Goal: Task Accomplishment & Management: Manage account settings

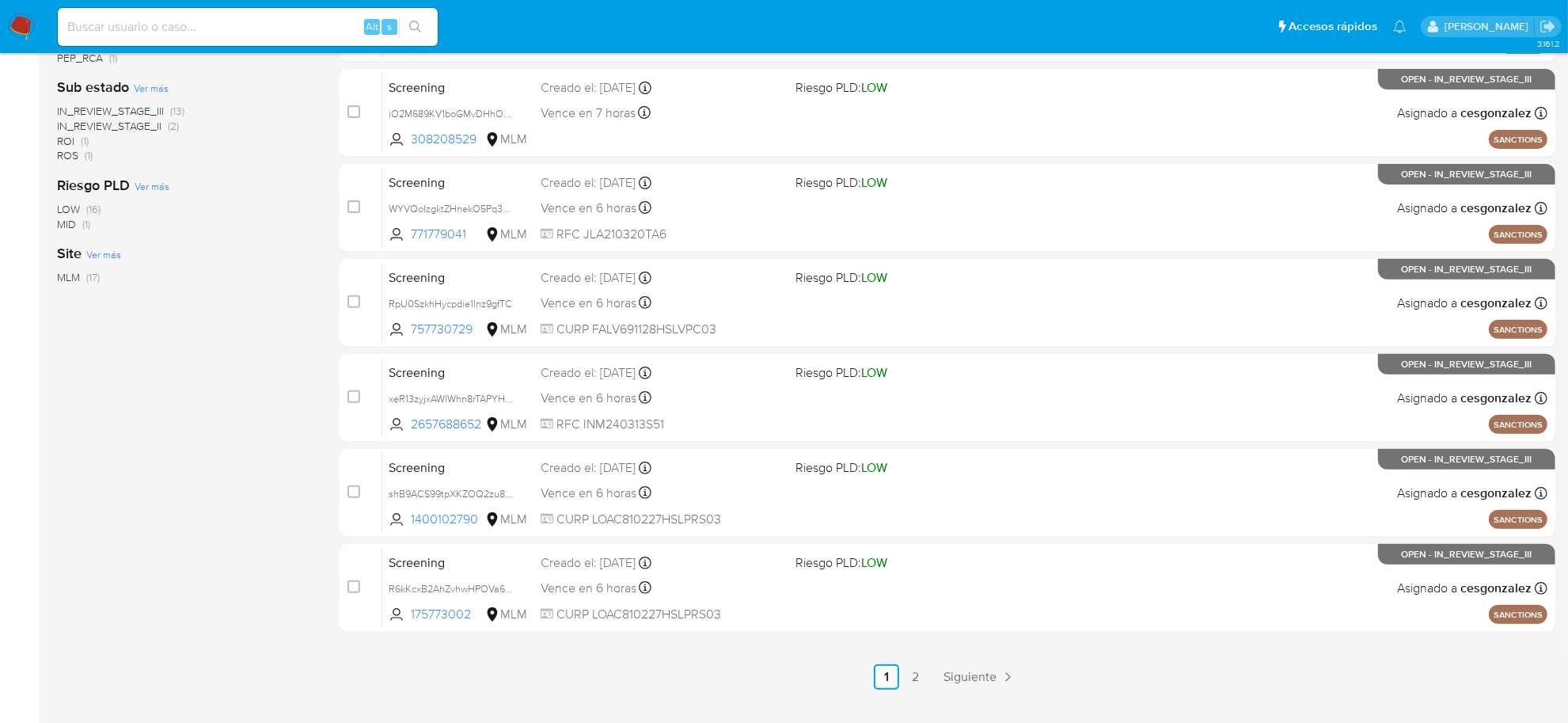
scroll to position [582, 0]
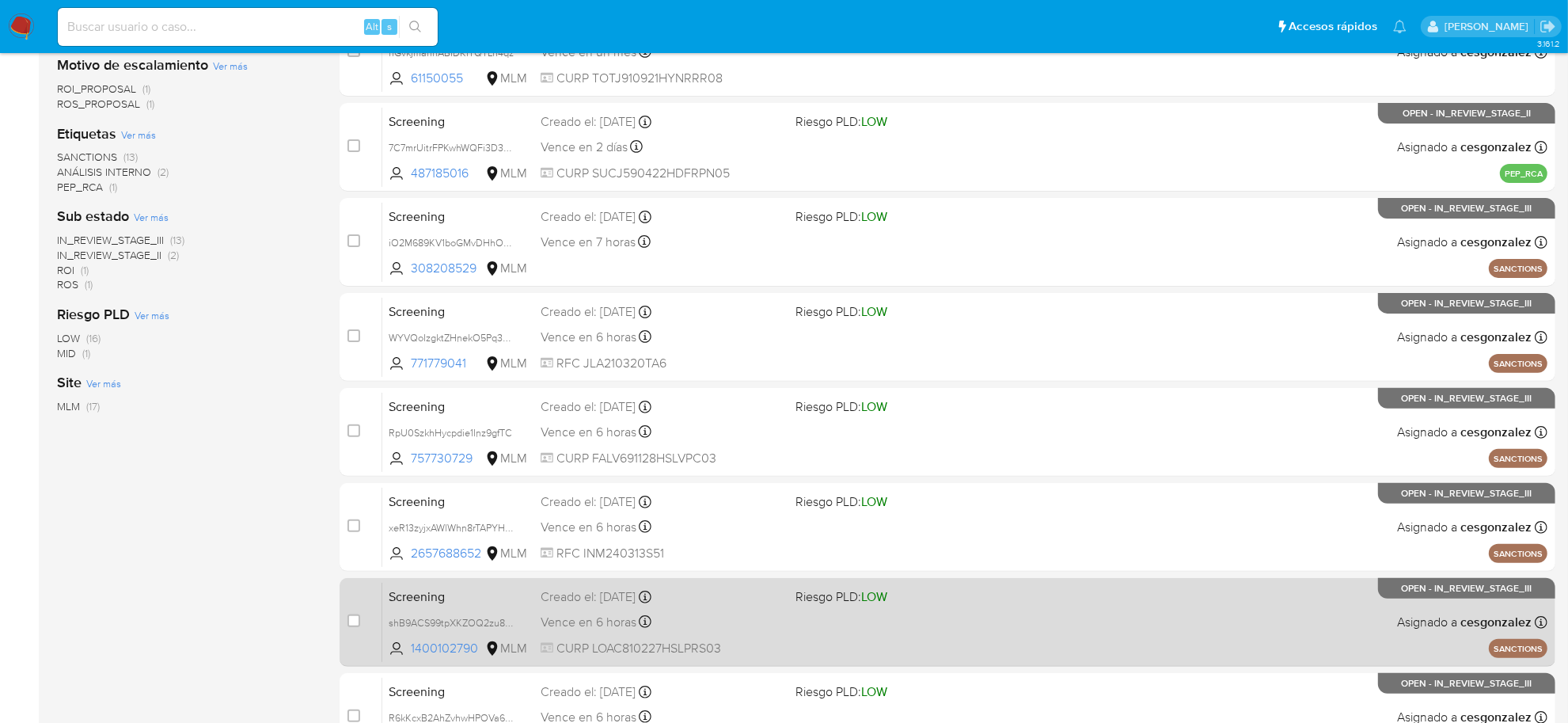
scroll to position [582, 0]
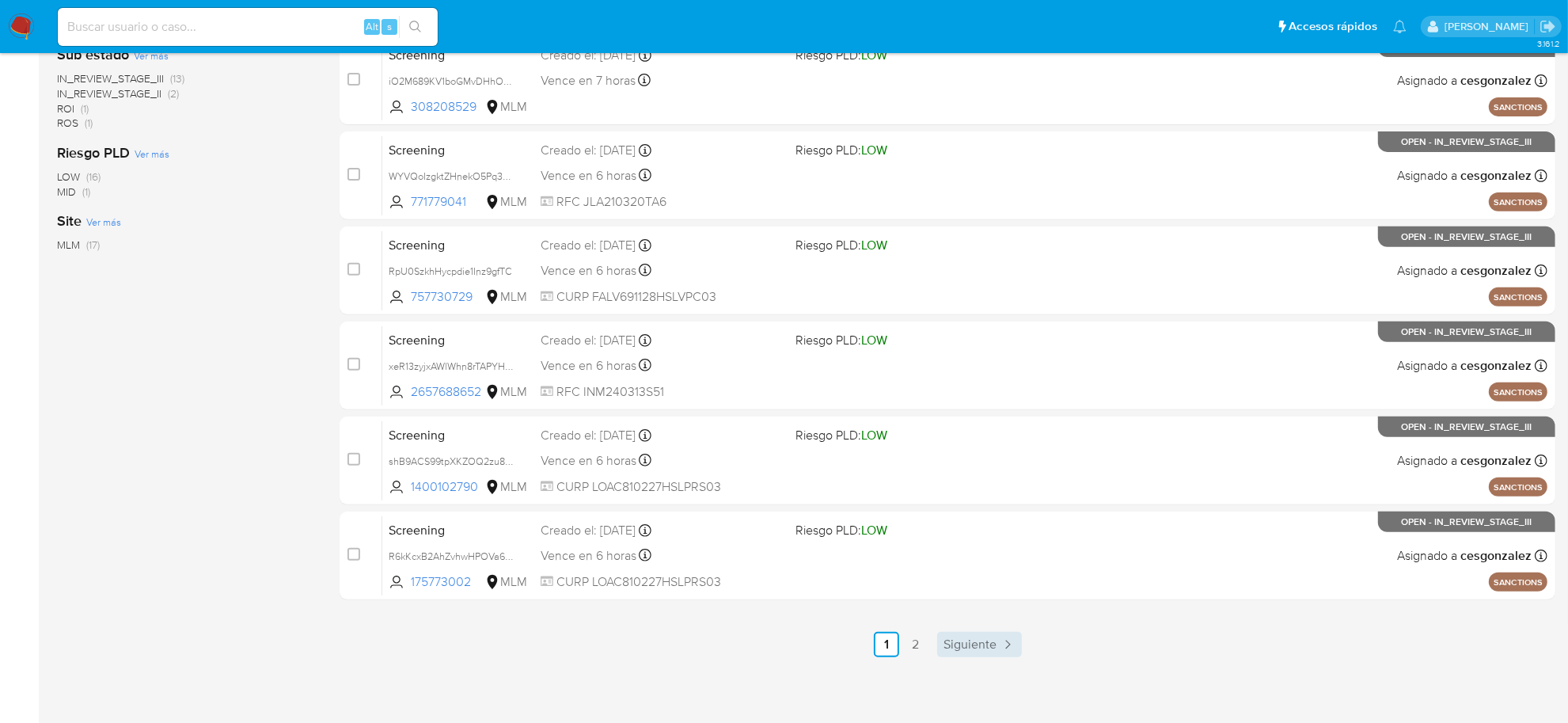
click at [986, 649] on span "Siguiente" at bounding box center [970, 644] width 53 height 13
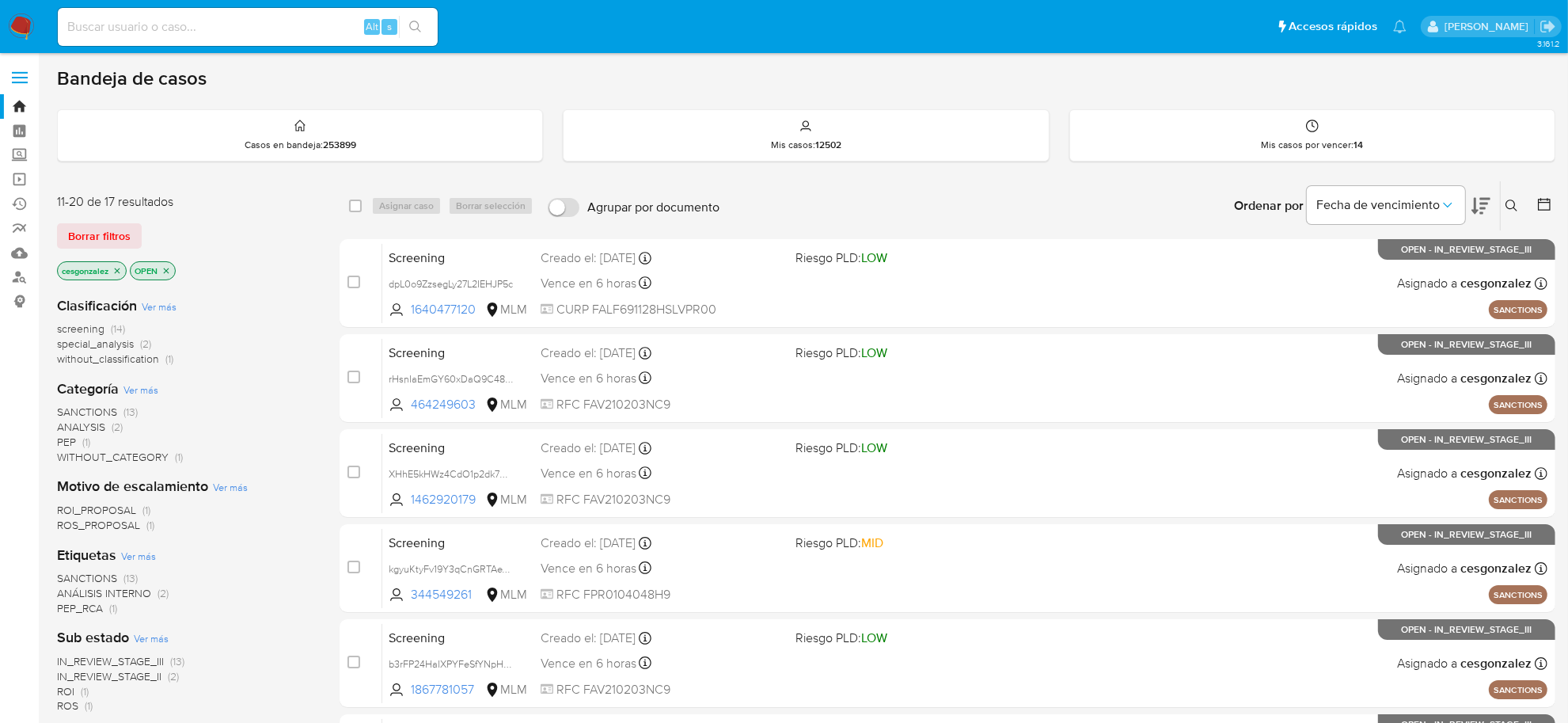
scroll to position [298, 0]
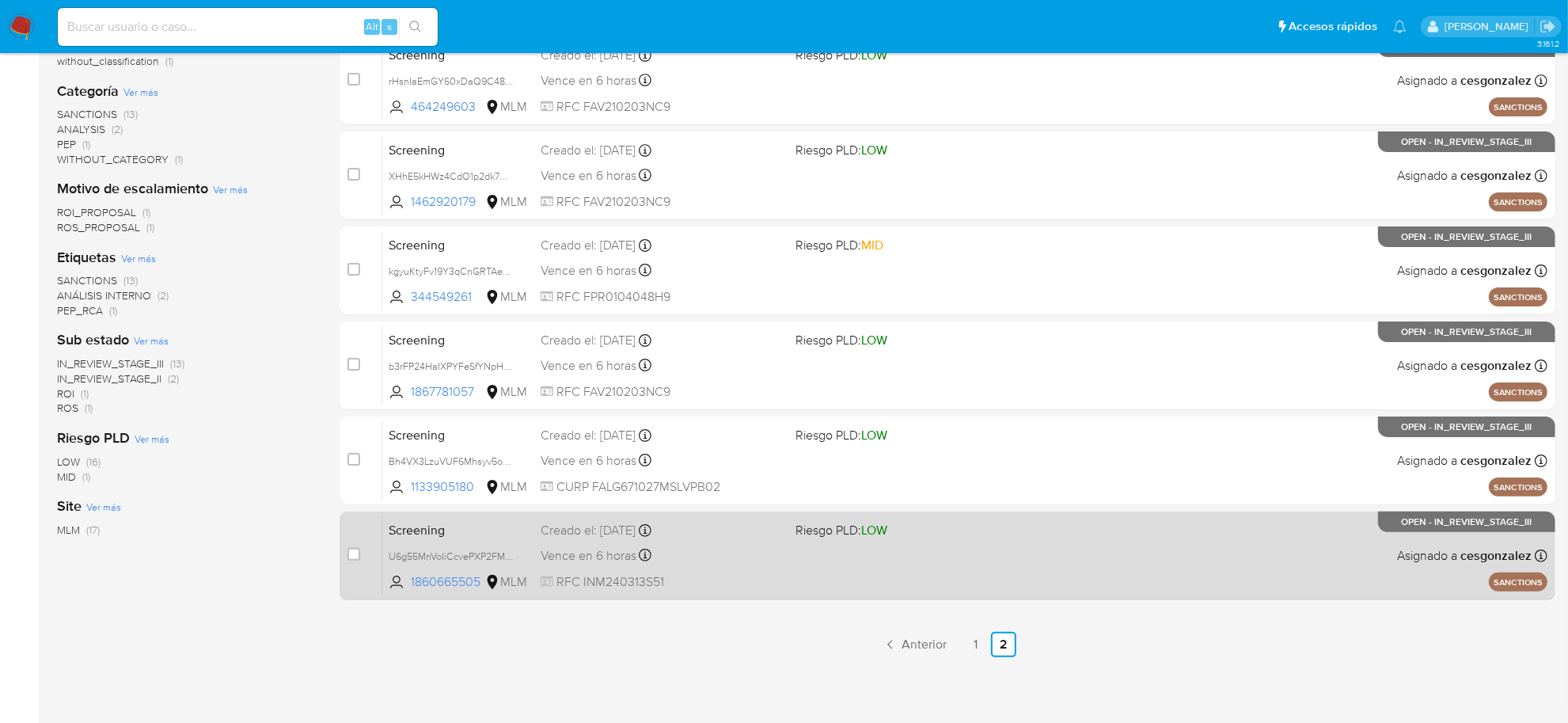
click at [772, 569] on div "Screening U6g55MnVoIiCcvePXP2FM6tP 1860665505 MLM Riesgo PLD: LOW Creado el: 07…" at bounding box center [964, 555] width 1165 height 80
click at [679, 575] on span "RFC INM240313S51" at bounding box center [662, 581] width 242 height 17
click at [726, 569] on div "Screening U6g55MnVoIiCcvePXP2FM6tP 1860665505 MLM Riesgo PLD: LOW Creado el: 07…" at bounding box center [964, 555] width 1165 height 80
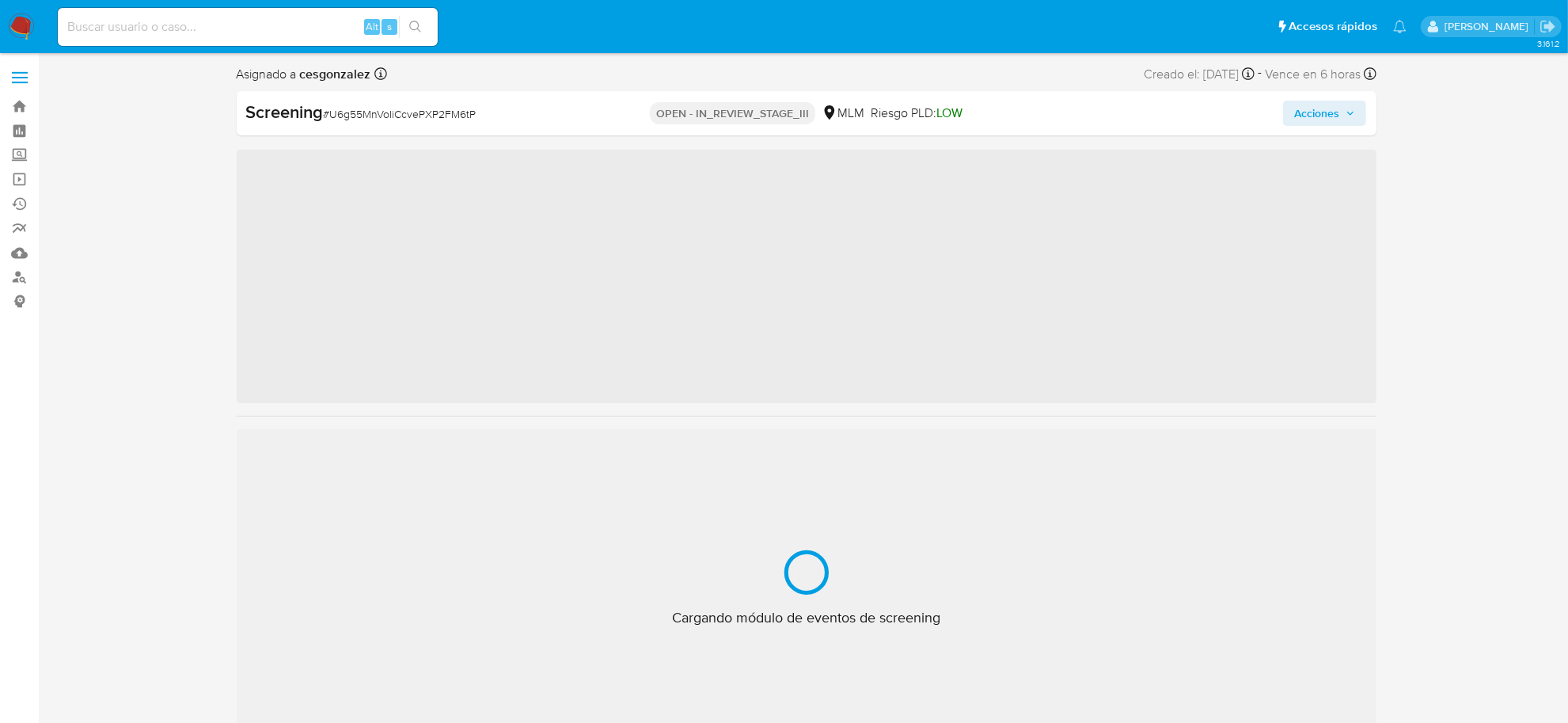
scroll to position [744, 0]
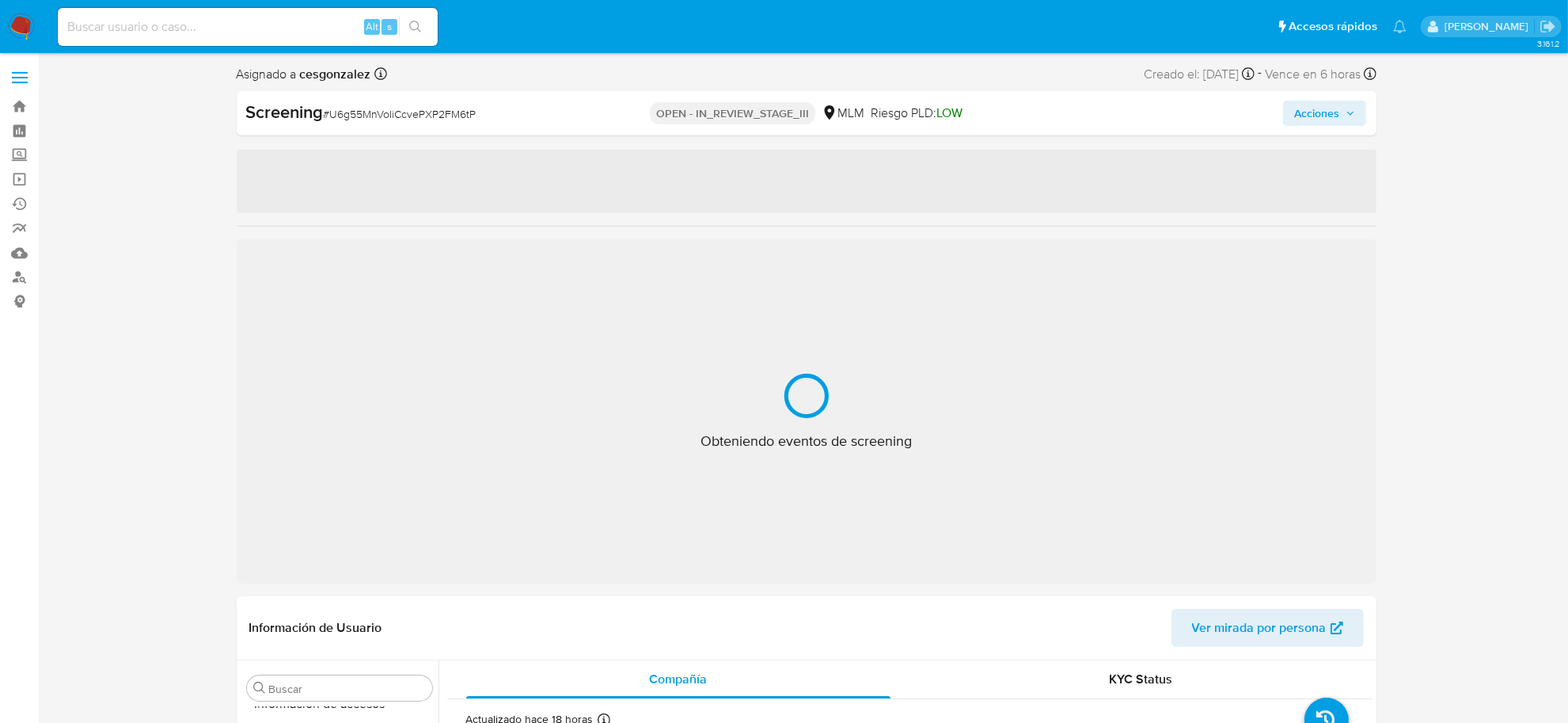
select select "10"
click at [394, 115] on span "# U6g55MnVoIiCcvePXP2FM6tP" at bounding box center [400, 114] width 153 height 16
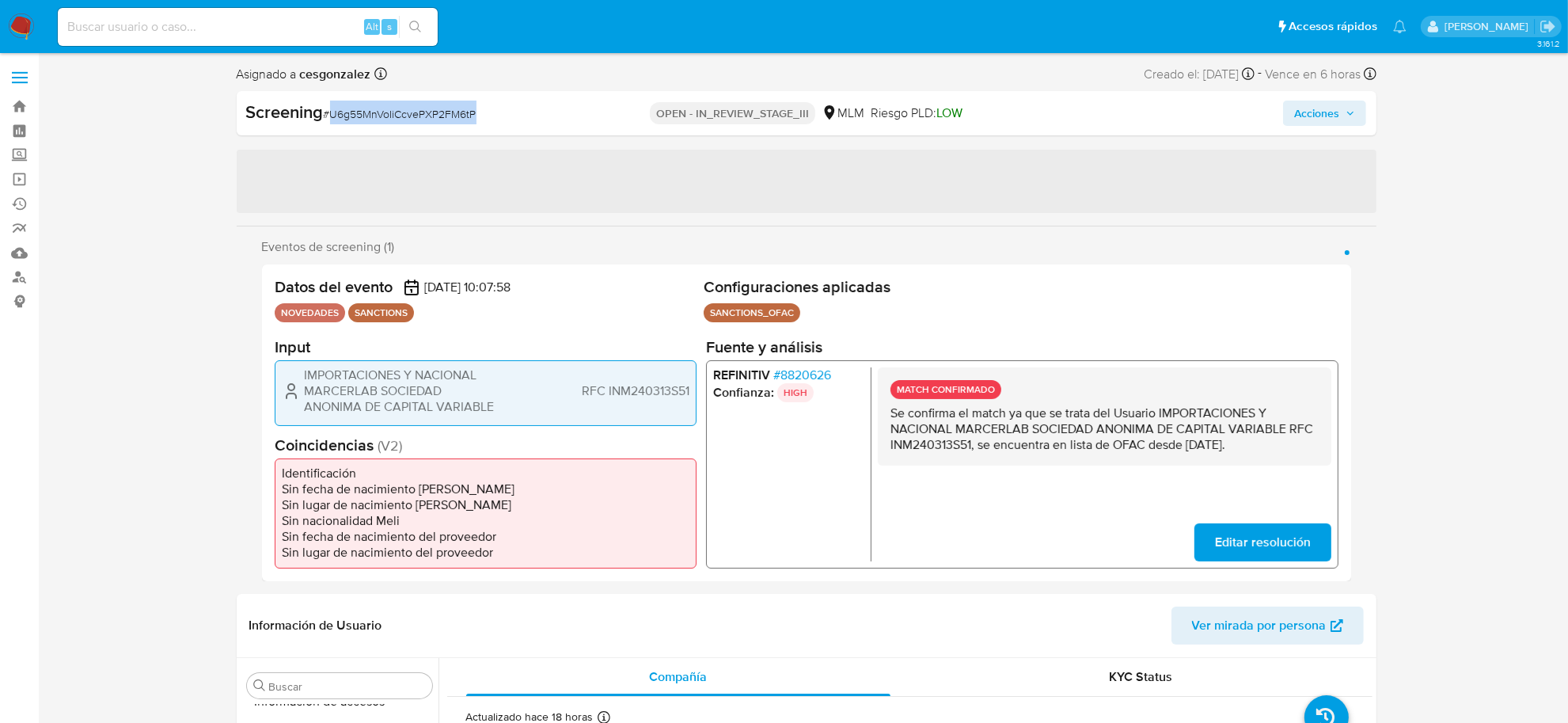
click at [394, 115] on span "# U6g55MnVoIiCcvePXP2FM6tP" at bounding box center [400, 114] width 153 height 16
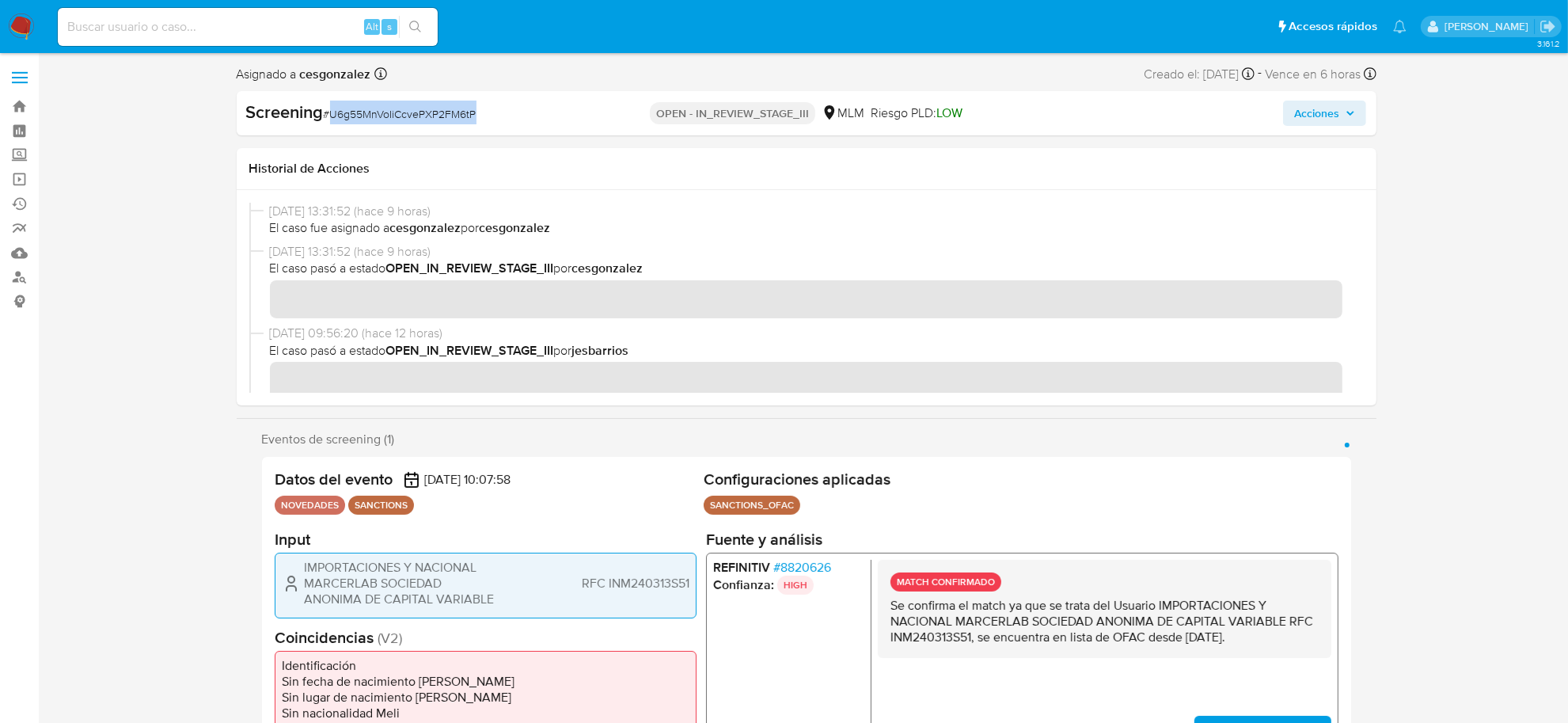
copy span "U6g55MnVoIiCcvePXP2FM6tP"
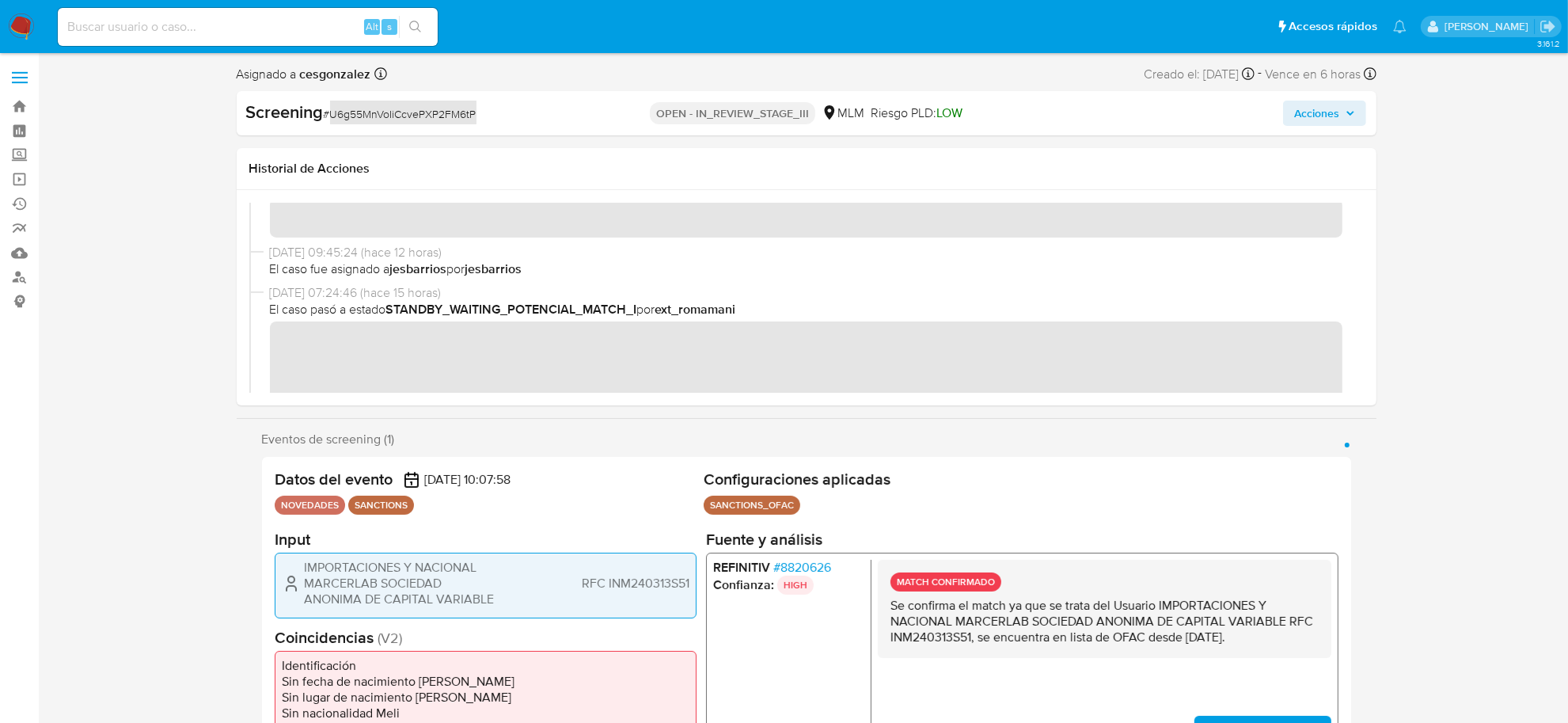
scroll to position [297, 0]
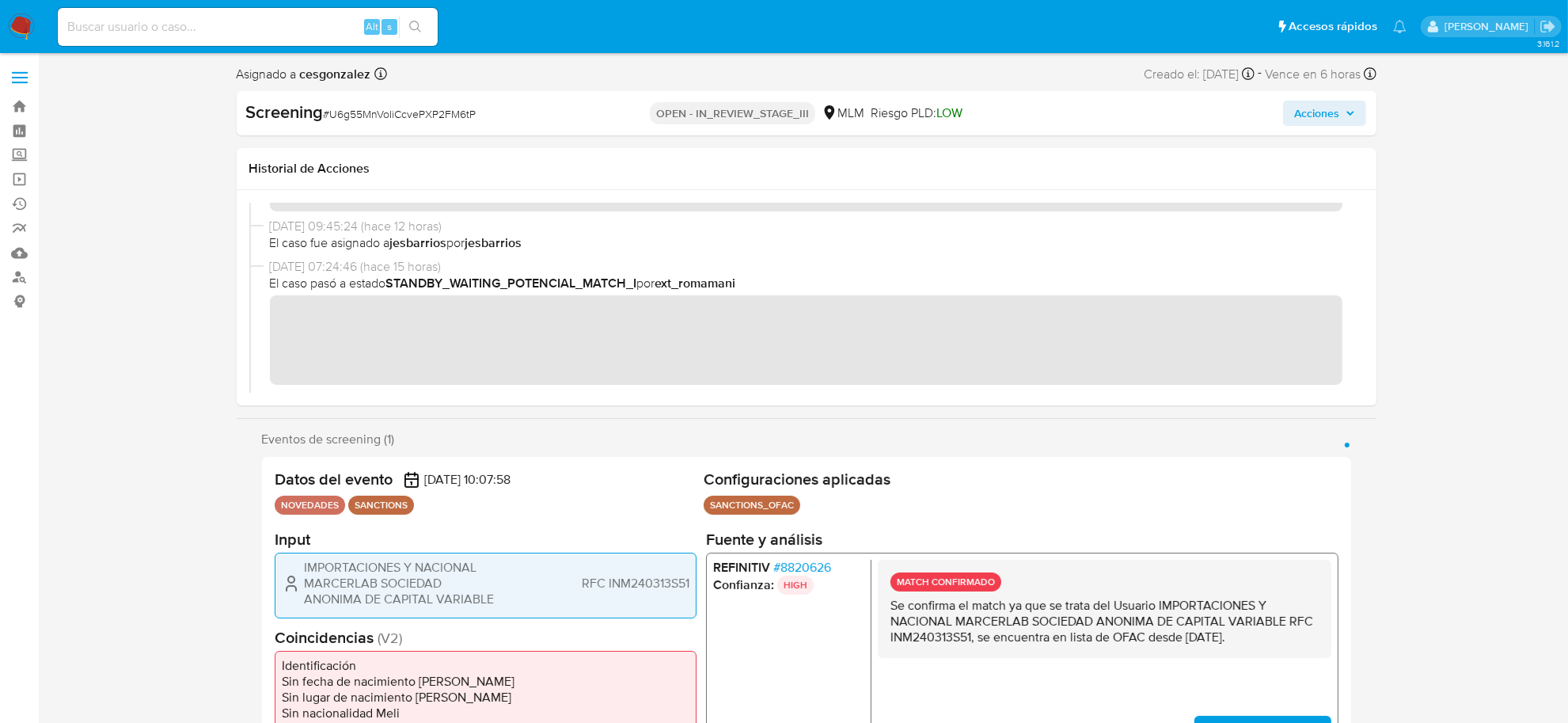
click at [1313, 109] on span "Acciones" at bounding box center [1317, 113] width 45 height 25
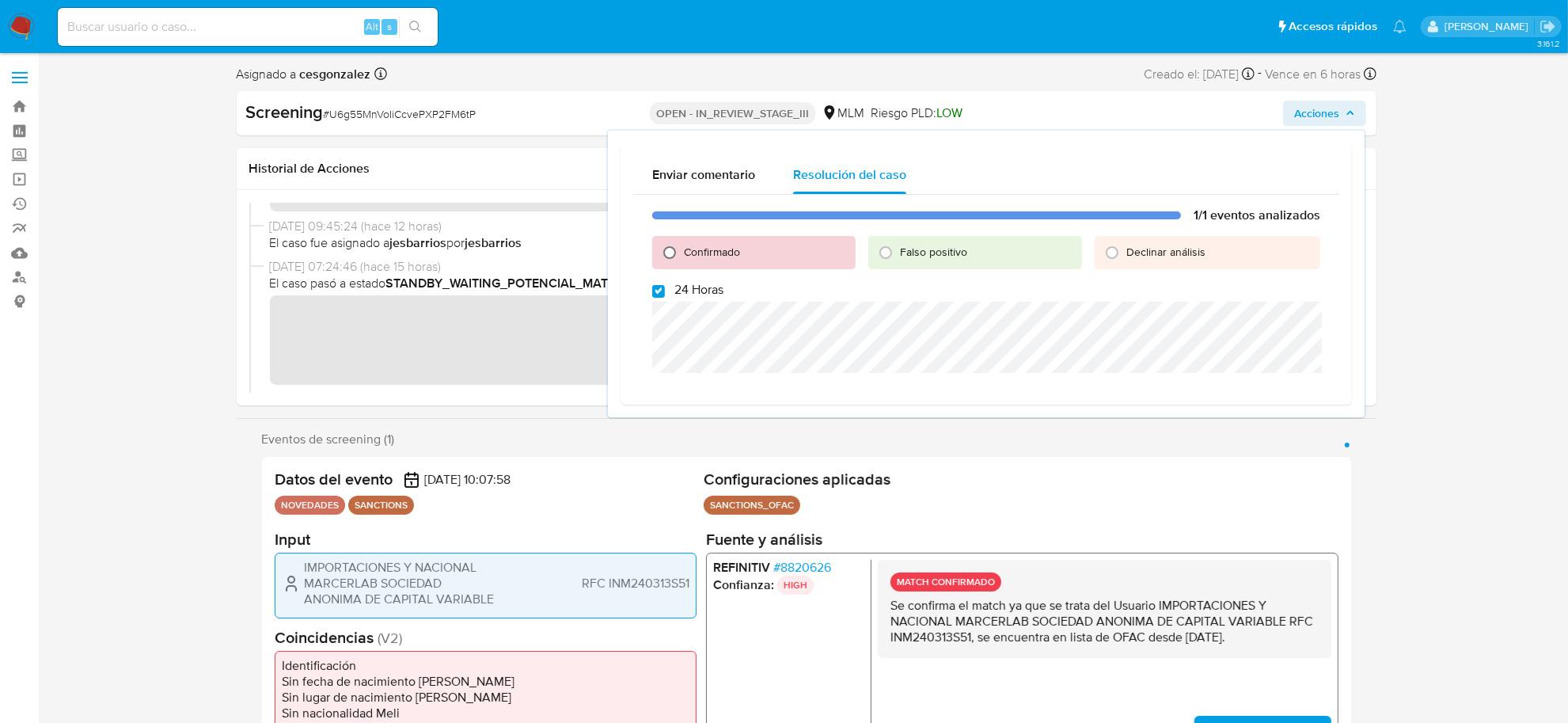
click at [670, 250] on input "Confirmado" at bounding box center [670, 253] width 25 height 25
radio input "true"
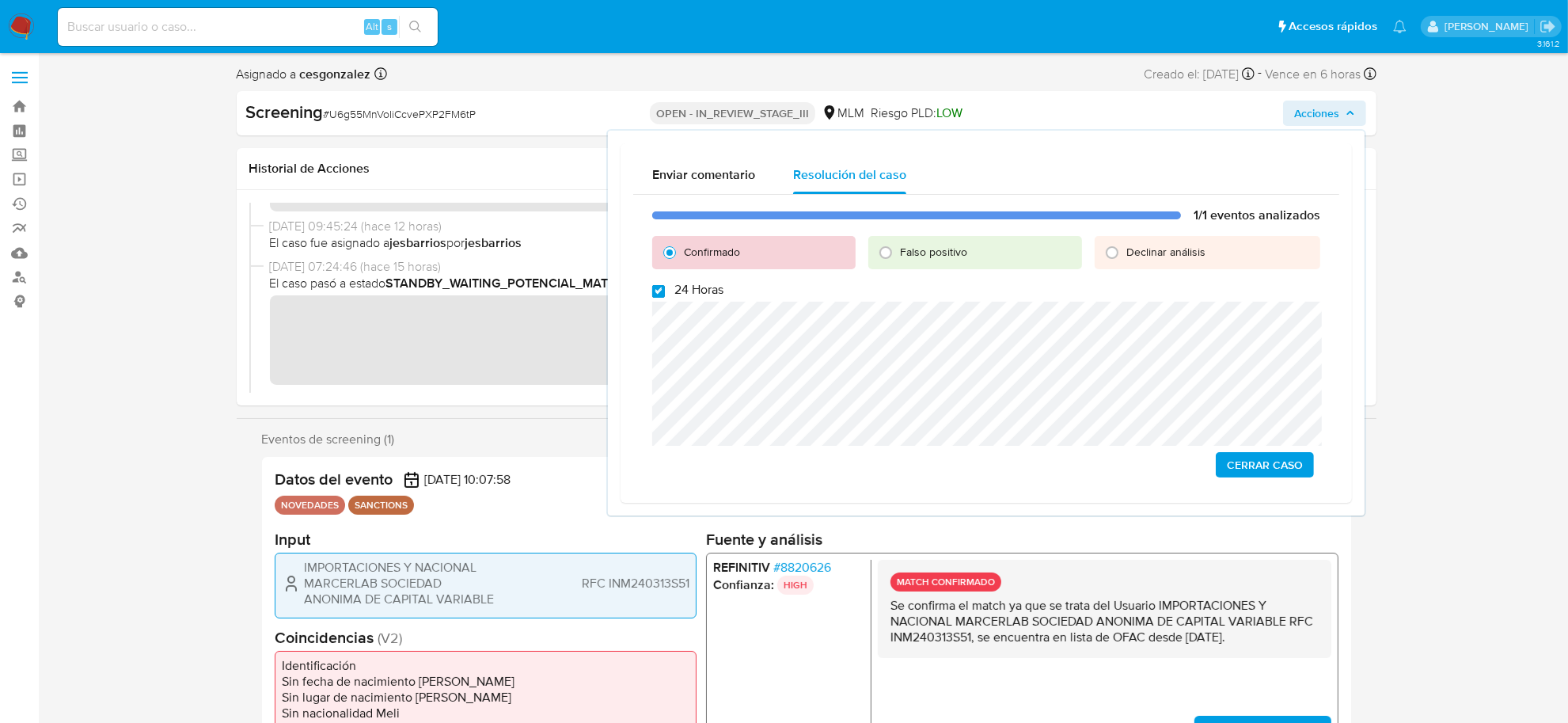
click at [662, 287] on input "24 Horas" at bounding box center [658, 292] width 13 height 13
checkbox input "false"
click at [1256, 468] on span "Cerrar Caso" at bounding box center [1265, 464] width 76 height 23
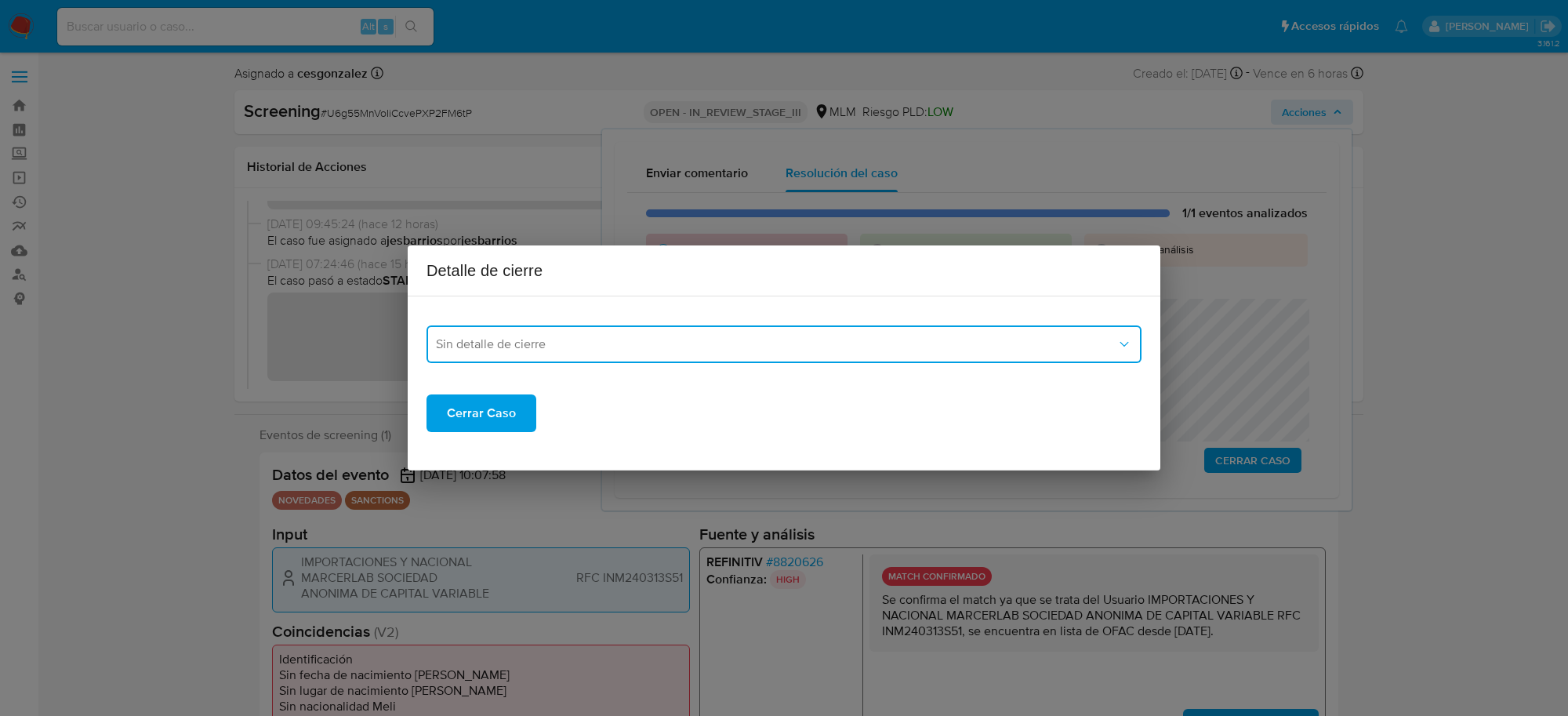
click at [555, 327] on button "Sin detalle de cierre" at bounding box center [784, 344] width 715 height 38
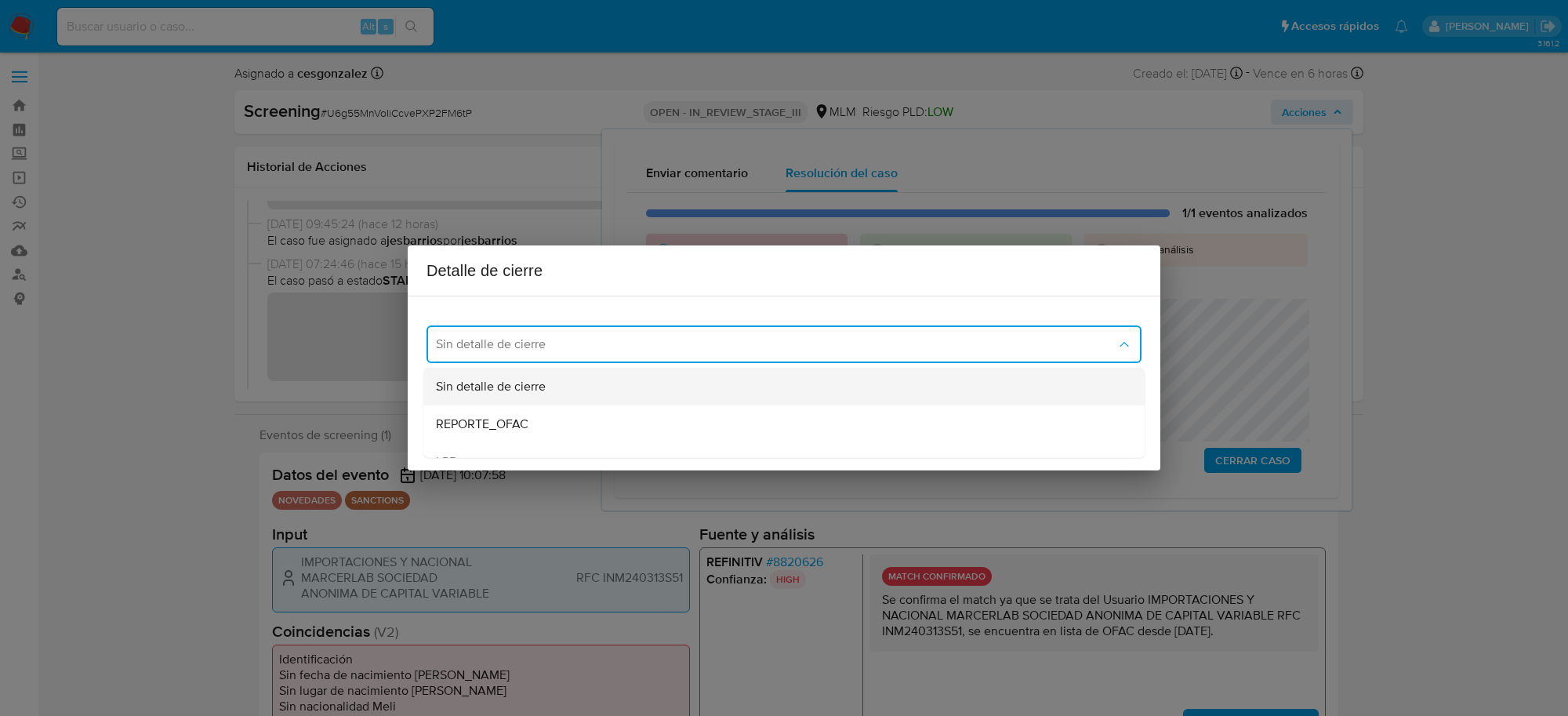
click at [502, 380] on span "Sin detalle de cierre" at bounding box center [490, 386] width 110 height 16
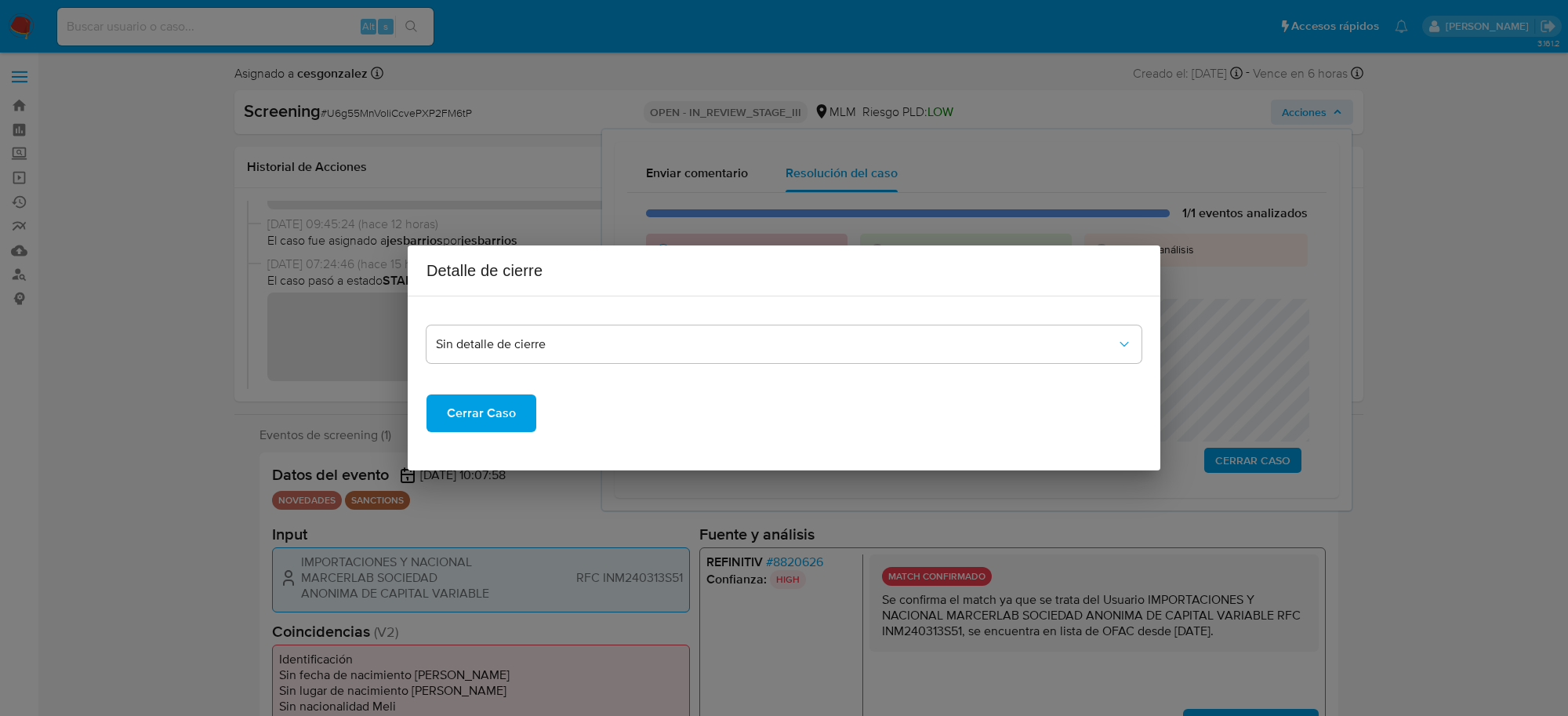
click at [492, 412] on span "Cerrar Caso" at bounding box center [481, 413] width 69 height 35
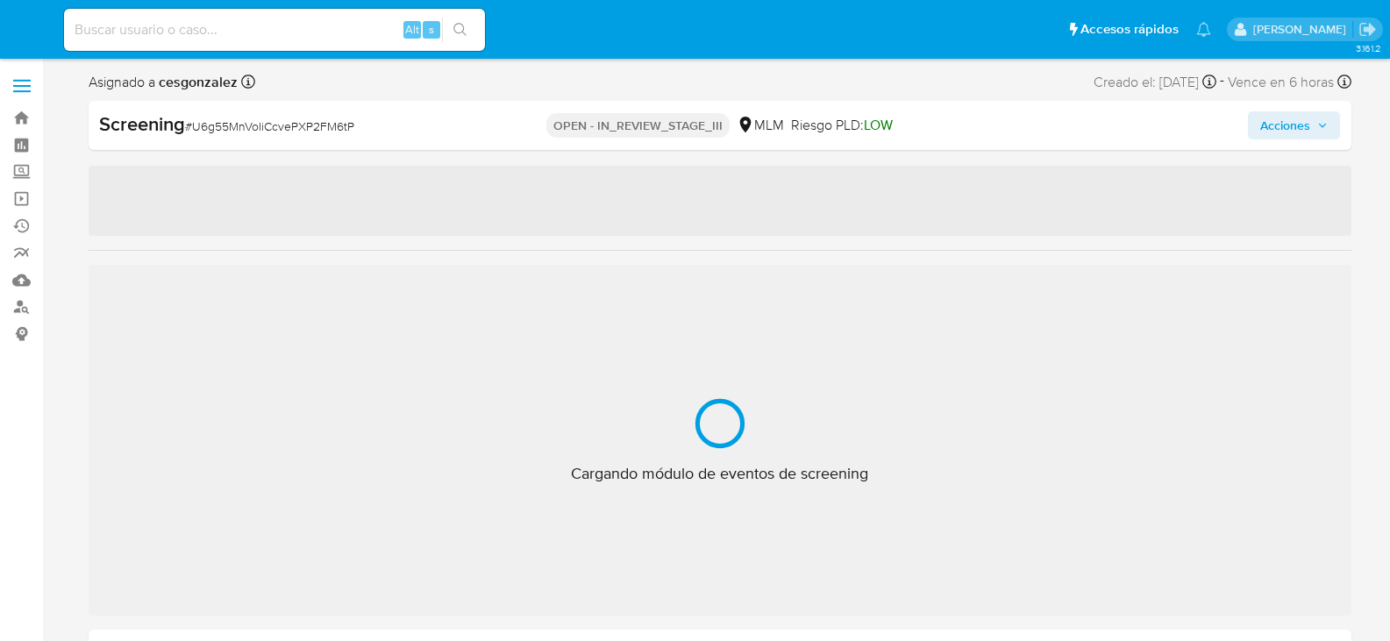
select select "10"
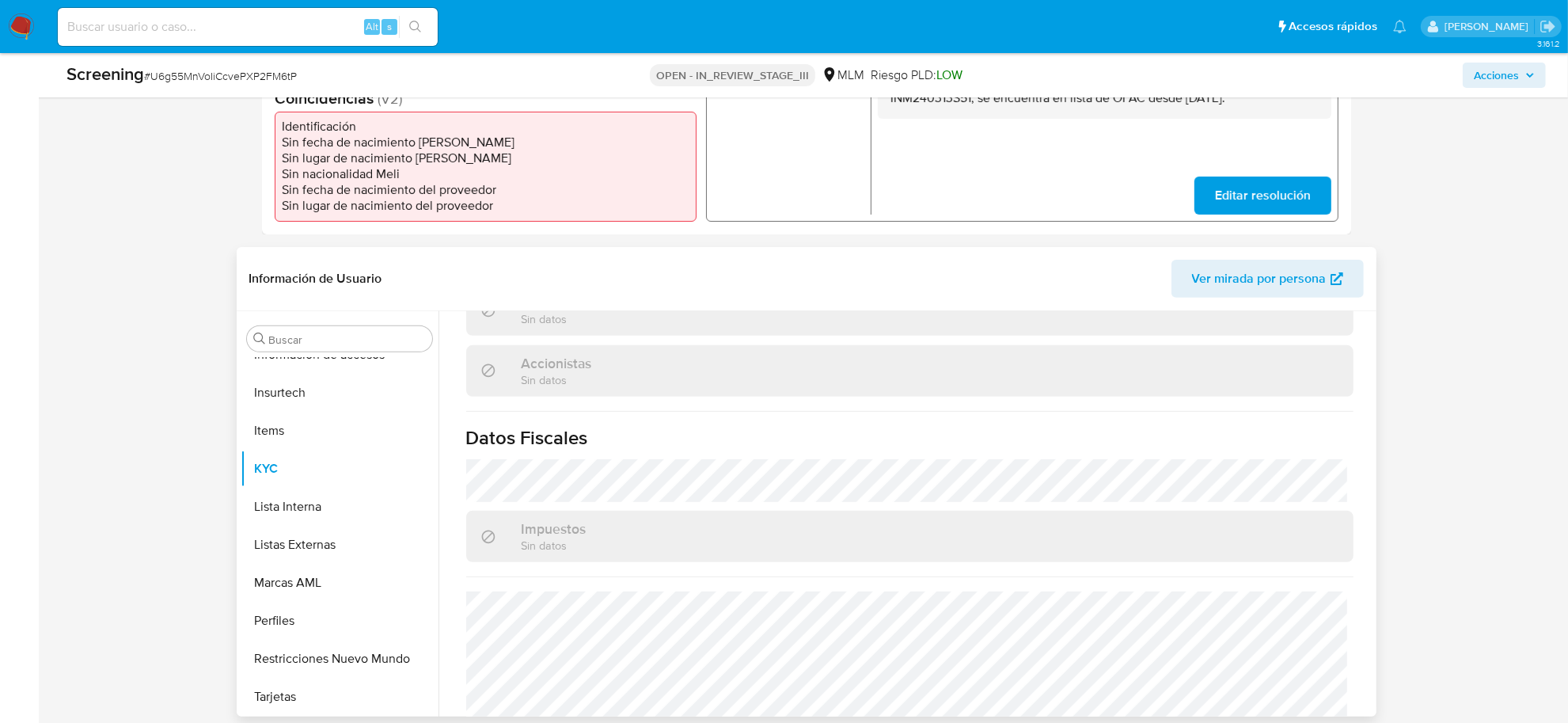
scroll to position [1225, 0]
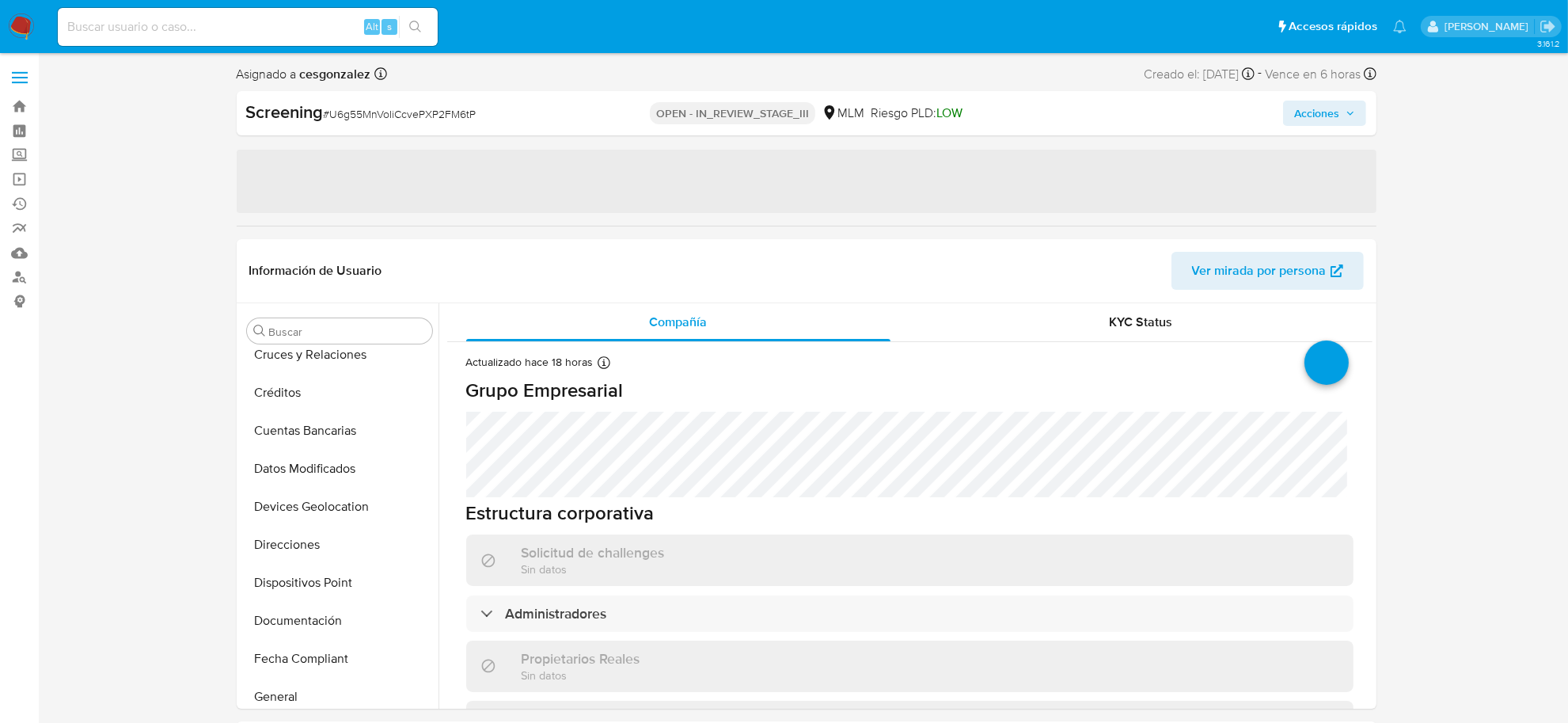
select select "10"
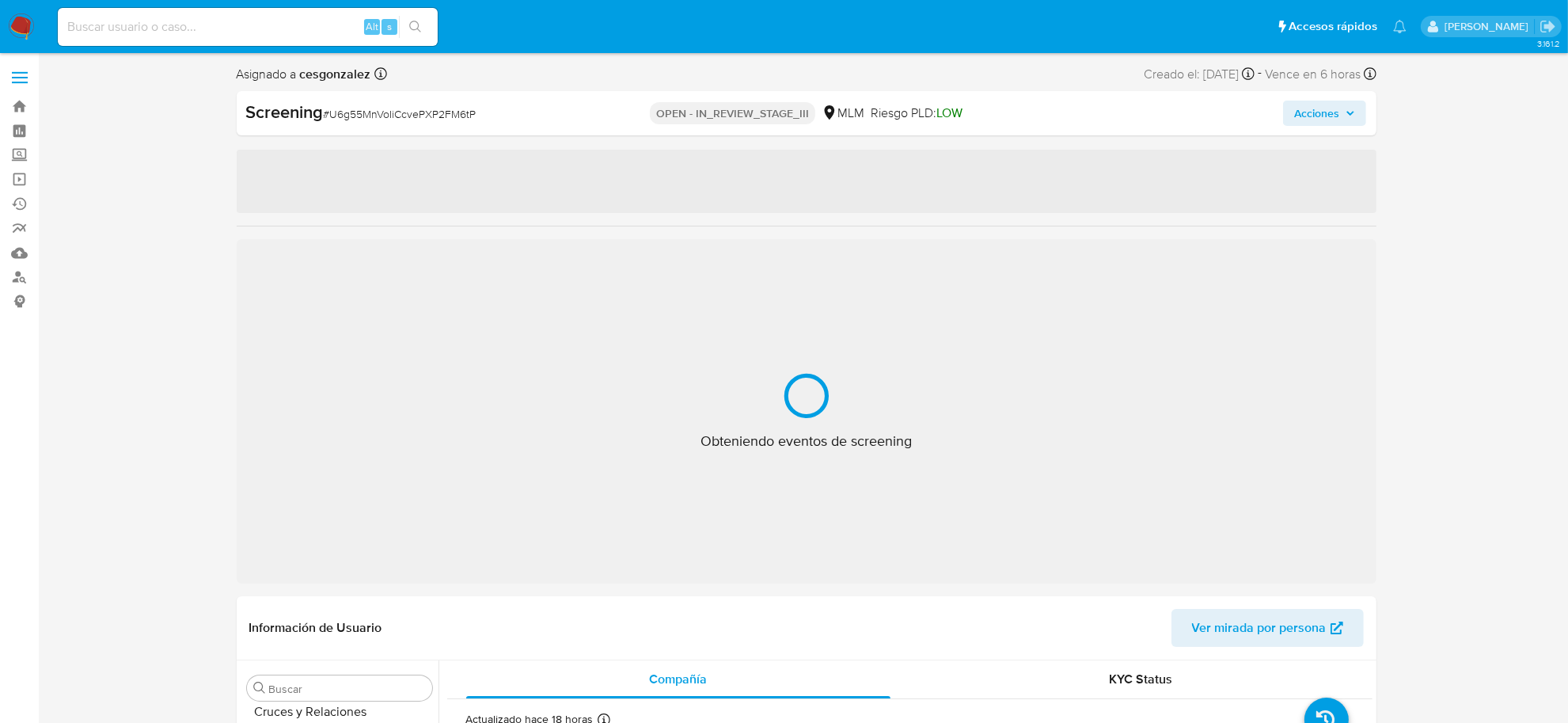
scroll to position [744, 0]
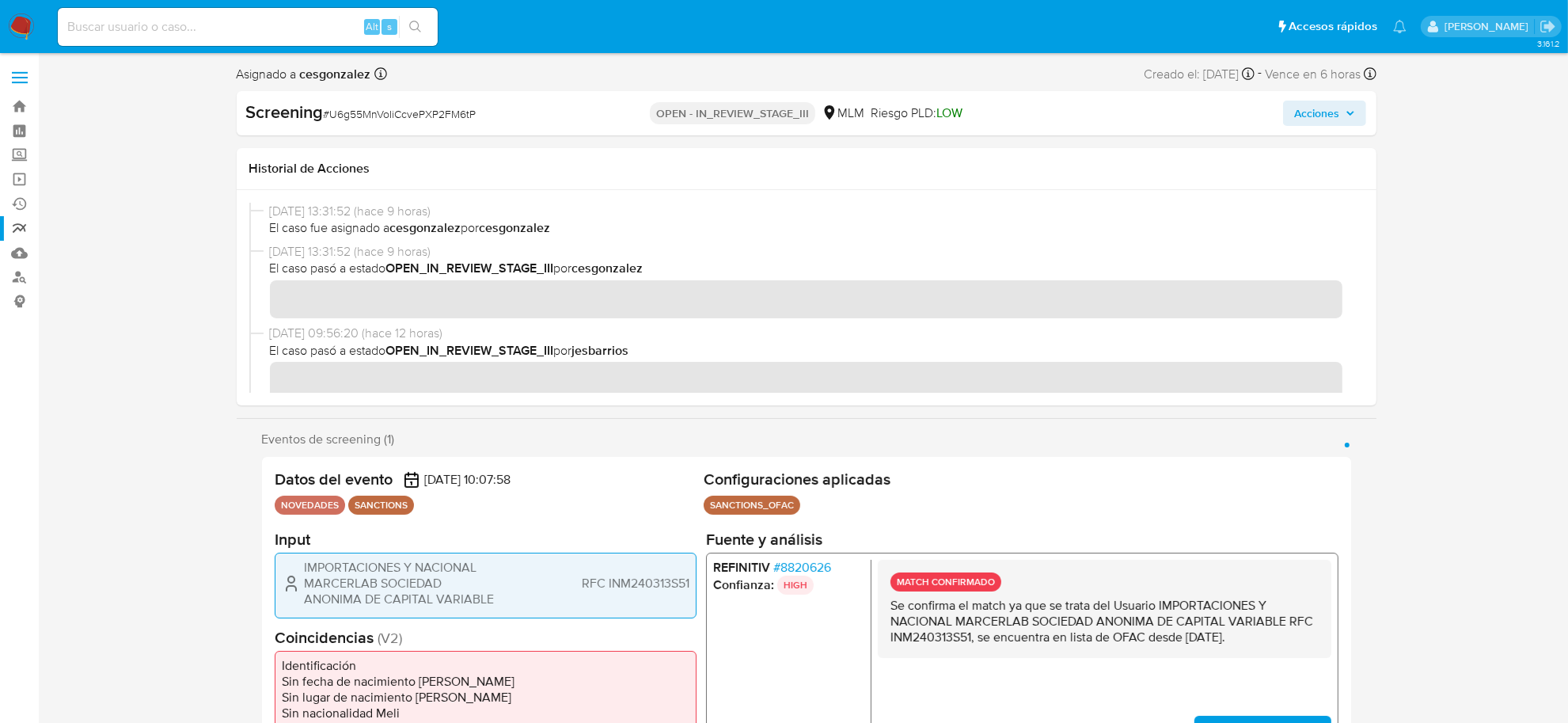
click at [25, 227] on link "Reportes" at bounding box center [94, 227] width 189 height 24
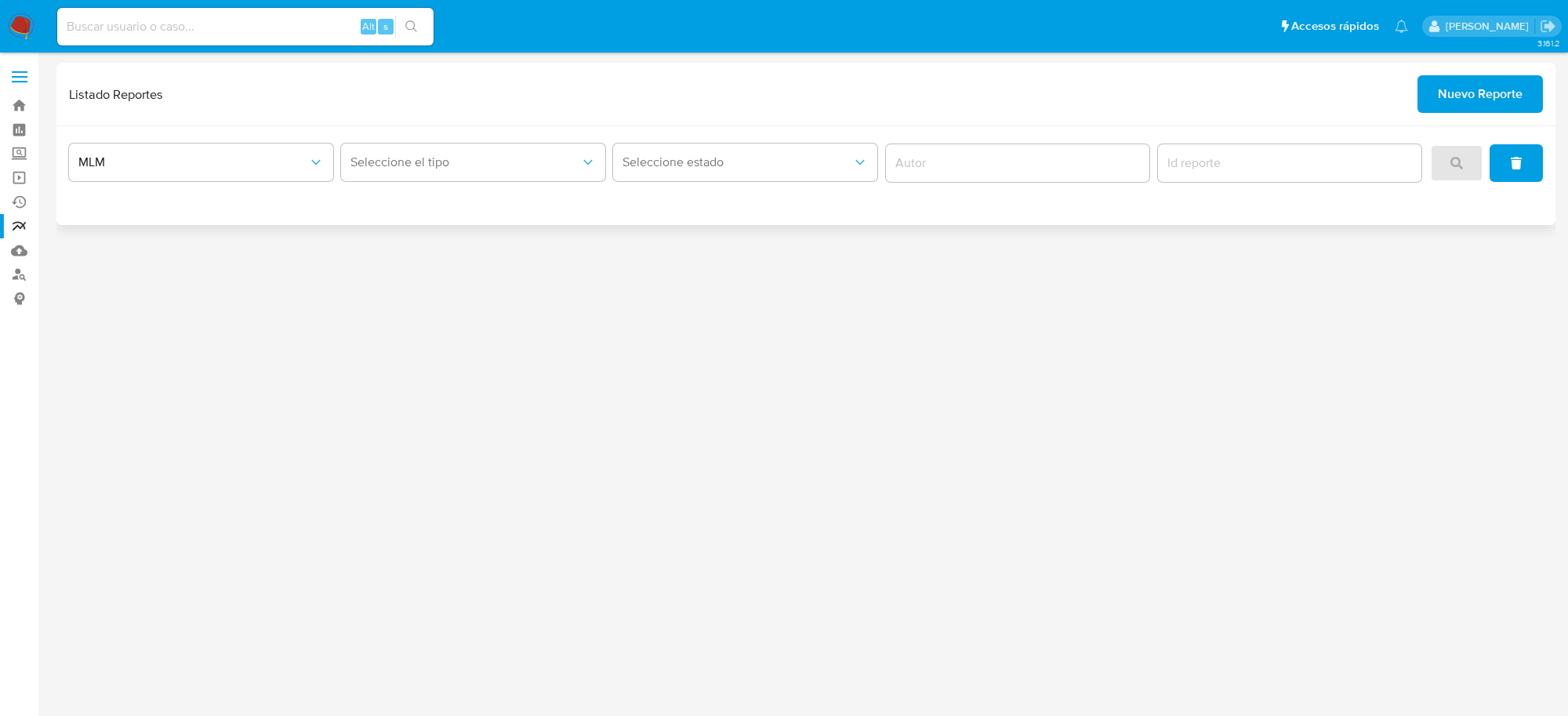
click at [1517, 98] on span "Nuevo Reporte" at bounding box center [1479, 94] width 85 height 35
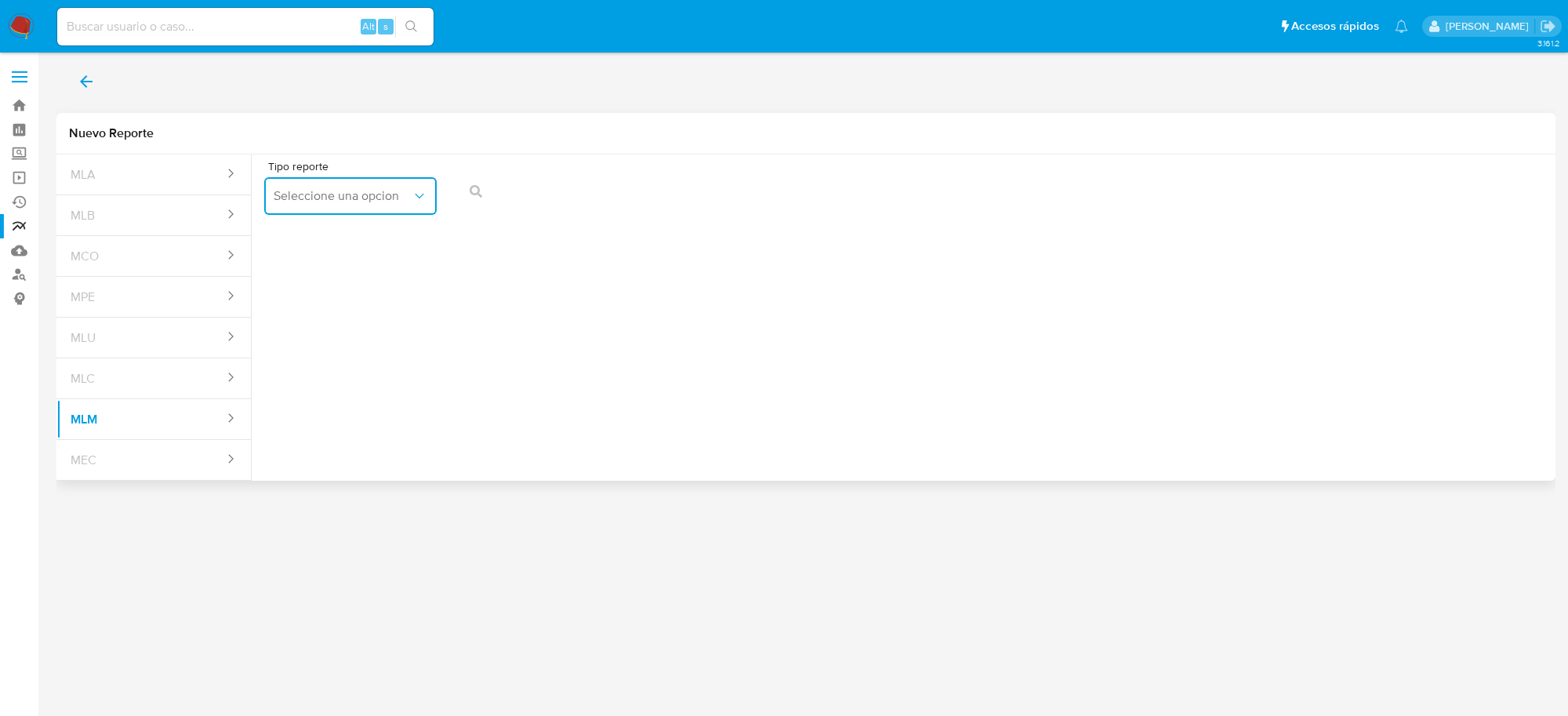
click at [400, 192] on span "Seleccione una opcion" at bounding box center [342, 196] width 138 height 16
click at [331, 240] on span "IFPE 24 HORAS" at bounding box center [316, 239] width 86 height 16
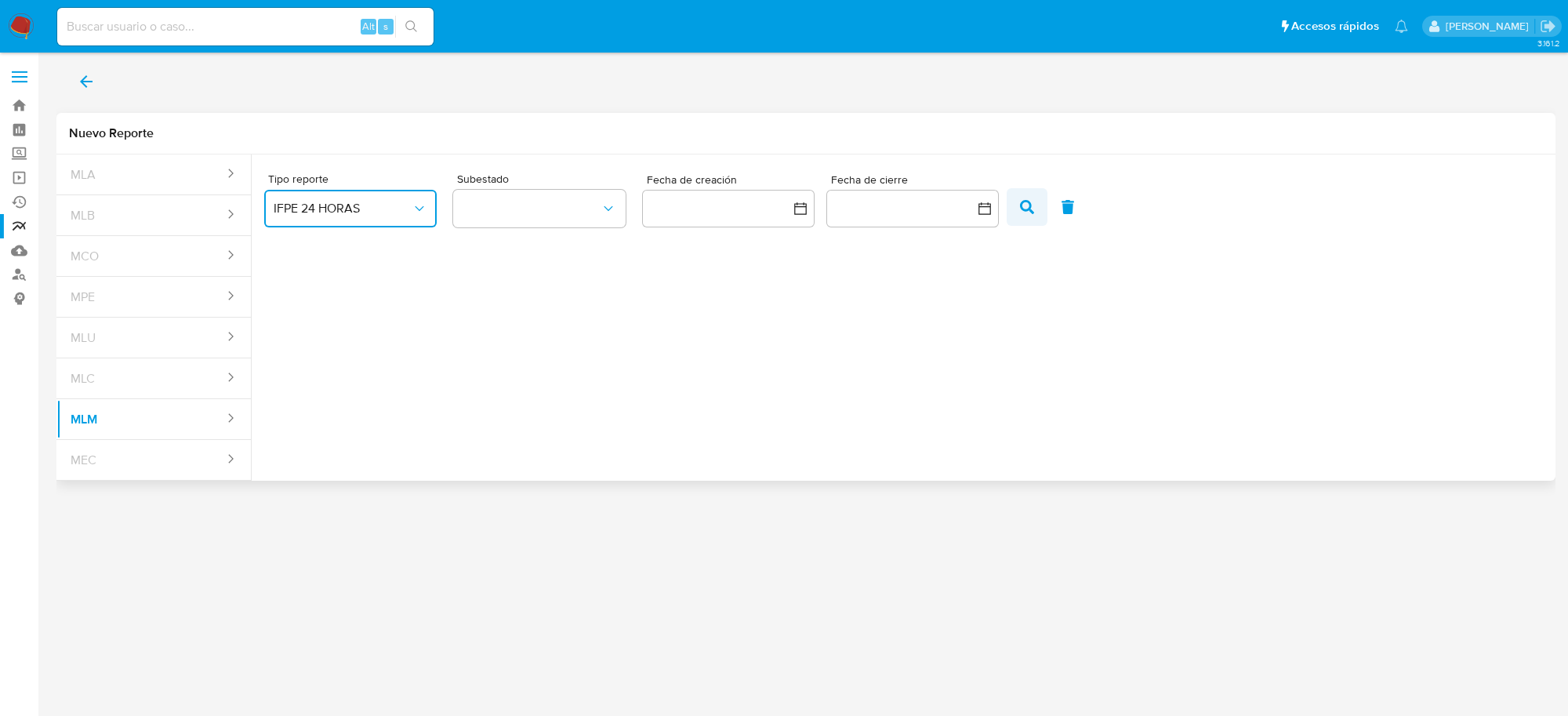
click at [1021, 206] on icon "button" at bounding box center [1027, 207] width 14 height 14
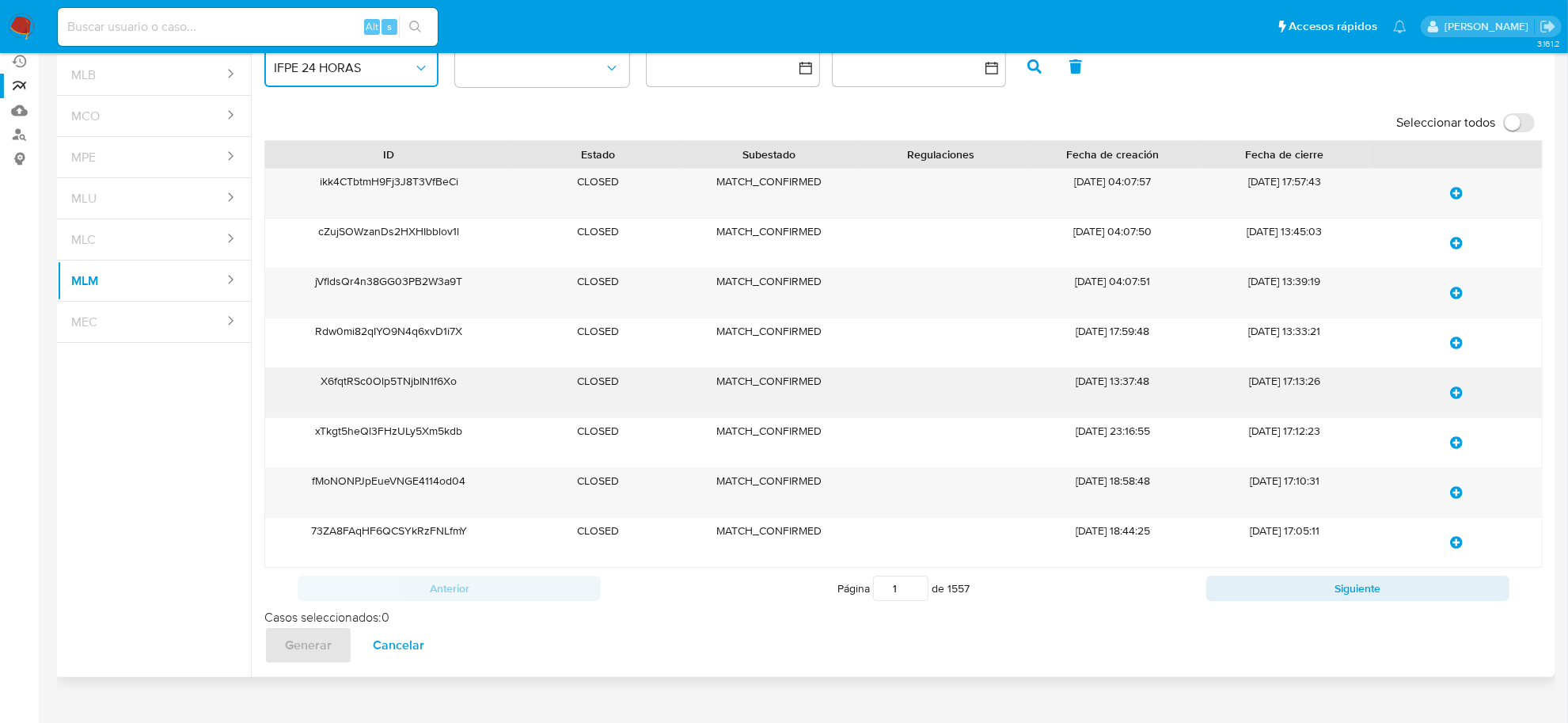
scroll to position [164, 0]
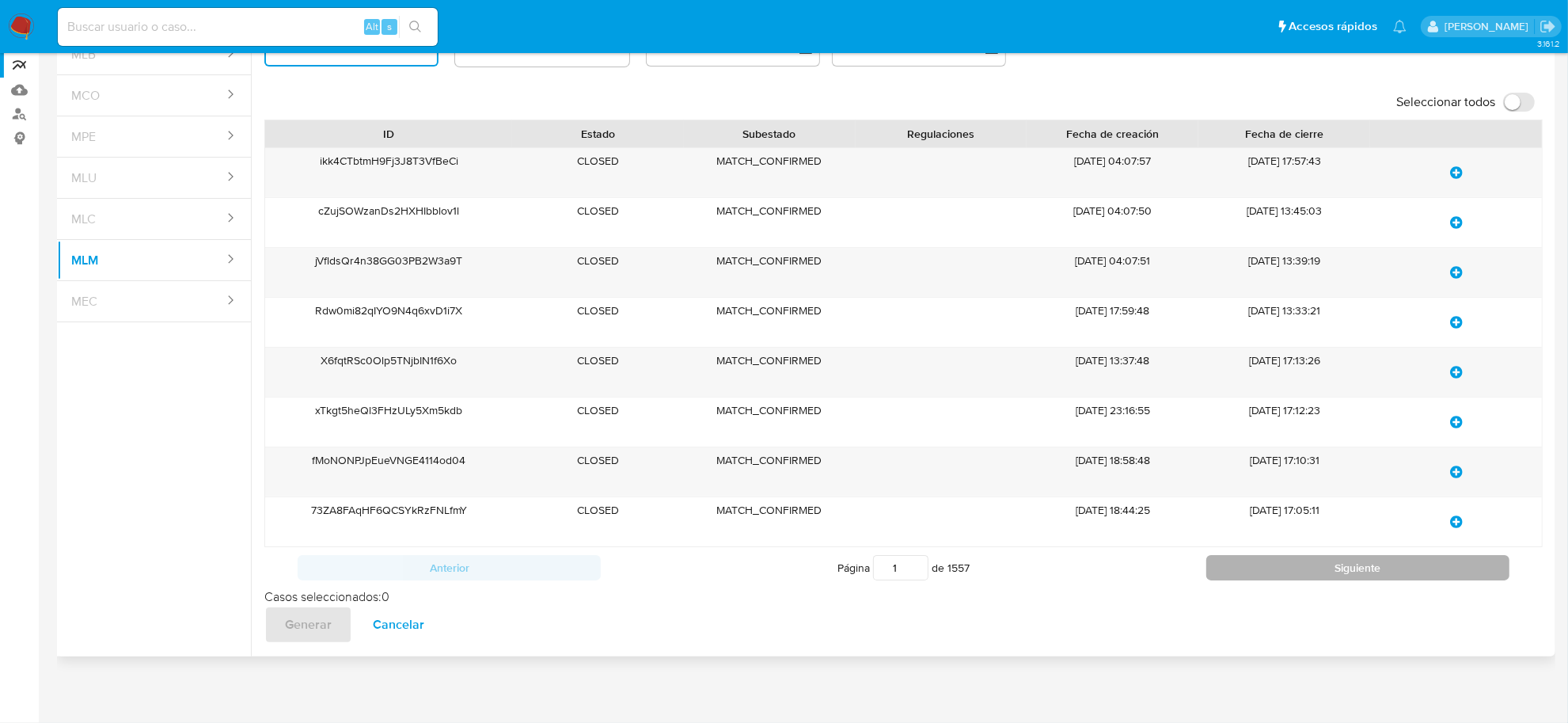
click at [1302, 570] on button "Siguiente" at bounding box center [1358, 568] width 303 height 25
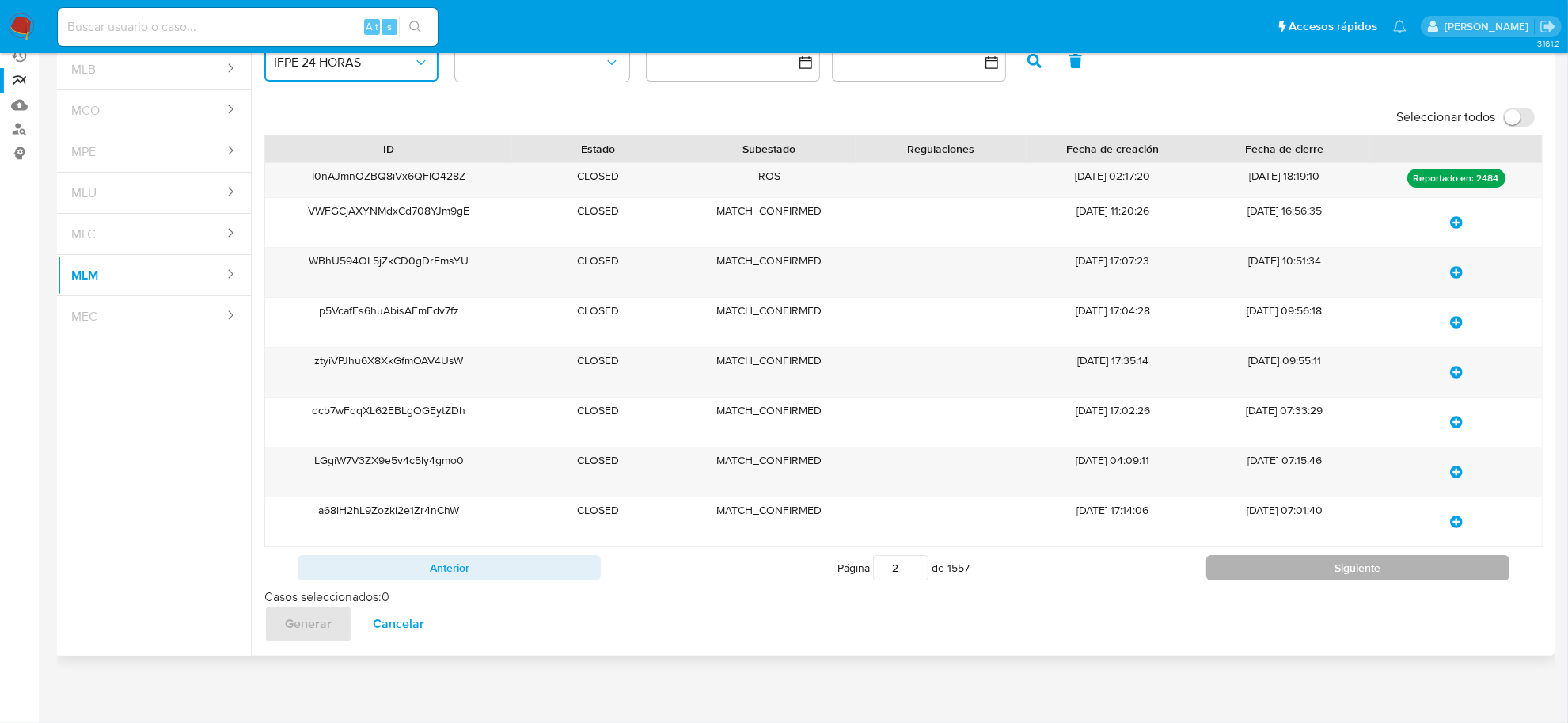
scroll to position [151, 0]
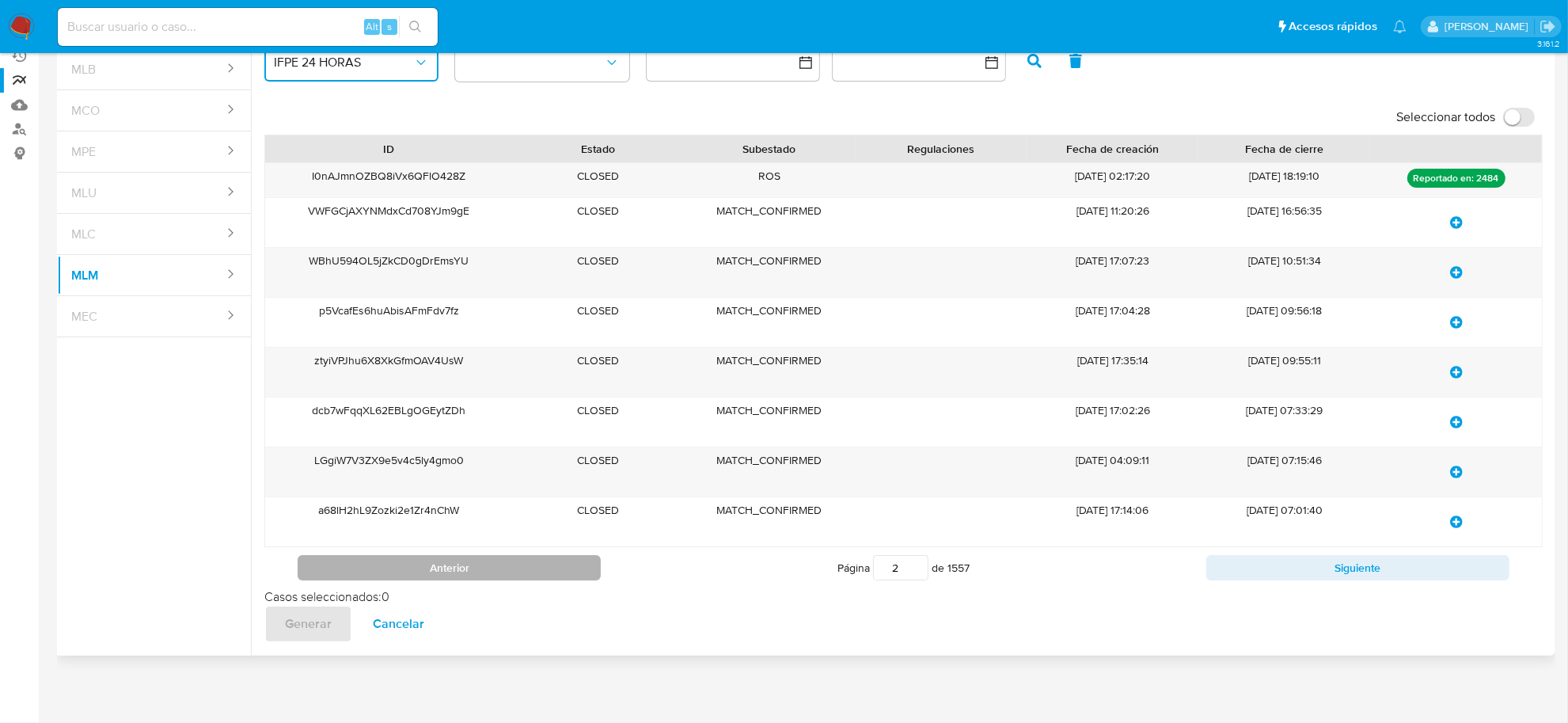
click at [405, 564] on button "Anterior" at bounding box center [450, 568] width 303 height 25
type input "1"
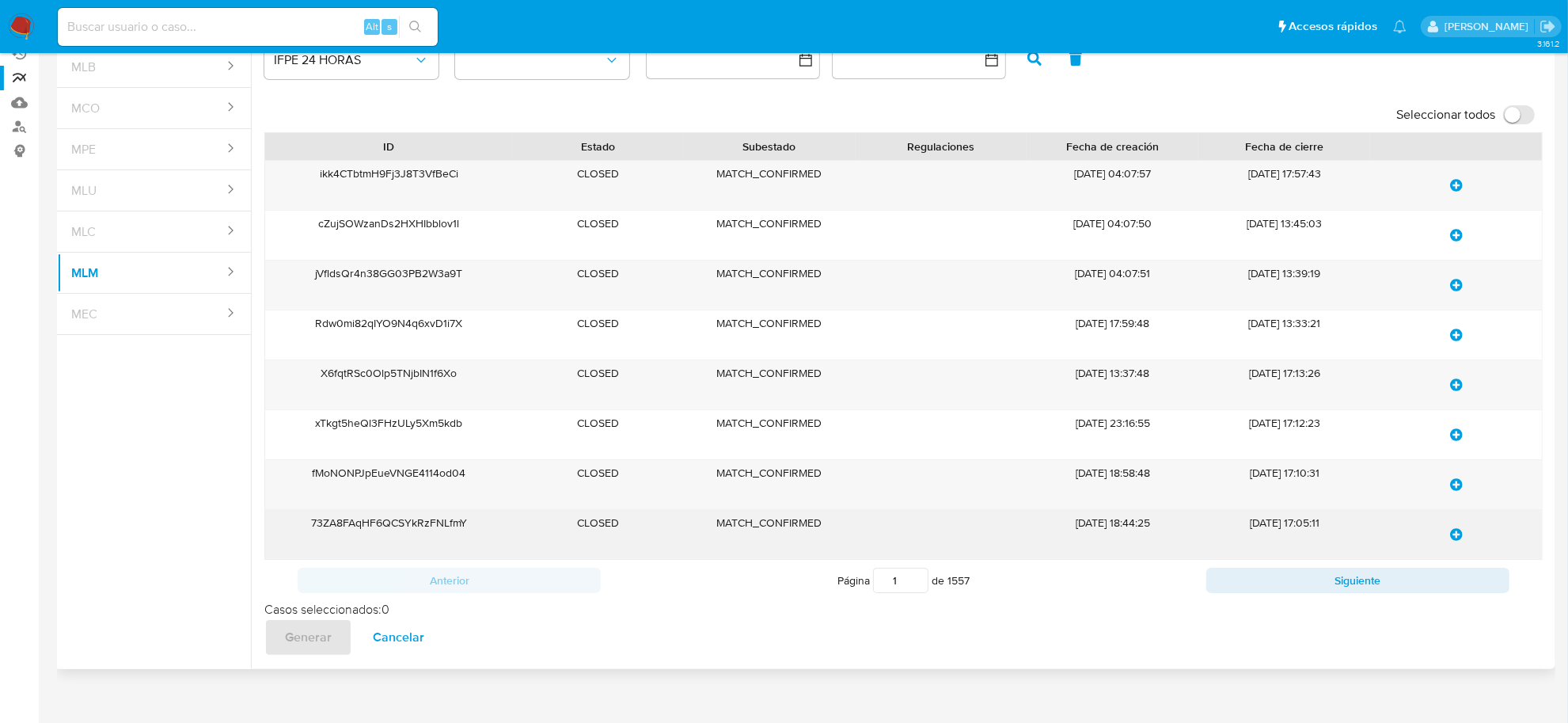
click at [449, 529] on div "73ZA8FAqHF6QCSYkRzFNLfmY" at bounding box center [388, 534] width 246 height 49
click at [448, 529] on div "73ZA8FAqHF6QCSYkRzFNLfmY" at bounding box center [388, 534] width 246 height 49
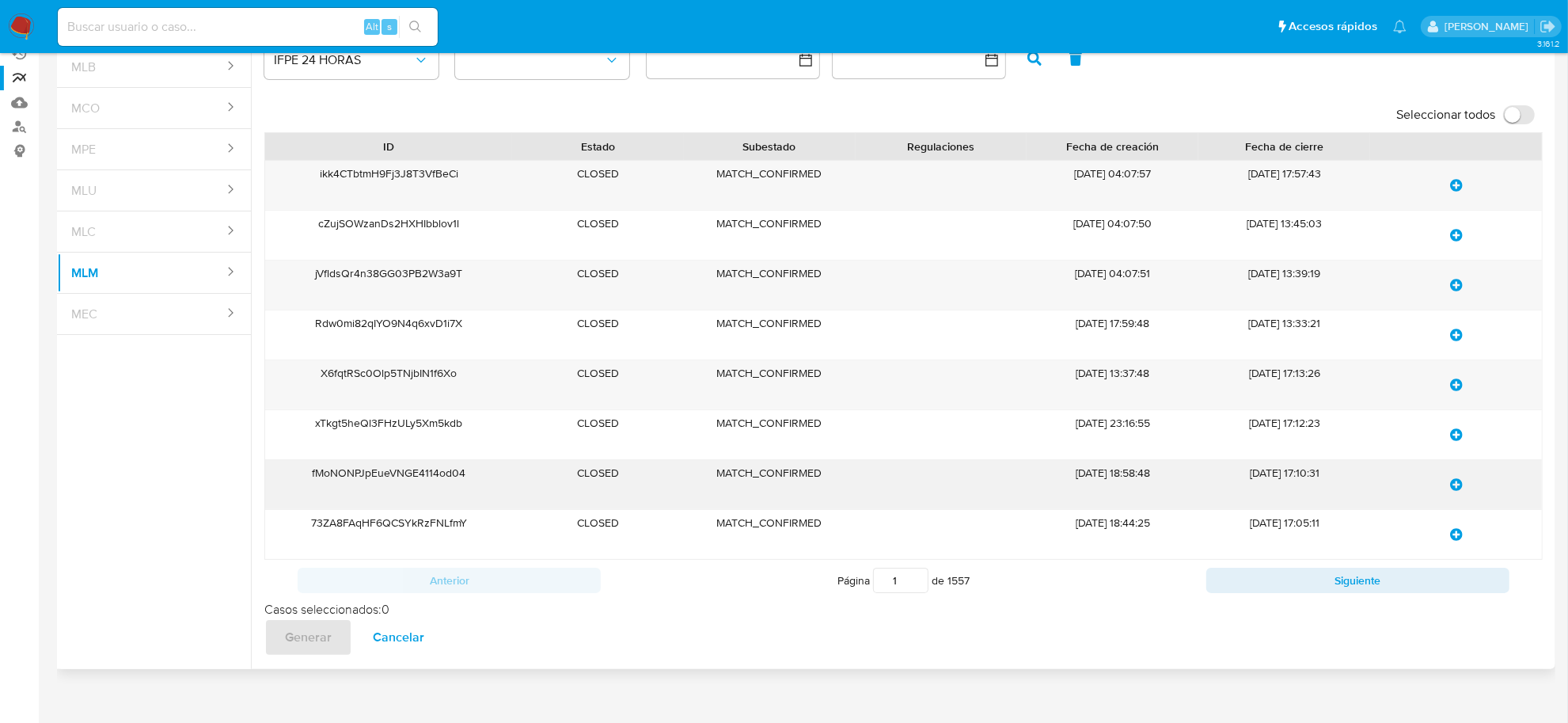
click at [417, 475] on div "fMoNONPJpEueVNGE4114od04" at bounding box center [388, 484] width 246 height 49
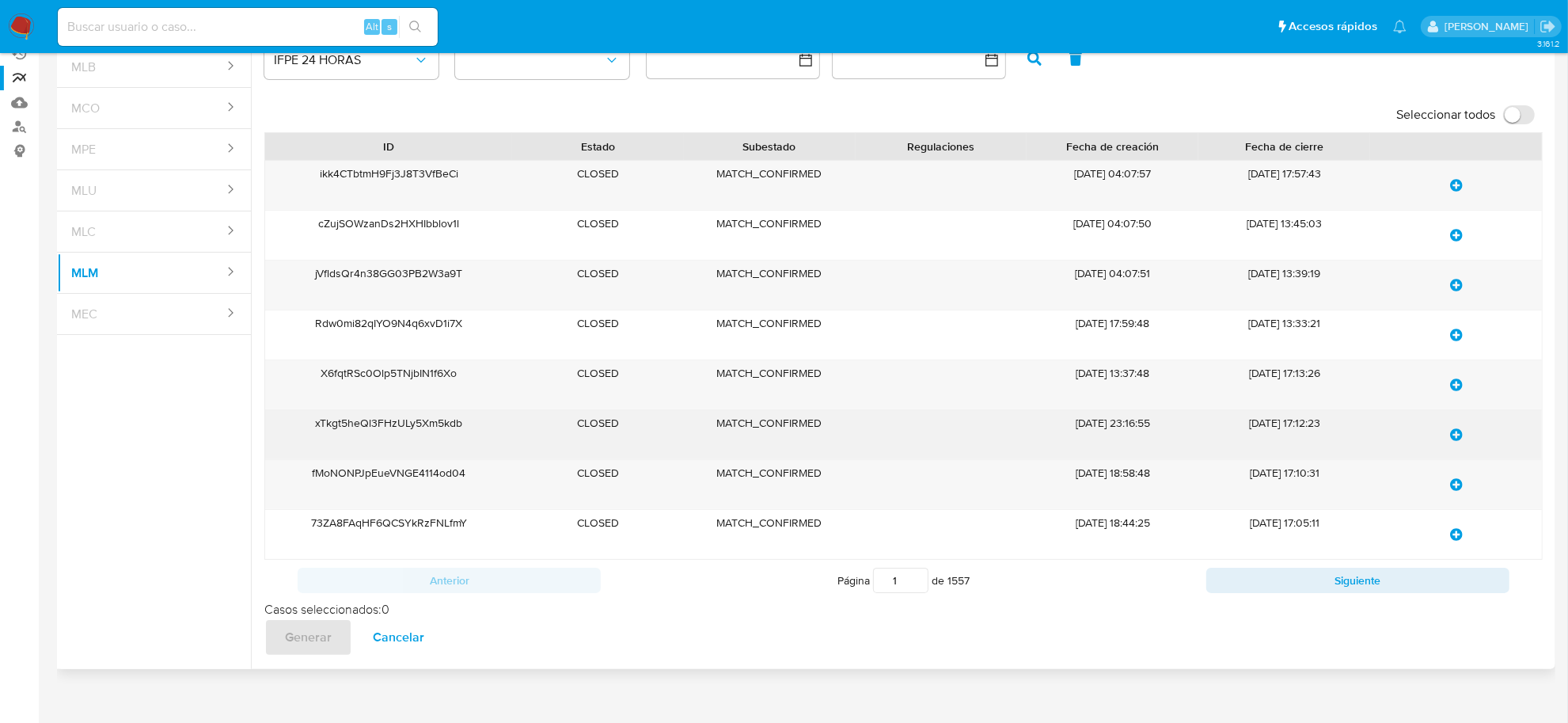
click at [404, 422] on div "xTkgt5heQl3FHzULy5Xm5kdb" at bounding box center [388, 434] width 246 height 49
click at [404, 421] on div "xTkgt5heQl3FHzULy5Xm5kdb" at bounding box center [388, 434] width 246 height 49
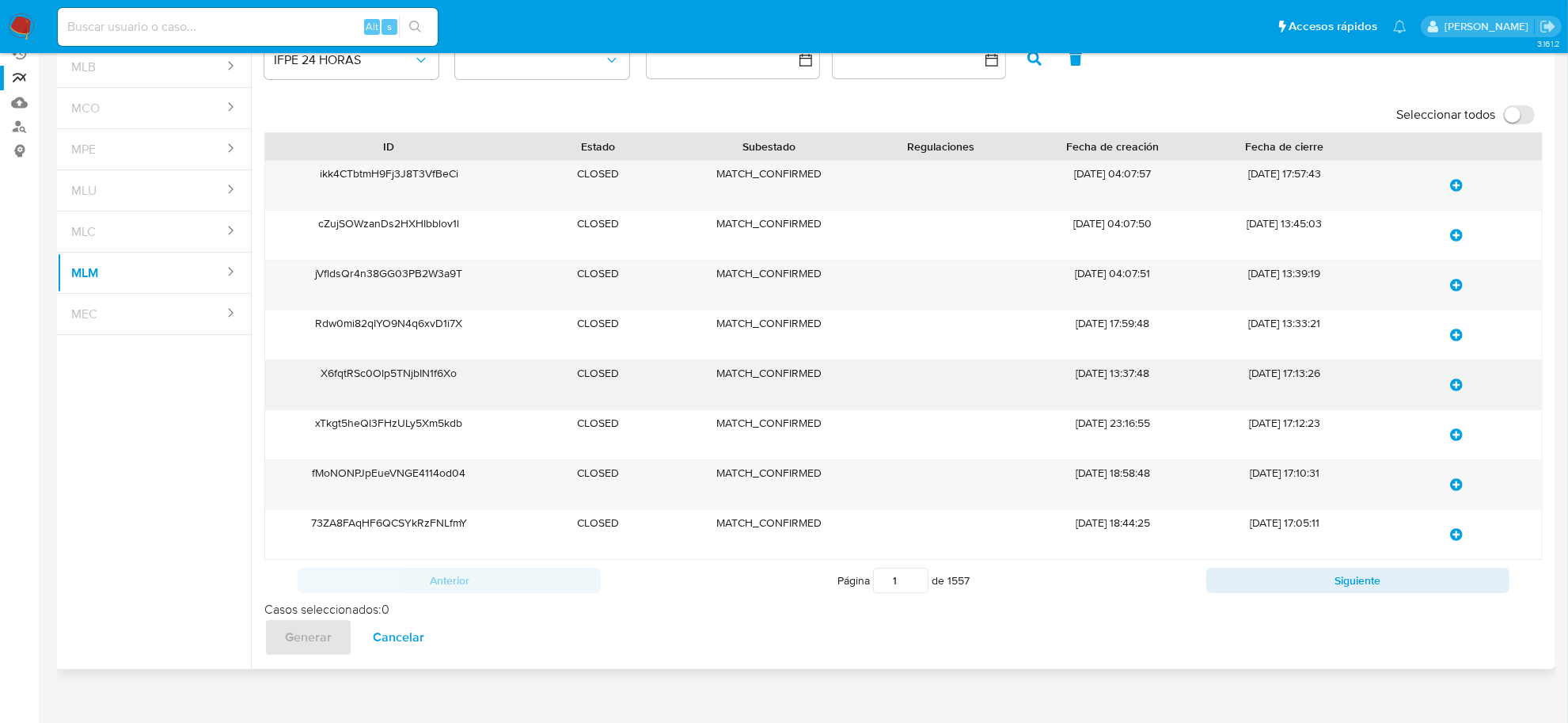
click at [400, 381] on div "X6fqtRSc0Olp5TNjbIN1f6Xo" at bounding box center [388, 385] width 246 height 49
click at [400, 375] on div "X6fqtRSc0Olp5TNjbIN1f6Xo" at bounding box center [388, 385] width 246 height 49
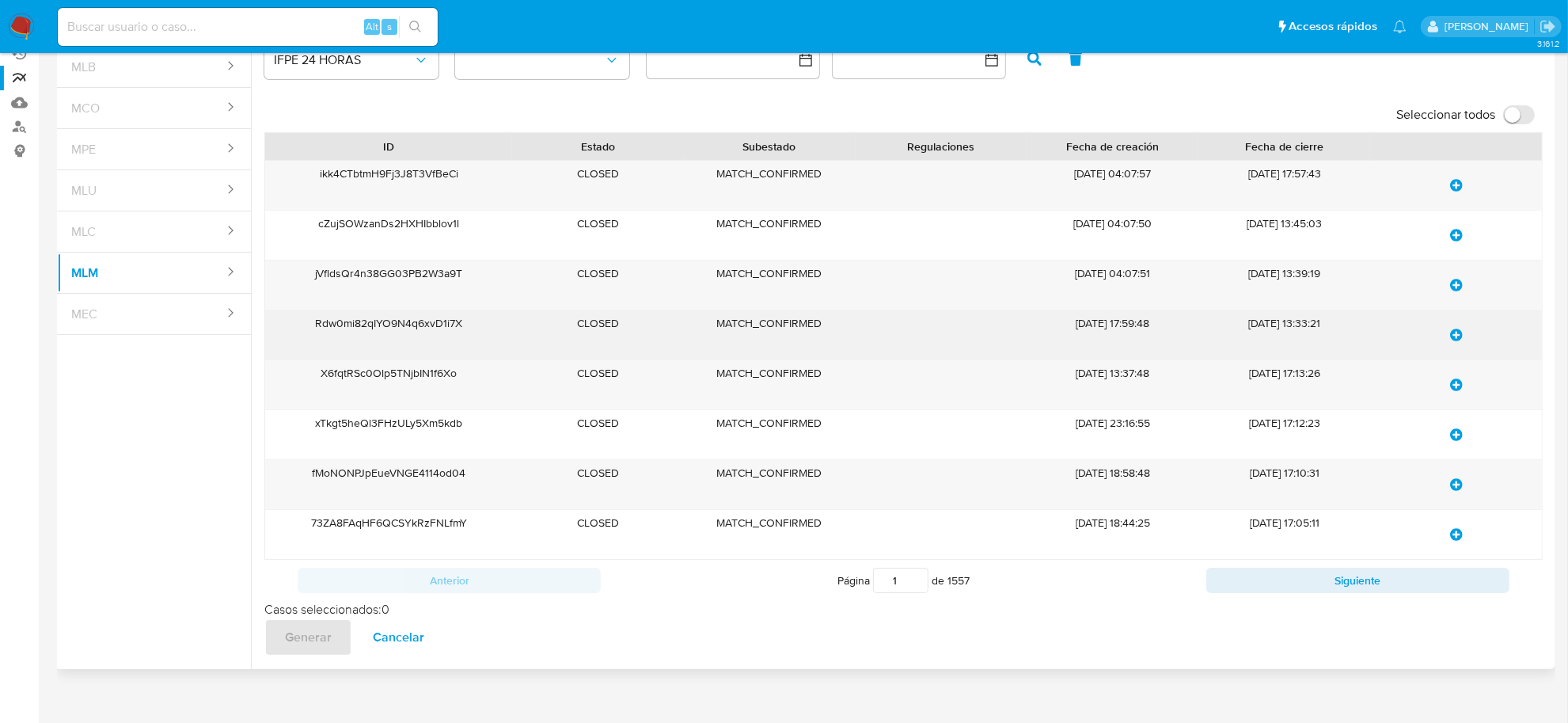
click at [358, 320] on div "Rdw0mi82qIYO9N4q6xvD1i7X" at bounding box center [388, 335] width 246 height 49
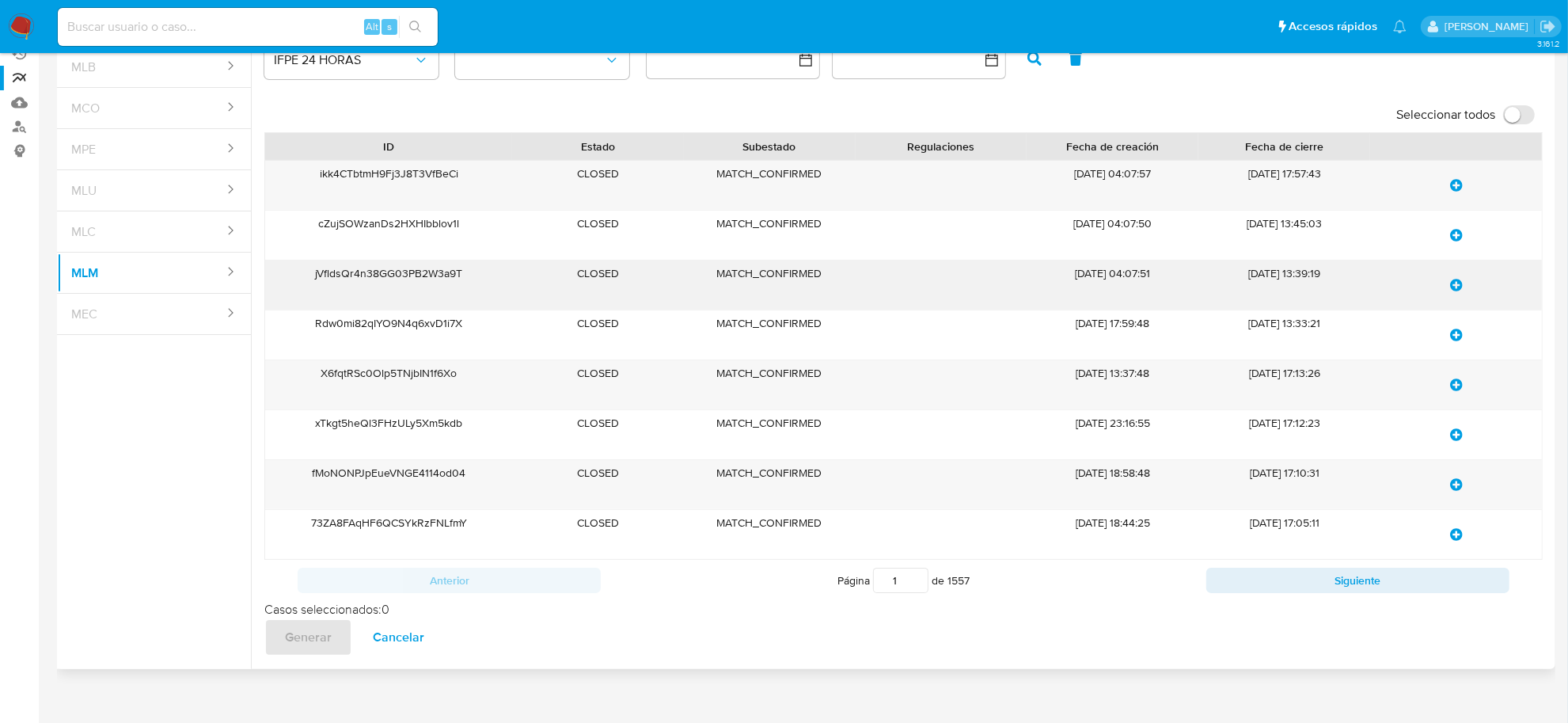
click at [376, 273] on div "jVfldsQr4n38GG03PB2W3a9T" at bounding box center [388, 284] width 246 height 49
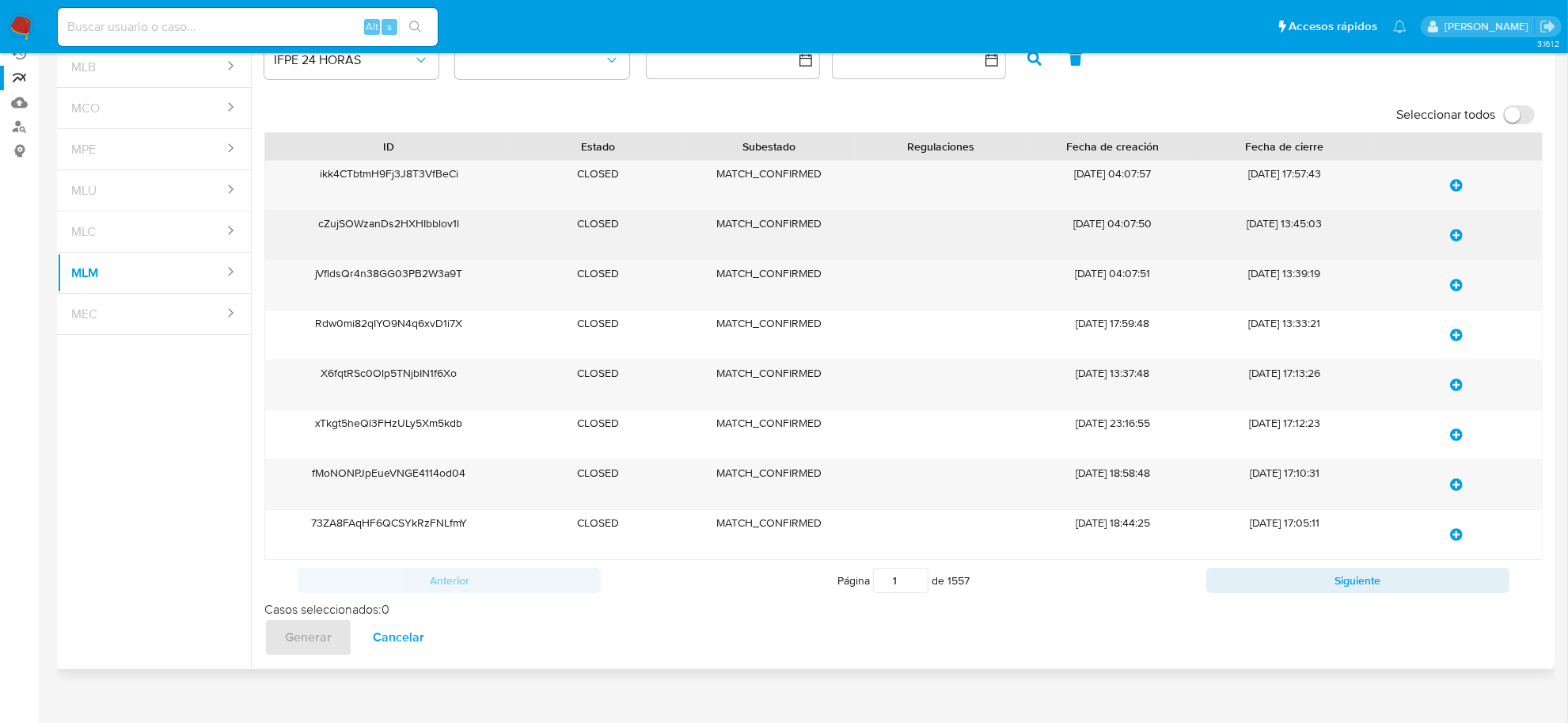
click at [398, 231] on div "cZujSOWzanDs2HXHIbblov1l" at bounding box center [388, 235] width 246 height 49
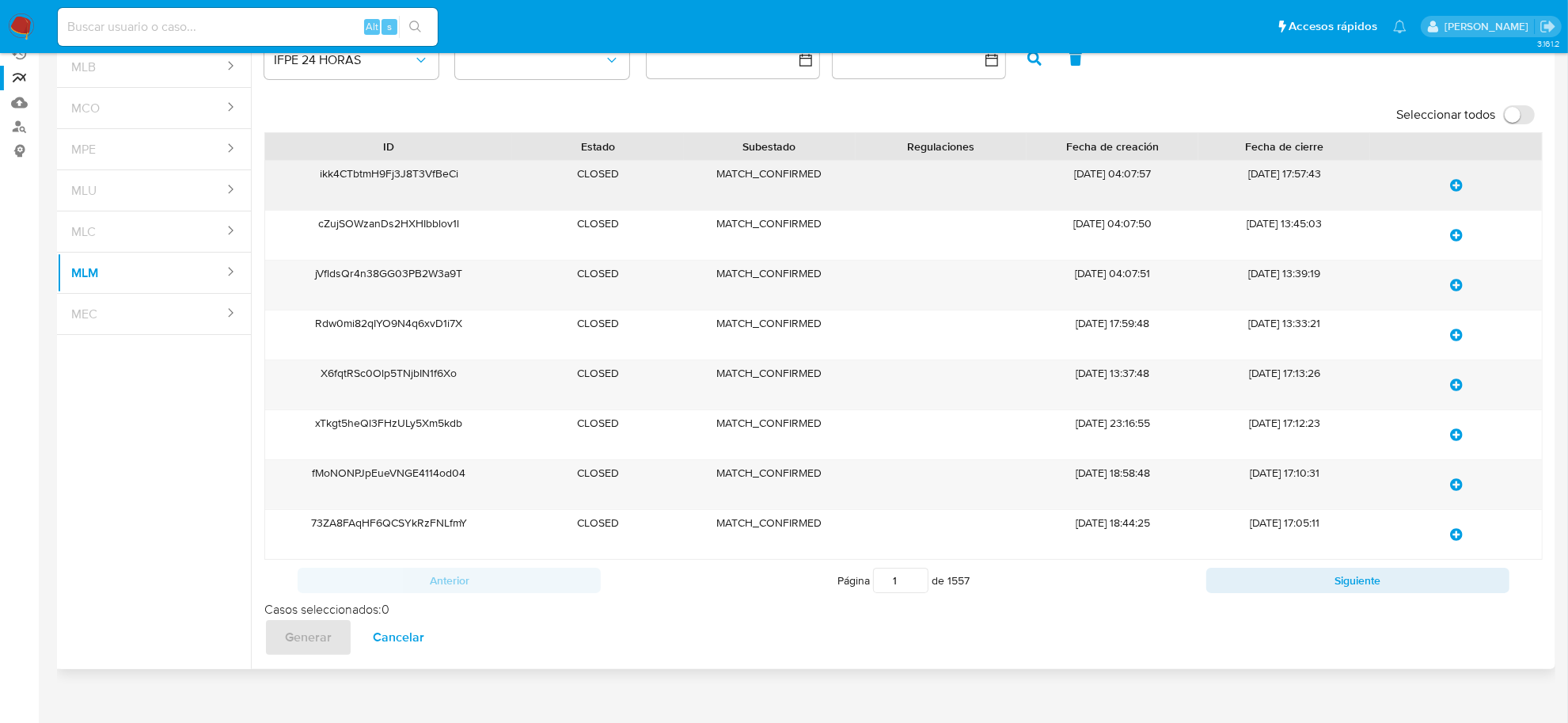
click at [413, 179] on div "ikk4CTbtmH9Fj3J8T3VfBeCi" at bounding box center [388, 185] width 246 height 49
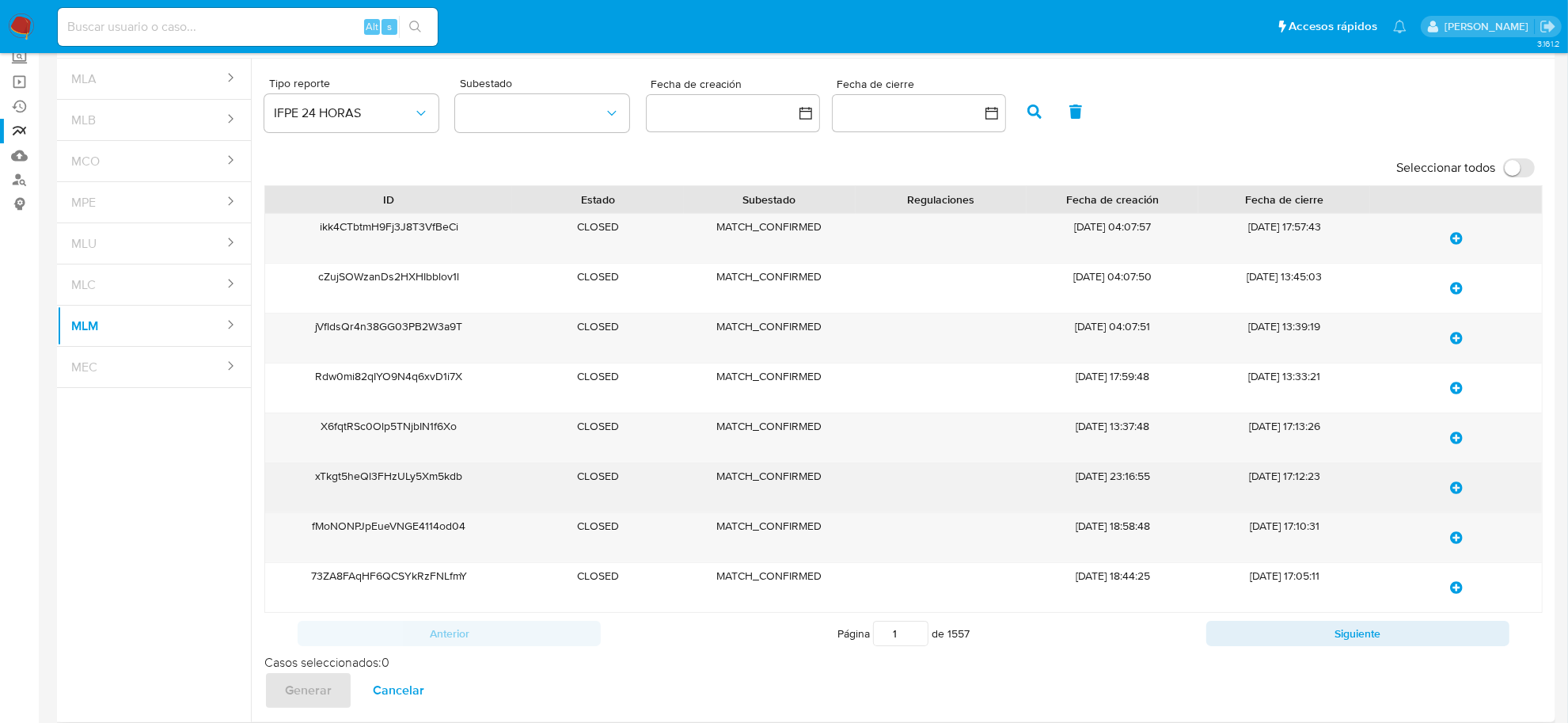
scroll to position [164, 0]
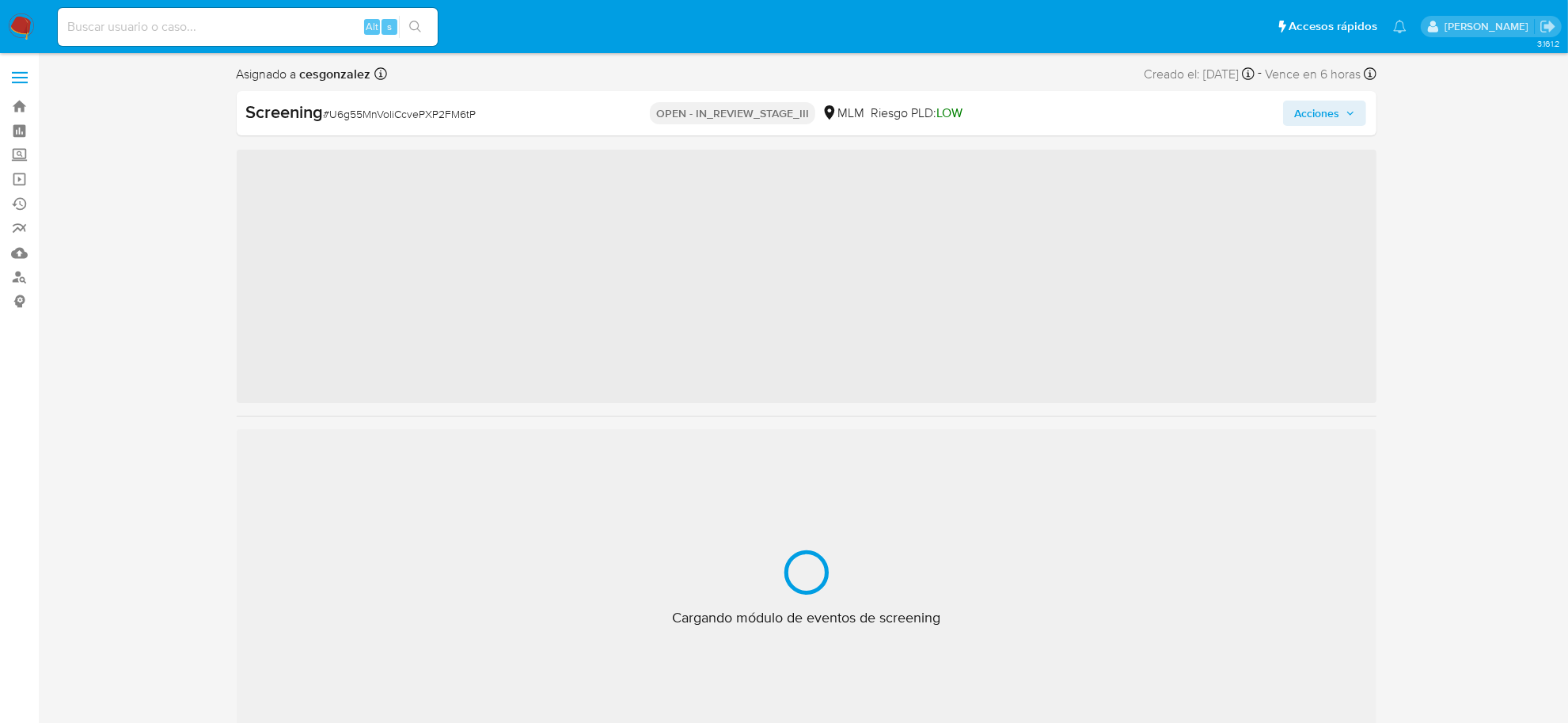
scroll to position [744, 0]
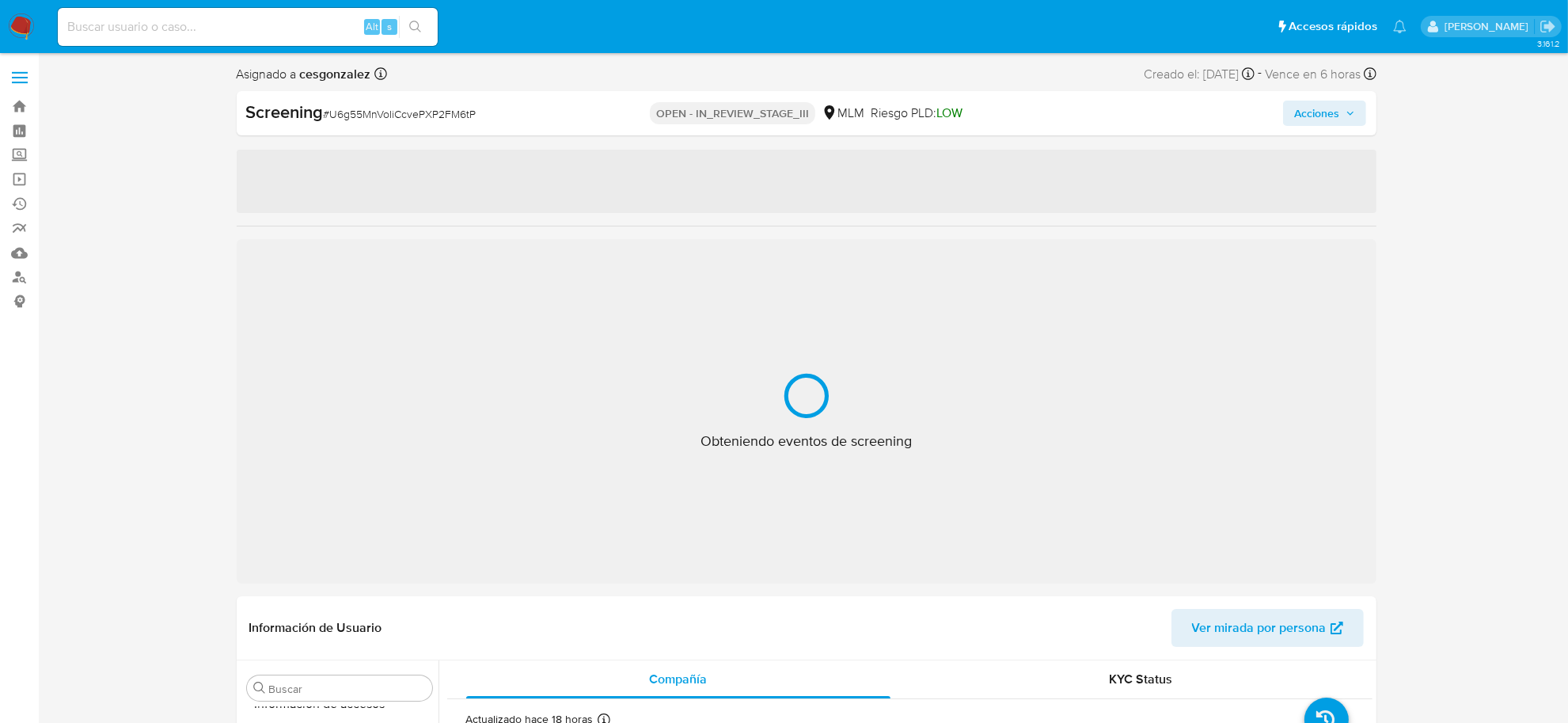
select select "10"
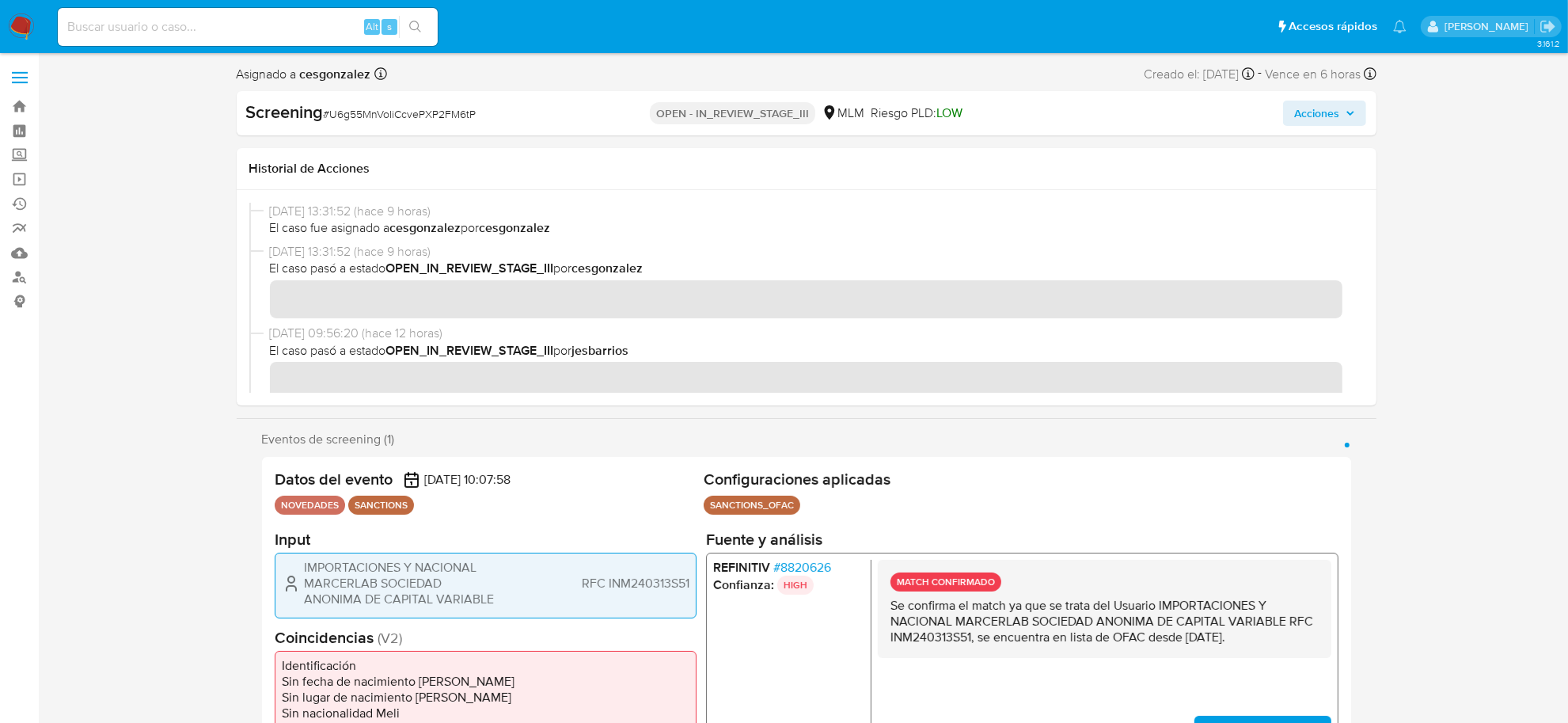
click at [238, 22] on input at bounding box center [247, 26] width 380 height 21
paste input "73ZA8FAqHF6QCSYkRzFNLfmY"
type input "73ZA8FAqHF6QCSYkRzFNLfmY"
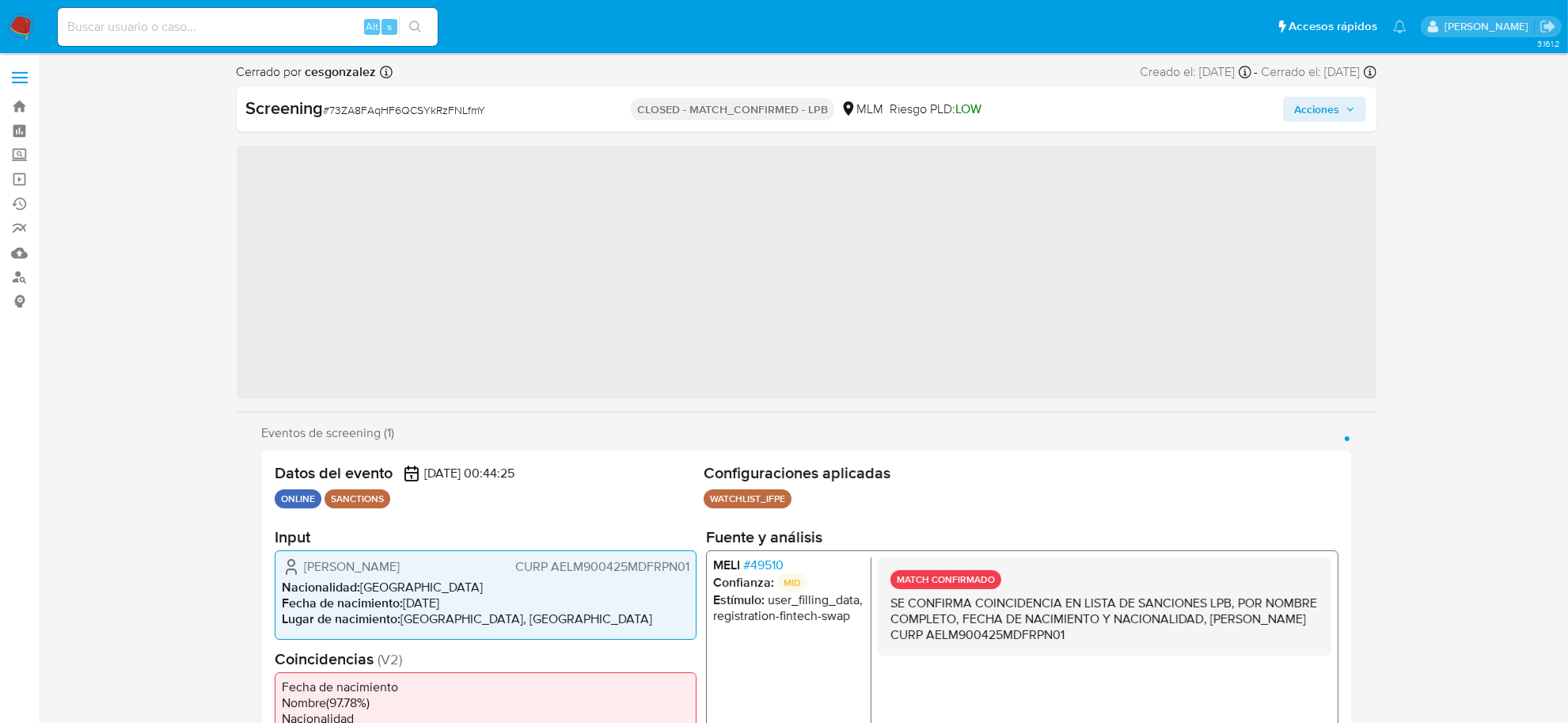
scroll to position [744, 0]
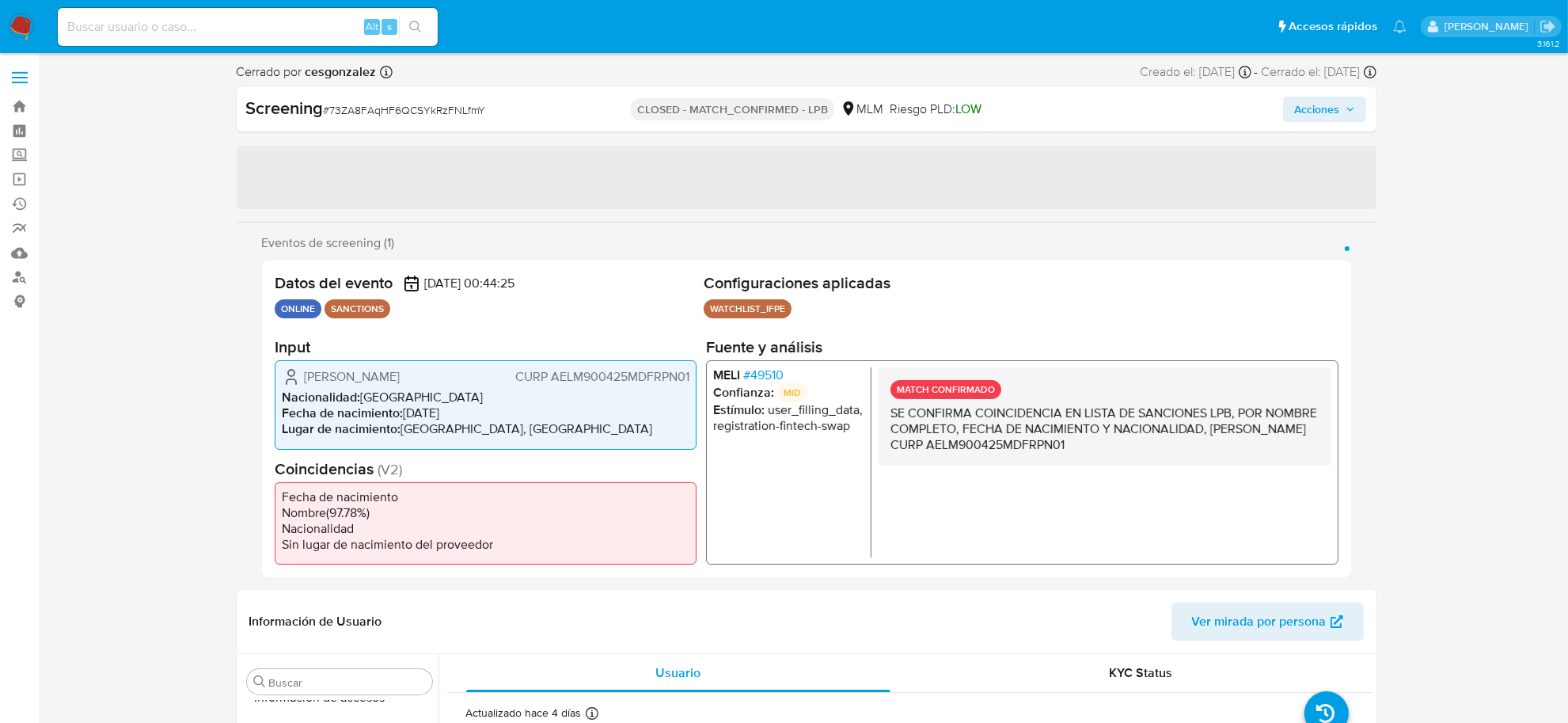
select select "10"
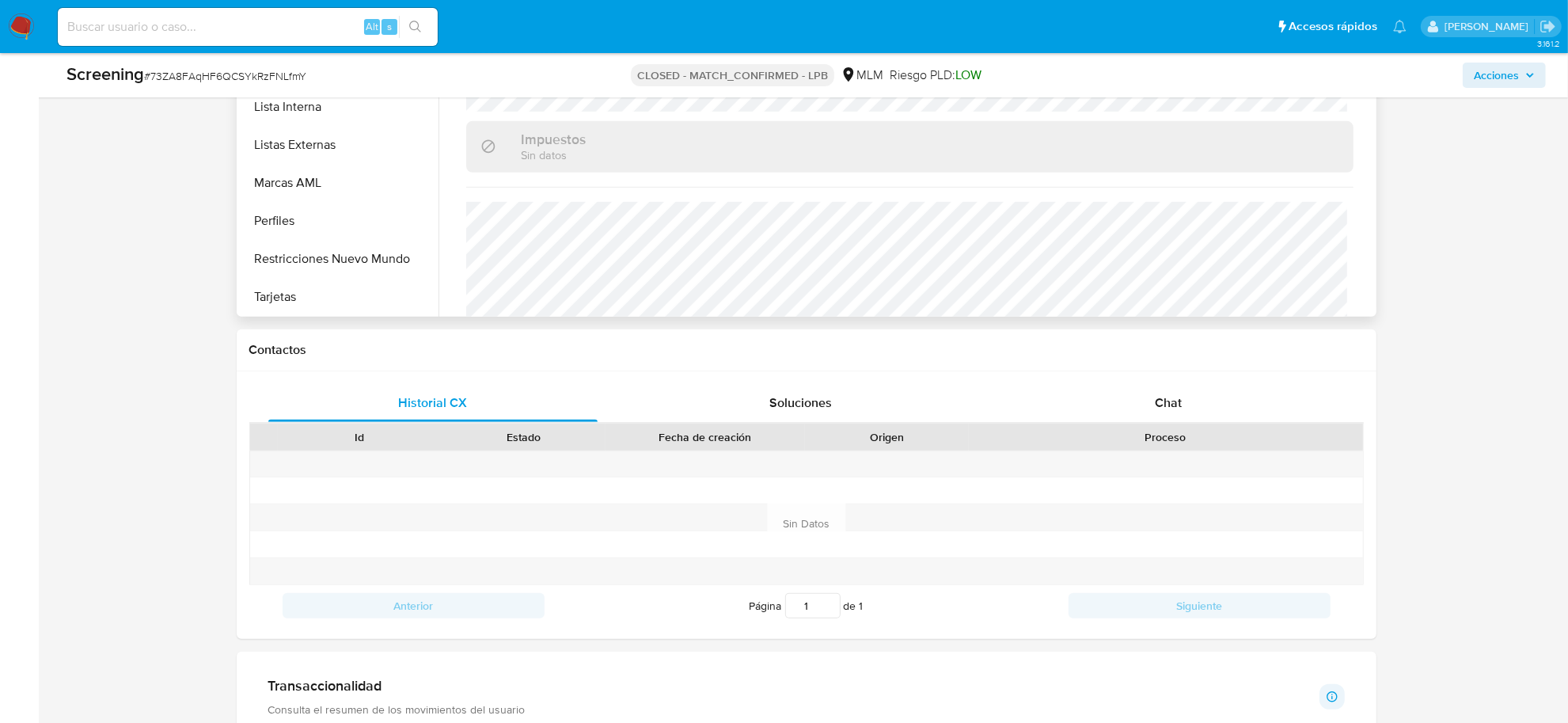
scroll to position [999, 0]
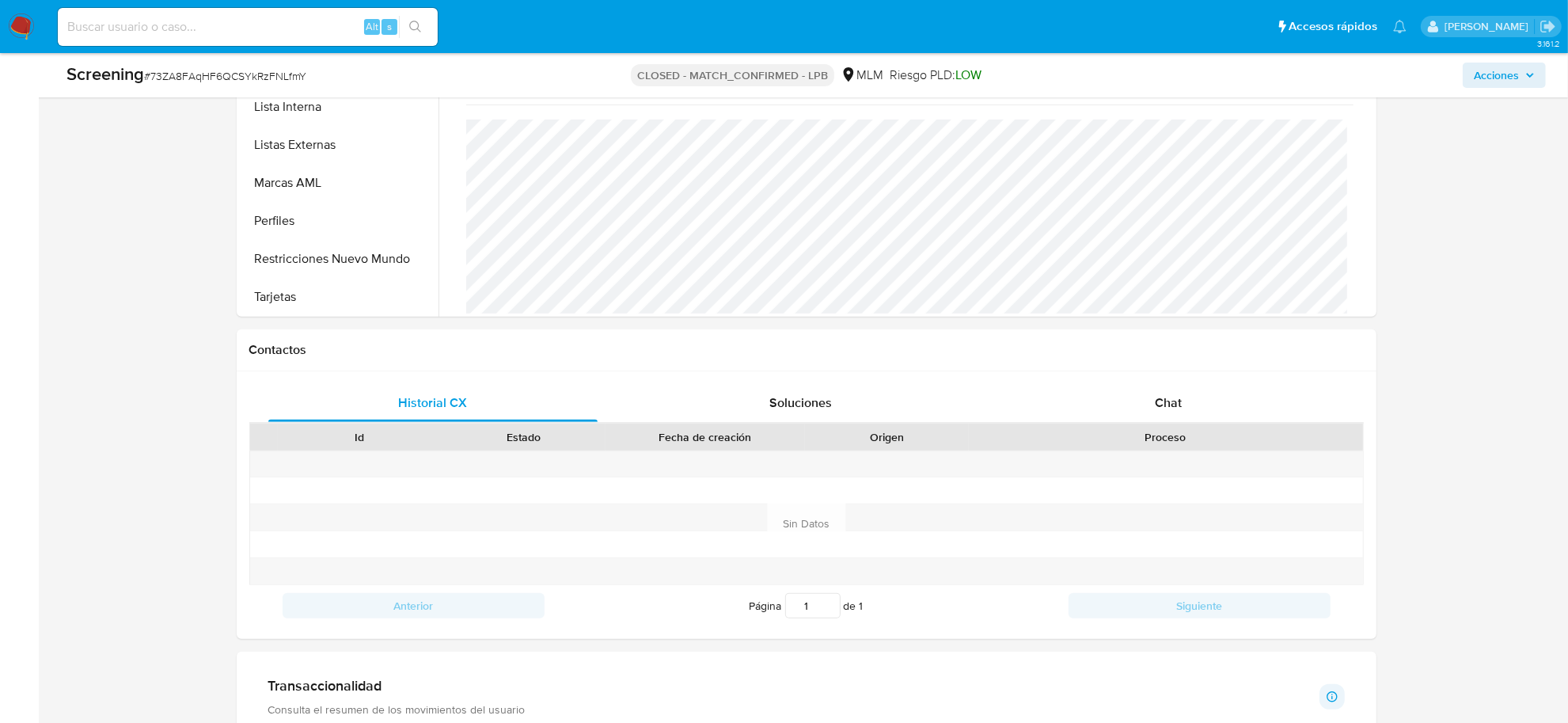
click at [175, 23] on input at bounding box center [247, 26] width 380 height 21
paste input "fMoNONPJpEueVNGE4114od04"
type input "fMoNONPJpEueVNGE4114od04"
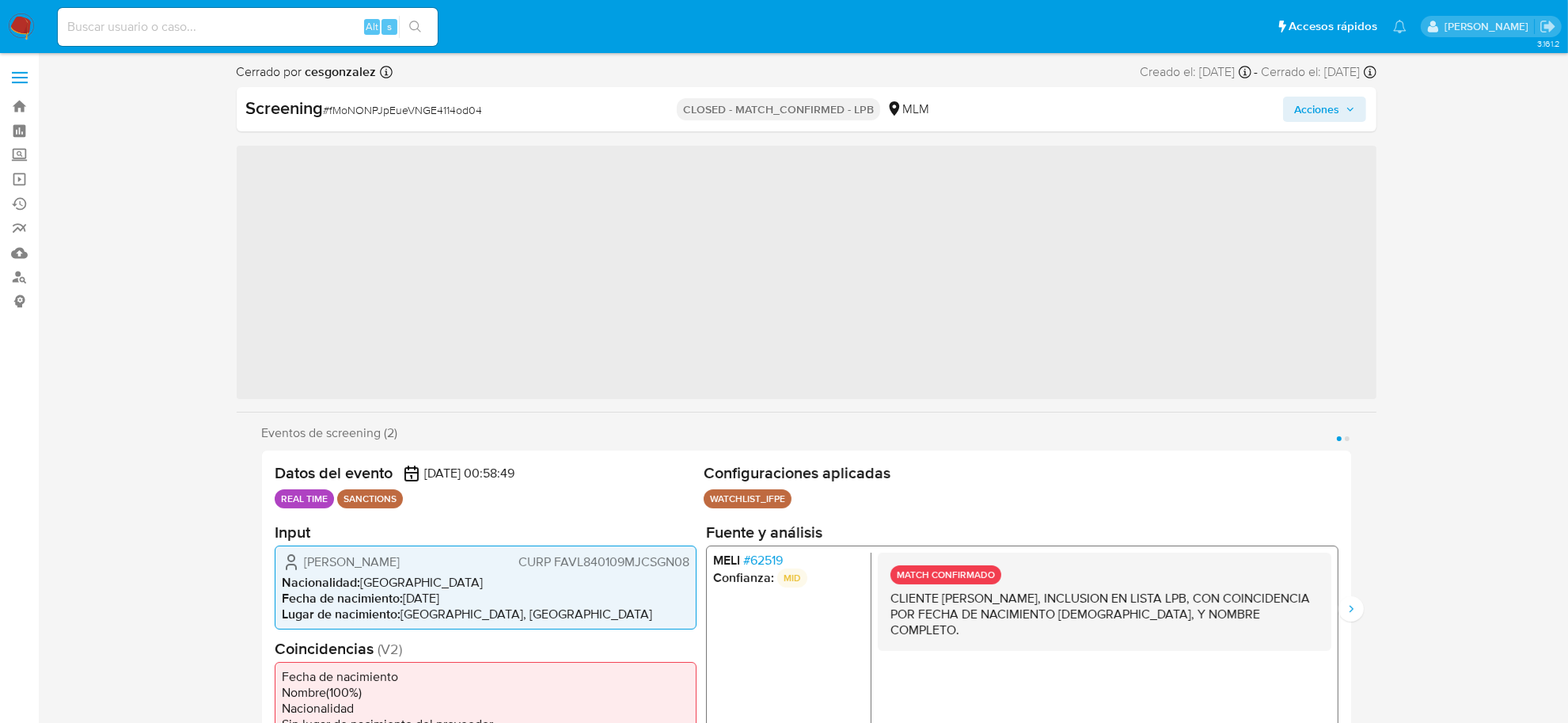
scroll to position [744, 0]
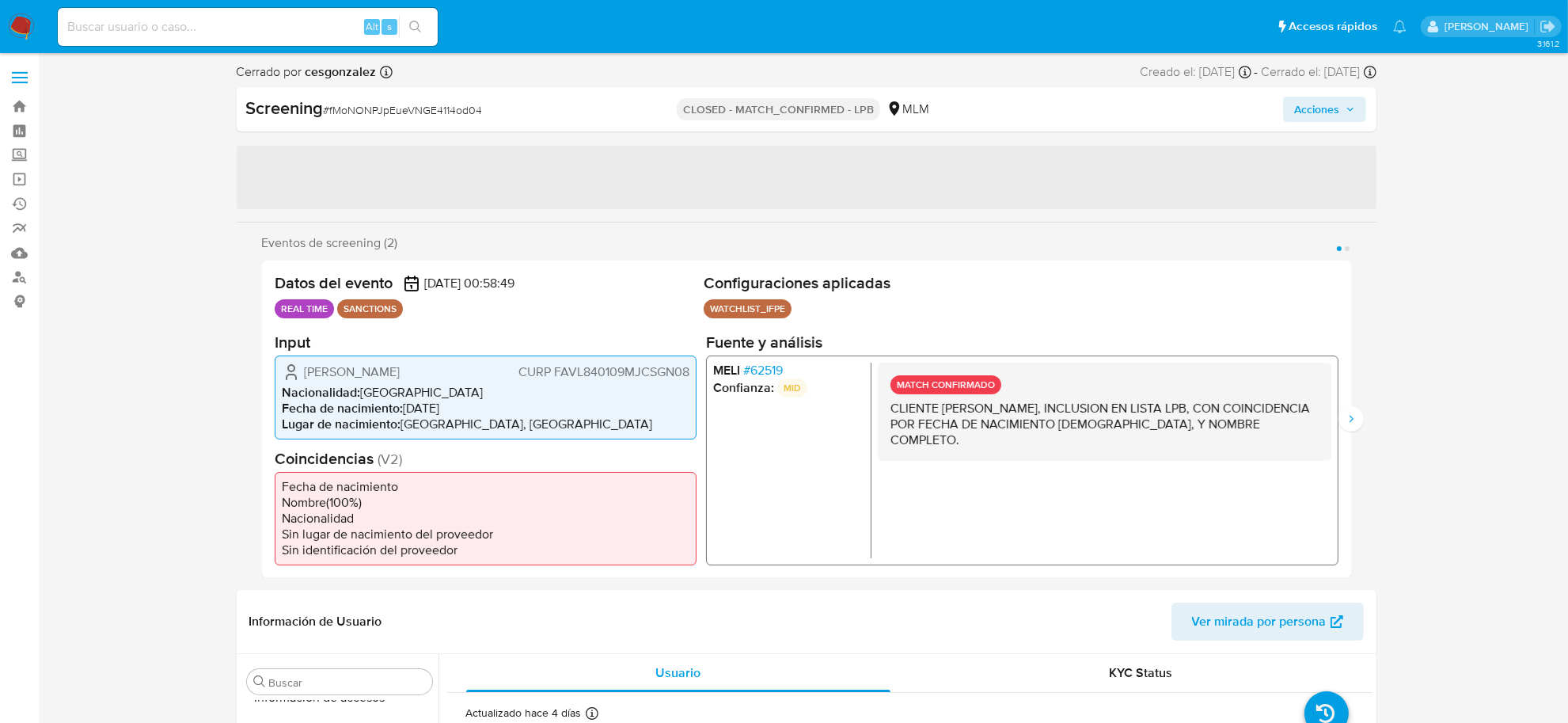
select select "10"
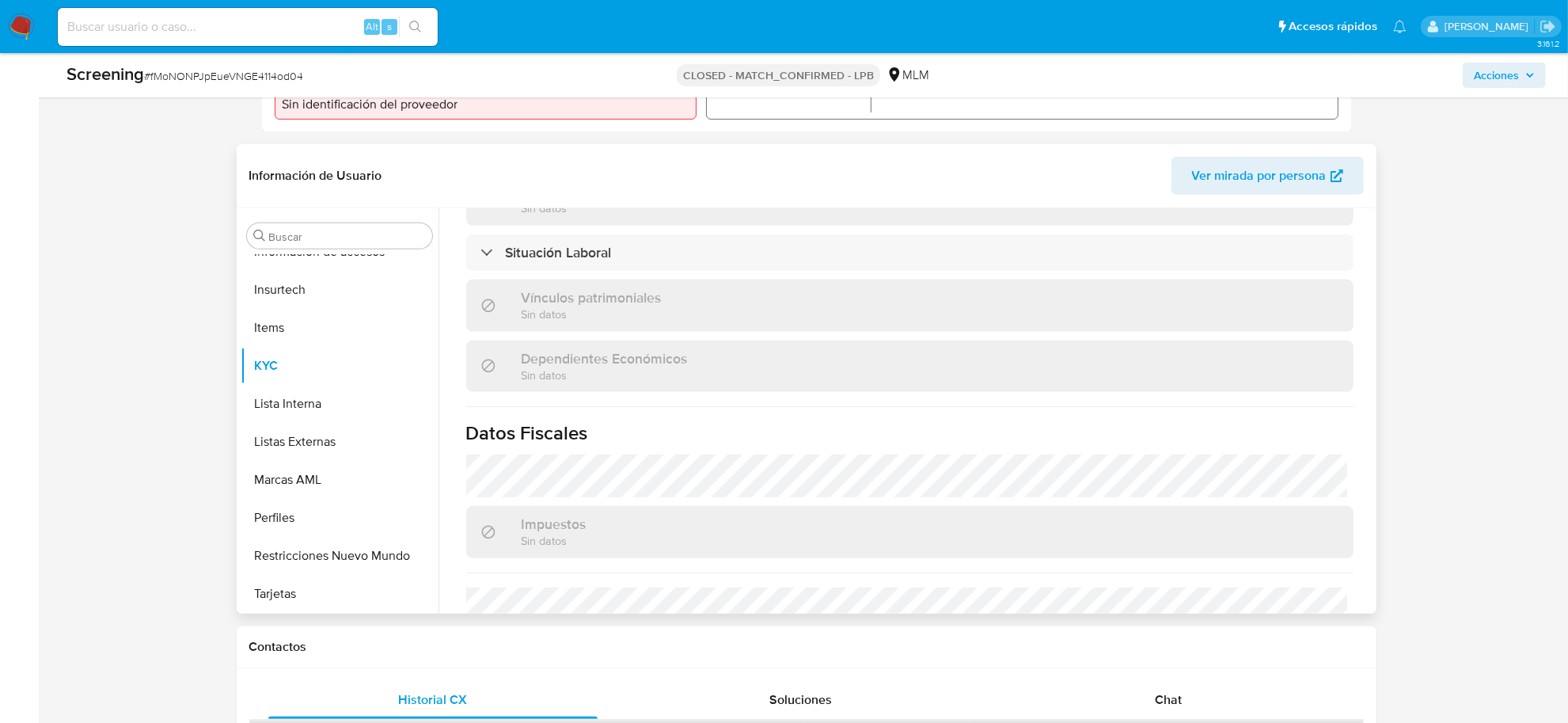
scroll to position [999, 0]
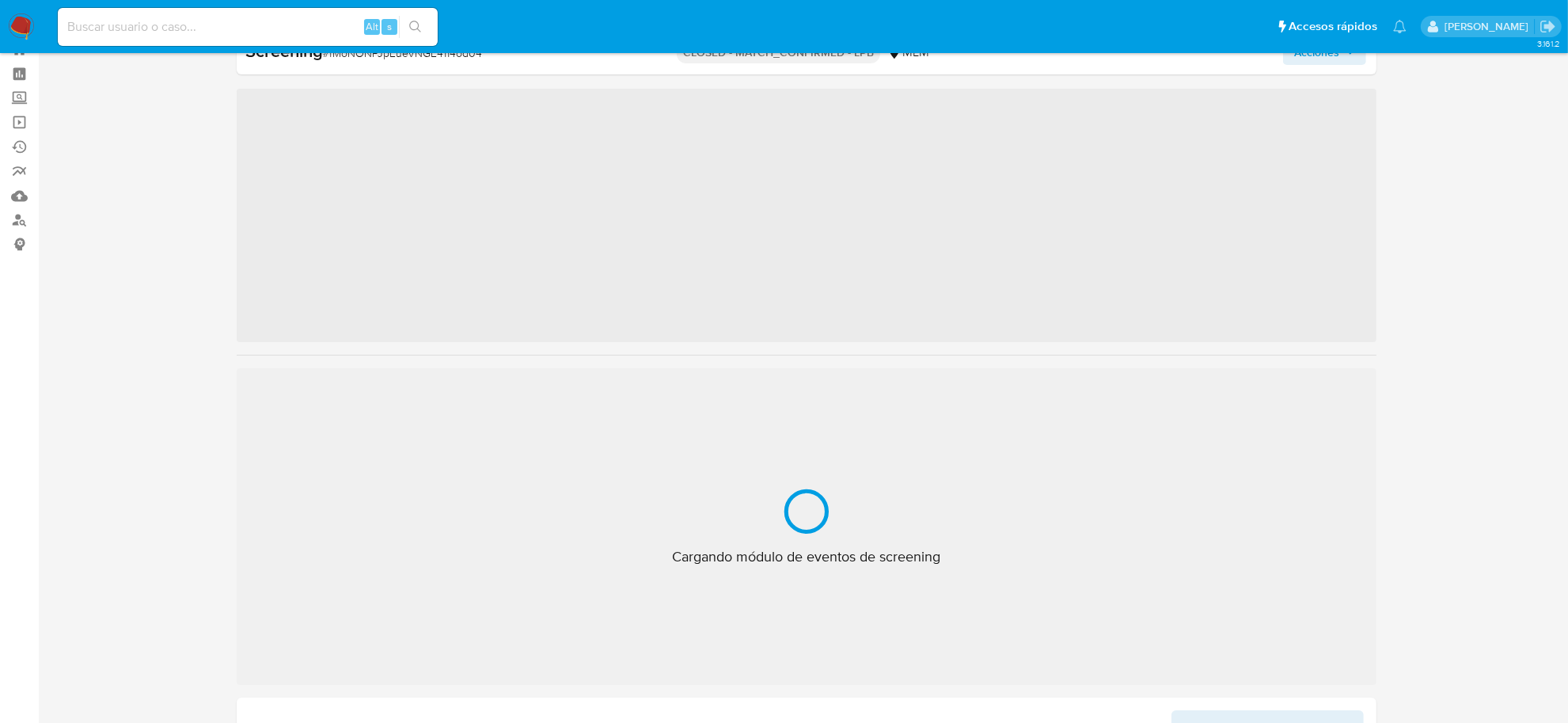
scroll to position [319, 0]
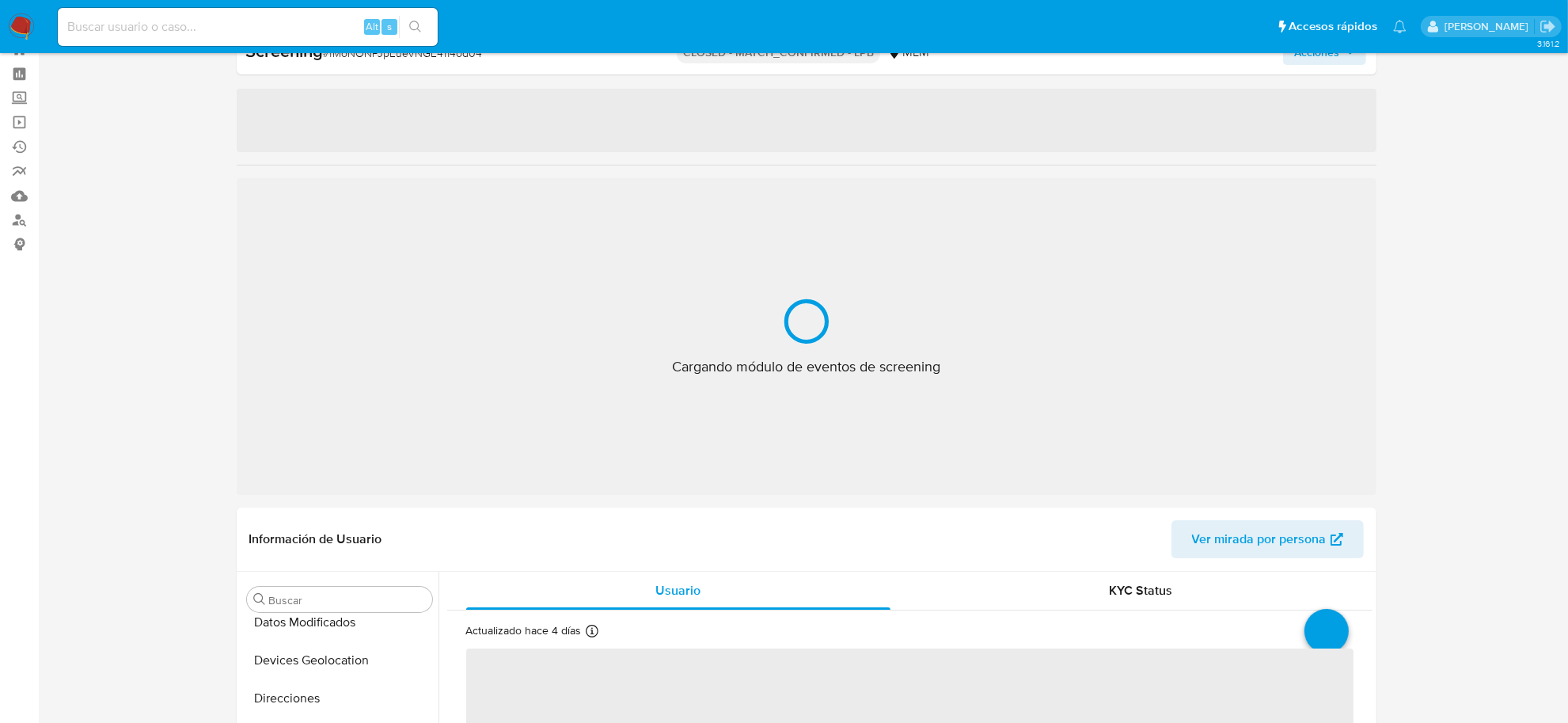
select select "10"
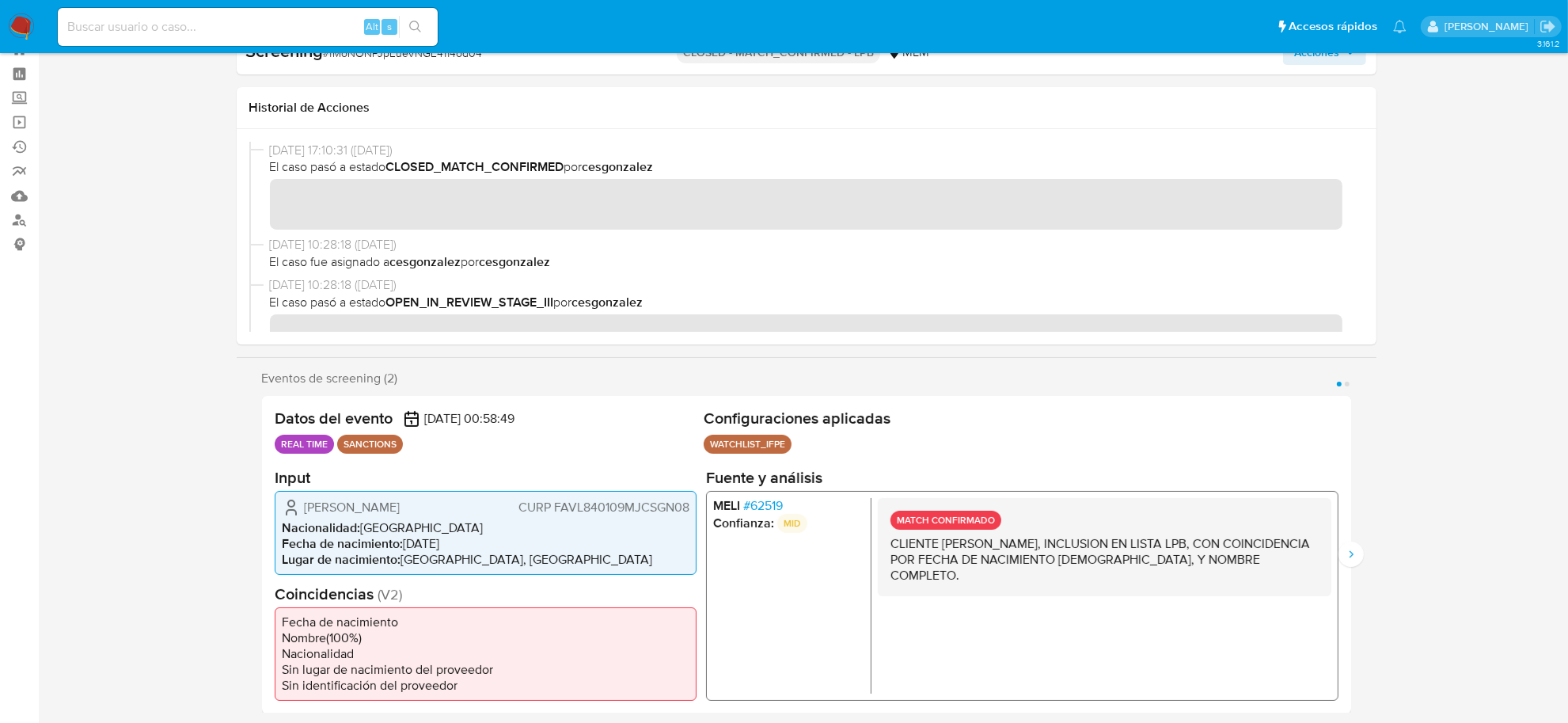
scroll to position [744, 0]
click at [232, 29] on input at bounding box center [247, 26] width 380 height 21
paste input "xTkgt5heQl3FHzULy5Xm5kdb"
type input "xTkgt5heQl3FHzULy5Xm5kdb"
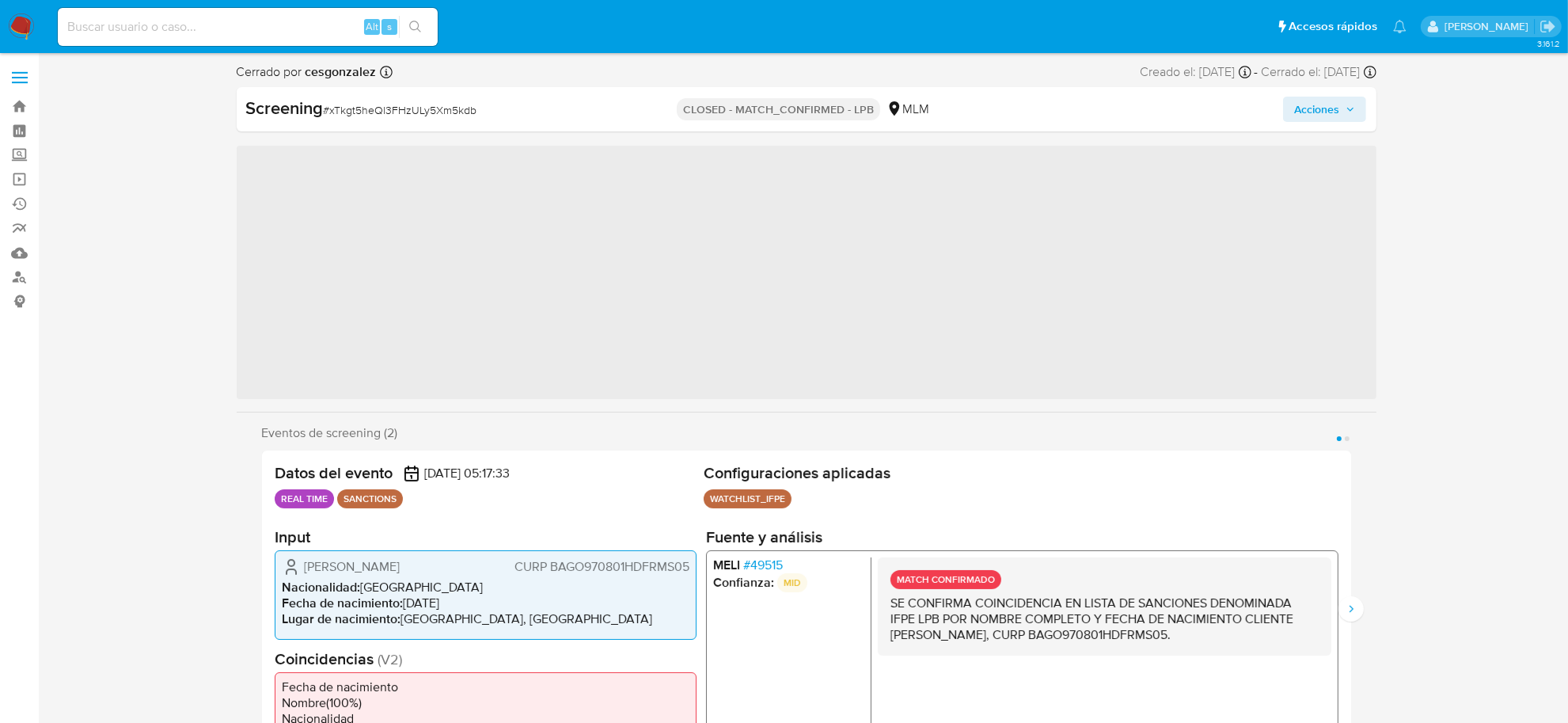
scroll to position [744, 0]
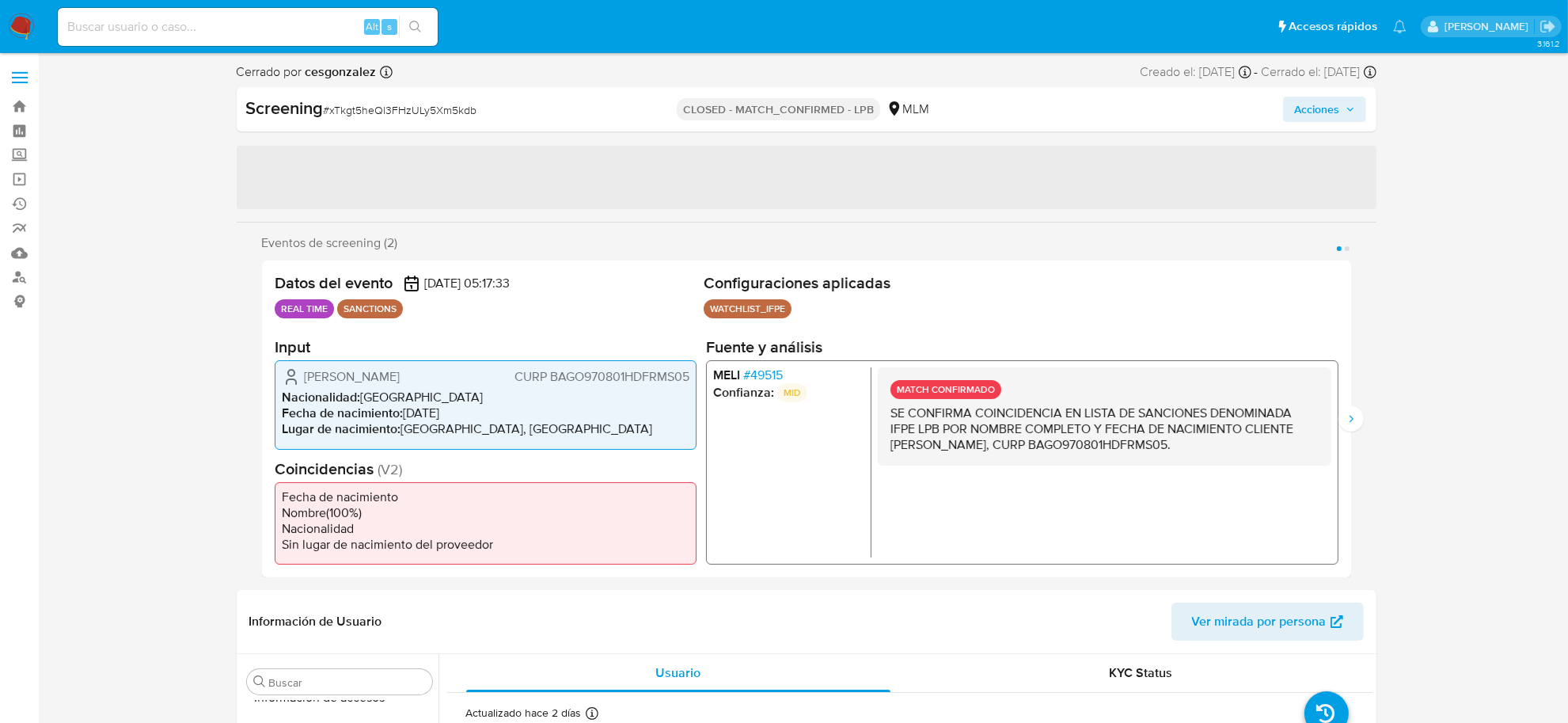
select select "10"
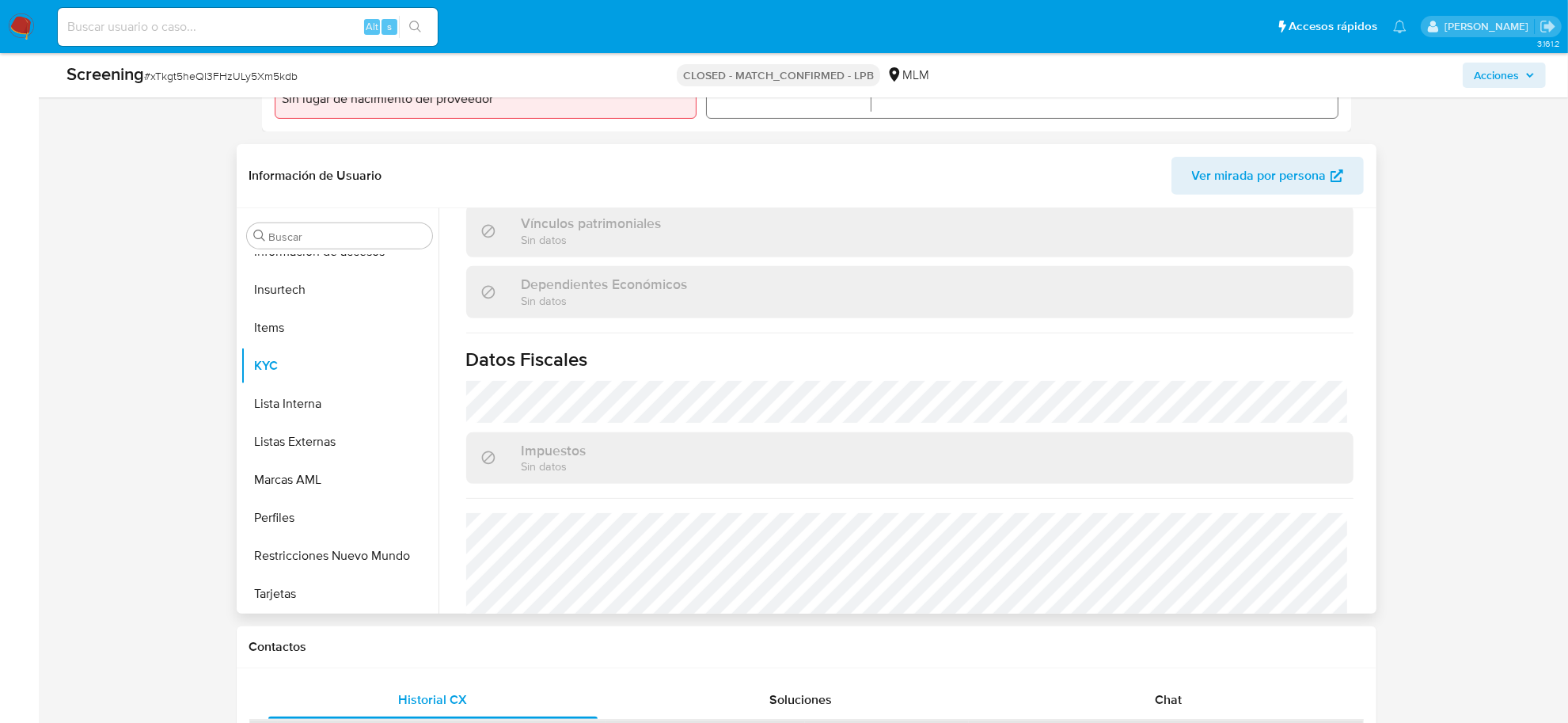
scroll to position [999, 0]
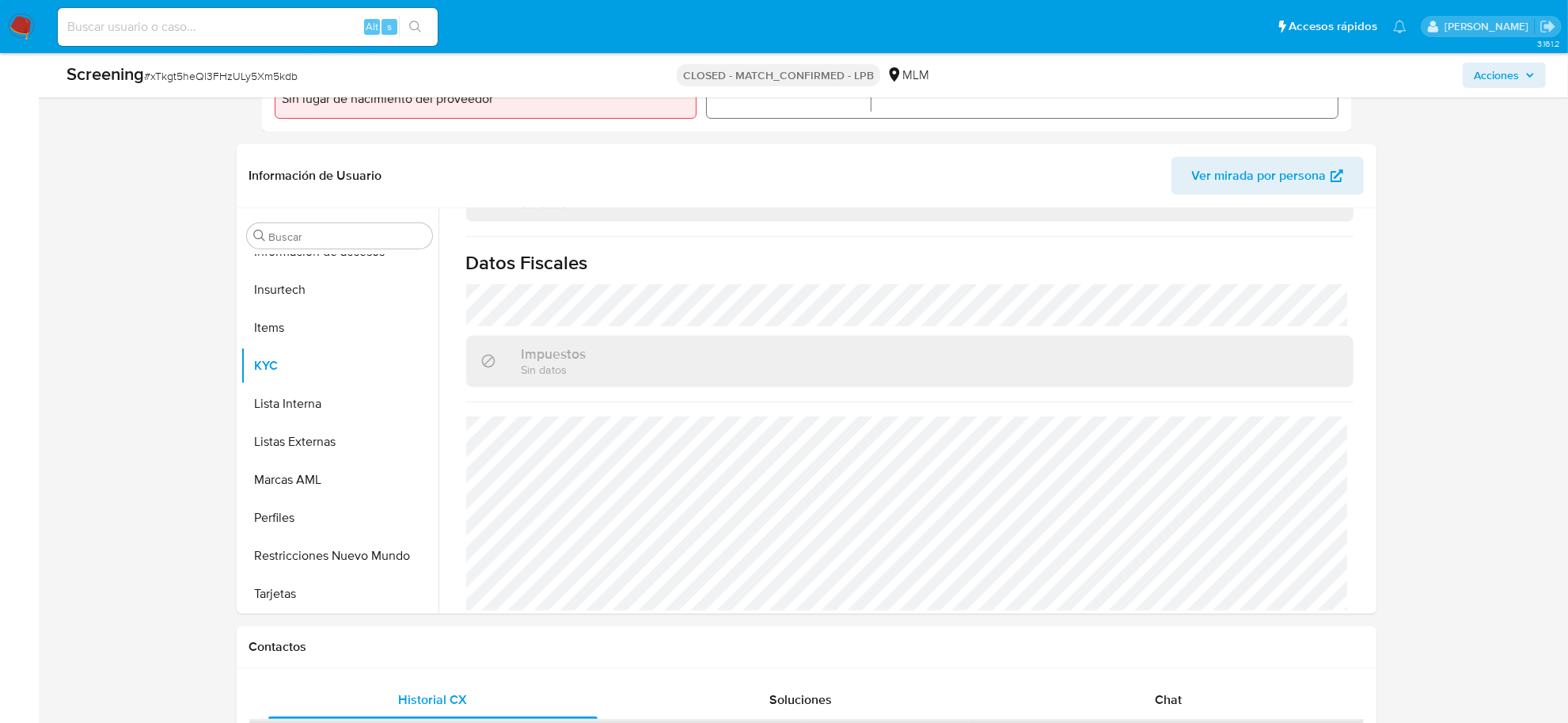
click at [226, 32] on input at bounding box center [247, 26] width 380 height 21
paste input "X6fqtRSc0Olp5TNjbIN1f6Xo"
type input "X6fqtRSc0Olp5TNjbIN1f6Xo"
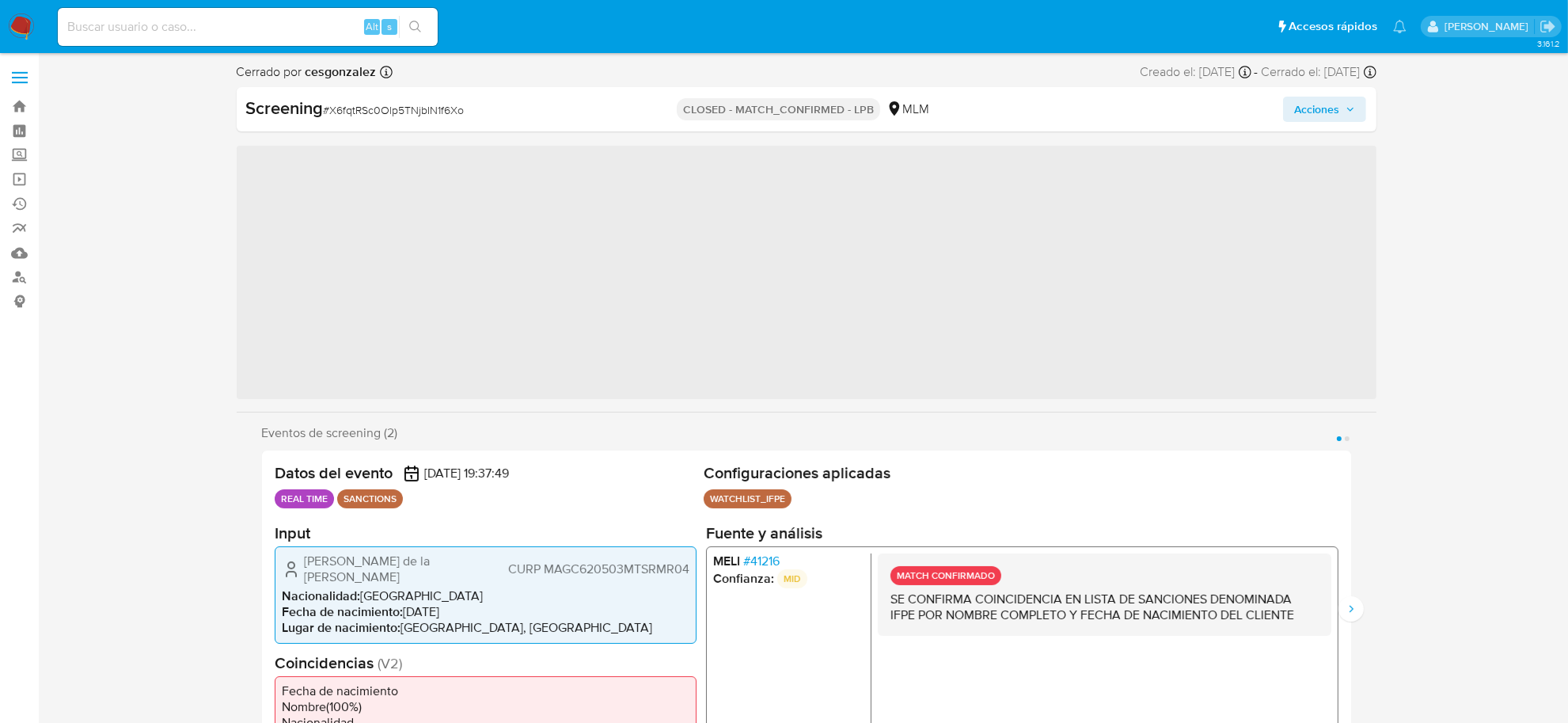
scroll to position [744, 0]
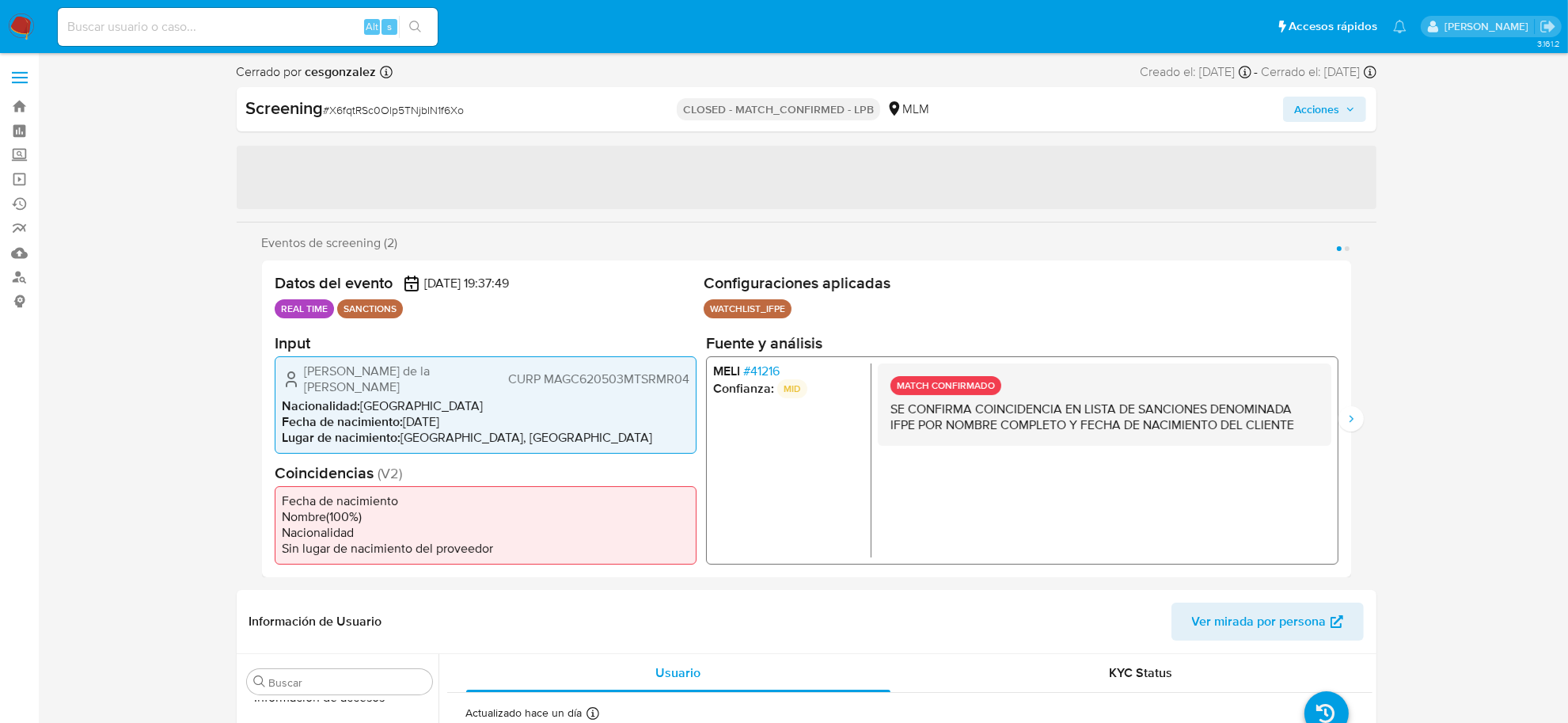
select select "10"
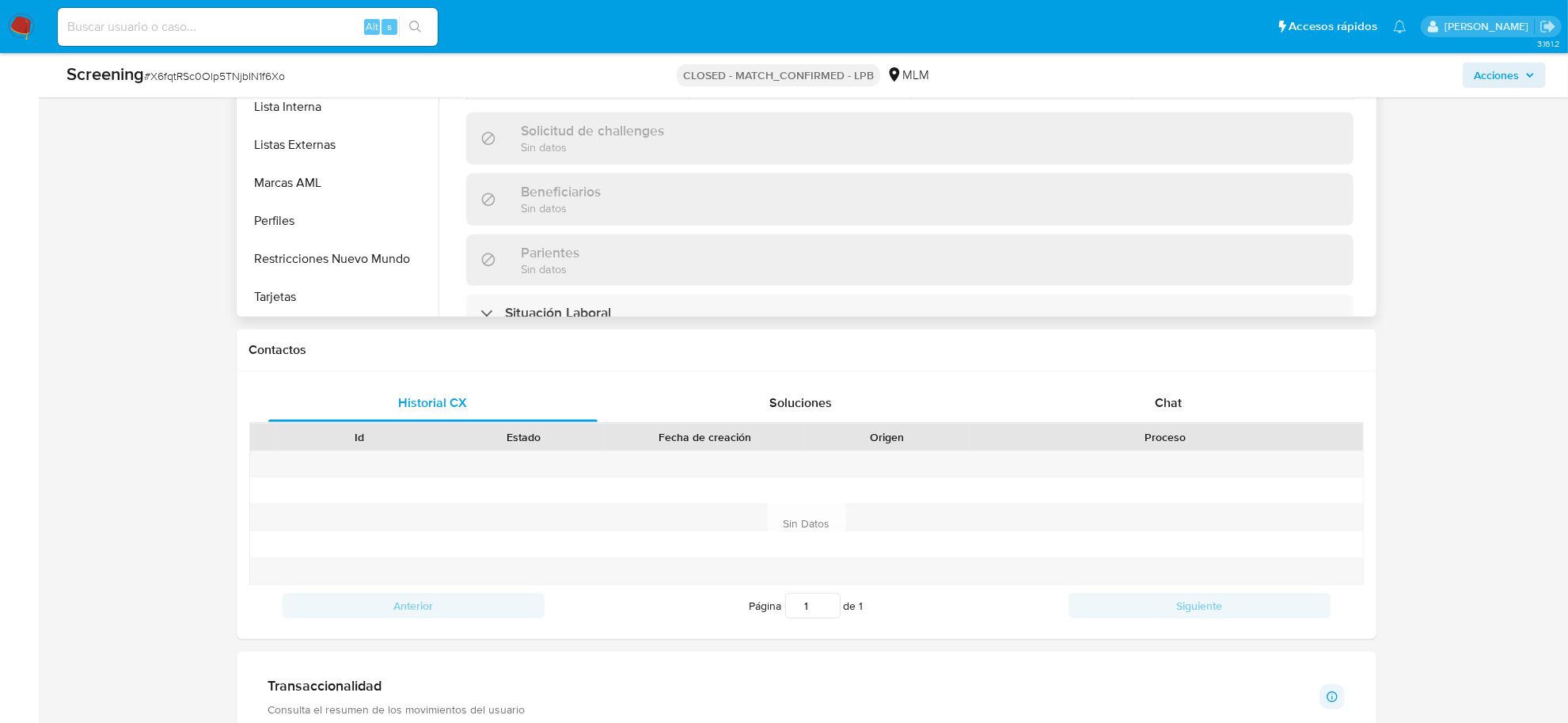
scroll to position [989, 0]
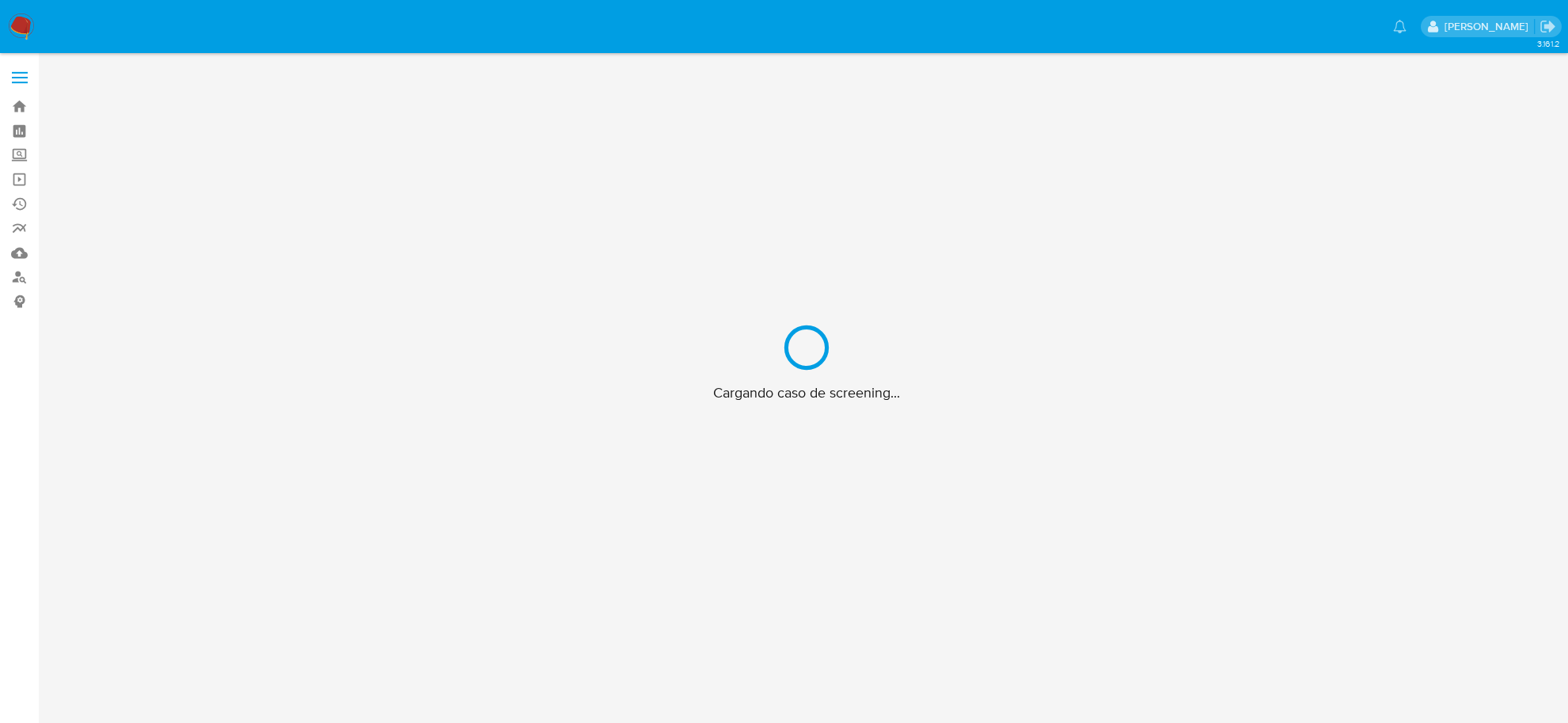
scroll to position [57, 0]
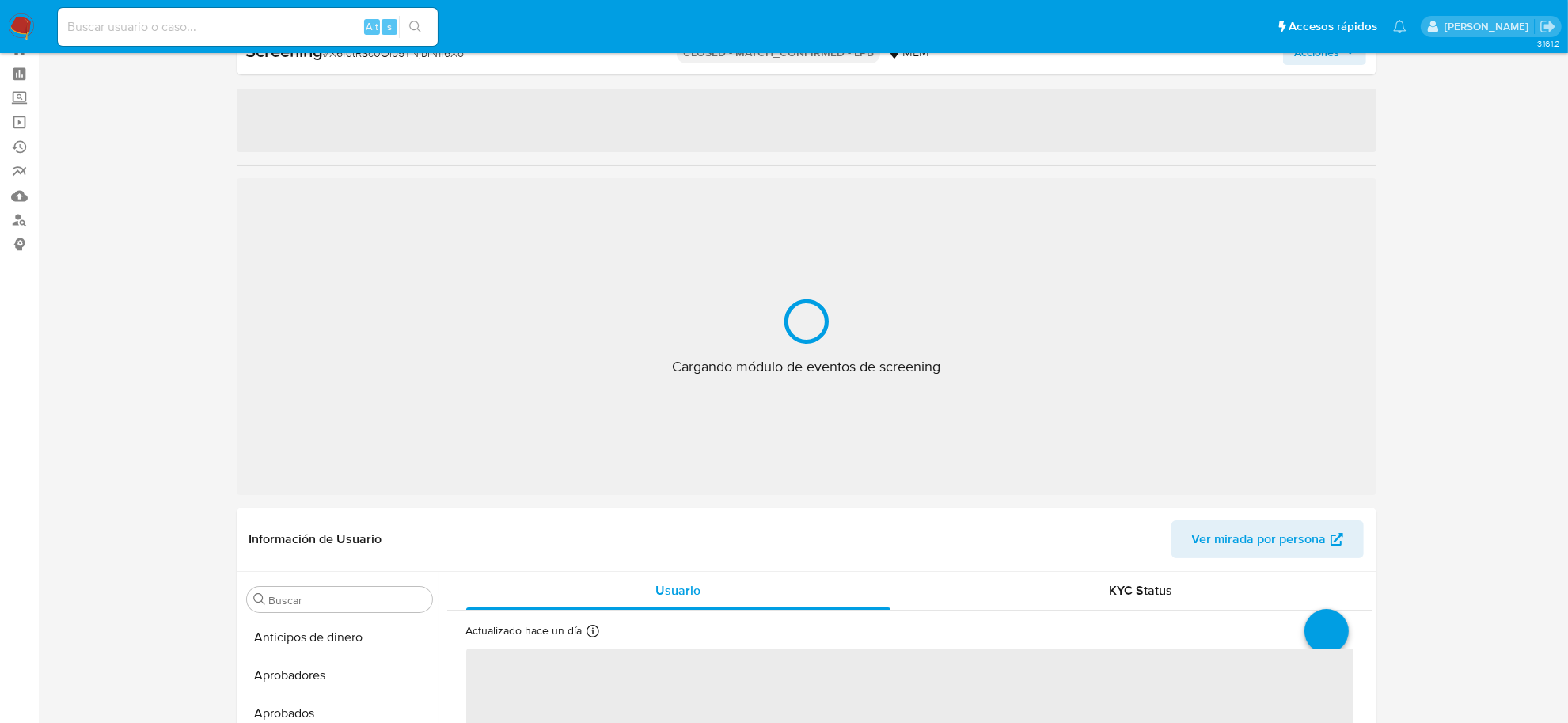
select select "10"
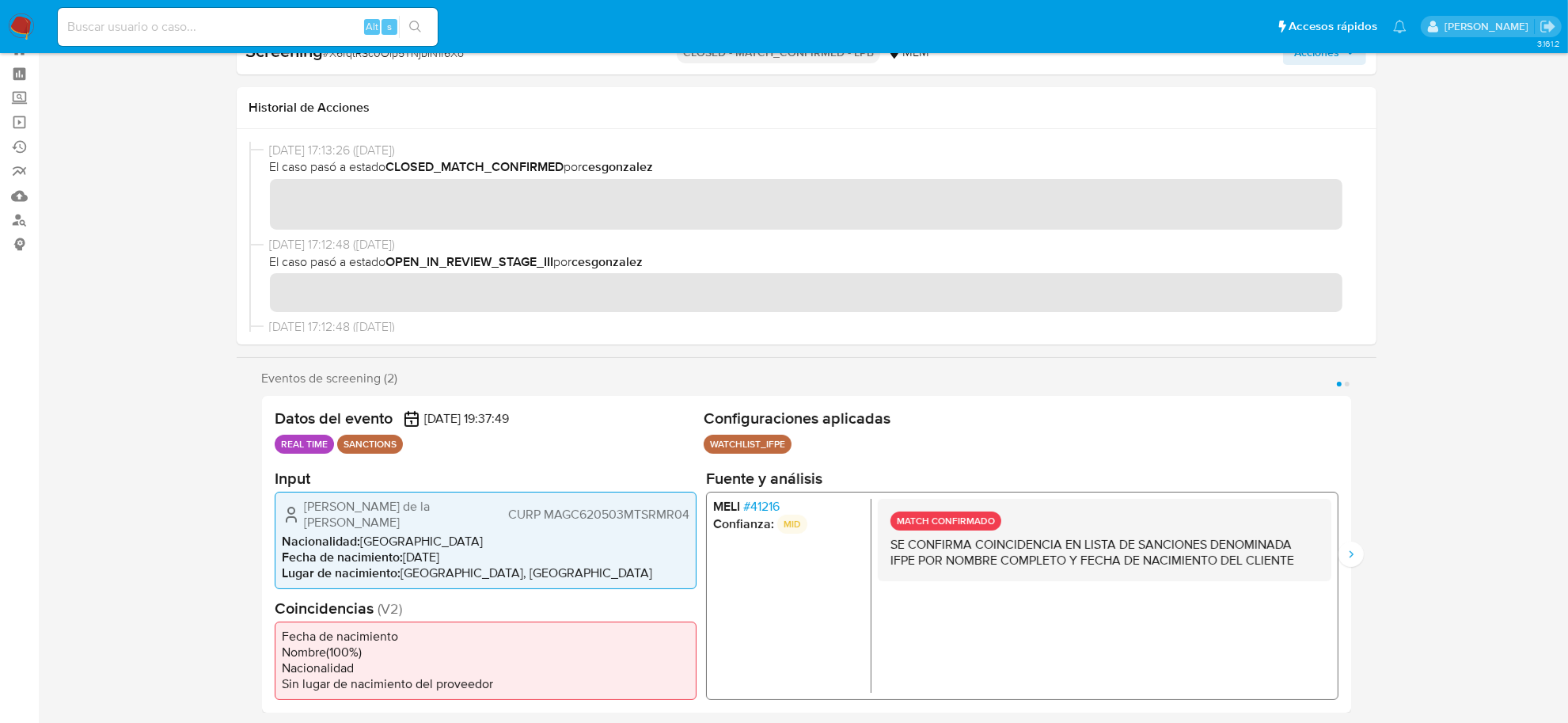
scroll to position [744, 0]
click at [255, 32] on input at bounding box center [247, 26] width 380 height 21
paste input "Rdw0mi82qIYO9N4q6xvD1i7X"
type input "Rdw0mi82qIYO9N4q6xvD1i7X"
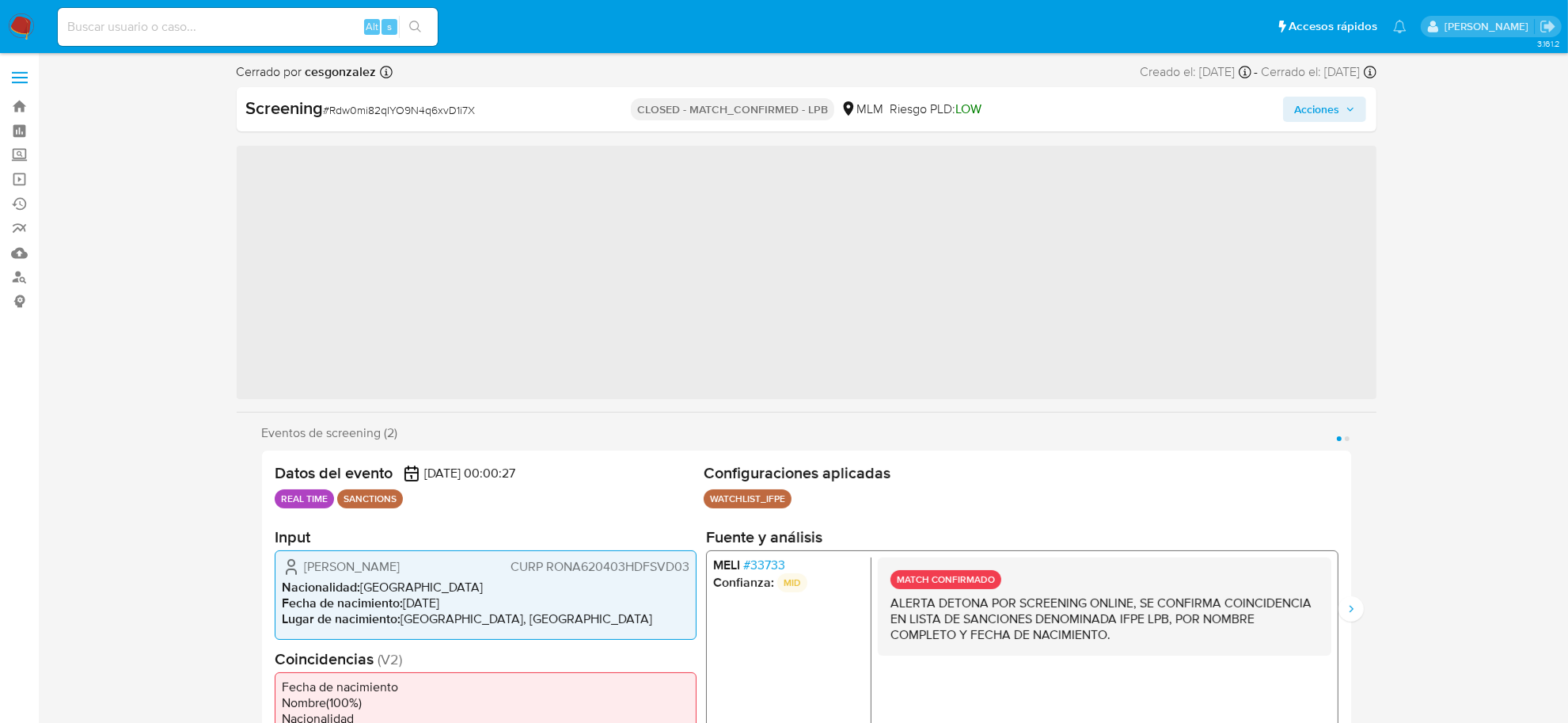
scroll to position [744, 0]
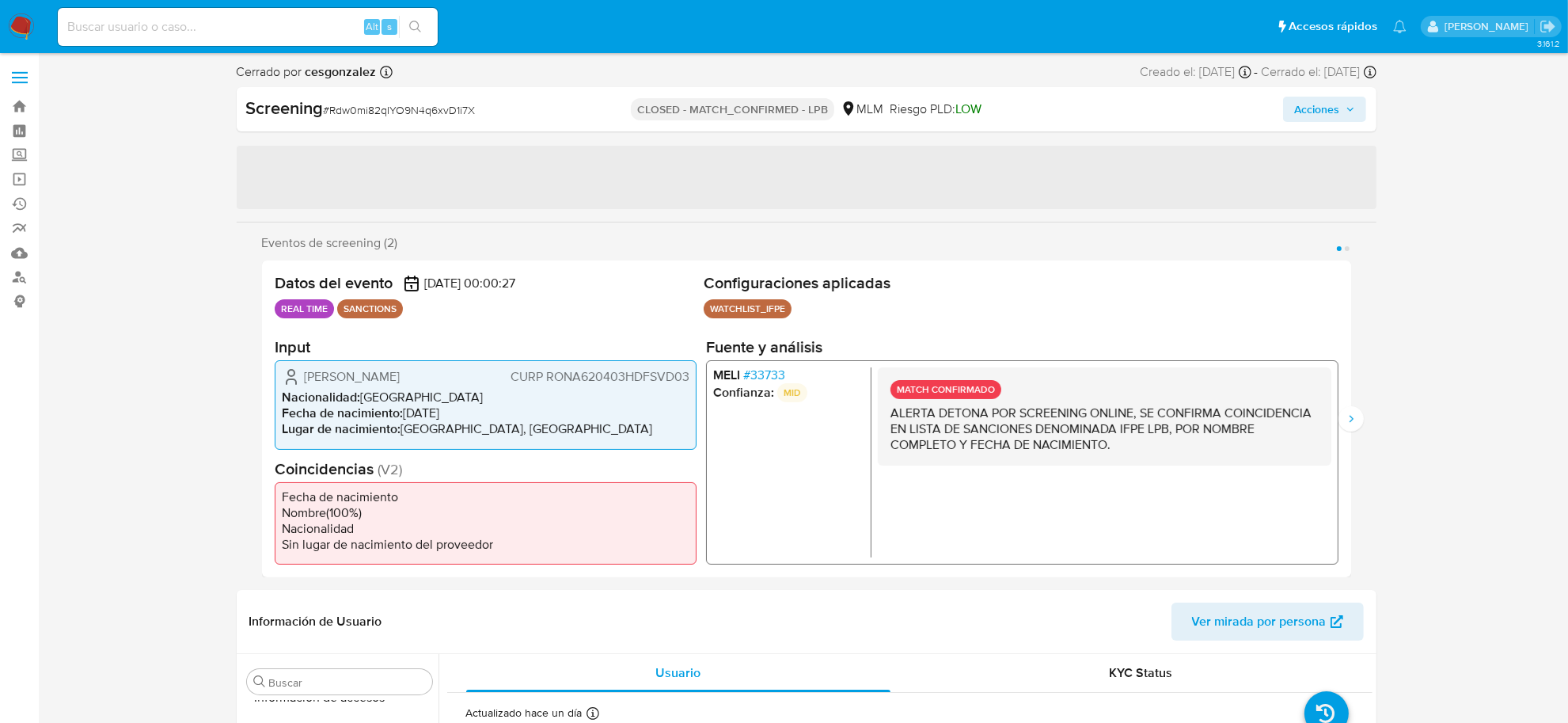
select select "10"
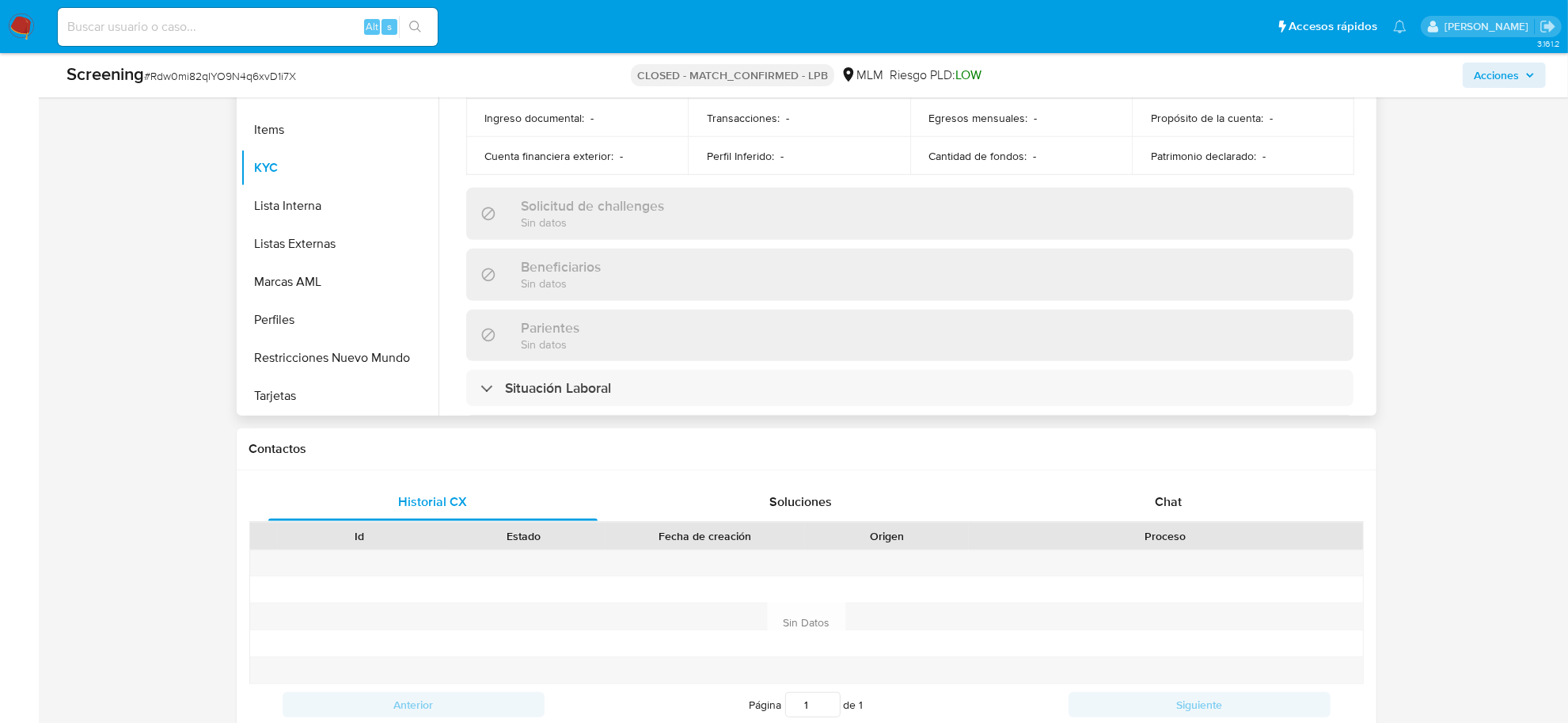
scroll to position [989, 0]
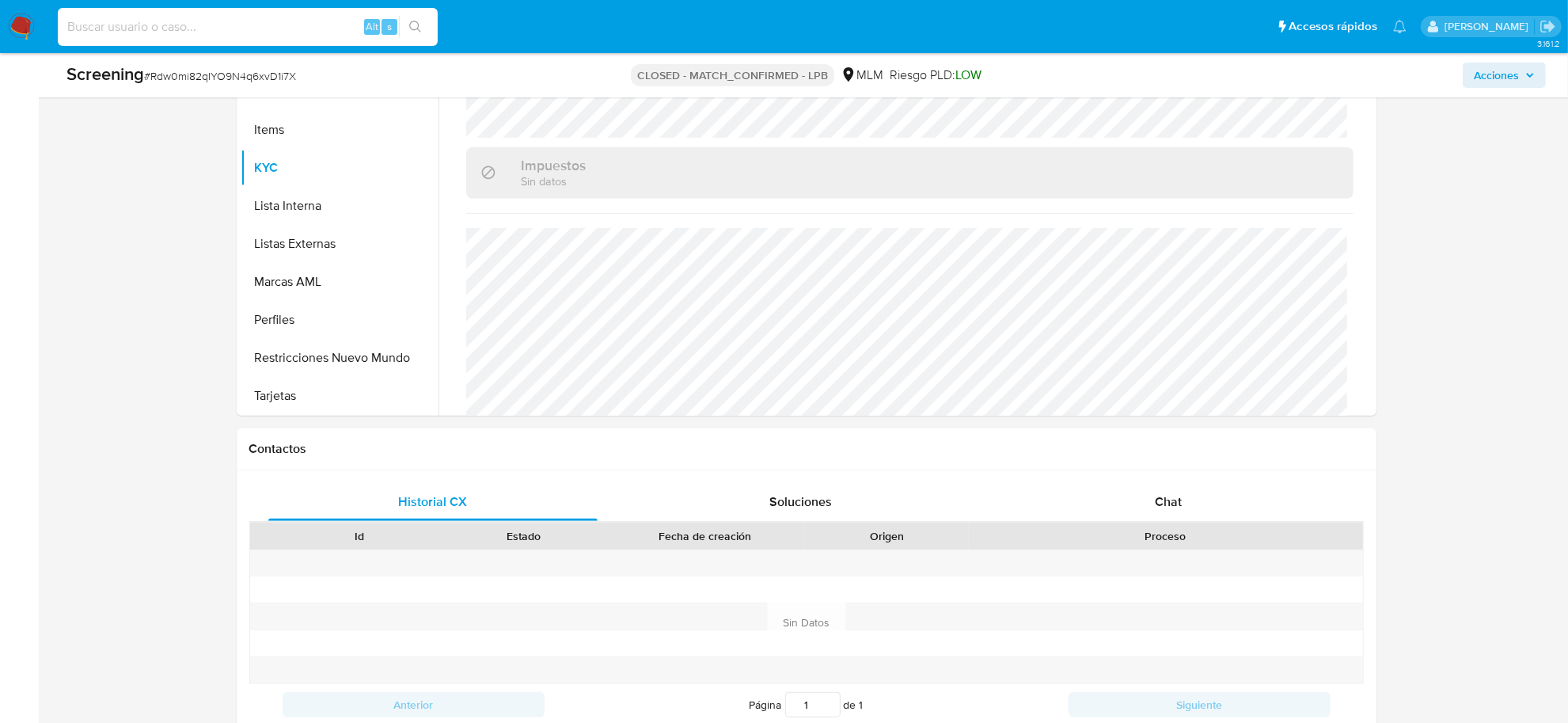
click at [216, 32] on input at bounding box center [247, 26] width 380 height 21
paste input "jVfldsQr4n38GG03PB2W3a9T"
type input "jVfldsQr4n38GG03PB2W3a9T"
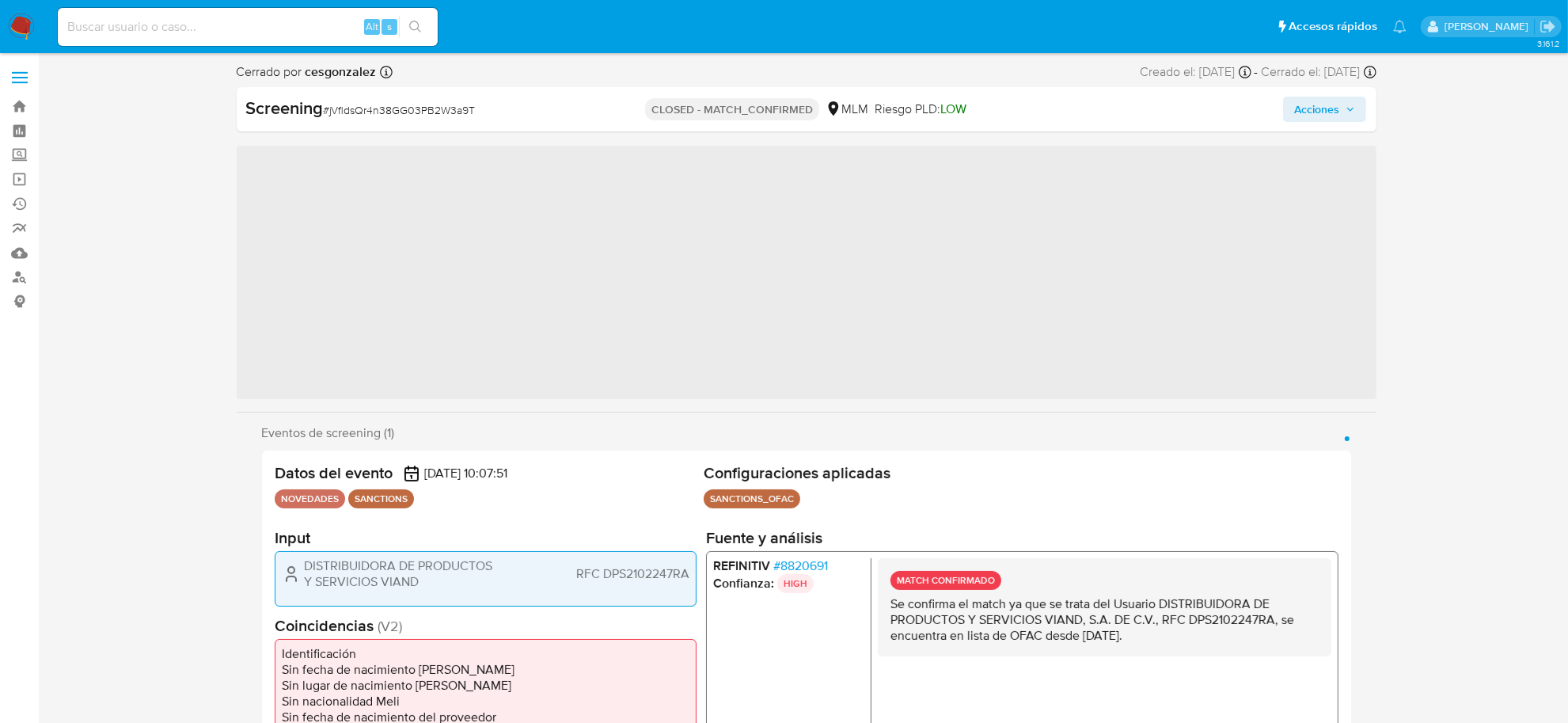
scroll to position [744, 0]
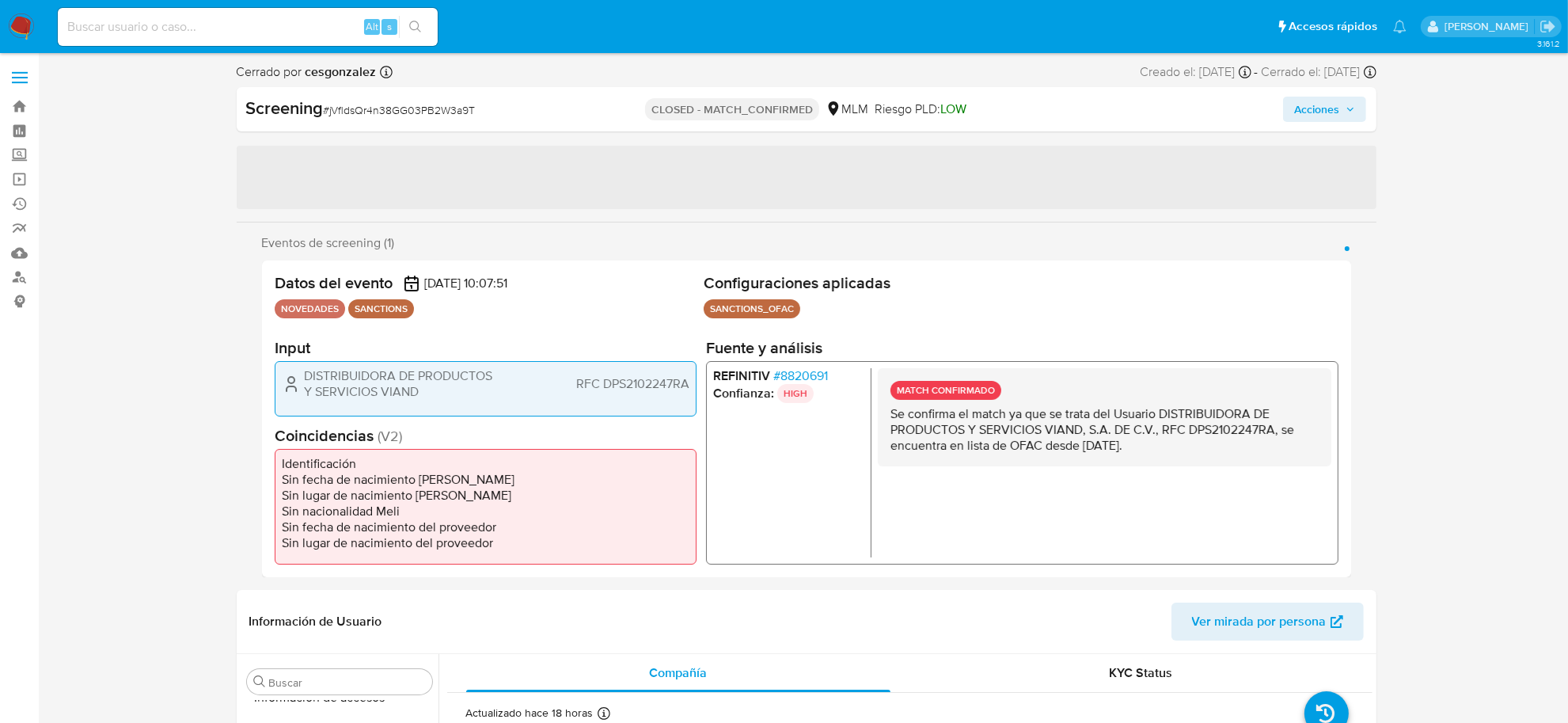
select select "10"
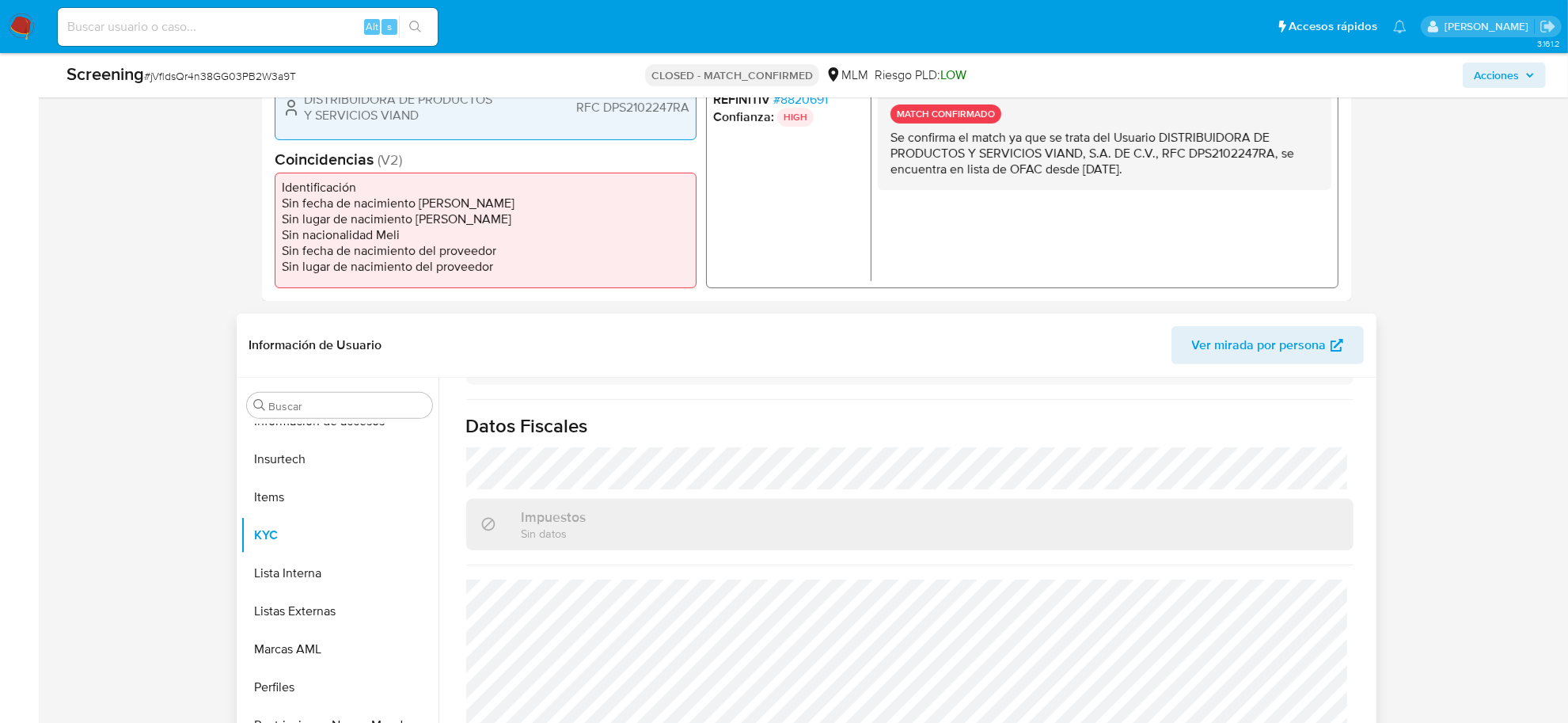
scroll to position [594, 0]
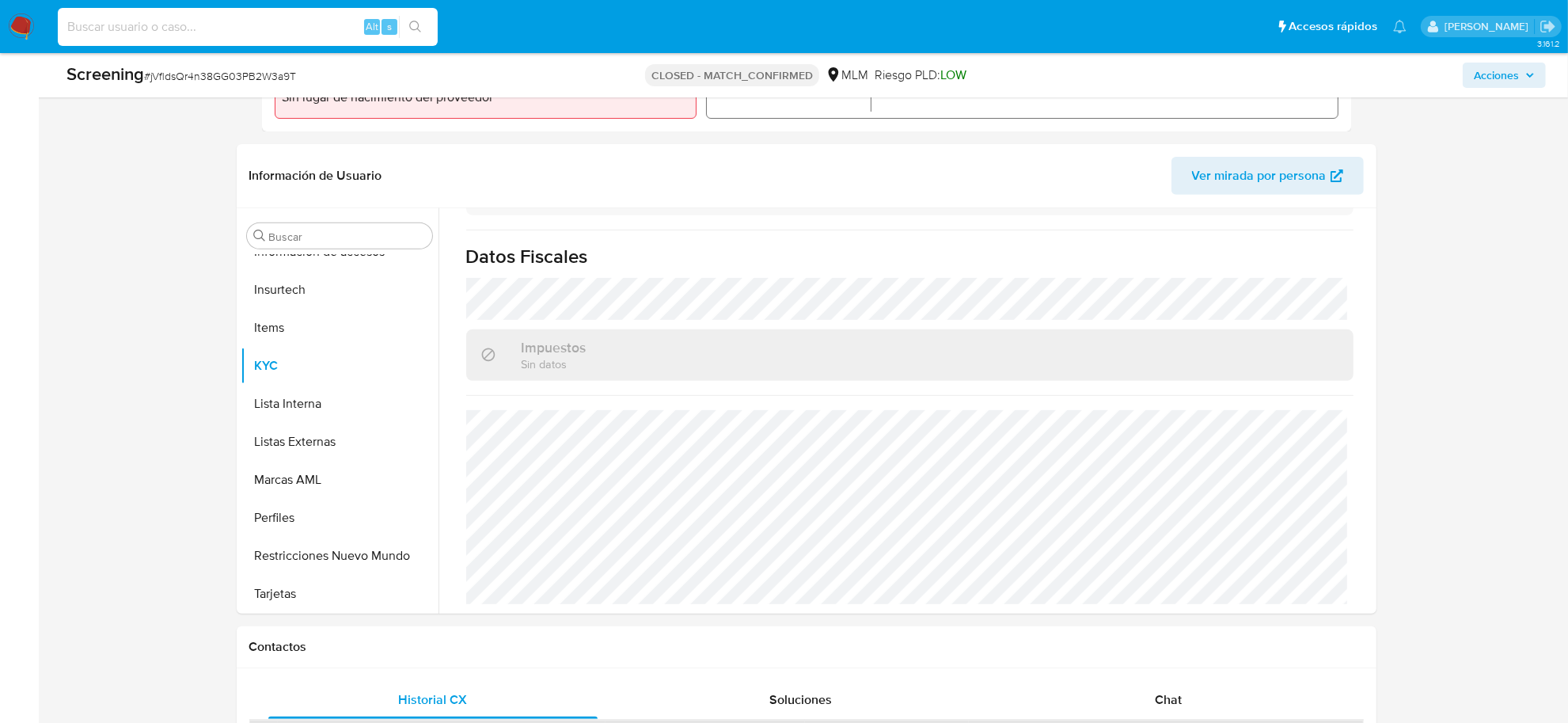
click at [181, 23] on input at bounding box center [247, 26] width 380 height 21
paste input "cZujSOWzanDs2HXHIbblov1l"
type input "cZujSOWzanDs2HXHIbblov1l"
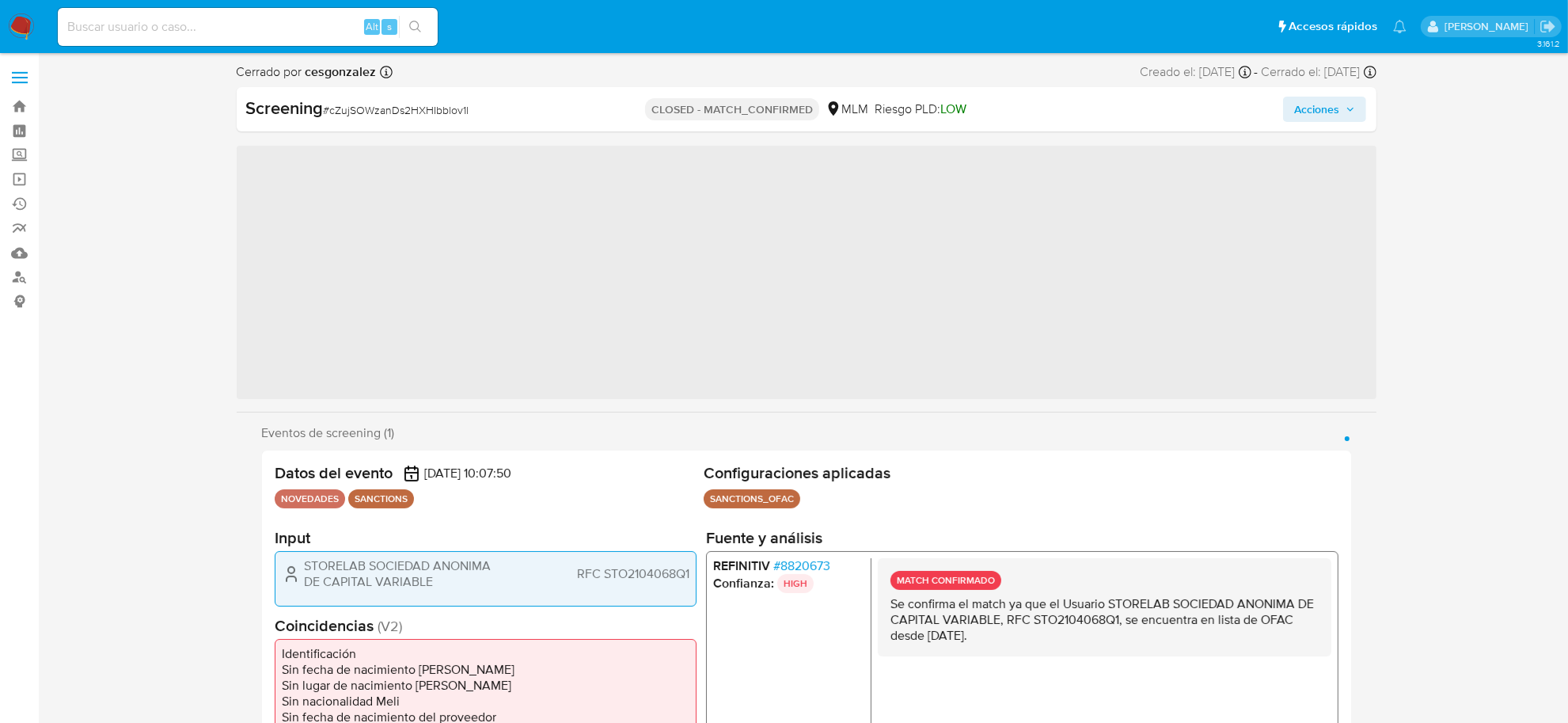
scroll to position [744, 0]
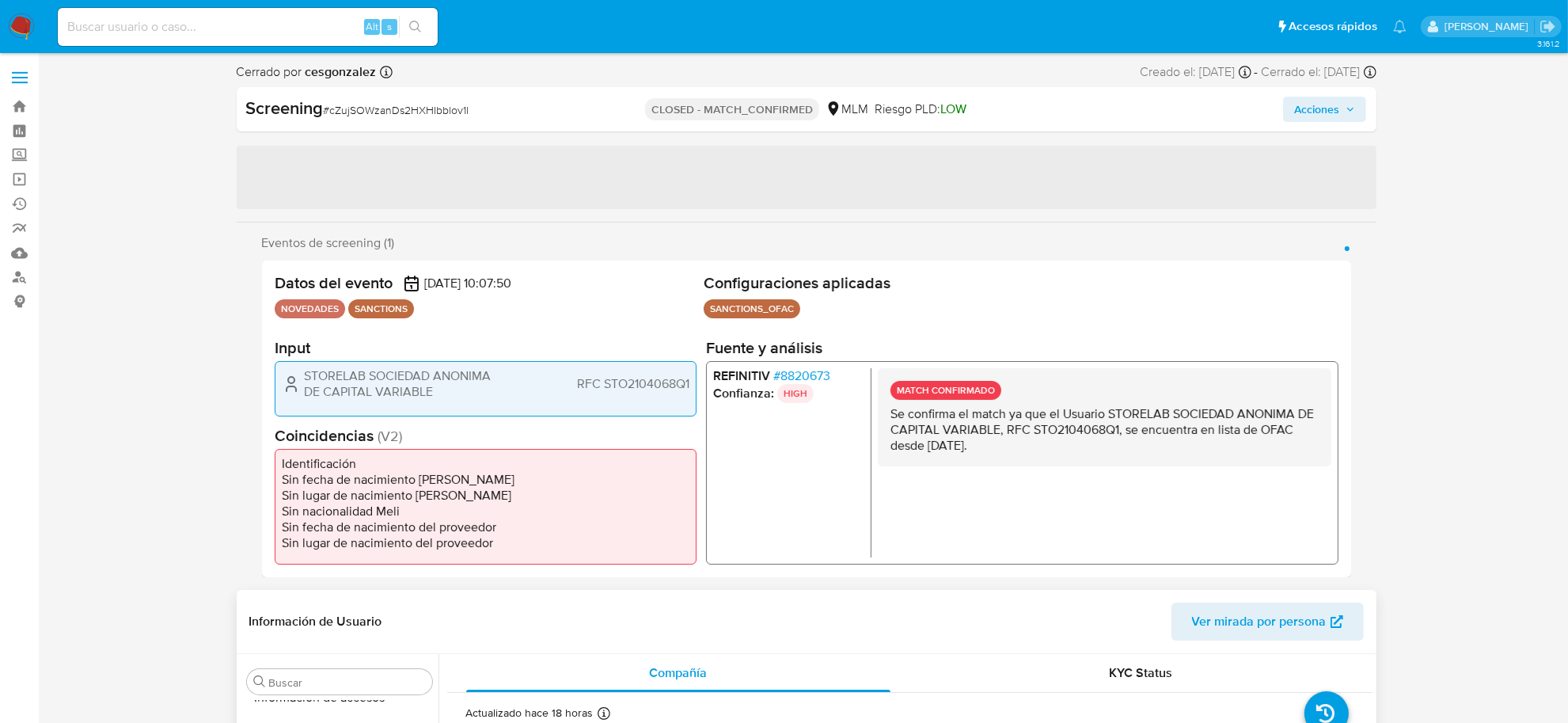
select select "10"
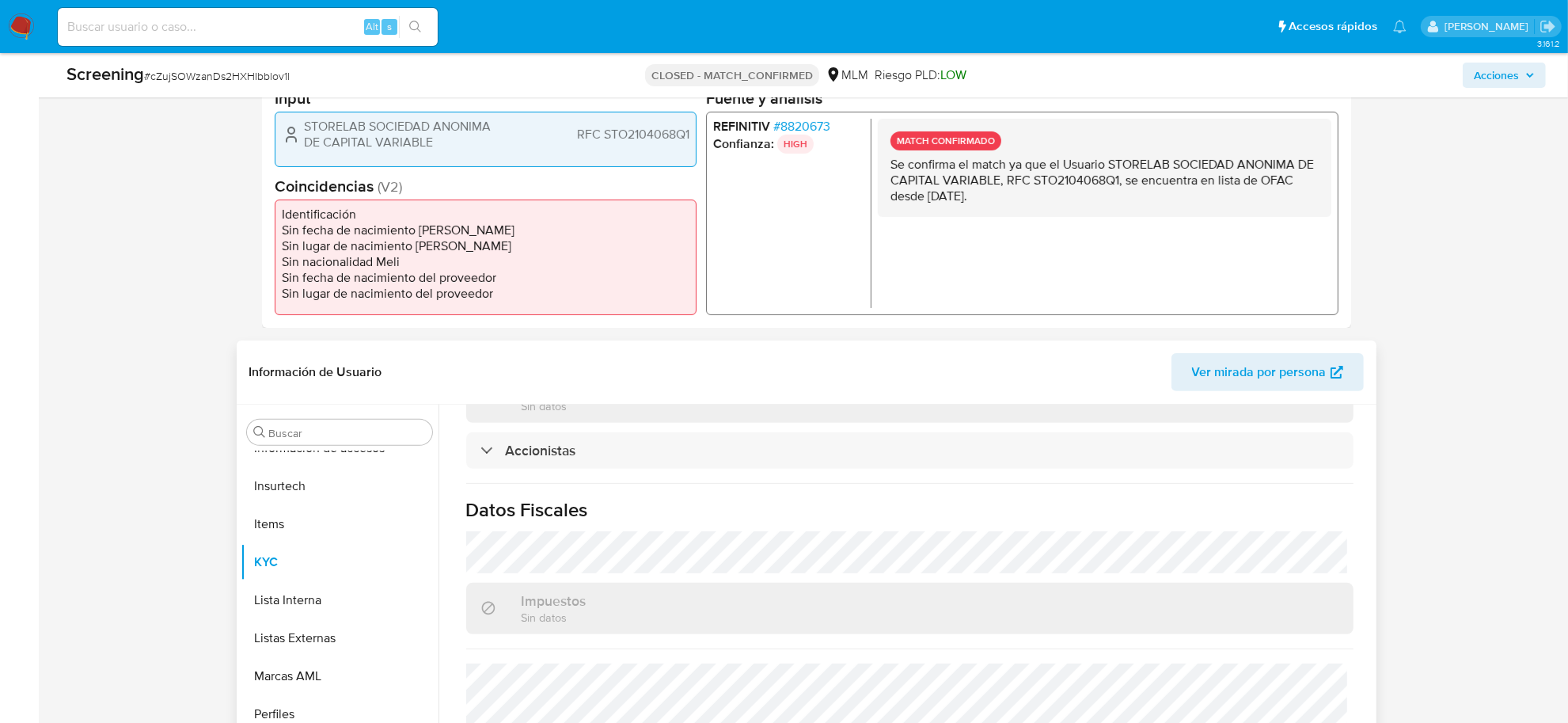
scroll to position [495, 0]
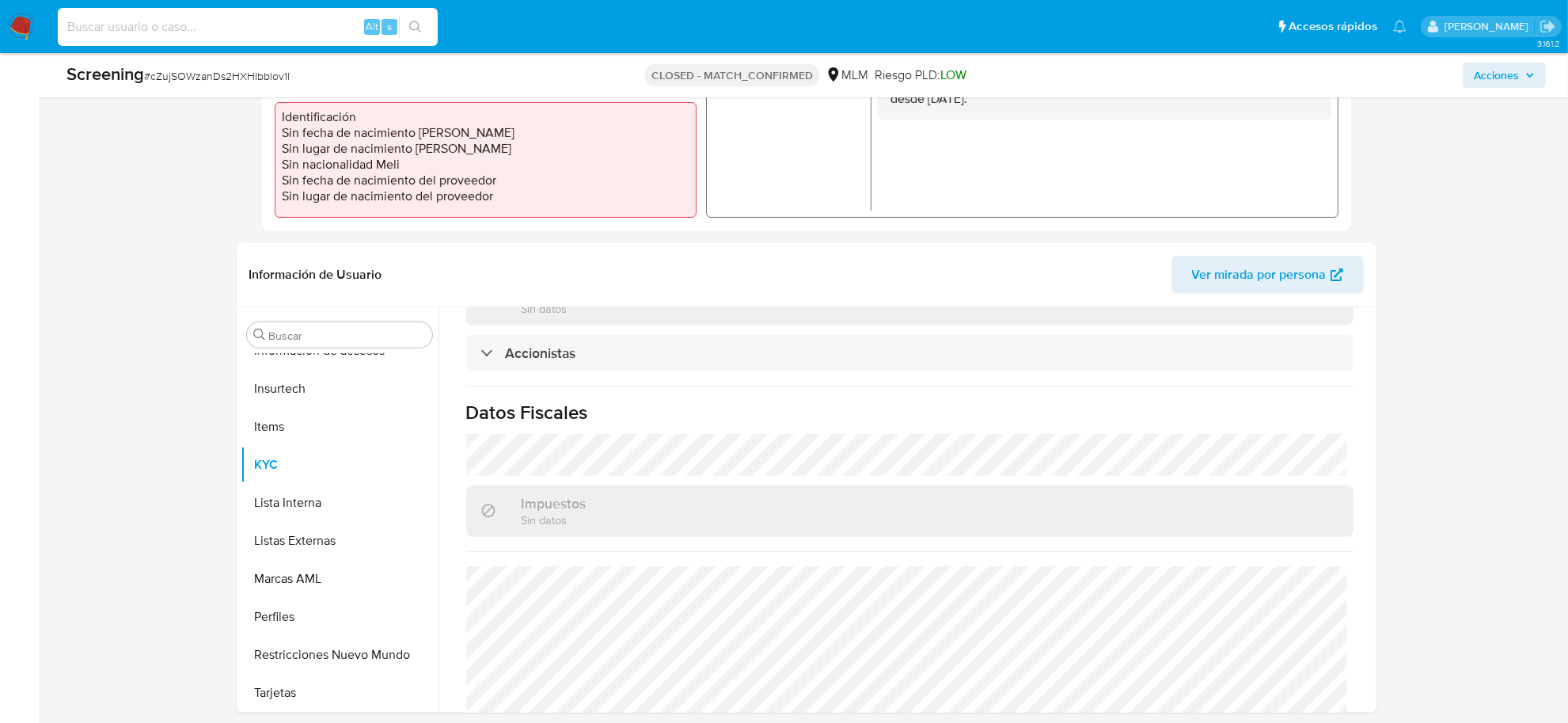
click at [180, 17] on input at bounding box center [247, 26] width 380 height 21
paste input "ikk4CTbtmH9Fj3J8T3VfBeCi"
type input "ikk4CTbtmH9Fj3J8T3VfBeCi"
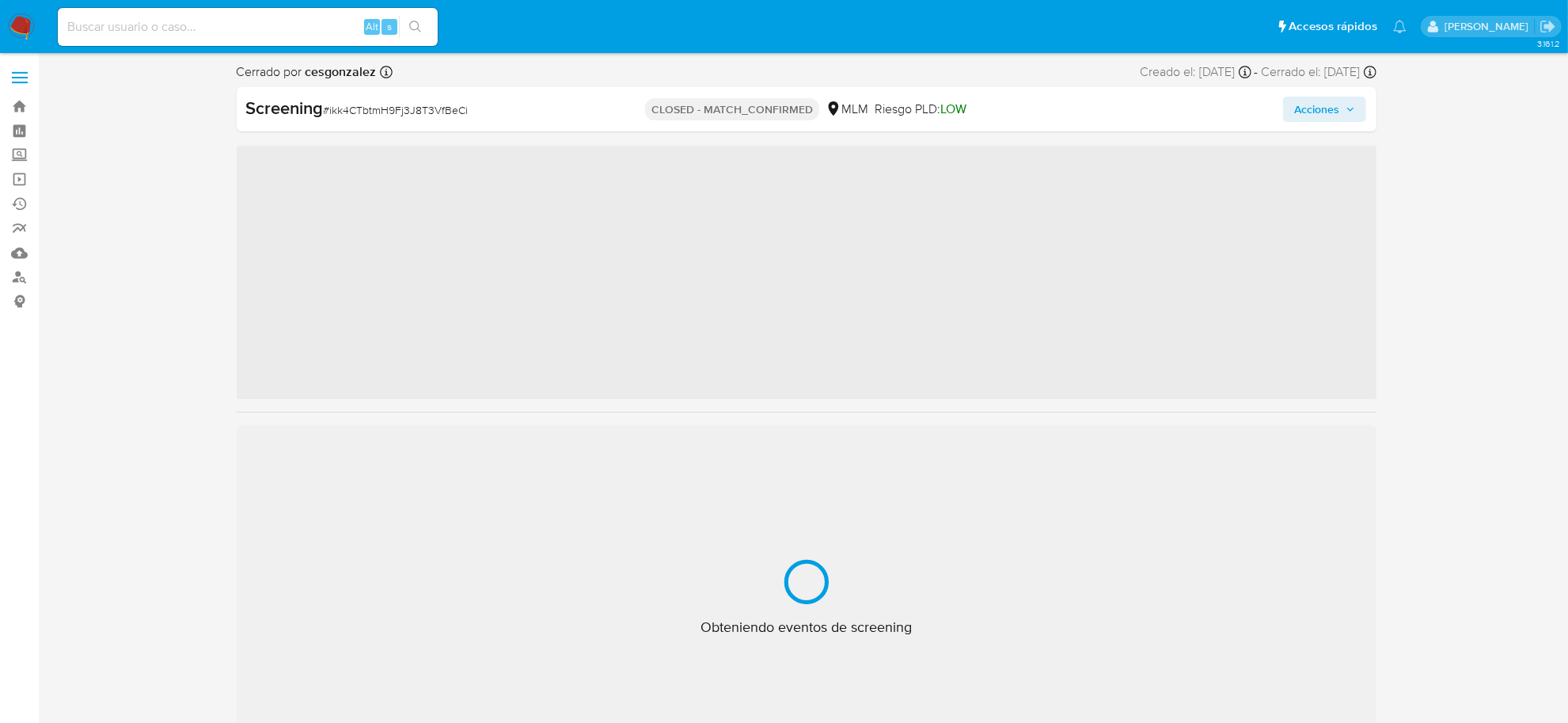
scroll to position [744, 0]
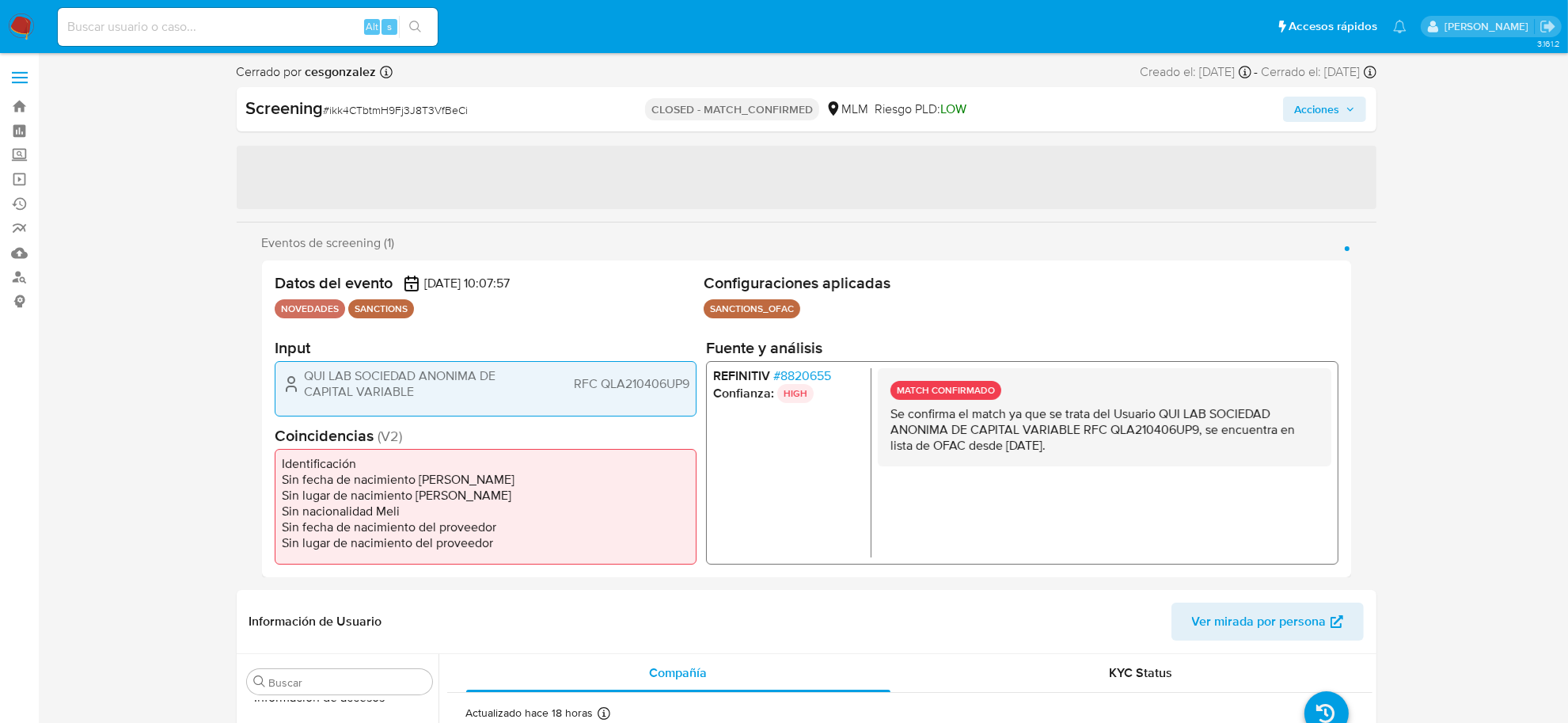
select select "10"
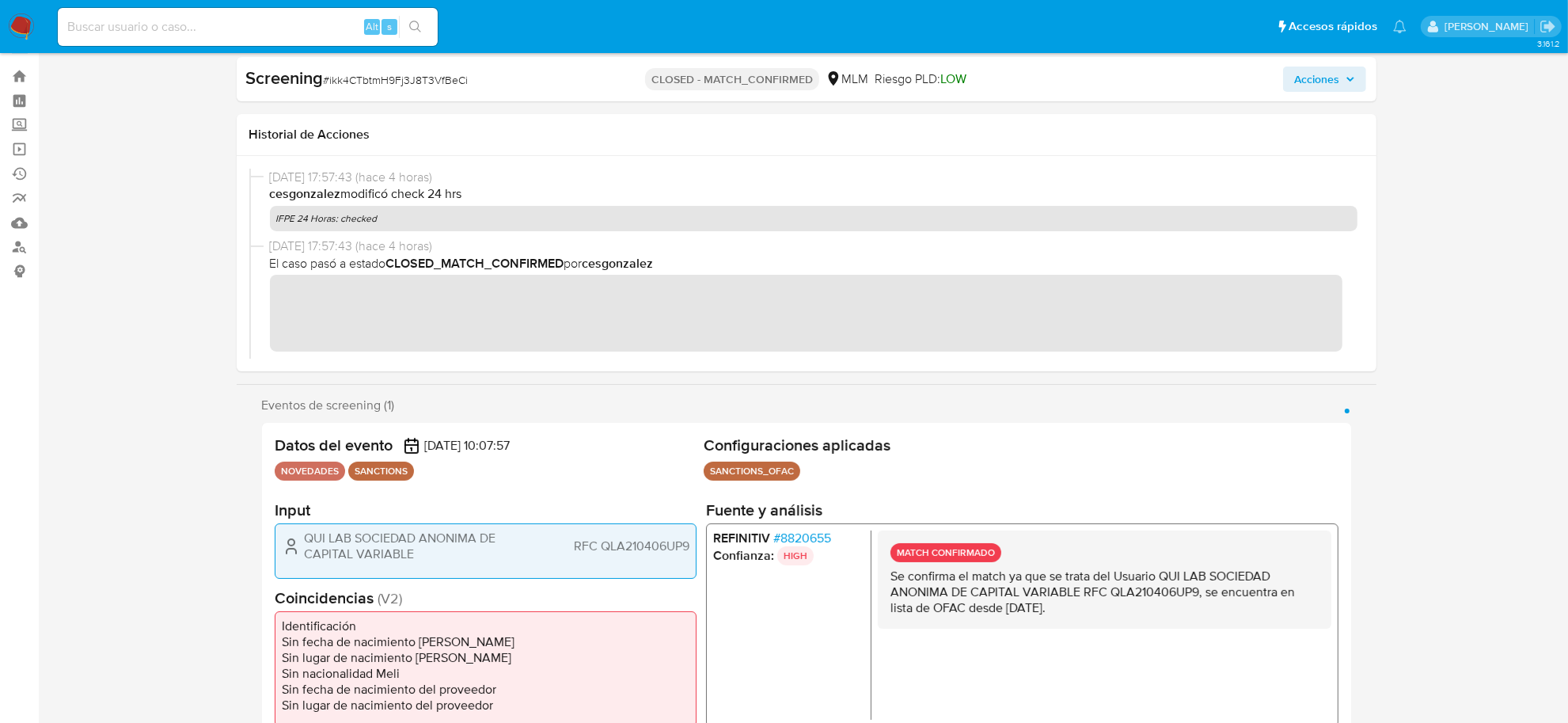
scroll to position [0, 0]
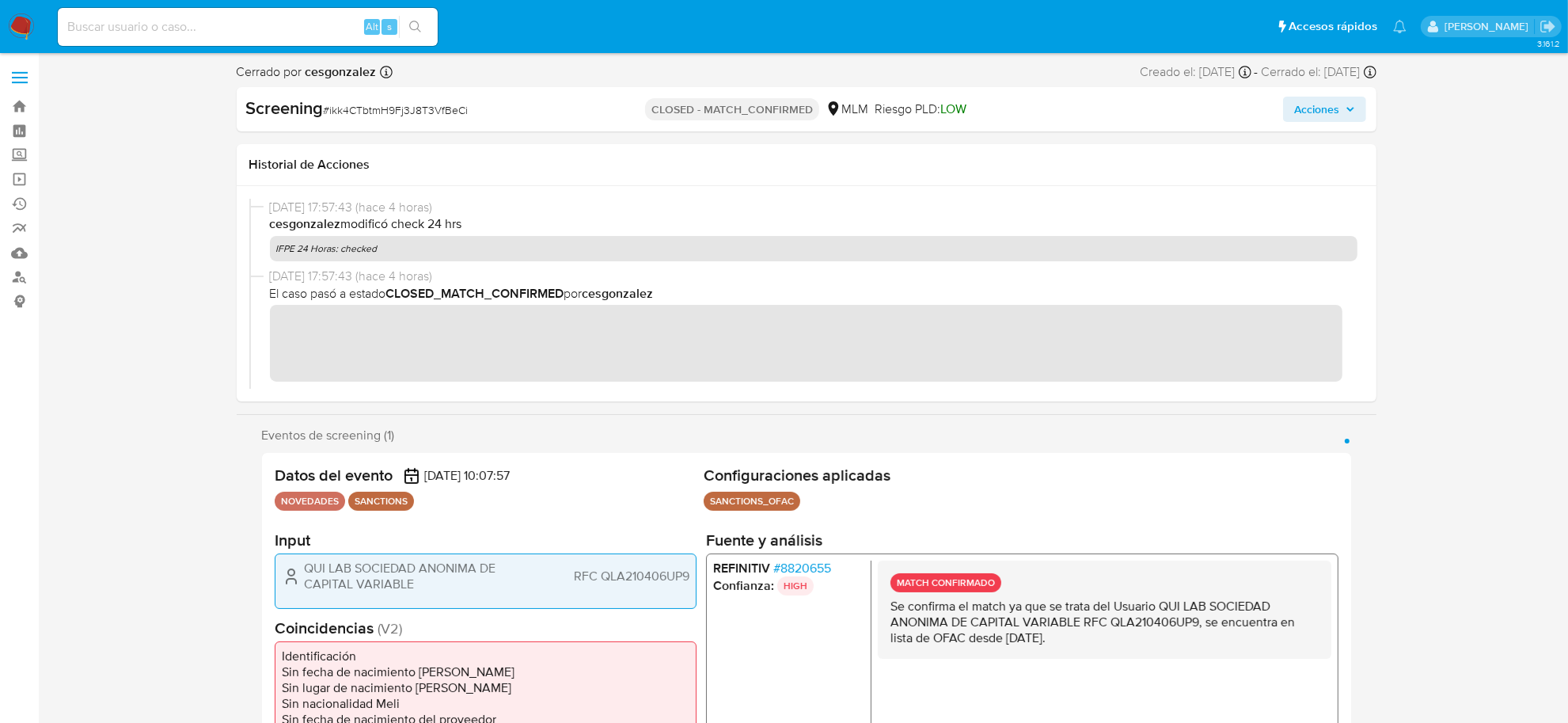
click at [1340, 116] on span "Acciones" at bounding box center [1325, 109] width 61 height 23
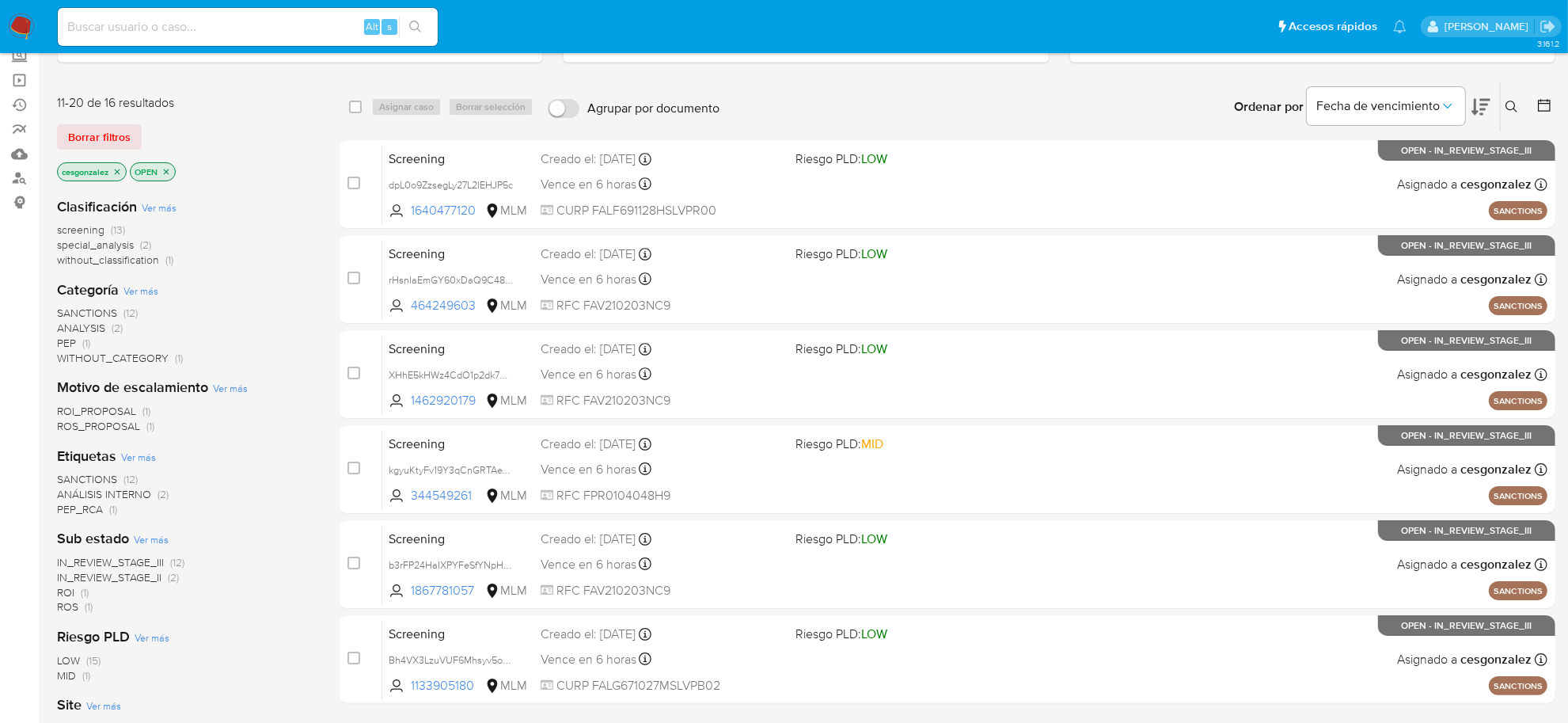
scroll to position [254, 0]
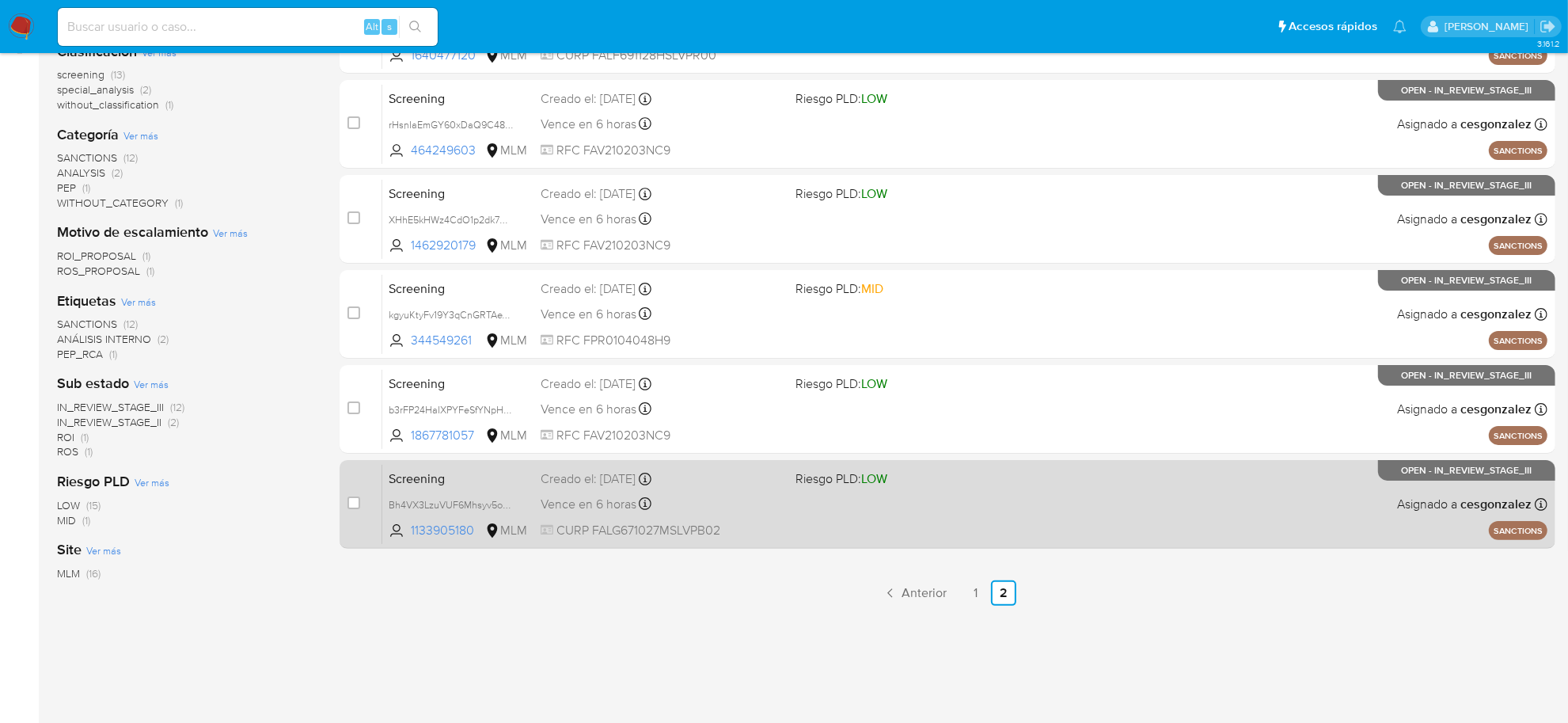
click at [607, 499] on span "Vence en 6 horas" at bounding box center [589, 504] width 96 height 17
click at [543, 506] on span "Vence en 6 horas" at bounding box center [589, 504] width 96 height 17
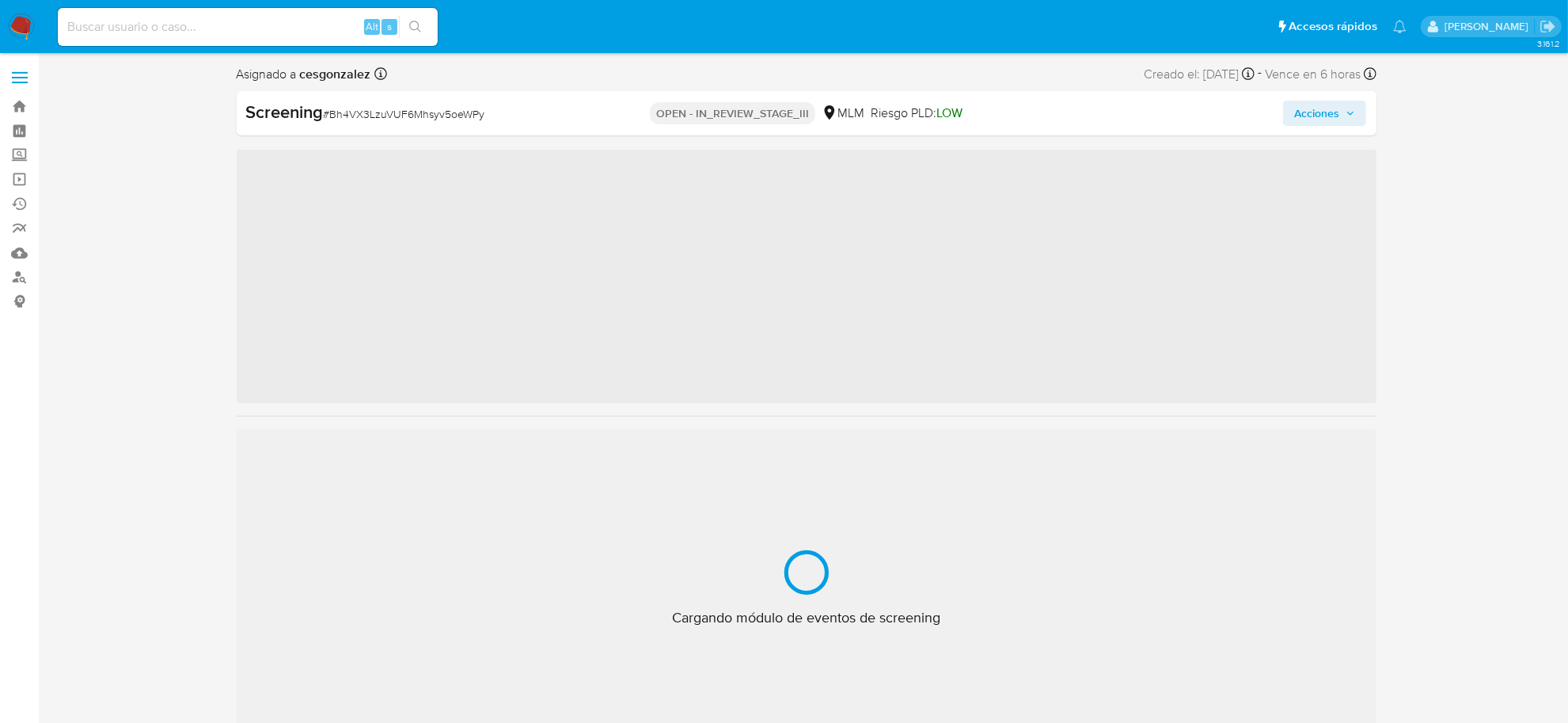
scroll to position [744, 0]
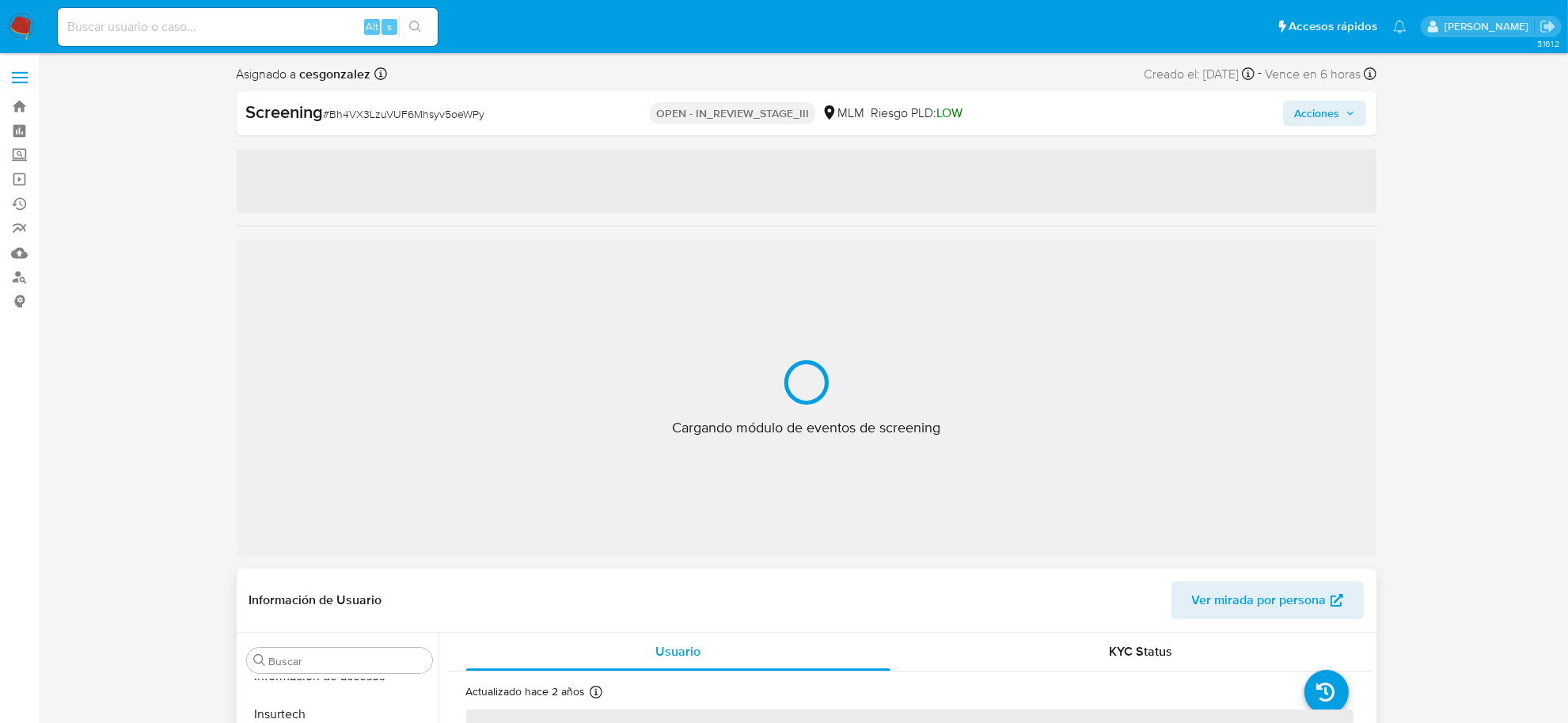
select select "10"
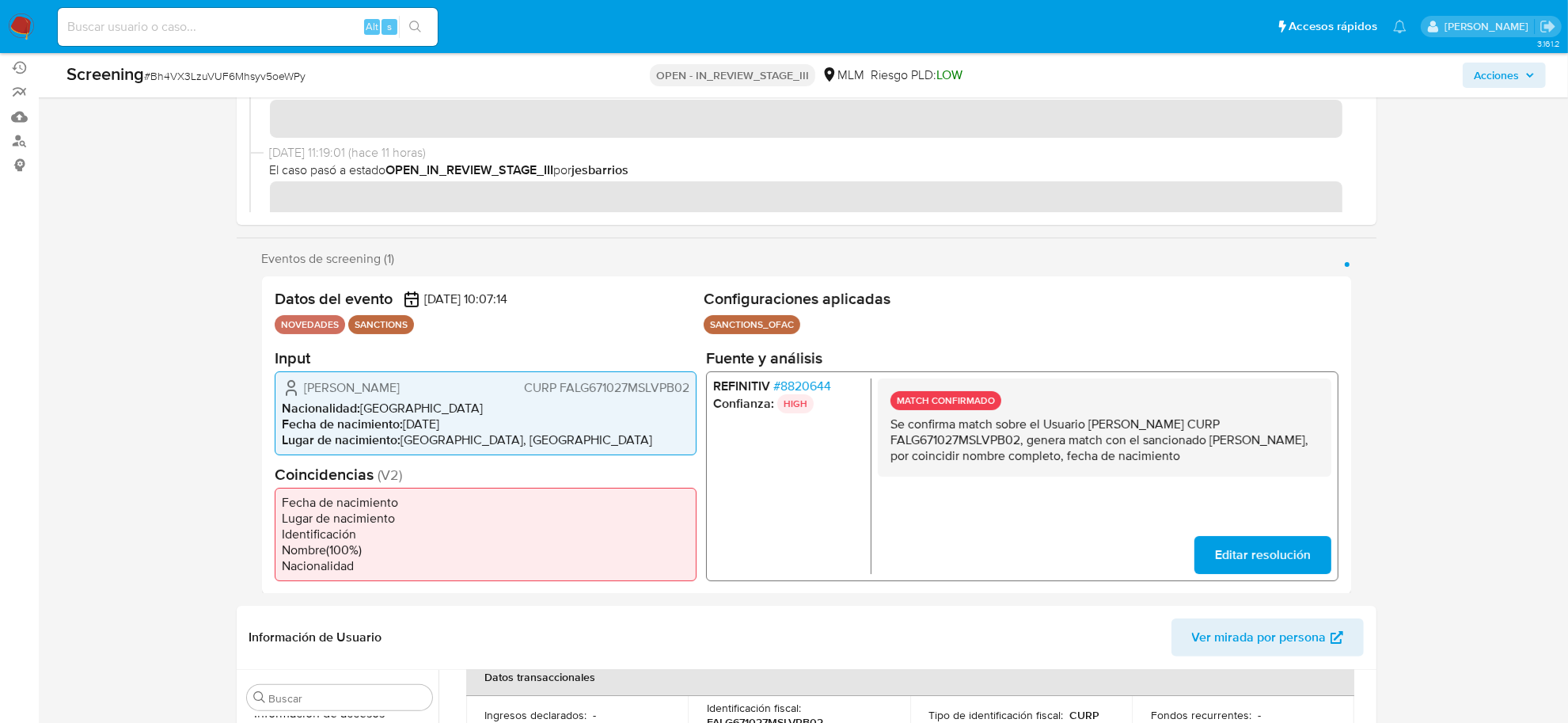
scroll to position [0, 0]
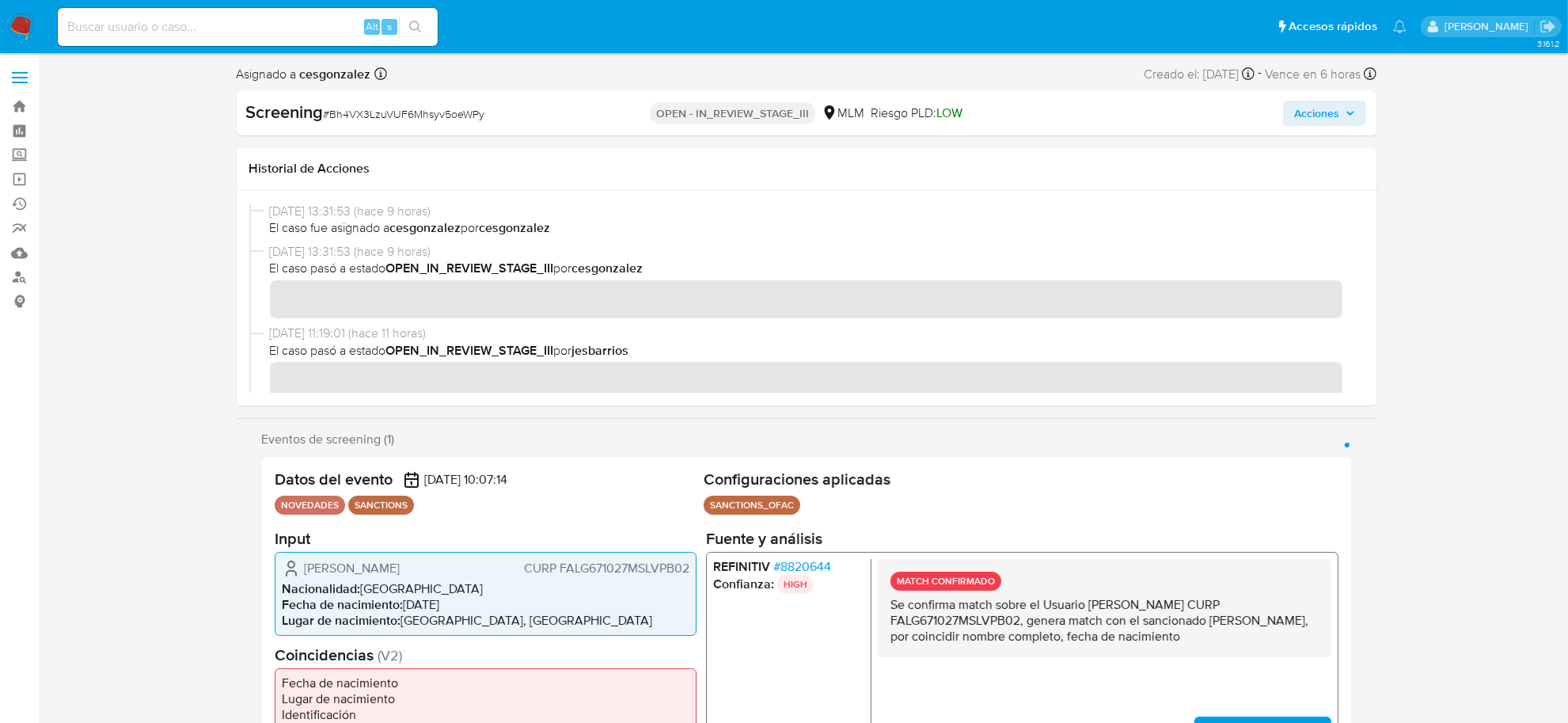
click at [428, 113] on span "# Bh4VX3LzuVUF6Mhsyv5oeWPy" at bounding box center [404, 114] width 162 height 16
copy span "Bh4VX3LzuVUF6Mhsyv5oeWPy"
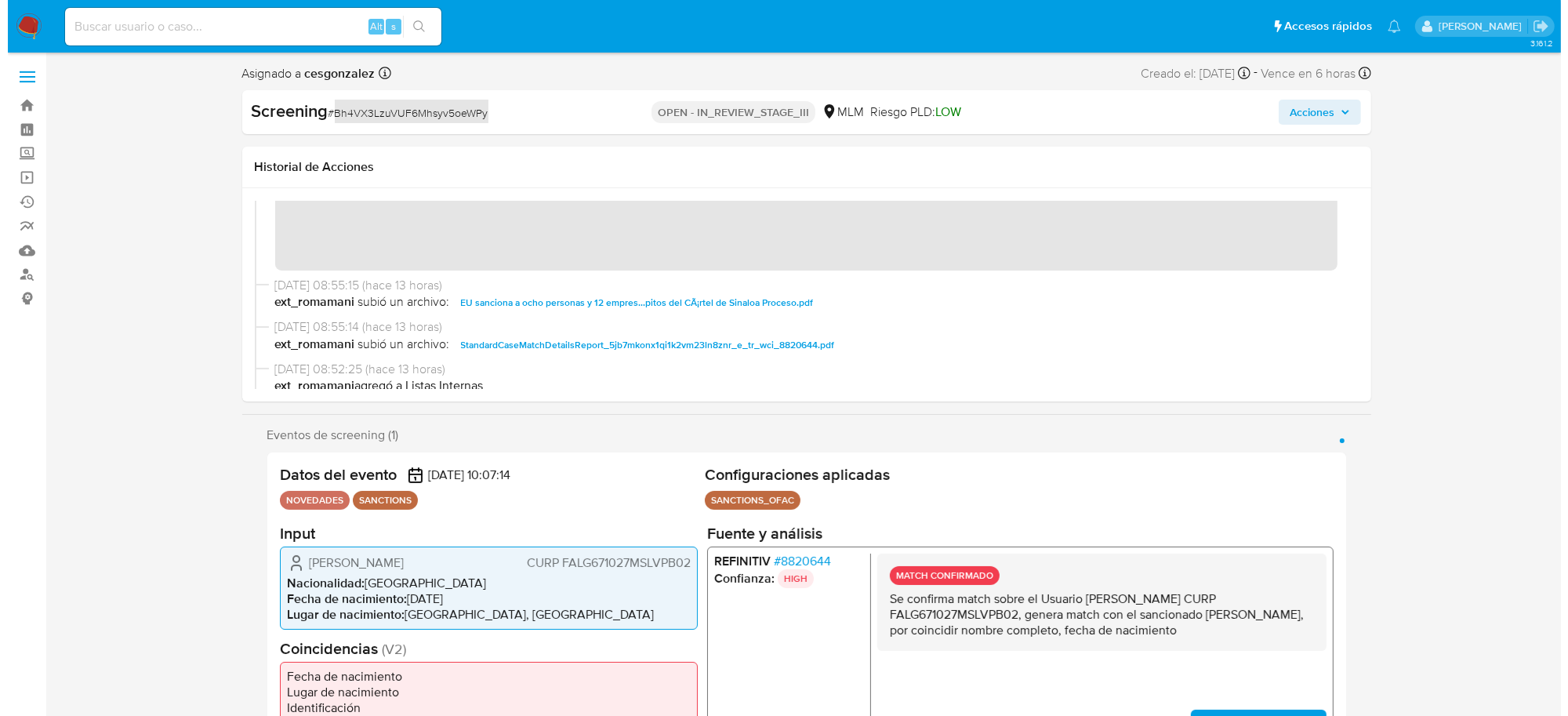
scroll to position [294, 0]
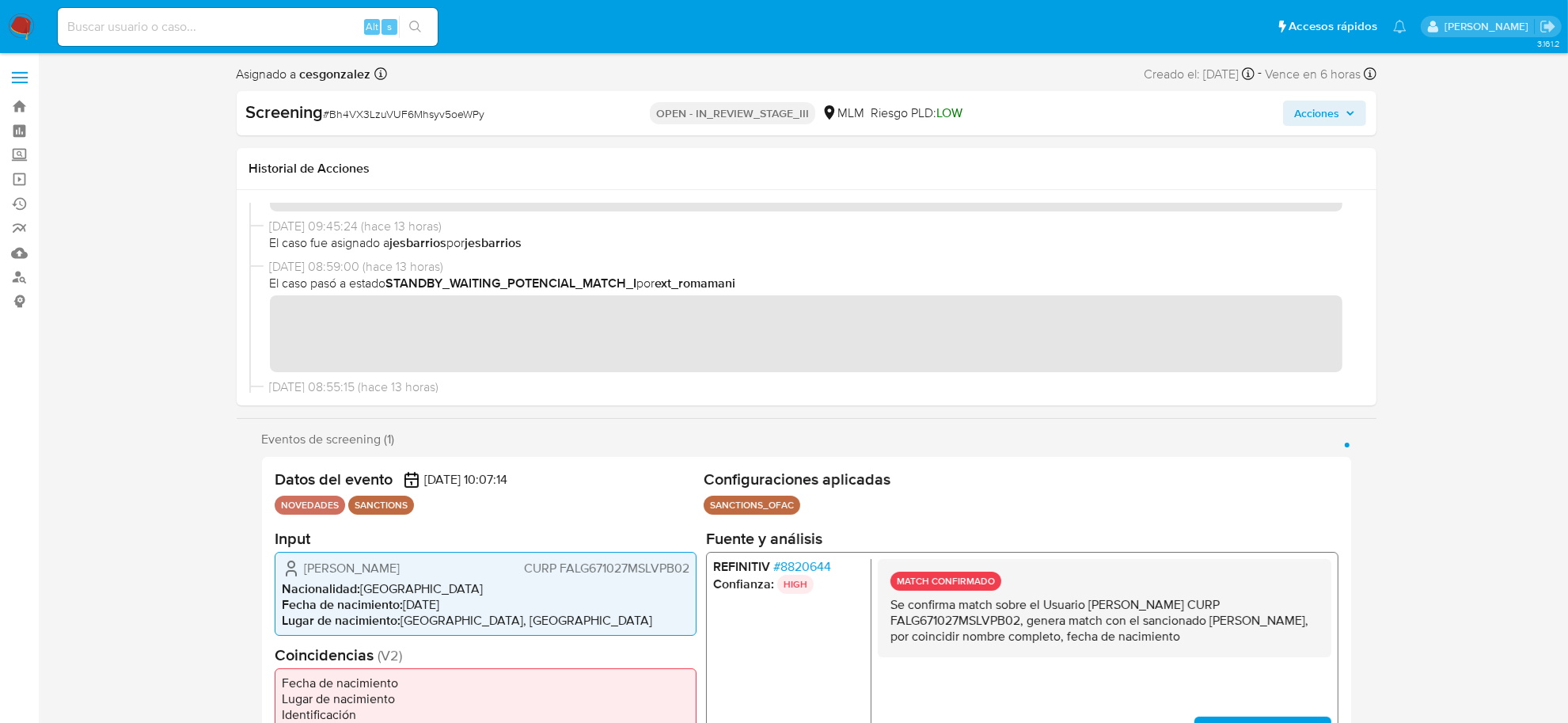
click at [1350, 117] on span "Acciones" at bounding box center [1325, 113] width 61 height 23
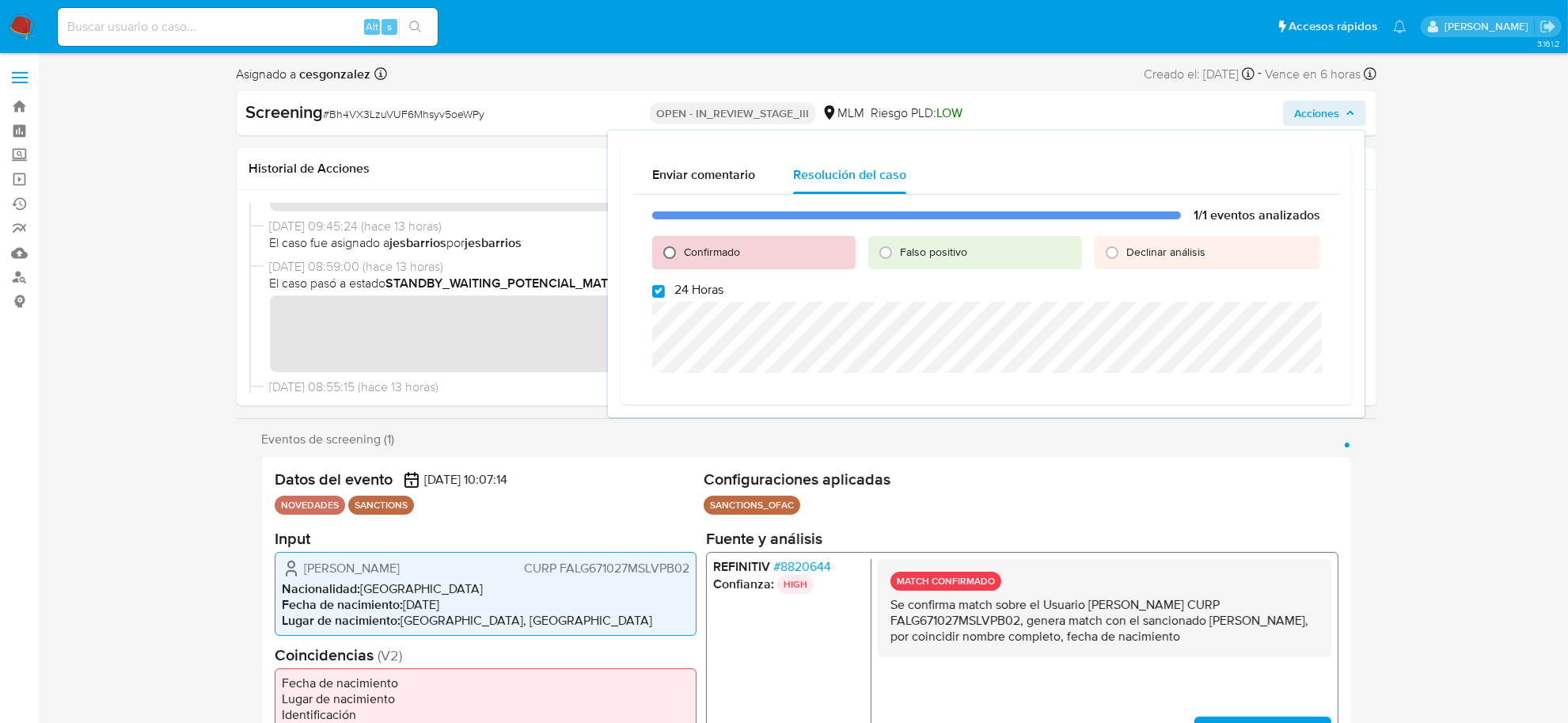
click at [674, 254] on input "Confirmado" at bounding box center [670, 253] width 25 height 25
radio input "true"
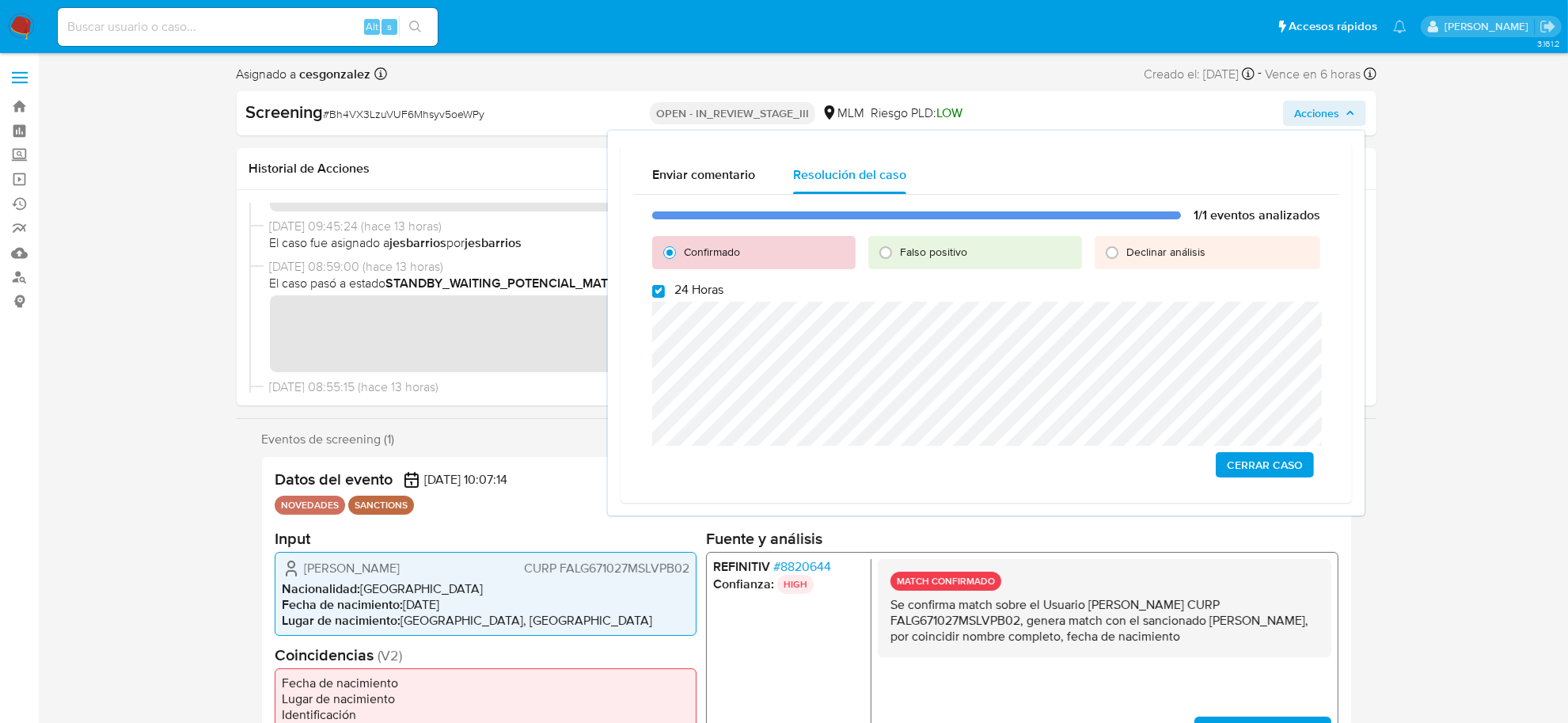
click at [1270, 465] on span "Cerrar Caso" at bounding box center [1265, 464] width 76 height 23
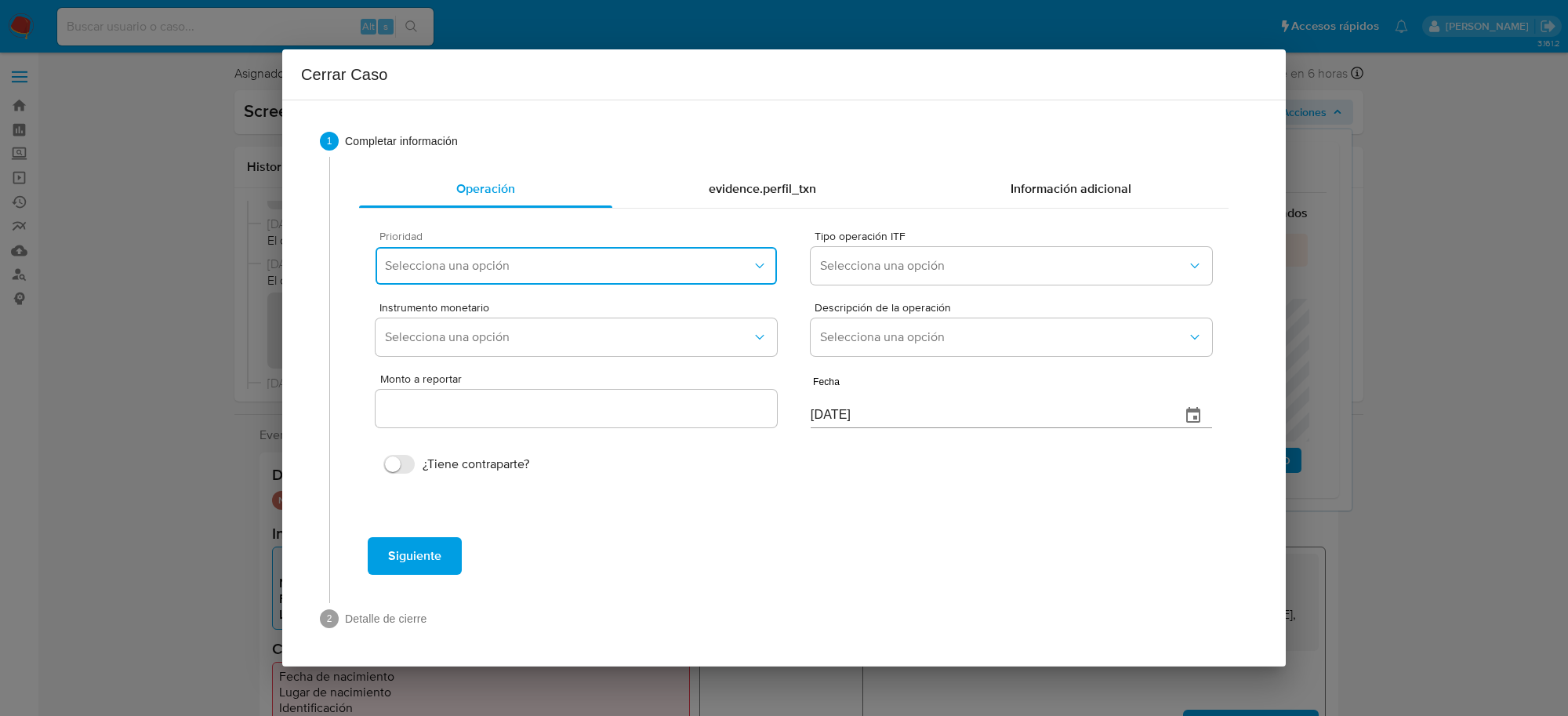
click at [652, 270] on span "Selecciona una opción" at bounding box center [569, 265] width 367 height 16
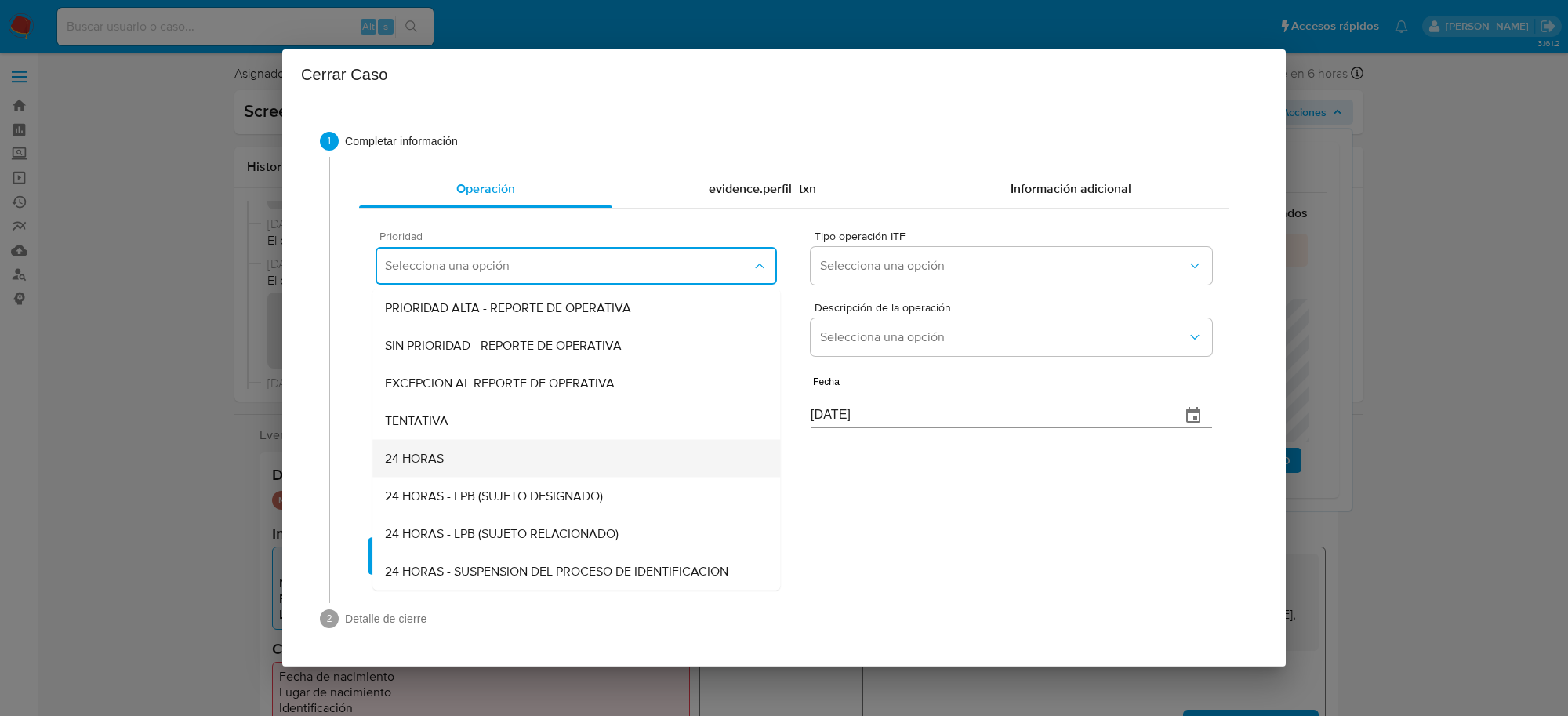
click at [462, 464] on div "24 HORAS" at bounding box center [577, 459] width 383 height 38
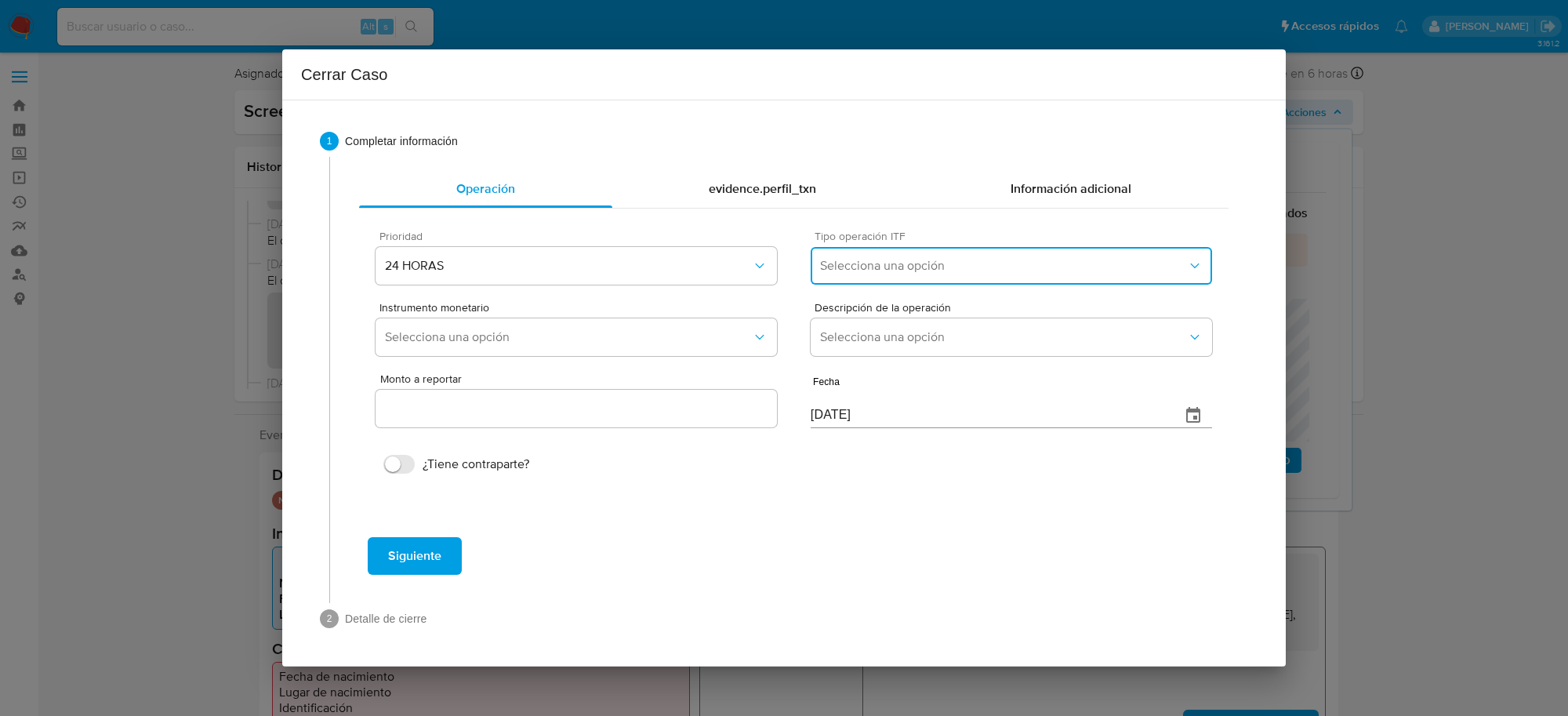
click at [915, 261] on span "Selecciona una opción" at bounding box center [1003, 265] width 367 height 16
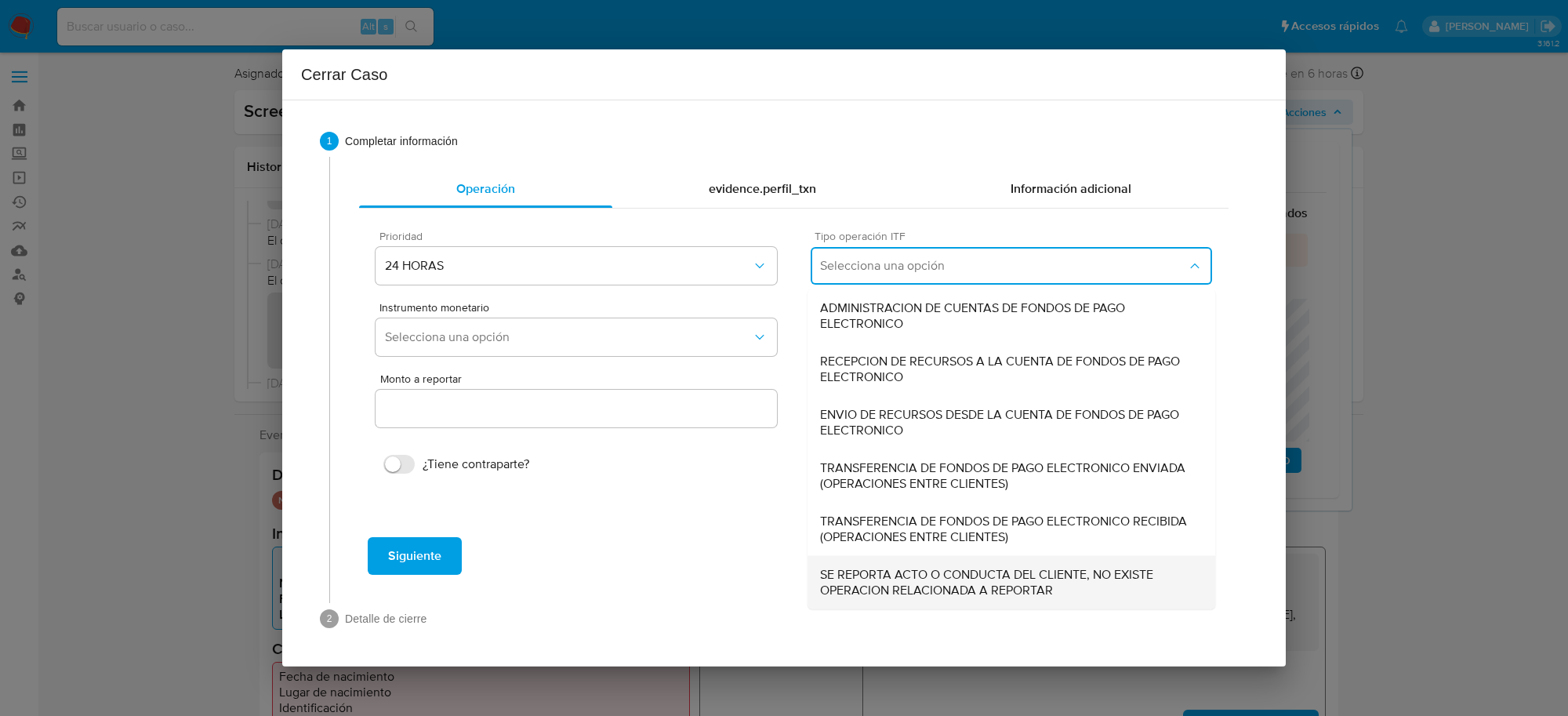
click at [927, 578] on span "SE REPORTA ACTO O CONDUCTA DEL CLIENTE, NO EXISTE OPERACION RELACIONADA A REPOR…" at bounding box center [1011, 582] width 383 height 31
type input "0.00"
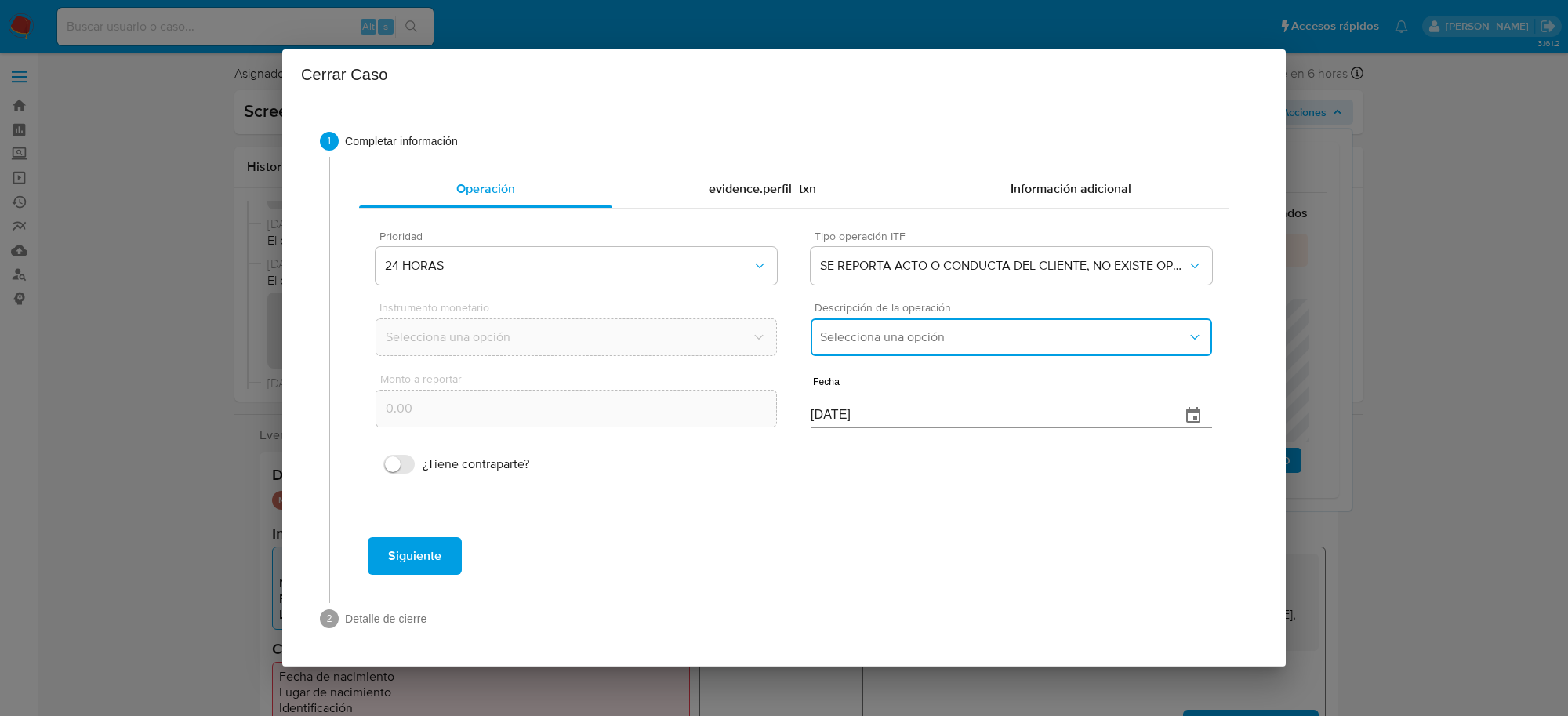
drag, startPoint x: 892, startPoint y: 334, endPoint x: 886, endPoint y: 350, distance: 17.1
click at [891, 334] on span "Selecciona una opción" at bounding box center [1003, 337] width 367 height 16
click at [894, 374] on span "REPORTE DE 24 HORAS" at bounding box center [887, 380] width 134 height 16
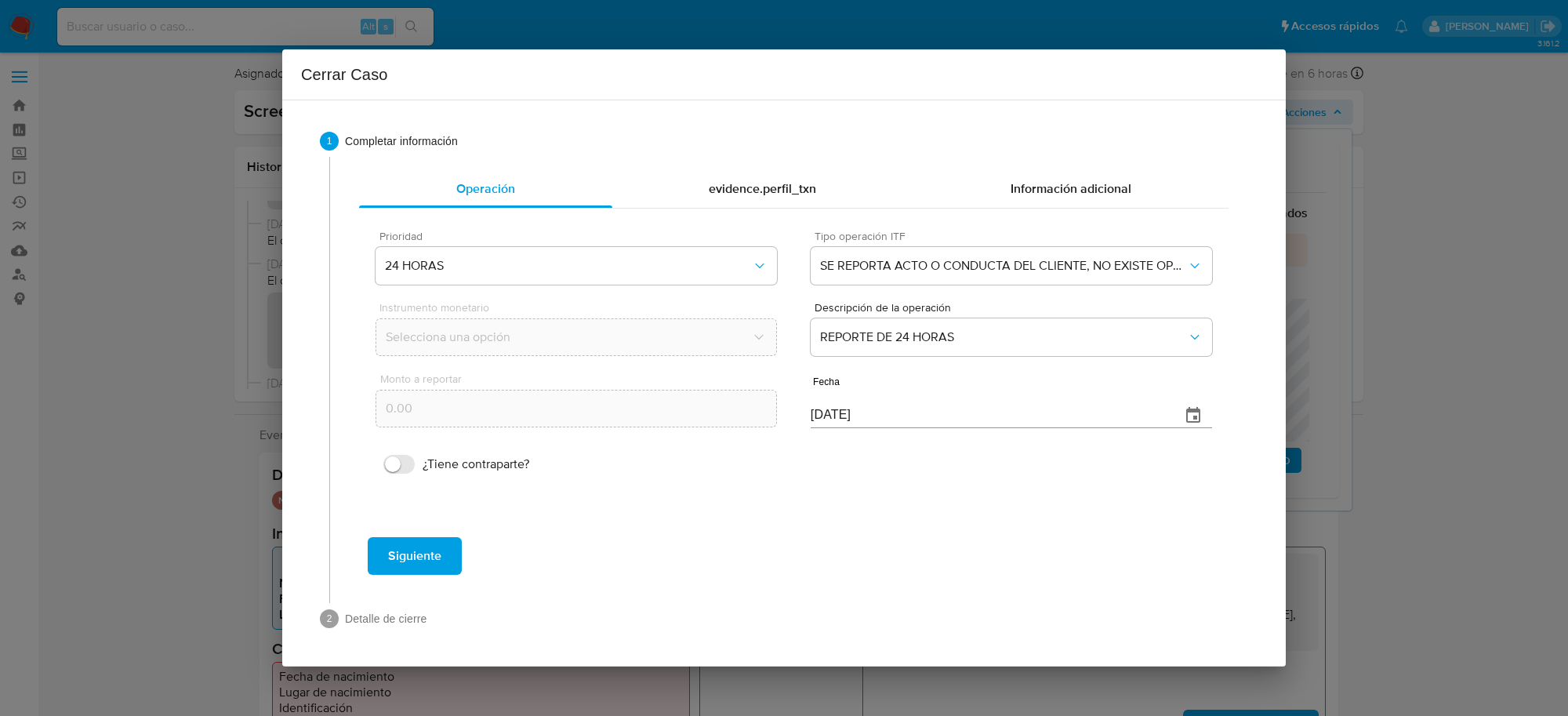
click at [392, 566] on span "Siguiente" at bounding box center [415, 555] width 54 height 35
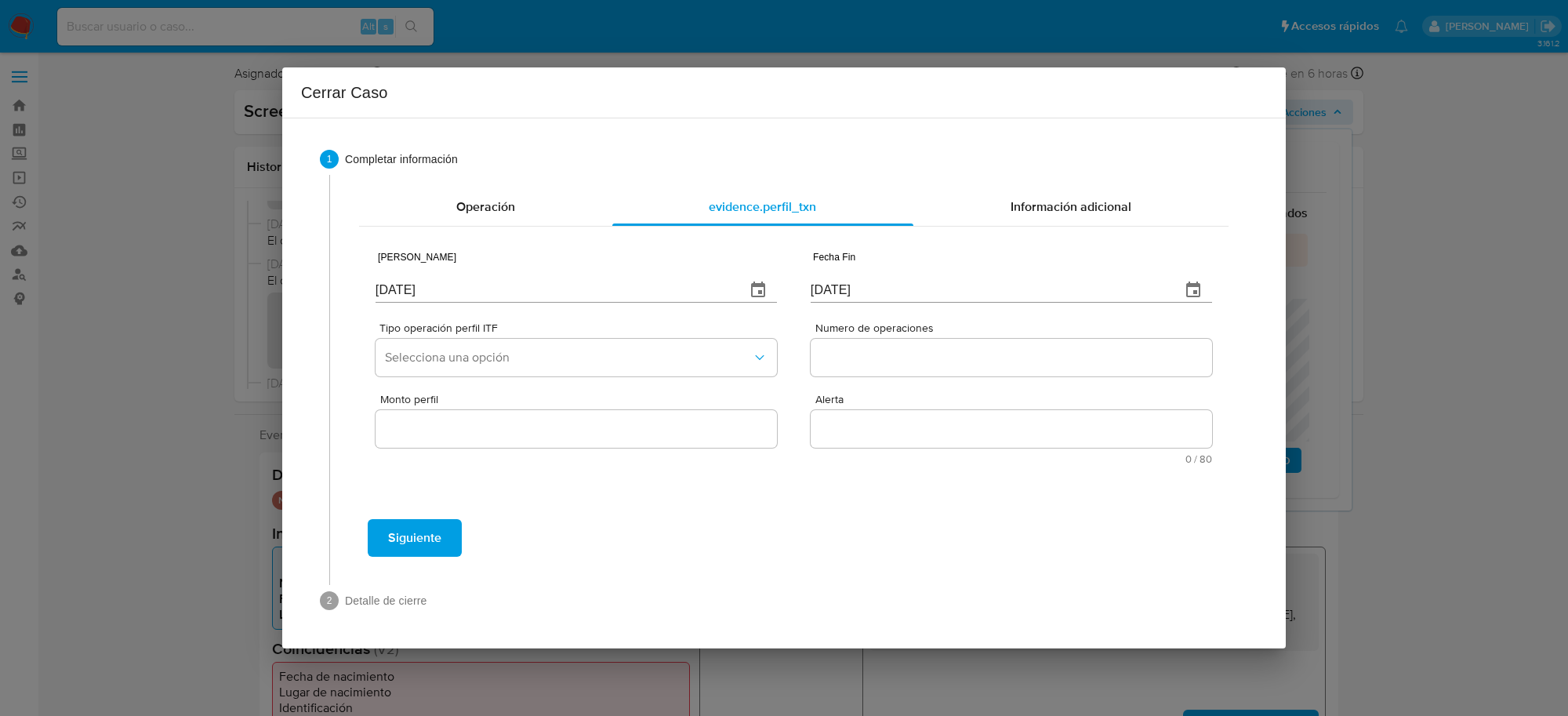
click at [449, 284] on input "07/10/2025" at bounding box center [554, 290] width 358 height 25
click at [449, 286] on input "[DATE]" at bounding box center [554, 290] width 358 height 25
type input "01/01/2025"
type input "01/07/2025"
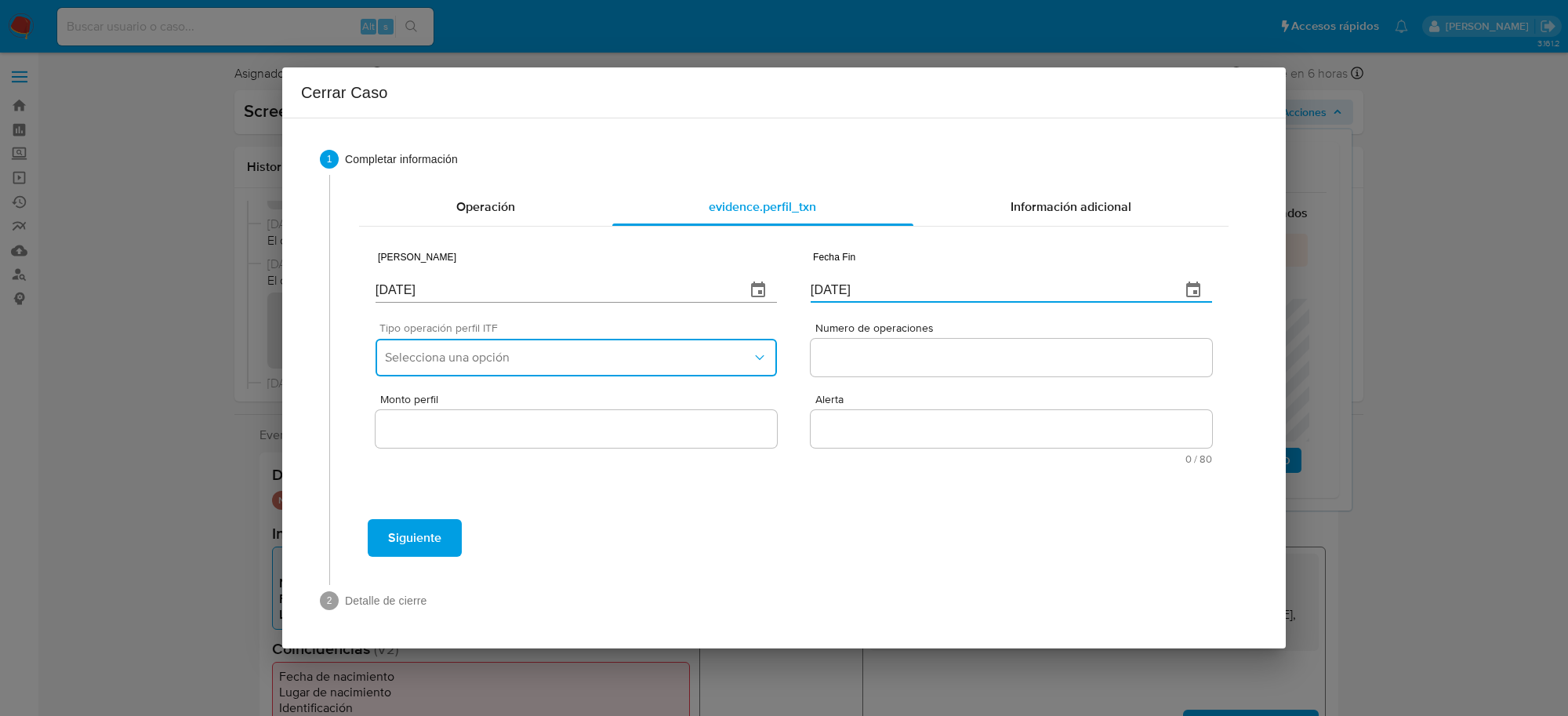
click at [510, 358] on span "Selecciona una opción" at bounding box center [569, 358] width 367 height 16
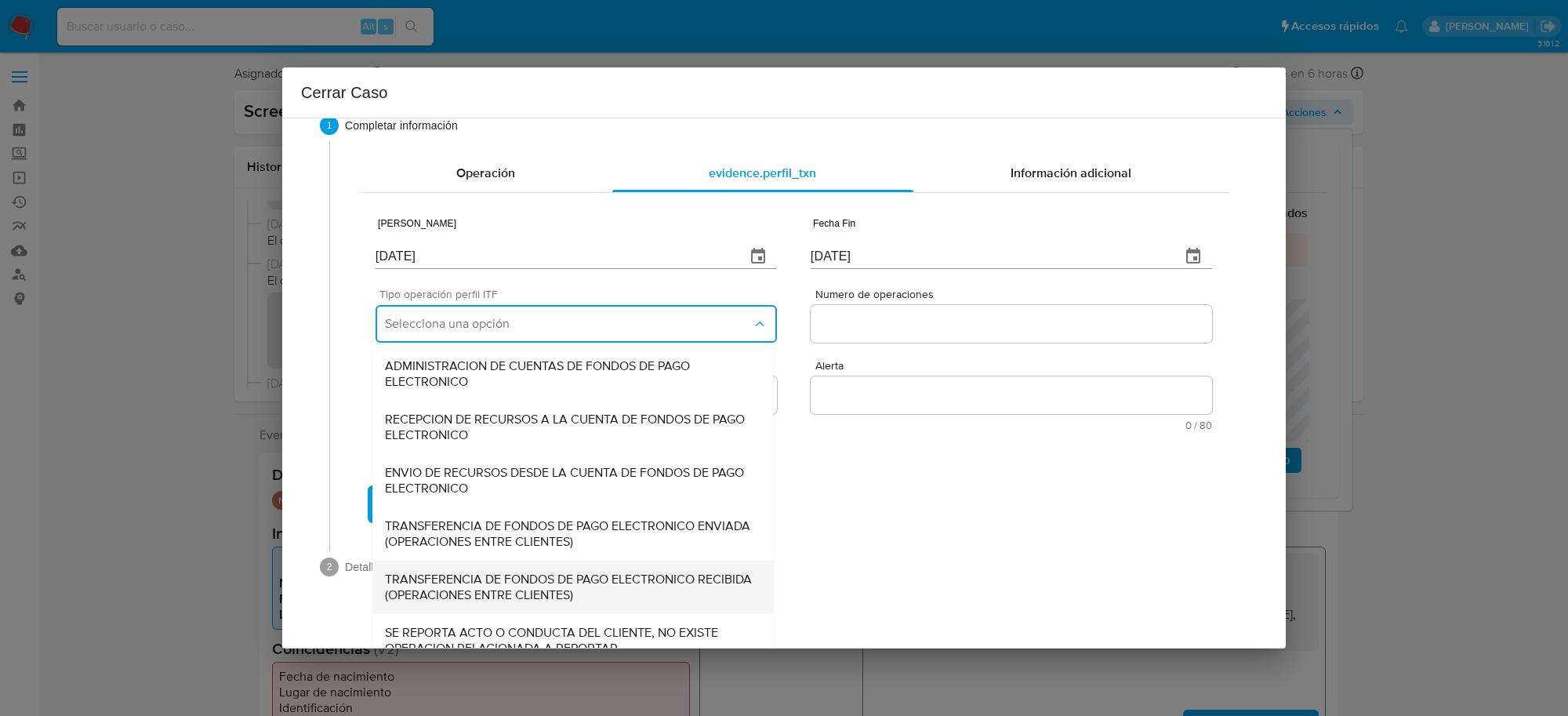
scroll to position [53, 0]
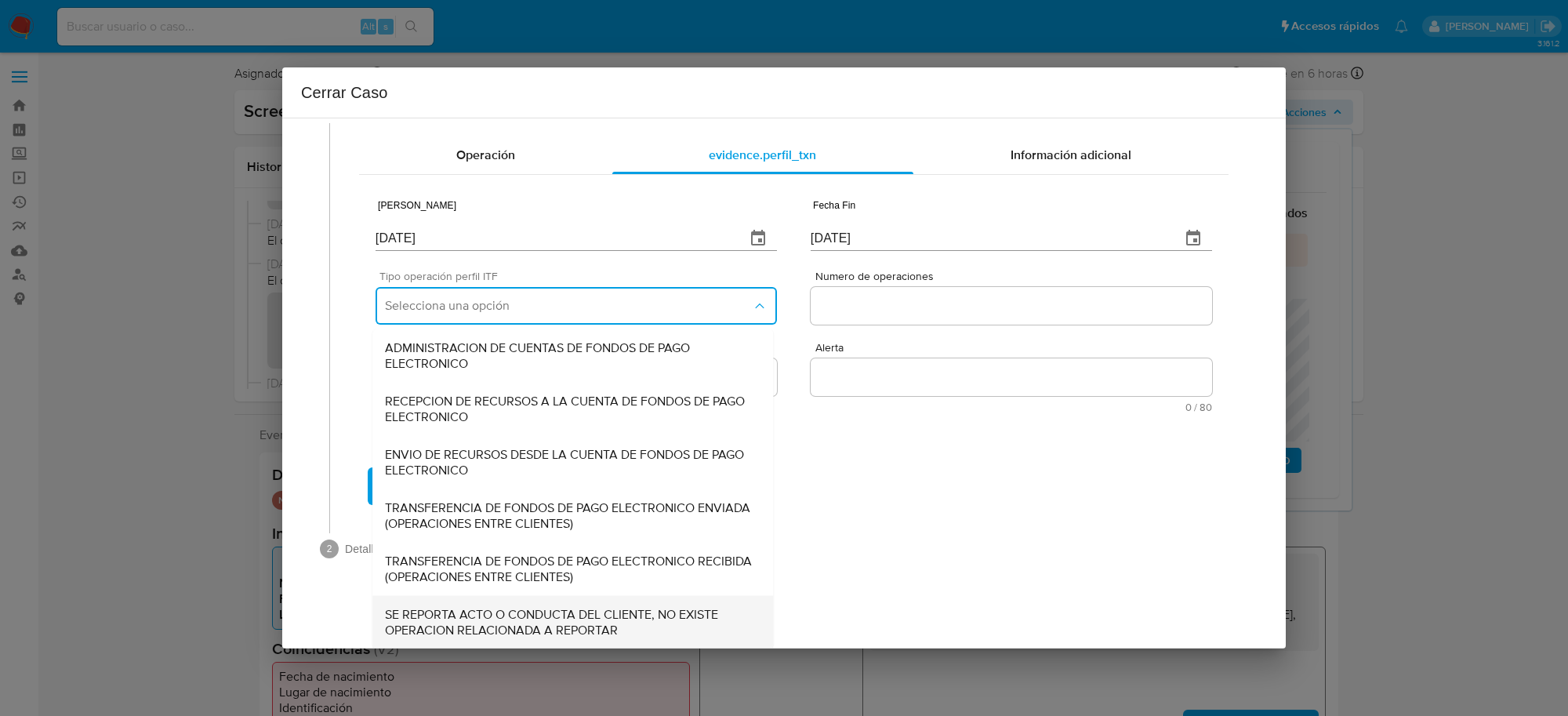
click at [494, 606] on span "SE REPORTA ACTO O CONDUCTA DEL CLIENTE, NO EXISTE OPERACION RELACIONADA A REPOR…" at bounding box center [573, 621] width 375 height 31
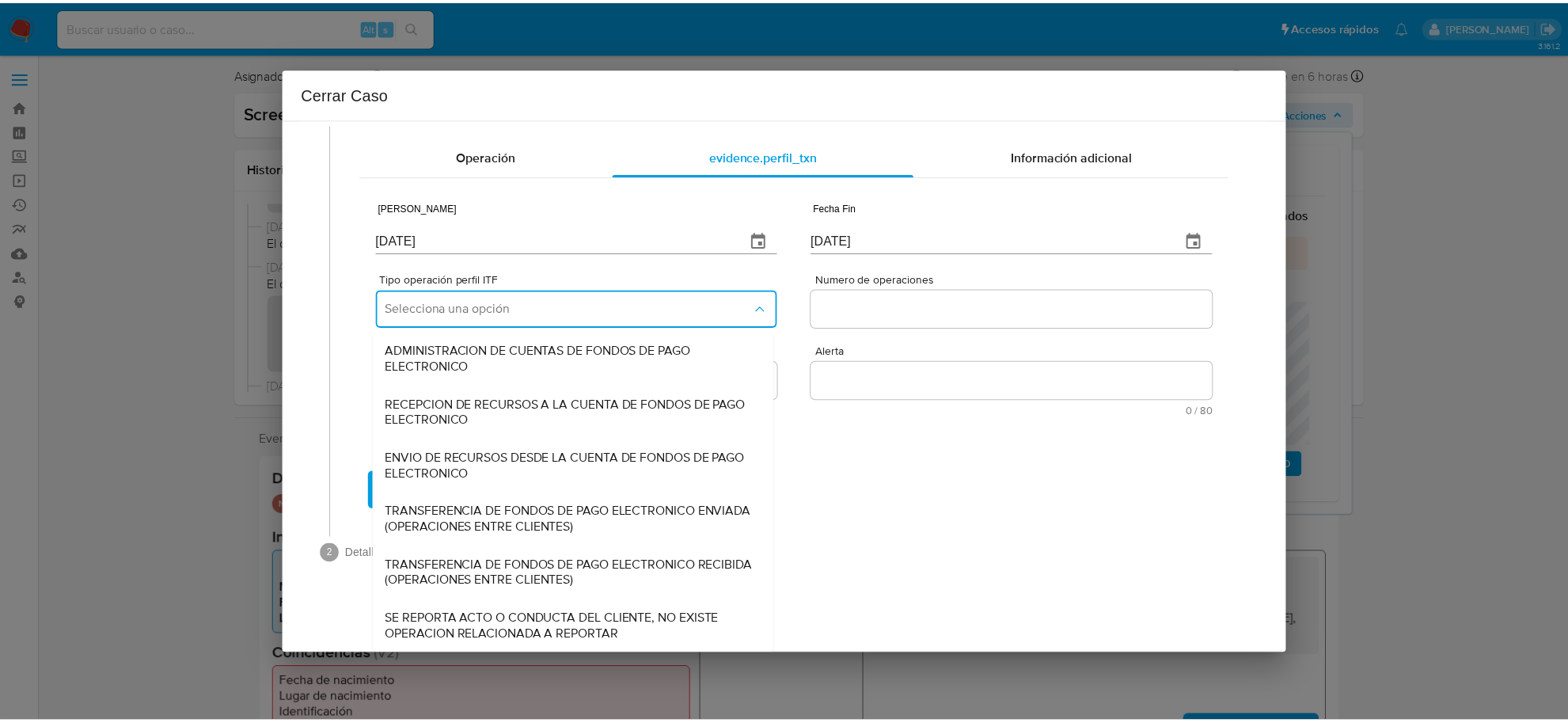
scroll to position [0, 0]
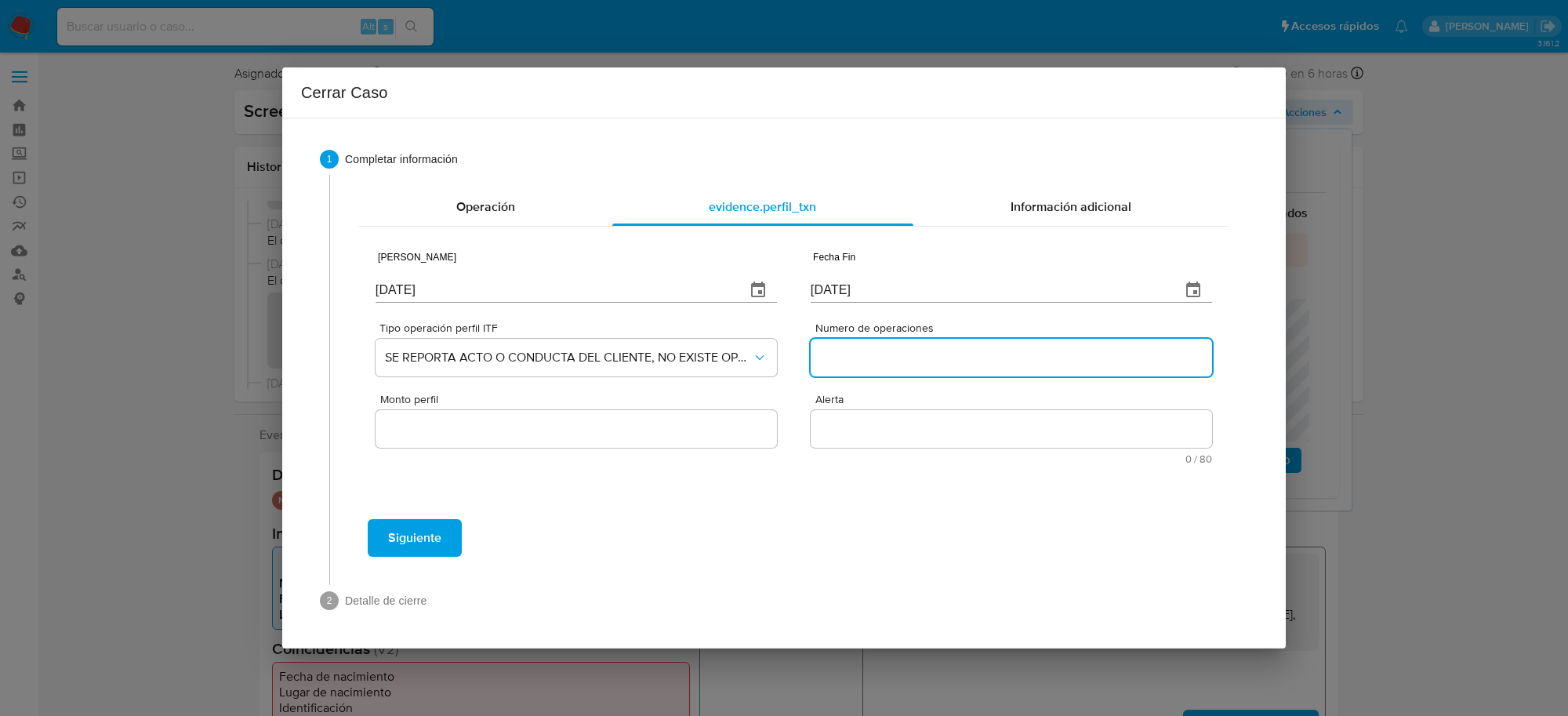
click at [870, 347] on input "Numero de operaciones" at bounding box center [1011, 357] width 401 height 21
type input "0"
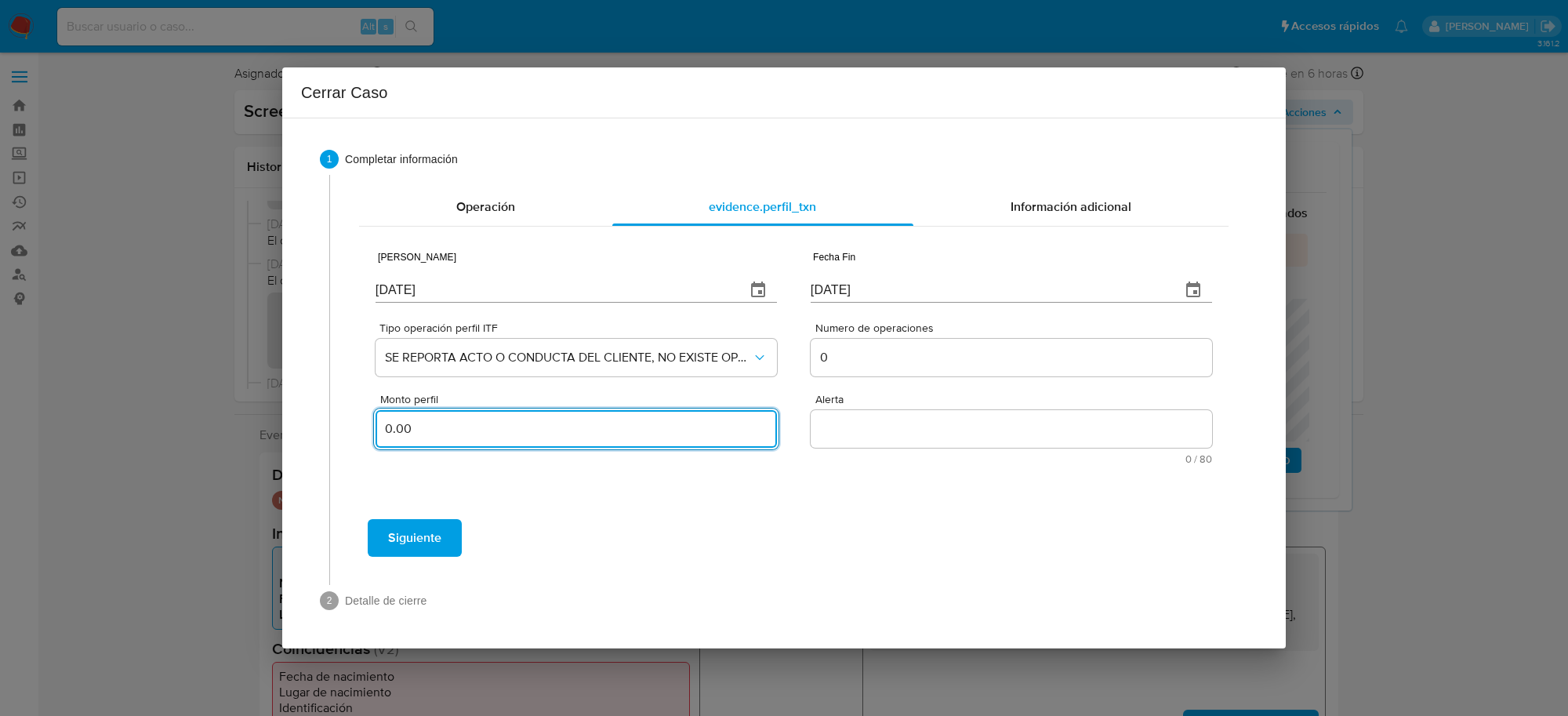
type input "0.00"
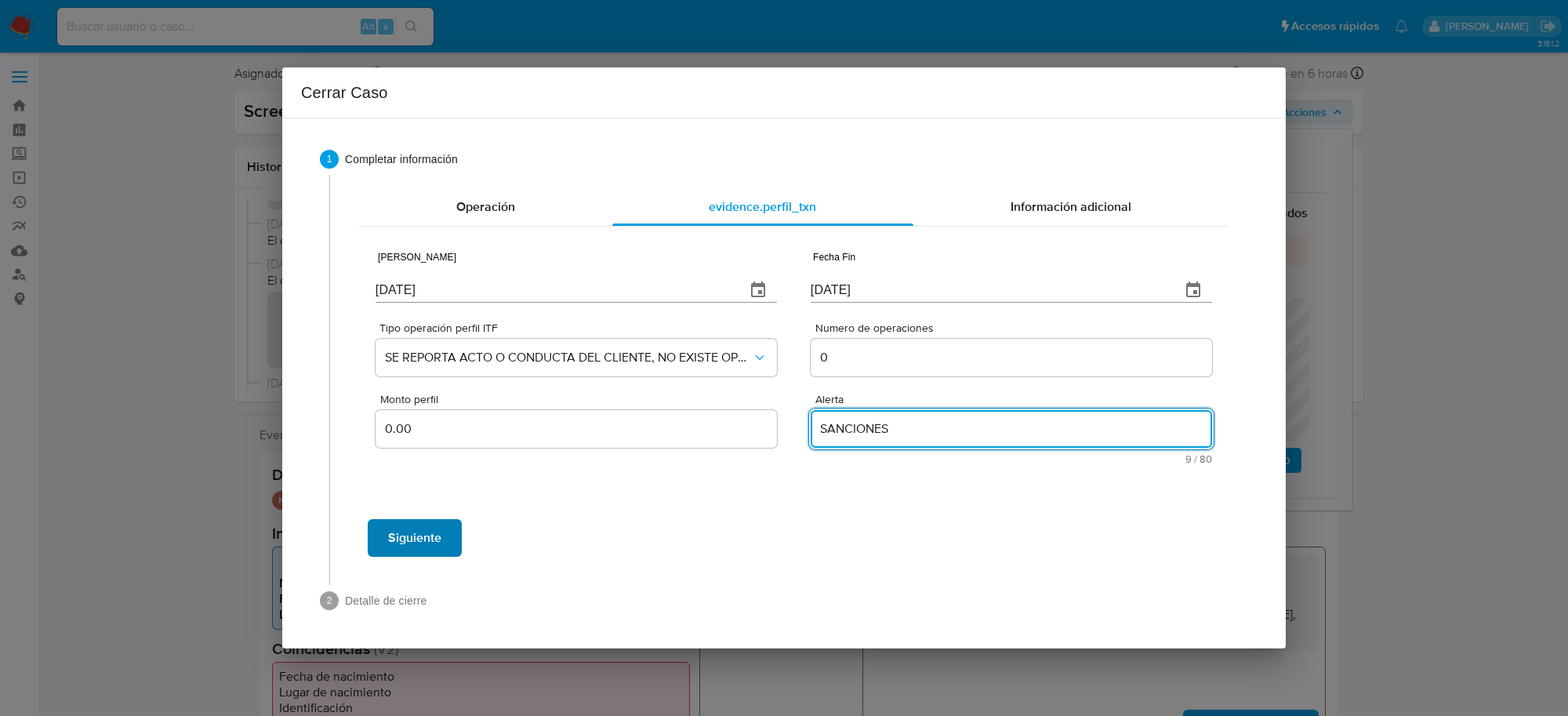
type textarea "SANCIONES"
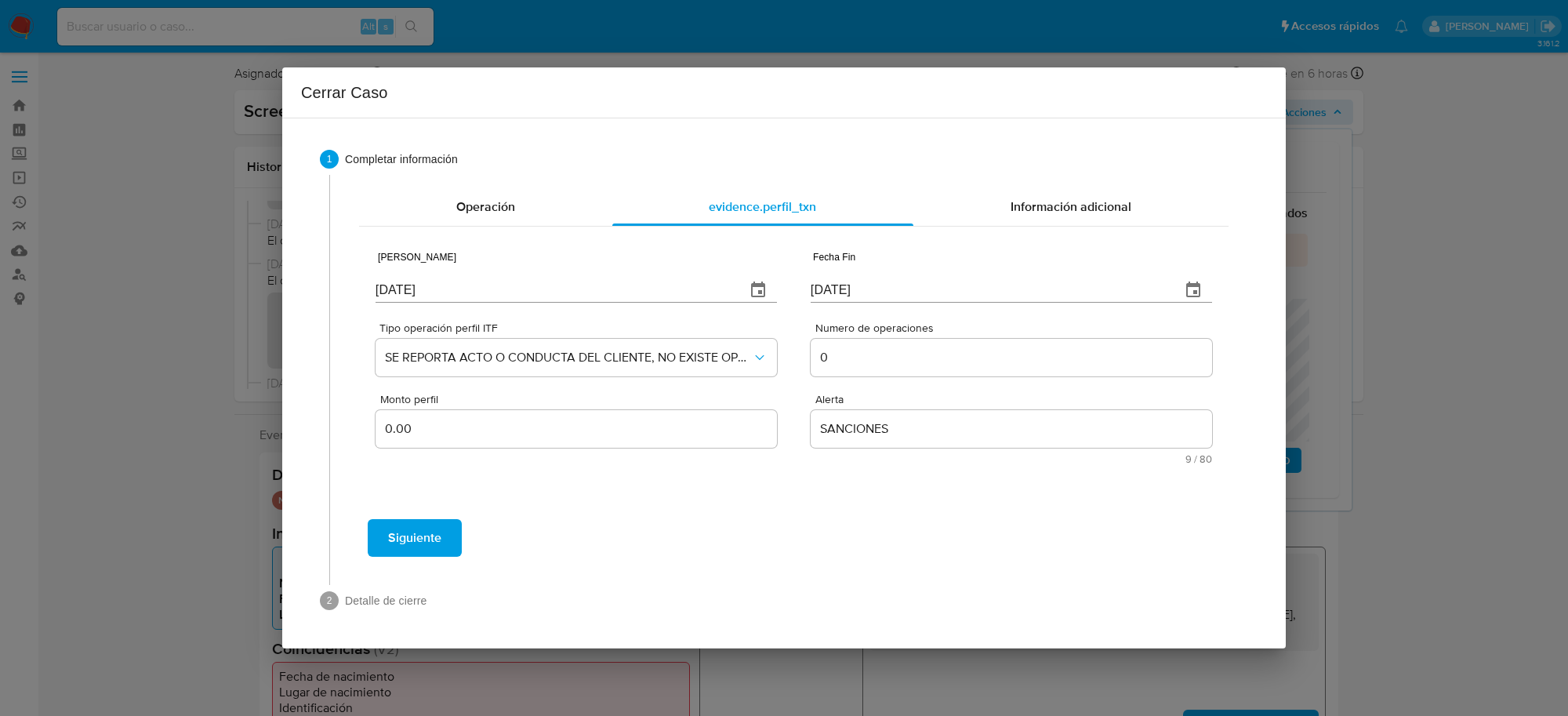
click at [405, 535] on span "Siguiente" at bounding box center [415, 537] width 54 height 35
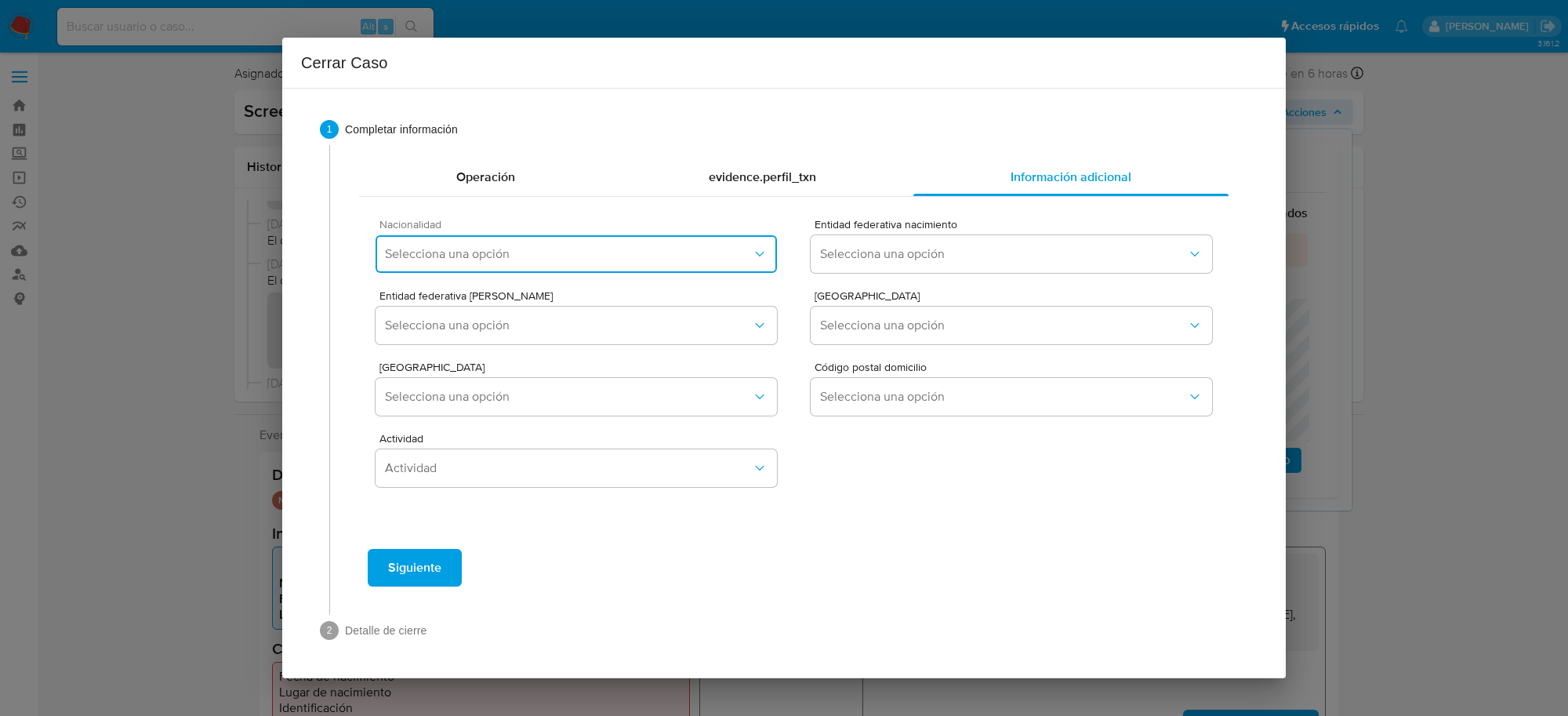
click at [521, 248] on span "Selecciona una opción" at bounding box center [569, 254] width 367 height 16
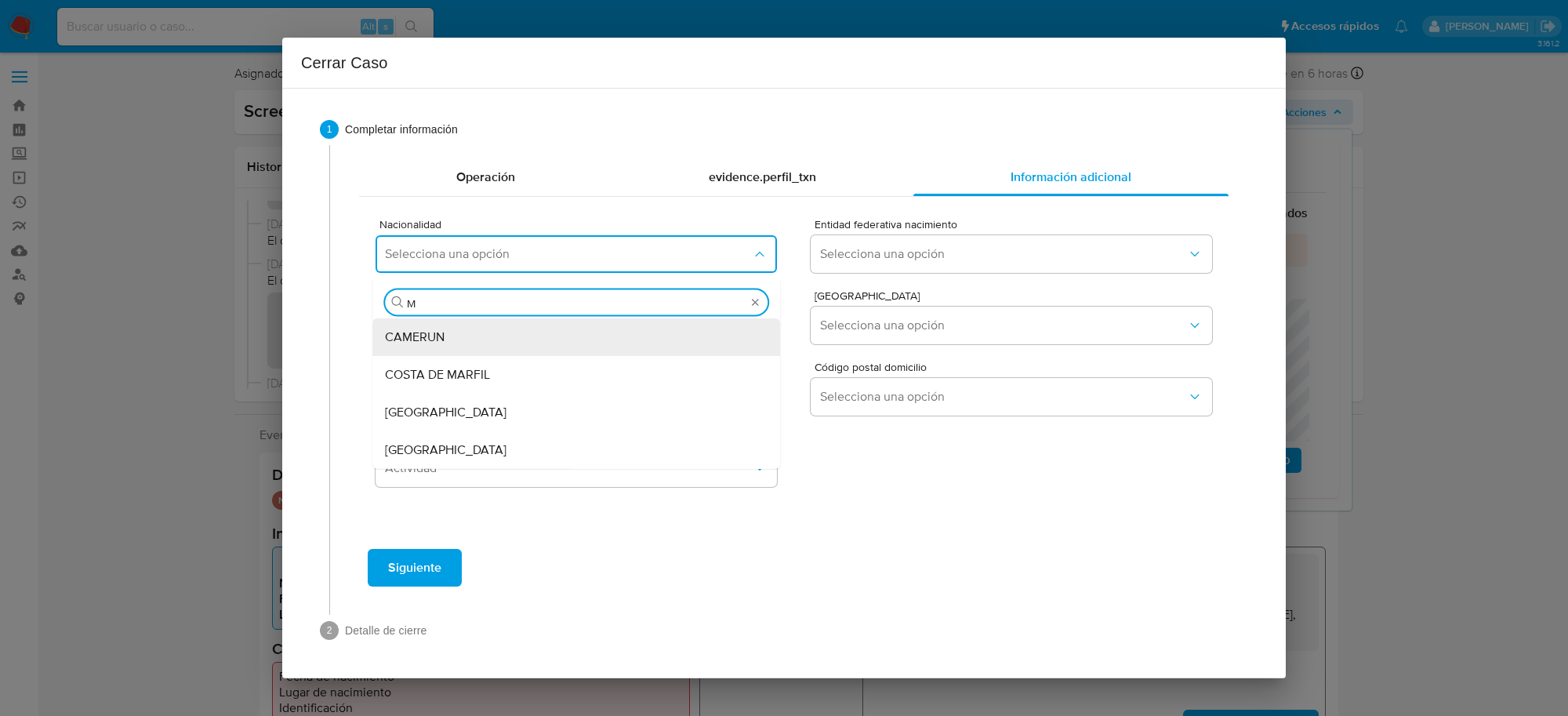
type input "ME"
click at [479, 443] on div "MEXICO" at bounding box center [577, 450] width 383 height 38
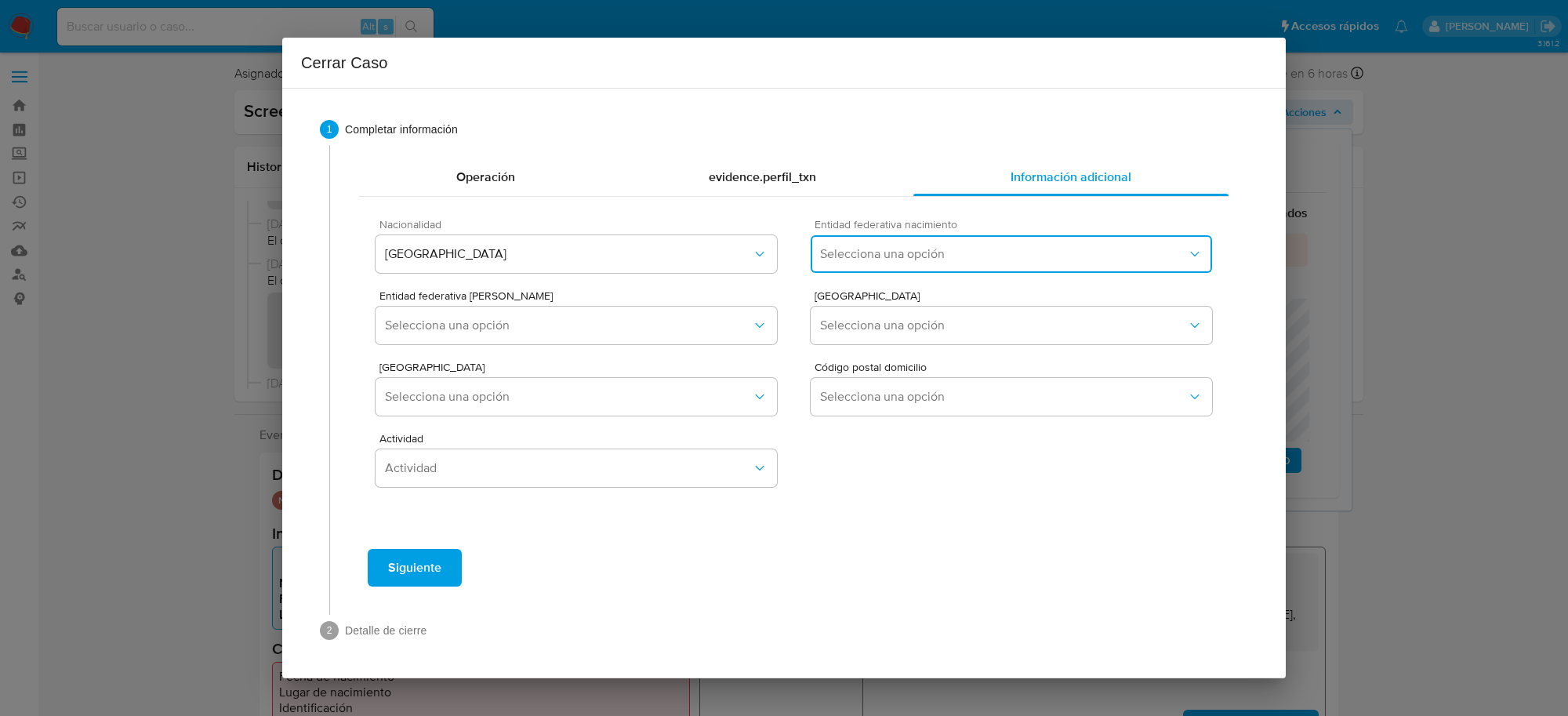
click at [888, 265] on button "Selecciona una opción" at bounding box center [1011, 254] width 401 height 38
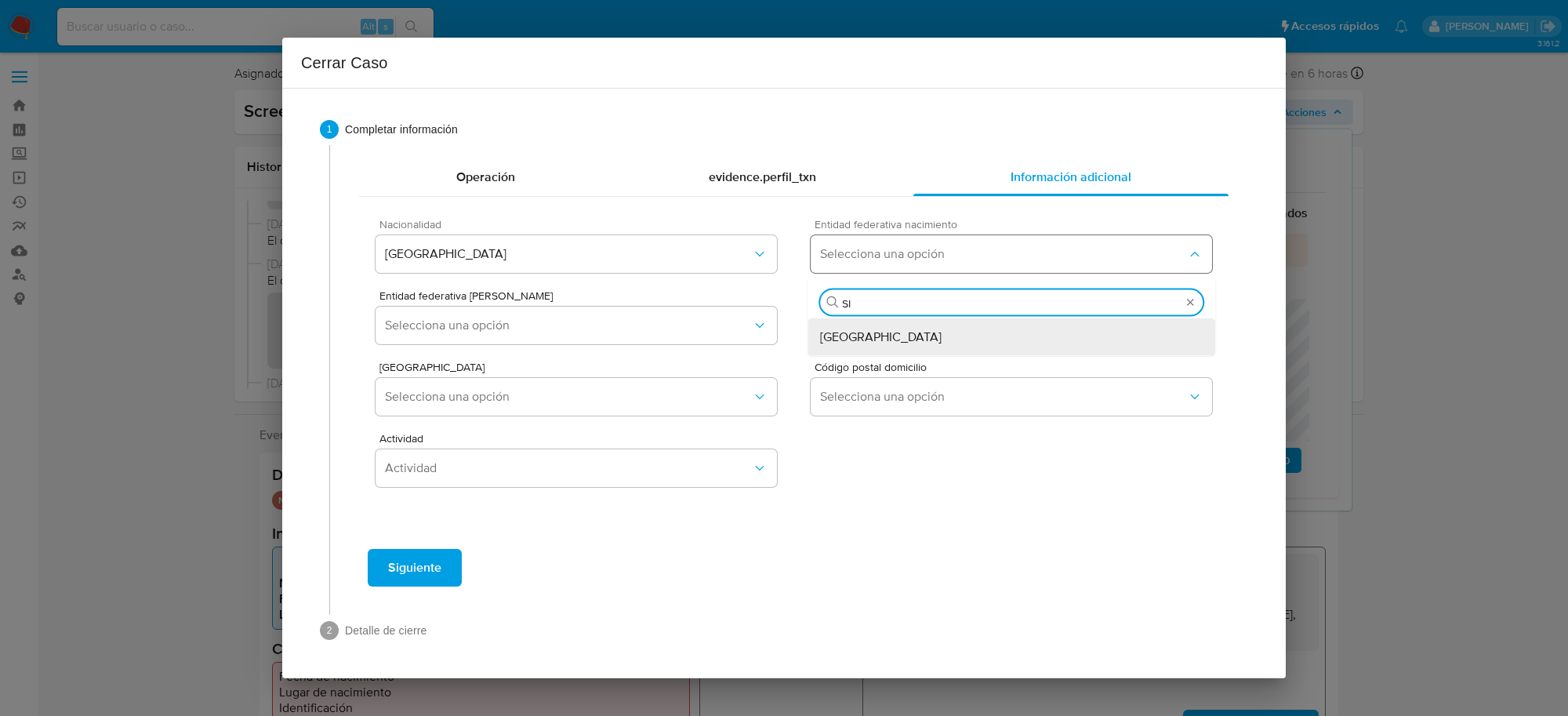
type input "SIN"
click at [895, 329] on div "Sinaloa" at bounding box center [1011, 337] width 383 height 38
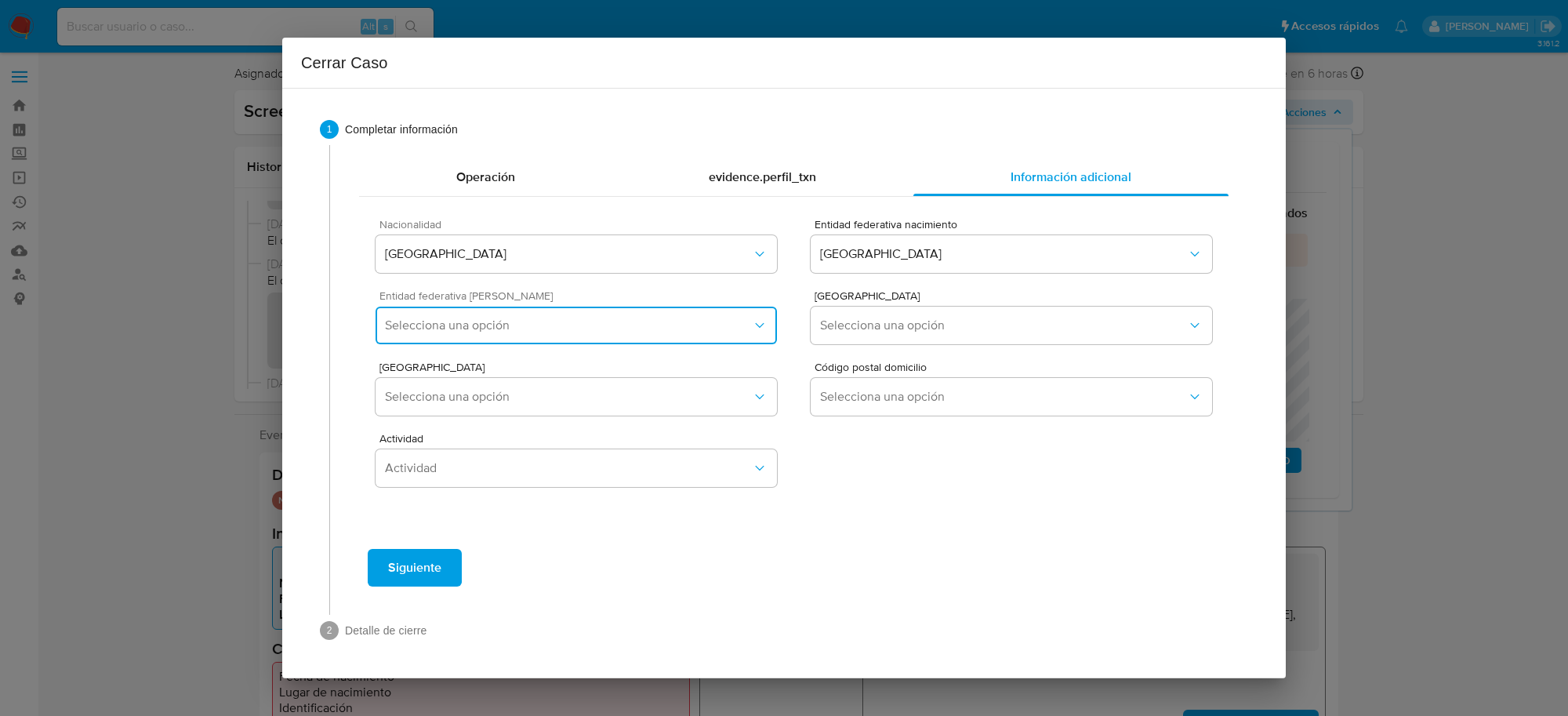
click at [670, 331] on span "Selecciona una opción" at bounding box center [569, 325] width 367 height 16
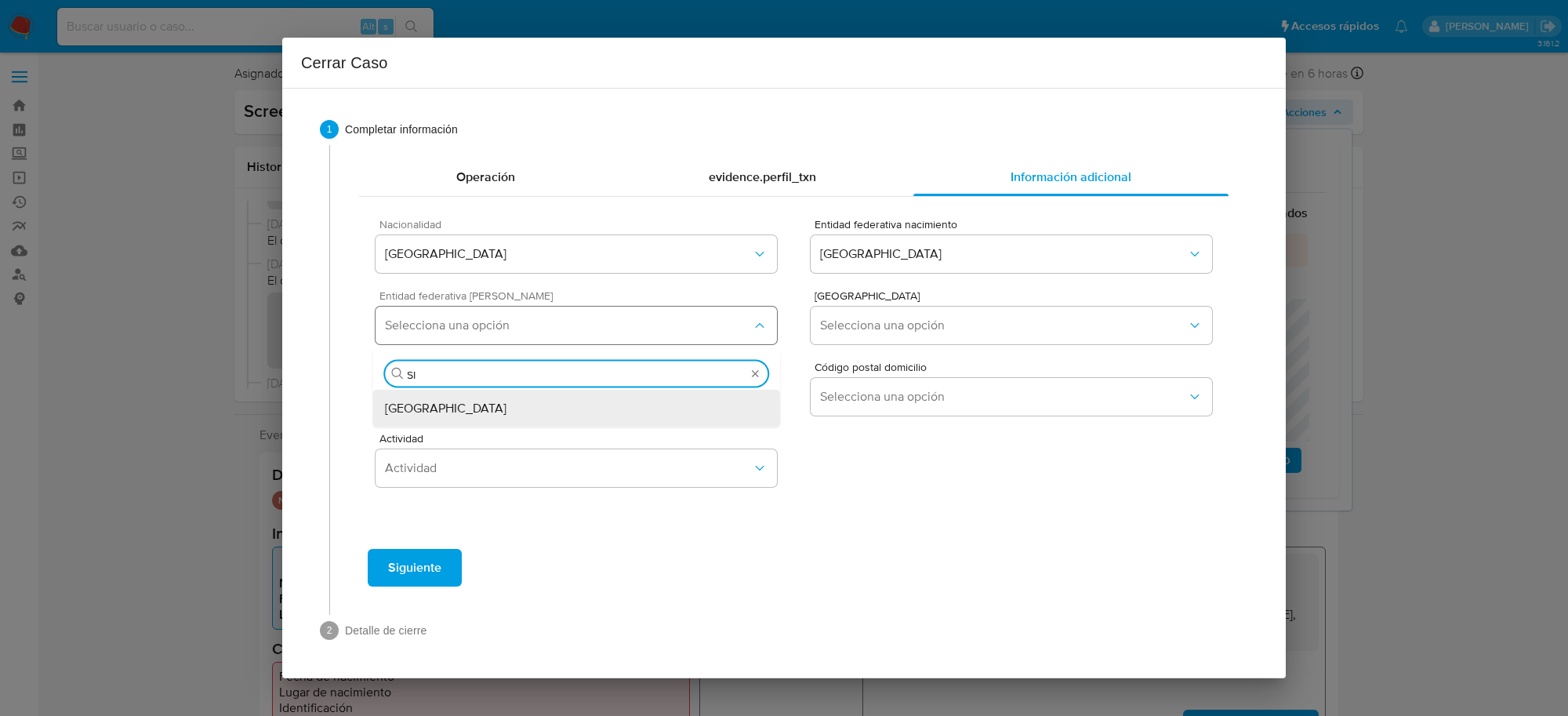
type input "SIN"
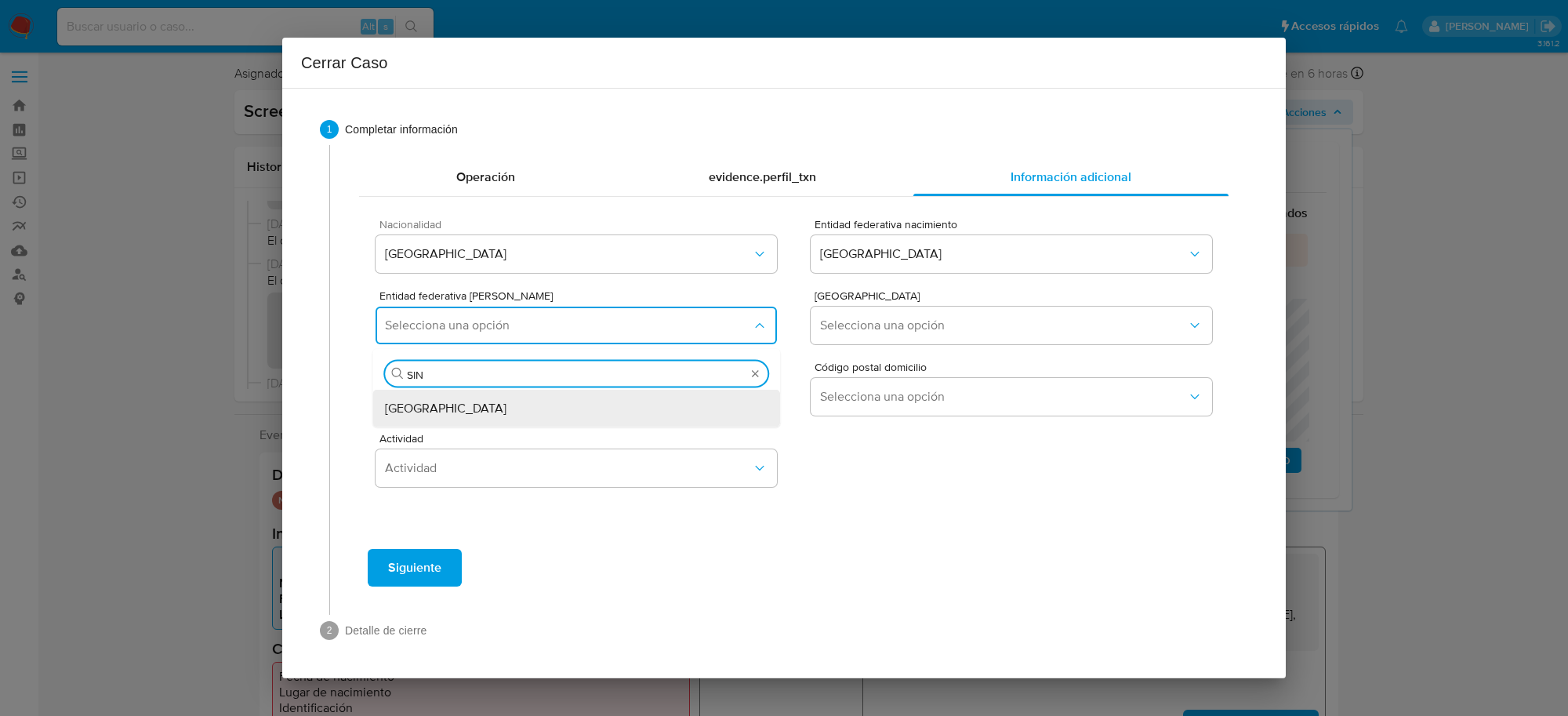
drag, startPoint x: 620, startPoint y: 409, endPoint x: 727, endPoint y: 400, distance: 107.4
click at [620, 409] on div "[GEOGRAPHIC_DATA]" at bounding box center [577, 409] width 383 height 38
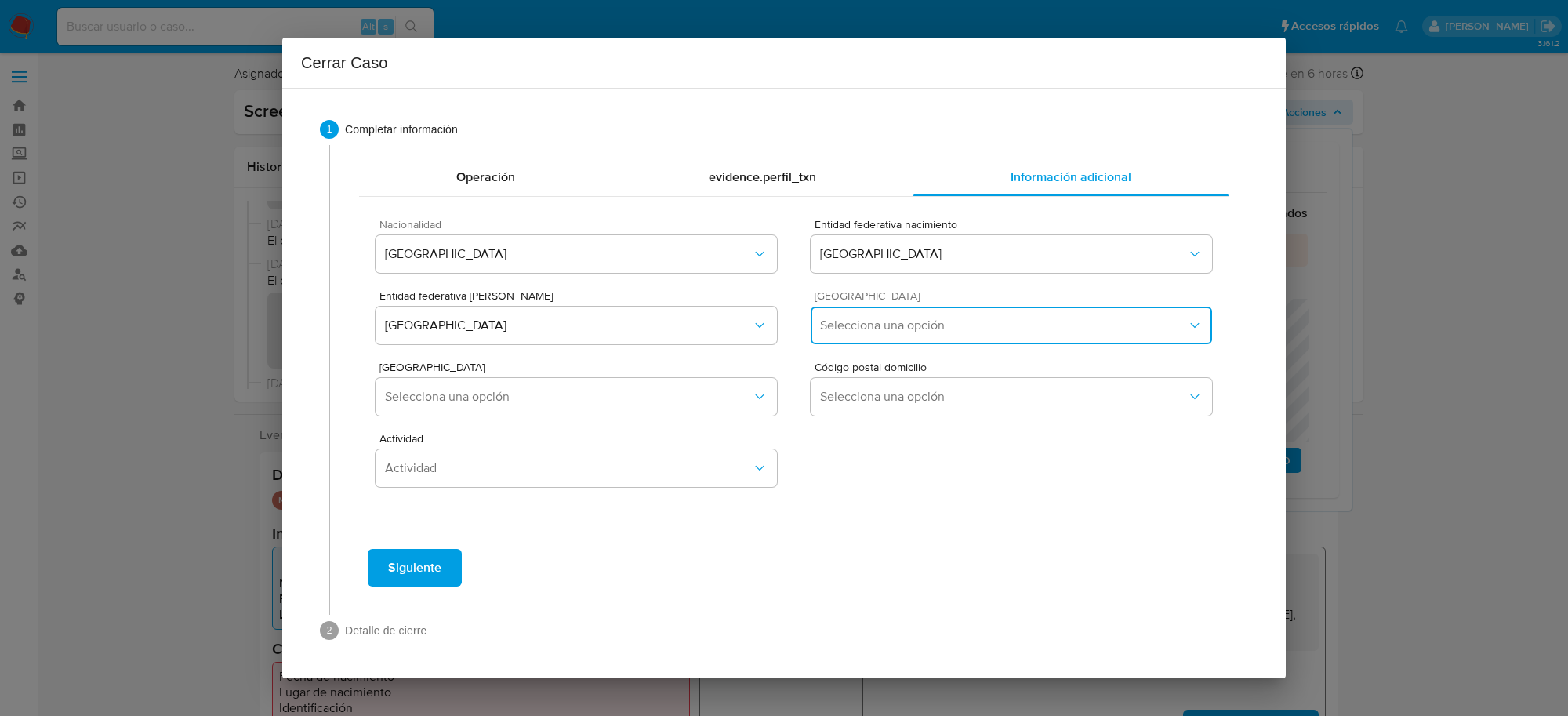
click at [919, 327] on span "Selecciona una opción" at bounding box center [1003, 325] width 367 height 16
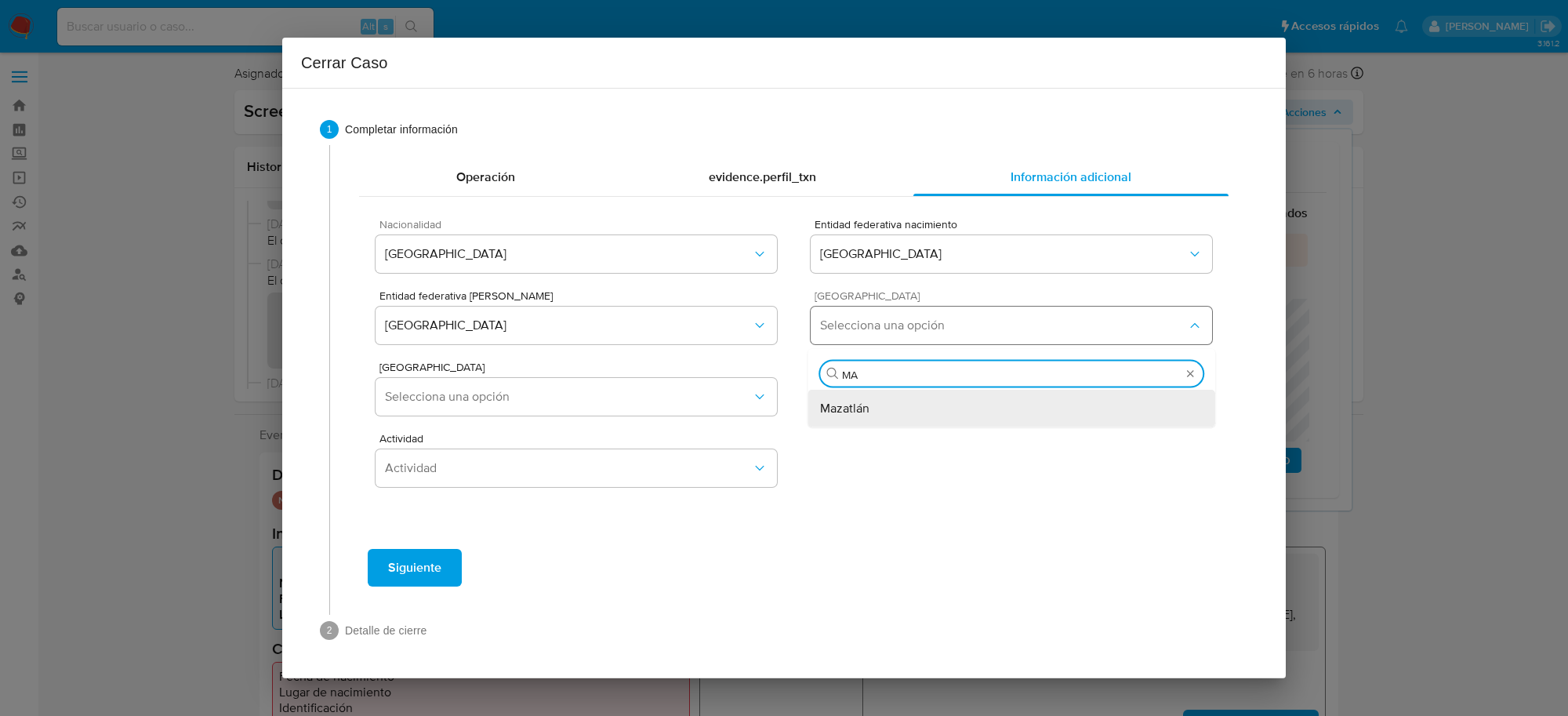
type input "MAZ"
click at [925, 406] on div "Mazatlán" at bounding box center [1011, 409] width 383 height 38
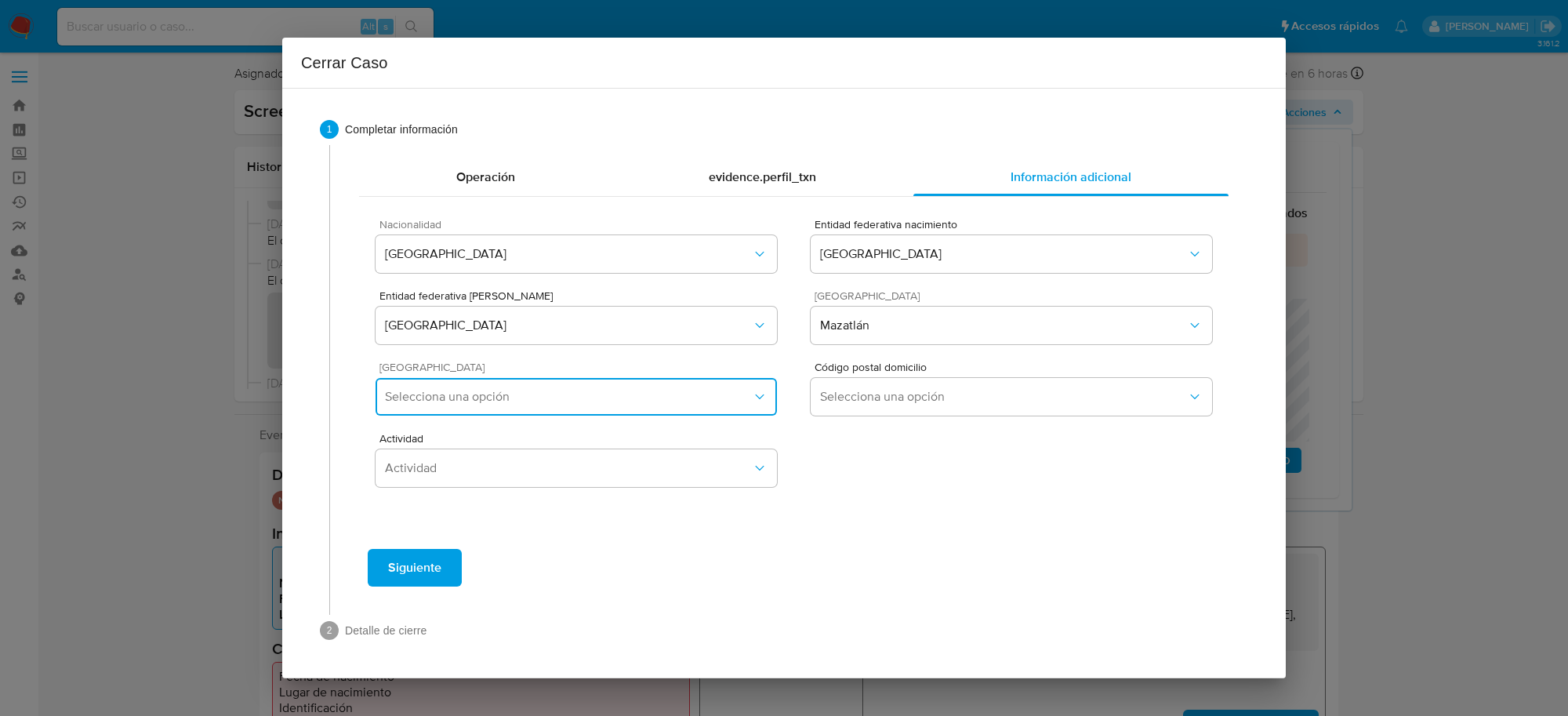
click at [576, 409] on button "Selecciona una opción" at bounding box center [576, 397] width 401 height 38
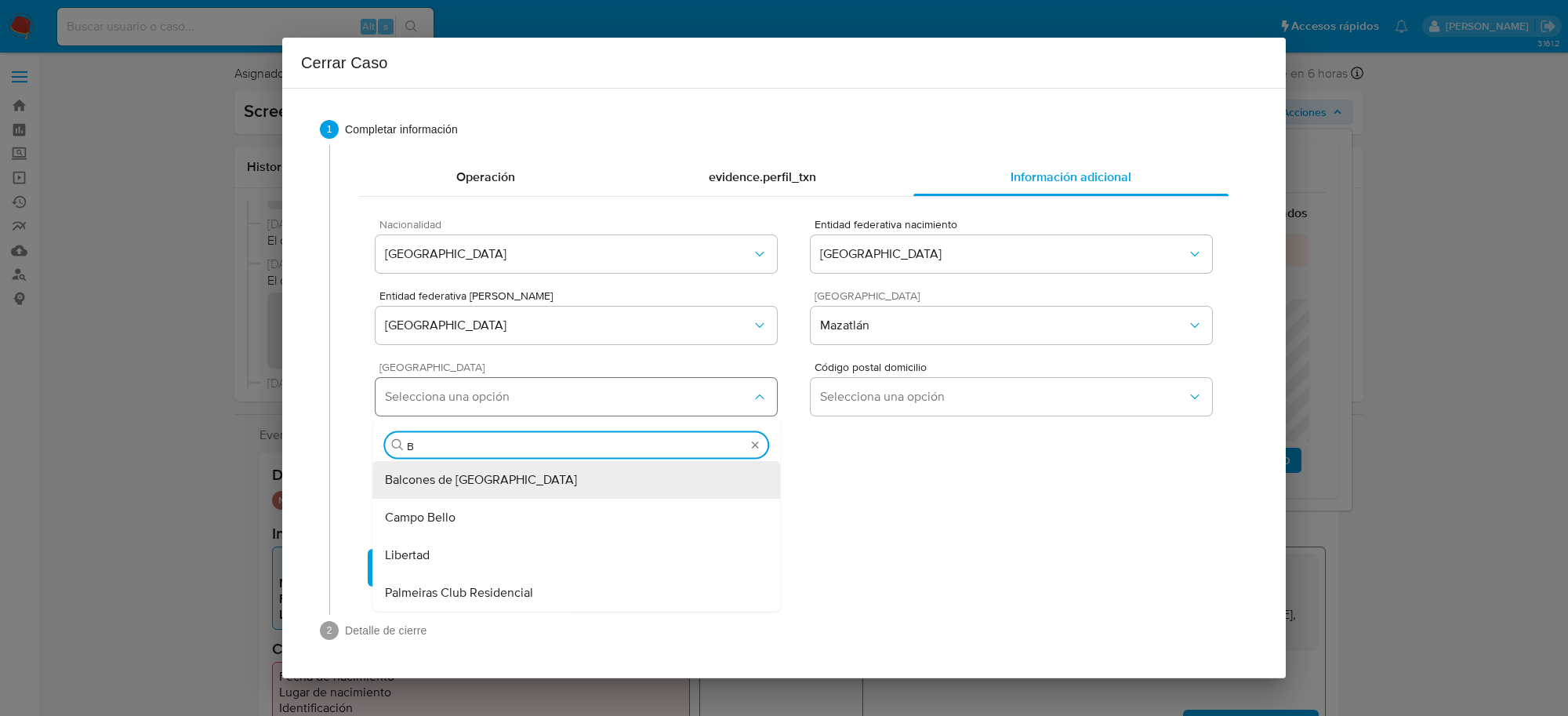
type input "BU"
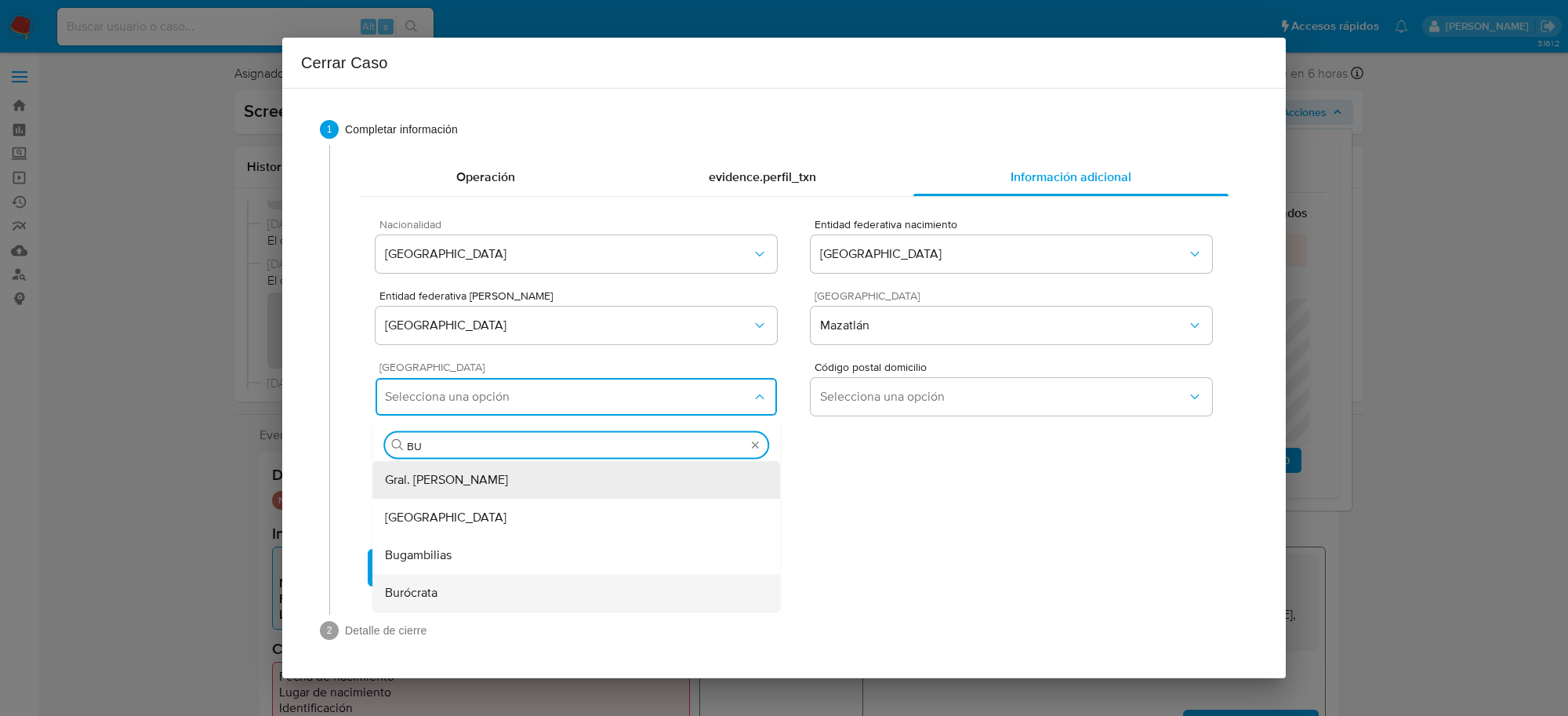
click at [455, 594] on div "Burócrata" at bounding box center [577, 593] width 383 height 38
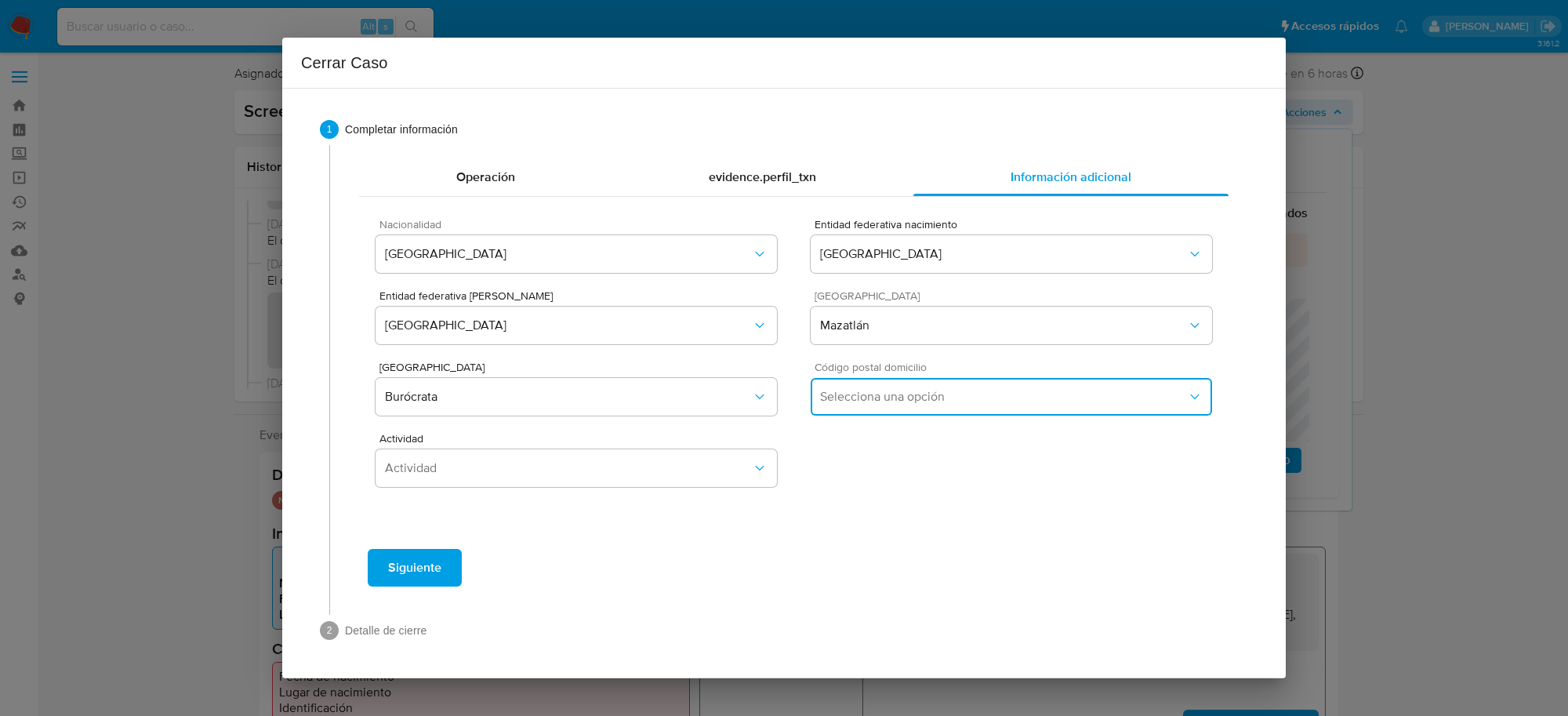
click at [888, 397] on span "Selecciona una opción" at bounding box center [1003, 397] width 367 height 16
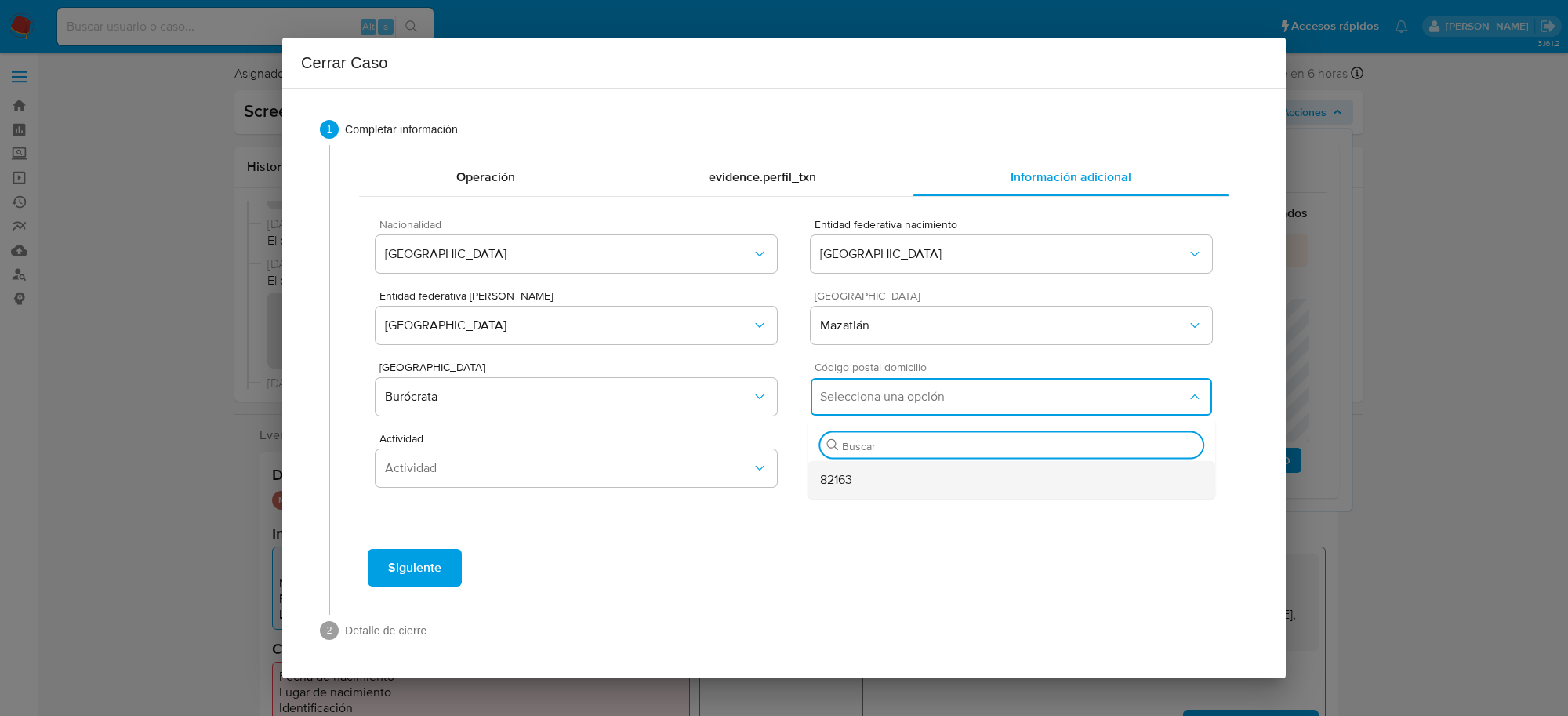
click at [863, 478] on div "82163" at bounding box center [1011, 480] width 383 height 38
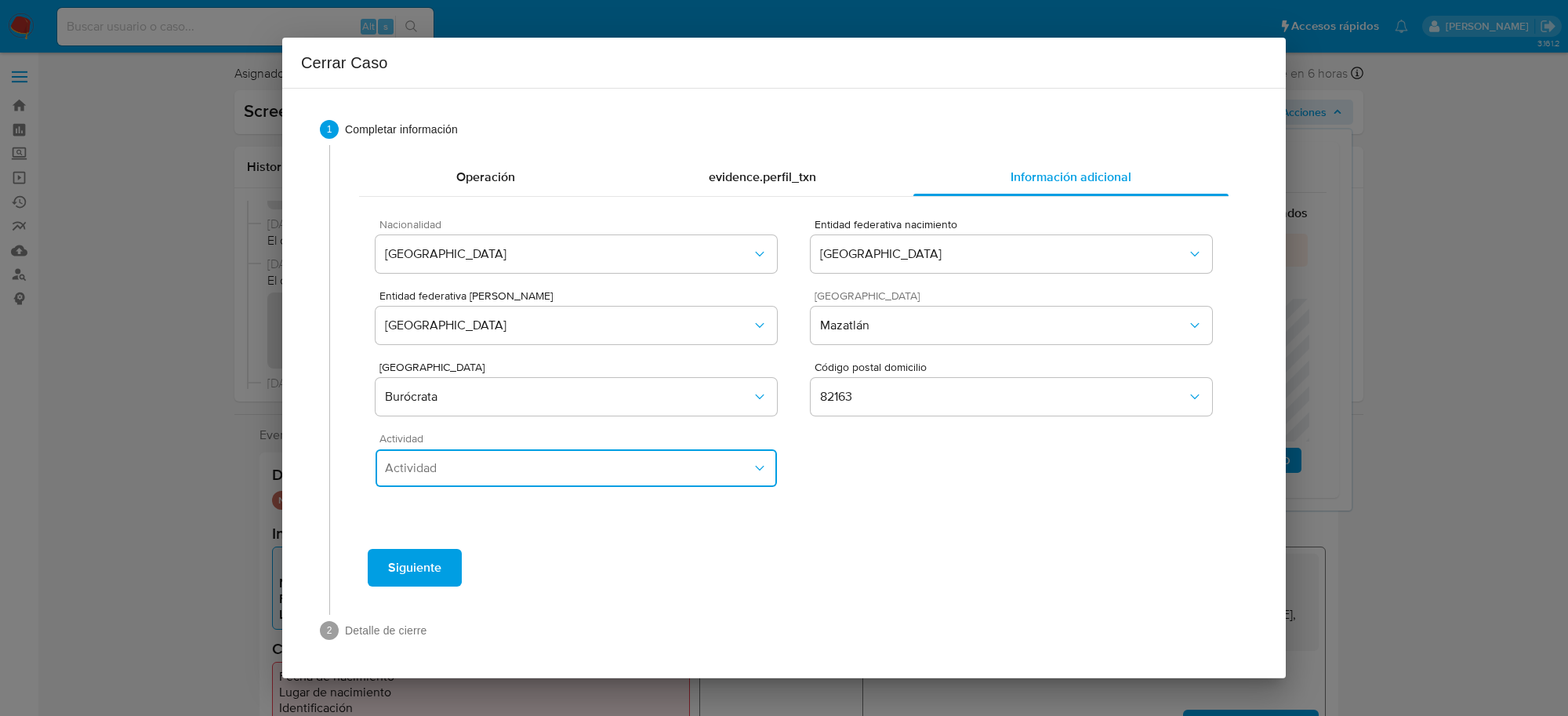
click at [643, 465] on span "Actividad" at bounding box center [569, 468] width 367 height 16
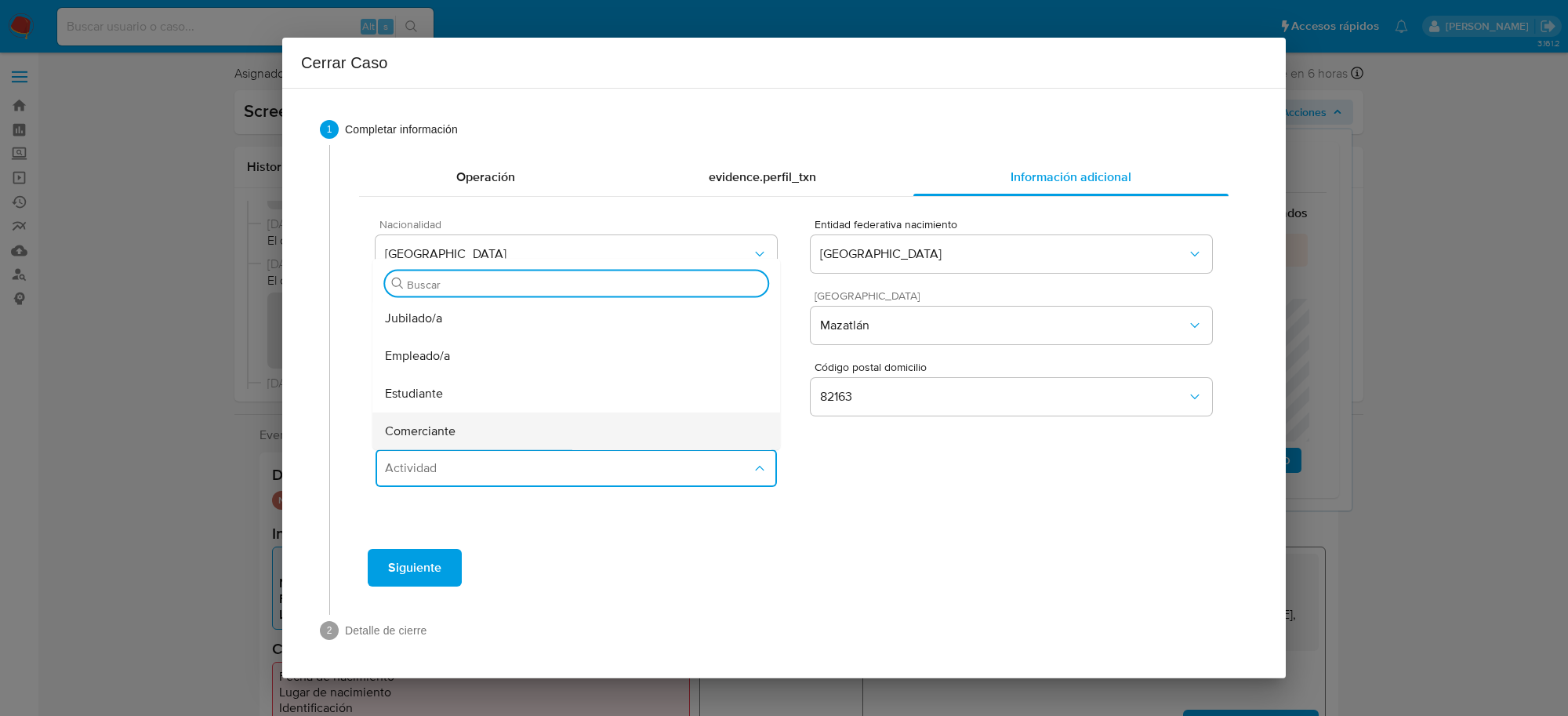
click at [460, 422] on div "Comerciante" at bounding box center [577, 431] width 383 height 38
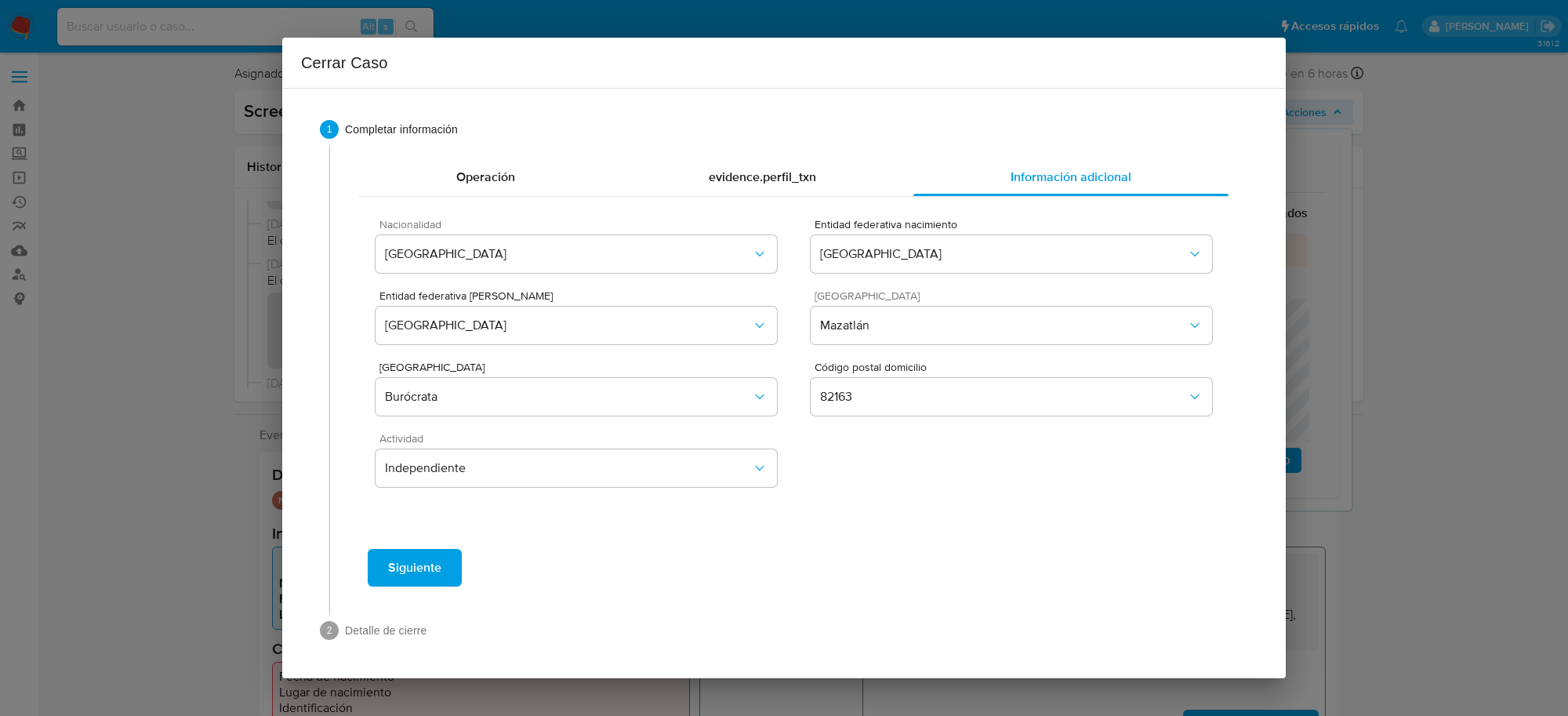
click at [417, 577] on span "Siguiente" at bounding box center [415, 568] width 54 height 35
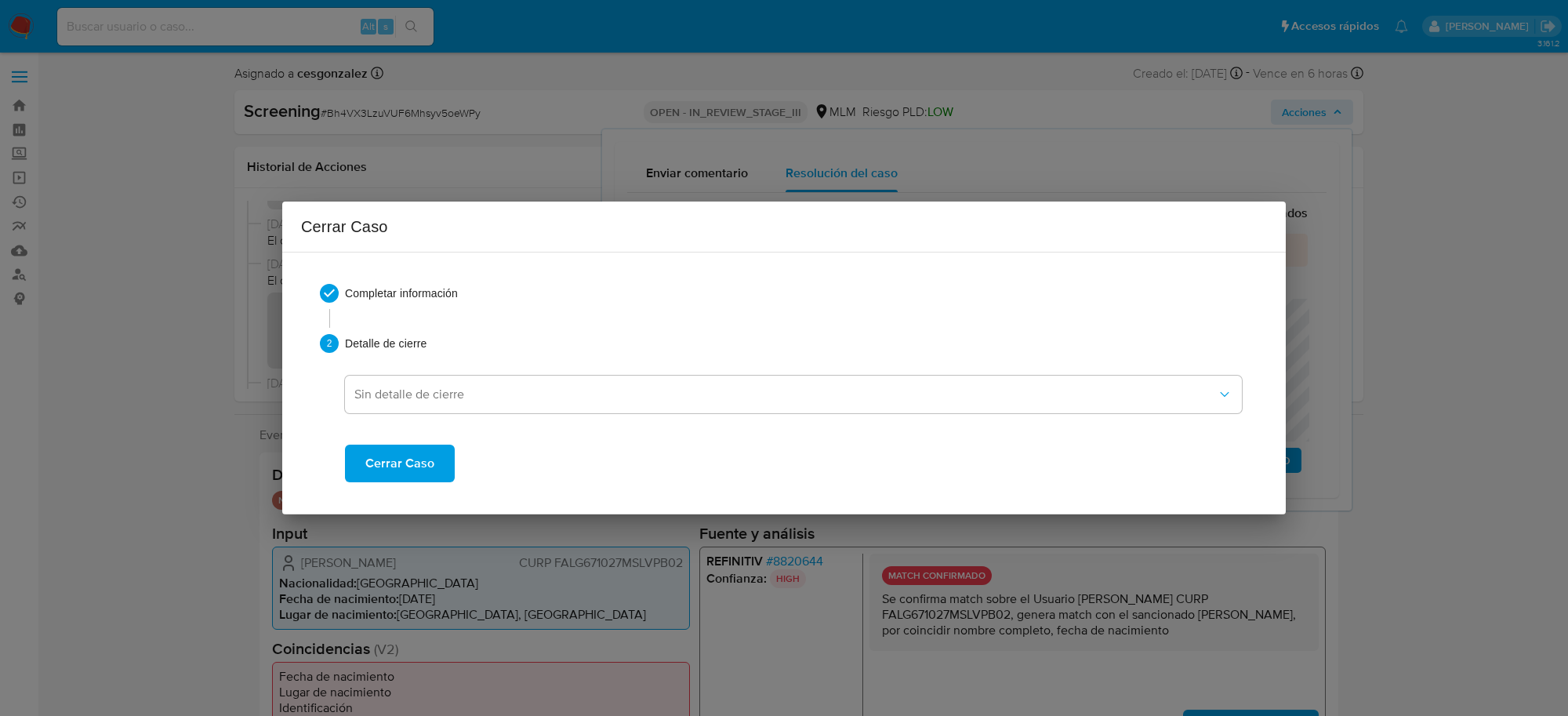
click at [425, 464] on span "Cerrar Caso" at bounding box center [400, 463] width 69 height 35
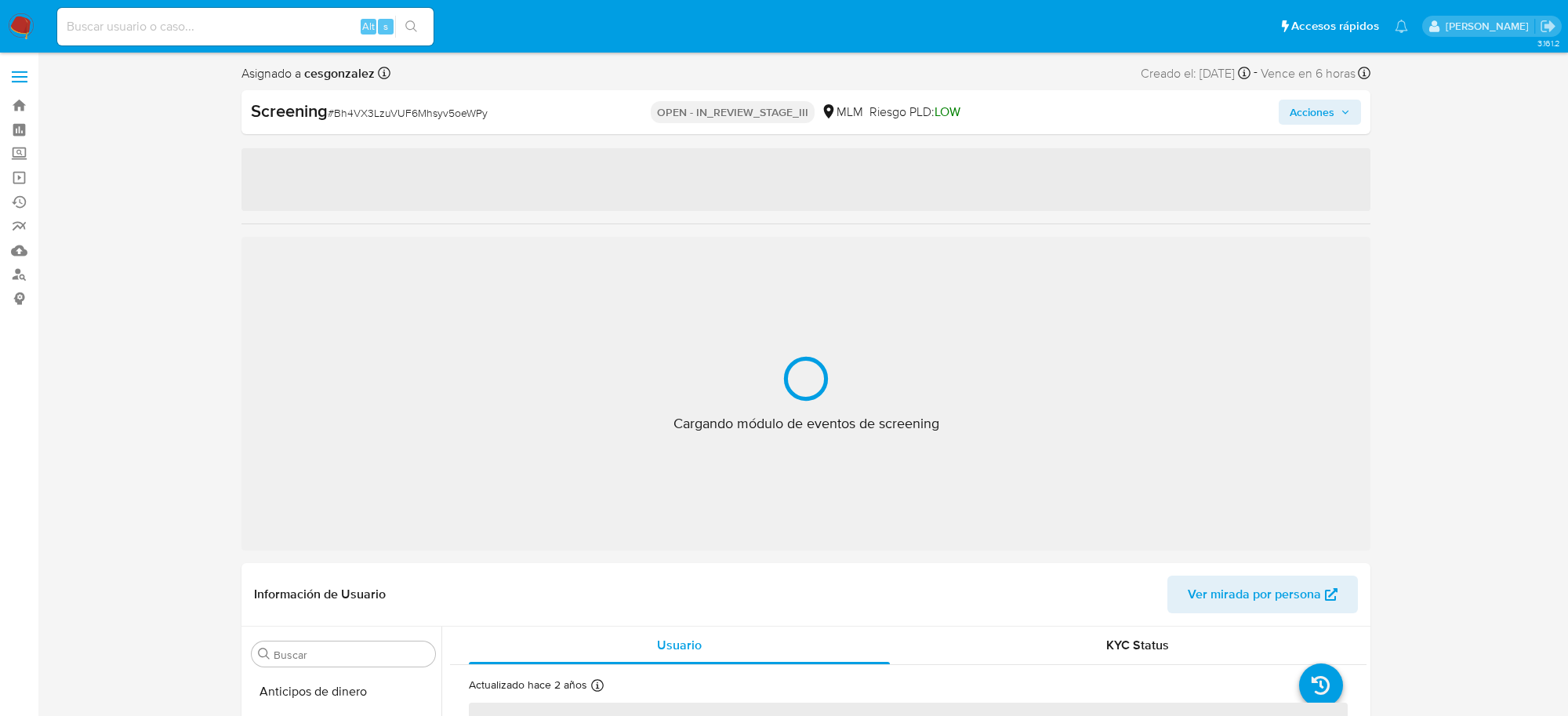
select select "10"
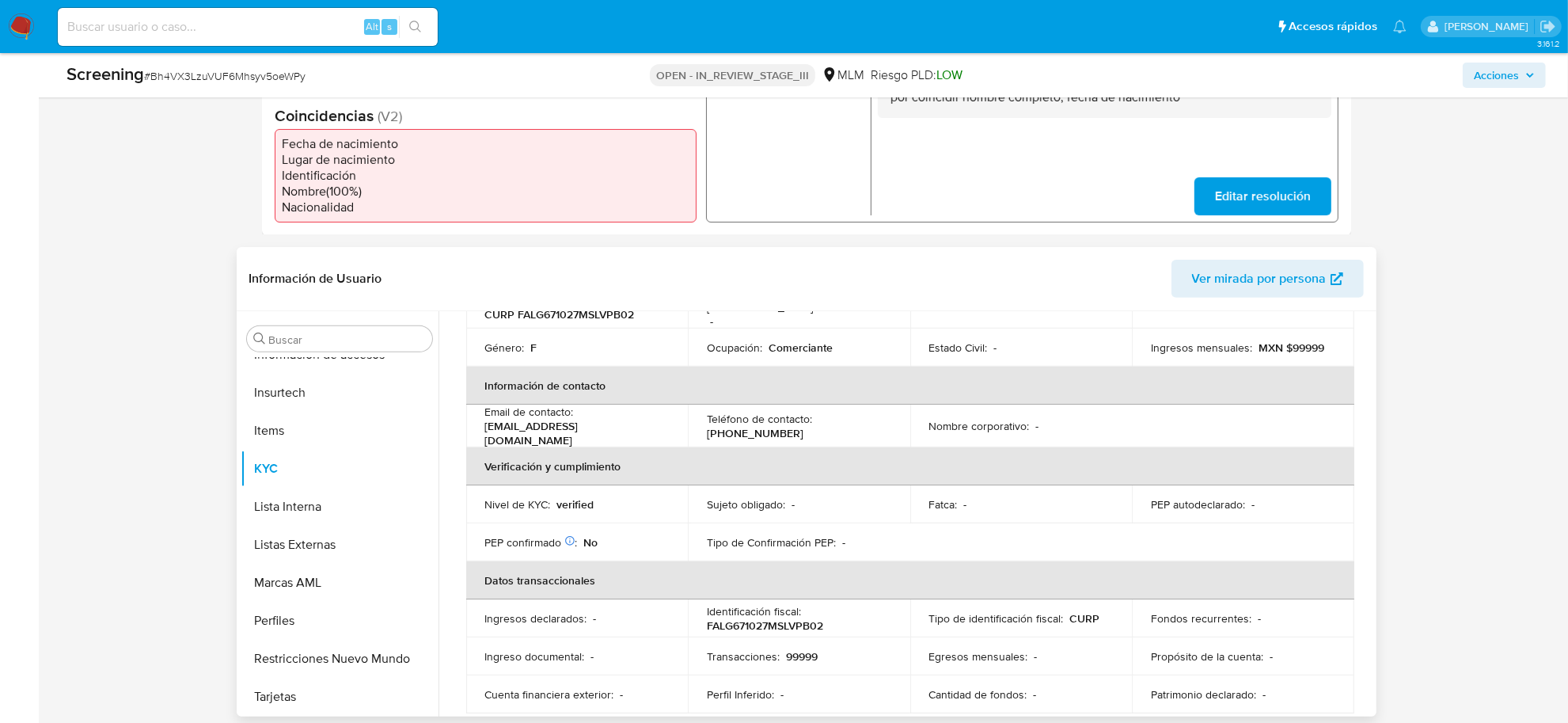
scroll to position [223, 0]
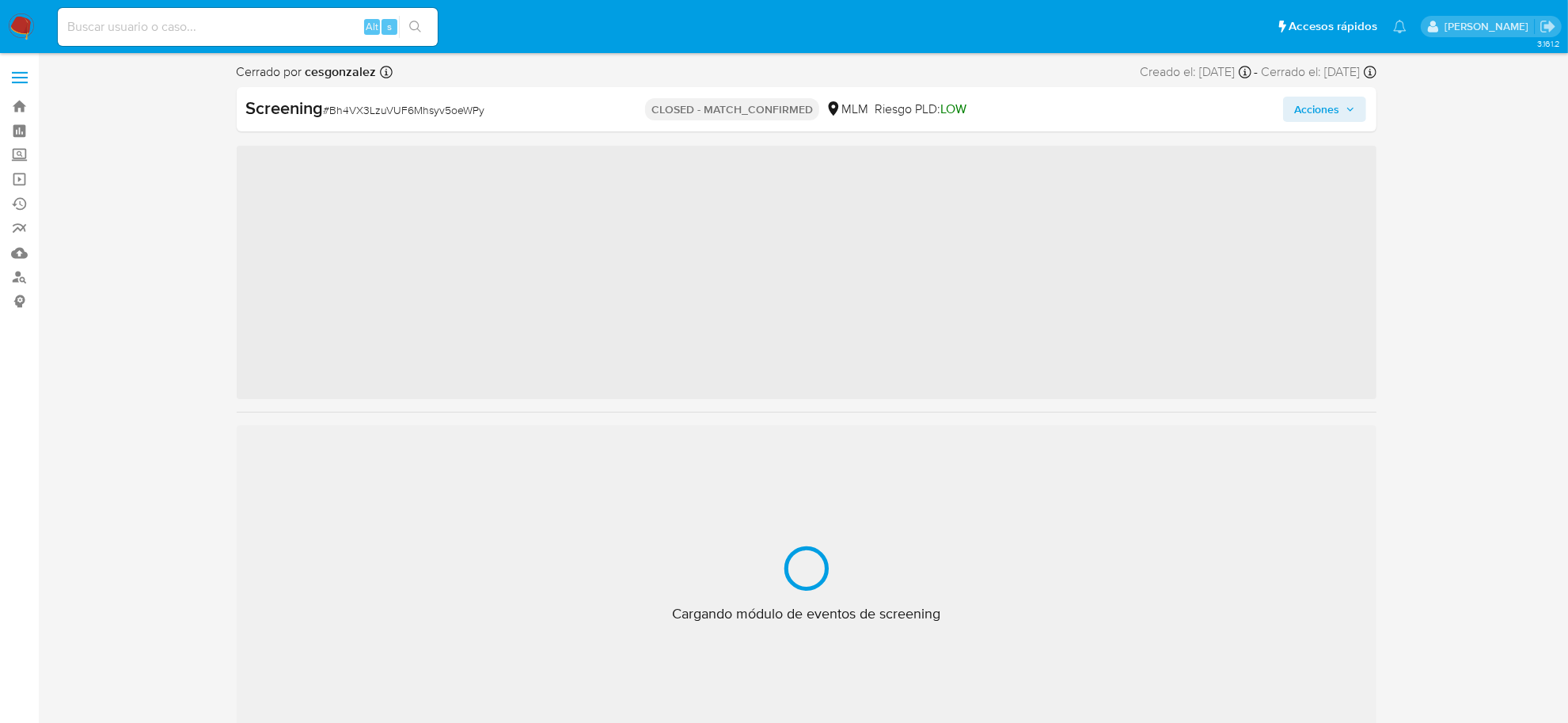
scroll to position [744, 0]
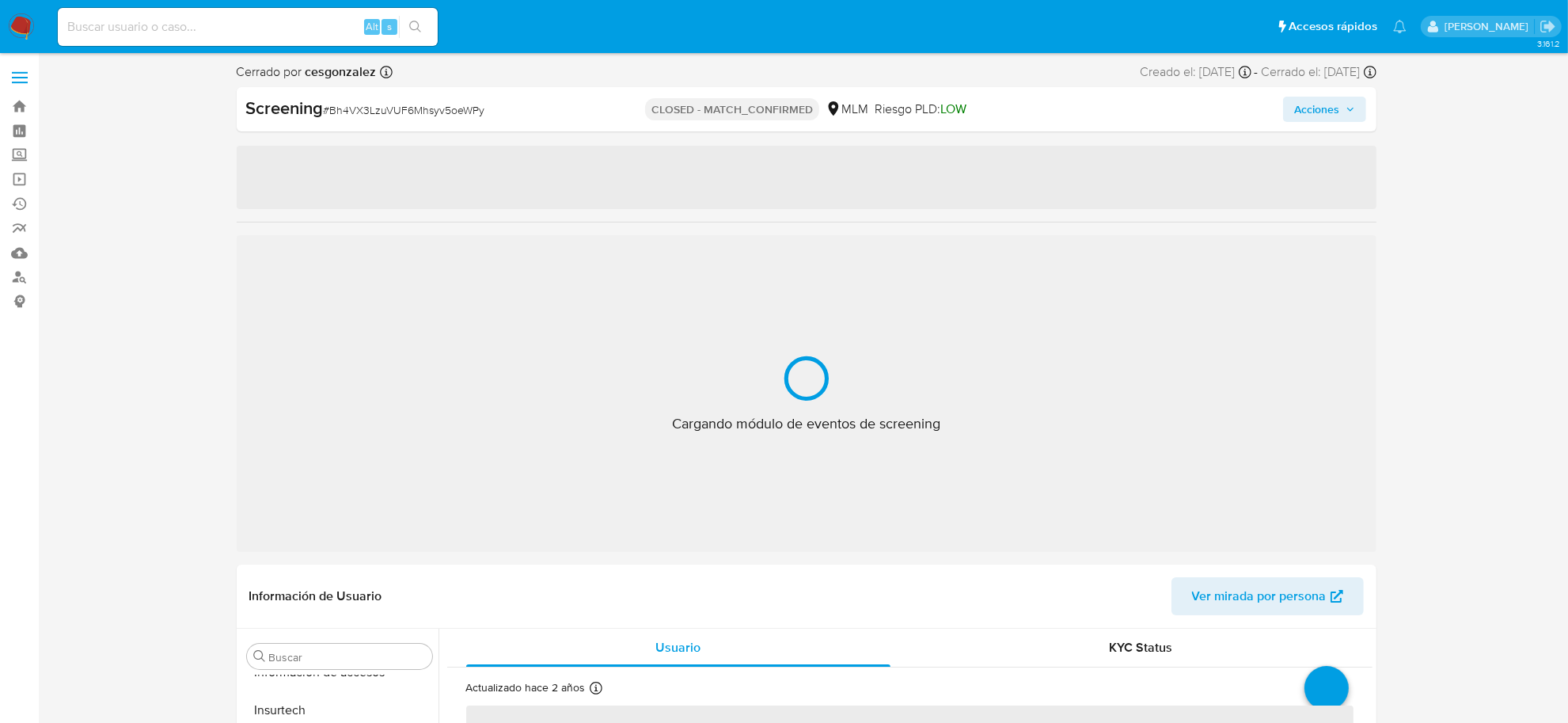
select select "10"
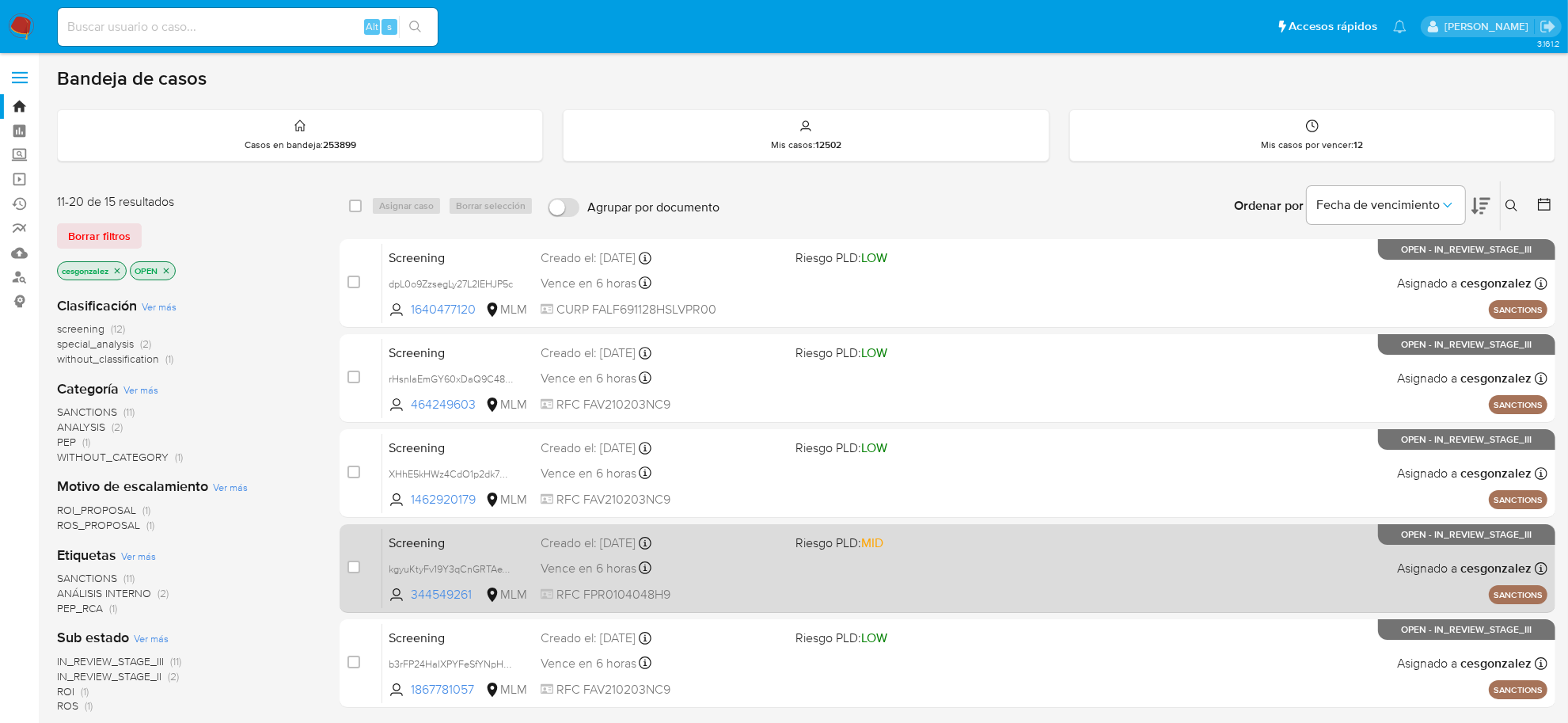
scroll to position [254, 0]
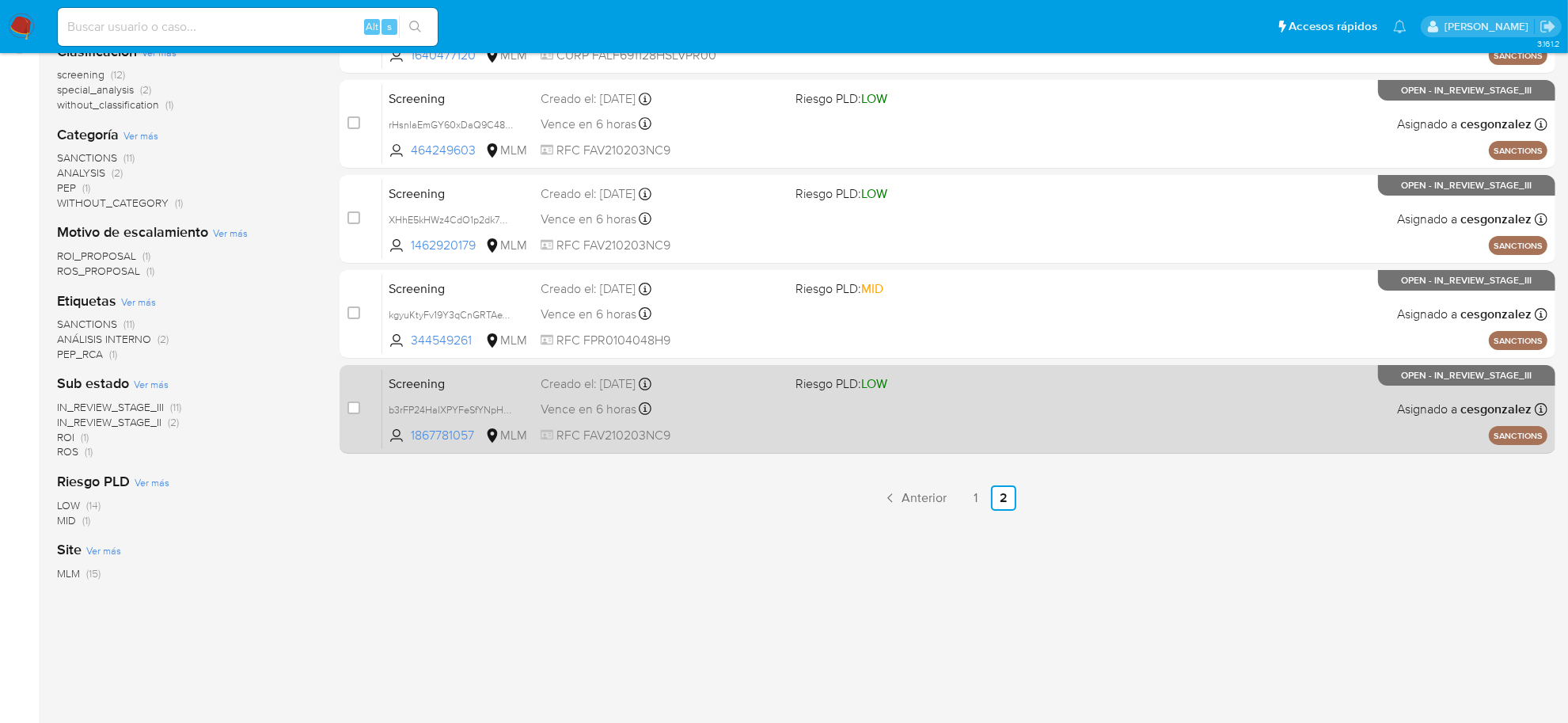
click at [788, 432] on div "Screening b3rFP24HaIXPYFeSfYNpHP0m 1867781057 MLM Riesgo PLD: LOW Creado el: [D…" at bounding box center [964, 409] width 1165 height 80
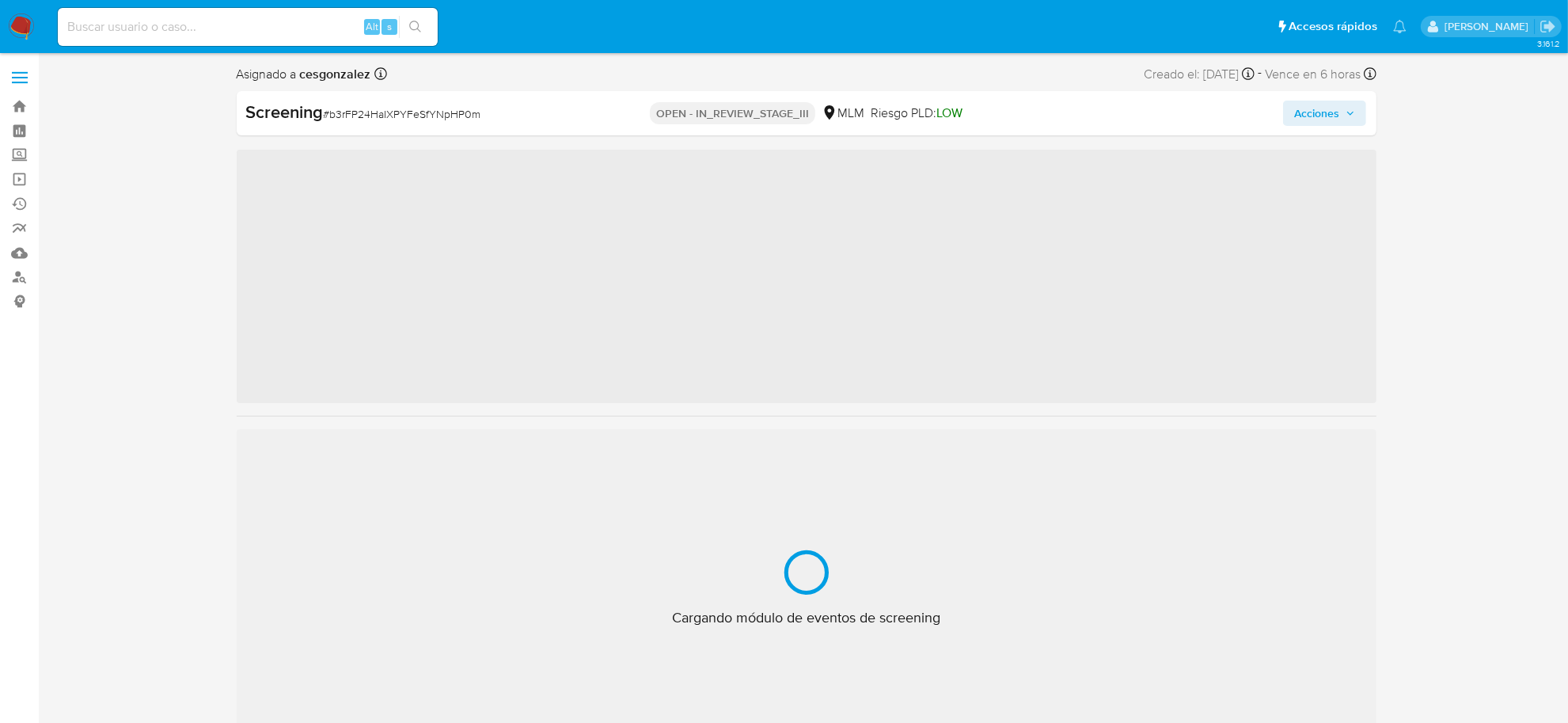
scroll to position [744, 0]
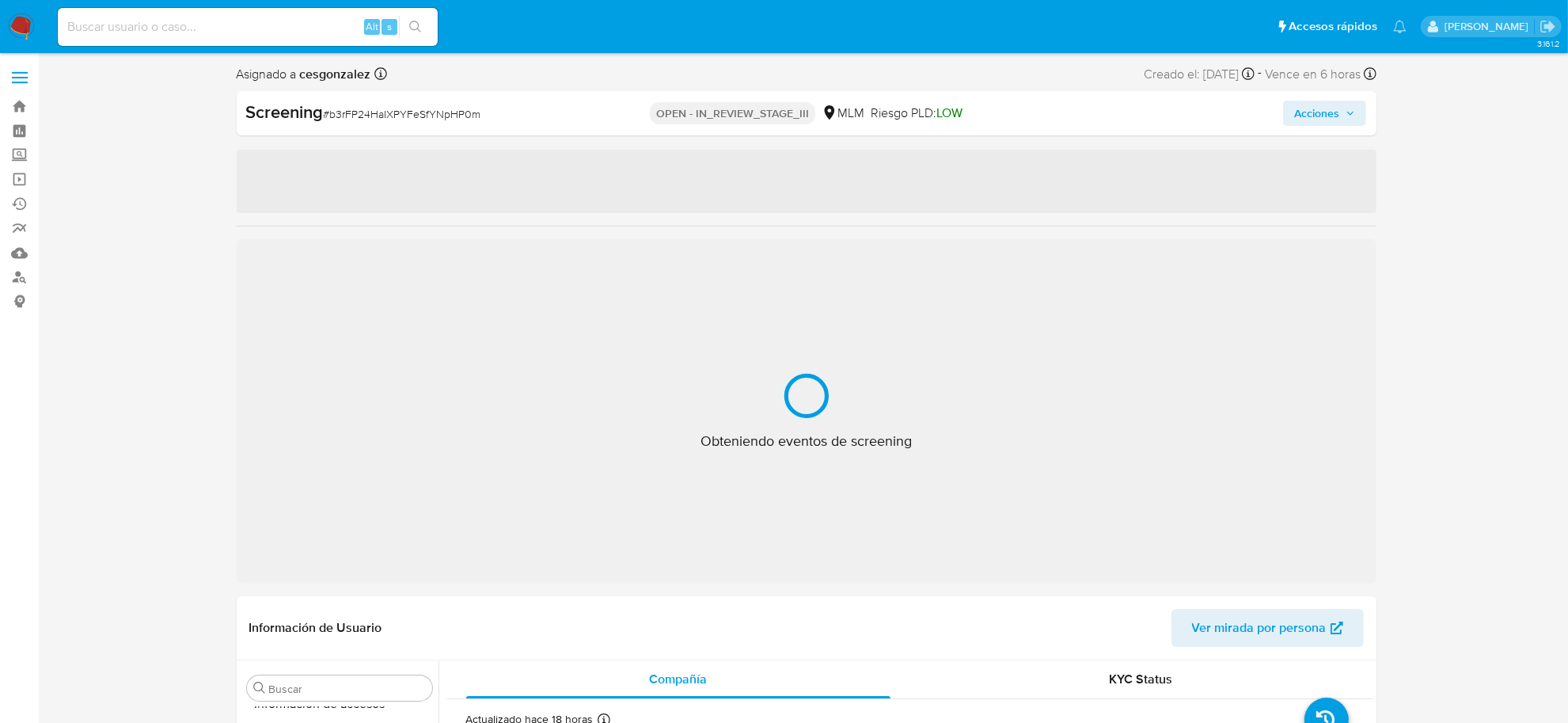
select select "10"
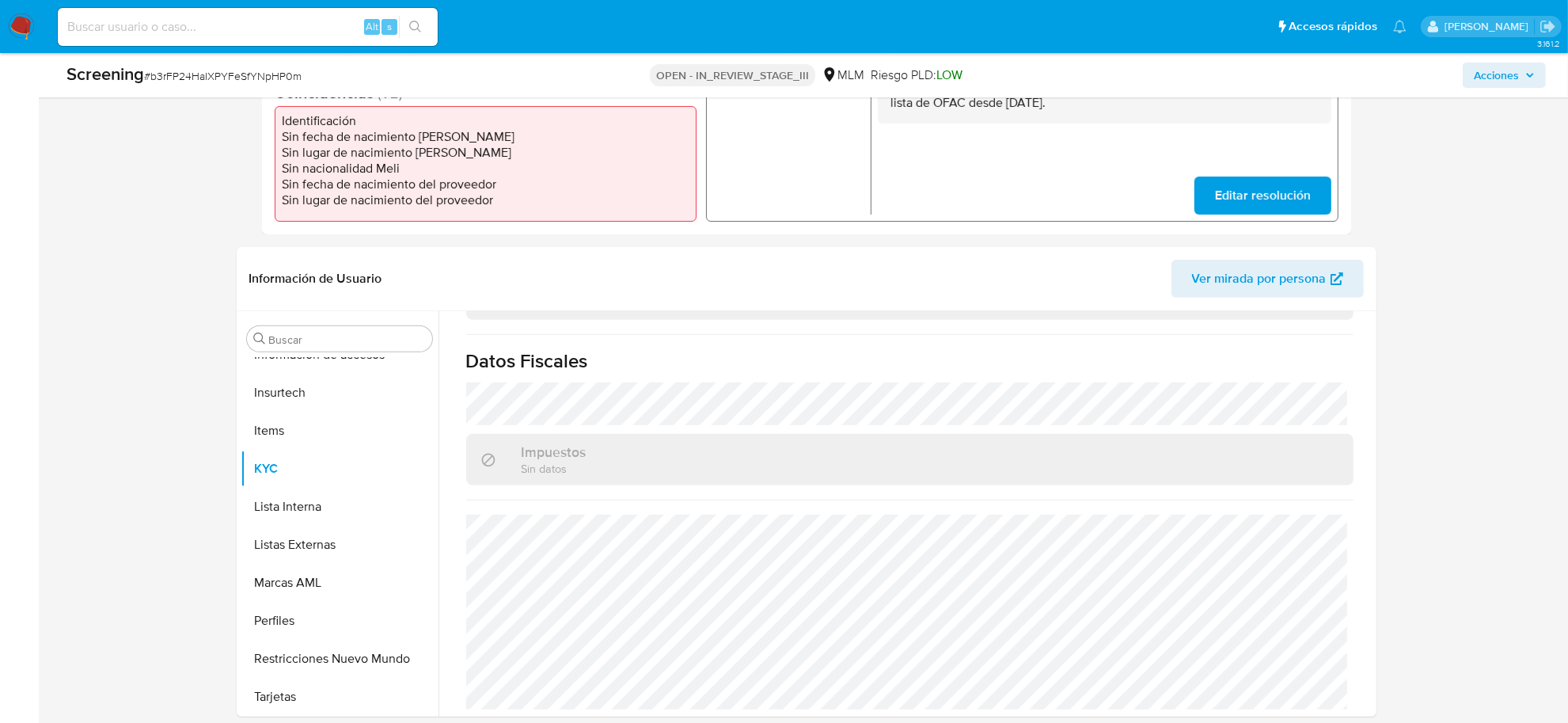
scroll to position [463, 0]
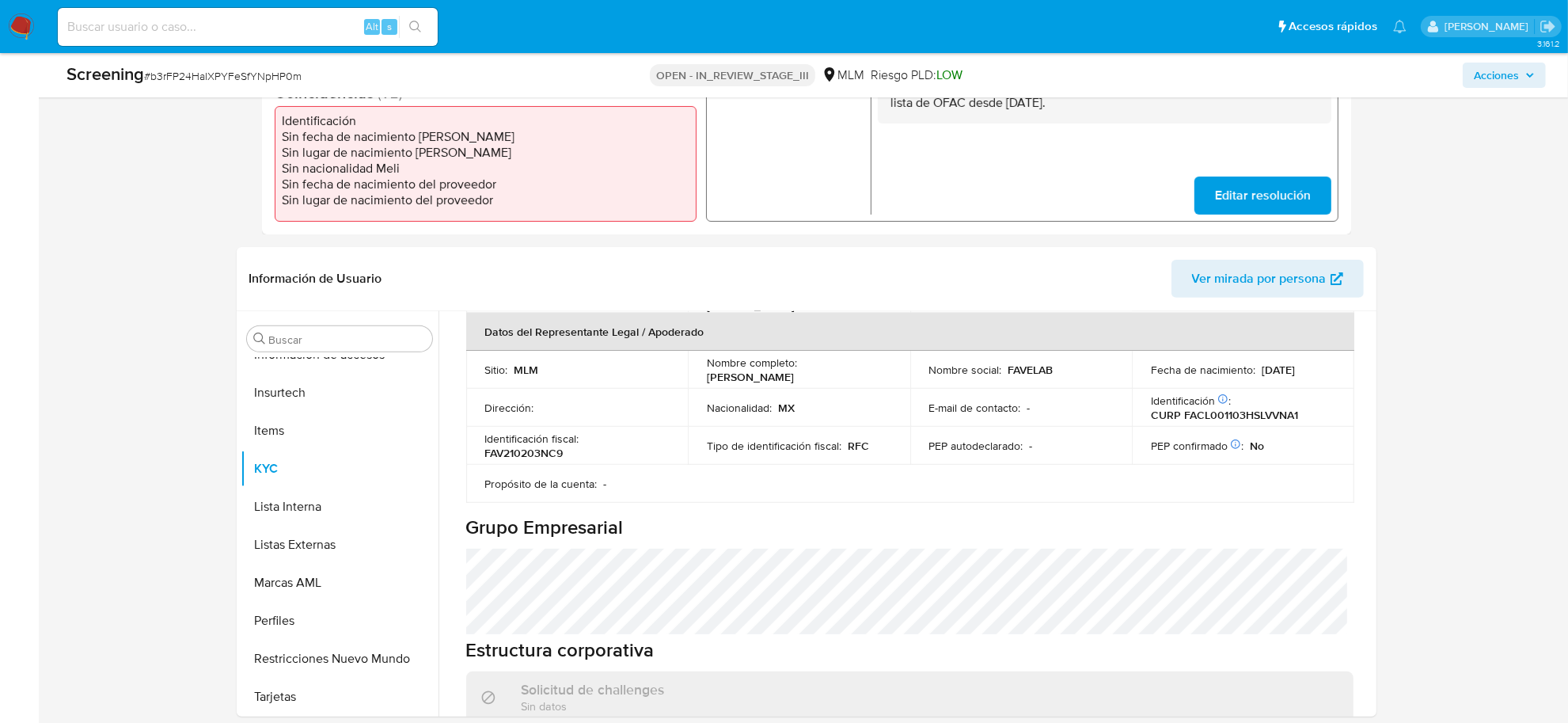
click at [1516, 84] on span "Acciones" at bounding box center [1497, 75] width 45 height 25
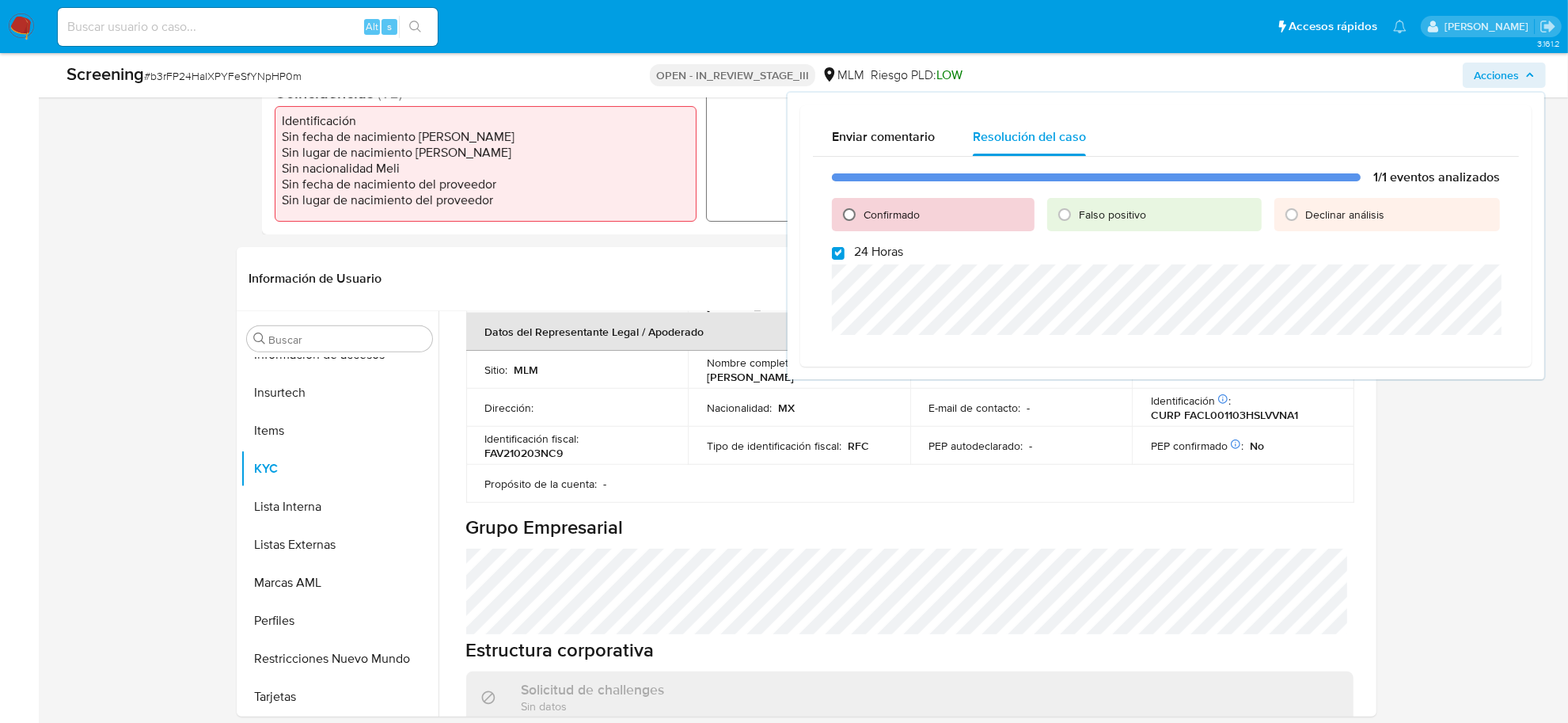
click at [844, 215] on input "Confirmado" at bounding box center [849, 215] width 25 height 25
radio input "true"
click at [833, 255] on input "24 Horas" at bounding box center [839, 254] width 13 height 13
checkbox input "false"
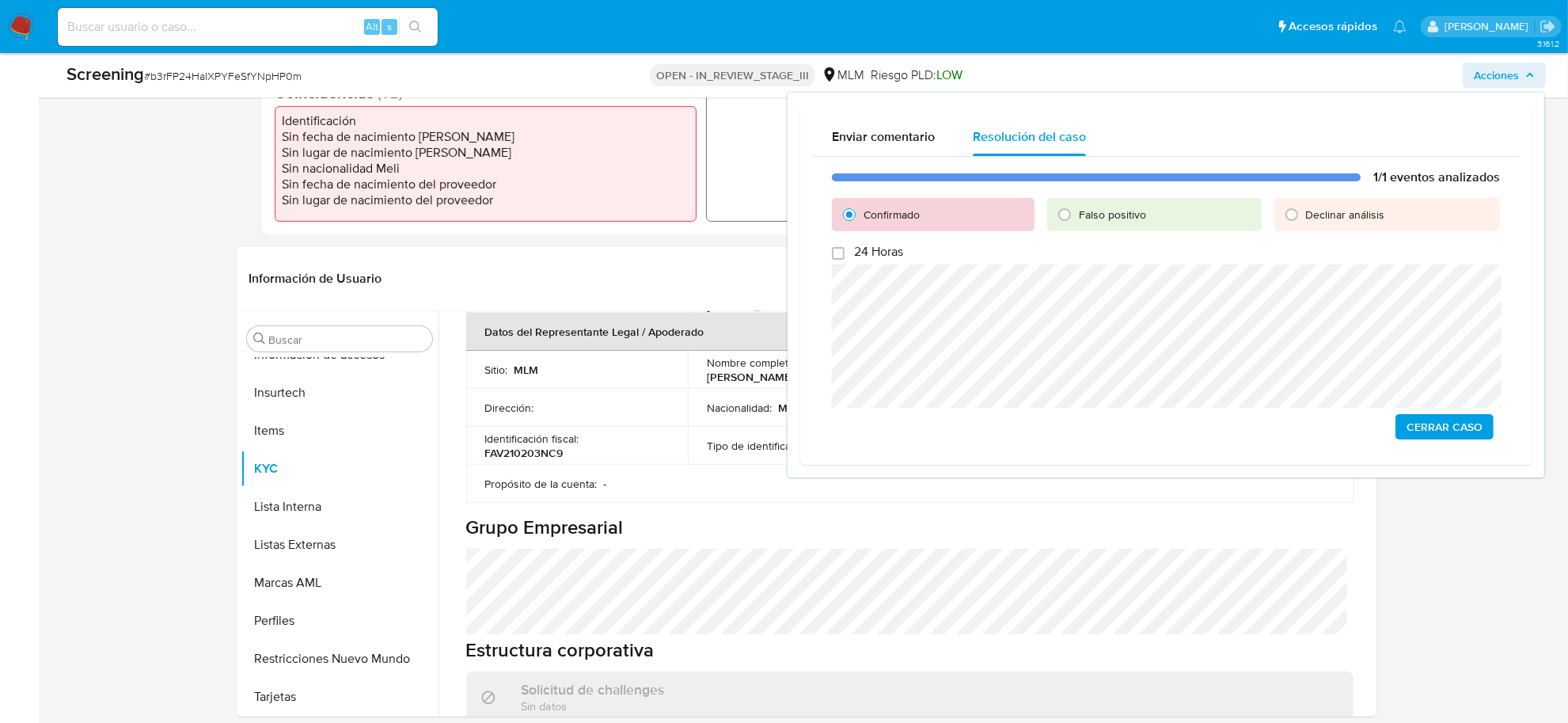
click at [1435, 440] on div "1/1 eventos analizados Confirmado Falso positivo Declinar análisis 24 Horas Cer…" at bounding box center [1165, 304] width 706 height 295
click at [1433, 437] on span "Cerrar Caso" at bounding box center [1444, 426] width 76 height 23
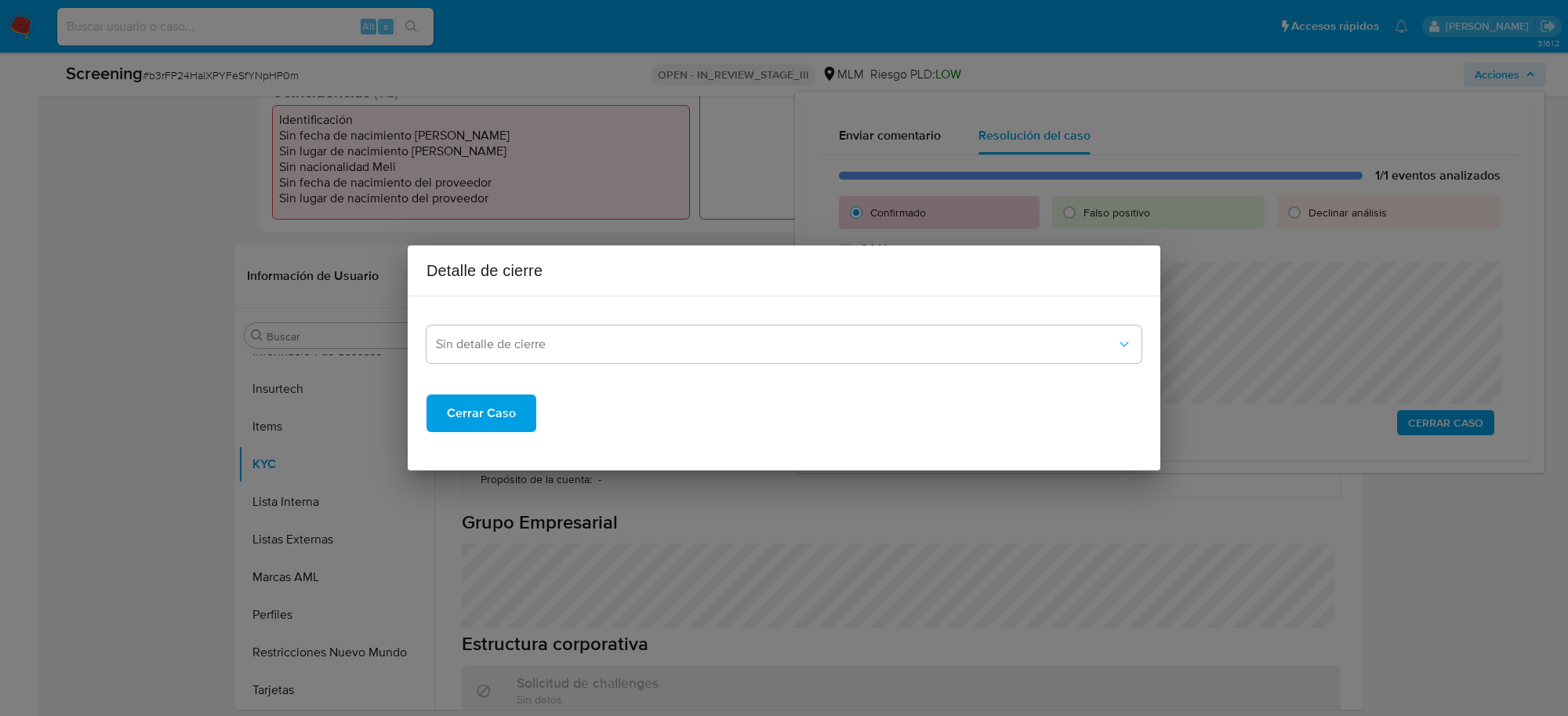
click at [471, 405] on span "Cerrar Caso" at bounding box center [481, 413] width 69 height 35
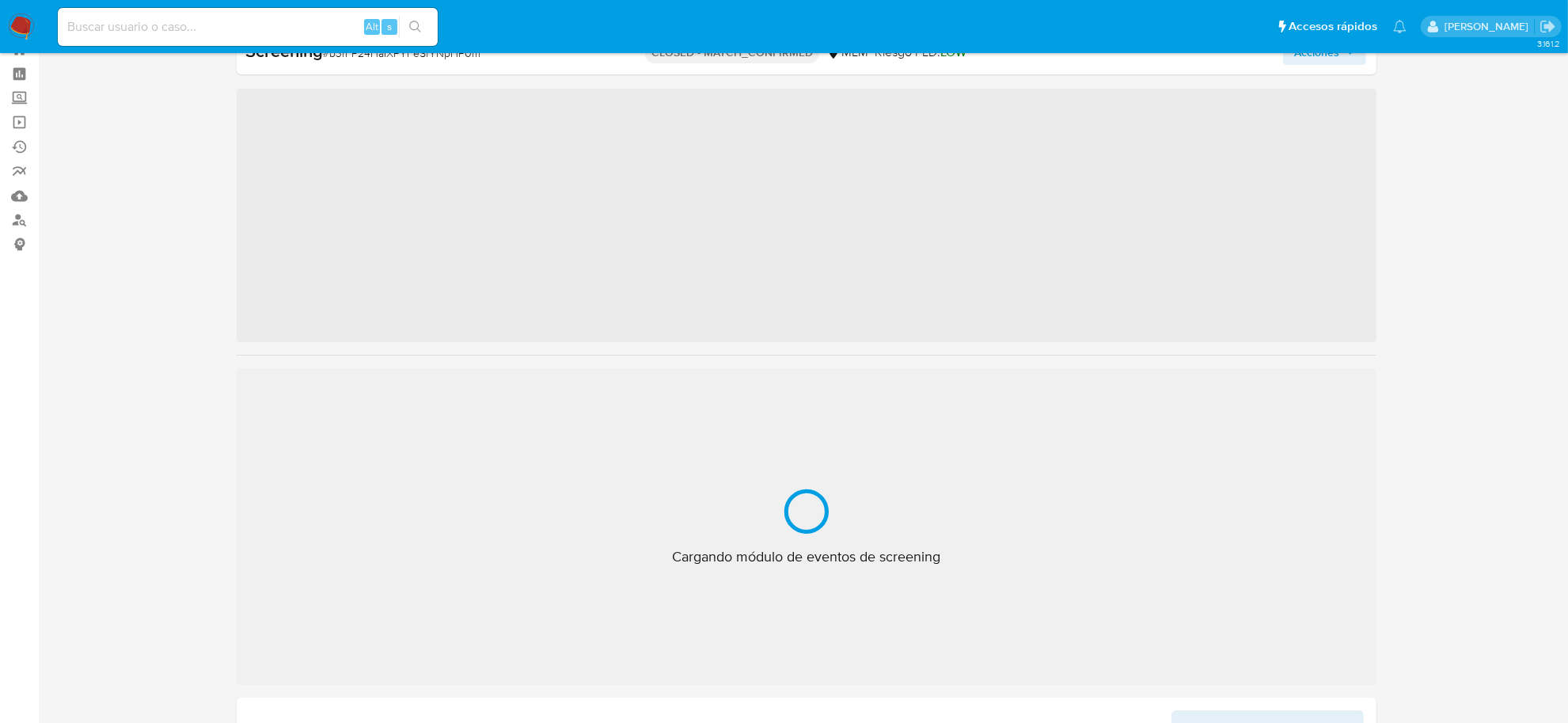
scroll to position [744, 0]
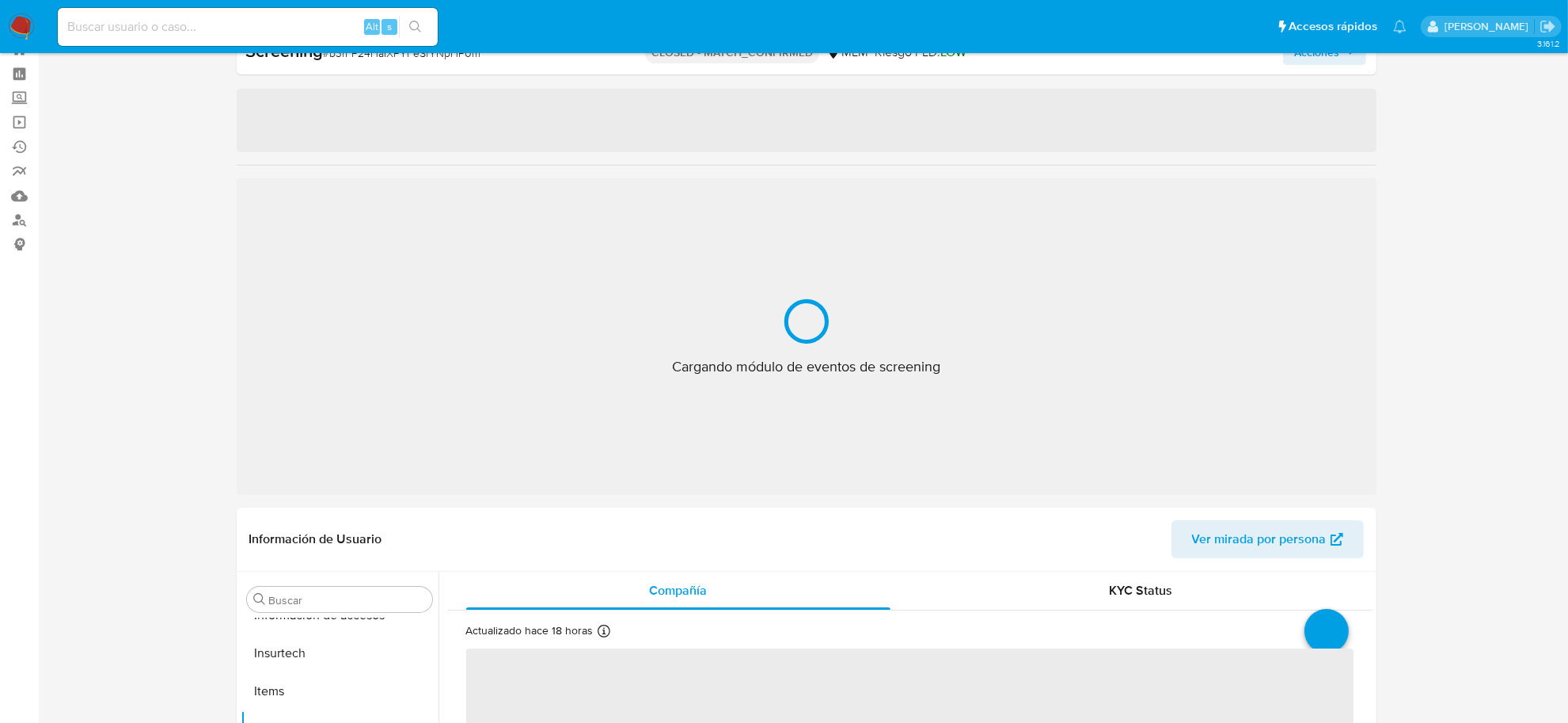
select select "10"
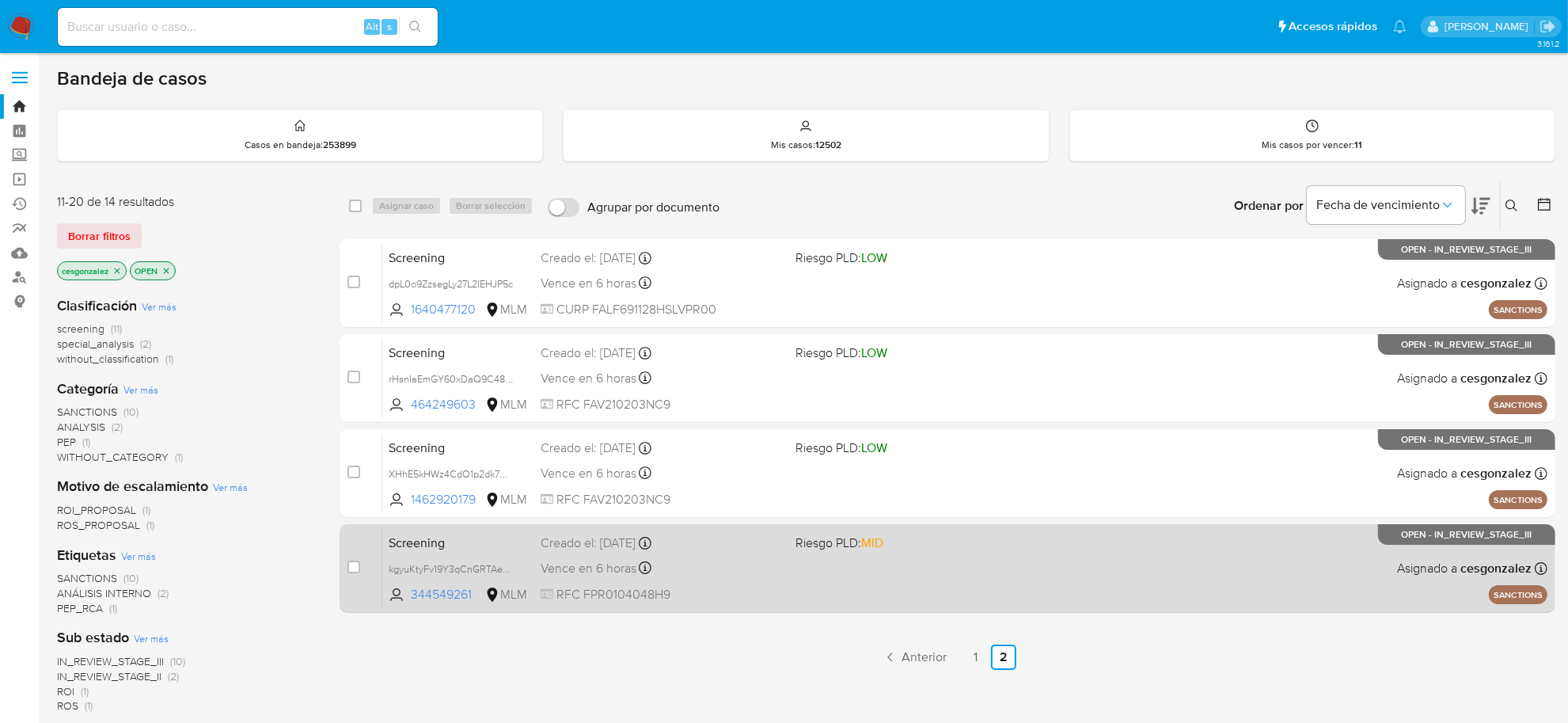
click at [764, 582] on div "Screening kgyuKtyFv19Y3qCnGRTAeVnH 344549261 MLM Riesgo PLD: MID Creado el: [DA…" at bounding box center [964, 568] width 1165 height 80
click at [647, 571] on icon at bounding box center [645, 568] width 13 height 13
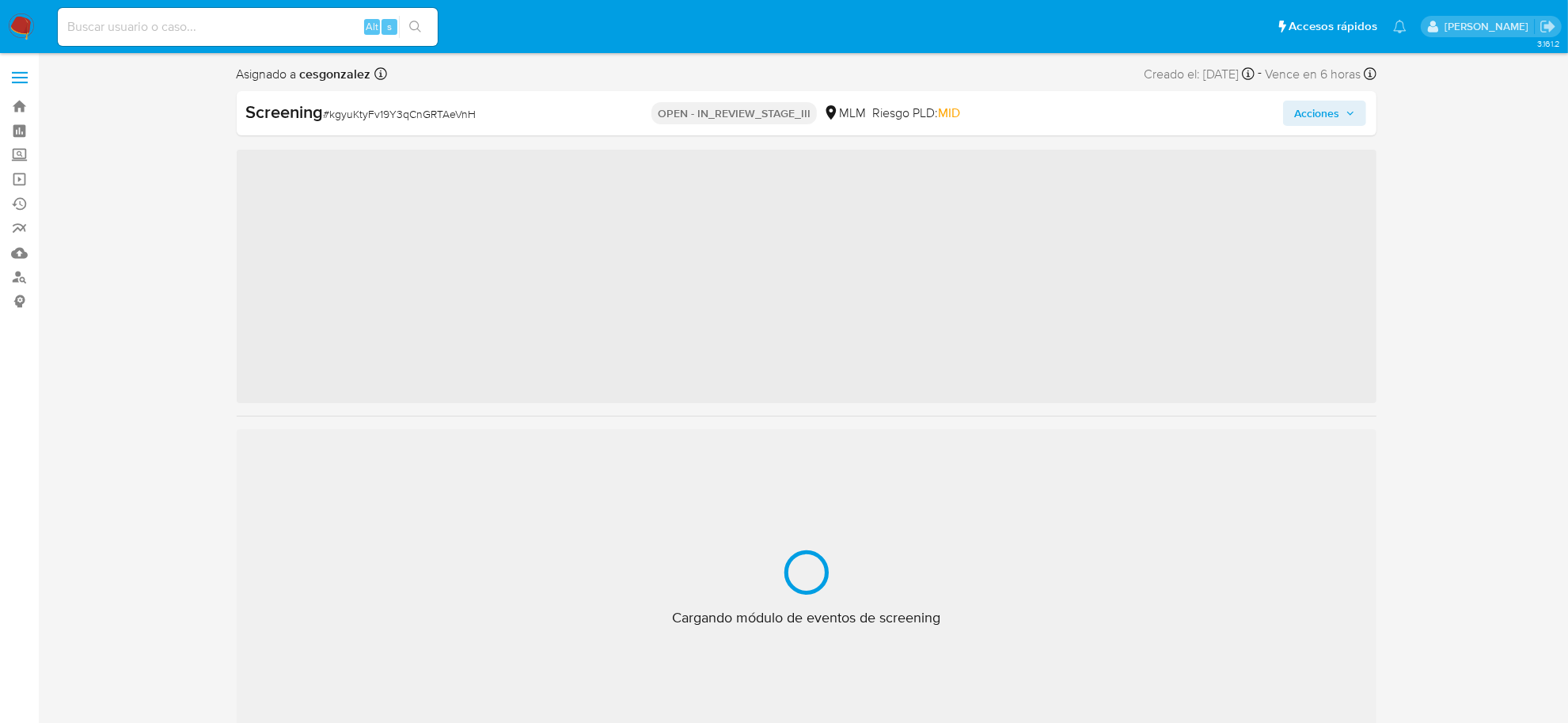
scroll to position [744, 0]
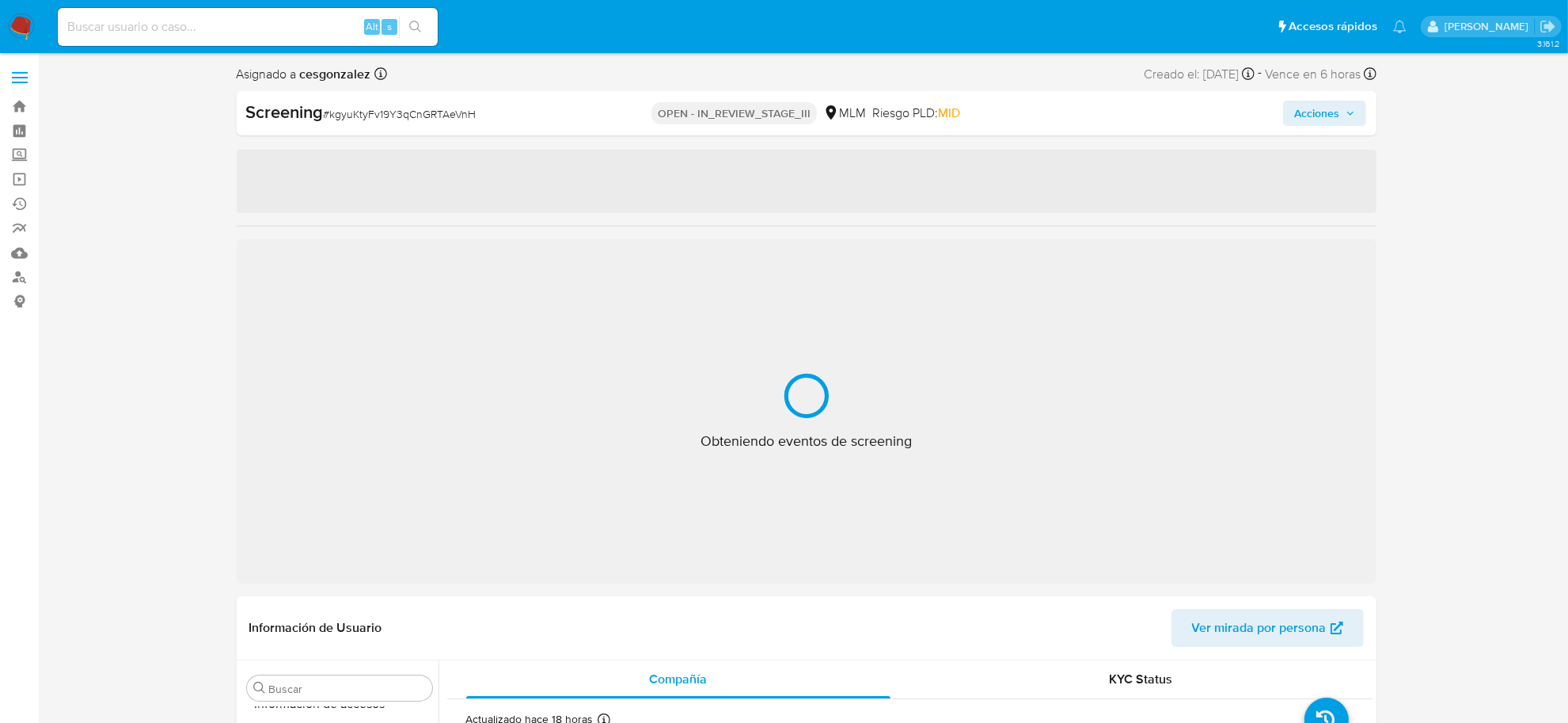
select select "10"
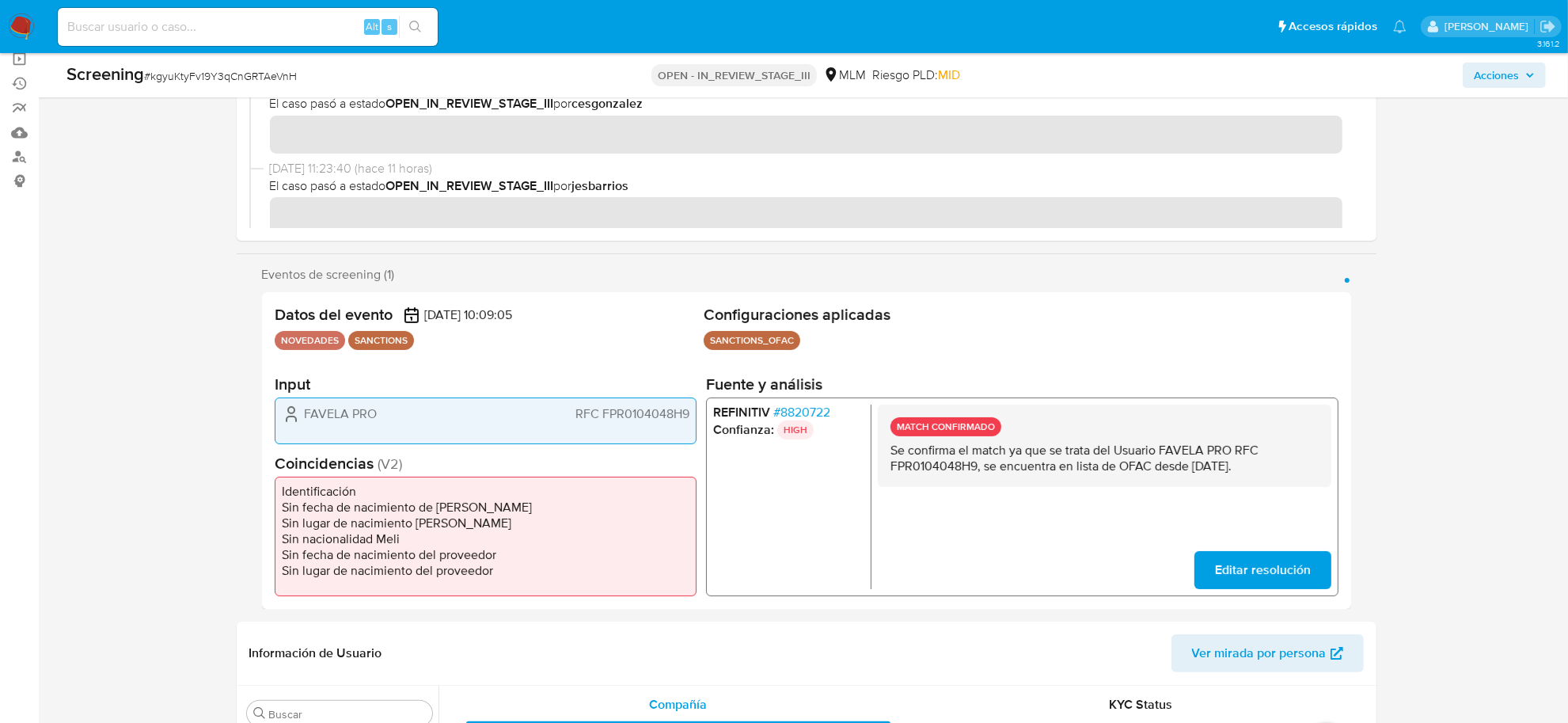
scroll to position [0, 0]
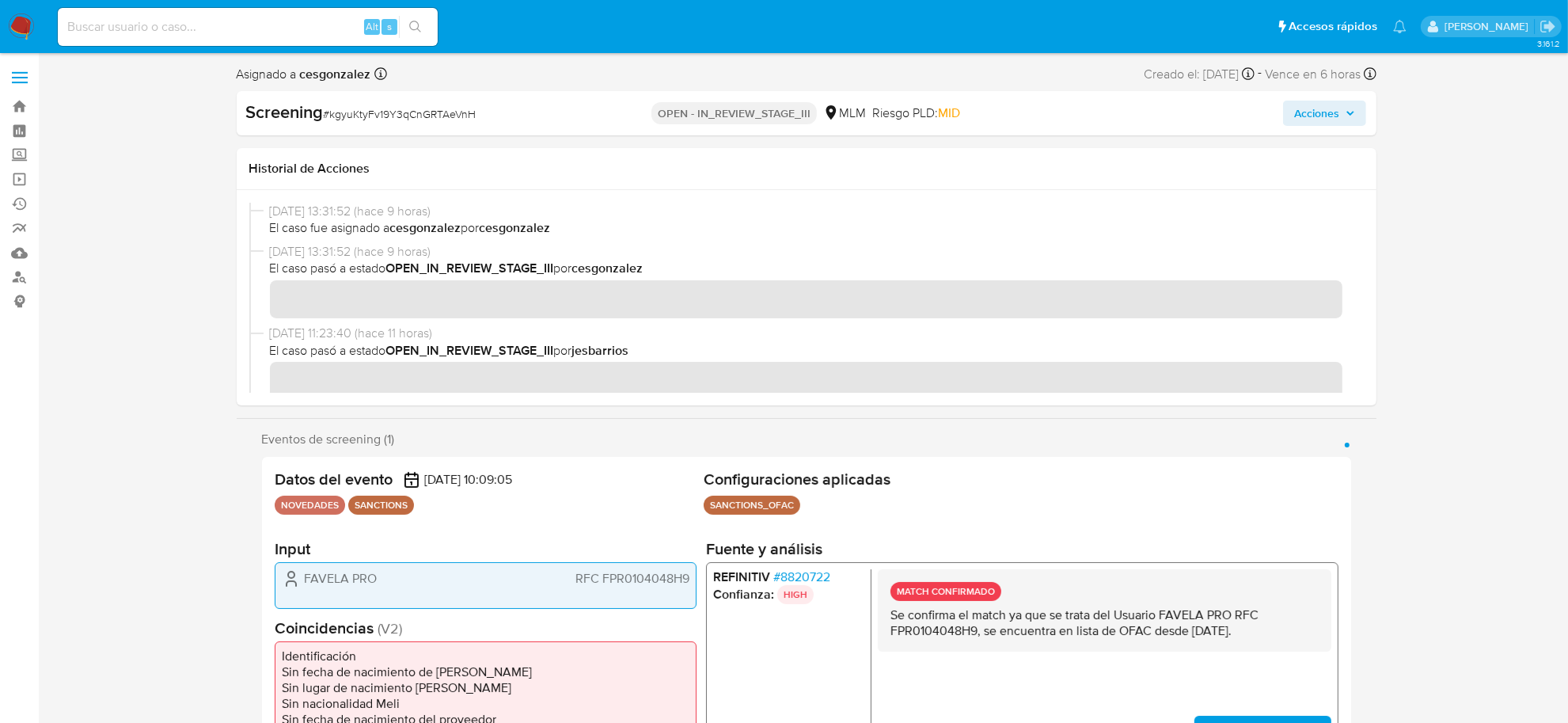
click at [421, 116] on span "# kgyuKtyFv19Y3qCnGRTAeVnH" at bounding box center [400, 114] width 153 height 16
copy span "kgyuKtyFv19Y3qCnGRTAeVnH"
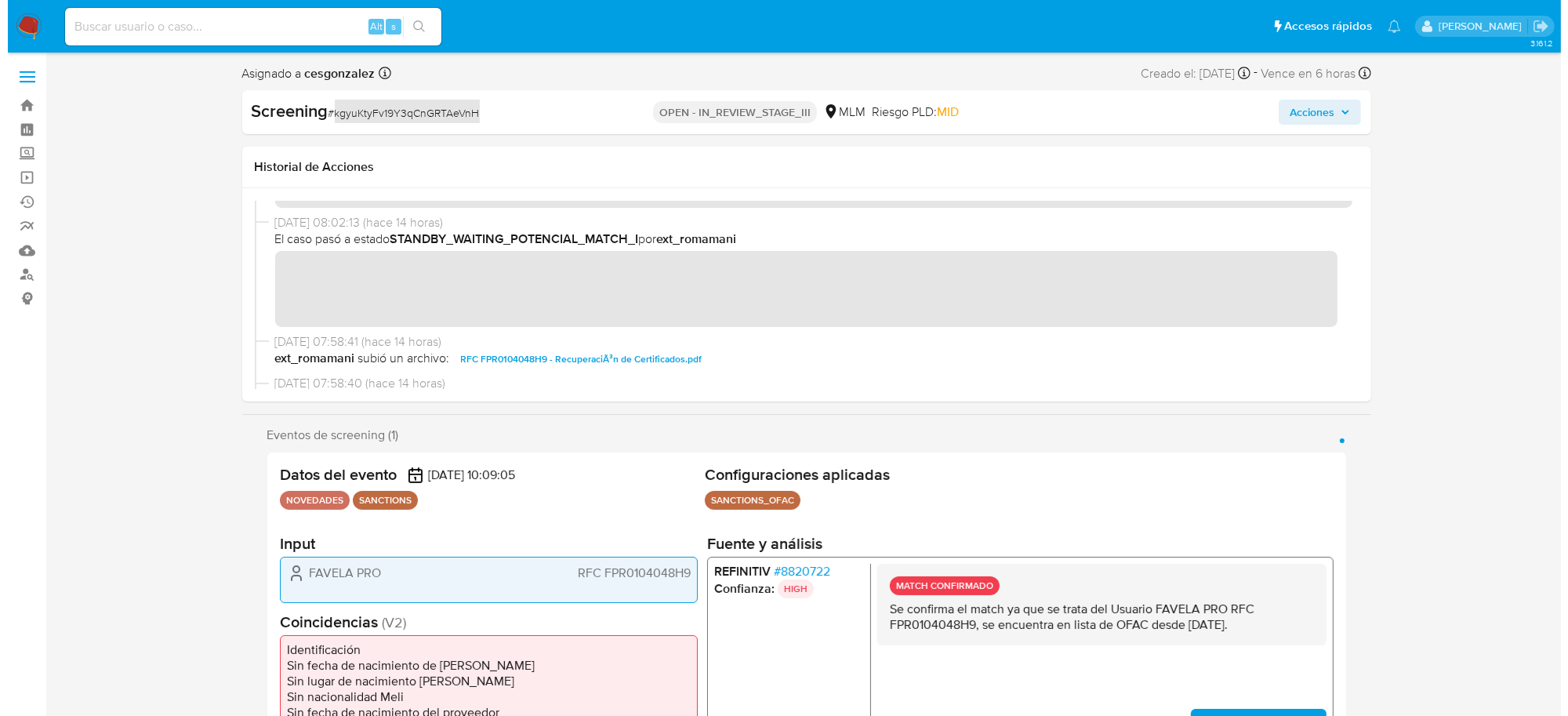
scroll to position [490, 0]
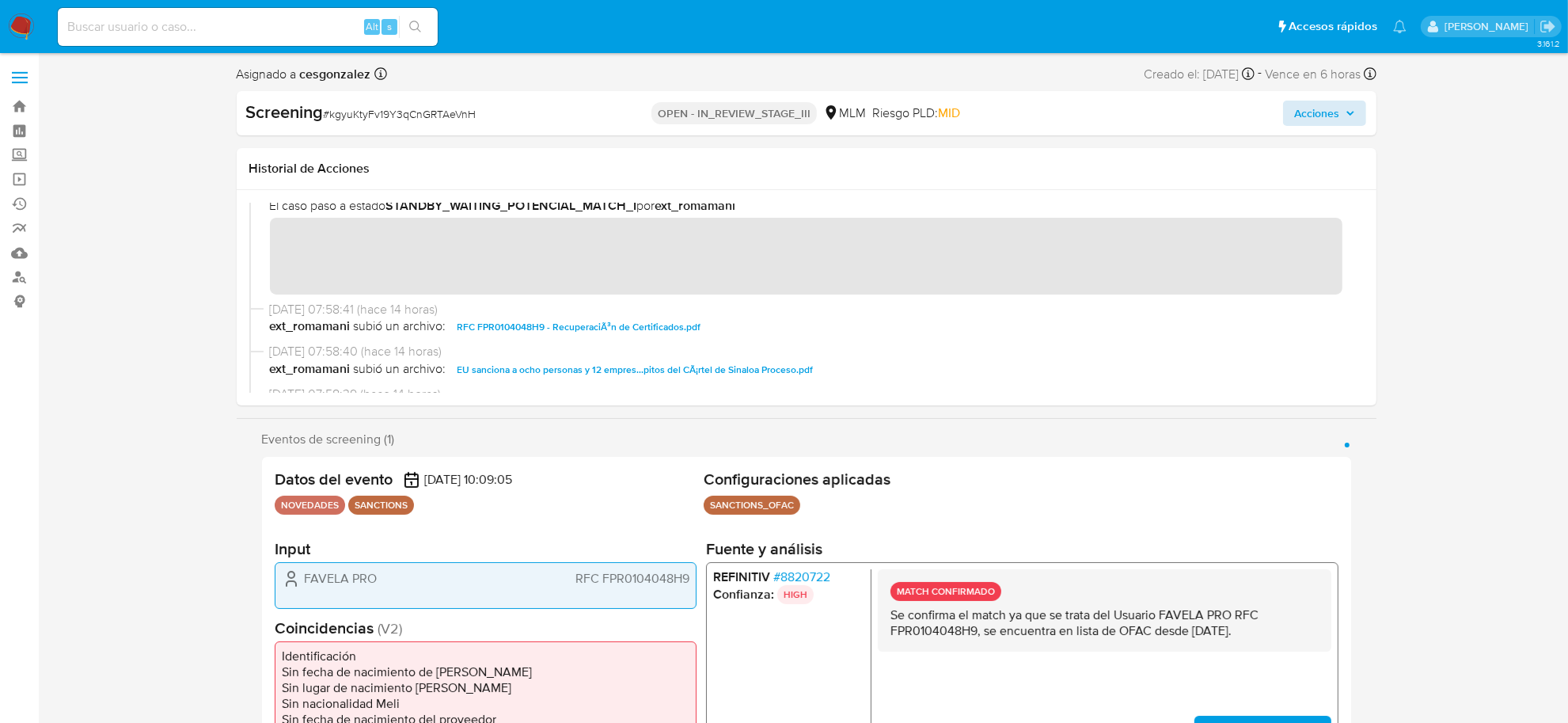
click at [1334, 111] on span "Acciones" at bounding box center [1317, 113] width 45 height 25
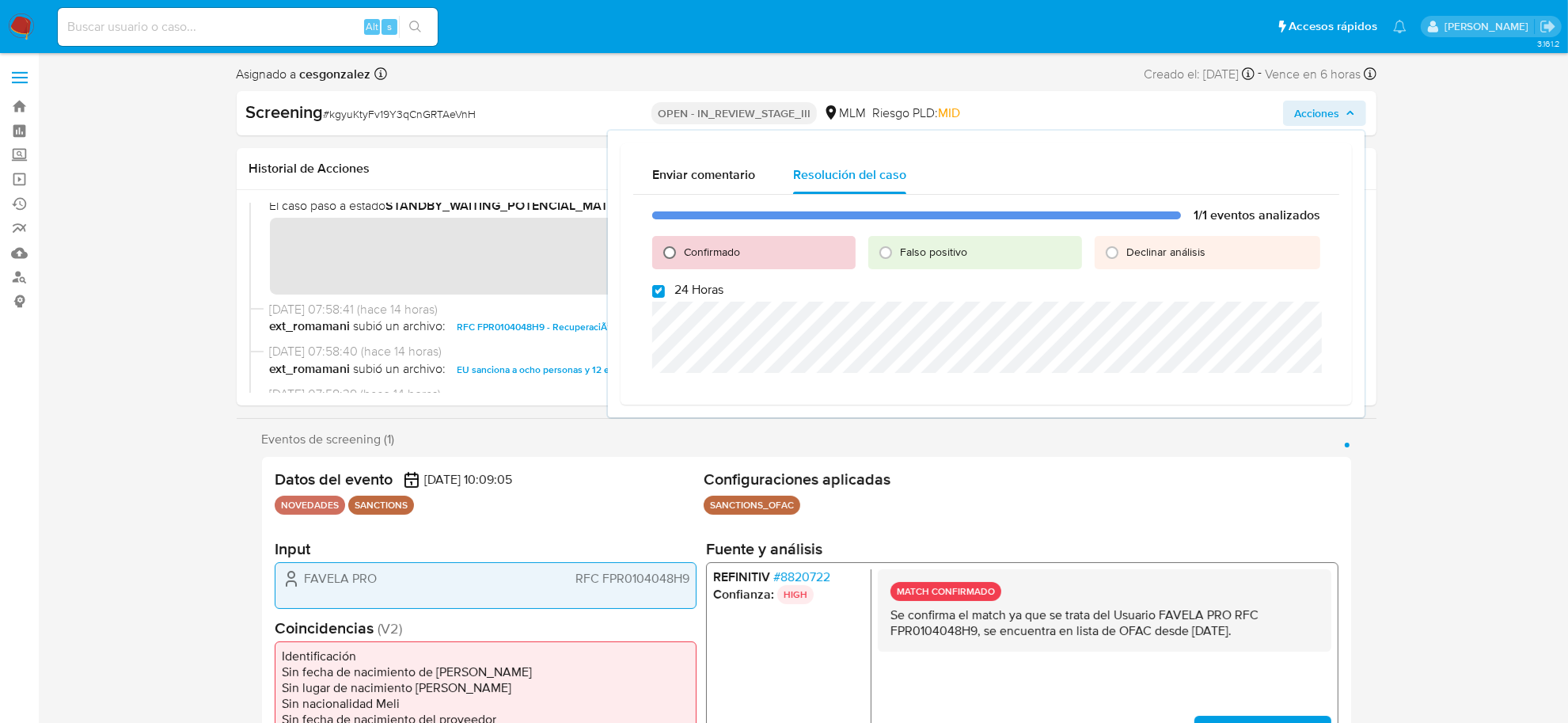
click at [665, 251] on input "Confirmado" at bounding box center [670, 253] width 25 height 25
radio input "true"
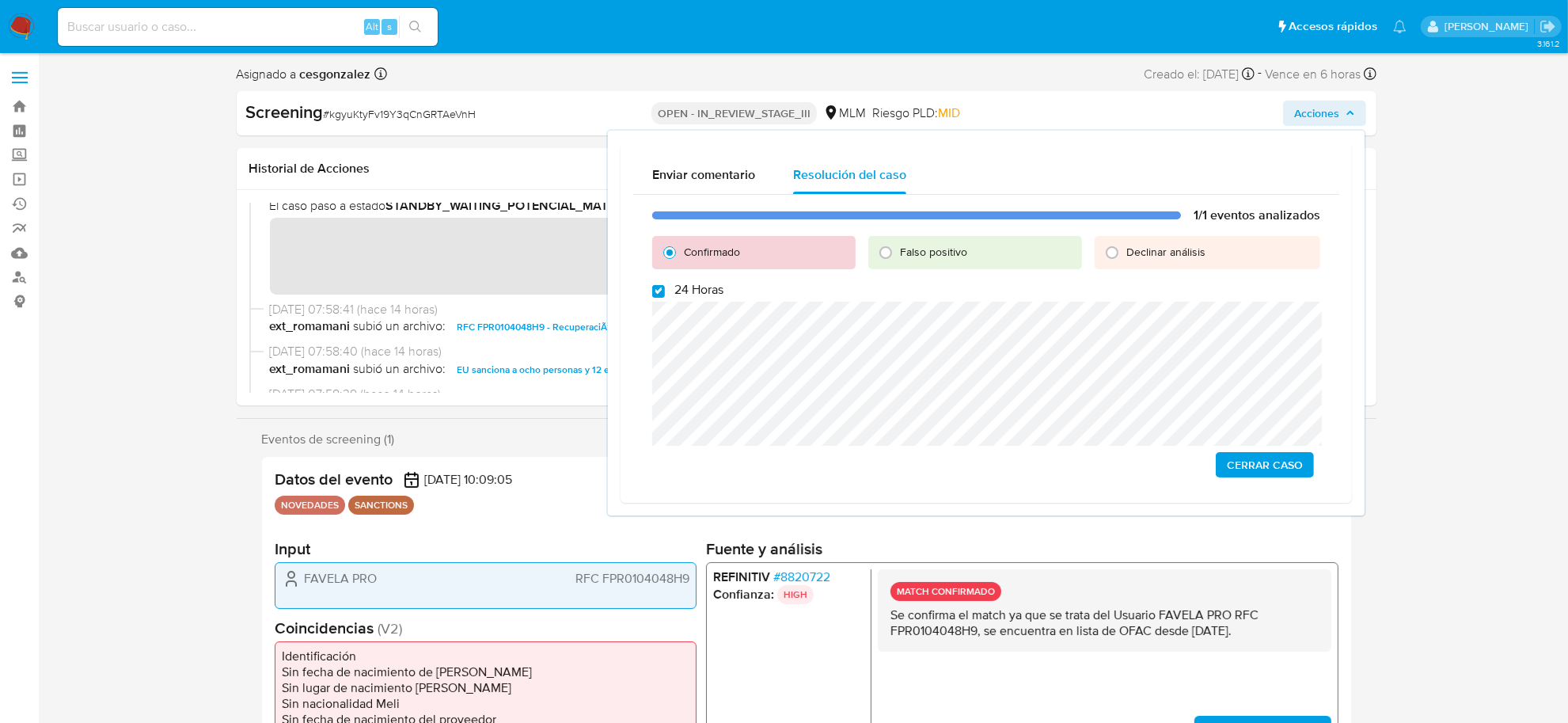
click at [1276, 460] on span "Cerrar Caso" at bounding box center [1265, 464] width 76 height 23
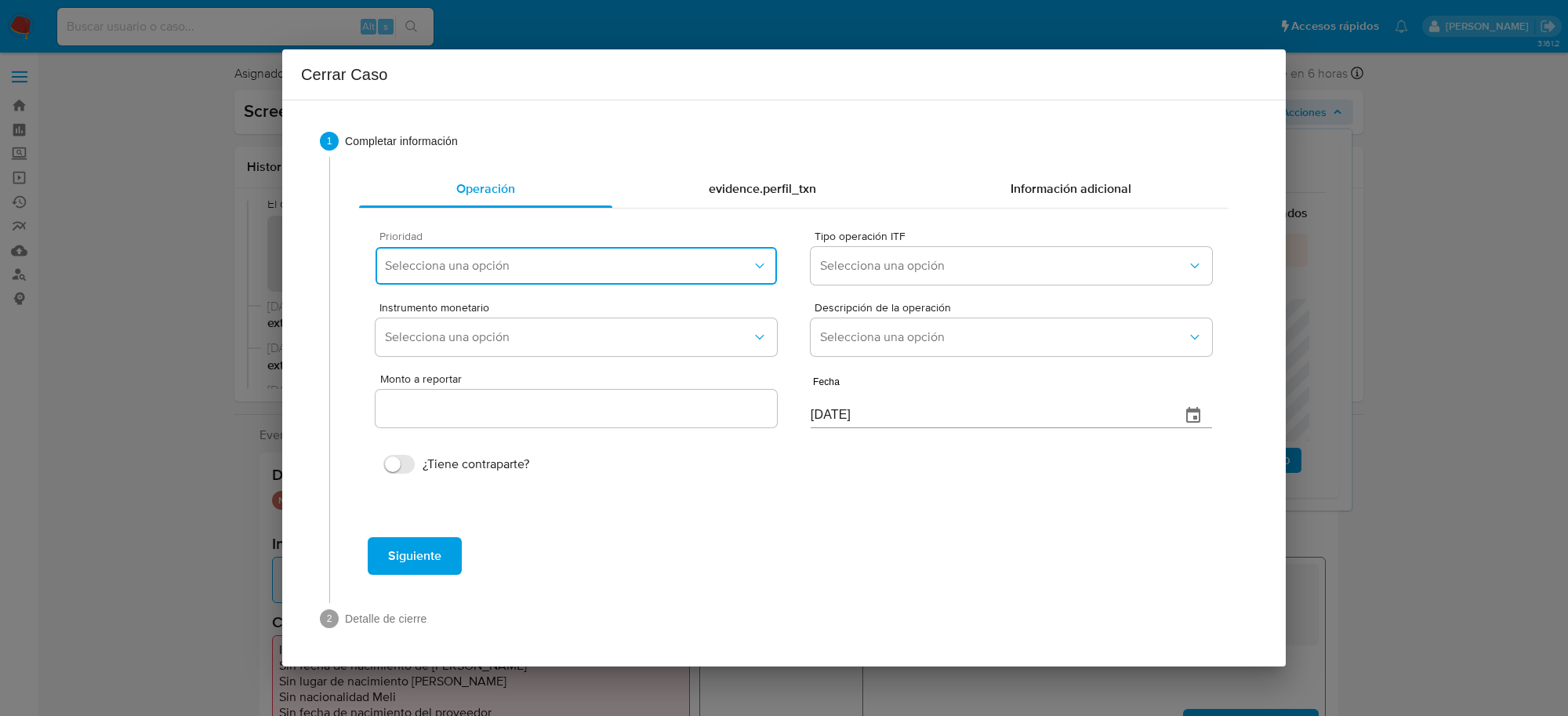
click at [609, 264] on span "Selecciona una opción" at bounding box center [569, 265] width 367 height 16
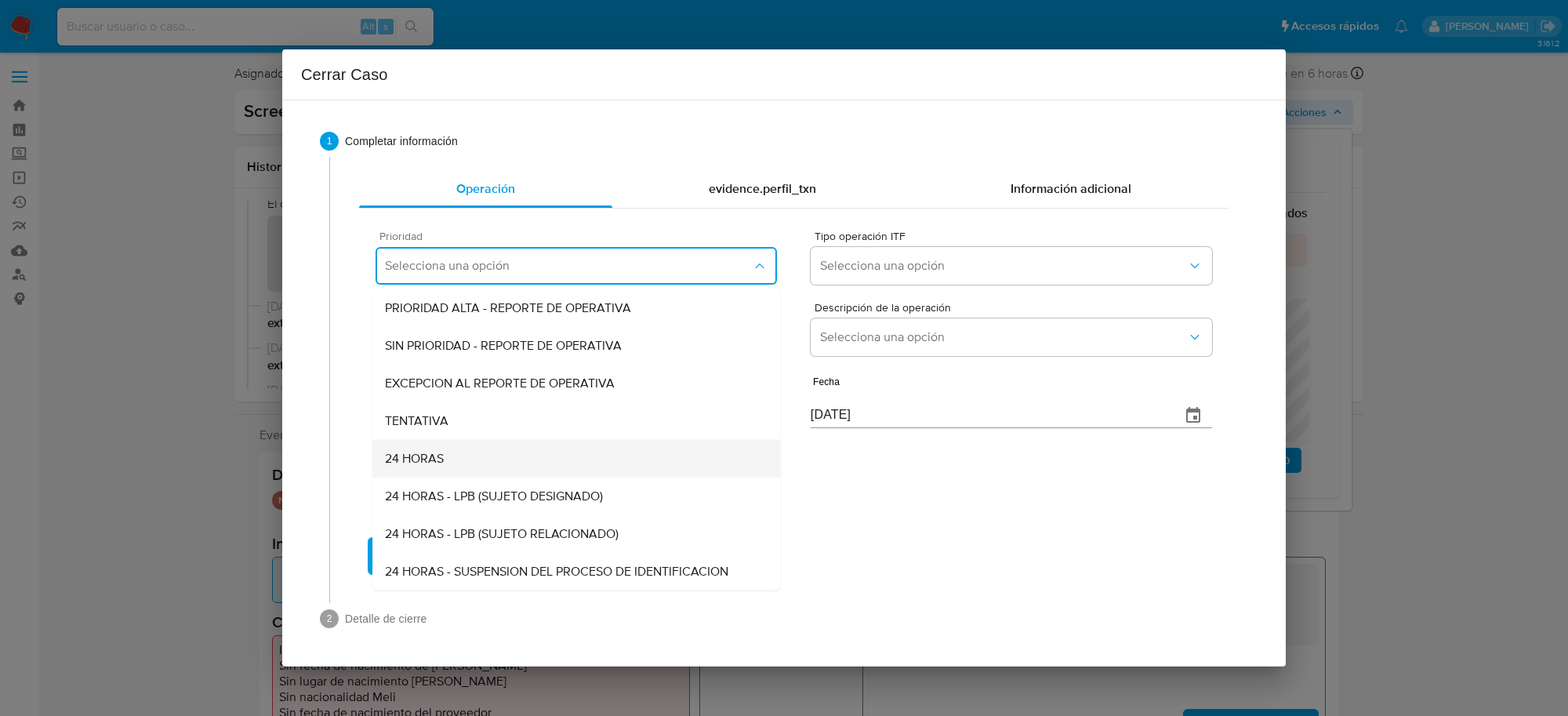
click at [533, 455] on div "24 HORAS" at bounding box center [577, 459] width 383 height 38
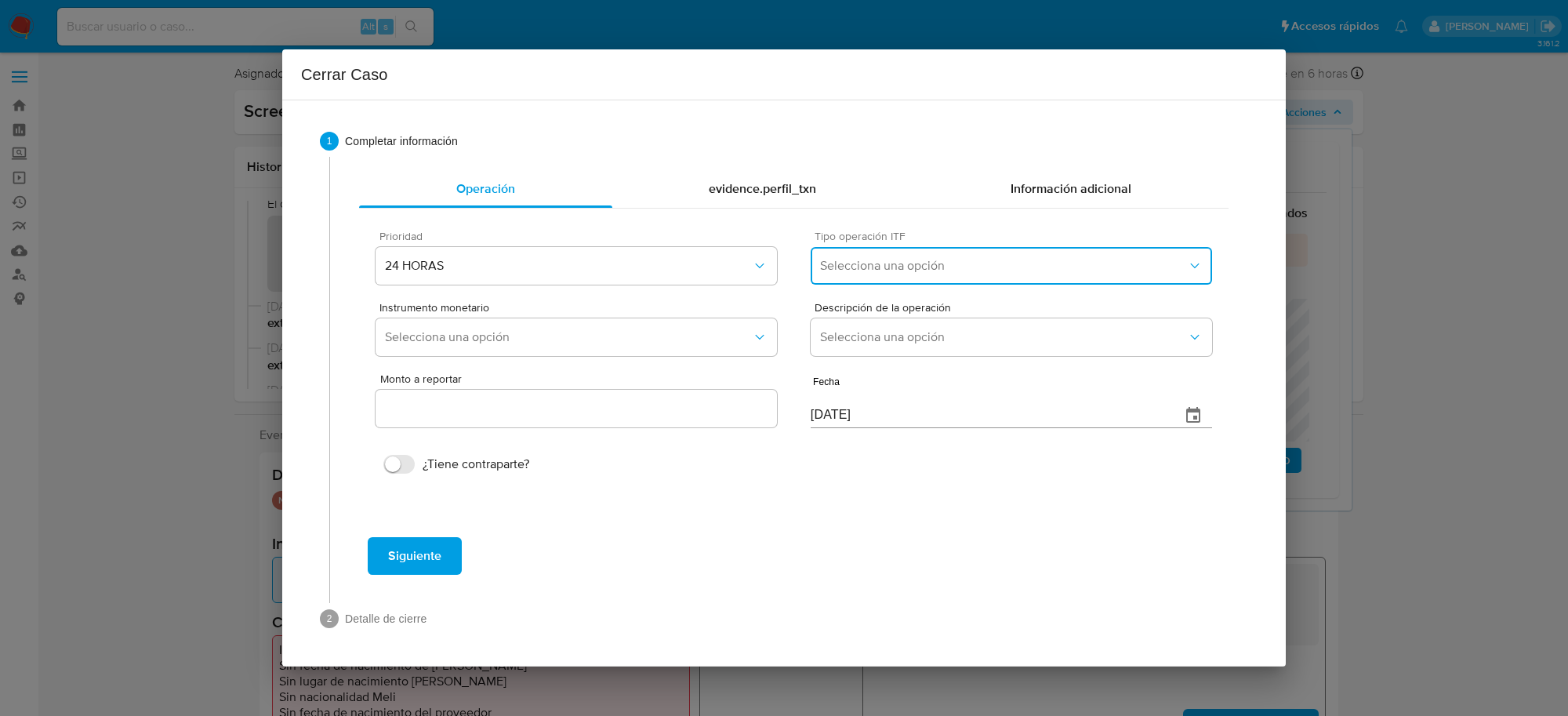
click at [972, 281] on button "Selecciona una opción" at bounding box center [1011, 265] width 401 height 38
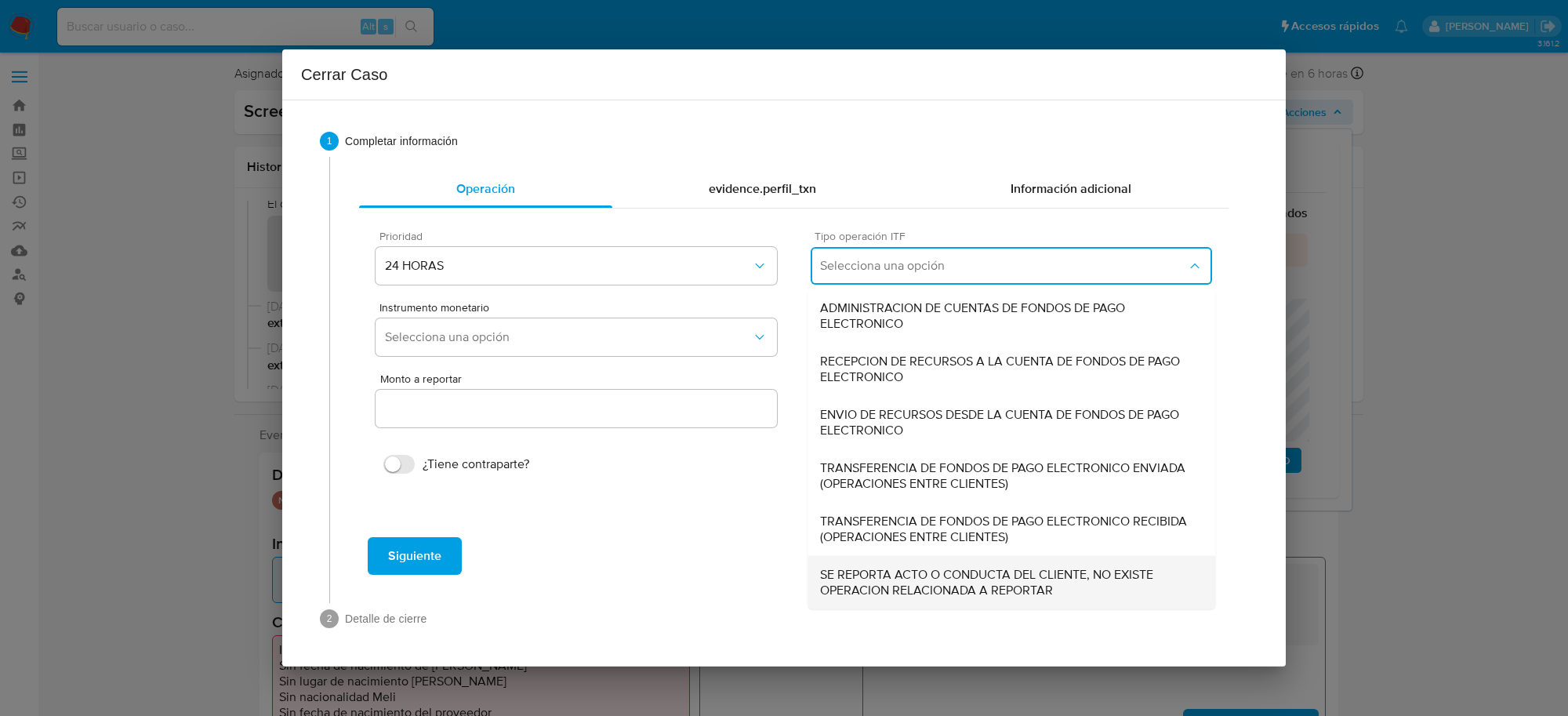
click at [976, 584] on span "SE REPORTA ACTO O CONDUCTA DEL CLIENTE, NO EXISTE OPERACION RELACIONADA A REPOR…" at bounding box center [1011, 582] width 383 height 31
type input "0.00"
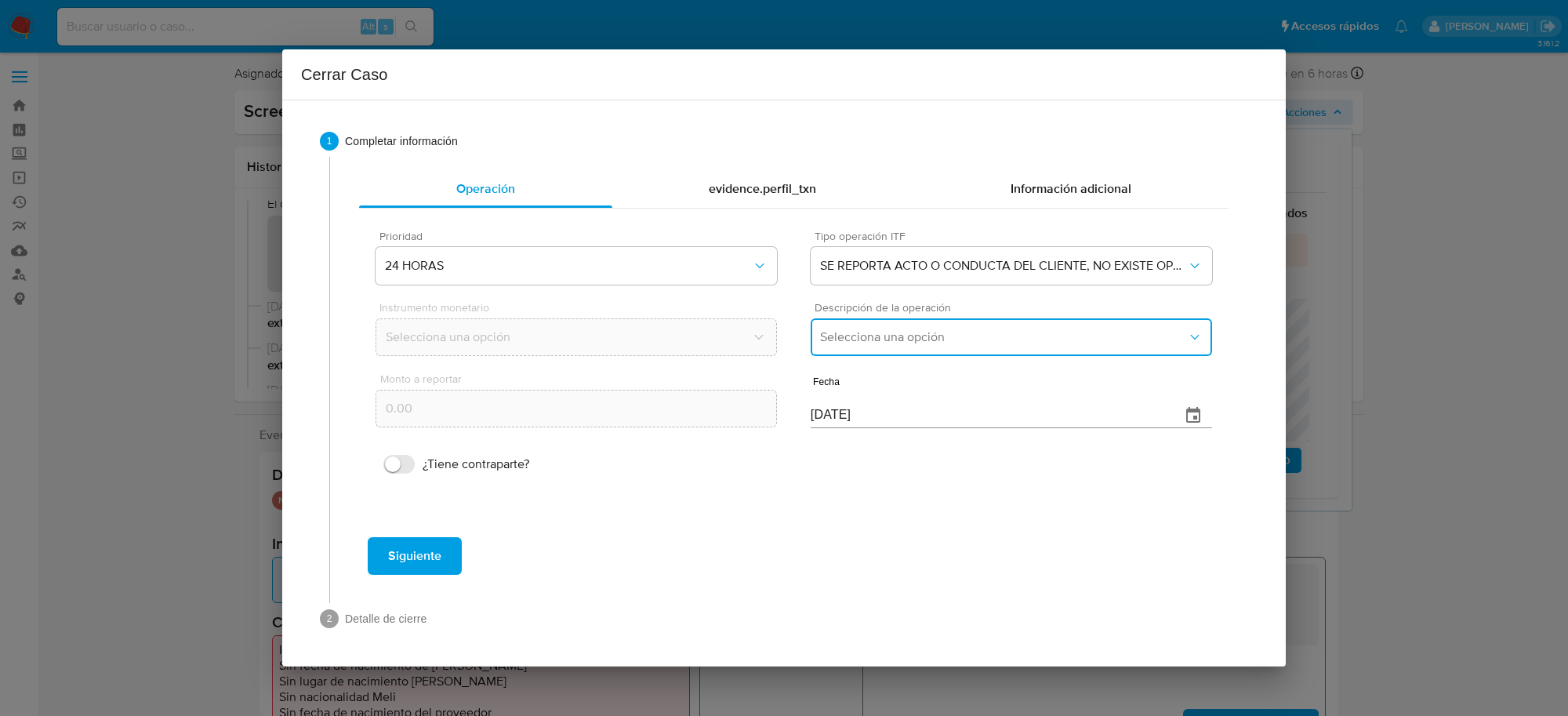
click at [889, 341] on span "Selecciona una opción" at bounding box center [1003, 337] width 367 height 16
click at [894, 375] on span "REPORTE DE 24 HORAS" at bounding box center [887, 380] width 134 height 16
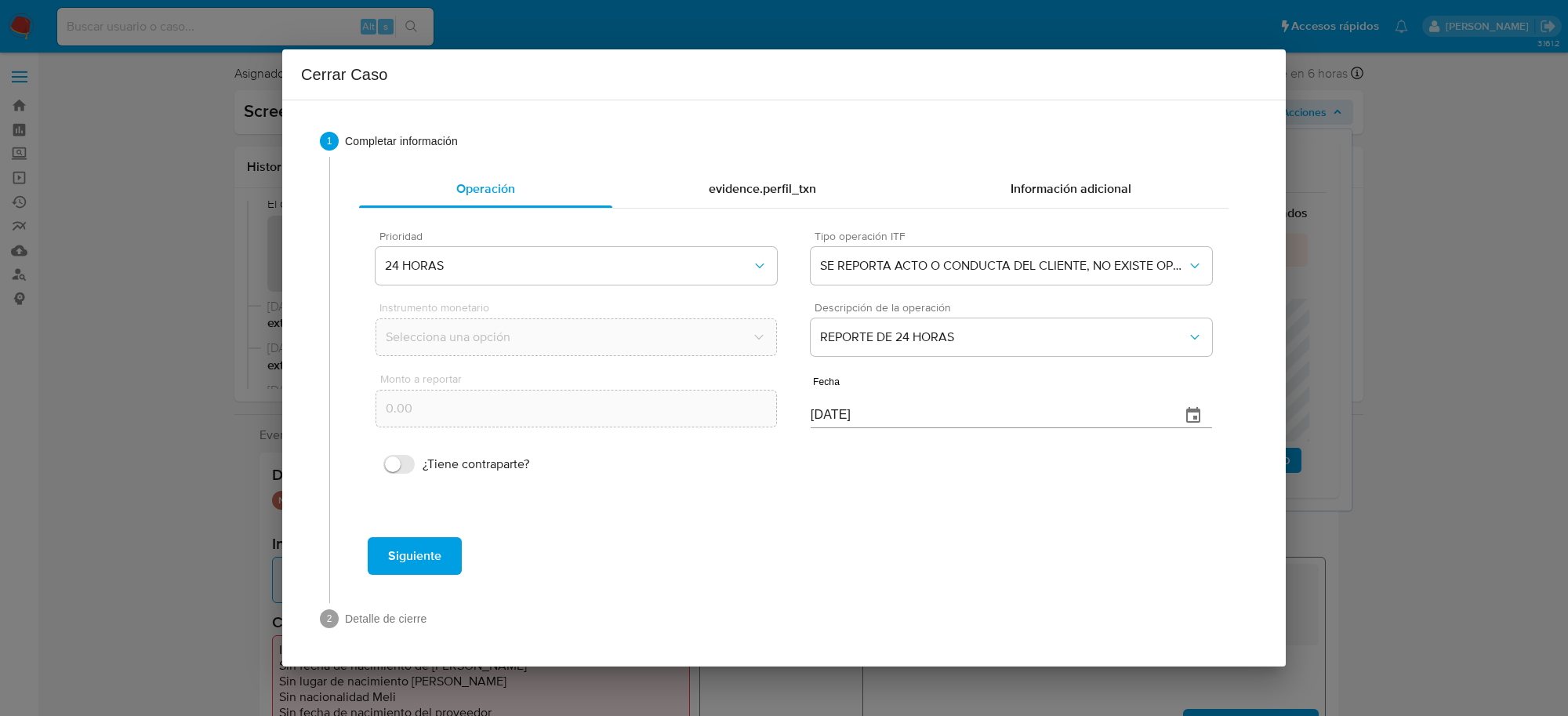
click at [432, 553] on span "Siguiente" at bounding box center [415, 555] width 54 height 35
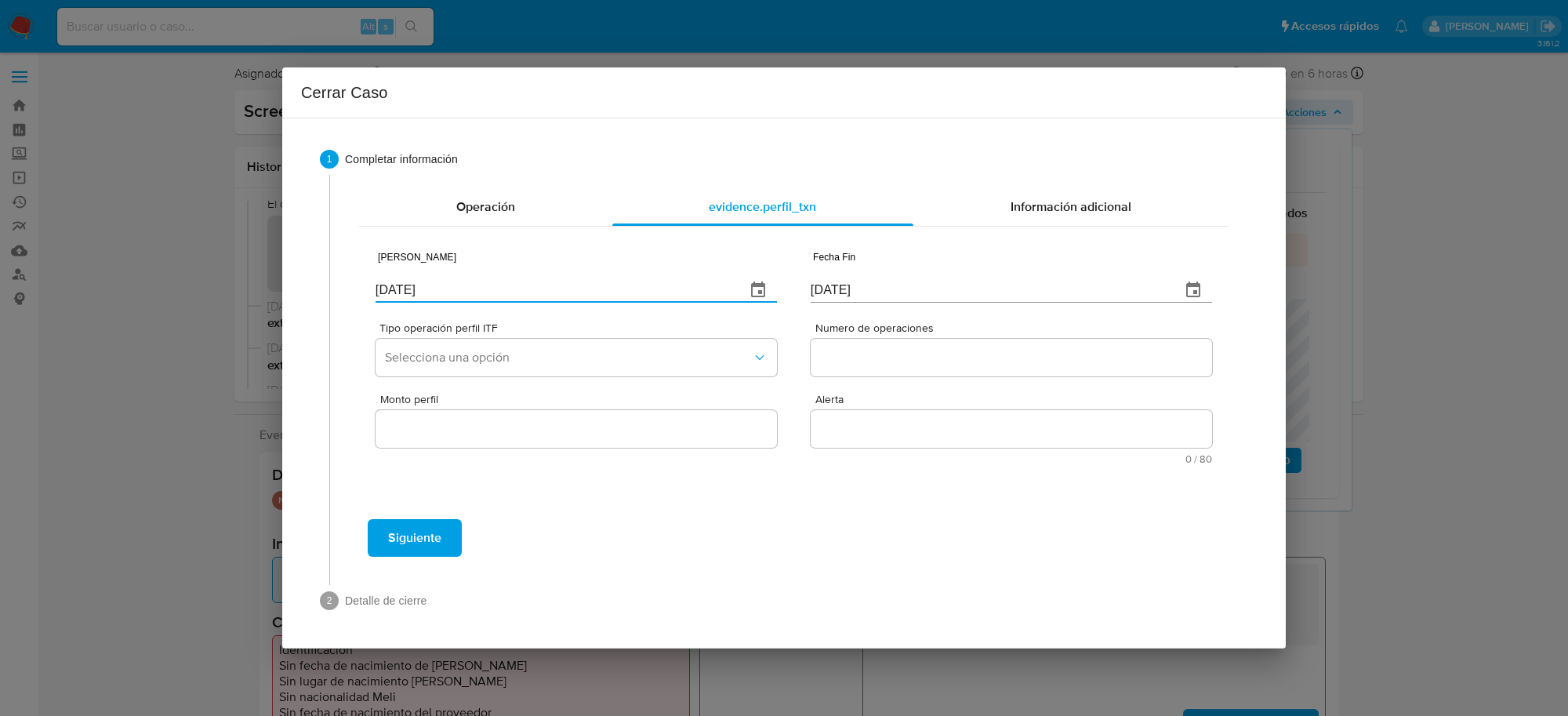
click at [433, 288] on input "[DATE]" at bounding box center [554, 290] width 358 height 25
type input "01/01/2027"
click at [824, 296] on input "[DATE]" at bounding box center [990, 290] width 358 height 25
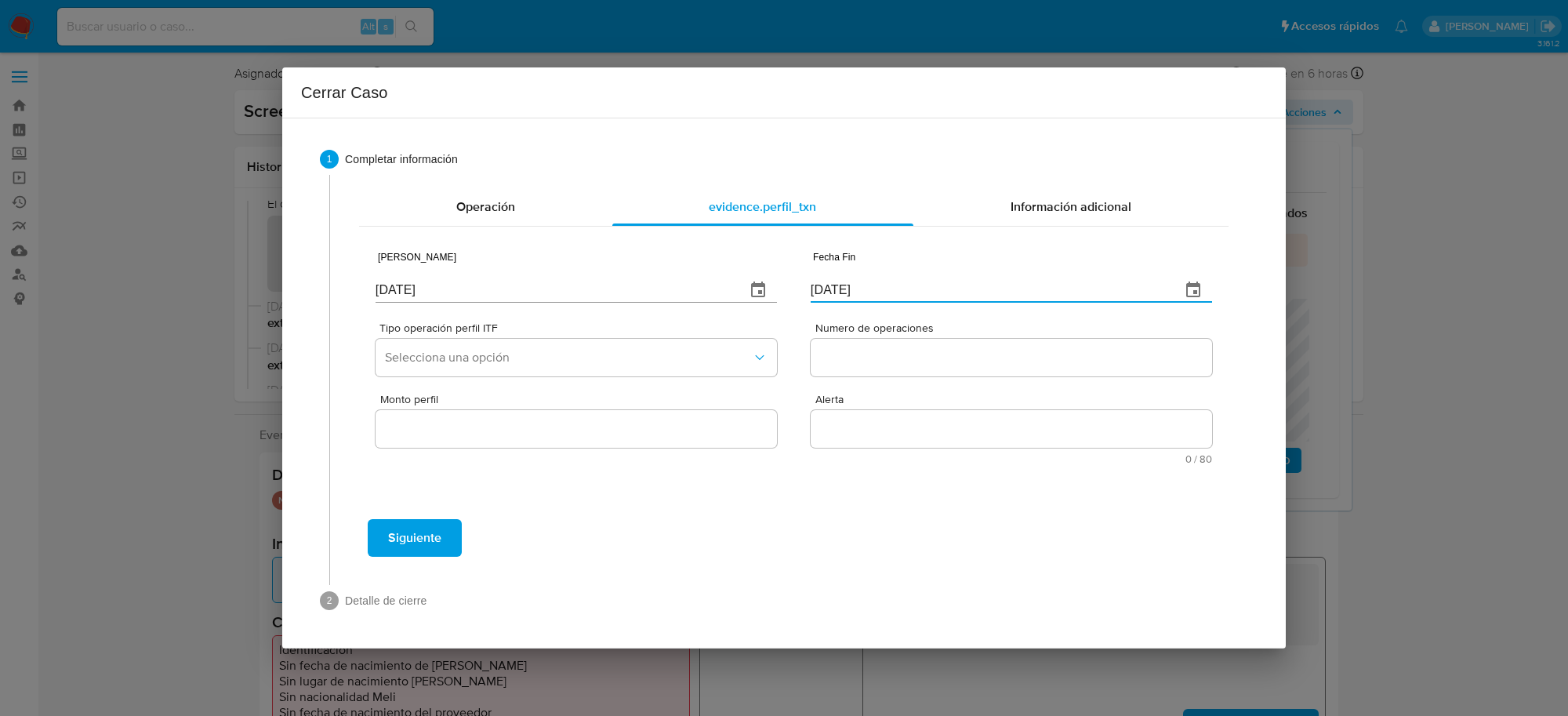
click at [824, 296] on input "[DATE]" at bounding box center [990, 290] width 358 height 25
click at [820, 296] on input "[DATE]" at bounding box center [990, 290] width 358 height 25
type input "01/07/2025"
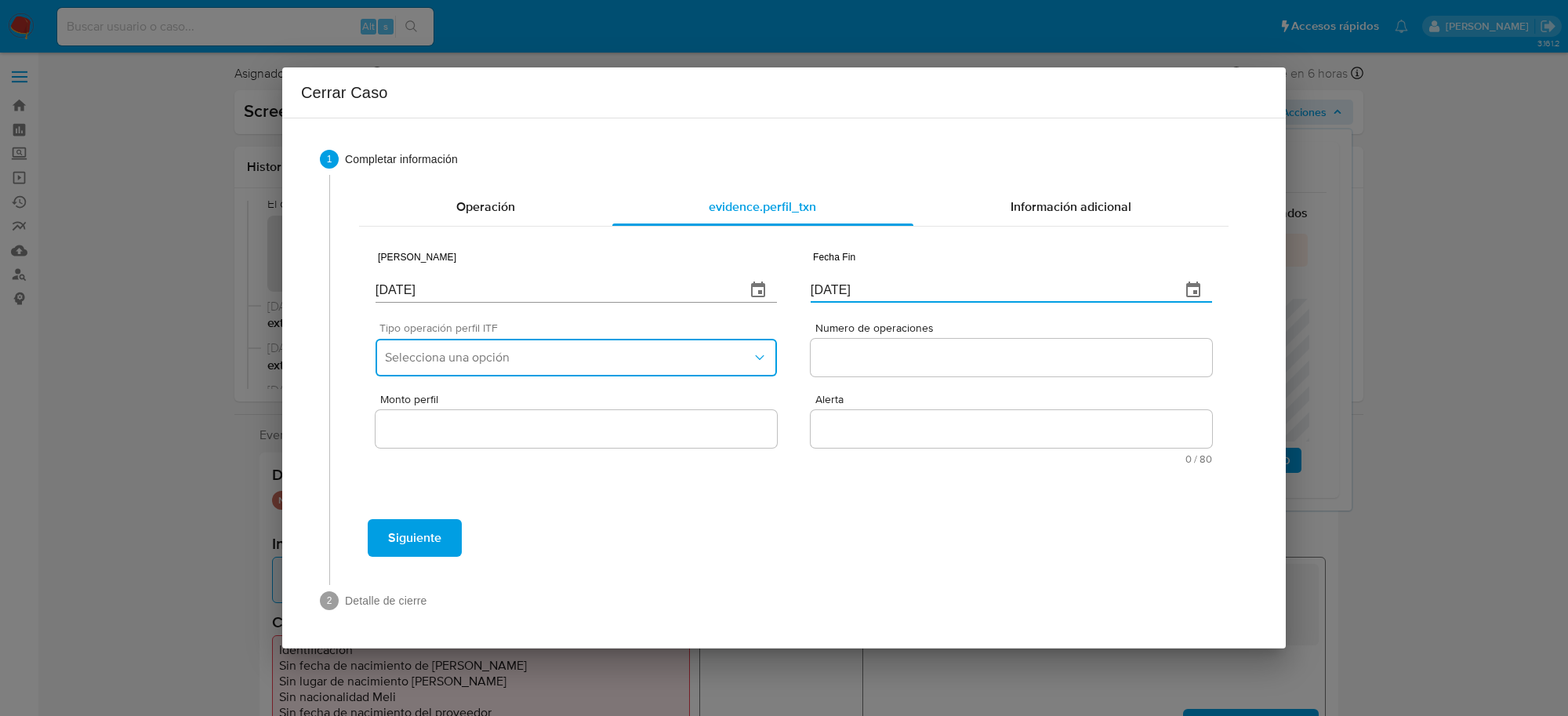
click at [695, 350] on span "Selecciona una opción" at bounding box center [569, 358] width 367 height 16
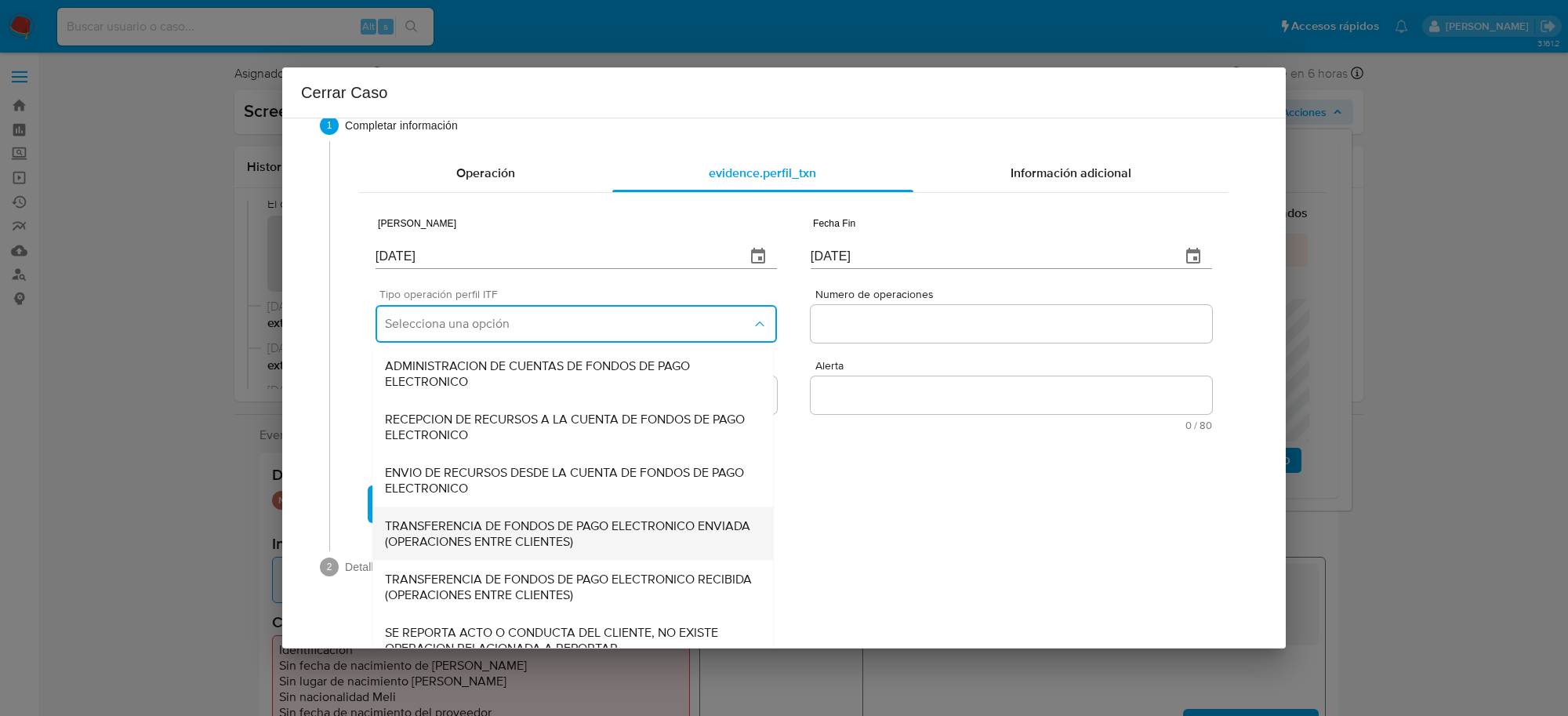
scroll to position [53, 0]
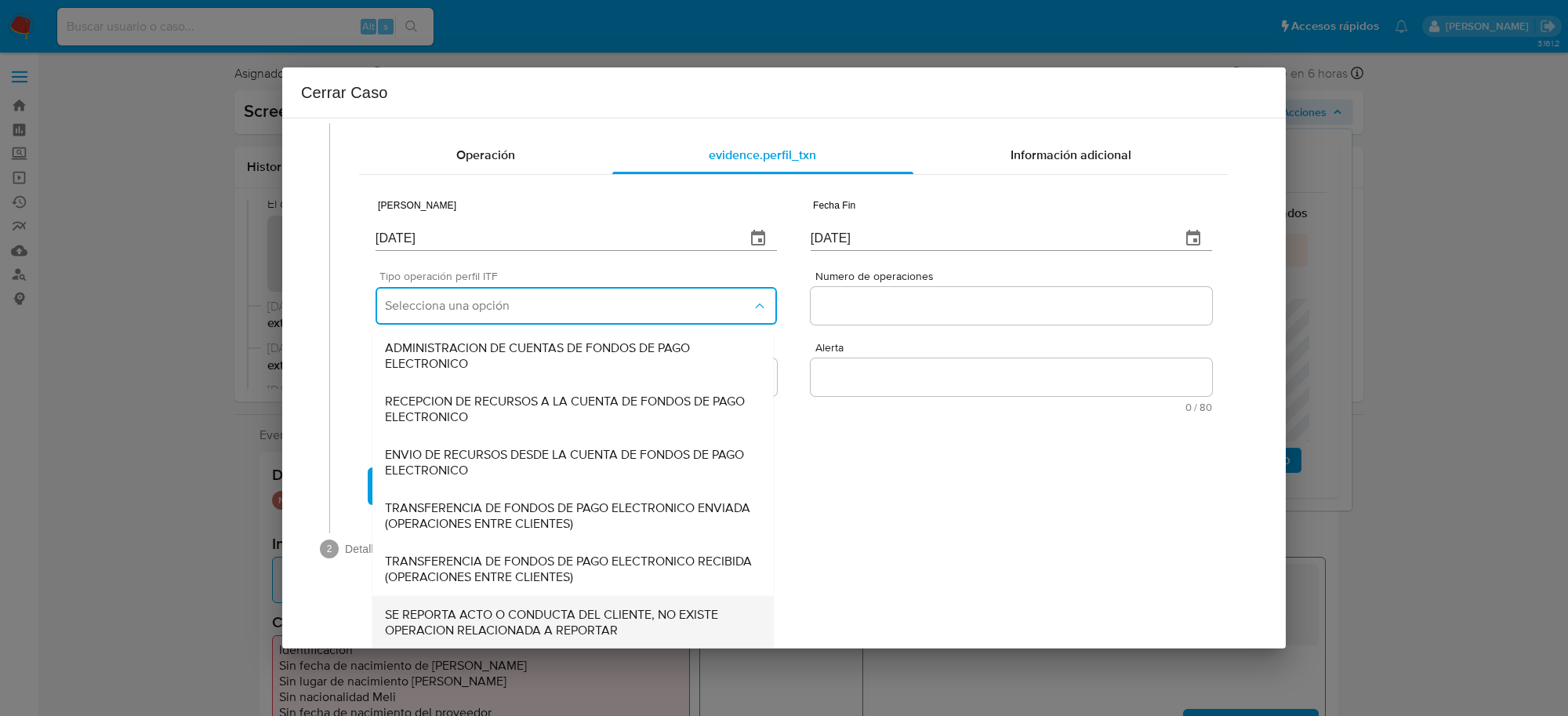
click at [595, 609] on span "SE REPORTA ACTO O CONDUCTA DEL CLIENTE, NO EXISTE OPERACION RELACIONADA A REPOR…" at bounding box center [573, 621] width 375 height 31
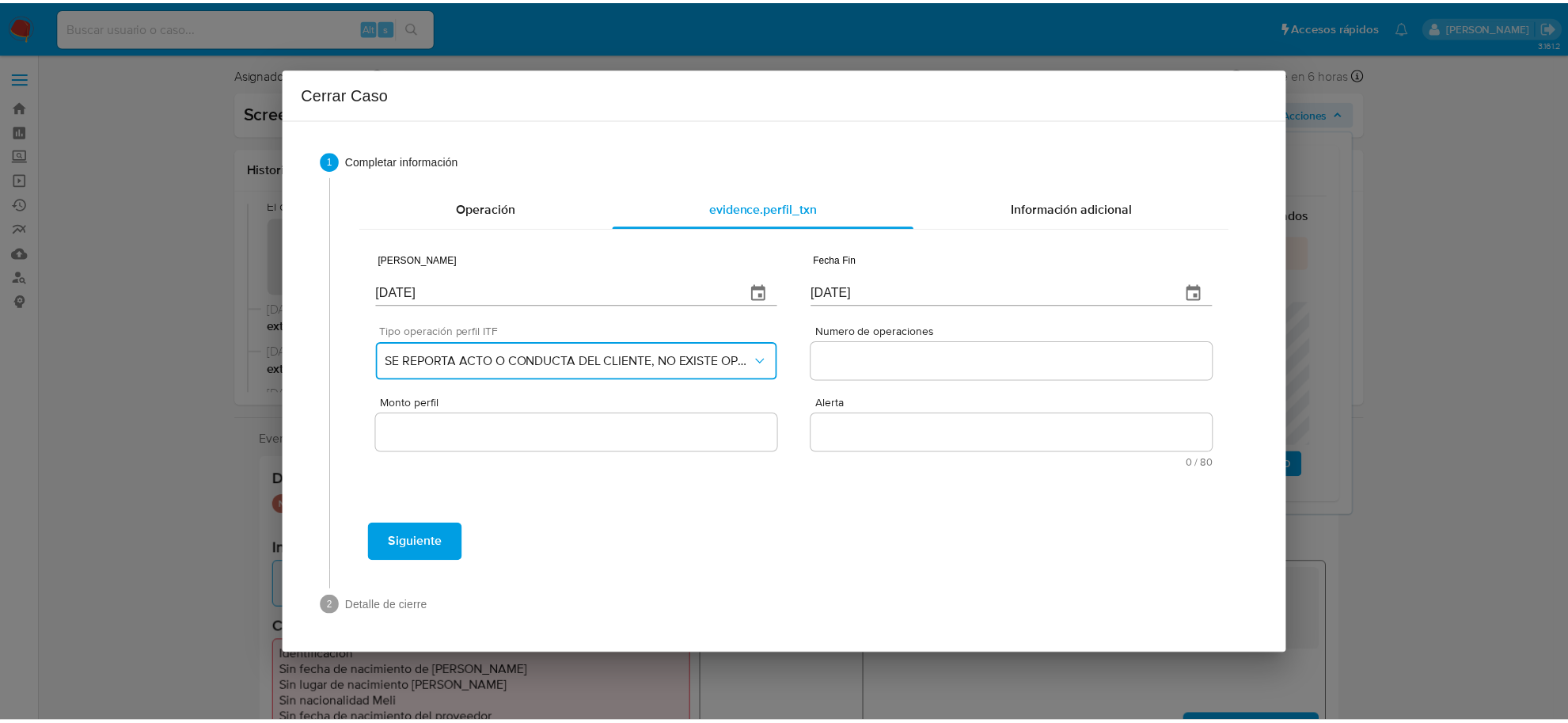
scroll to position [0, 0]
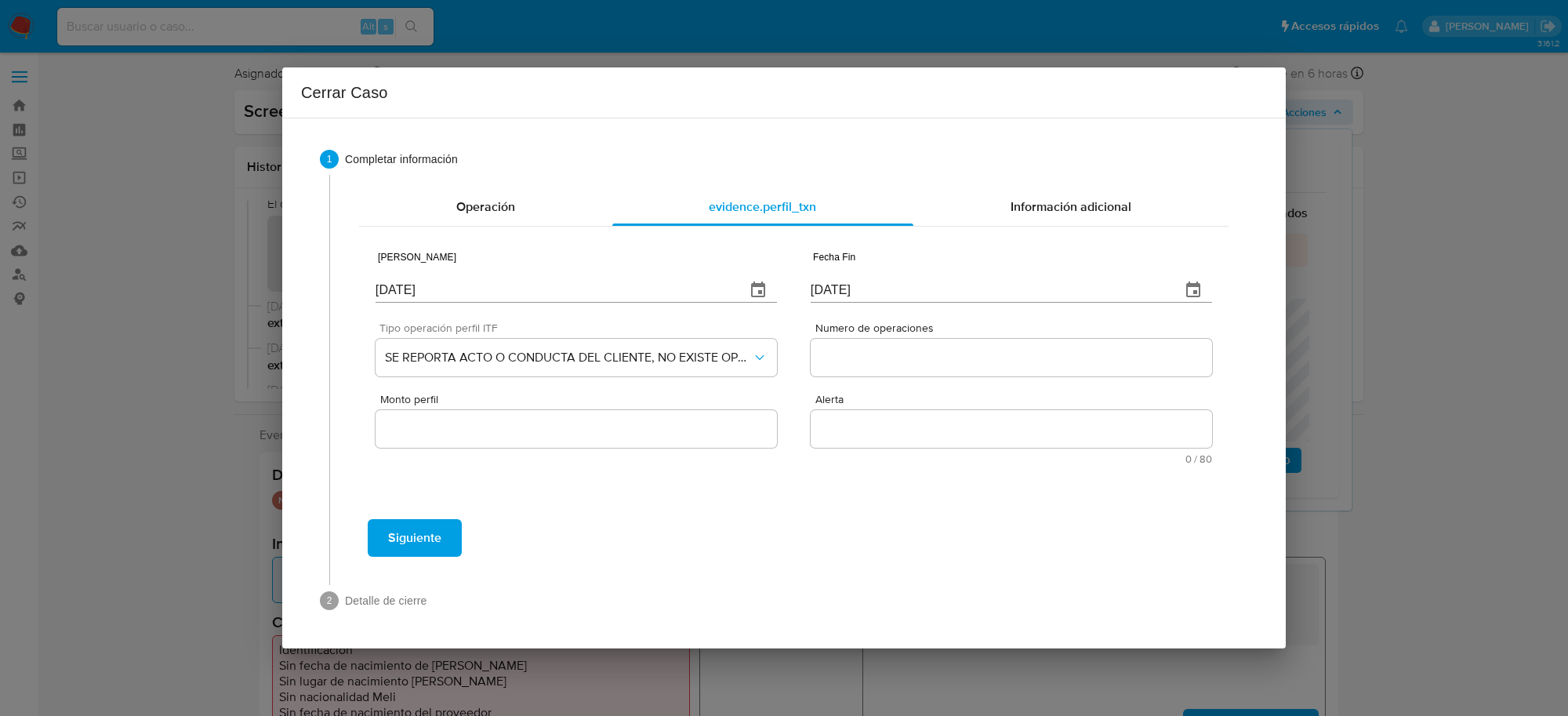
click at [868, 371] on div at bounding box center [1011, 358] width 401 height 38
click at [868, 361] on input "Numero de operaciones" at bounding box center [1011, 357] width 401 height 21
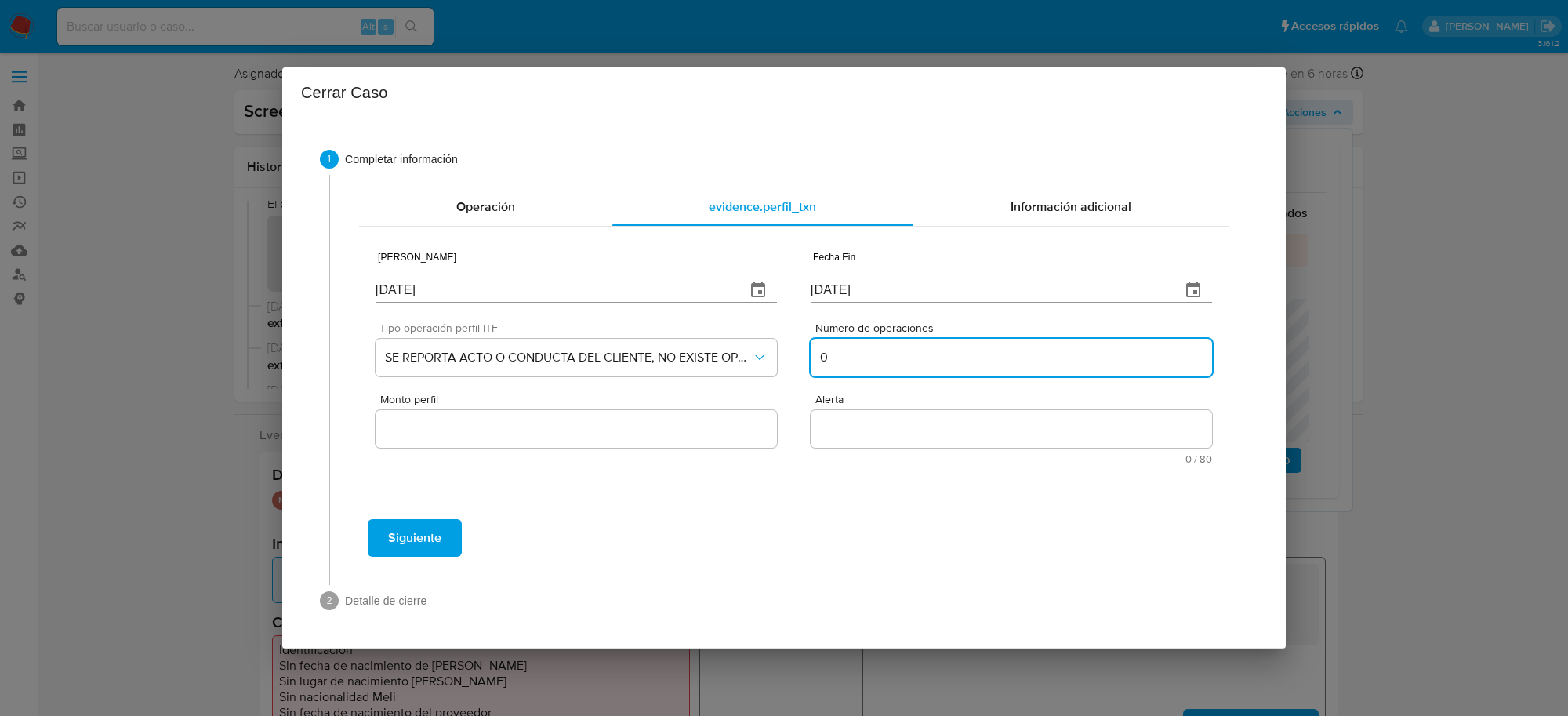
type input "0"
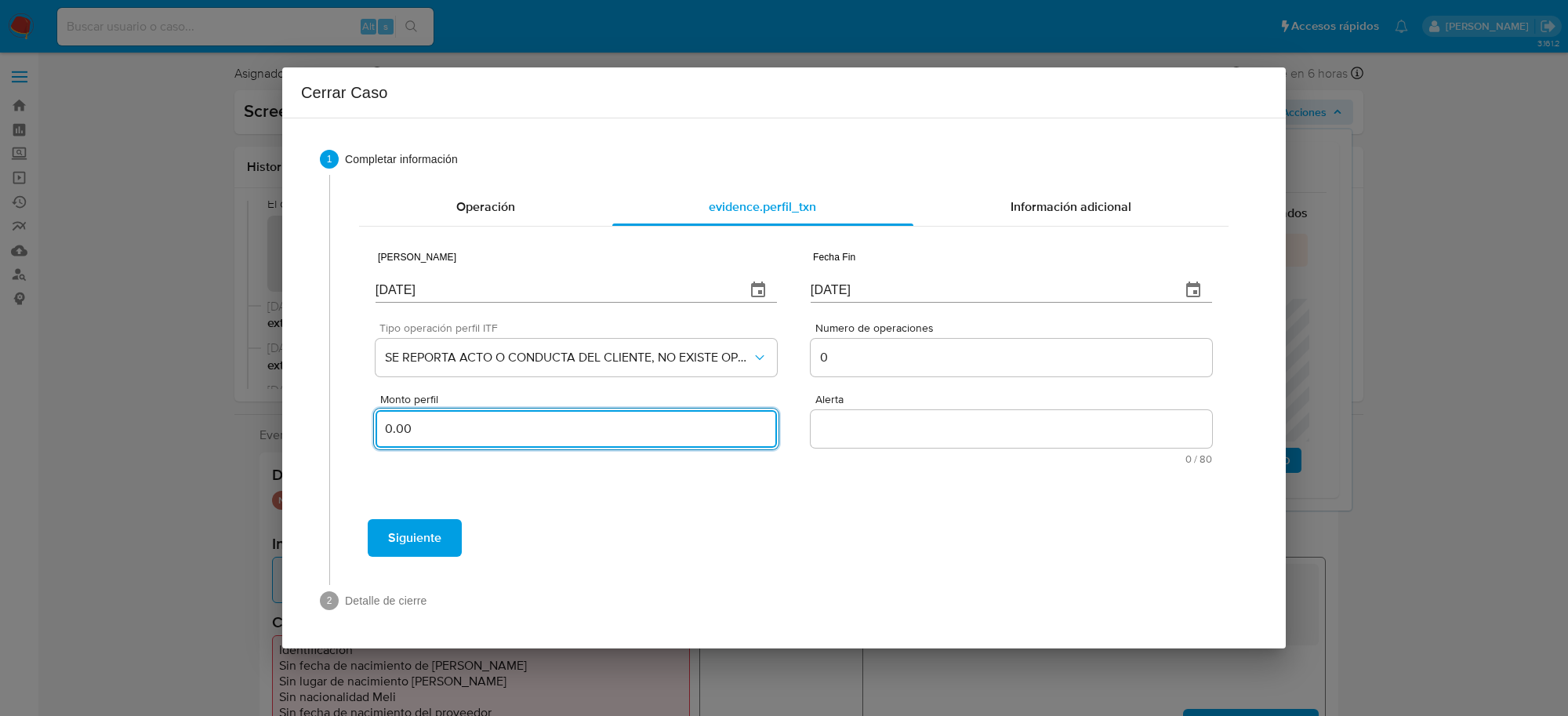
type input "0.00"
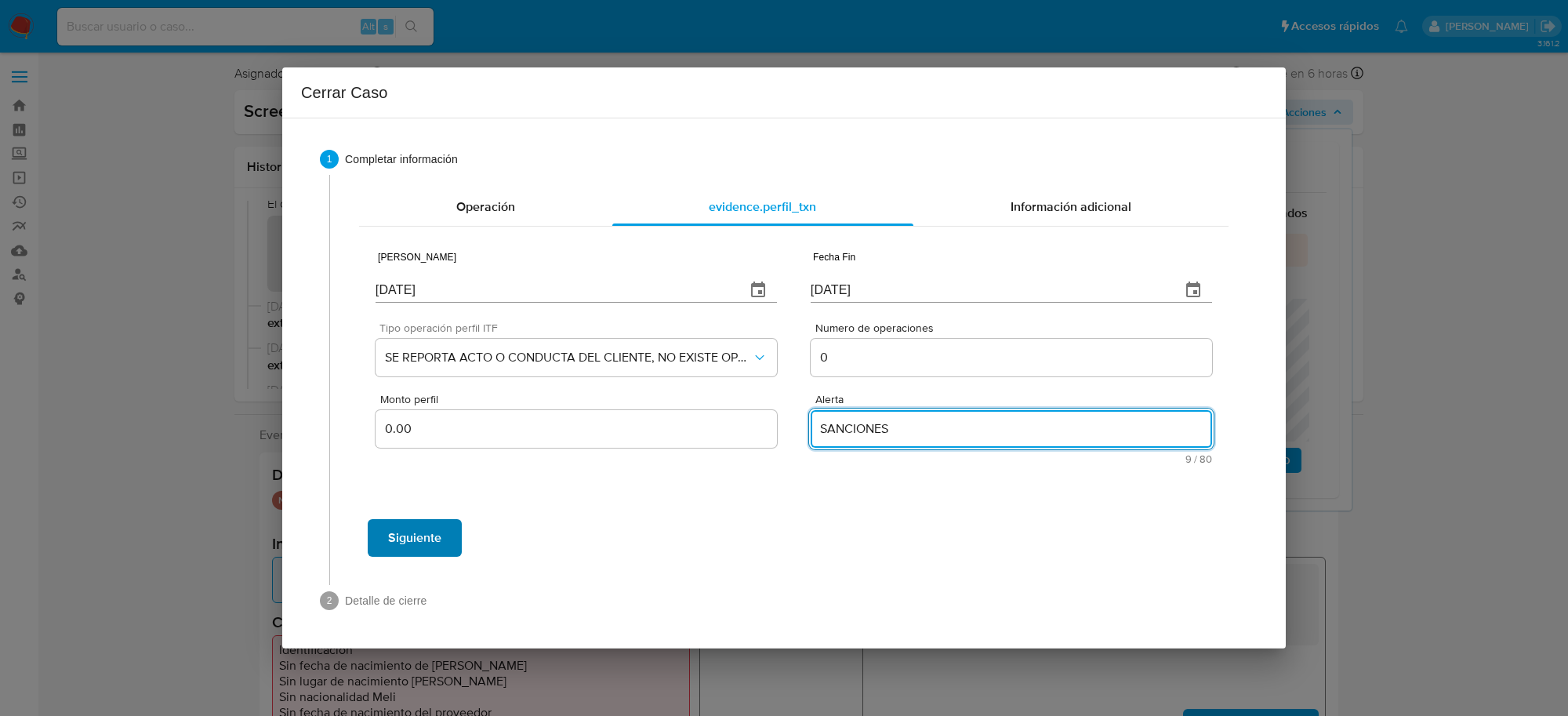
type textarea "SANCIONES"
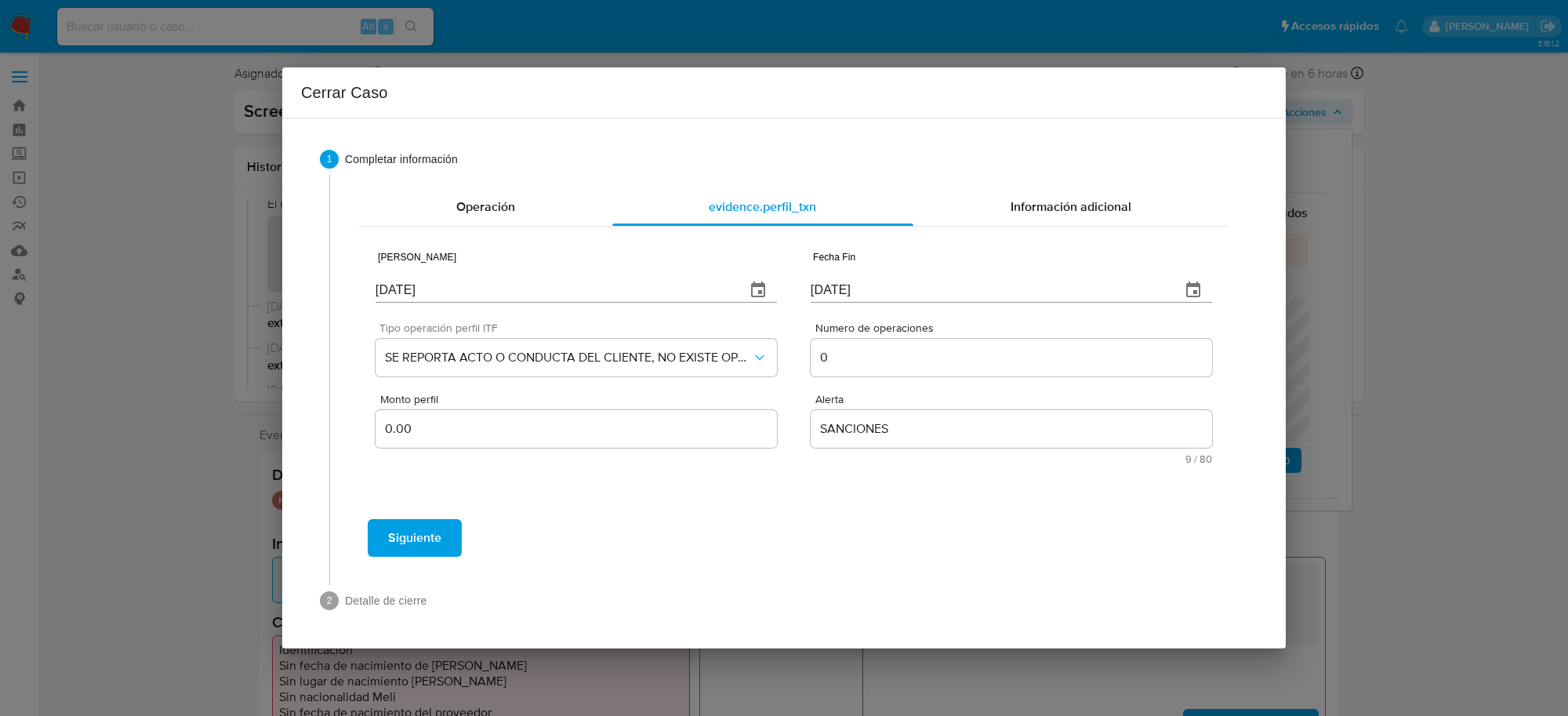
click at [409, 533] on span "Siguiente" at bounding box center [415, 537] width 54 height 35
click at [459, 275] on input "01/01/2027" at bounding box center [554, 282] width 358 height 25
type input "01/01/2025"
click at [428, 537] on span "Siguiente" at bounding box center [415, 537] width 54 height 35
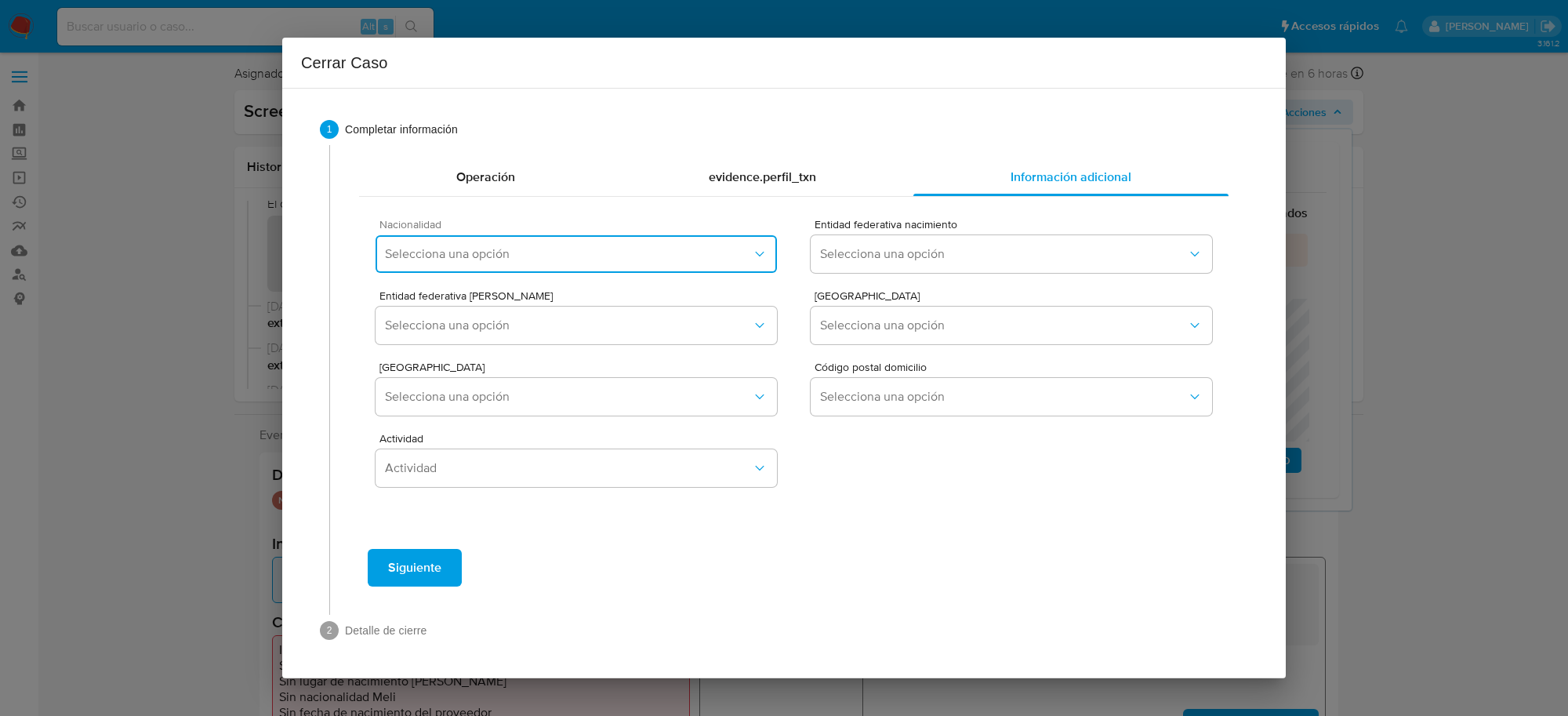
click at [586, 255] on span "Selecciona una opción" at bounding box center [569, 254] width 367 height 16
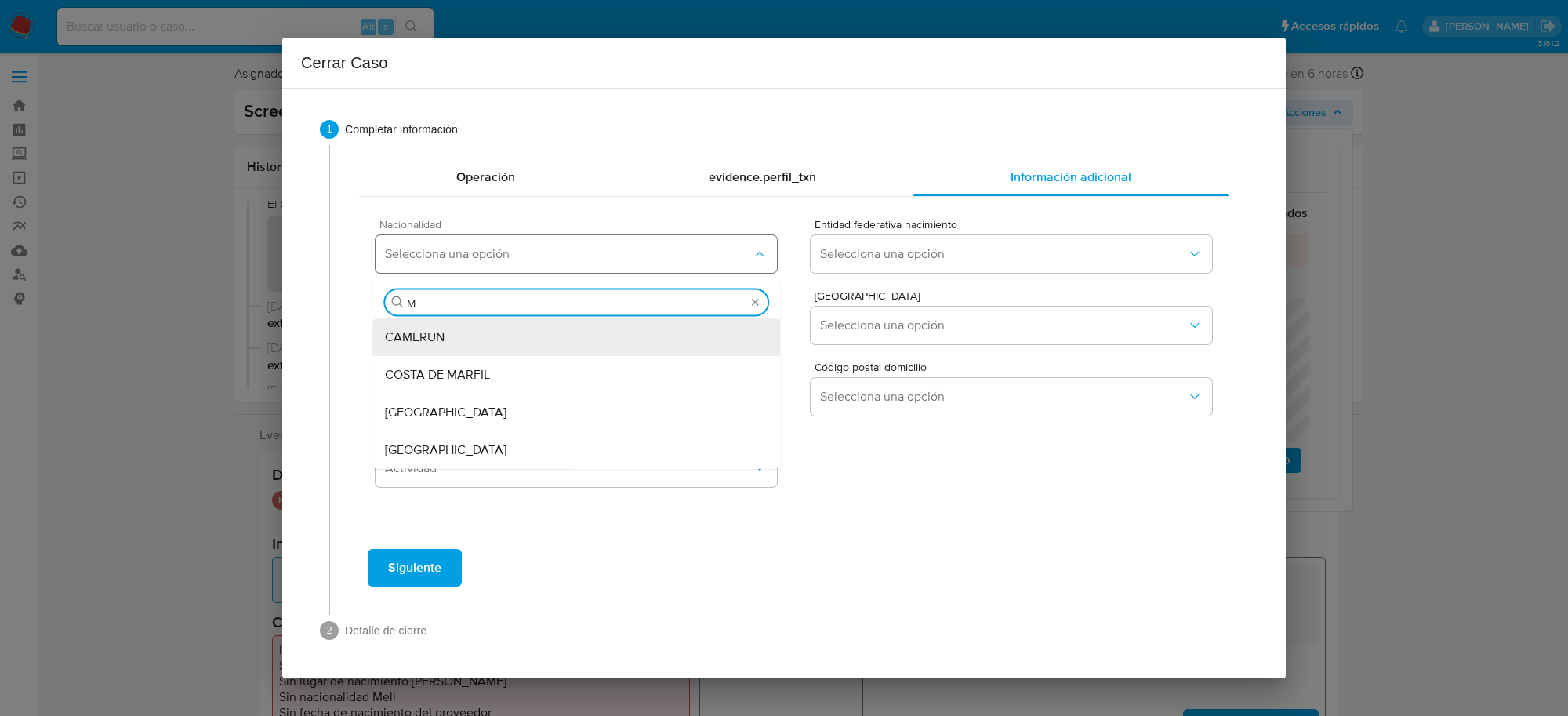
type input "ME"
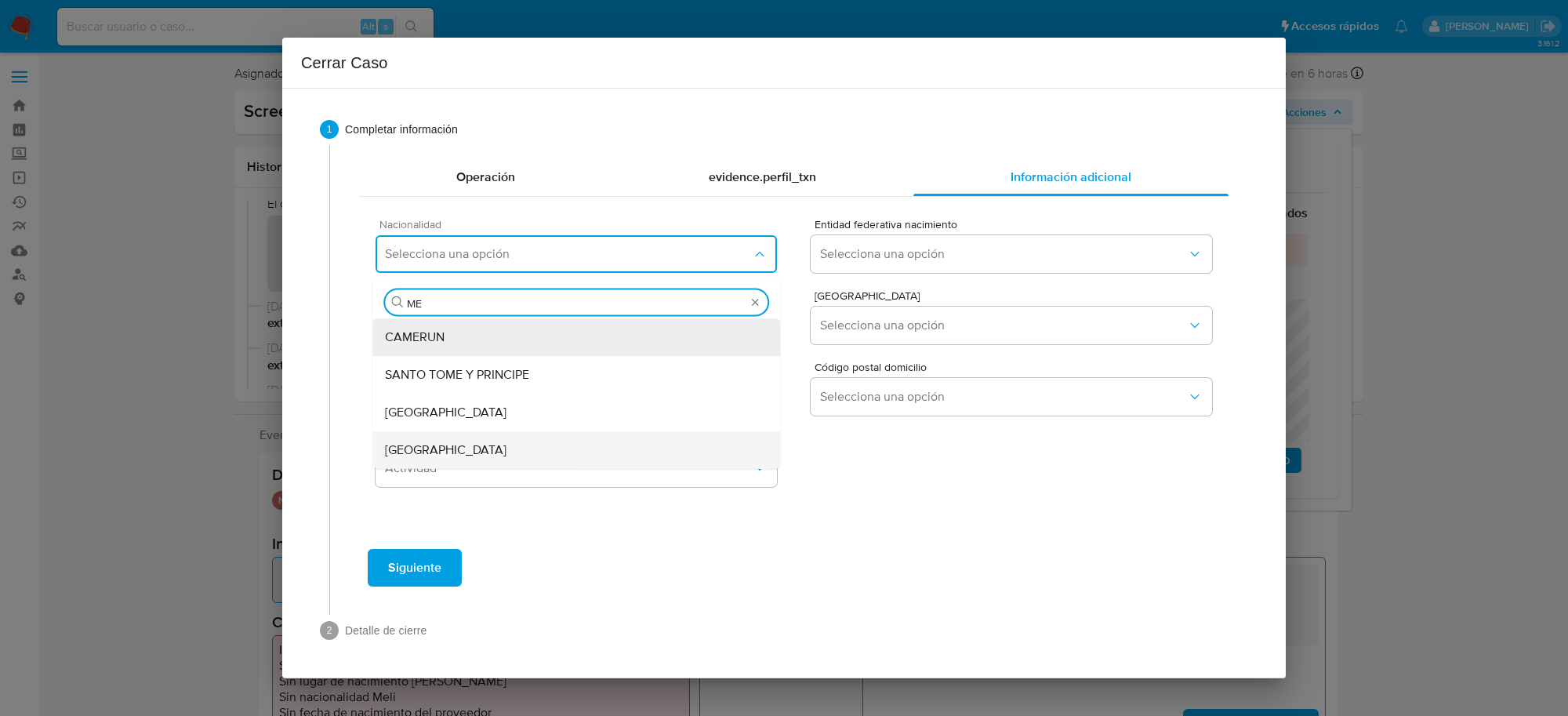
click at [424, 449] on span "MEXICO" at bounding box center [446, 451] width 122 height 16
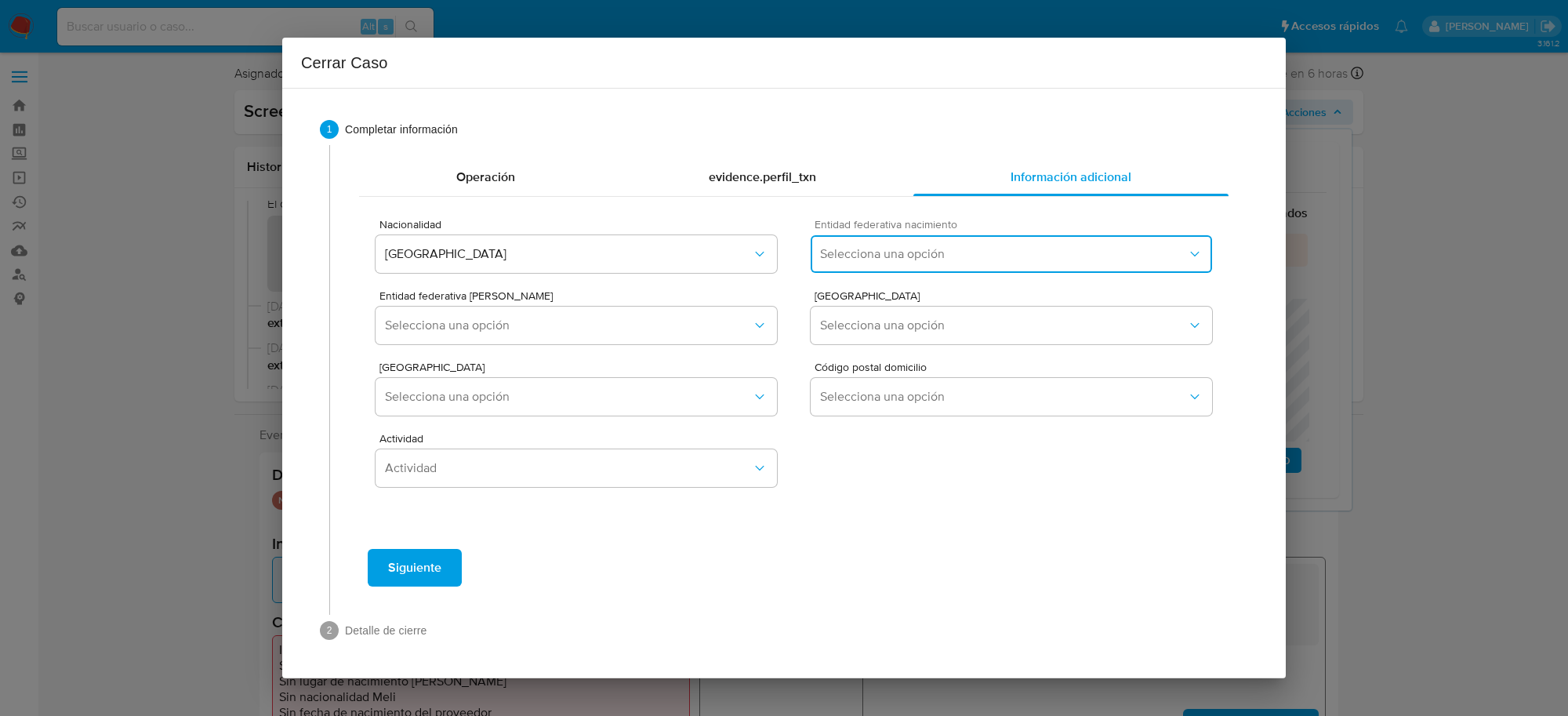
click at [898, 256] on span "Selecciona una opción" at bounding box center [1003, 254] width 367 height 16
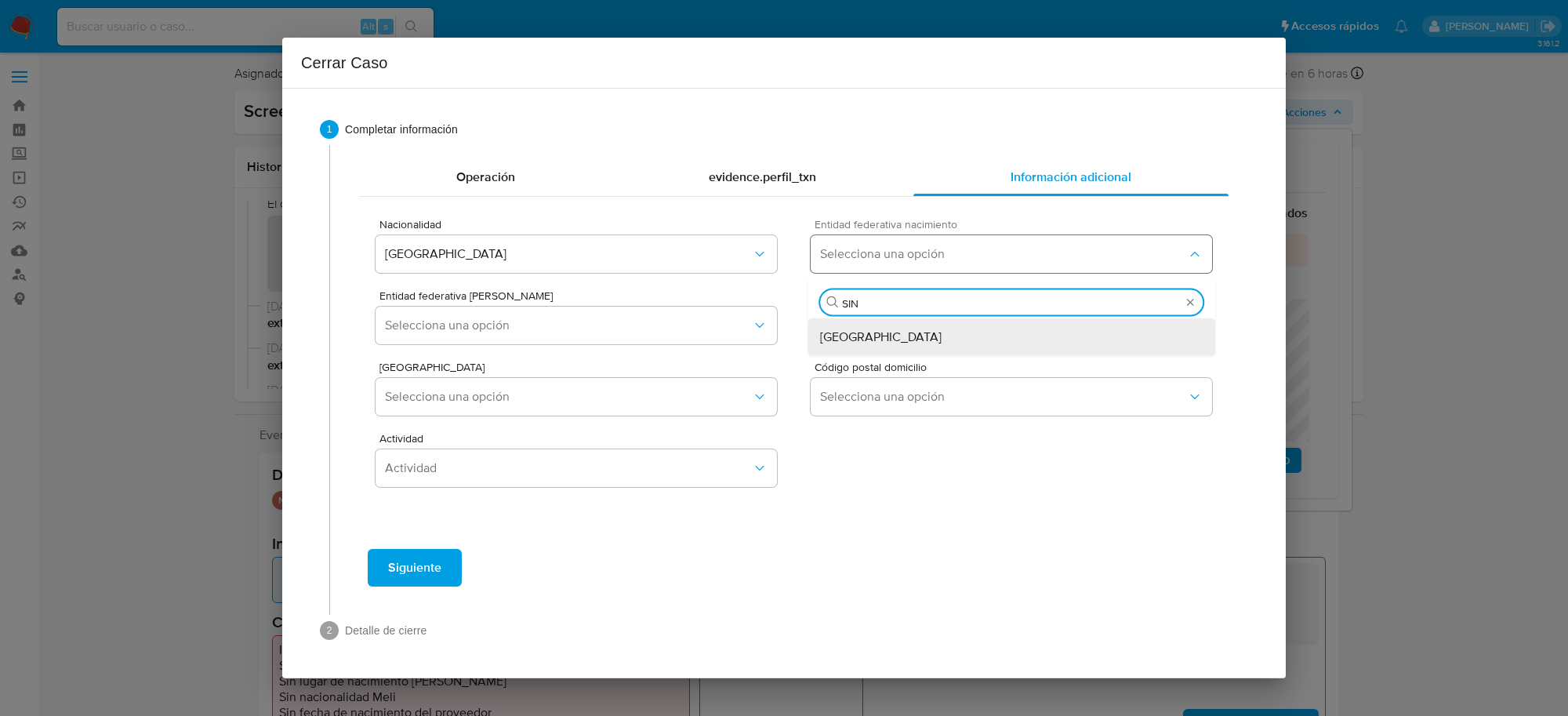
type input "SINA"
click at [855, 338] on span "Sinaloa" at bounding box center [881, 337] width 122 height 16
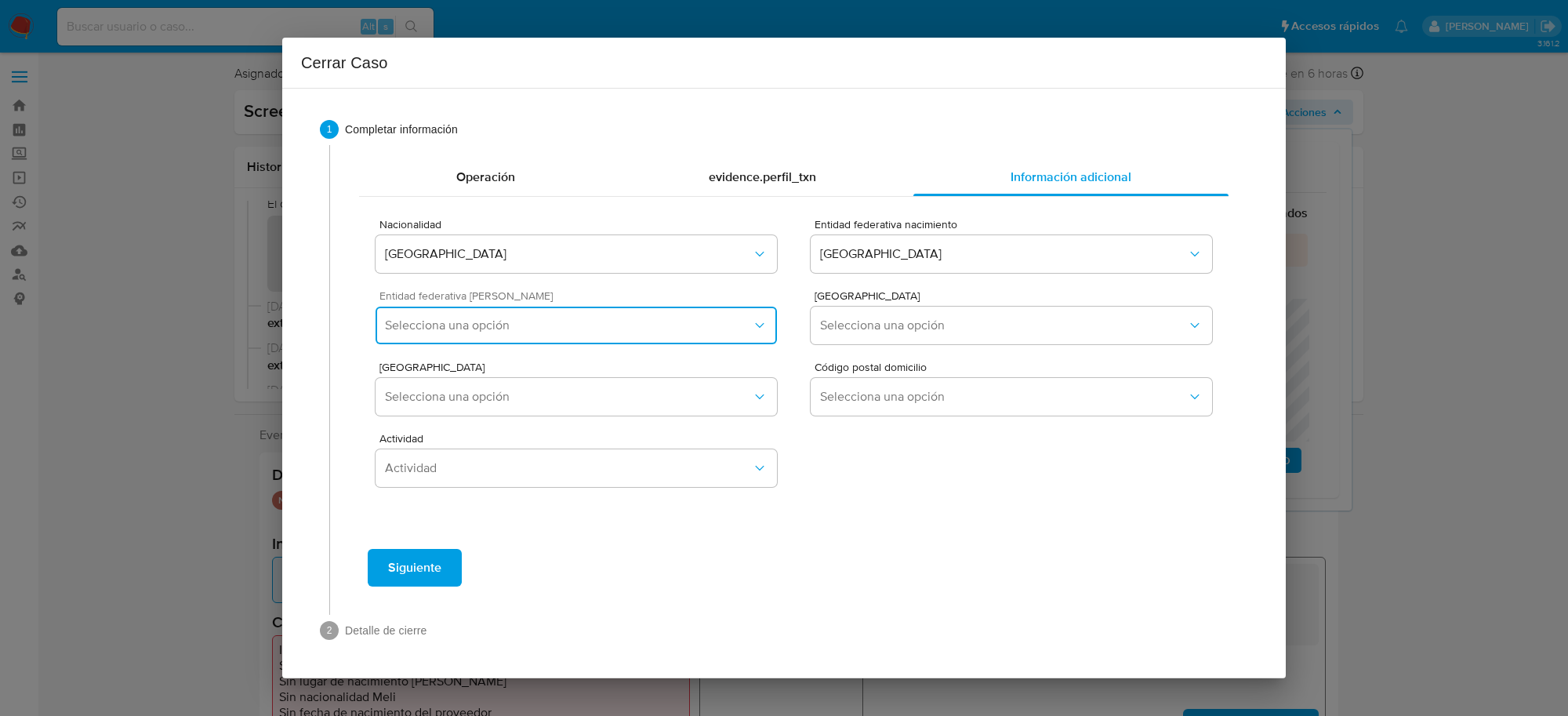
click at [670, 338] on button "Selecciona una opción" at bounding box center [576, 325] width 401 height 38
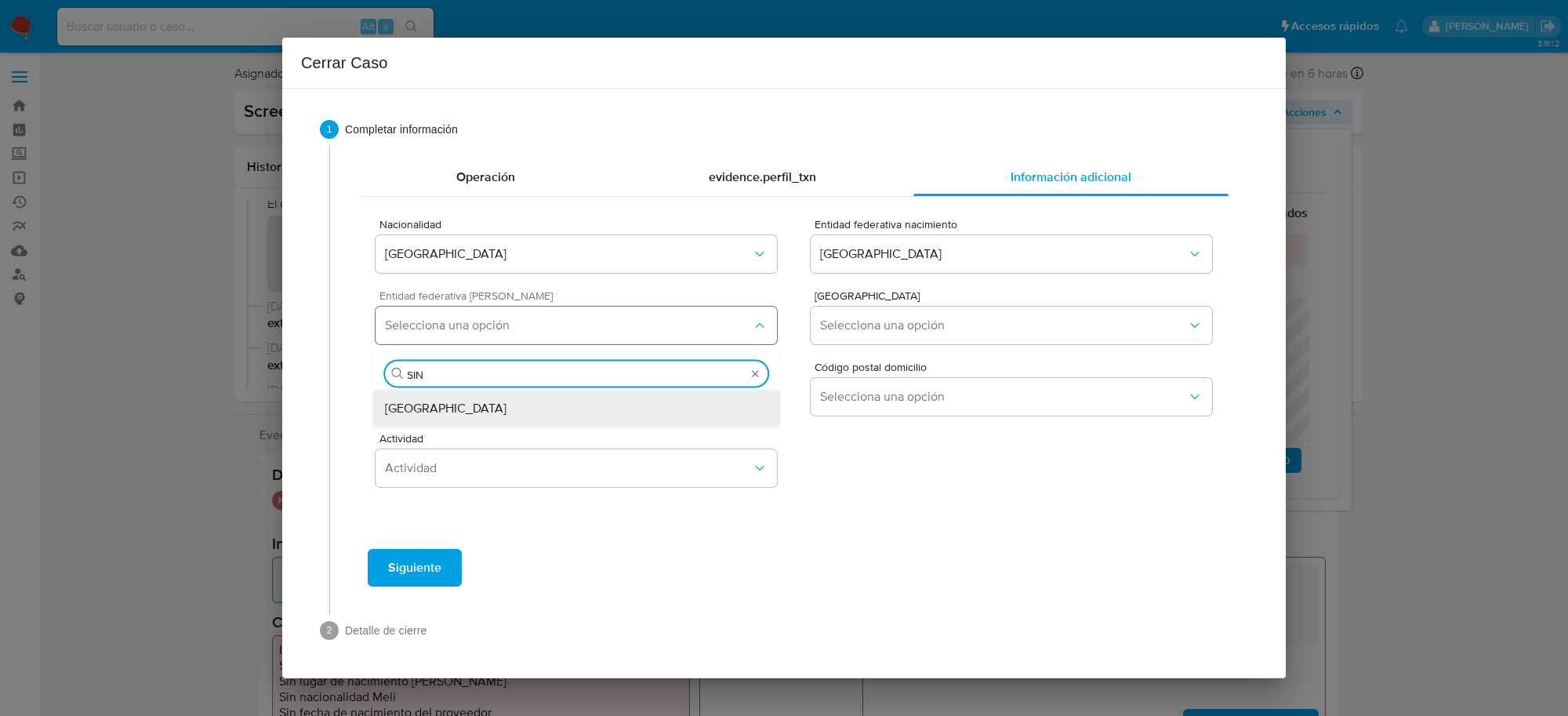
type input "SINA"
click at [570, 404] on div "Sinaloa" at bounding box center [577, 409] width 383 height 38
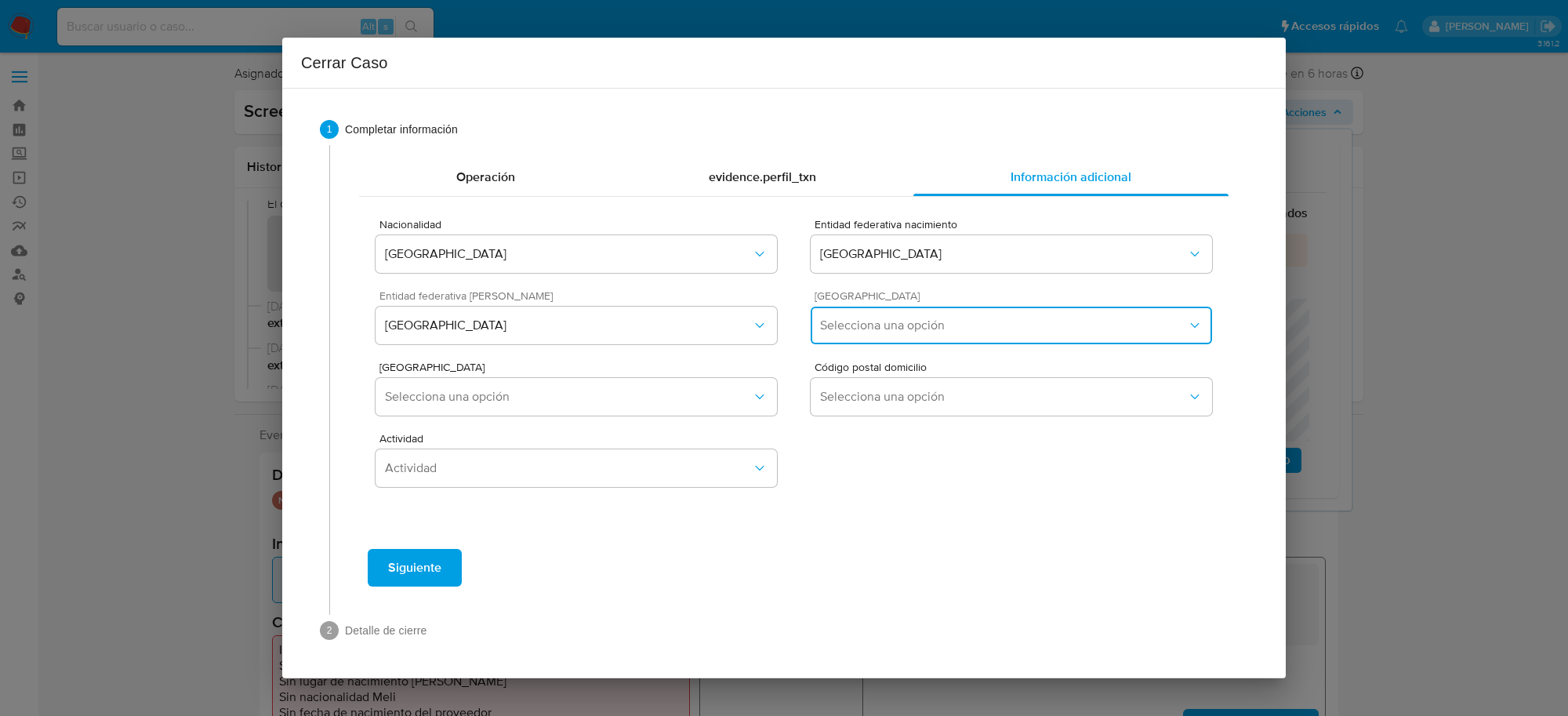
click at [850, 335] on button "Selecciona una opción" at bounding box center [1011, 325] width 401 height 38
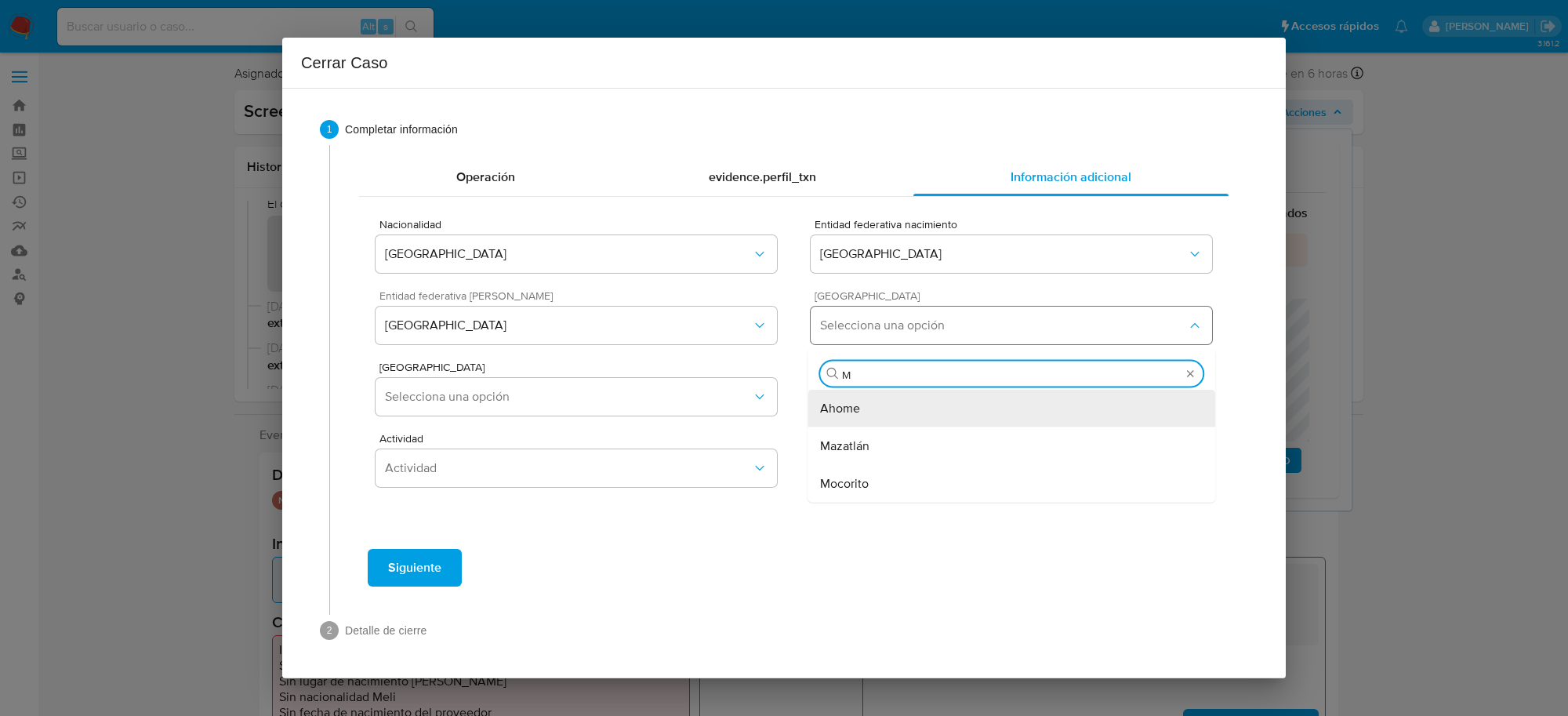
type input "MO"
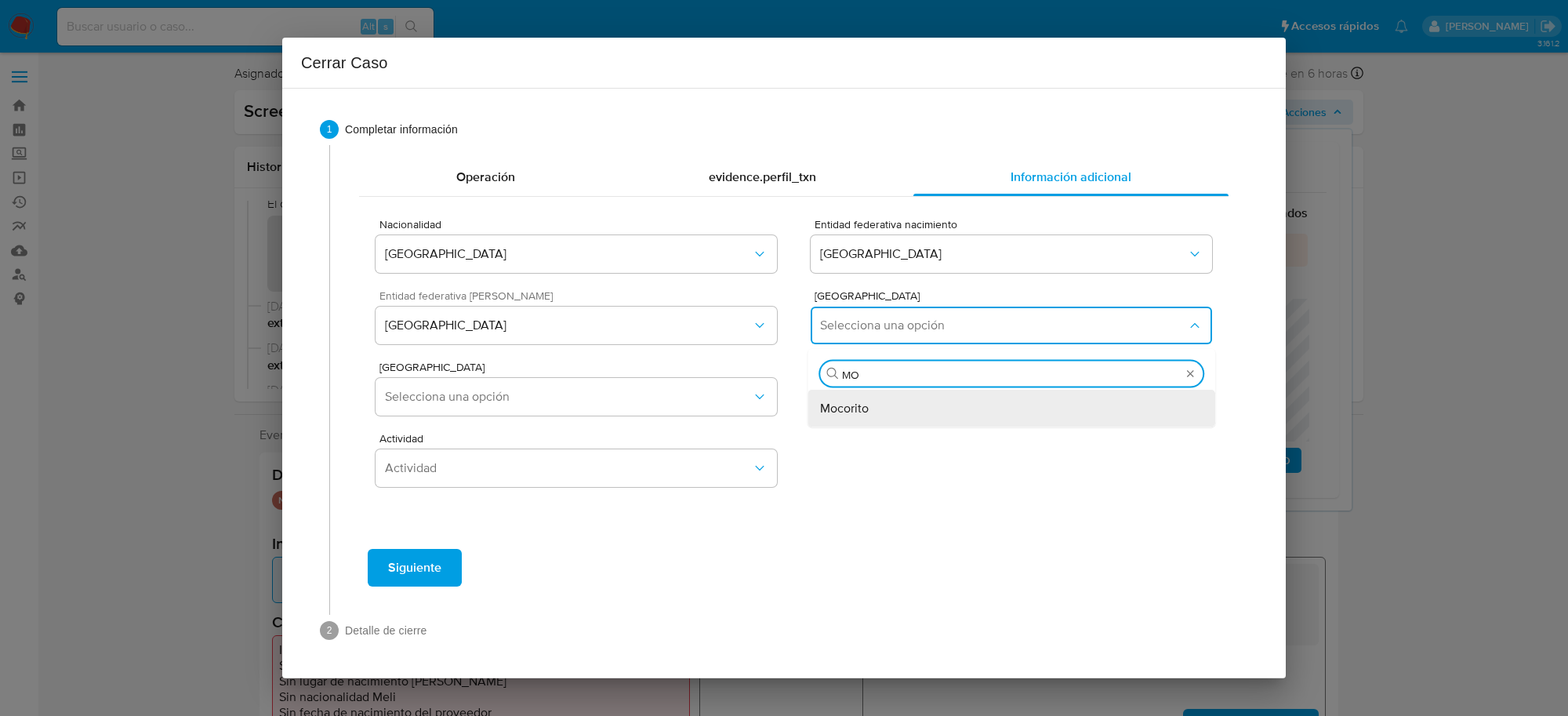
click at [864, 409] on span "Mocorito" at bounding box center [844, 409] width 48 height 16
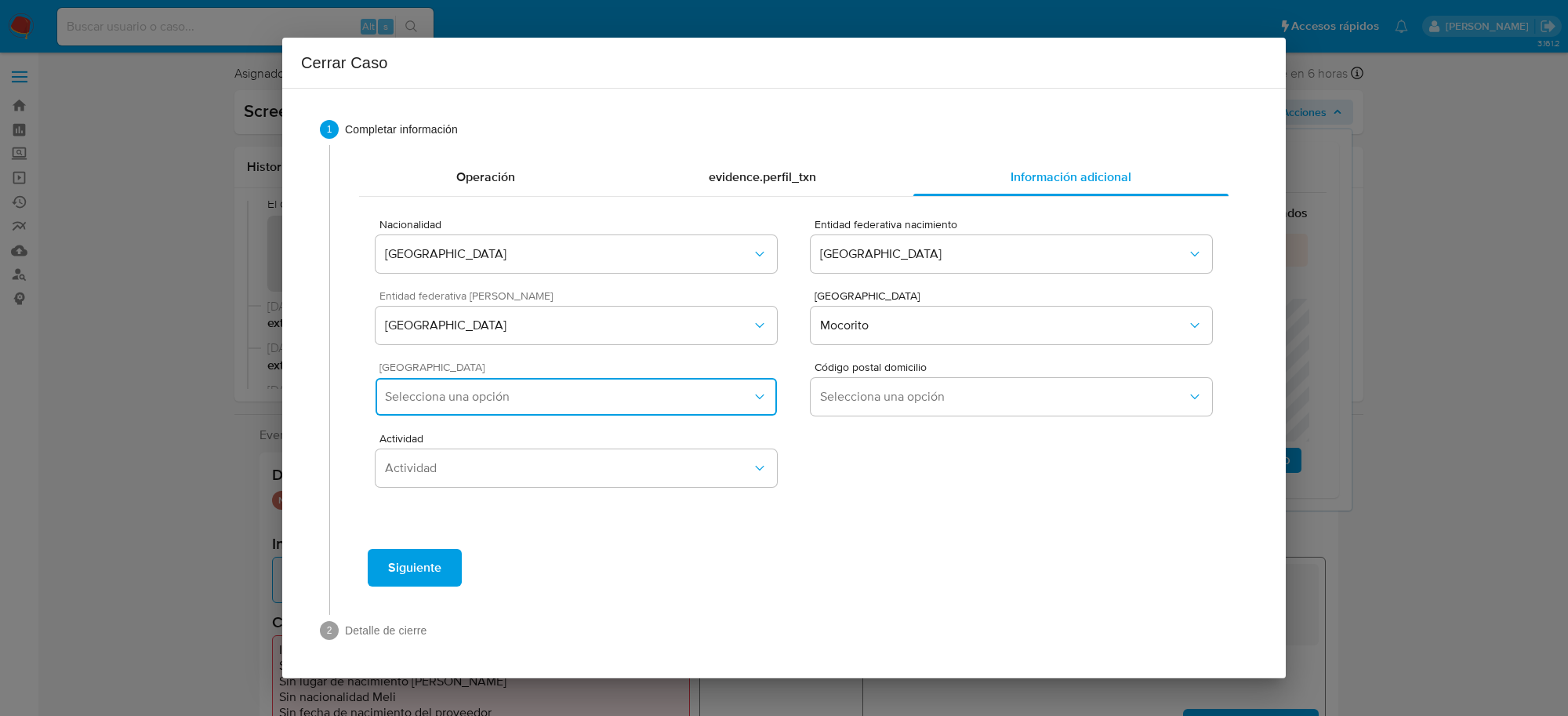
click at [697, 383] on button "Selecciona una opción" at bounding box center [576, 397] width 401 height 38
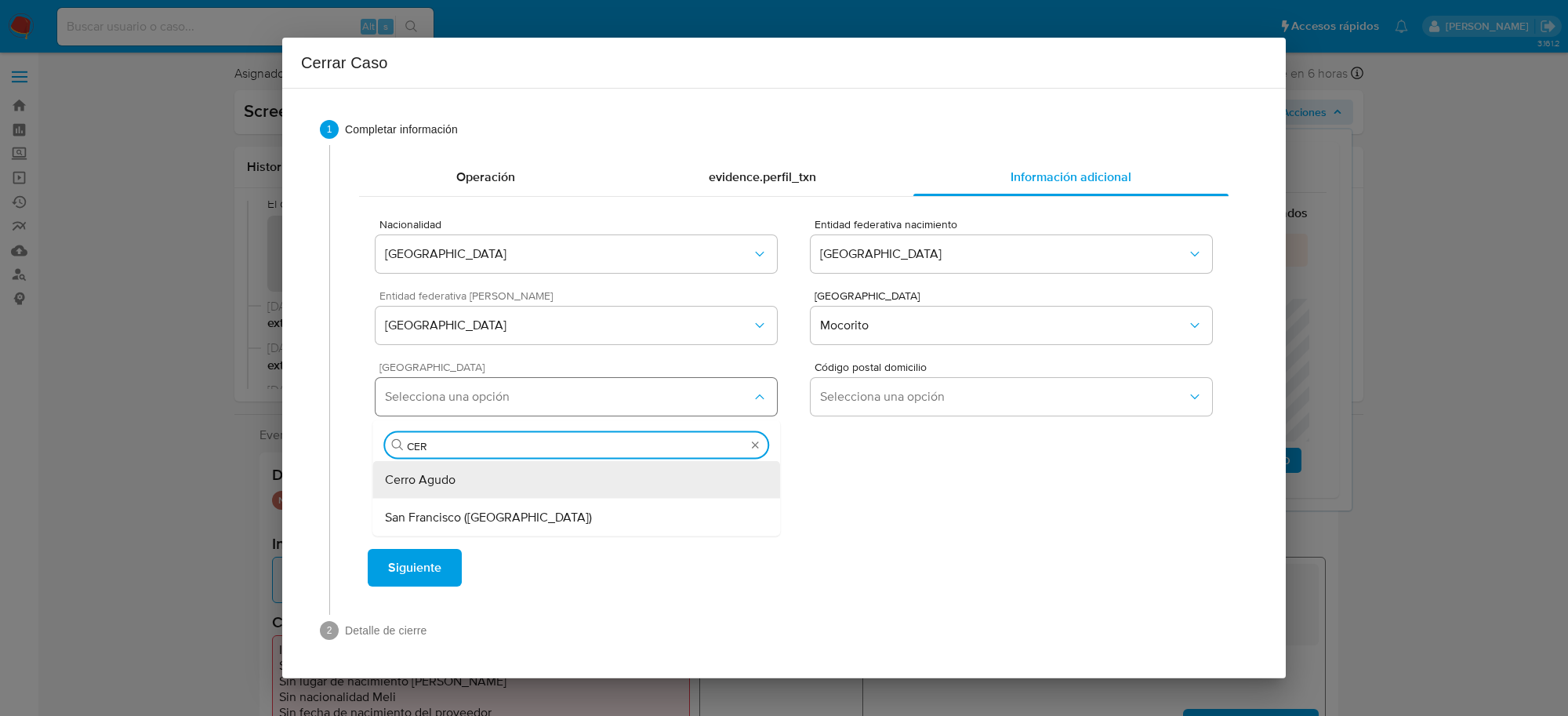
type input "CERR"
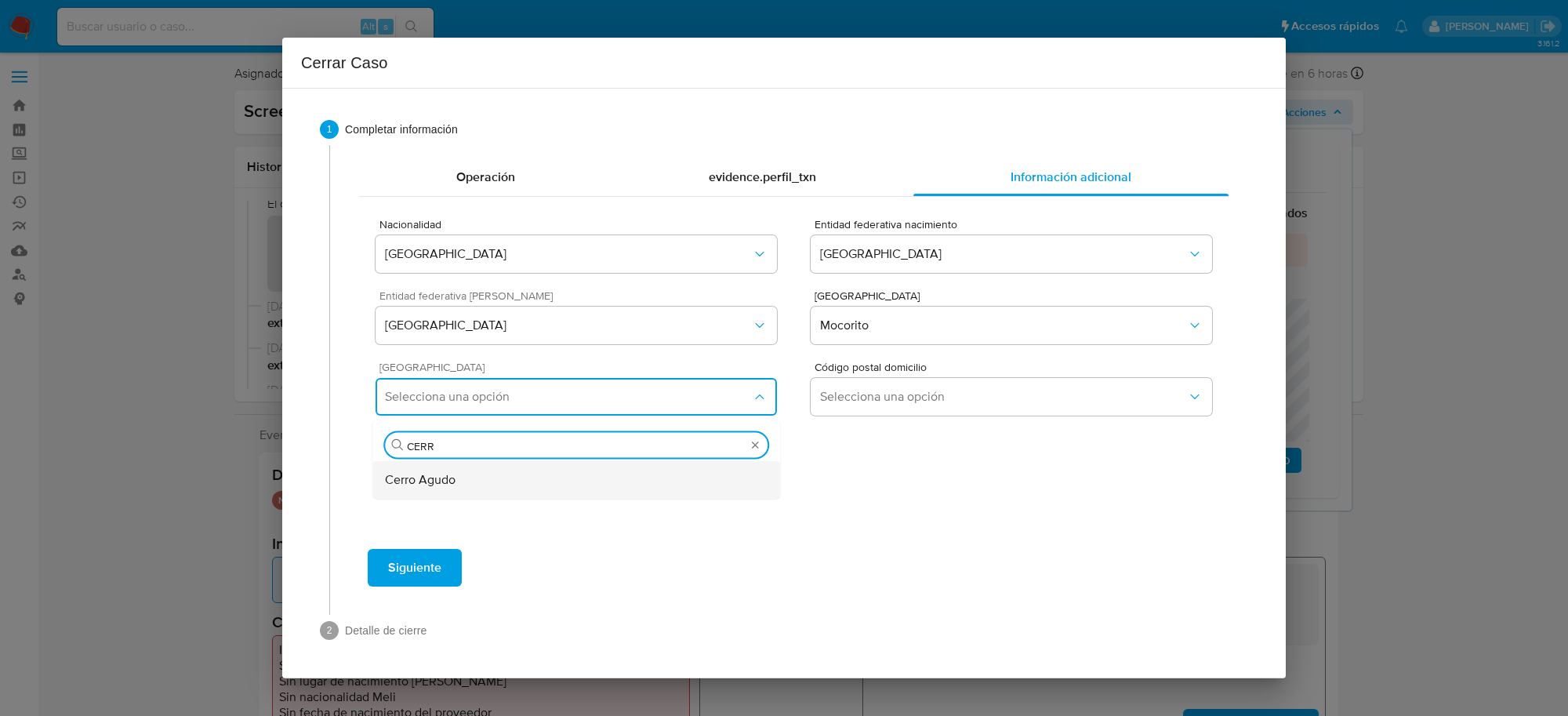
click at [569, 493] on div "Cerro Agudo" at bounding box center [577, 480] width 383 height 38
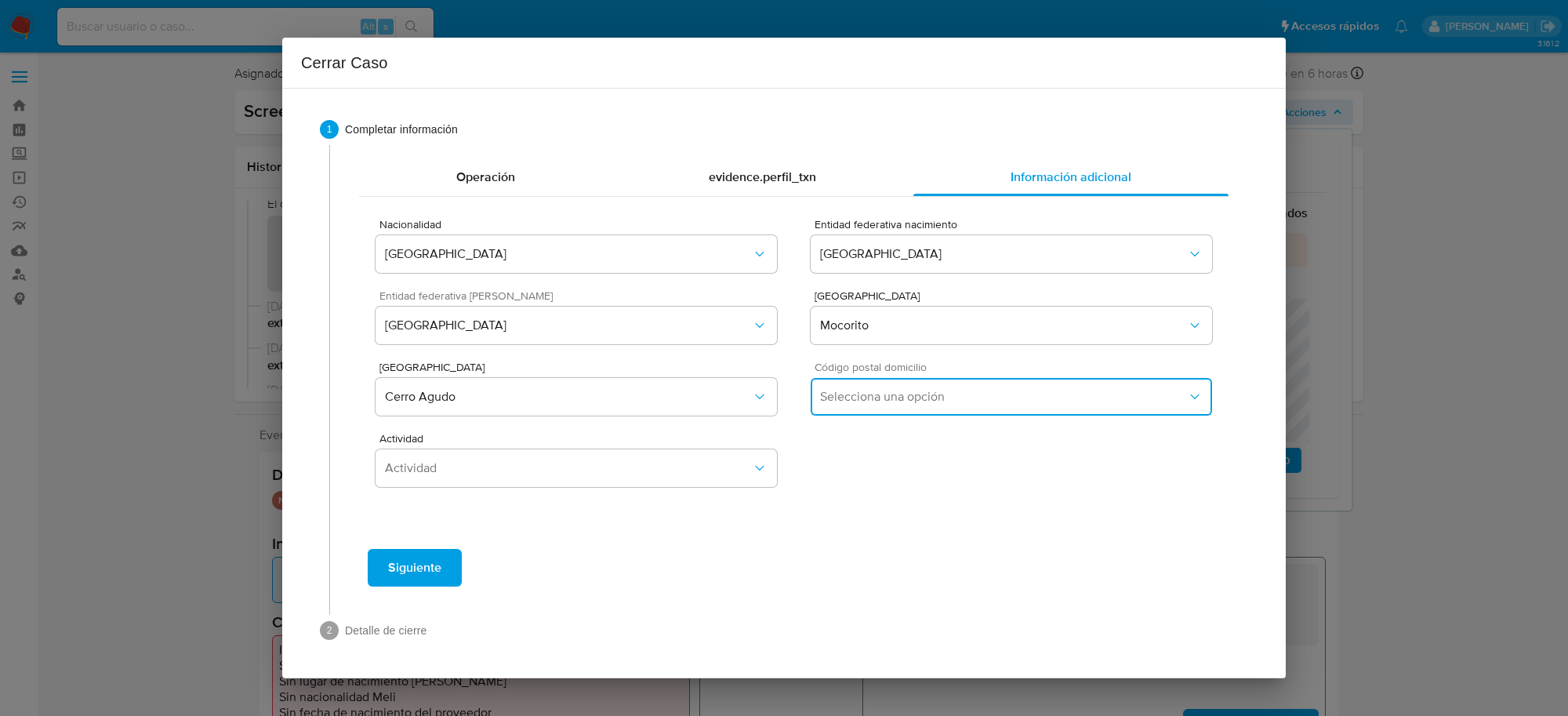
click at [873, 382] on button "Selecciona una opción" at bounding box center [1011, 397] width 401 height 38
click at [850, 483] on span "80830" at bounding box center [838, 480] width 37 height 16
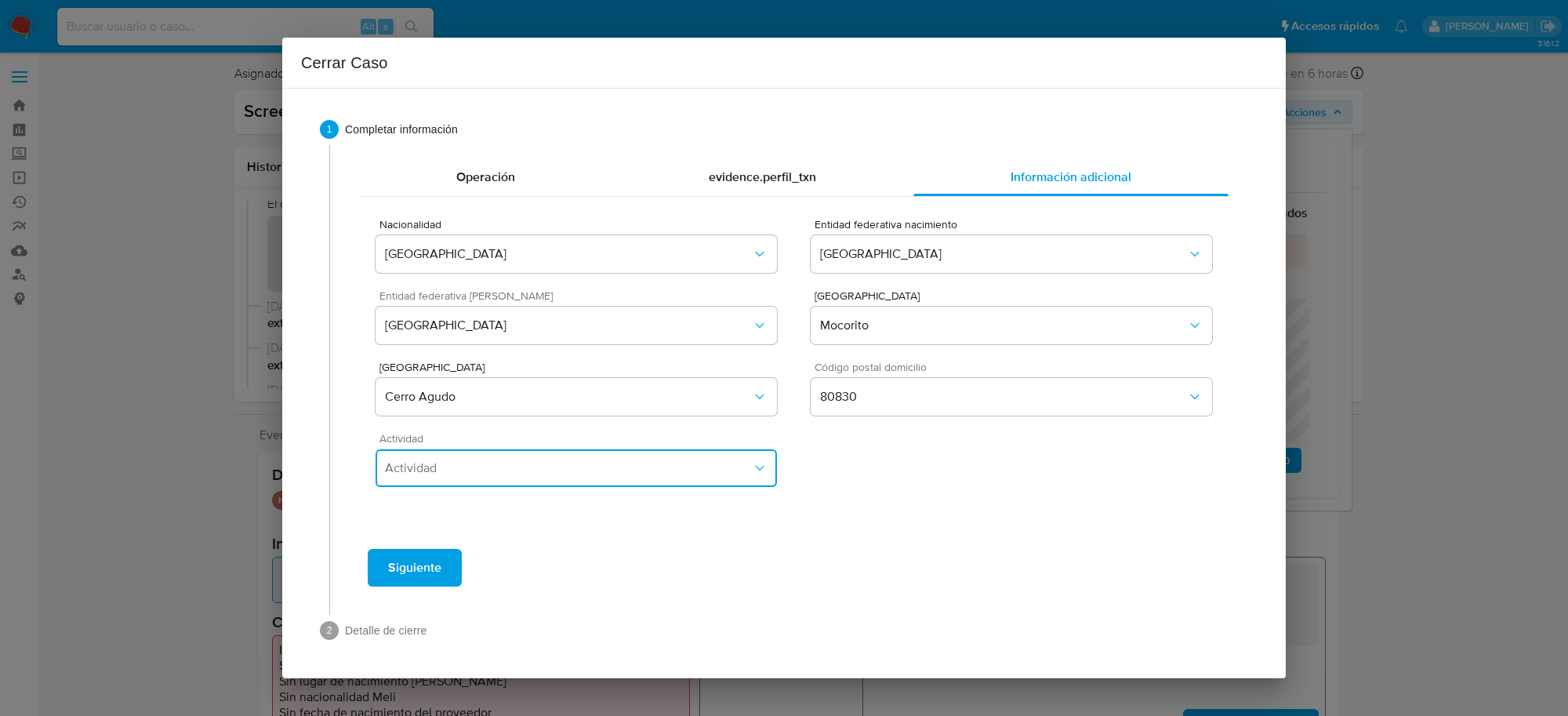
click at [659, 463] on span "Actividad" at bounding box center [569, 468] width 367 height 16
click at [564, 429] on div "Comerciante" at bounding box center [577, 431] width 383 height 38
click at [417, 553] on span "Siguiente" at bounding box center [415, 568] width 54 height 35
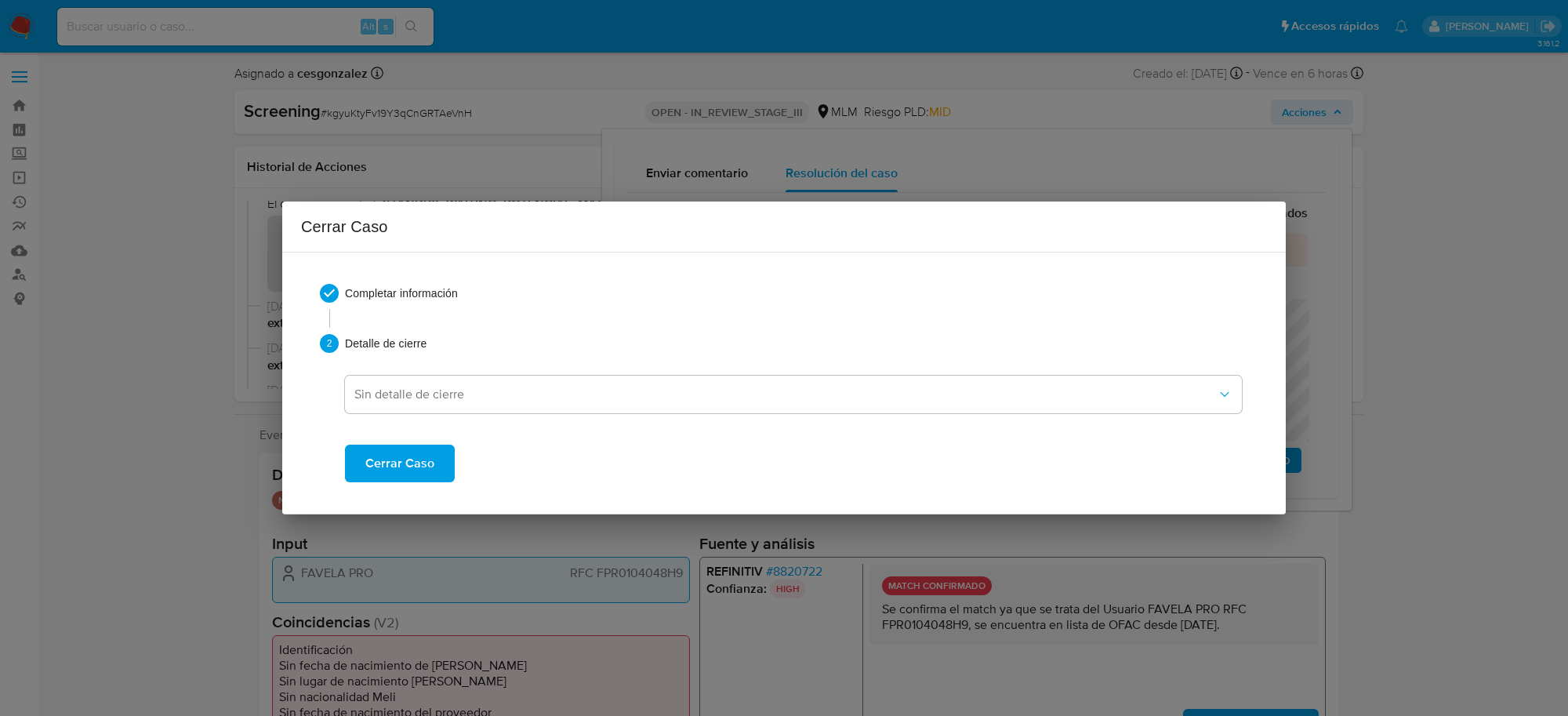
click at [359, 468] on button "Cerrar Caso" at bounding box center [400, 463] width 110 height 38
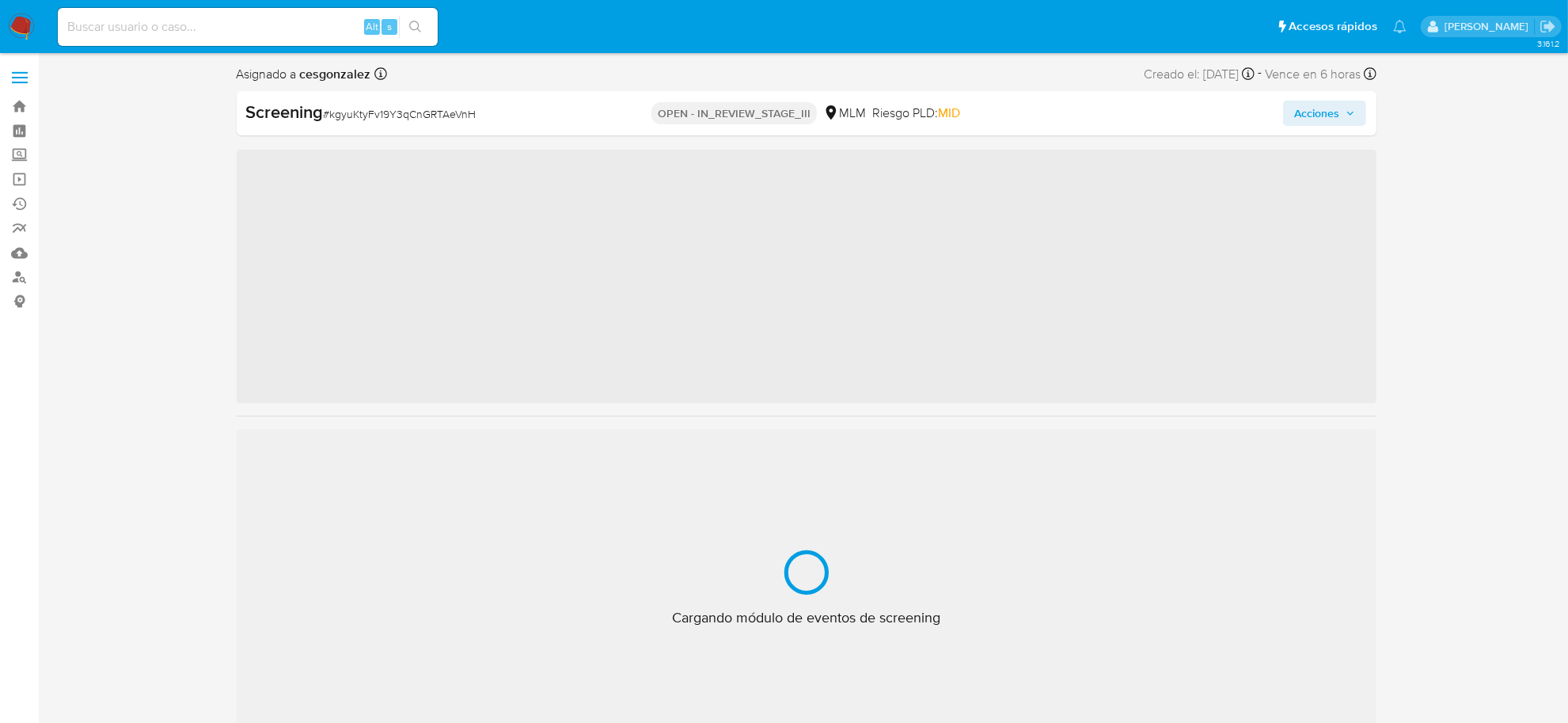
scroll to position [744, 0]
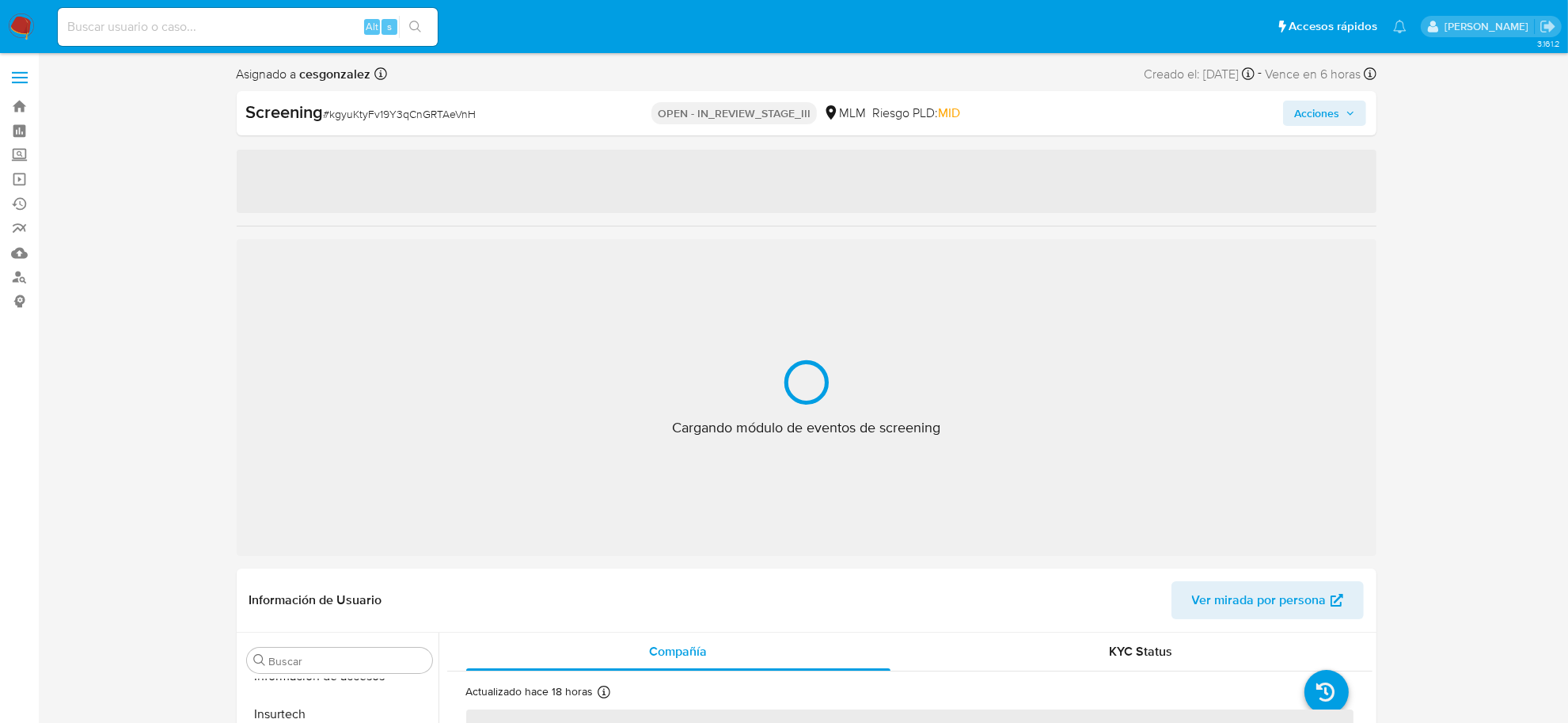
select select "10"
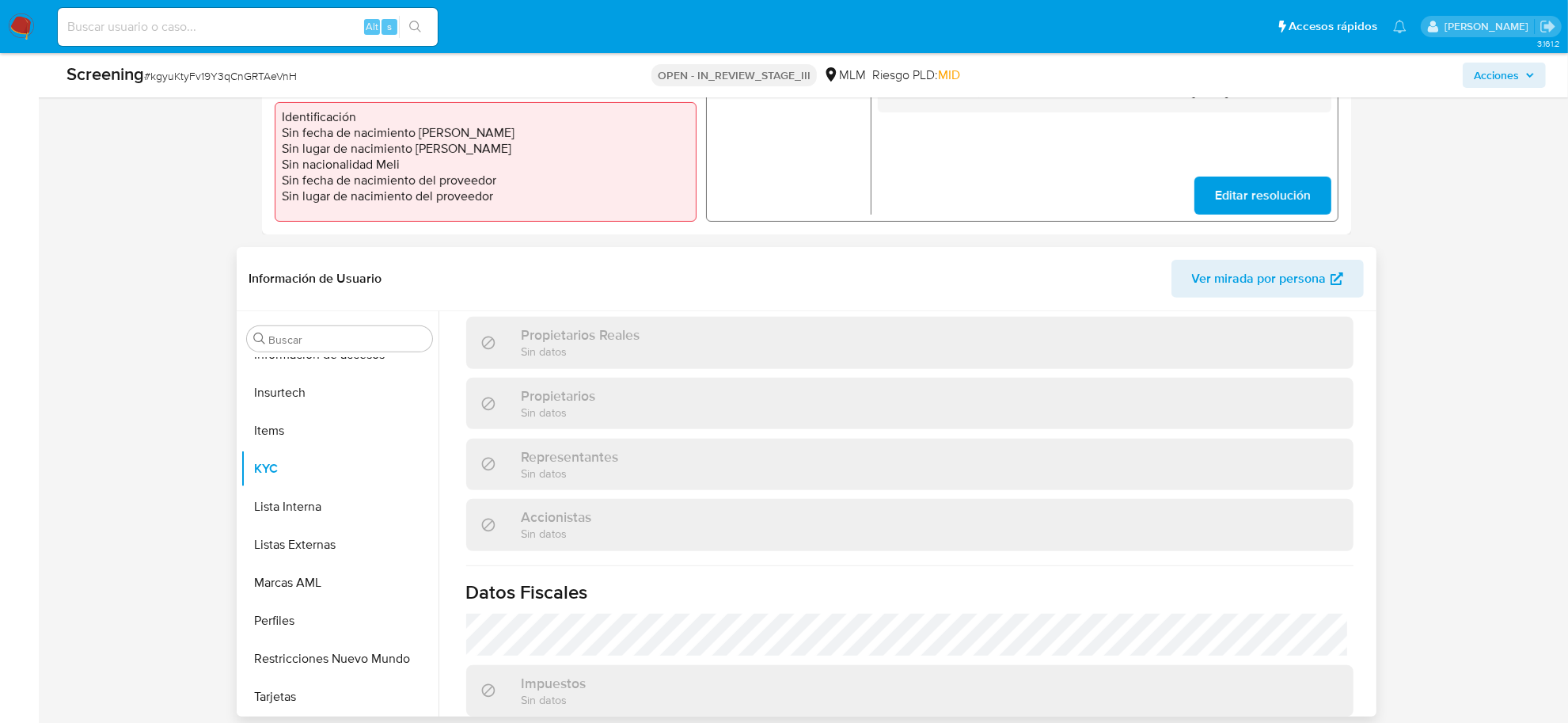
scroll to position [1173, 0]
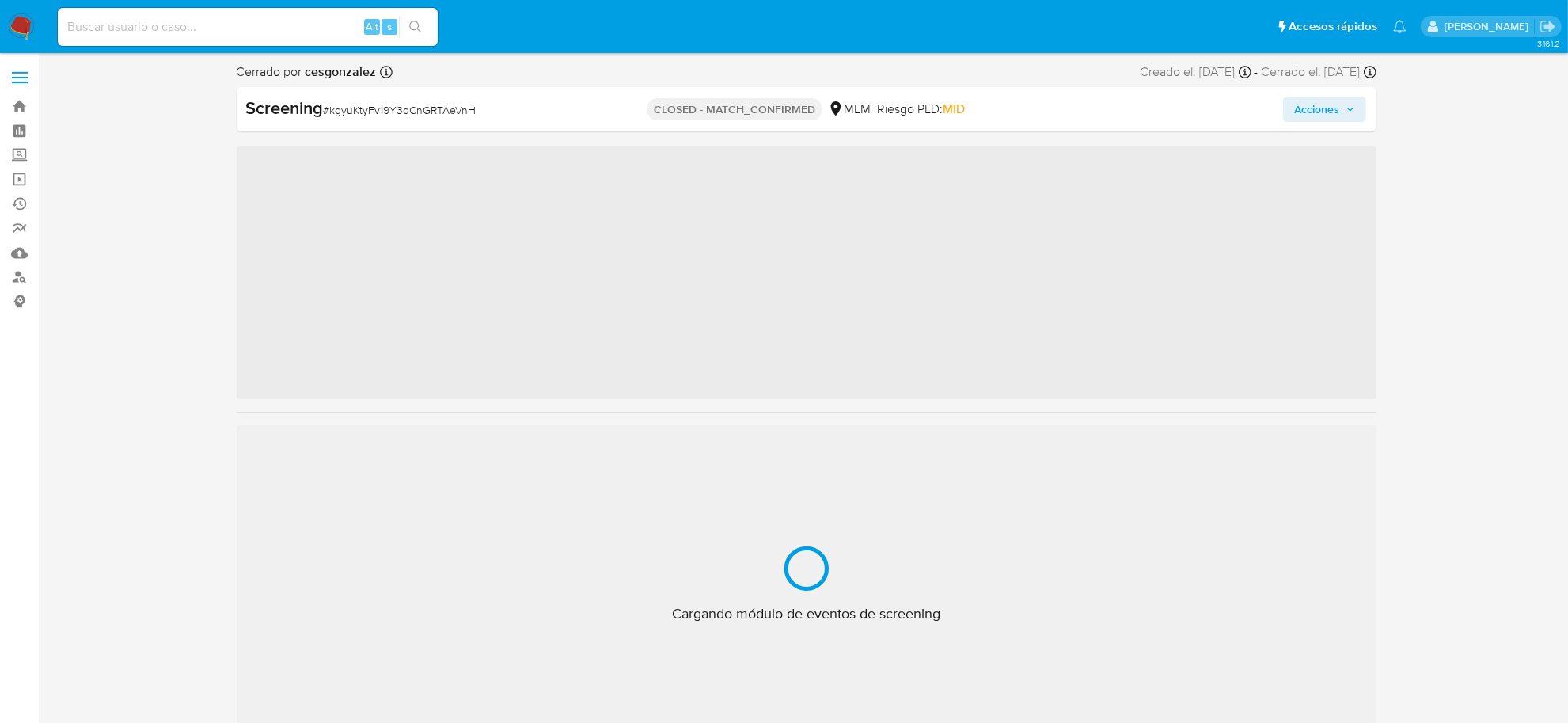
scroll to position [744, 0]
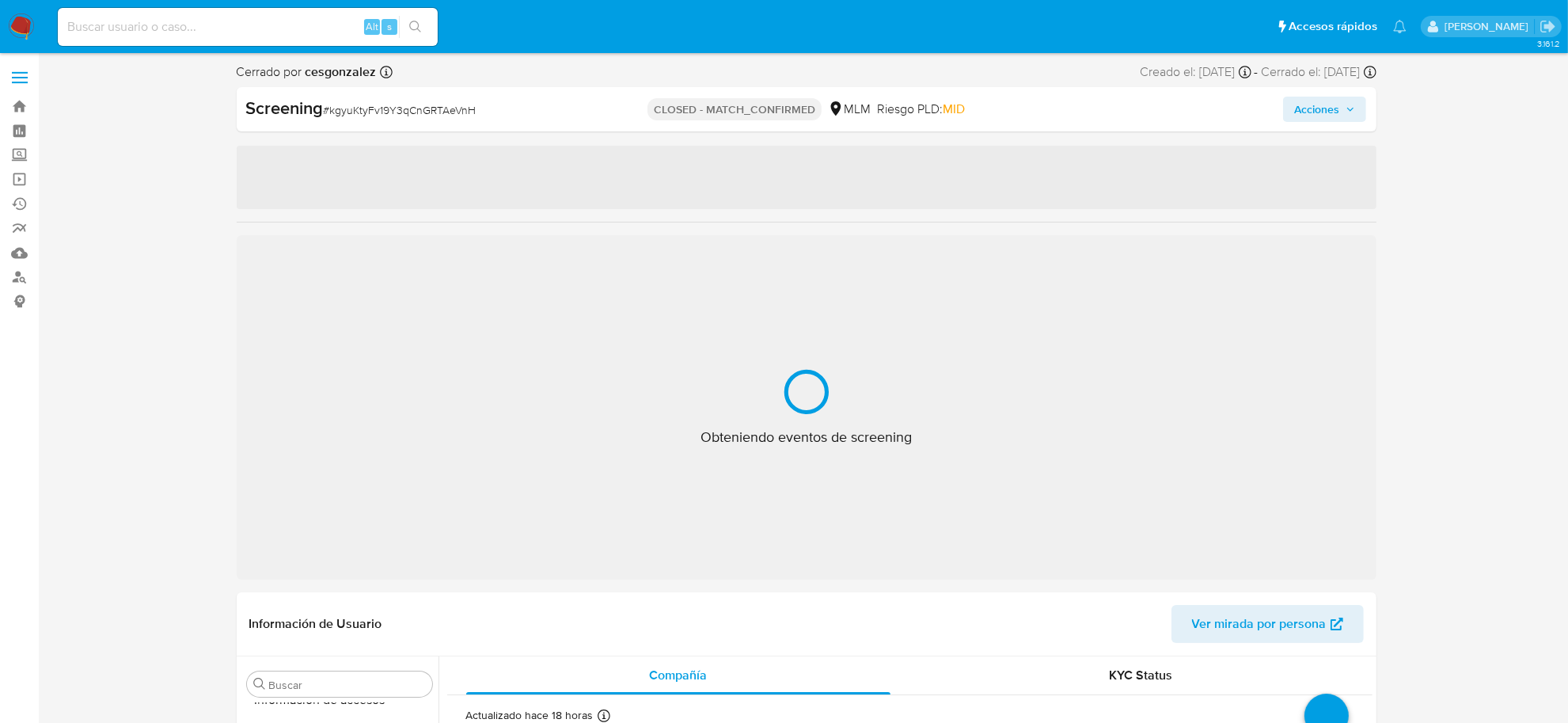
select select "10"
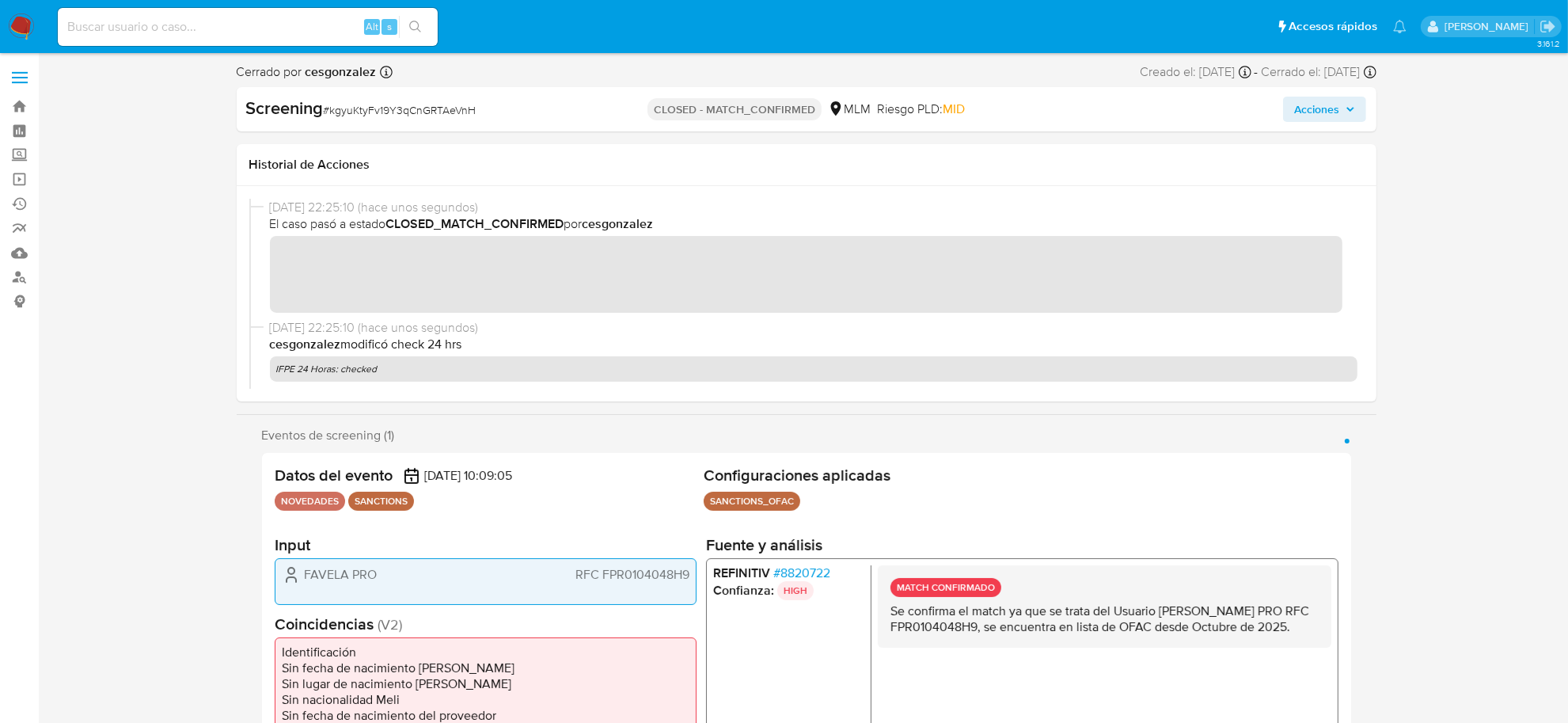
click at [402, 119] on div "Screening # kgyuKtyFv19Y3qCnGRTAeVnH" at bounding box center [431, 108] width 368 height 23
click at [401, 112] on span "# kgyuKtyFv19Y3qCnGRTAeVnH" at bounding box center [400, 110] width 153 height 16
click at [400, 111] on span "# kgyuKtyFv19Y3qCnGRTAeVnH" at bounding box center [400, 110] width 153 height 16
copy span "kgyuKtyFv19Y3qCnGRTAeVnH"
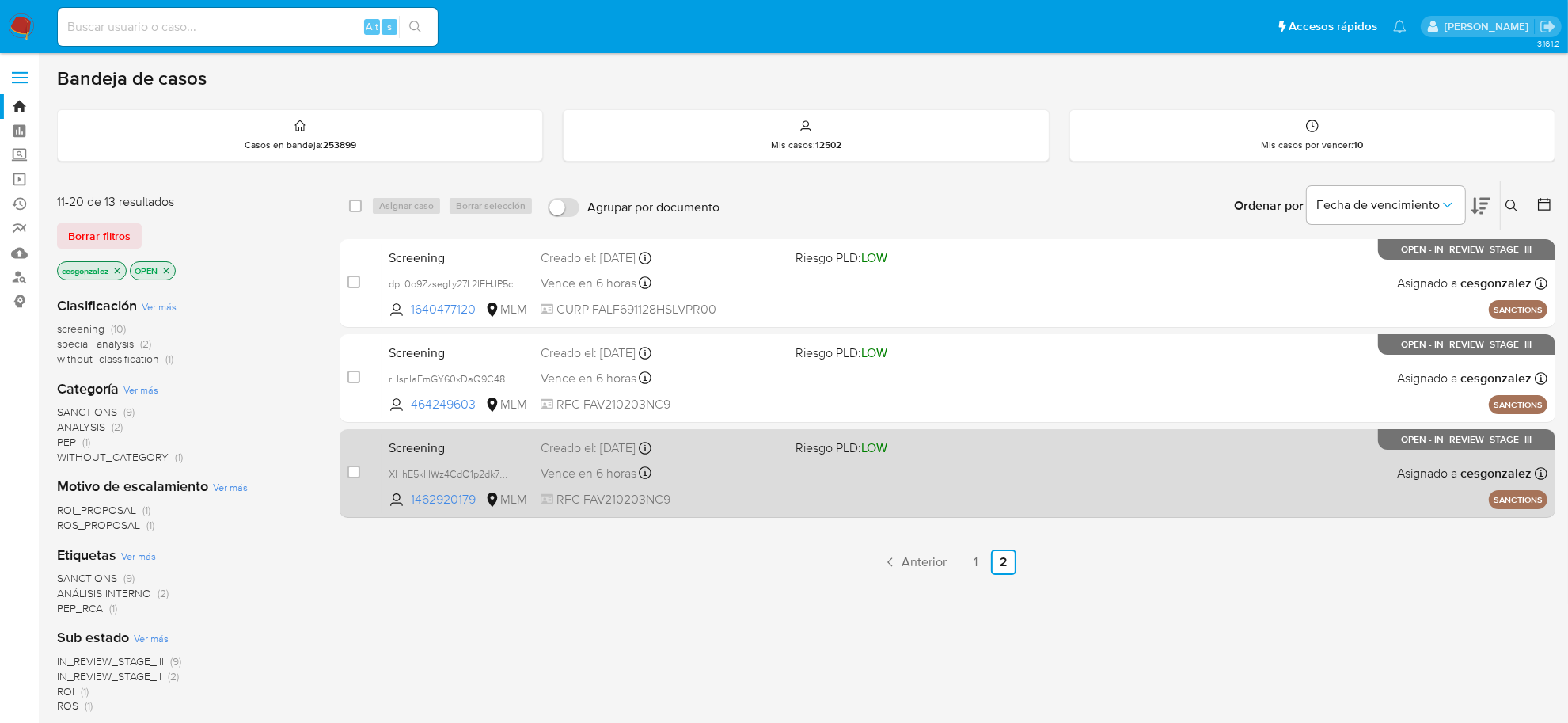
click at [766, 500] on span "RFC FAV210203NC9" at bounding box center [662, 499] width 242 height 17
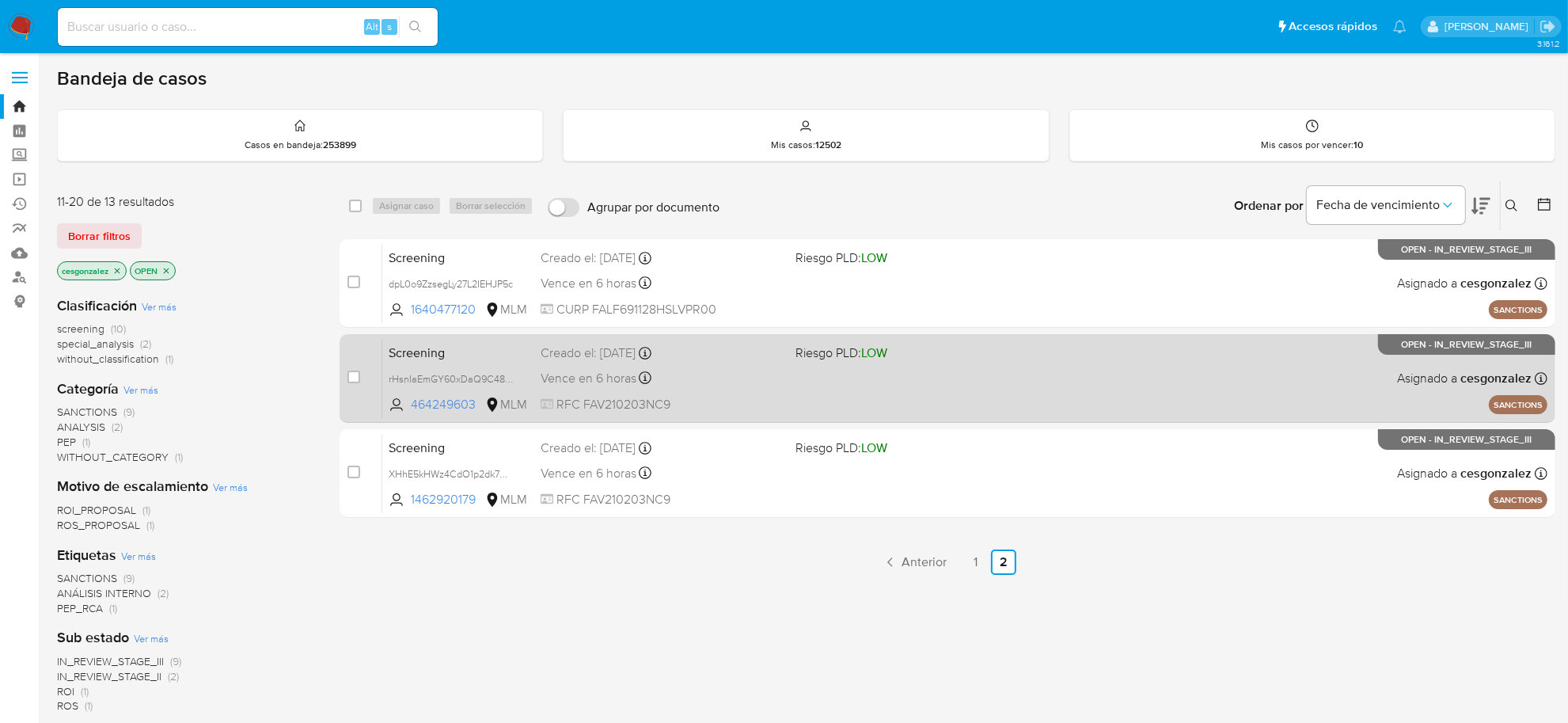
click at [588, 367] on div "Vence en 6 horas Vence el [DATE] 04:09:05" at bounding box center [662, 378] width 242 height 22
click at [571, 367] on div "Vence en 6 horas Vence el [DATE] 04:09:05" at bounding box center [662, 378] width 242 height 22
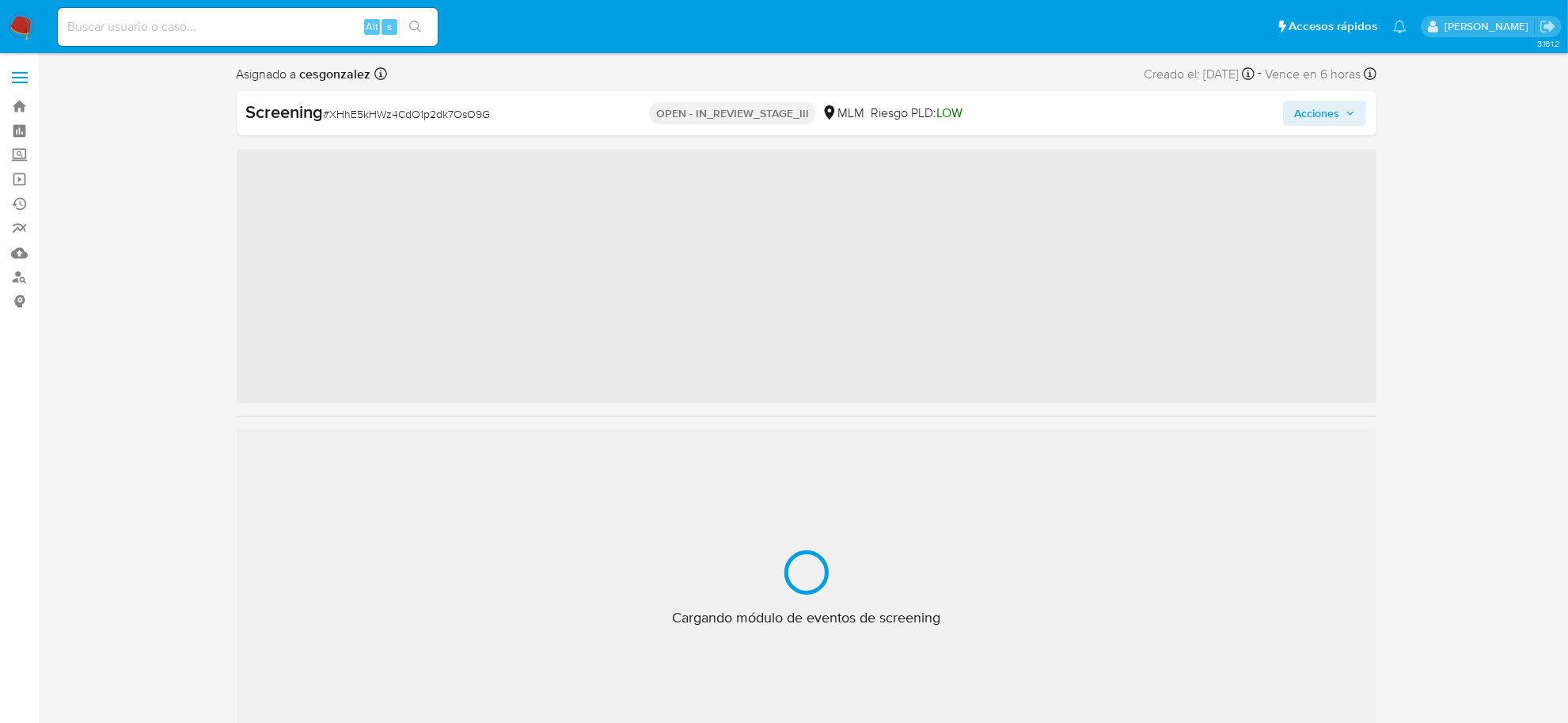
scroll to position [744, 0]
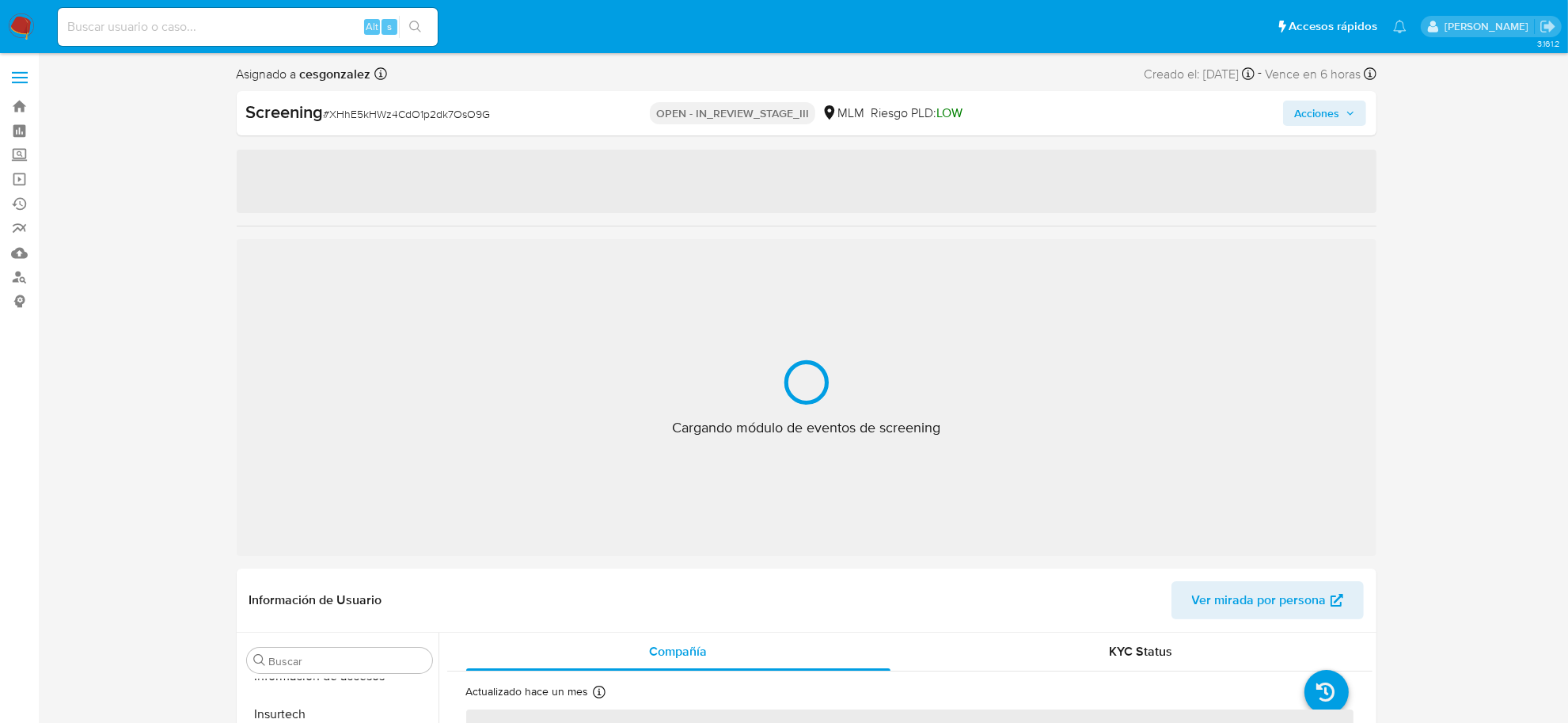
select select "10"
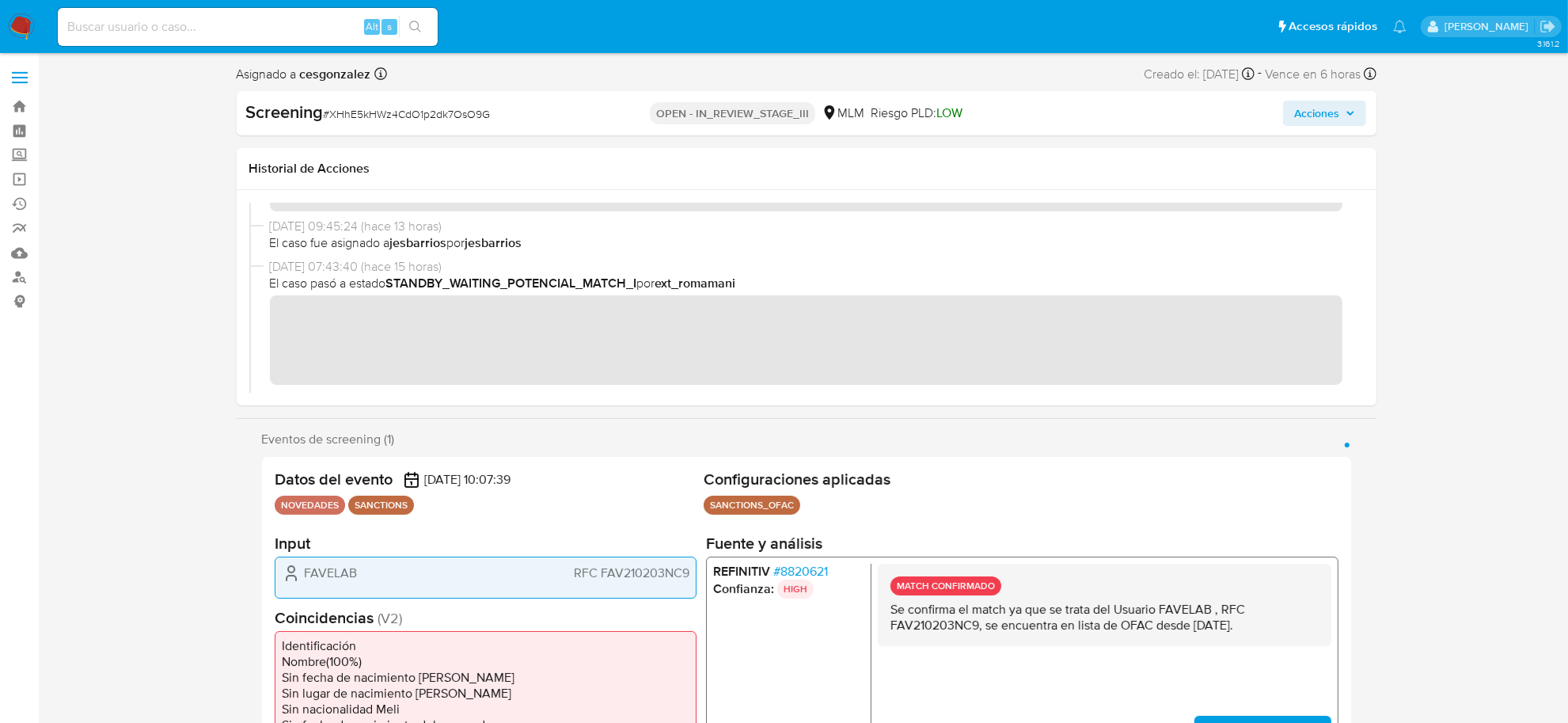
scroll to position [198, 0]
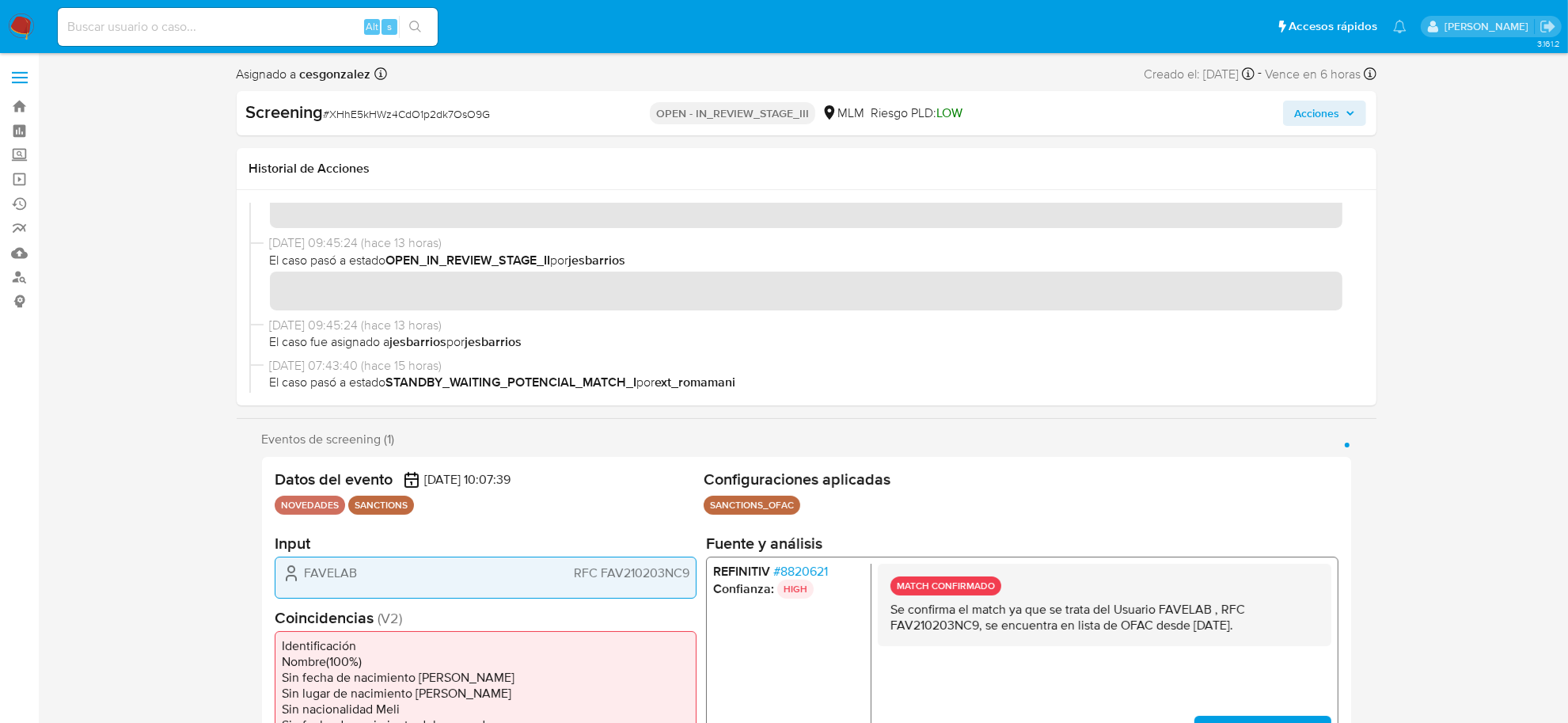
click at [1334, 107] on span "Acciones" at bounding box center [1317, 113] width 45 height 25
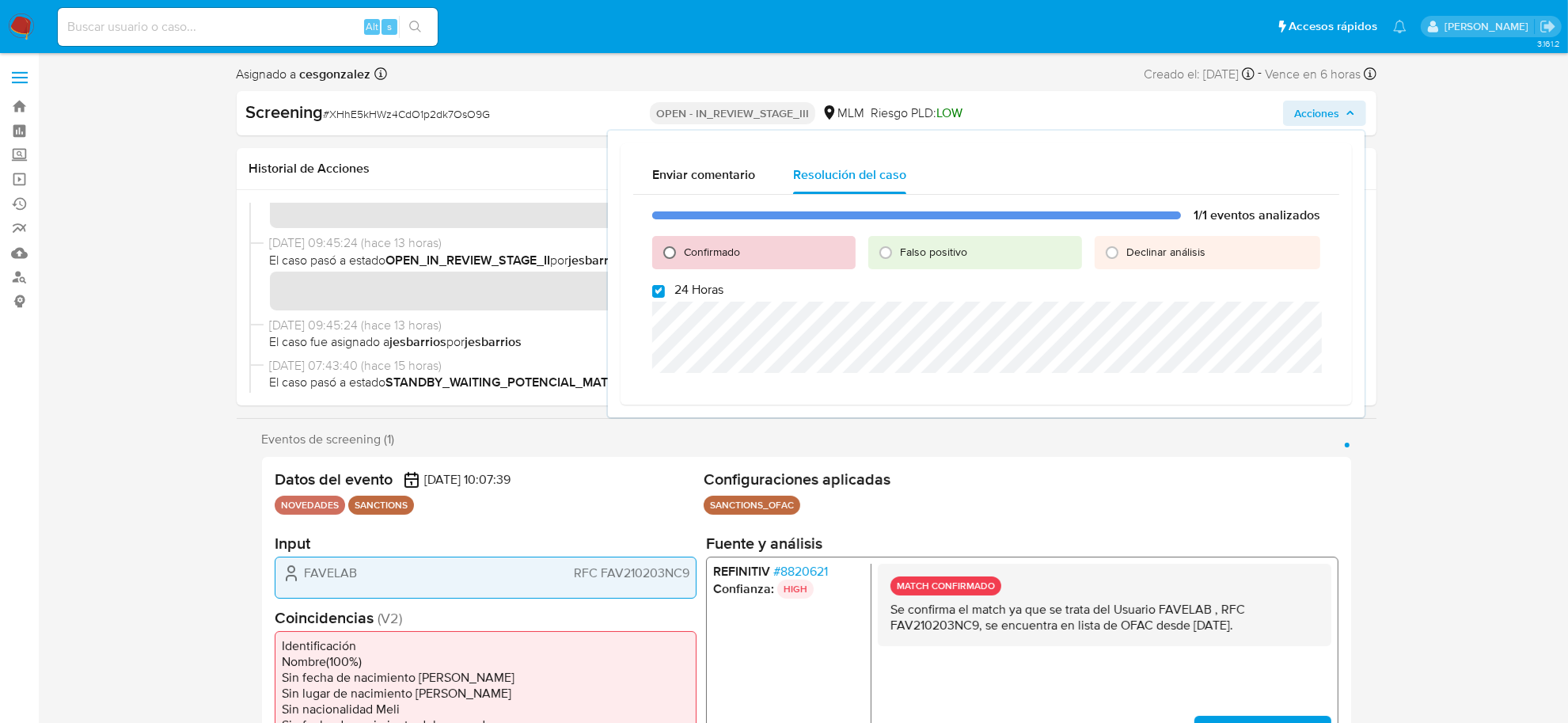
click at [661, 255] on input "Confirmado" at bounding box center [670, 253] width 25 height 25
radio input "true"
click at [659, 287] on input "24 Horas" at bounding box center [658, 292] width 13 height 13
checkbox input "false"
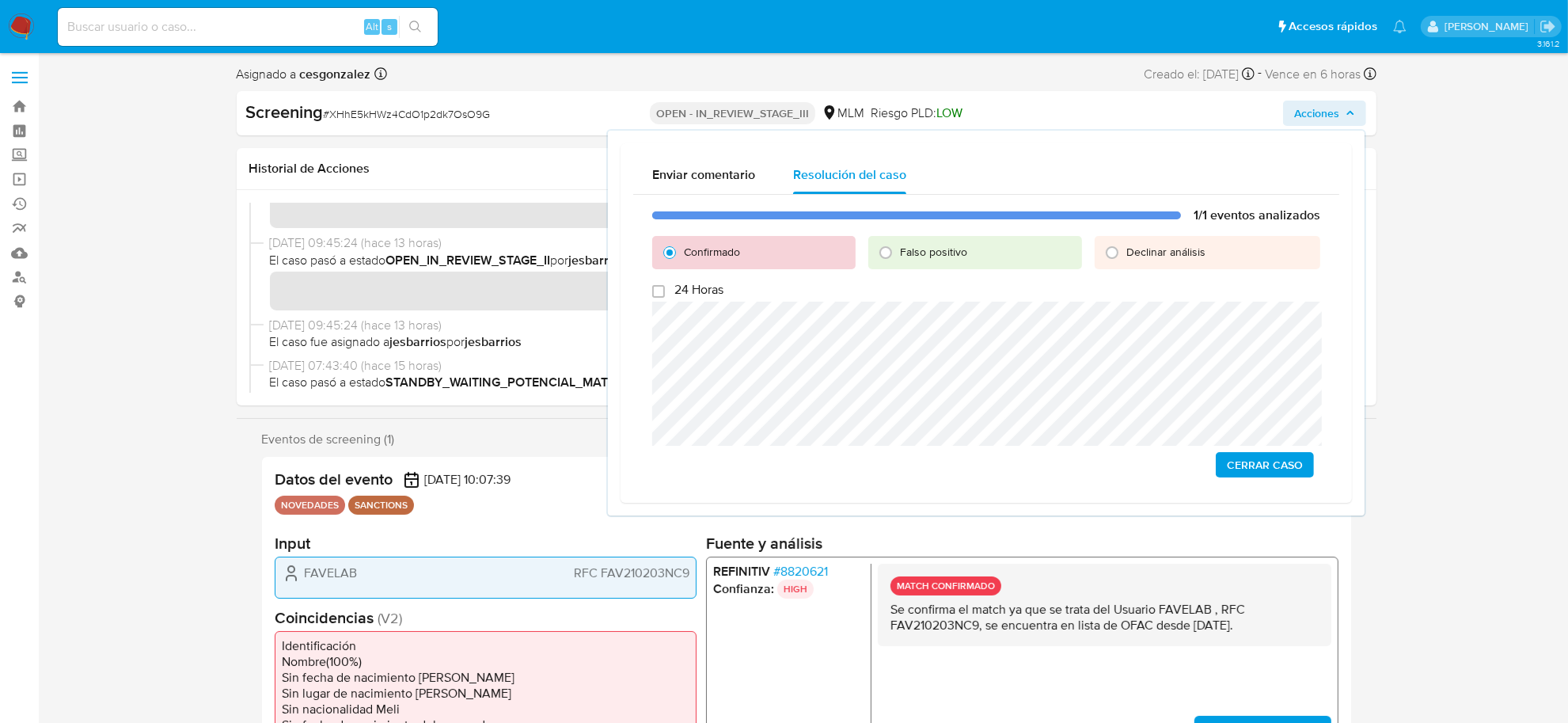
click at [1268, 472] on span "Cerrar Caso" at bounding box center [1265, 464] width 76 height 23
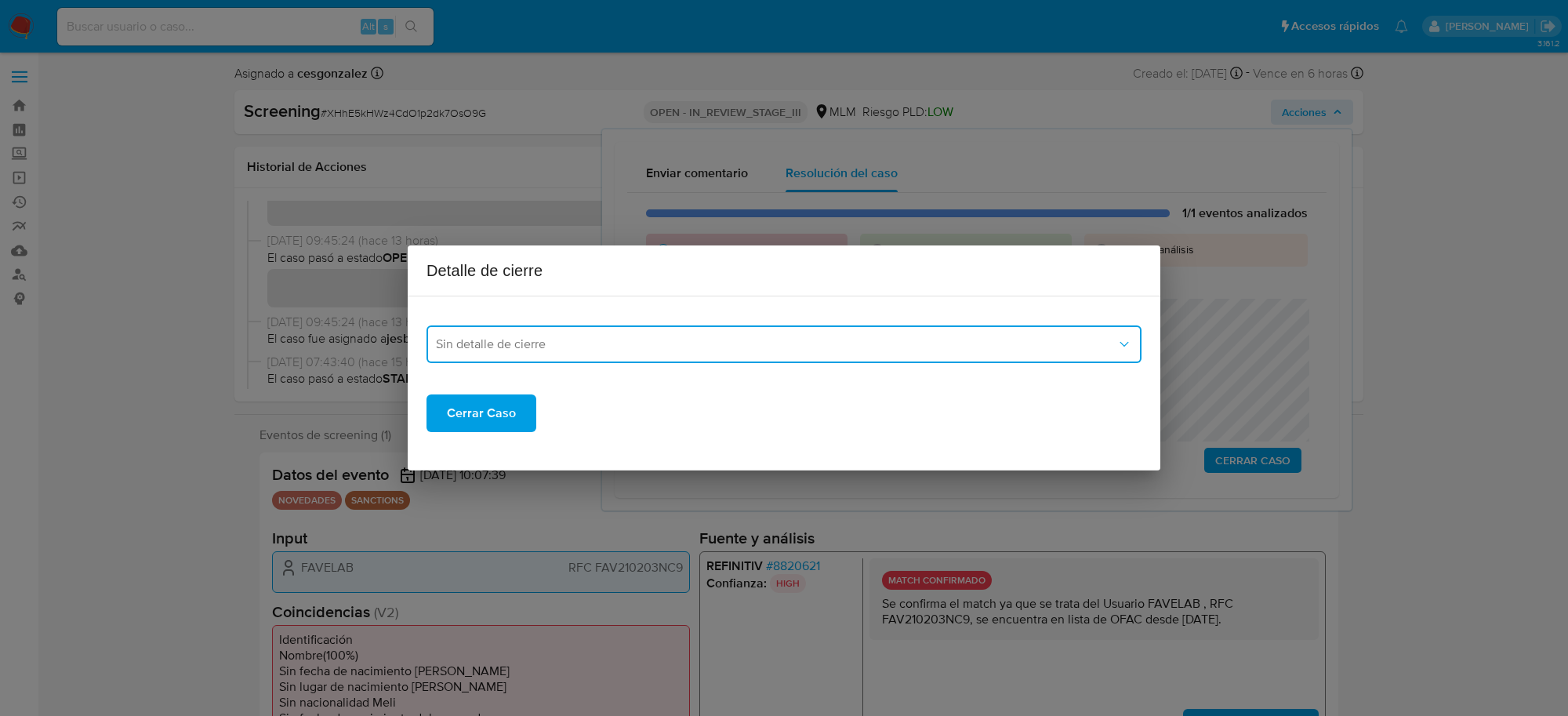
click at [613, 358] on button "Sin detalle de cierre" at bounding box center [784, 344] width 715 height 38
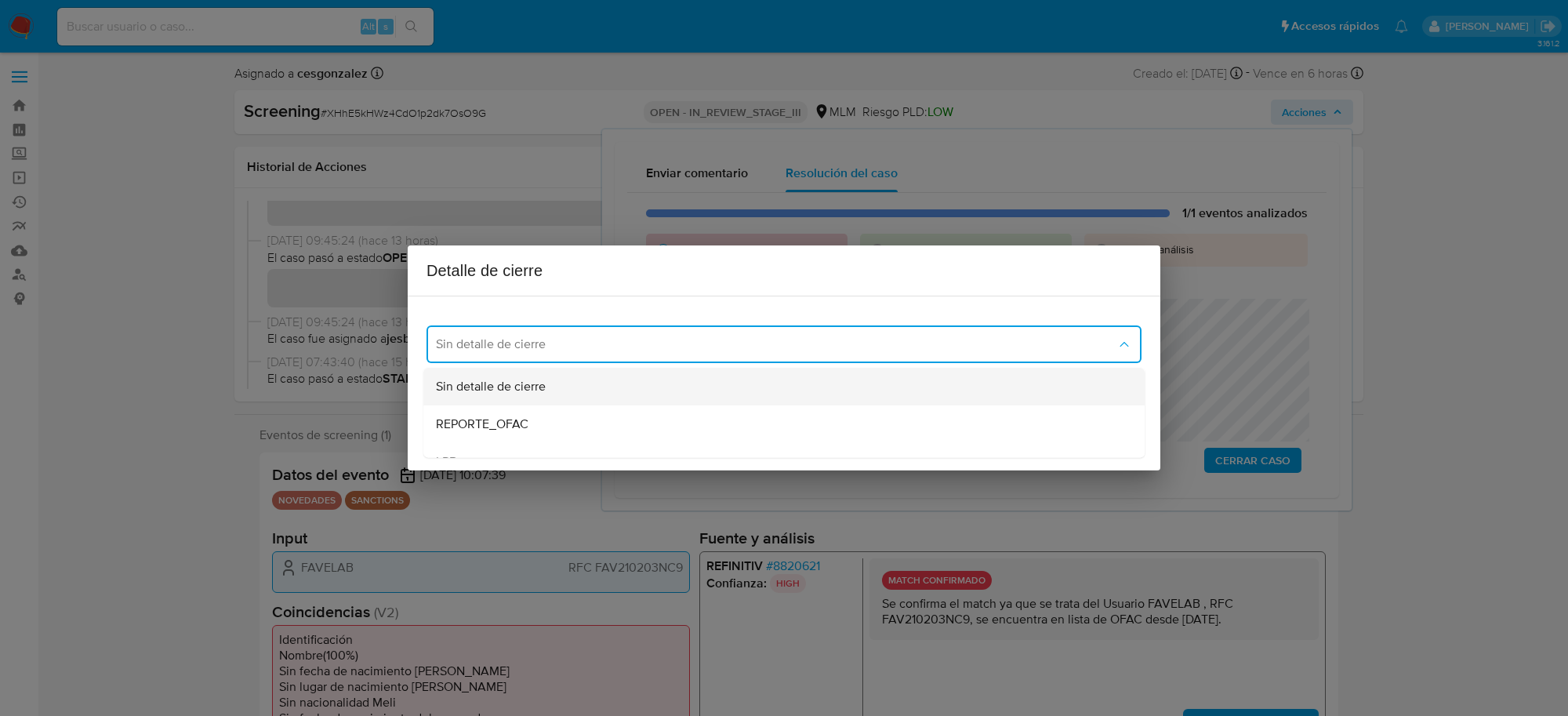
click at [521, 392] on span "Sin detalle de cierre" at bounding box center [490, 386] width 110 height 16
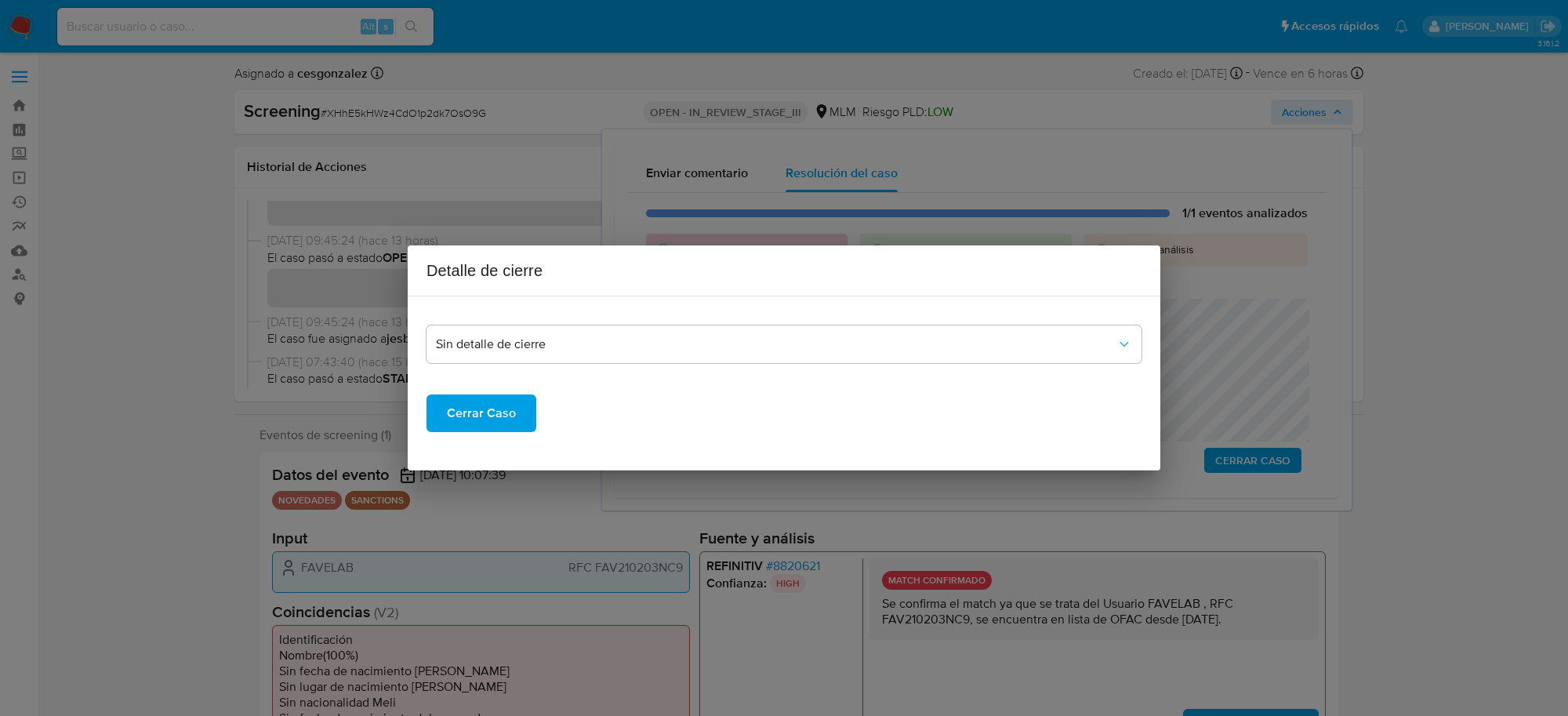
click at [479, 417] on span "Cerrar Caso" at bounding box center [481, 413] width 69 height 35
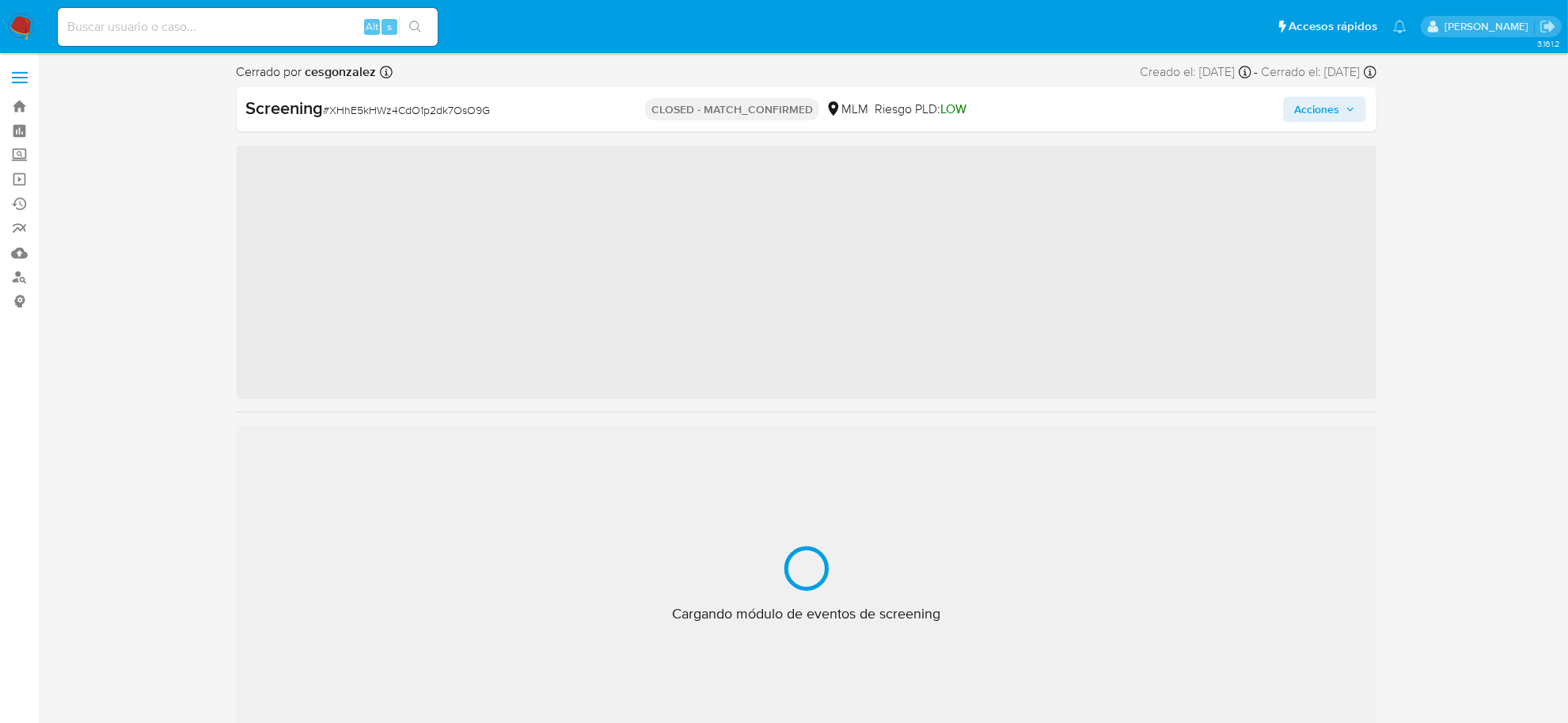
scroll to position [744, 0]
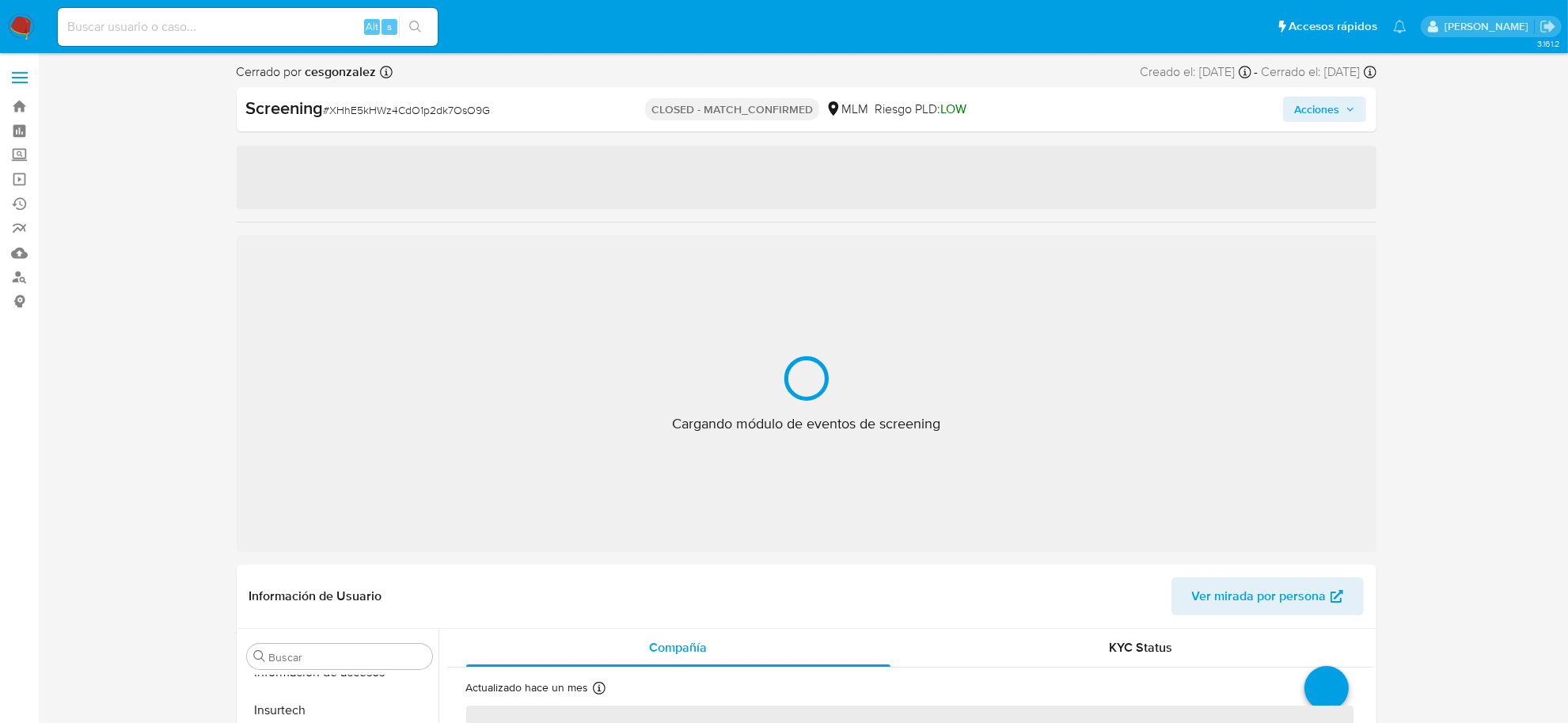
select select "10"
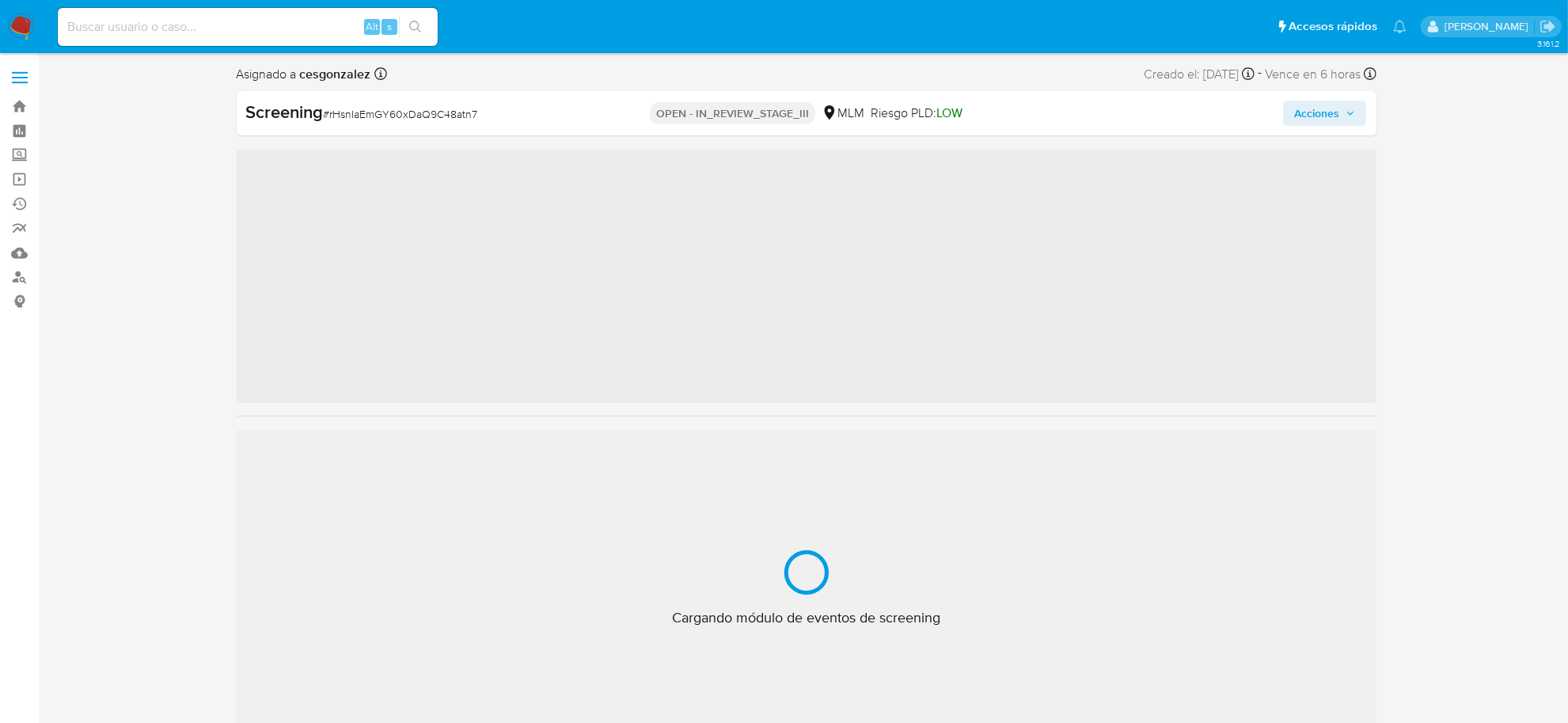
scroll to position [744, 0]
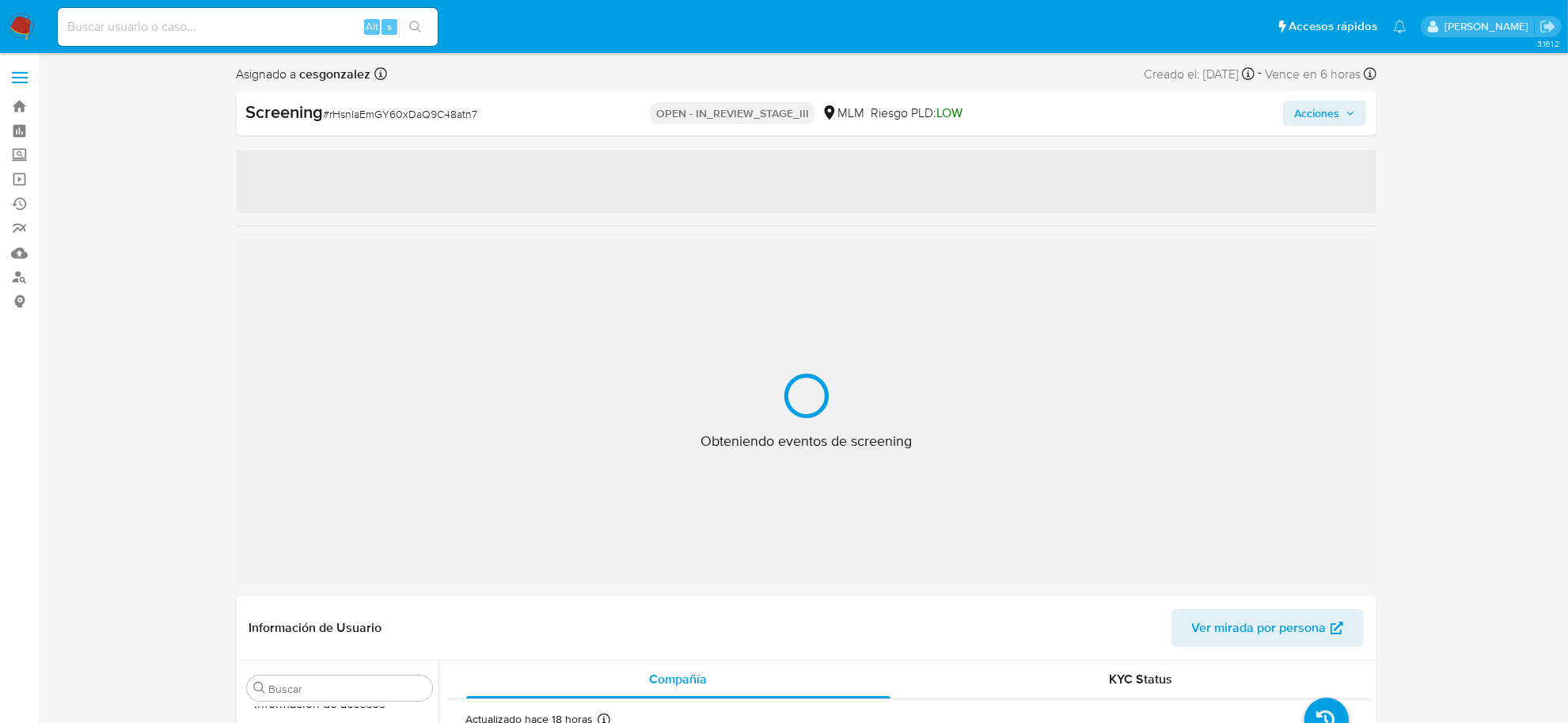
select select "10"
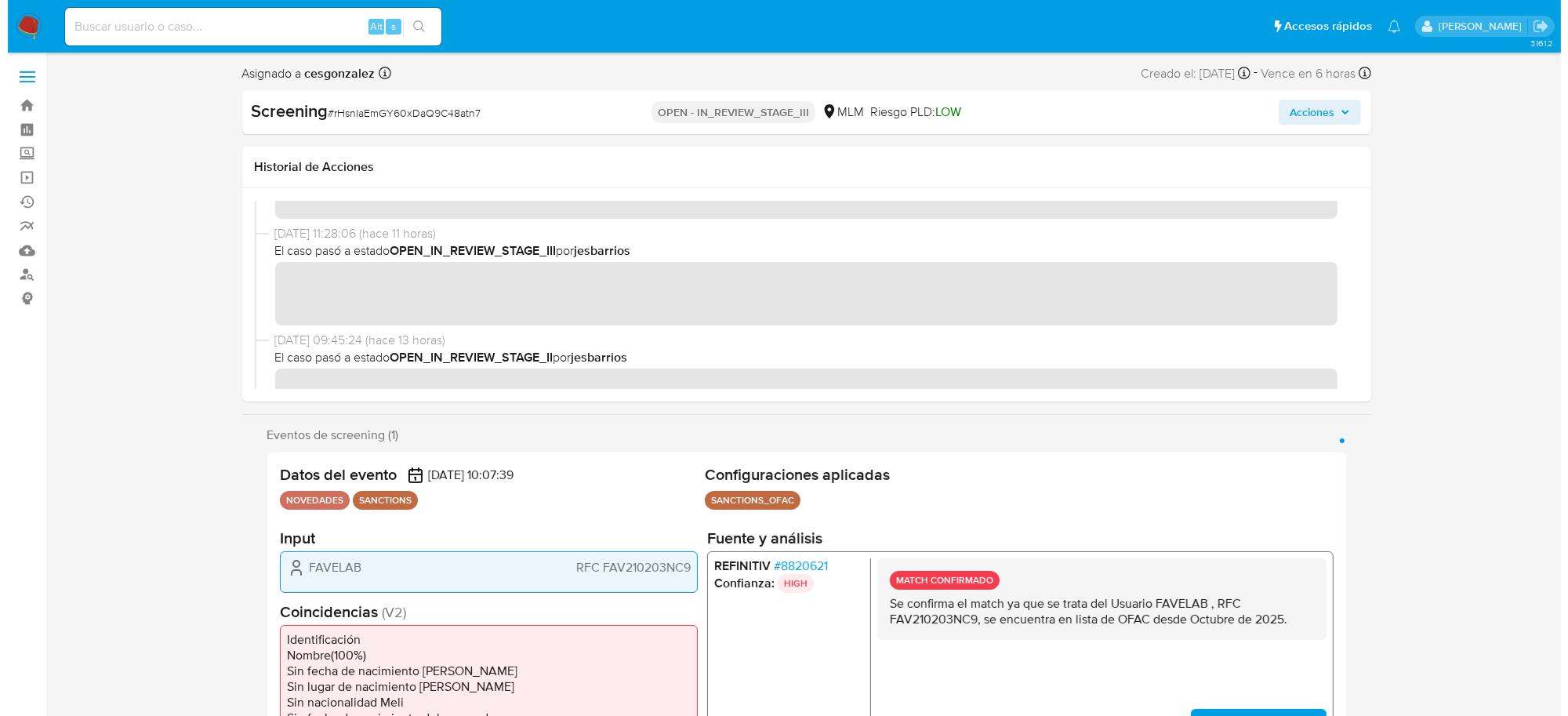
scroll to position [0, 0]
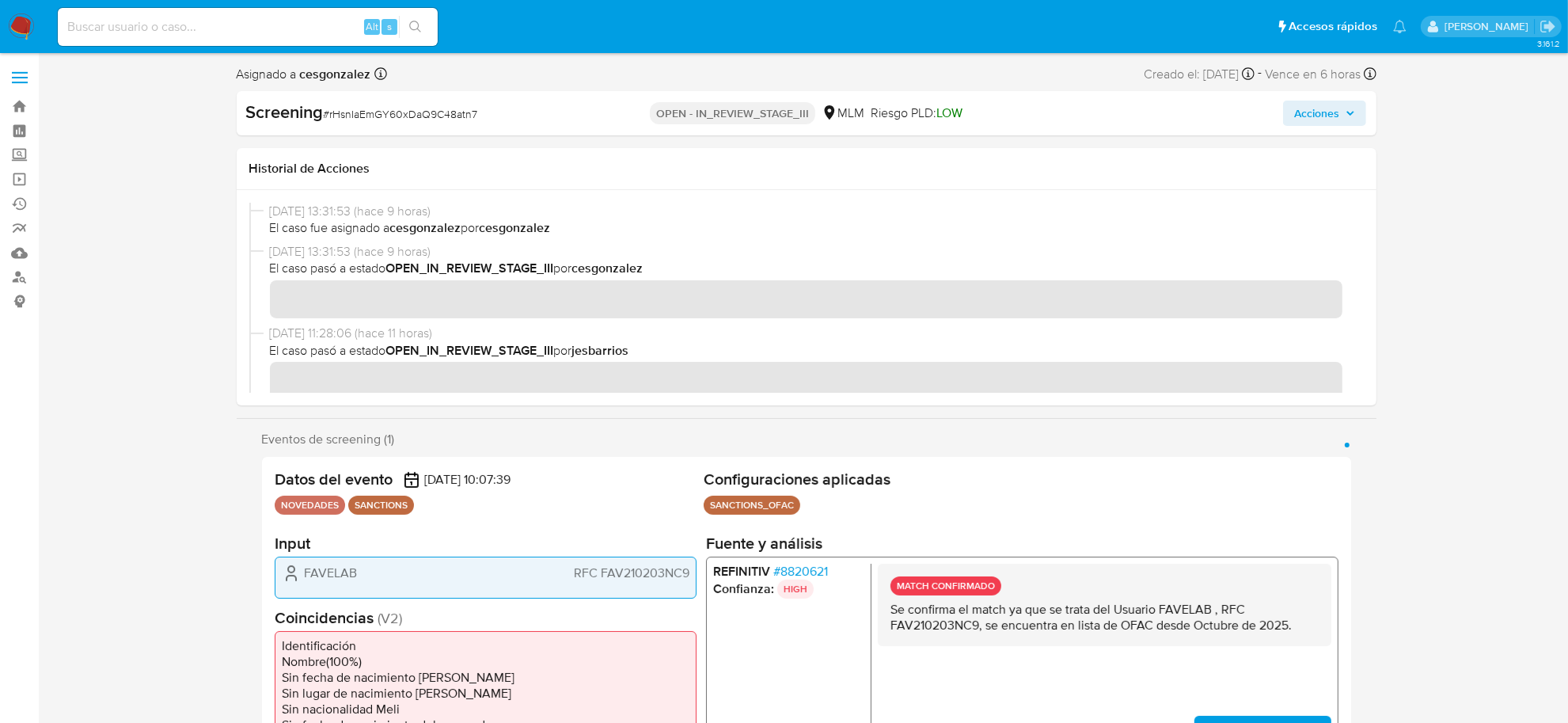
click at [1346, 106] on span "Acciones" at bounding box center [1325, 113] width 61 height 23
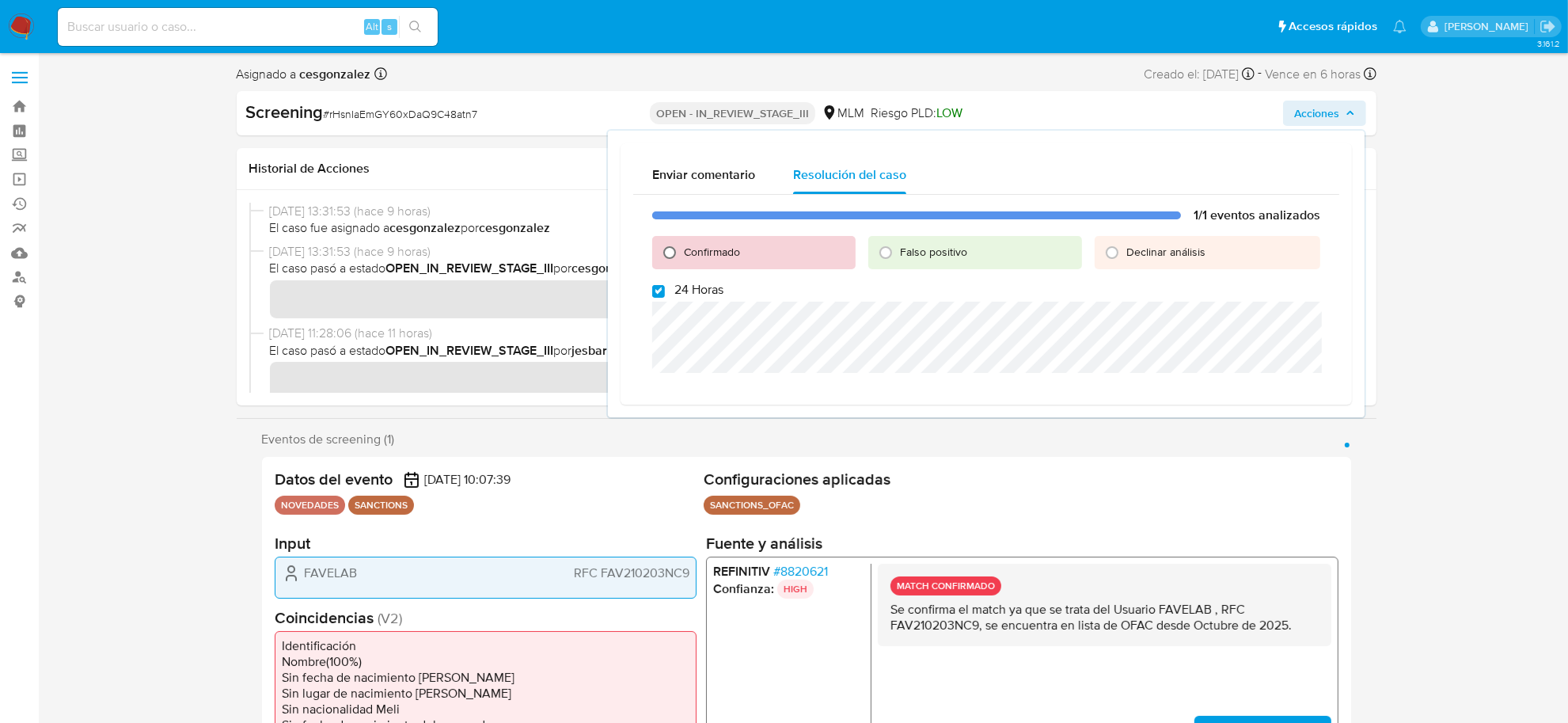
click at [669, 247] on input "Confirmado" at bounding box center [670, 253] width 25 height 25
radio input "true"
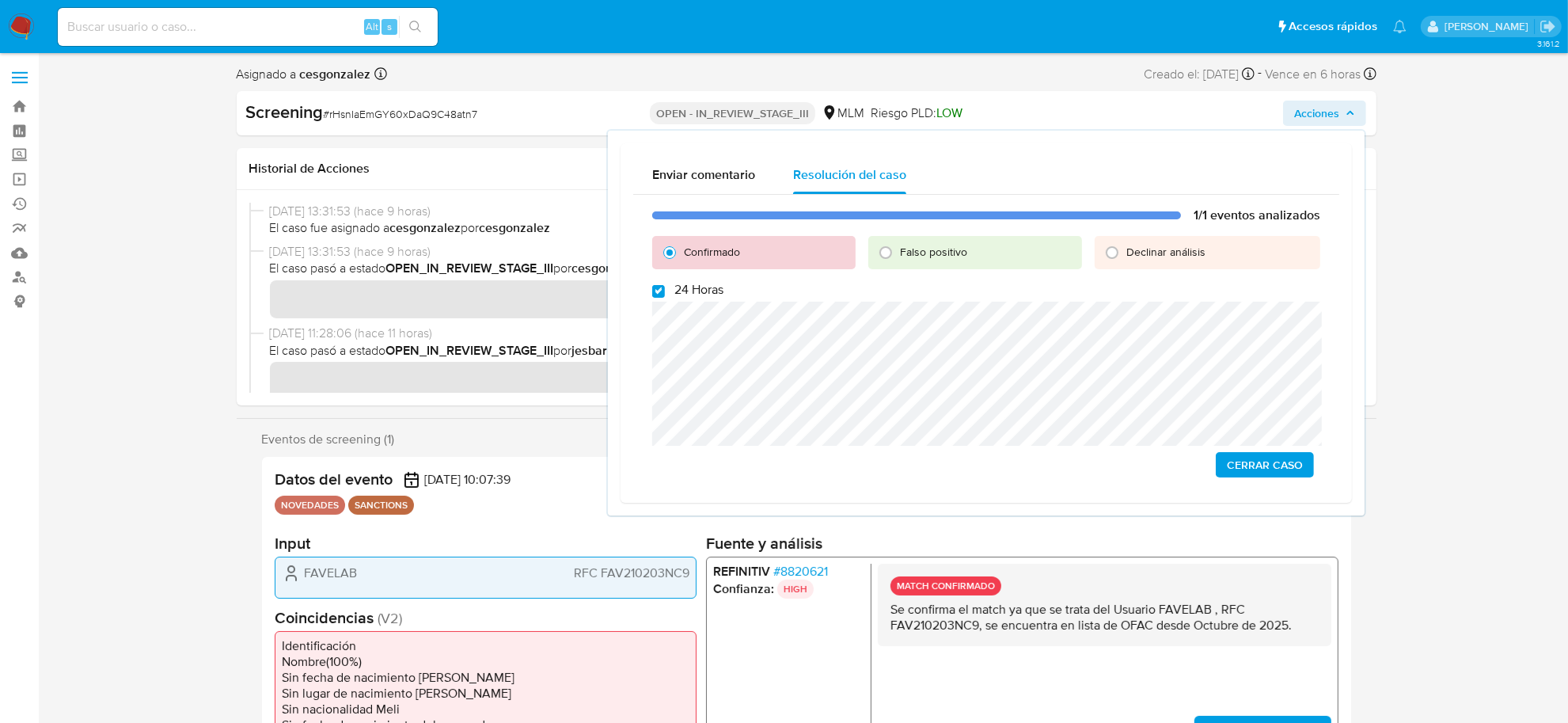
click at [1281, 457] on span "Cerrar Caso" at bounding box center [1265, 464] width 76 height 23
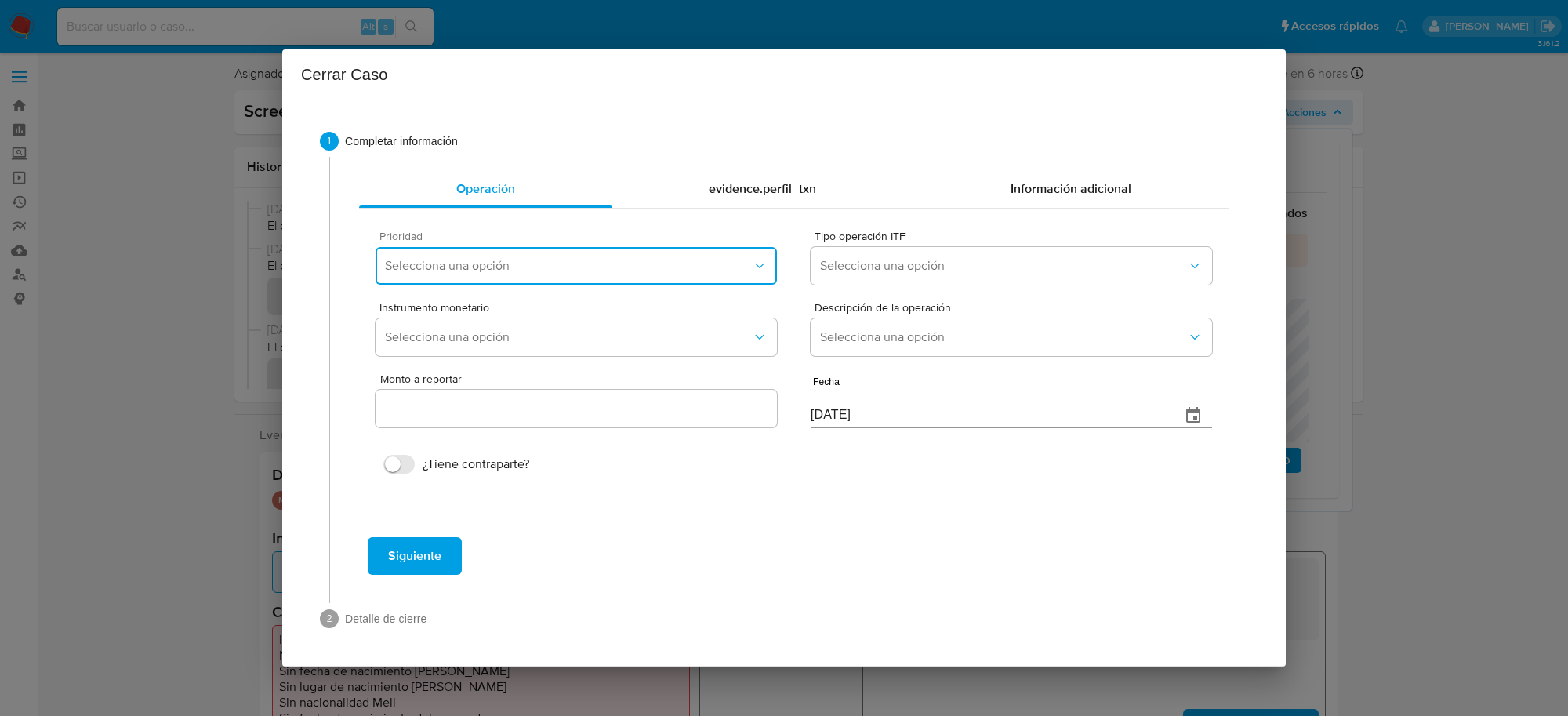
click at [648, 258] on span "Selecciona una opción" at bounding box center [569, 265] width 367 height 16
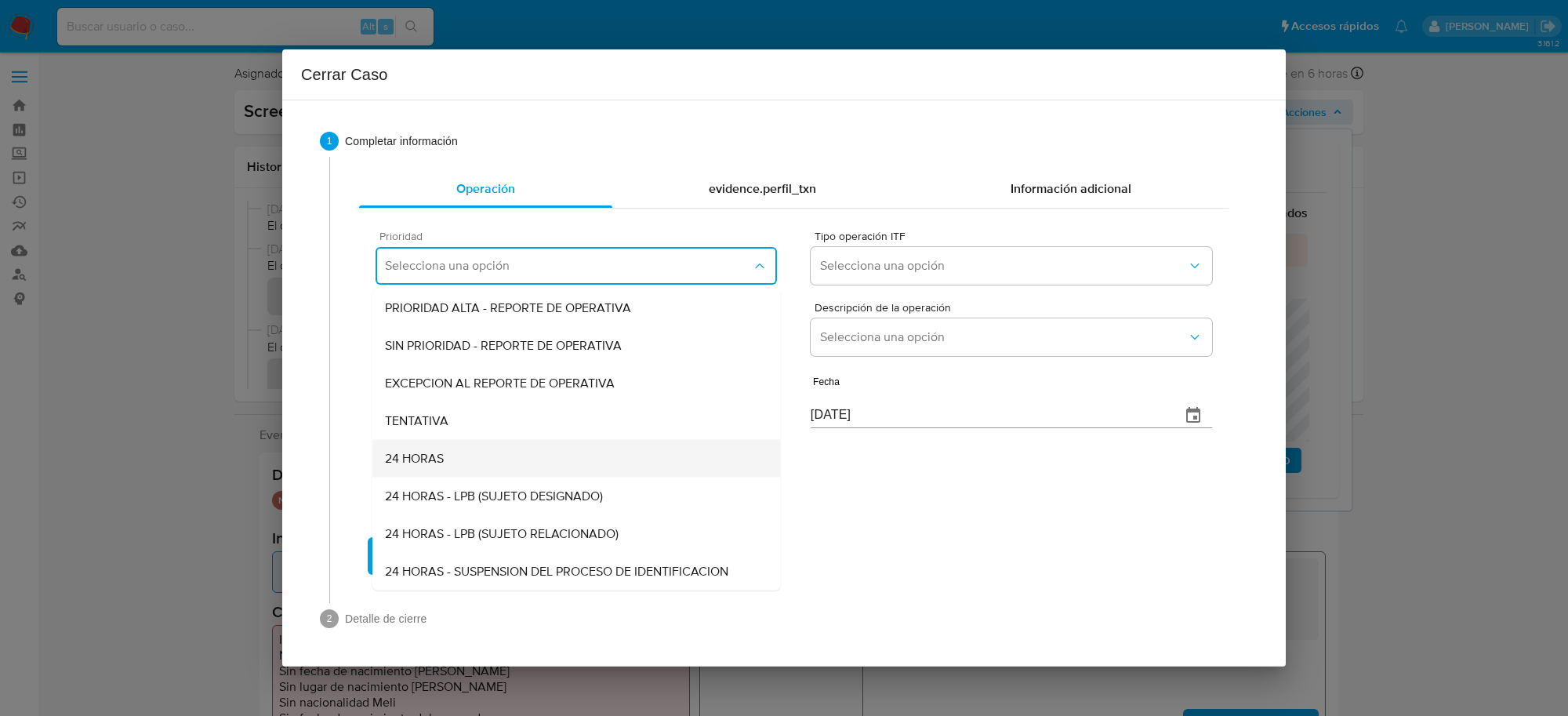
click at [420, 451] on span "24 HORAS" at bounding box center [415, 459] width 59 height 16
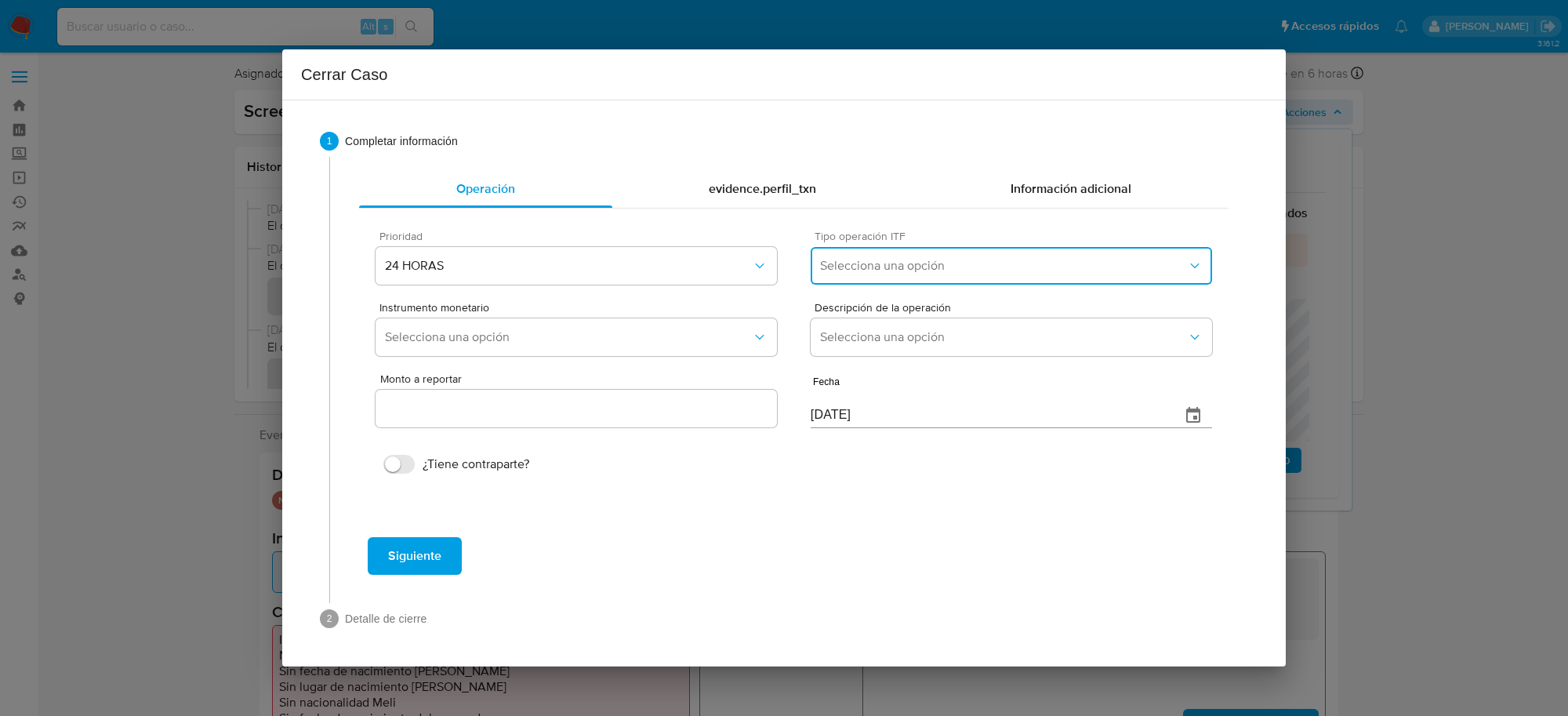
click at [889, 266] on span "Selecciona una opción" at bounding box center [1003, 265] width 367 height 16
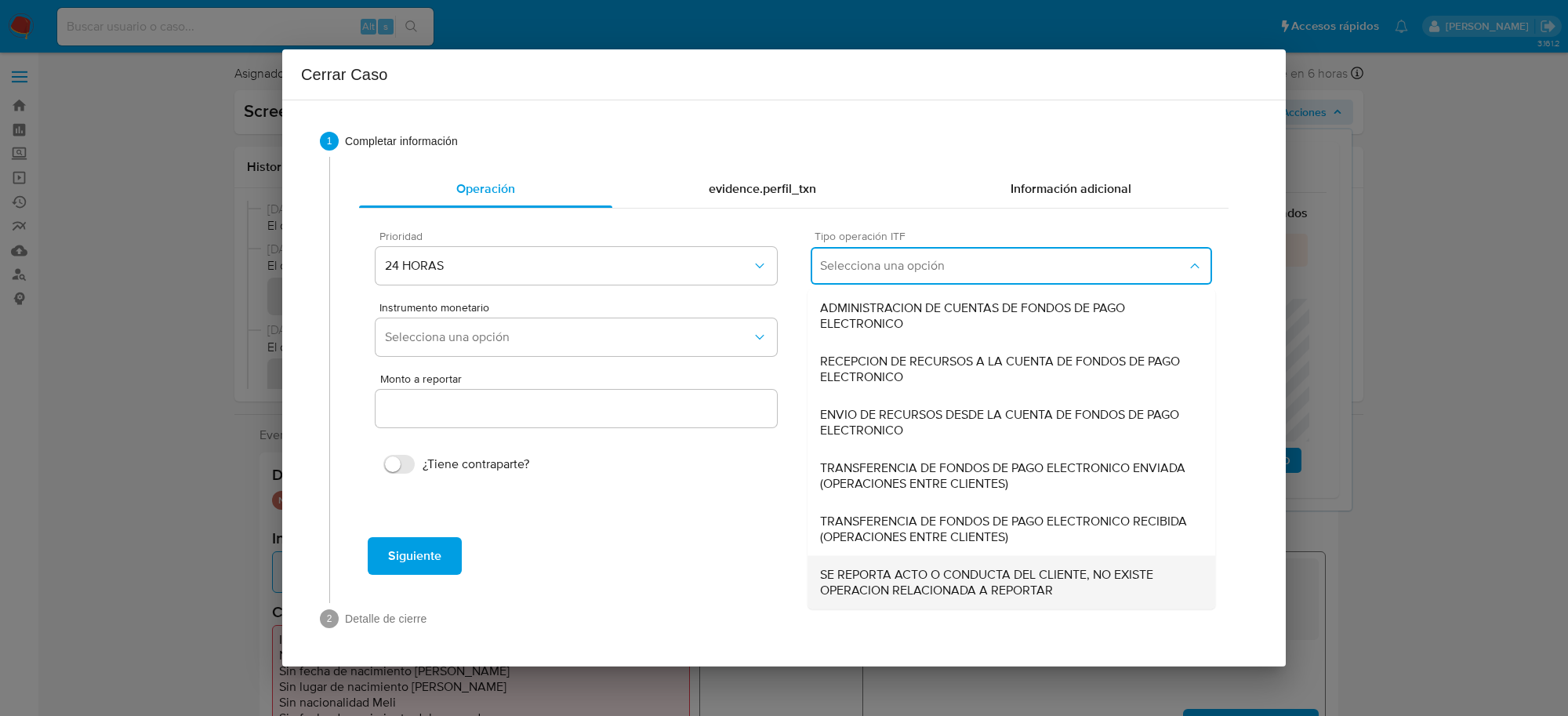
click at [889, 569] on span "SE REPORTA ACTO O CONDUCTA DEL CLIENTE, NO EXISTE OPERACION RELACIONADA A REPOR…" at bounding box center [1011, 582] width 383 height 31
type input "0.00"
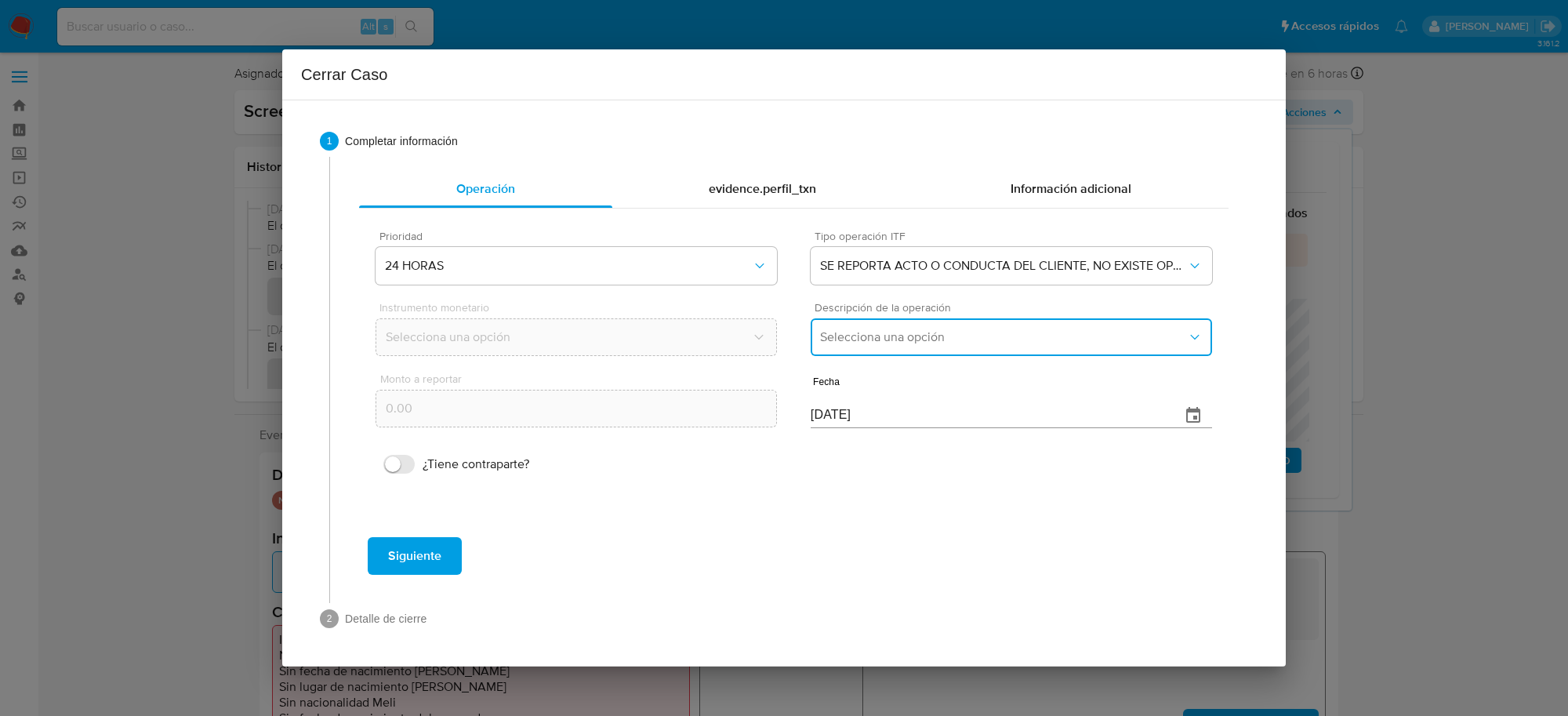
click at [858, 347] on button "Selecciona una opción" at bounding box center [1011, 337] width 401 height 38
click at [864, 378] on span "REPORTE DE 24 HORAS" at bounding box center [887, 380] width 134 height 16
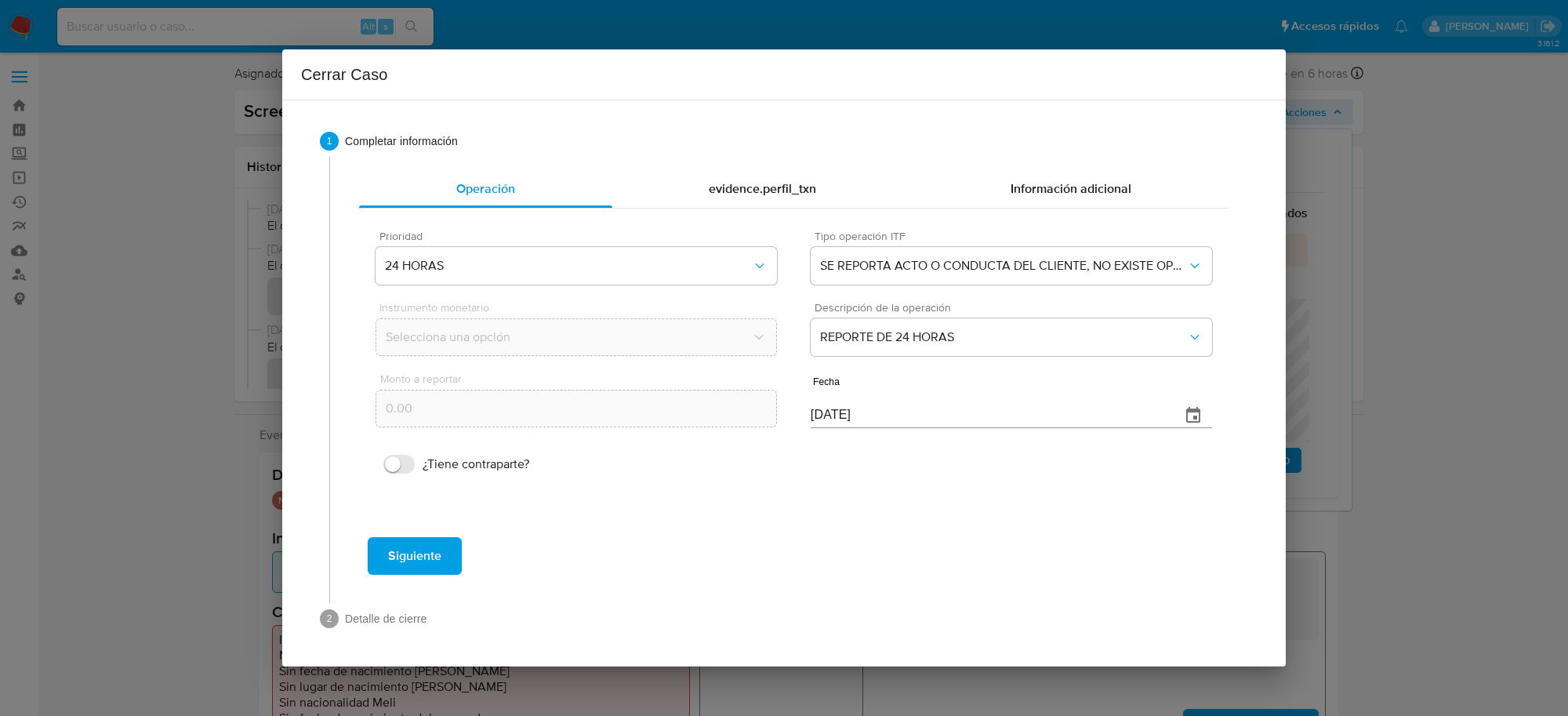
click at [404, 557] on span "Siguiente" at bounding box center [415, 555] width 54 height 35
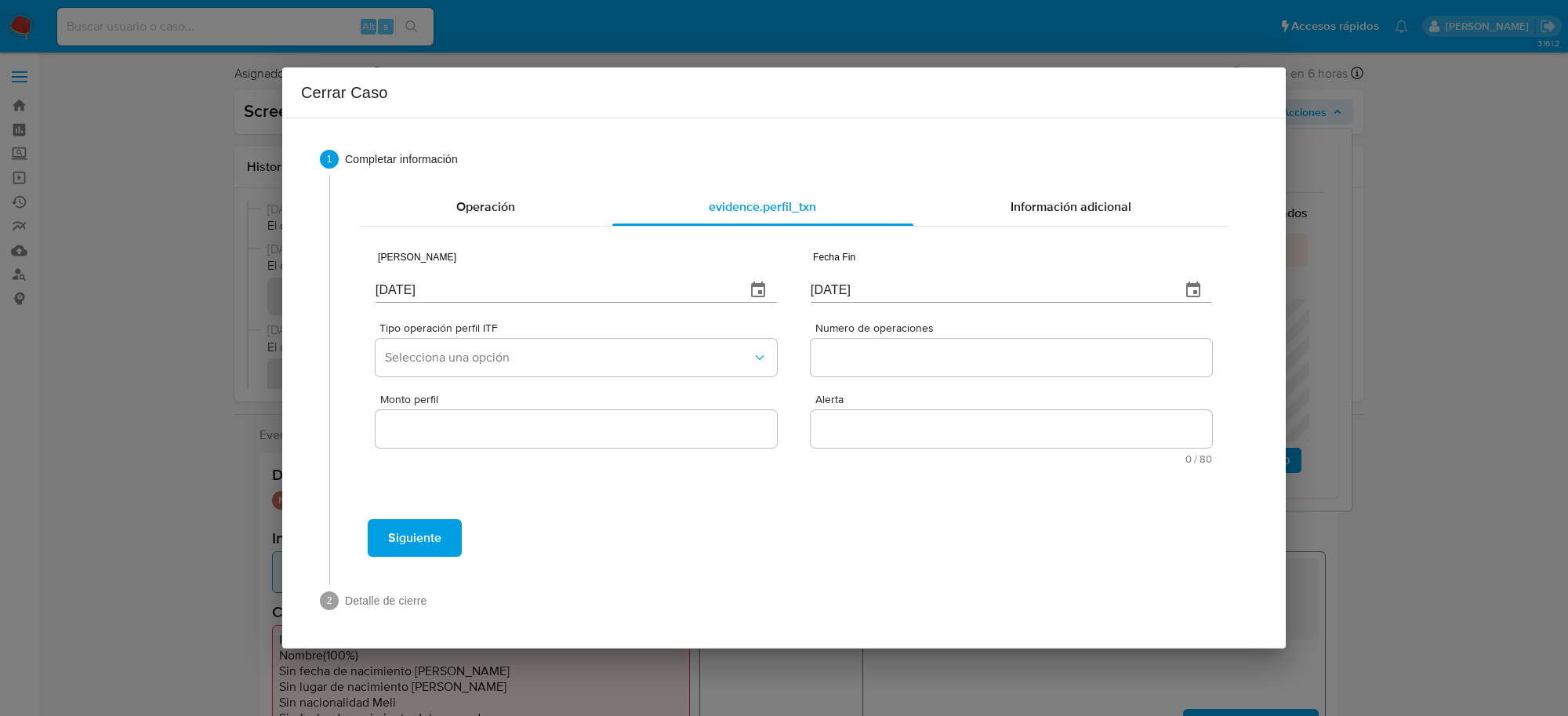
click at [413, 283] on input "07/10/2025" at bounding box center [554, 290] width 358 height 25
click at [413, 283] on input "[DATE]" at bounding box center [554, 290] width 358 height 25
type input "01/01/2025"
click at [871, 290] on input "[DATE]" at bounding box center [990, 290] width 358 height 25
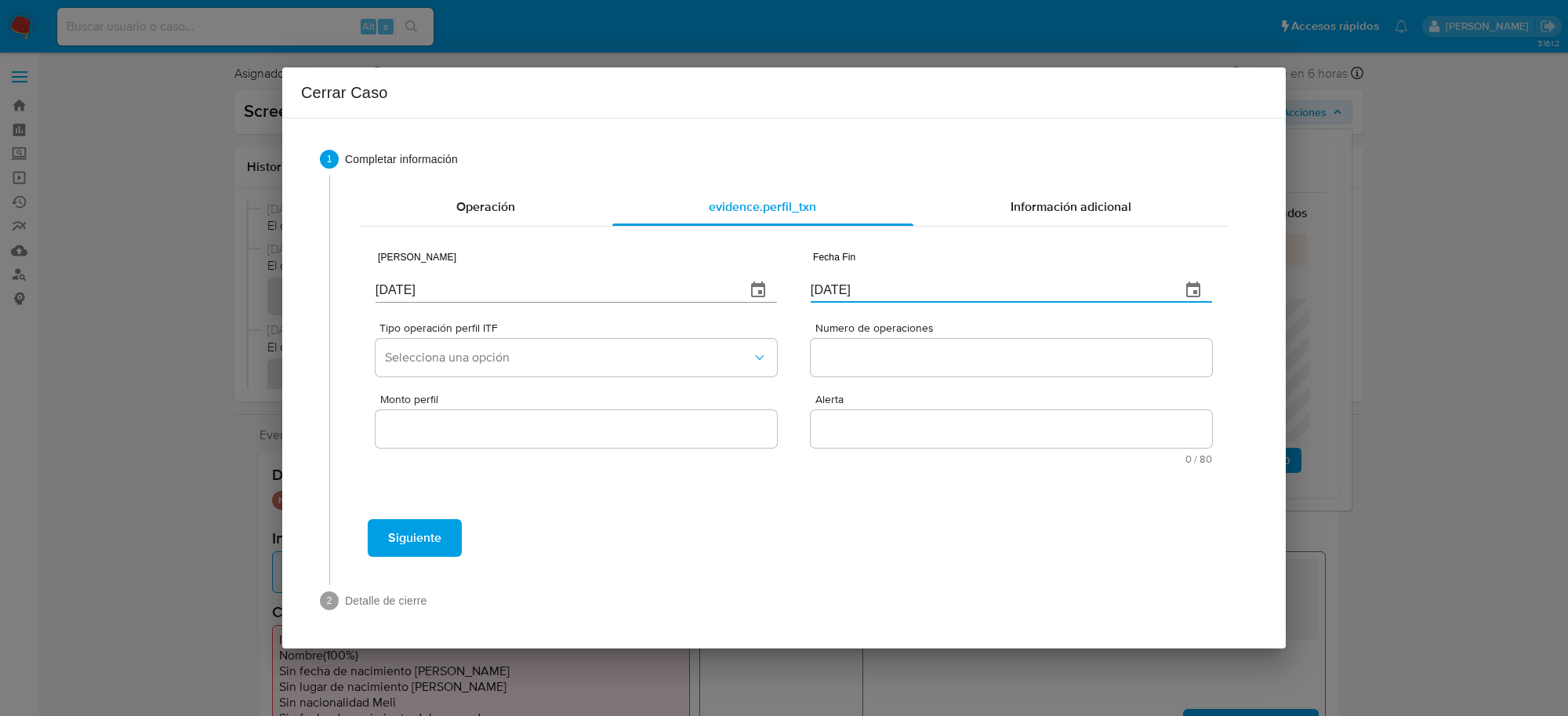
click at [871, 290] on input "[DATE]" at bounding box center [990, 290] width 358 height 25
type input "01/07/2025"
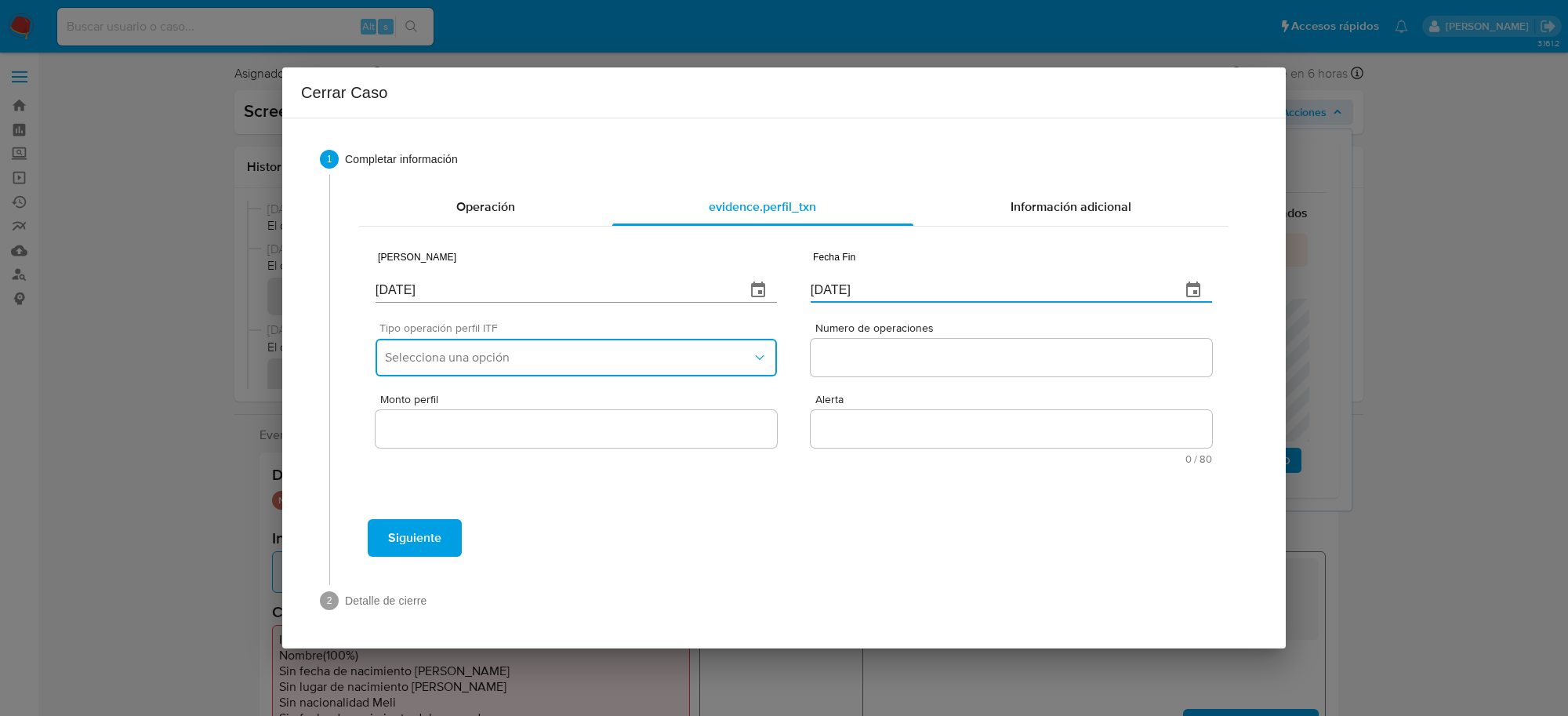
click at [696, 362] on span "Selecciona una opción" at bounding box center [569, 358] width 367 height 16
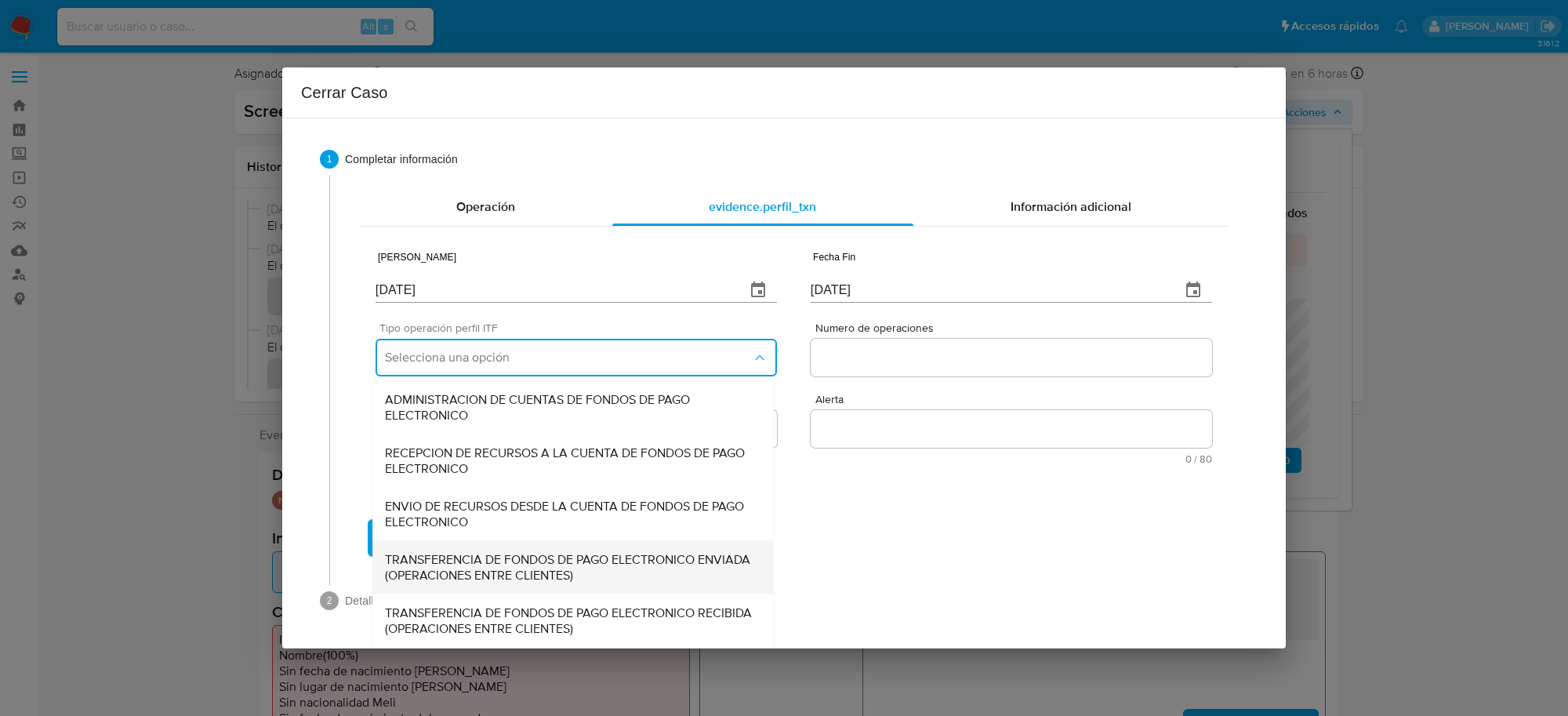
scroll to position [53, 0]
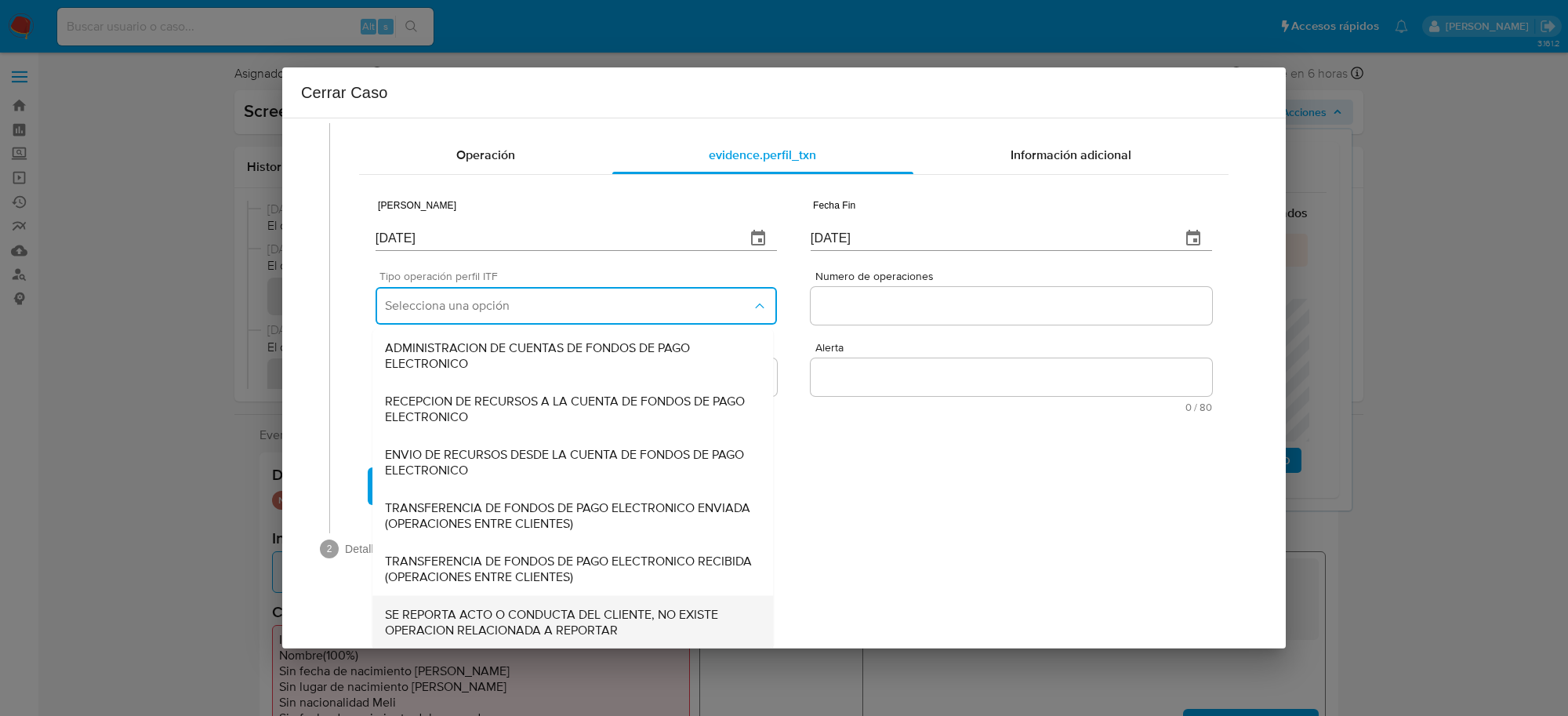
click at [596, 601] on div "SE REPORTA ACTO O CONDUCTA DEL CLIENTE, NO EXISTE OPERACION RELACIONADA A REPOR…" at bounding box center [573, 621] width 375 height 54
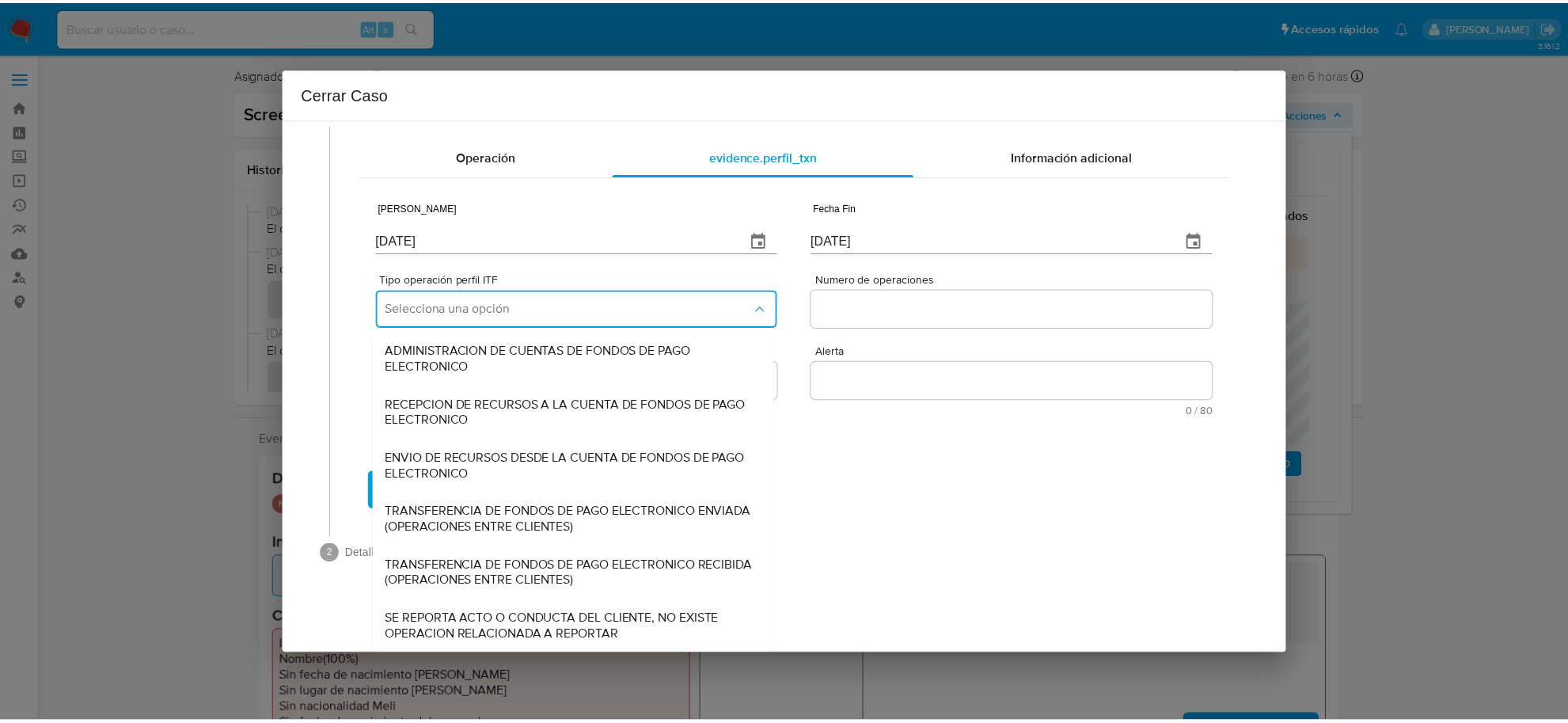
scroll to position [0, 0]
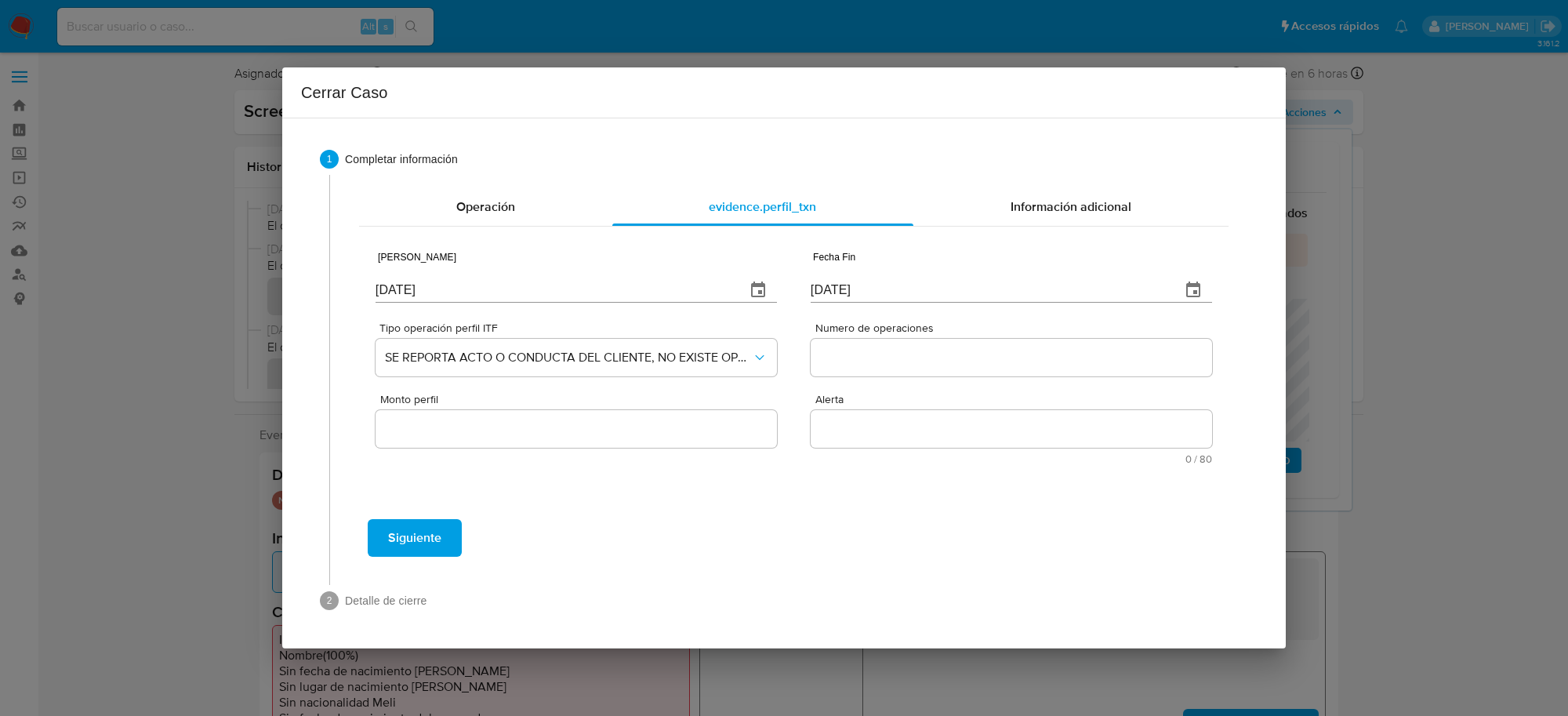
click at [913, 368] on div at bounding box center [1011, 358] width 401 height 38
click at [906, 368] on div at bounding box center [1011, 358] width 401 height 38
click at [912, 353] on input "Numero de operaciones" at bounding box center [1011, 357] width 401 height 21
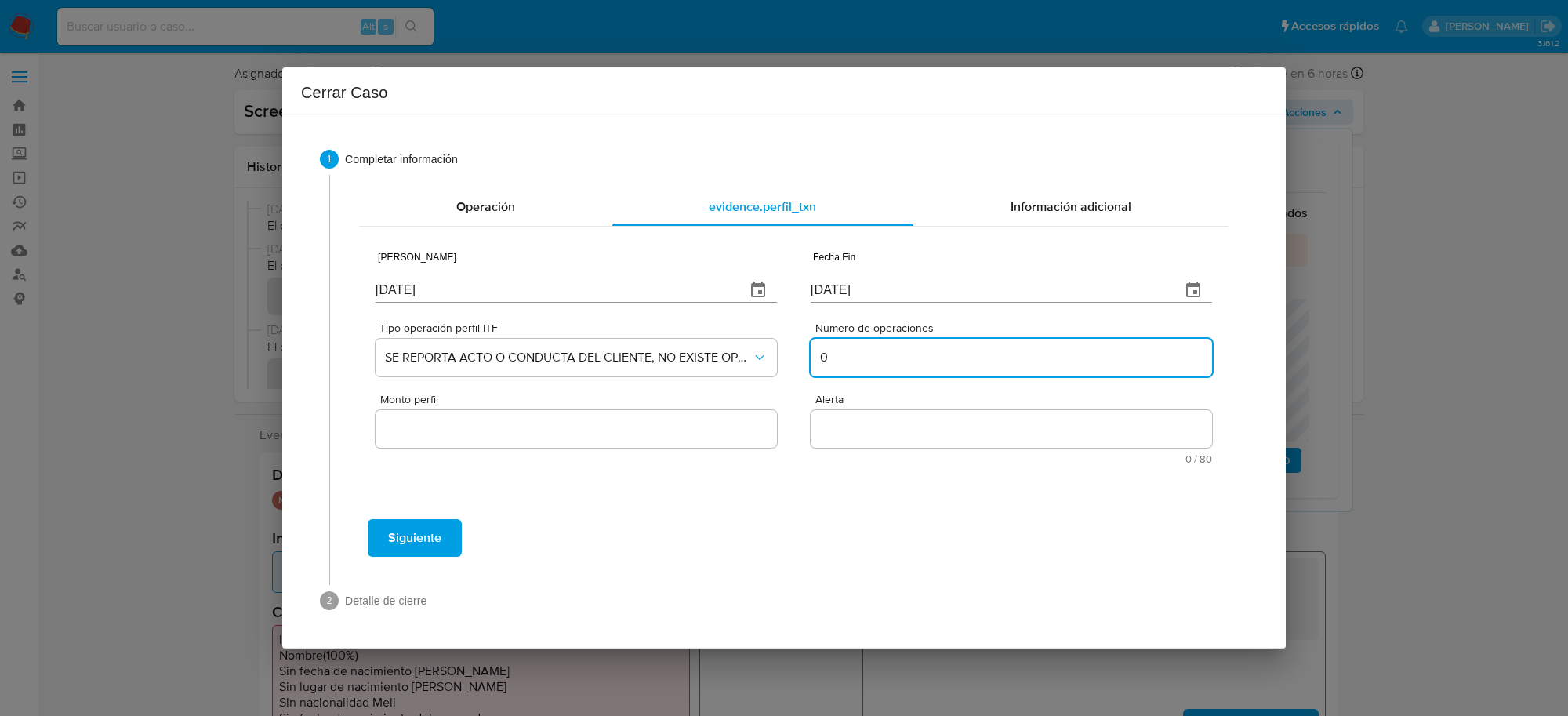
type input "0"
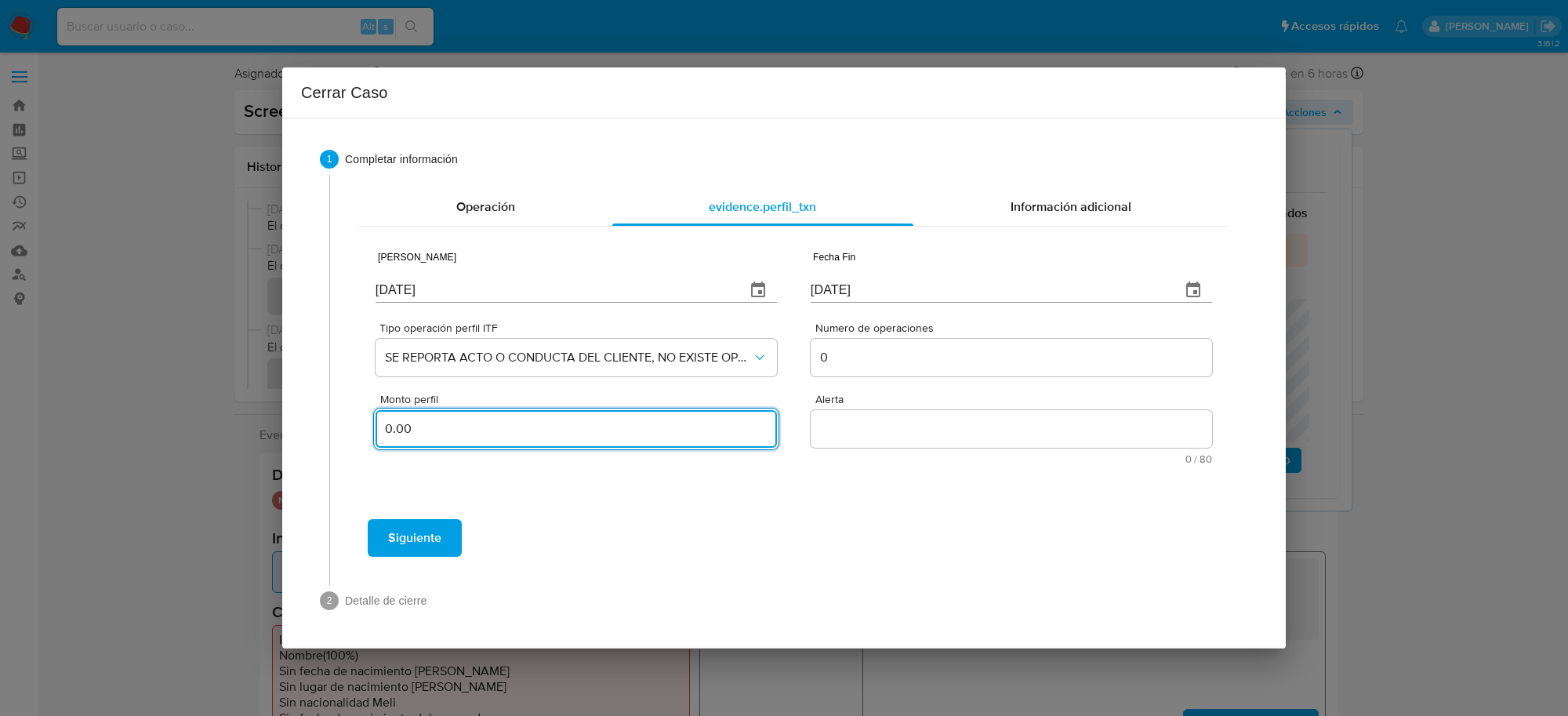
type input "0.00"
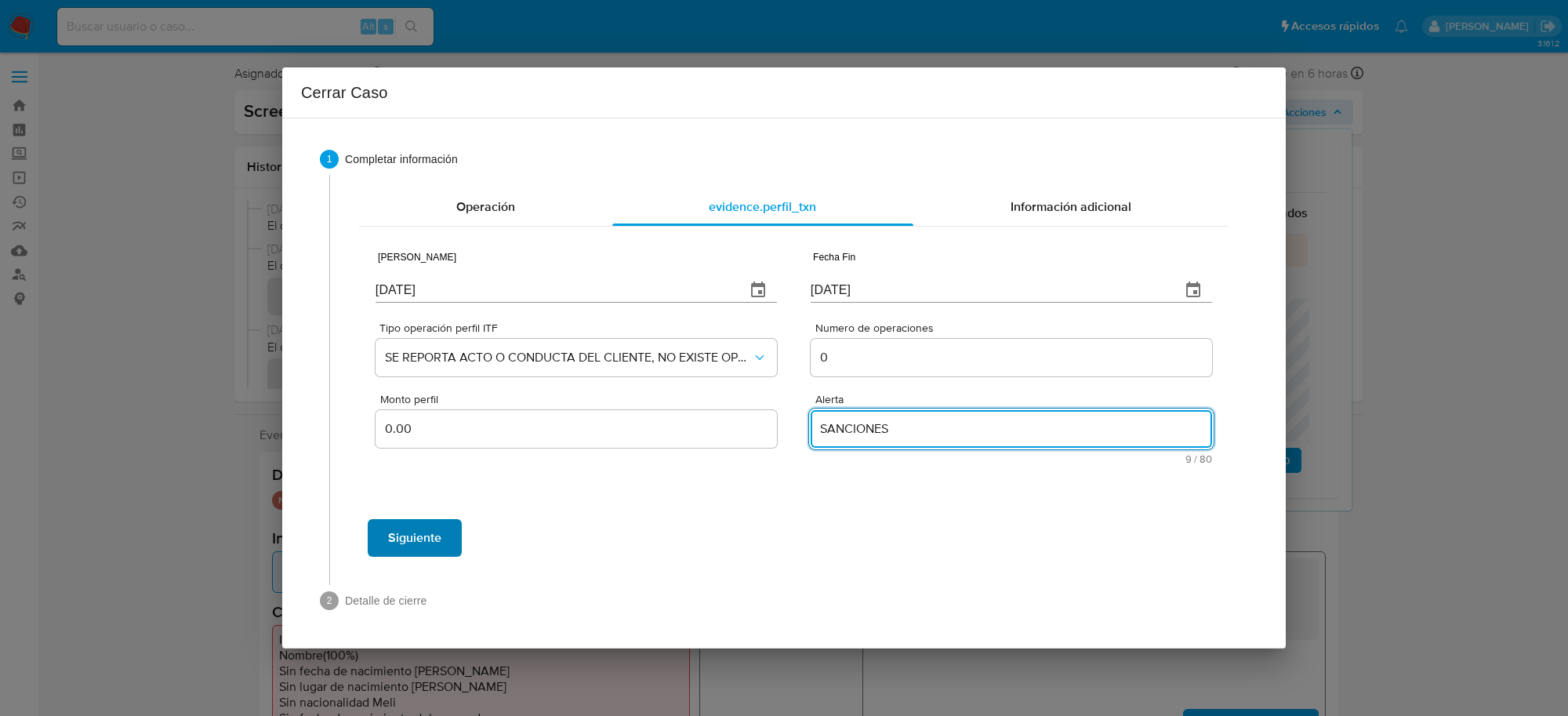
type textarea "SANCIONES"
click at [420, 531] on span "Siguiente" at bounding box center [415, 537] width 54 height 35
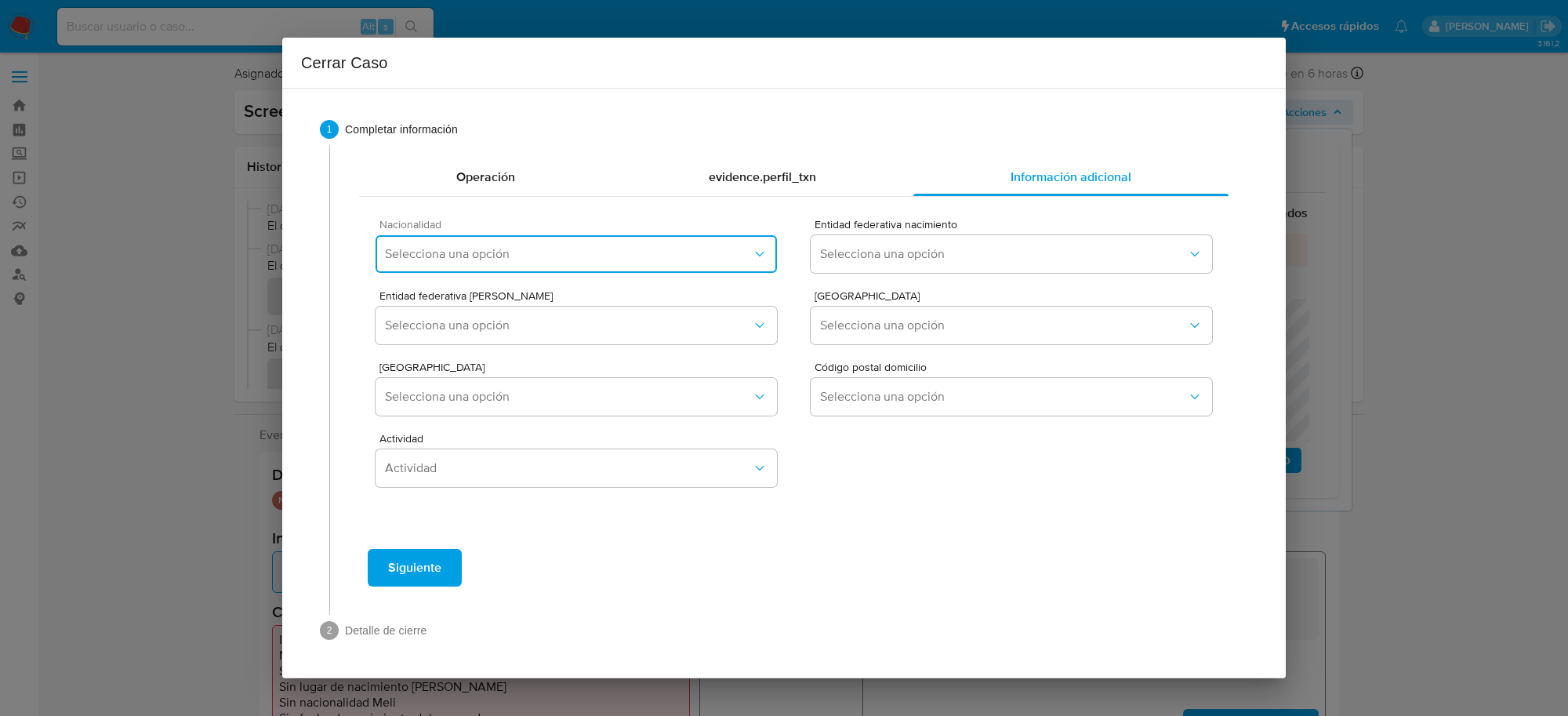
click at [636, 256] on span "Selecciona una opción" at bounding box center [569, 254] width 367 height 16
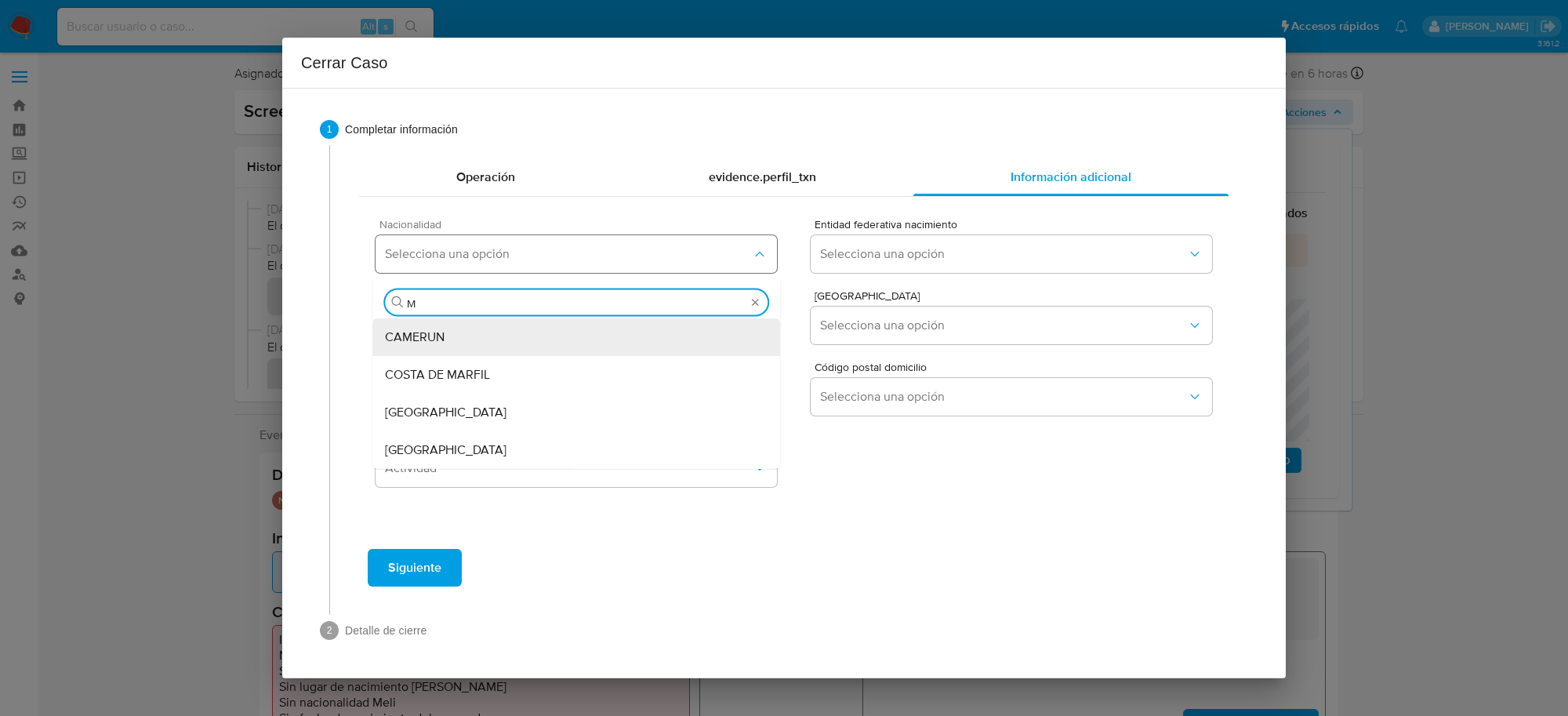
type input "ME"
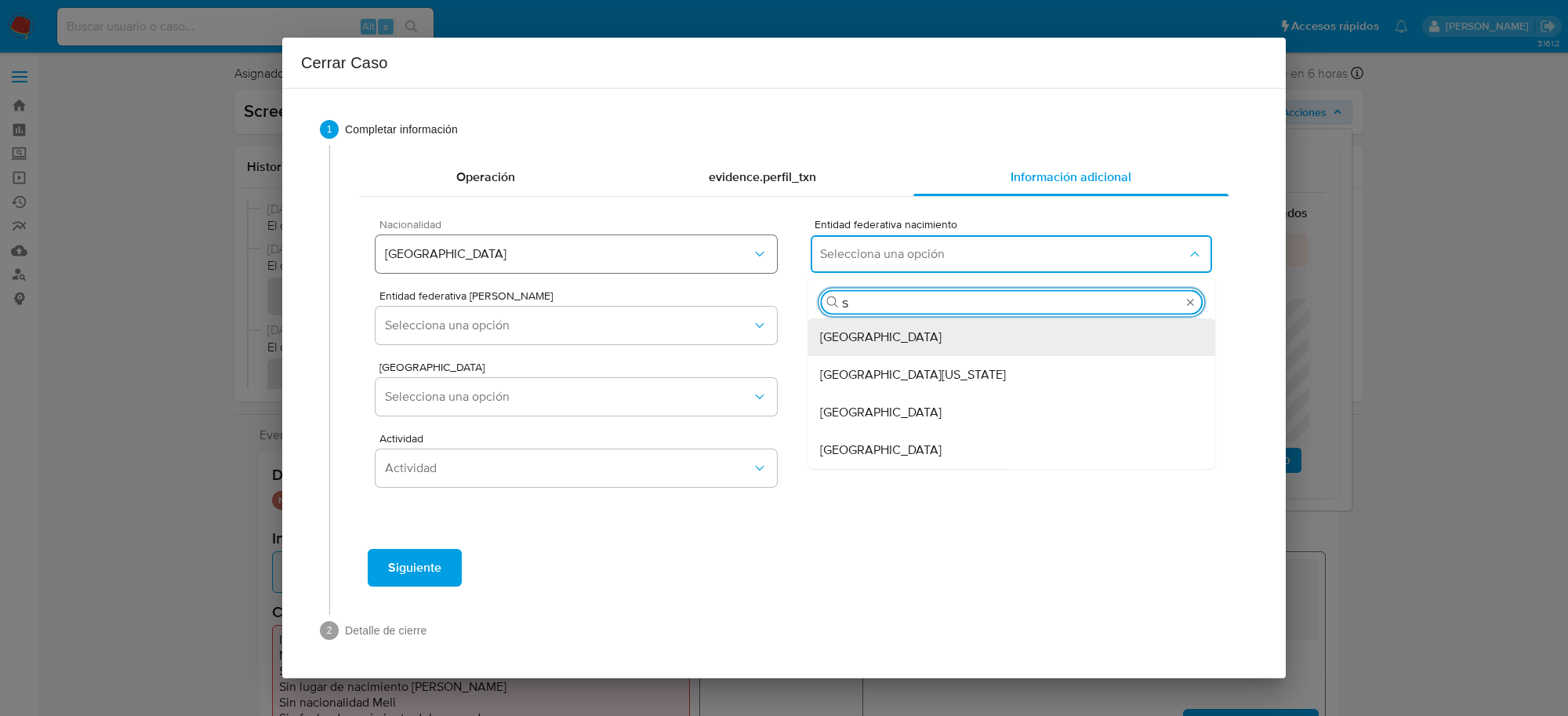
type input "SI"
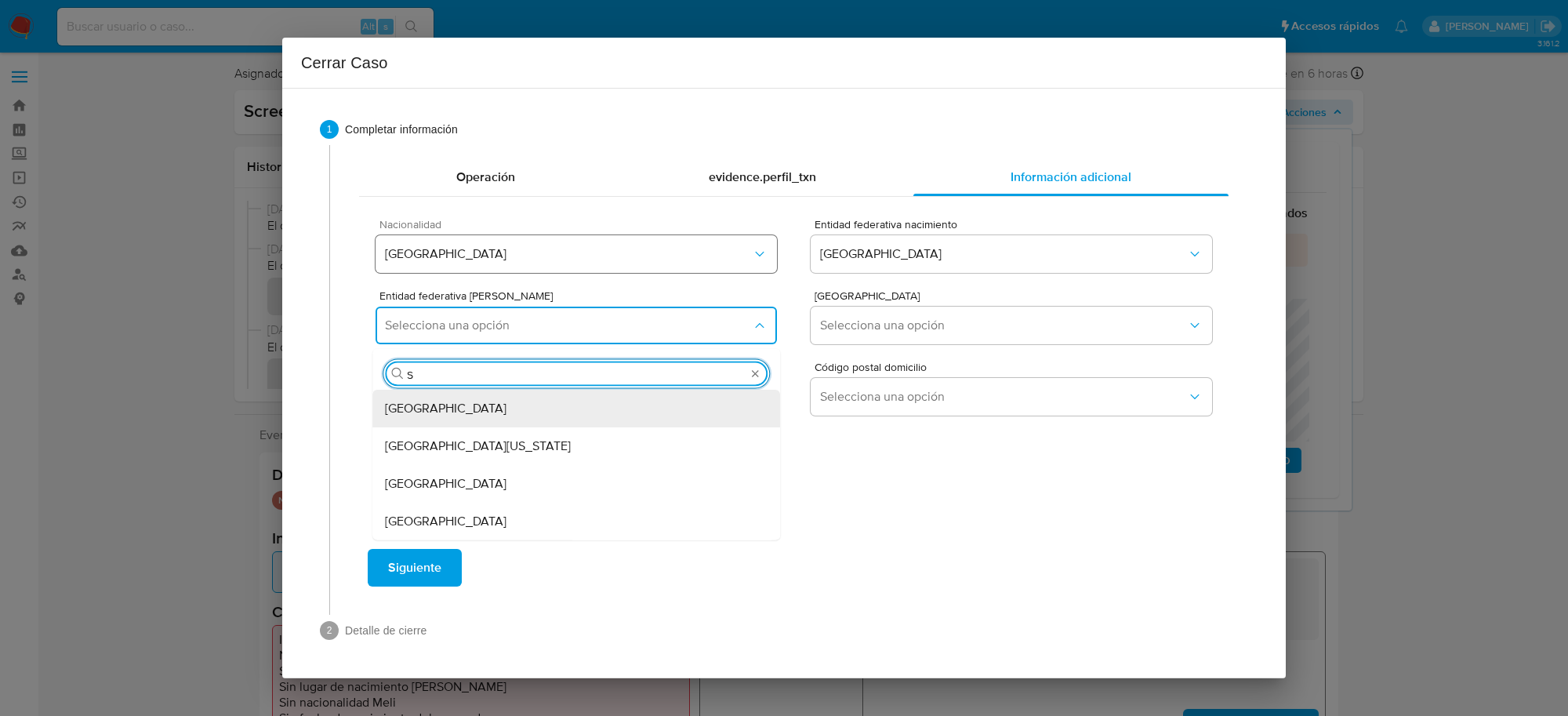
type input "SI"
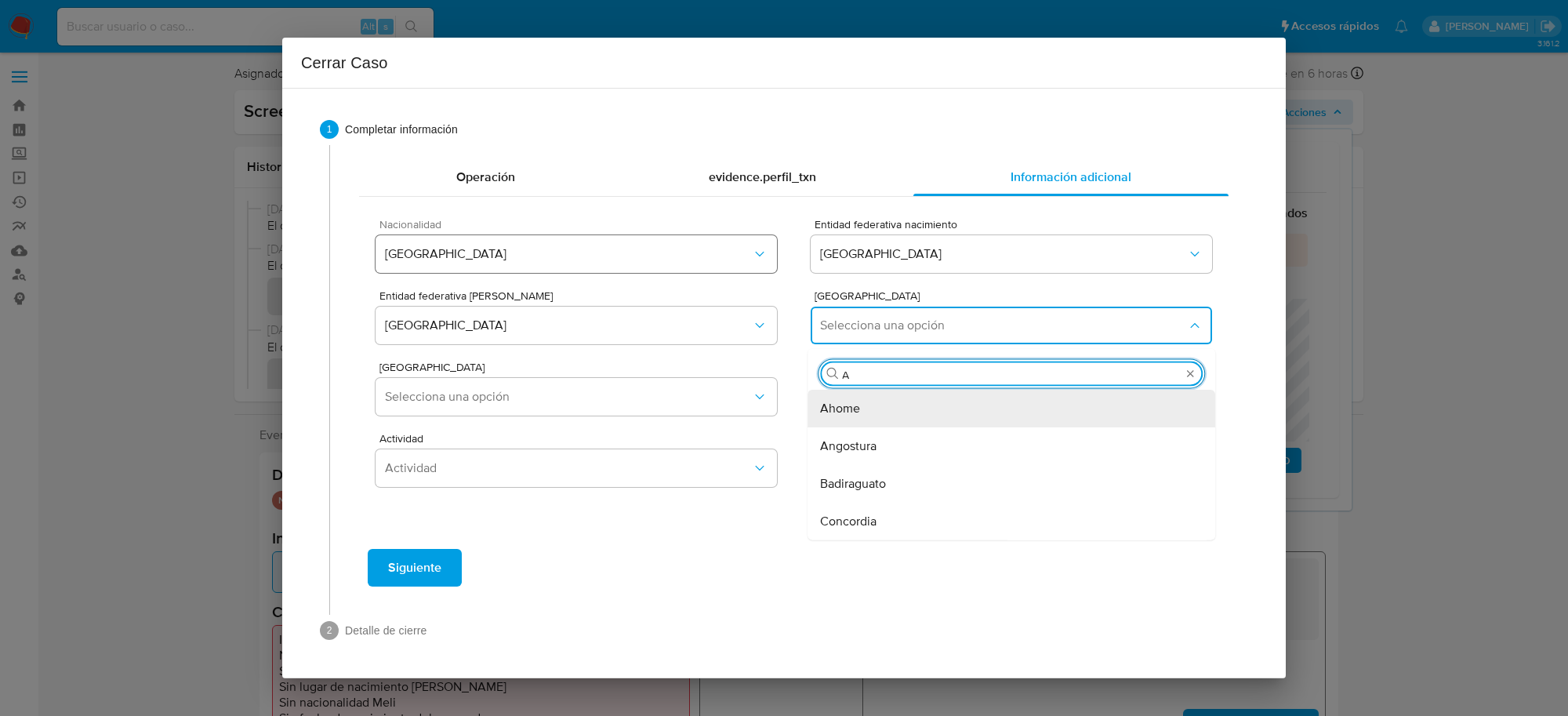
type input "AH"
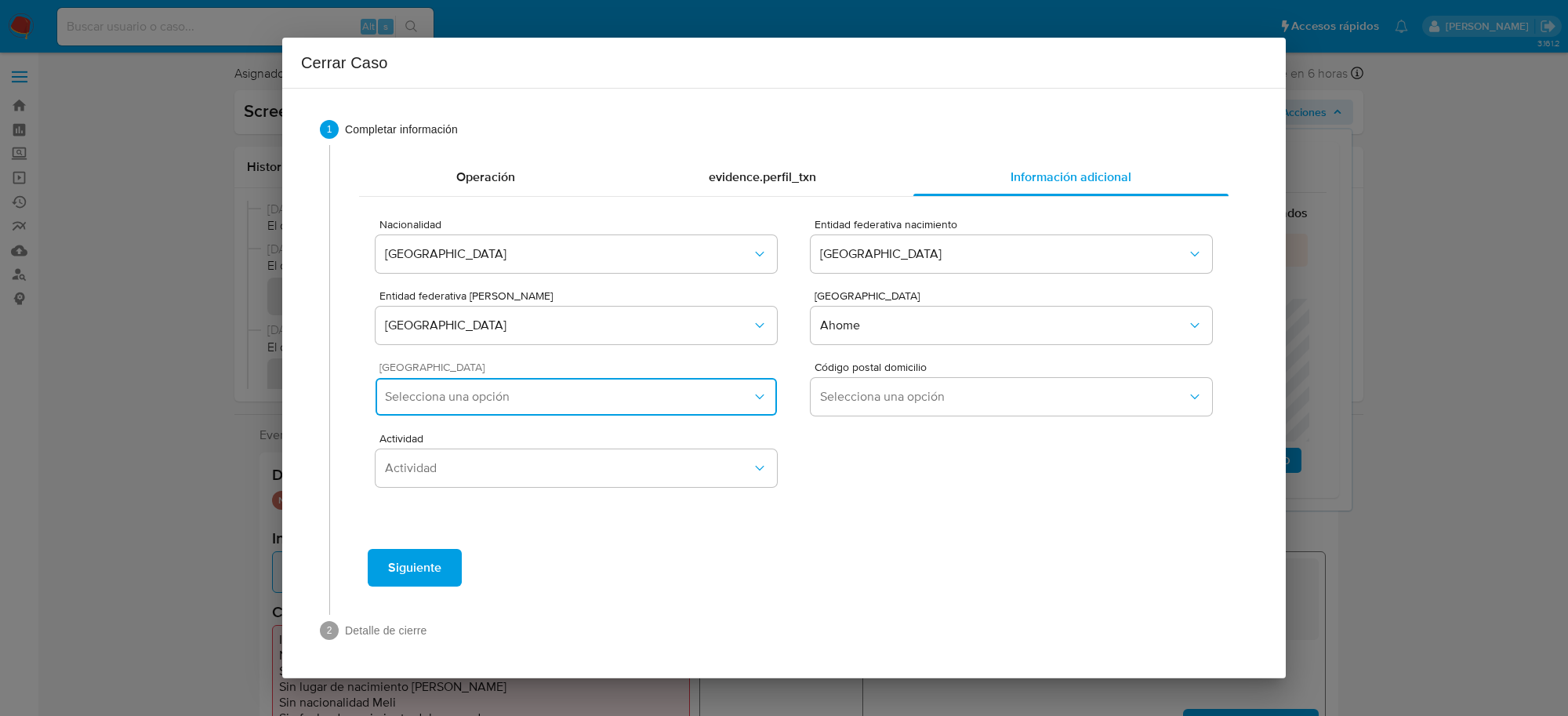
click at [727, 391] on span "Selecciona una opción" at bounding box center [569, 397] width 367 height 16
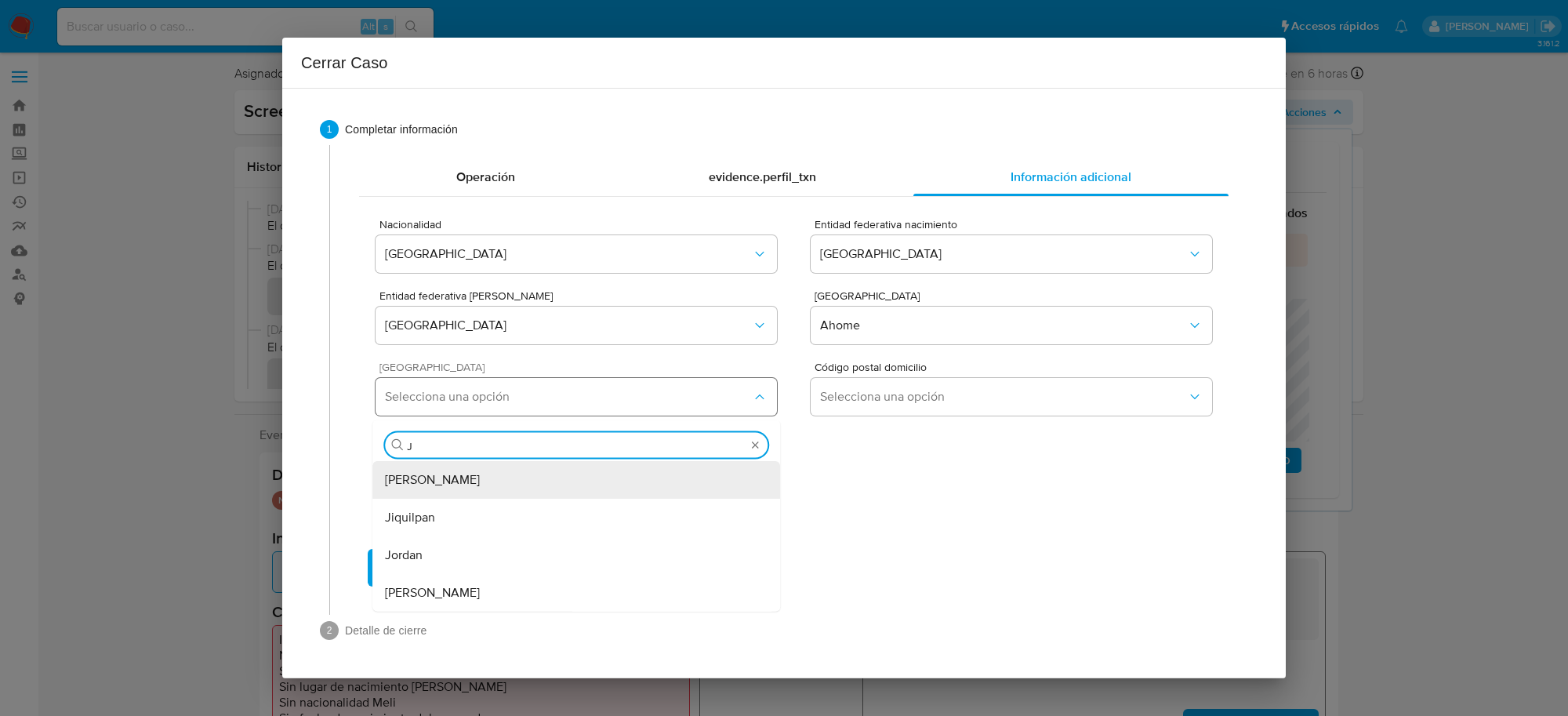
type input "JI"
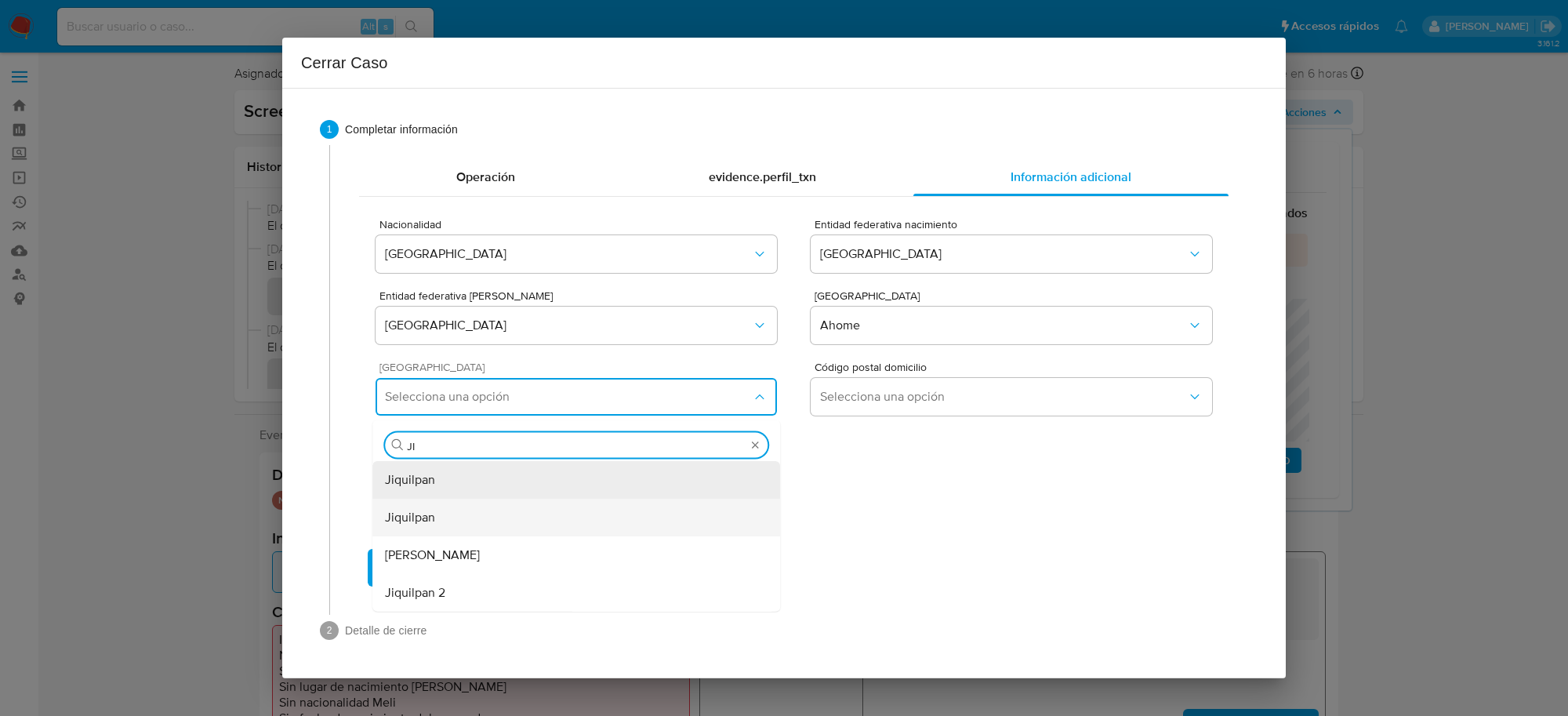
click at [434, 521] on span "Jiquilpan" at bounding box center [410, 518] width 50 height 16
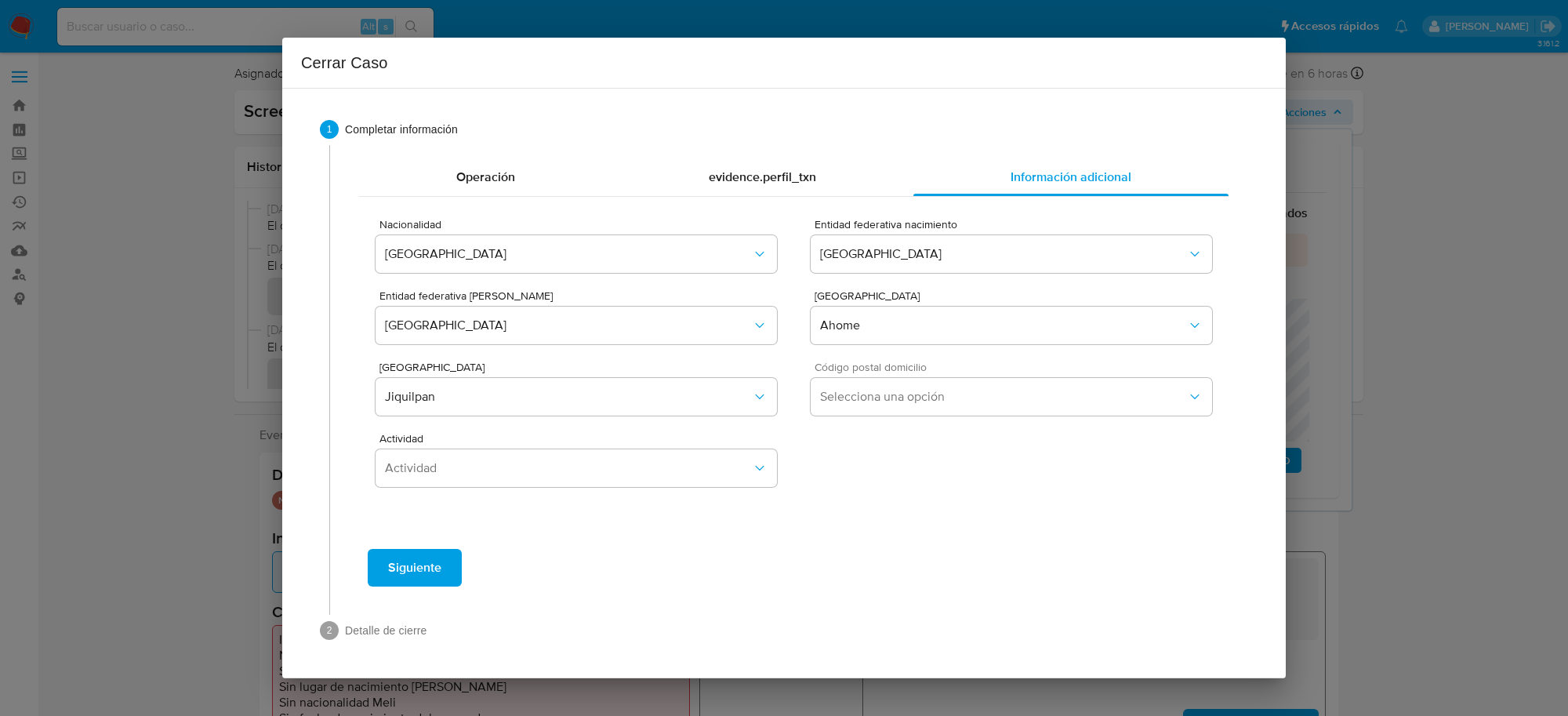
click at [932, 417] on div "Código postal domicilio Selecciona una opción" at bounding box center [1011, 392] width 401 height 61
click at [922, 412] on button "Selecciona una opción" at bounding box center [1011, 397] width 401 height 38
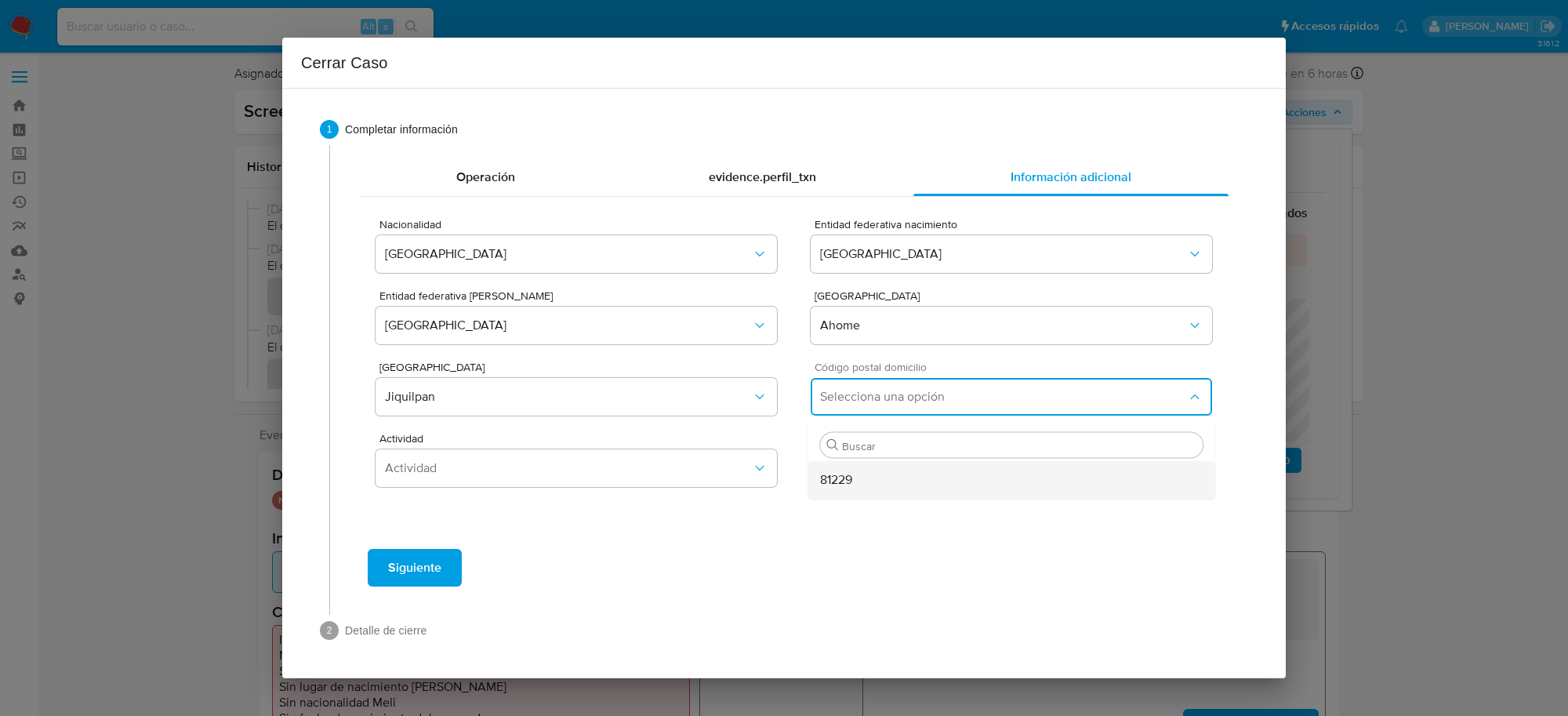
click at [845, 480] on span "81229" at bounding box center [836, 480] width 32 height 16
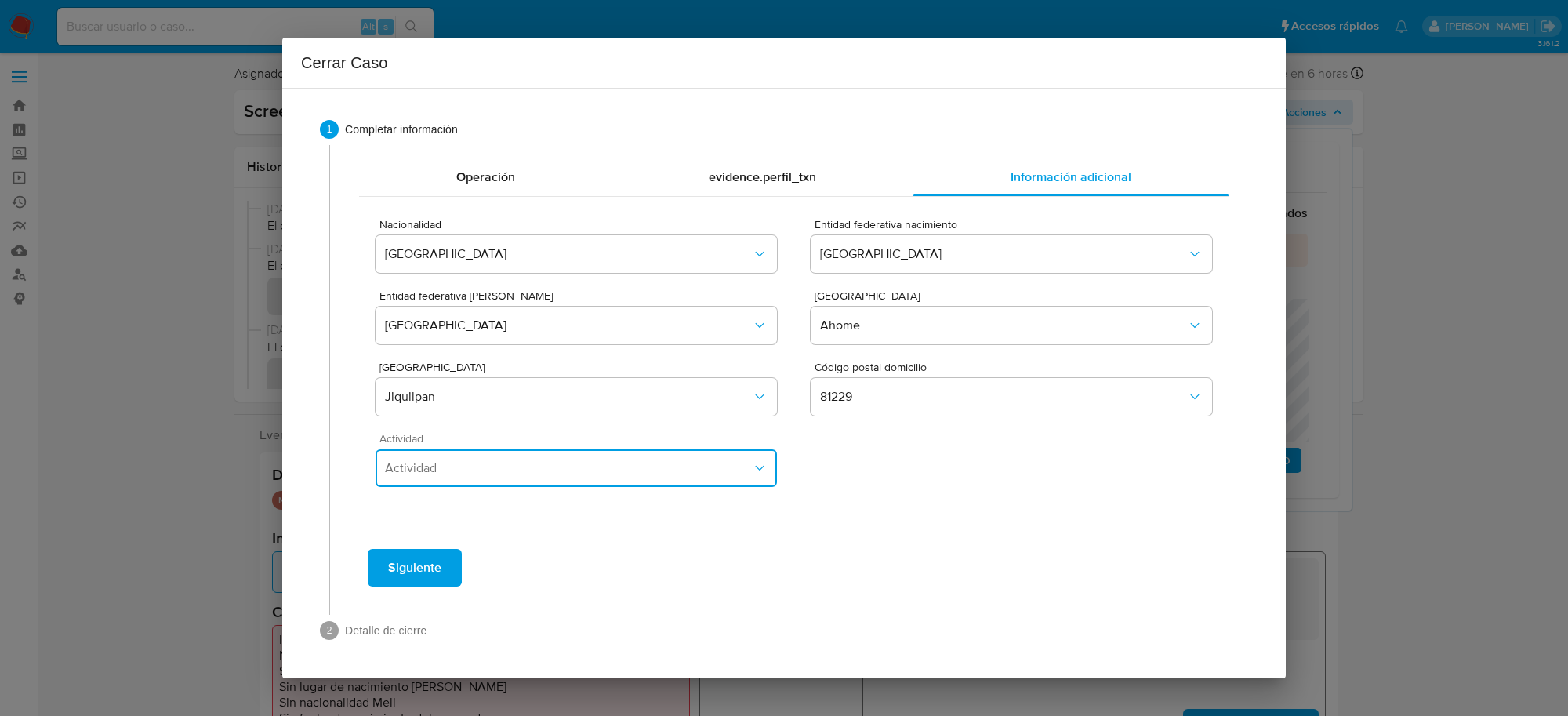
click at [616, 483] on button "Actividad" at bounding box center [576, 468] width 401 height 38
click at [428, 423] on span "Comerciante" at bounding box center [420, 431] width 71 height 16
click at [408, 557] on span "Siguiente" at bounding box center [415, 568] width 54 height 35
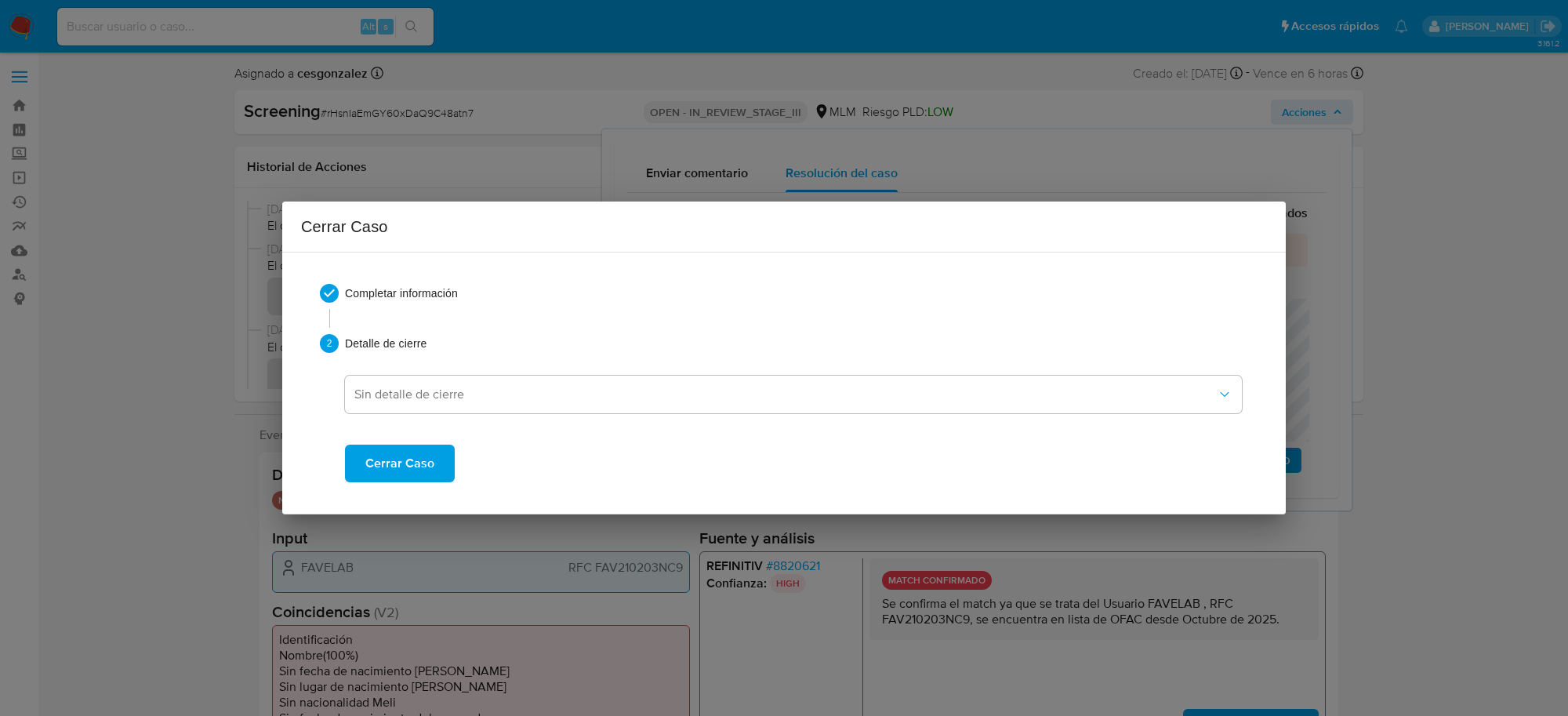
click at [416, 461] on span "Cerrar Caso" at bounding box center [400, 463] width 69 height 35
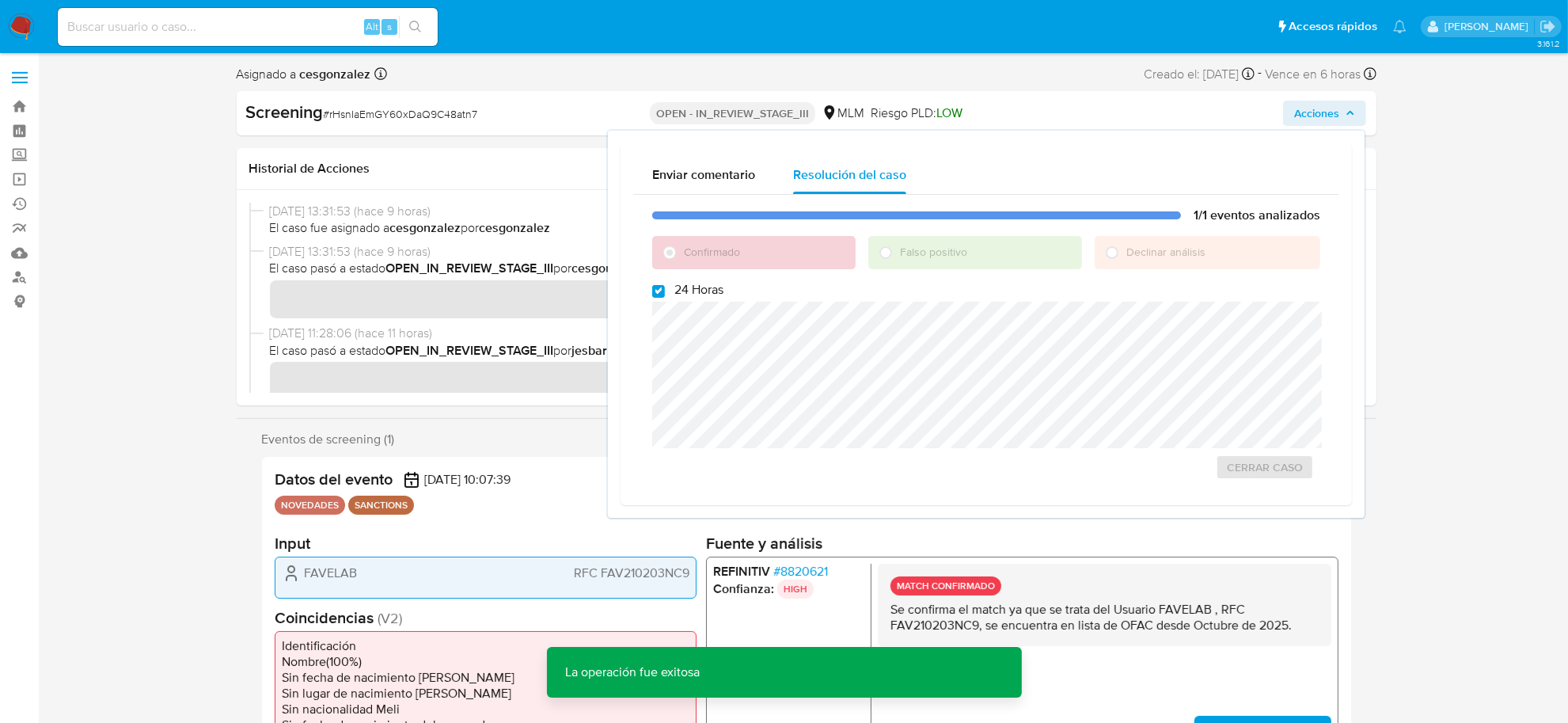
click at [413, 119] on span "# rHsnIaEmGY60xDaQ9C48atn7" at bounding box center [401, 114] width 154 height 16
copy span "rHsnIaEmGY60xDaQ9C48atn7"
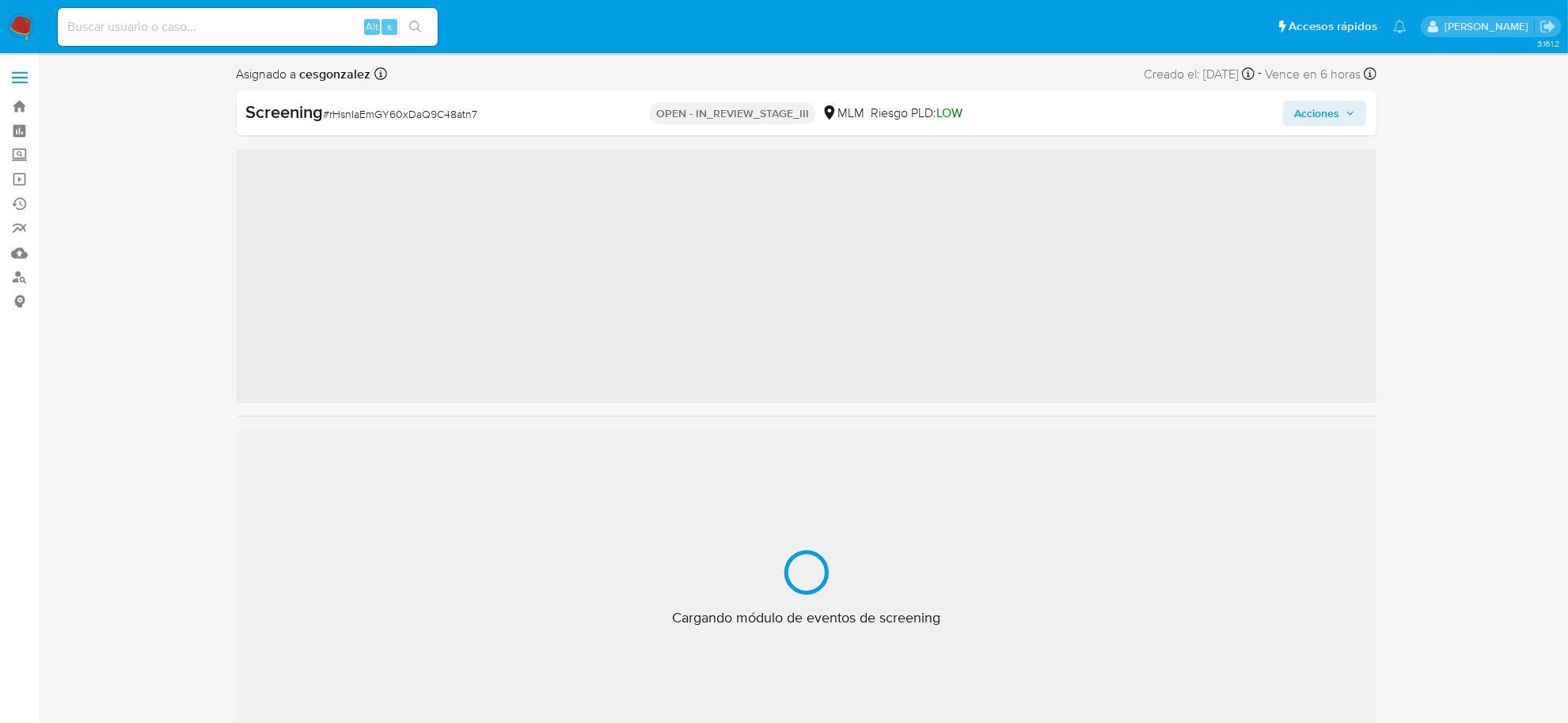
scroll to position [744, 0]
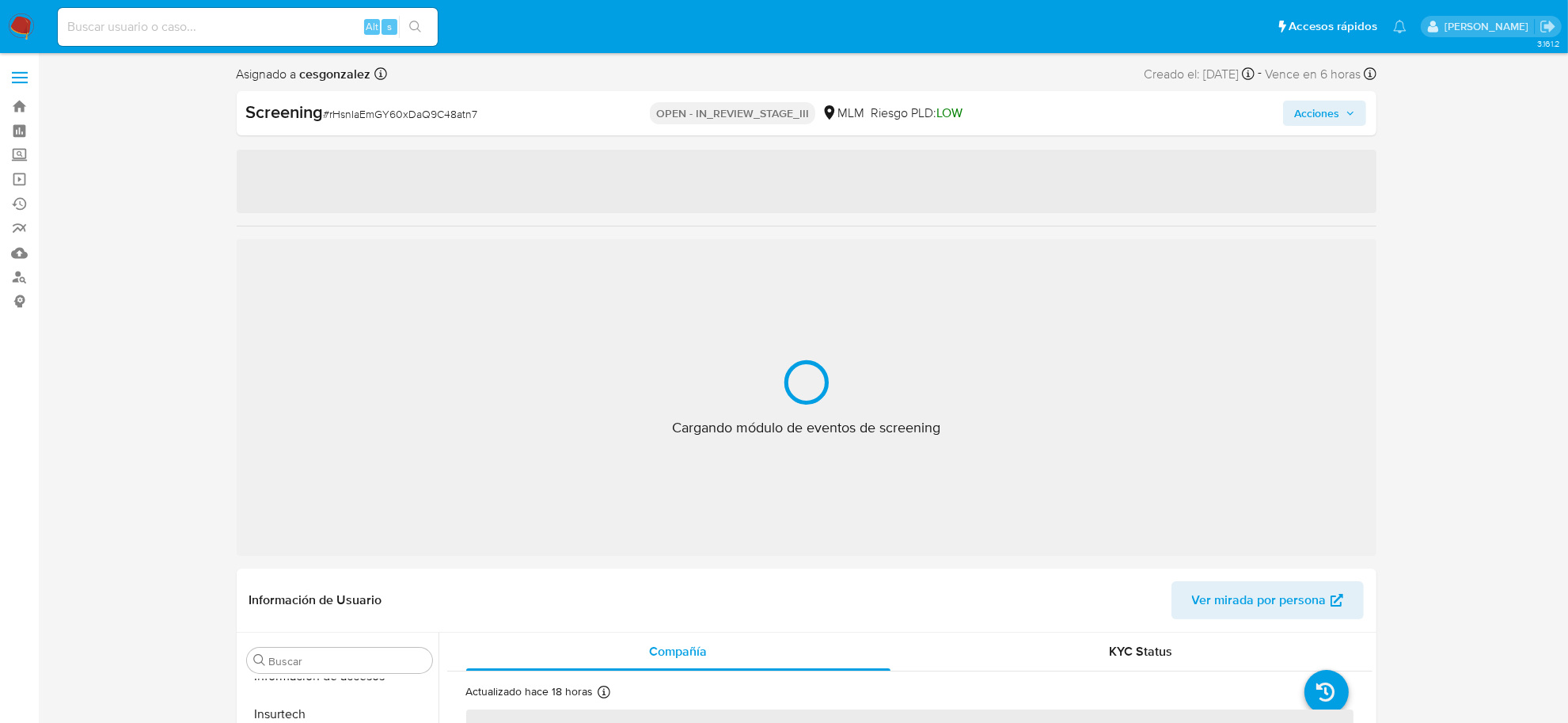
select select "10"
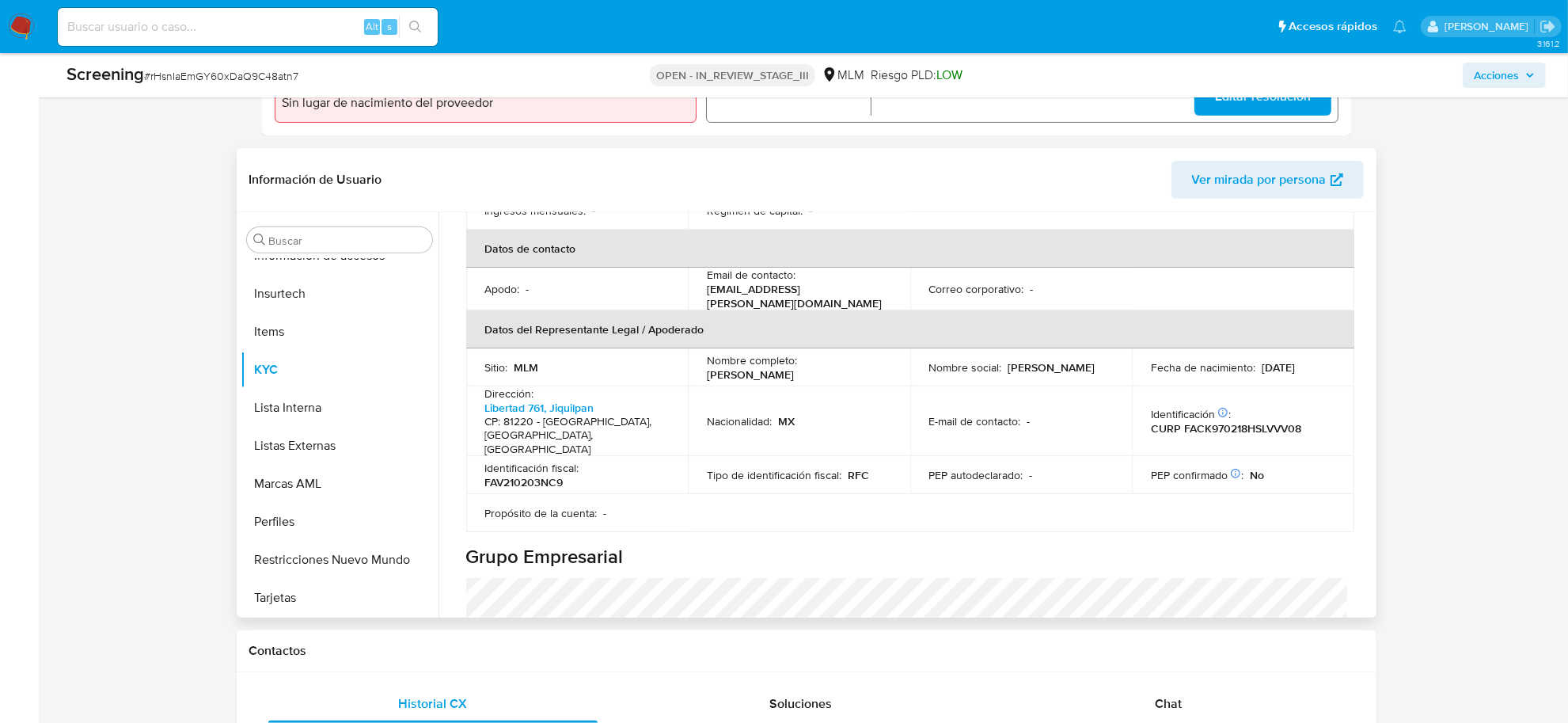
scroll to position [353, 0]
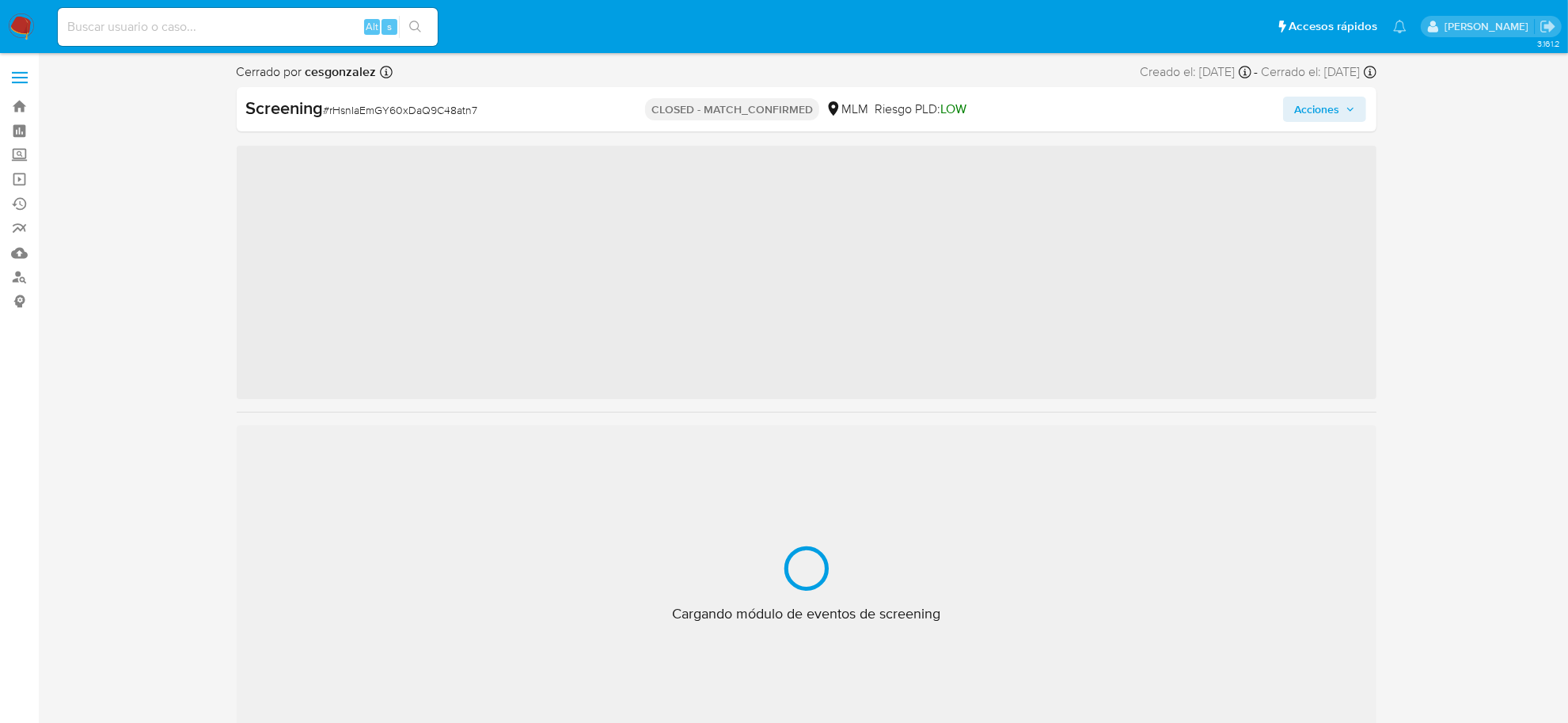
scroll to position [744, 0]
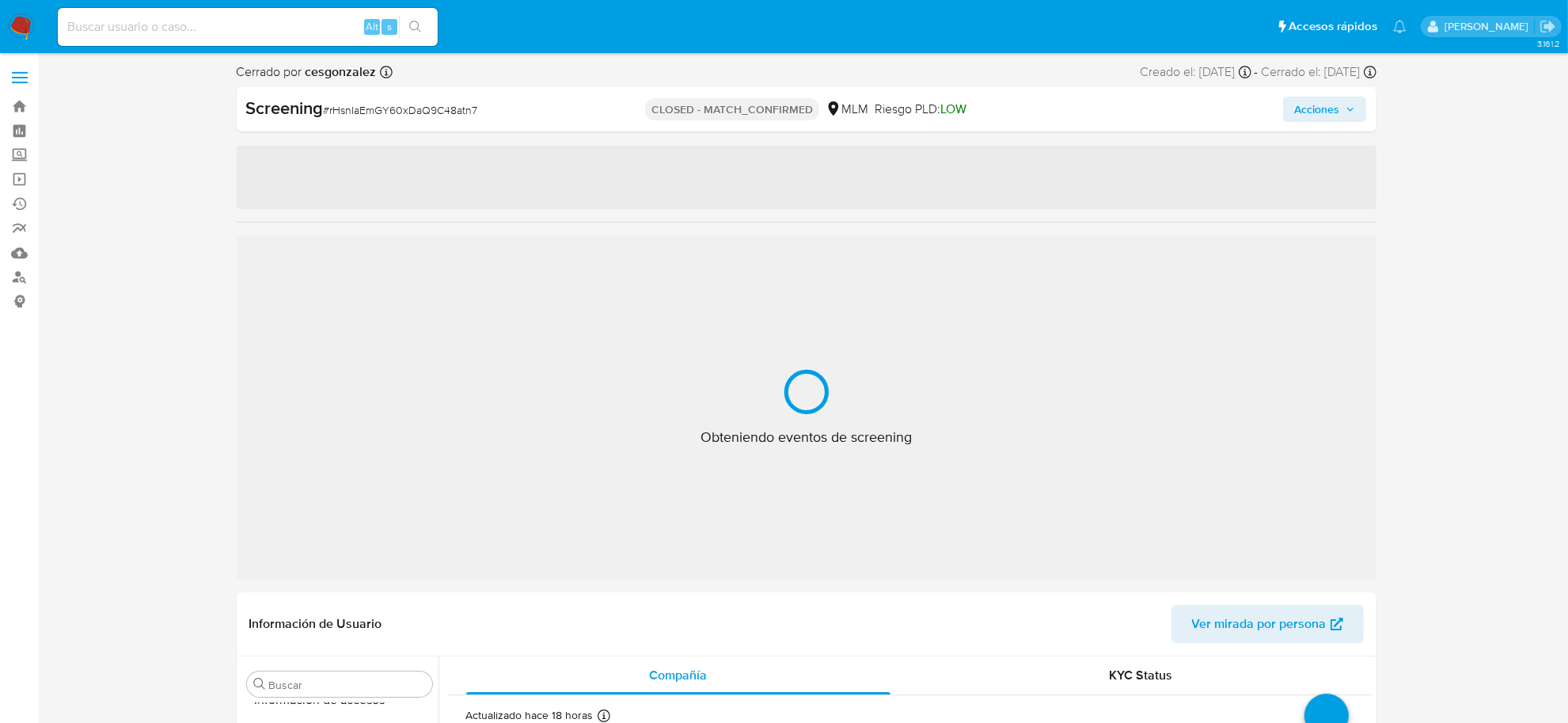
select select "10"
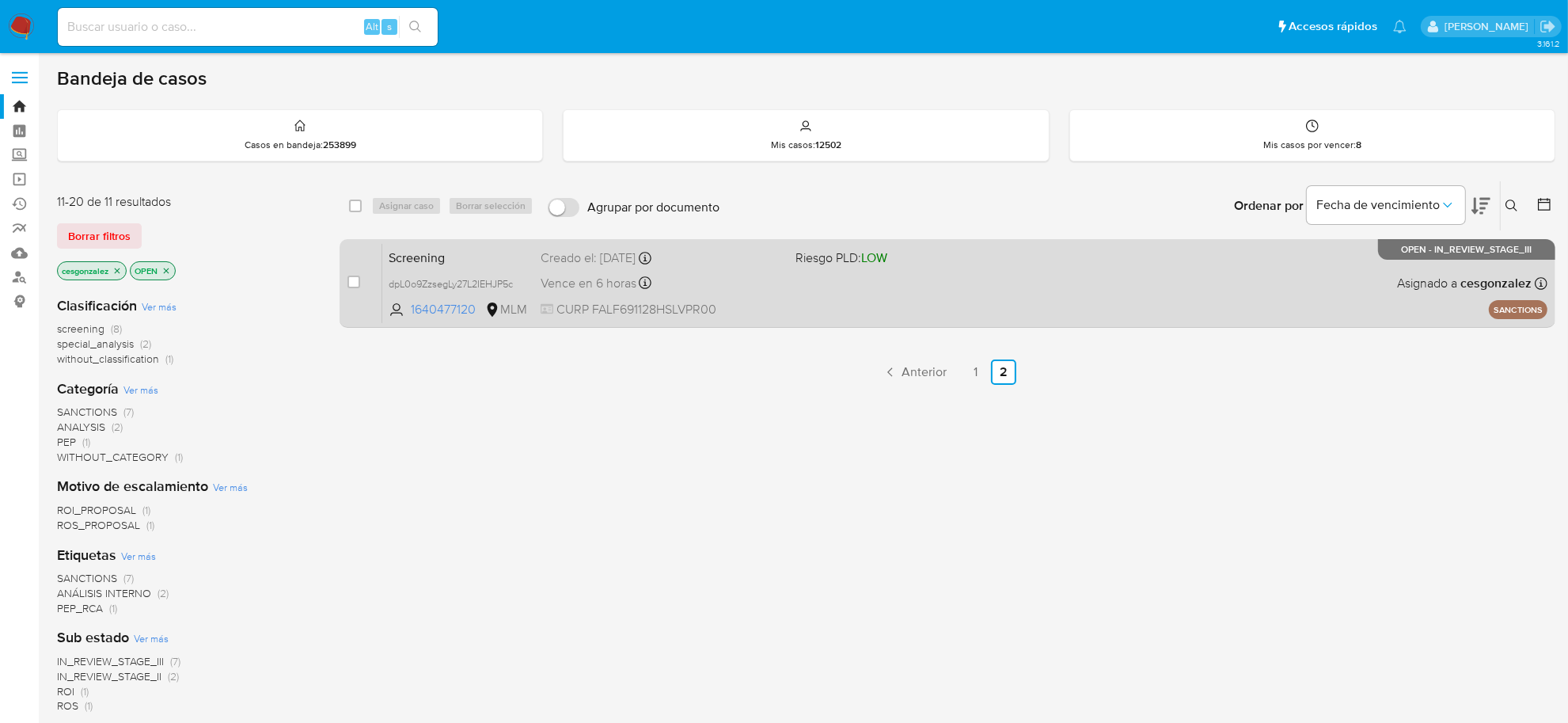
click at [709, 294] on div "Screening dpL0o9ZzsegLy27L2IEHJP5c 1640477120 MLM Riesgo PLD: LOW Creado el: [D…" at bounding box center [964, 283] width 1165 height 80
click at [649, 290] on div at bounding box center [645, 284] width 13 height 17
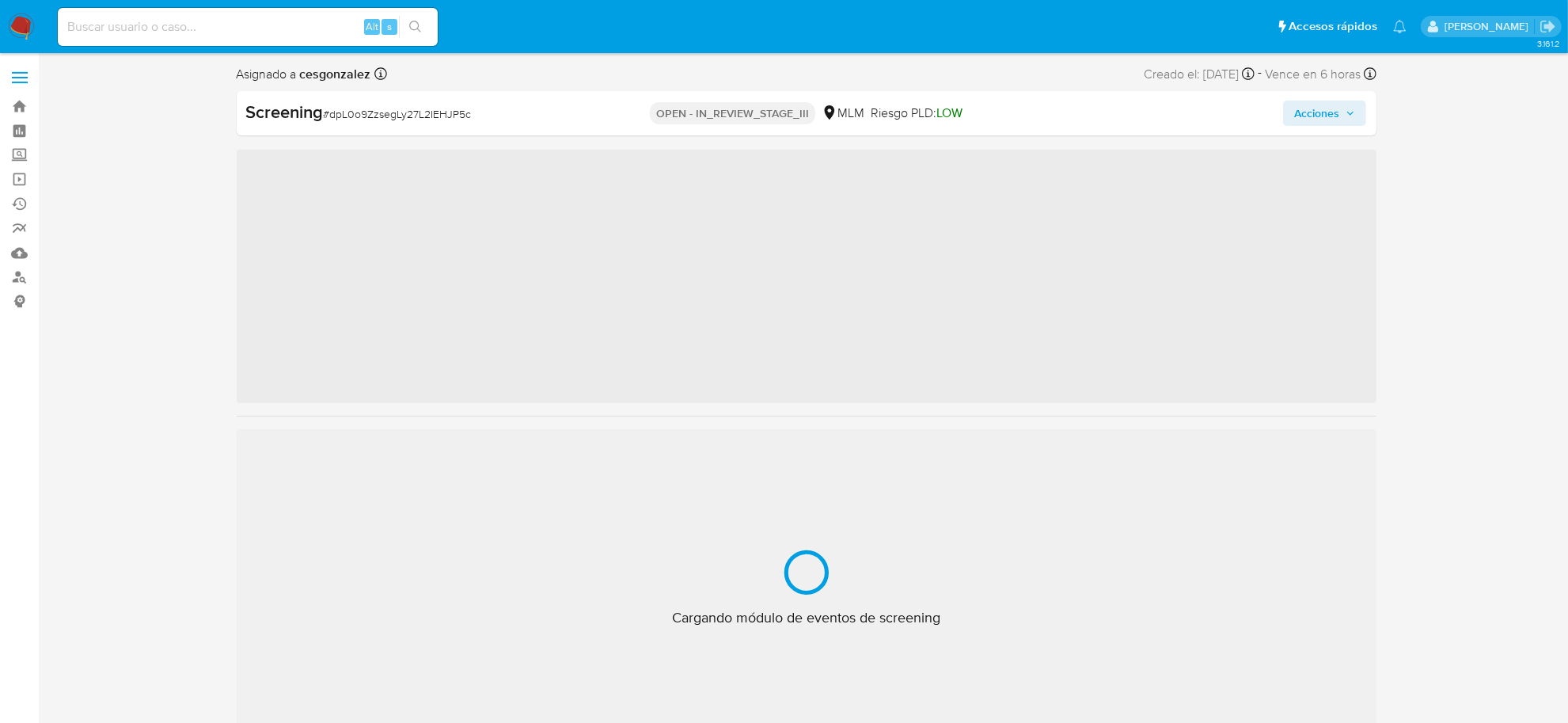
scroll to position [744, 0]
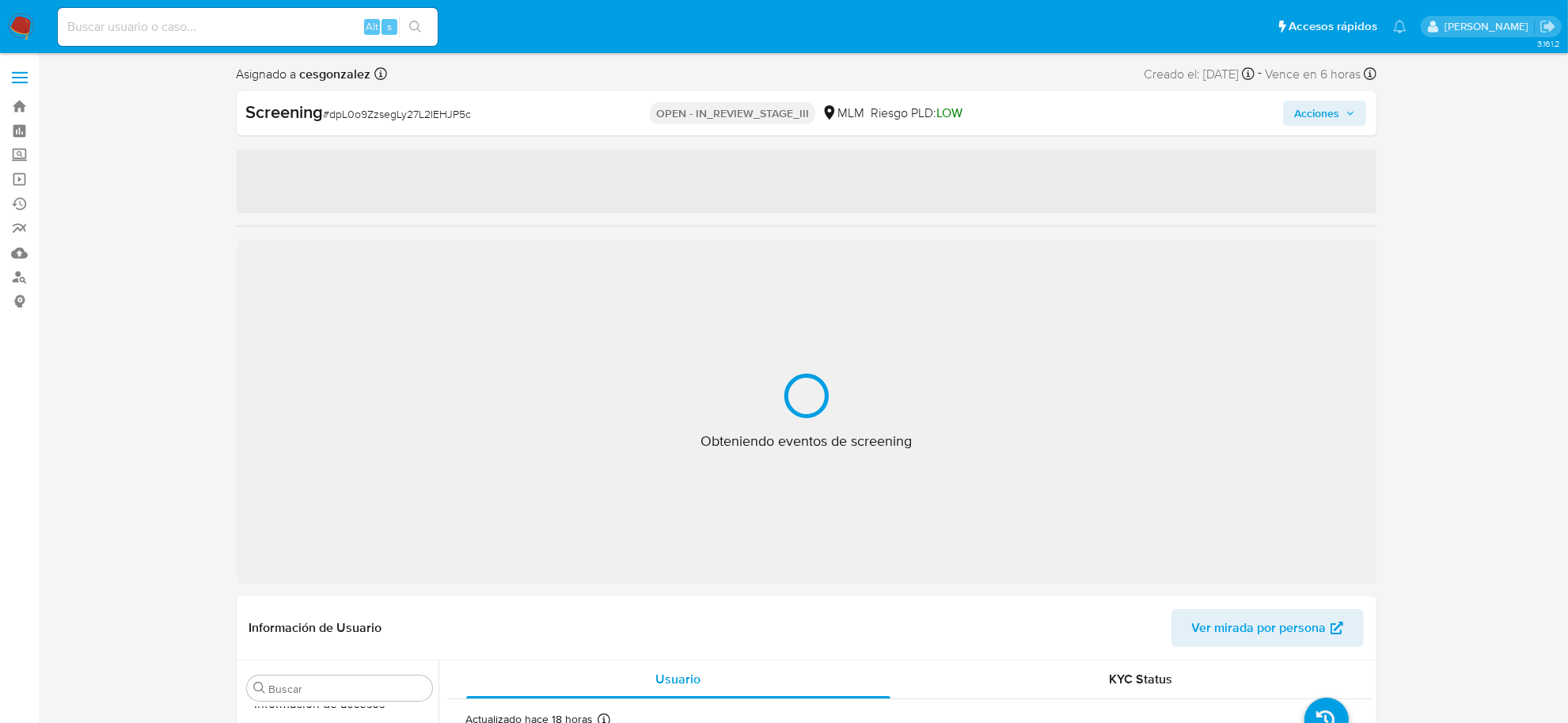
select select "10"
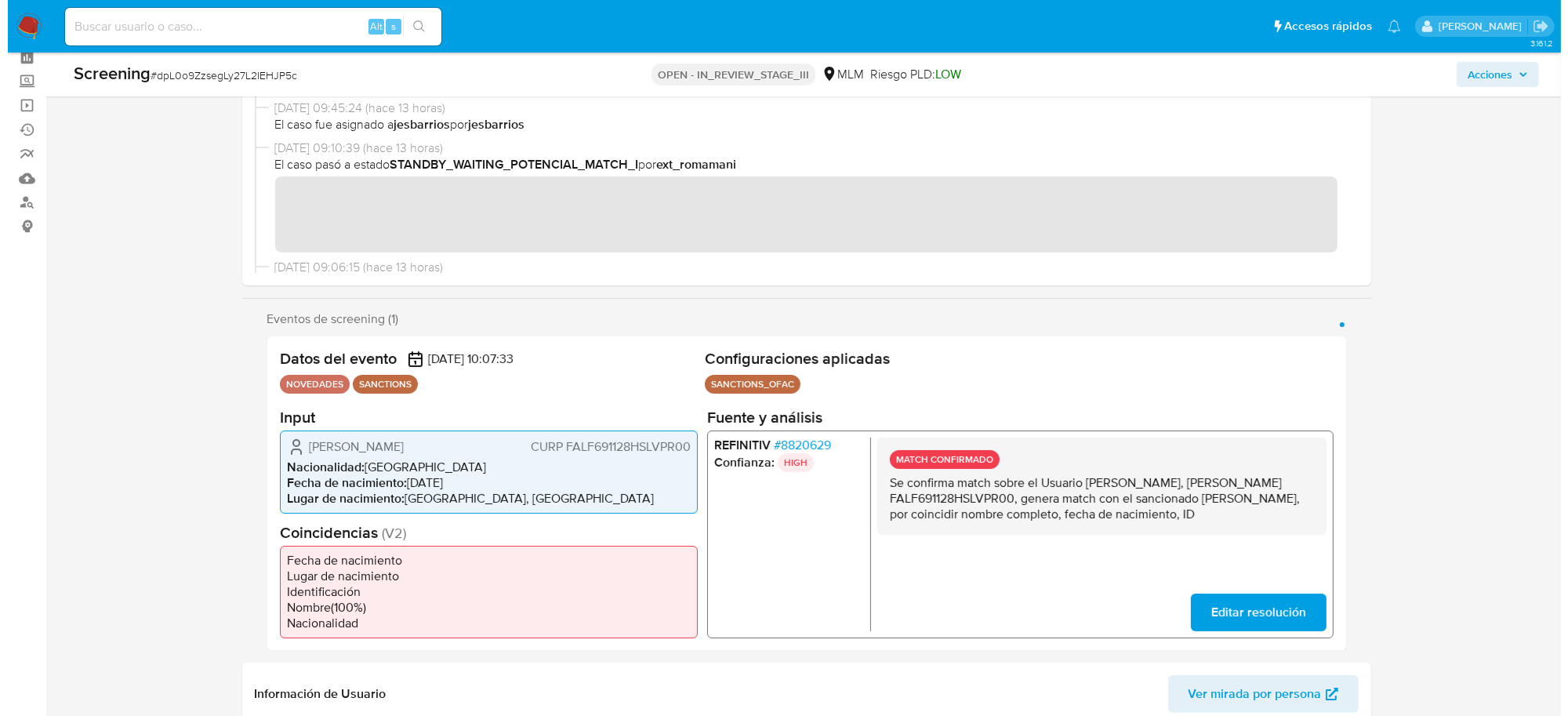
scroll to position [0, 0]
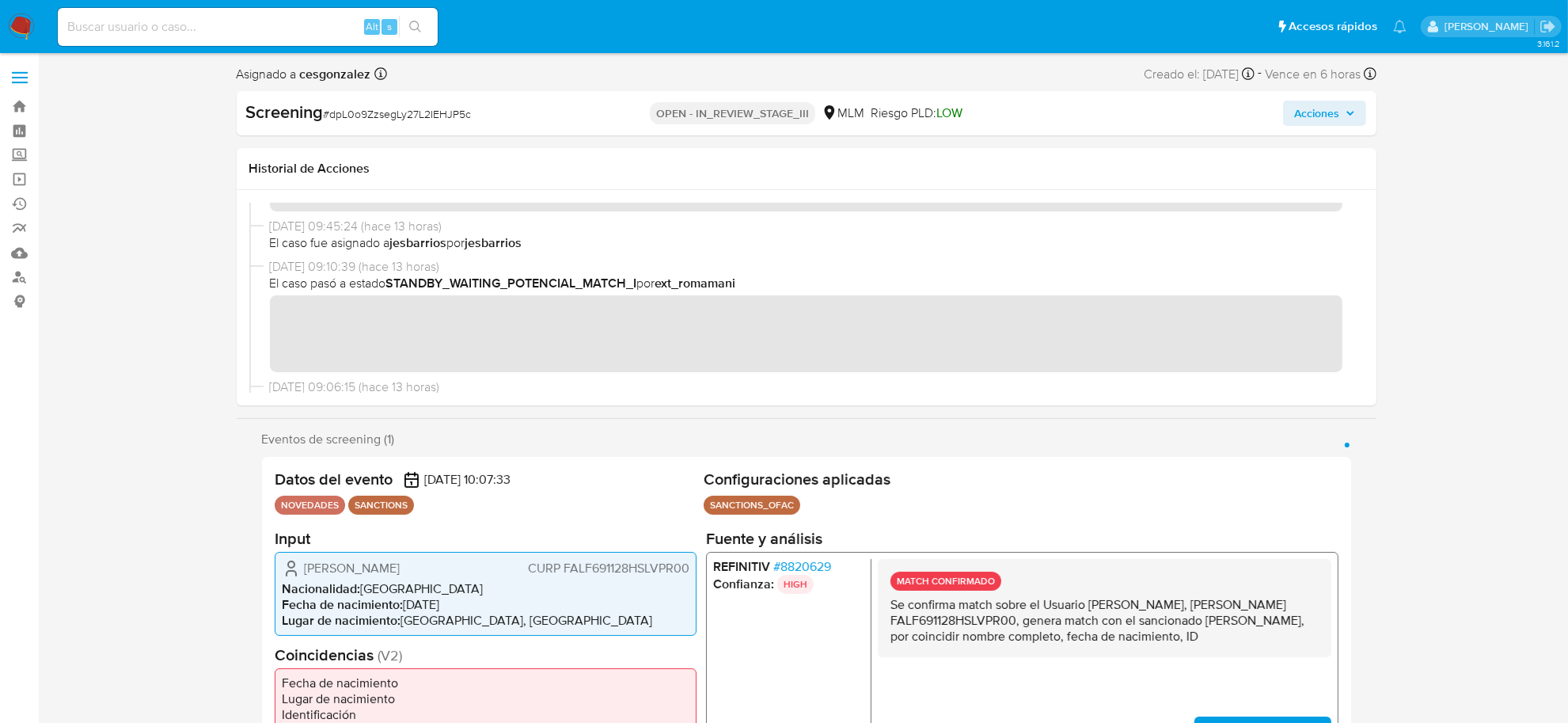
click at [1338, 116] on span "Acciones" at bounding box center [1317, 113] width 45 height 25
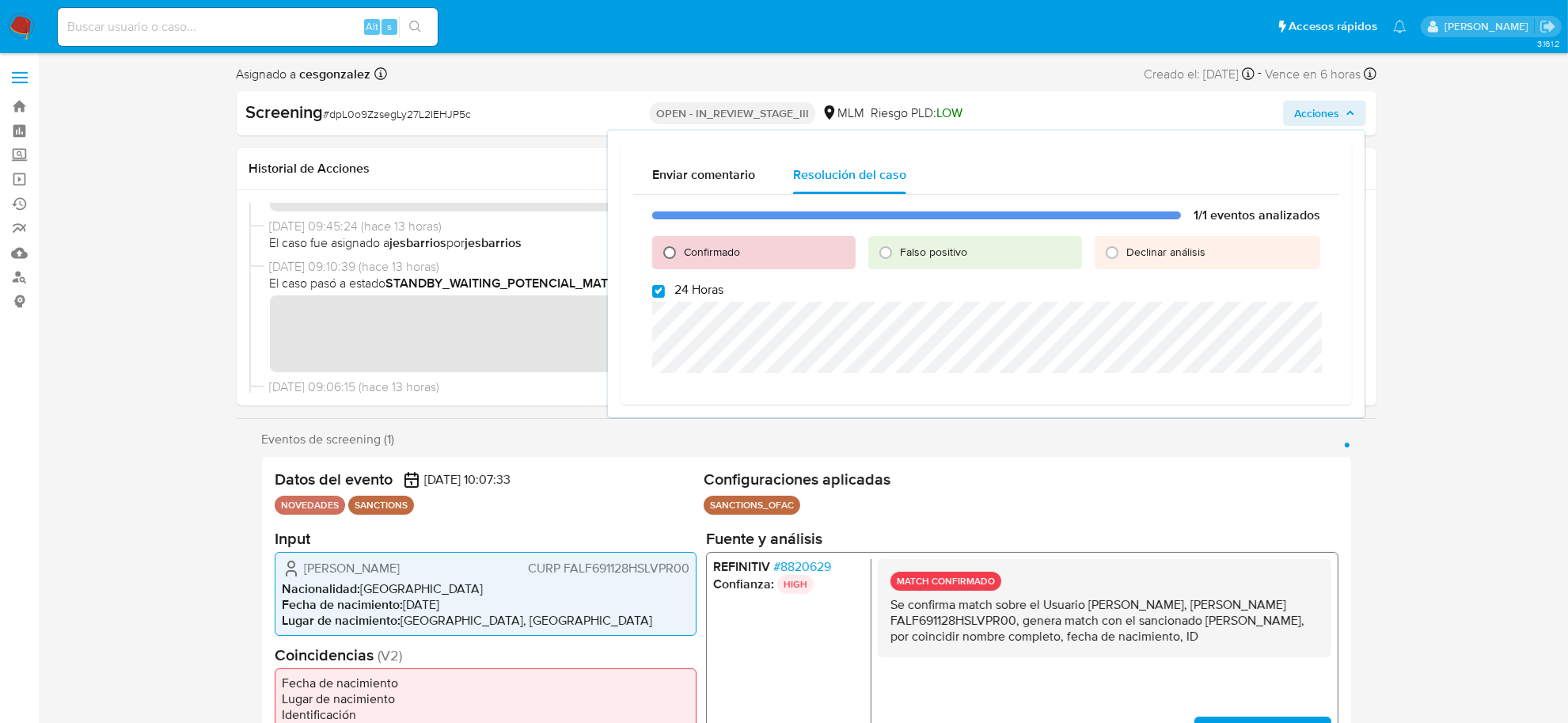
click at [672, 250] on input "Confirmado" at bounding box center [670, 253] width 25 height 25
radio input "true"
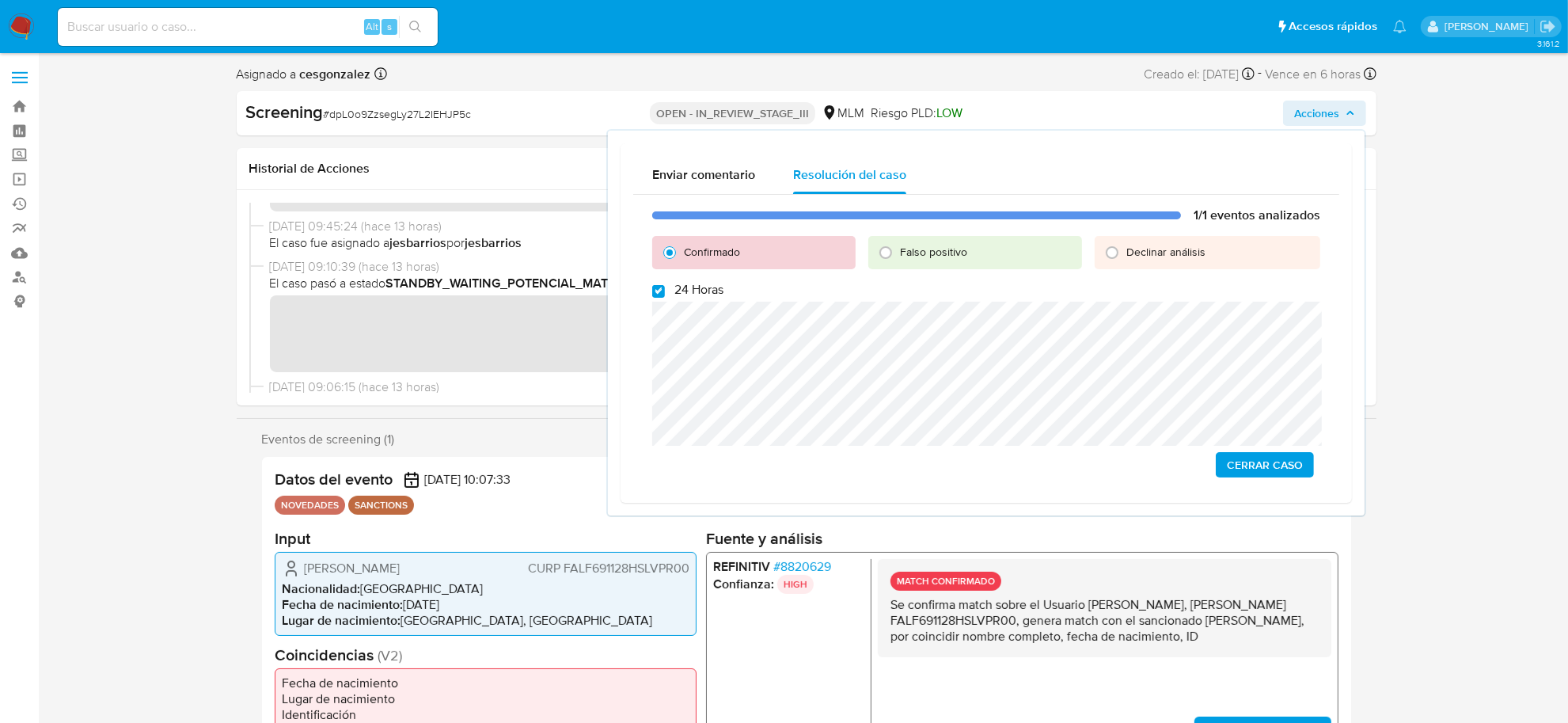
click at [1237, 465] on span "Cerrar Caso" at bounding box center [1265, 464] width 76 height 23
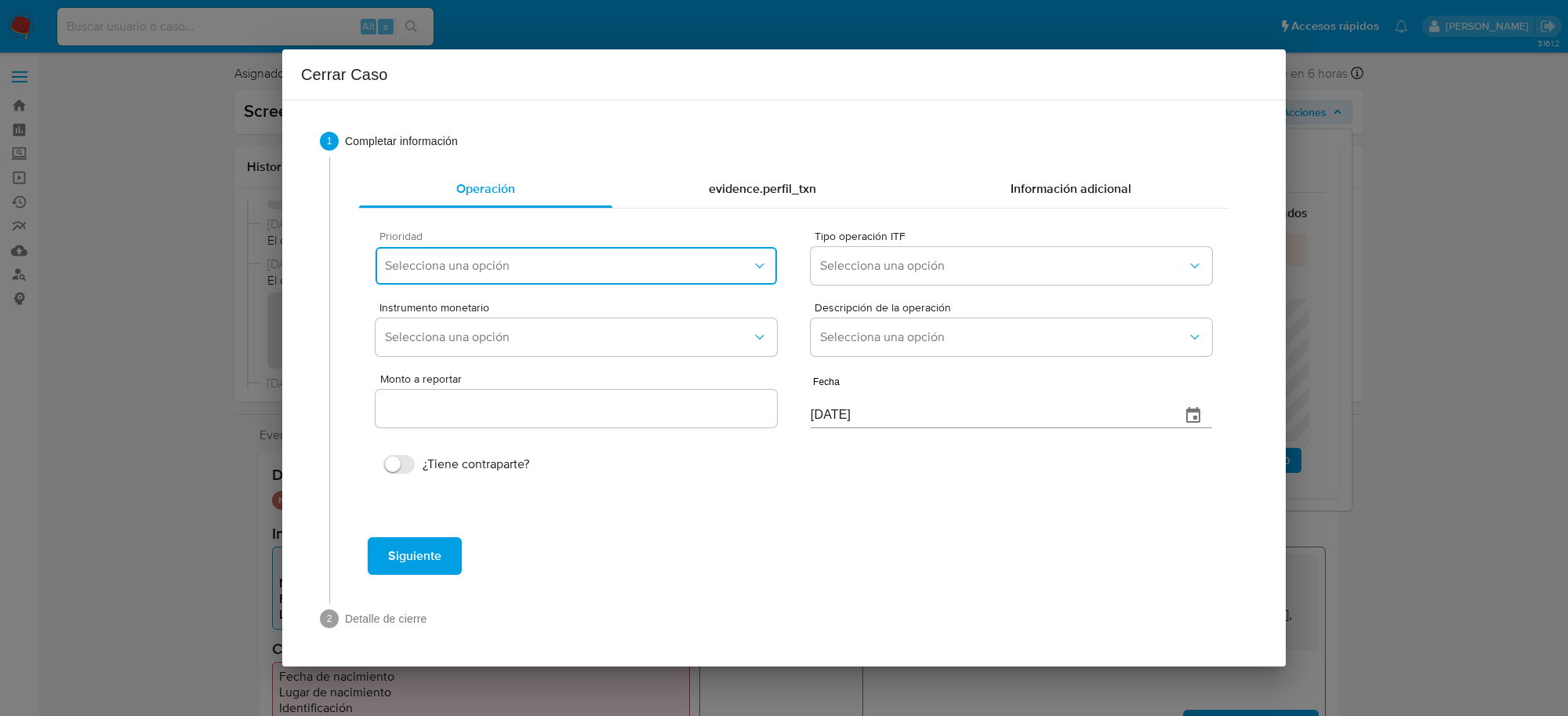
click at [659, 265] on span "Selecciona una opción" at bounding box center [569, 265] width 367 height 16
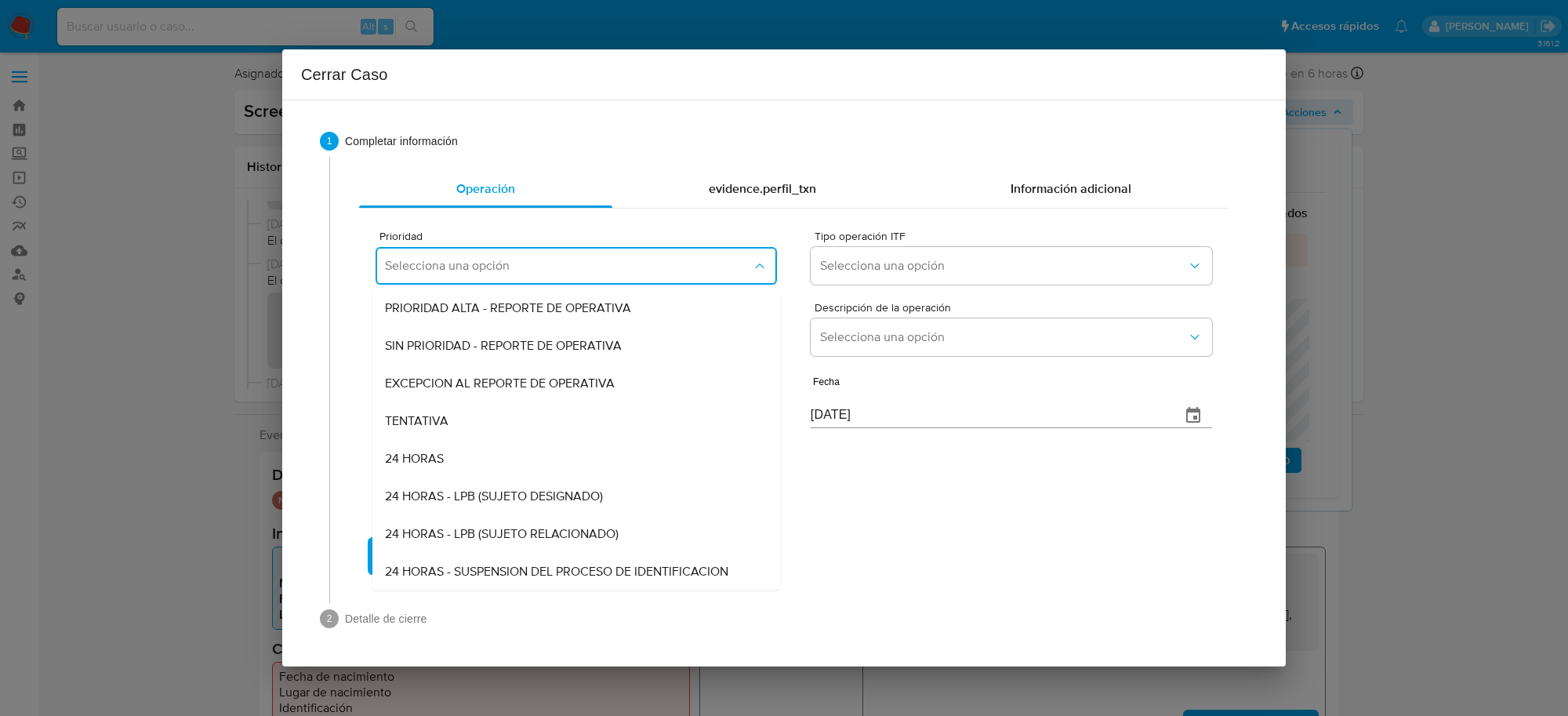
drag, startPoint x: 417, startPoint y: 459, endPoint x: 608, endPoint y: 435, distance: 192.5
click at [419, 460] on span "24 HORAS" at bounding box center [415, 459] width 59 height 16
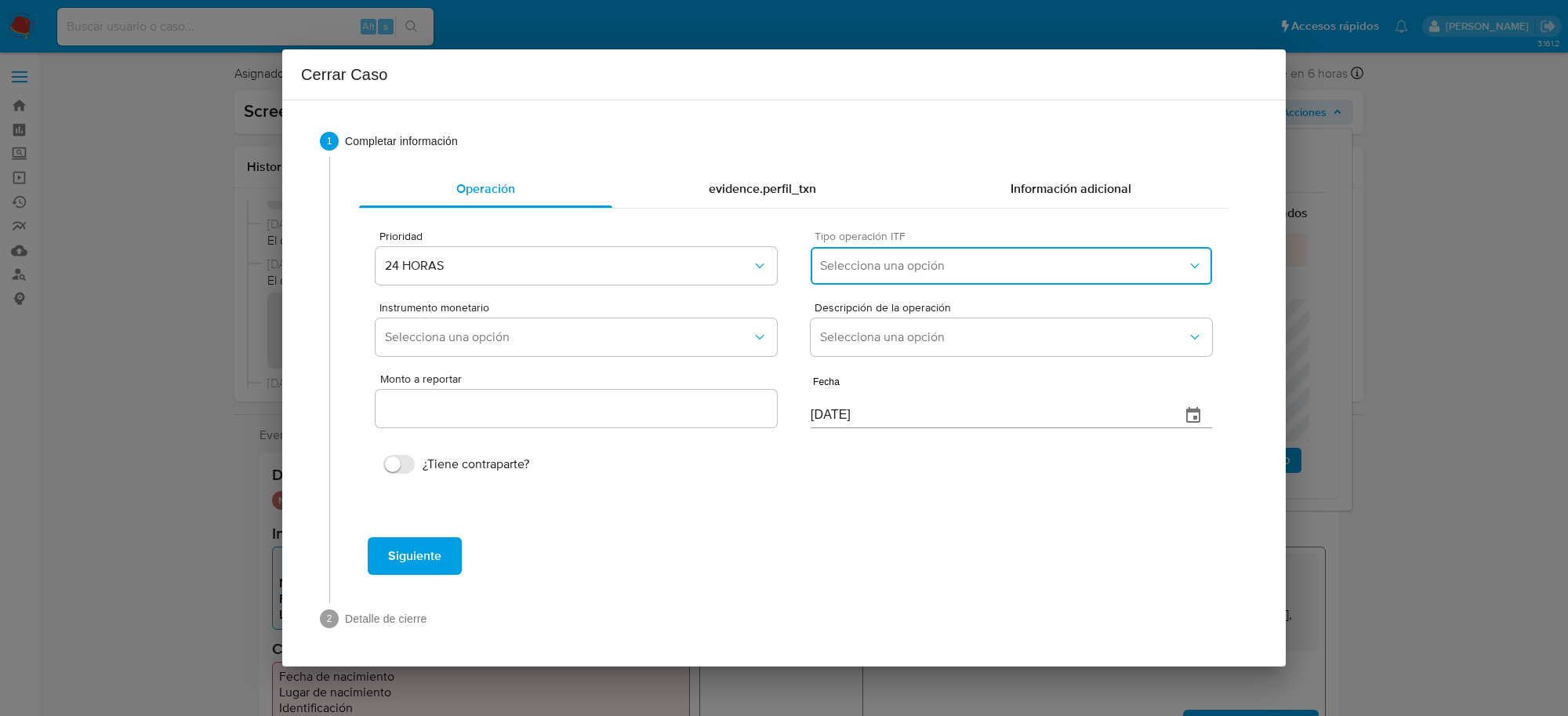
click at [997, 264] on span "Selecciona una opción" at bounding box center [1003, 265] width 367 height 16
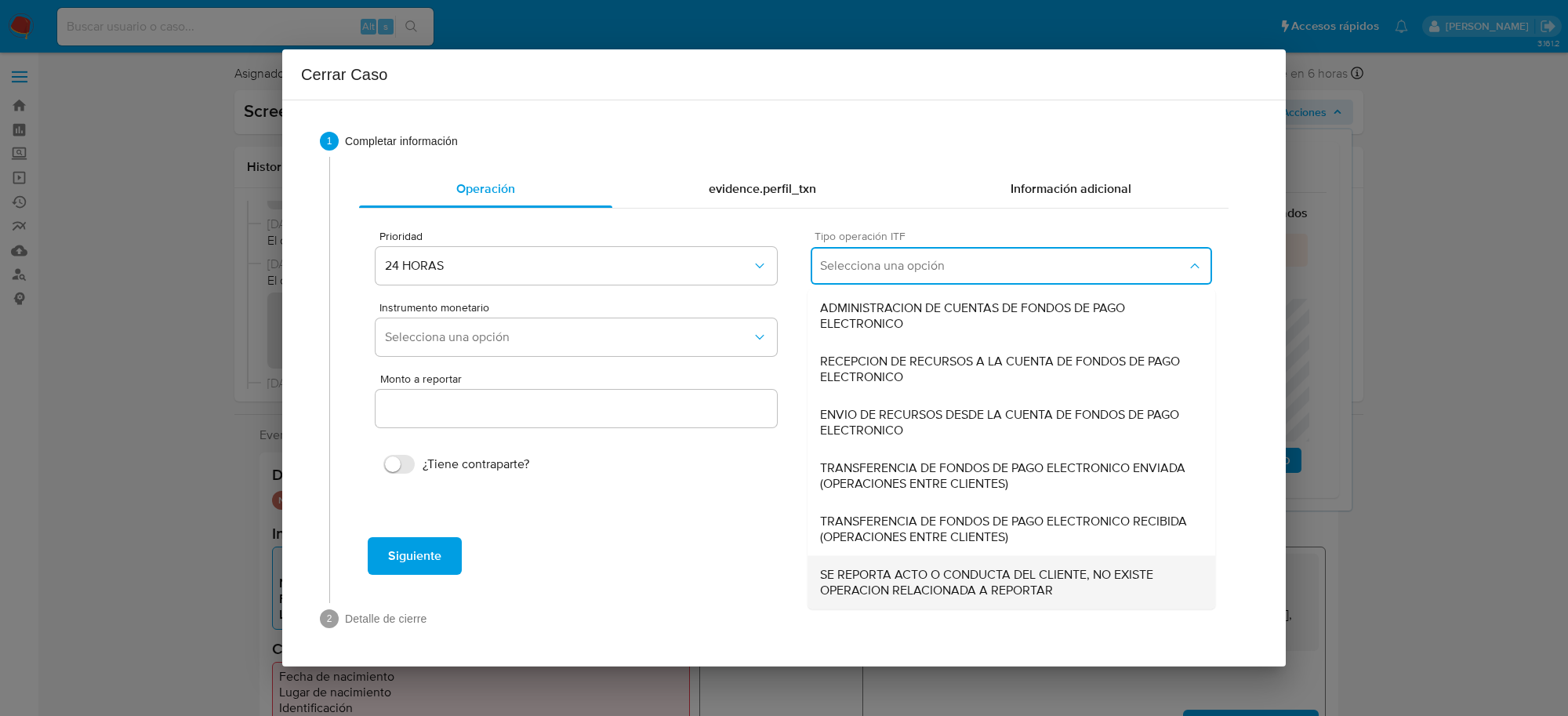
click at [906, 585] on span "SE REPORTA ACTO O CONDUCTA DEL CLIENTE, NO EXISTE OPERACION RELACIONADA A REPOR…" at bounding box center [1011, 582] width 383 height 31
type input "0.00"
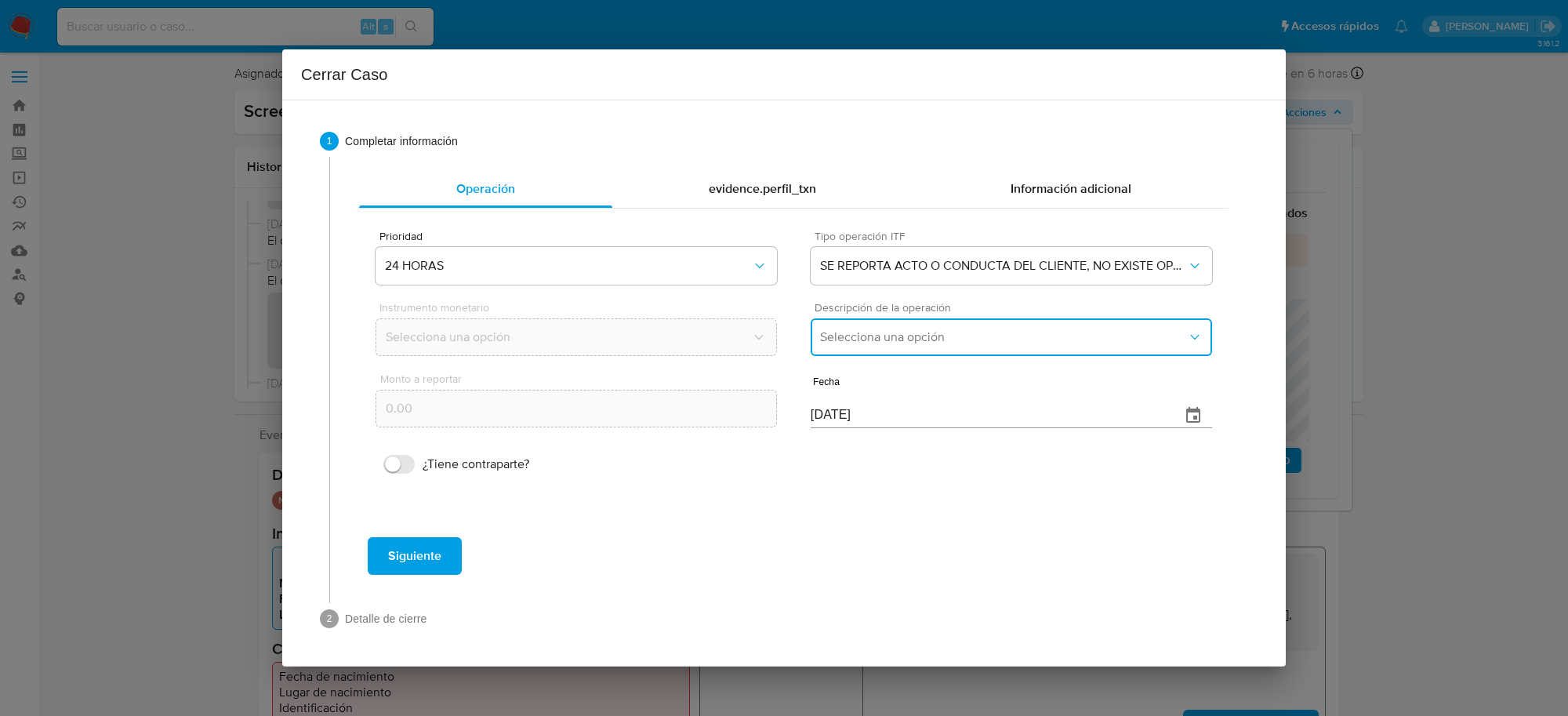
click at [890, 355] on button "Selecciona una opción" at bounding box center [1011, 337] width 401 height 38
click at [851, 382] on span "REPORTE DE 24 HORAS" at bounding box center [887, 380] width 134 height 16
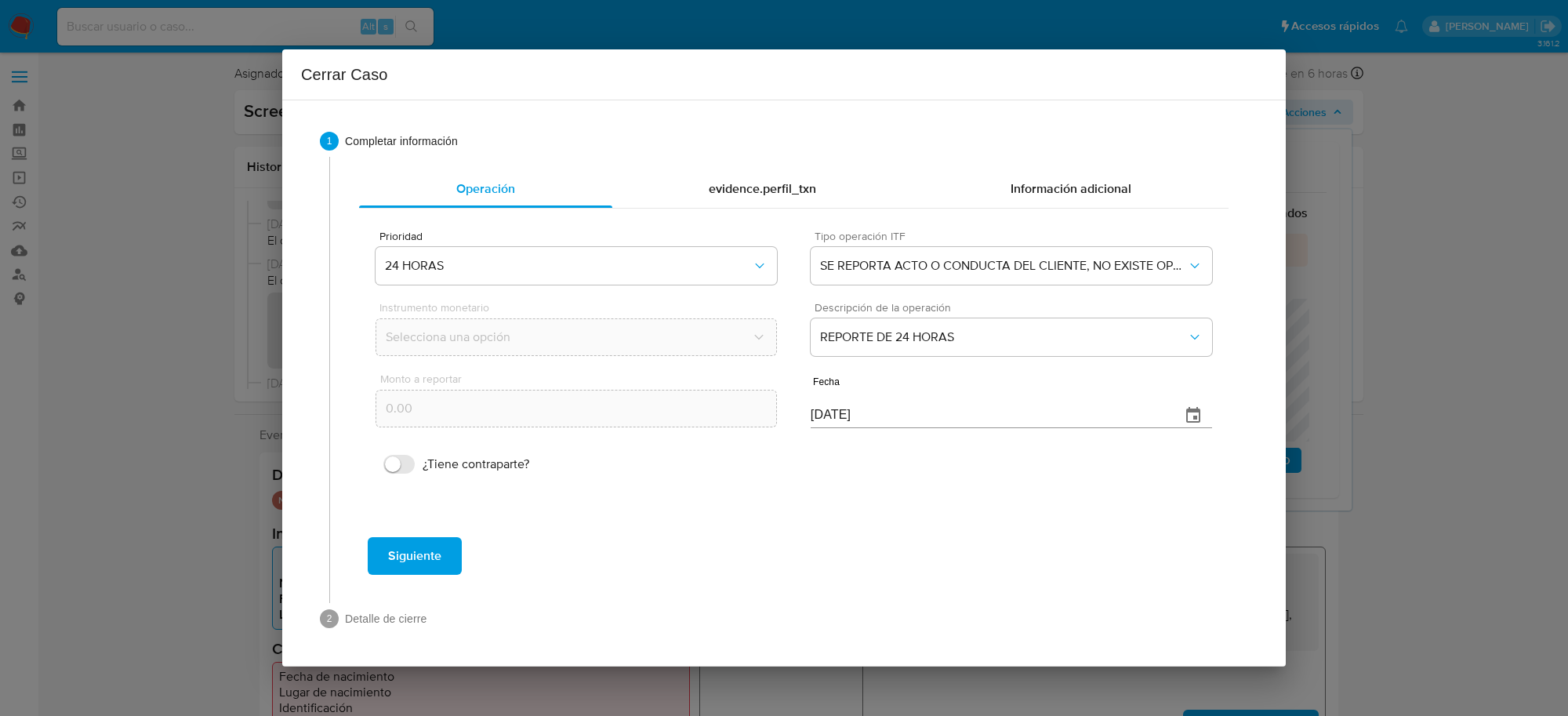
click at [420, 553] on span "Siguiente" at bounding box center [415, 555] width 54 height 35
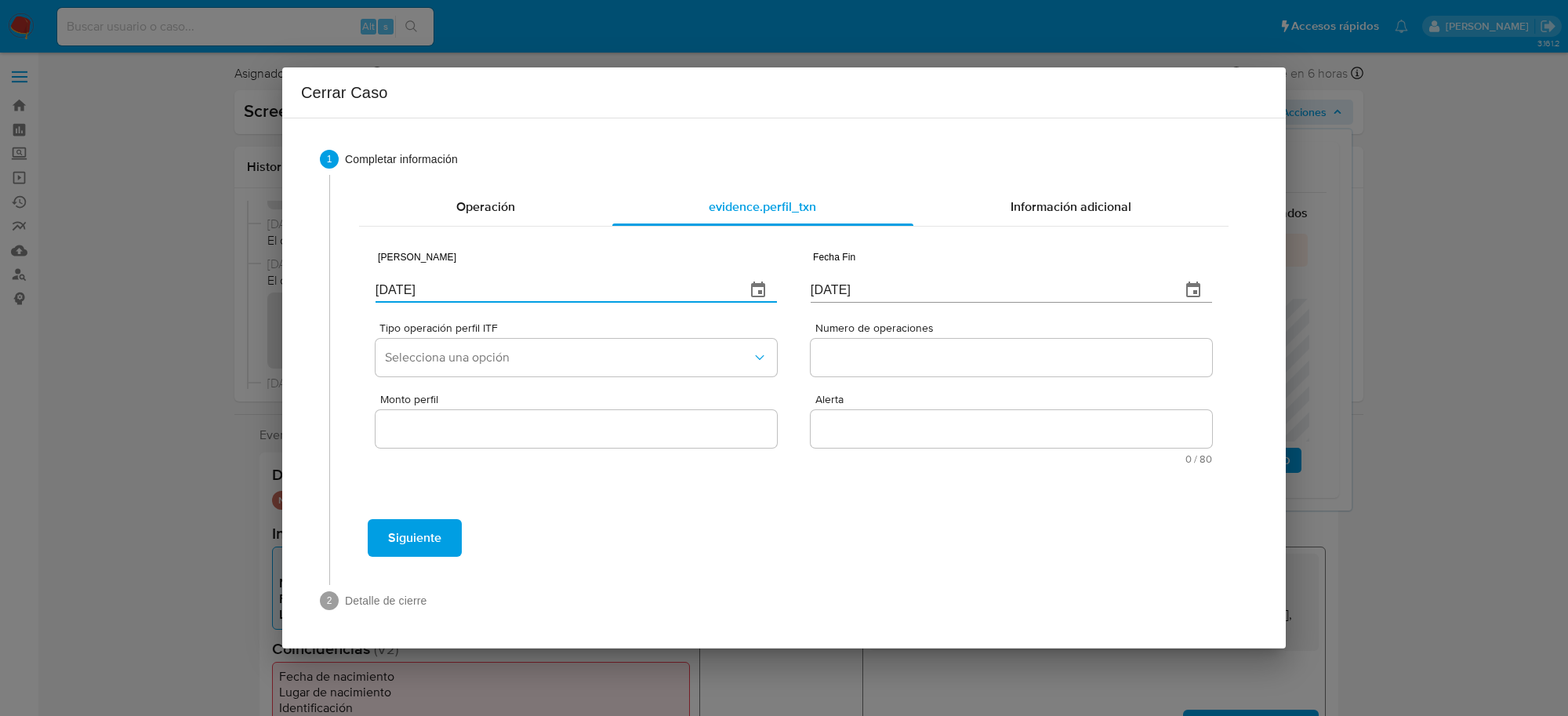
click at [449, 277] on input "[DATE]" at bounding box center [554, 290] width 358 height 25
type input "[DATE]"
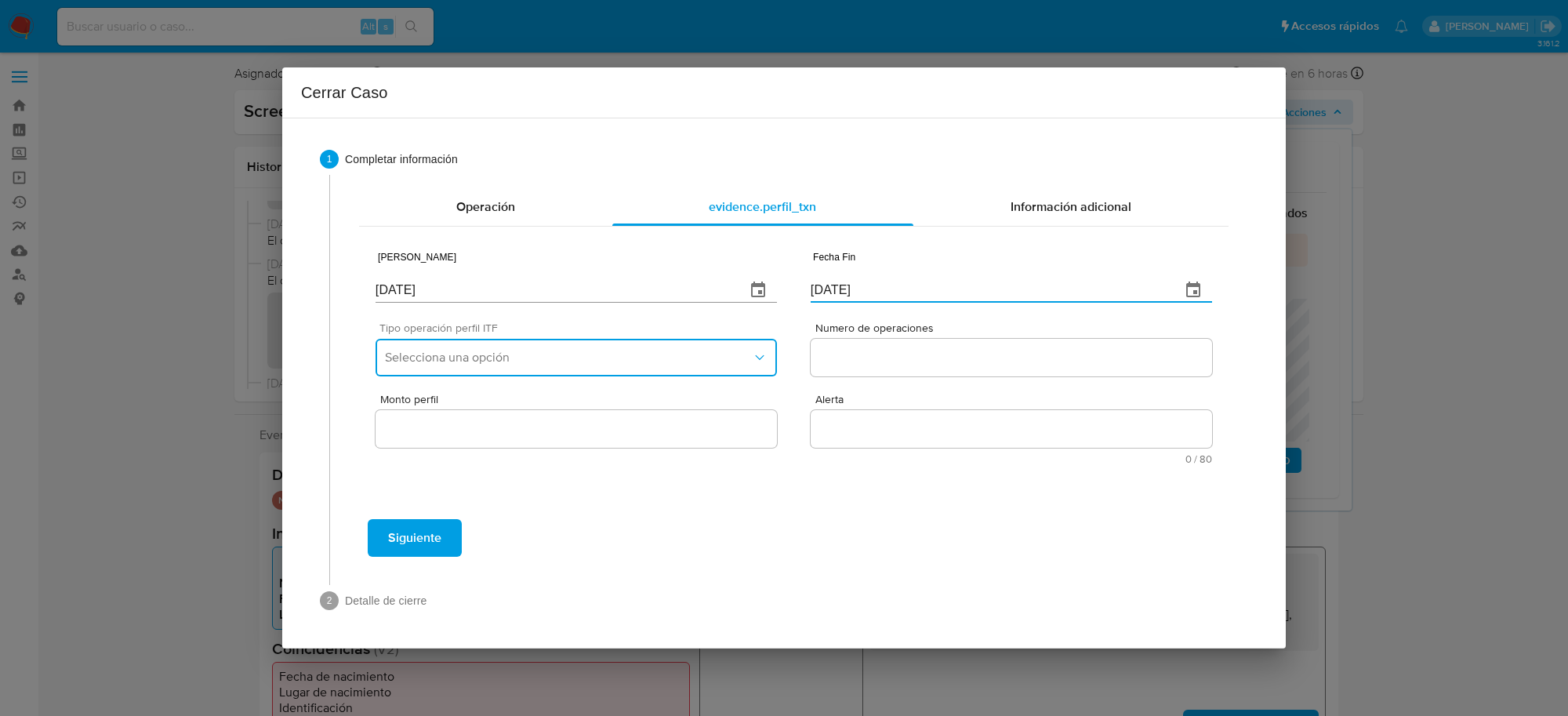
click at [496, 357] on span "Selecciona una opción" at bounding box center [569, 358] width 367 height 16
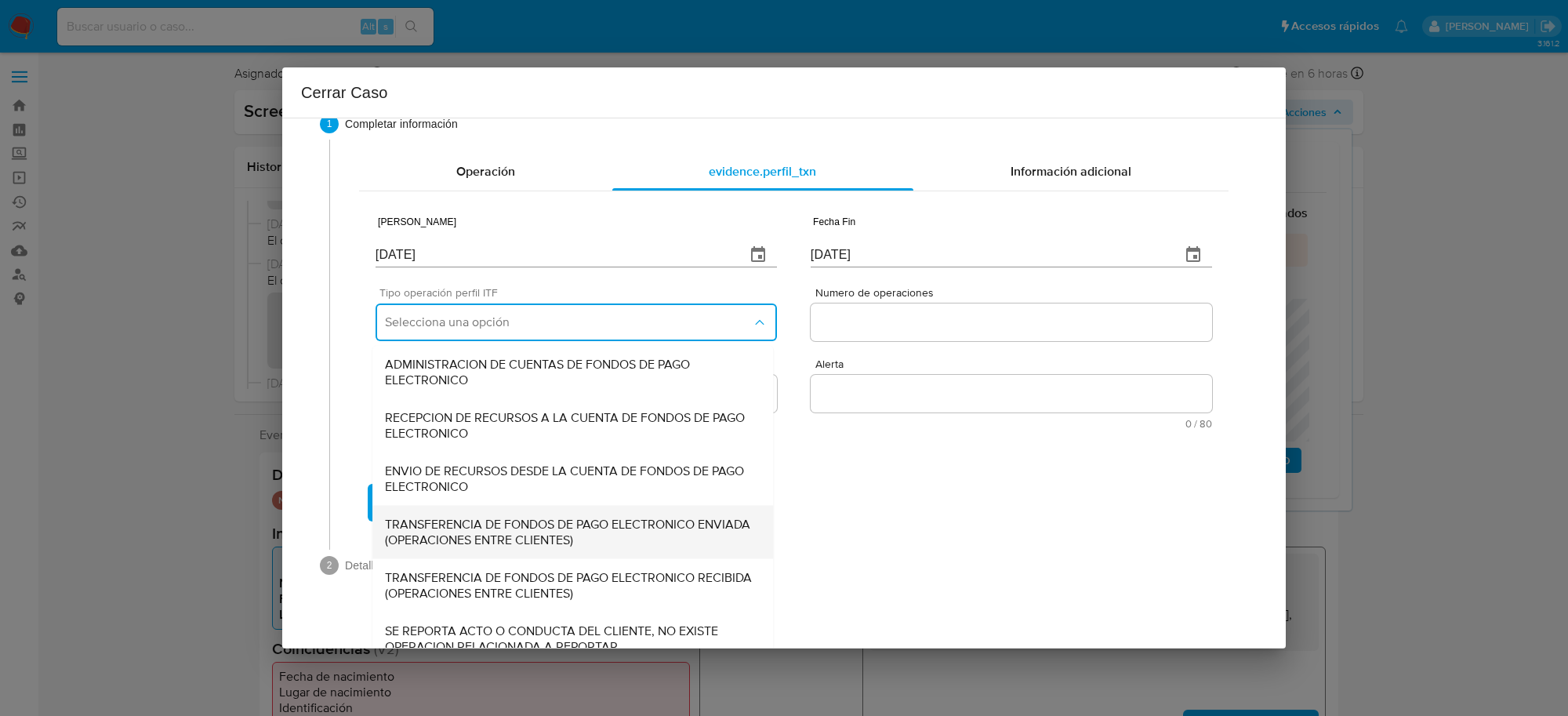
scroll to position [53, 0]
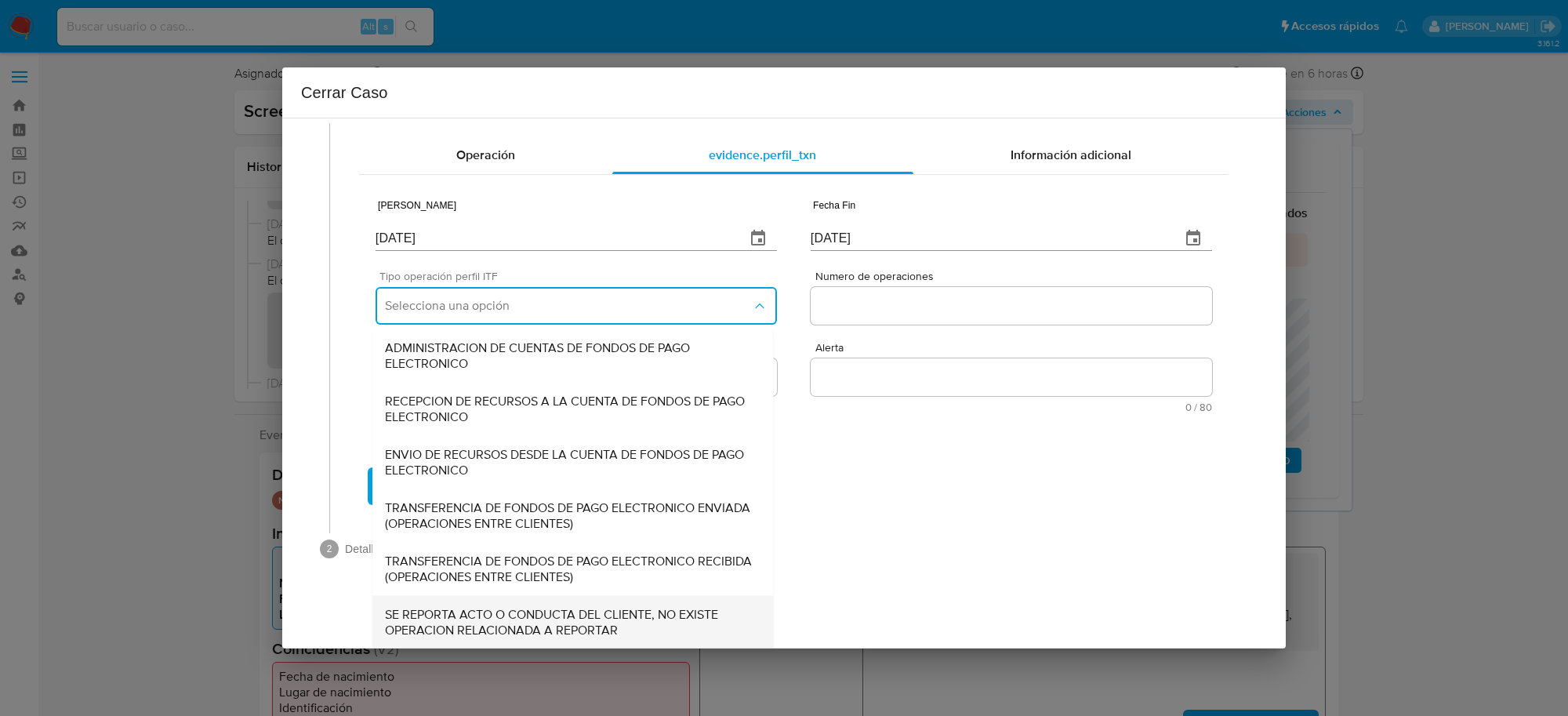
click at [494, 615] on span "SE REPORTA ACTO O CONDUCTA DEL CLIENTE, NO EXISTE OPERACION RELACIONADA A REPOR…" at bounding box center [573, 621] width 375 height 31
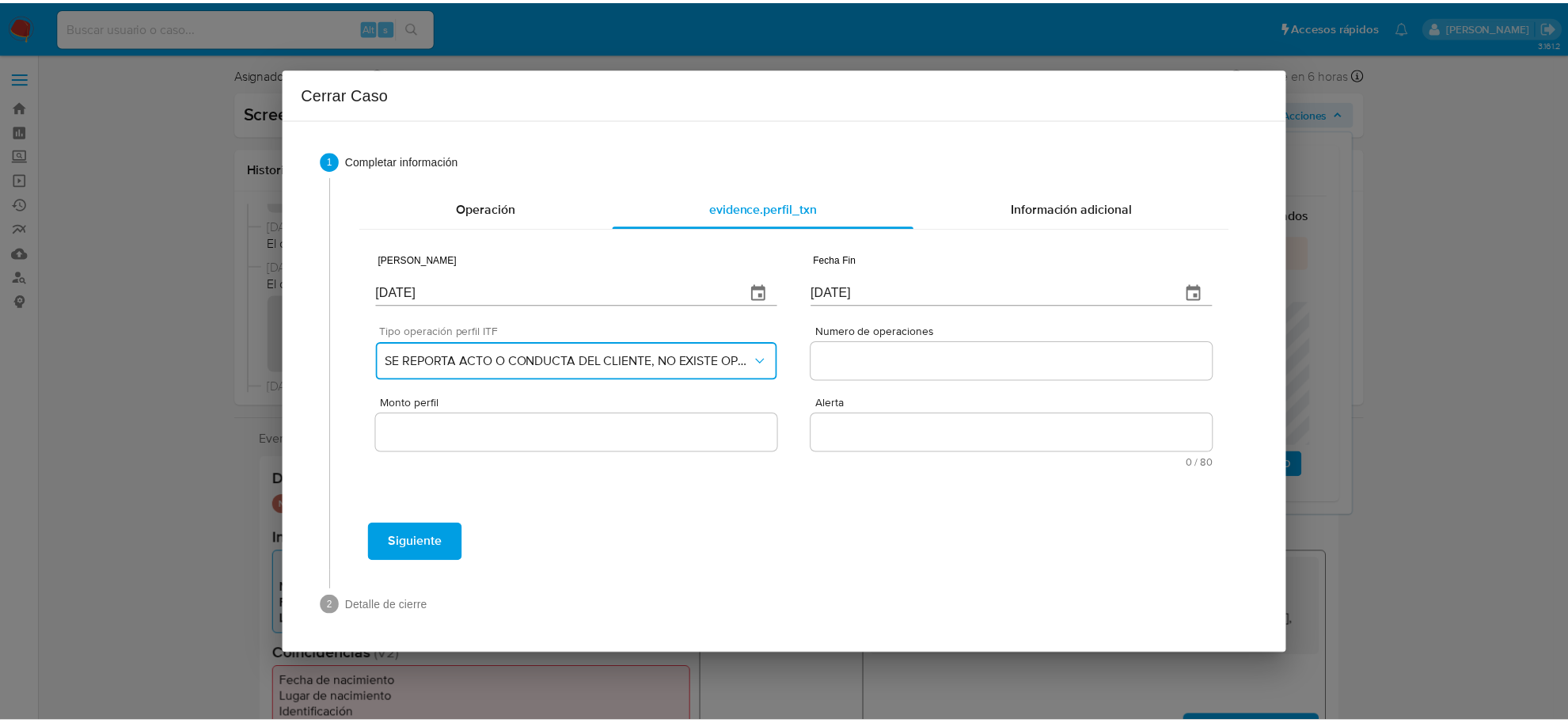
scroll to position [0, 0]
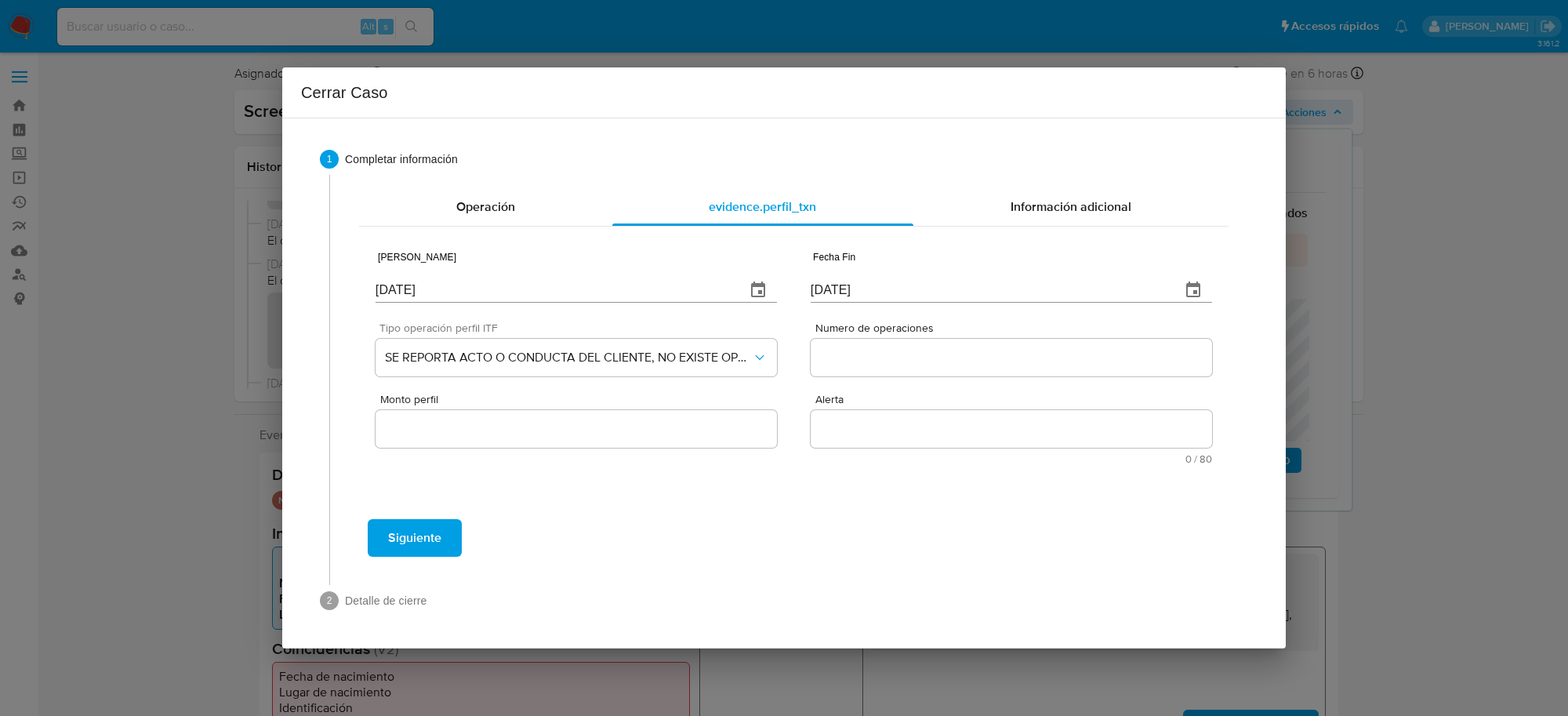
click at [941, 360] on input "Numero de operaciones" at bounding box center [1011, 357] width 401 height 21
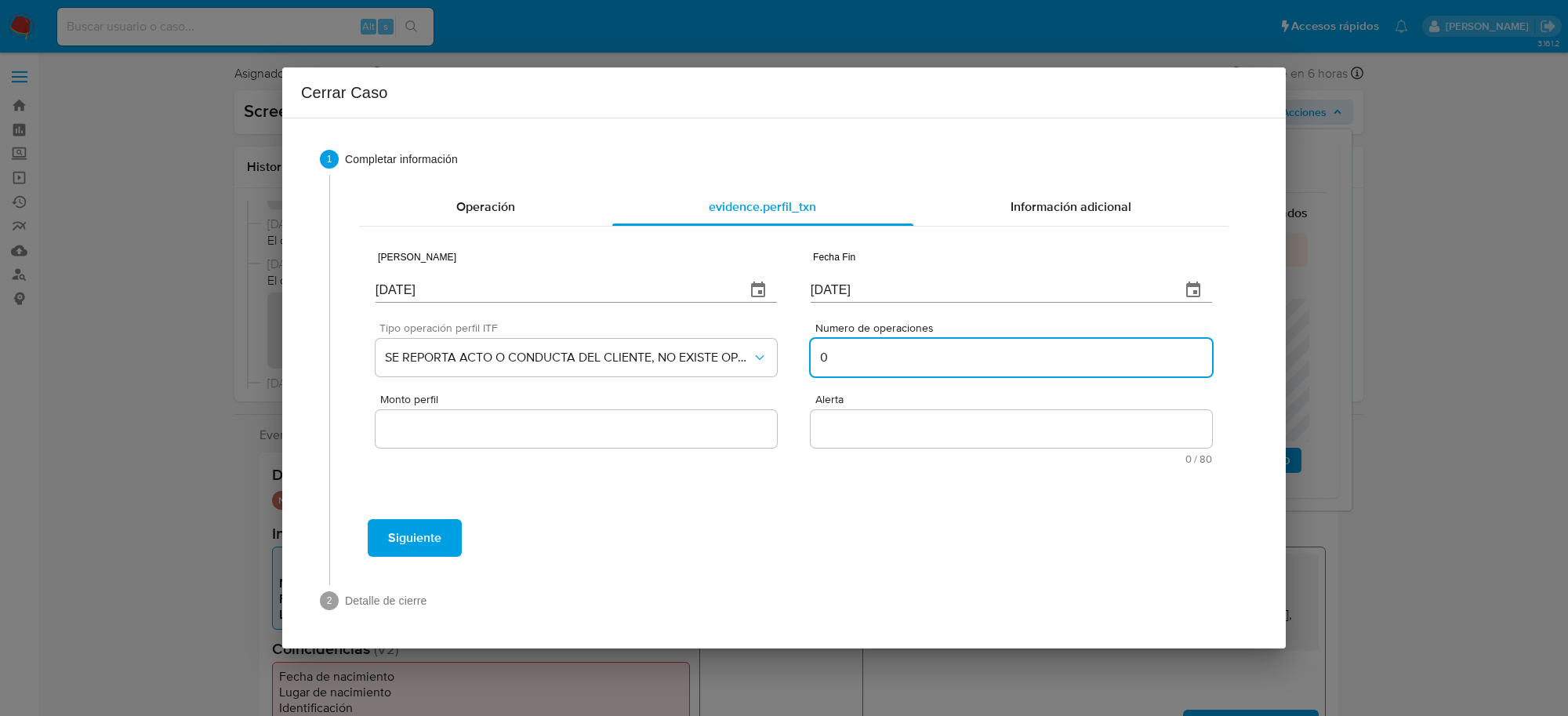
type input "0"
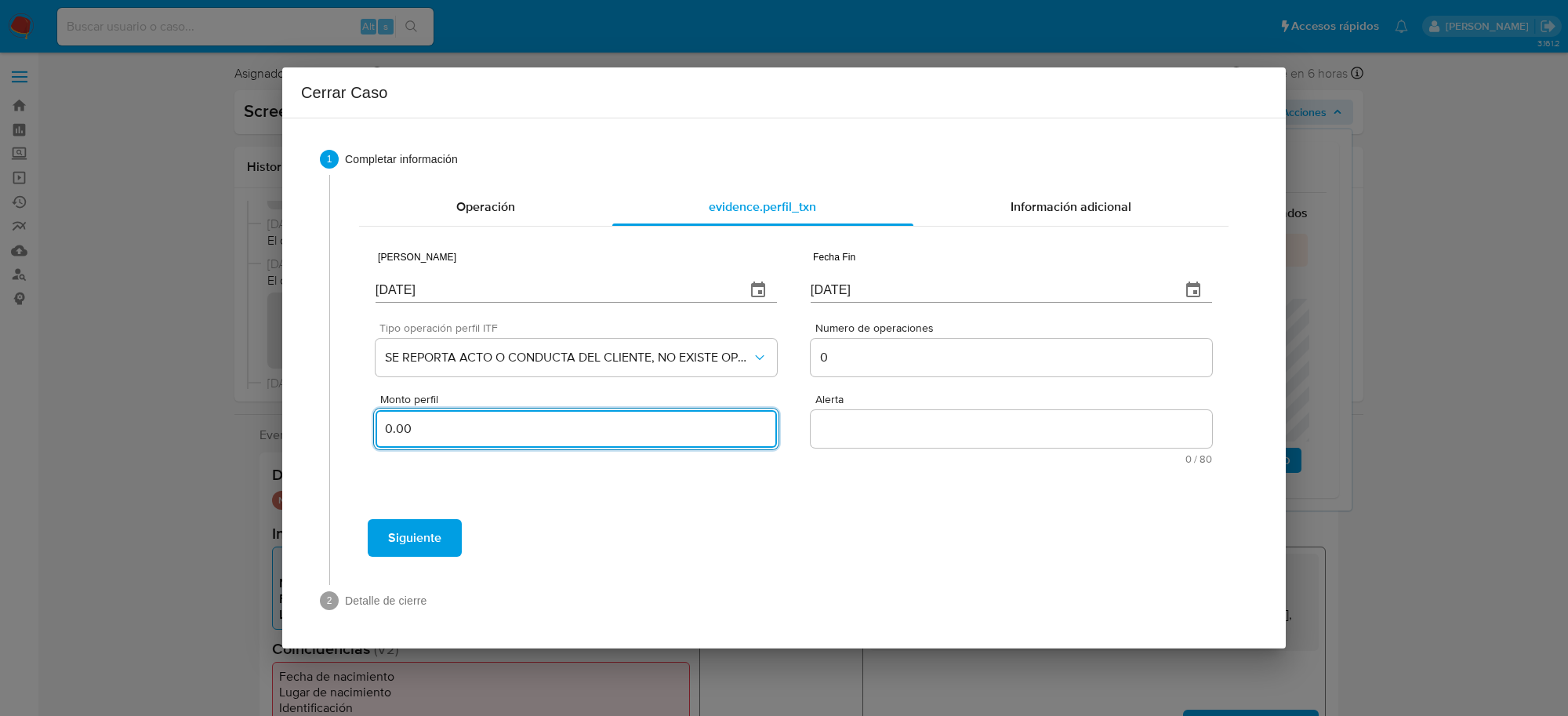
type input "0.00"
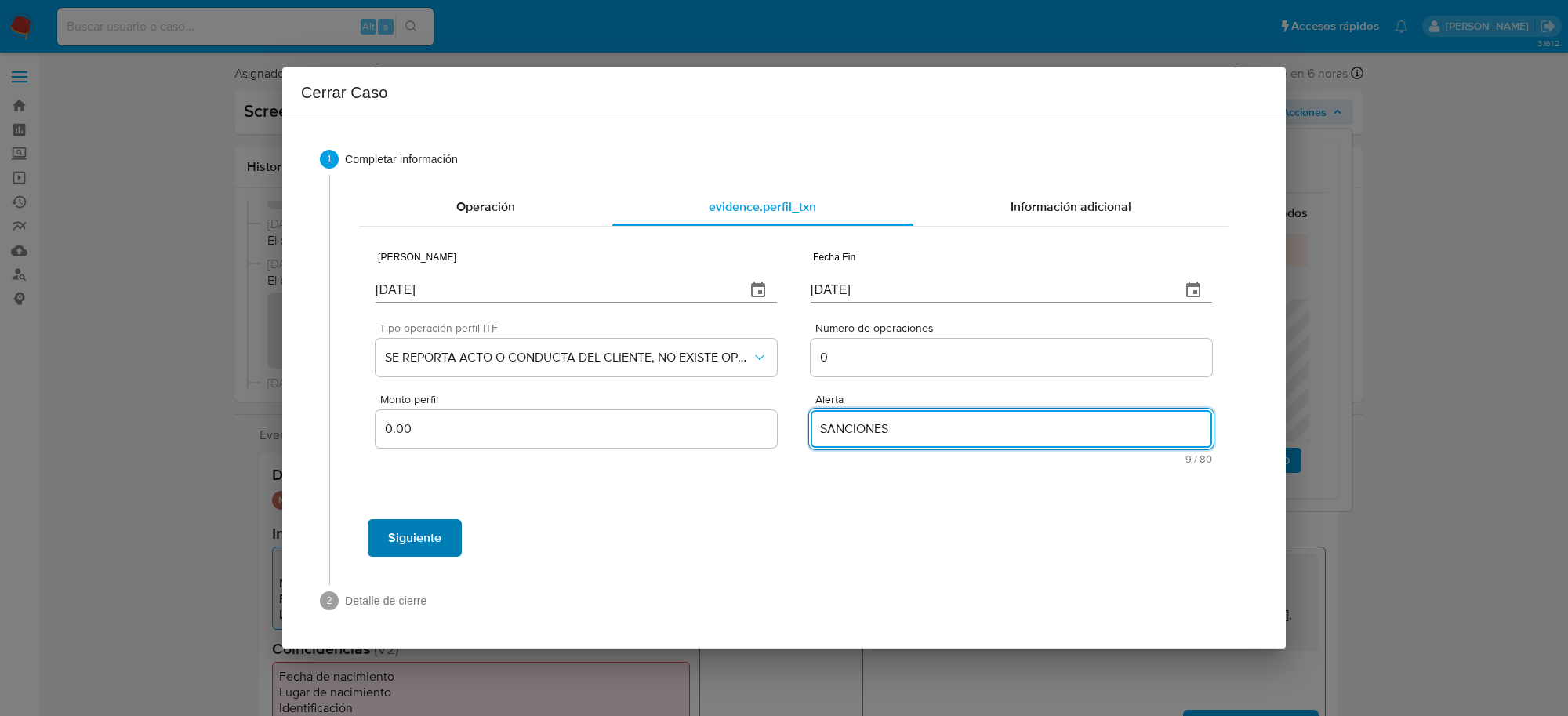
type textarea "SANCIONES"
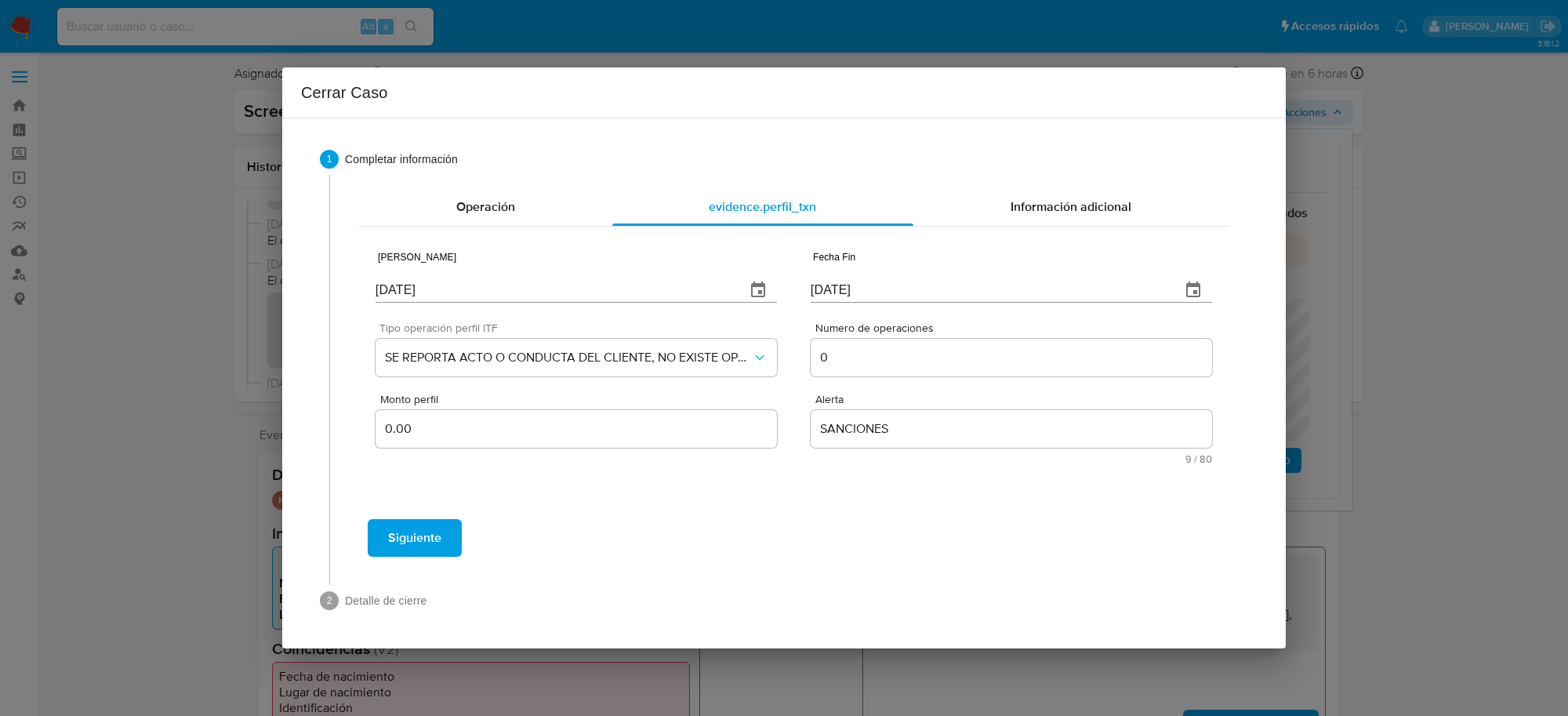
click at [400, 535] on span "Siguiente" at bounding box center [415, 537] width 54 height 35
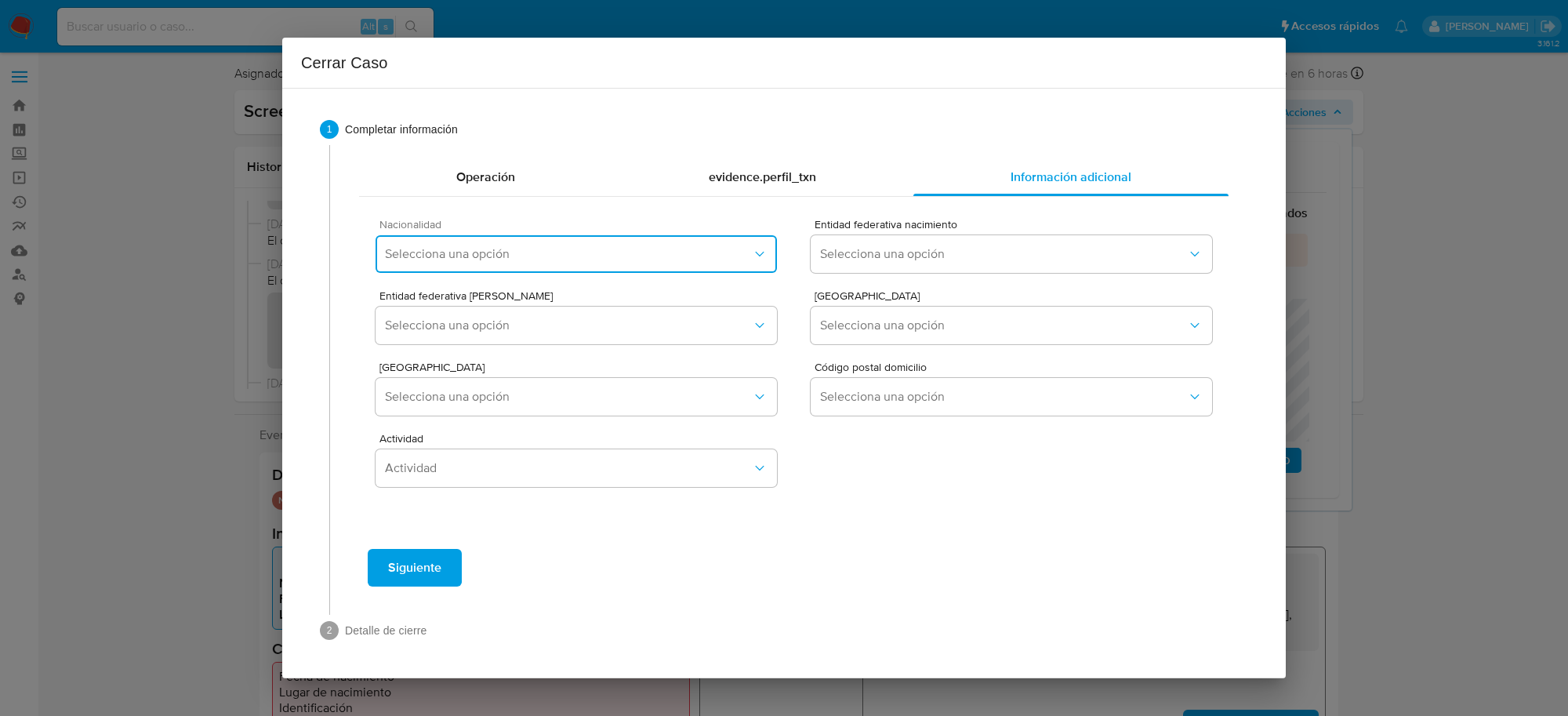
click at [623, 267] on button "Selecciona una opción" at bounding box center [576, 254] width 401 height 38
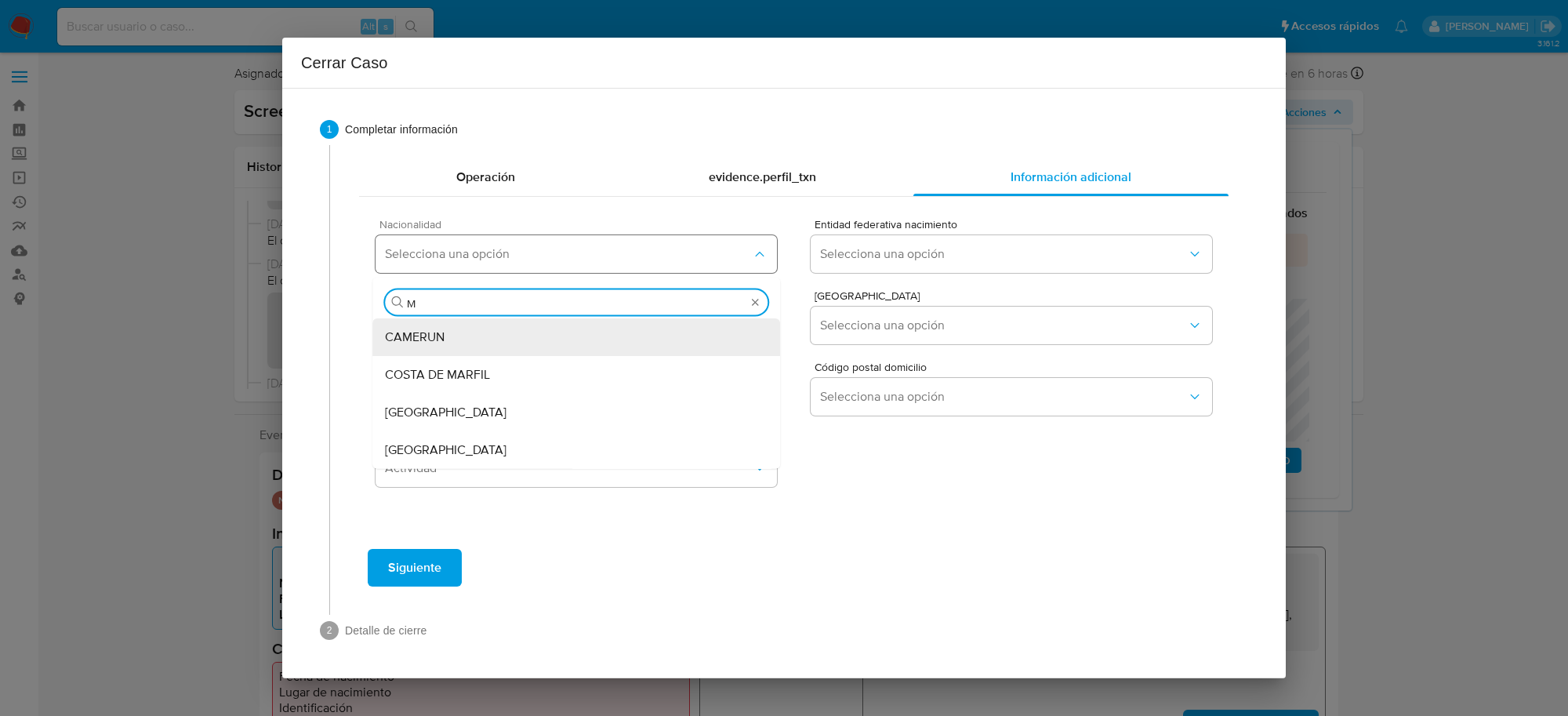
type input "ME"
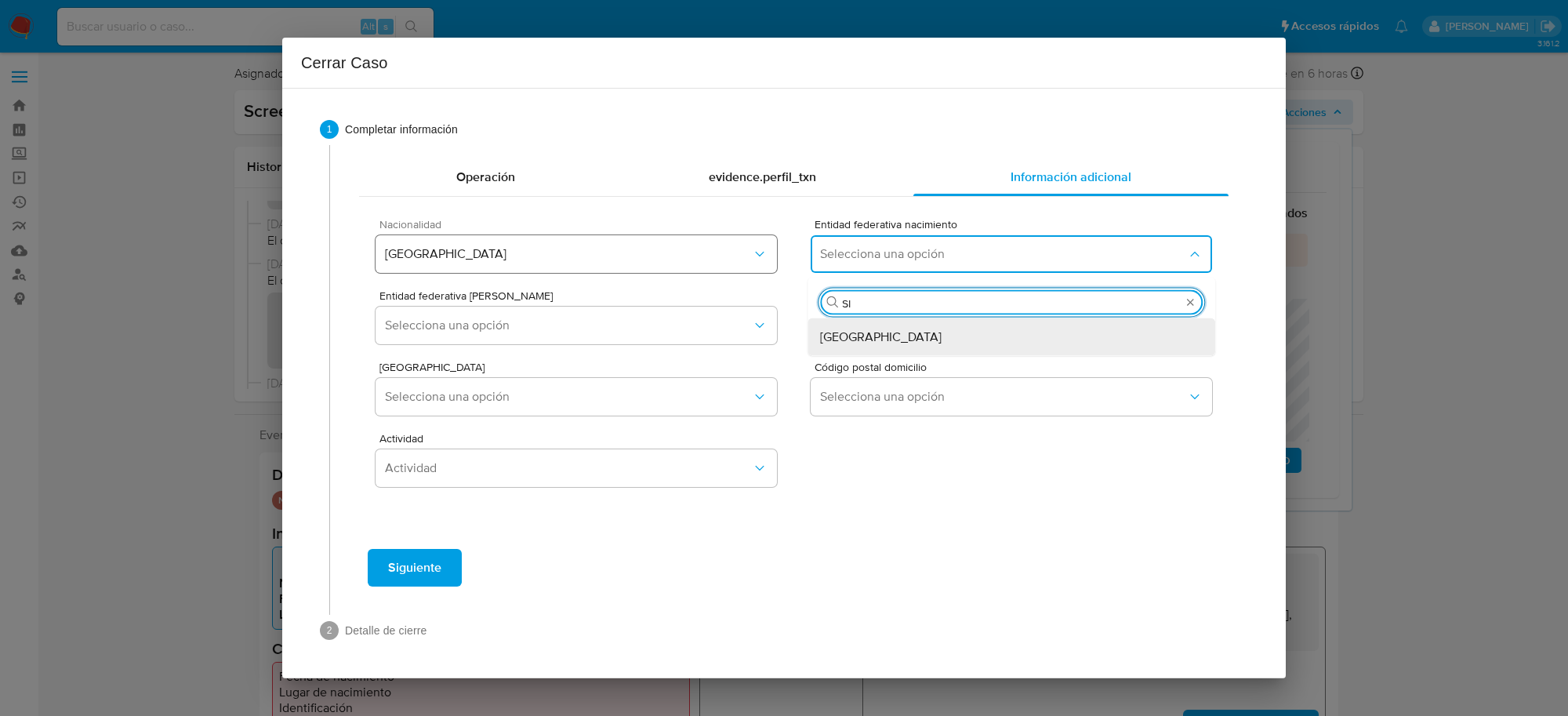
type input "SIN"
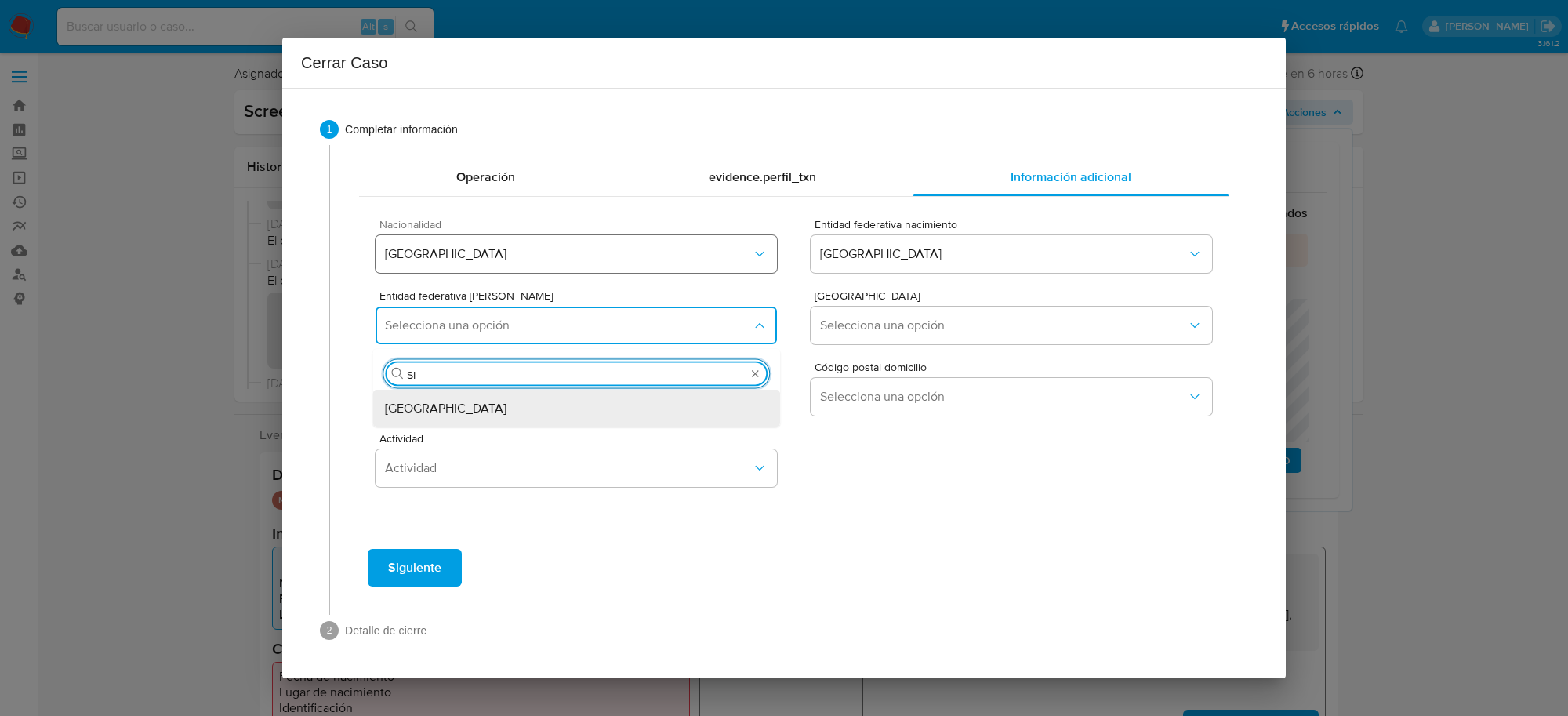
type input "SIN"
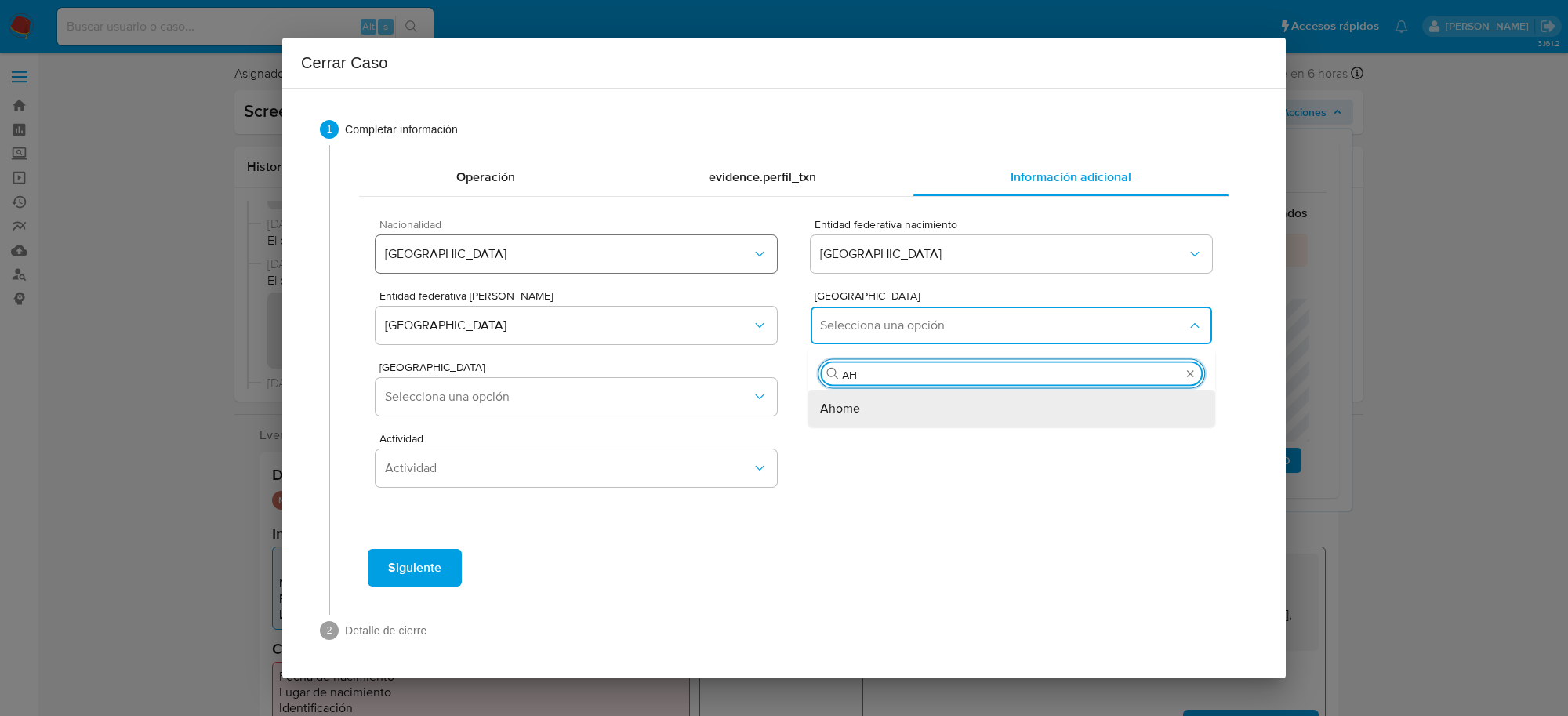
type input "AHO"
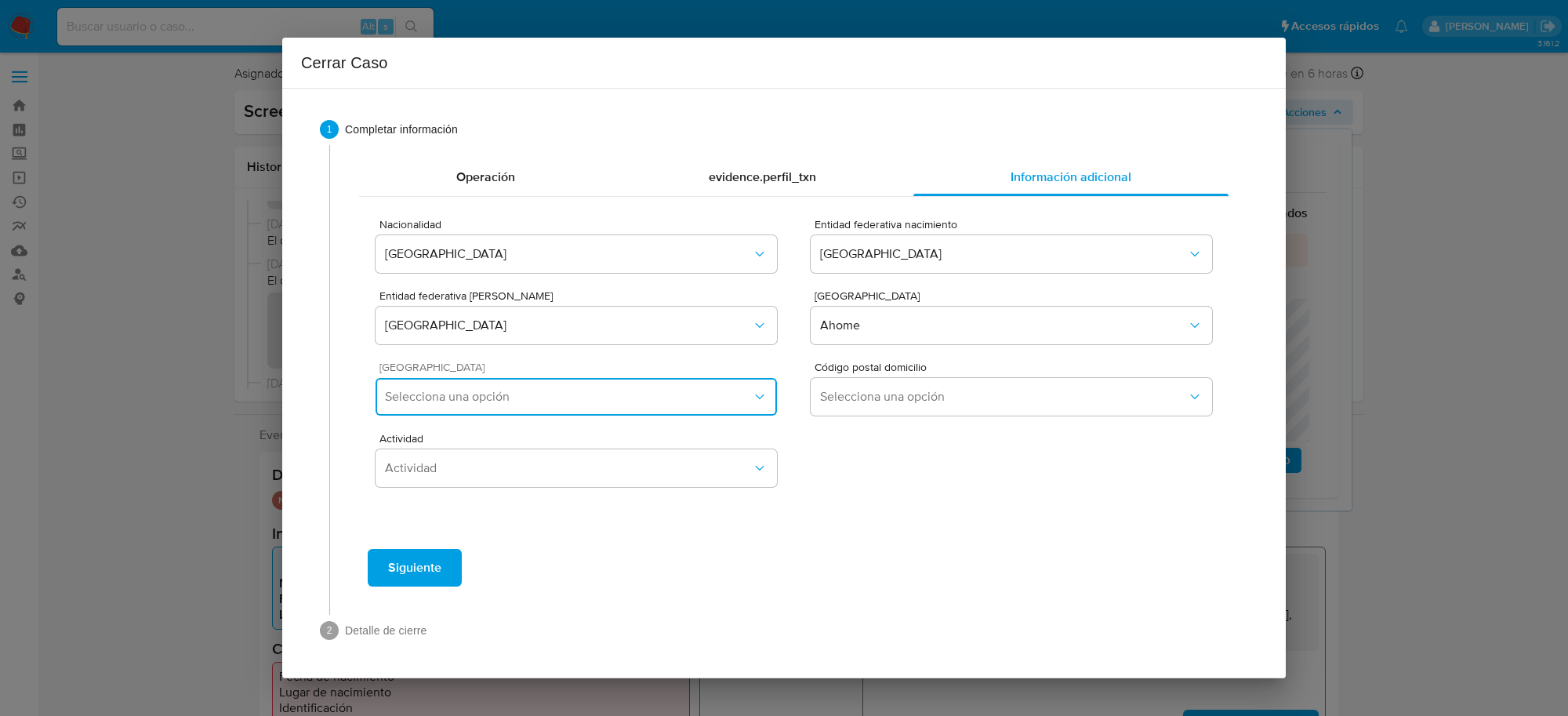
click at [652, 400] on span "Selecciona una opción" at bounding box center [569, 397] width 367 height 16
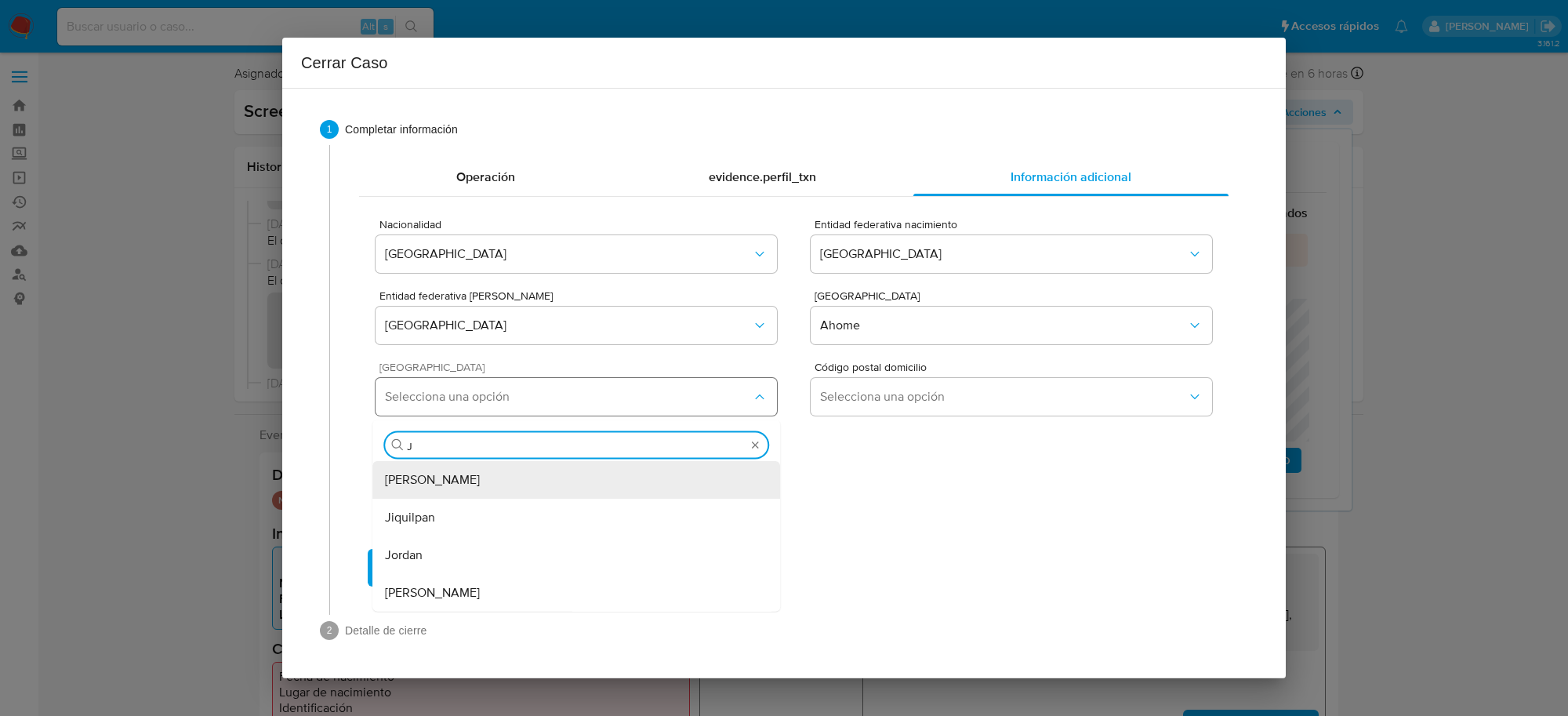
type input "JI"
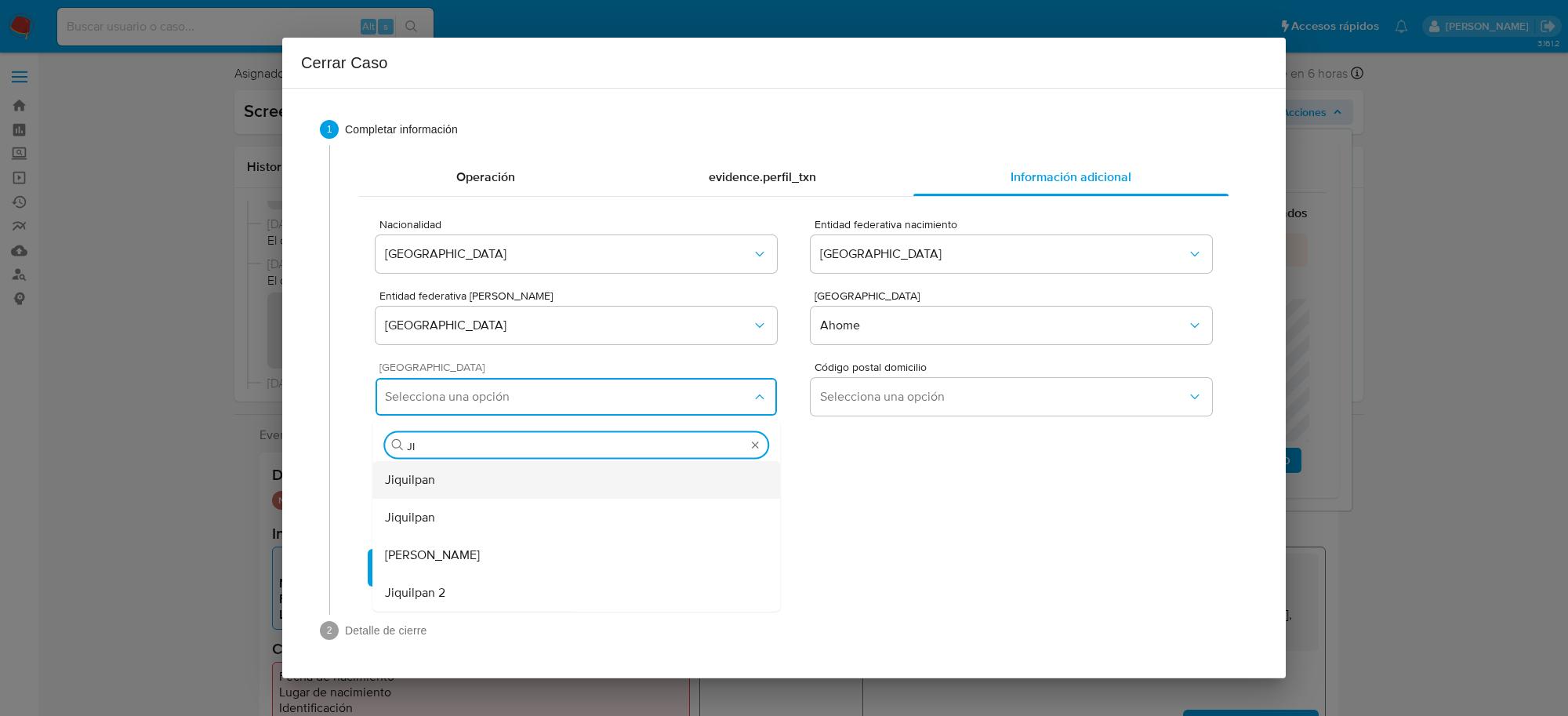
click at [562, 486] on div "Jiquilpan" at bounding box center [577, 480] width 383 height 38
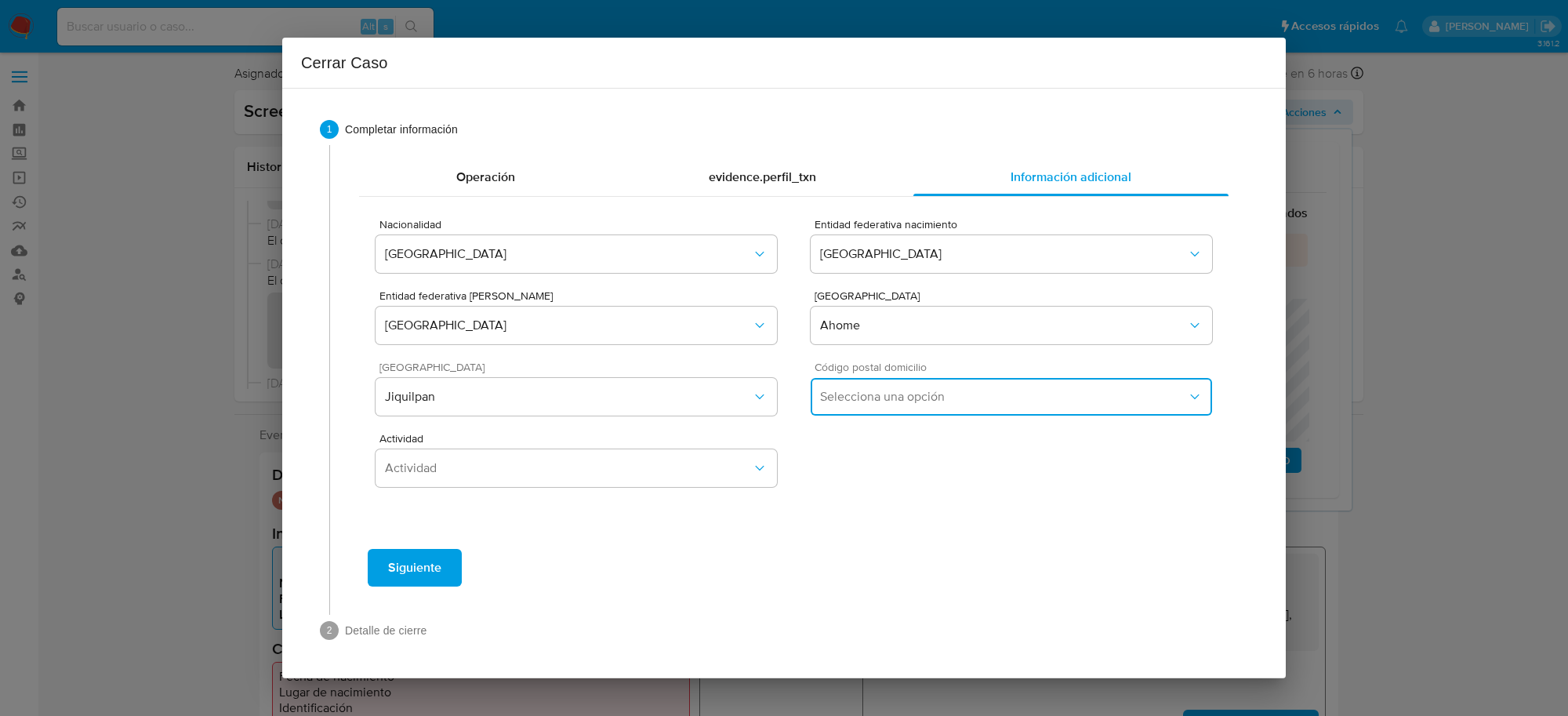
click at [848, 394] on span "Selecciona una opción" at bounding box center [1003, 397] width 367 height 16
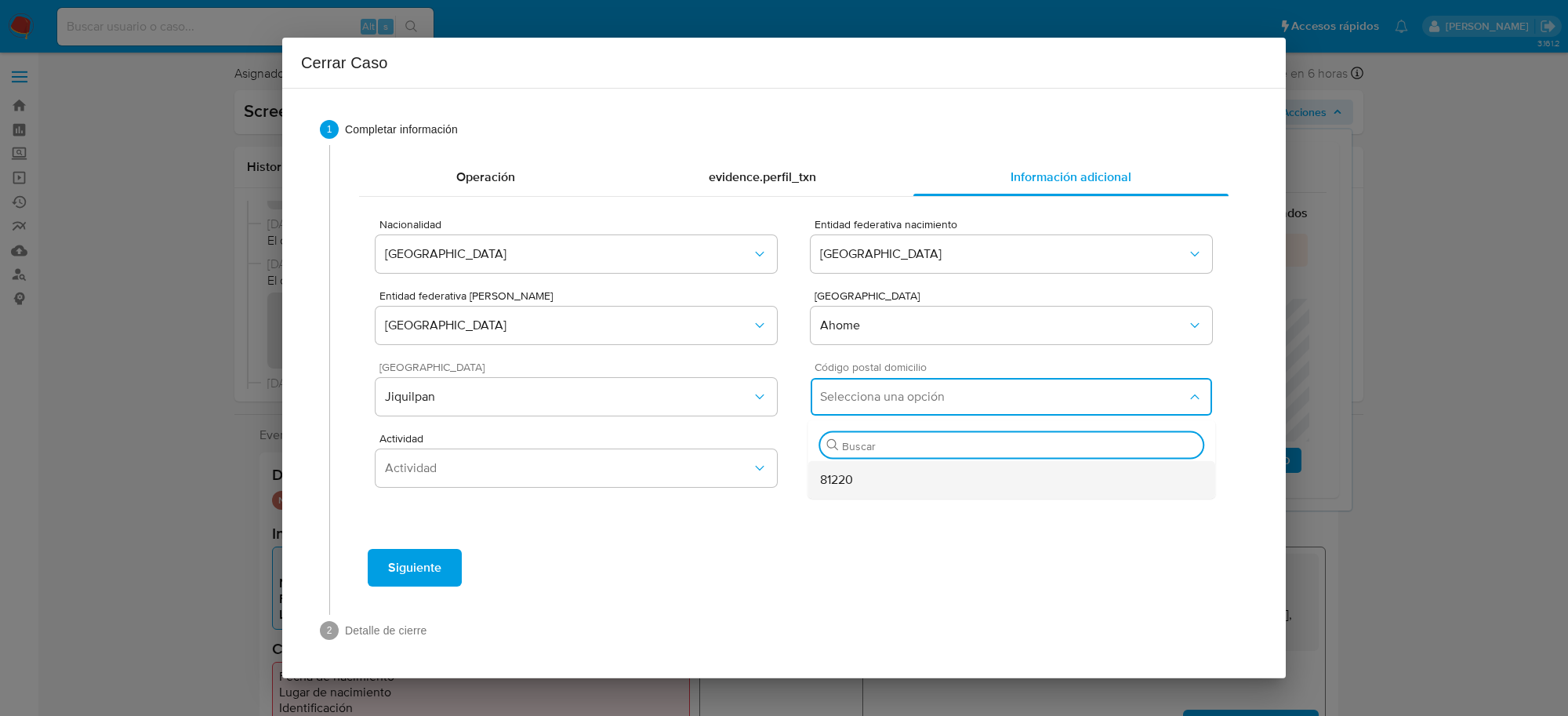
click at [856, 480] on div "81220" at bounding box center [1011, 480] width 383 height 38
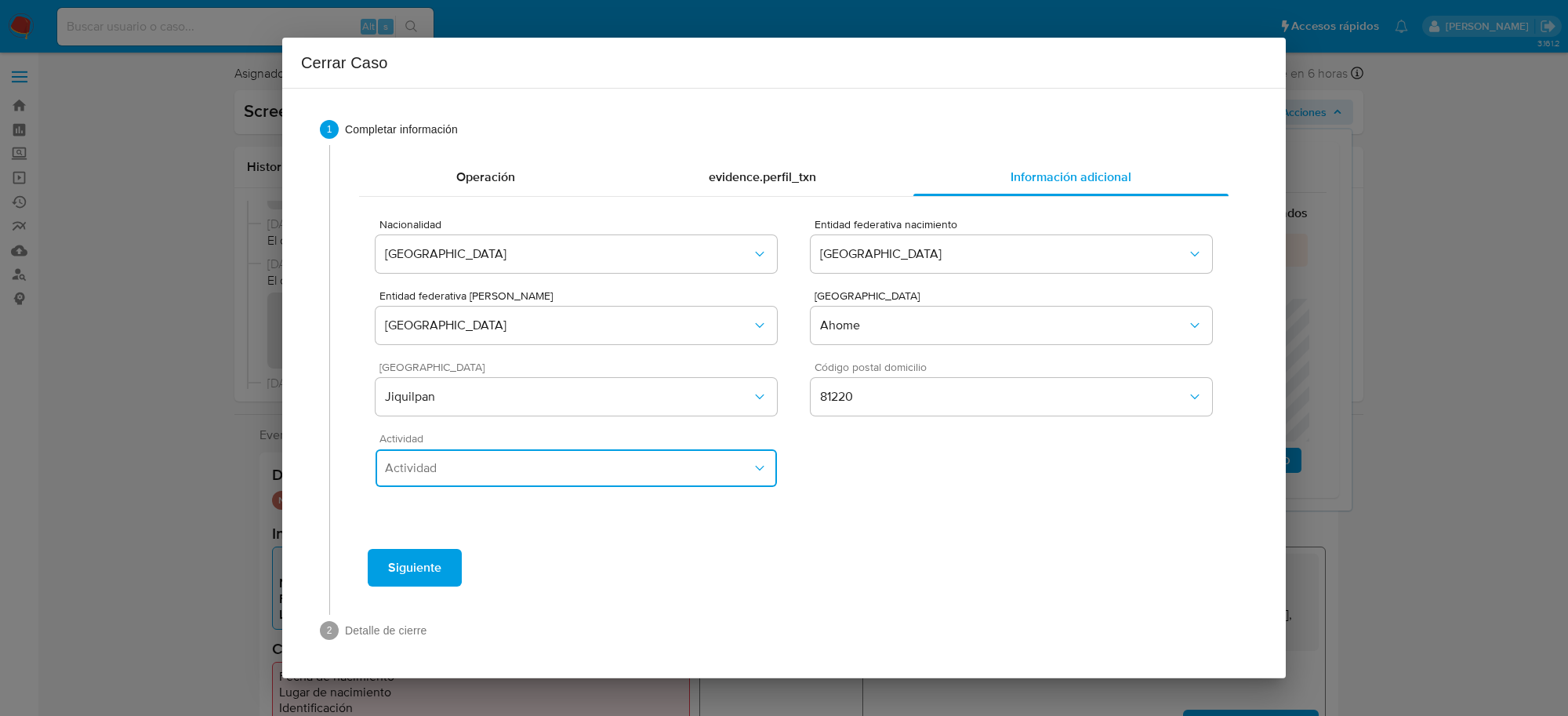
click at [684, 476] on button "Actividad" at bounding box center [576, 468] width 401 height 38
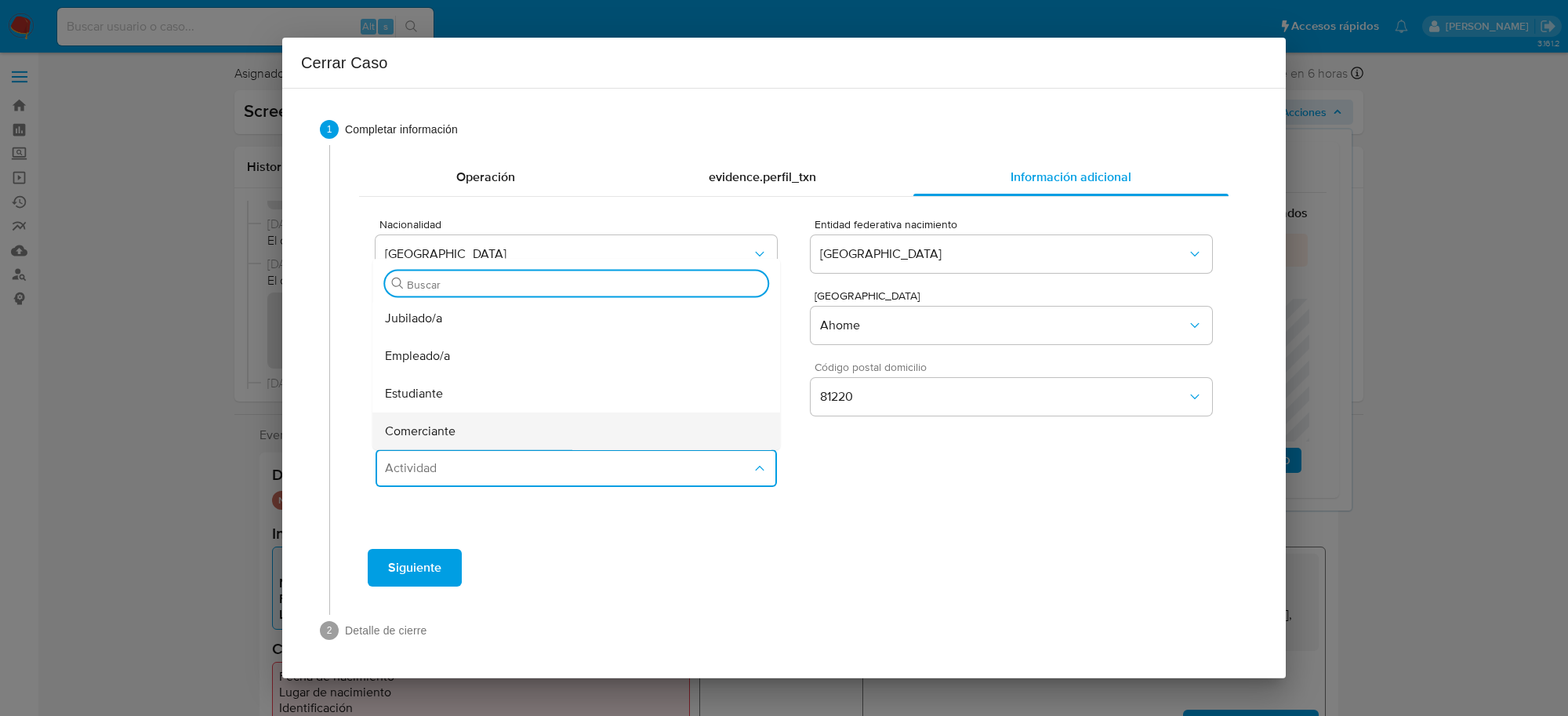
click at [455, 440] on div "Comerciante" at bounding box center [577, 431] width 383 height 38
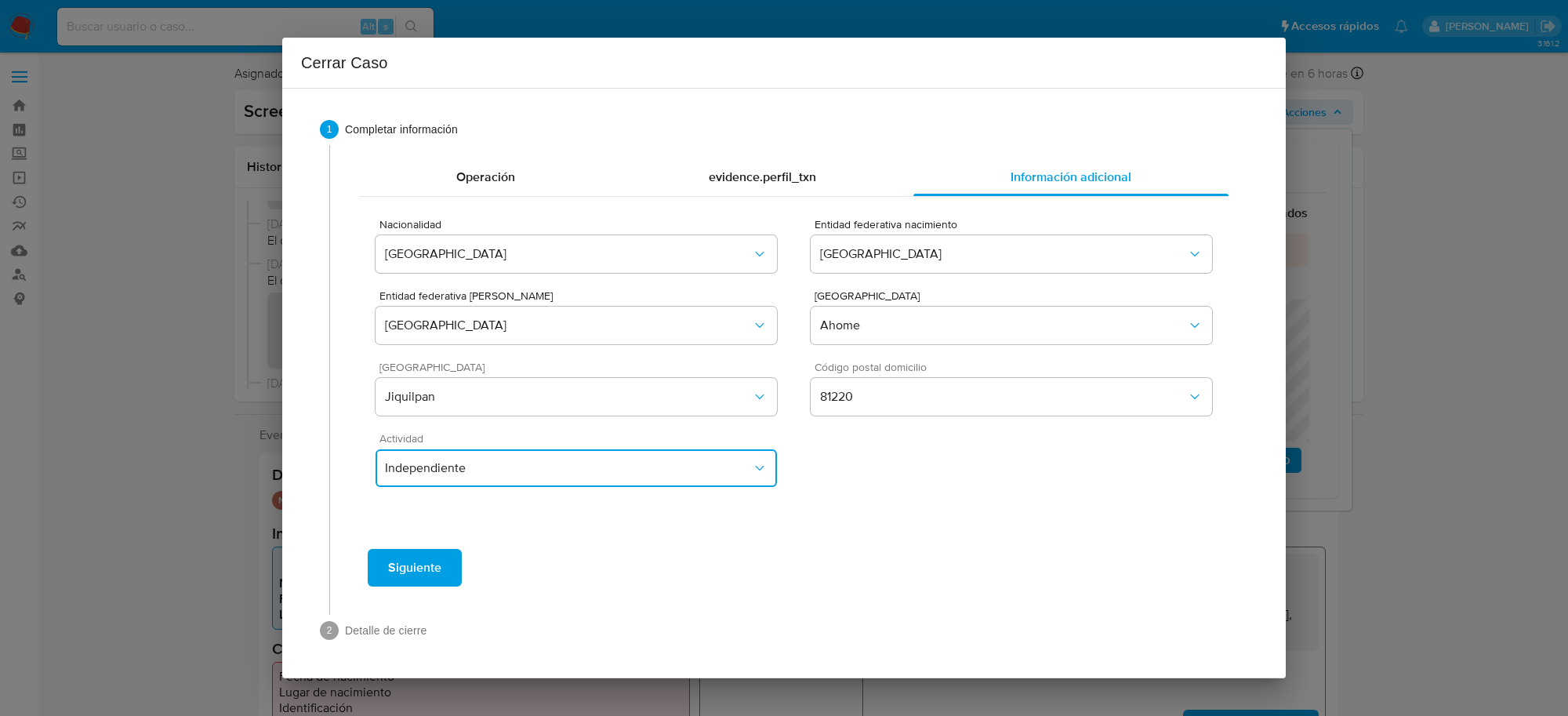
click at [590, 468] on span "Independiente" at bounding box center [569, 468] width 367 height 16
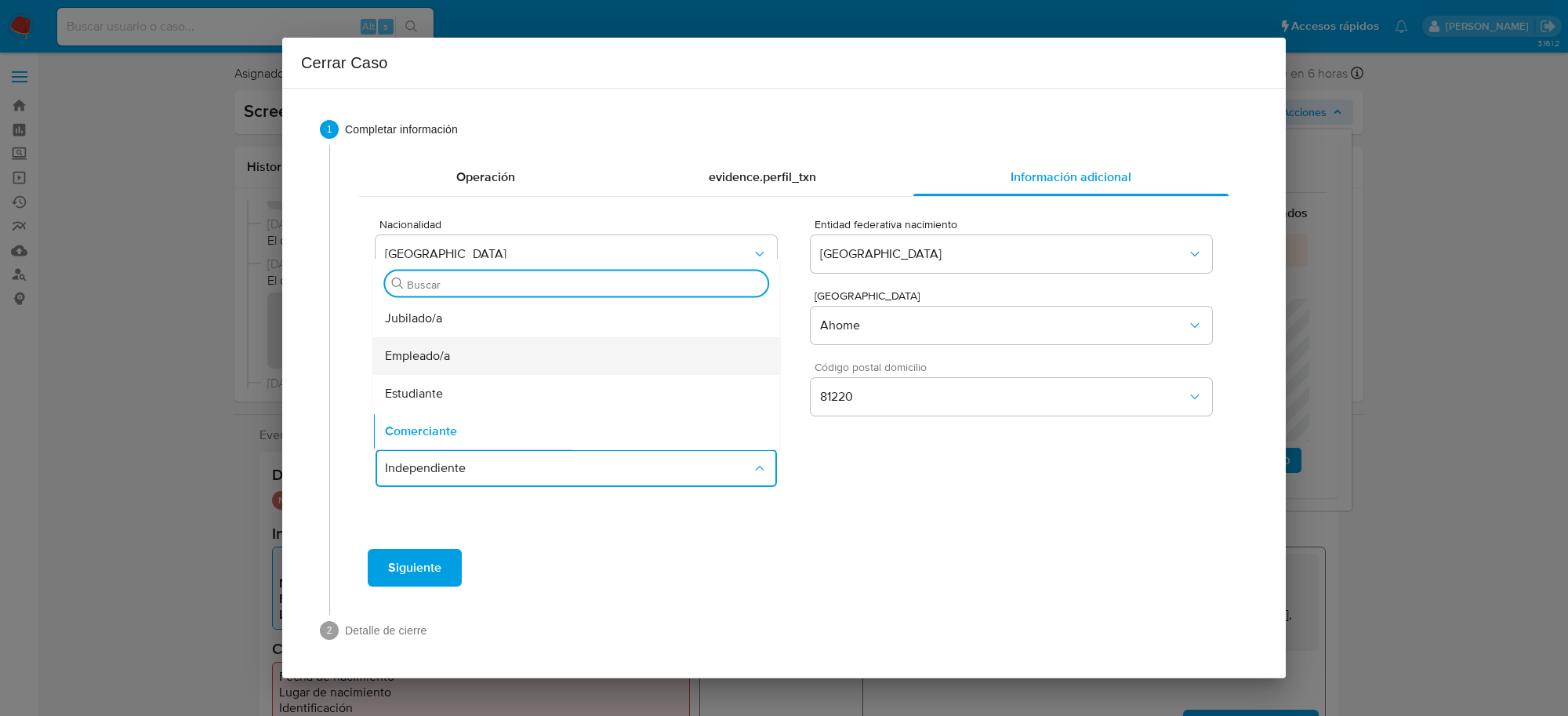
click at [472, 363] on div "Empleado/a" at bounding box center [577, 356] width 383 height 38
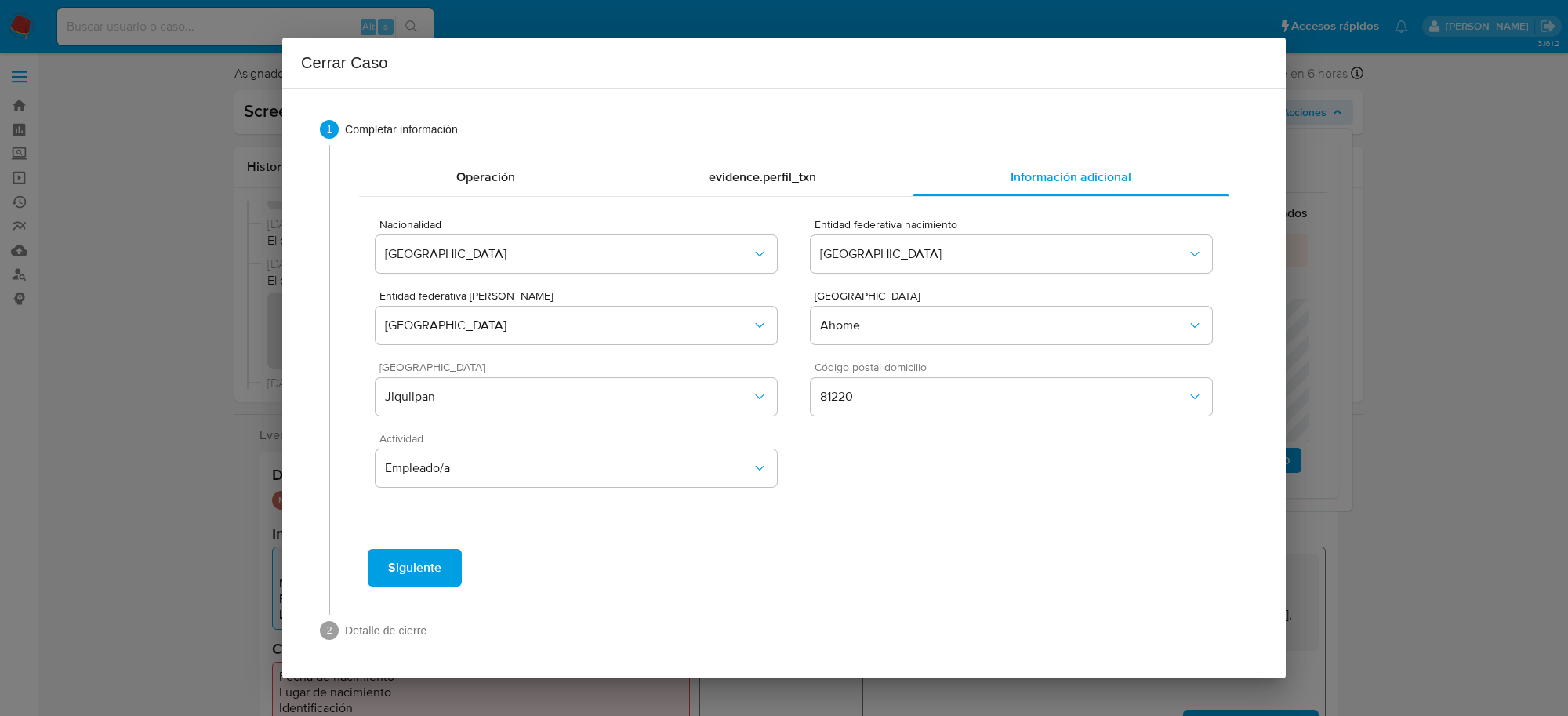
click at [442, 569] on button "Siguiente" at bounding box center [414, 568] width 94 height 38
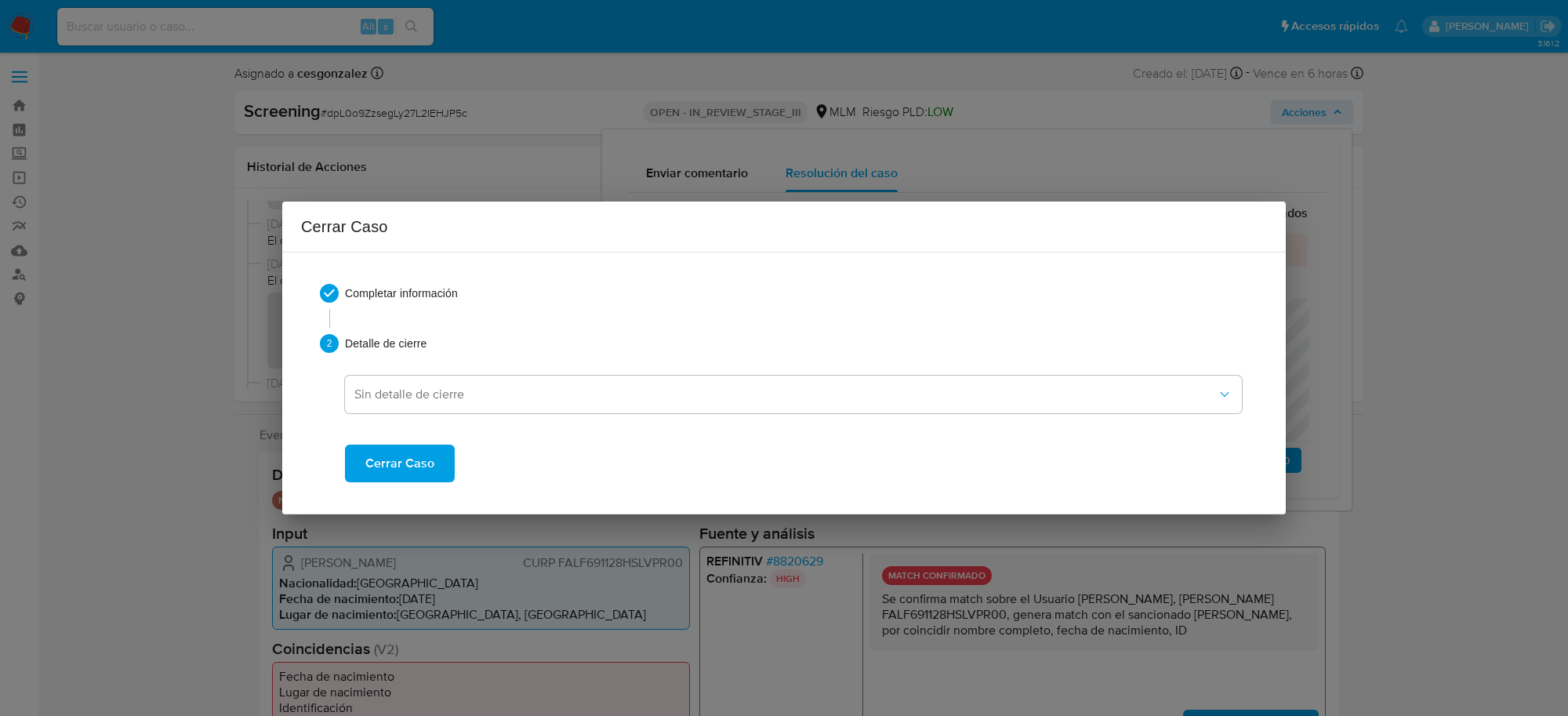
click at [392, 483] on div "Completar información 2 Detalle de cierre Sin detalle de cierre Cerrar Caso" at bounding box center [784, 383] width 965 height 236
click at [392, 472] on span "Cerrar Caso" at bounding box center [400, 463] width 69 height 35
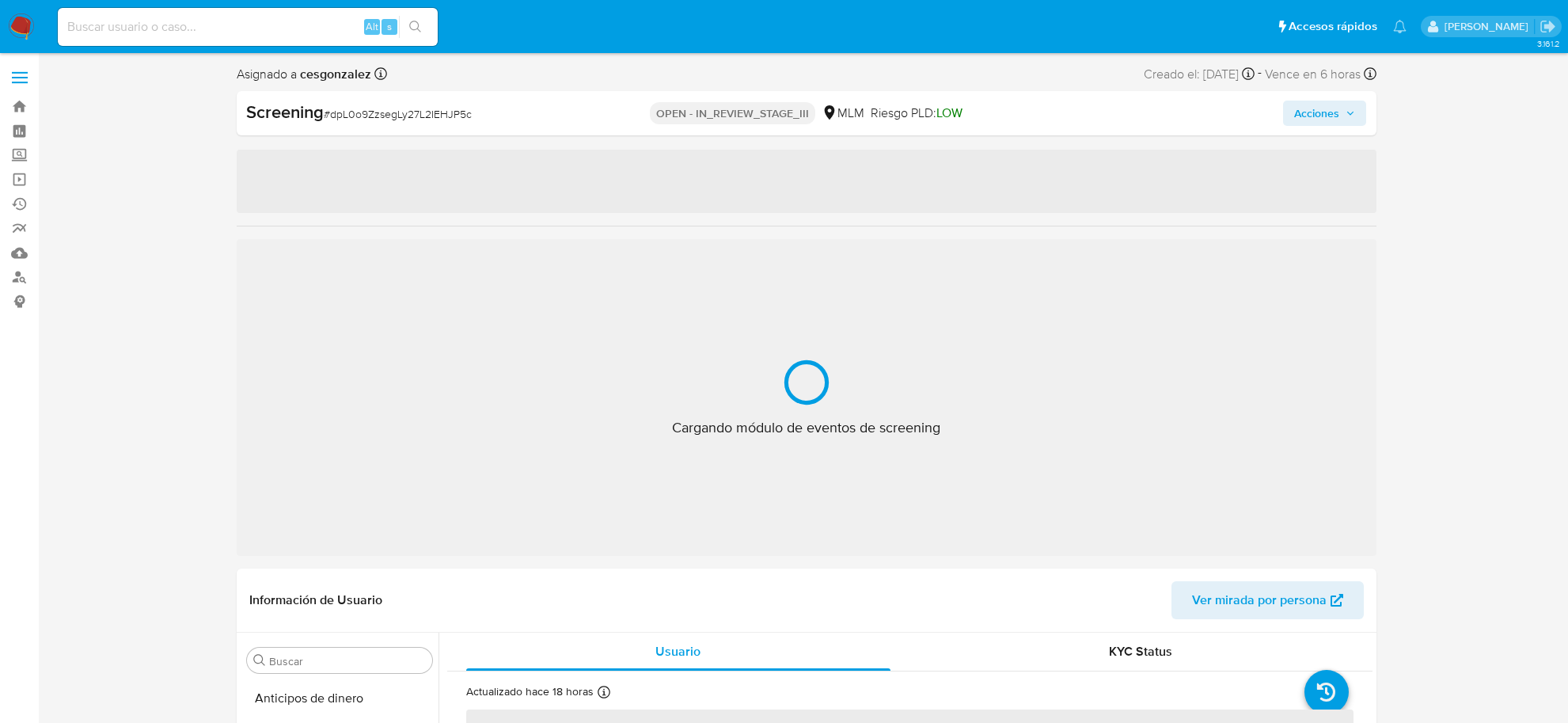
select select "10"
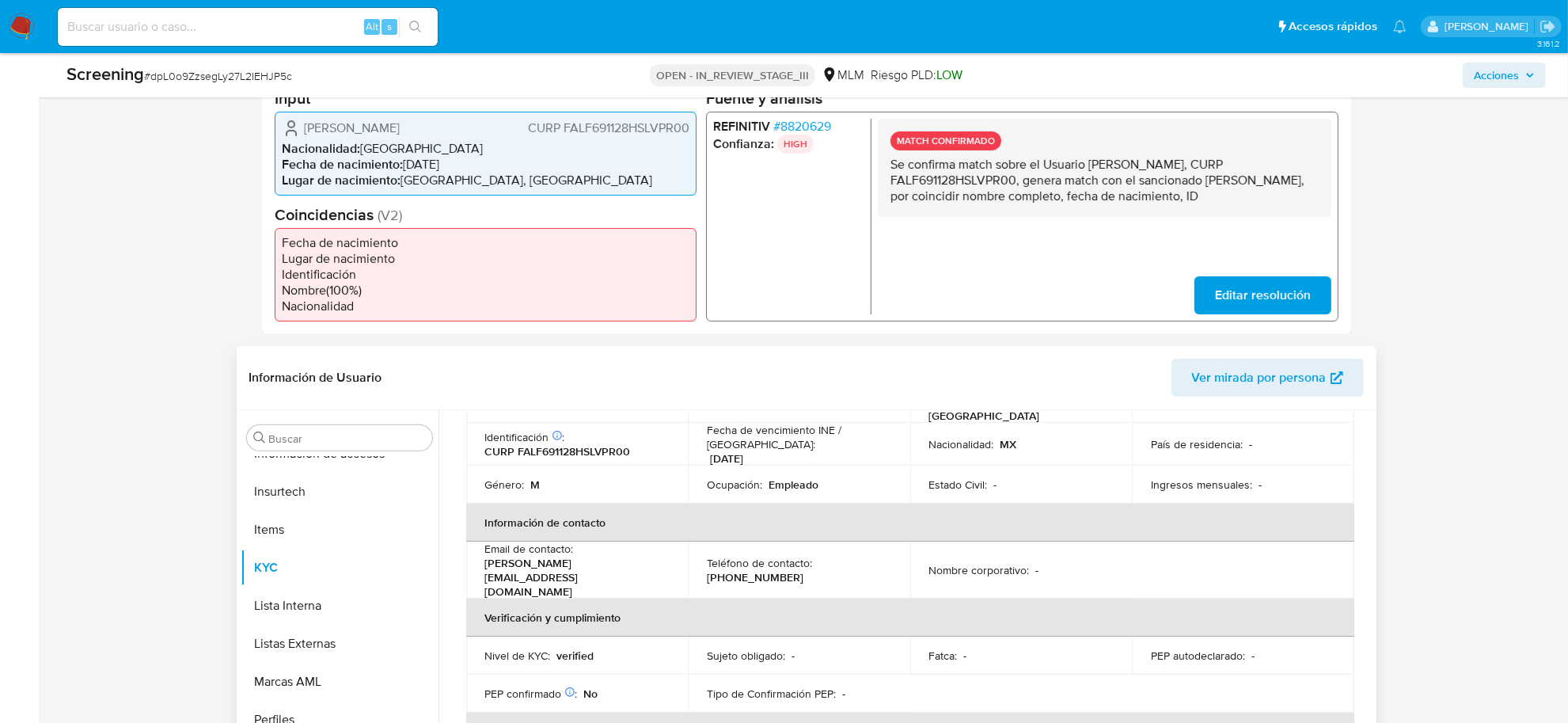
scroll to position [208, 0]
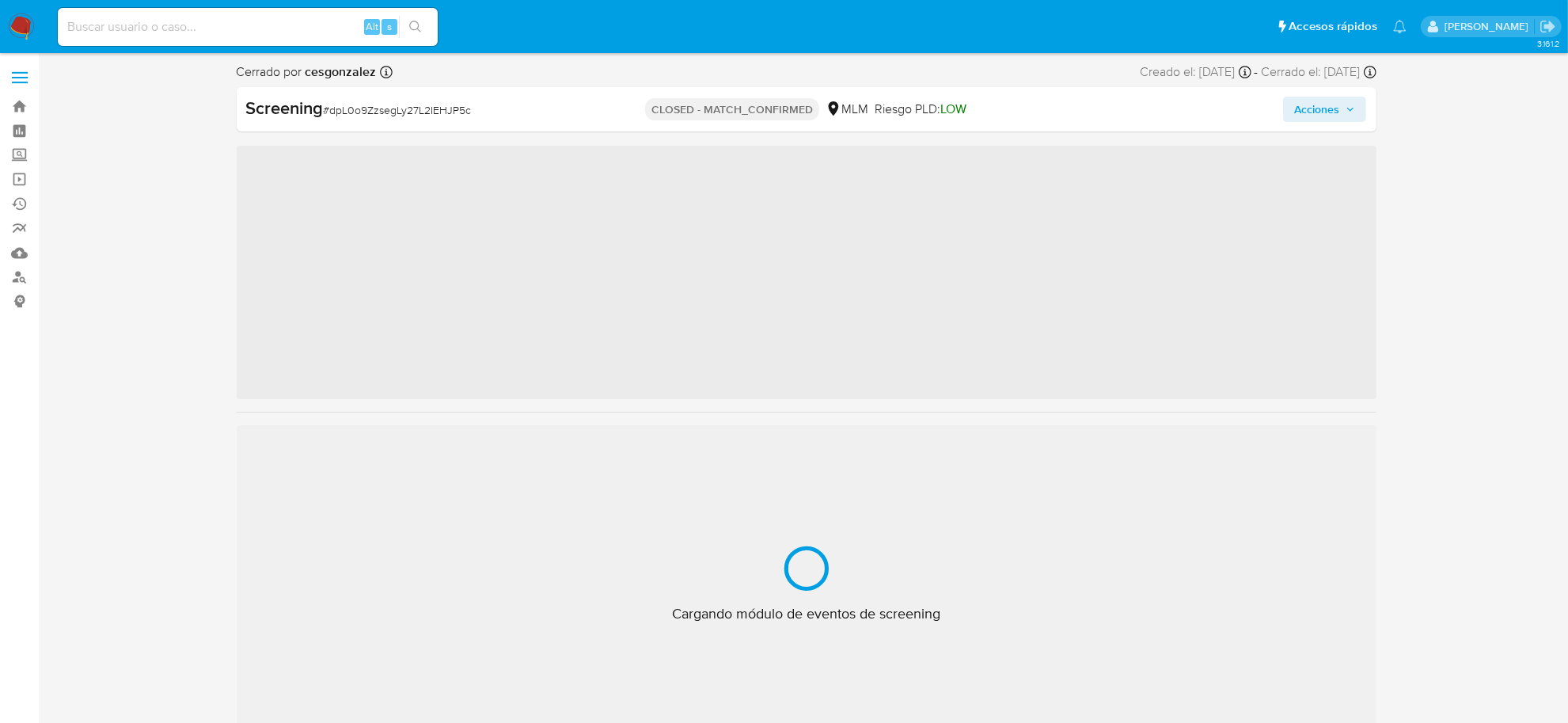
scroll to position [744, 0]
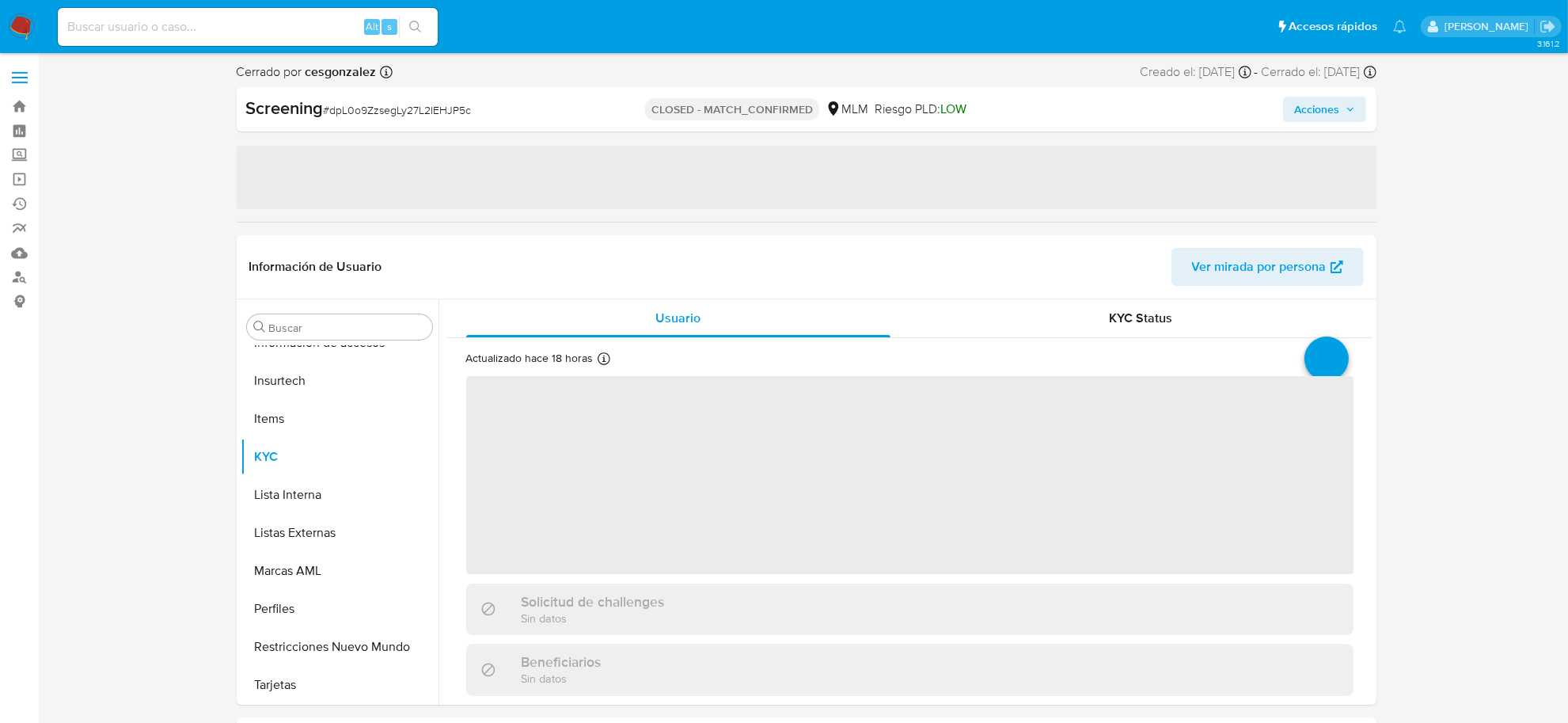
select select "10"
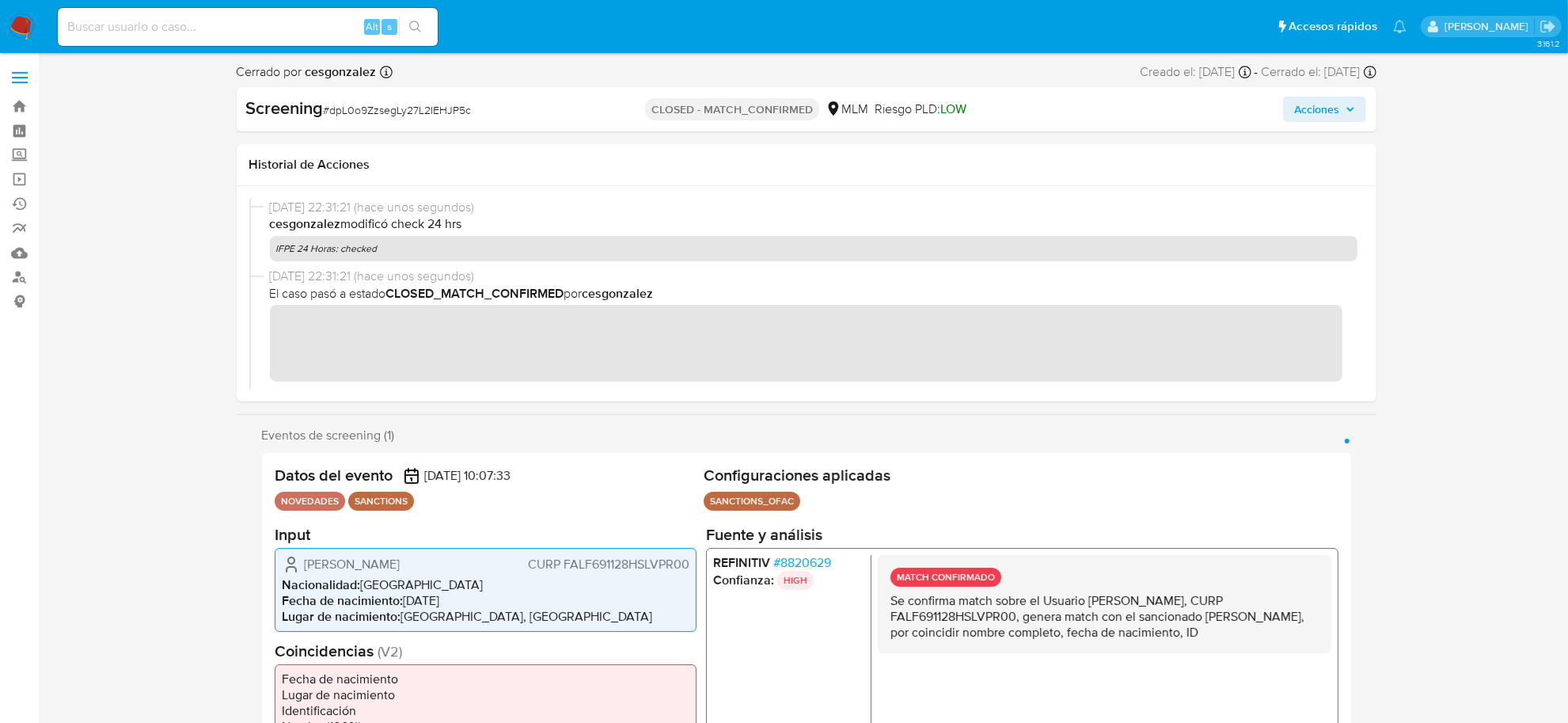
click at [398, 116] on span "# dpL0o9ZzsegLy27L2IEHJP5c" at bounding box center [398, 110] width 148 height 16
copy span "dpL0o9ZzsegLy27L2IEHJP5c"
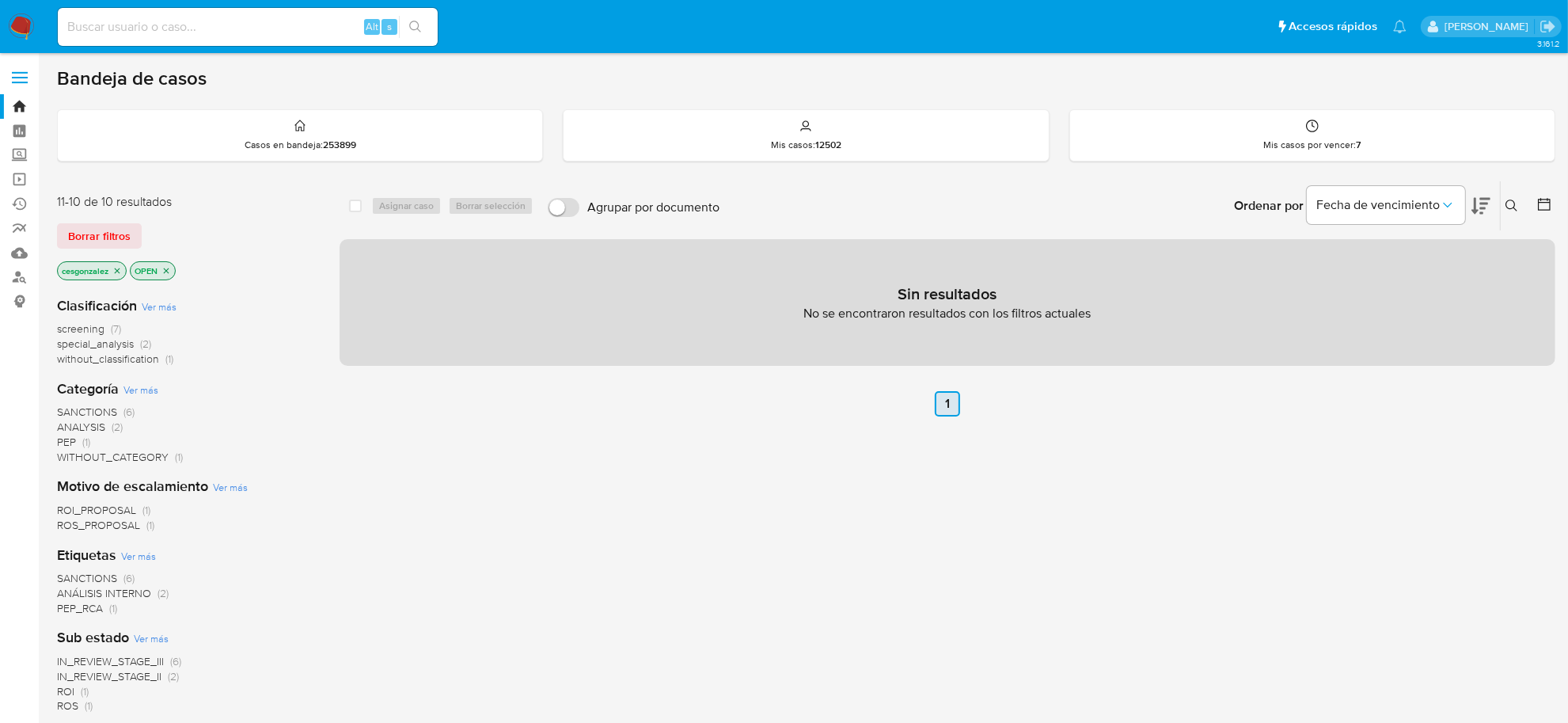
click at [948, 402] on link "1" at bounding box center [947, 403] width 25 height 25
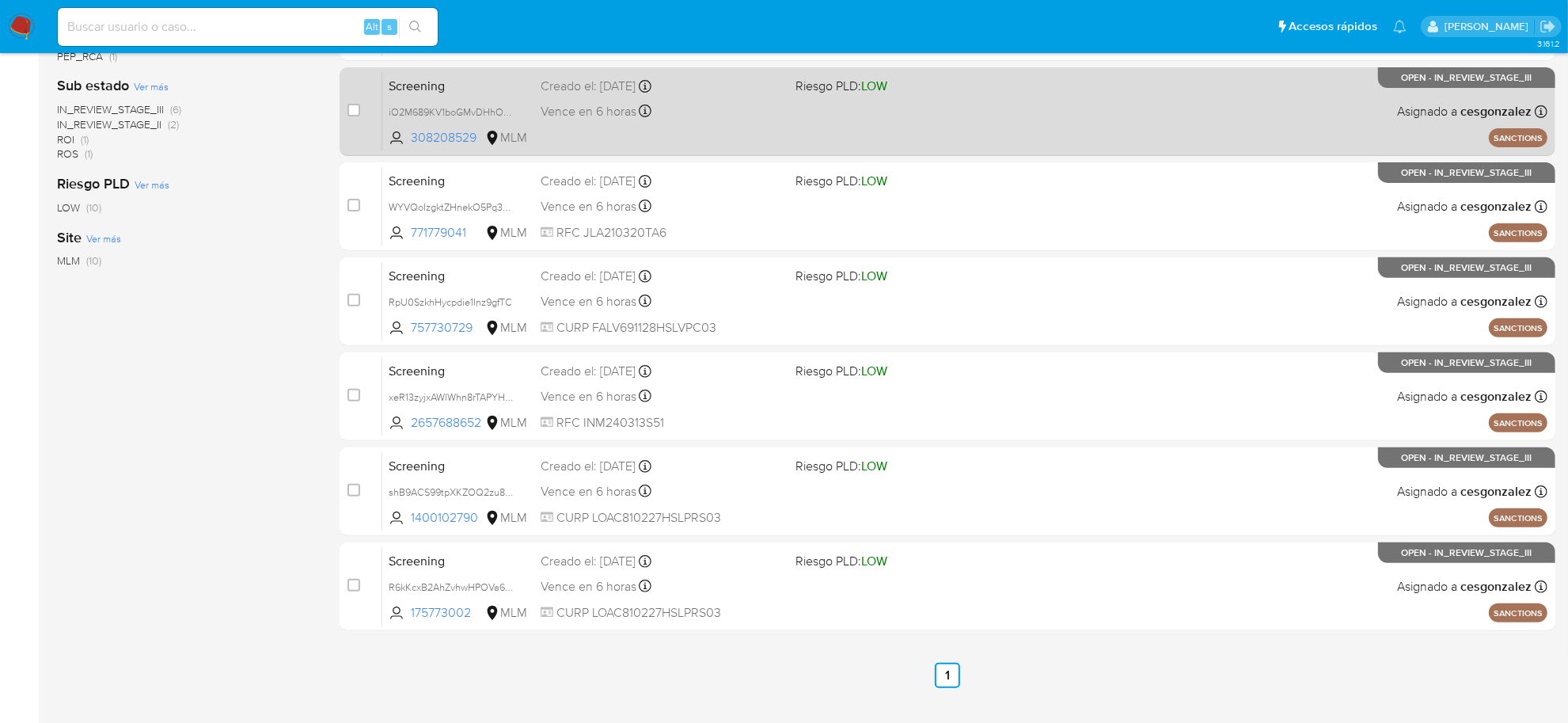
scroll to position [582, 0]
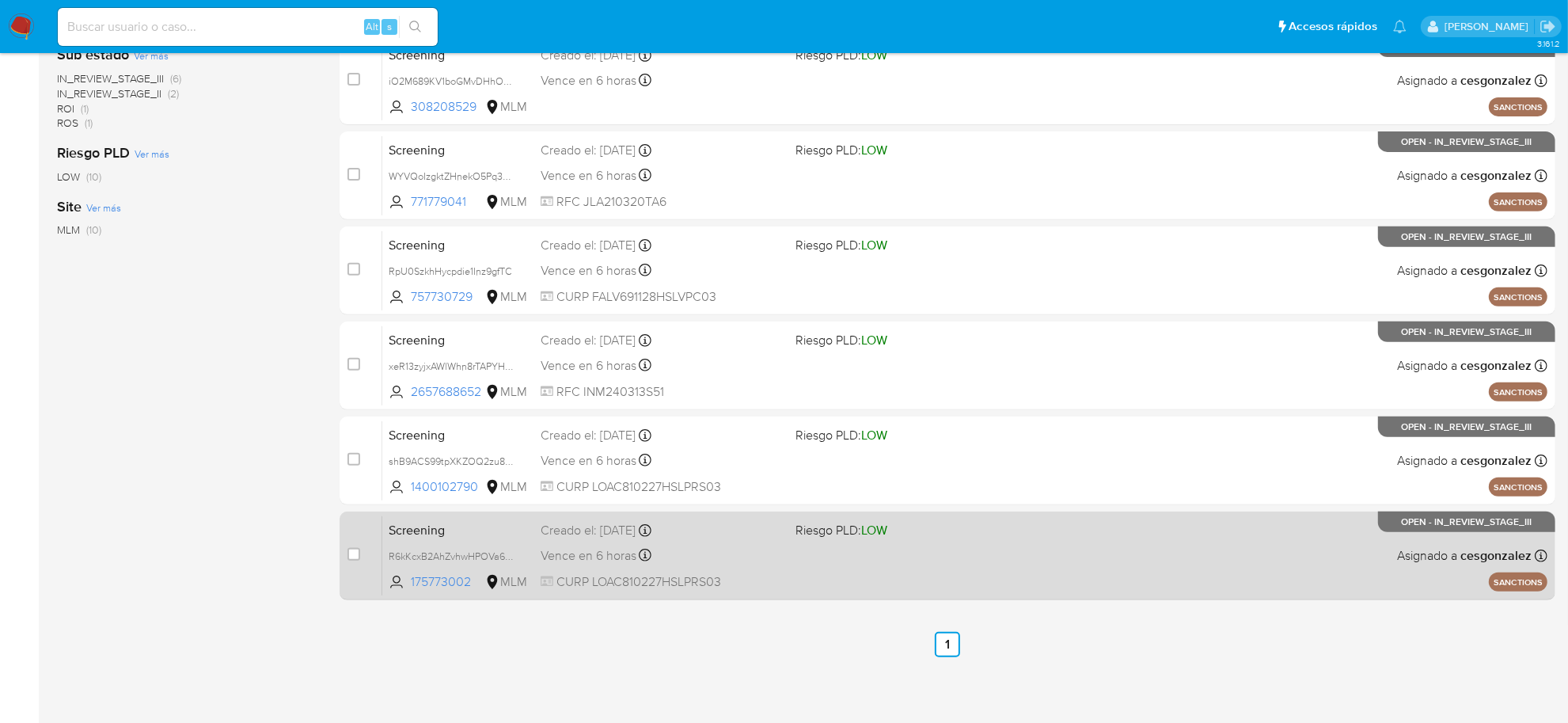
click at [742, 561] on div "Vence en 6 horas Vence el [DATE] 04:10:15" at bounding box center [662, 555] width 242 height 22
click at [599, 569] on div "Screening R6kKcxB2AhZvhwHPOVa67Rky 175773002 MLM Riesgo PLD: LOW Creado el: [DA…" at bounding box center [964, 555] width 1165 height 80
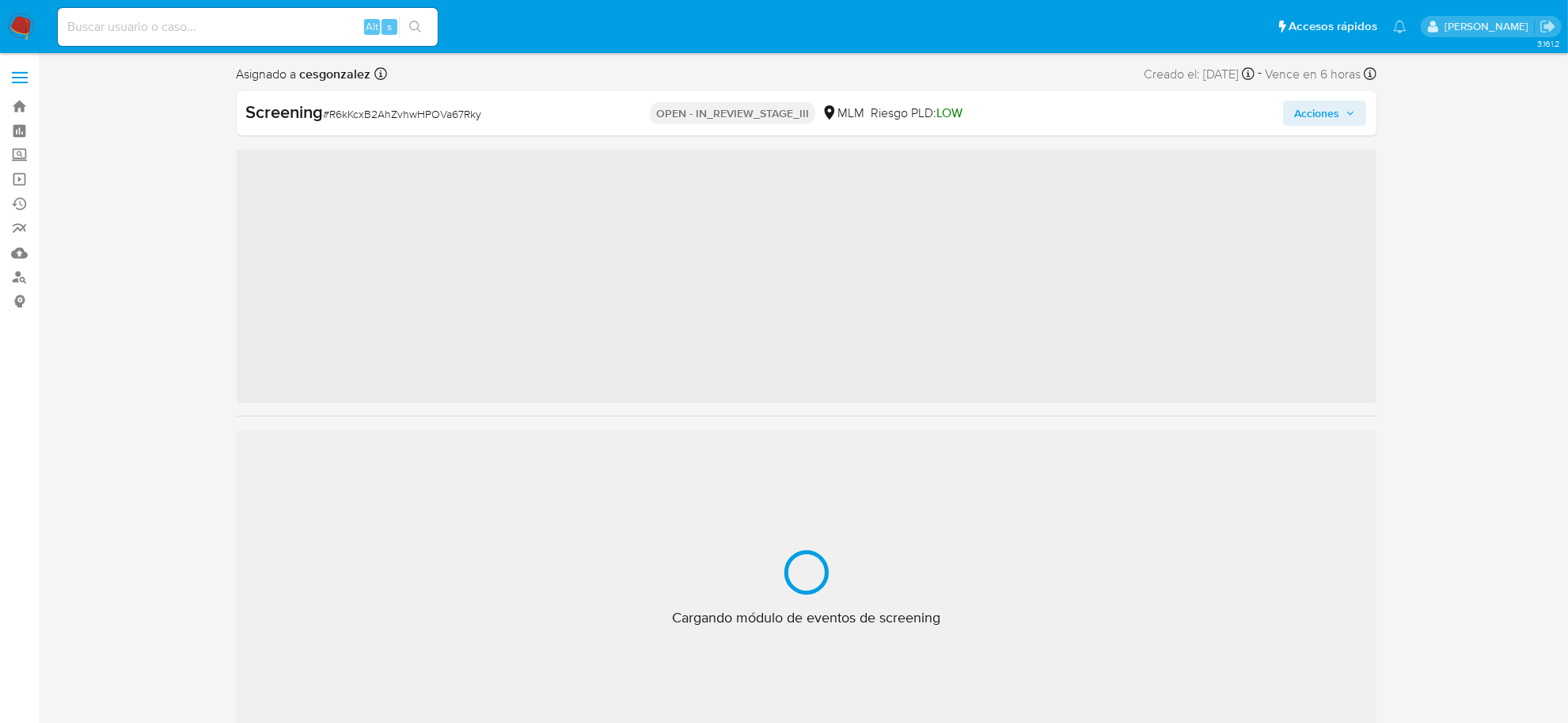
scroll to position [744, 0]
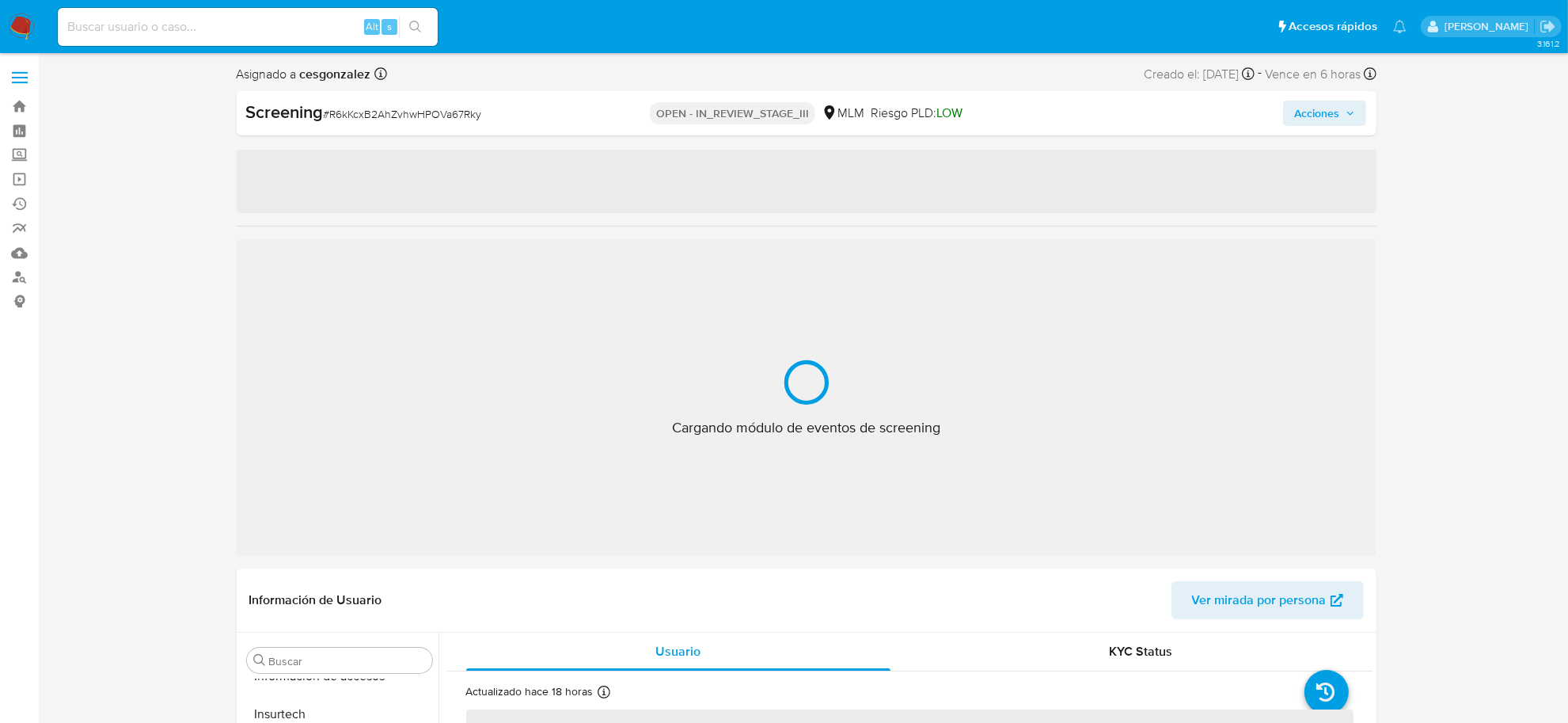
select select "10"
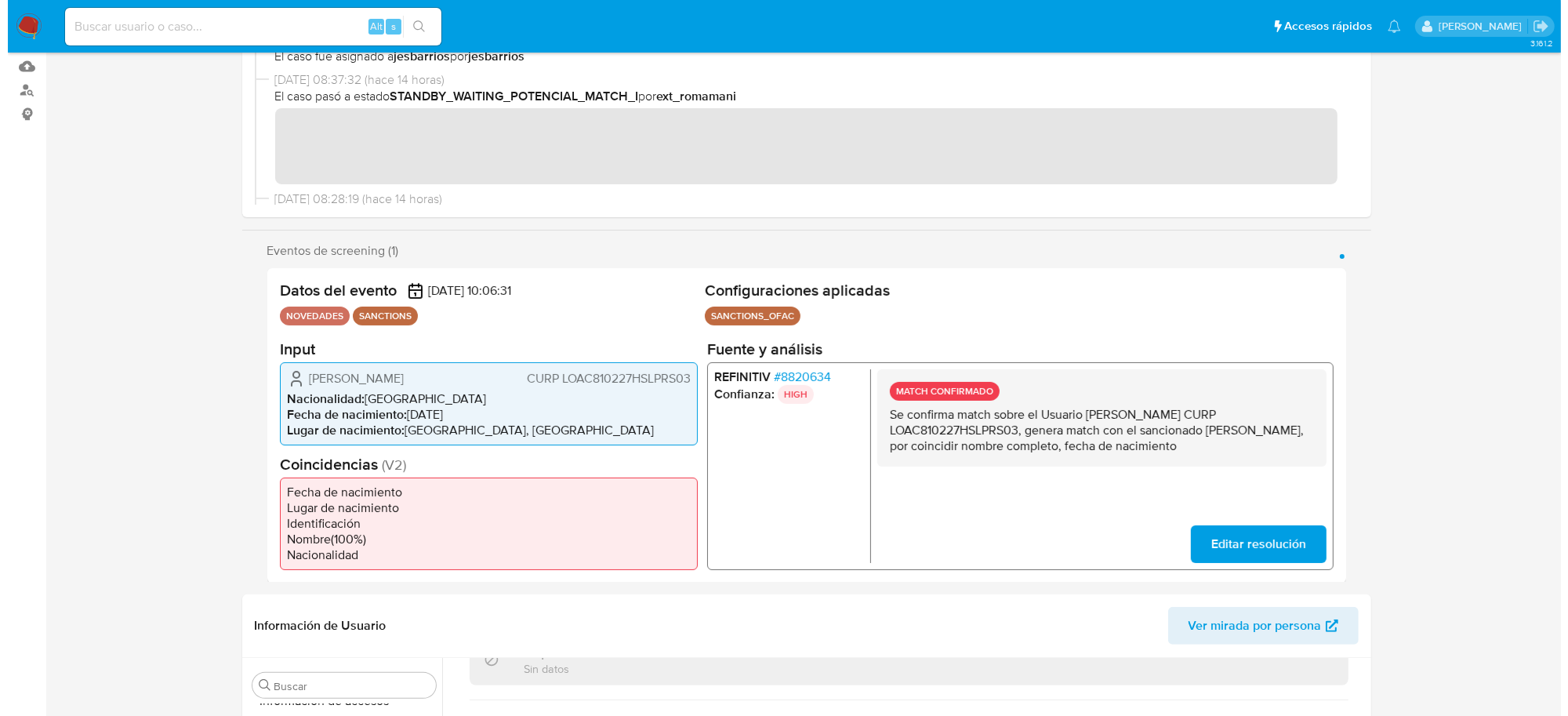
scroll to position [0, 0]
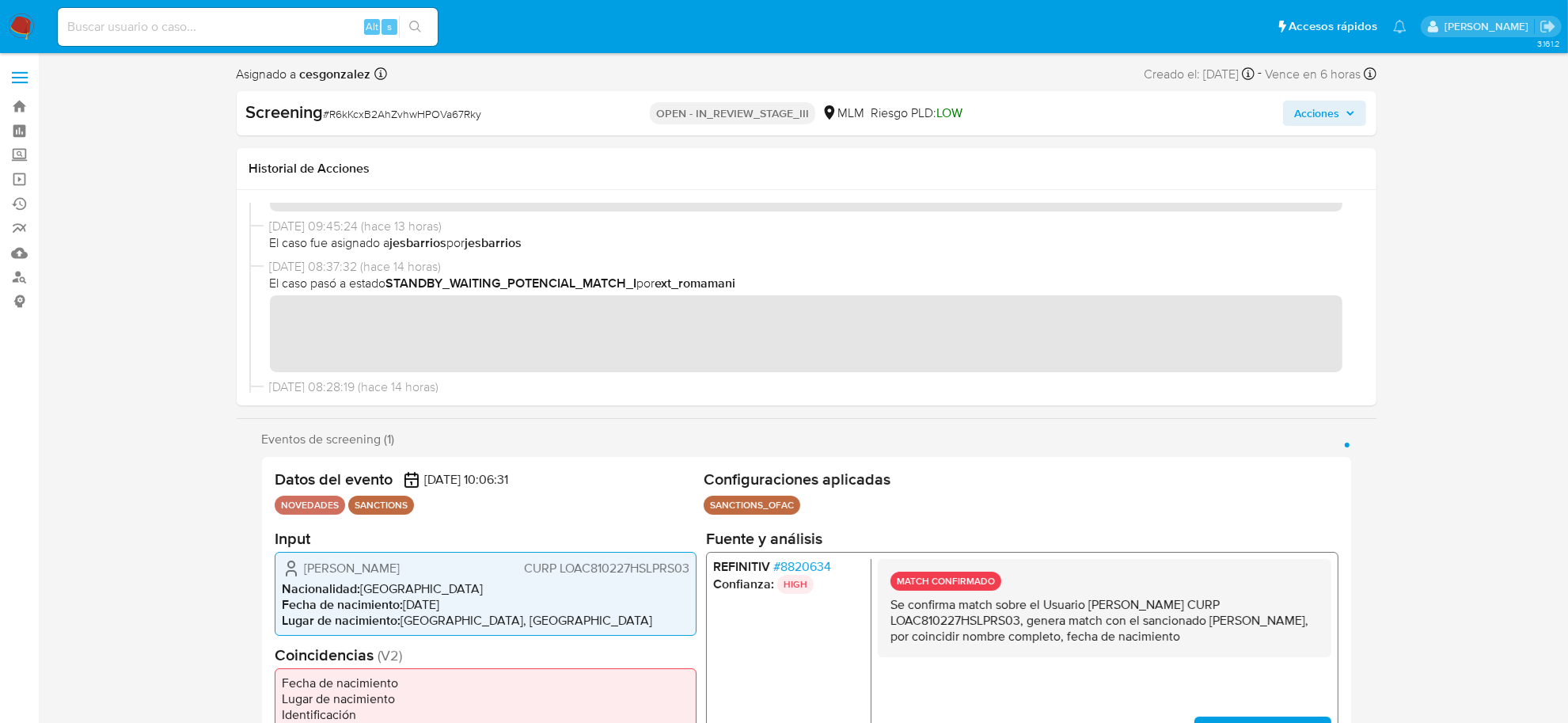
click at [1331, 117] on span "Acciones" at bounding box center [1317, 113] width 45 height 25
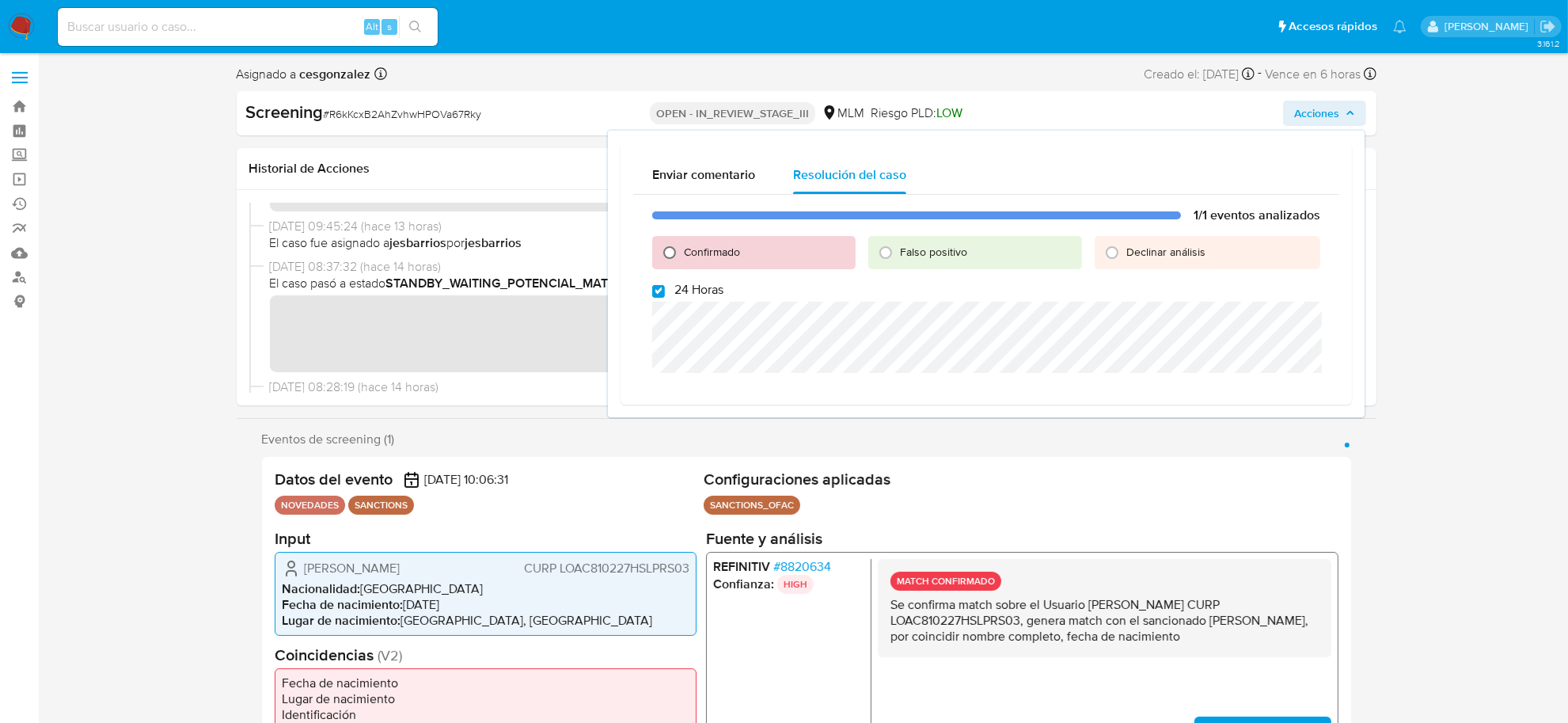
click at [665, 247] on input "Confirmado" at bounding box center [670, 253] width 25 height 25
radio input "true"
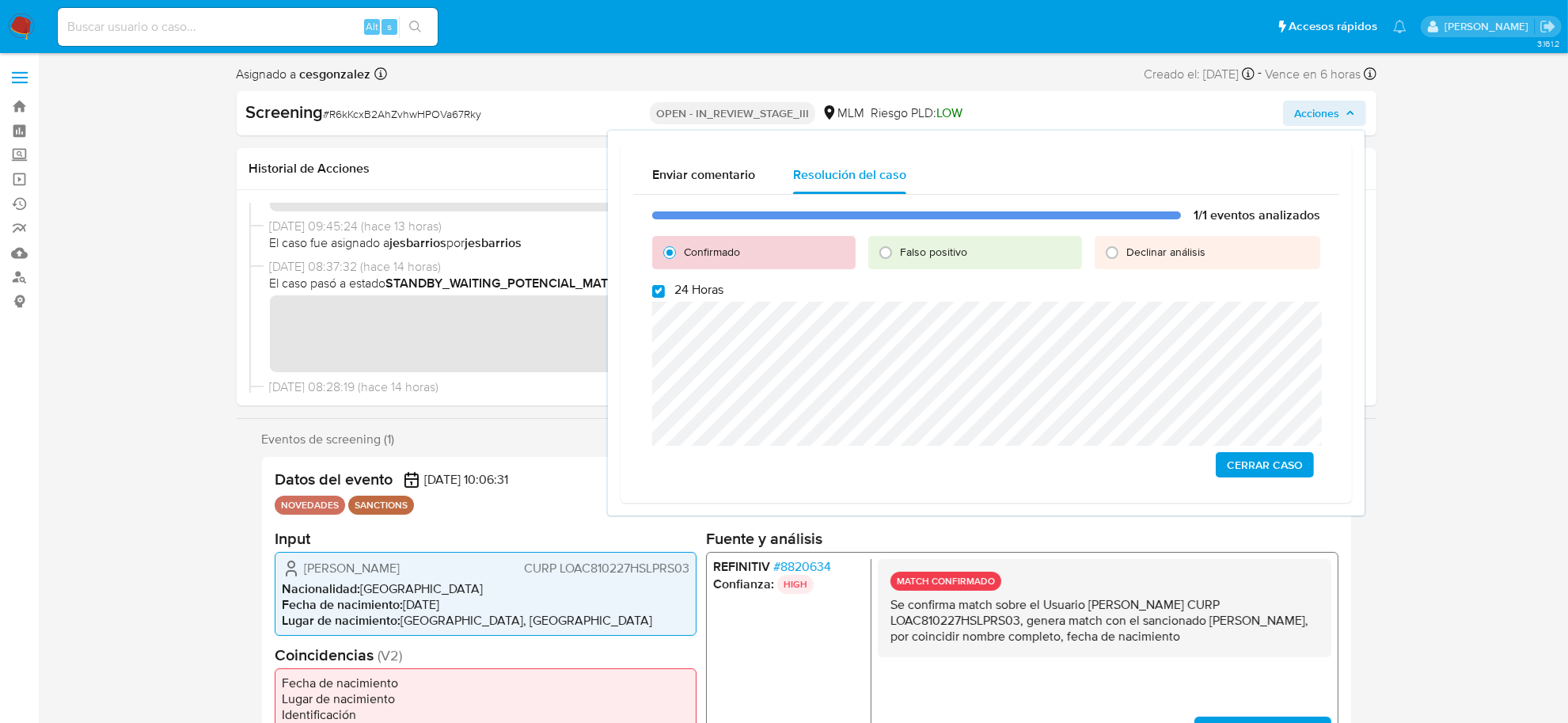
click at [1281, 460] on span "Cerrar Caso" at bounding box center [1265, 464] width 76 height 23
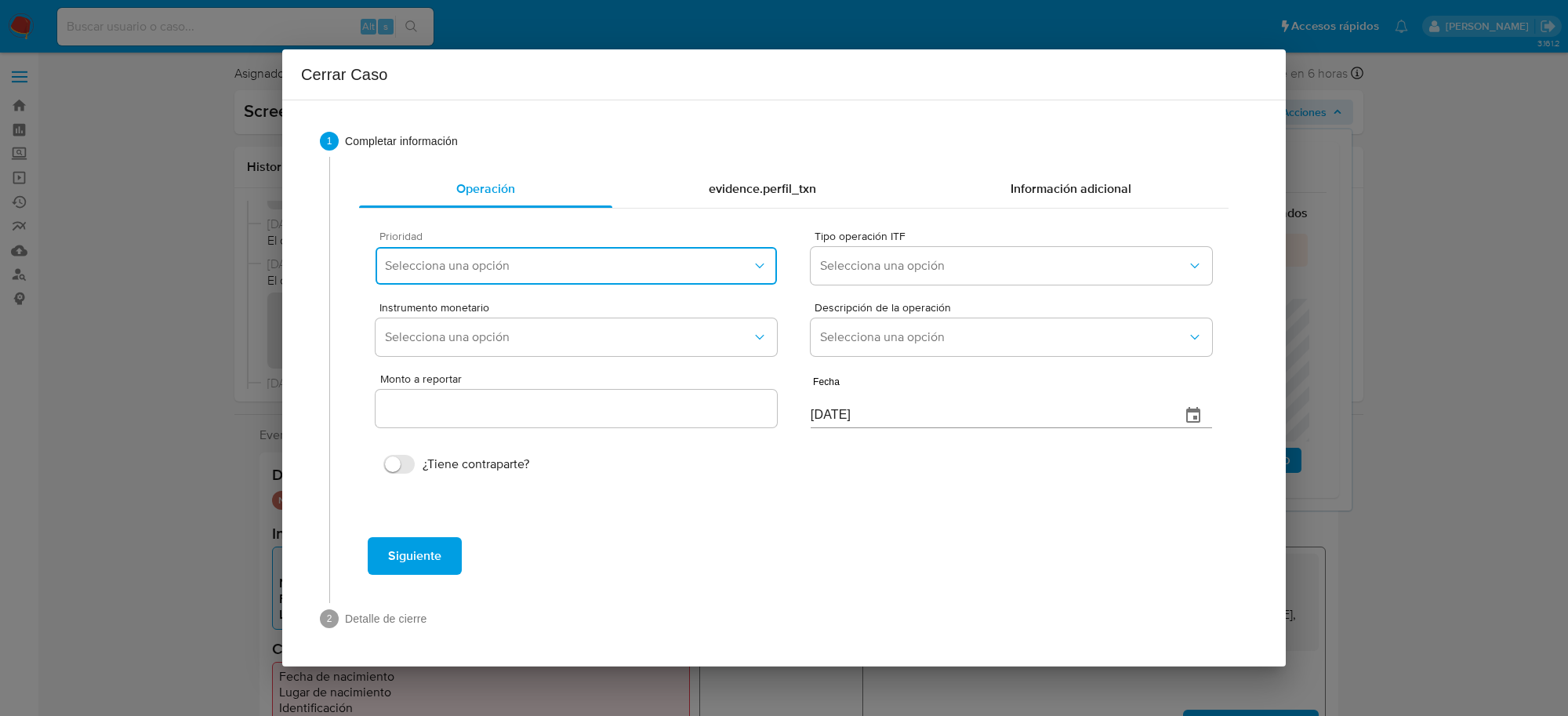
click at [631, 279] on button "Selecciona una opción" at bounding box center [576, 265] width 401 height 38
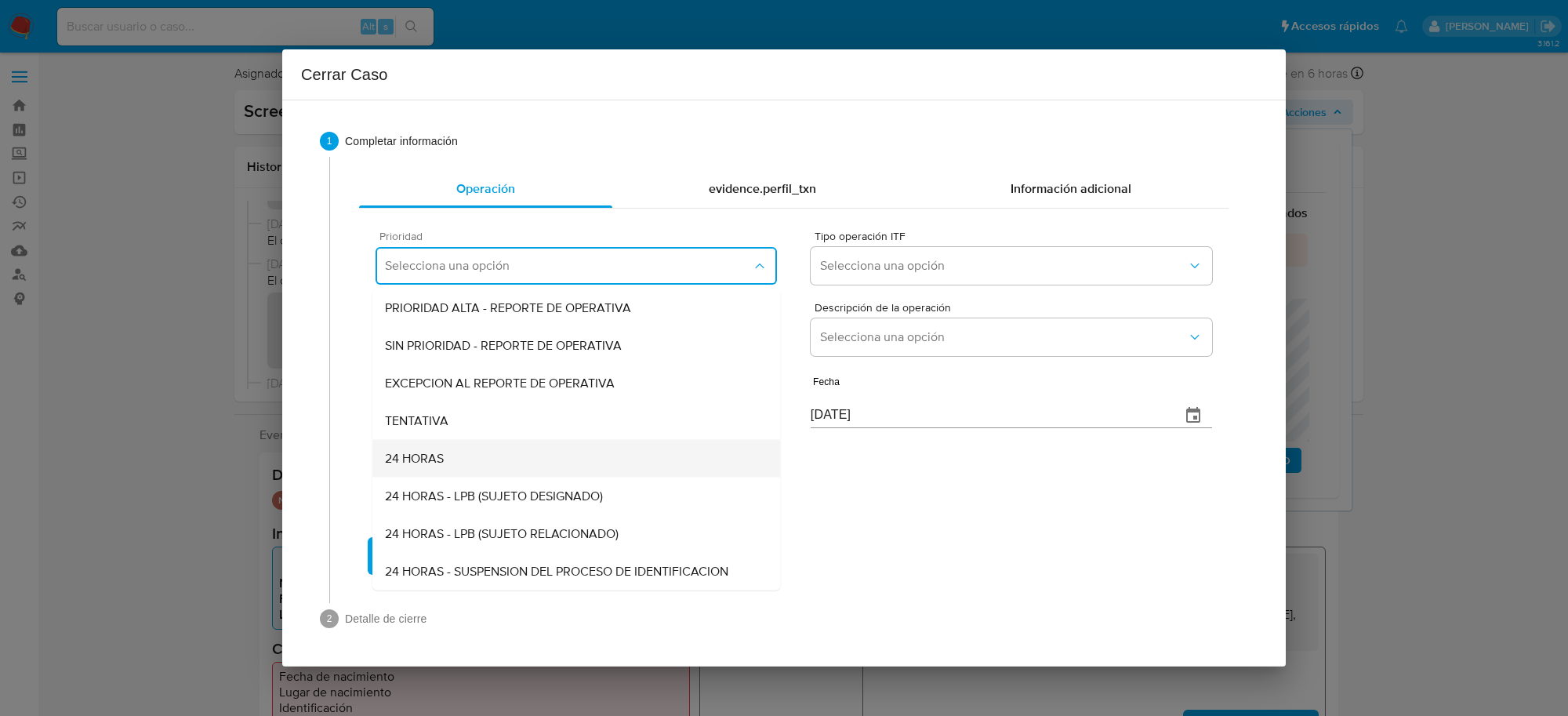
click at [451, 459] on div "24 HORAS" at bounding box center [577, 459] width 383 height 38
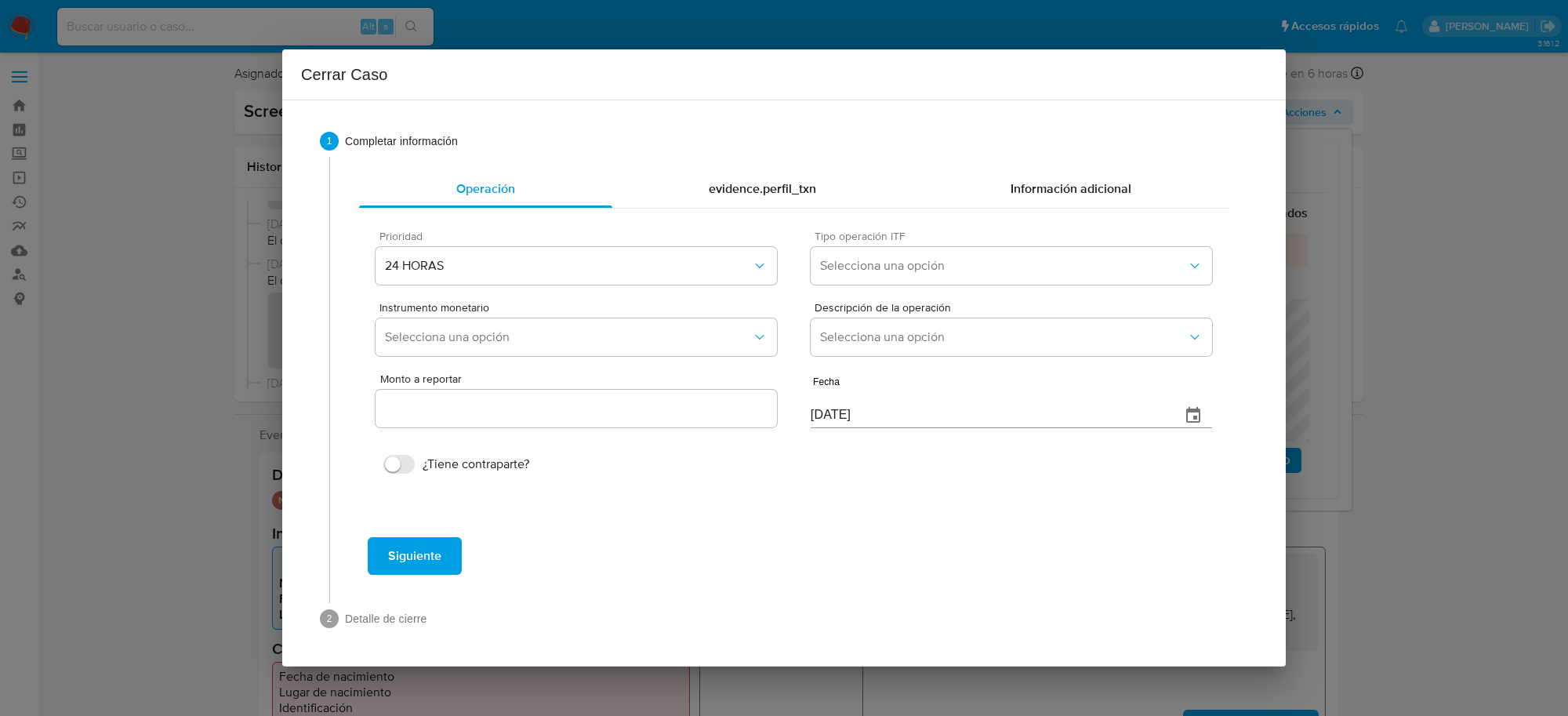
click at [921, 245] on div "Tipo operación ITF Selecciona una opción" at bounding box center [1011, 261] width 401 height 61
click at [901, 270] on span "Selecciona una opción" at bounding box center [1003, 265] width 367 height 16
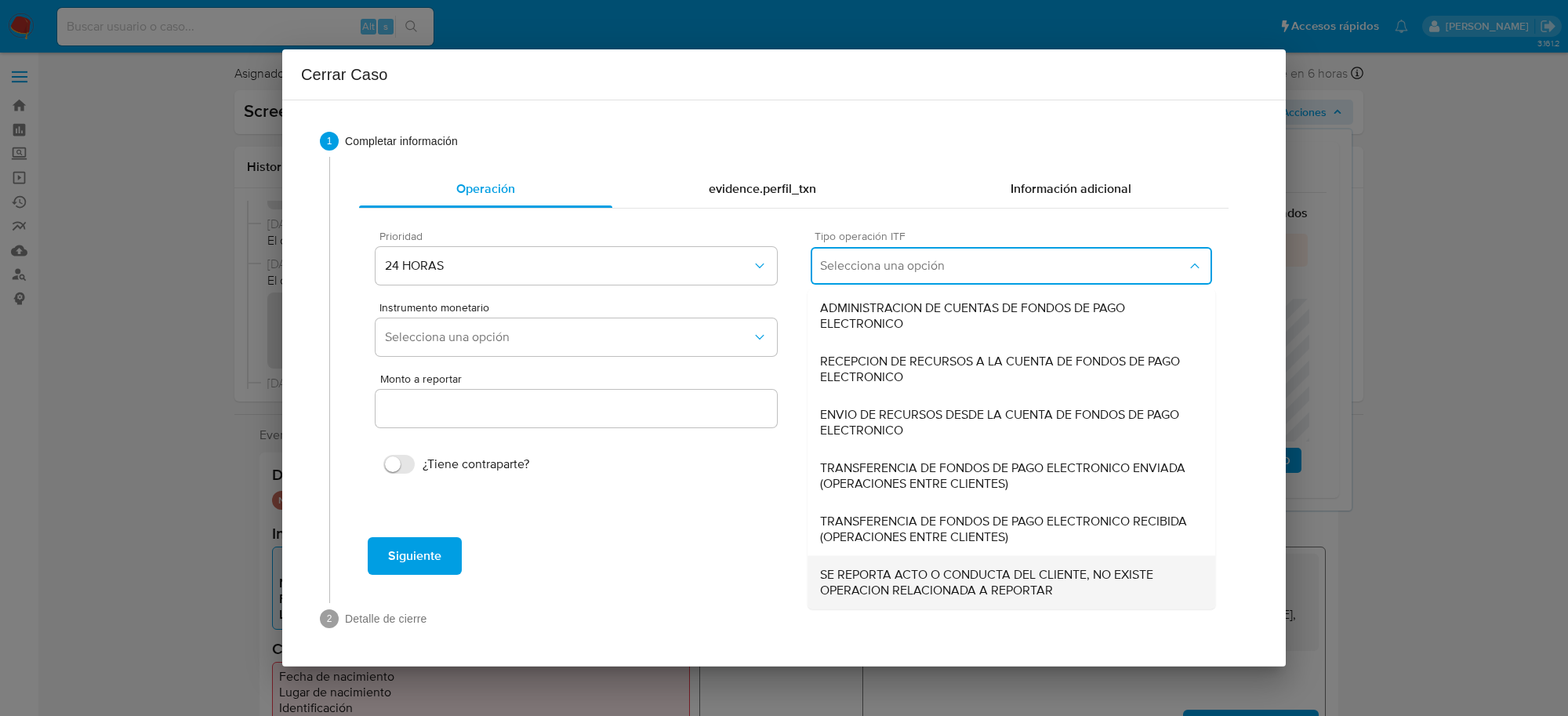
click at [962, 577] on span "SE REPORTA ACTO O CONDUCTA DEL CLIENTE, NO EXISTE OPERACION RELACIONADA A REPOR…" at bounding box center [1011, 582] width 383 height 31
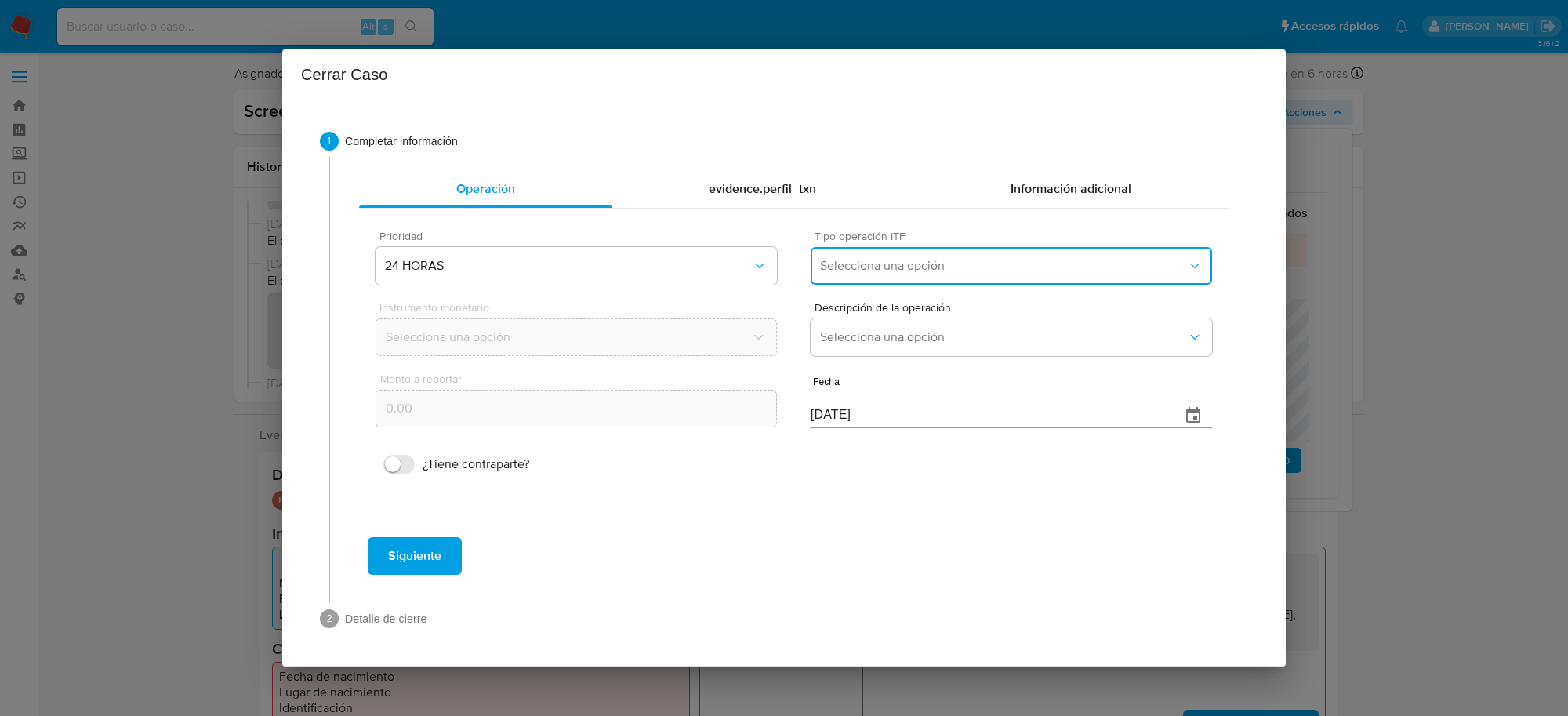
type input "0.00"
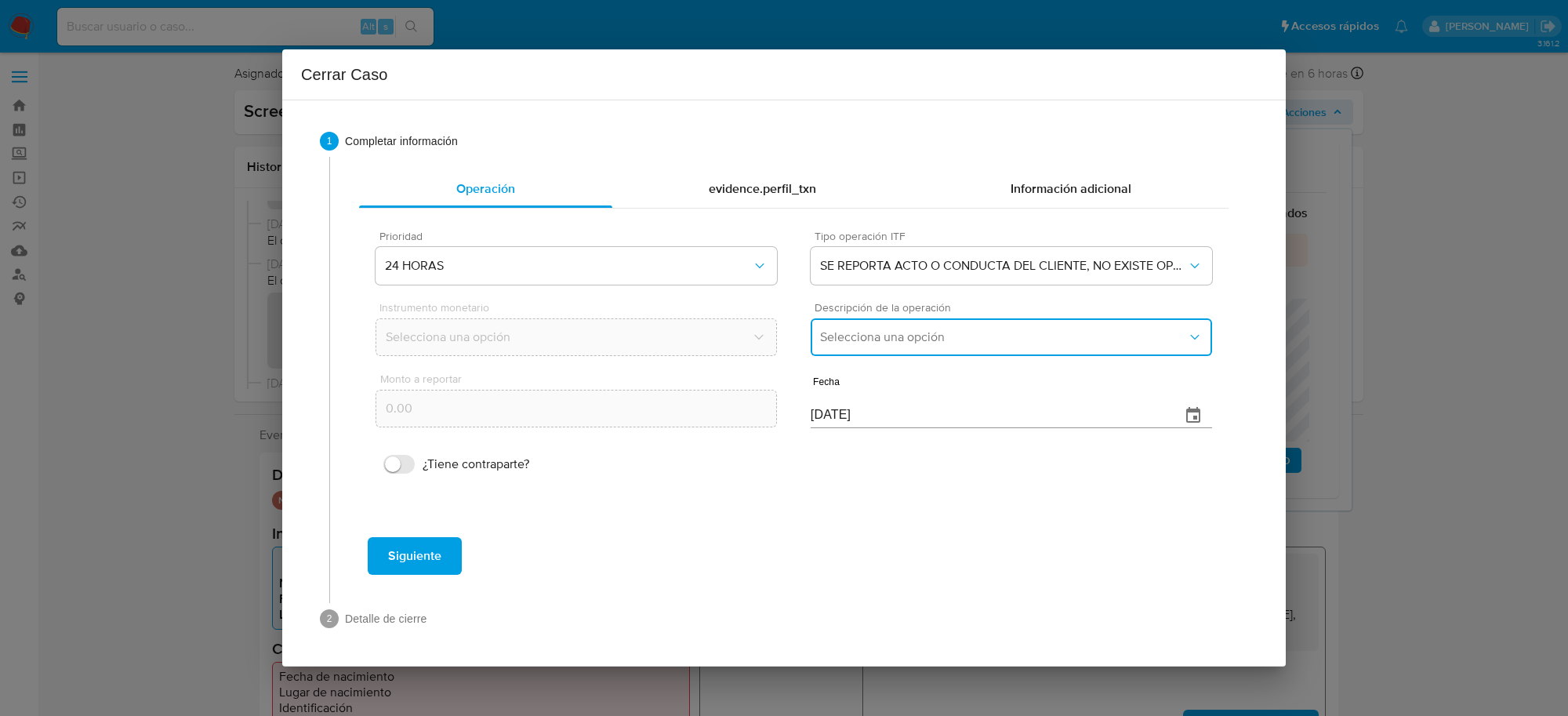
click at [903, 343] on span "Selecciona una opción" at bounding box center [1003, 337] width 367 height 16
click at [910, 378] on span "REPORTE DE 24 HORAS" at bounding box center [887, 380] width 134 height 16
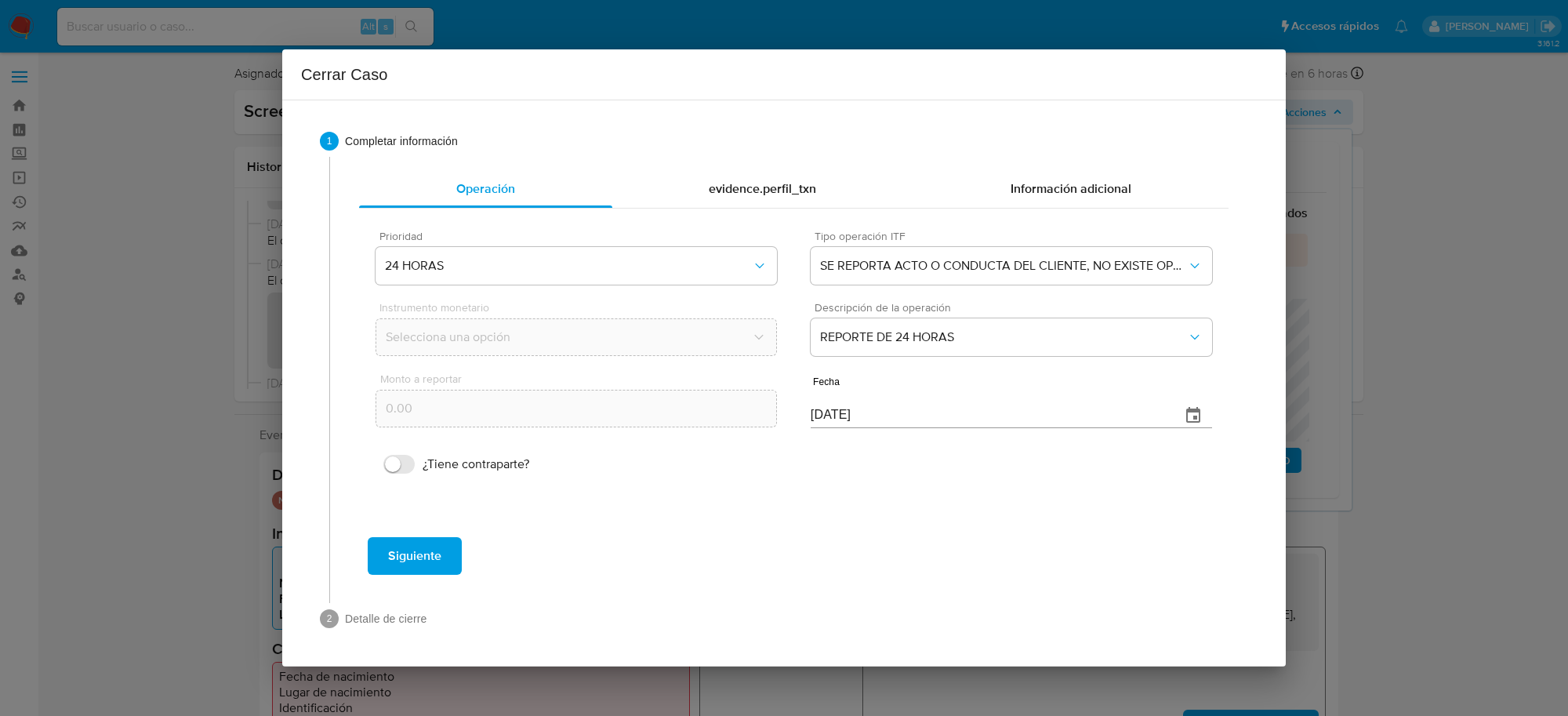
click at [863, 417] on input "[DATE]" at bounding box center [990, 416] width 358 height 25
click at [377, 576] on div "Siguiente" at bounding box center [794, 555] width 896 height 56
click at [390, 563] on span "Siguiente" at bounding box center [415, 555] width 54 height 35
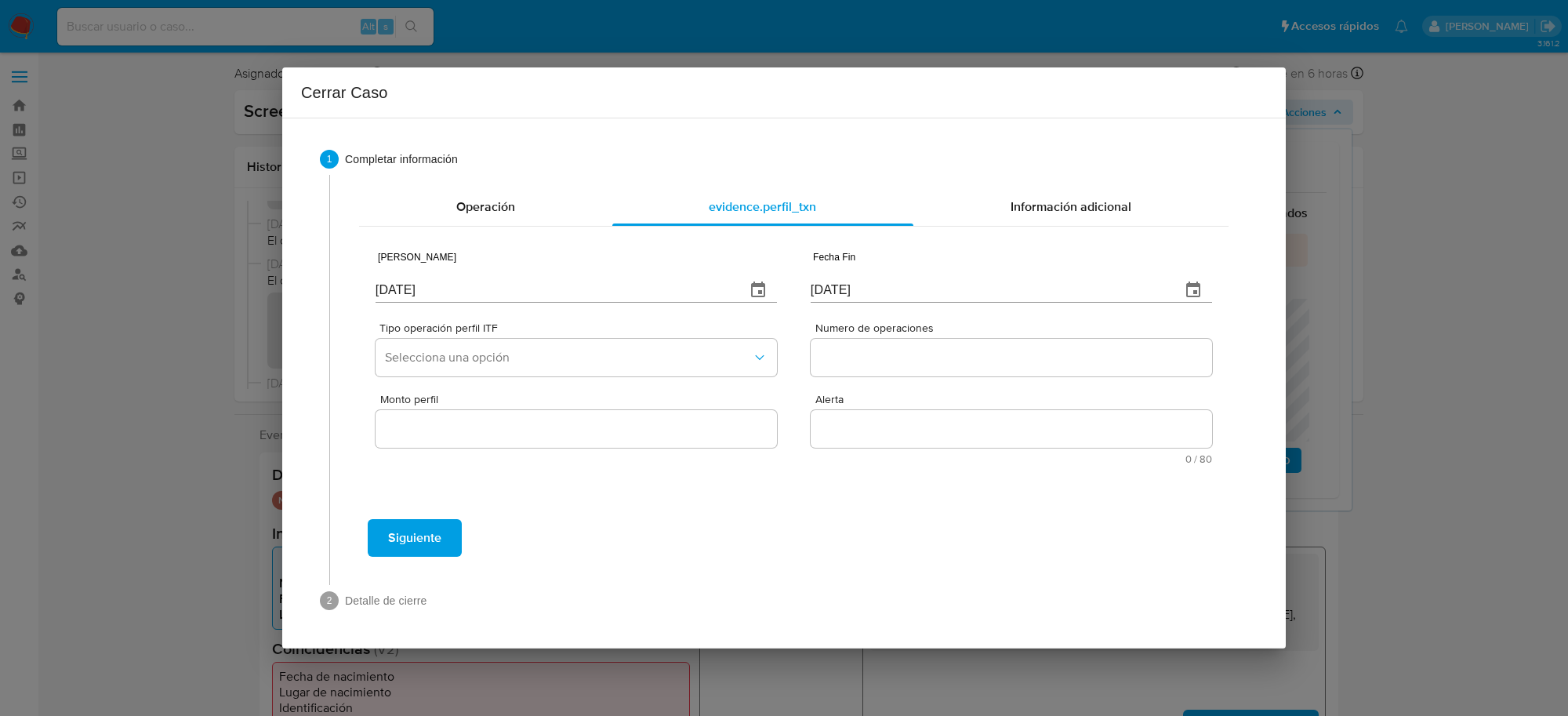
click at [443, 282] on input "[DATE]" at bounding box center [554, 290] width 358 height 25
click at [443, 282] on input "07/10/2025" at bounding box center [554, 290] width 358 height 25
type input "[DATE]"
type input "01/07/2025"
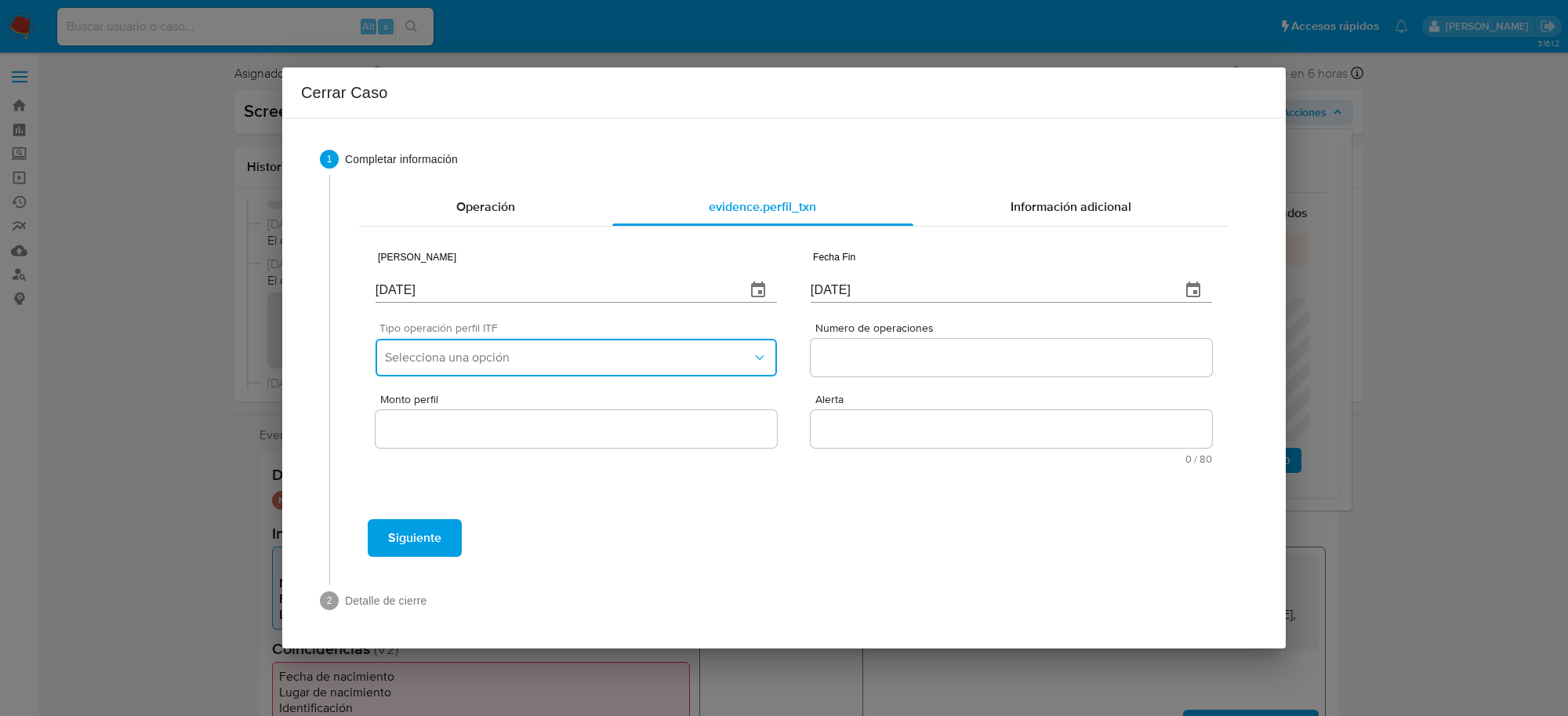
click at [527, 341] on button "Selecciona una opción" at bounding box center [576, 358] width 401 height 38
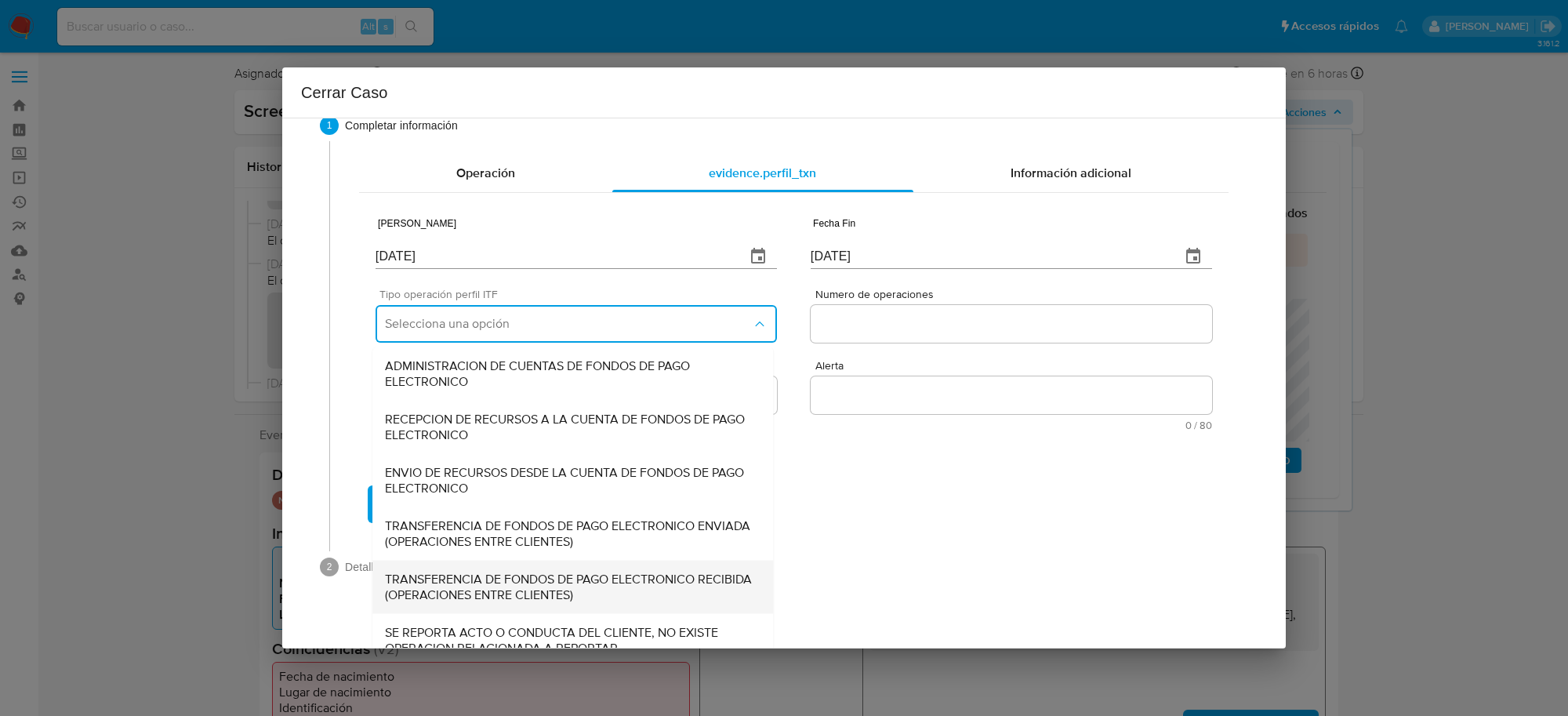
scroll to position [53, 0]
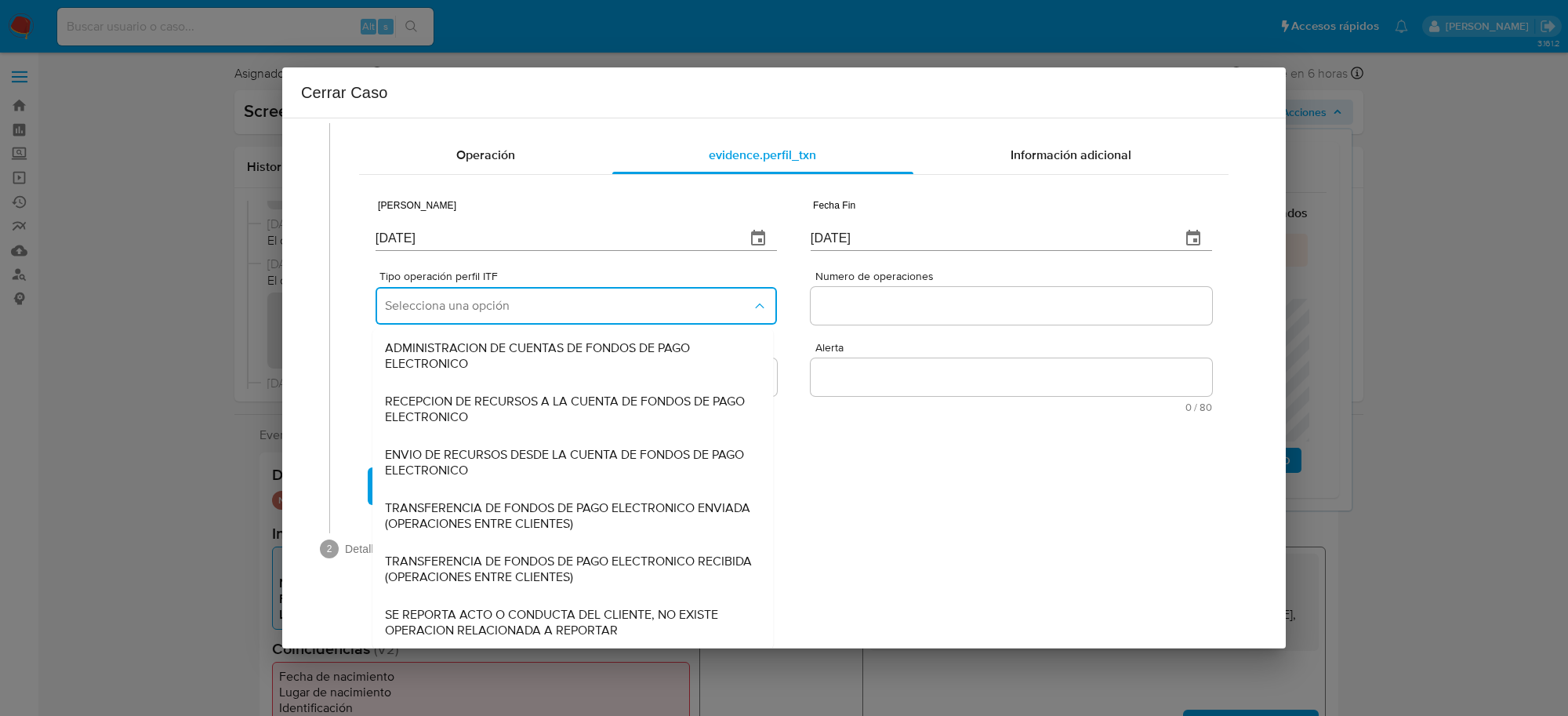
click at [479, 608] on span "SE REPORTA ACTO O CONDUCTA DEL CLIENTE, NO EXISTE OPERACION RELACIONADA A REPOR…" at bounding box center [573, 621] width 375 height 31
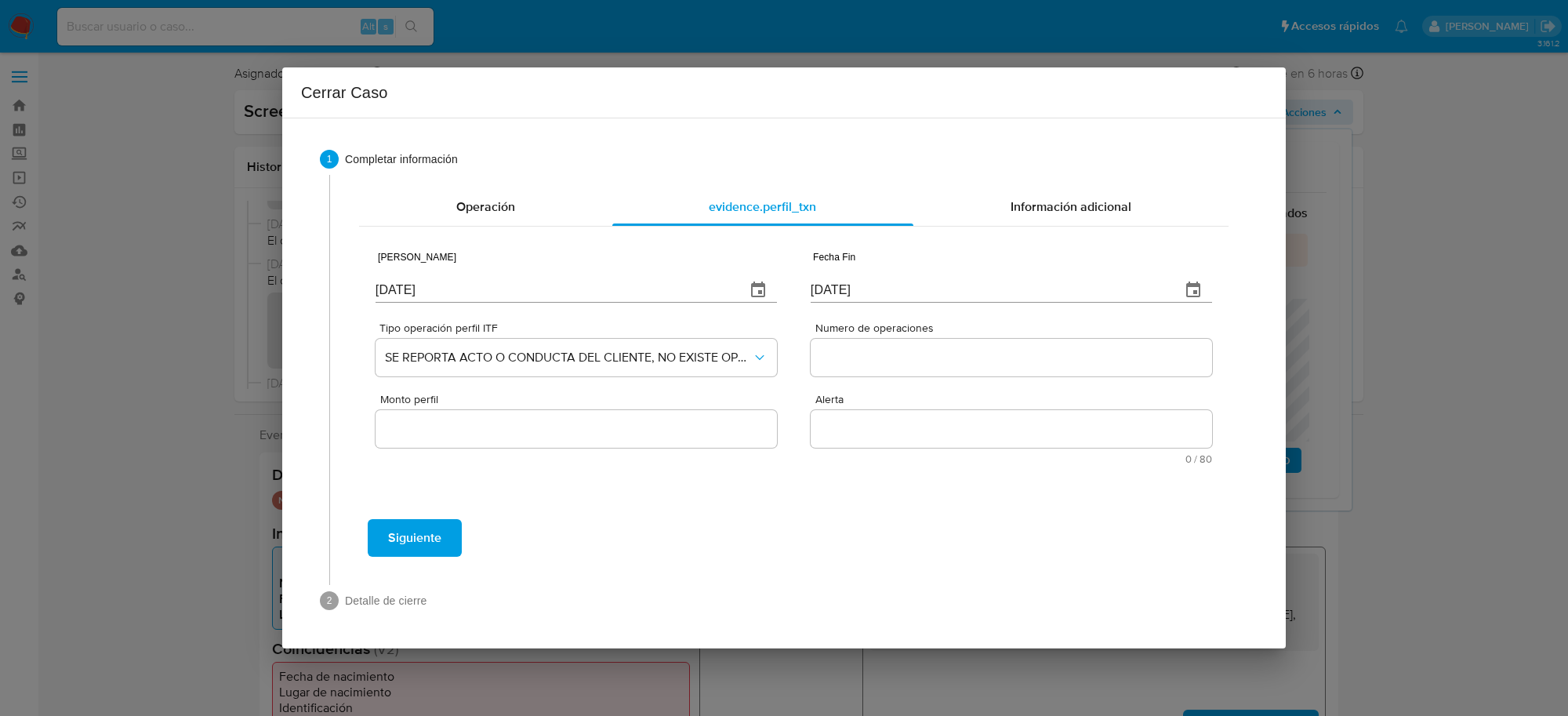
click at [858, 355] on input "Numero de operaciones" at bounding box center [1011, 357] width 401 height 21
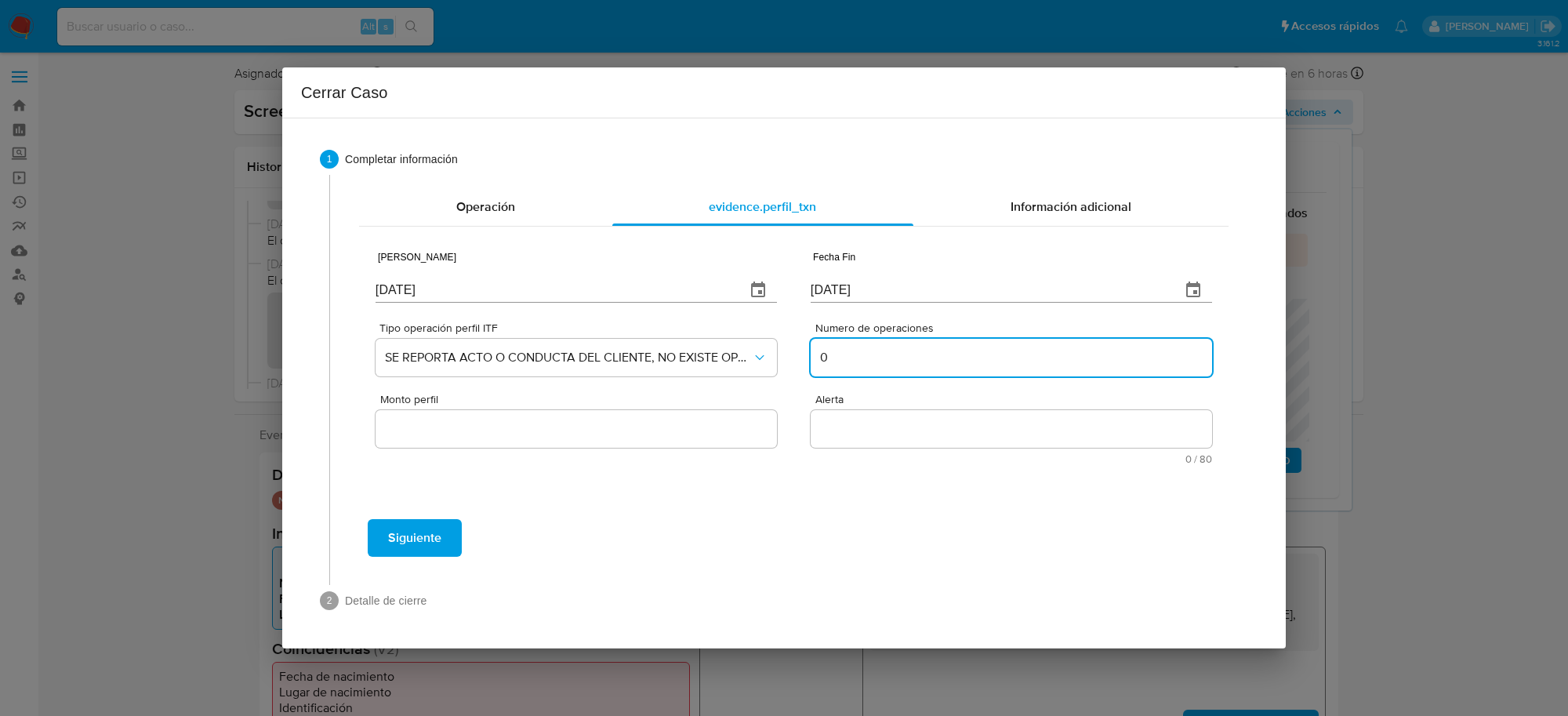
type input "0"
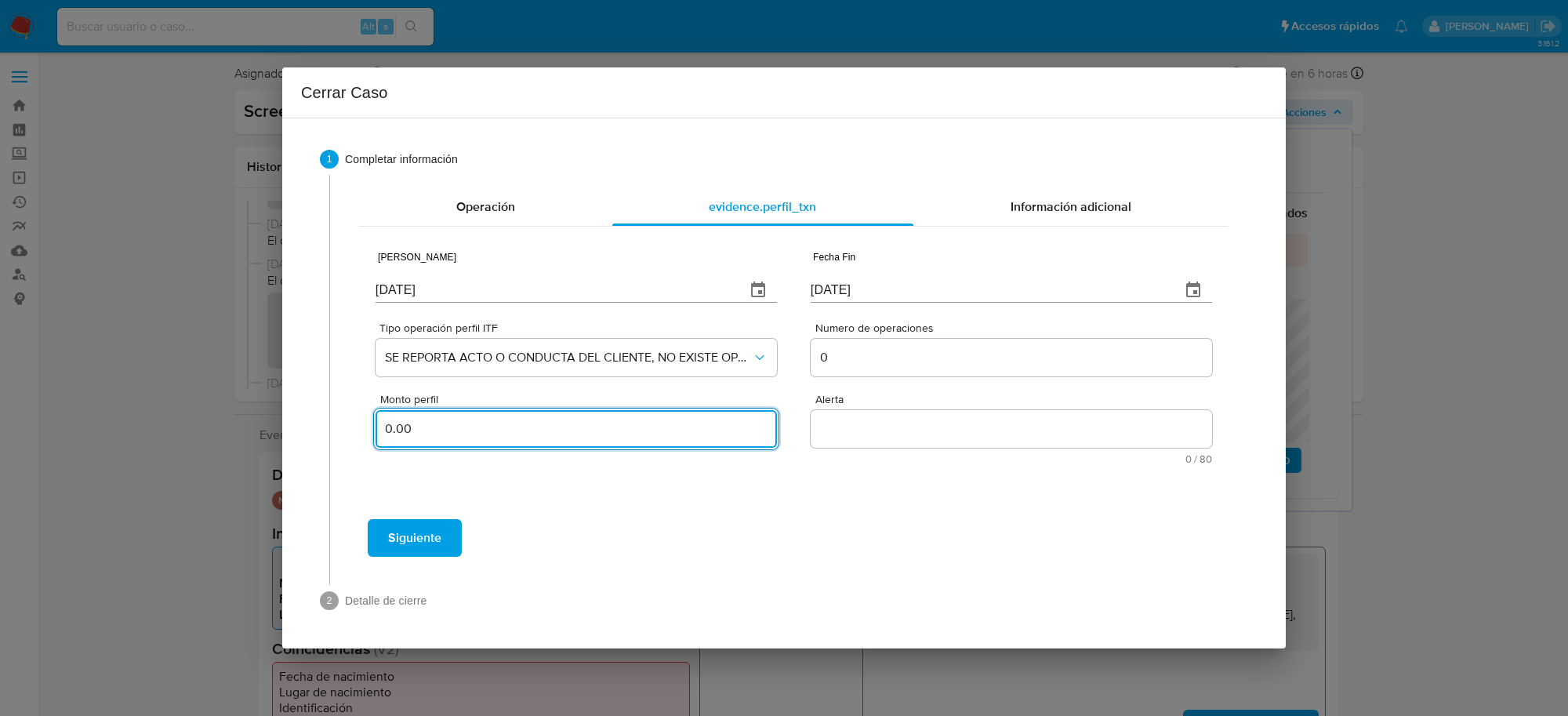
type input "0.00"
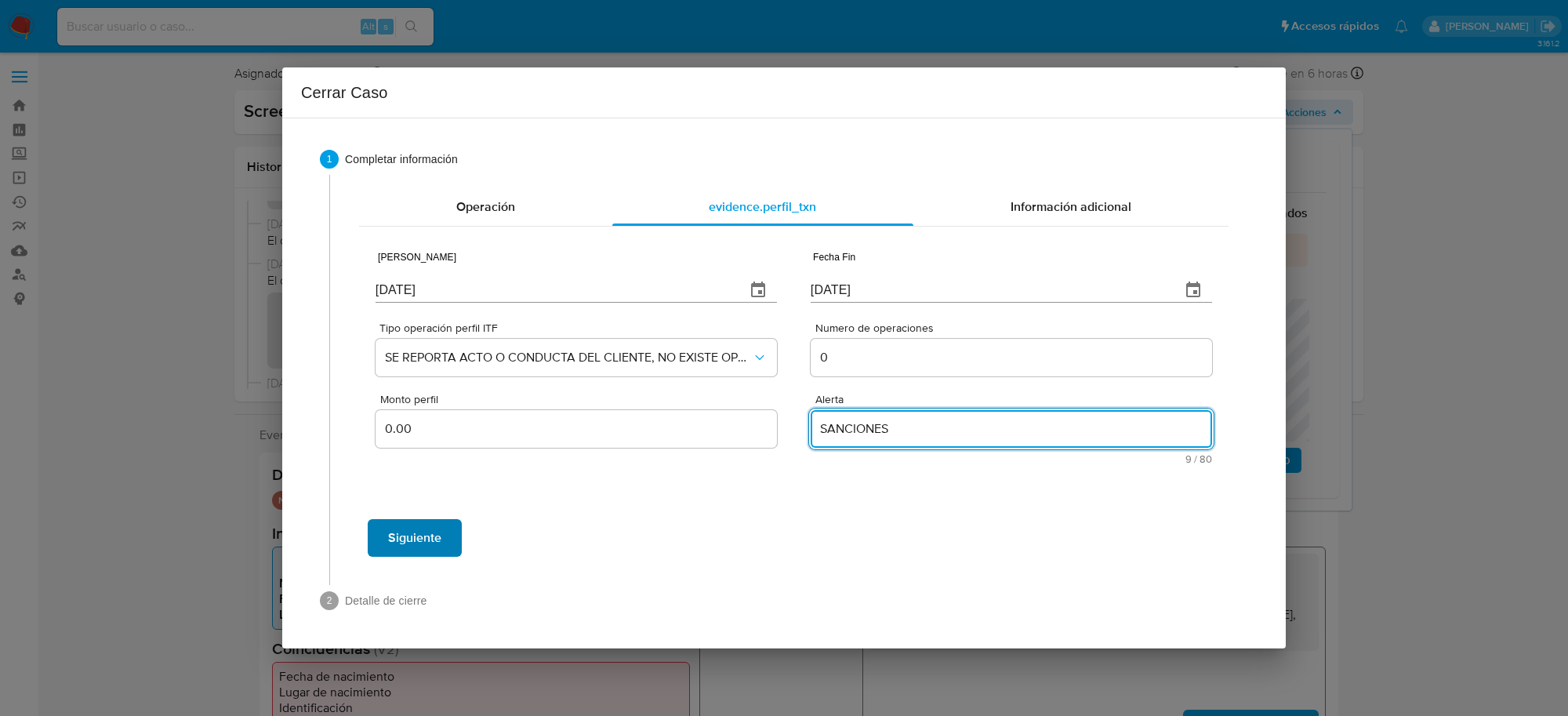
type textarea "SANCIONES"
click at [433, 537] on span "Siguiente" at bounding box center [415, 537] width 54 height 35
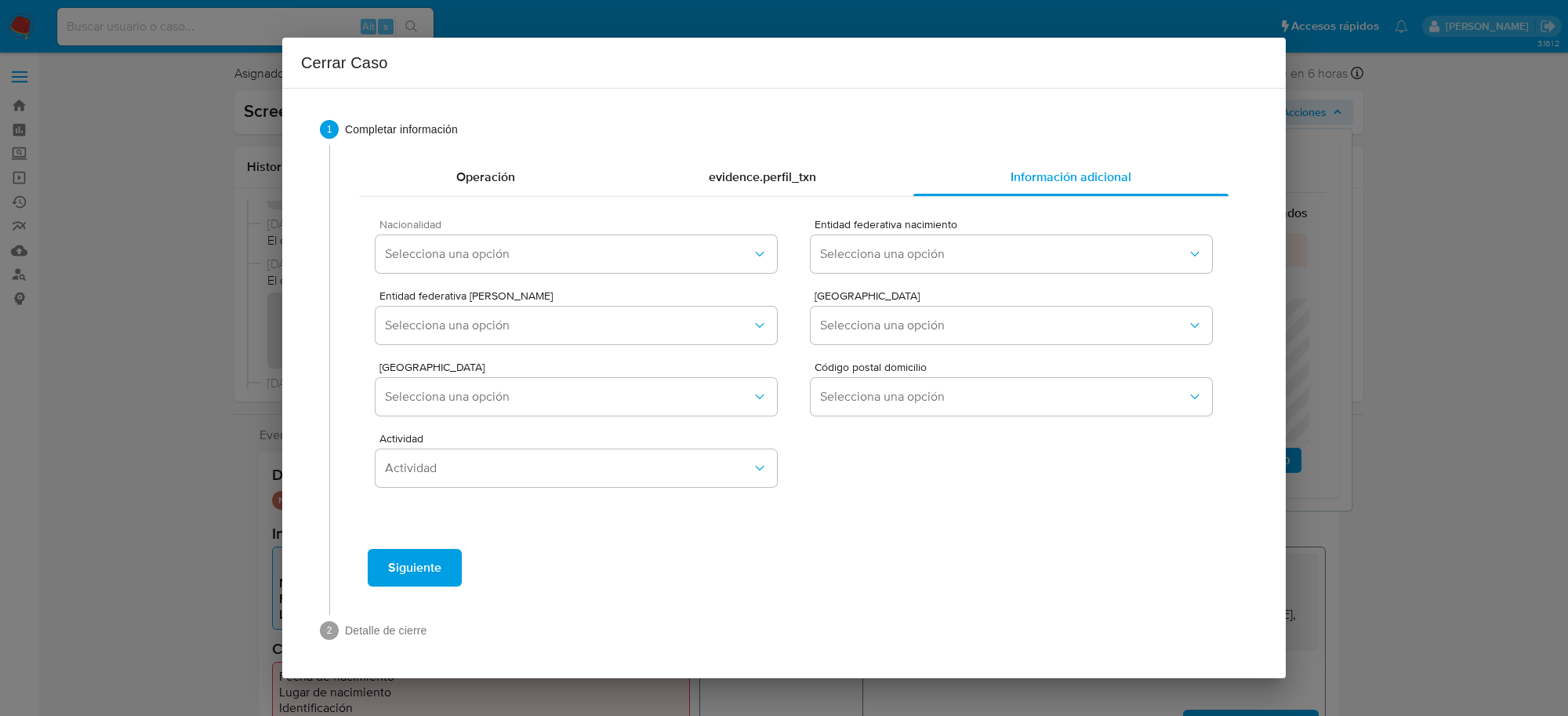
click at [742, 232] on div "Nacionalidad Selecciona una opción" at bounding box center [576, 249] width 401 height 61
click at [742, 248] on span "Selecciona una opción" at bounding box center [569, 254] width 367 height 16
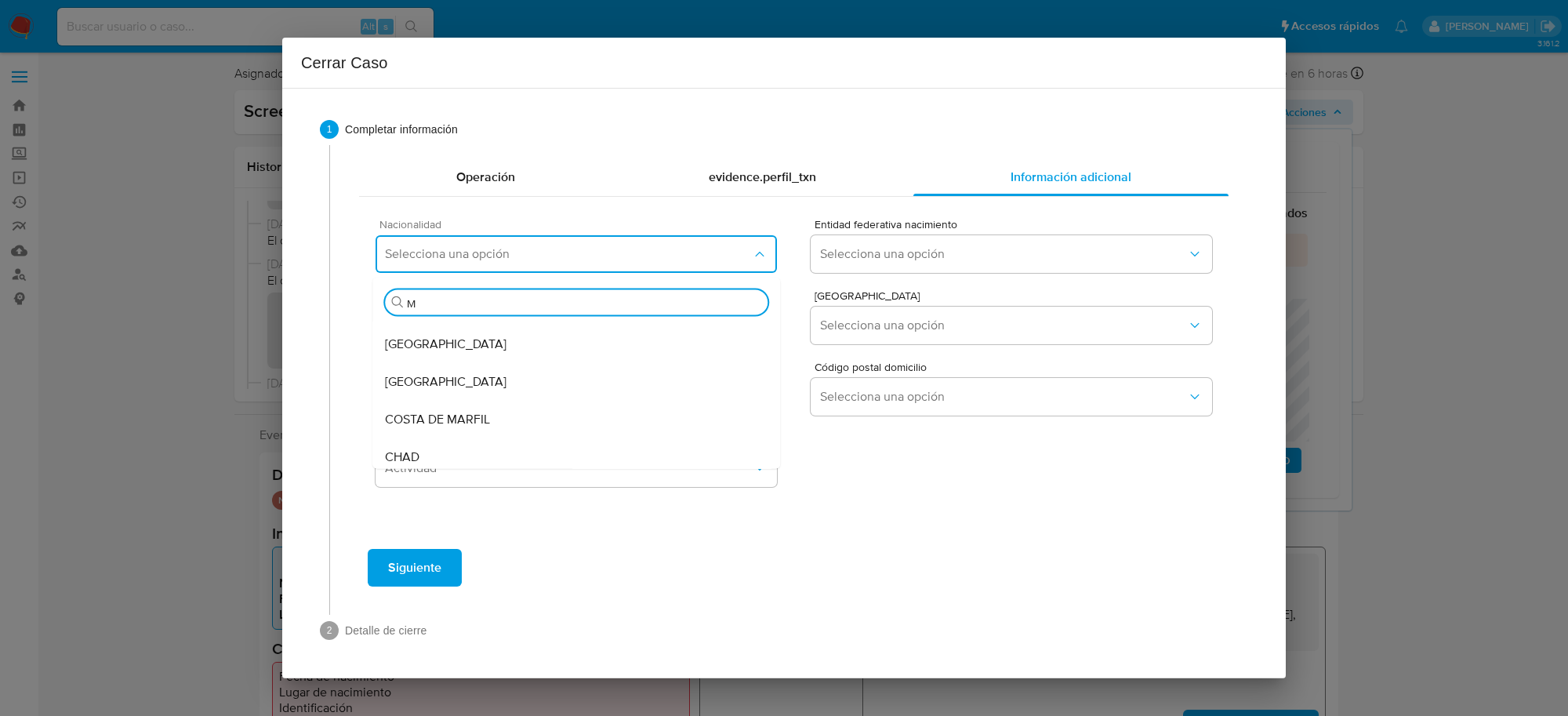
scroll to position [29, 0]
type input "ME"
click at [558, 417] on div "MEXICO" at bounding box center [577, 420] width 383 height 38
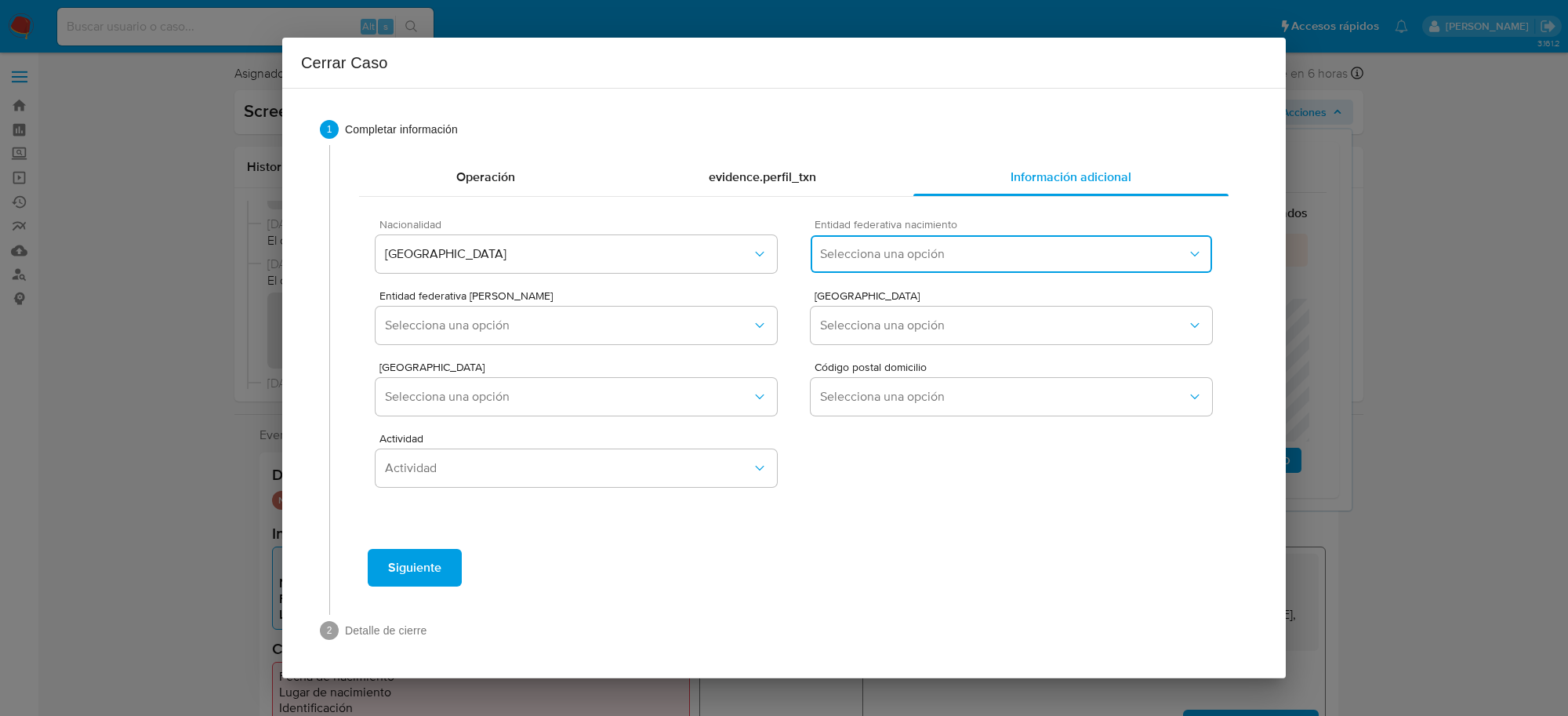
click at [939, 256] on span "Selecciona una opción" at bounding box center [1003, 254] width 367 height 16
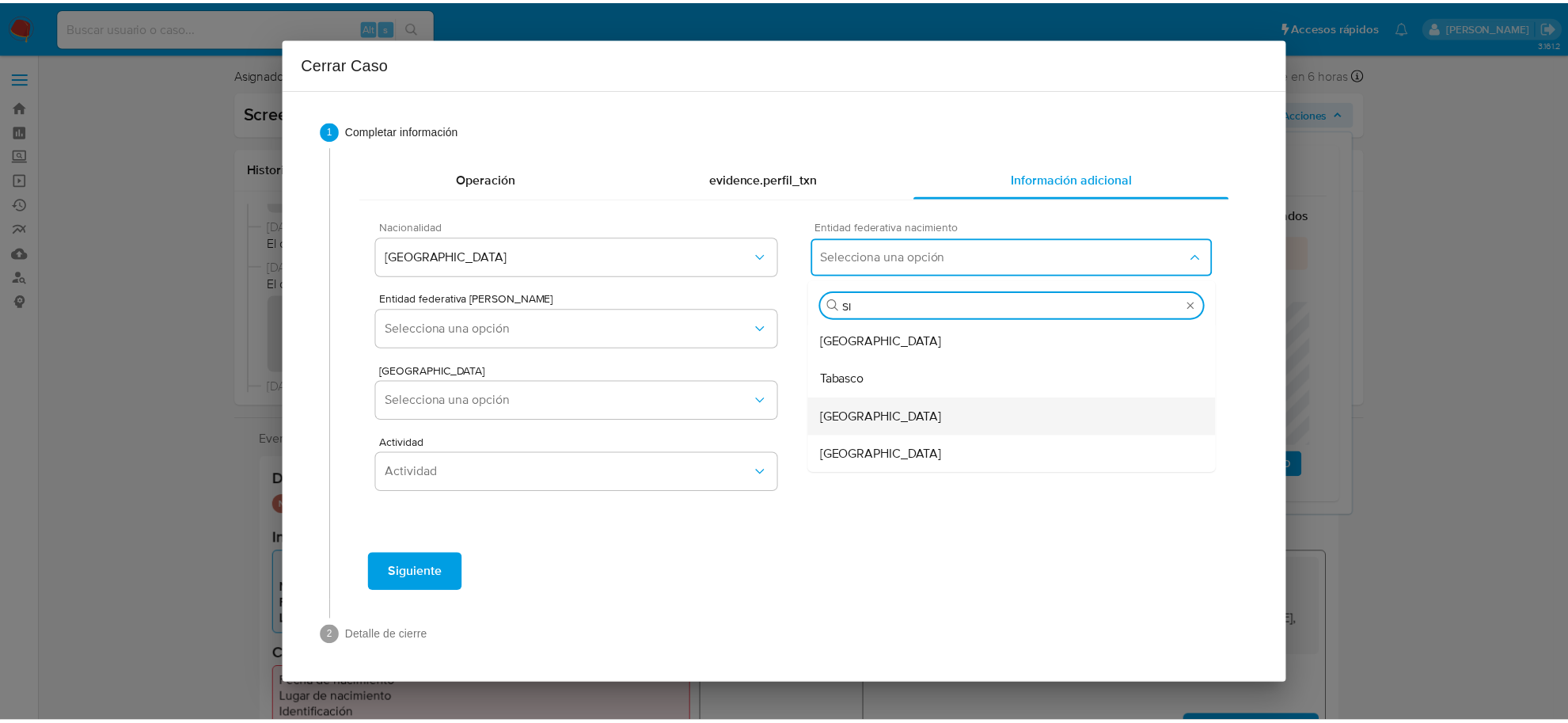
scroll to position [0, 0]
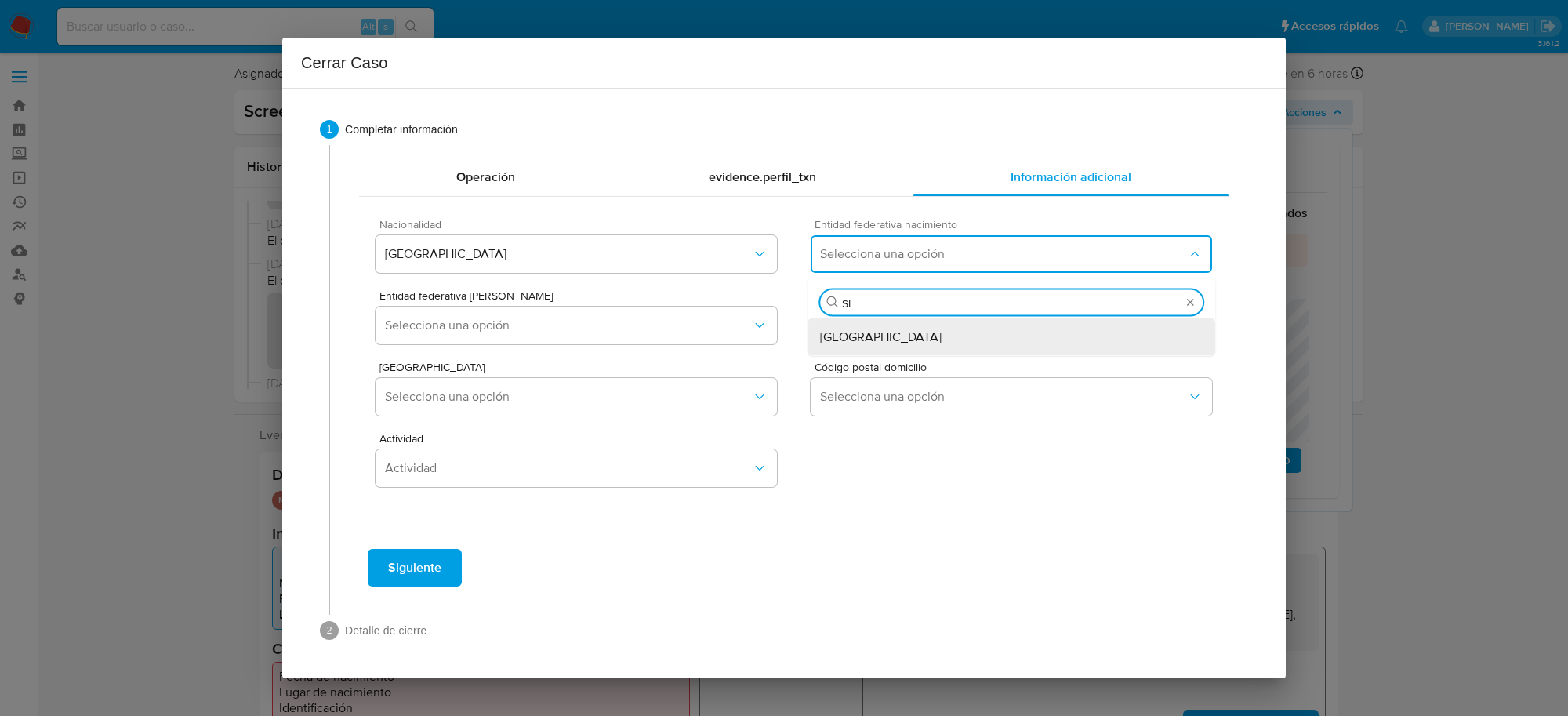
type input "SIN"
click at [875, 341] on div "Sinaloa" at bounding box center [1011, 337] width 383 height 38
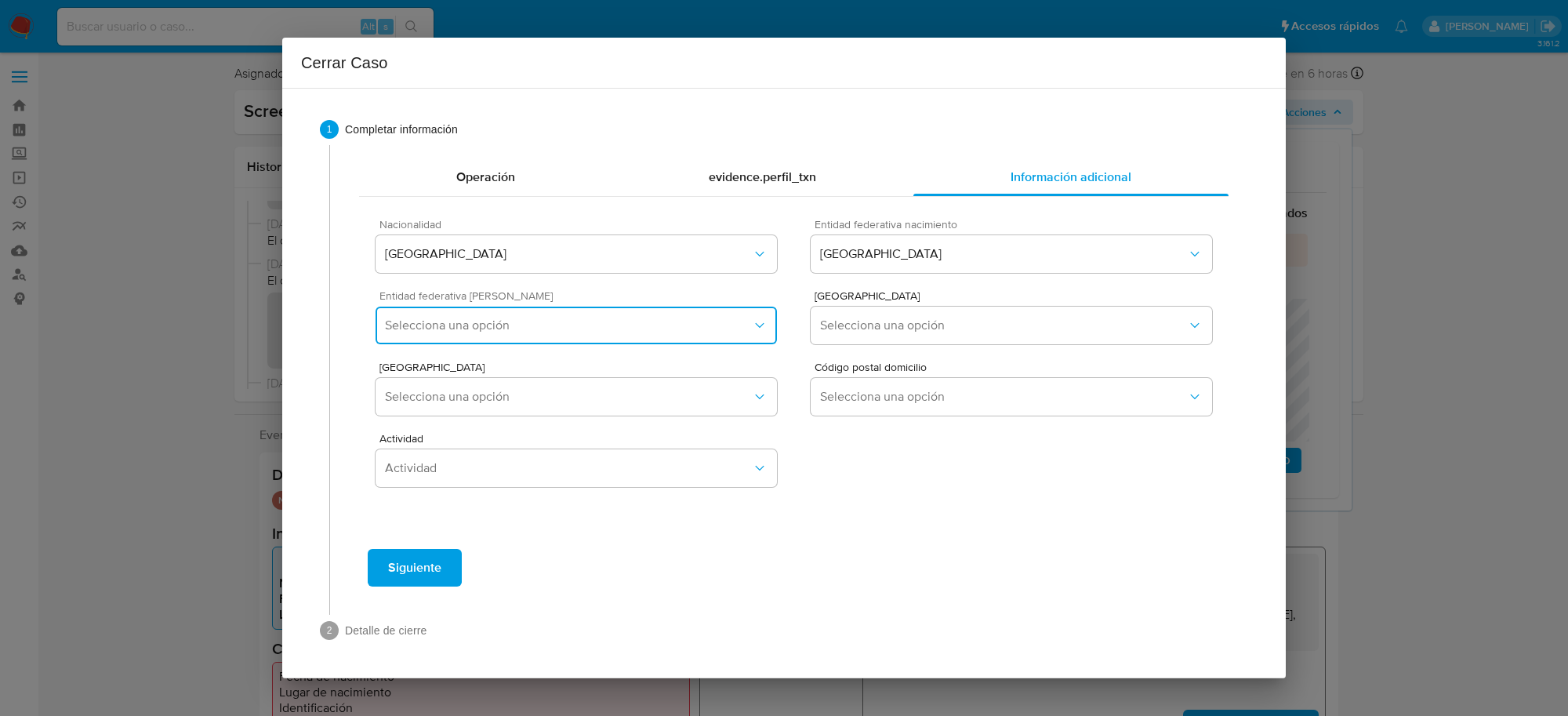
click at [496, 319] on span "Selecciona una opción" at bounding box center [569, 325] width 367 height 16
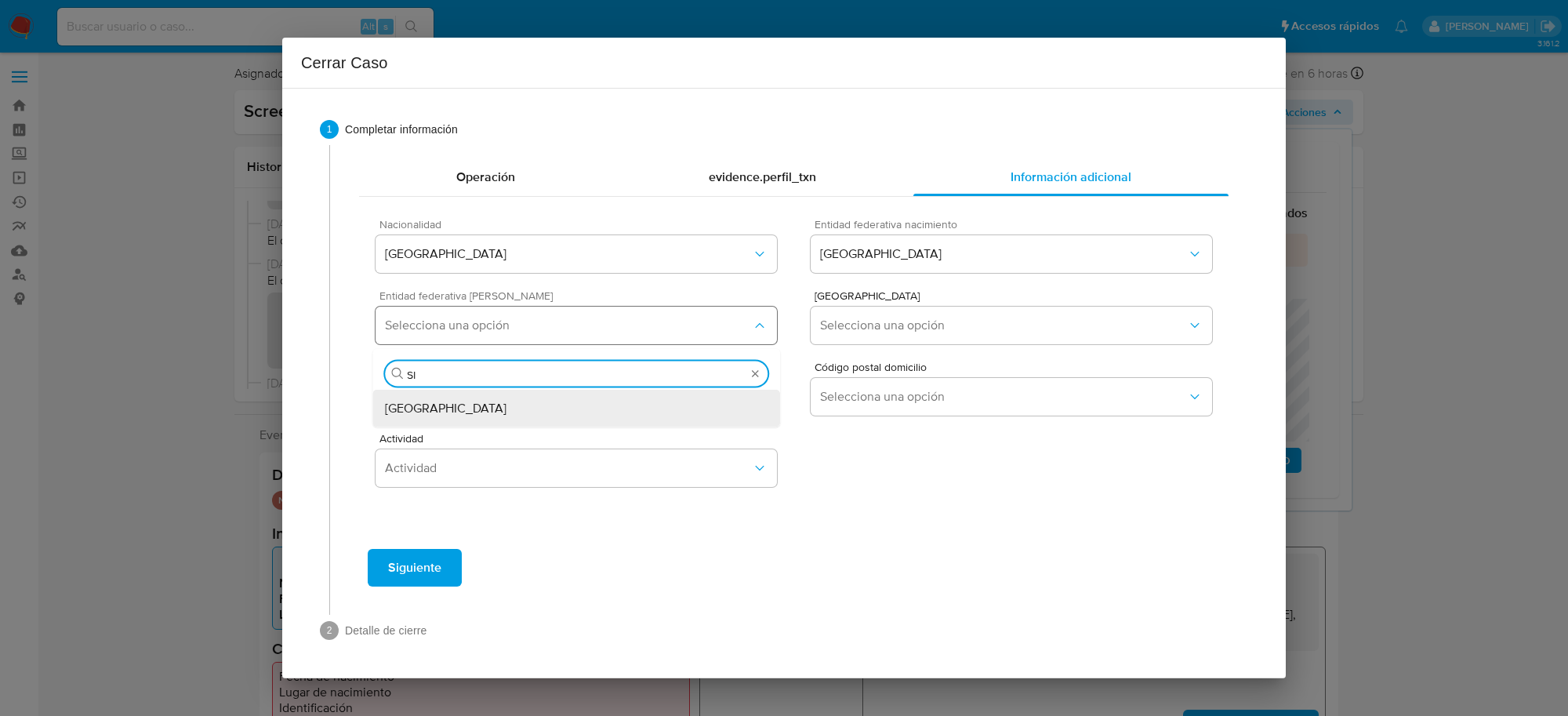
type input "SIN"
click at [400, 417] on div "Sinaloa" at bounding box center [577, 409] width 383 height 38
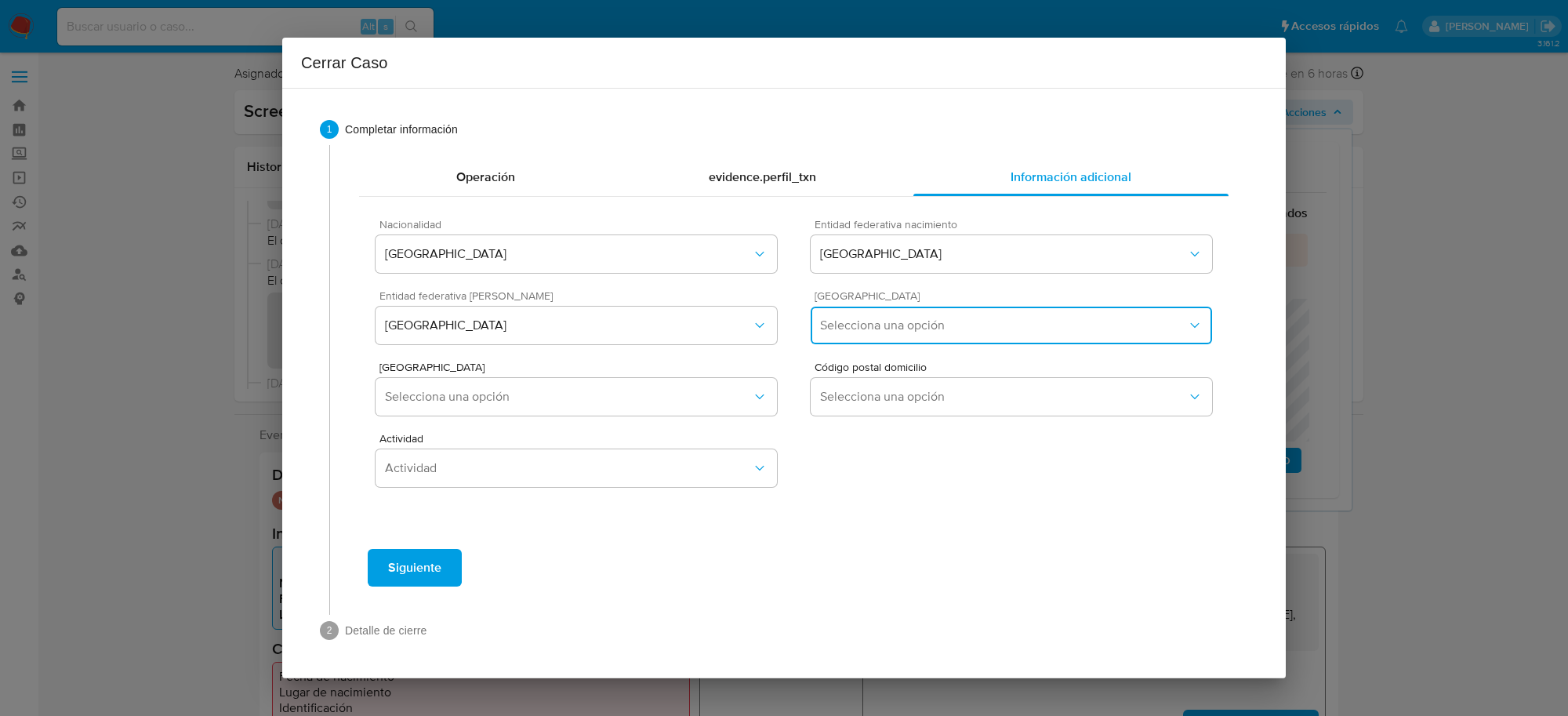
click at [837, 342] on button "Selecciona una opción" at bounding box center [1011, 325] width 401 height 38
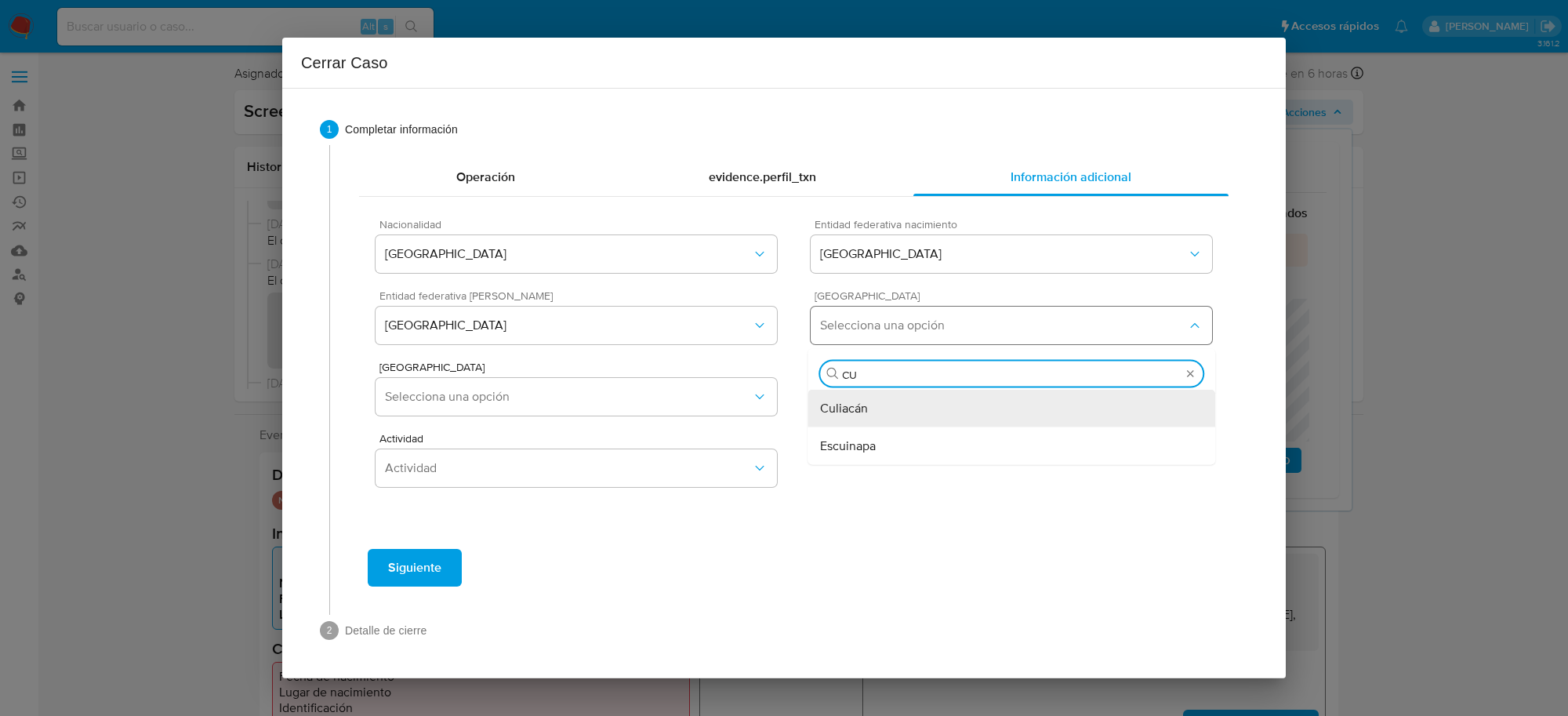
type input "CUL"
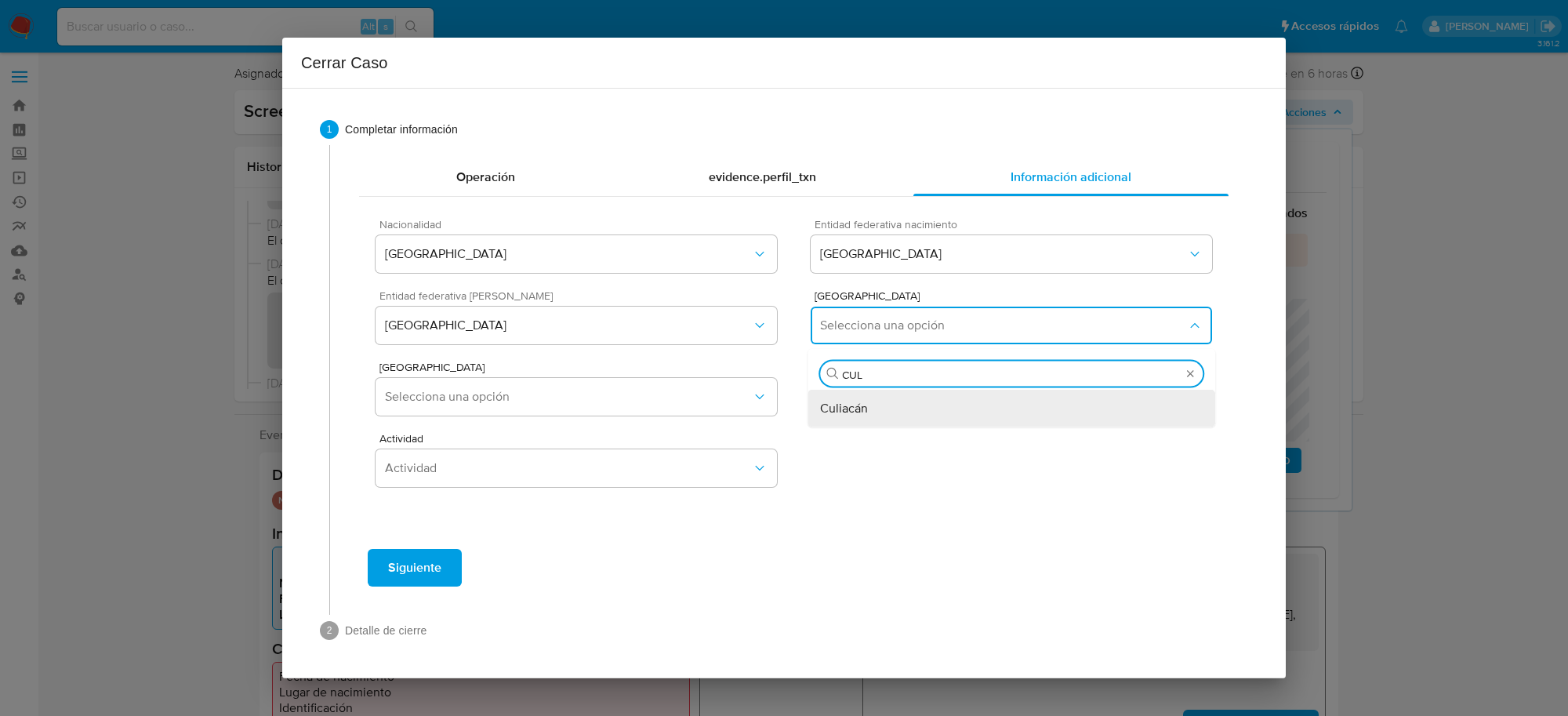
click at [830, 400] on span "Culiacán" at bounding box center [843, 409] width 47 height 16
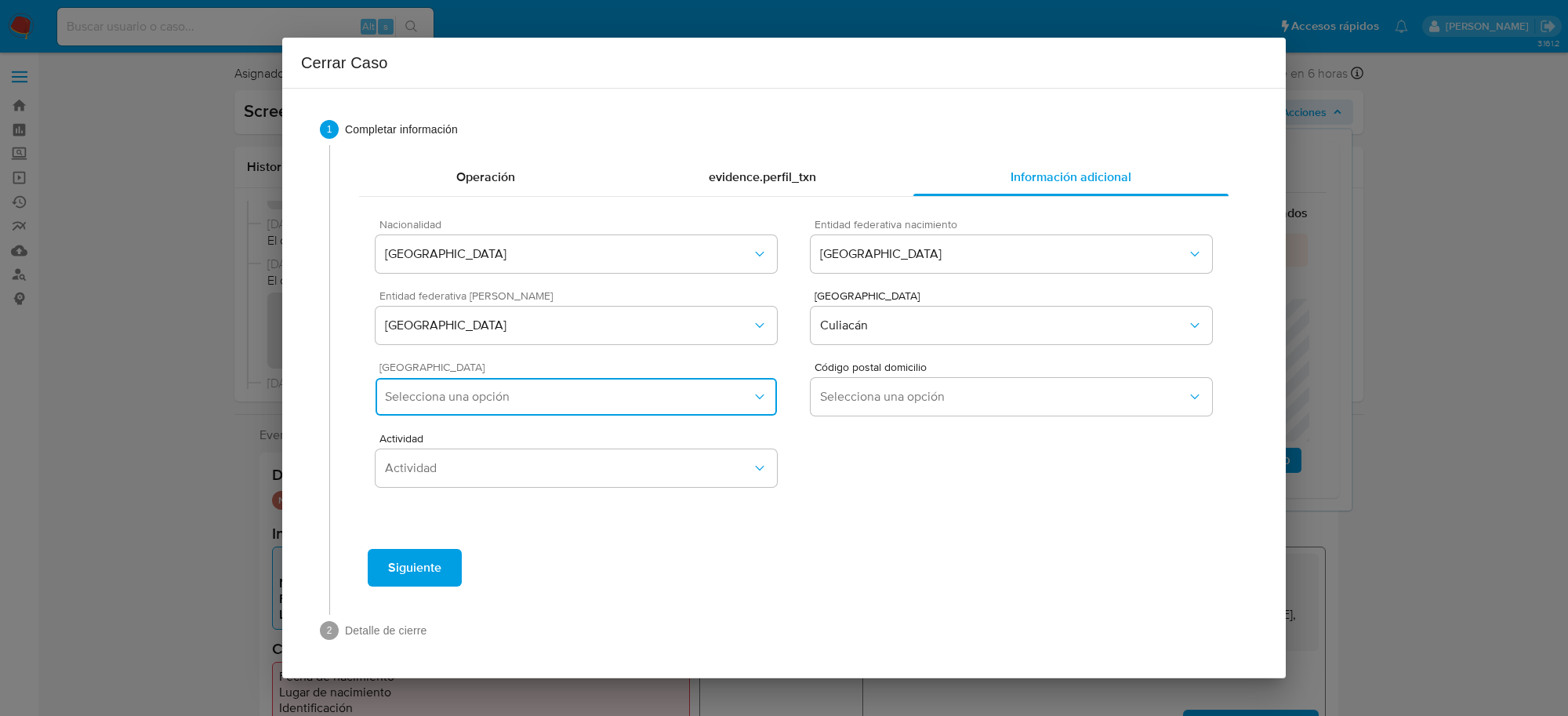
click at [725, 398] on span "Selecciona una opción" at bounding box center [569, 397] width 367 height 16
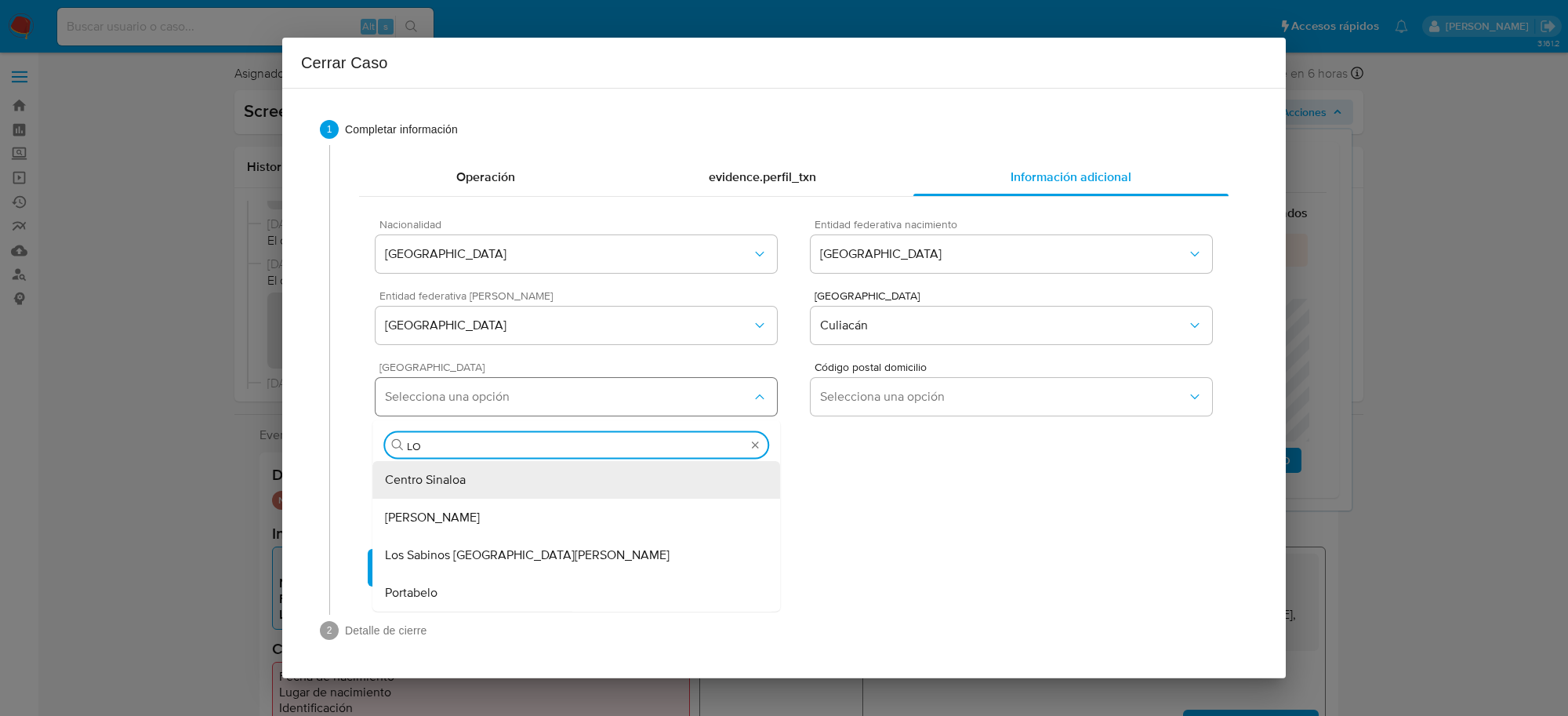
type input "LOS"
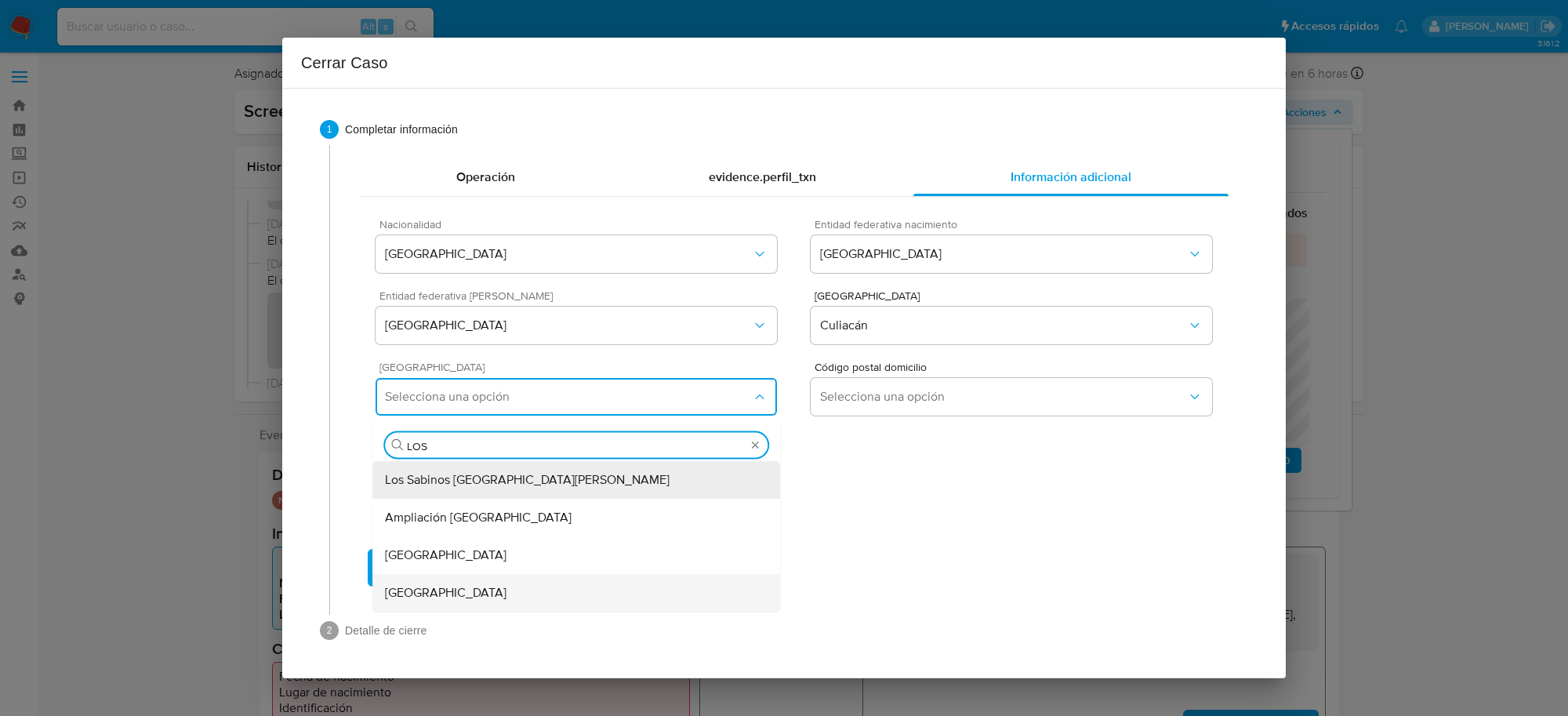
click at [462, 588] on div "Los Angeles" at bounding box center [577, 593] width 383 height 38
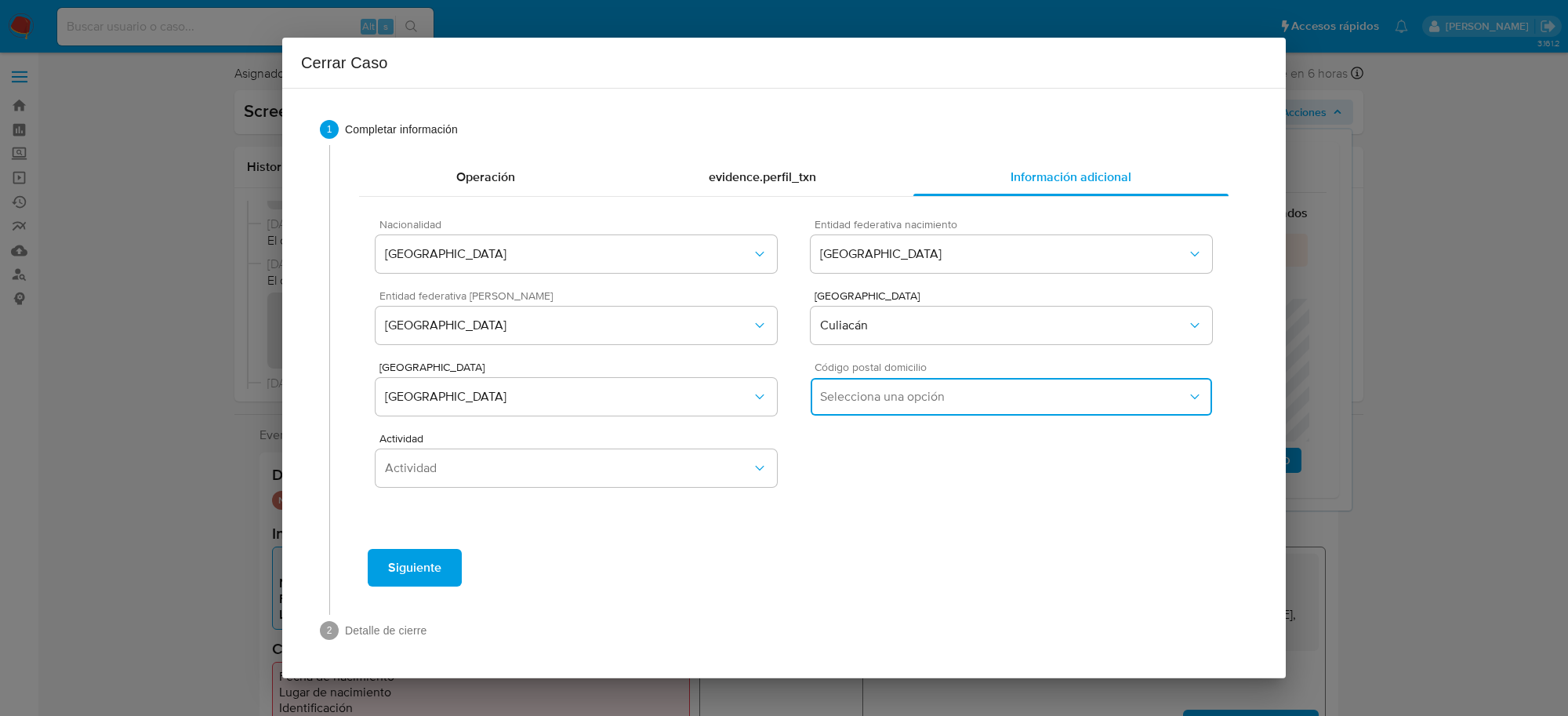
click at [839, 400] on span "Selecciona una opción" at bounding box center [1003, 397] width 367 height 16
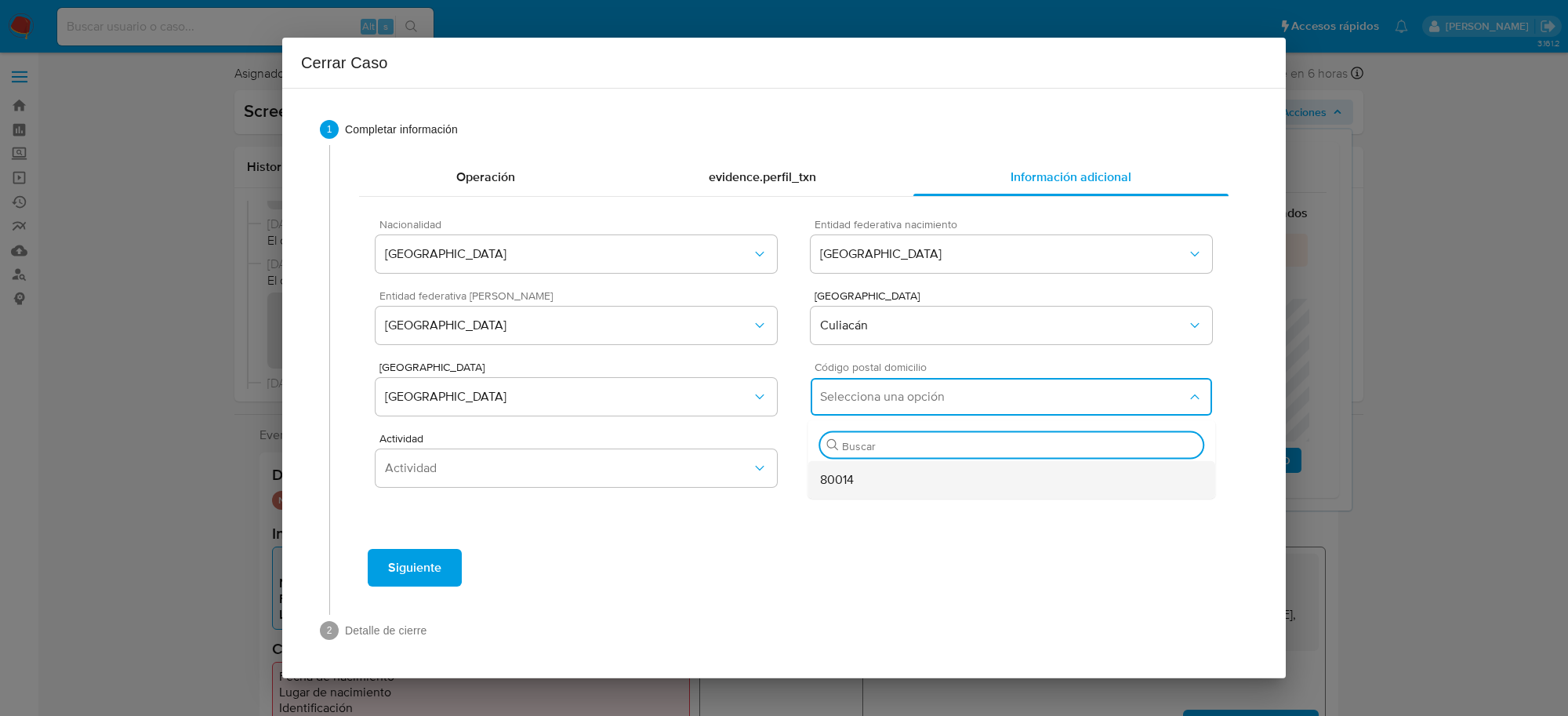
click at [864, 474] on div "80014" at bounding box center [1011, 480] width 383 height 38
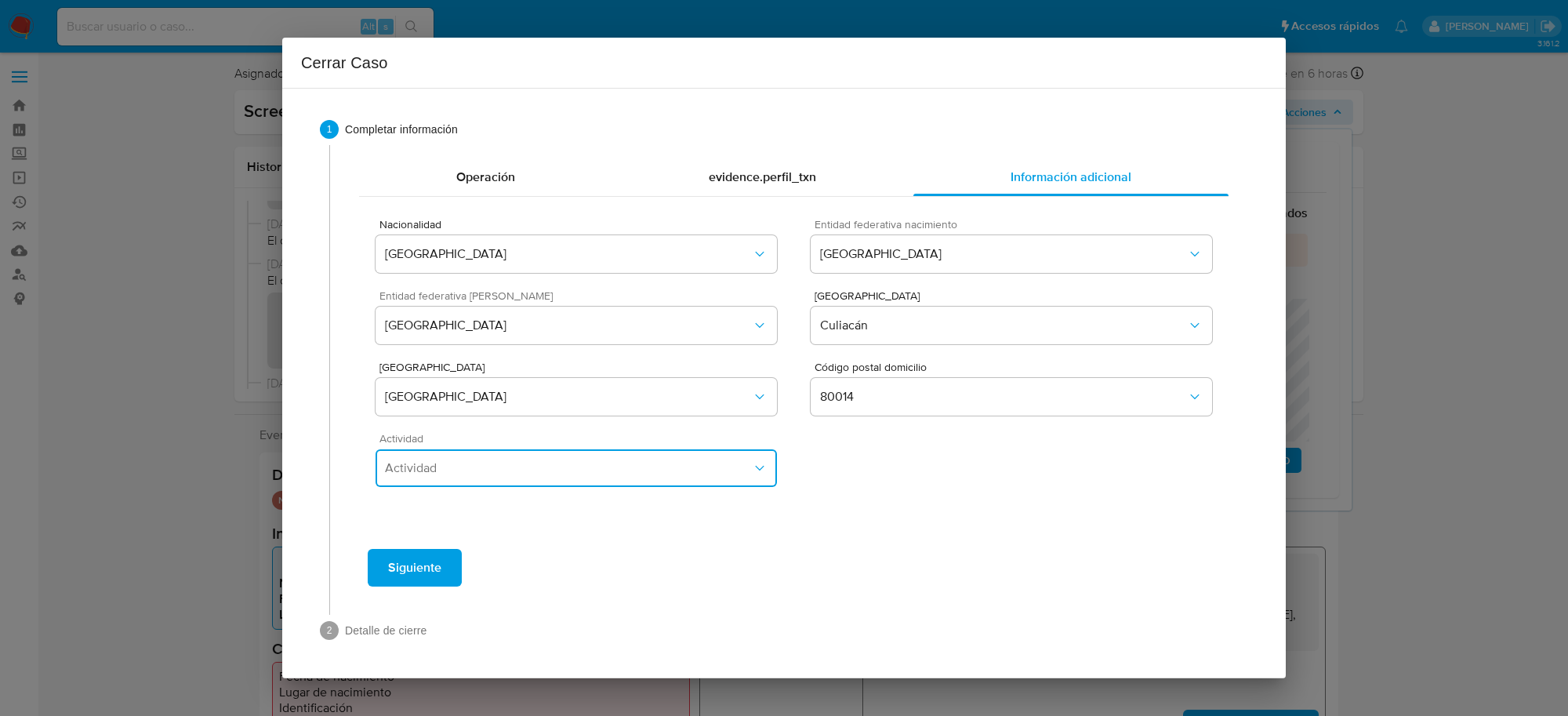
click at [725, 460] on span "Actividad" at bounding box center [569, 468] width 367 height 16
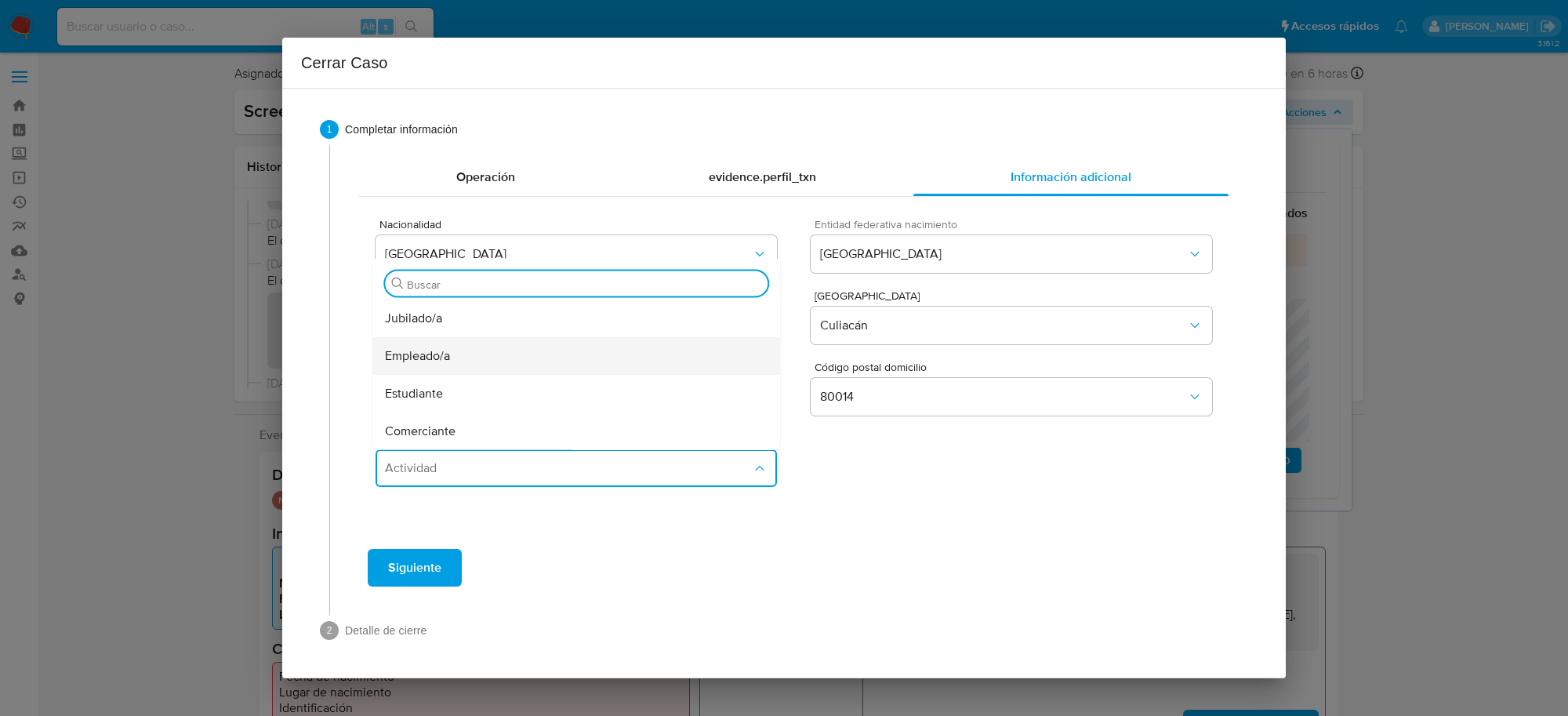
click at [463, 355] on div "Empleado/a" at bounding box center [577, 356] width 383 height 38
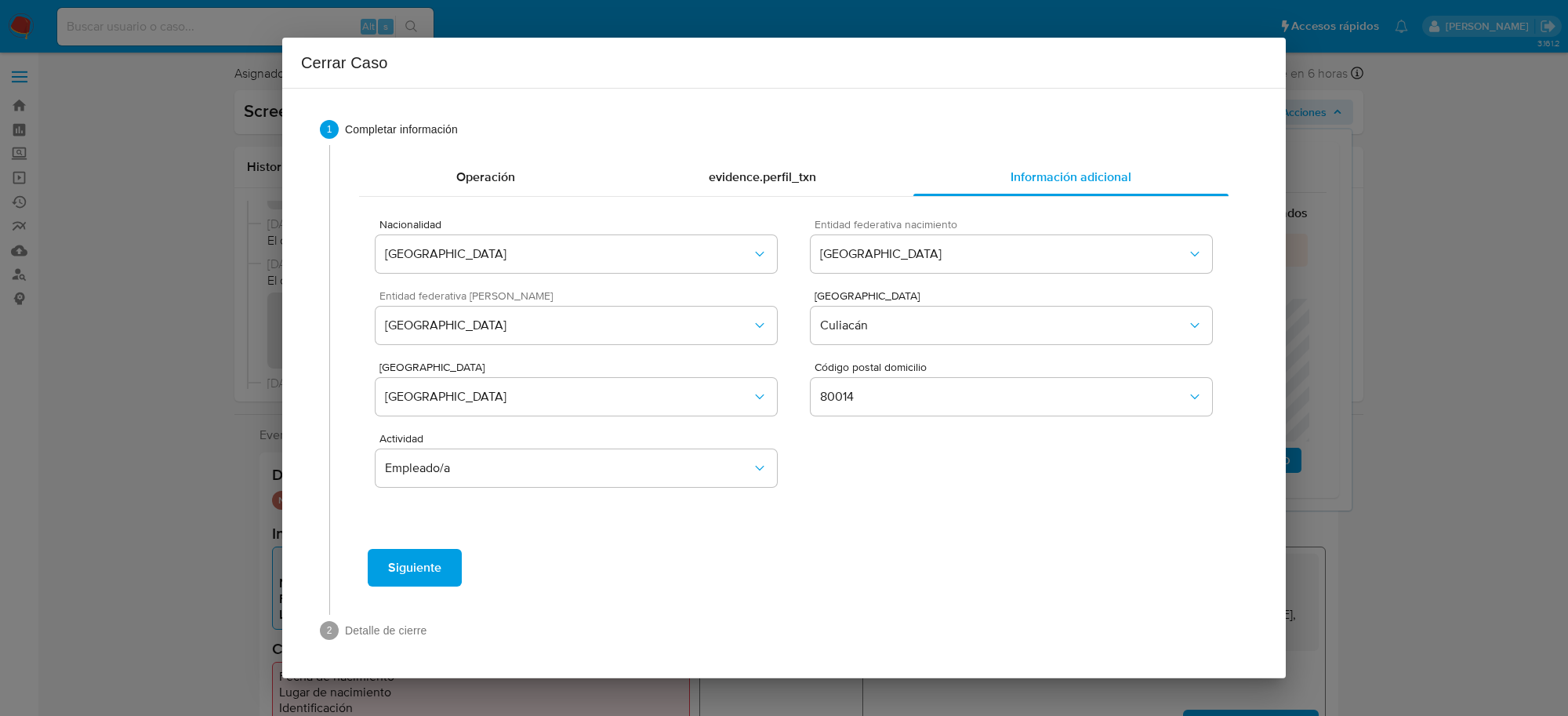
click at [427, 566] on span "Siguiente" at bounding box center [415, 568] width 54 height 35
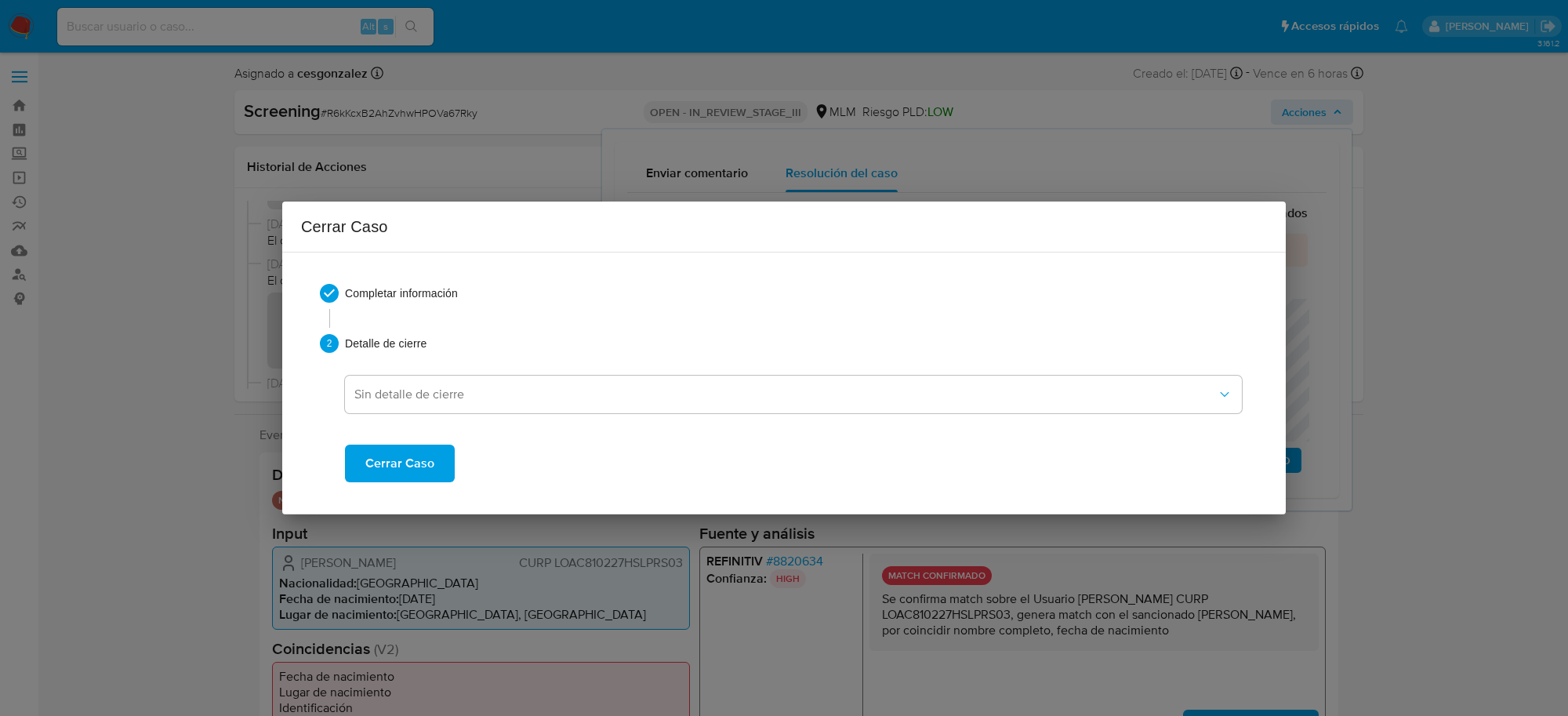
click at [406, 461] on span "Cerrar Caso" at bounding box center [400, 463] width 69 height 35
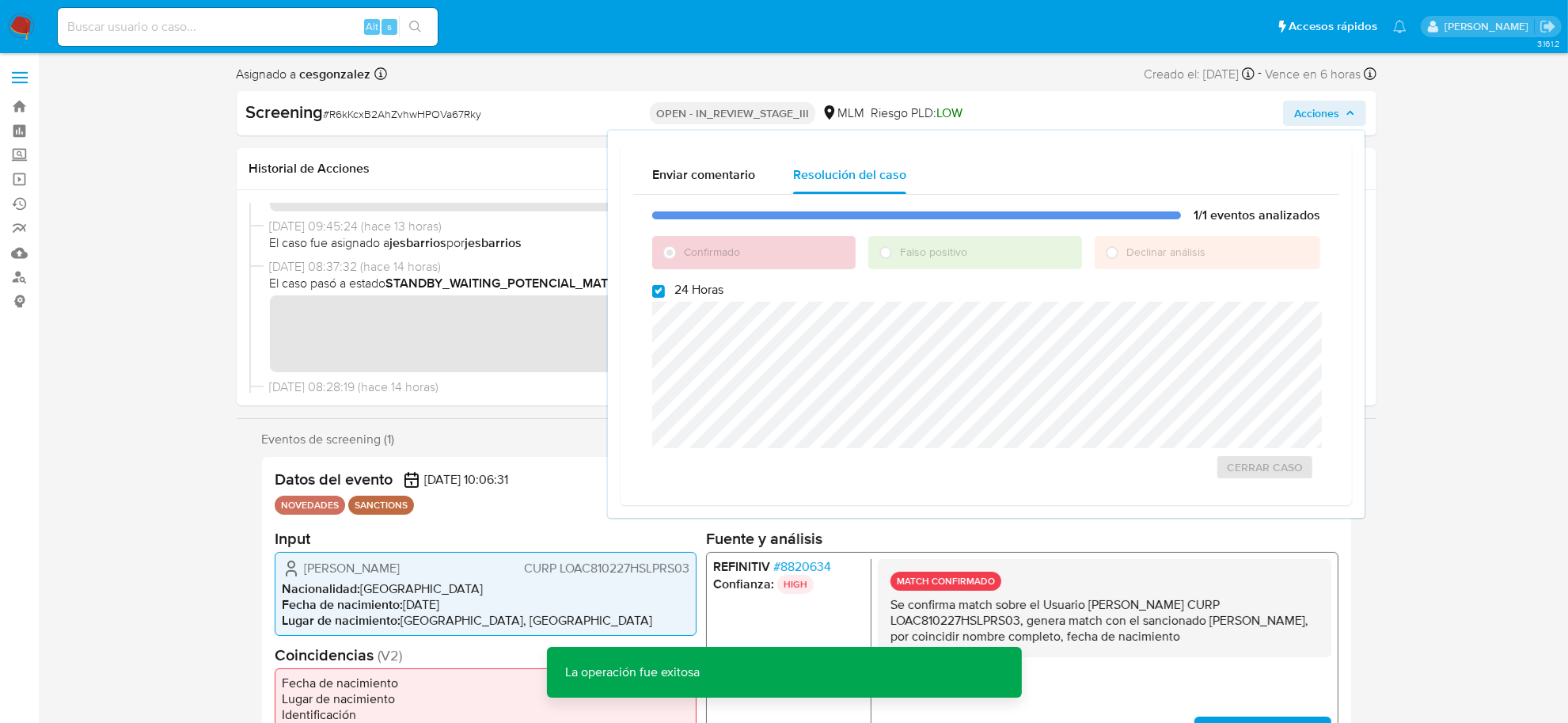
click at [421, 113] on span "# R6kKcxB2AhZvhwHPOVa67Rky" at bounding box center [403, 114] width 158 height 16
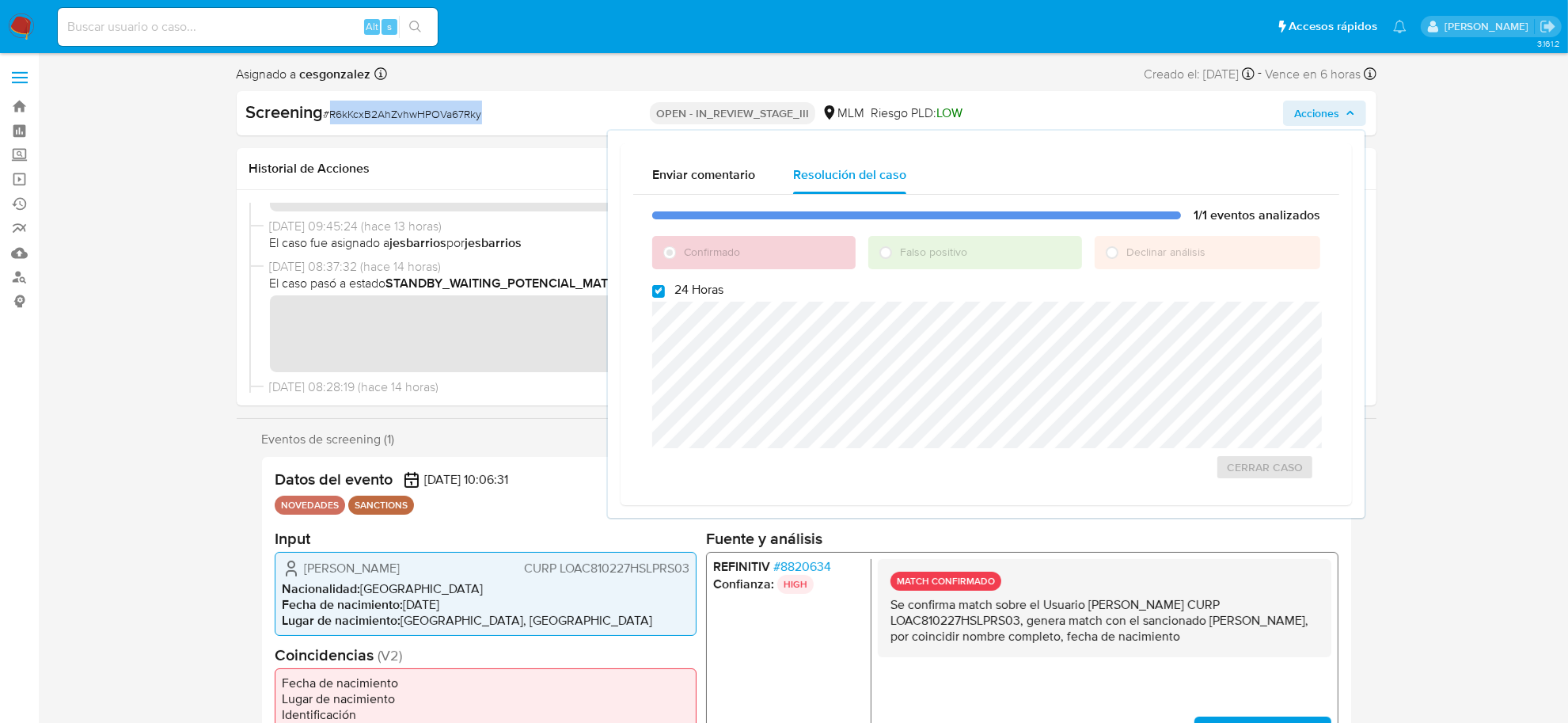
copy span "R6kKcxB2AhZvhwHPOVa67Rky"
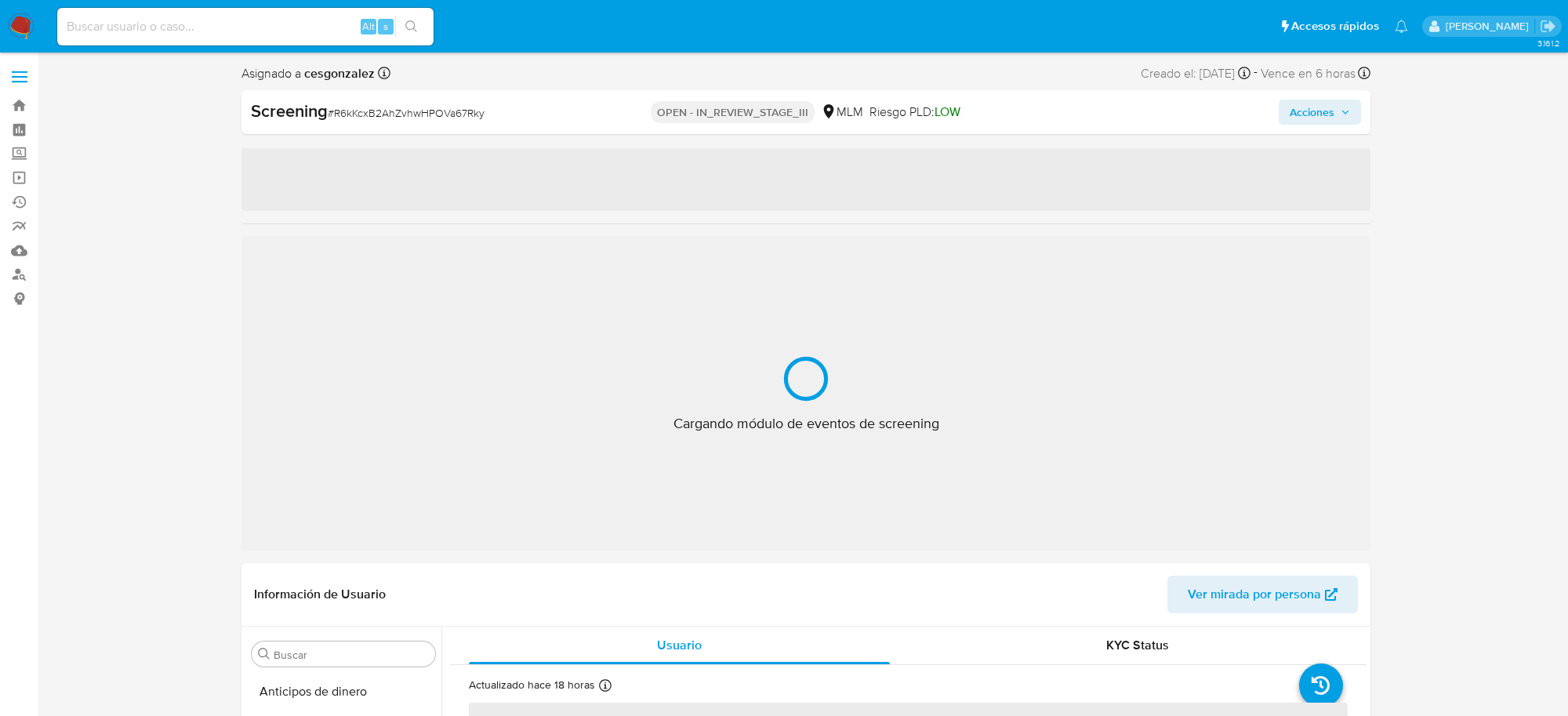
select select "10"
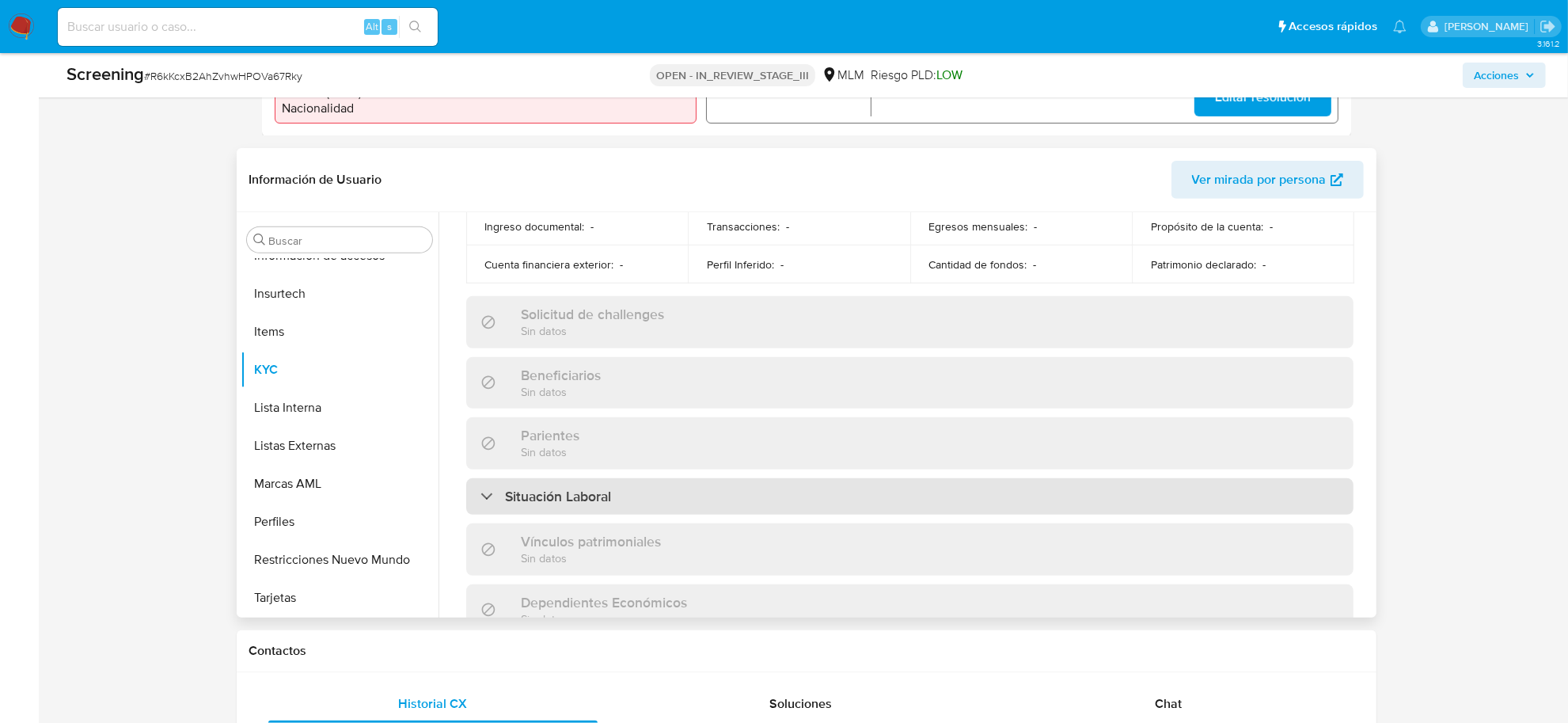
scroll to position [208, 0]
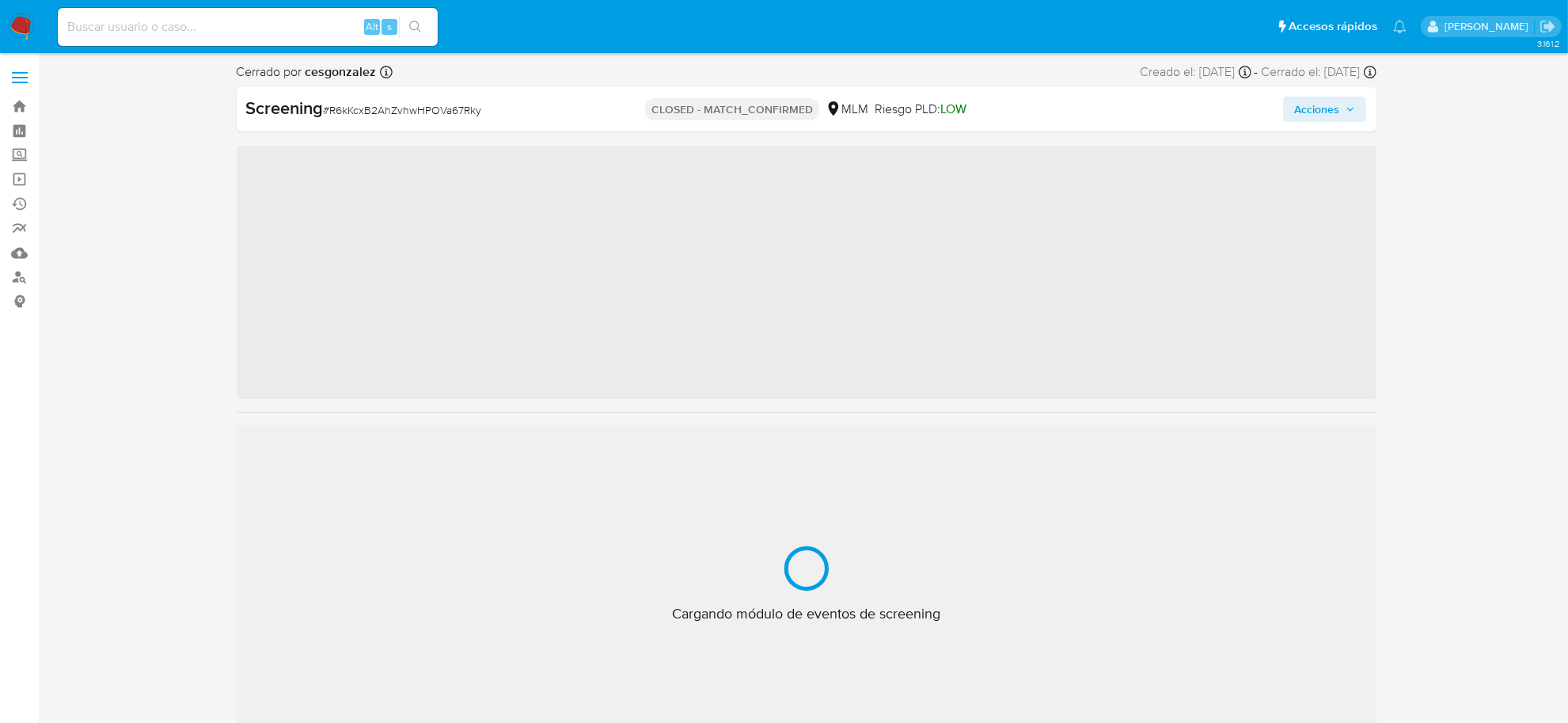
scroll to position [744, 0]
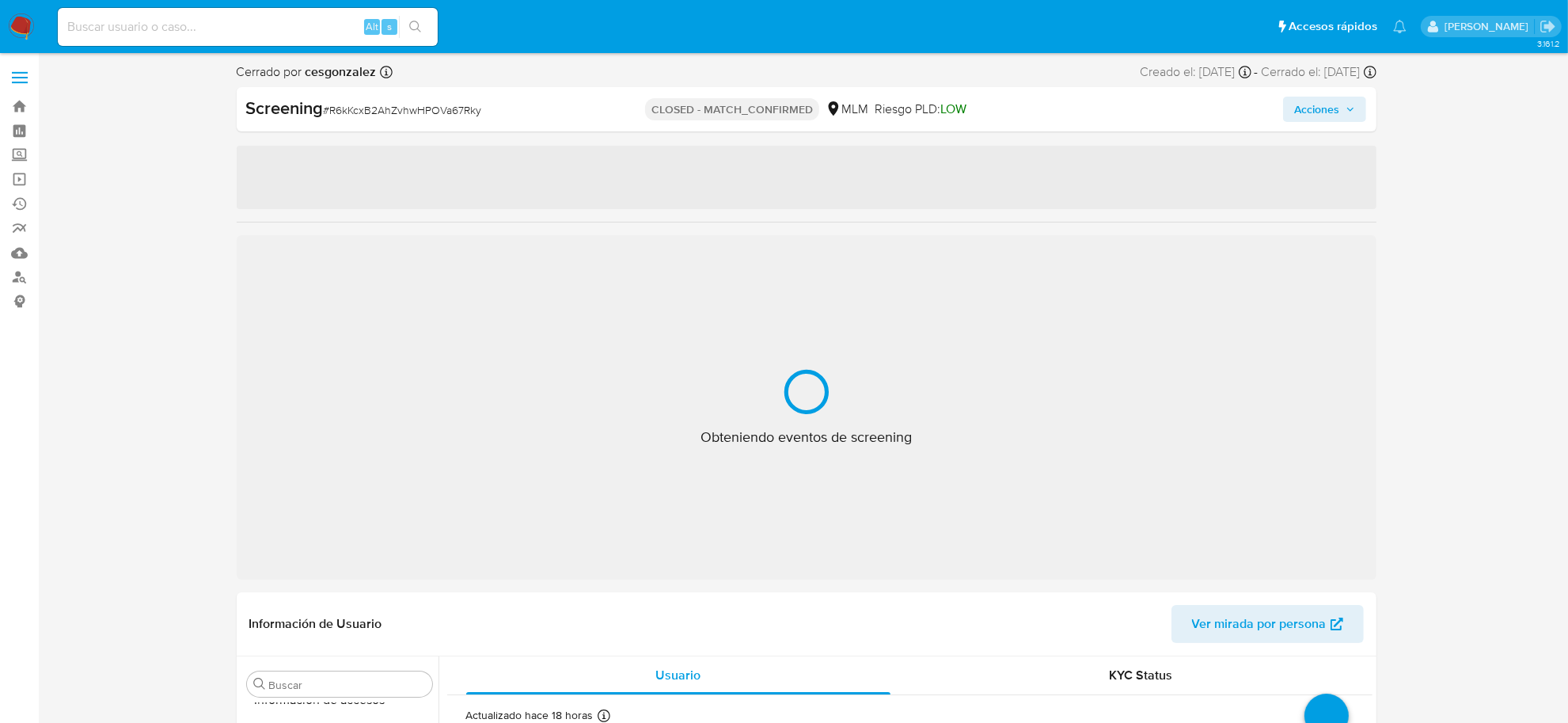
select select "10"
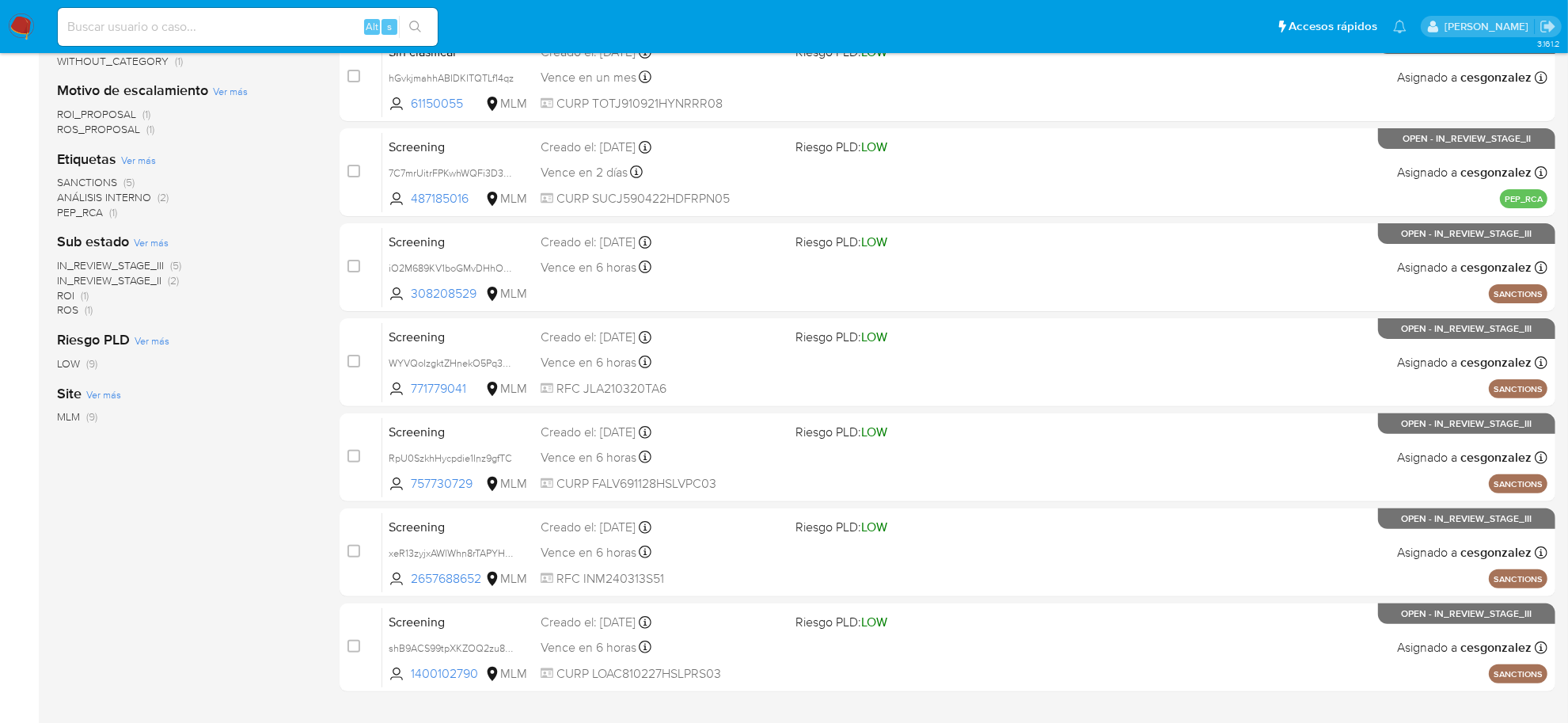
scroll to position [487, 0]
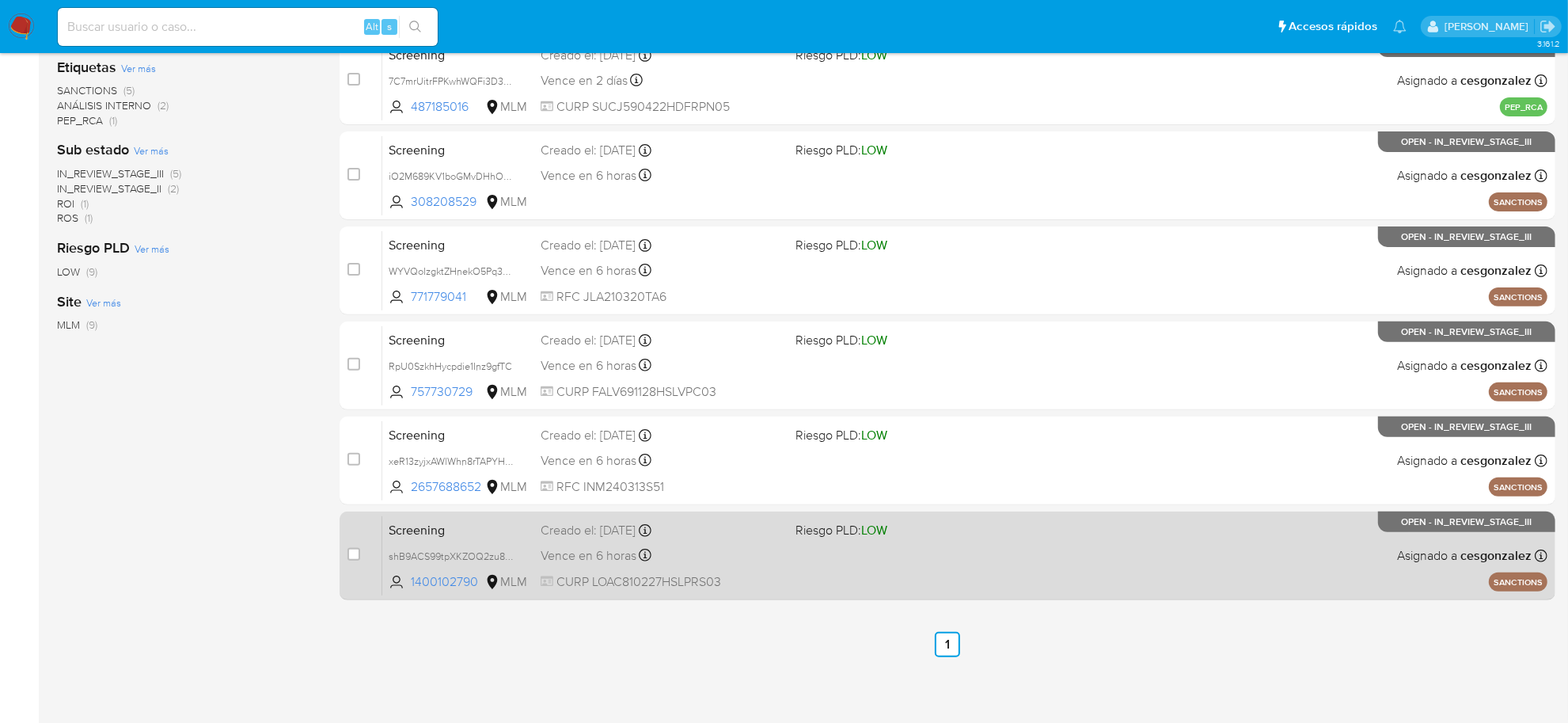
click at [614, 554] on span "Vence en 6 horas" at bounding box center [589, 555] width 96 height 17
click at [556, 563] on div "Vence en 6 horas Vence el [DATE] 04:10:15" at bounding box center [662, 555] width 242 height 22
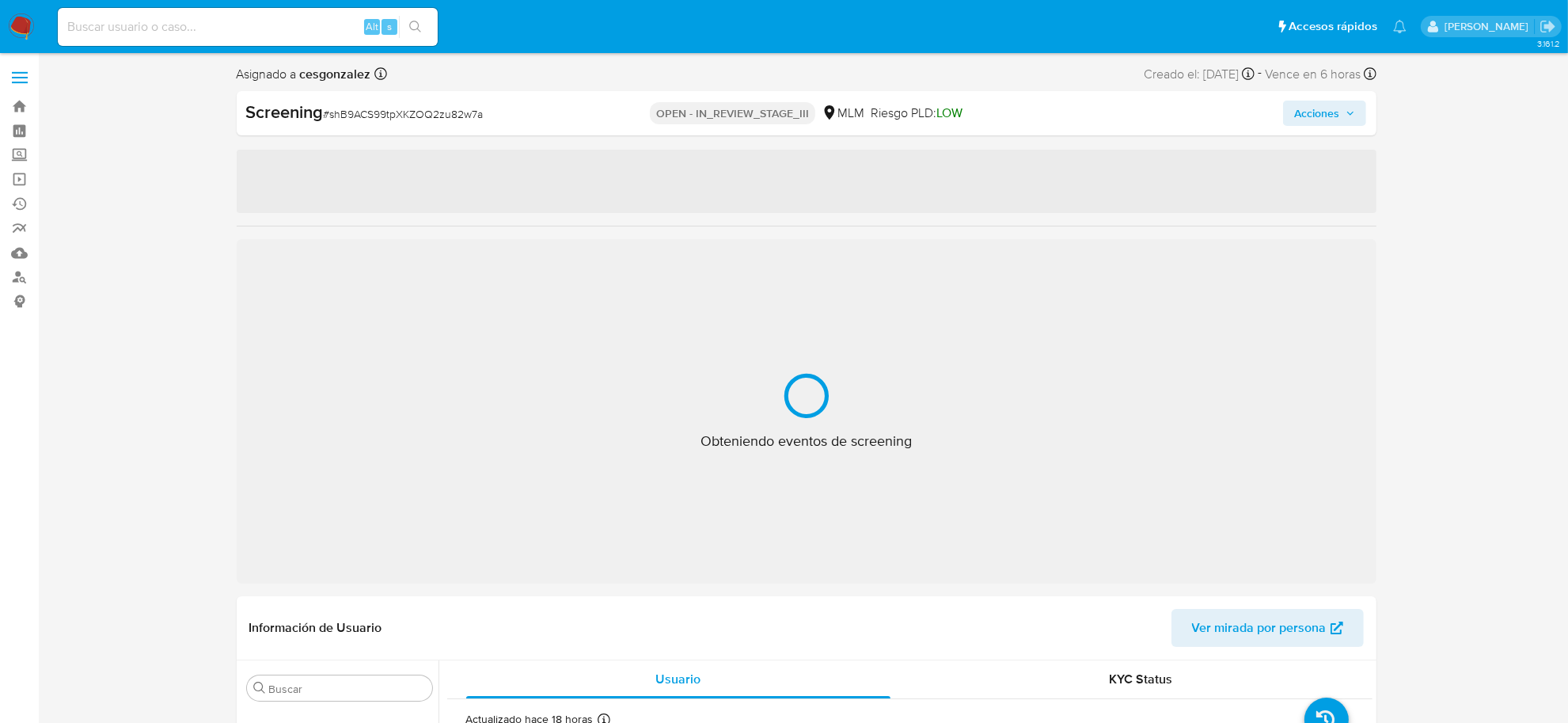
select select "10"
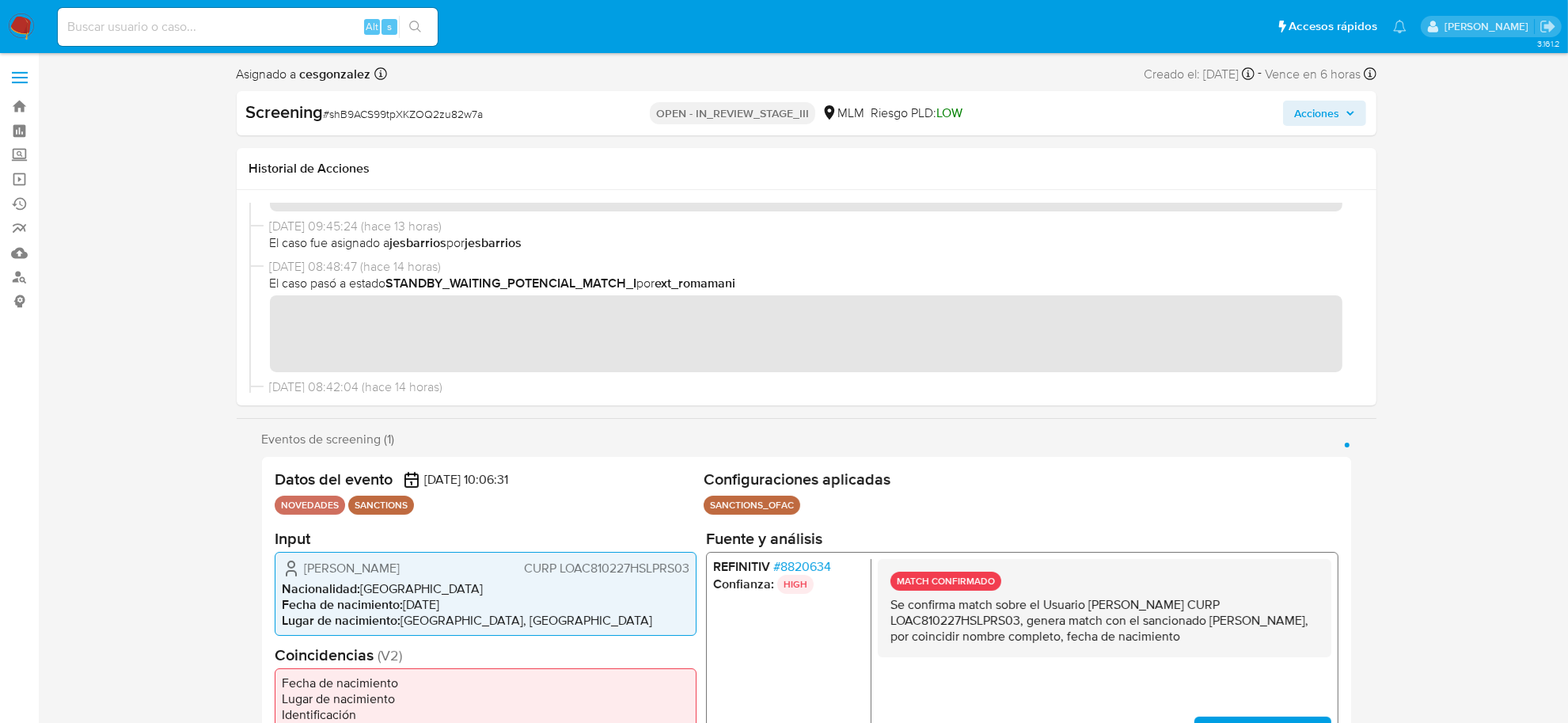
click at [1351, 116] on icon "button" at bounding box center [1350, 113] width 10 height 10
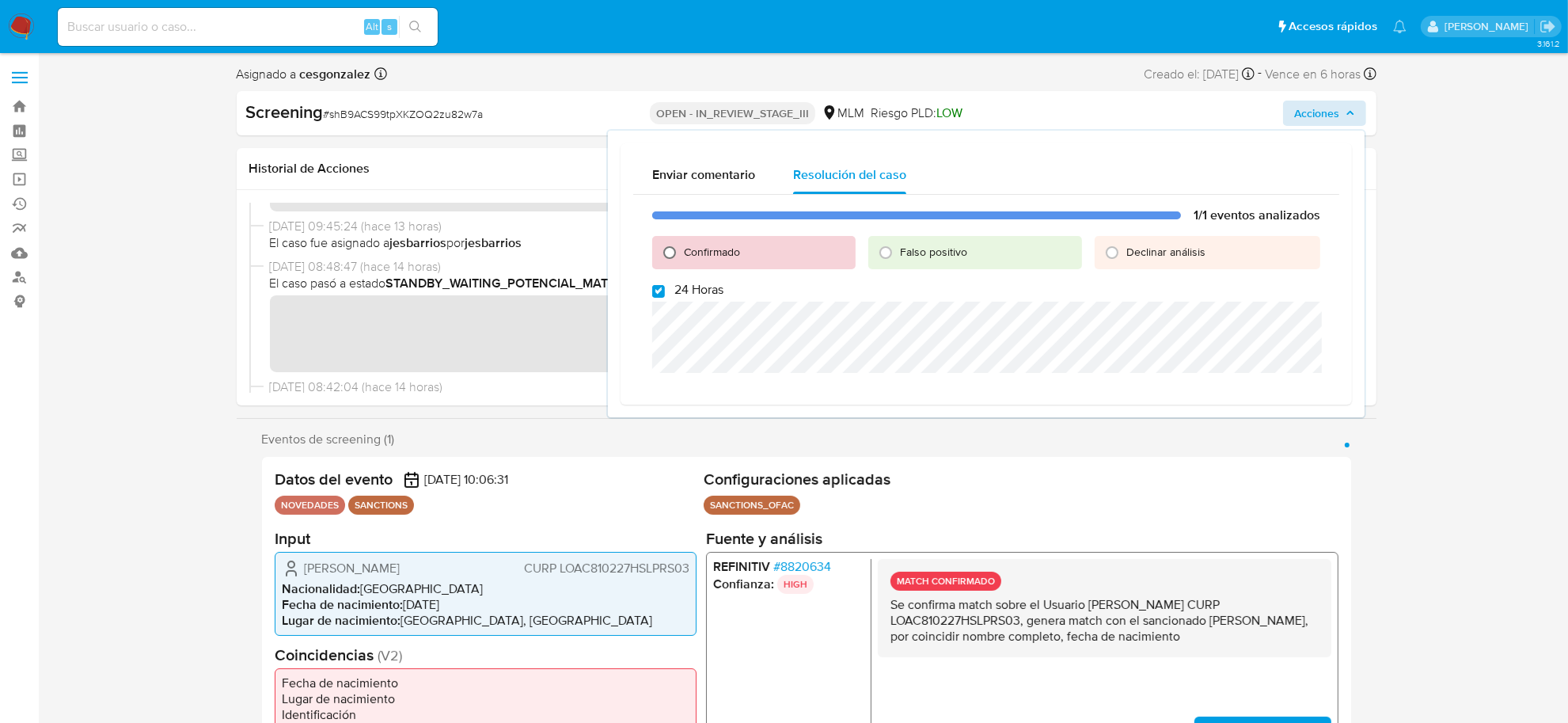
click at [663, 244] on input "Confirmado" at bounding box center [670, 253] width 25 height 25
radio input "true"
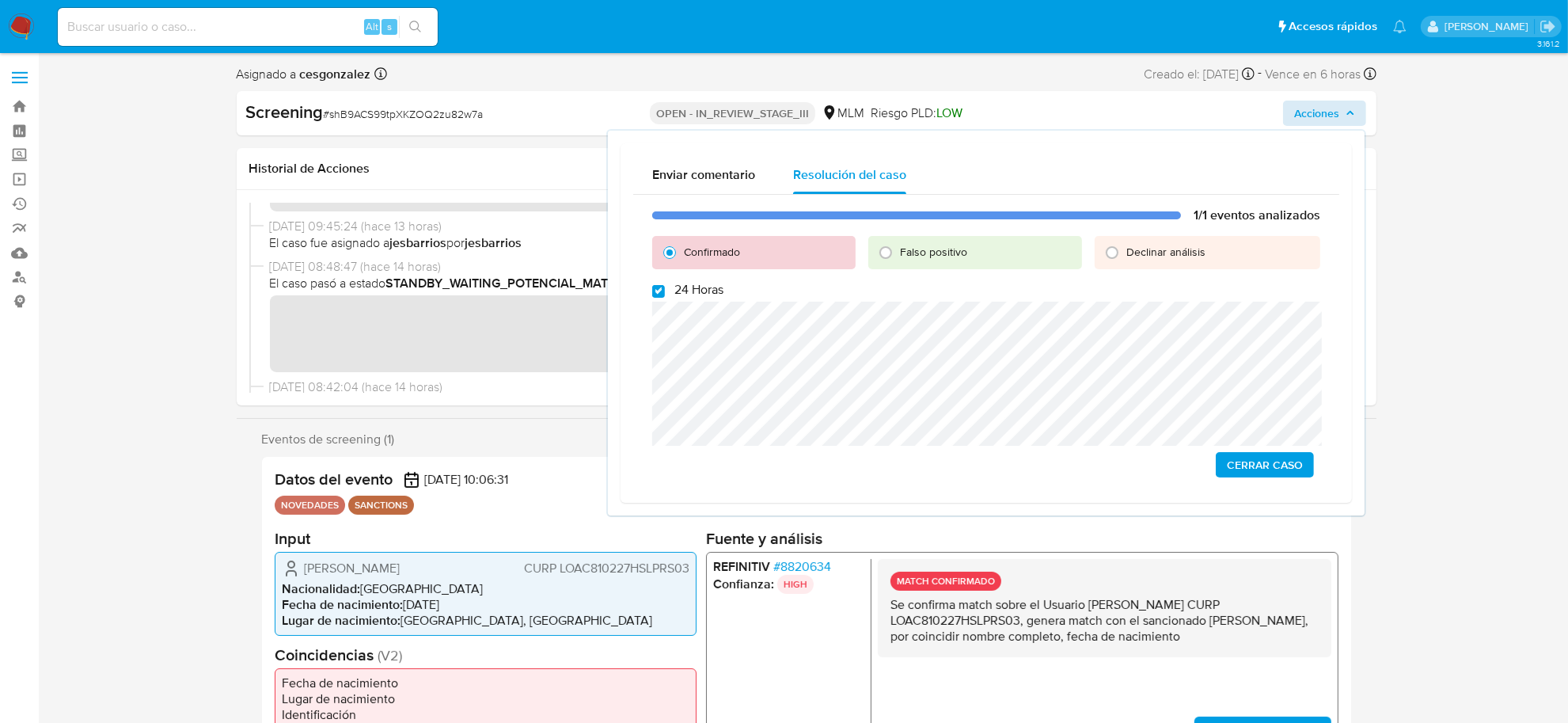
click at [1261, 461] on span "Cerrar Caso" at bounding box center [1265, 464] width 76 height 23
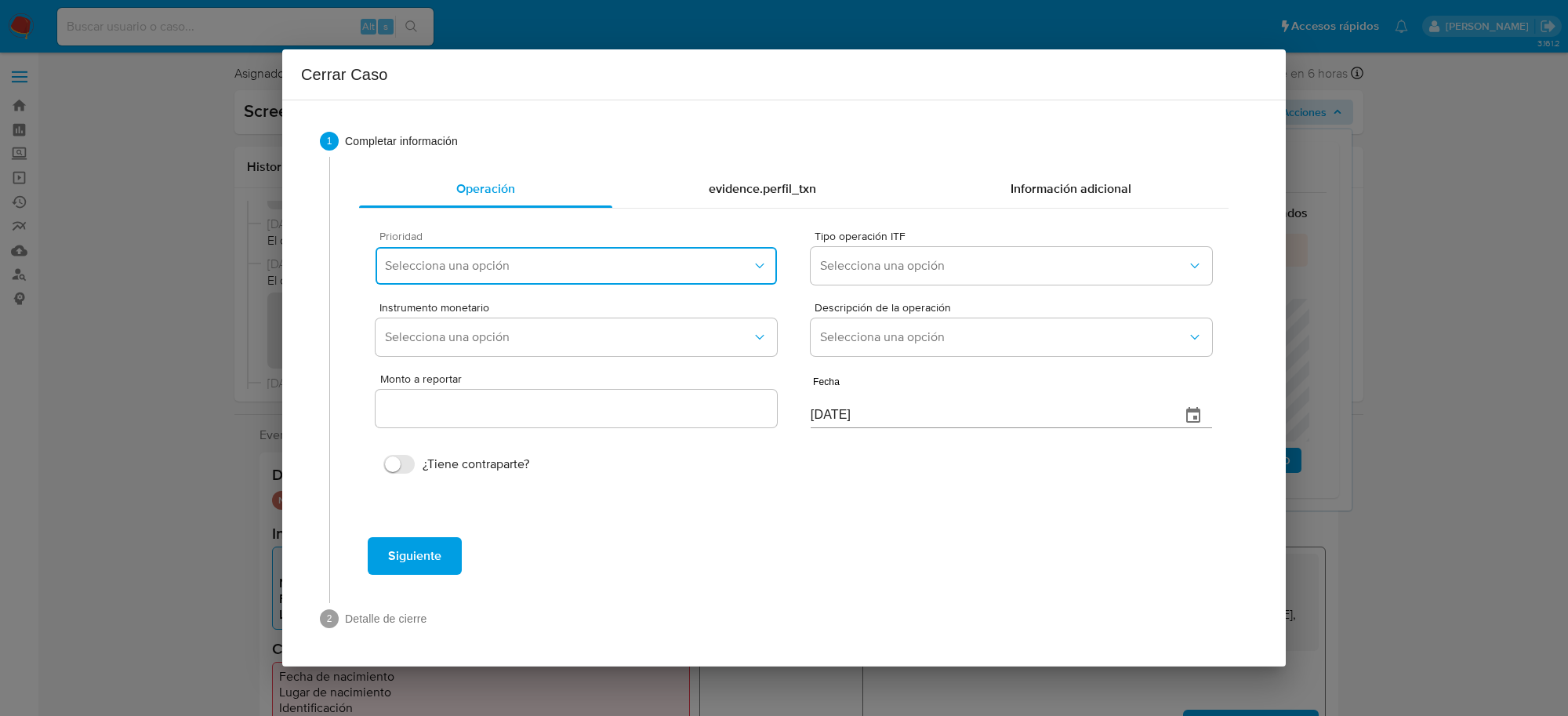
click at [602, 259] on span "Selecciona una opción" at bounding box center [569, 265] width 367 height 16
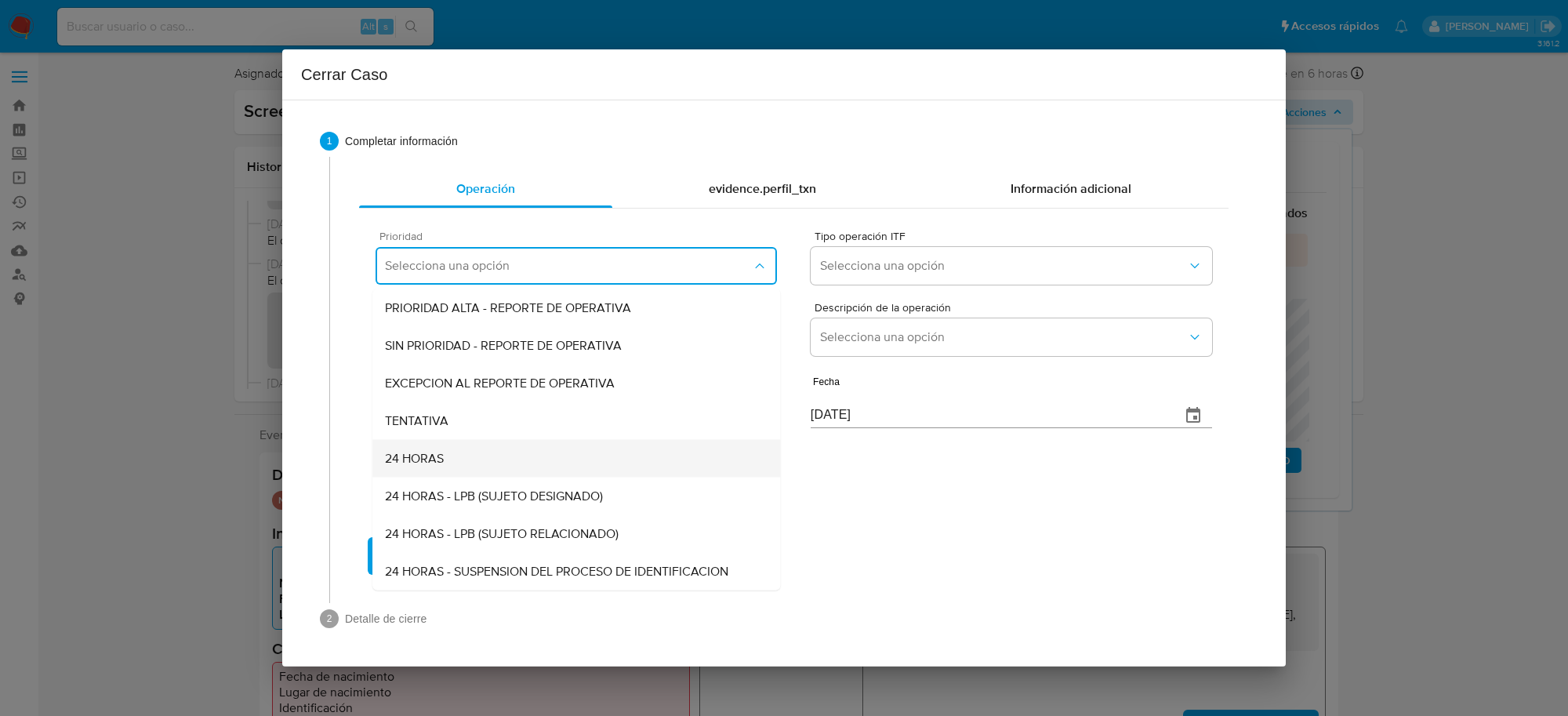
click at [470, 470] on div "24 HORAS" at bounding box center [577, 459] width 383 height 38
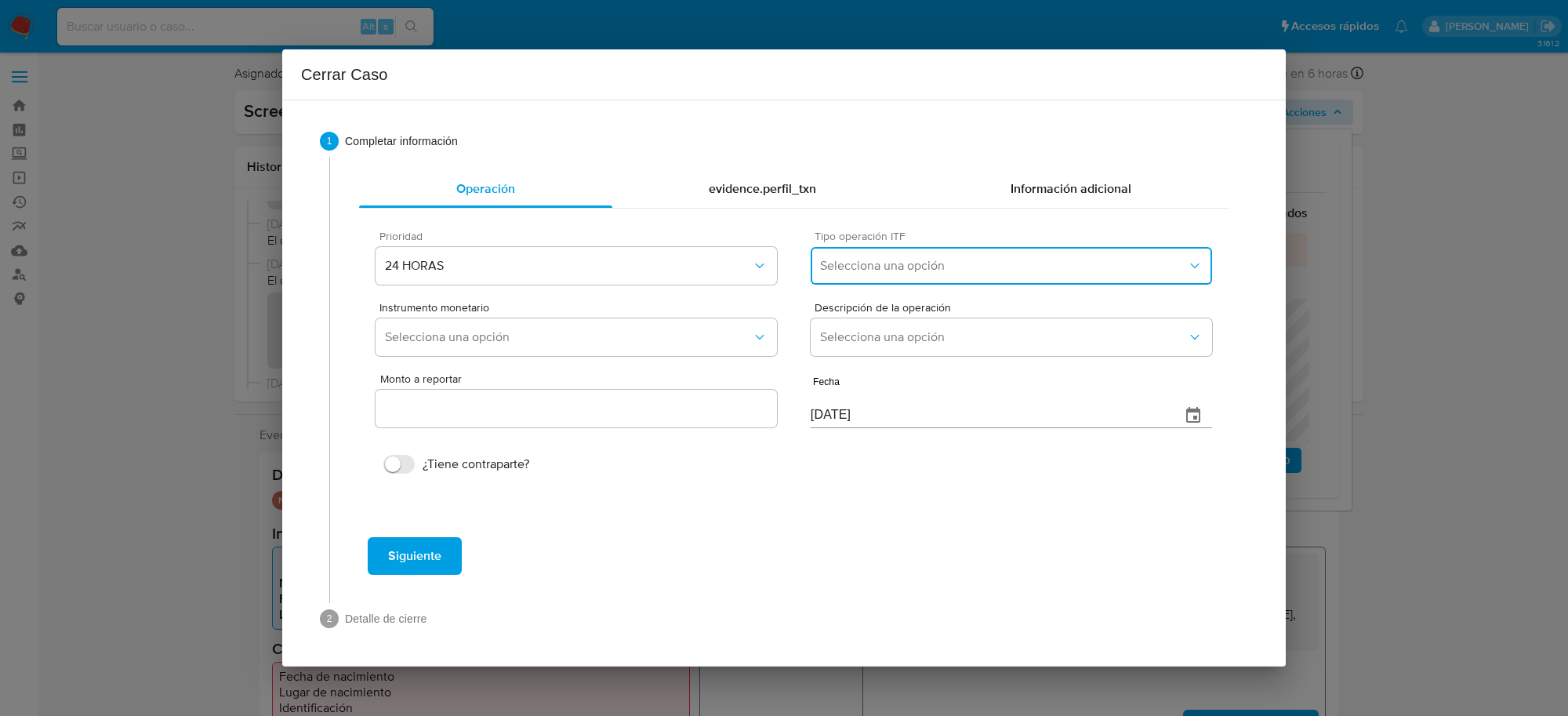
click at [1063, 275] on button "Selecciona una opción" at bounding box center [1011, 265] width 401 height 38
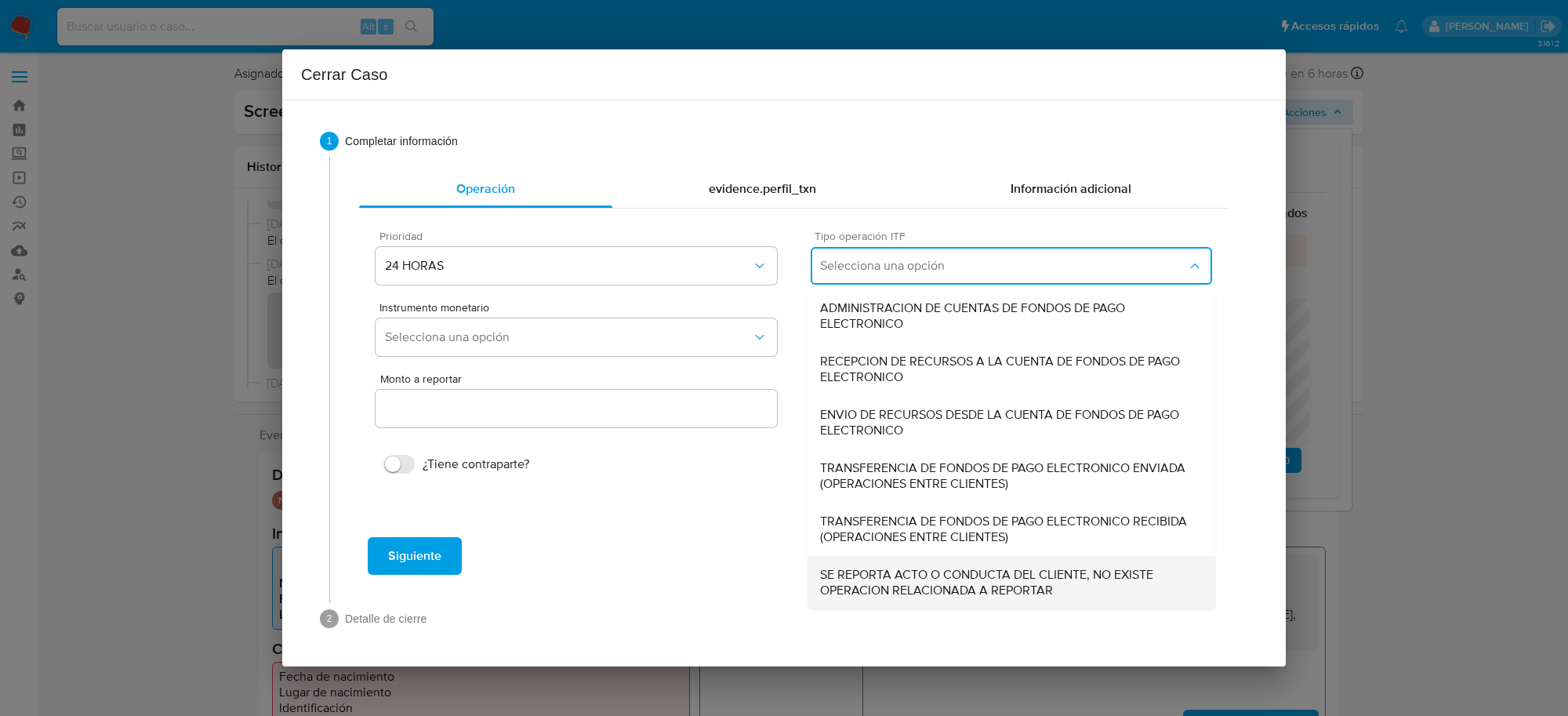
click at [952, 593] on span "SE REPORTA ACTO O CONDUCTA DEL CLIENTE, NO EXISTE OPERACION RELACIONADA A REPOR…" at bounding box center [1011, 582] width 383 height 31
type input "0.00"
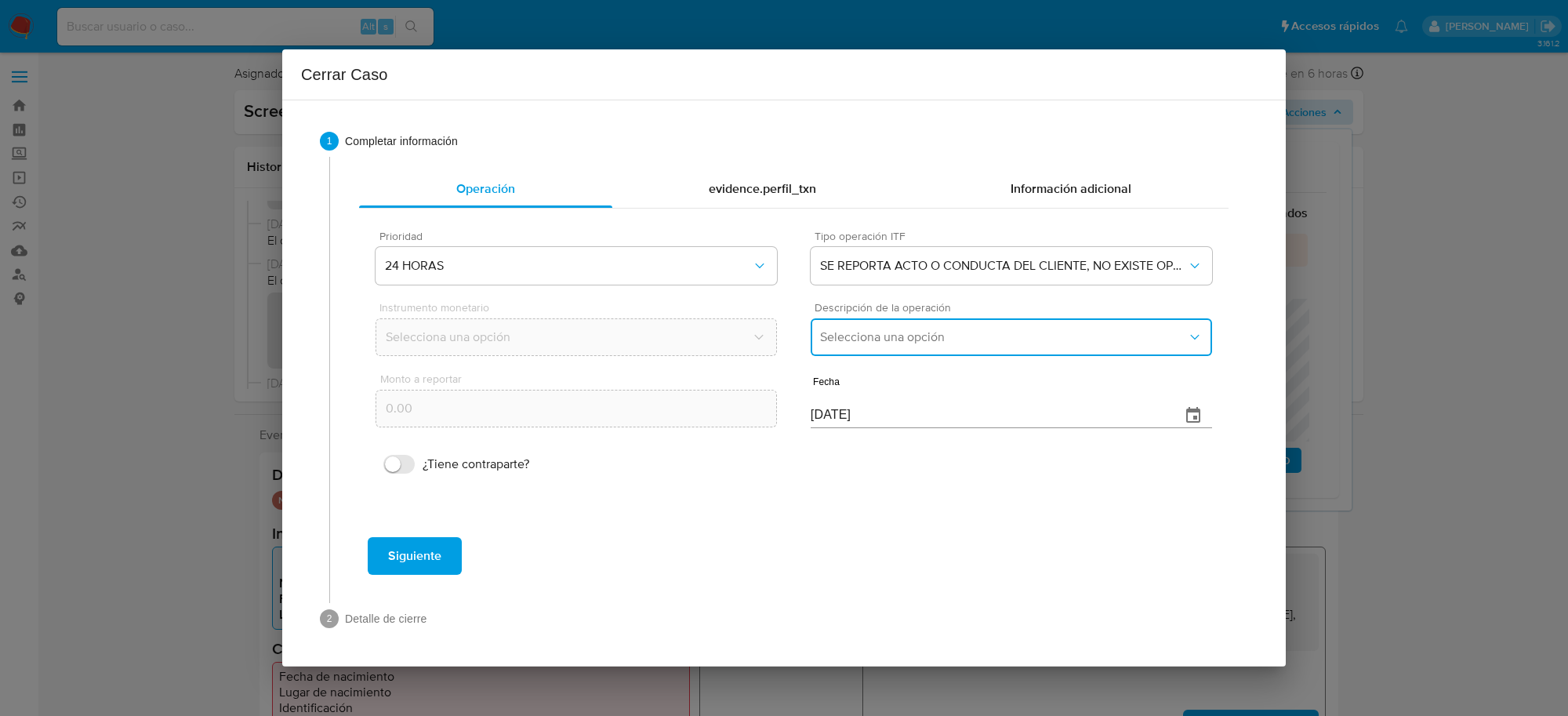
click at [906, 340] on span "Selecciona una opción" at bounding box center [1003, 337] width 367 height 16
click at [911, 390] on div "REPORTE DE 24 HORAS" at bounding box center [1011, 379] width 383 height 38
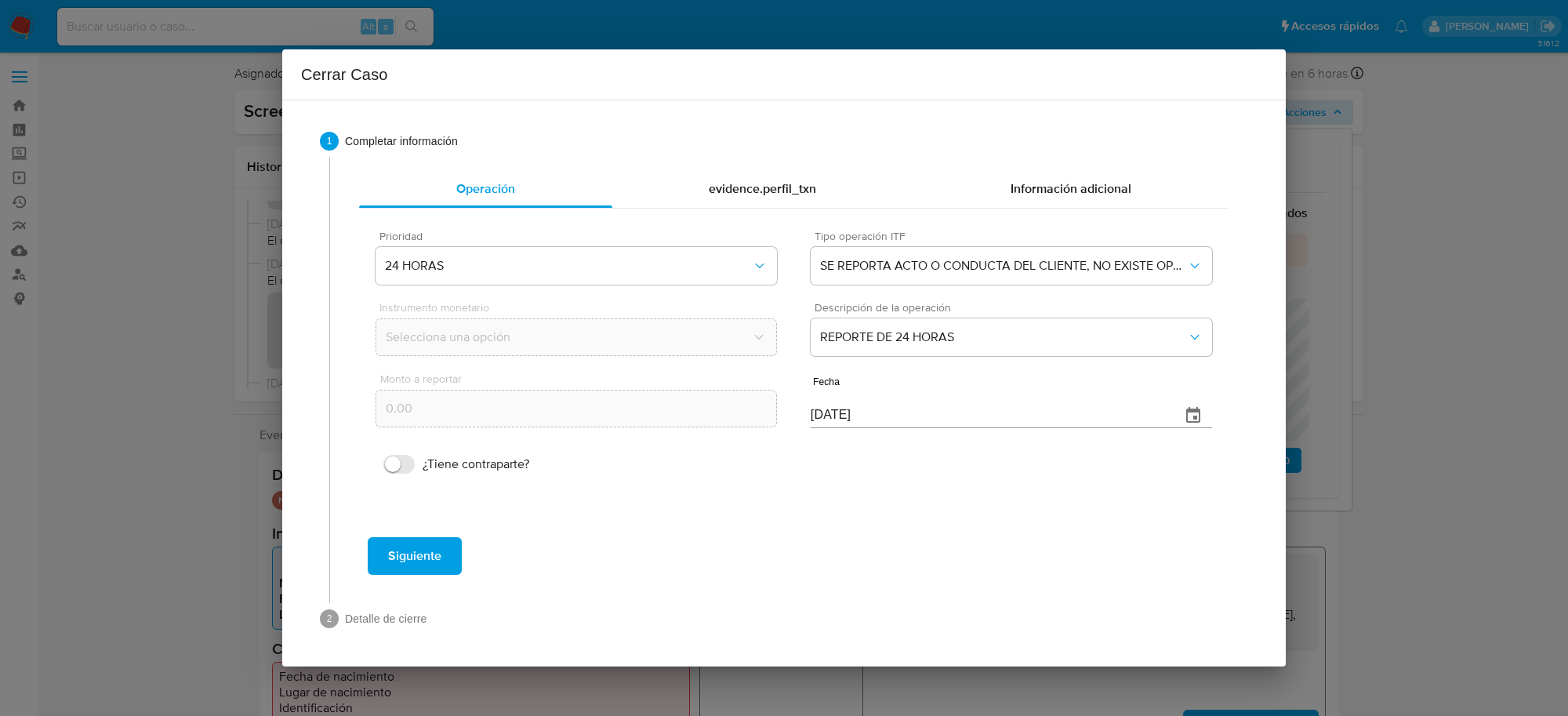
click at [426, 555] on span "Siguiente" at bounding box center [415, 555] width 54 height 35
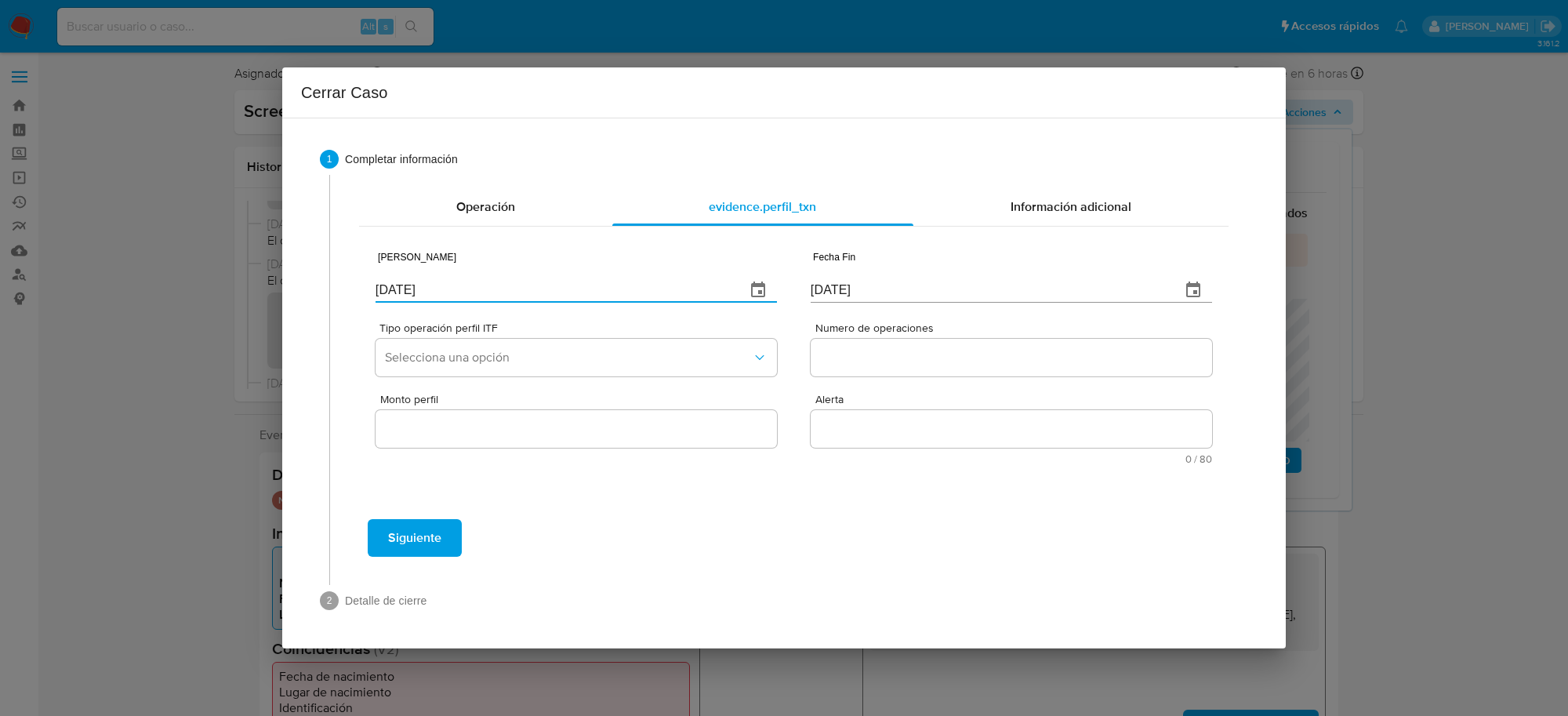
click at [417, 292] on input "07/10/2025" at bounding box center [554, 290] width 358 height 25
type input "01/01/2025"
type input "01/07/2025"
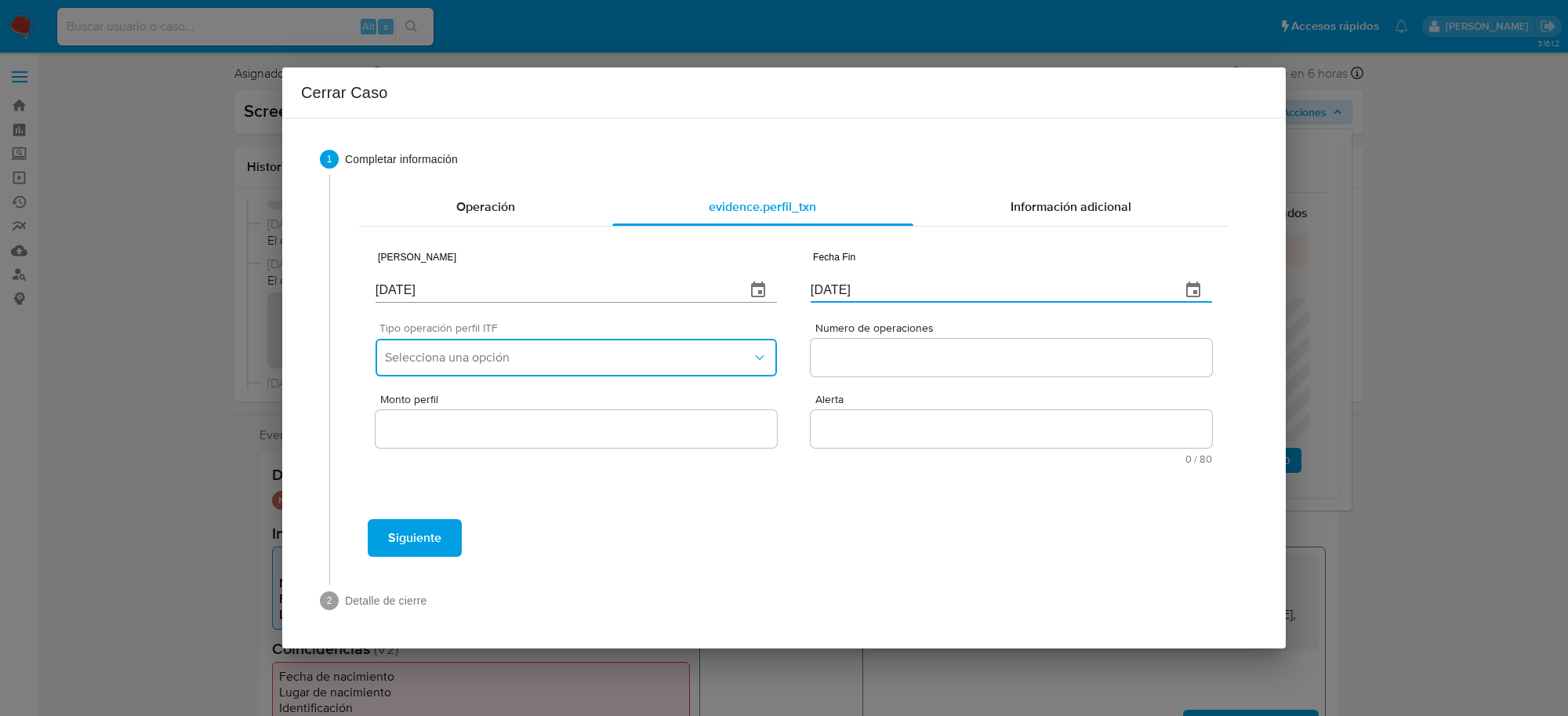
click at [431, 345] on button "Selecciona una opción" at bounding box center [576, 358] width 401 height 38
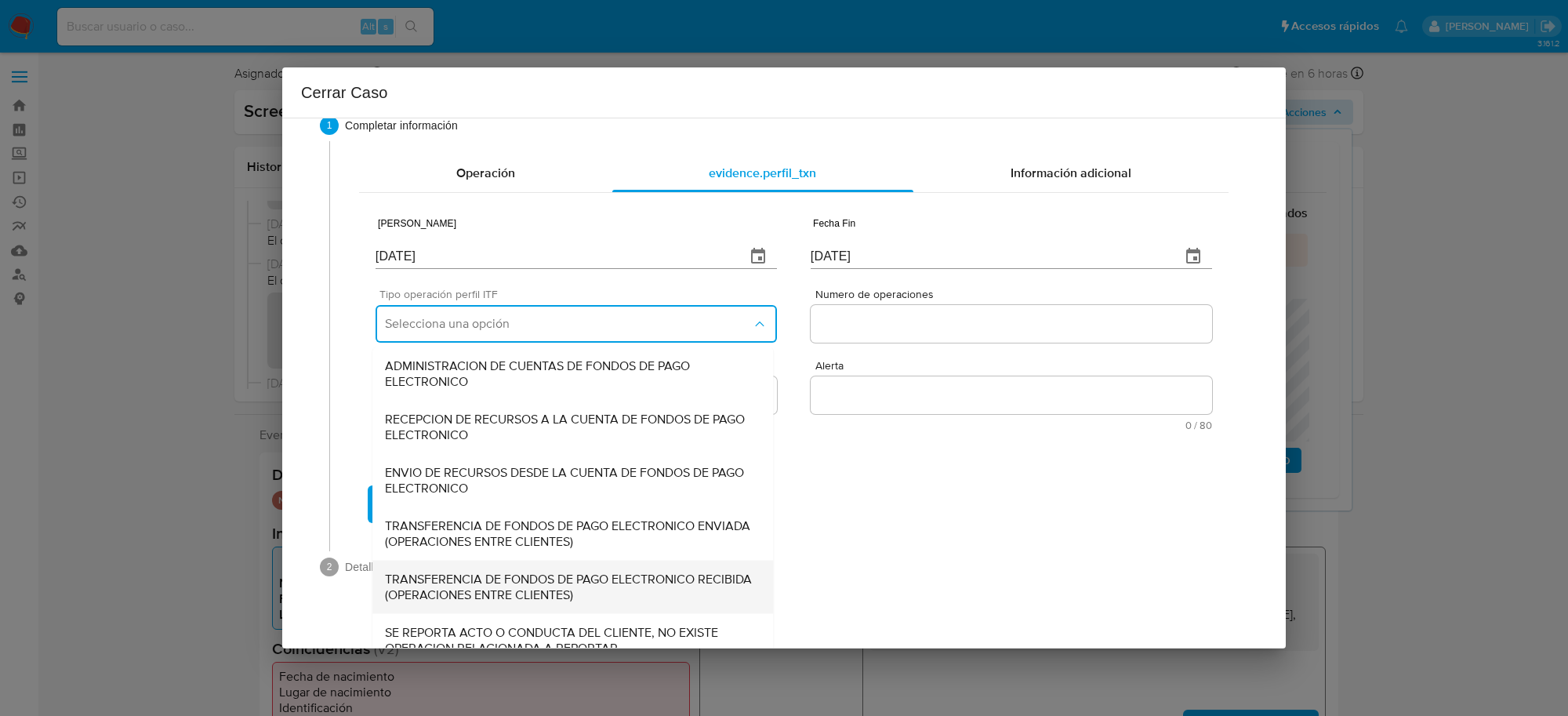
scroll to position [53, 0]
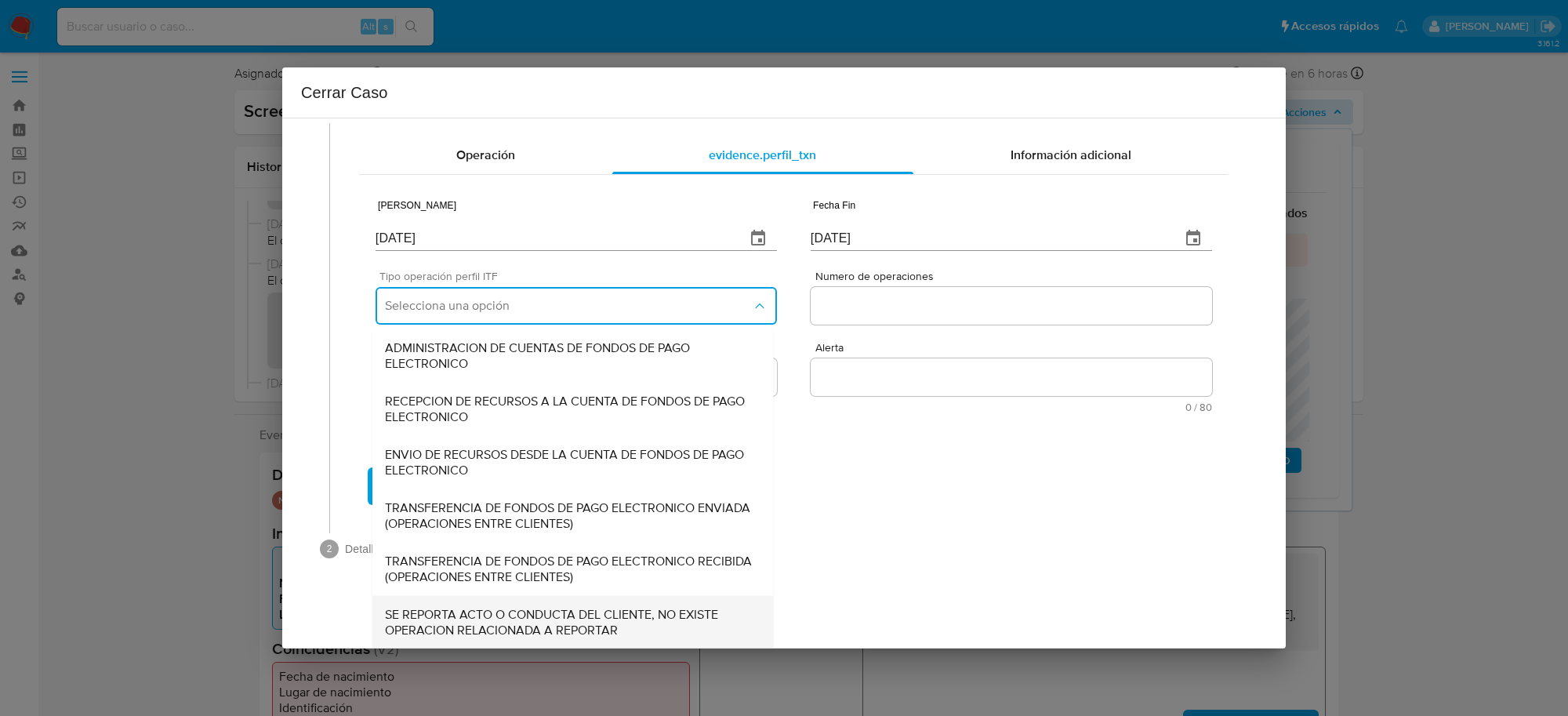
click at [502, 631] on span "SE REPORTA ACTO O CONDUCTA DEL CLIENTE, NO EXISTE OPERACION RELACIONADA A REPOR…" at bounding box center [573, 621] width 375 height 31
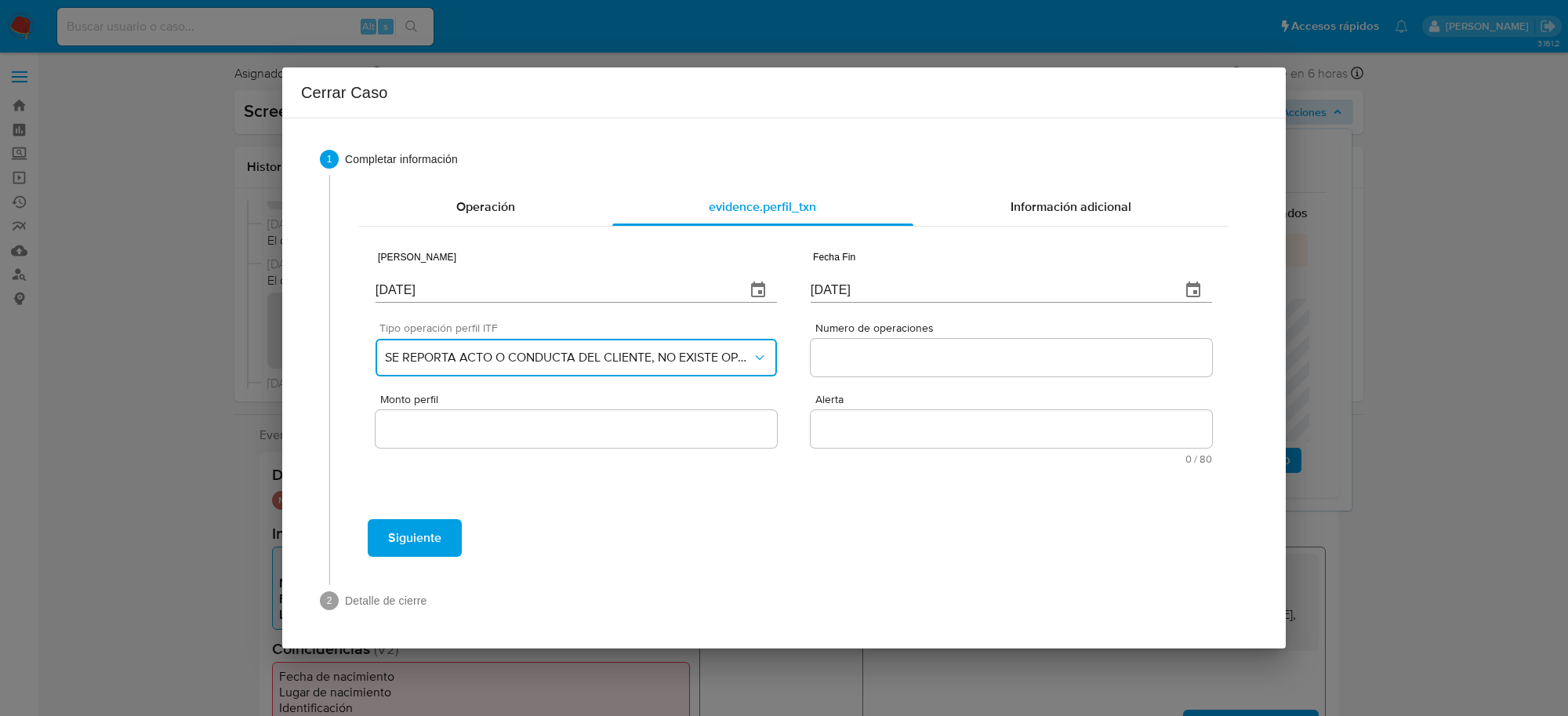
scroll to position [0, 0]
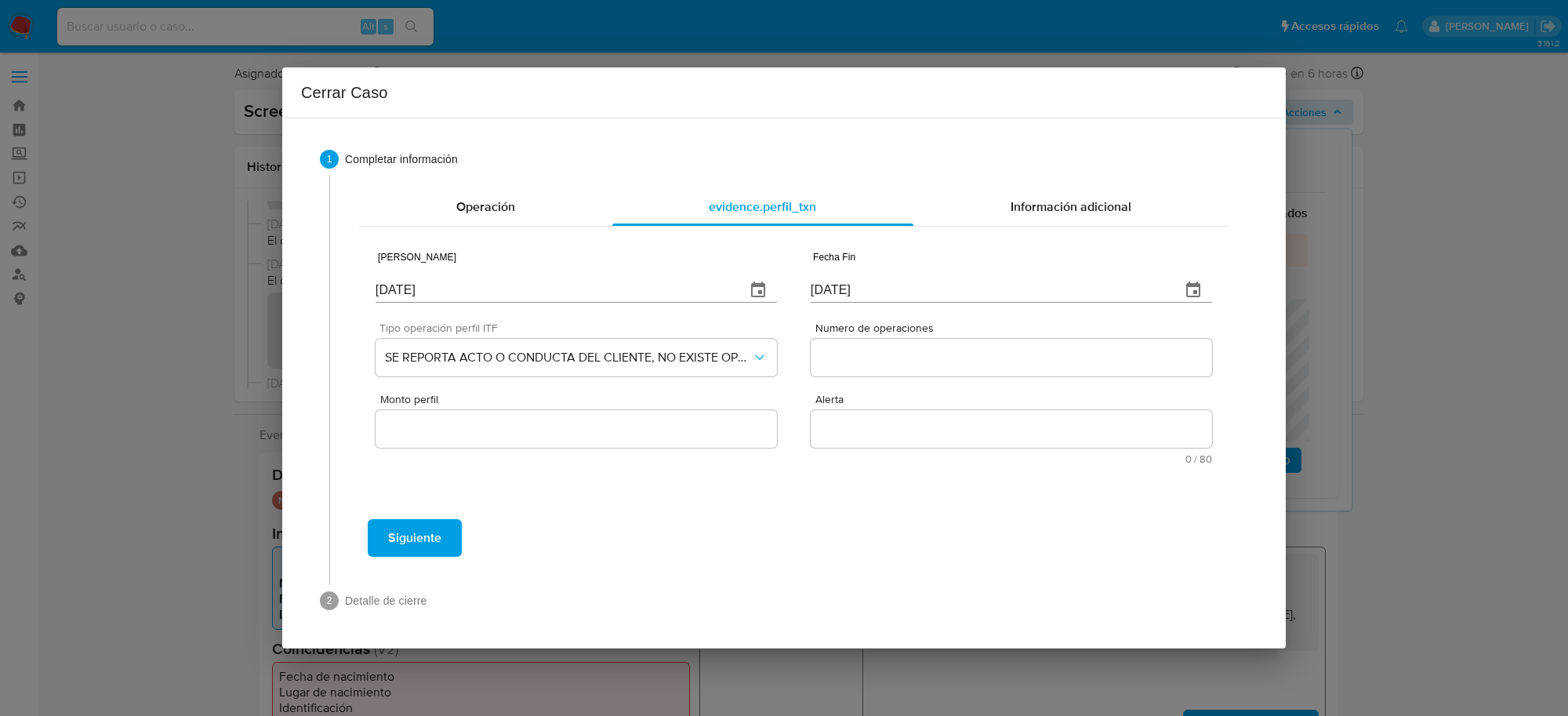
click at [940, 377] on div "Numero de operaciones" at bounding box center [1011, 352] width 401 height 61
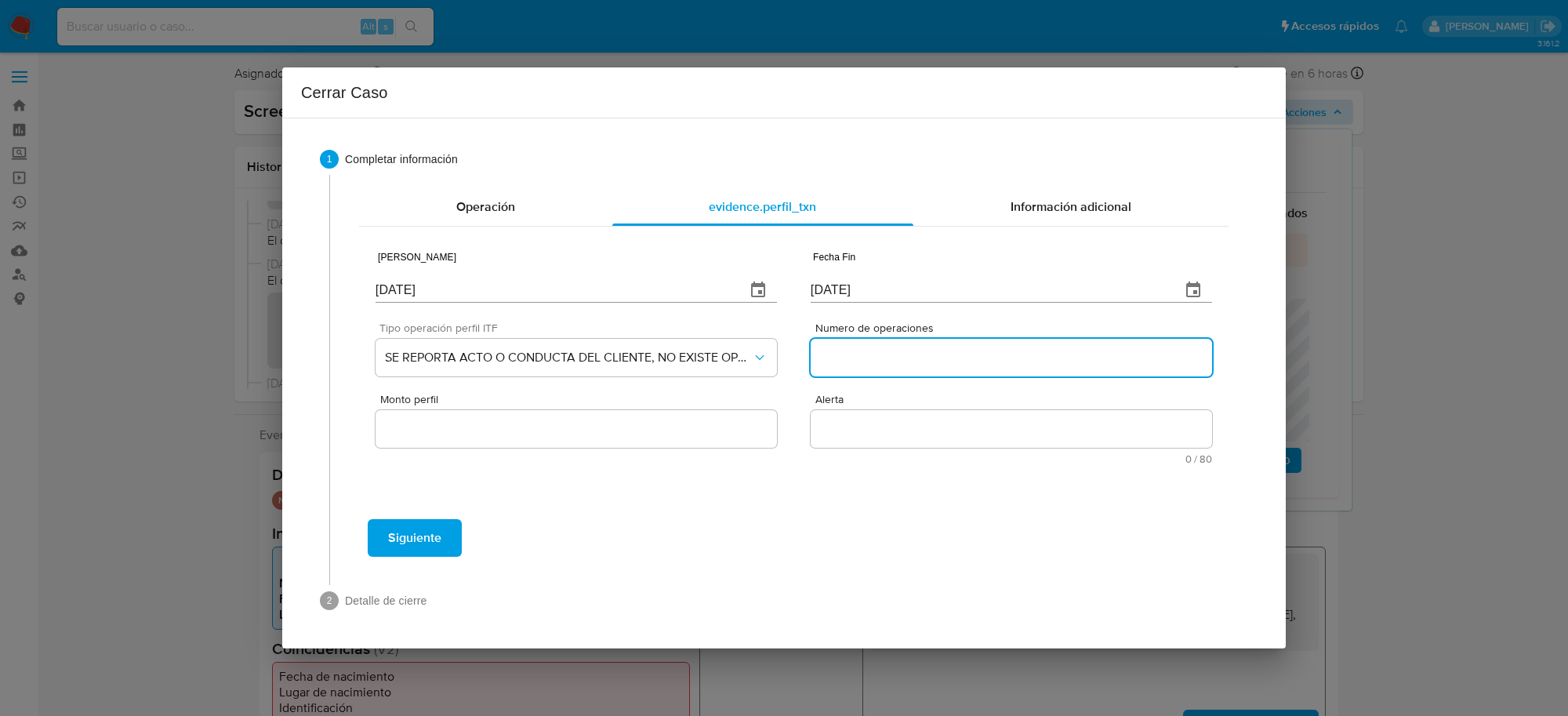
click at [941, 363] on input "Numero de operaciones" at bounding box center [1011, 357] width 401 height 21
type input "0"
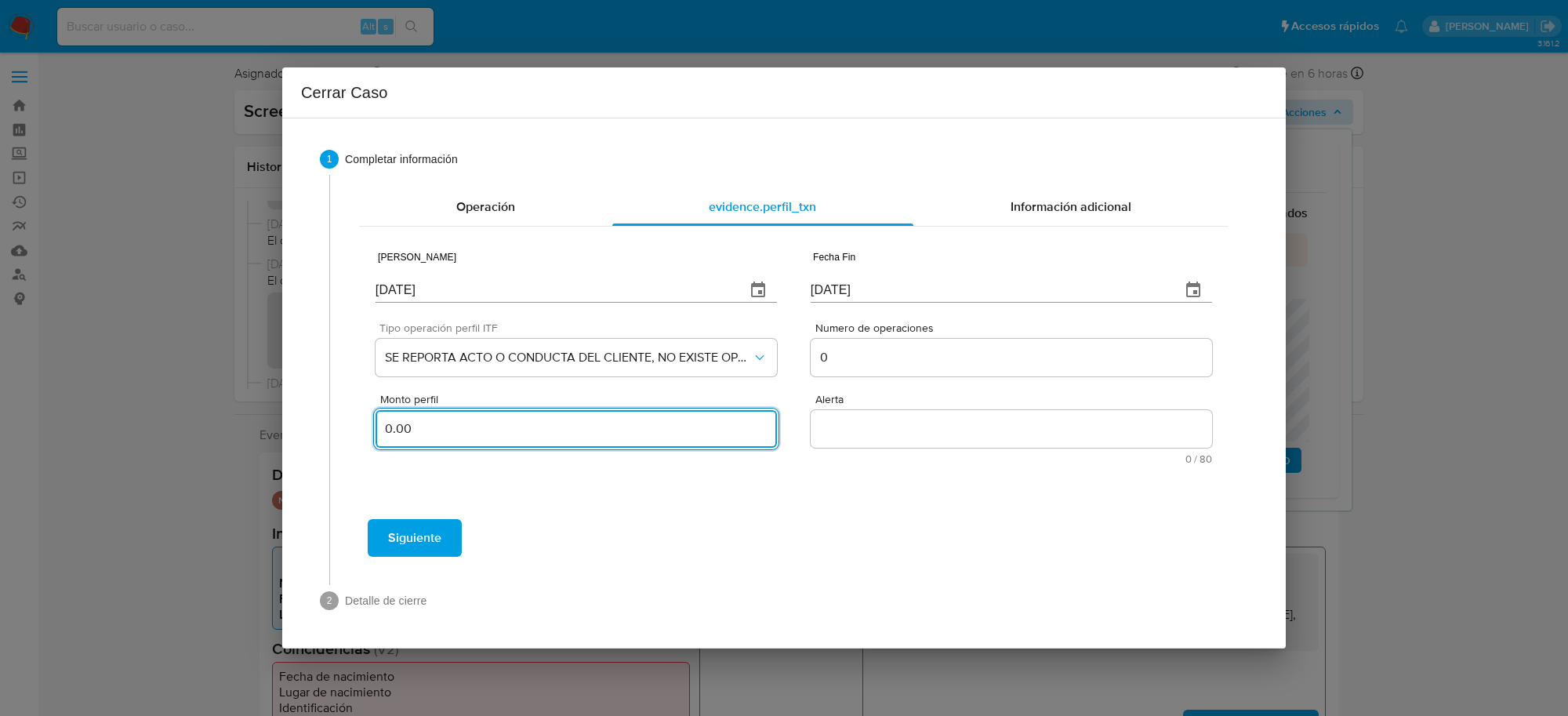
type input "0.00"
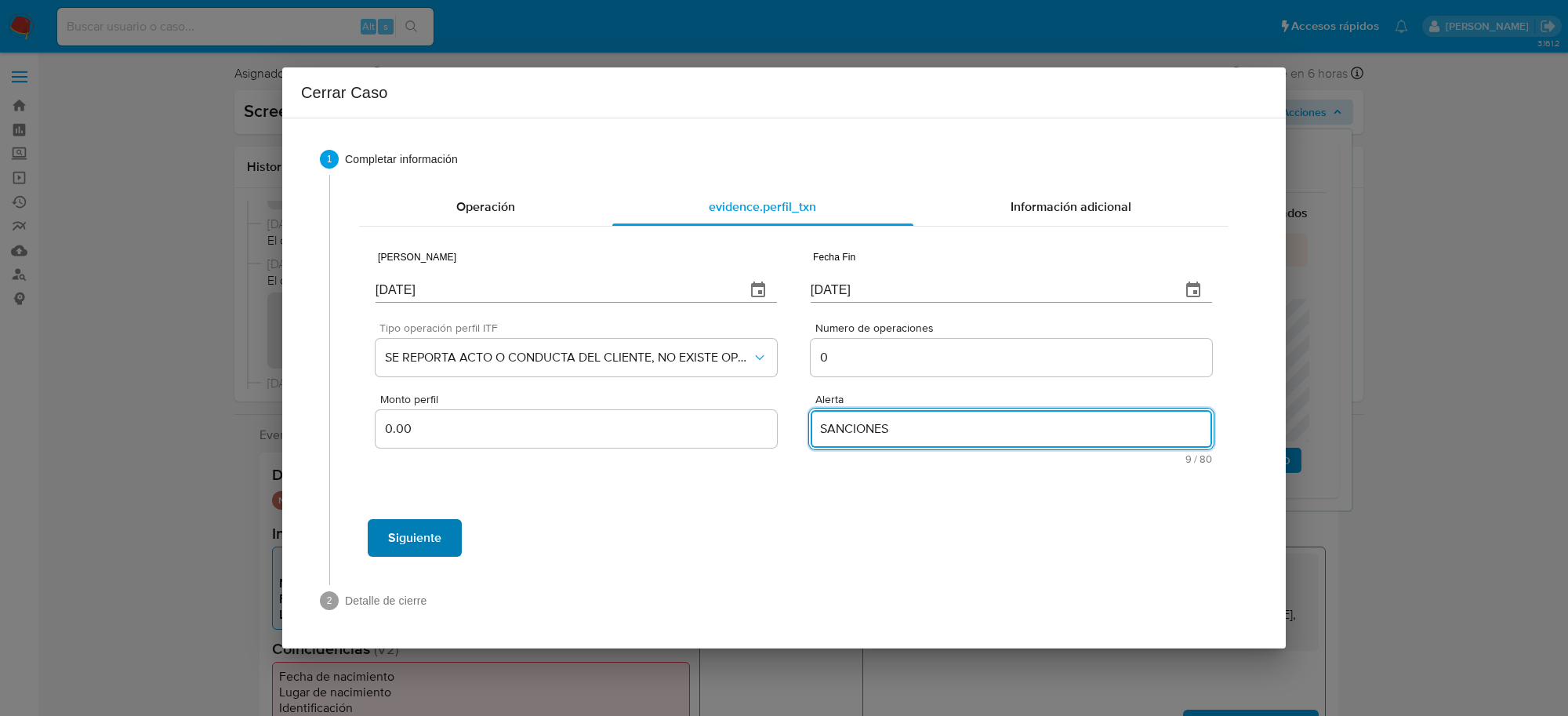
type textarea "SANCIONES"
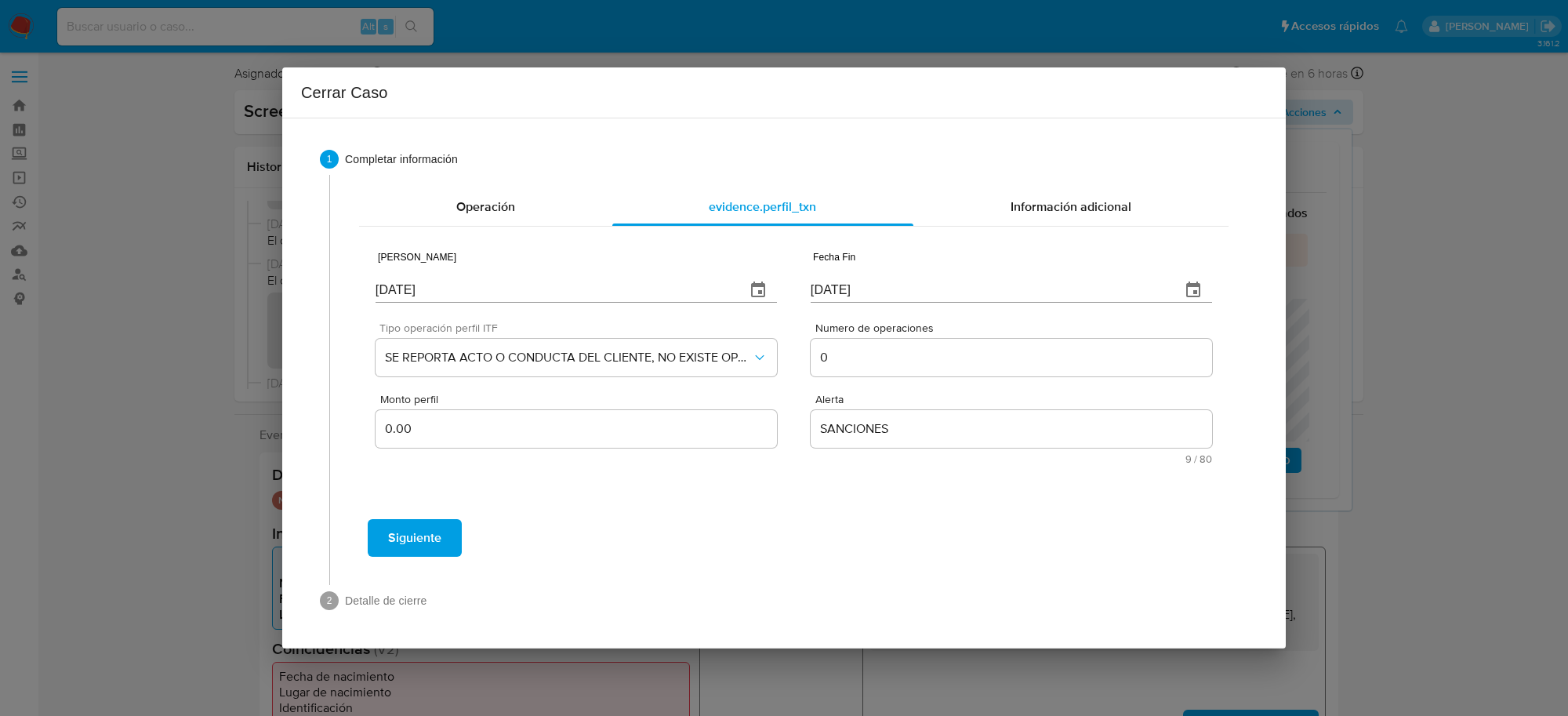
click at [414, 534] on span "Siguiente" at bounding box center [415, 537] width 54 height 35
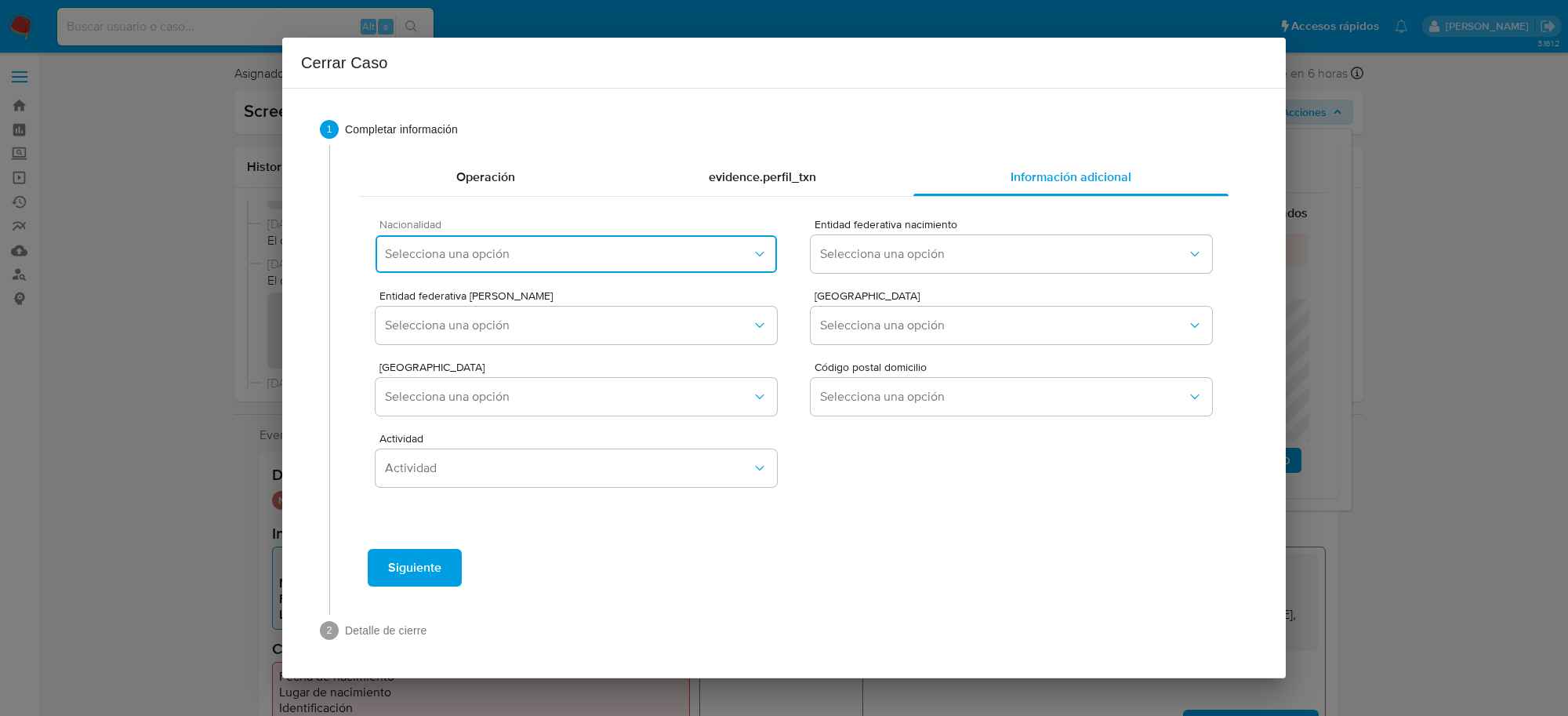
click at [626, 244] on button "Selecciona una opción" at bounding box center [576, 254] width 401 height 38
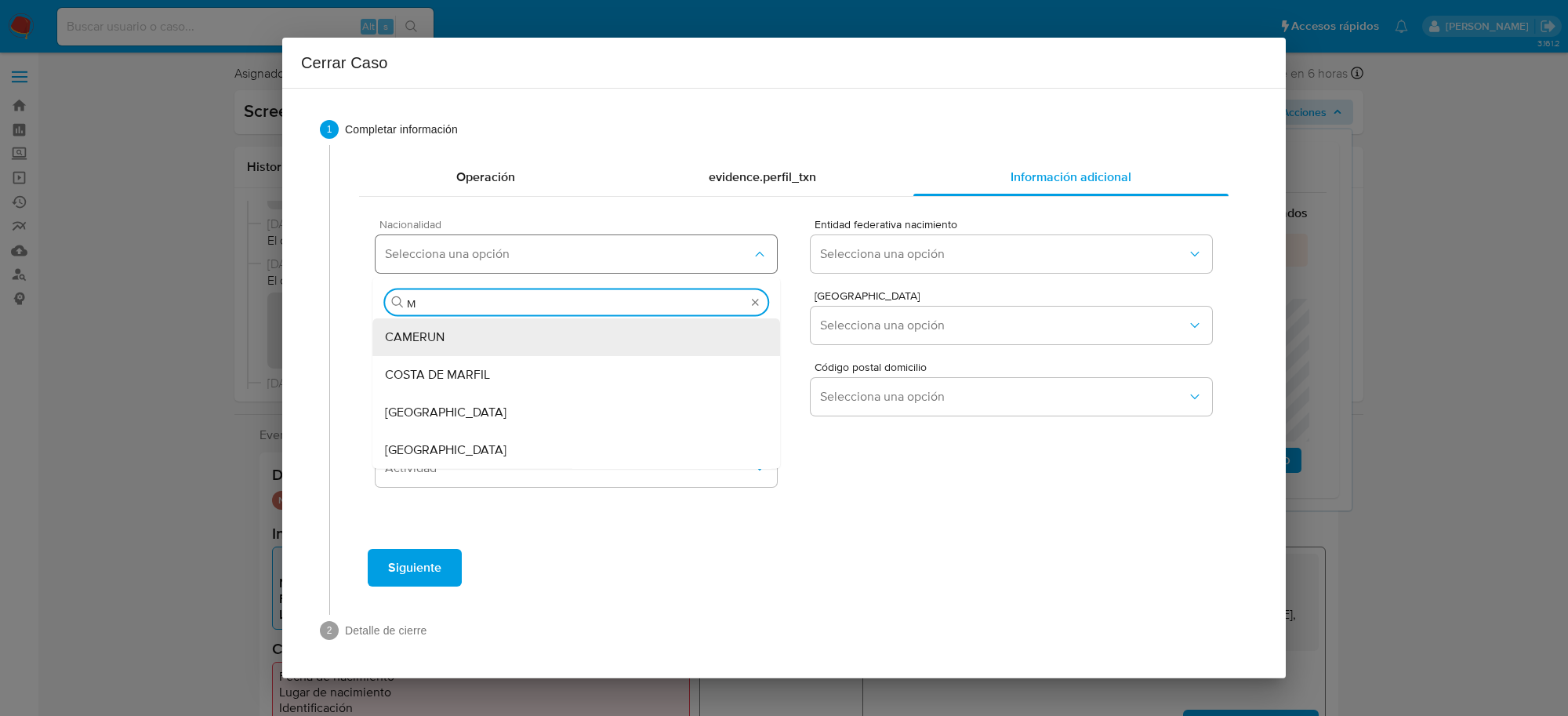
type input "ME"
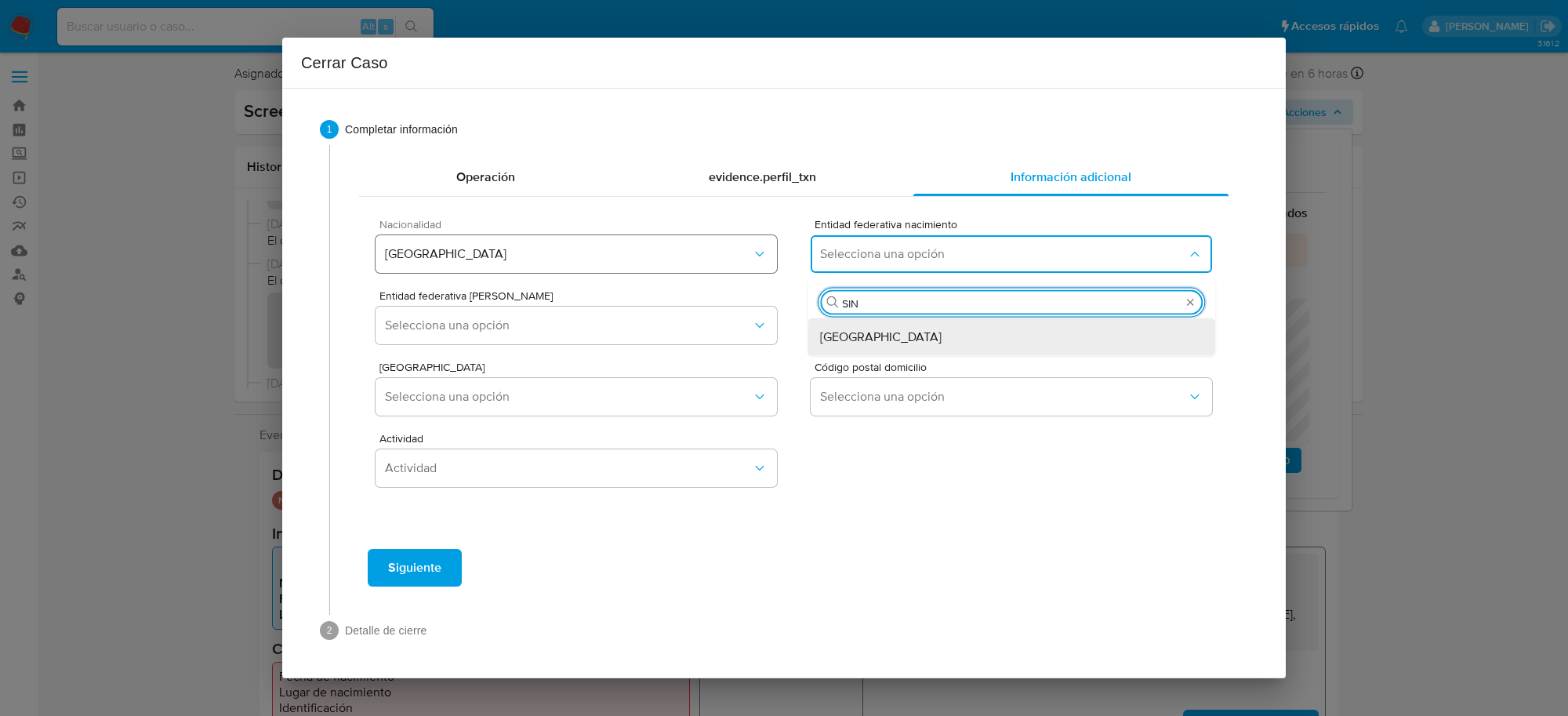
type input "SINA"
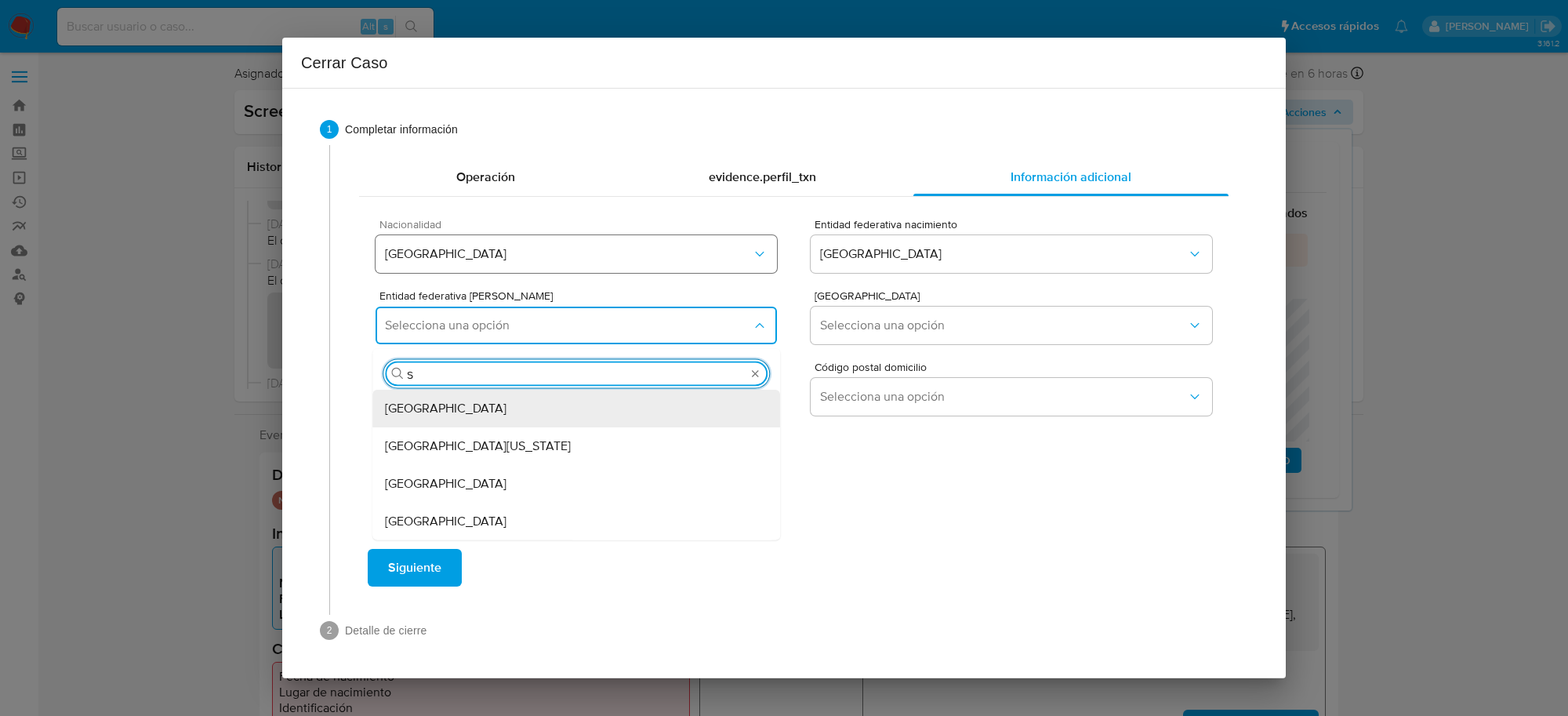
type input "SI"
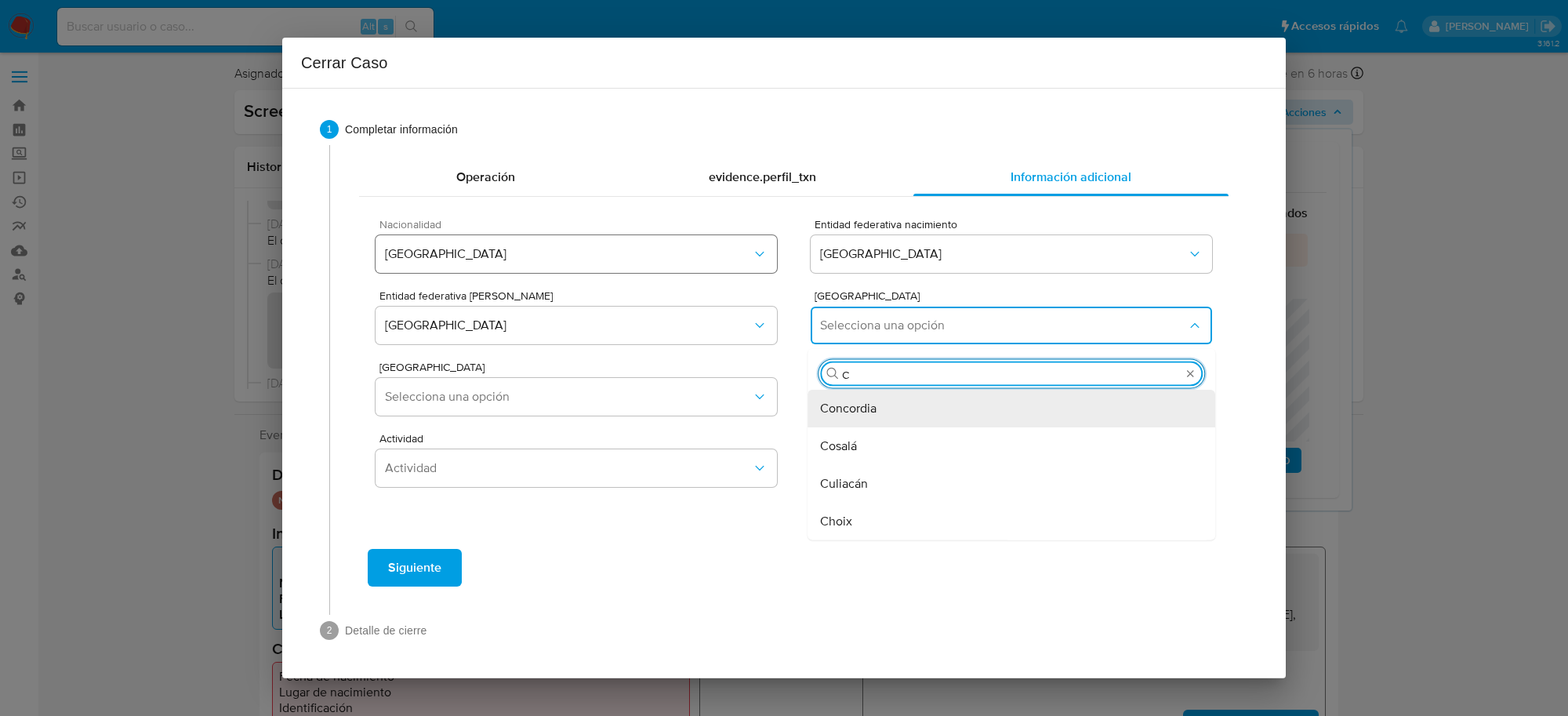
type input "CU"
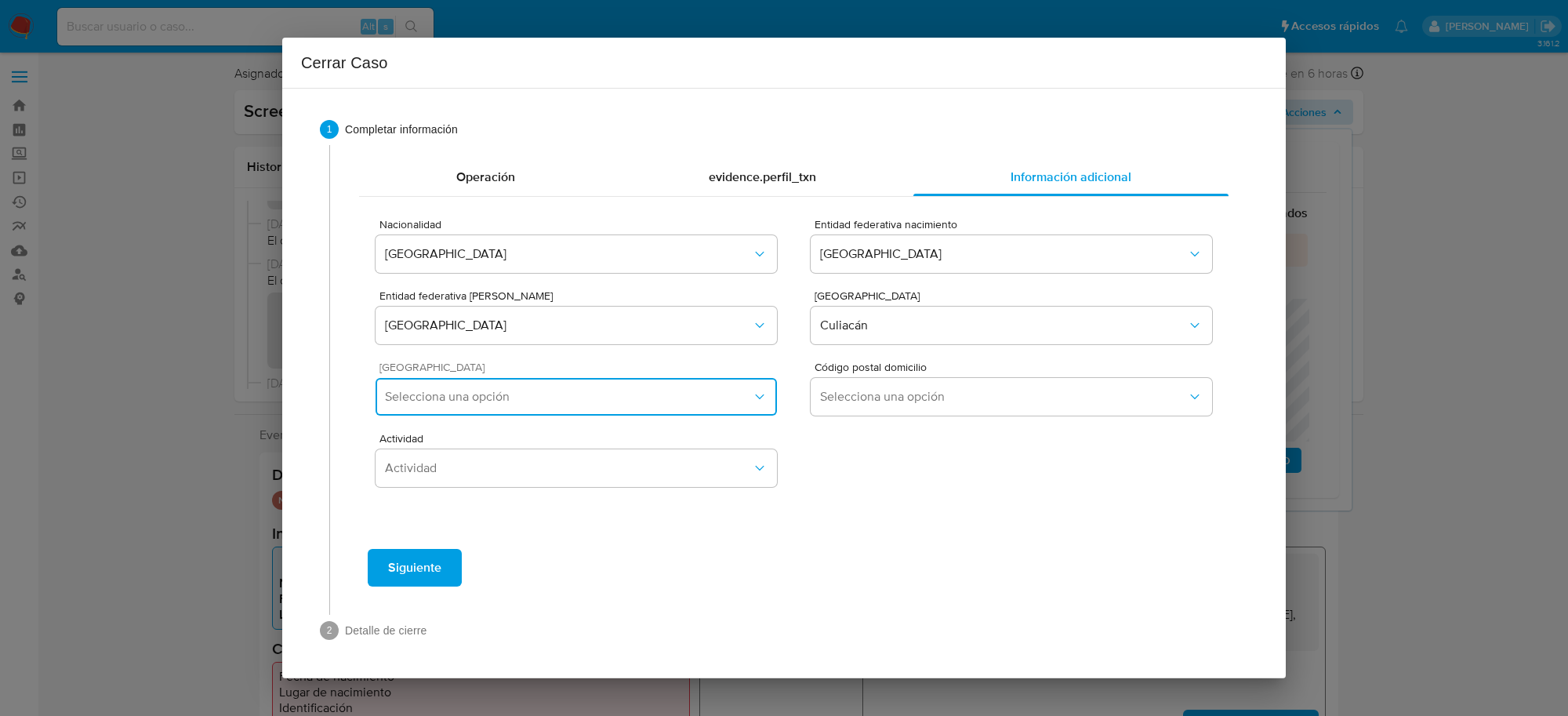
click at [660, 398] on span "Selecciona una opción" at bounding box center [569, 397] width 367 height 16
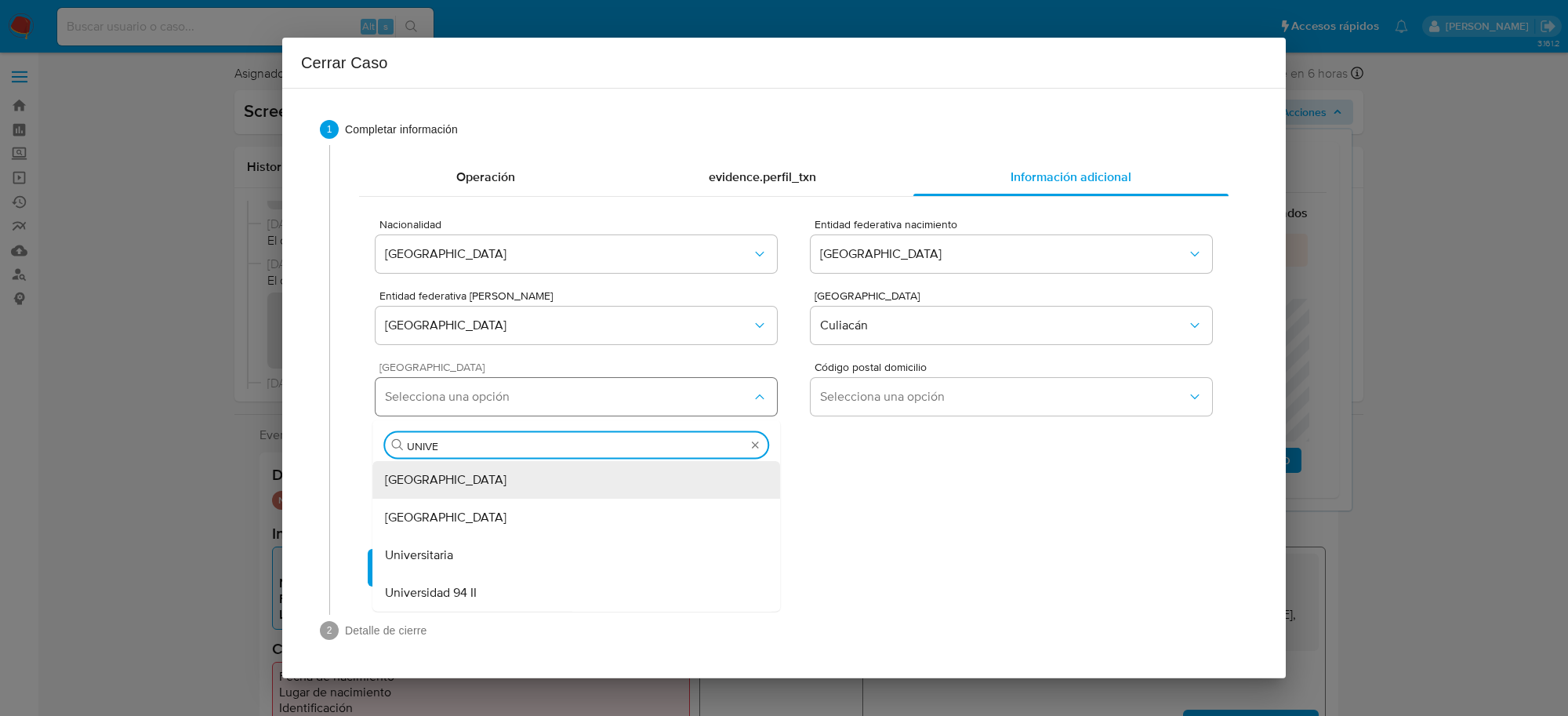
type input "UNIVER"
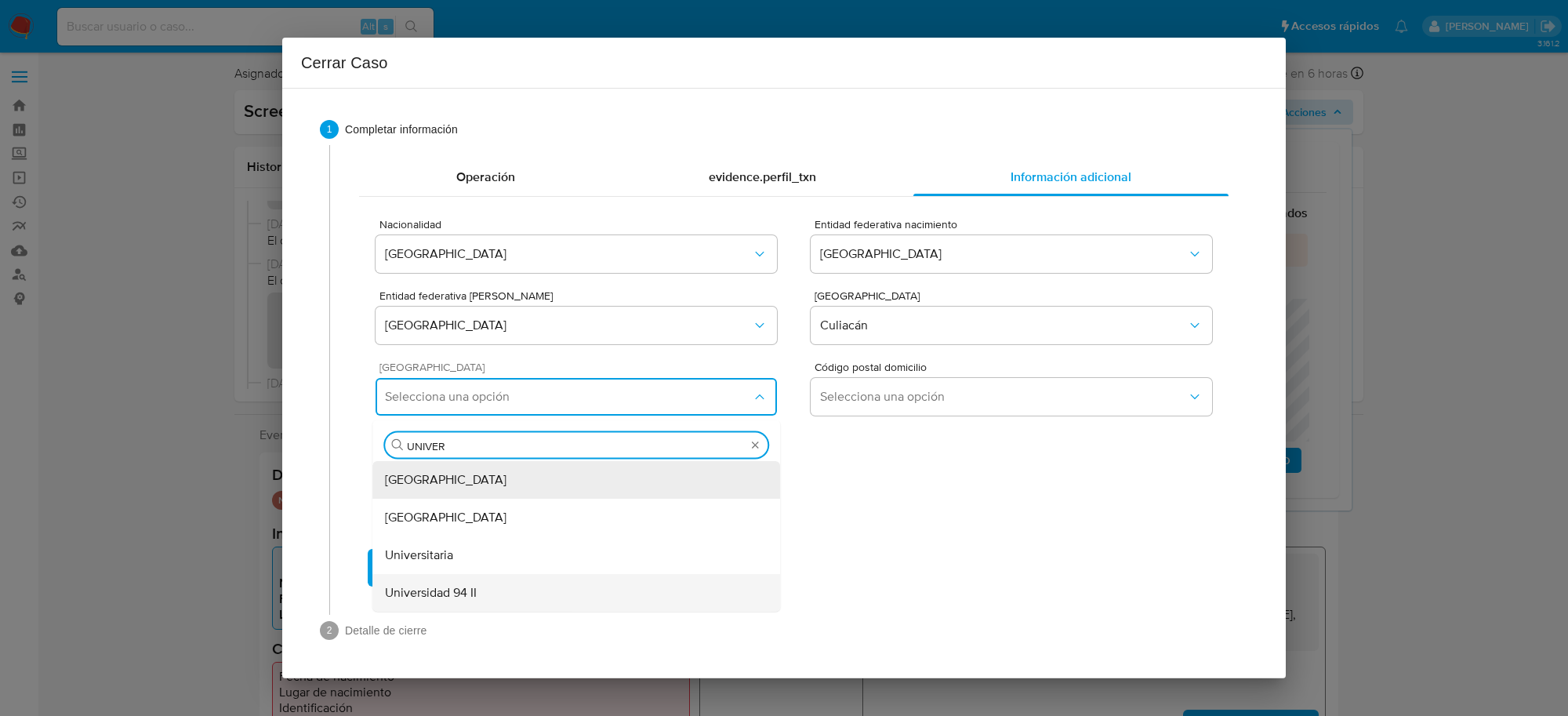
click at [464, 600] on span "Universidad 94 II" at bounding box center [431, 593] width 92 height 16
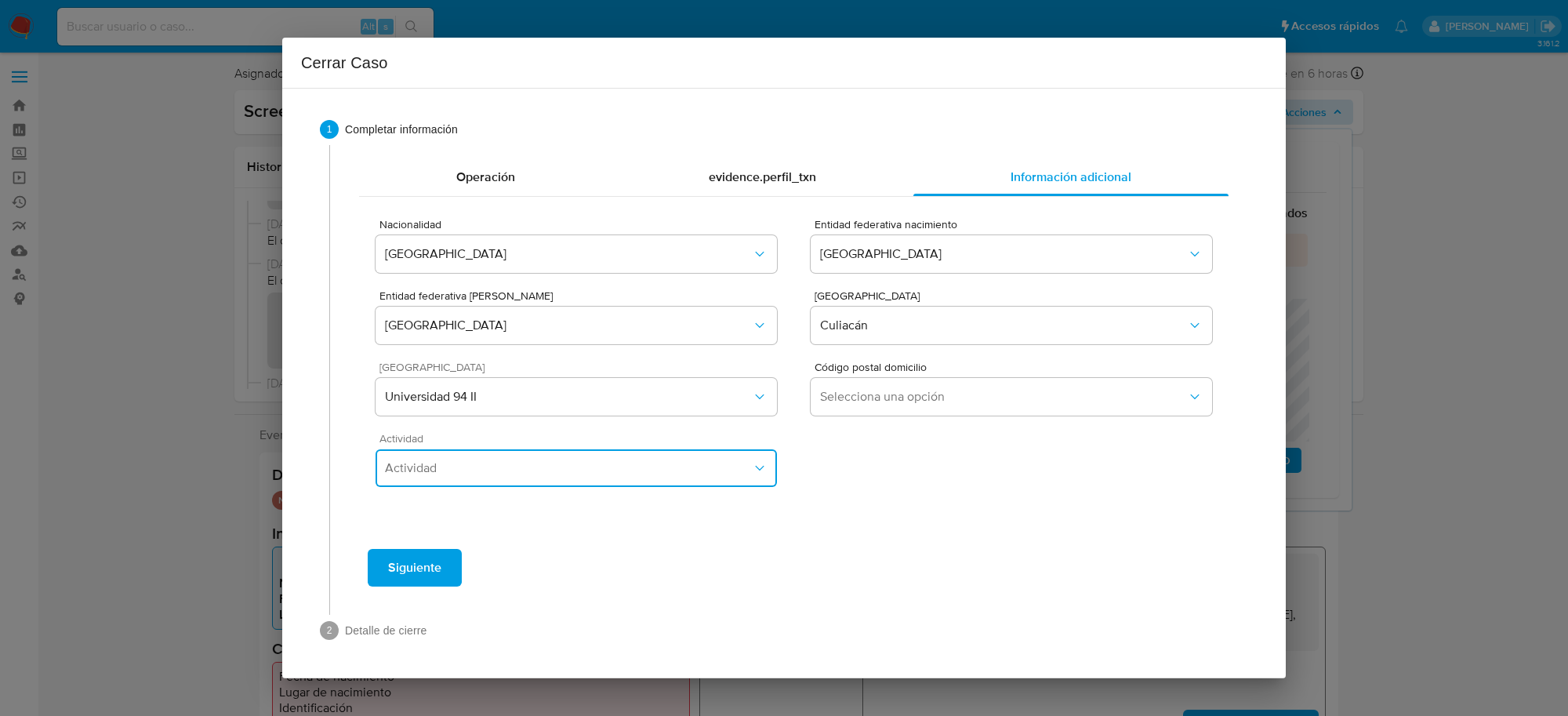
click at [512, 459] on button "Actividad" at bounding box center [576, 468] width 401 height 38
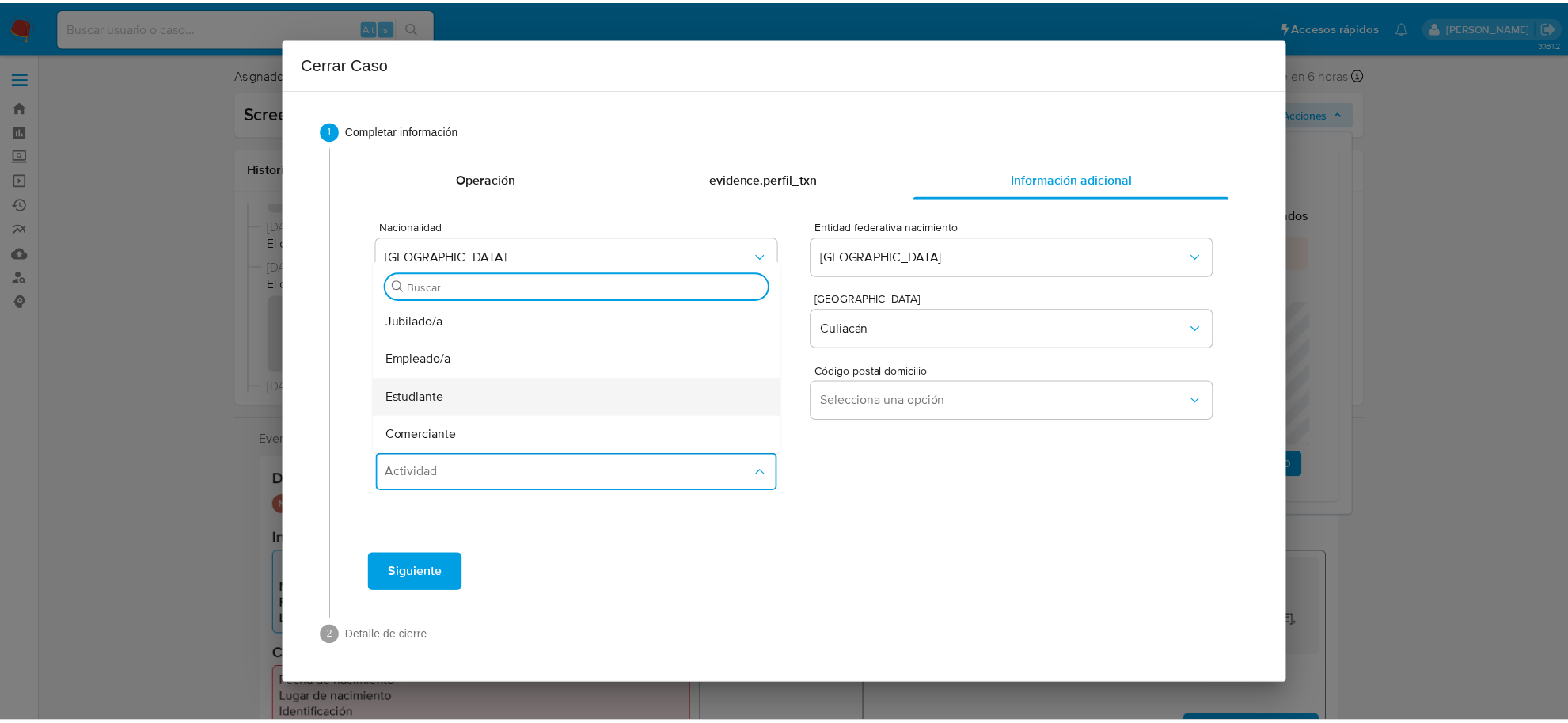
scroll to position [99, 0]
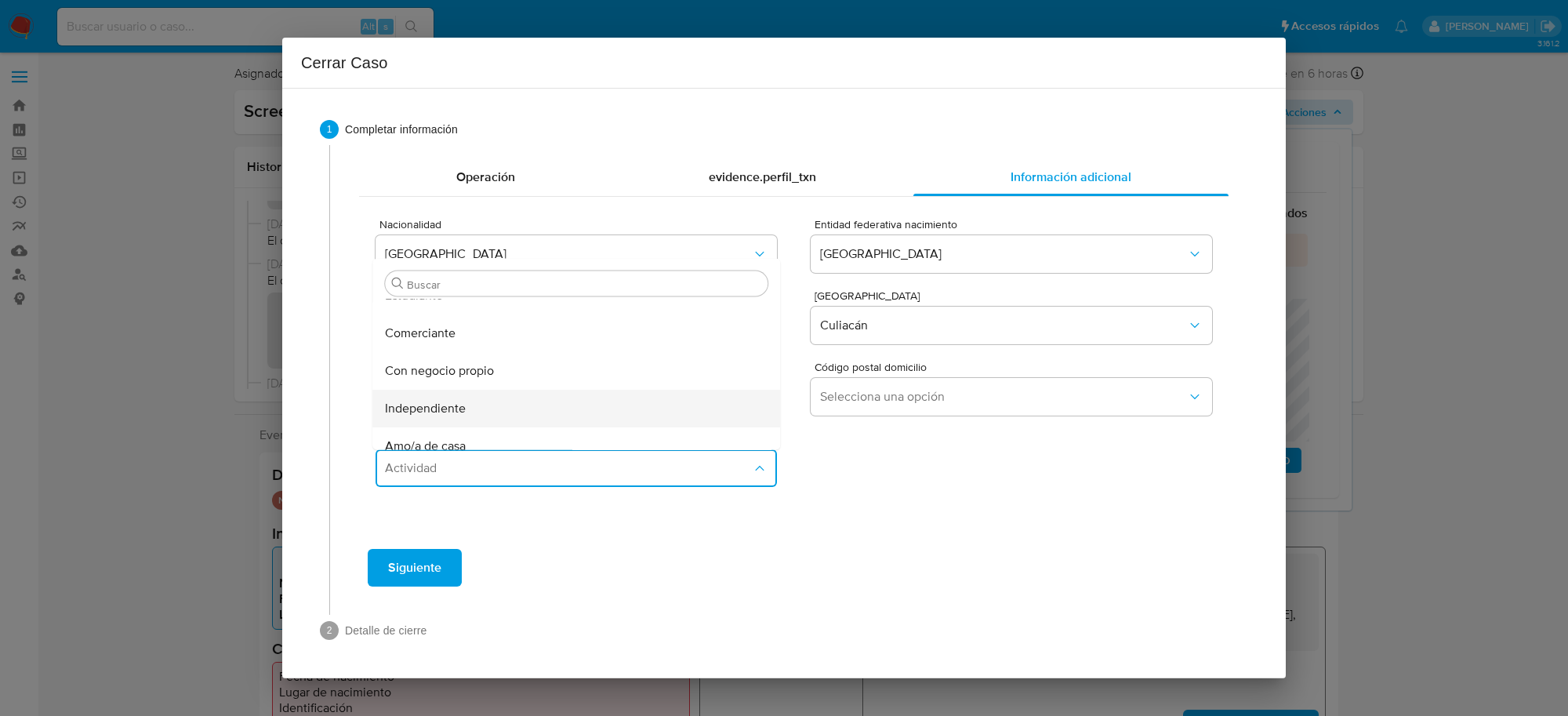
click at [468, 404] on div "Independiente" at bounding box center [577, 409] width 383 height 38
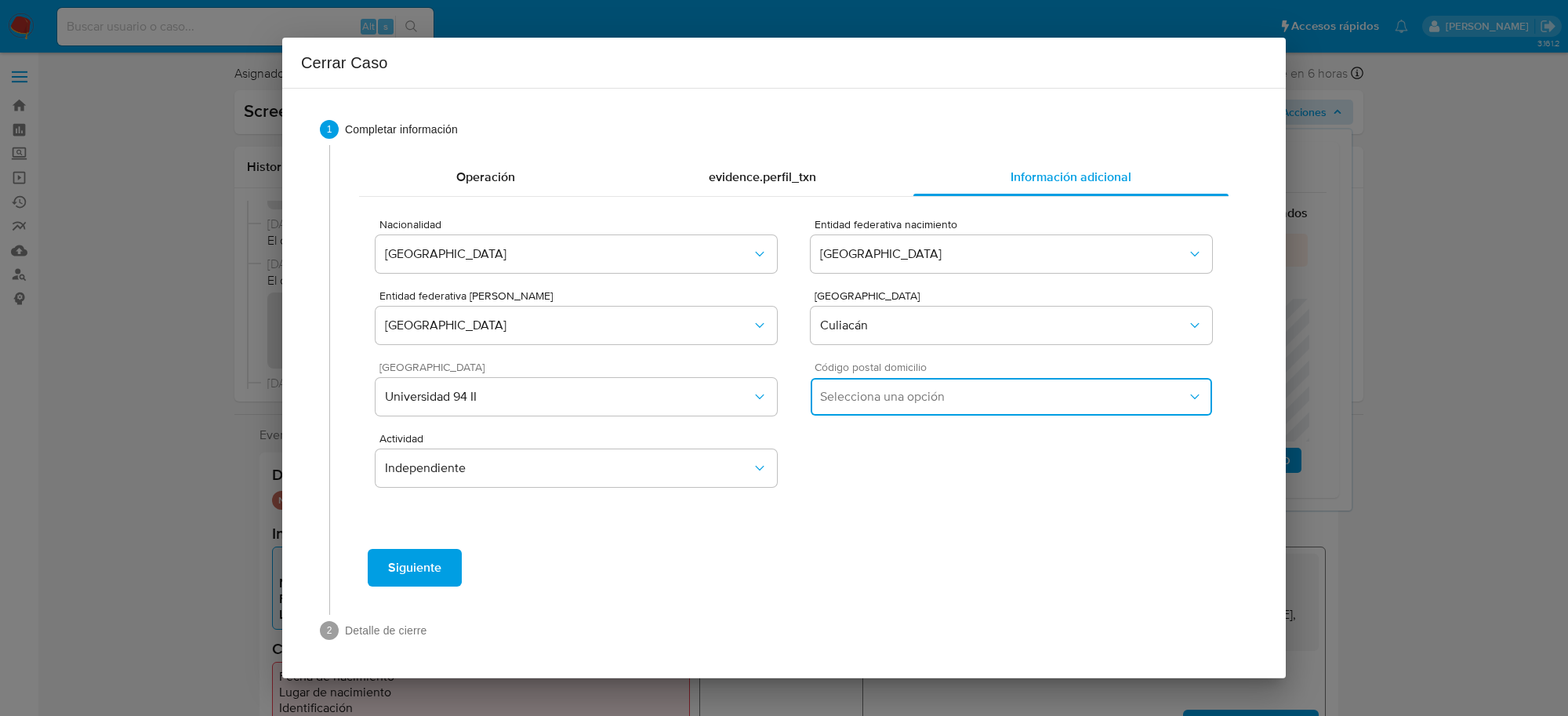
click at [1014, 400] on span "Selecciona una opción" at bounding box center [1003, 397] width 367 height 16
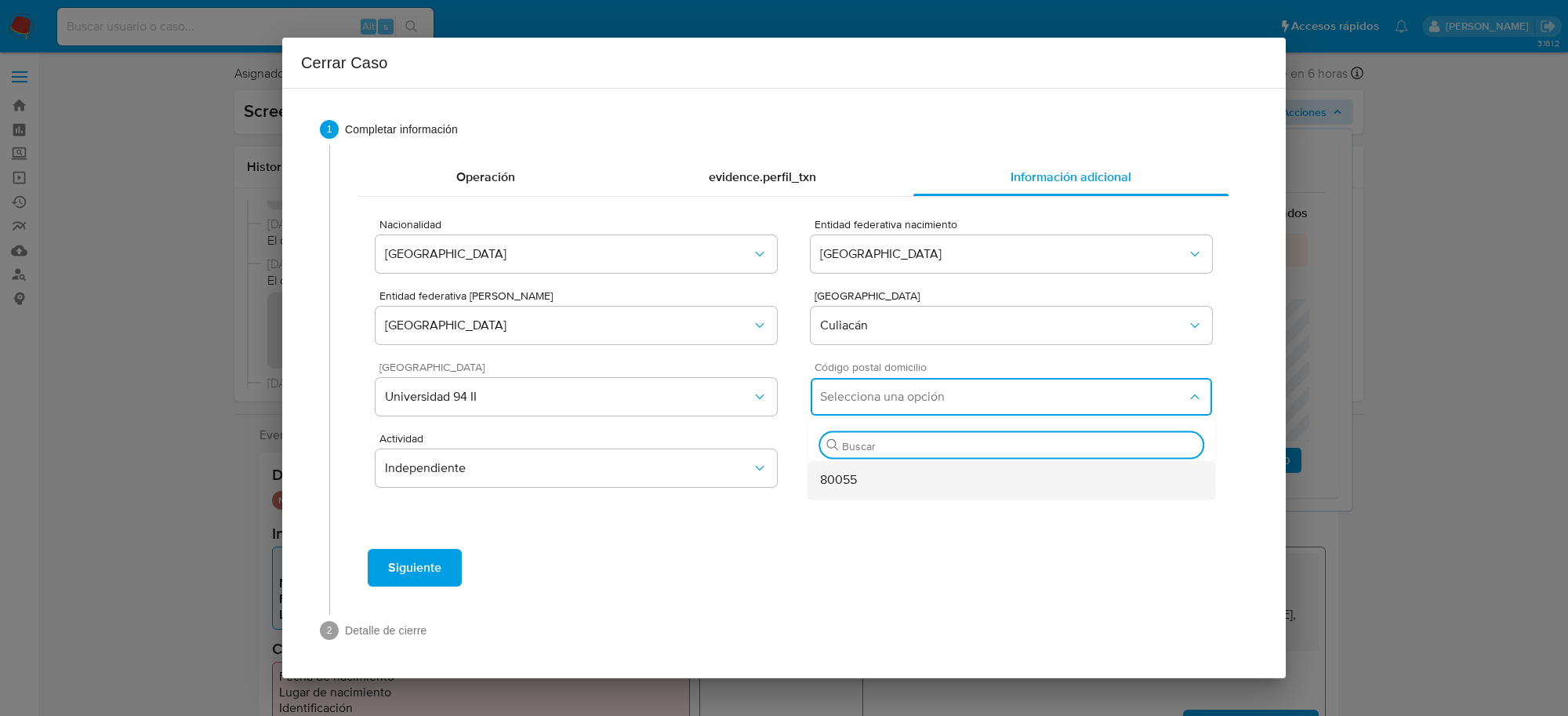
click at [875, 471] on div "80055" at bounding box center [1011, 480] width 383 height 38
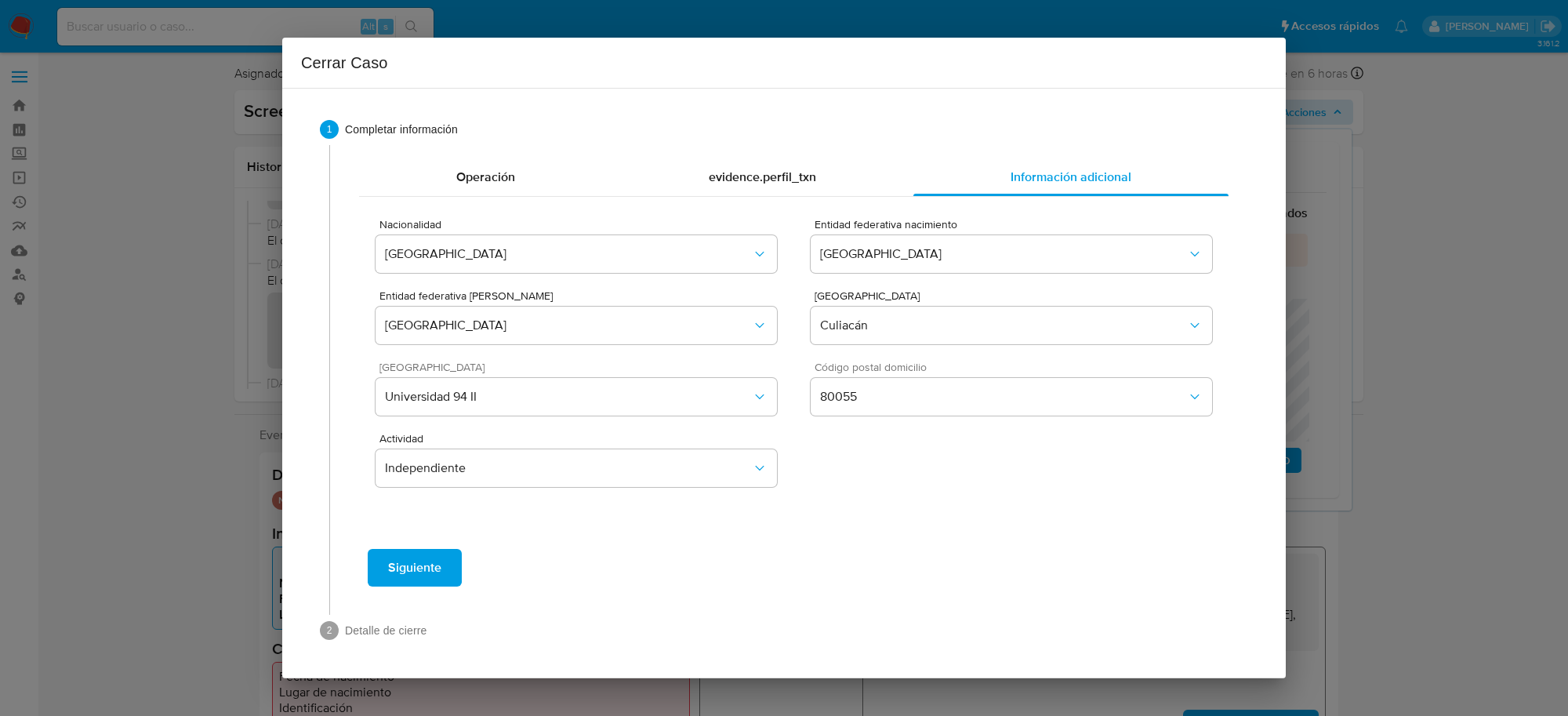
click at [428, 557] on span "Siguiente" at bounding box center [415, 568] width 54 height 35
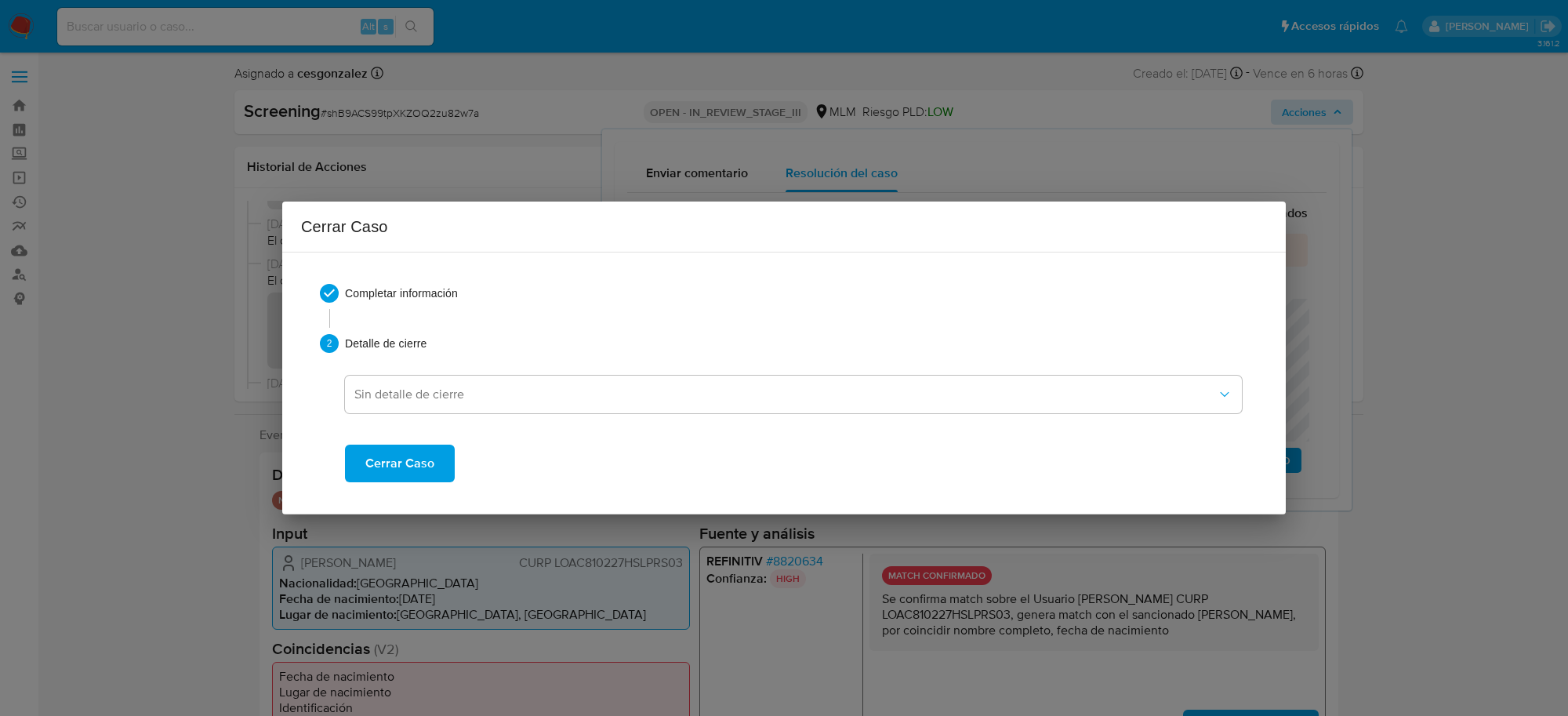
click at [400, 474] on span "Cerrar Caso" at bounding box center [400, 463] width 69 height 35
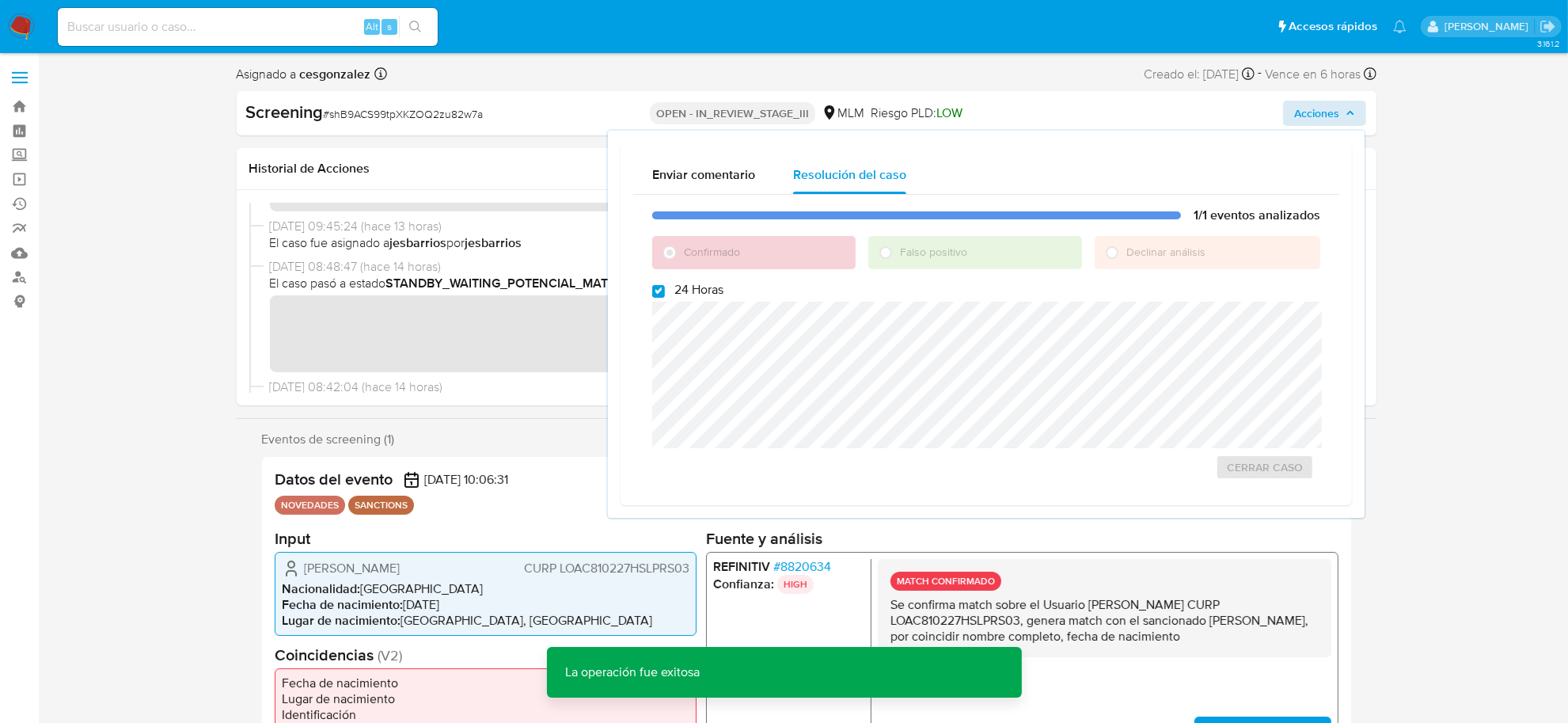
click at [381, 116] on span "# shB9ACS99tpXKZOQ2zu82w7a" at bounding box center [404, 114] width 160 height 16
copy span "shB9ACS99tpXKZOQ2zu82w7a"
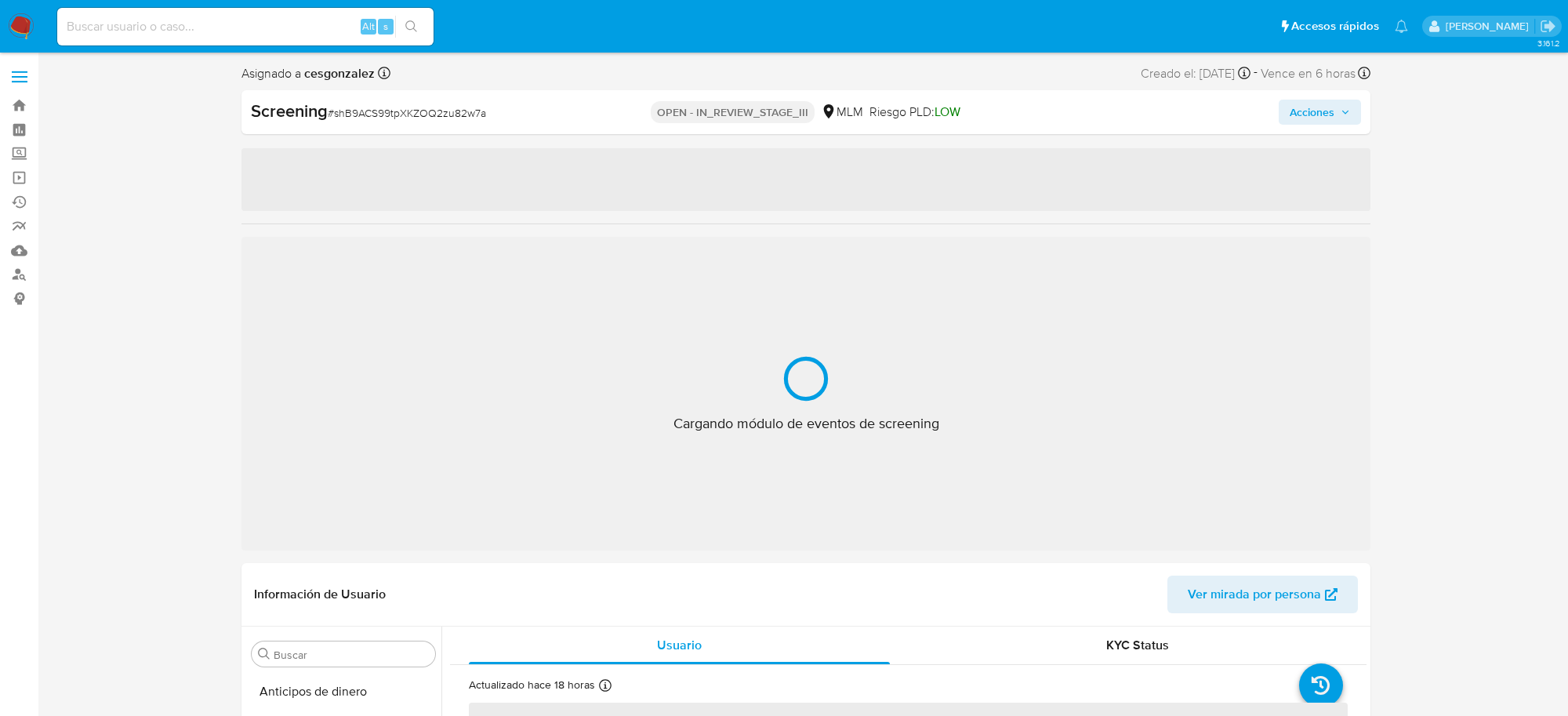
select select "10"
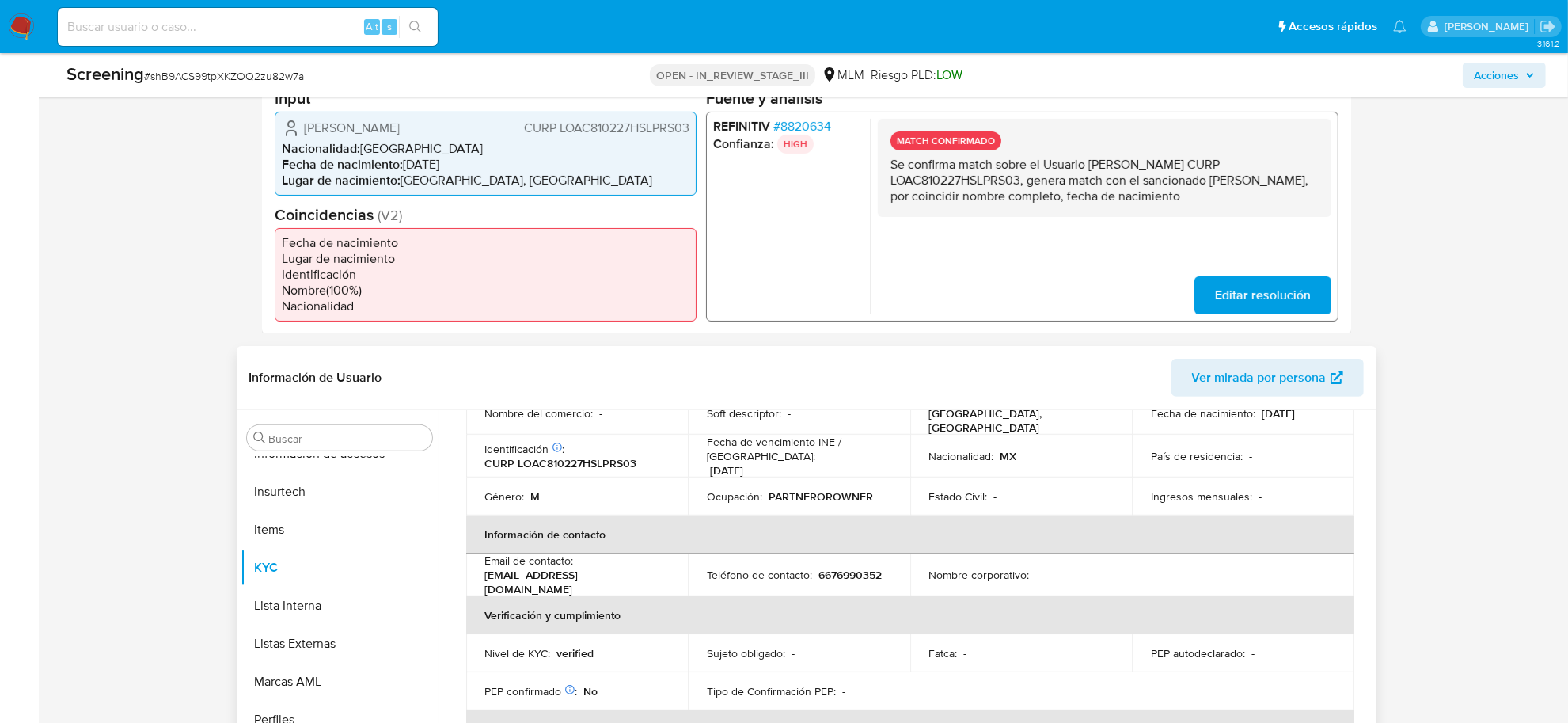
scroll to position [208, 0]
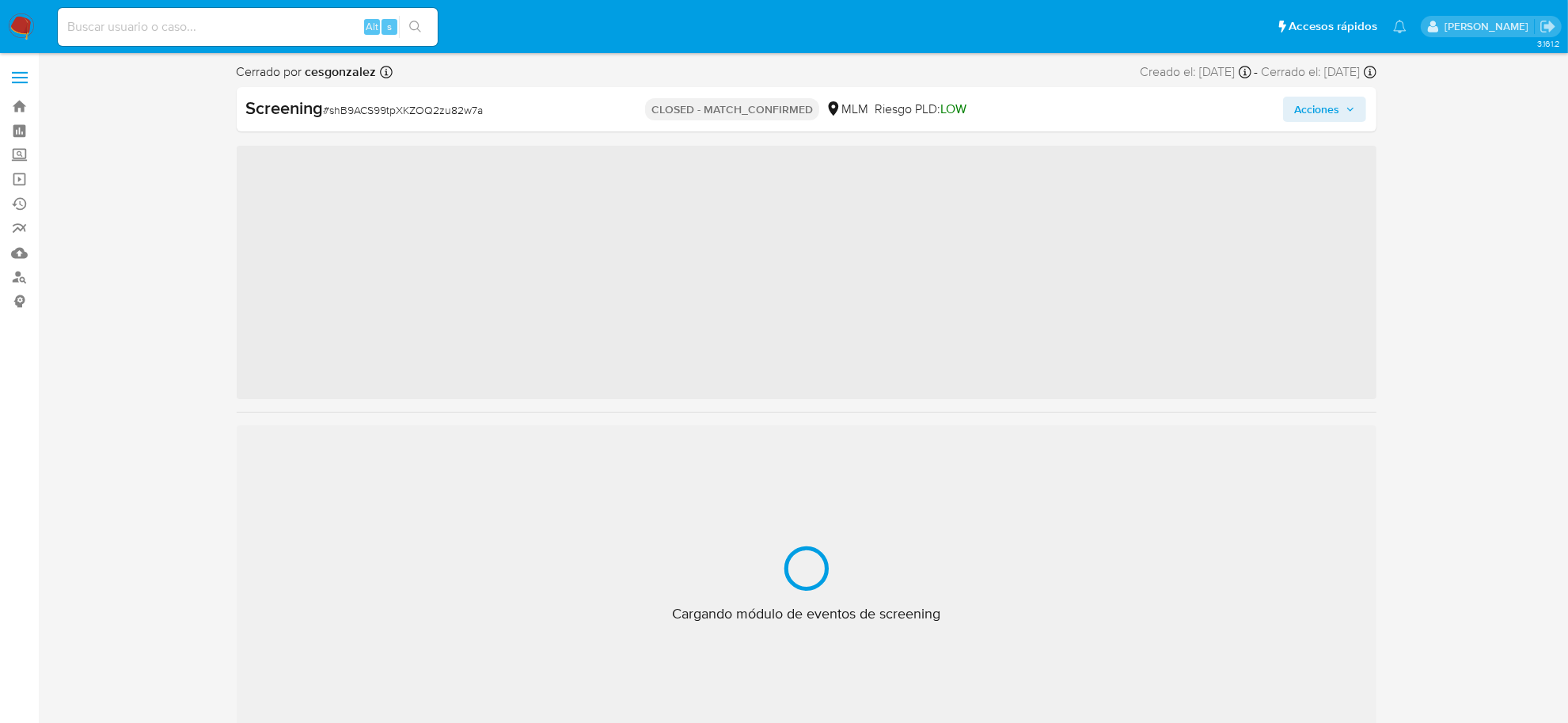
scroll to position [744, 0]
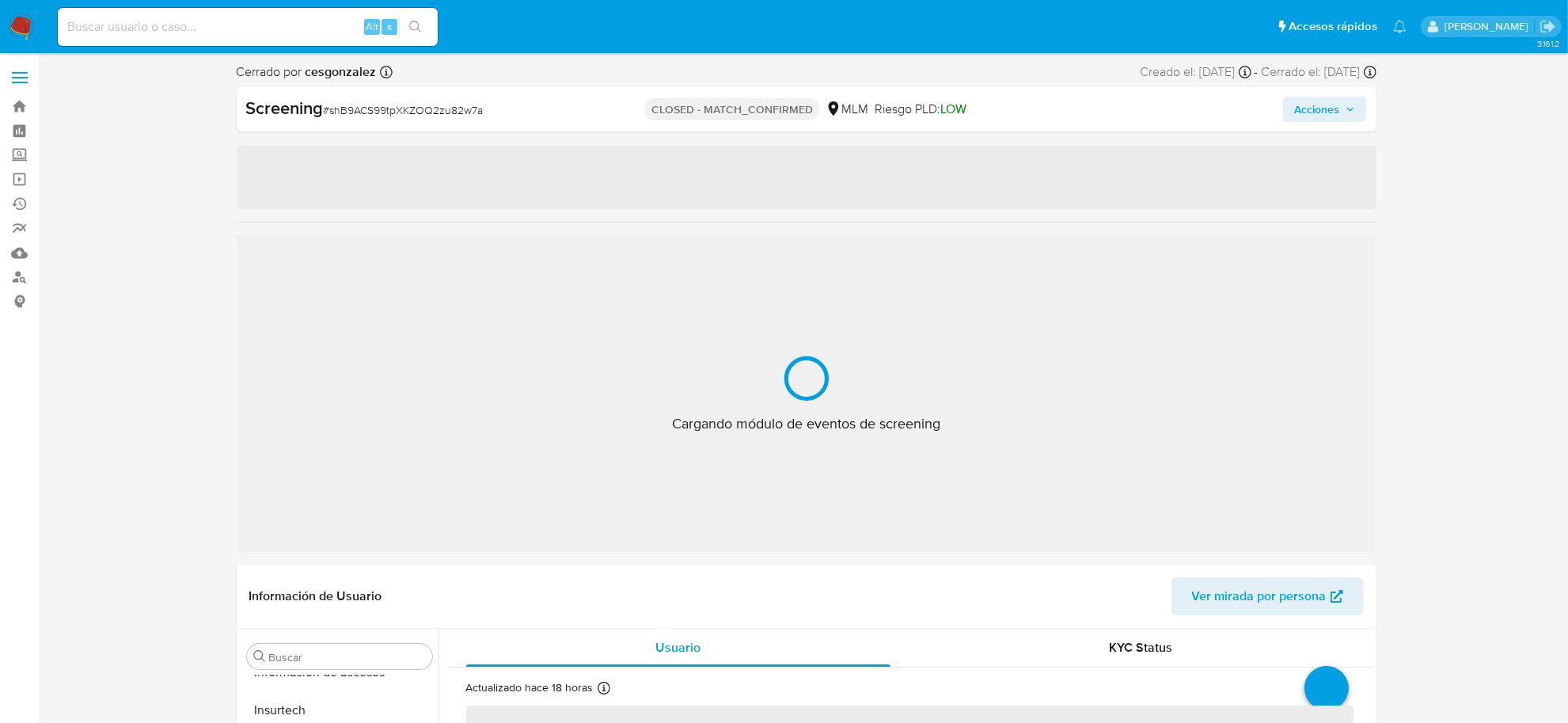
select select "10"
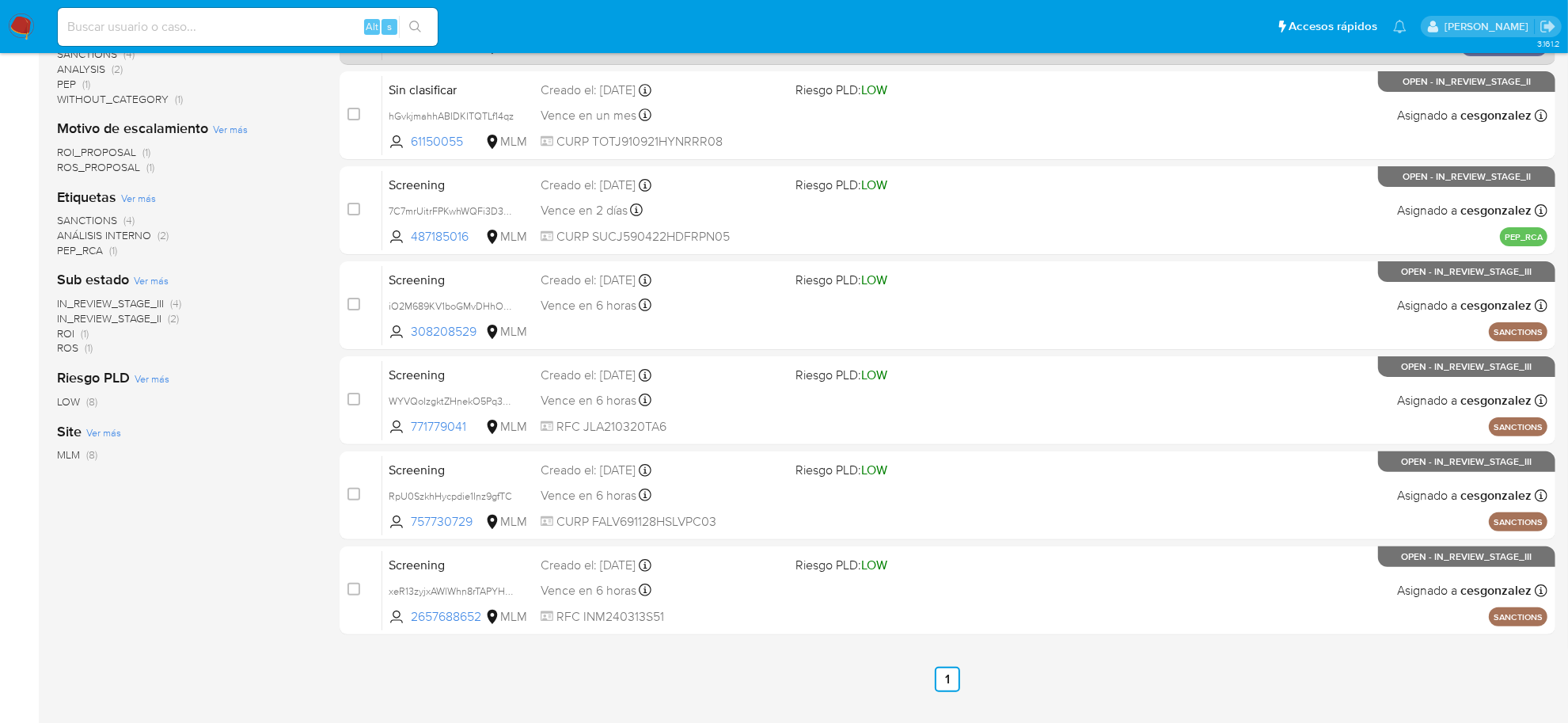
scroll to position [393, 0]
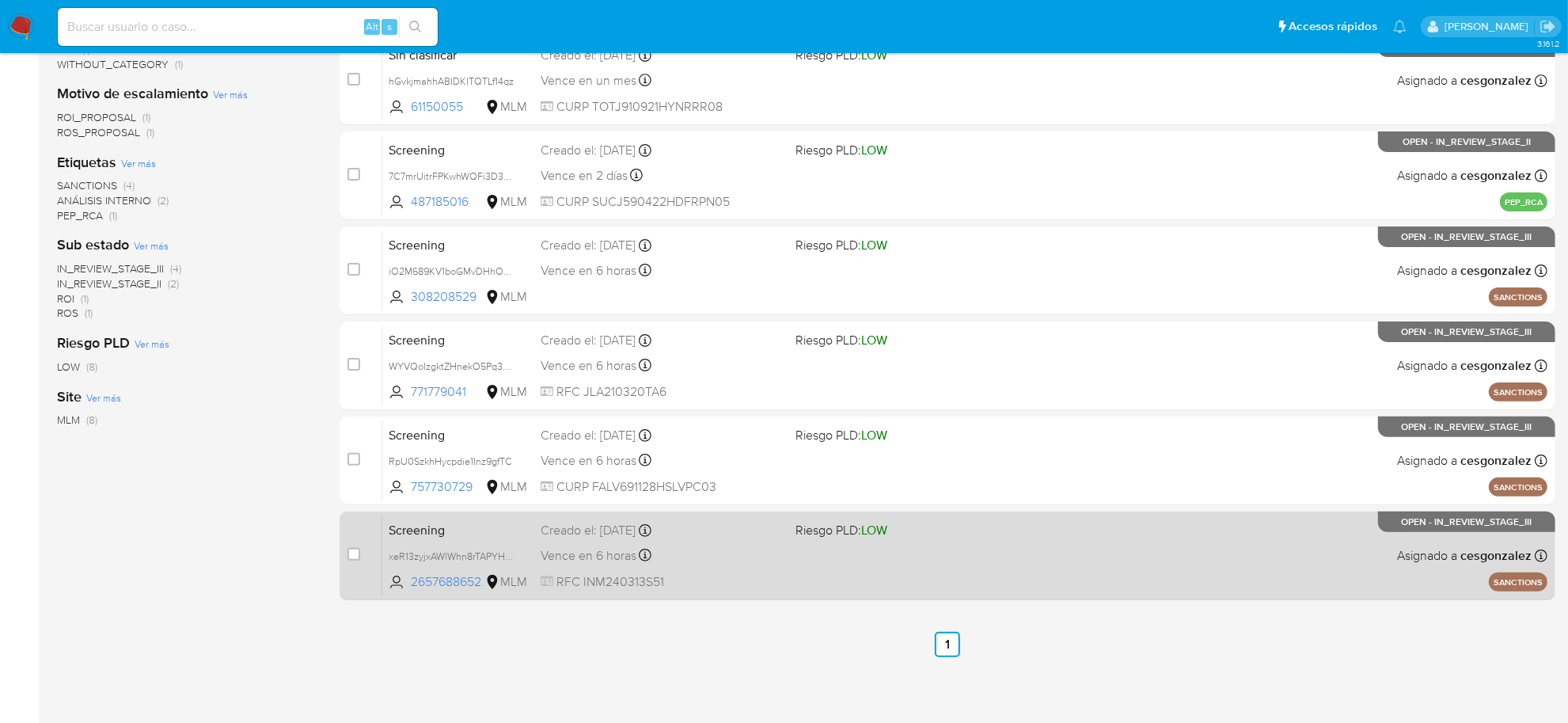
click at [626, 550] on span "Vence en 6 horas" at bounding box center [589, 555] width 96 height 17
click at [586, 562] on span "Vence en 6 horas" at bounding box center [589, 555] width 96 height 17
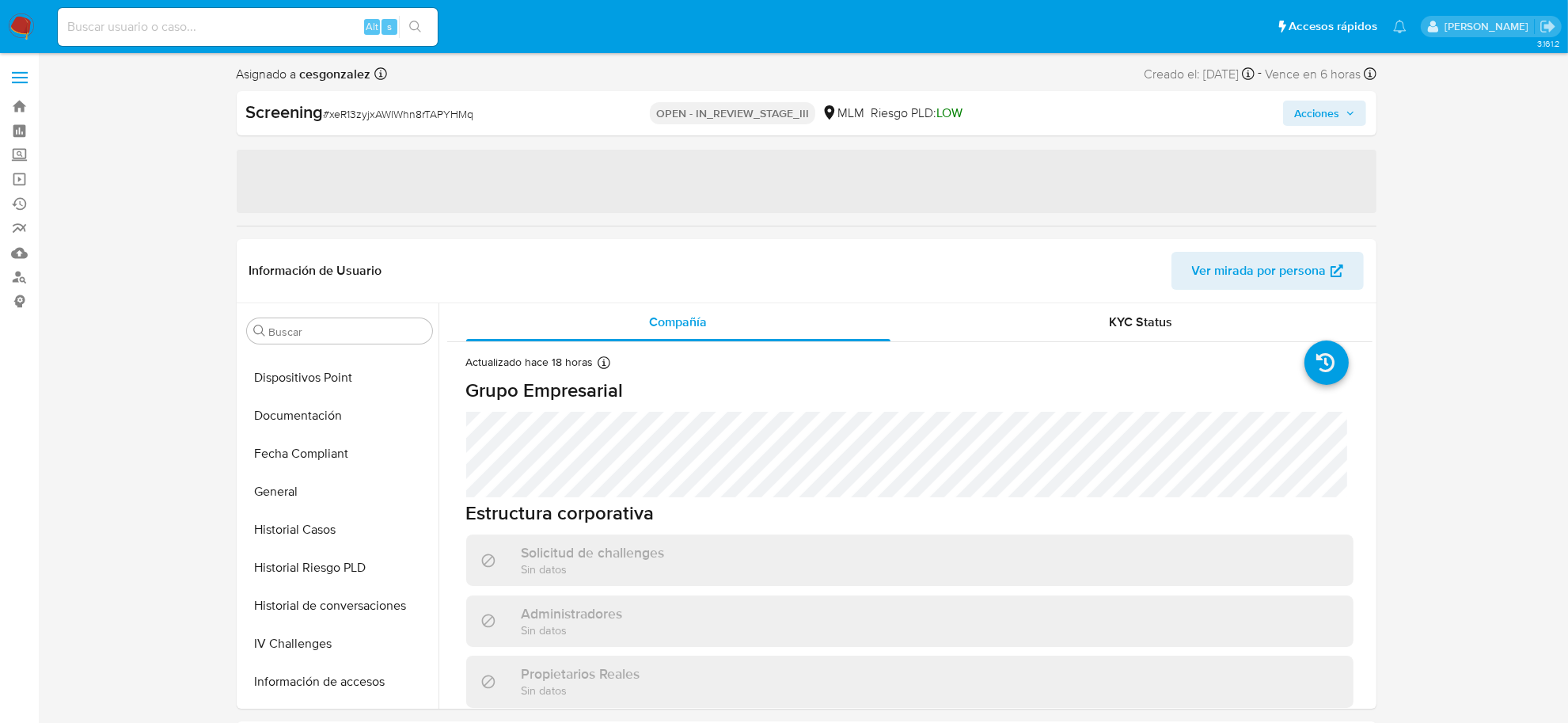
select select "10"
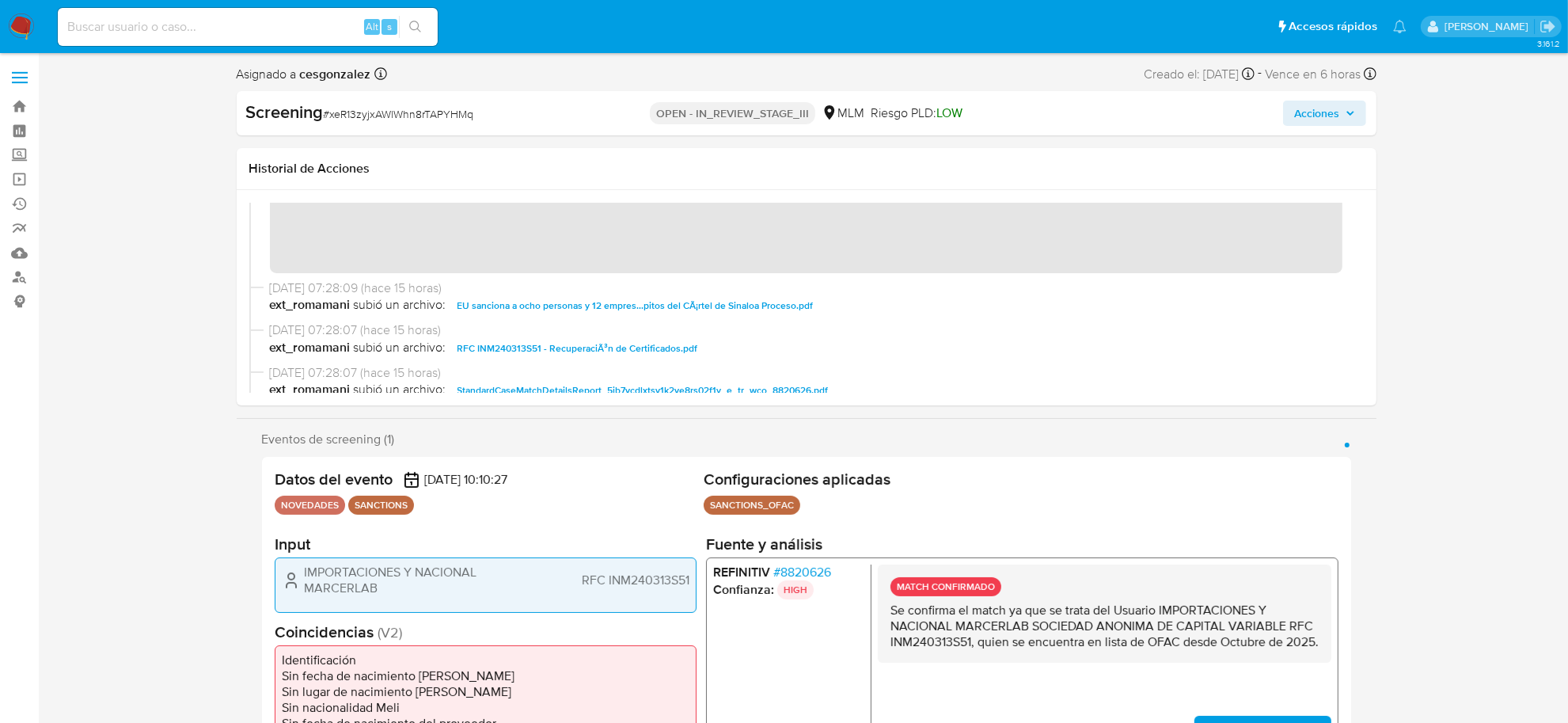
click at [1340, 117] on span "Acciones" at bounding box center [1317, 113] width 45 height 25
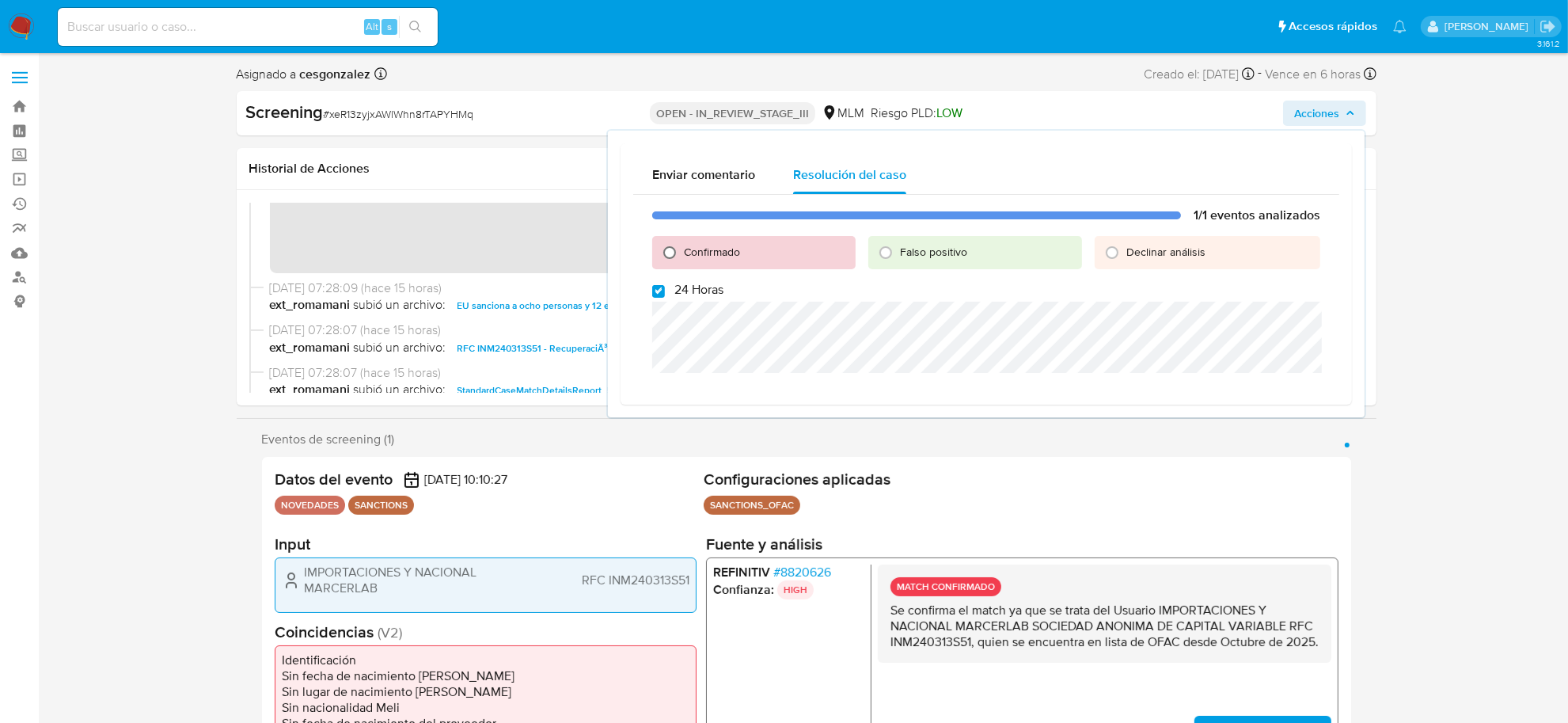
click at [666, 249] on input "Confirmado" at bounding box center [670, 253] width 25 height 25
radio input "true"
click at [659, 291] on input "24 Horas" at bounding box center [658, 292] width 13 height 13
checkbox input "false"
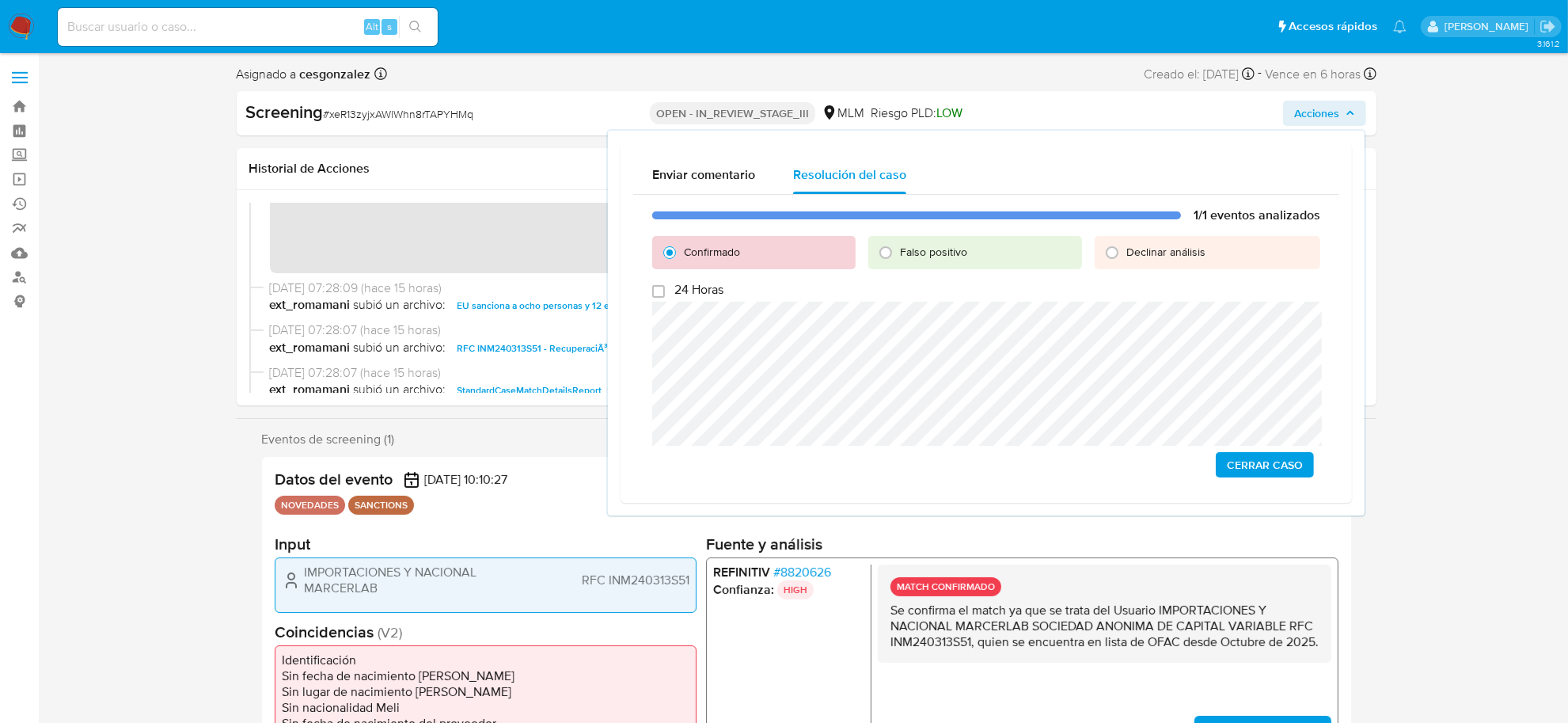
click at [1293, 468] on span "Cerrar Caso" at bounding box center [1265, 464] width 76 height 23
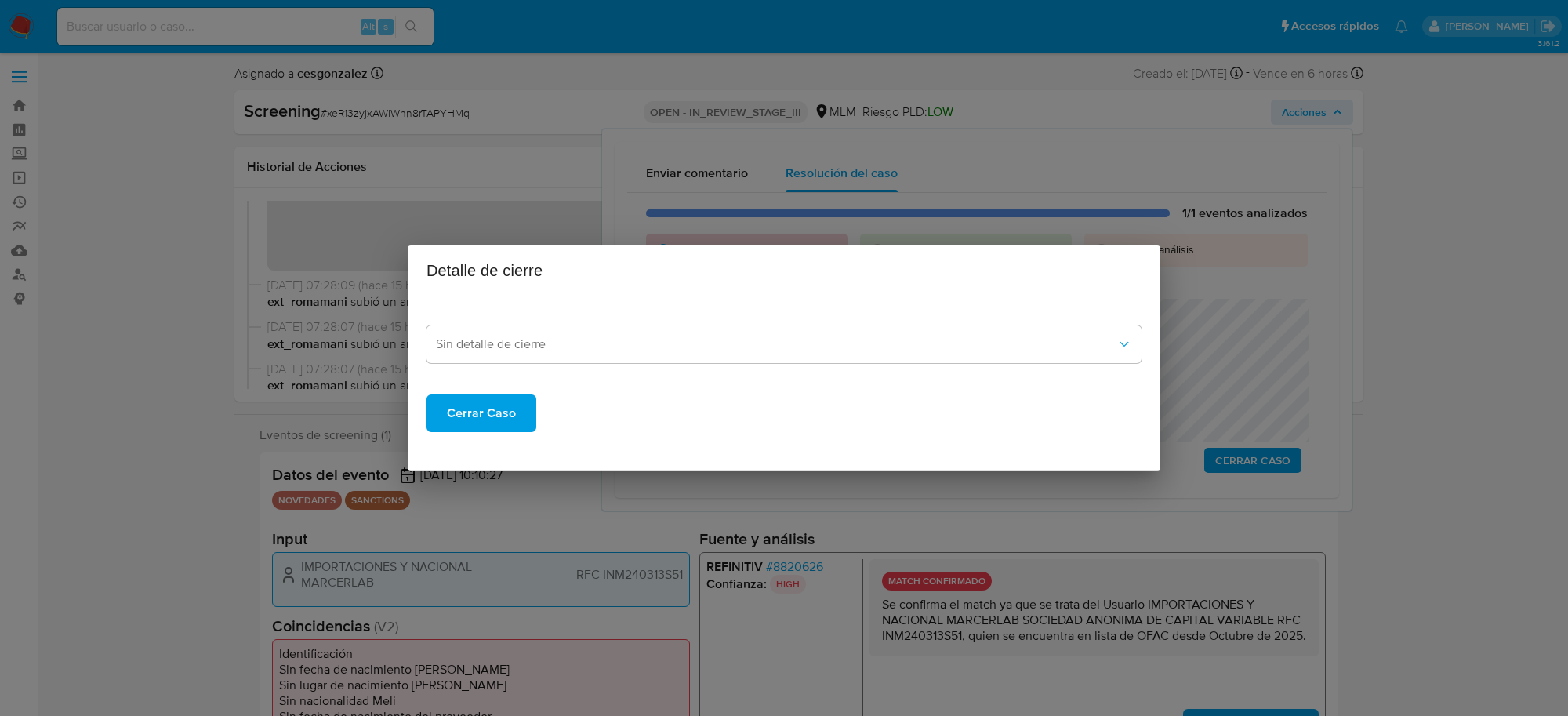
click at [502, 400] on span "Cerrar Caso" at bounding box center [481, 413] width 69 height 35
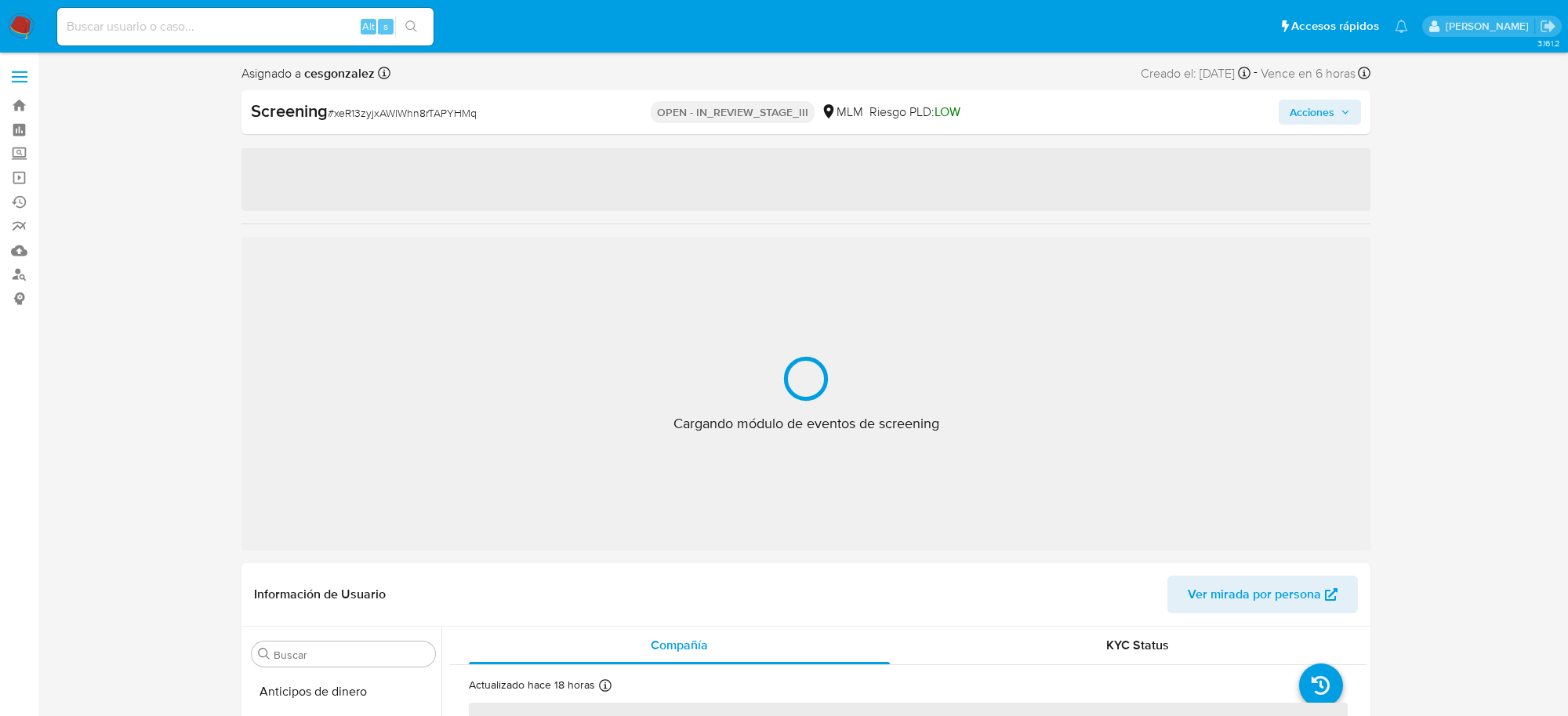
select select "10"
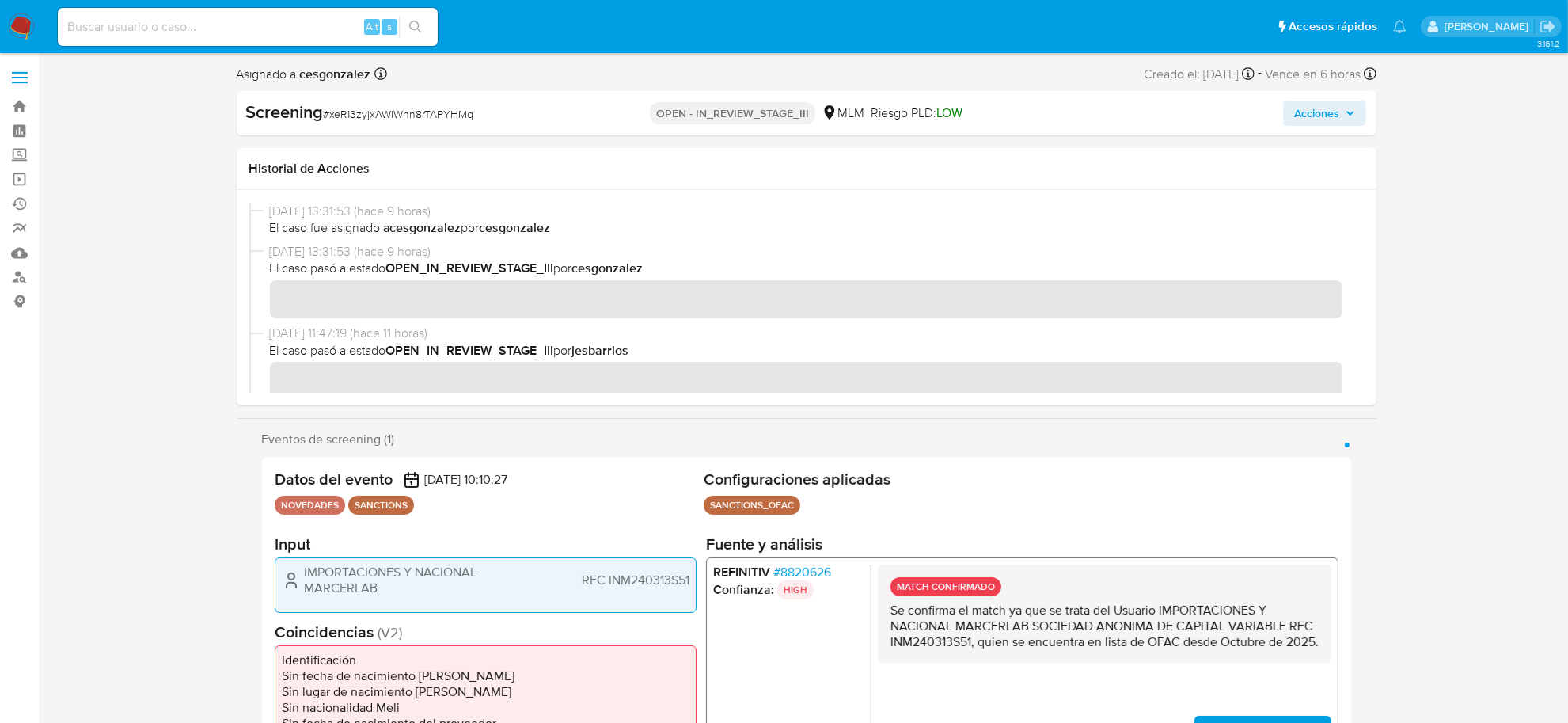
scroll to position [744, 0]
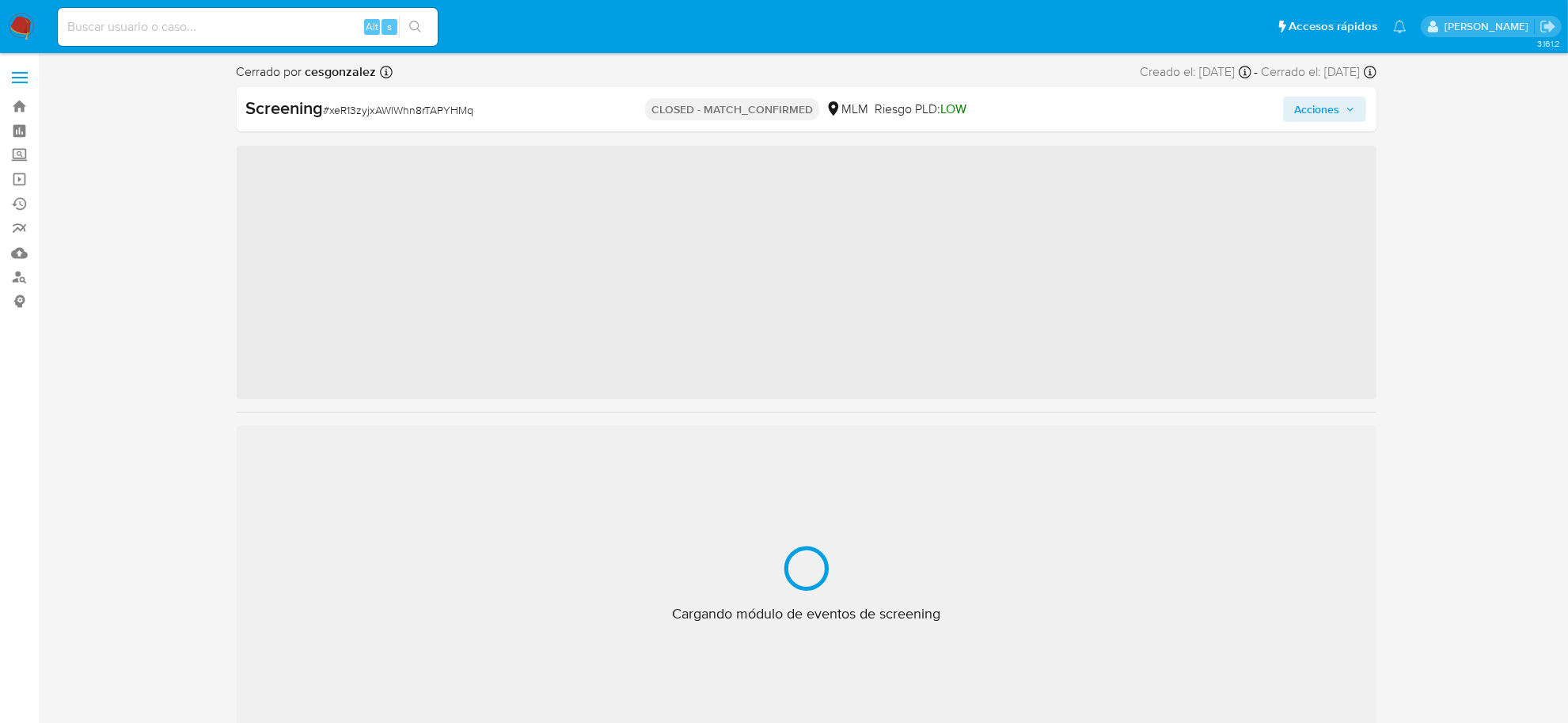
scroll to position [744, 0]
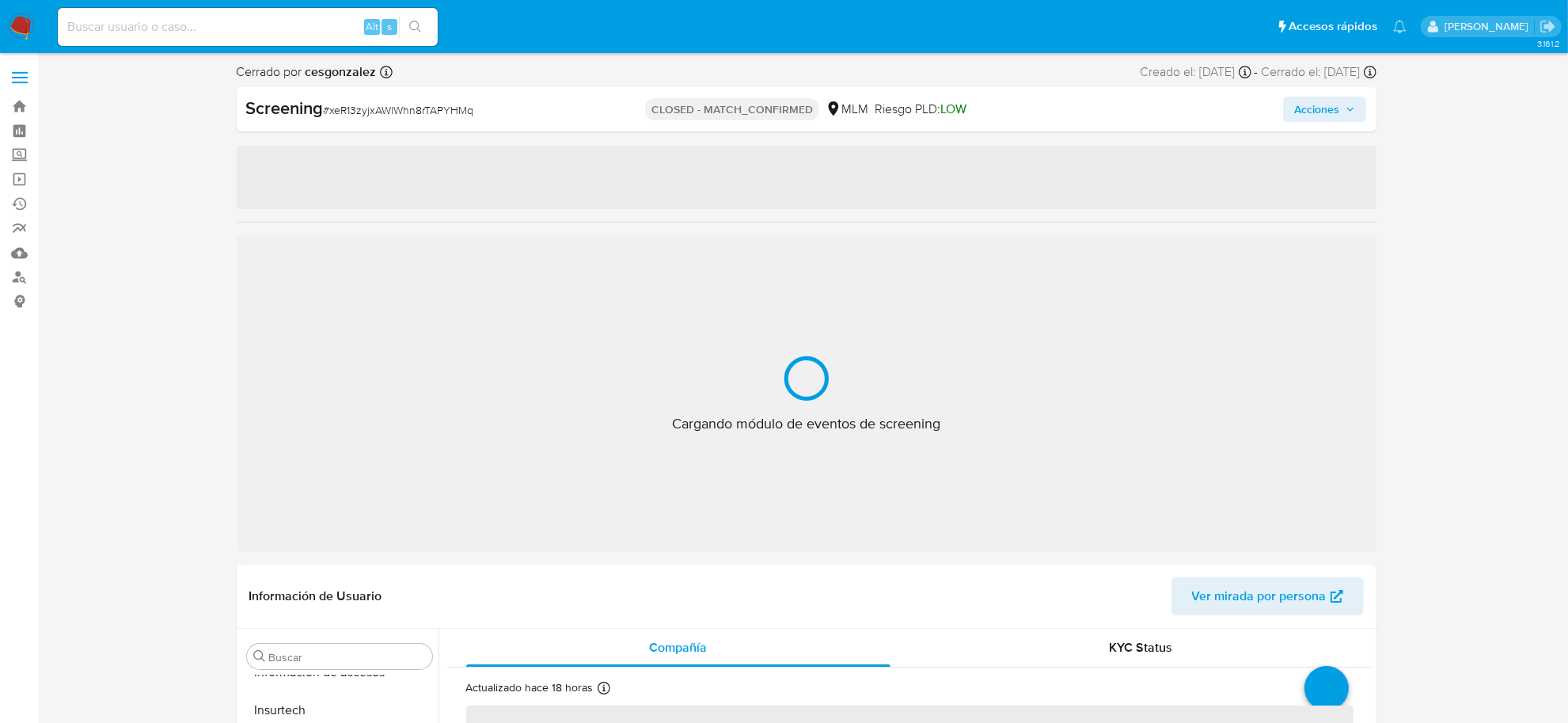
select select "10"
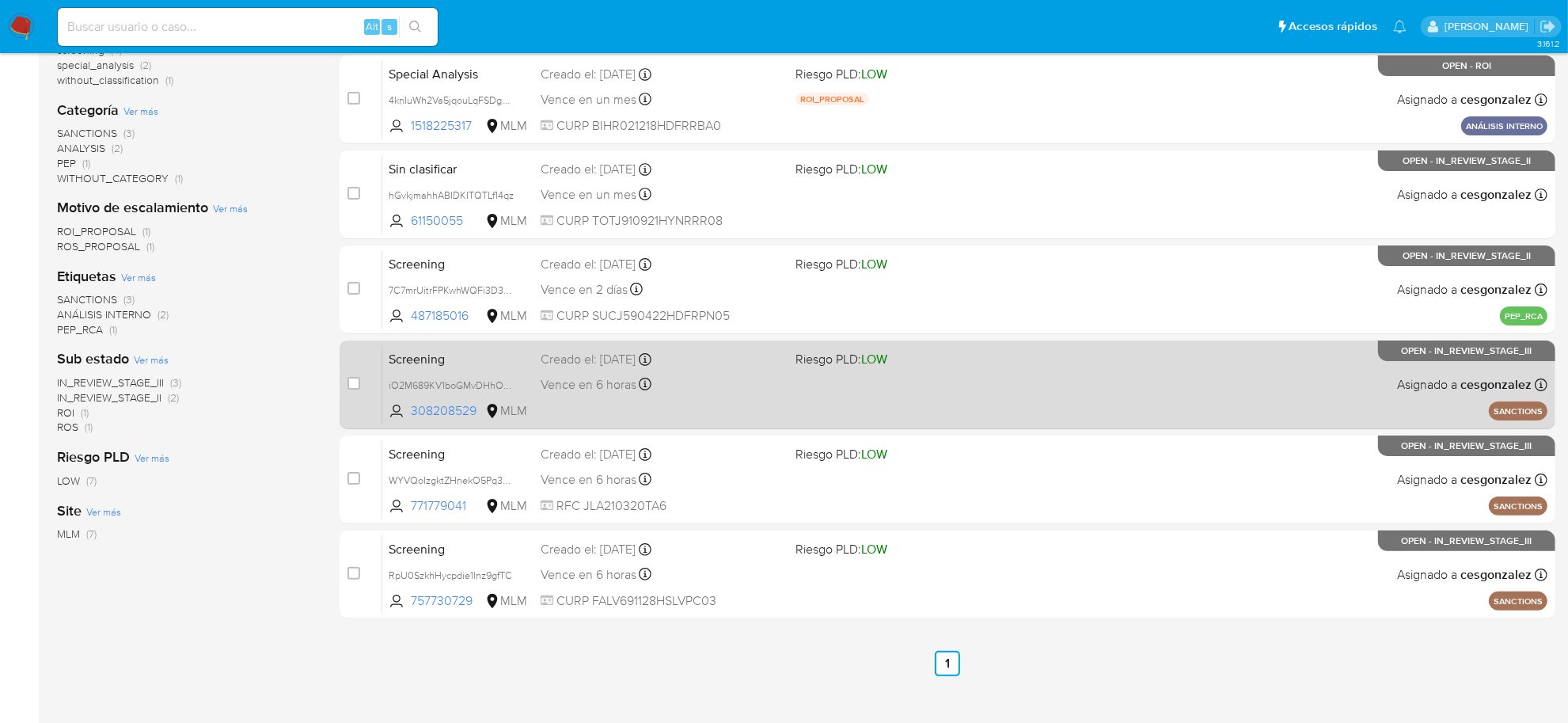
scroll to position [298, 0]
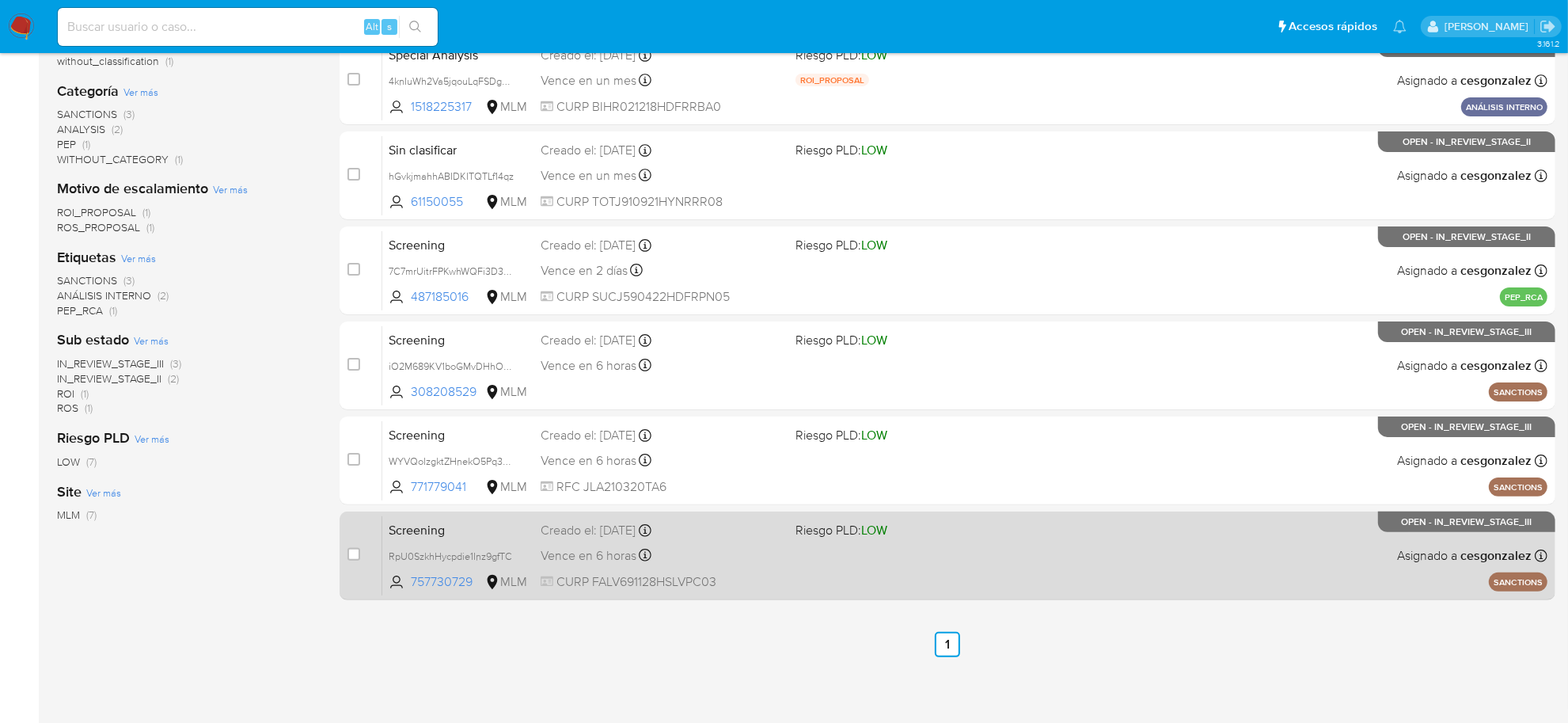
click at [697, 552] on div "Vence en 6 horas Vence el [DATE] 04:11:15" at bounding box center [662, 555] width 242 height 22
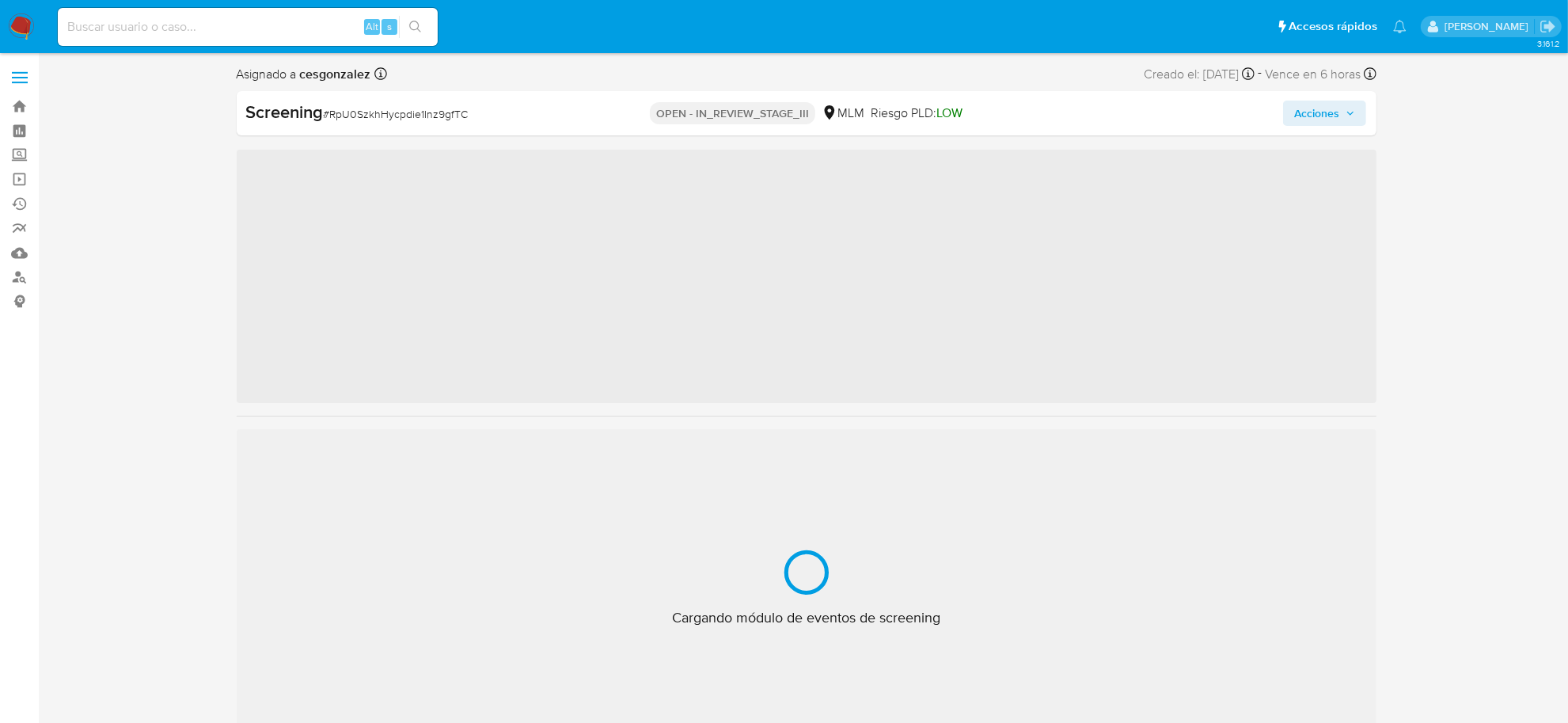
scroll to position [744, 0]
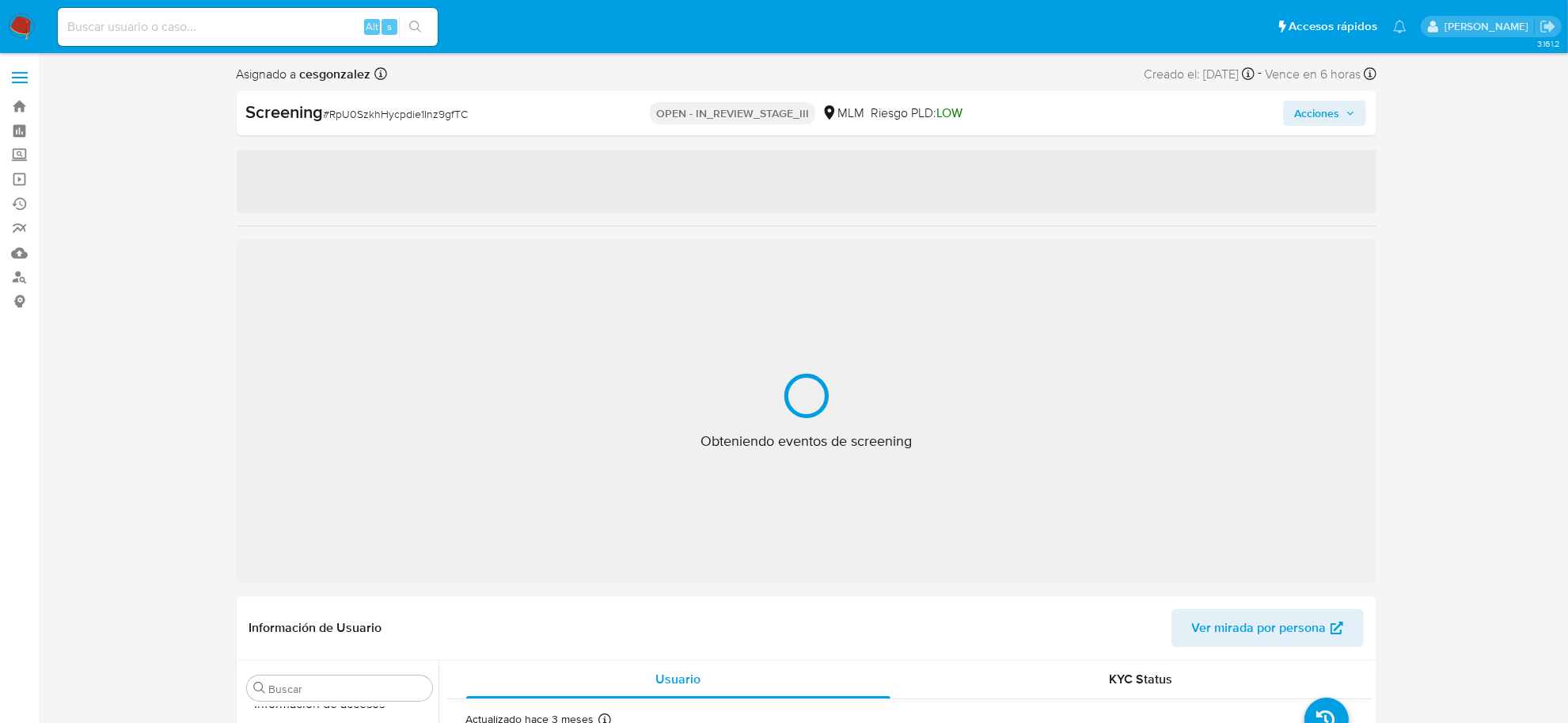
select select "10"
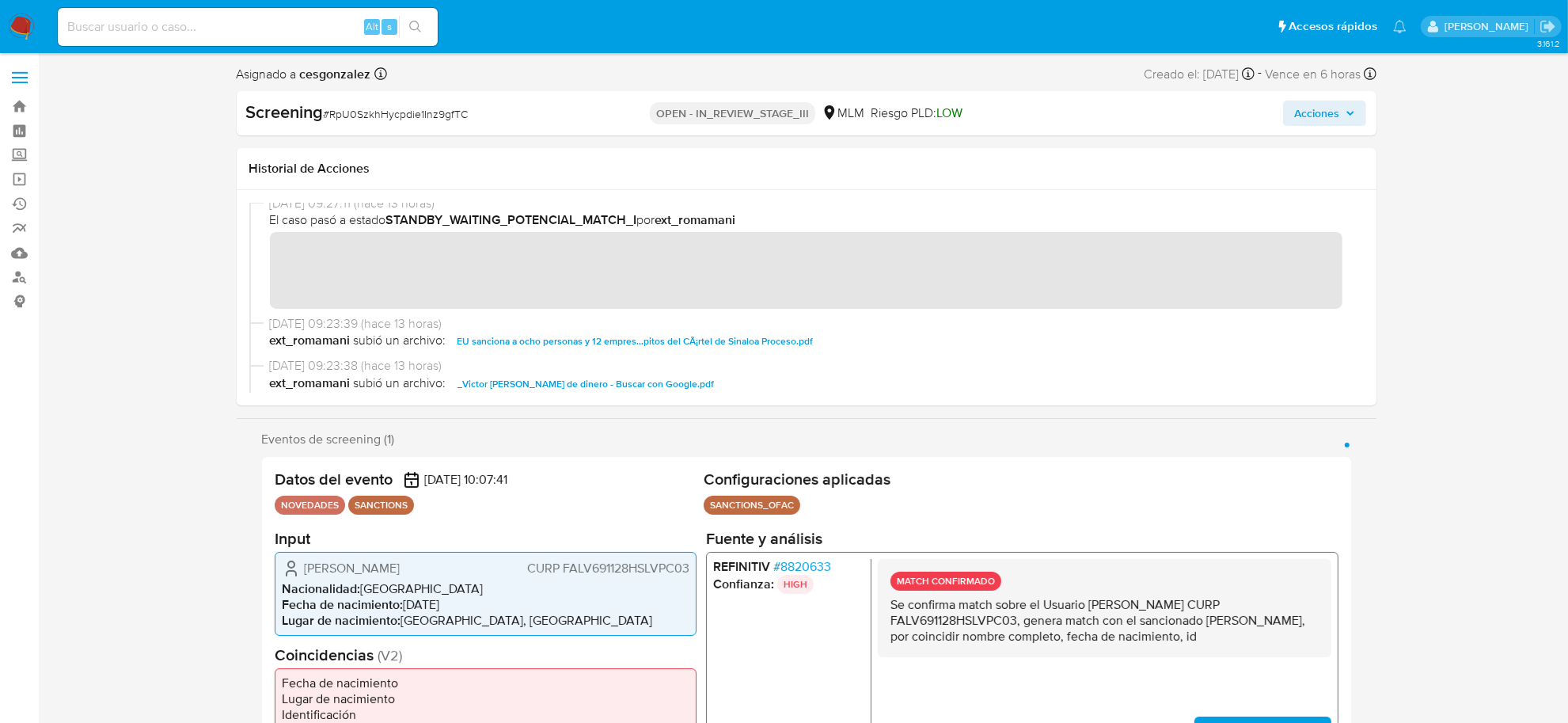
scroll to position [395, 0]
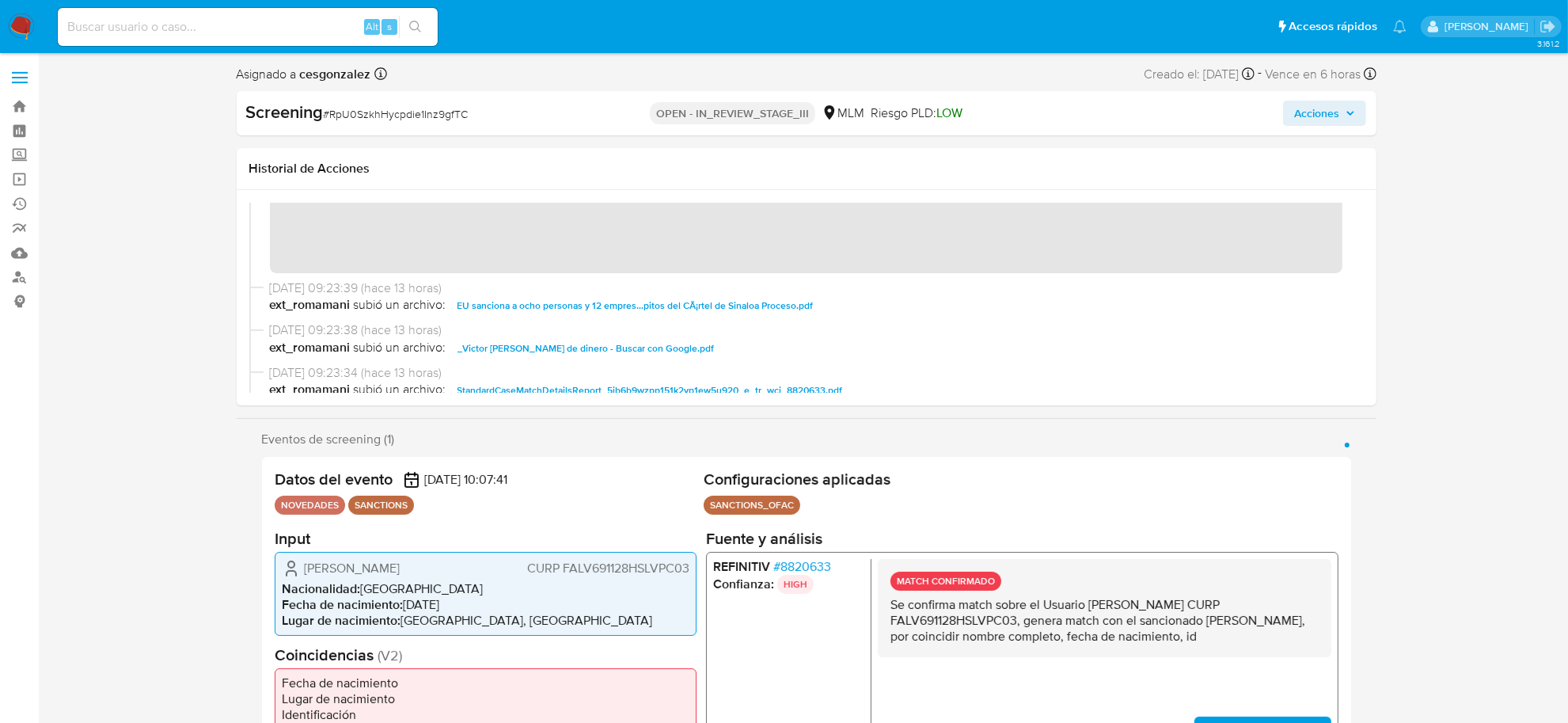
click at [1320, 116] on span "Acciones" at bounding box center [1317, 113] width 45 height 25
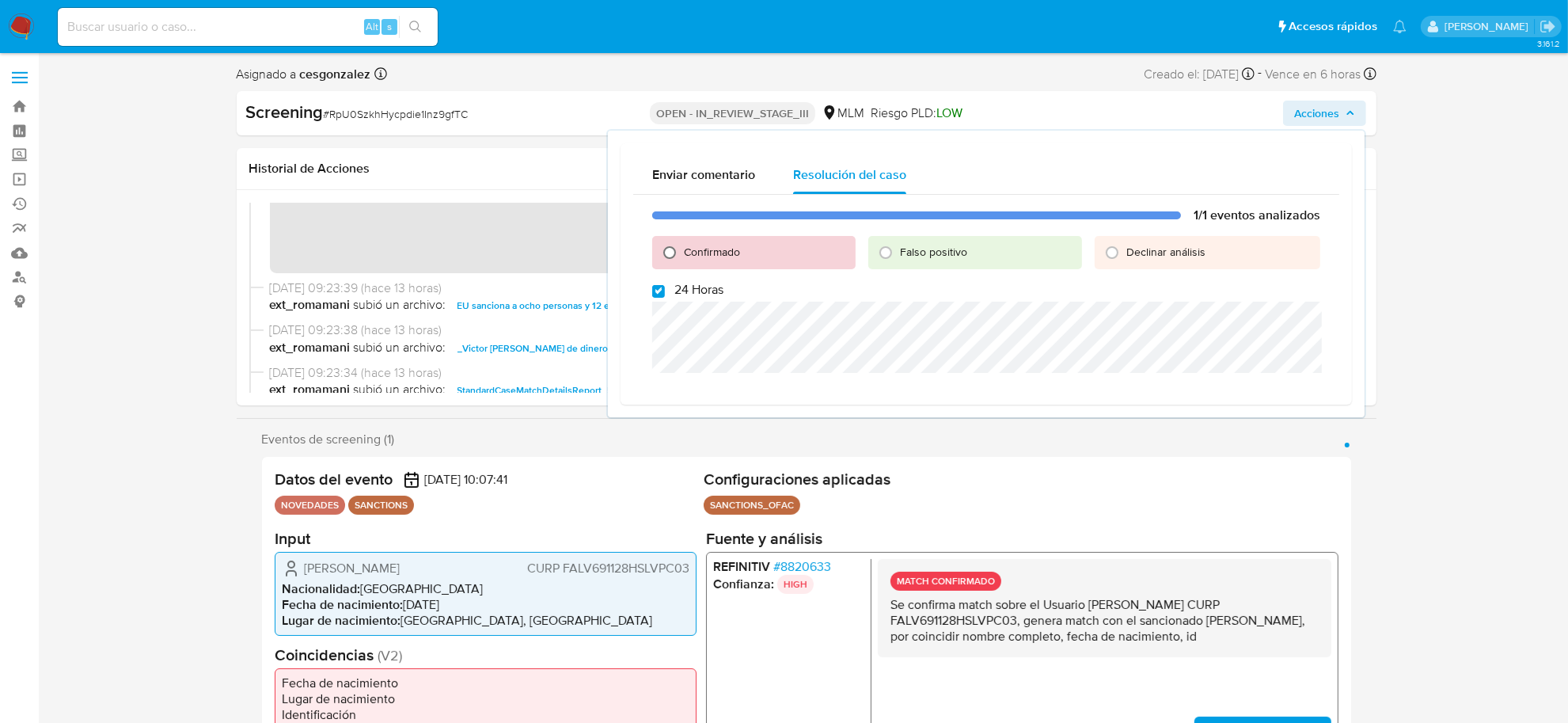
click at [669, 247] on input "Confirmado" at bounding box center [670, 253] width 25 height 25
radio input "true"
click at [658, 289] on input "24 Horas" at bounding box center [658, 292] width 13 height 13
checkbox input "false"
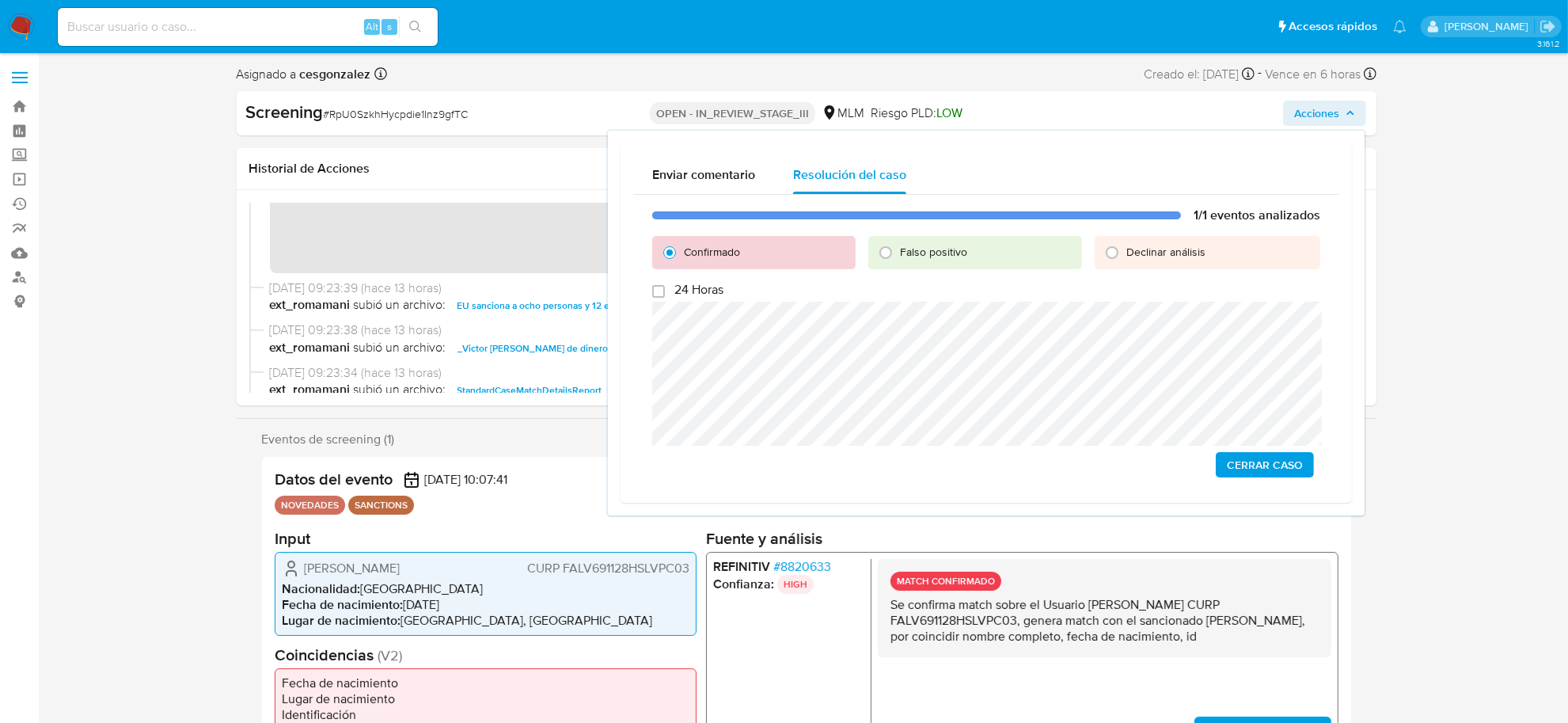
click at [1279, 466] on span "Cerrar Caso" at bounding box center [1265, 464] width 76 height 23
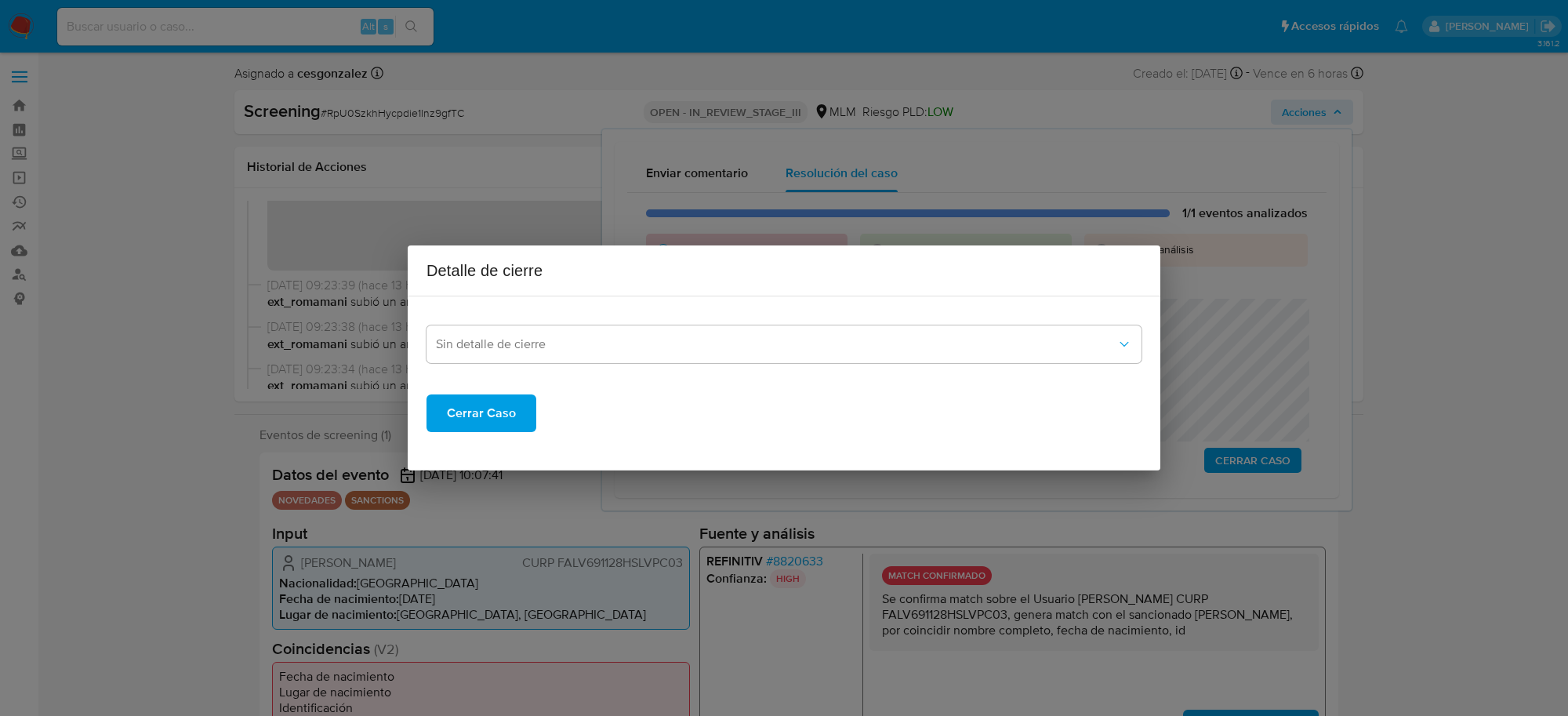
click at [494, 400] on span "Cerrar Caso" at bounding box center [481, 413] width 69 height 35
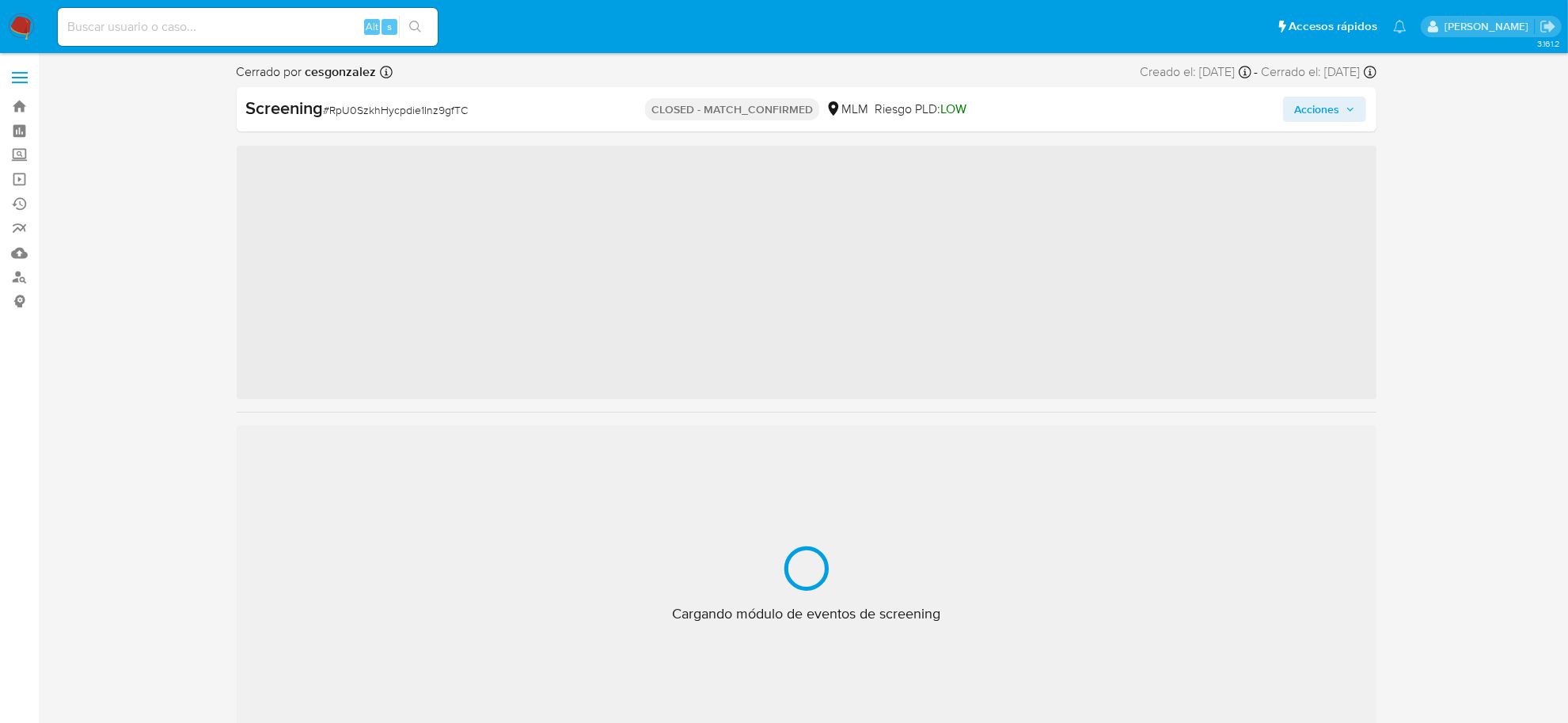
scroll to position [744, 0]
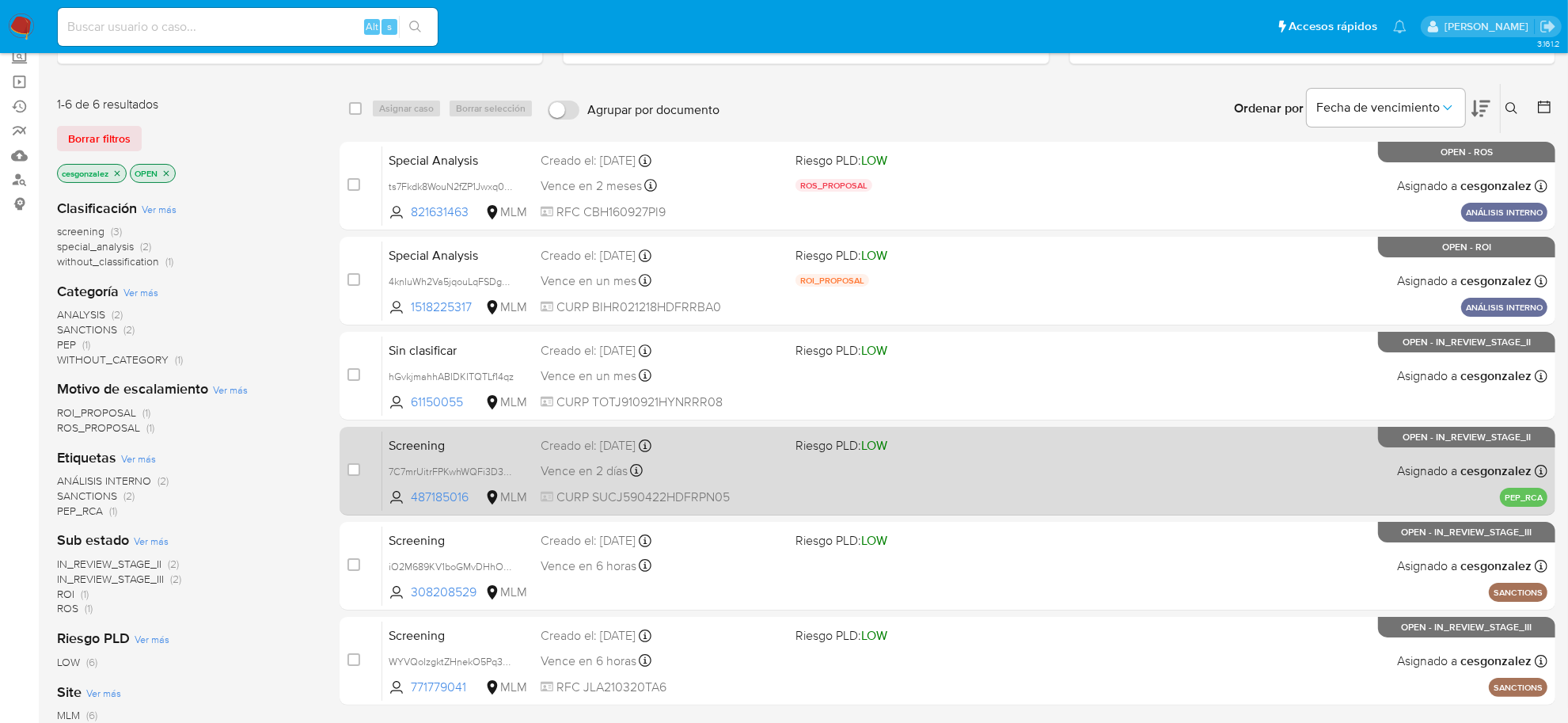
scroll to position [240, 0]
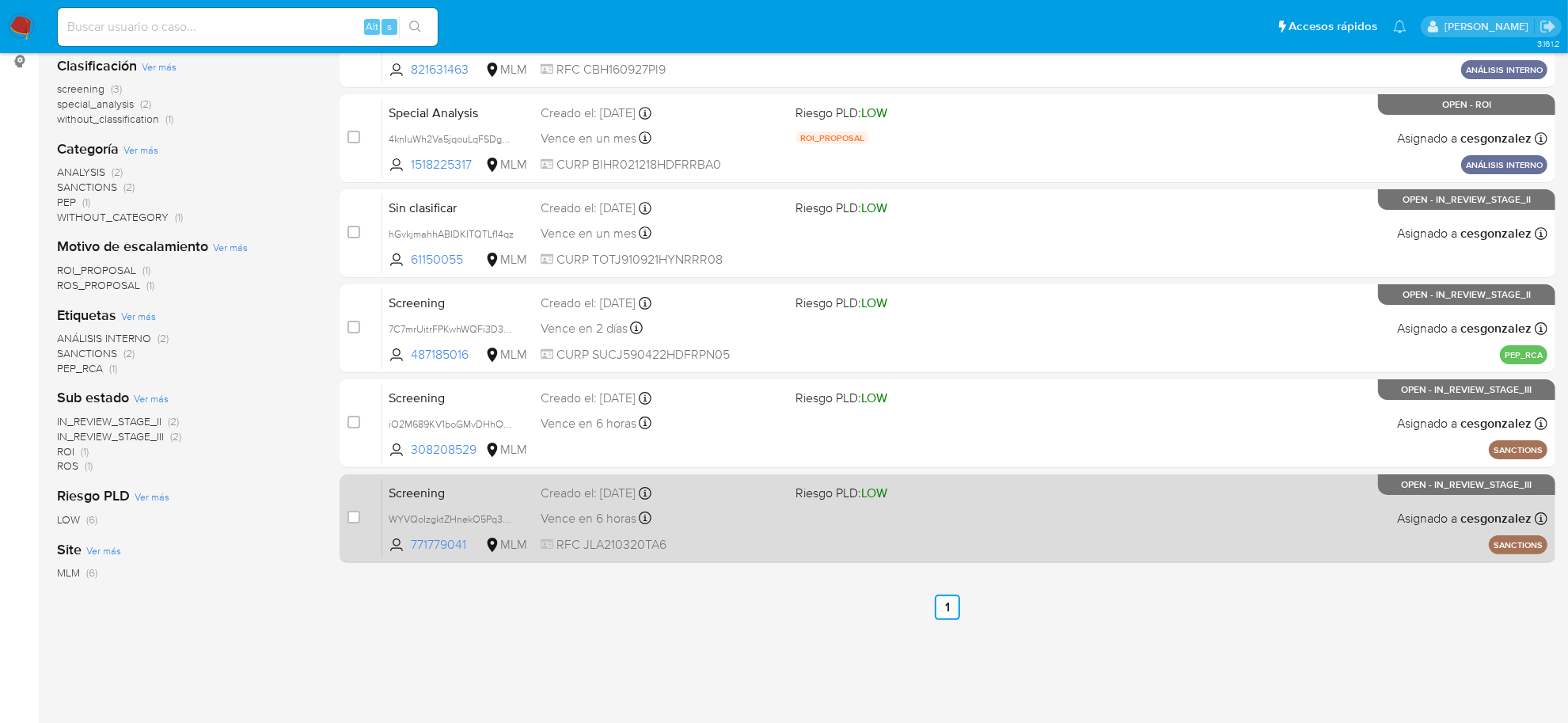
click at [666, 517] on div "Vence en 6 horas Vence el 08/10/2025 04:26:45" at bounding box center [662, 518] width 242 height 22
click at [603, 524] on span "Vence en 6 horas" at bounding box center [589, 518] width 96 height 17
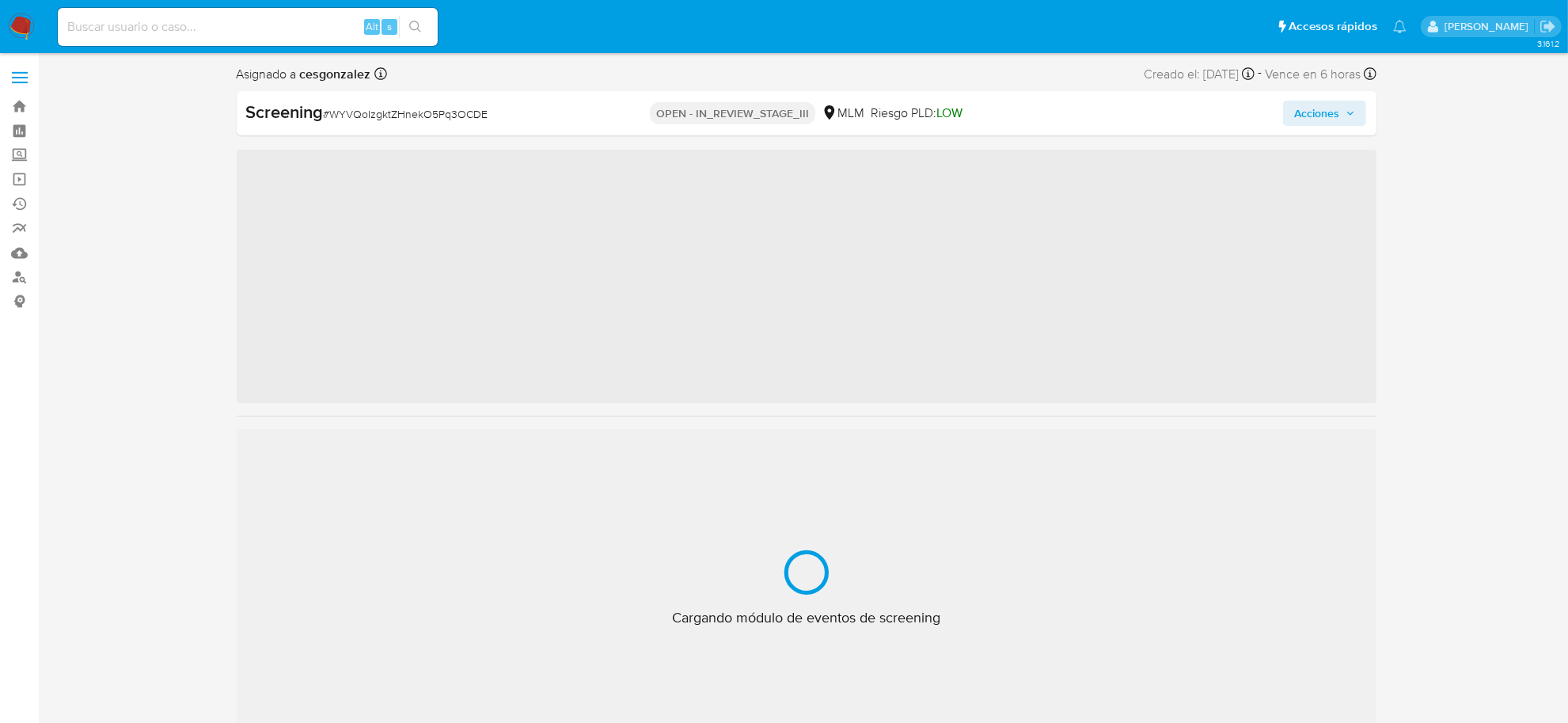
scroll to position [744, 0]
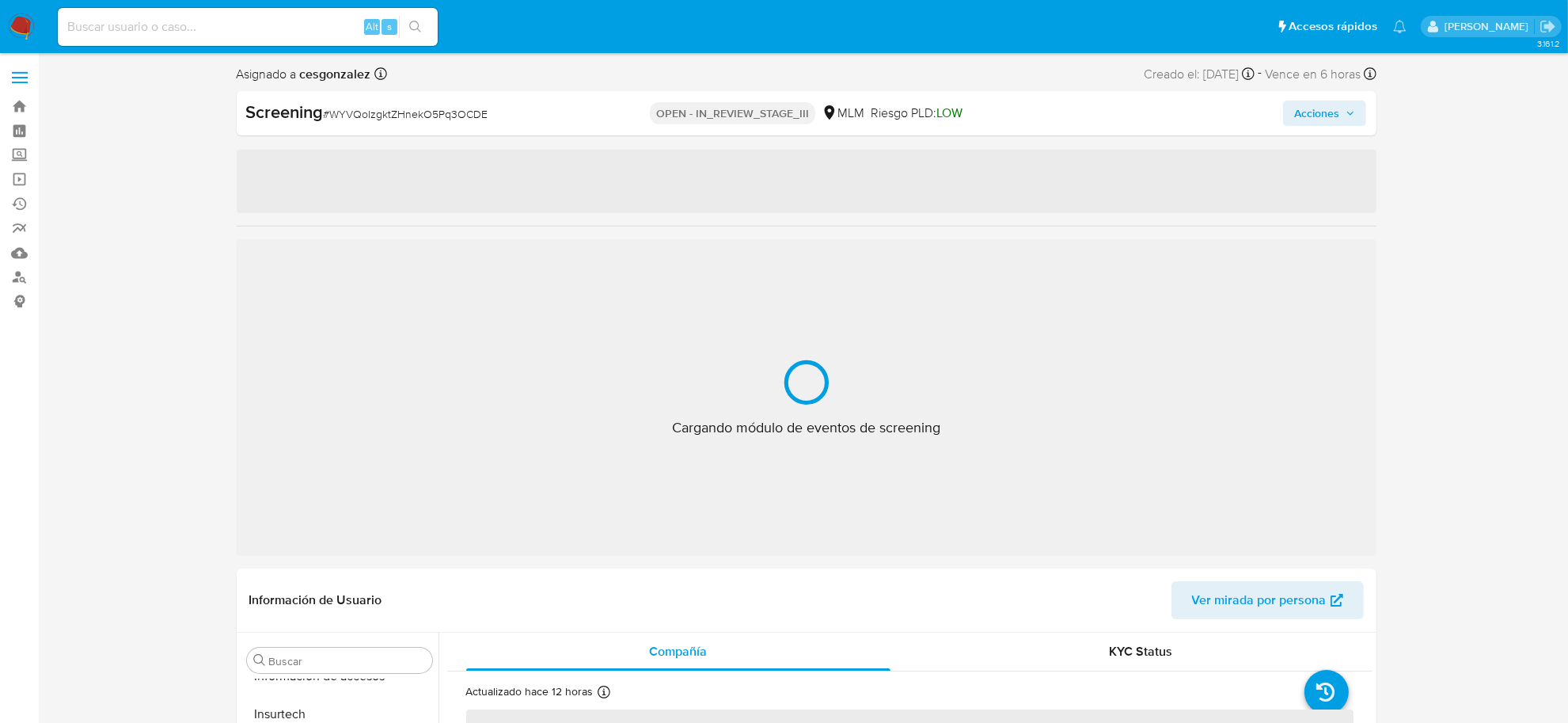
select select "10"
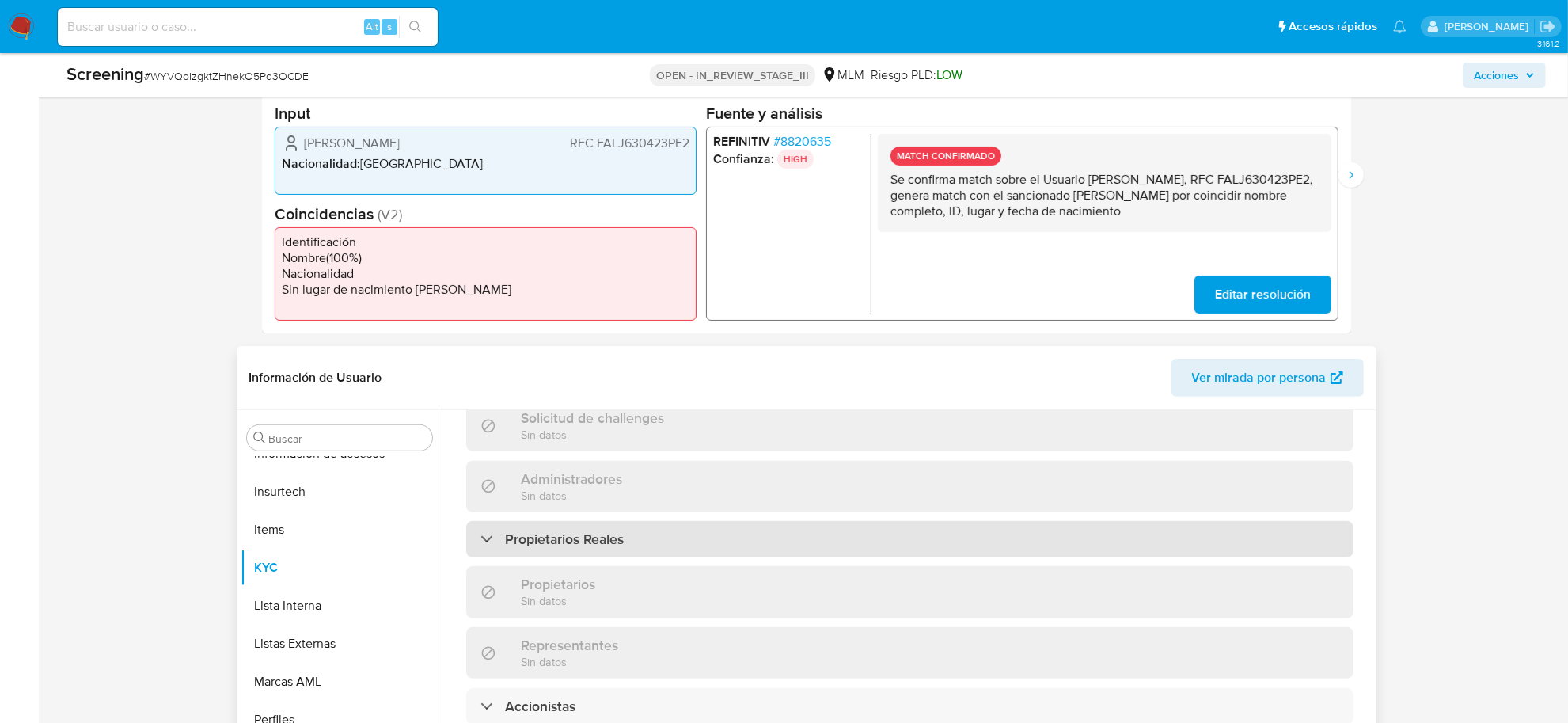
scroll to position [889, 0]
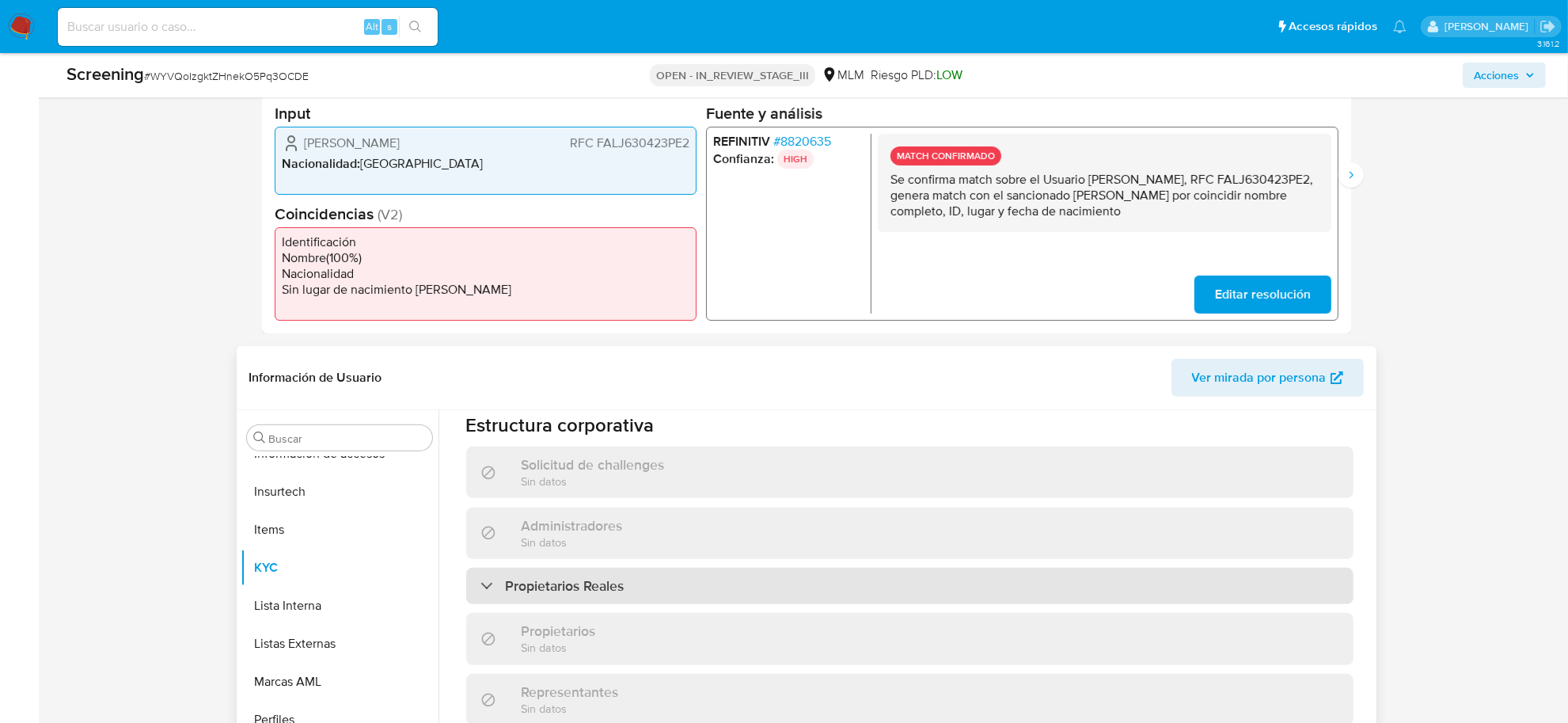
click at [572, 577] on h3 "Propietarios Reales" at bounding box center [565, 585] width 119 height 17
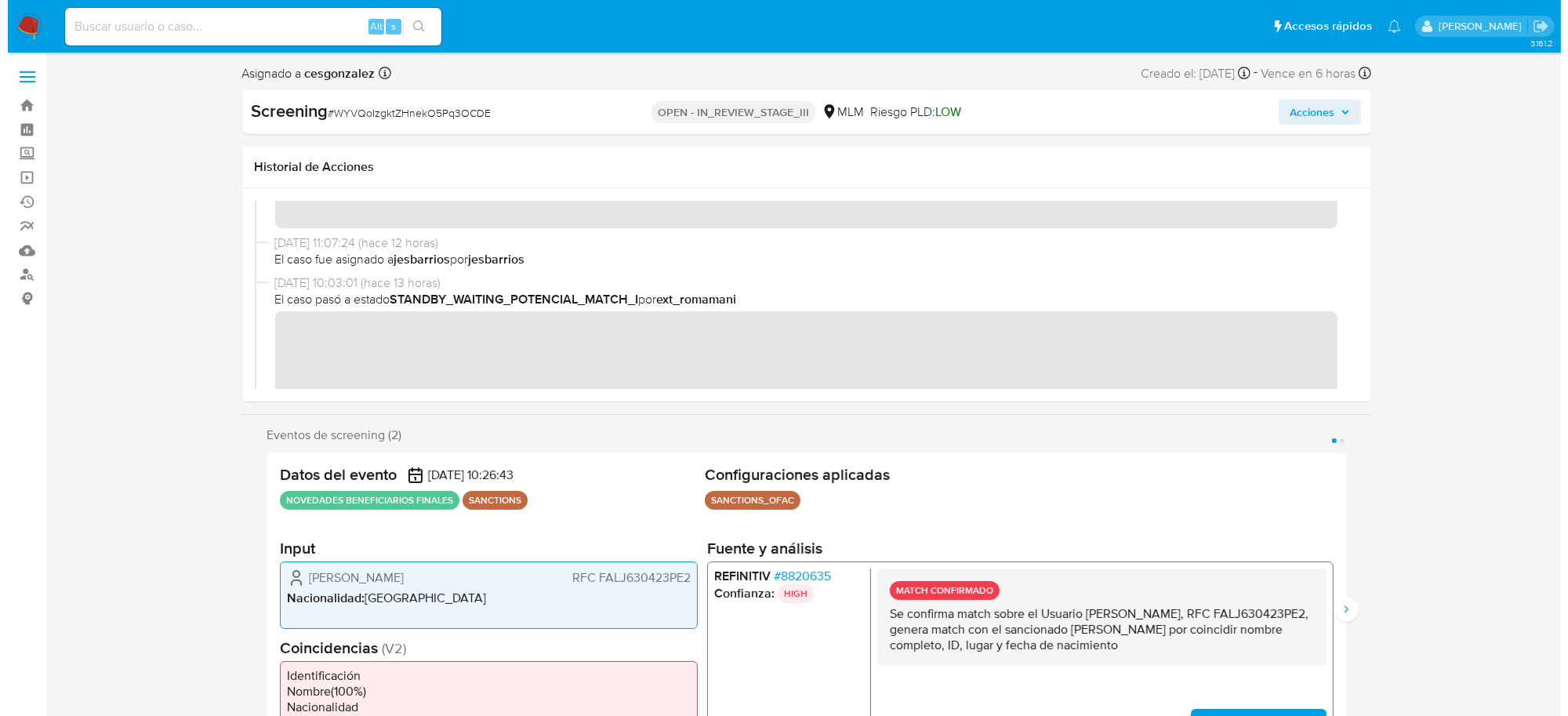
scroll to position [392, 0]
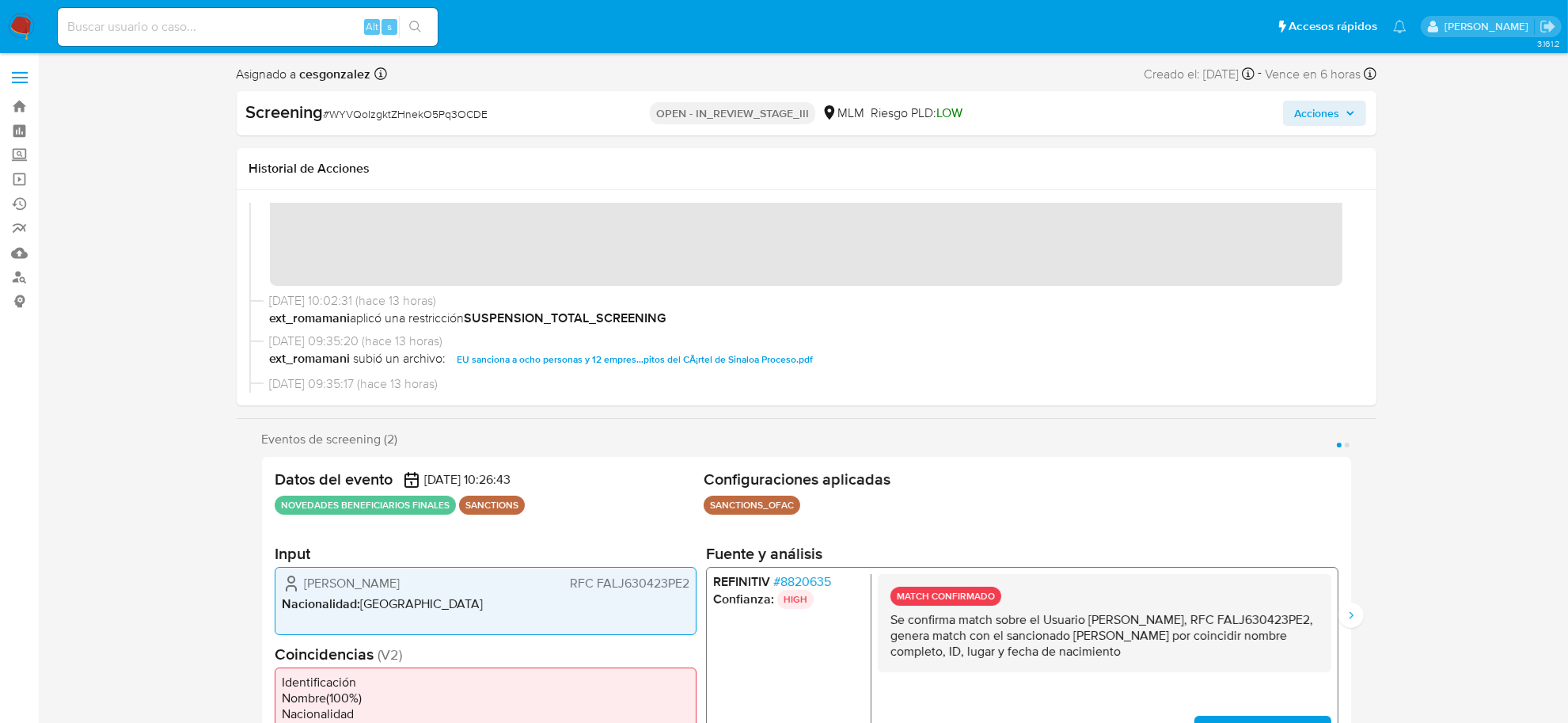
drag, startPoint x: 1339, startPoint y: 120, endPoint x: 1326, endPoint y: 126, distance: 14.3
click at [1339, 120] on span "Acciones" at bounding box center [1317, 113] width 45 height 25
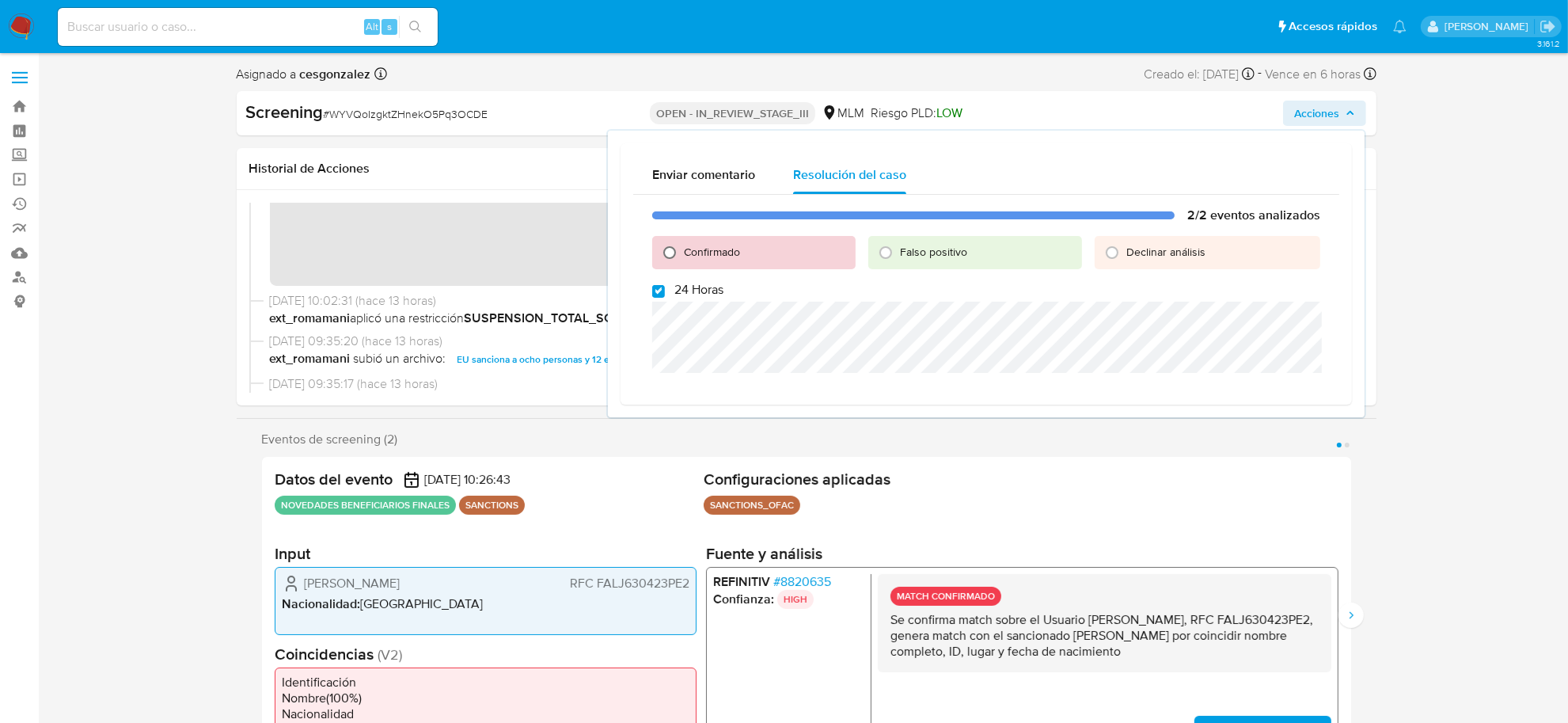
click at [672, 247] on input "Confirmado" at bounding box center [670, 253] width 25 height 25
radio input "true"
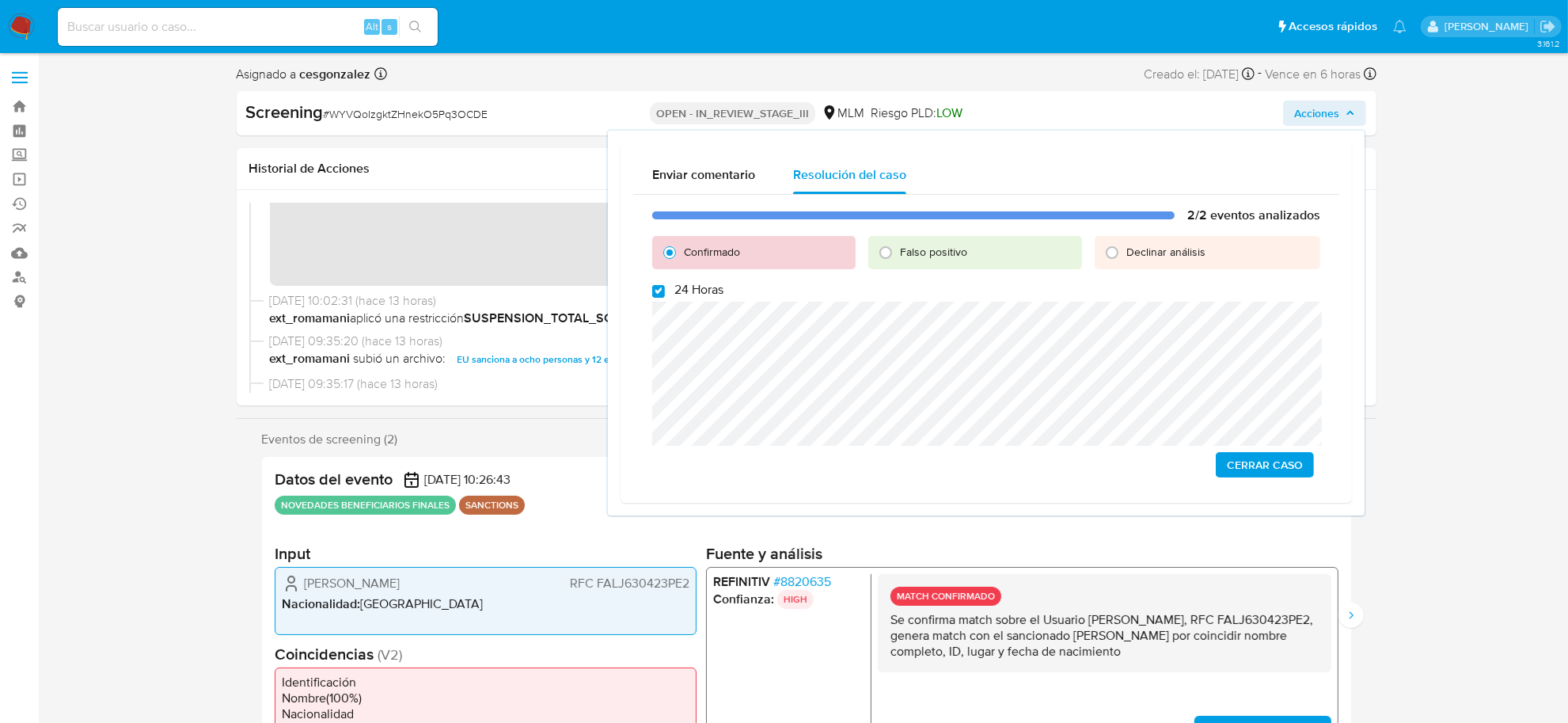
click at [1292, 466] on span "Cerrar Caso" at bounding box center [1265, 464] width 76 height 23
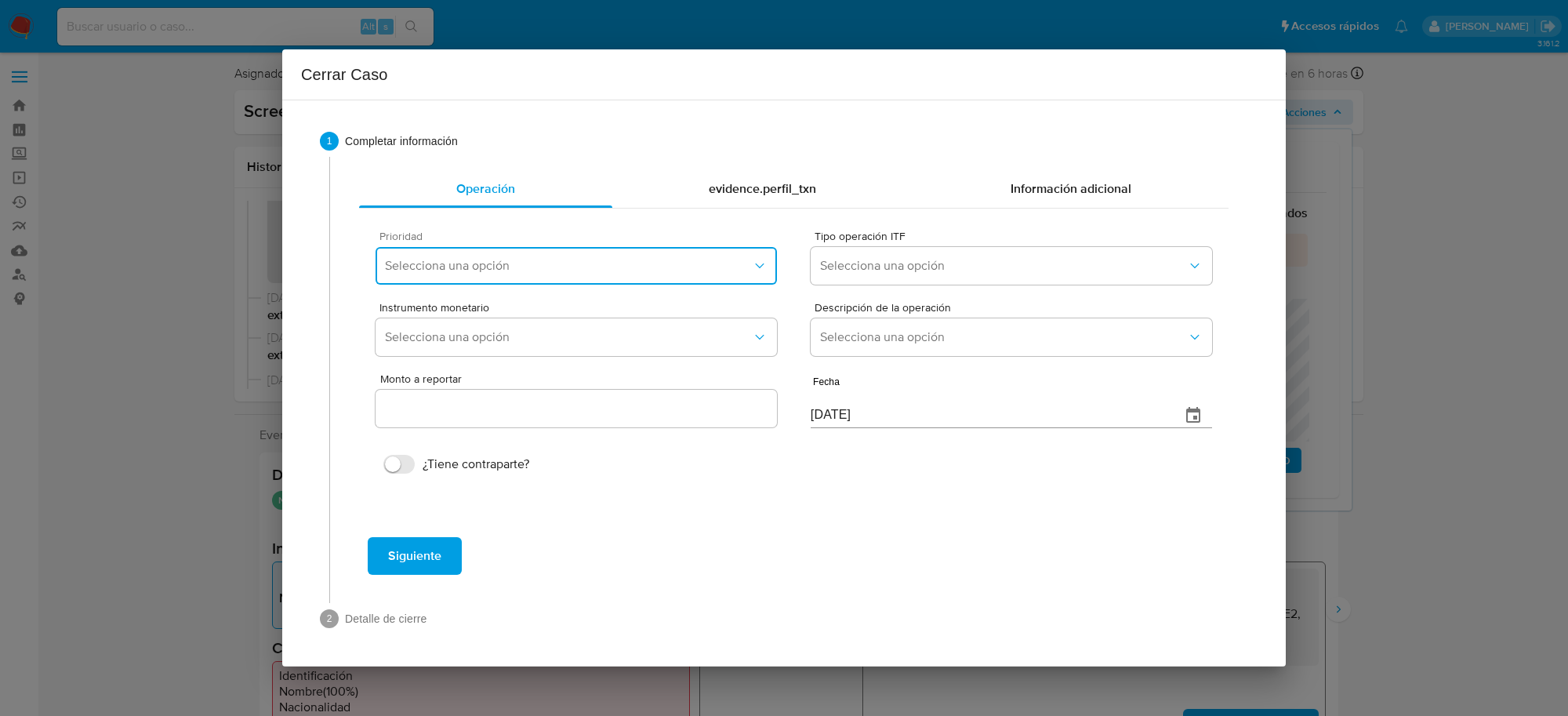
click at [618, 272] on span "Selecciona una opción" at bounding box center [569, 265] width 367 height 16
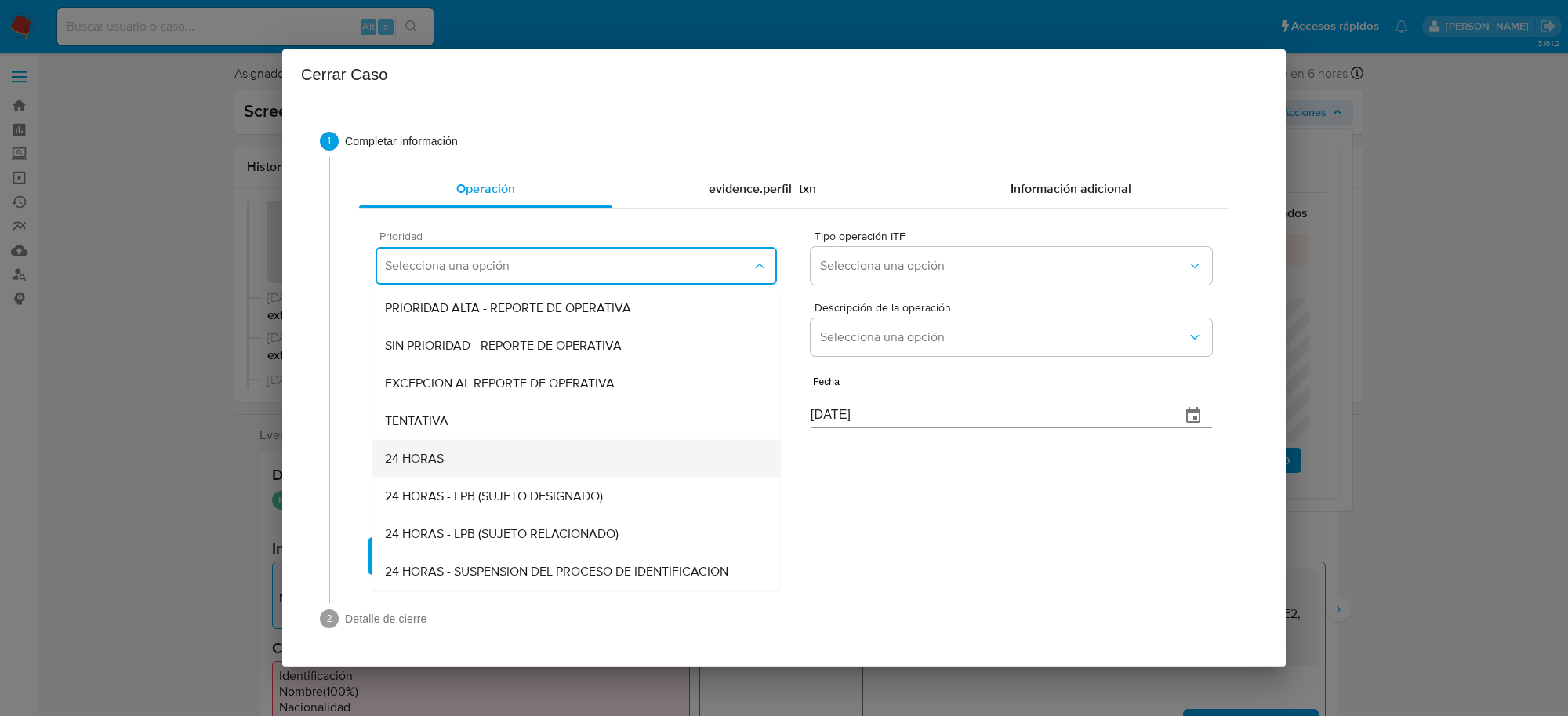
click at [485, 465] on div "24 HORAS" at bounding box center [577, 459] width 383 height 38
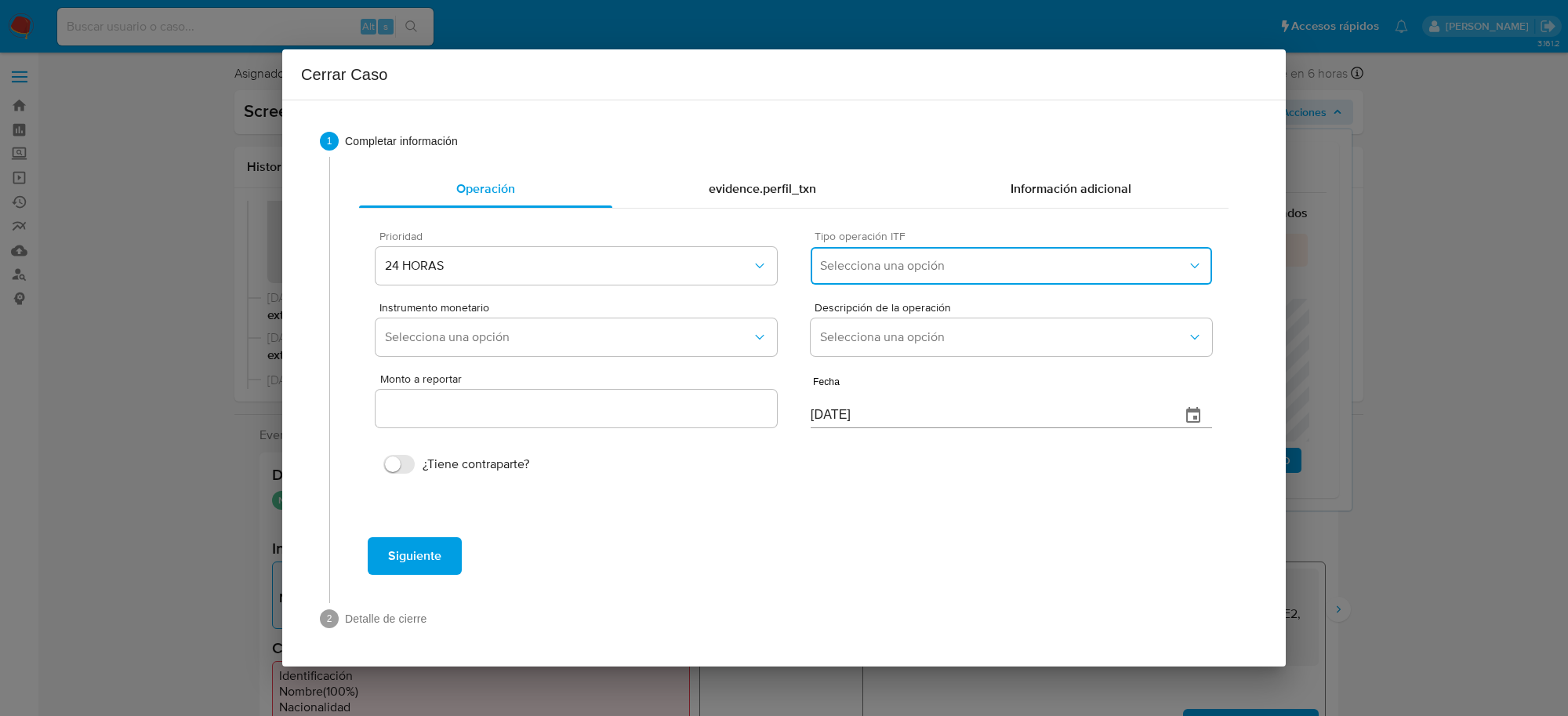
click at [1041, 264] on span "Selecciona una opción" at bounding box center [1003, 265] width 367 height 16
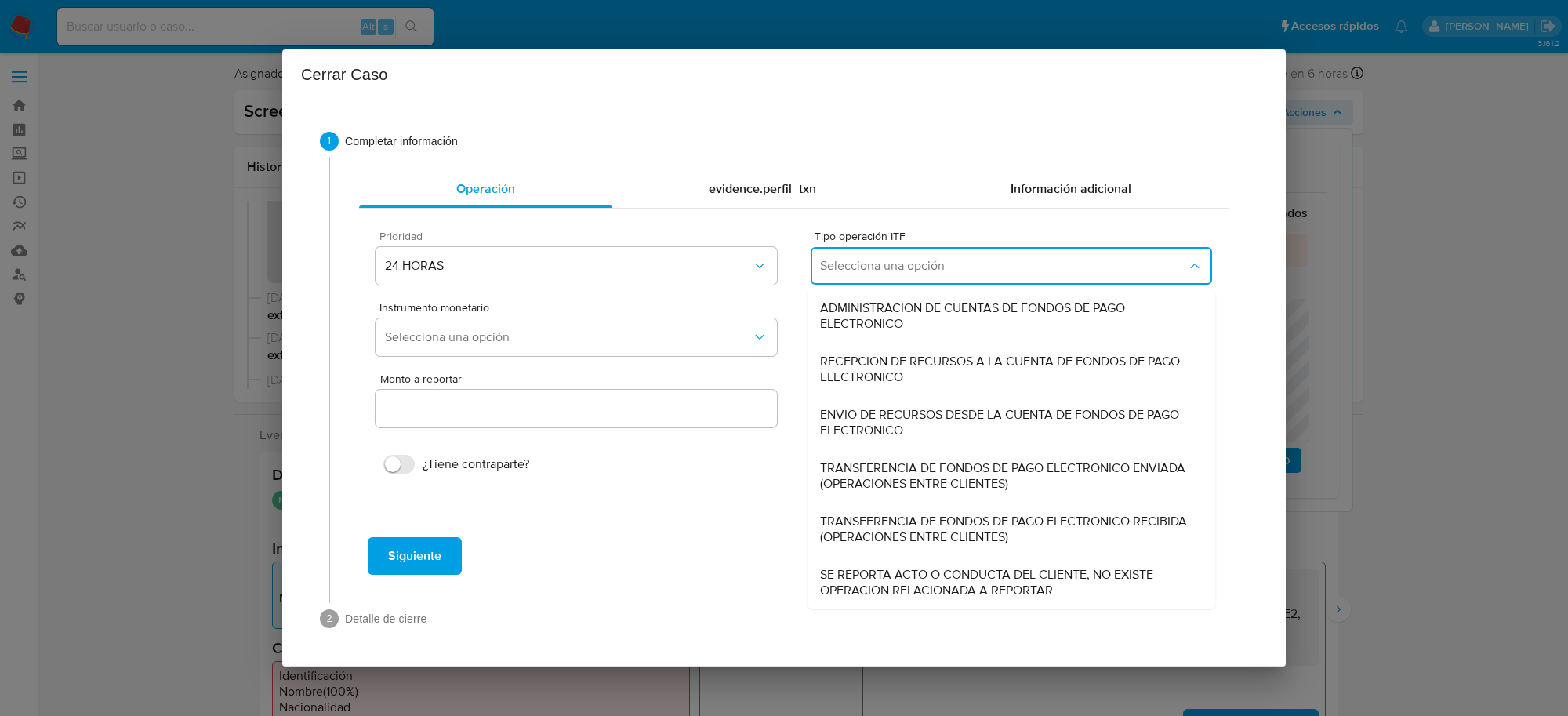
click at [912, 577] on span "SE REPORTA ACTO O CONDUCTA DEL CLIENTE, NO EXISTE OPERACION RELACIONADA A REPOR…" at bounding box center [1011, 582] width 383 height 31
type input "0.00"
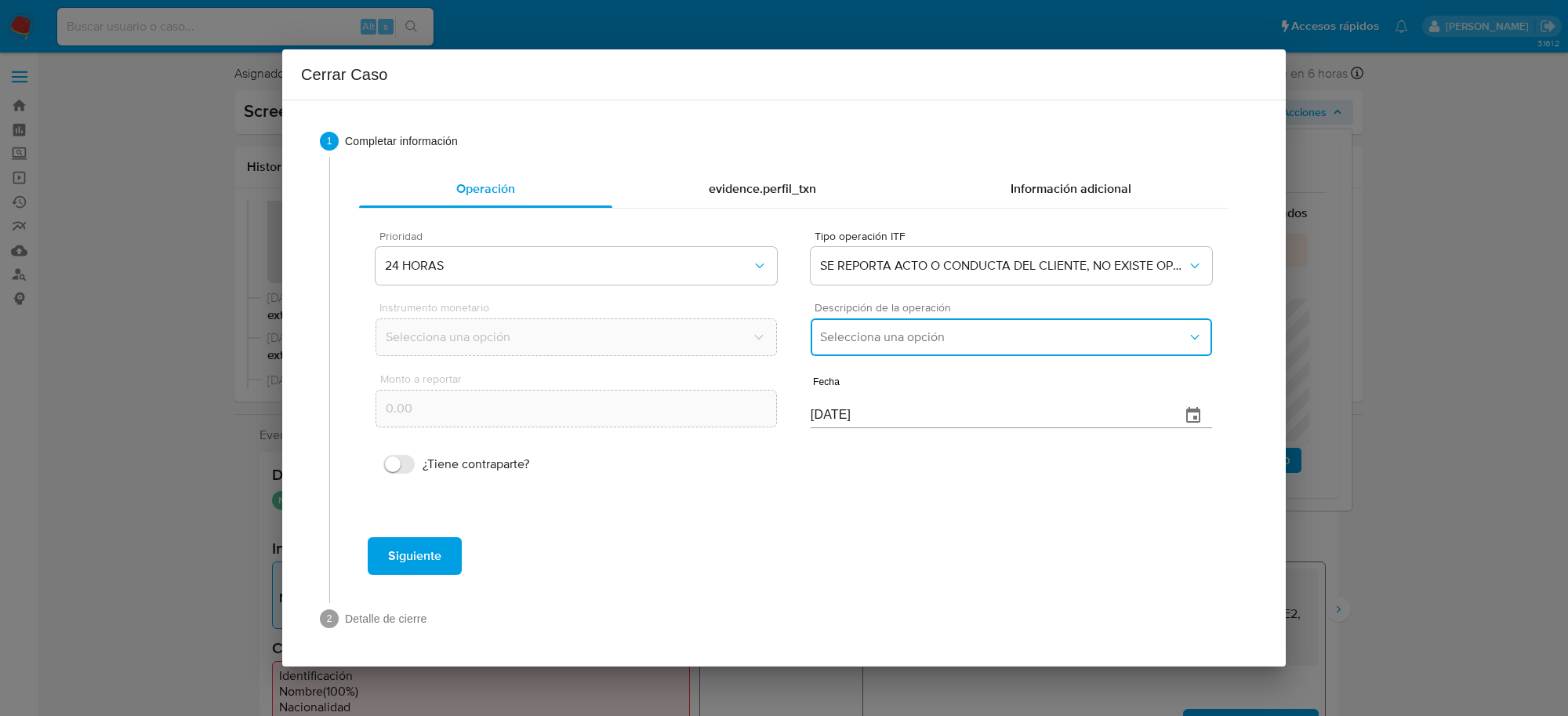
click at [922, 337] on span "Selecciona una opción" at bounding box center [1003, 337] width 367 height 16
click at [896, 384] on span "REPORTE DE 24 HORAS" at bounding box center [887, 380] width 134 height 16
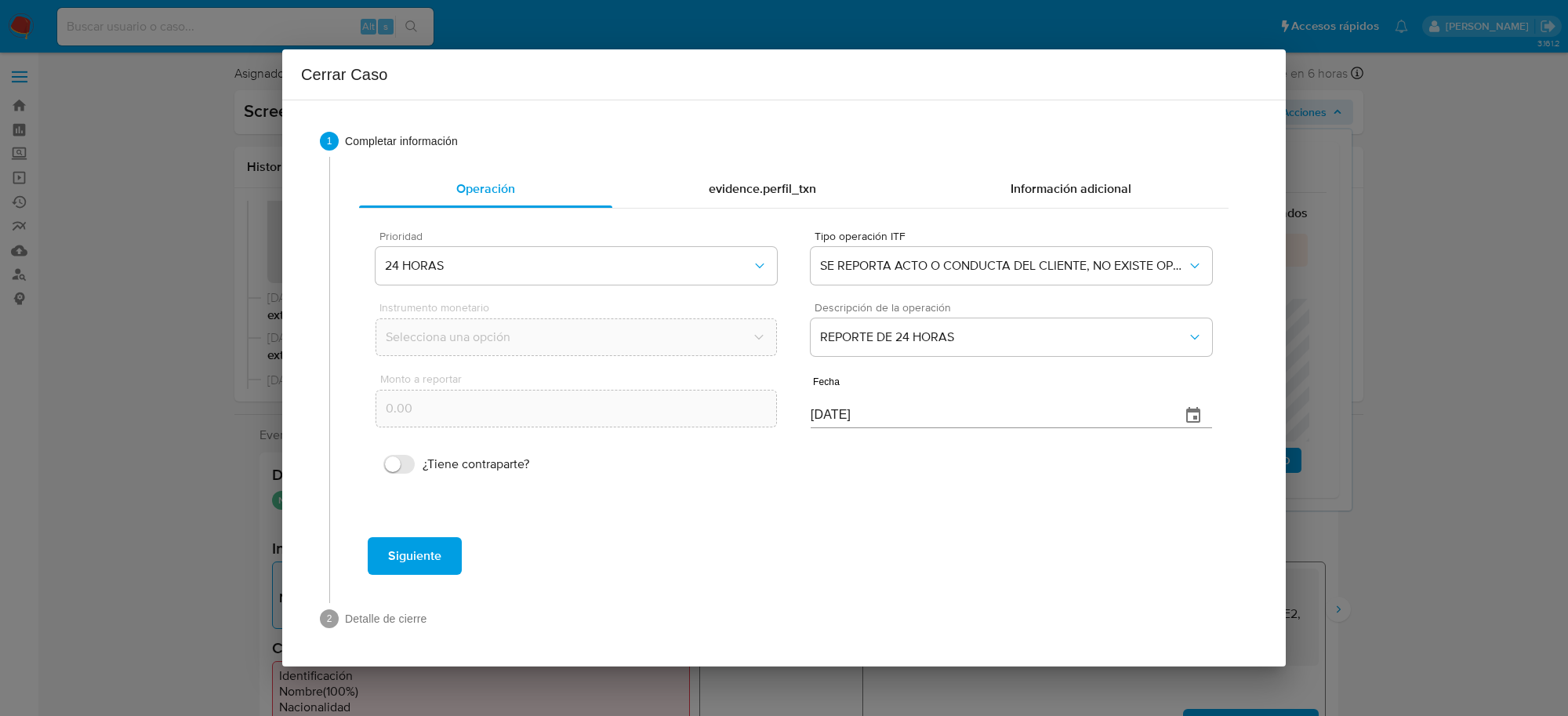
click at [434, 543] on span "Siguiente" at bounding box center [415, 555] width 54 height 35
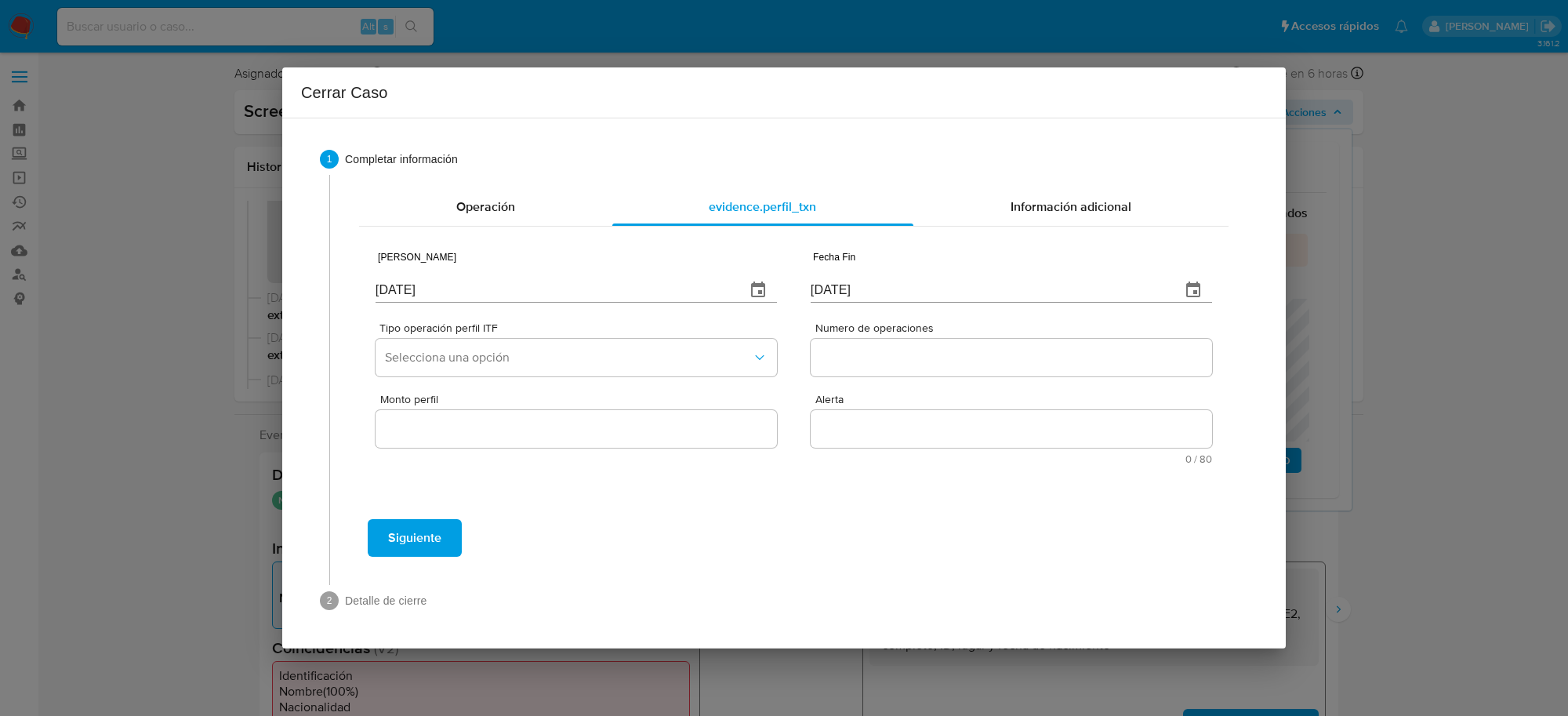
click at [510, 273] on div "[DATE]" at bounding box center [576, 280] width 401 height 46
click at [444, 288] on input "[DATE]" at bounding box center [554, 290] width 358 height 25
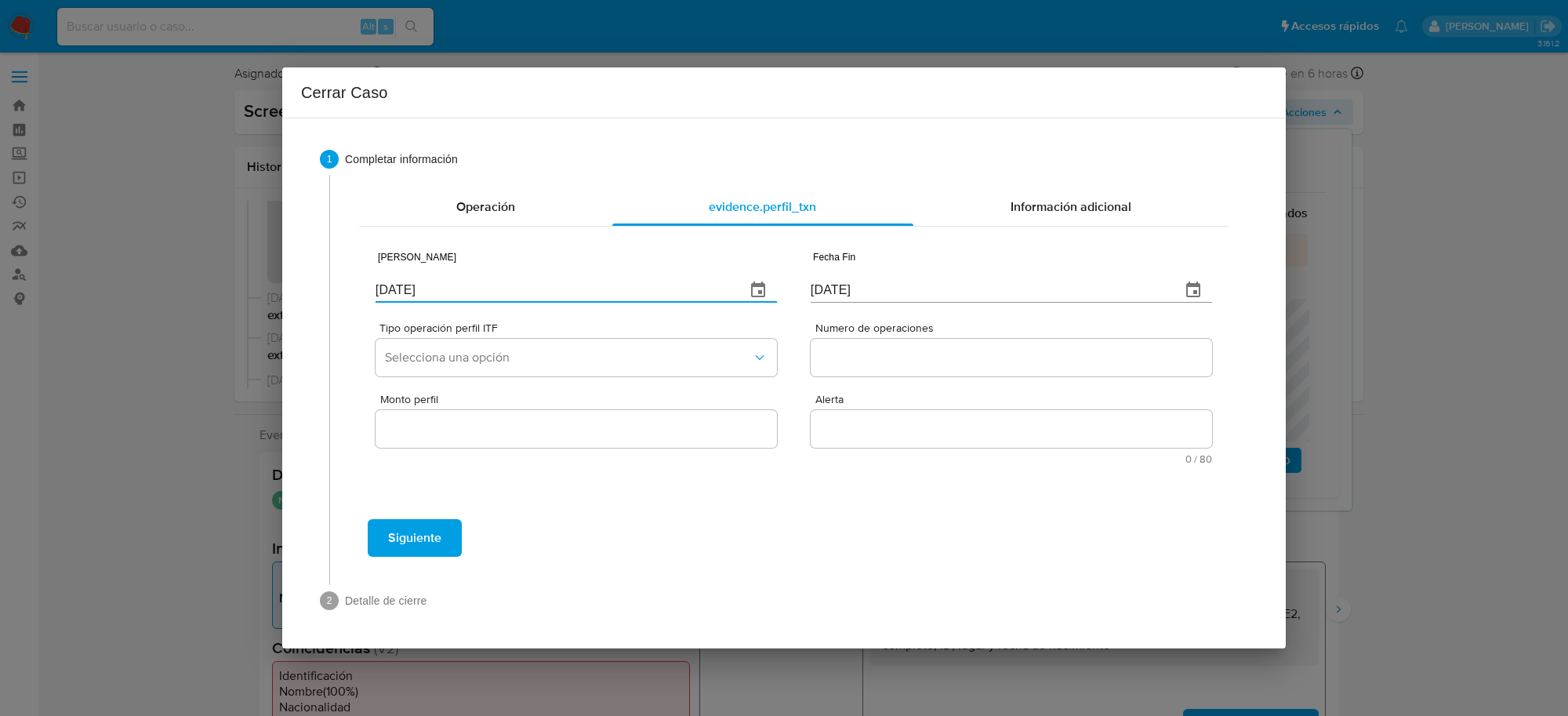
click at [444, 288] on input "[DATE]" at bounding box center [554, 290] width 358 height 25
type input "01/07/2025"
type input "01/01/2025"
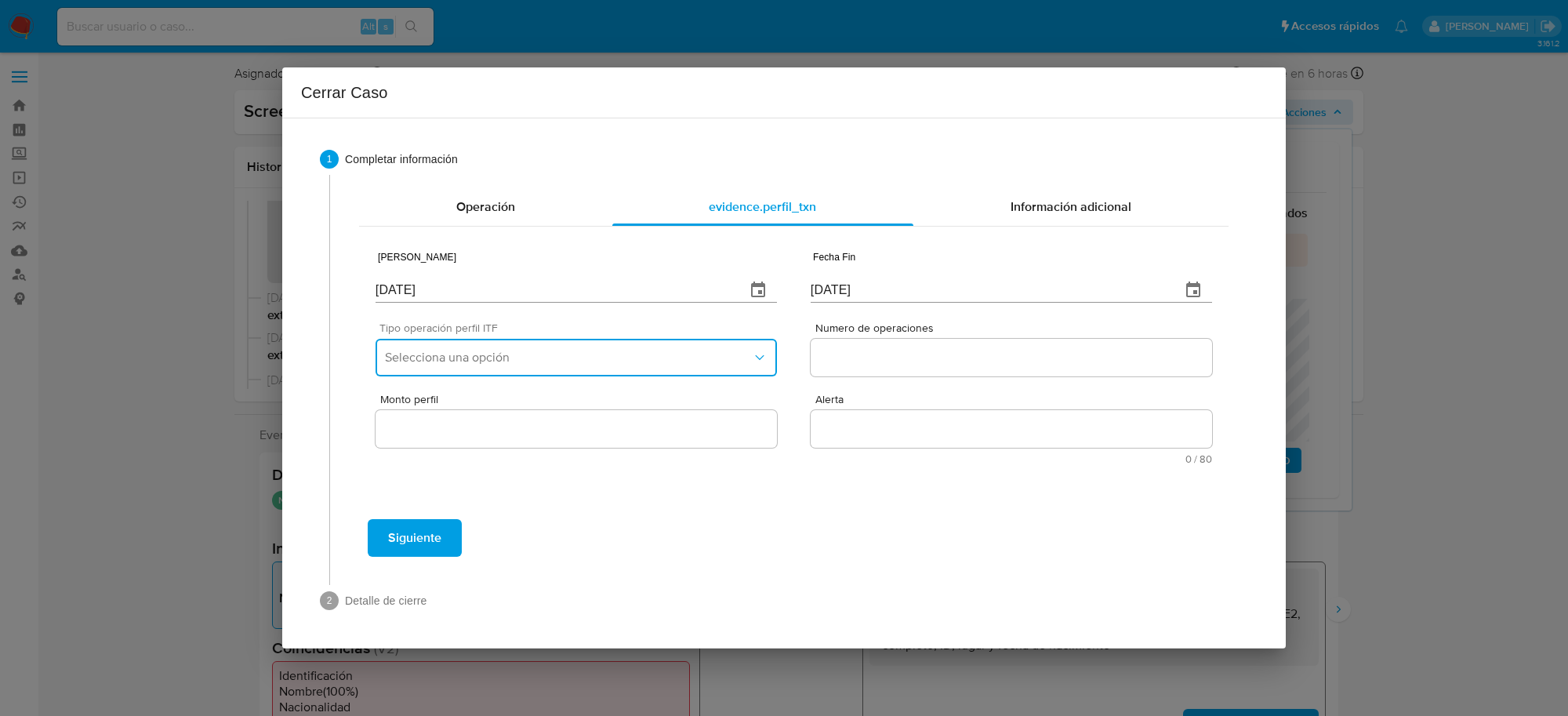
click at [678, 339] on button "Selecciona una opción" at bounding box center [576, 358] width 401 height 38
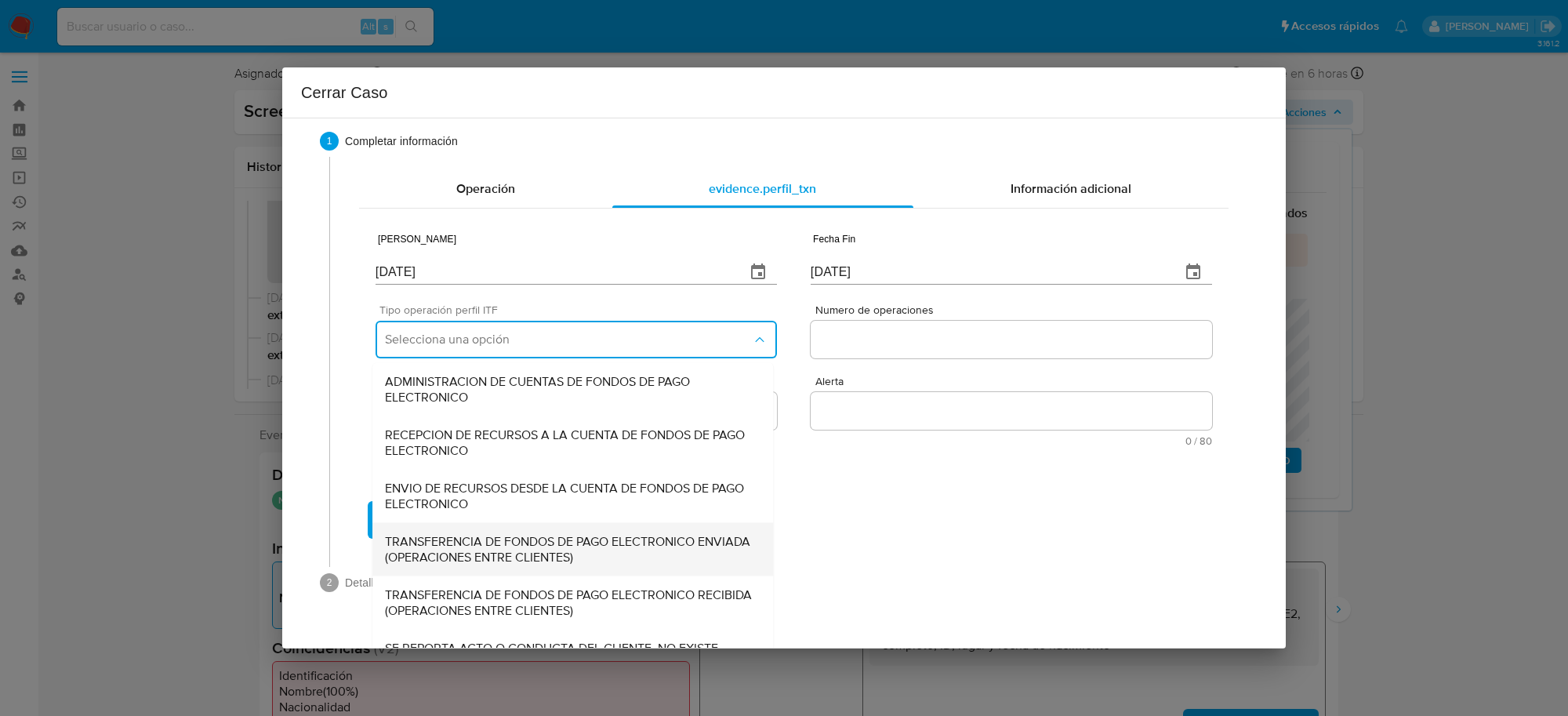
scroll to position [53, 0]
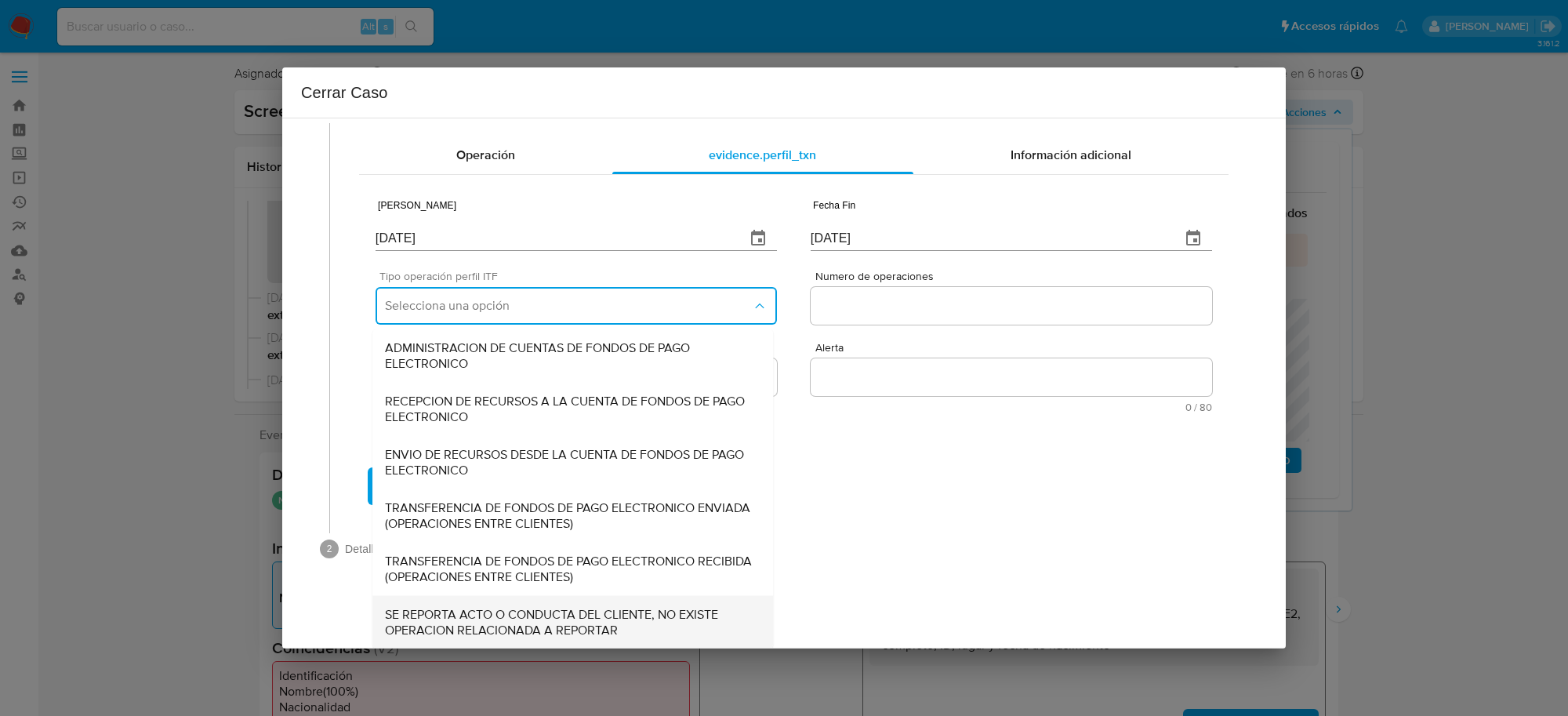
click at [526, 620] on span "SE REPORTA ACTO O CONDUCTA DEL CLIENTE, NO EXISTE OPERACION RELACIONADA A REPOR…" at bounding box center [573, 621] width 375 height 31
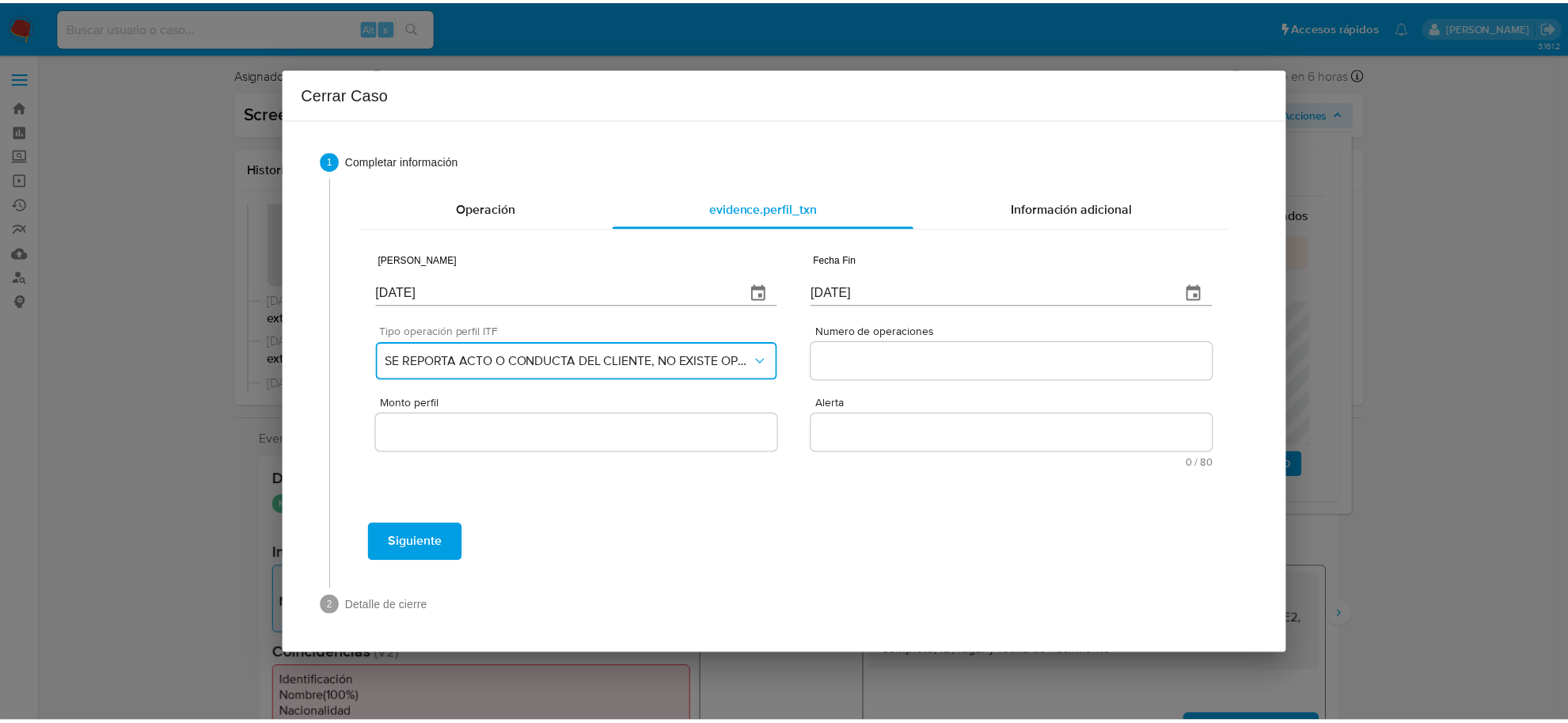
scroll to position [0, 0]
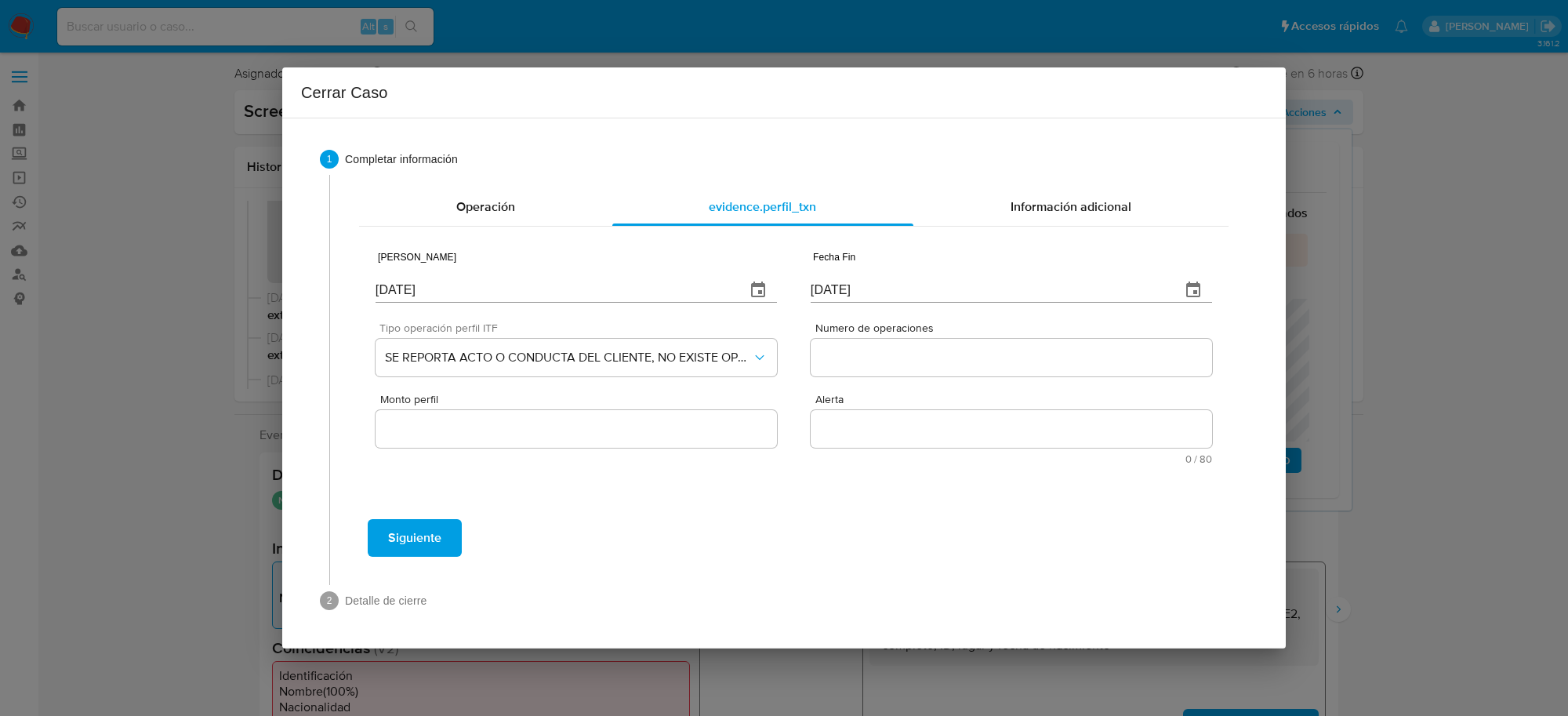
click at [909, 360] on input "Numero de operaciones" at bounding box center [1011, 357] width 401 height 21
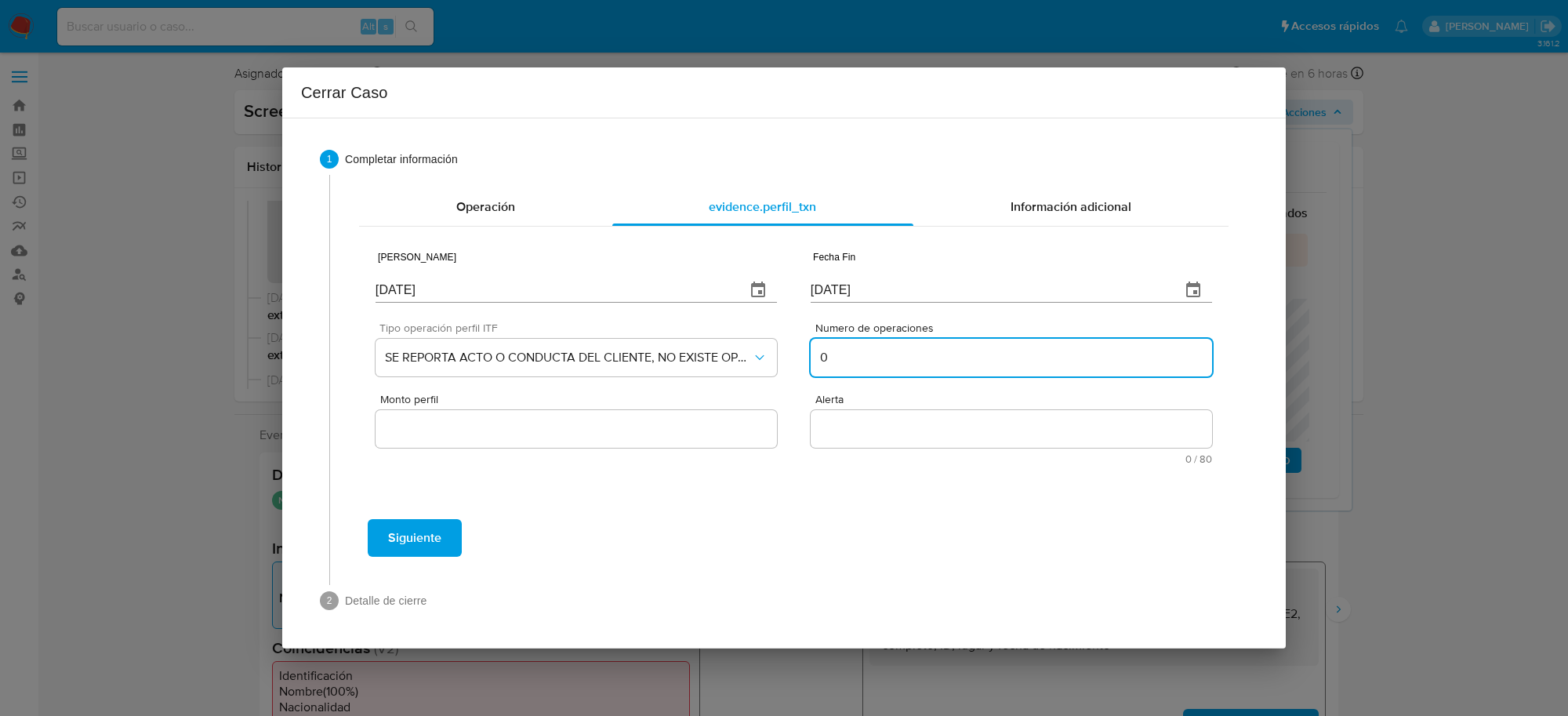
type input "0"
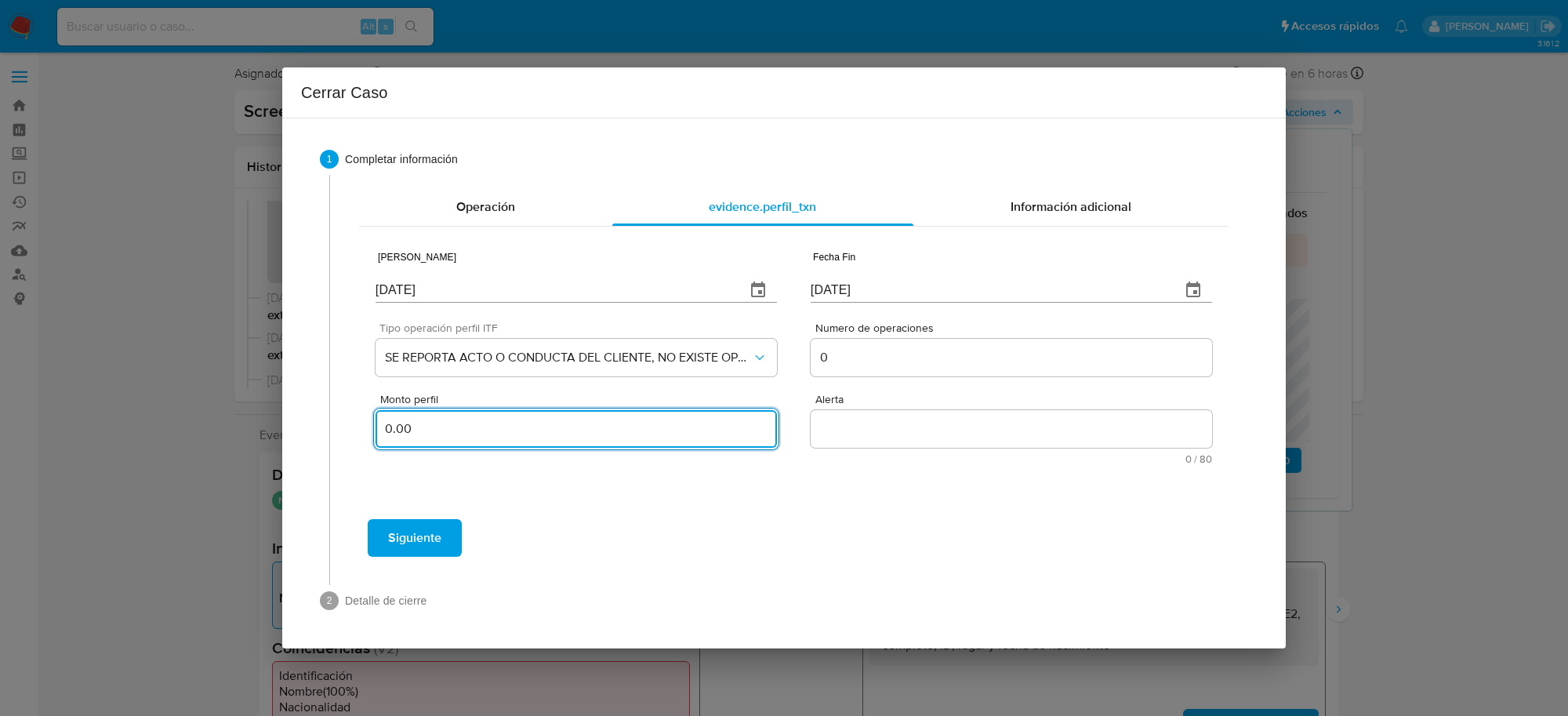
type input "0.00"
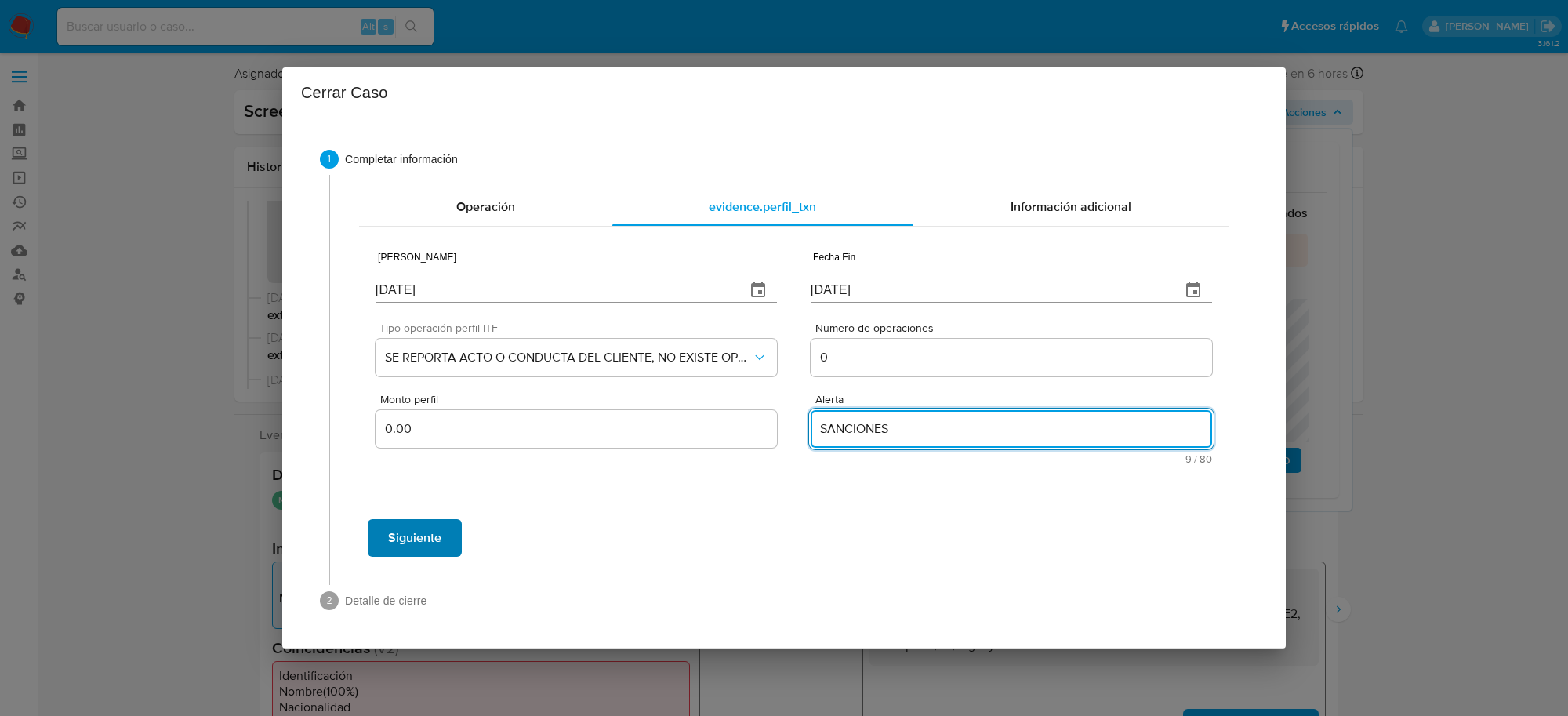
type textarea "SANCIONES"
click at [427, 537] on span "Siguiente" at bounding box center [415, 537] width 54 height 35
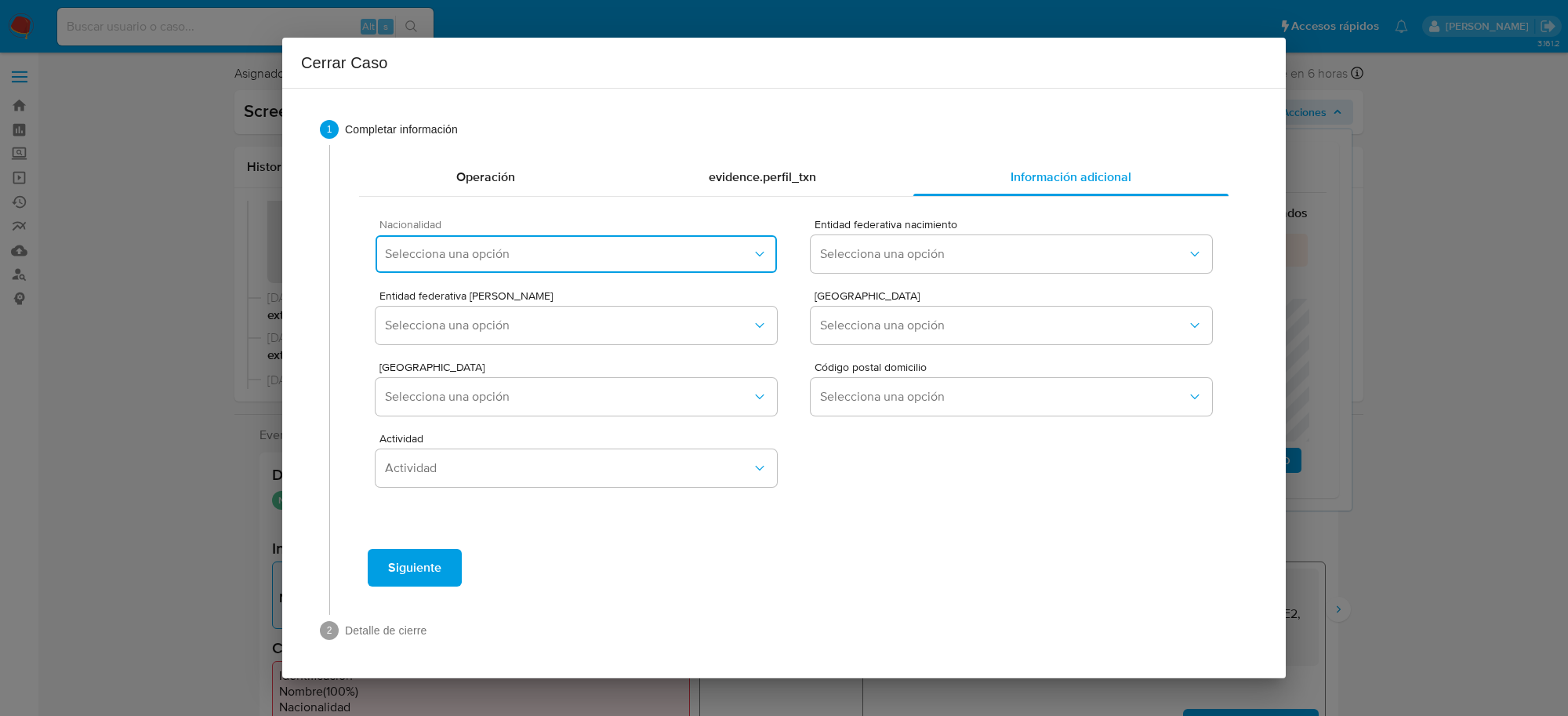
click at [474, 264] on button "Selecciona una opción" at bounding box center [576, 254] width 401 height 38
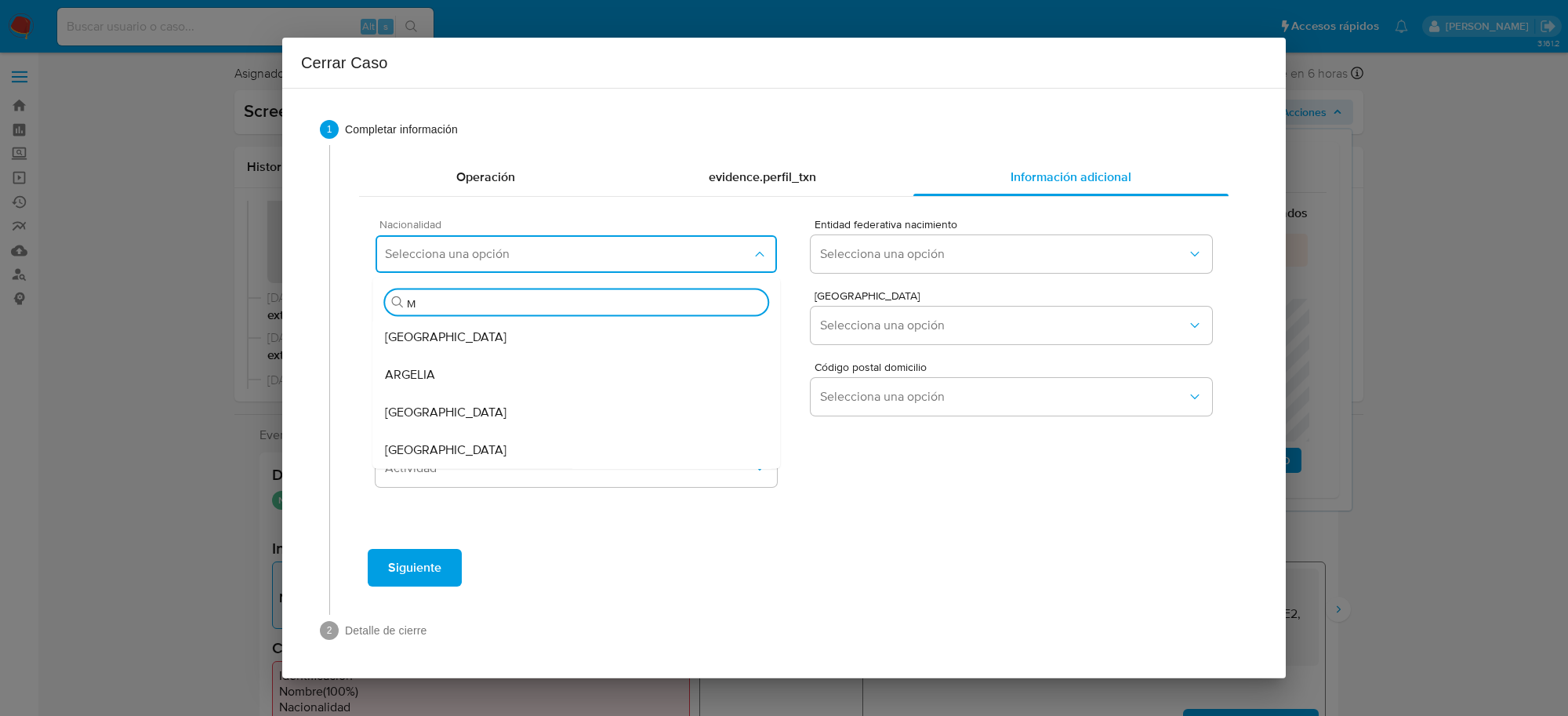
type input "ME"
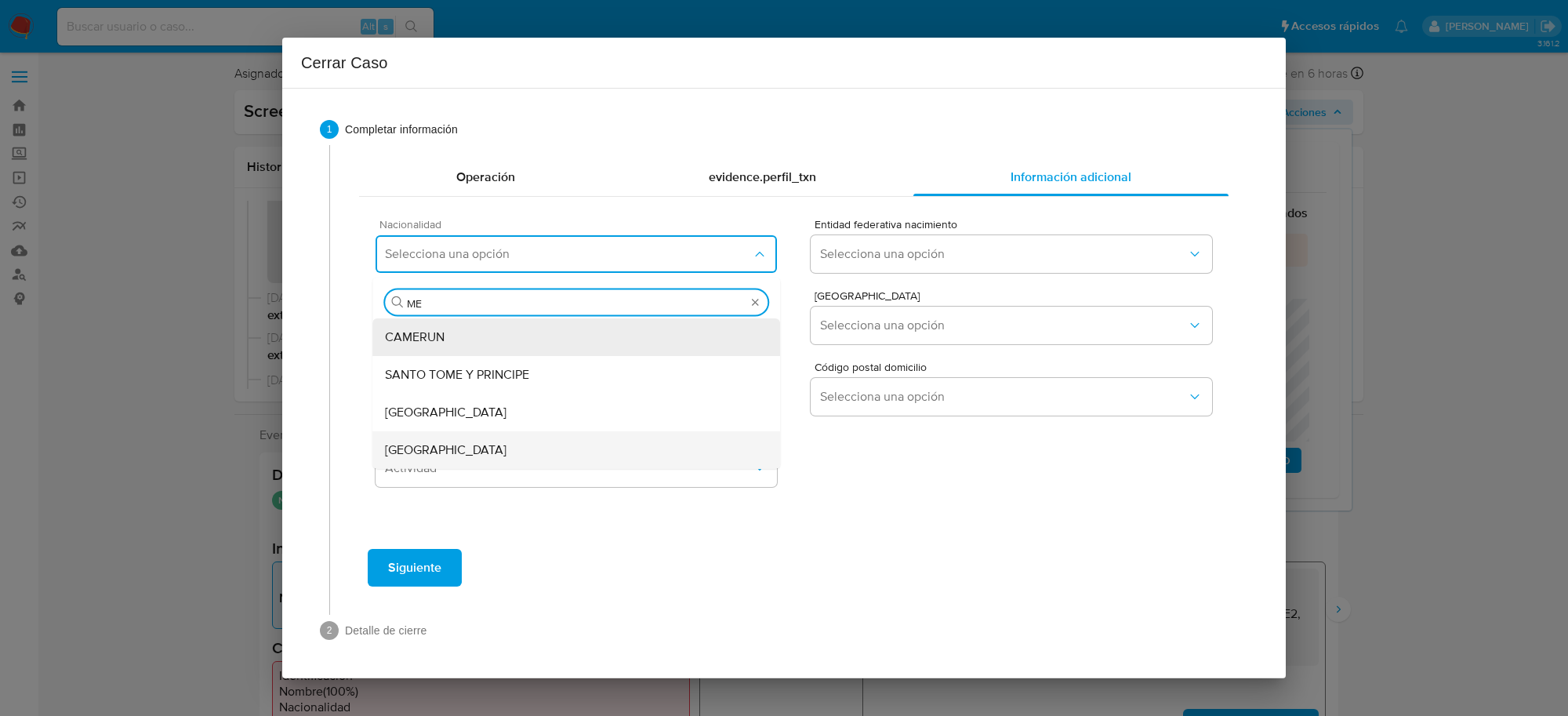
click at [409, 457] on span "MEXICO" at bounding box center [446, 451] width 122 height 16
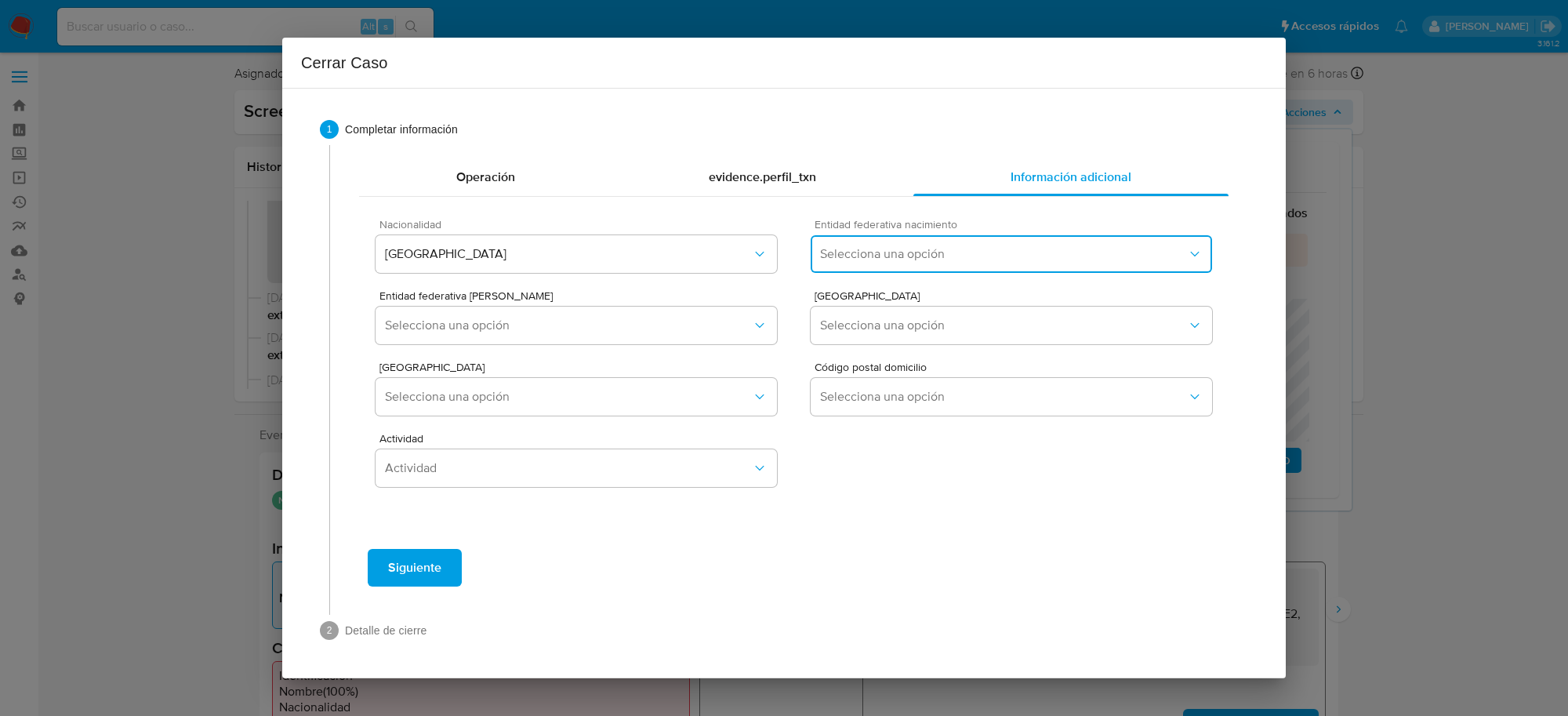
click at [953, 253] on span "Selecciona una opción" at bounding box center [1003, 254] width 367 height 16
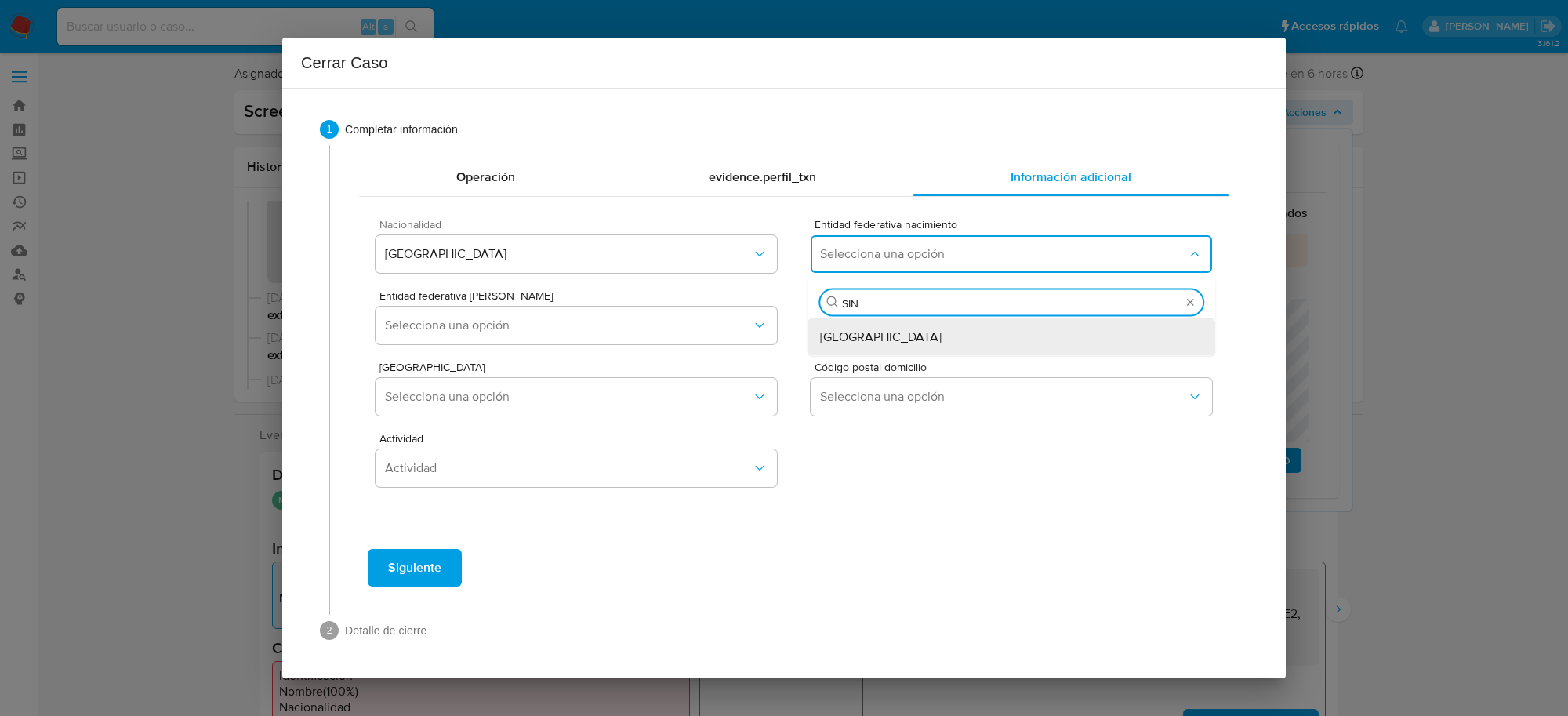
type input "SINA"
click at [870, 339] on div "Sinaloa" at bounding box center [1011, 337] width 383 height 38
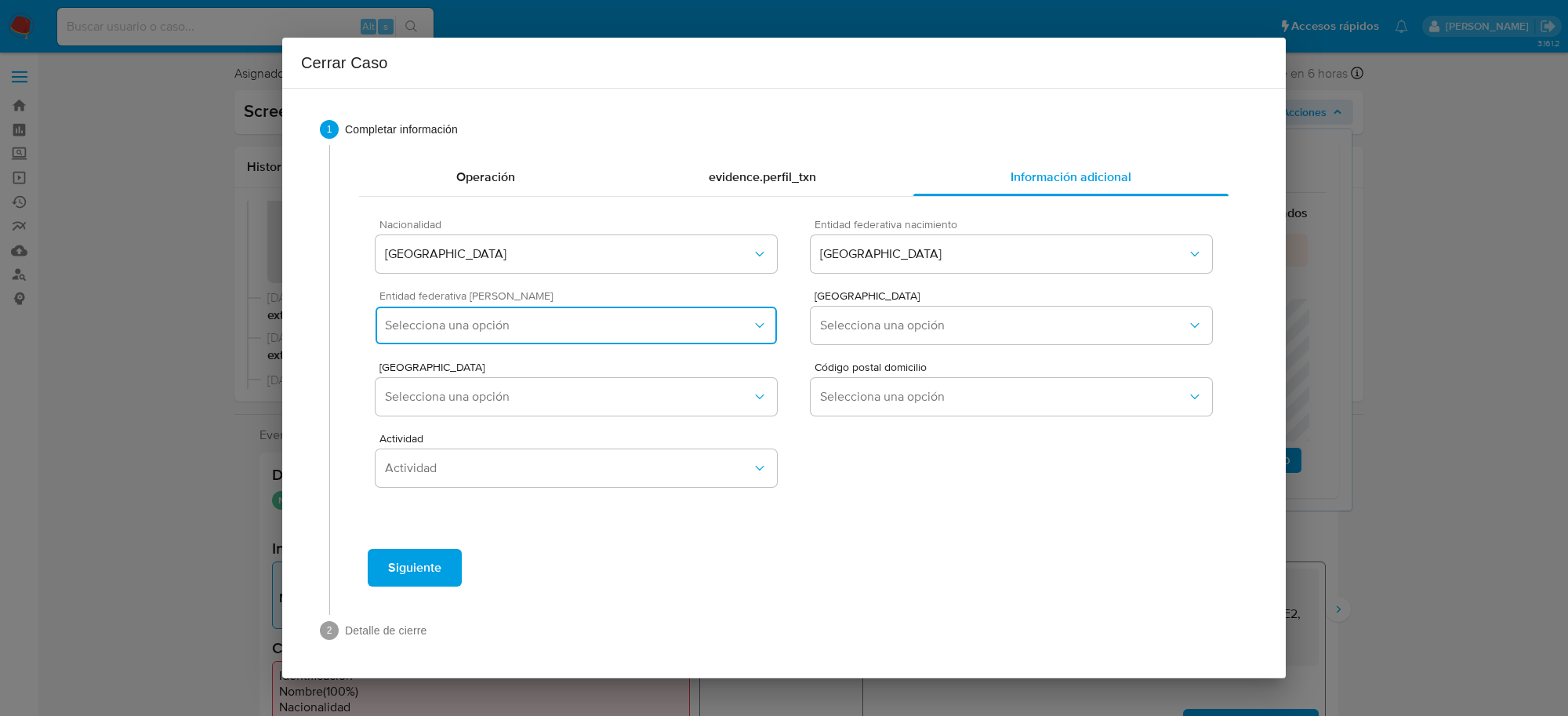
click at [645, 335] on button "Selecciona una opción" at bounding box center [576, 325] width 401 height 38
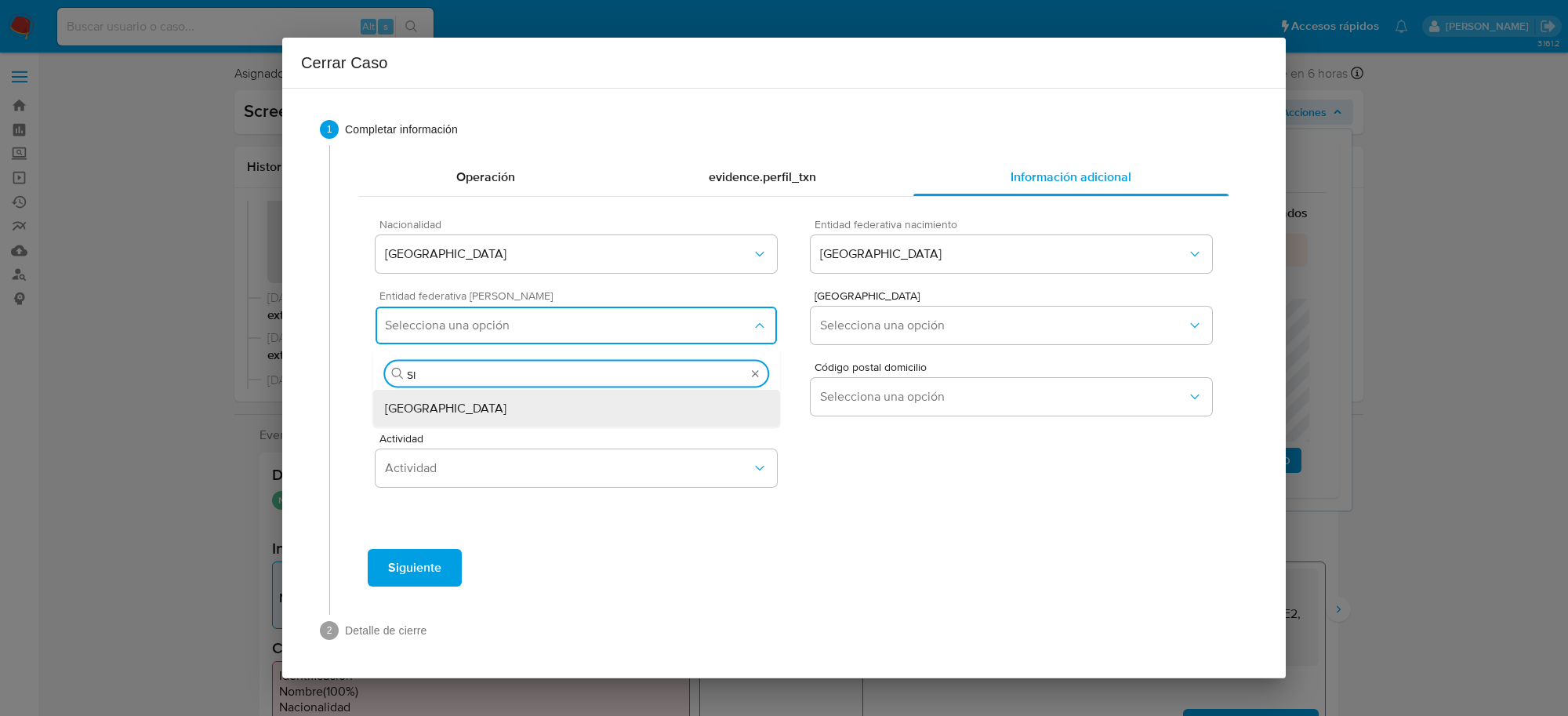
type input "SIN"
click at [416, 408] on span "Sinaloa" at bounding box center [446, 409] width 122 height 16
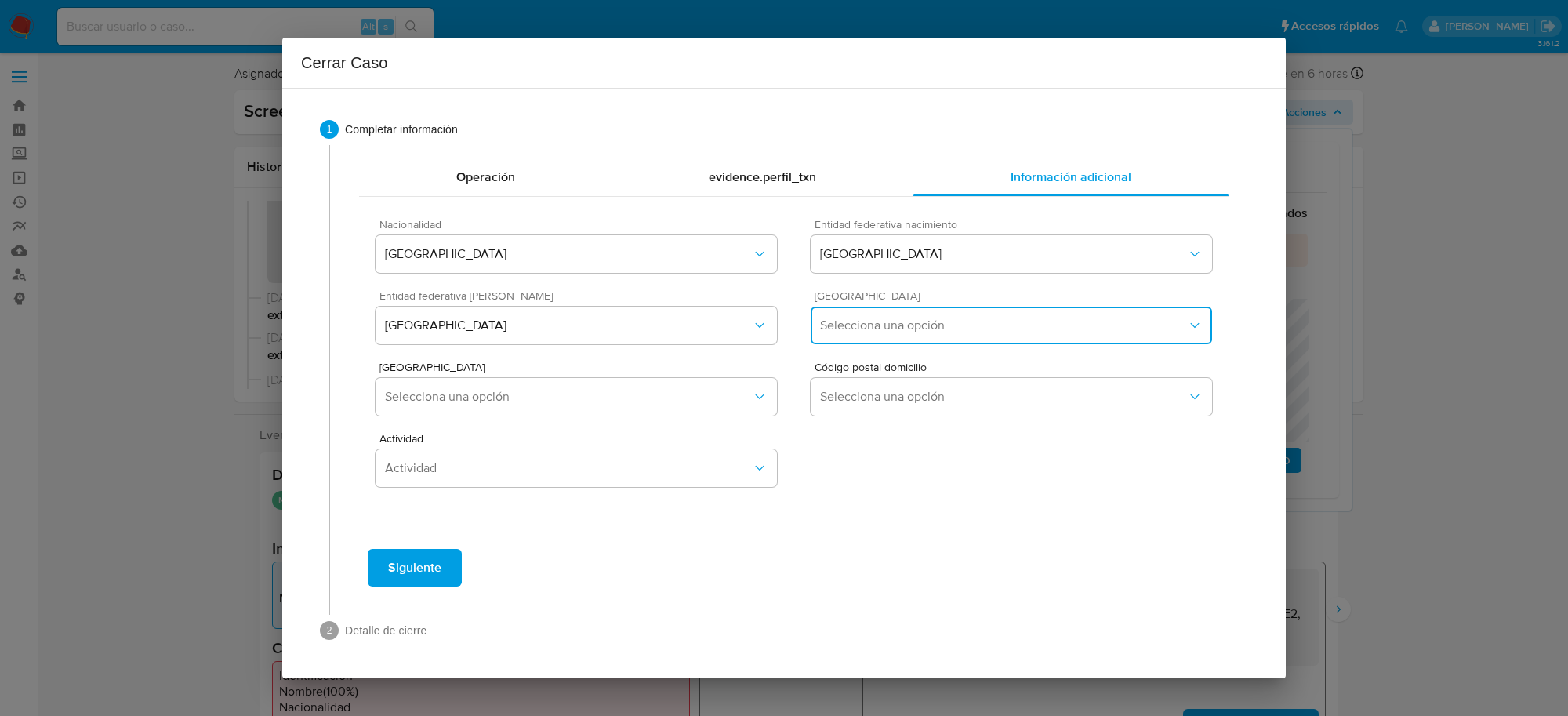
click at [939, 315] on button "Selecciona una opción" at bounding box center [1011, 325] width 401 height 38
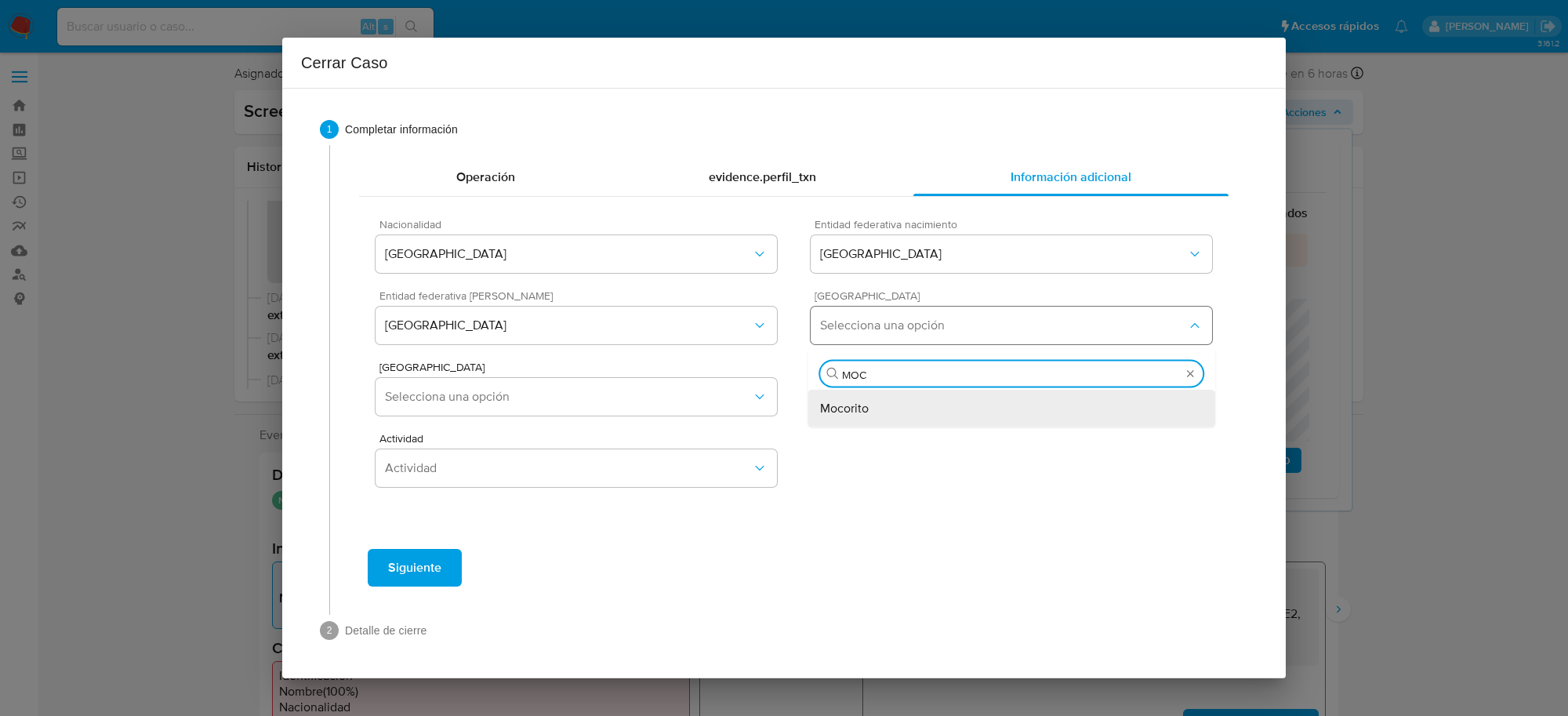
type input "MOCO"
click at [902, 402] on div "Mocorito" at bounding box center [1011, 409] width 383 height 38
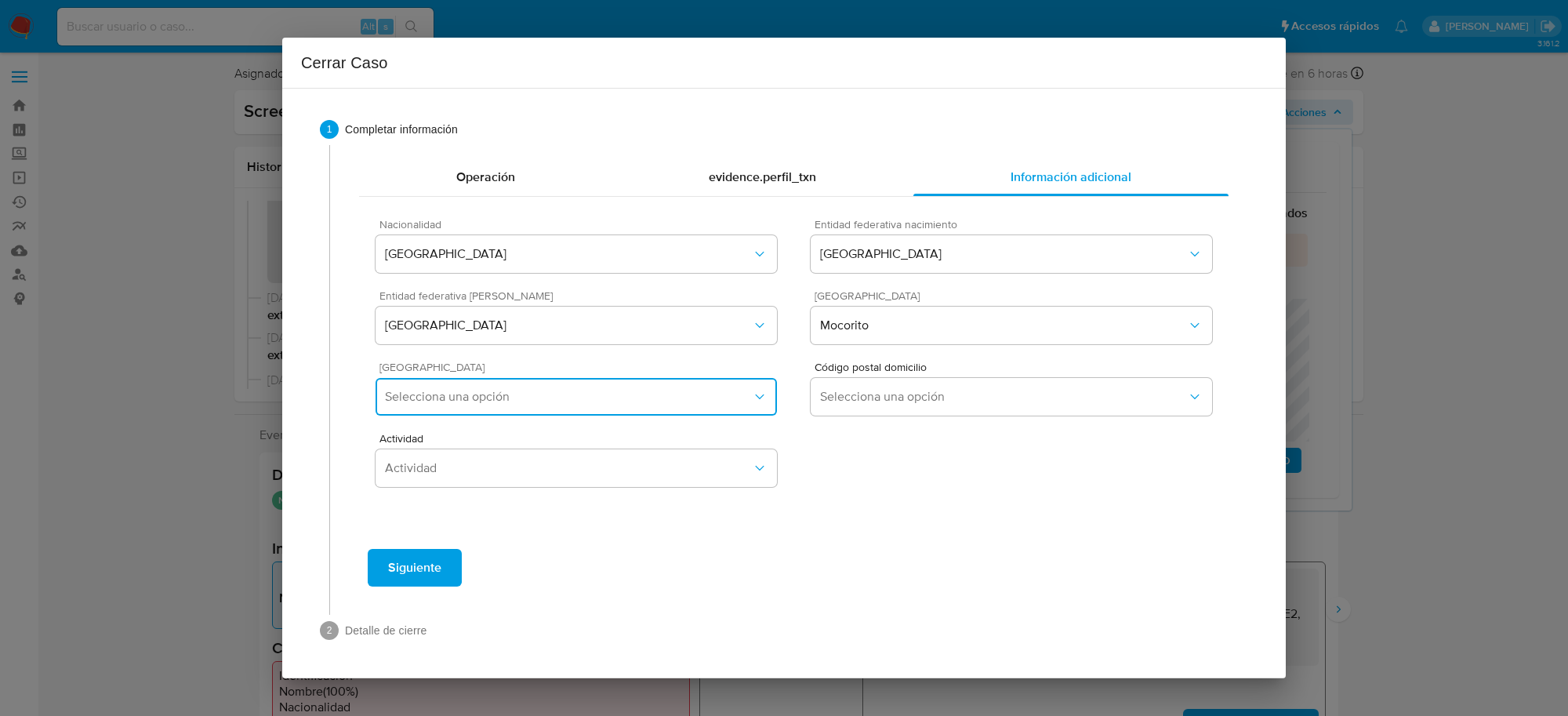
click at [633, 404] on span "Selecciona una opción" at bounding box center [569, 397] width 367 height 16
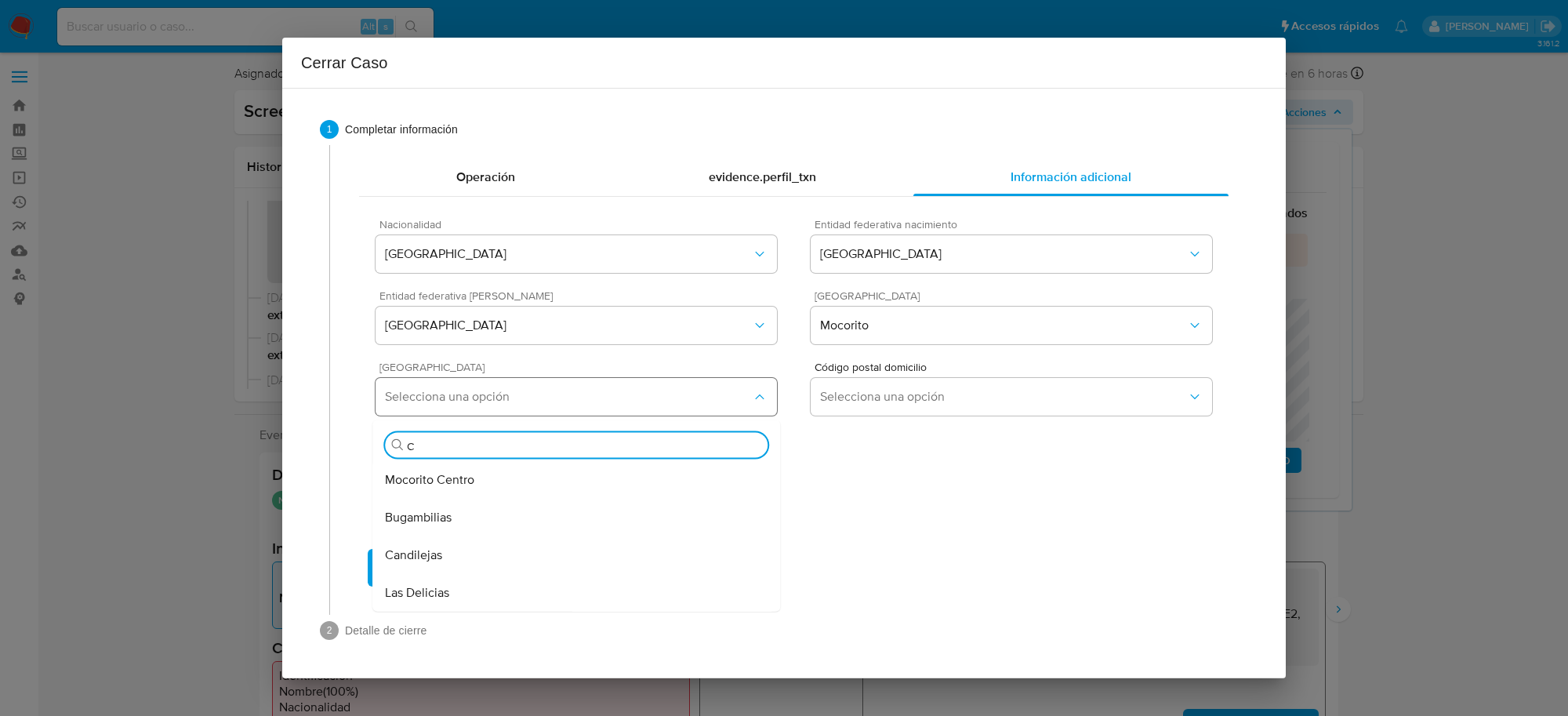
type input "CE"
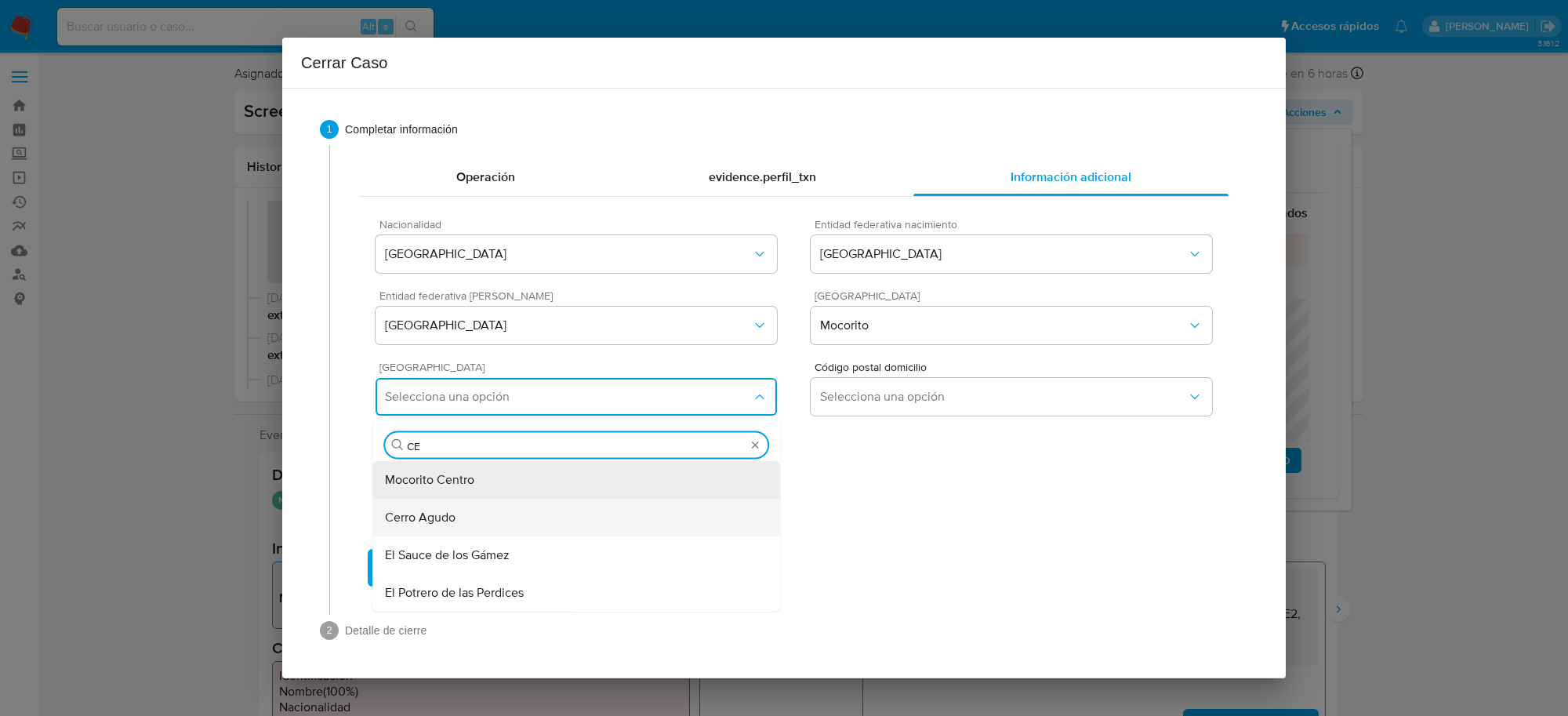
click at [461, 524] on div "Cerro Agudo" at bounding box center [577, 518] width 383 height 38
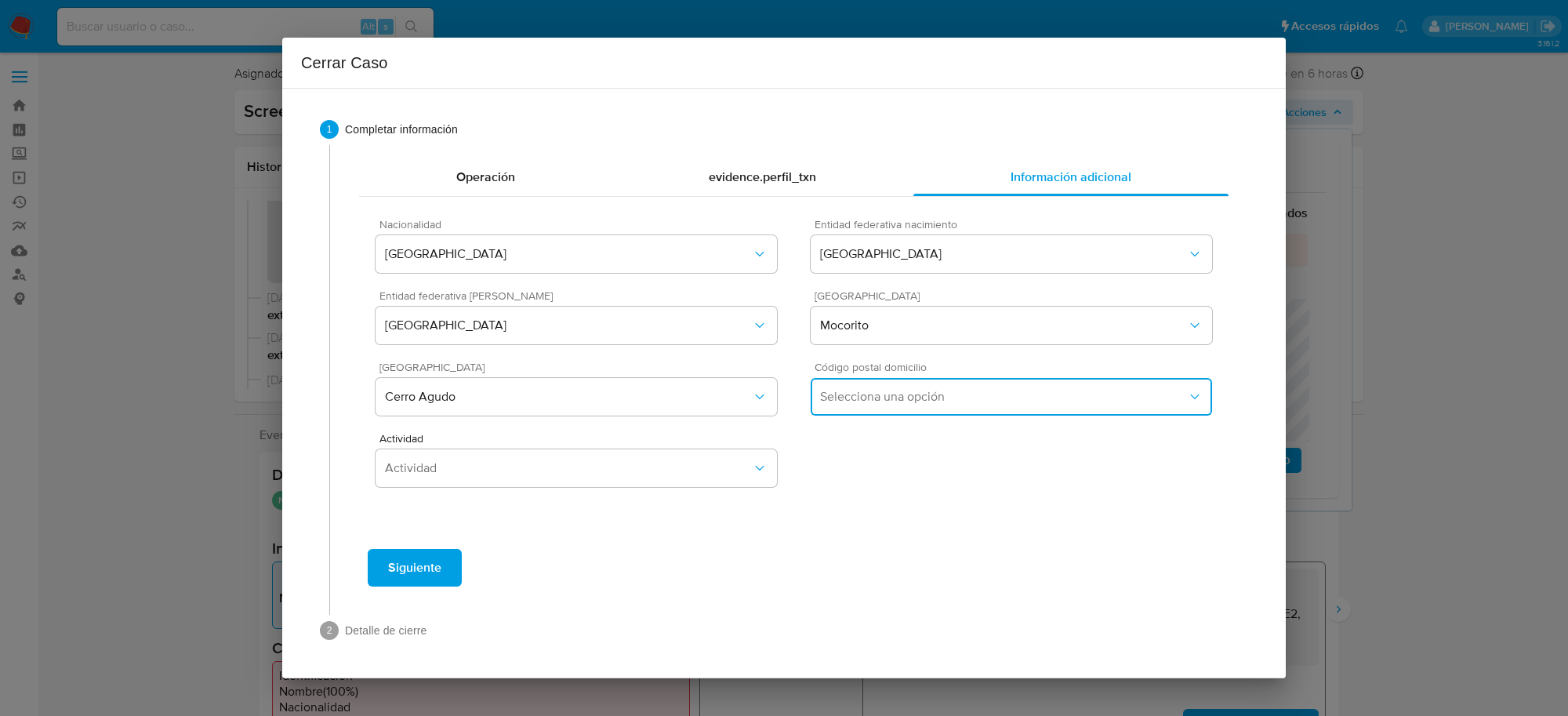
click at [918, 404] on span "Selecciona una opción" at bounding box center [1003, 397] width 367 height 16
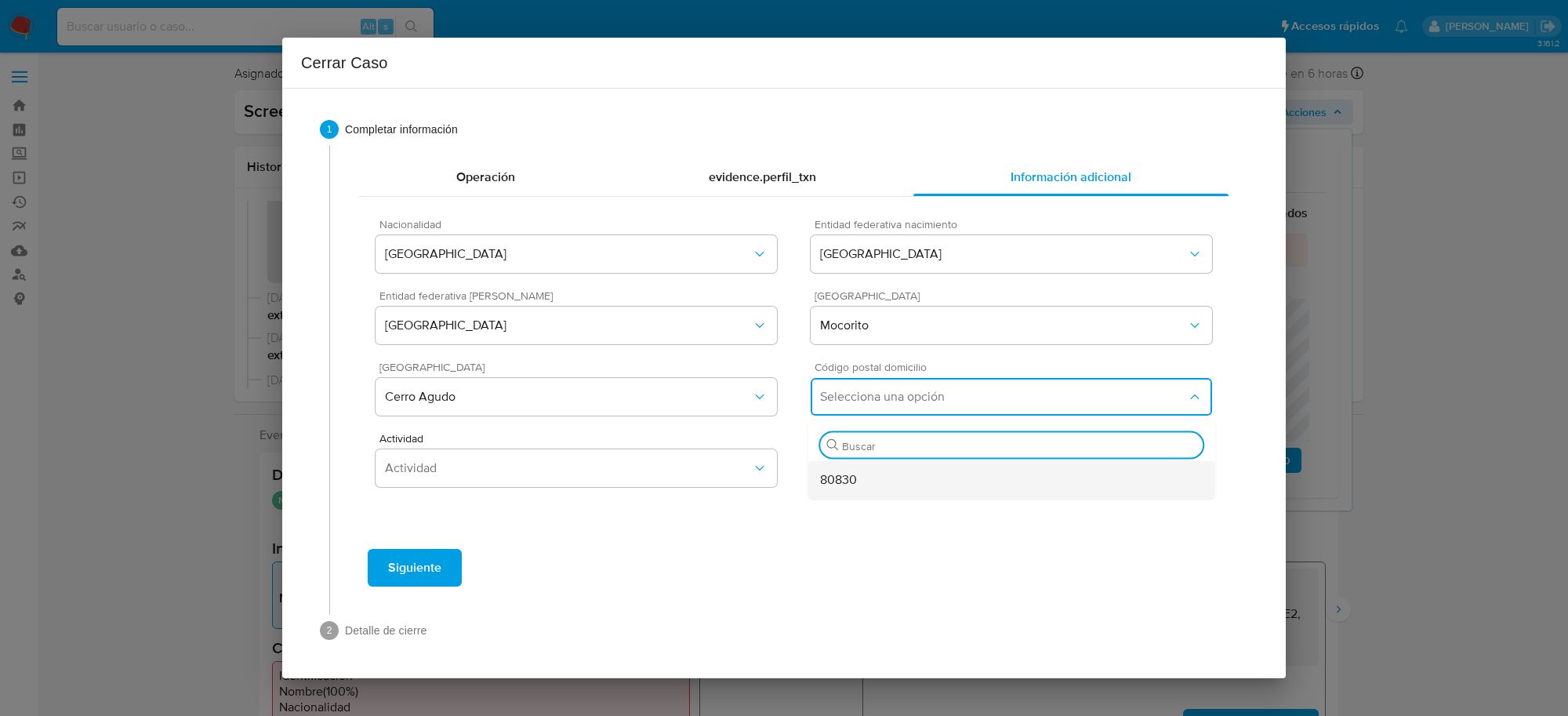
click at [849, 483] on span "80830" at bounding box center [838, 480] width 37 height 16
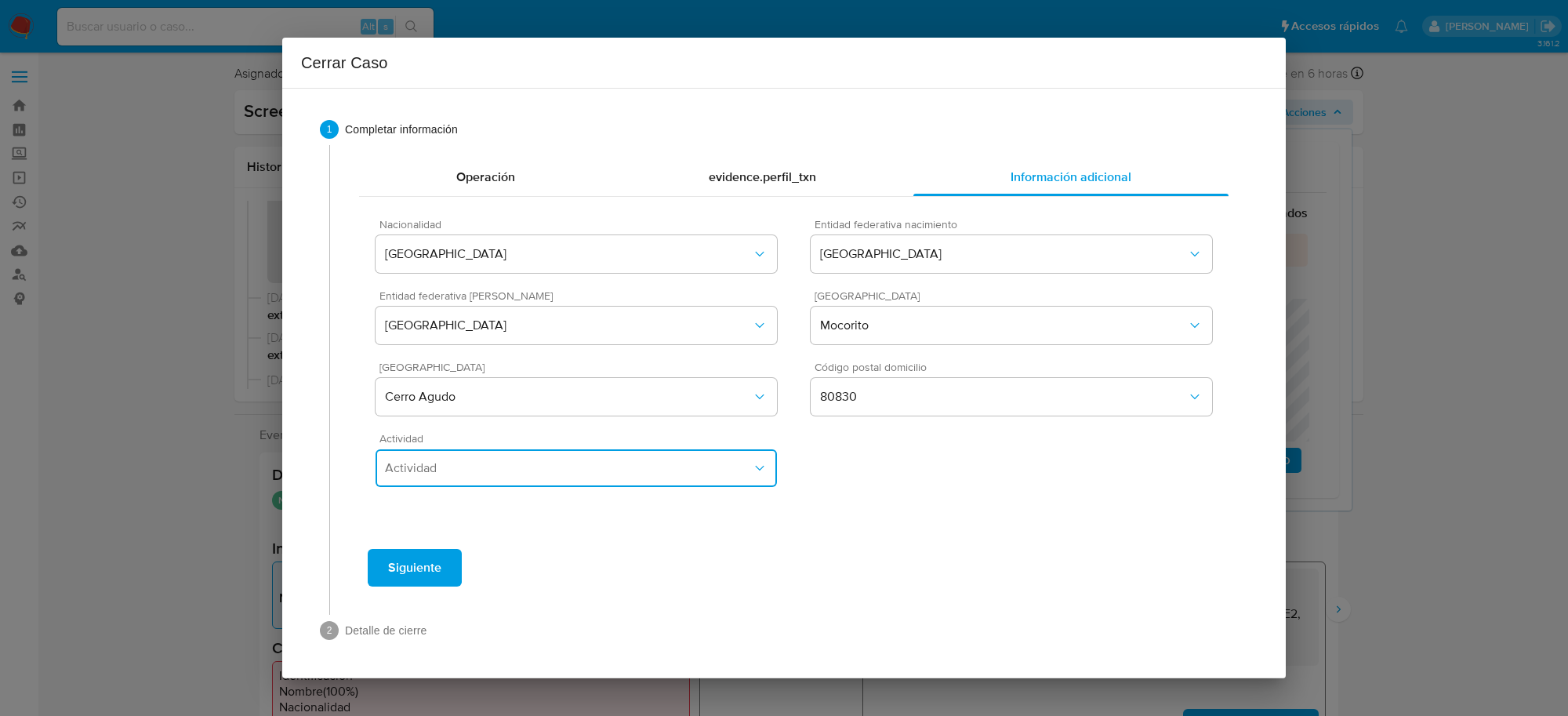
click at [656, 460] on span "Actividad" at bounding box center [569, 468] width 367 height 16
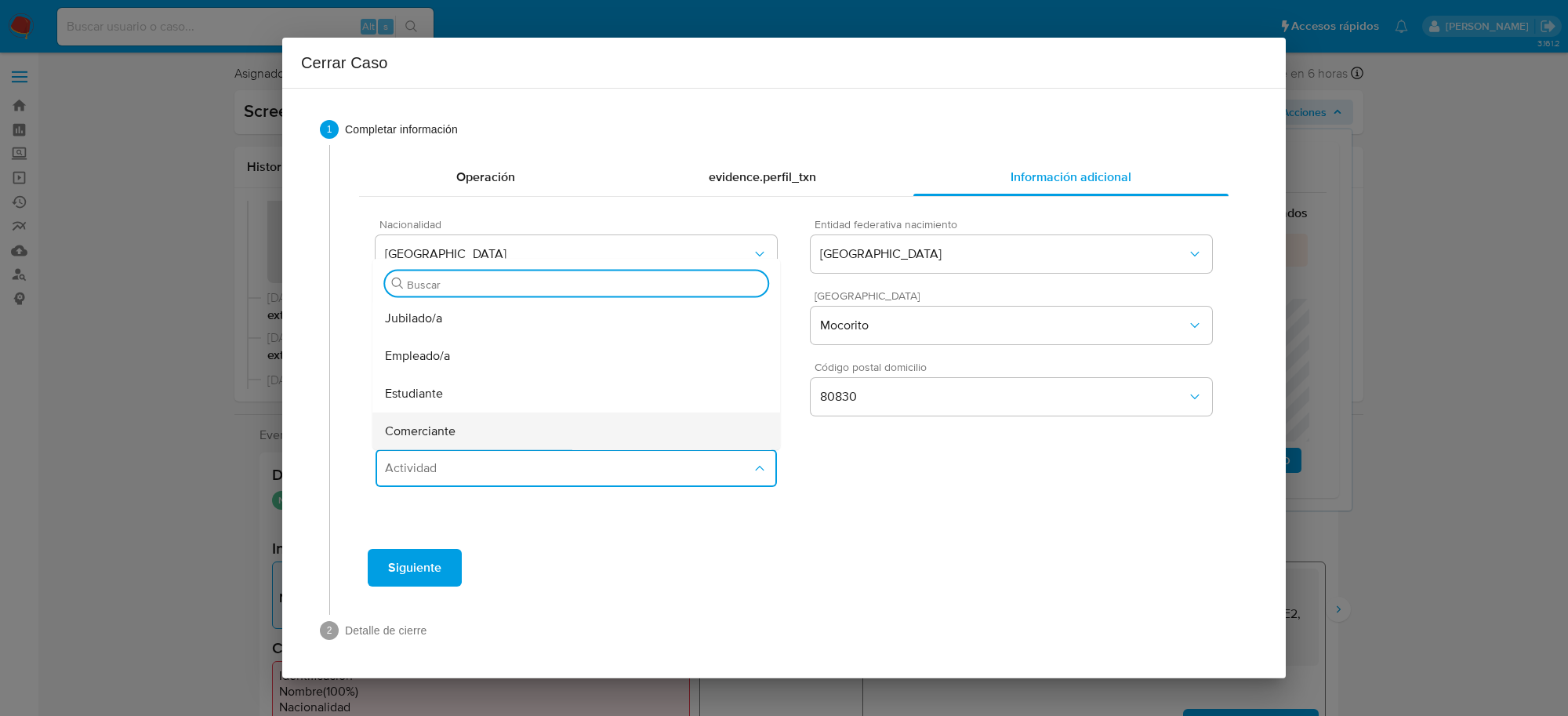
click at [445, 423] on span "Comerciante" at bounding box center [420, 431] width 71 height 16
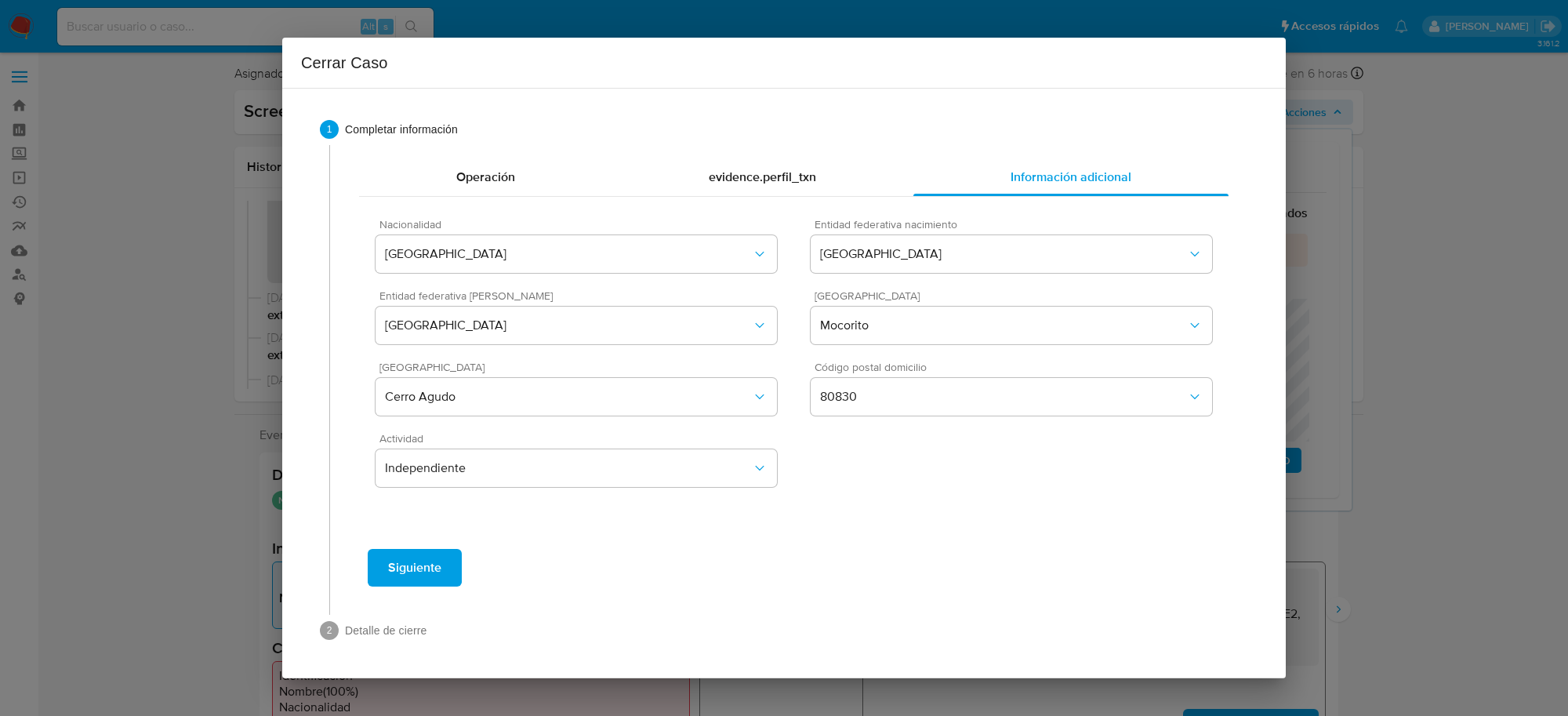
click at [425, 560] on span "Siguiente" at bounding box center [415, 568] width 54 height 35
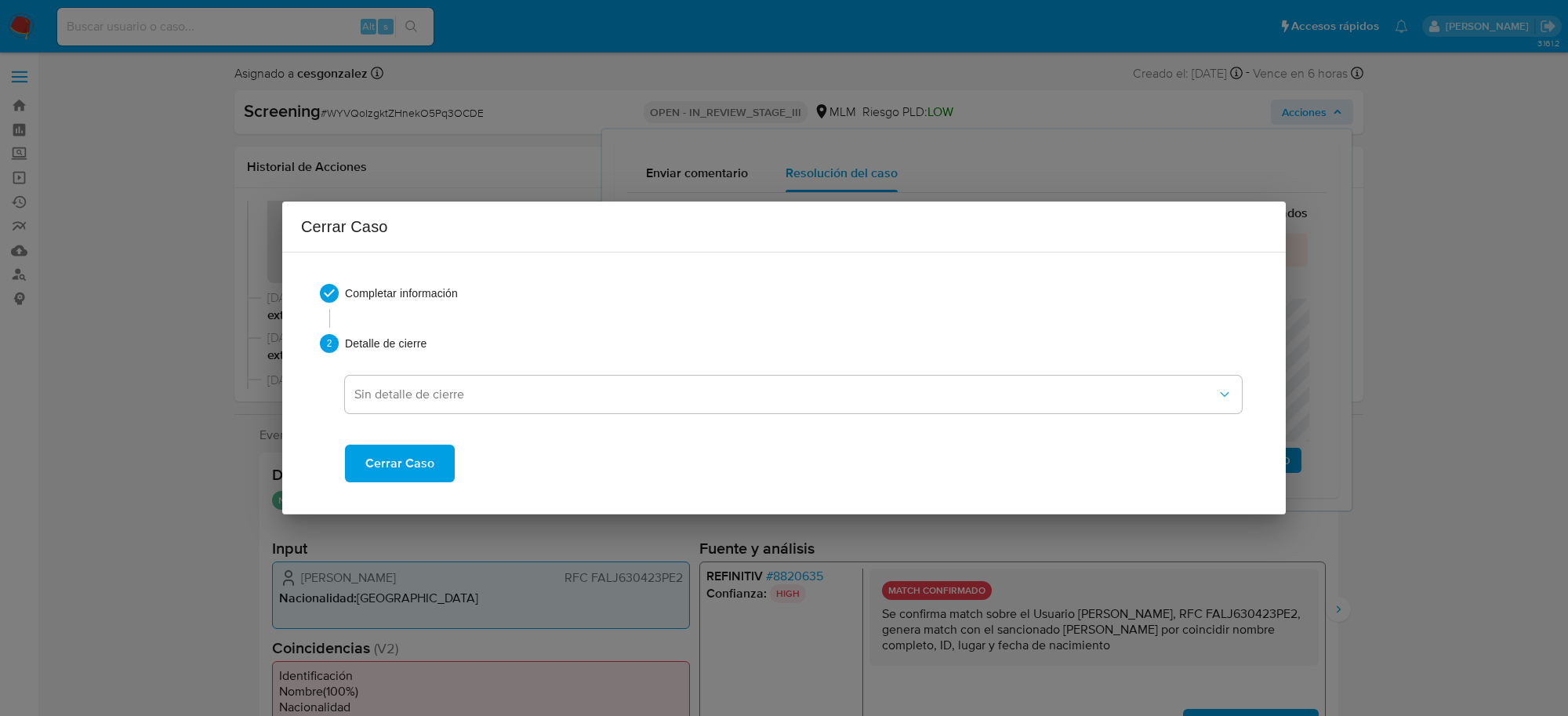
click at [421, 470] on span "Cerrar Caso" at bounding box center [400, 463] width 69 height 35
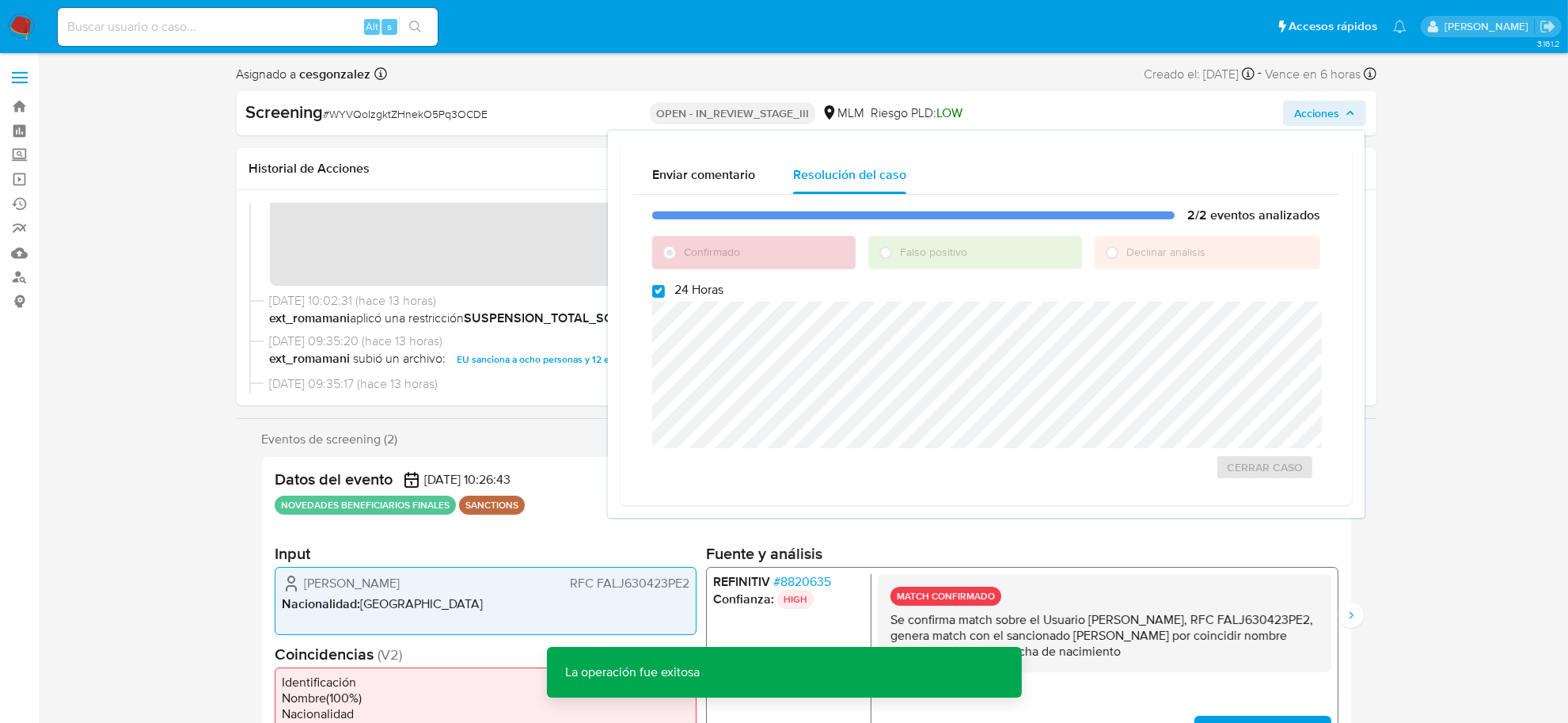
click at [421, 119] on span "# WYVQoIzgktZHnekO5Pq3OCDE" at bounding box center [406, 114] width 164 height 16
copy span "WYVQoIzgktZHnekO5Pq3OCDE"
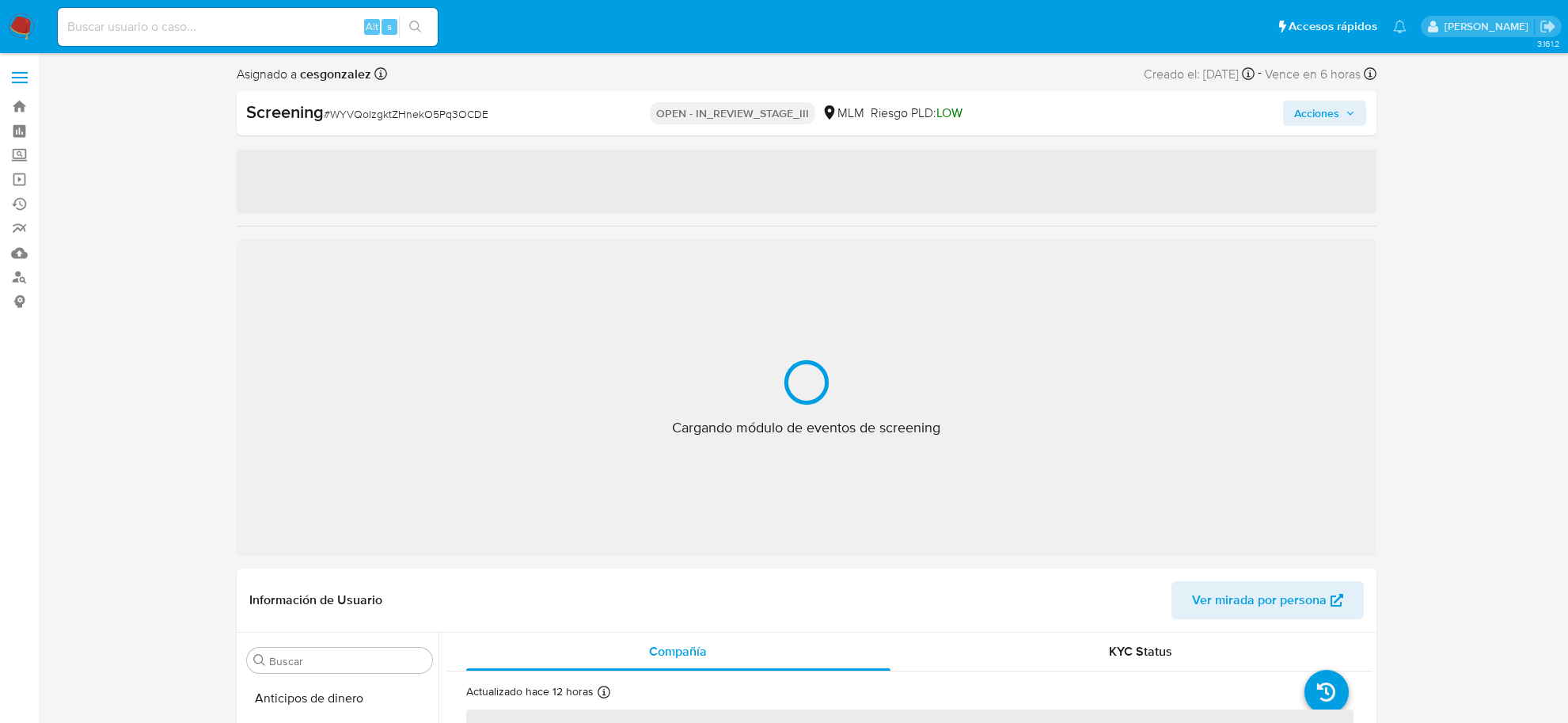
select select "10"
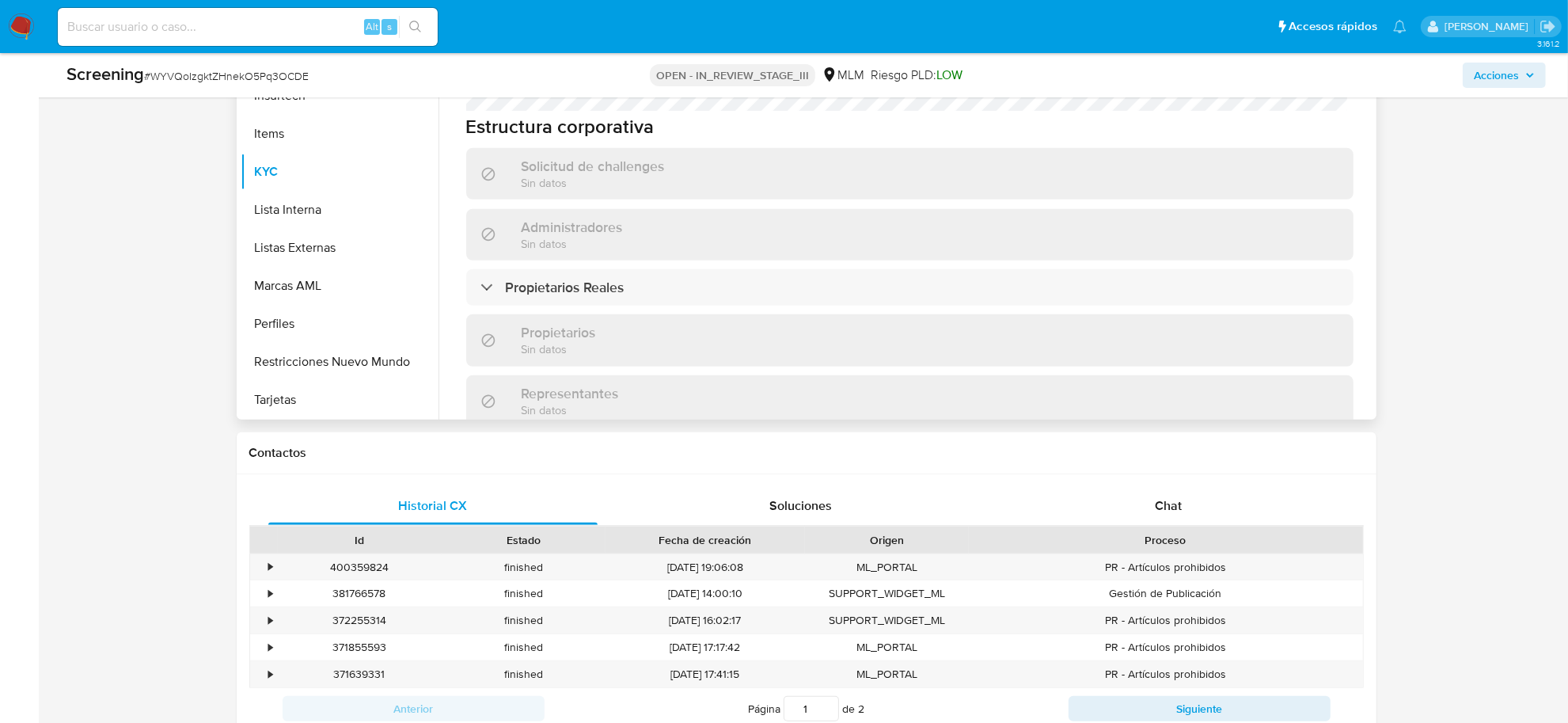
scroll to position [1089, 0]
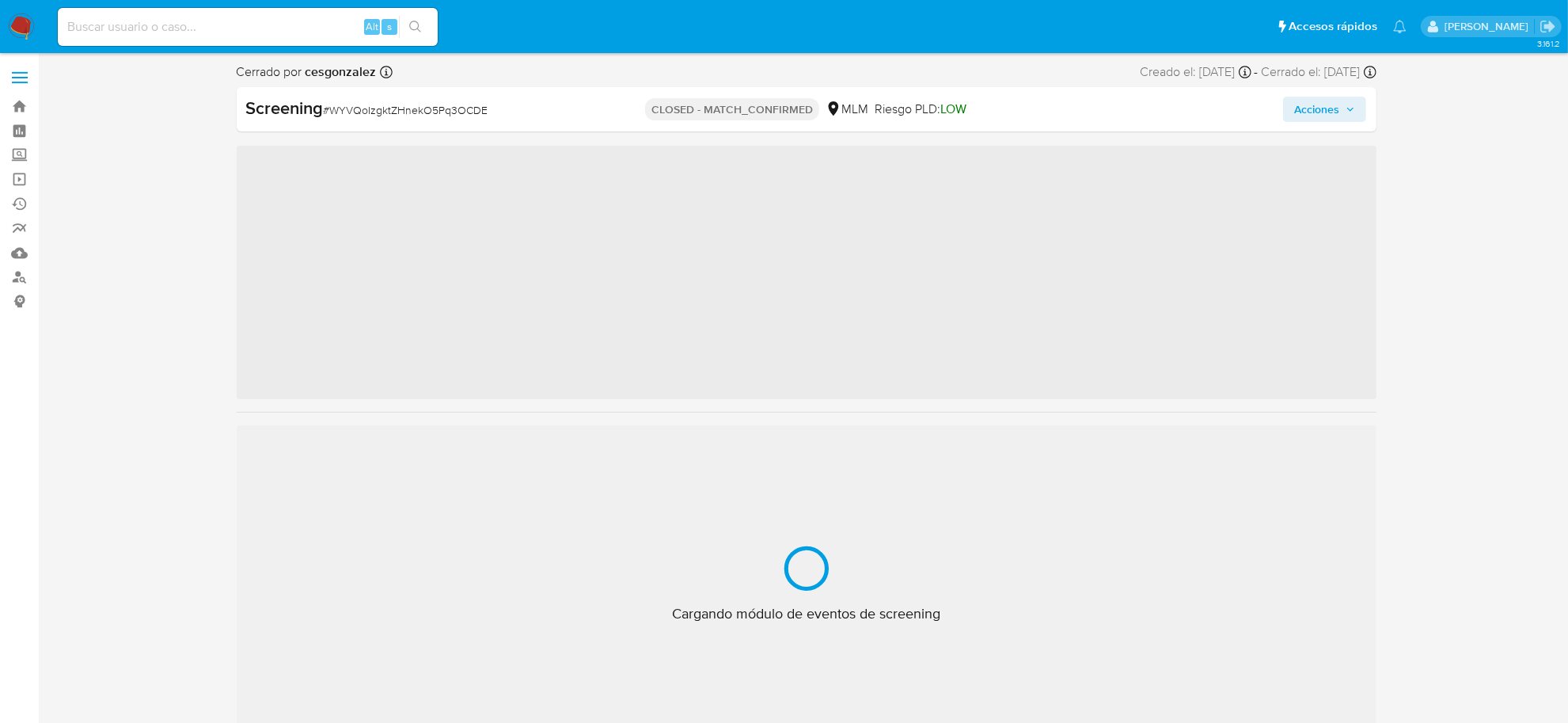
scroll to position [744, 0]
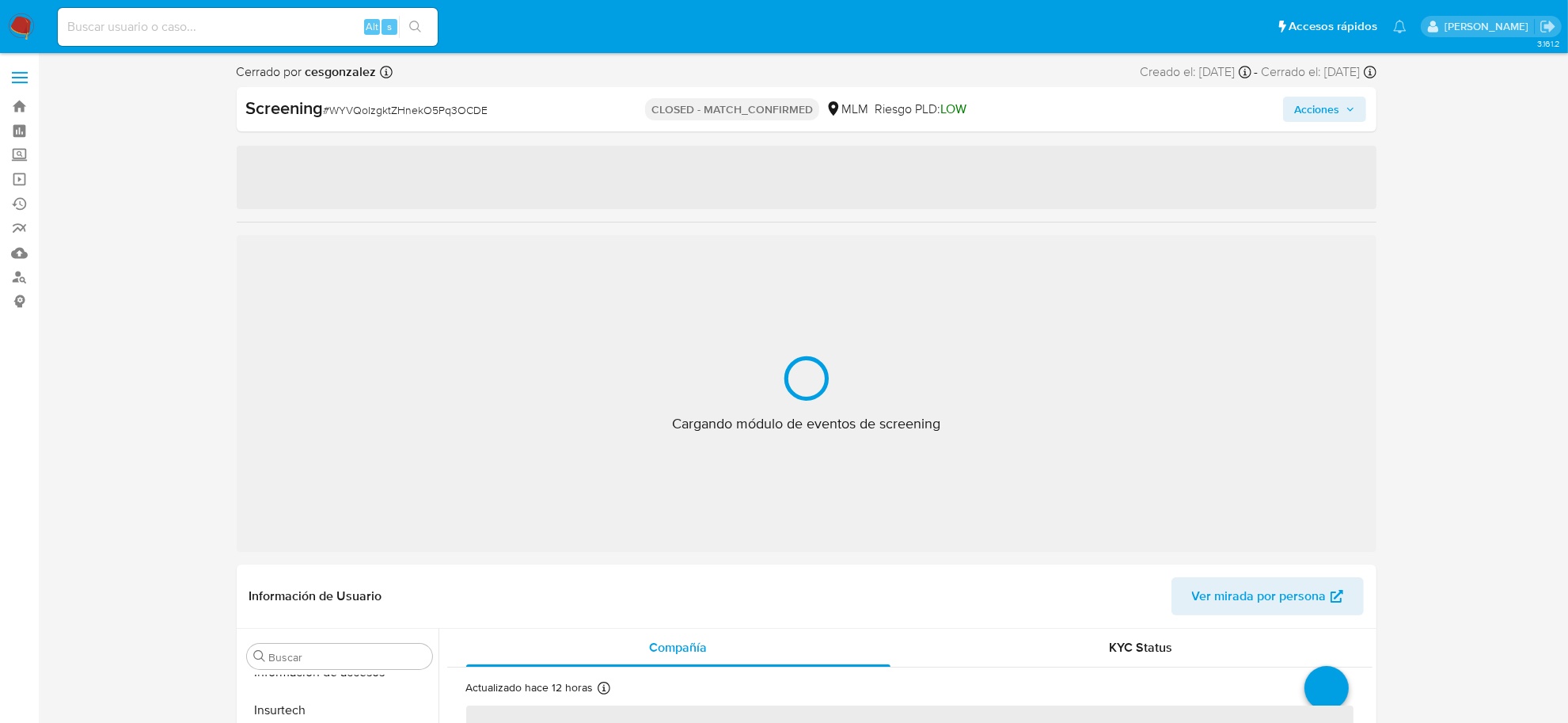
select select "10"
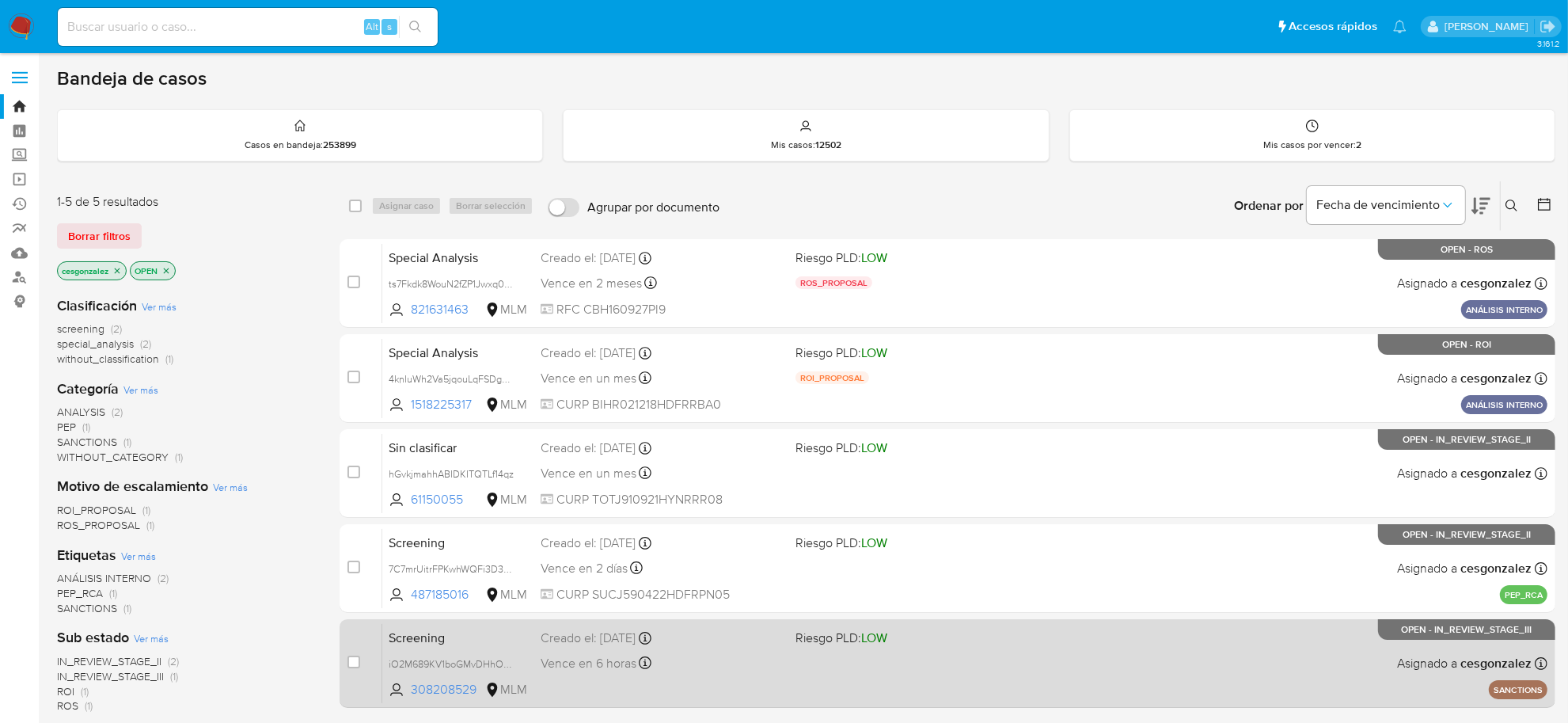
click at [722, 685] on div "Screening iO2M689KV1boGMvDHhOvn1Ep 308208529 MLM Riesgo PLD: LOW Creado el: [DA…" at bounding box center [964, 663] width 1165 height 80
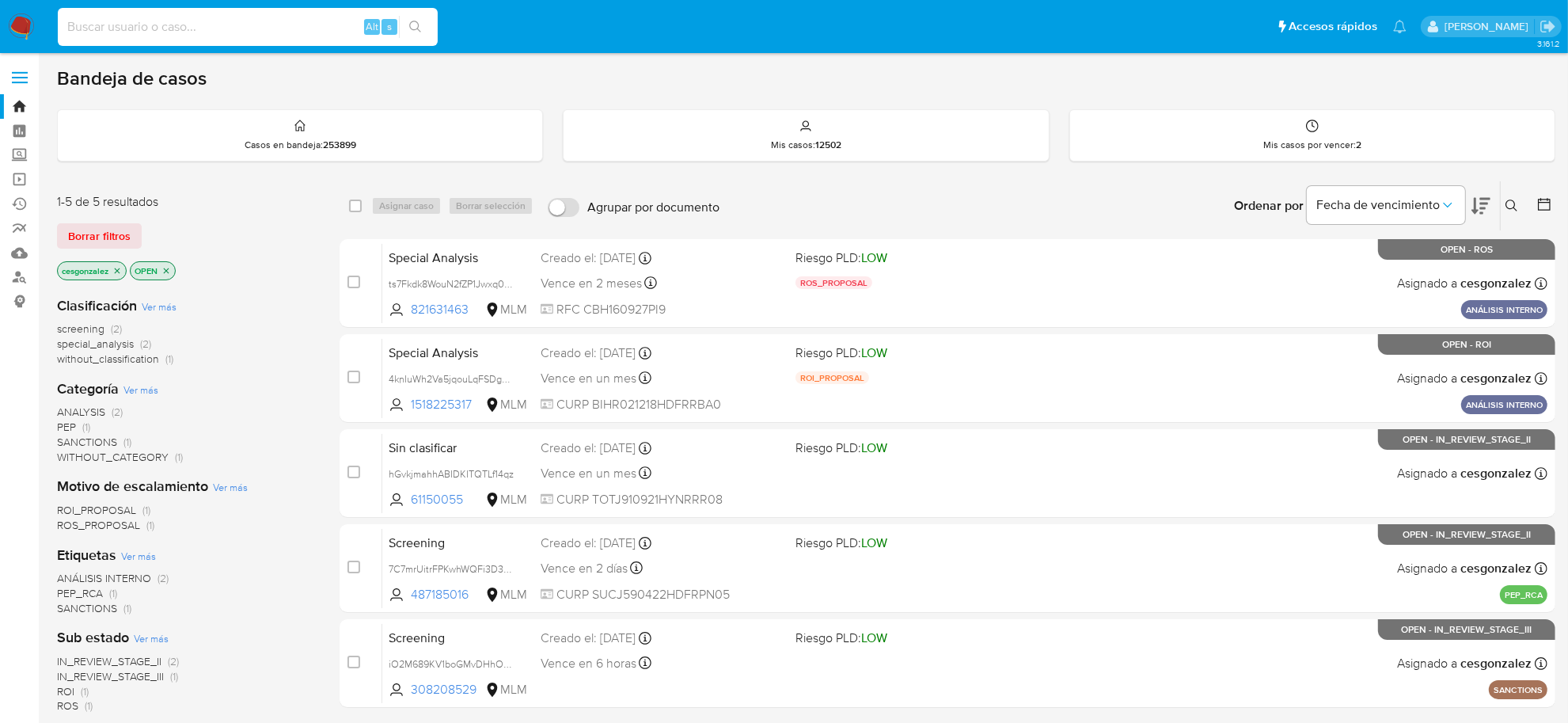
click at [163, 33] on input at bounding box center [247, 26] width 380 height 21
paste input "cZujSOWzanDs2HXHIbblov1l"
type input "cZujSOWzanDs2HXHIbblov1l"
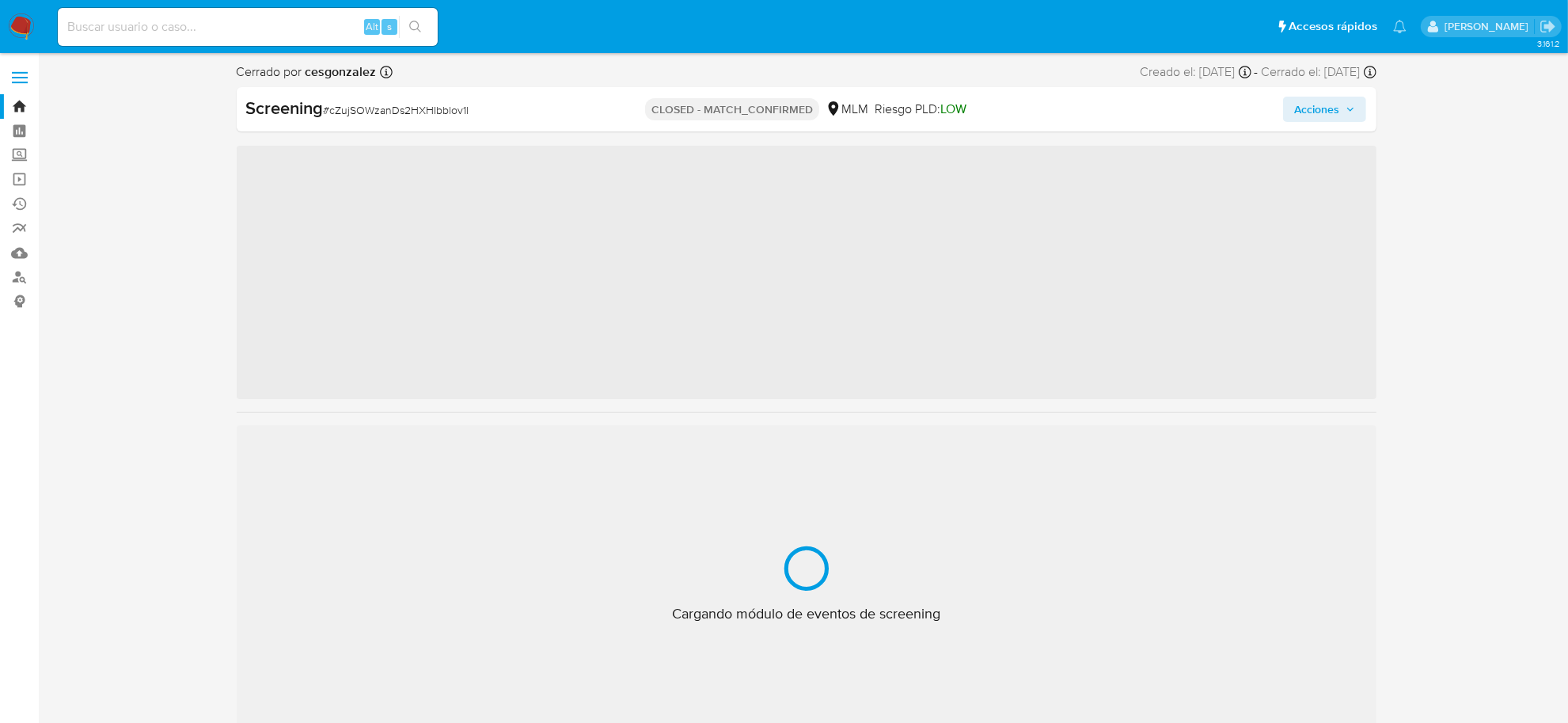
scroll to position [744, 0]
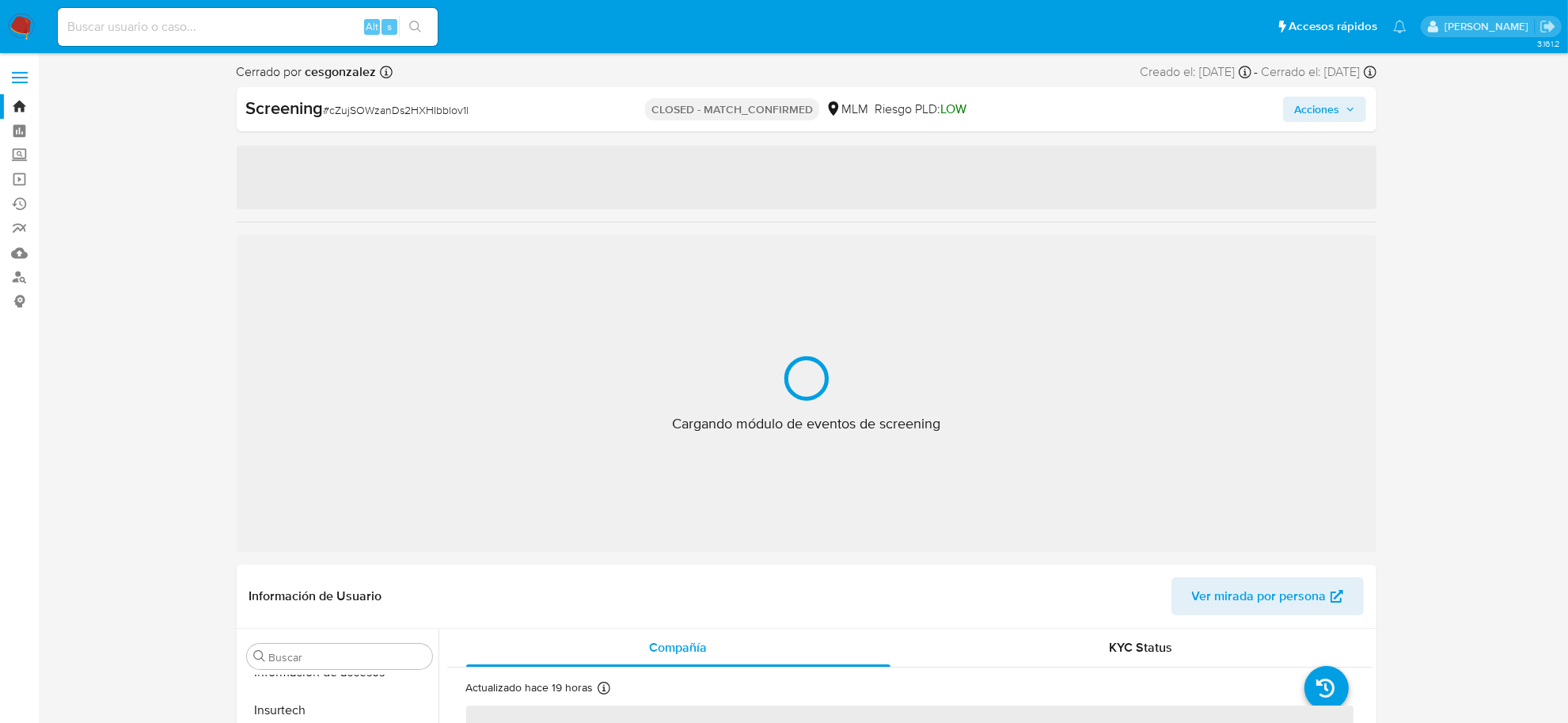
select select "10"
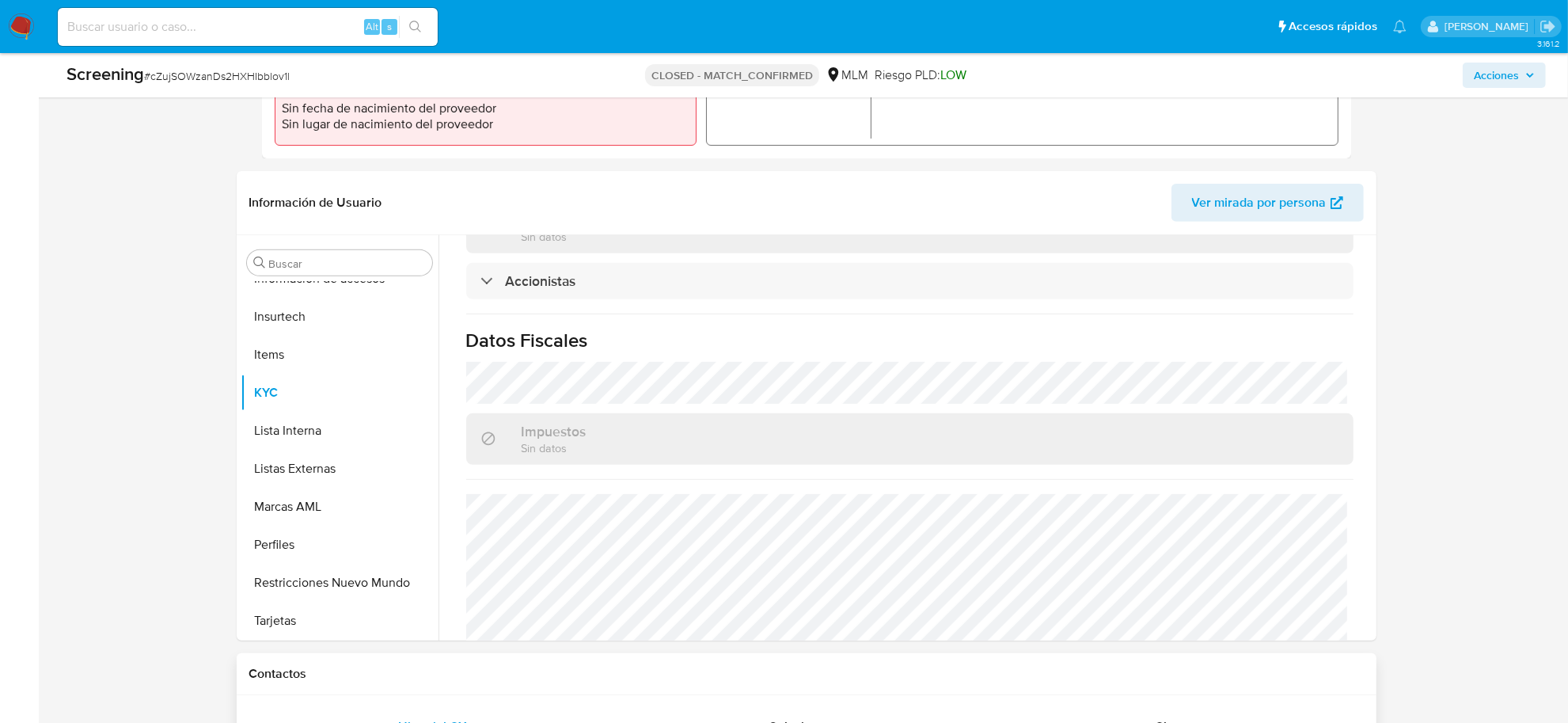
scroll to position [692, 0]
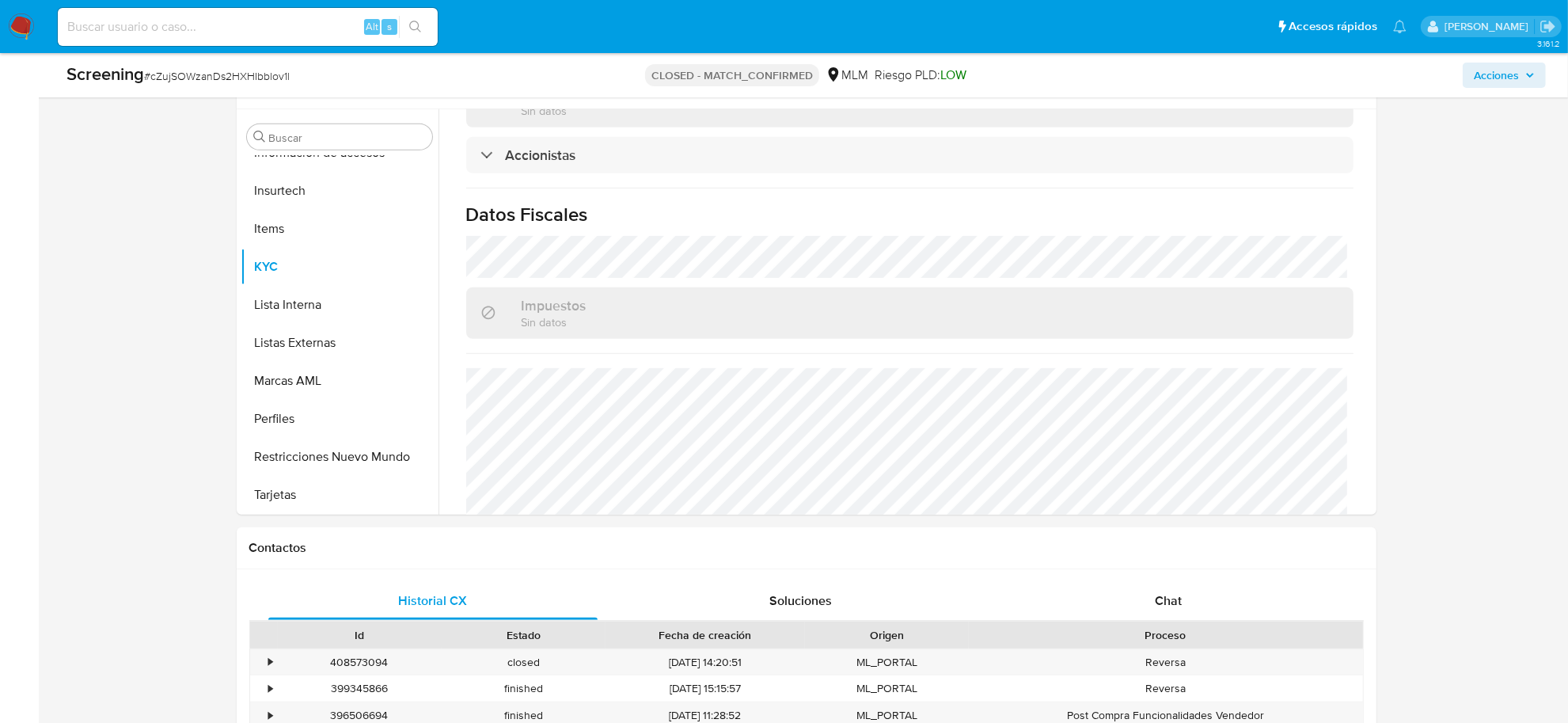
click at [183, 17] on input at bounding box center [247, 26] width 380 height 21
paste input "ikk4CTbtmH9Fj3J8T3VfBeCi"
type input "ikk4CTbtmH9Fj3J8T3VfBeCi"
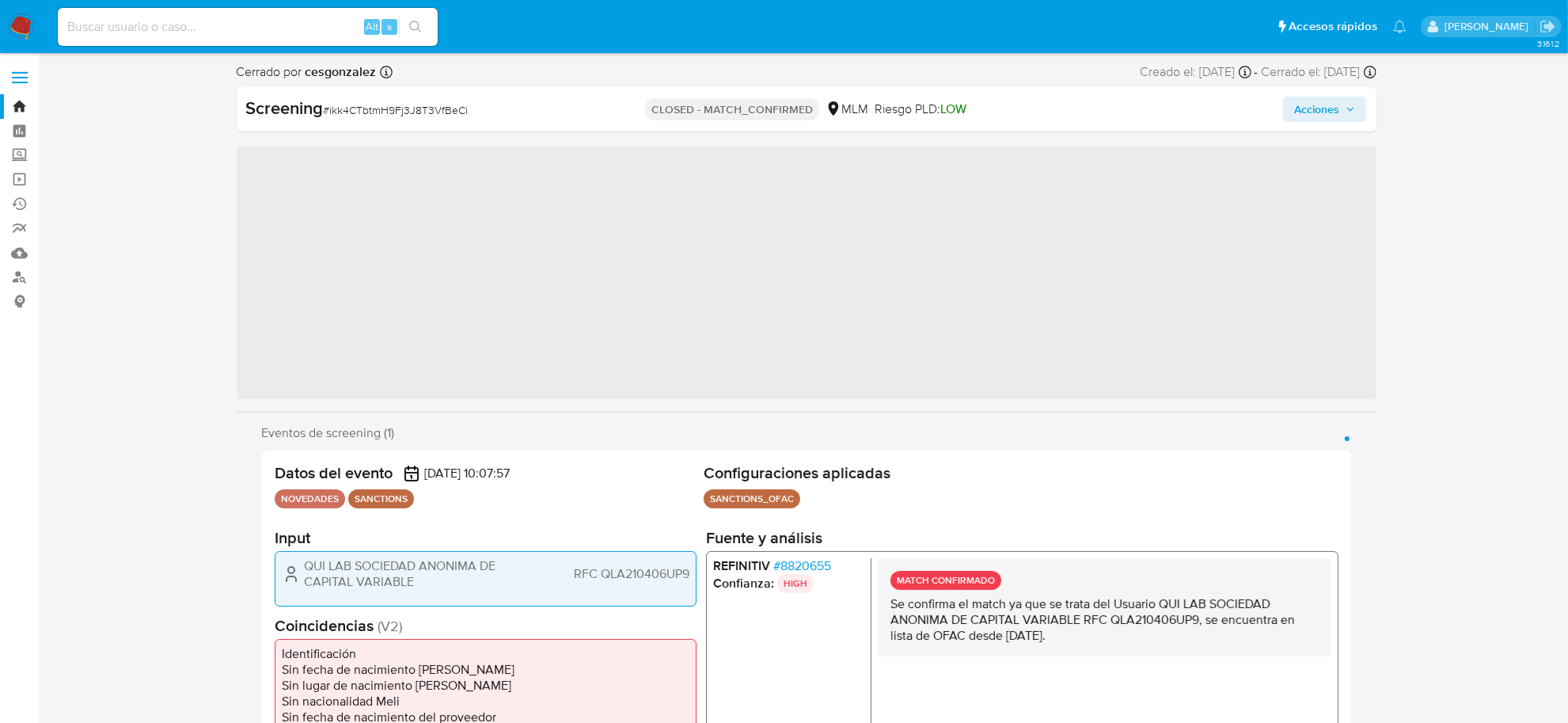
scroll to position [744, 0]
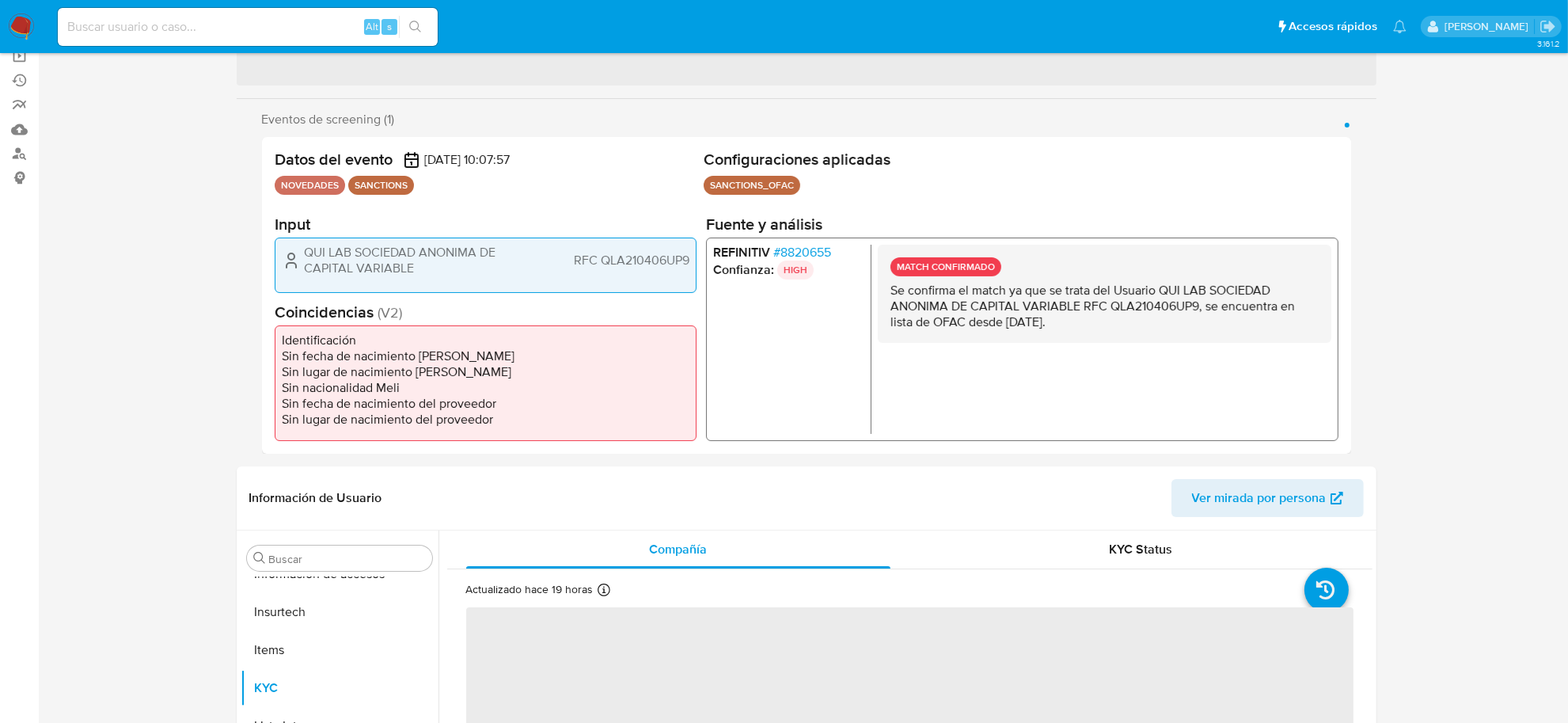
select select "10"
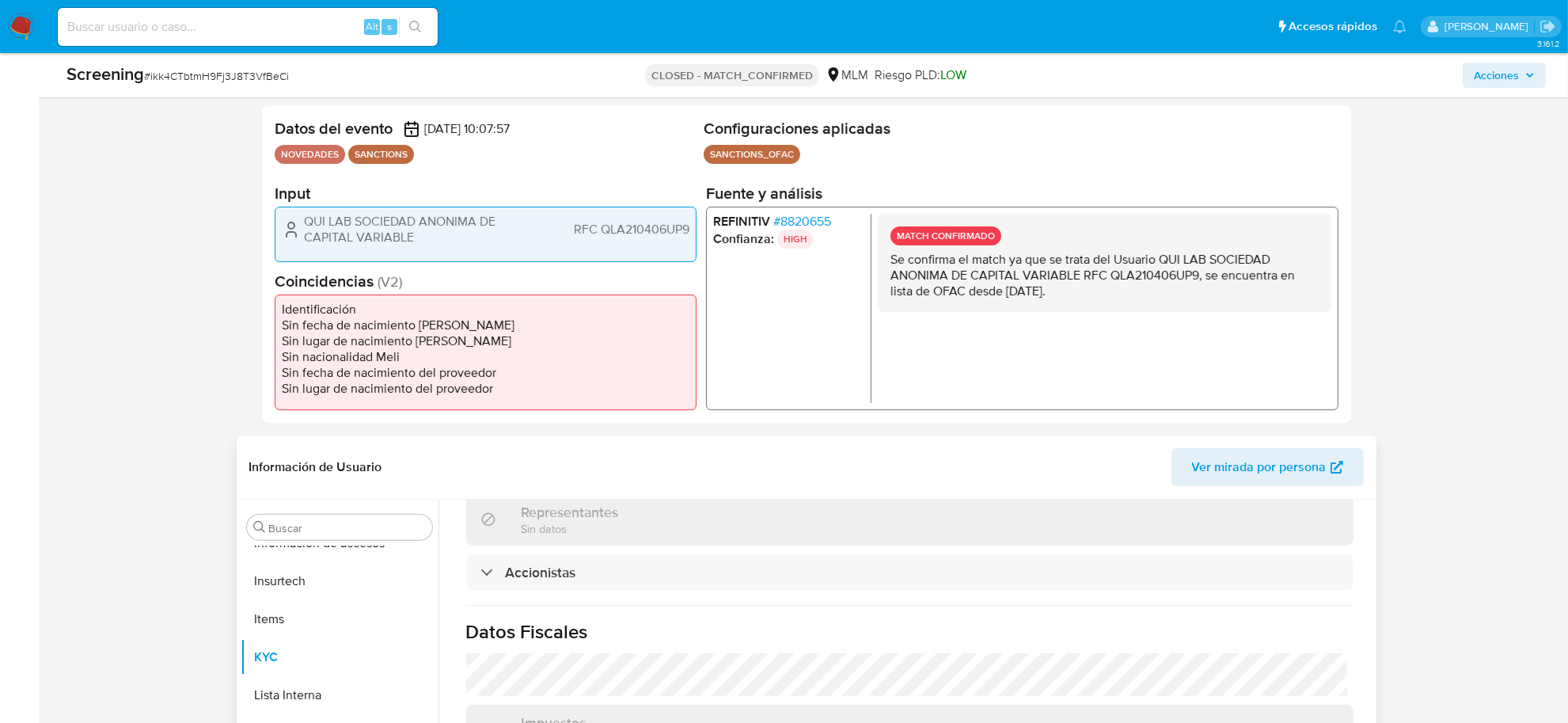
scroll to position [594, 0]
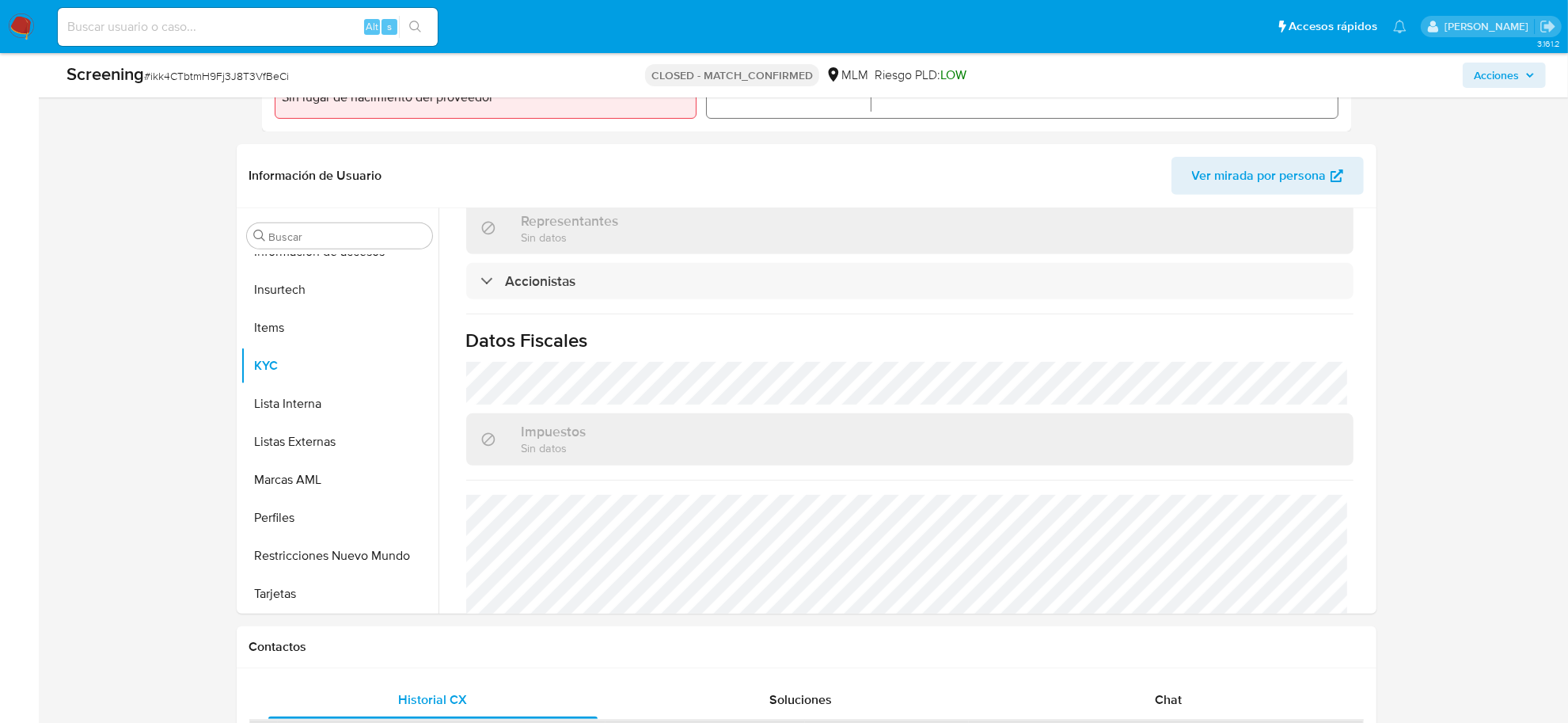
click at [207, 36] on input at bounding box center [247, 26] width 380 height 21
paste input "U6g55MnVoIiCcvePXP2FM6tP"
type input "U6g55MnVoIiCcvePXP2FM6tP"
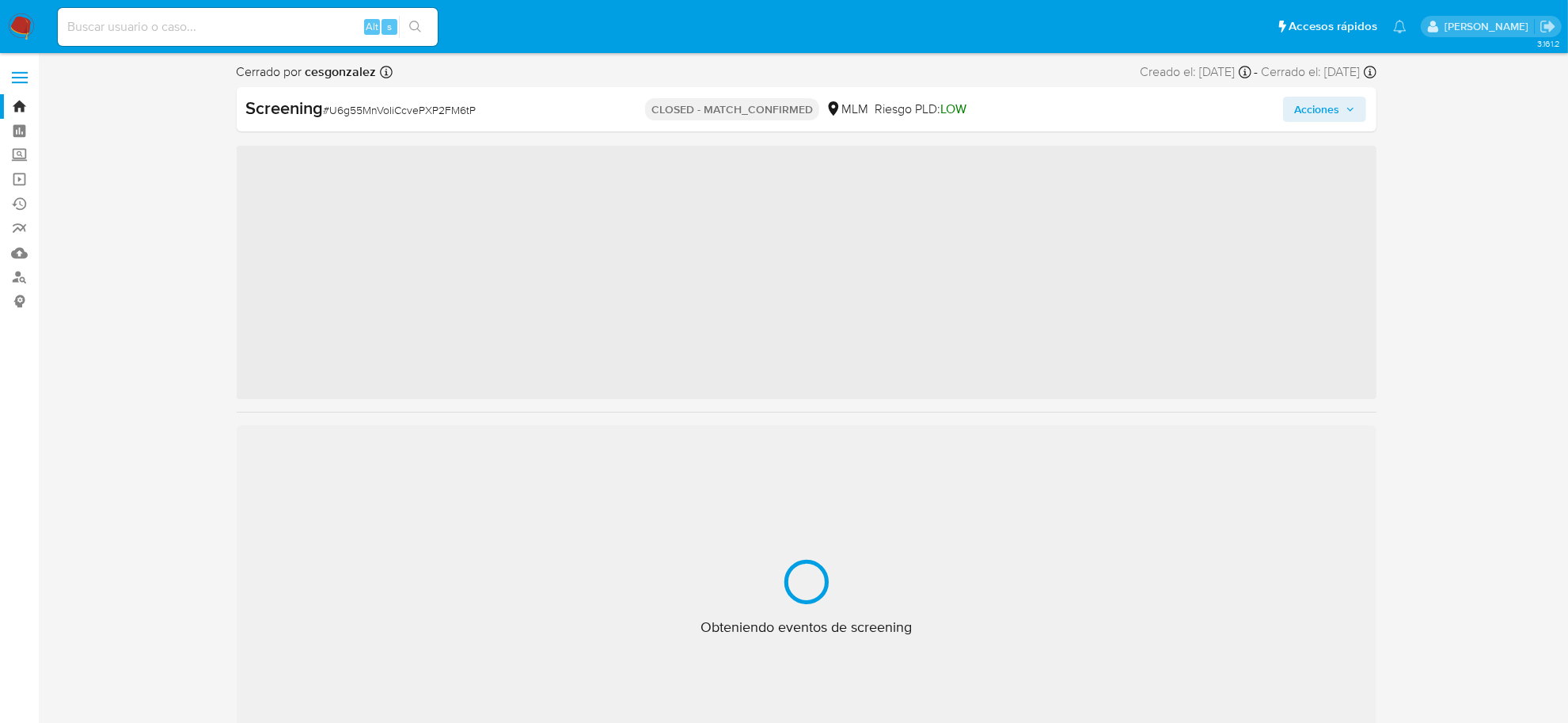
scroll to position [744, 0]
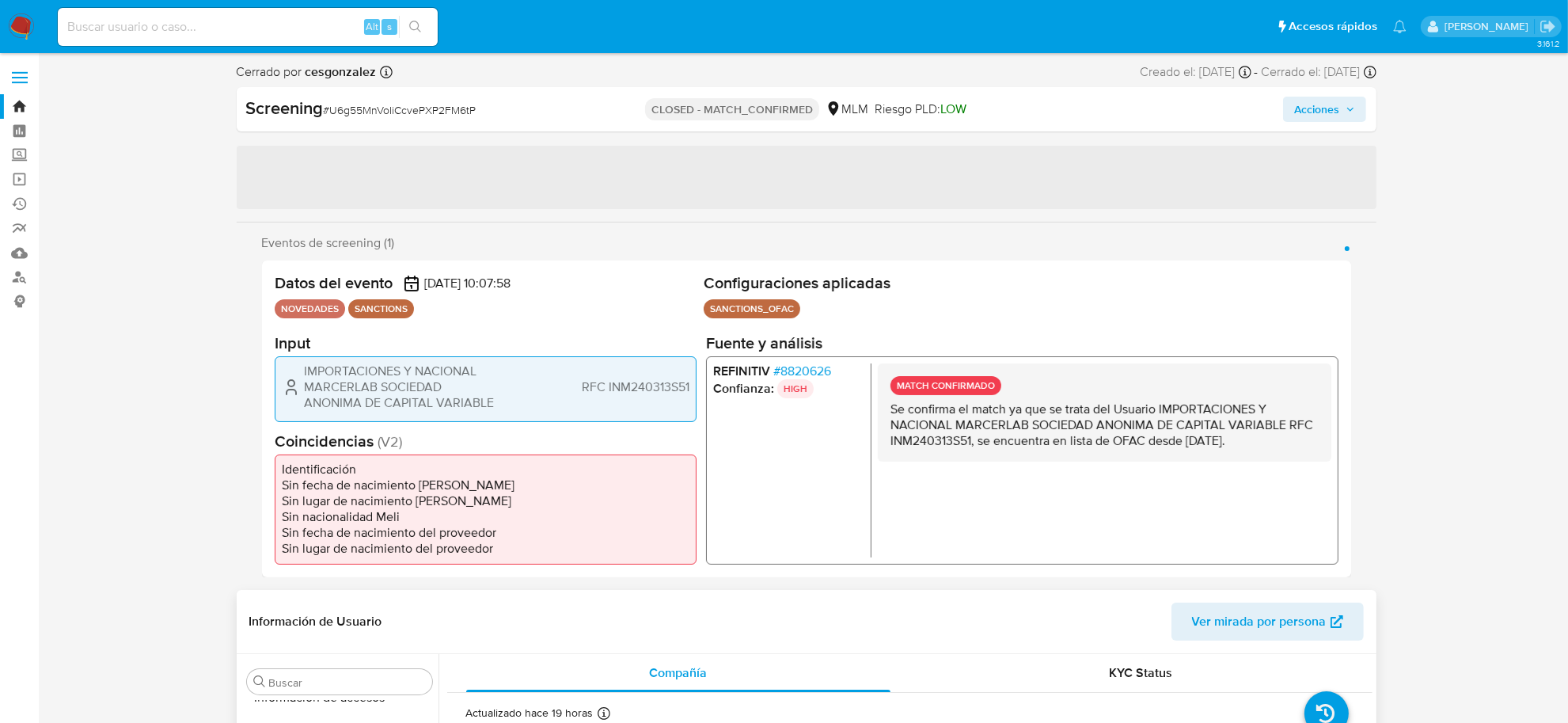
select select "10"
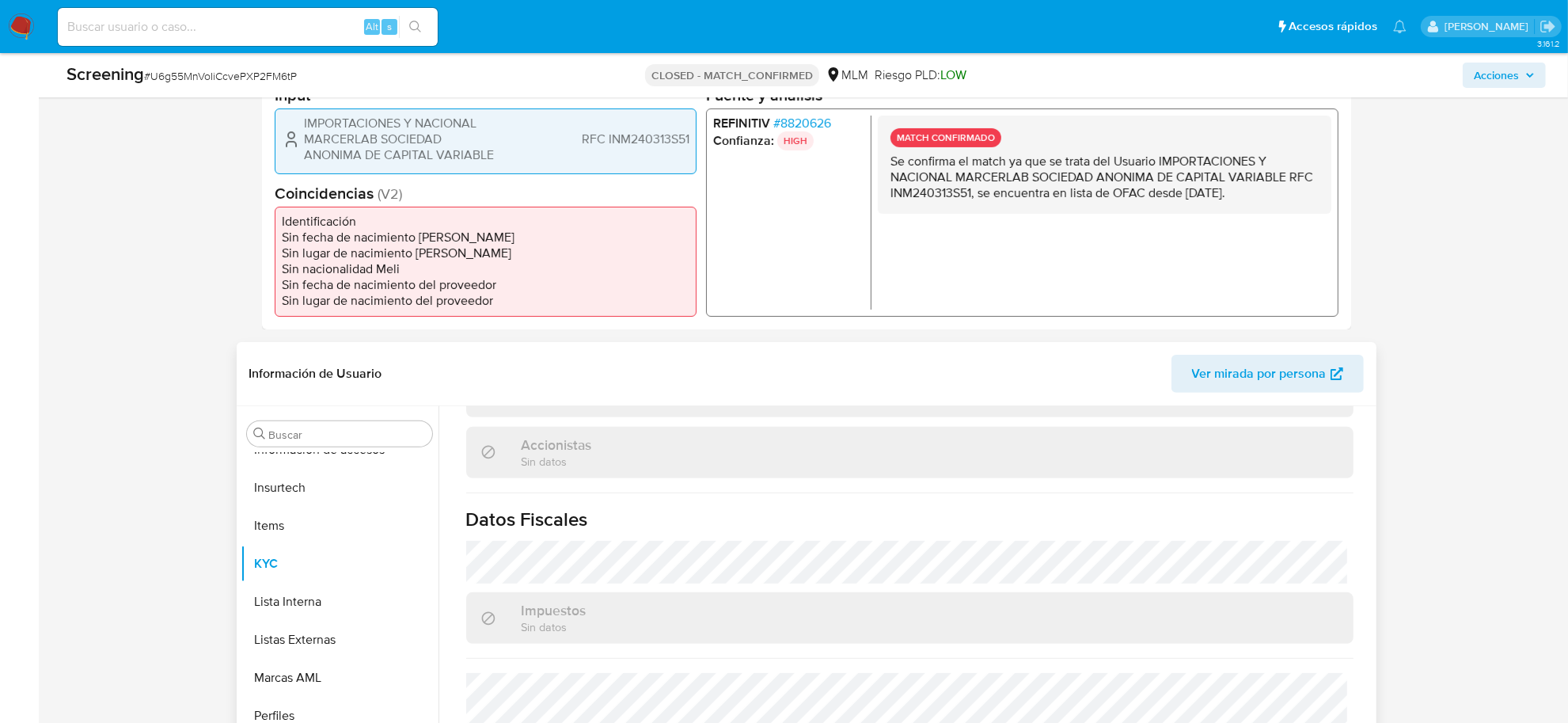
scroll to position [1225, 0]
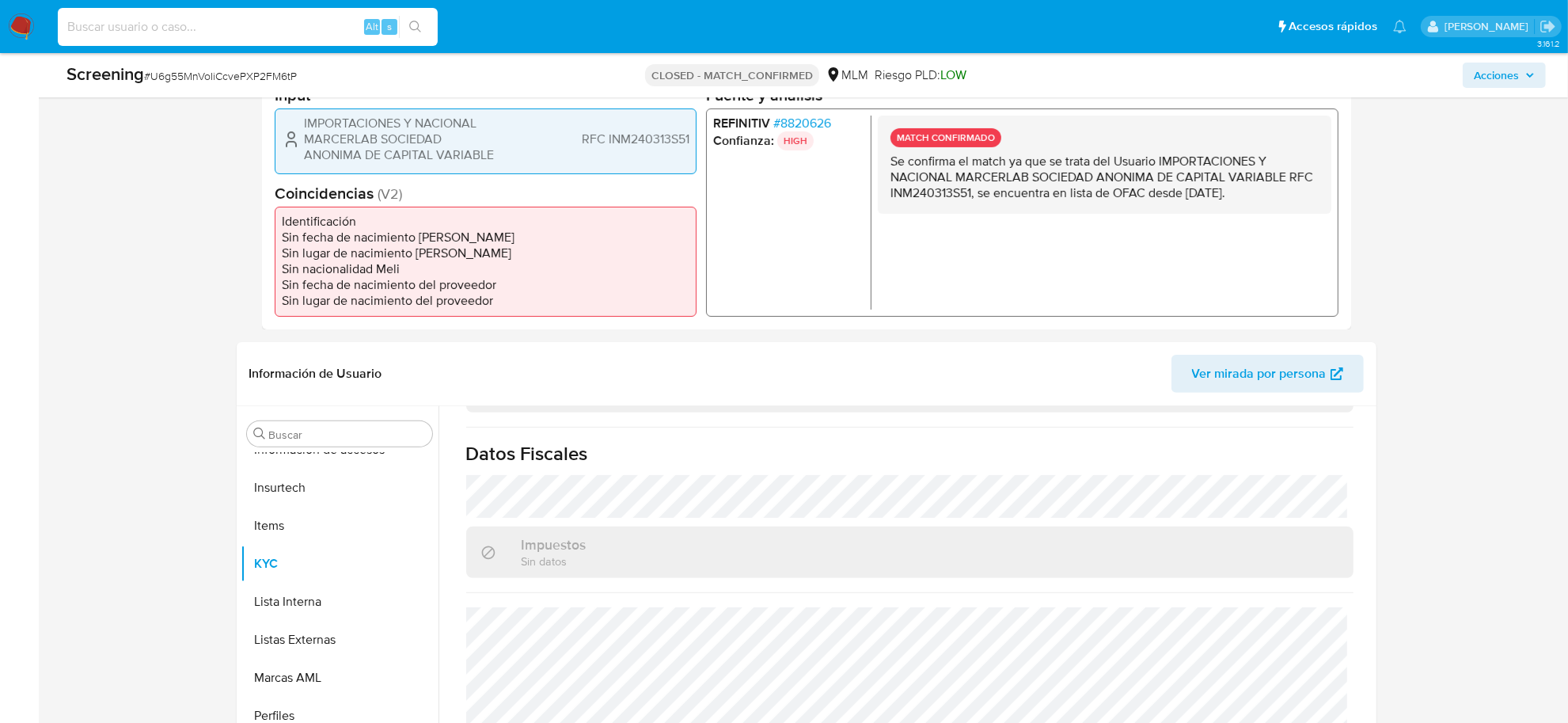
click at [254, 16] on input at bounding box center [247, 26] width 380 height 21
paste input "Bh4VX3LzuVUF6Mhsyv5oeWPy"
type input "Bh4VX3LzuVUF6Mhsyv5oeWPy"
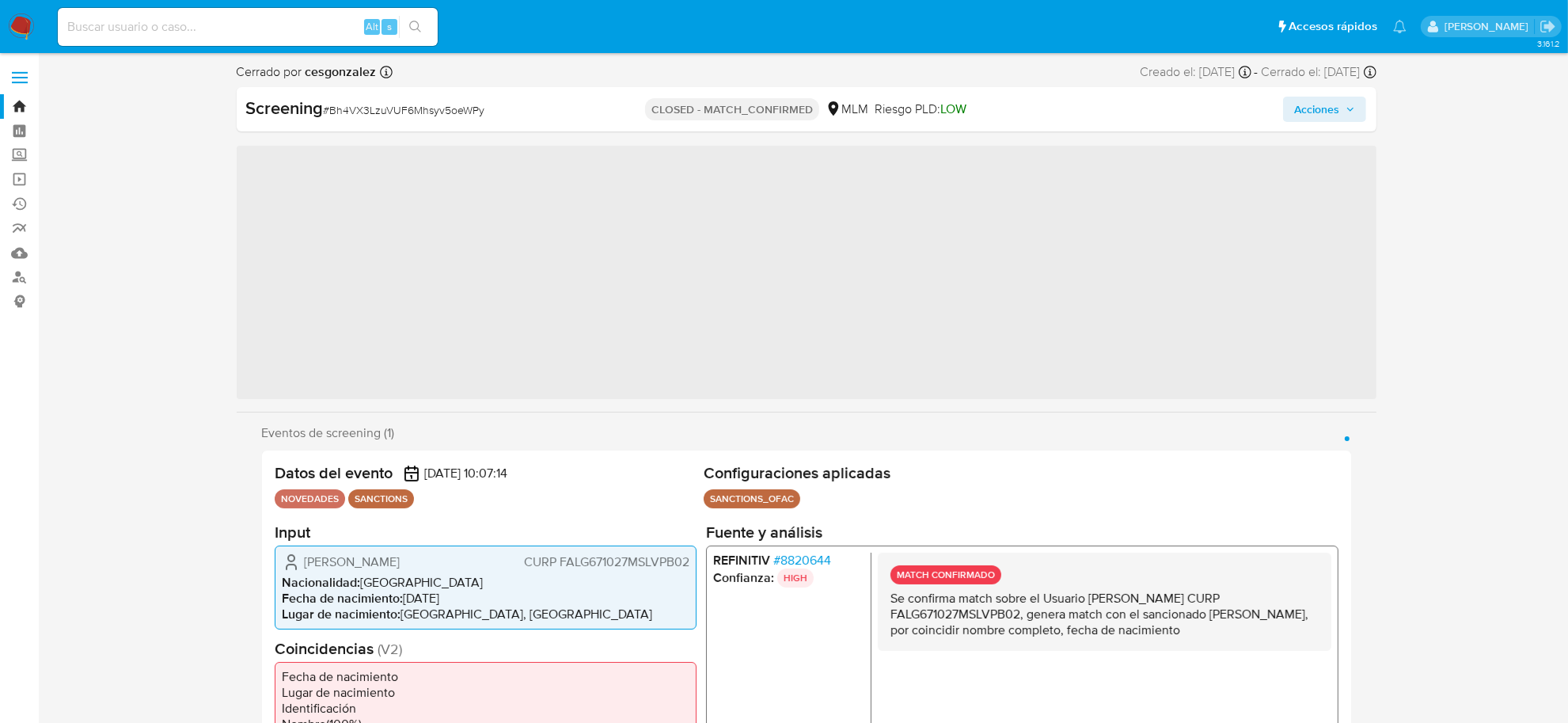
scroll to position [744, 0]
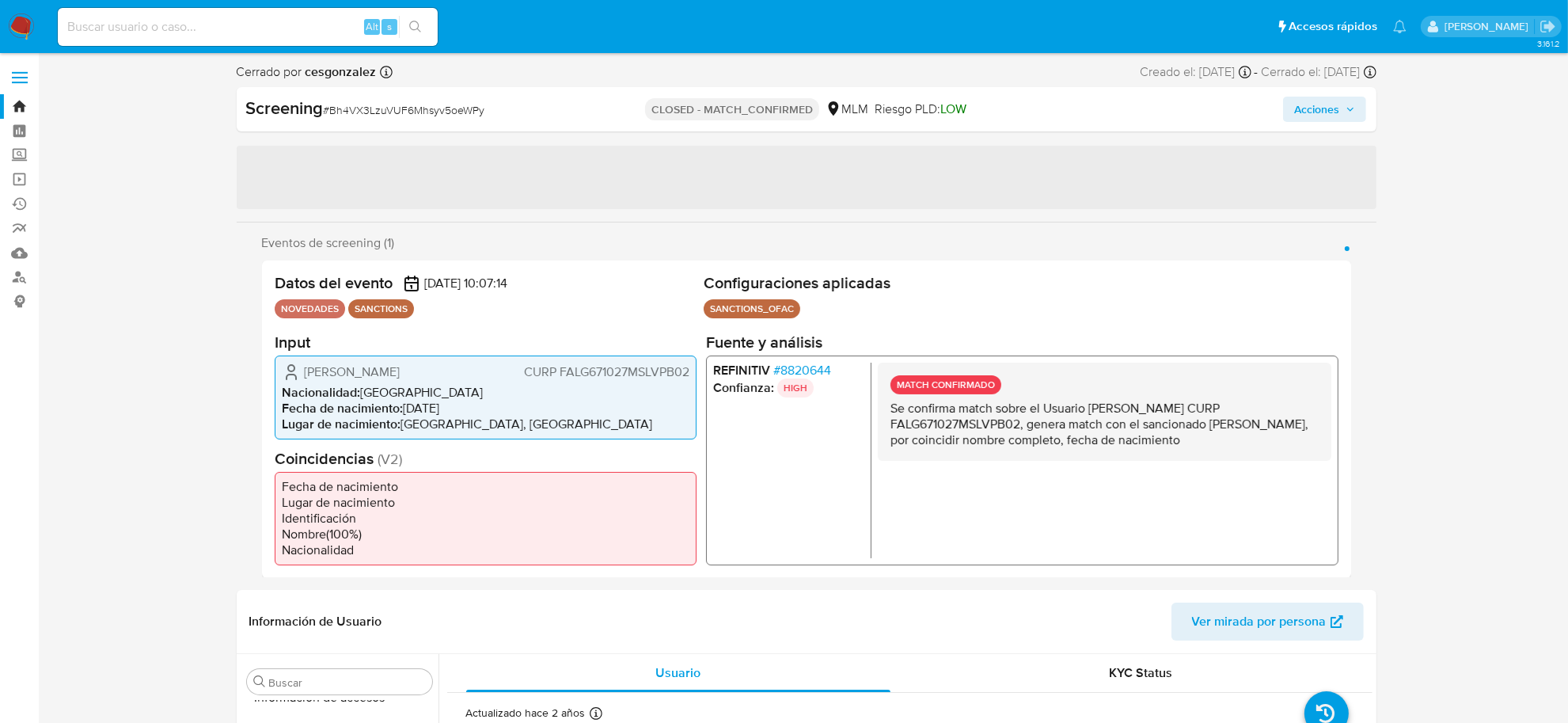
select select "10"
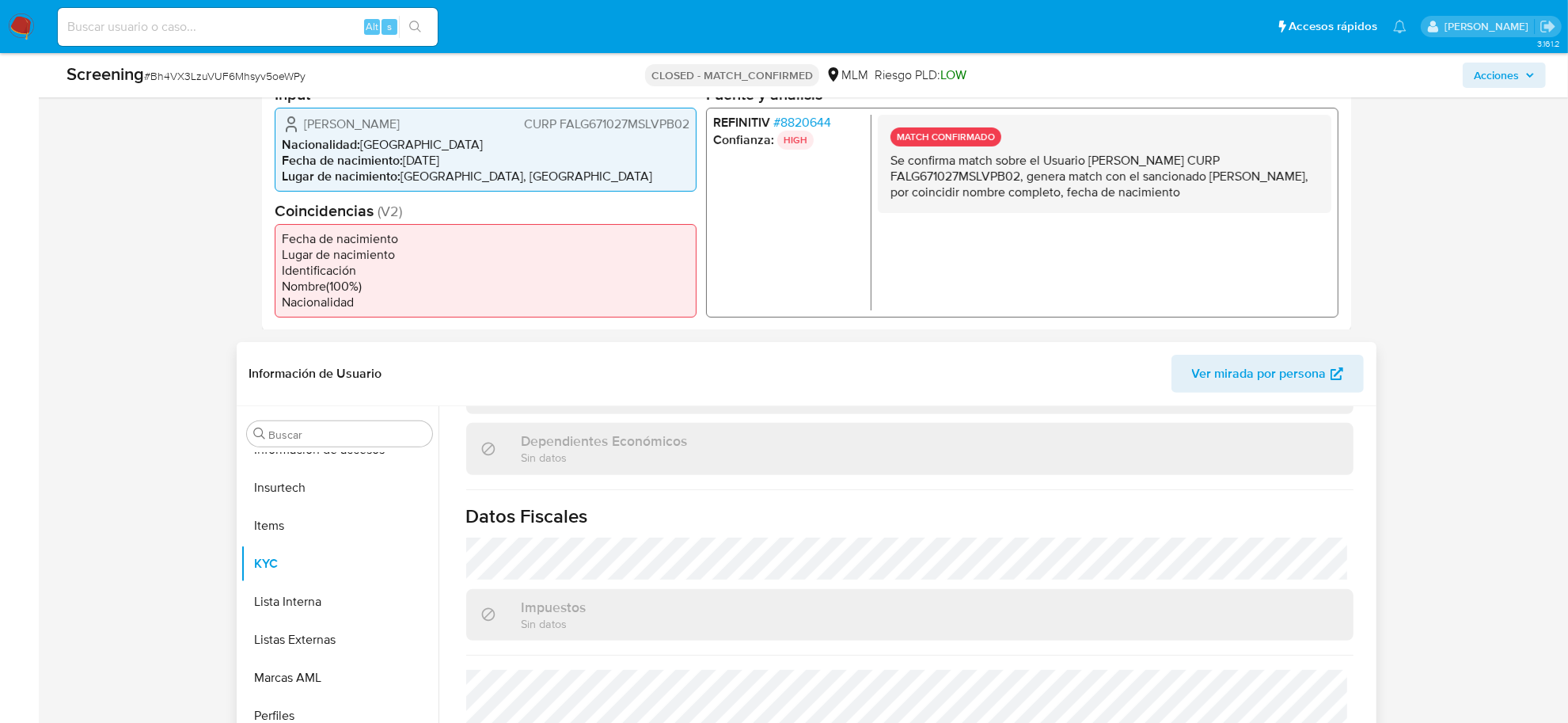
scroll to position [1015, 0]
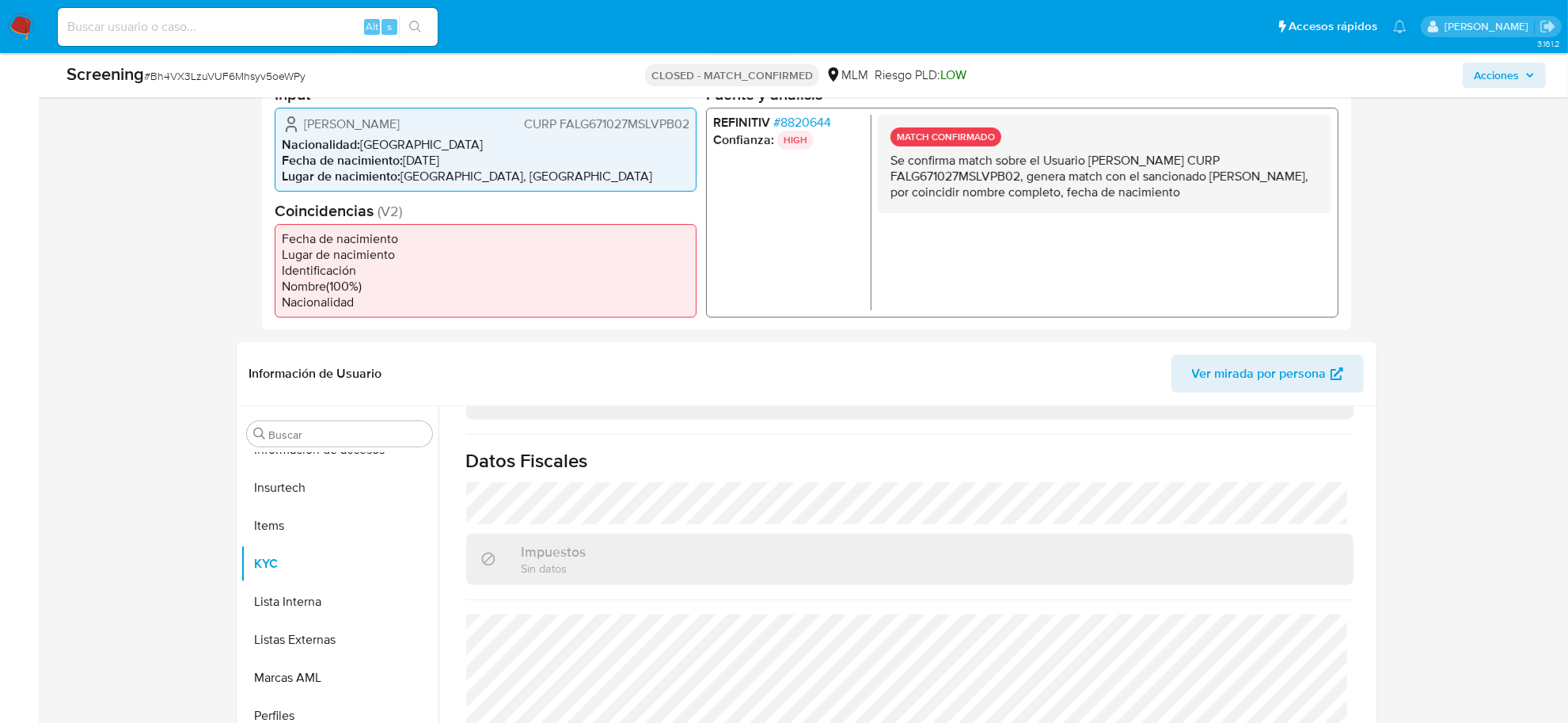
click at [115, 13] on div "Alt s" at bounding box center [247, 27] width 380 height 38
click at [123, 22] on input at bounding box center [247, 26] width 380 height 21
paste input "b3rFP24HaIXPYFeSfYNpHP0m"
type input "b3rFP24HaIXPYFeSfYNpHP0m"
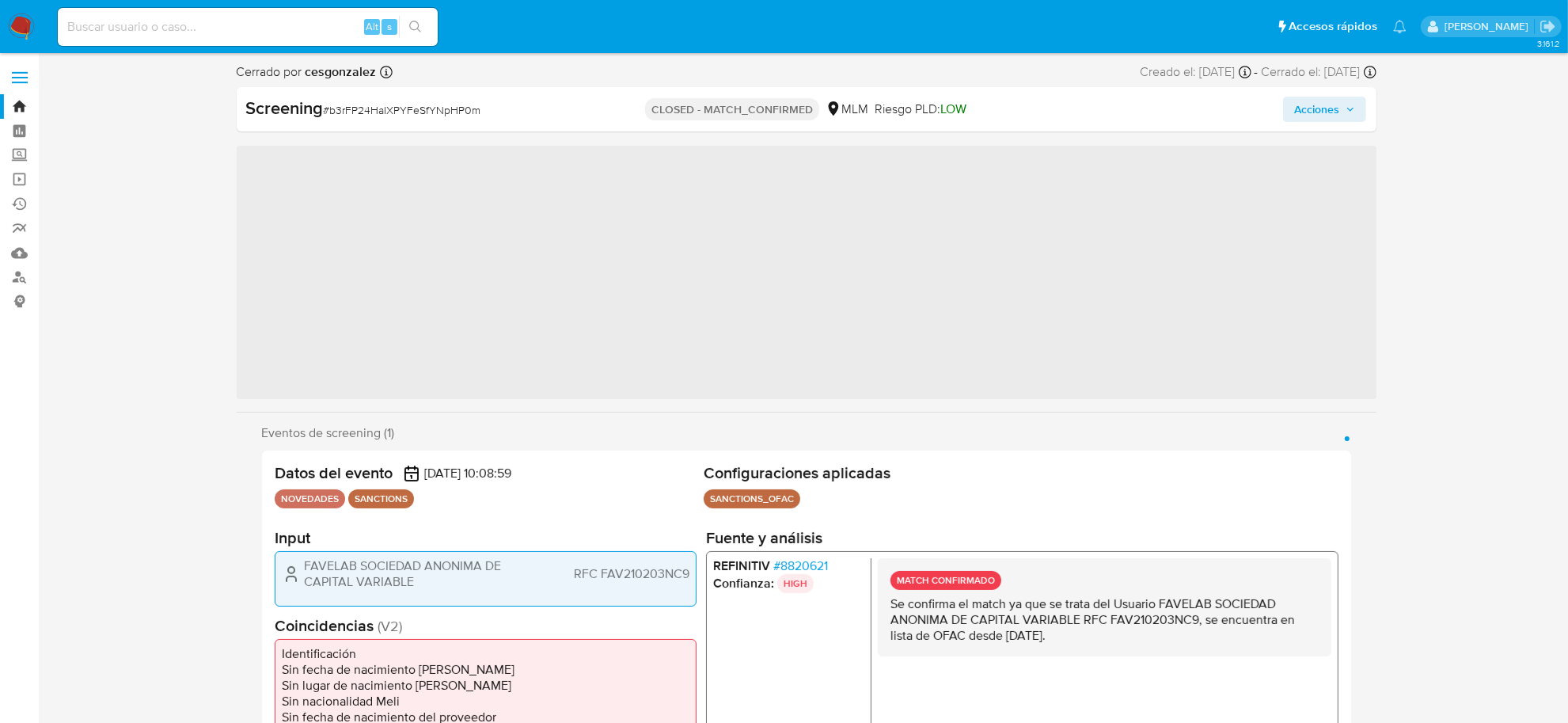
scroll to position [744, 0]
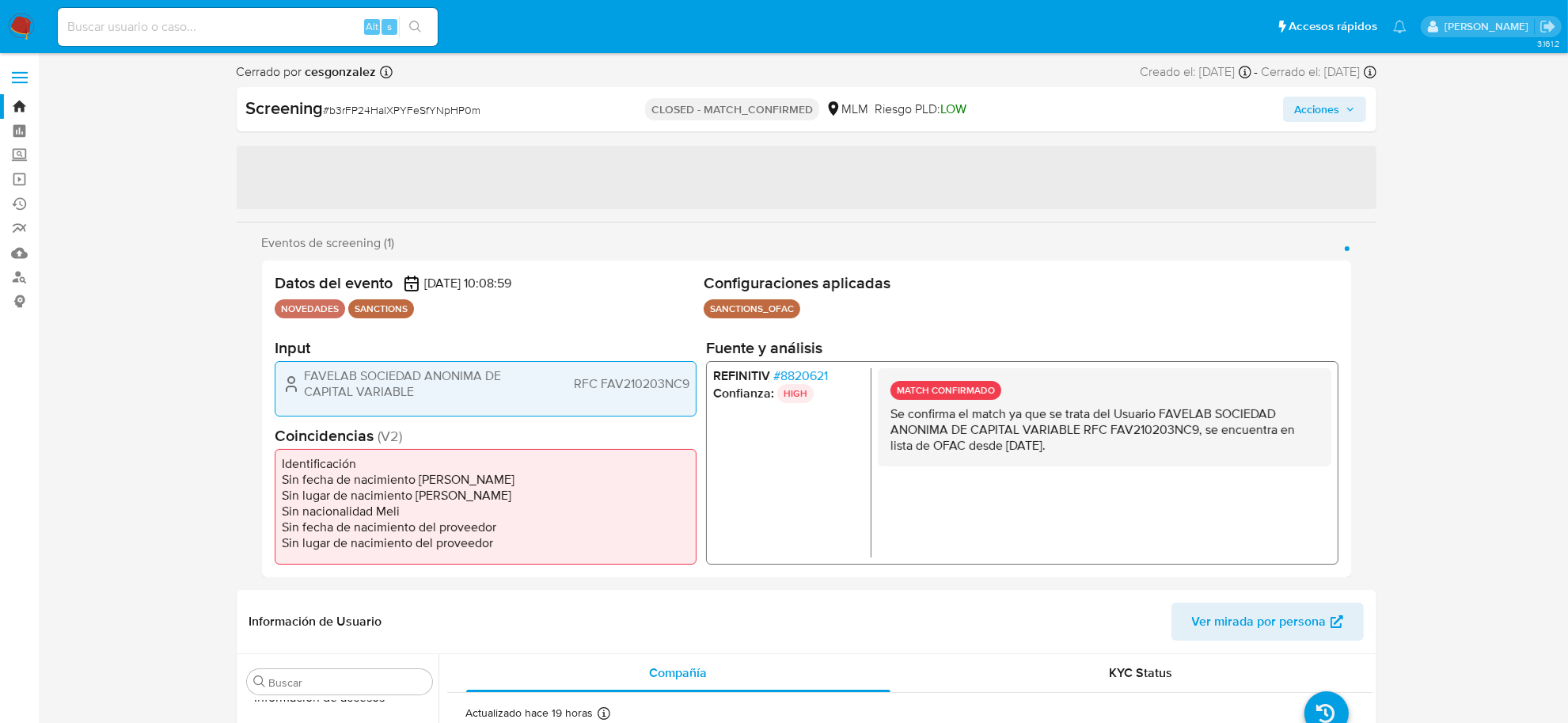
select select "10"
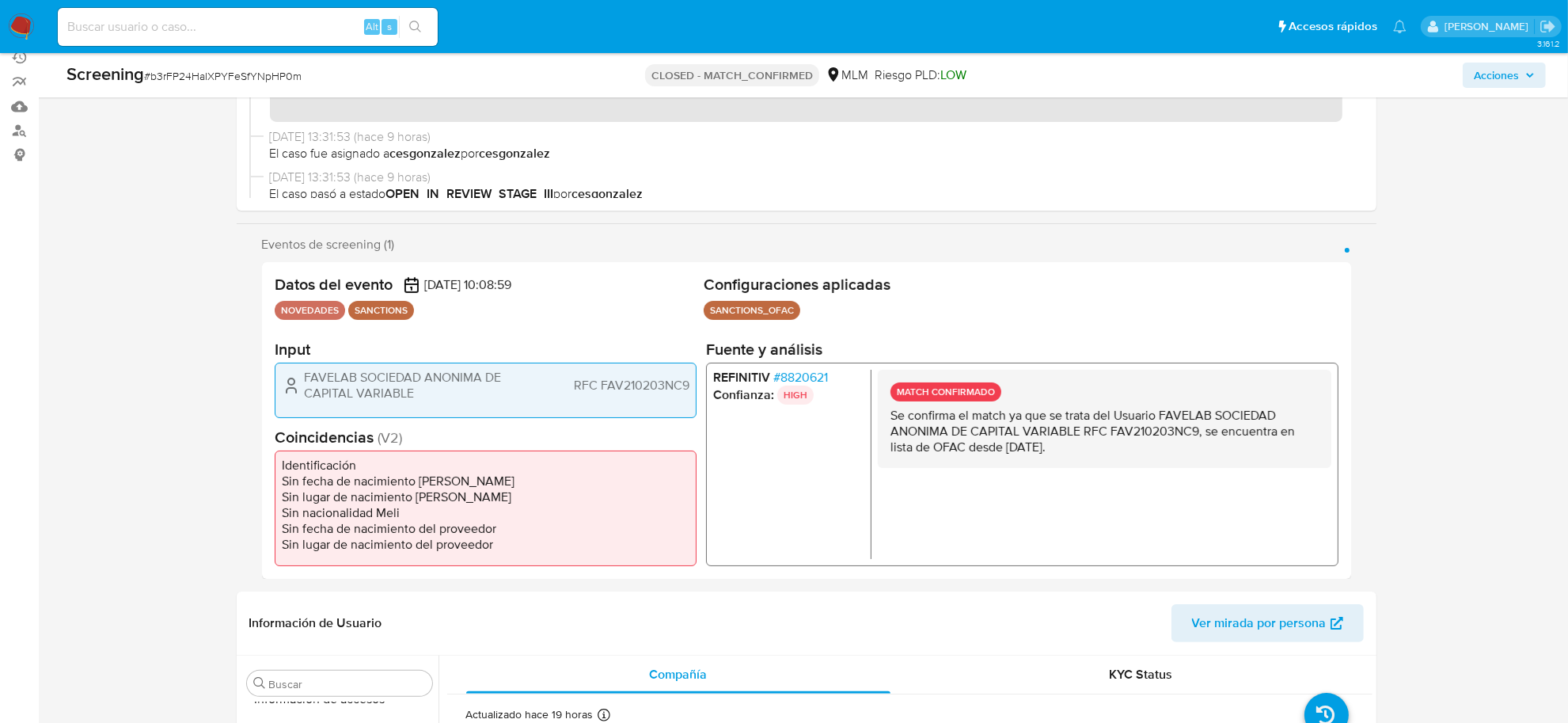
scroll to position [0, 0]
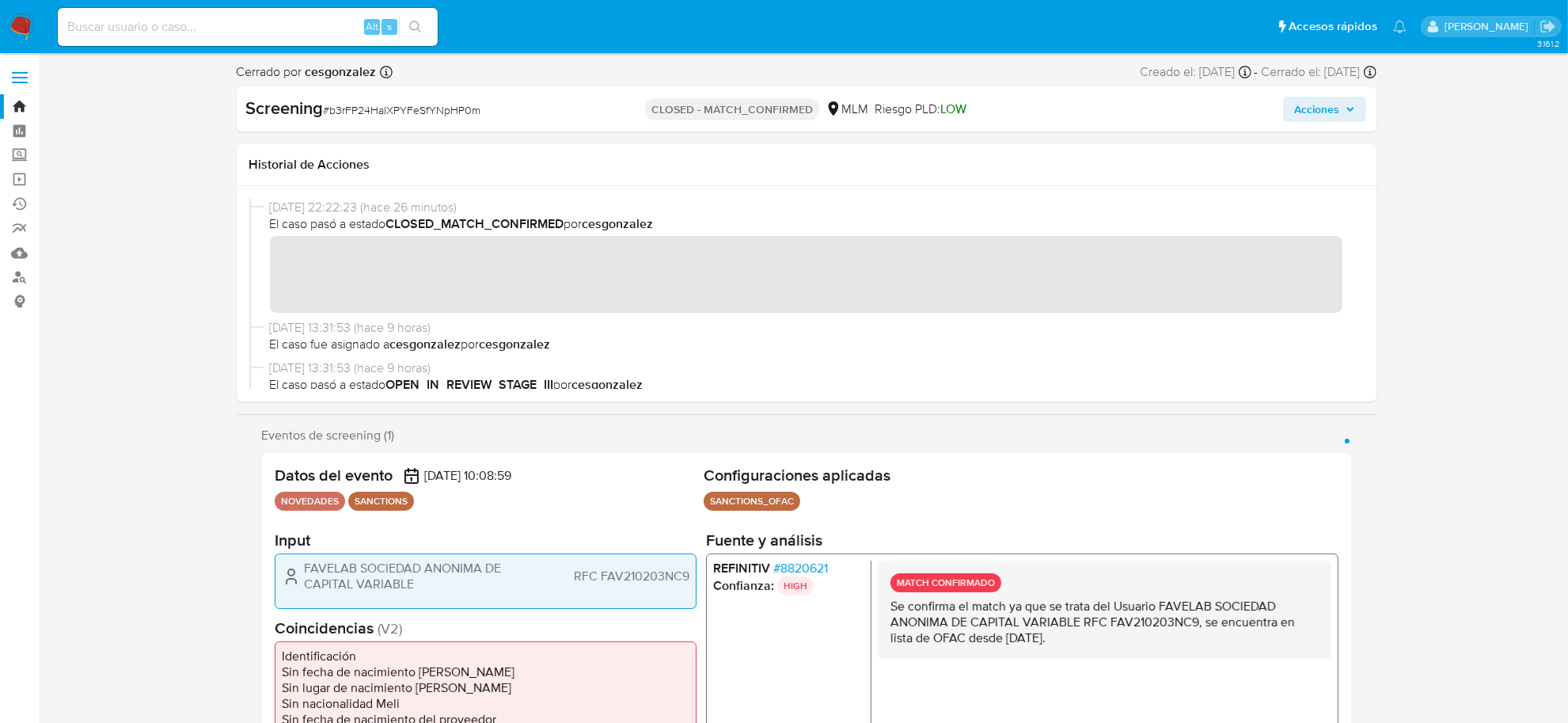
click at [1079, 505] on ul "SANCTIONS_OFAC Configuración Categorización SANCTIONS_OFAC Tipo de categoría SA…" at bounding box center [1020, 503] width 635 height 23
click at [18, 21] on img at bounding box center [22, 27] width 27 height 27
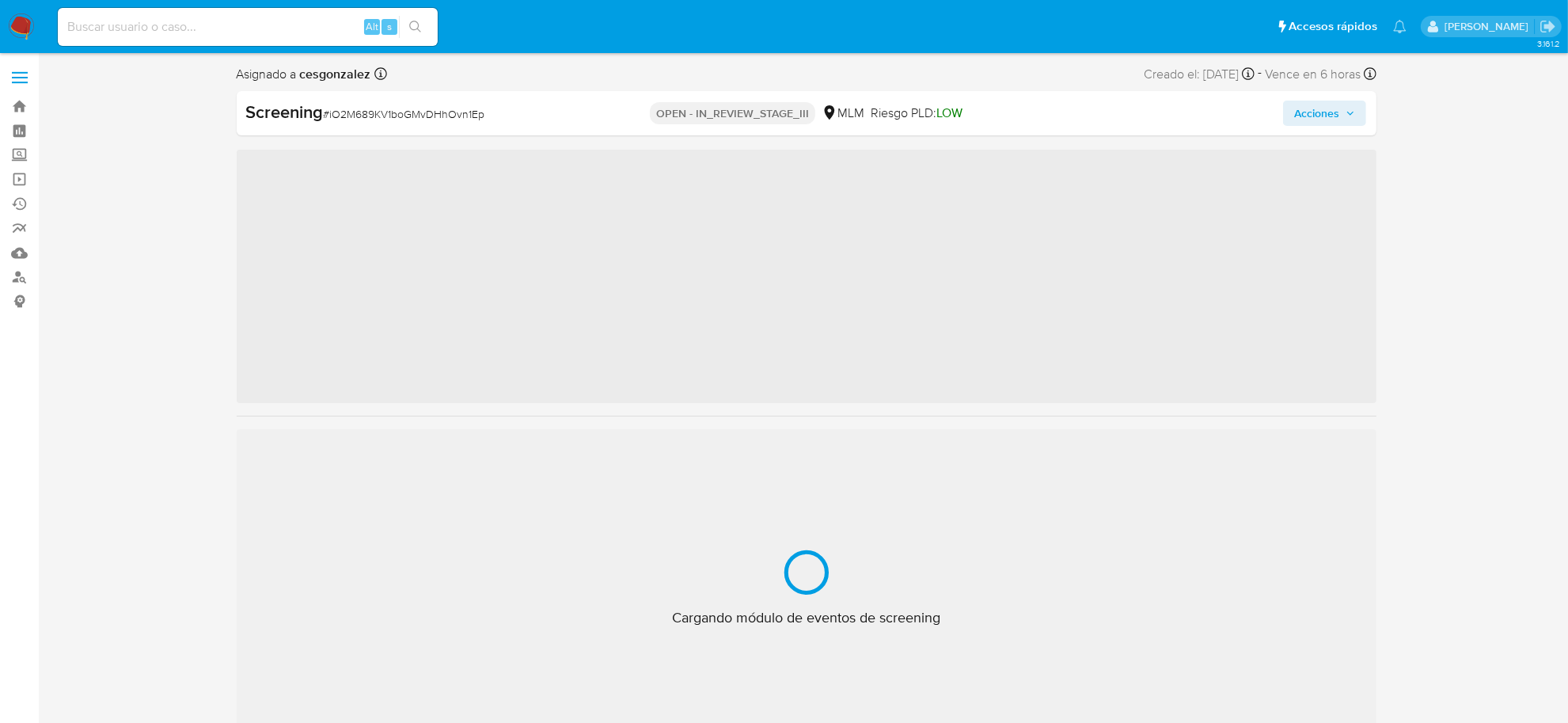
scroll to position [744, 0]
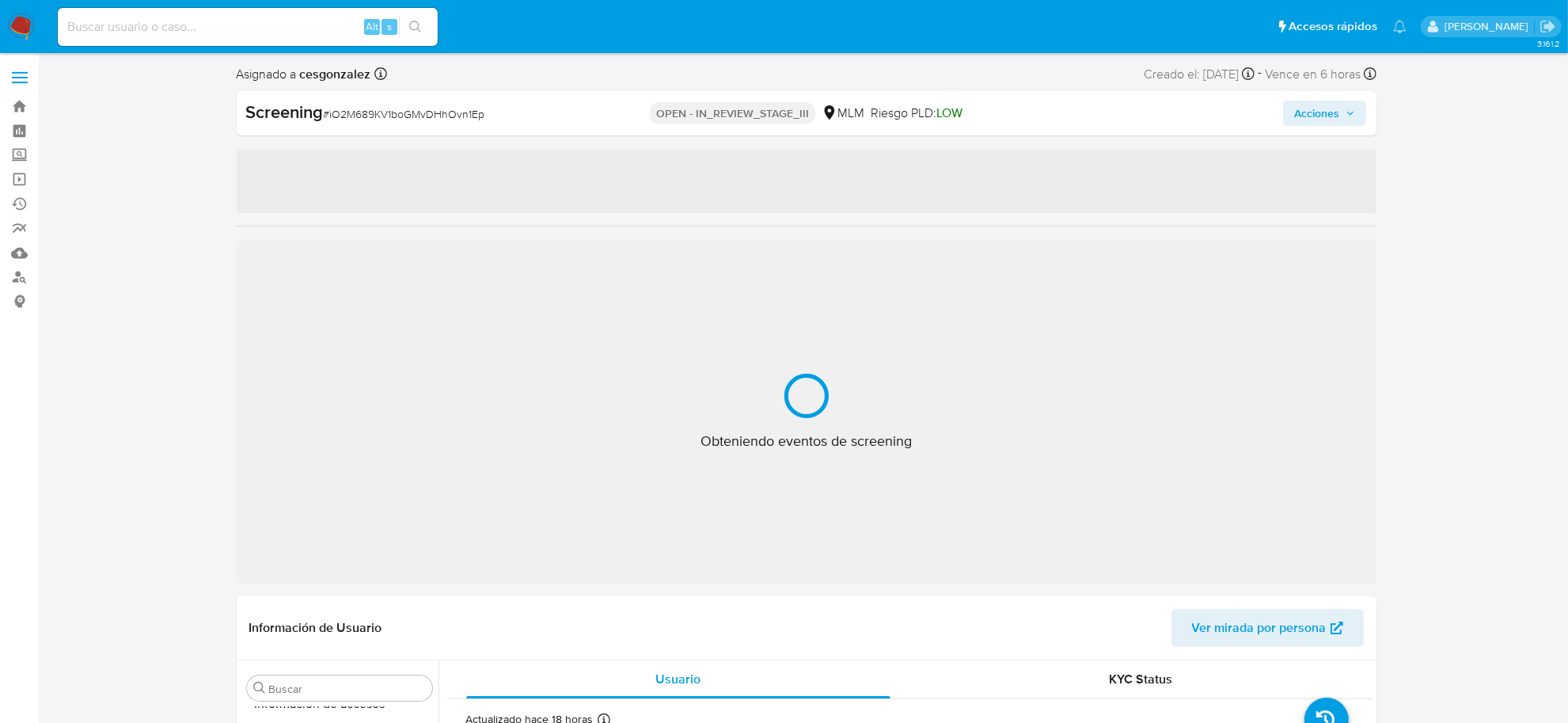
select select "10"
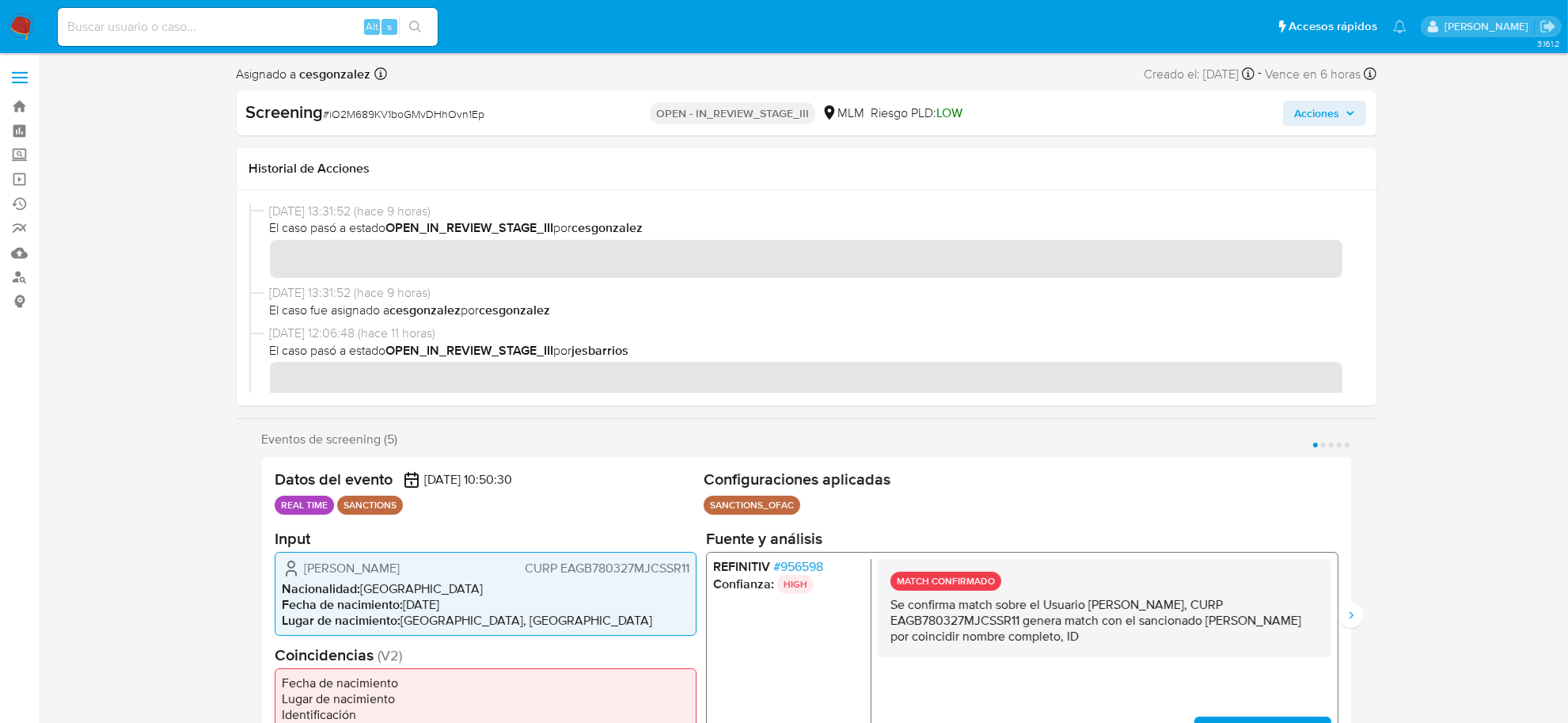
scroll to position [297, 0]
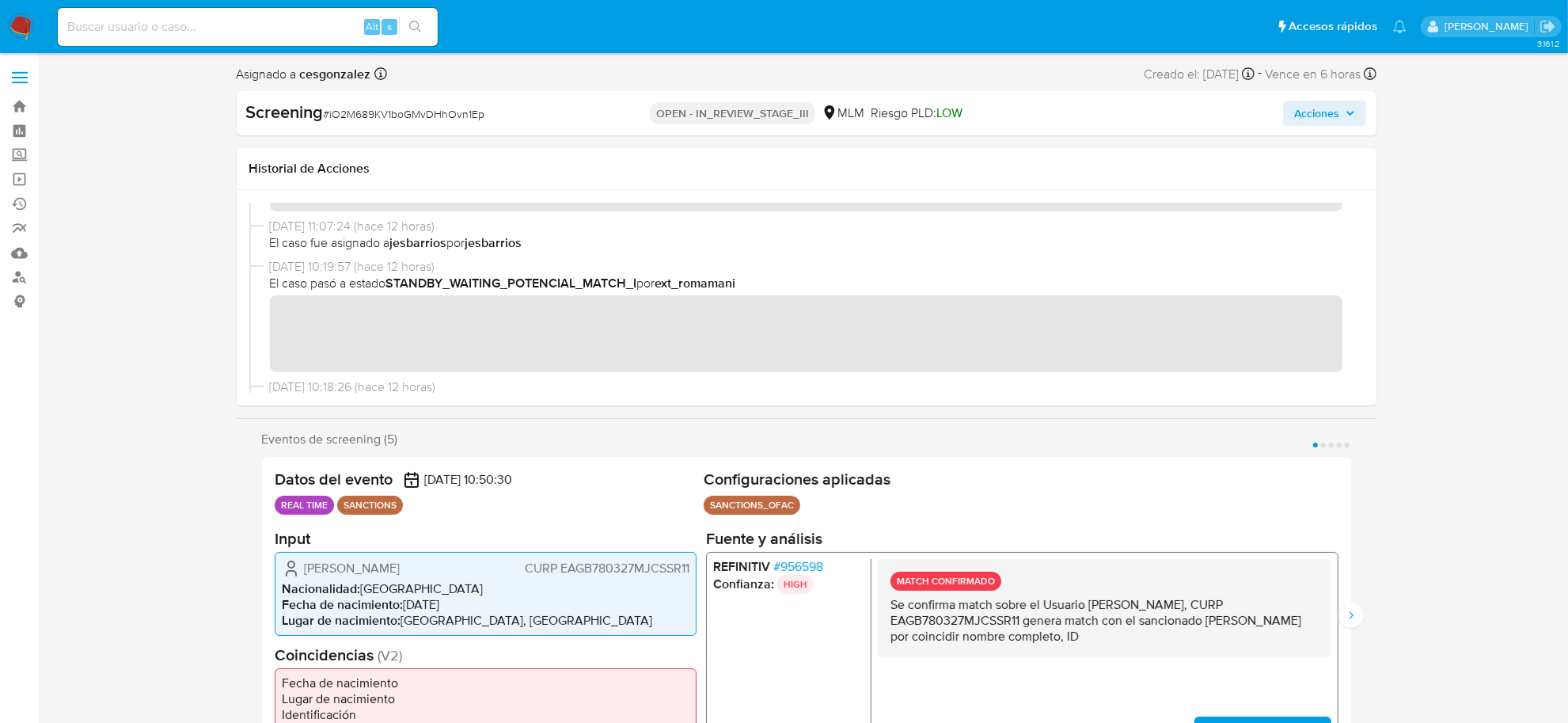
click at [1359, 111] on button "Acciones" at bounding box center [1324, 113] width 83 height 25
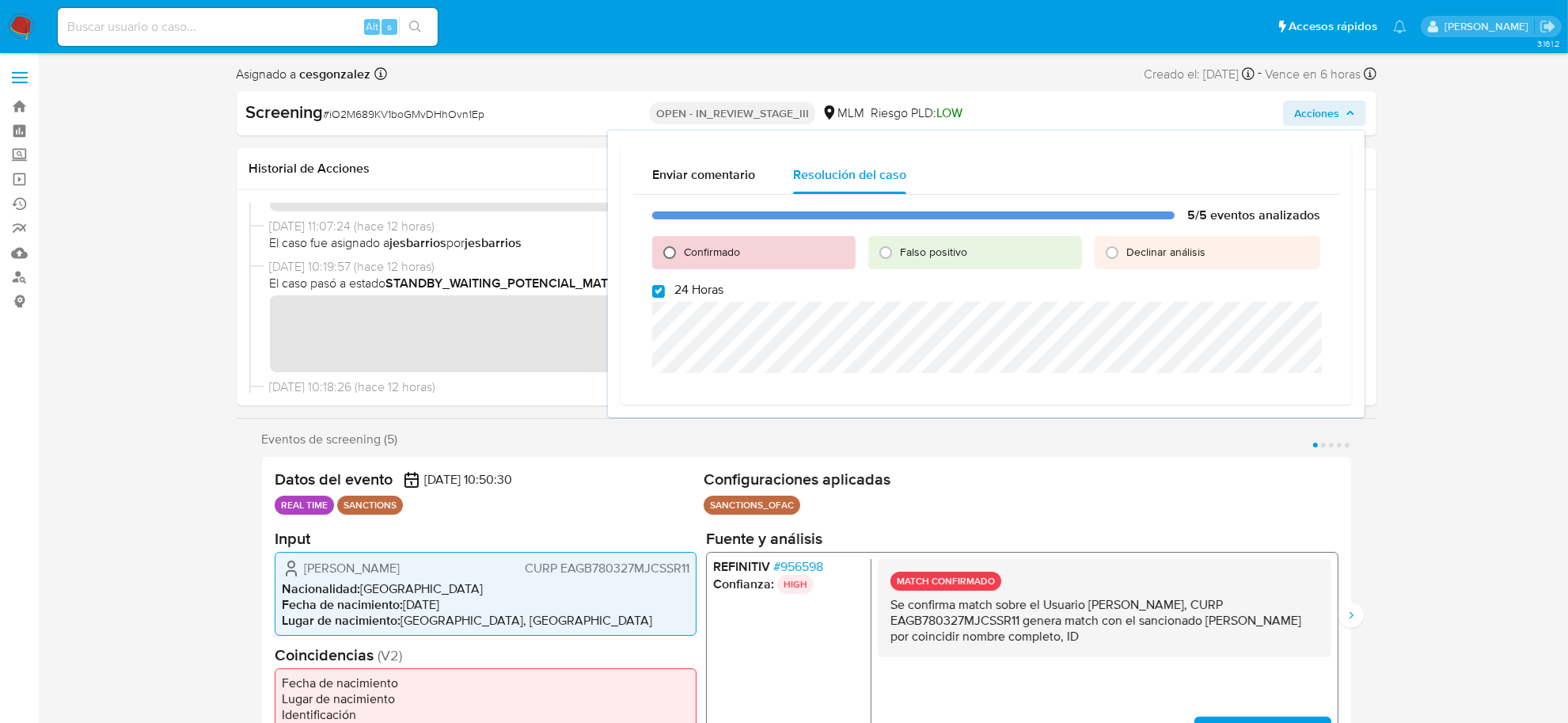
click at [671, 254] on input "Confirmado" at bounding box center [670, 253] width 25 height 25
radio input "true"
click at [658, 299] on div "5/5 eventos analizados Confirmado Falso positivo Declinar análisis 24 Horas Cer…" at bounding box center [986, 306] width 706 height 222
click at [657, 292] on input "24 Horas" at bounding box center [658, 292] width 13 height 13
checkbox input "false"
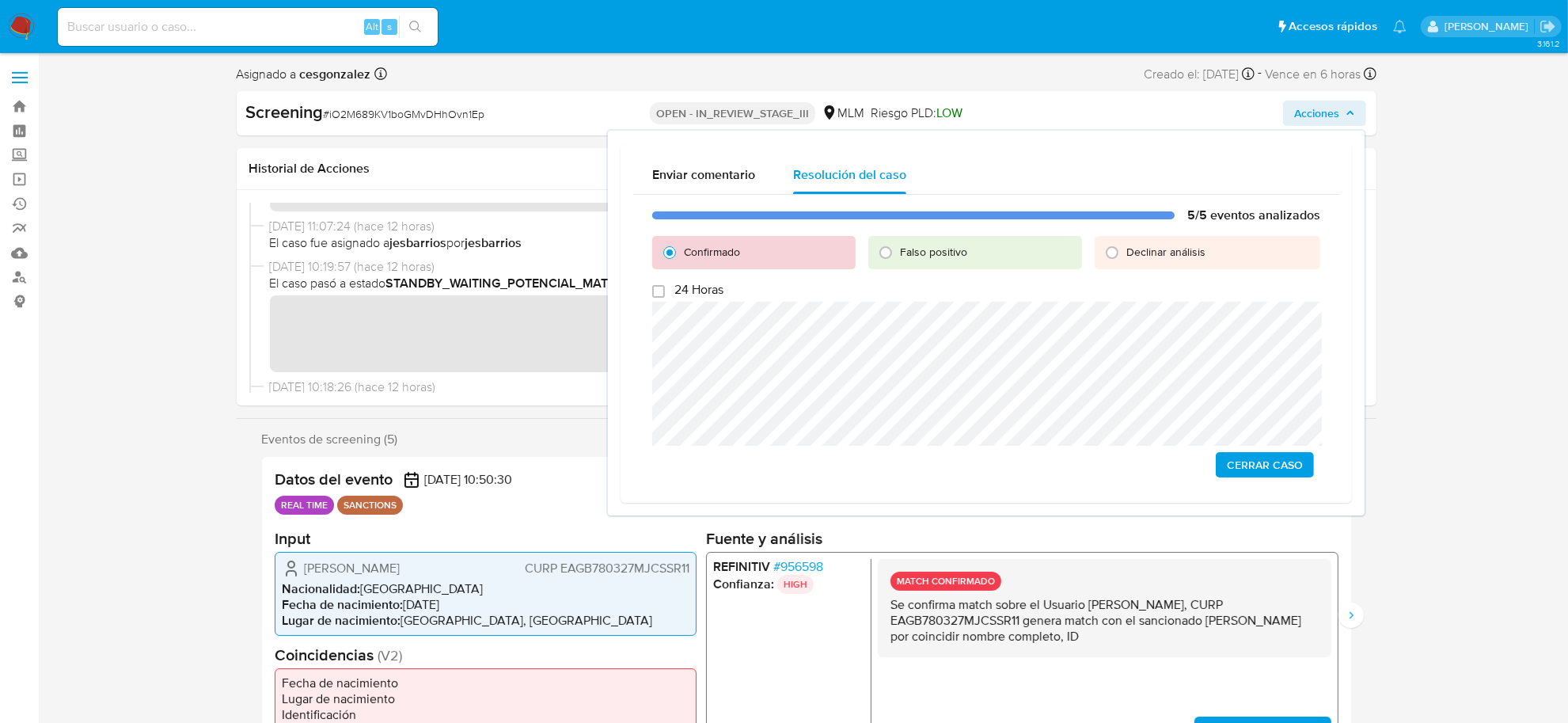
click at [1243, 465] on span "Cerrar Caso" at bounding box center [1265, 464] width 76 height 23
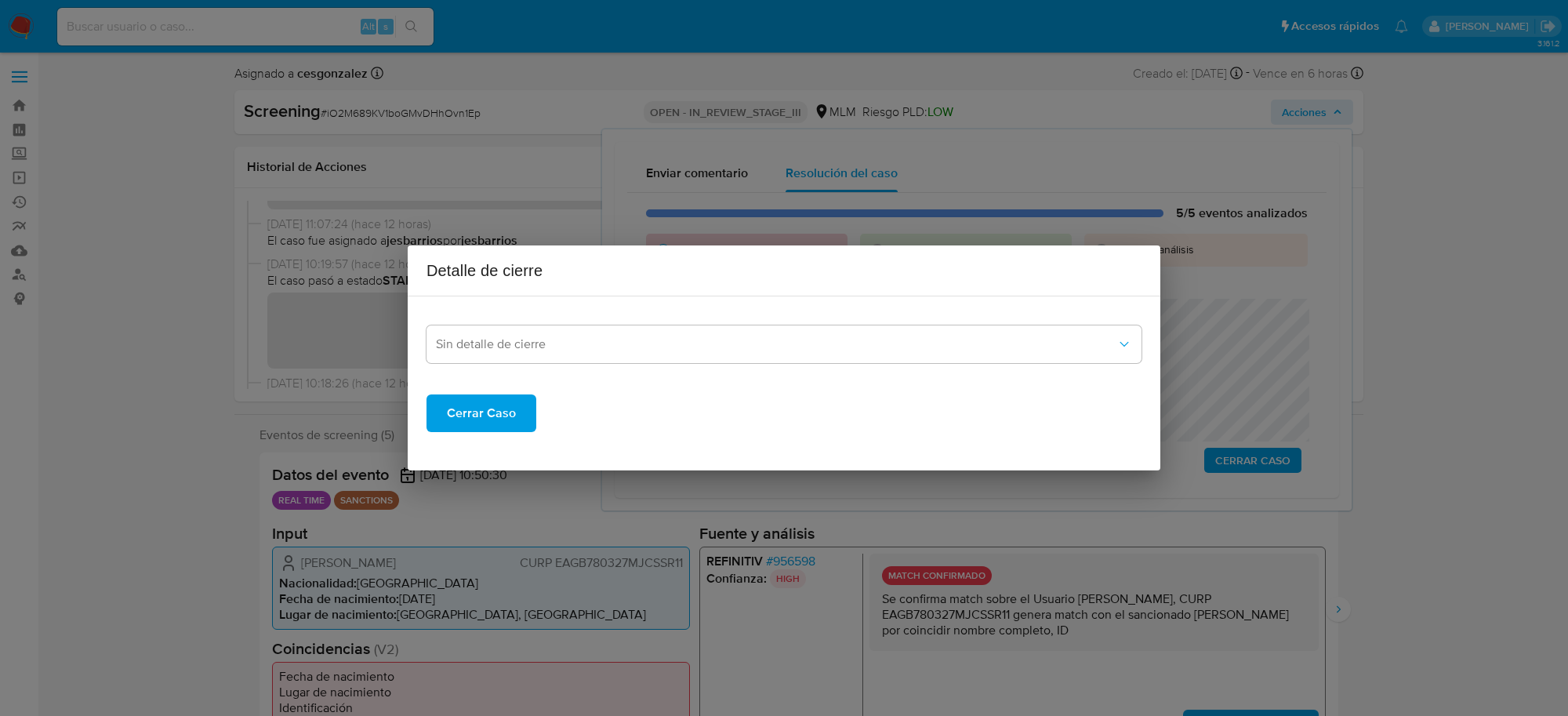
click at [491, 405] on span "Cerrar Caso" at bounding box center [481, 413] width 69 height 35
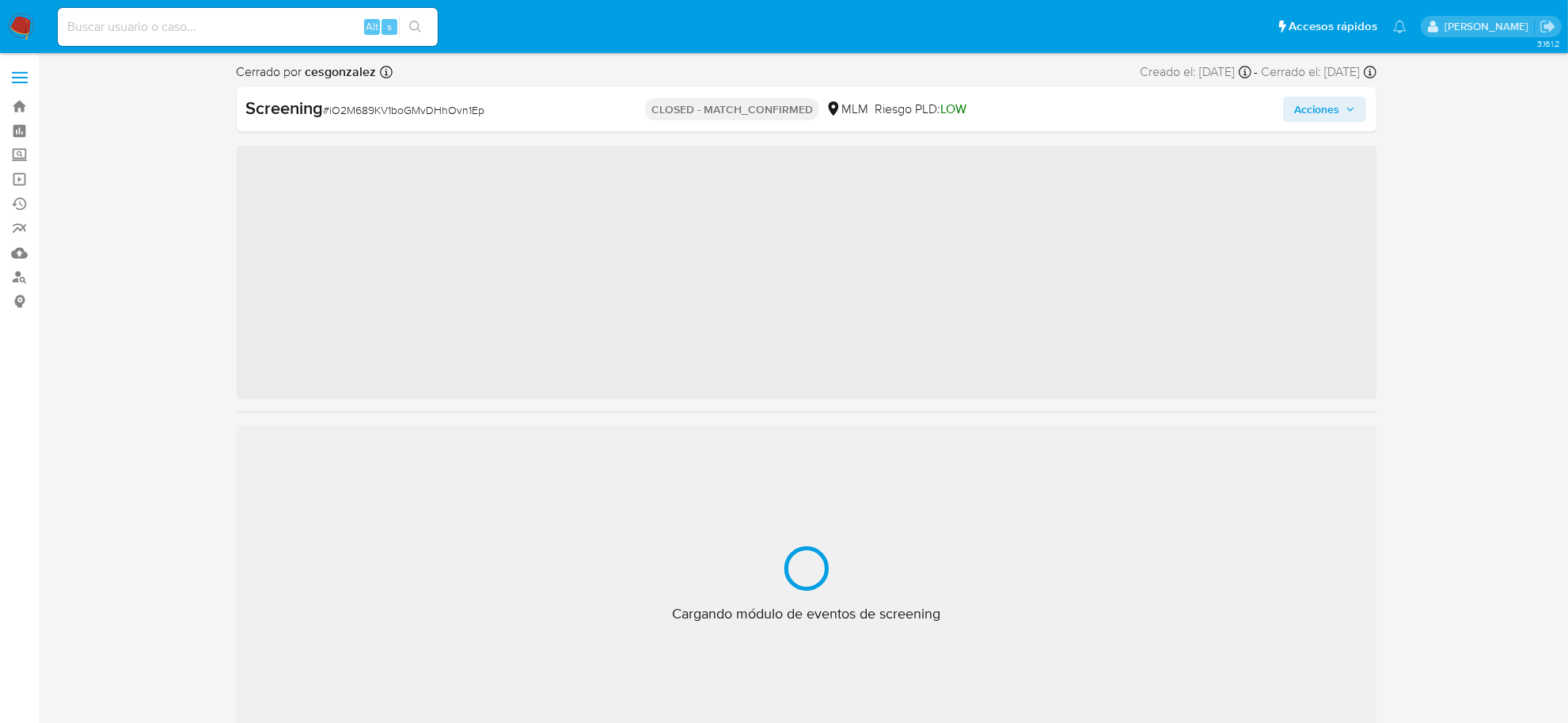
scroll to position [744, 0]
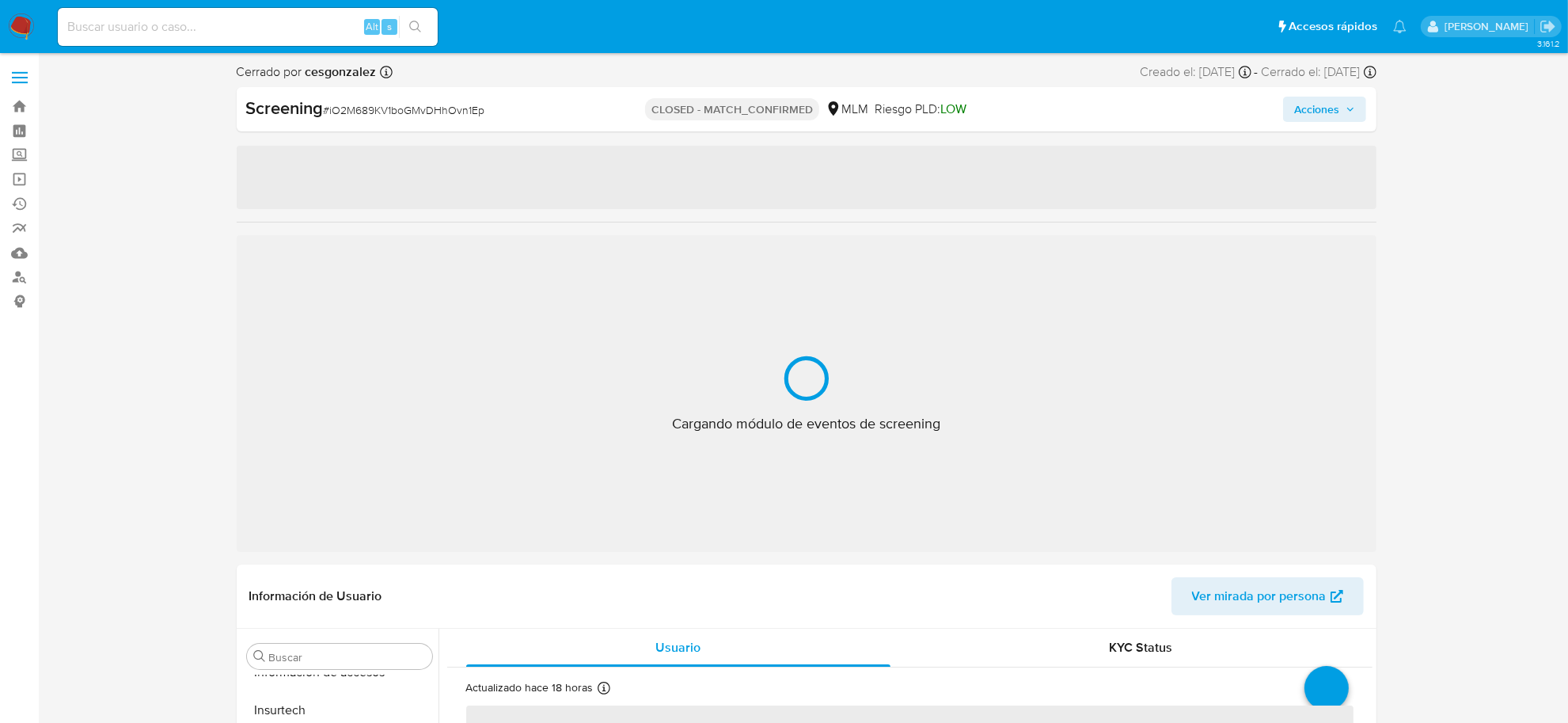
select select "10"
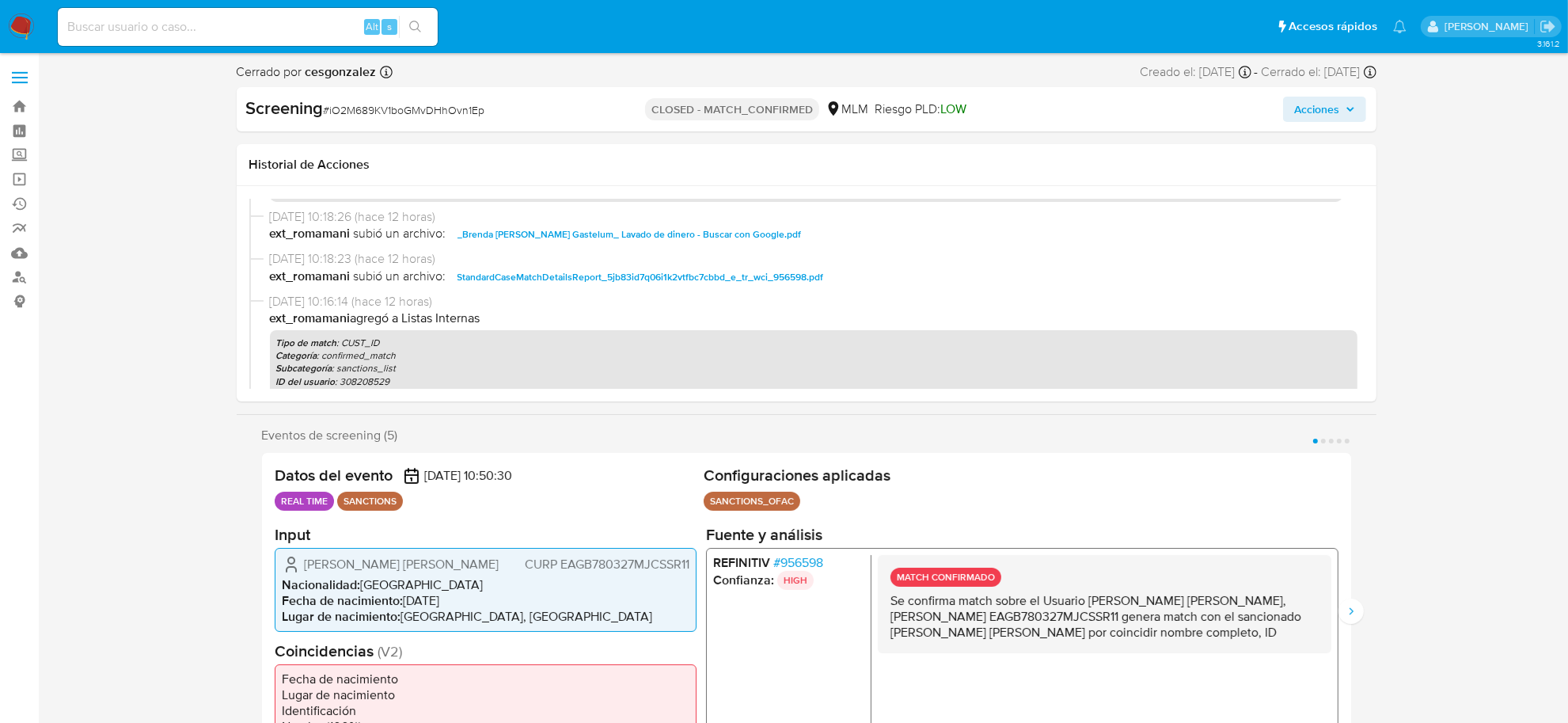
scroll to position [692, 0]
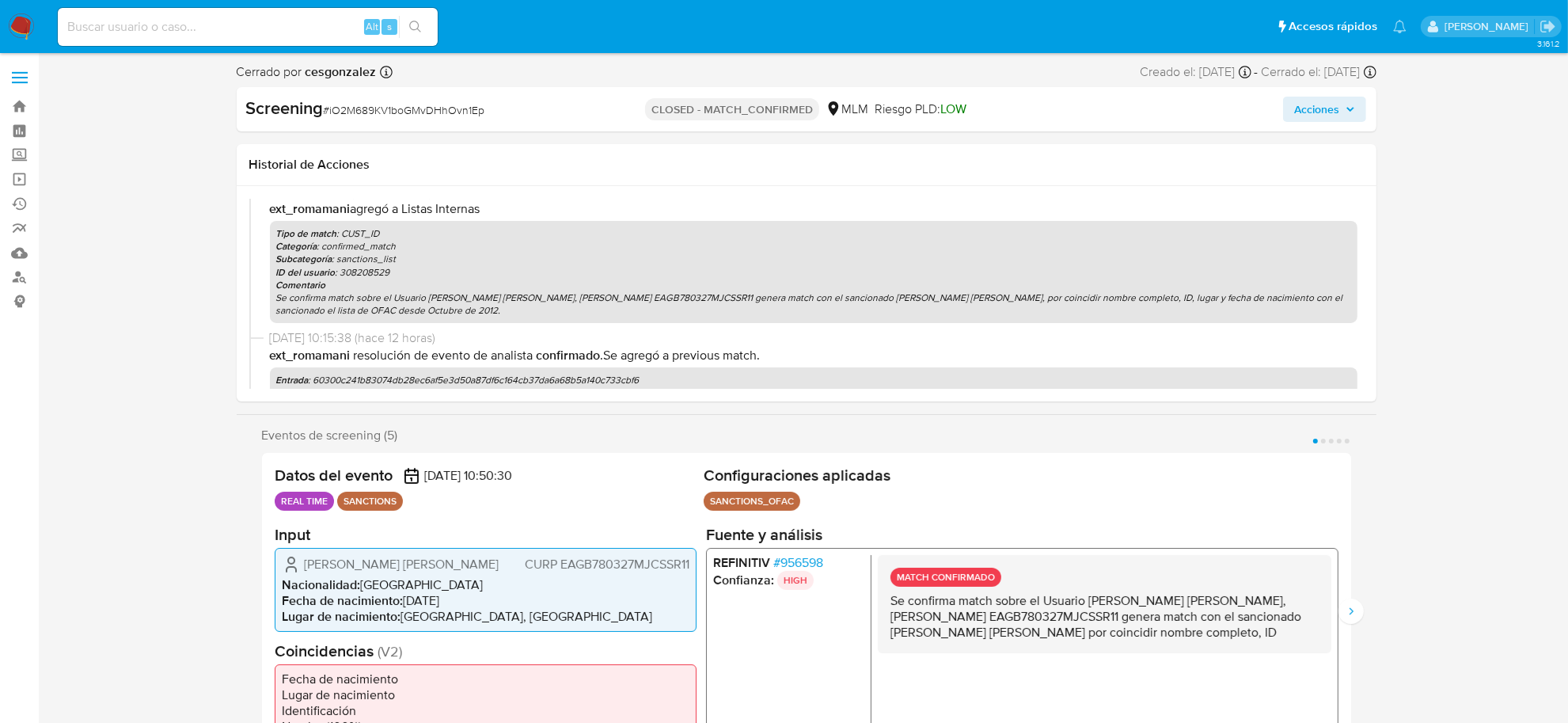
click at [270, 12] on div "Alt s" at bounding box center [247, 27] width 380 height 38
click at [272, 18] on input at bounding box center [247, 26] width 380 height 21
paste input "cZujSOWzanDs2HXHIbblov1l"
type input "cZujSOWzanDs2HXHIbblov1l"
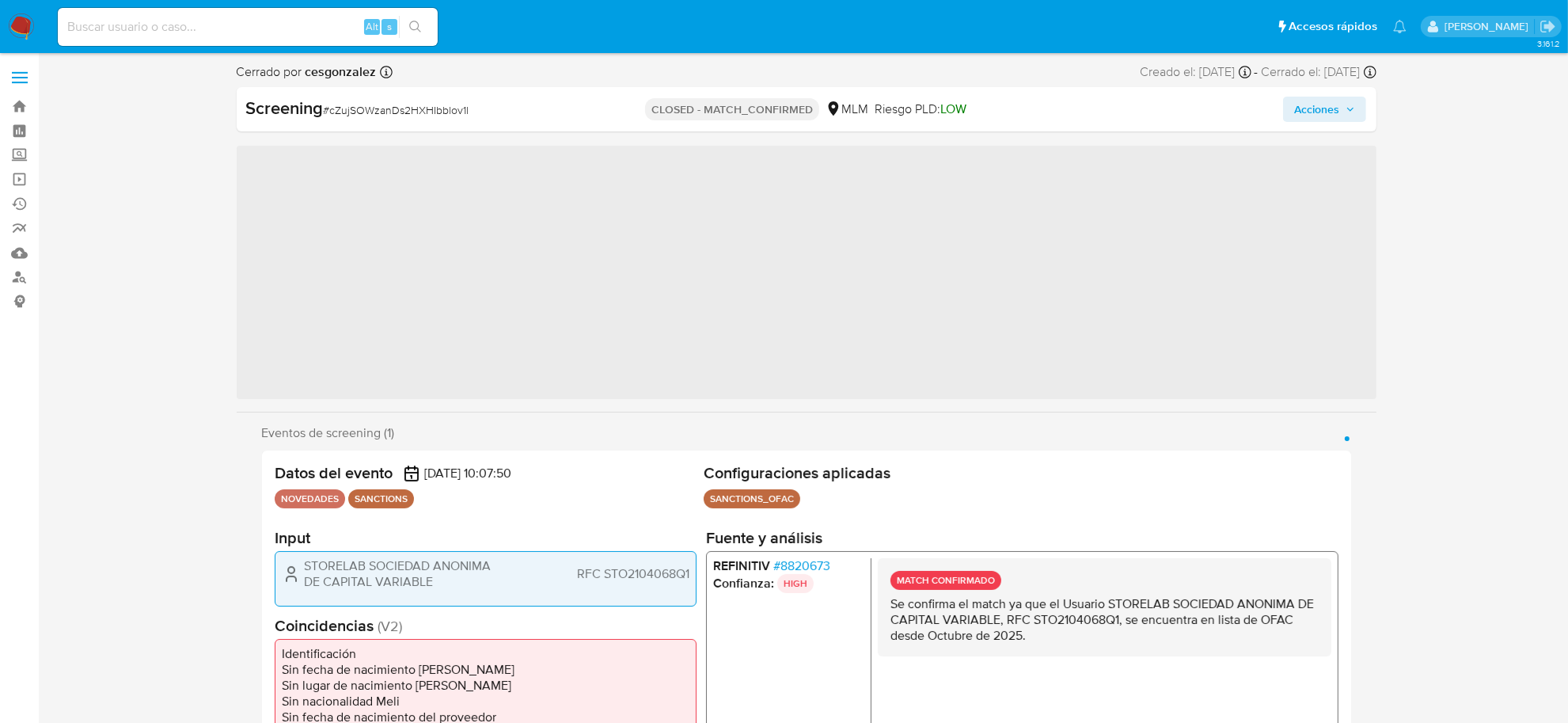
scroll to position [744, 0]
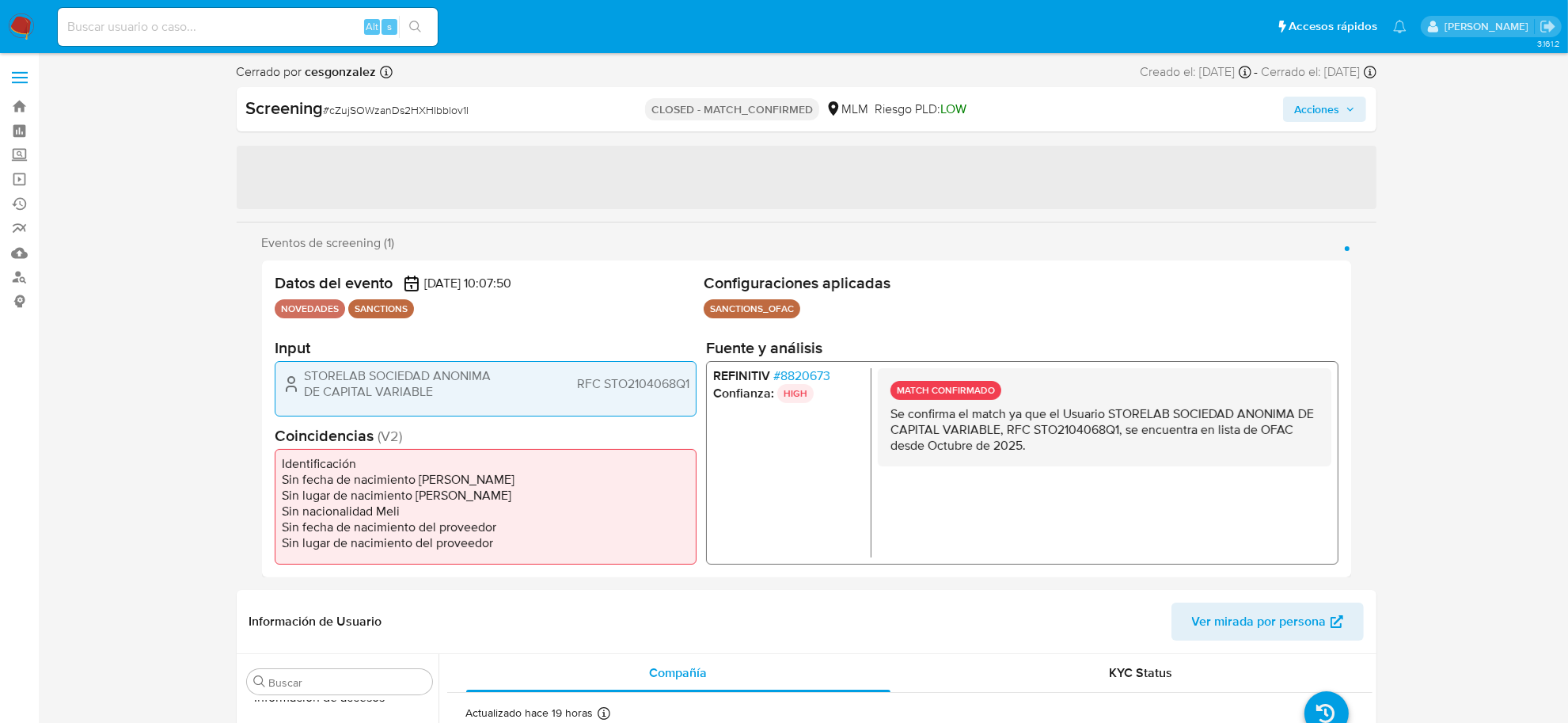
select select "10"
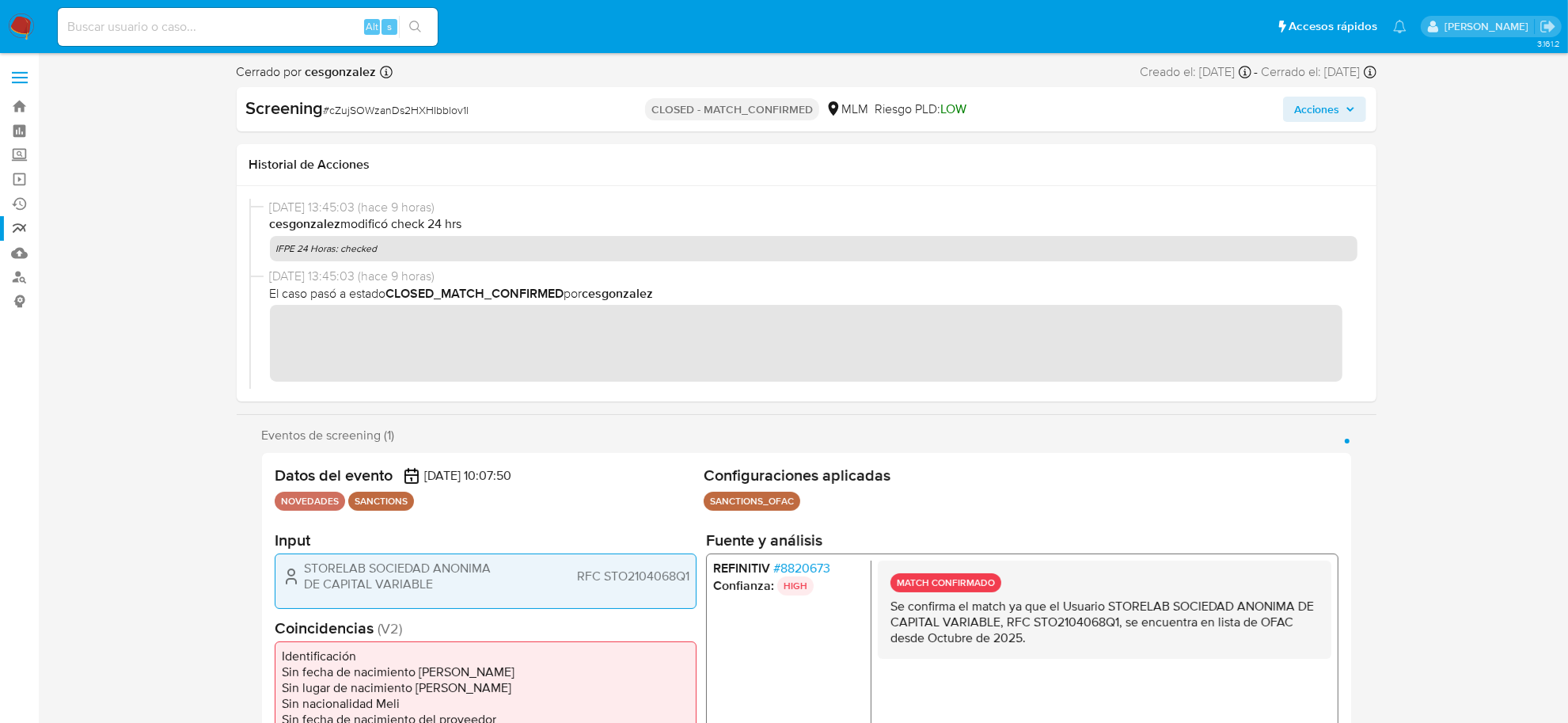
click at [22, 224] on link "Reportes" at bounding box center [94, 227] width 189 height 24
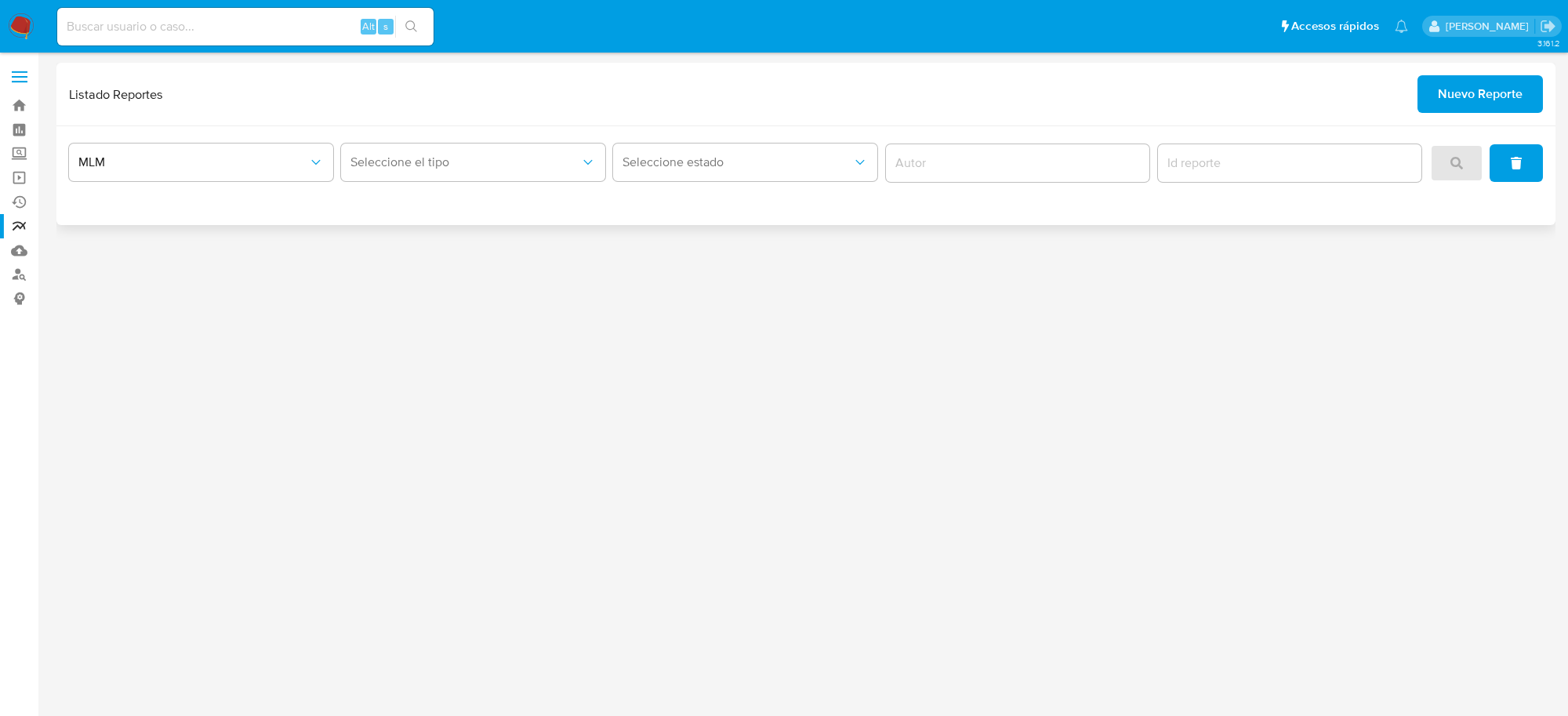
click at [1463, 95] on span "Nuevo Reporte" at bounding box center [1479, 94] width 85 height 35
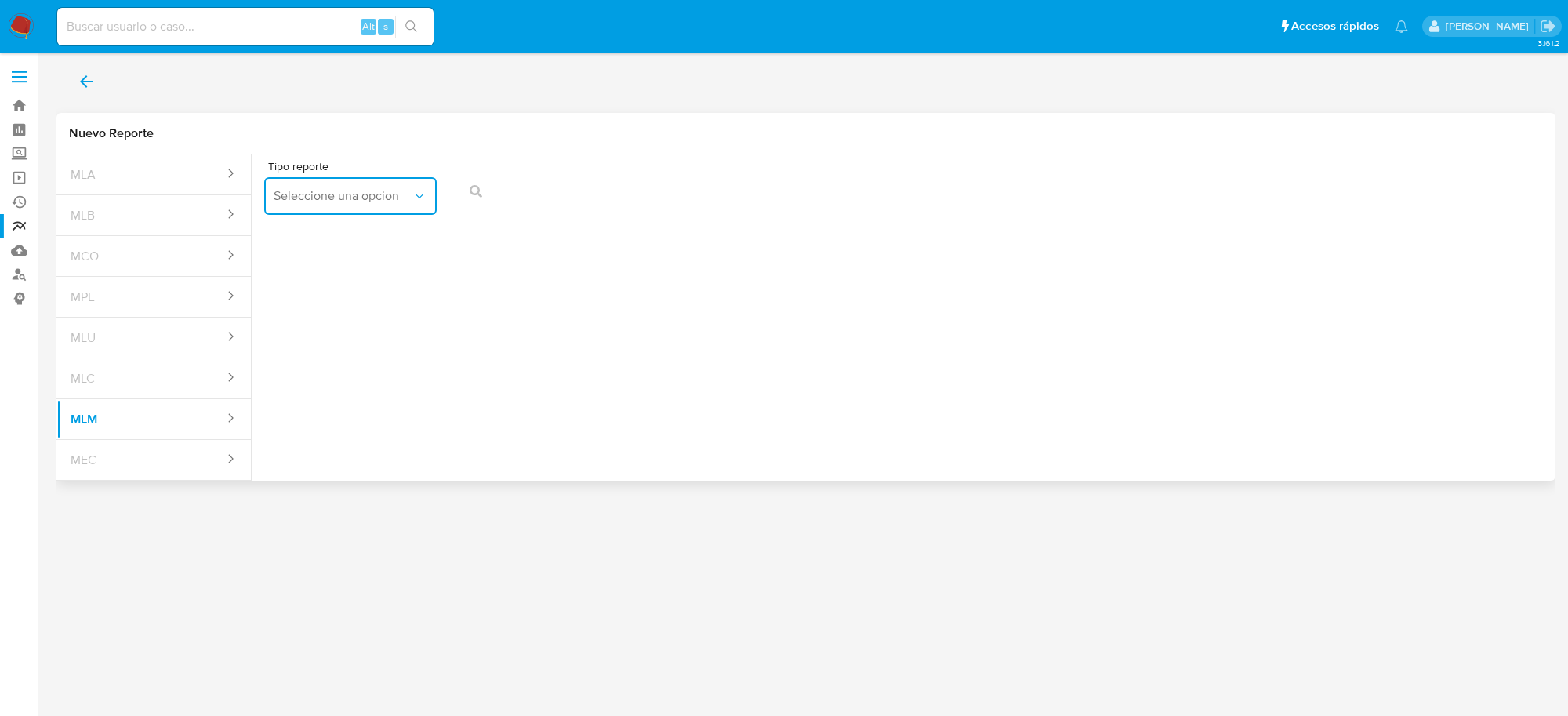
click at [394, 209] on button "Seleccione una opcion" at bounding box center [350, 196] width 173 height 38
click at [350, 240] on span "IFPE 24 HORAS" at bounding box center [316, 239] width 86 height 16
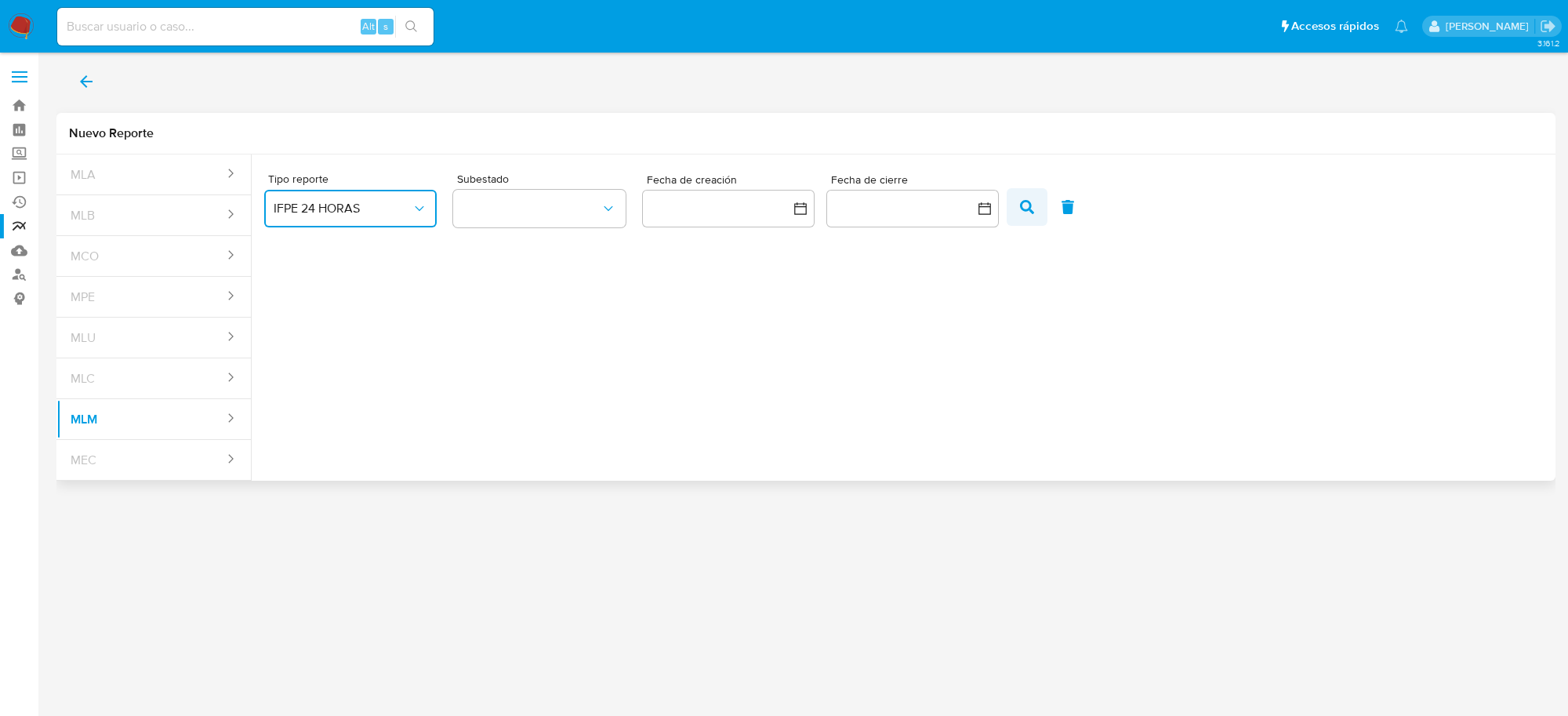
click at [1016, 208] on button "button" at bounding box center [1027, 206] width 41 height 38
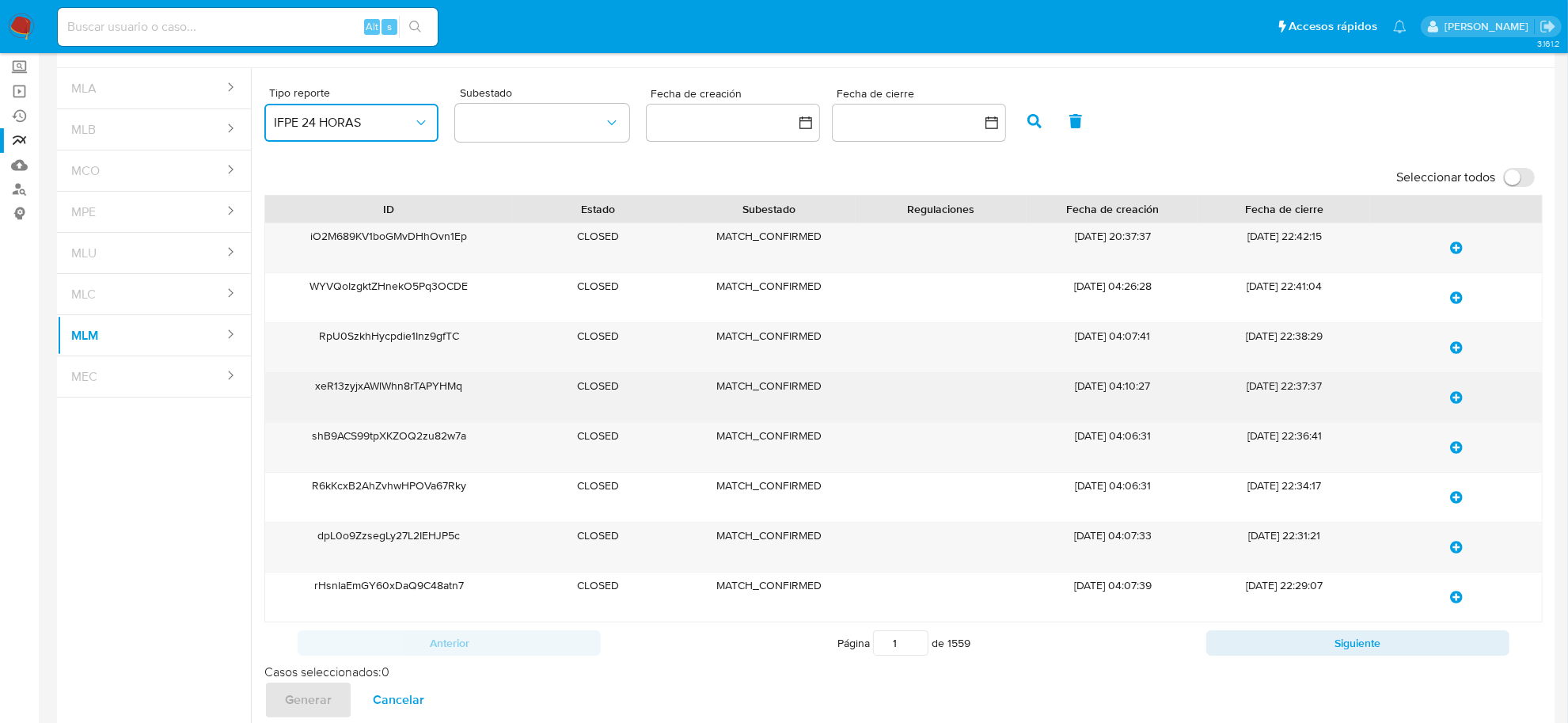
scroll to position [164, 0]
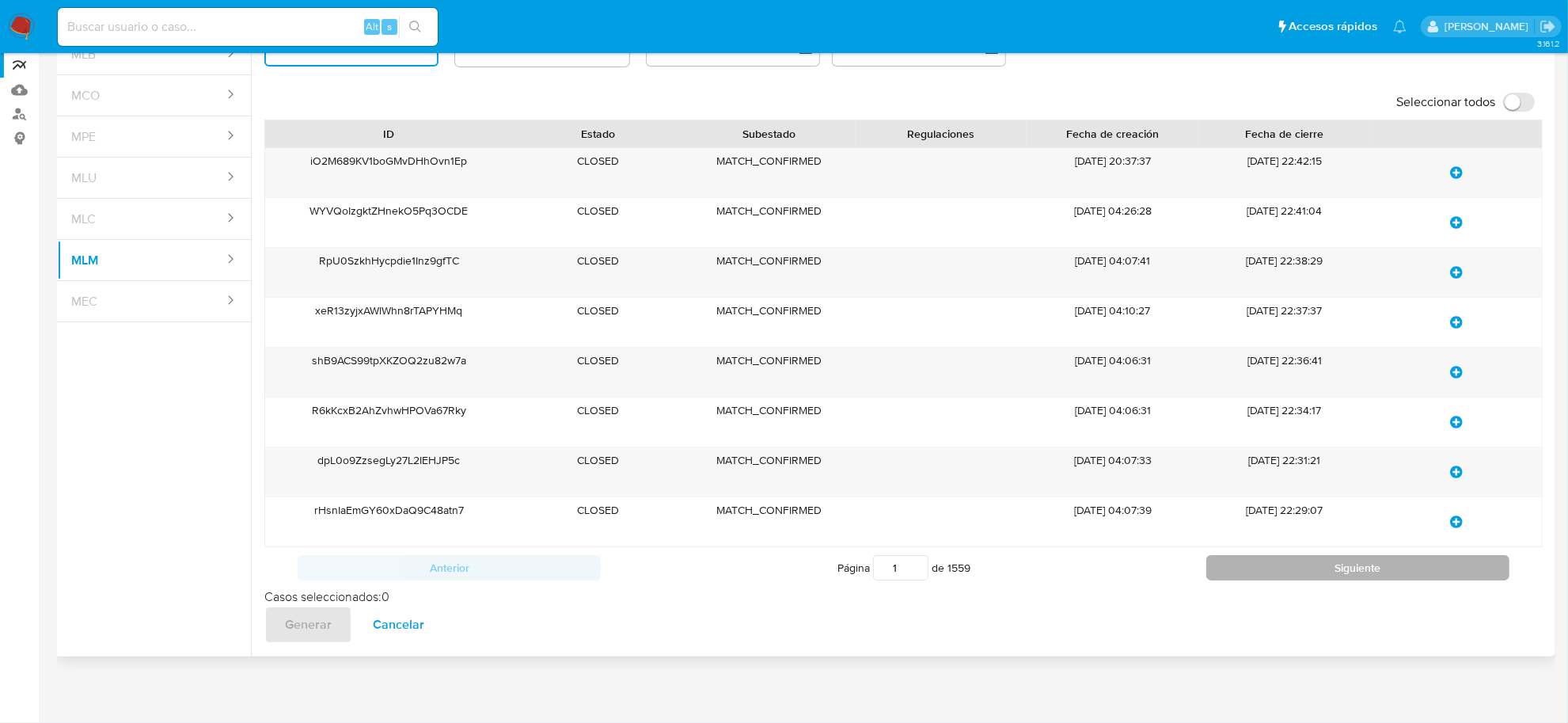
click at [1358, 569] on button "Siguiente" at bounding box center [1358, 568] width 303 height 25
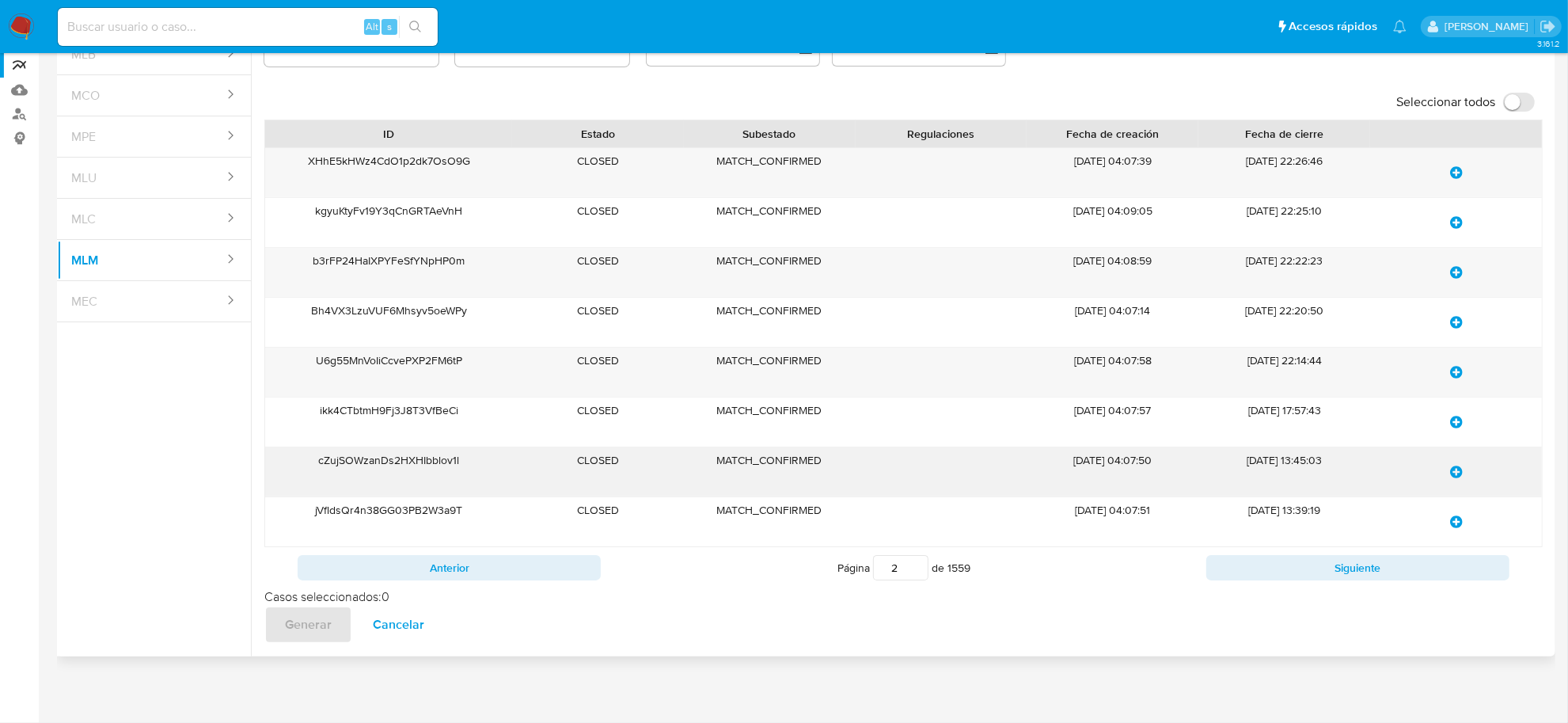
click at [430, 467] on div "cZujSOWzanDs2HXHIbblov1l" at bounding box center [388, 471] width 246 height 49
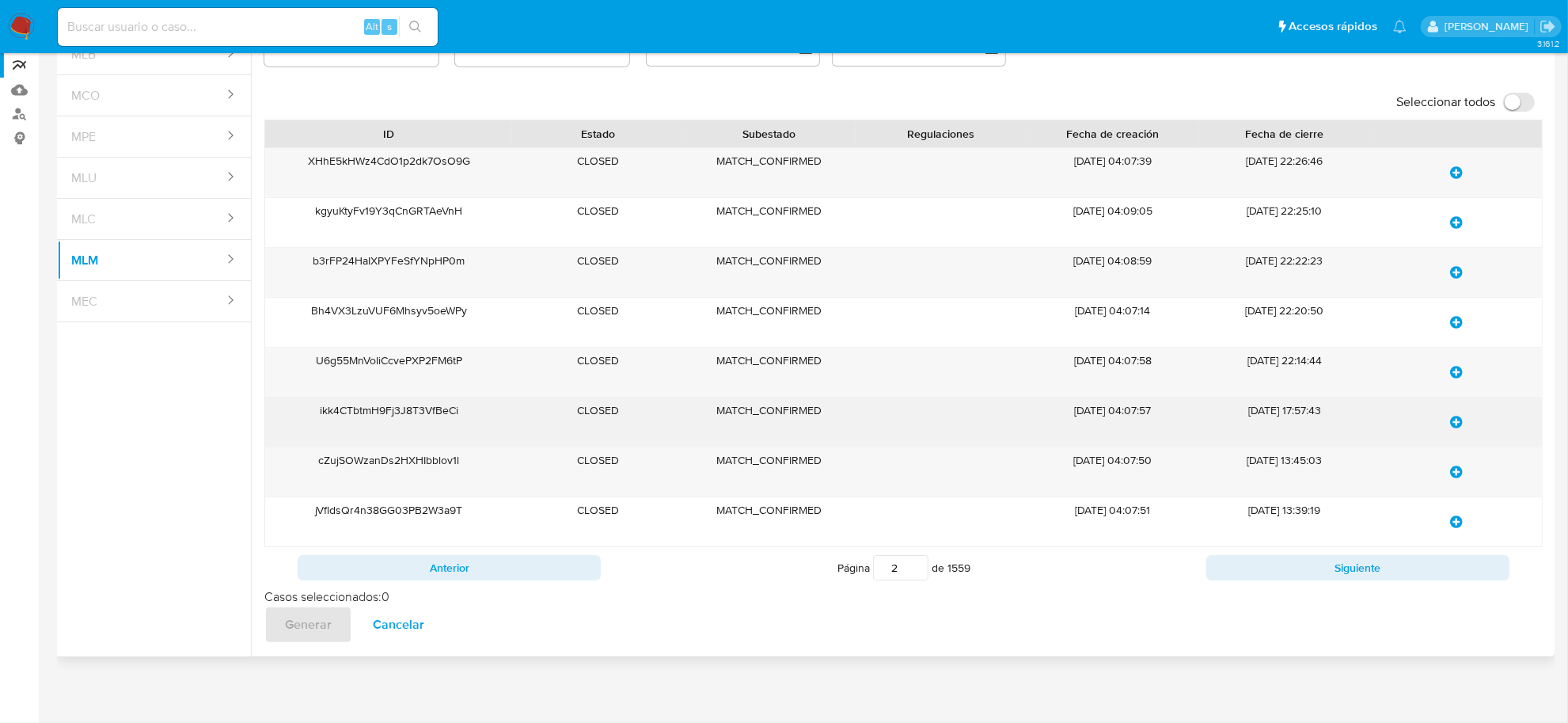
click at [431, 400] on div "ikk4CTbtmH9Fj3J8T3VfBeCi" at bounding box center [388, 422] width 246 height 49
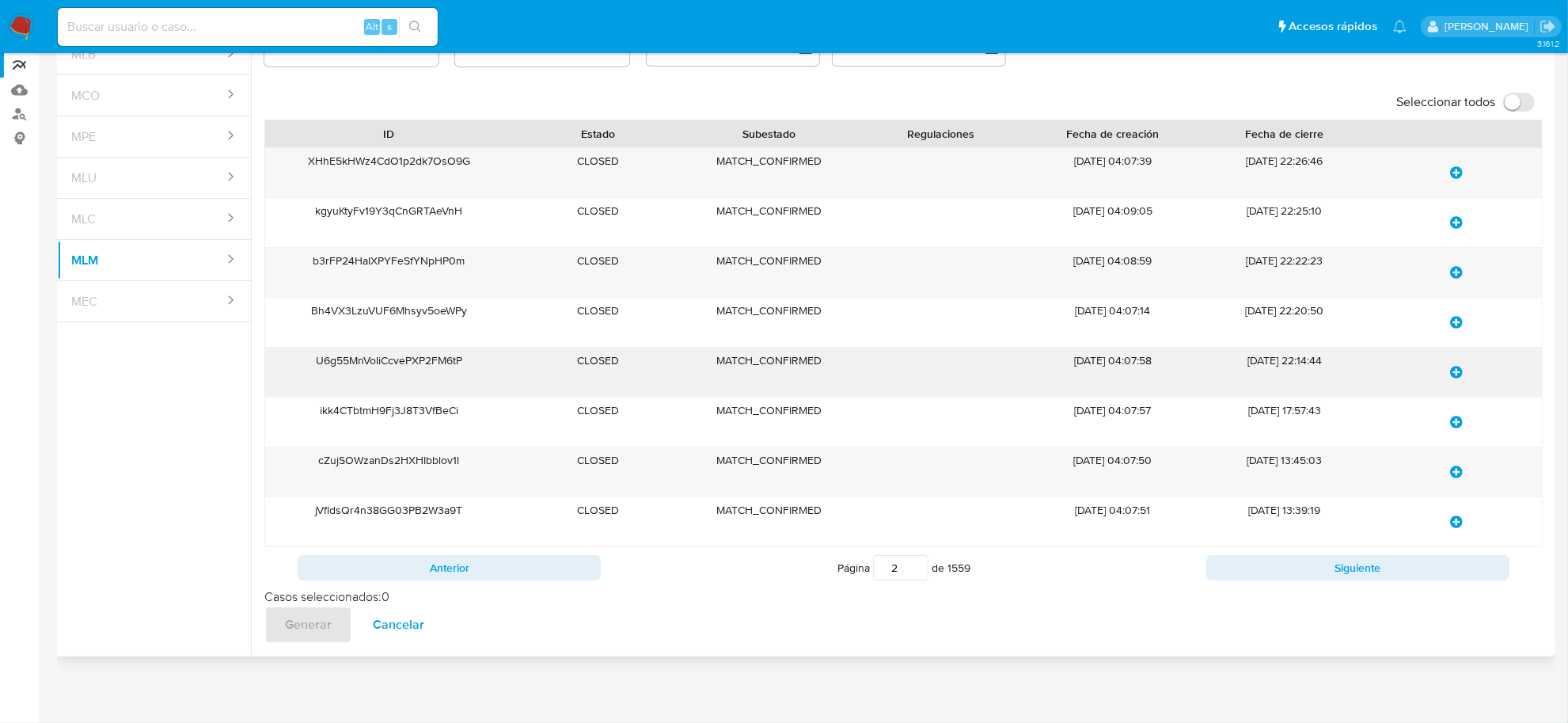
click at [382, 354] on div "U6g55MnVoIiCcvePXP2FM6tP" at bounding box center [388, 372] width 246 height 49
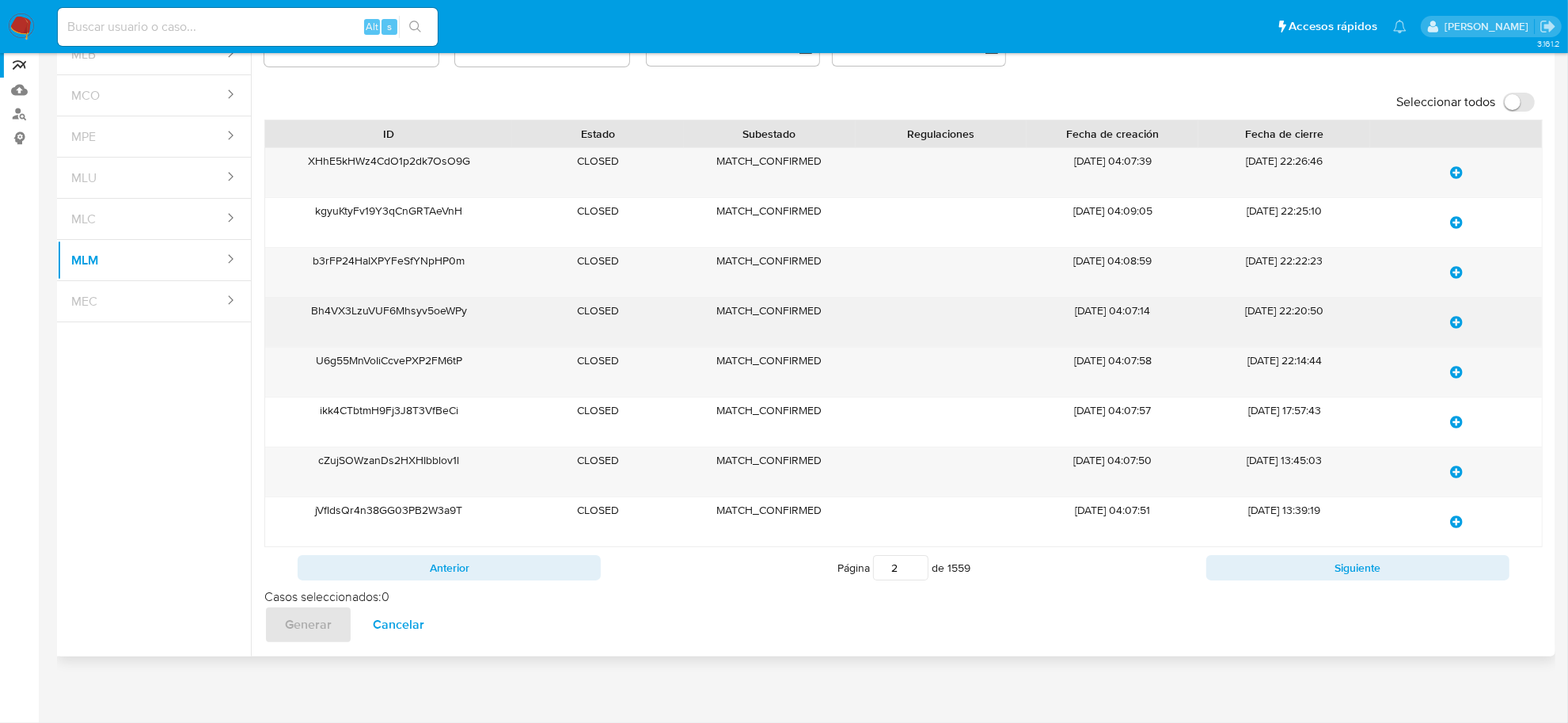
click at [426, 309] on div "Bh4VX3LzuVUF6Mhsyv5oeWPy" at bounding box center [388, 322] width 246 height 49
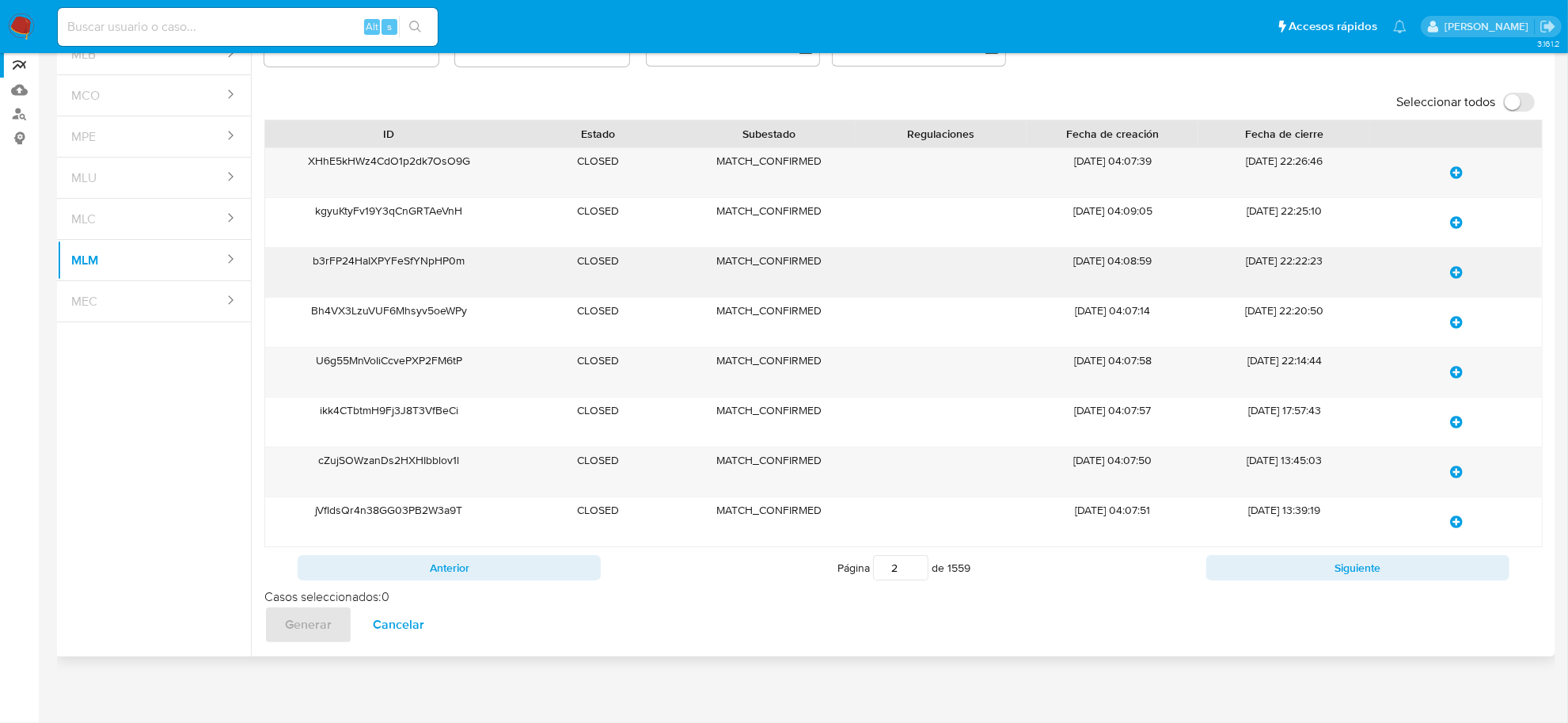
click at [404, 263] on div "b3rFP24HaIXPYFeSfYNpHP0m" at bounding box center [388, 272] width 246 height 49
click at [216, 24] on input at bounding box center [247, 26] width 380 height 21
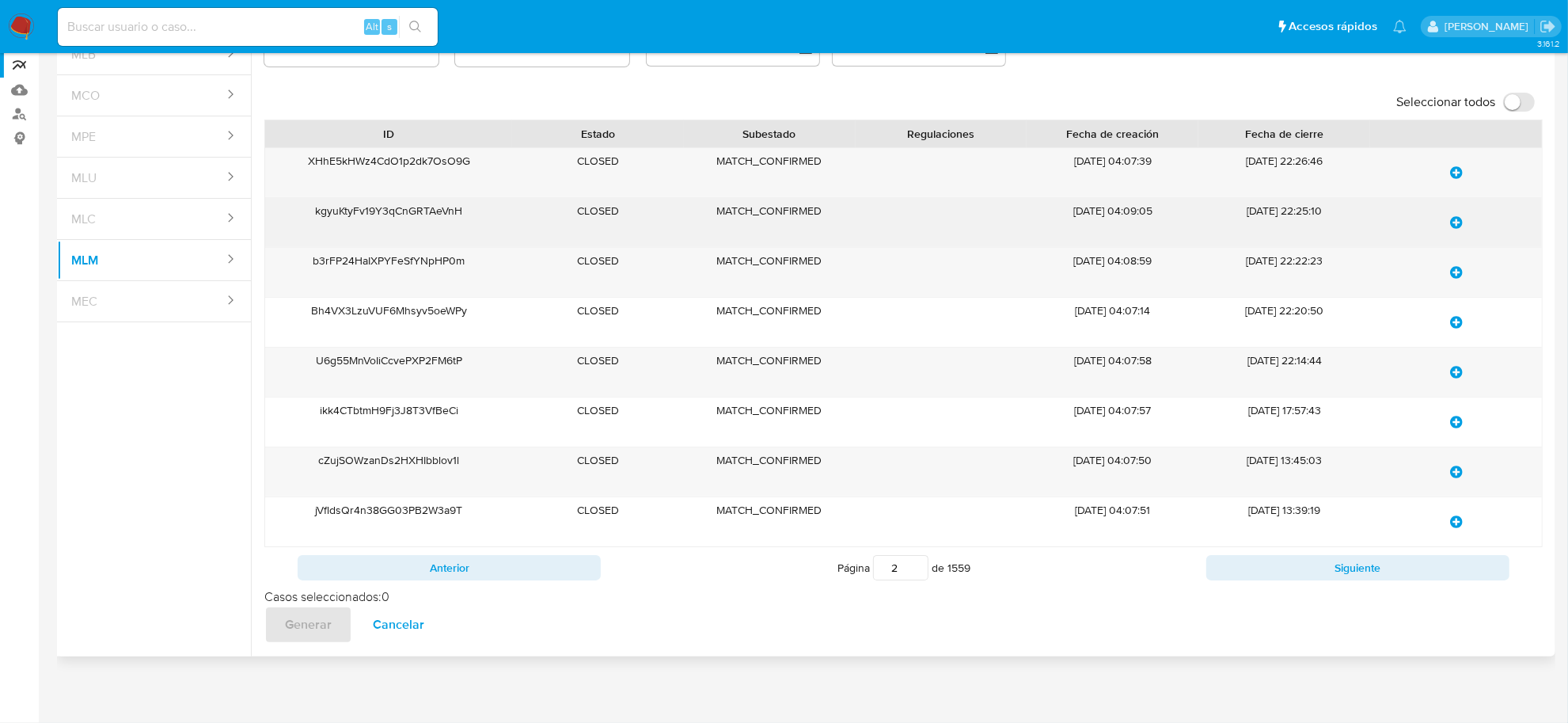
click at [386, 209] on div "kgyuKtyFv19Y3qCnGRTAeVnH" at bounding box center [388, 222] width 246 height 49
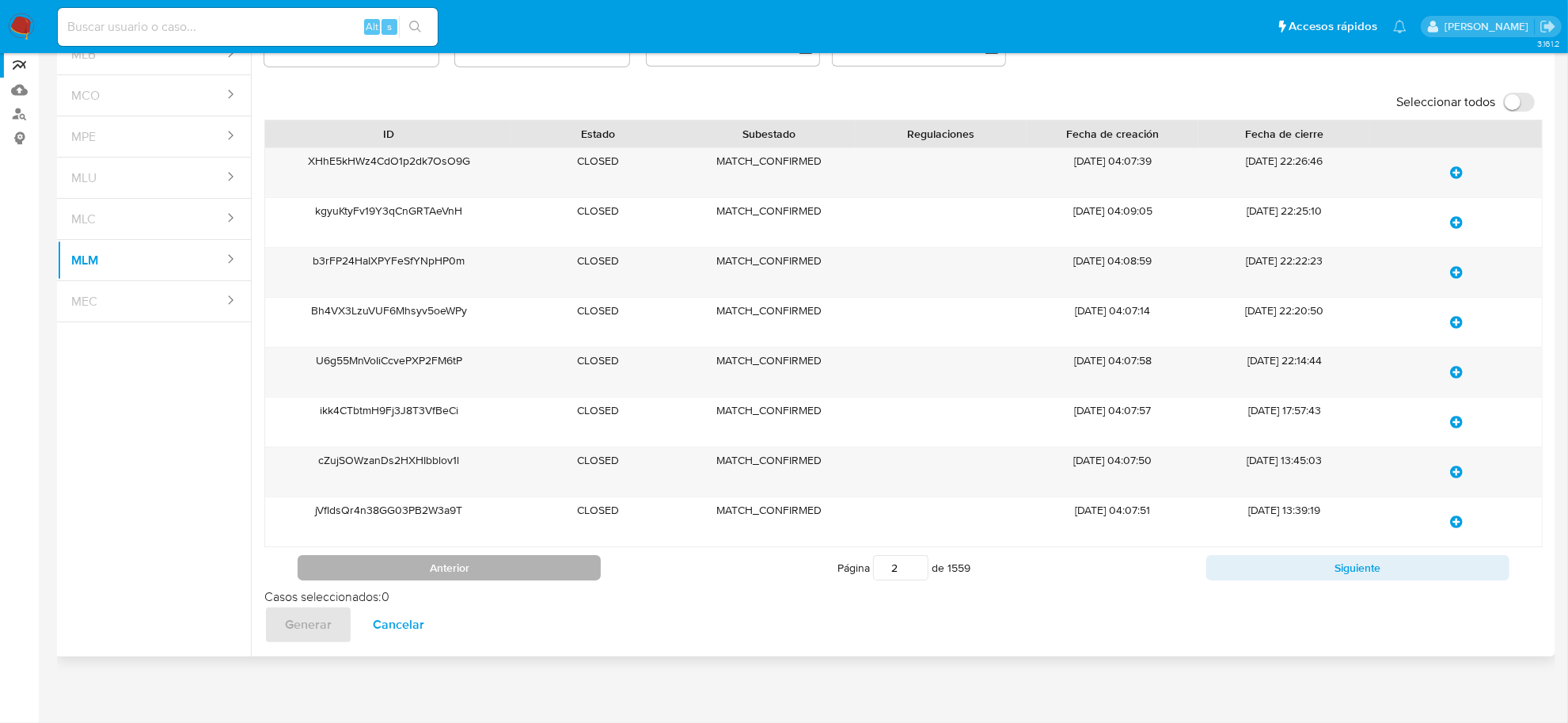
click at [428, 562] on button "Anterior" at bounding box center [450, 568] width 303 height 25
type input "1"
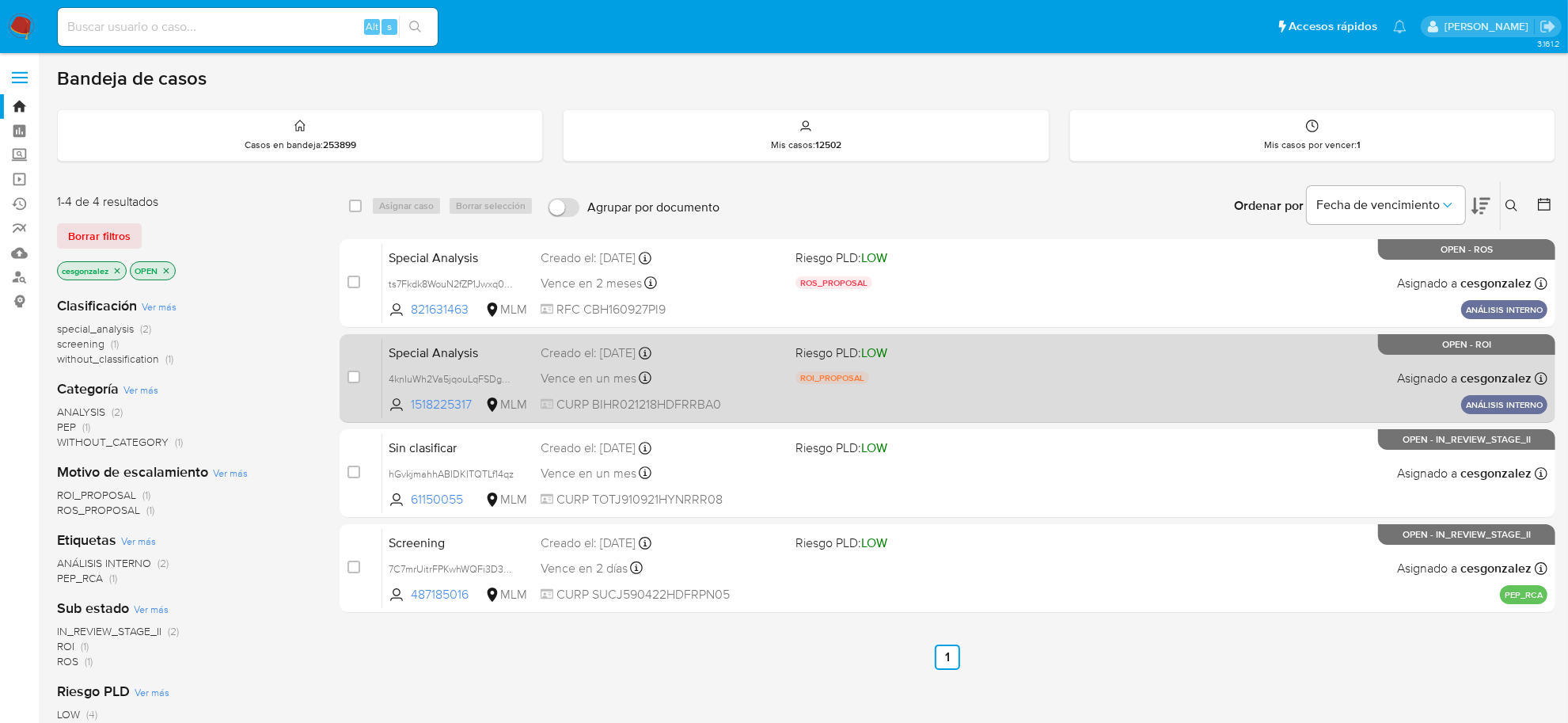
click at [663, 382] on div "Vence en un mes Vence el [DATE] 11:04:13" at bounding box center [662, 378] width 242 height 22
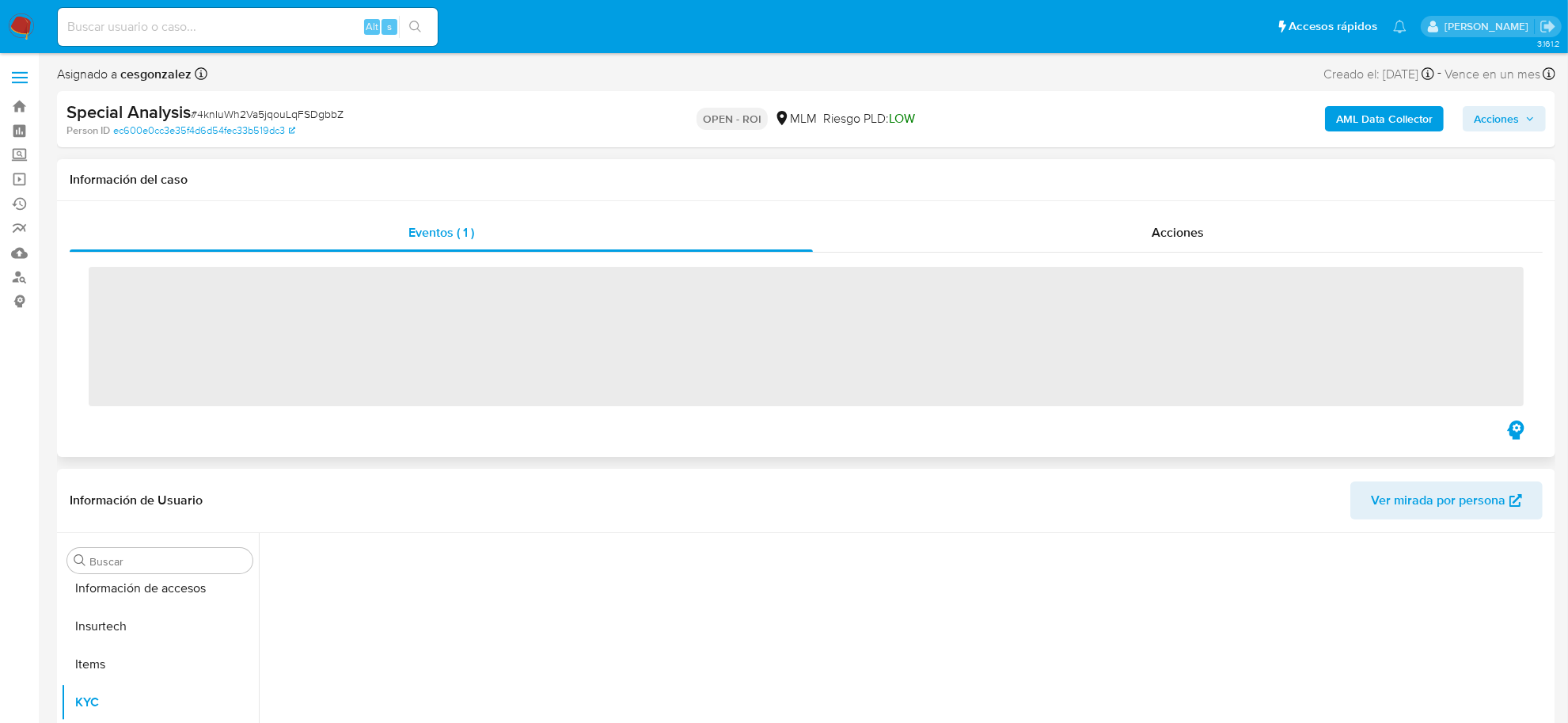
scroll to position [744, 0]
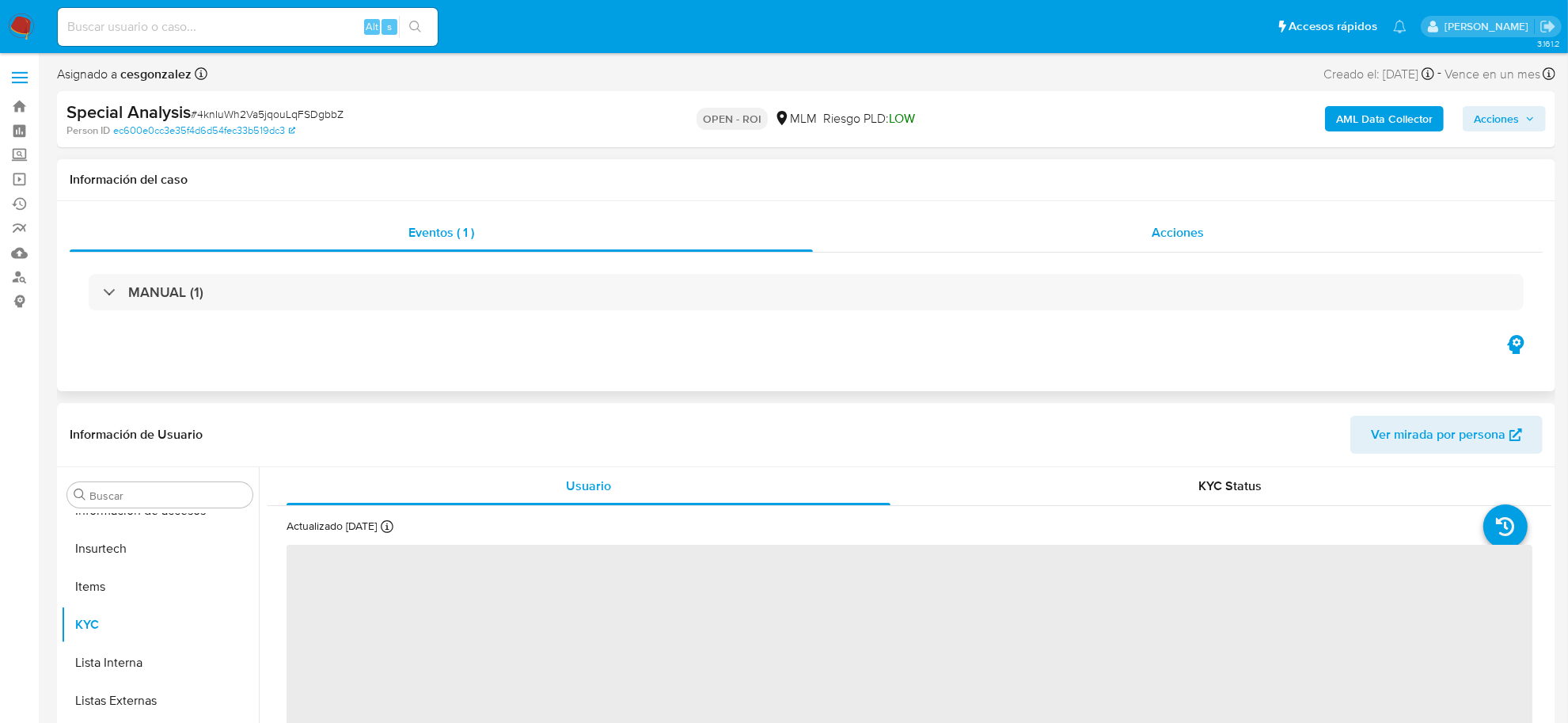
click at [1193, 230] on span "Acciones" at bounding box center [1178, 232] width 52 height 18
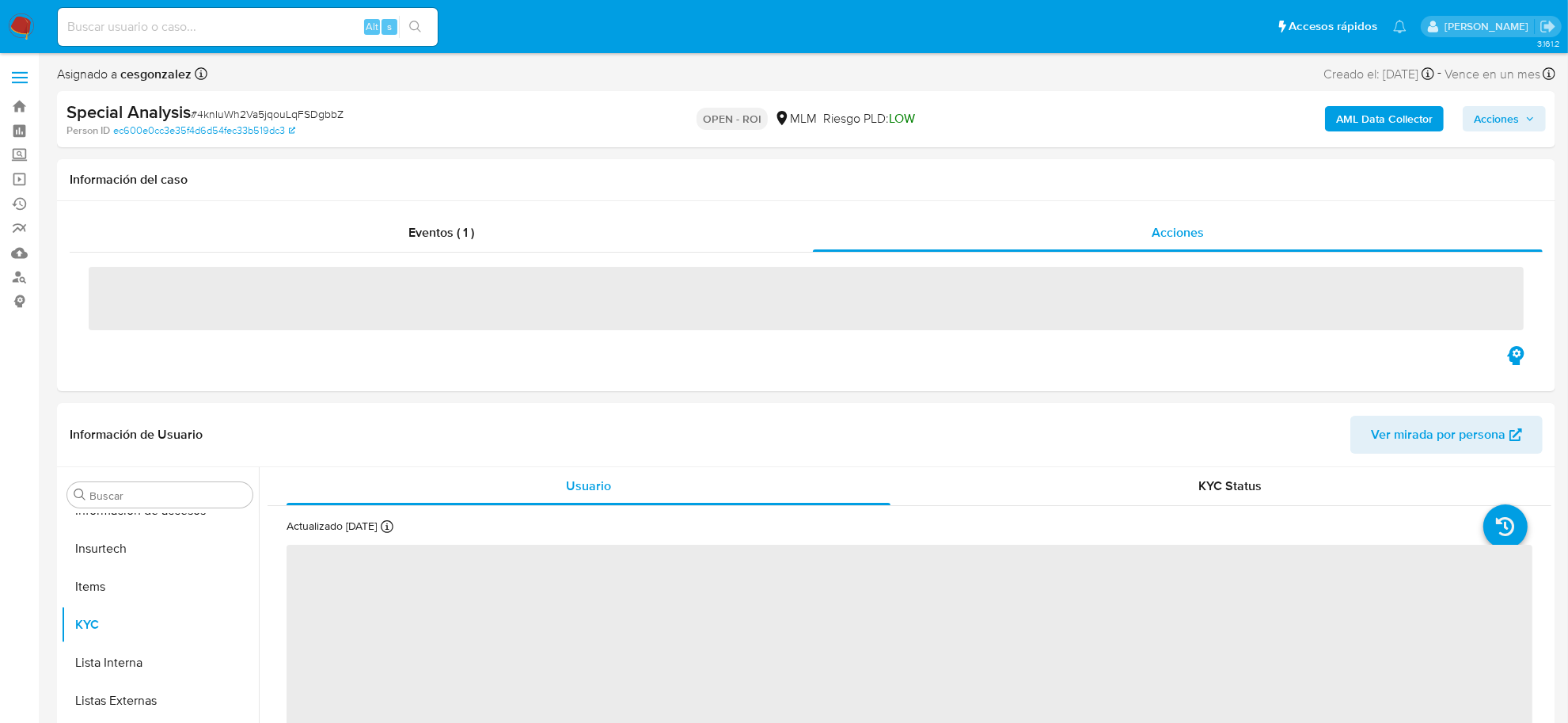
select select "10"
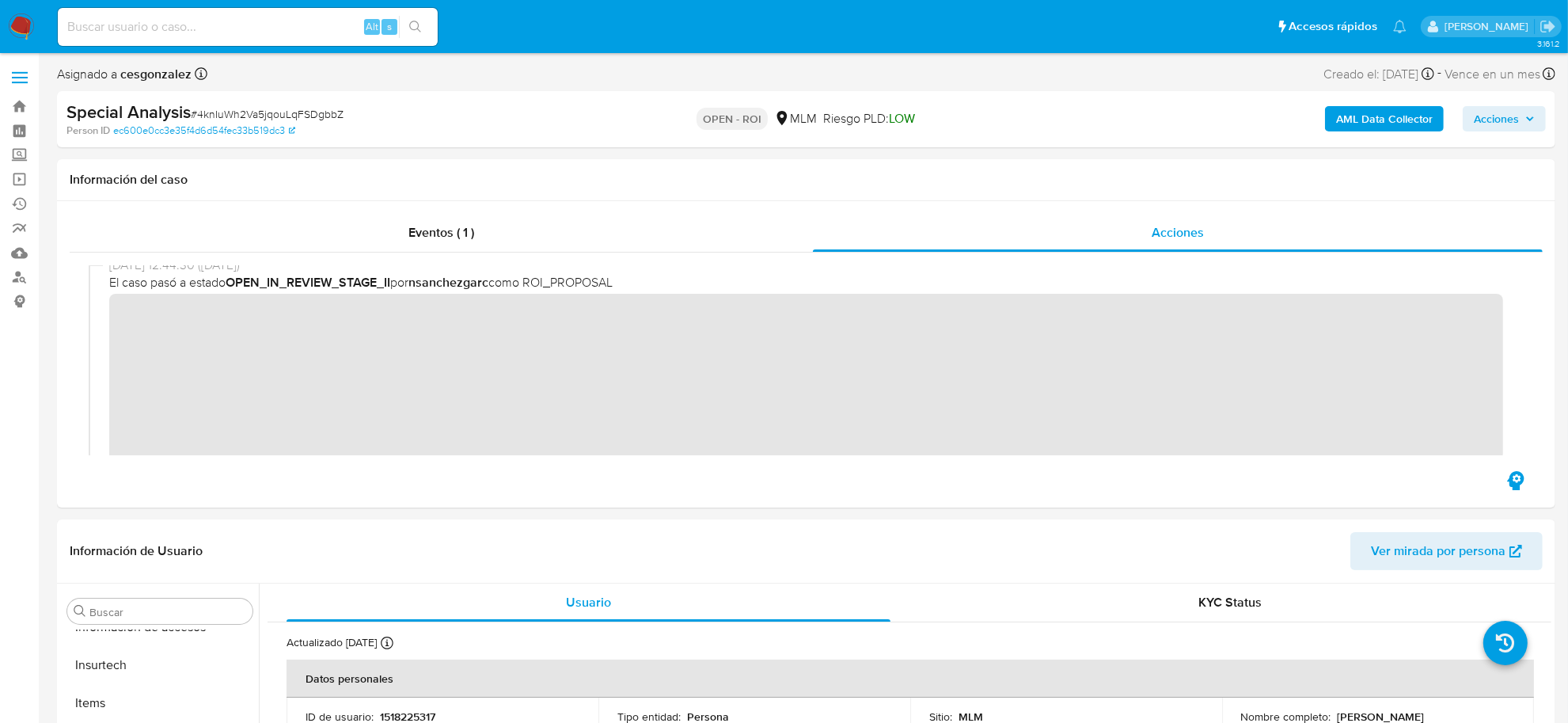
scroll to position [99, 0]
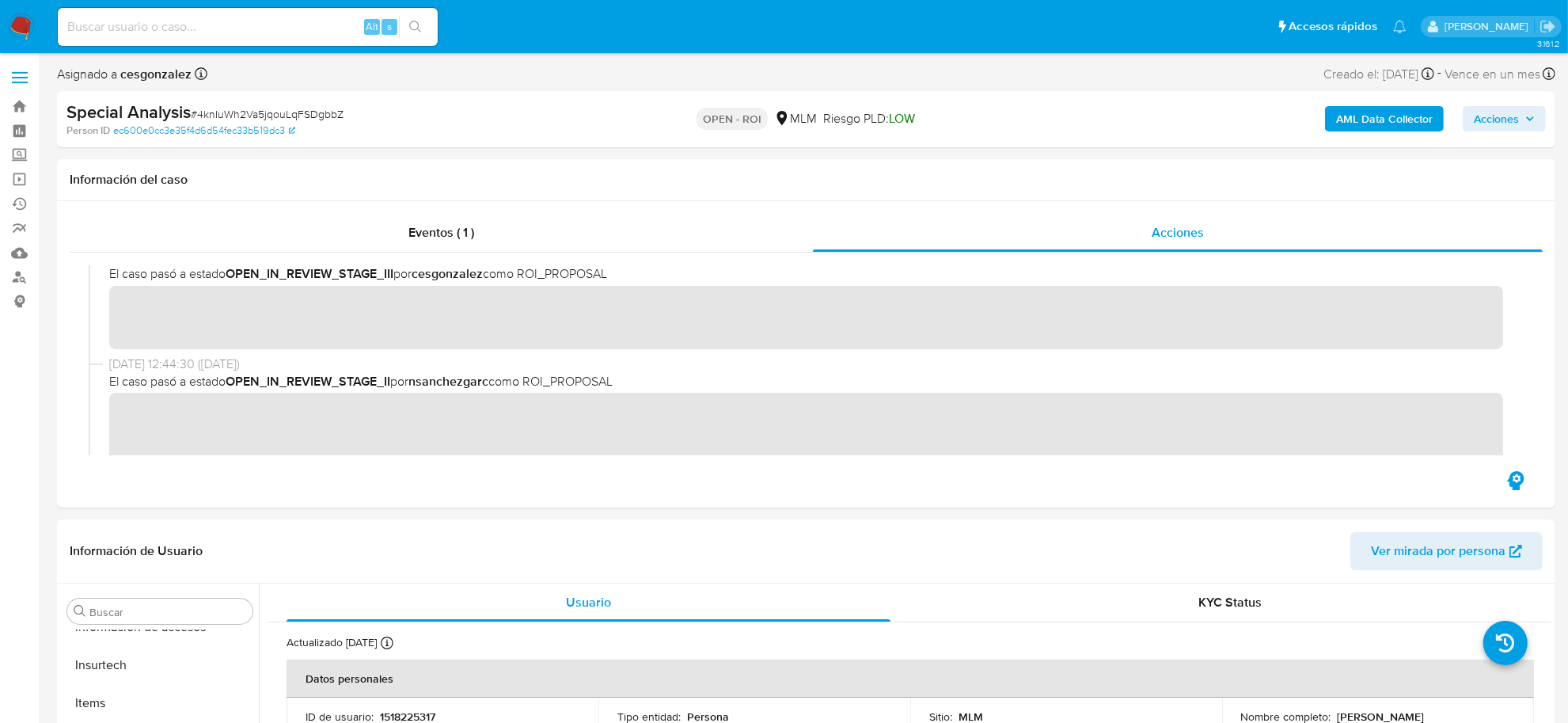
click at [1519, 121] on span "Acciones" at bounding box center [1497, 118] width 45 height 25
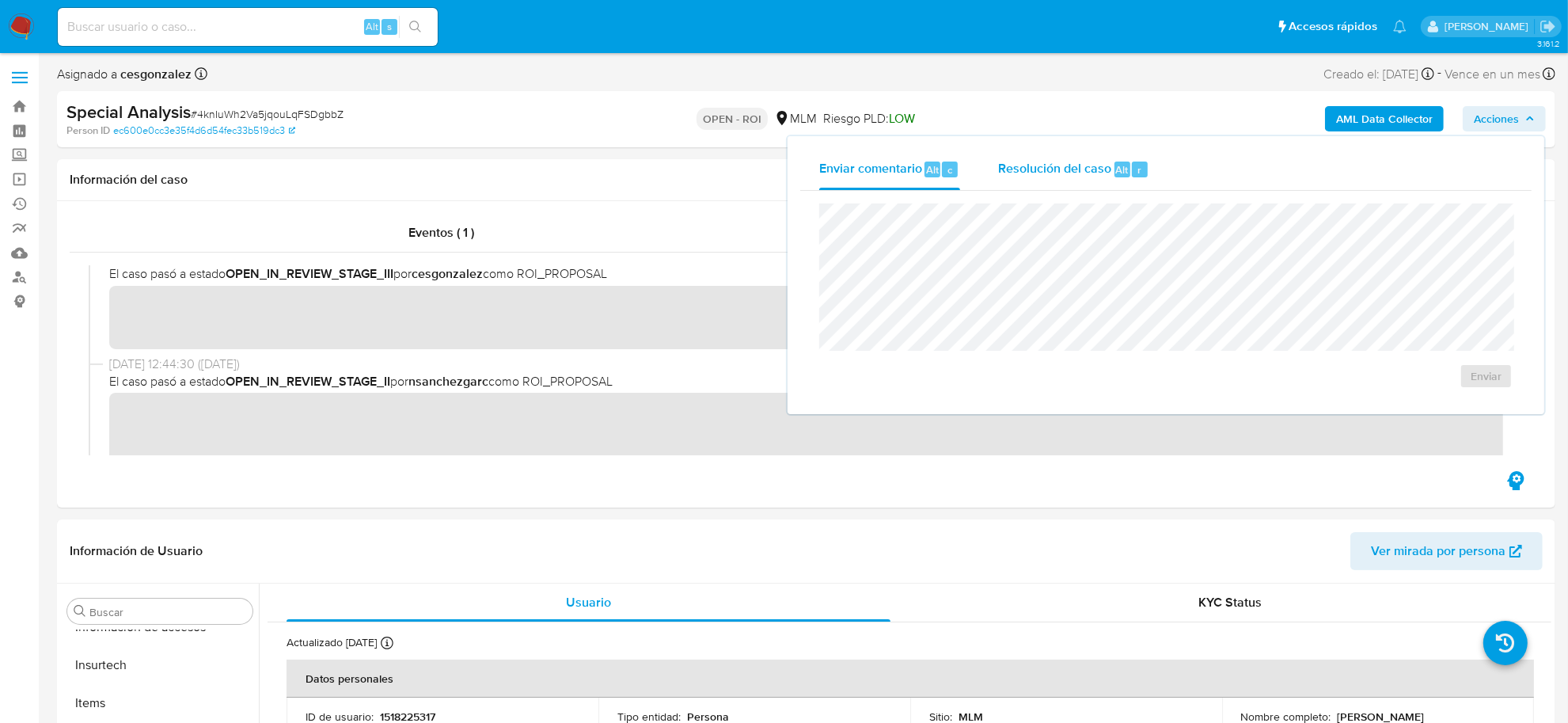
click at [1015, 171] on span "Resolución del caso" at bounding box center [1054, 169] width 113 height 18
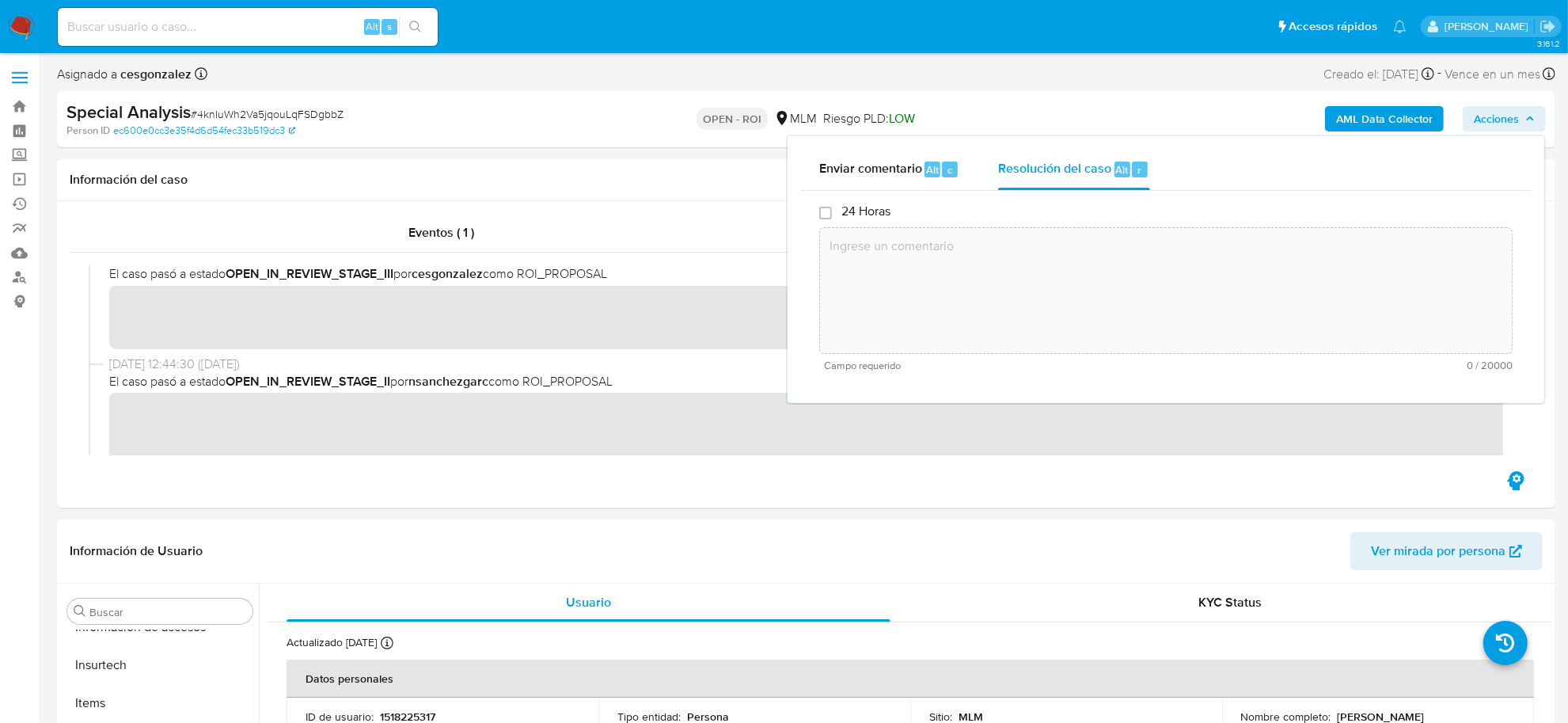
click at [1006, 237] on textarea at bounding box center [1165, 291] width 691 height 126
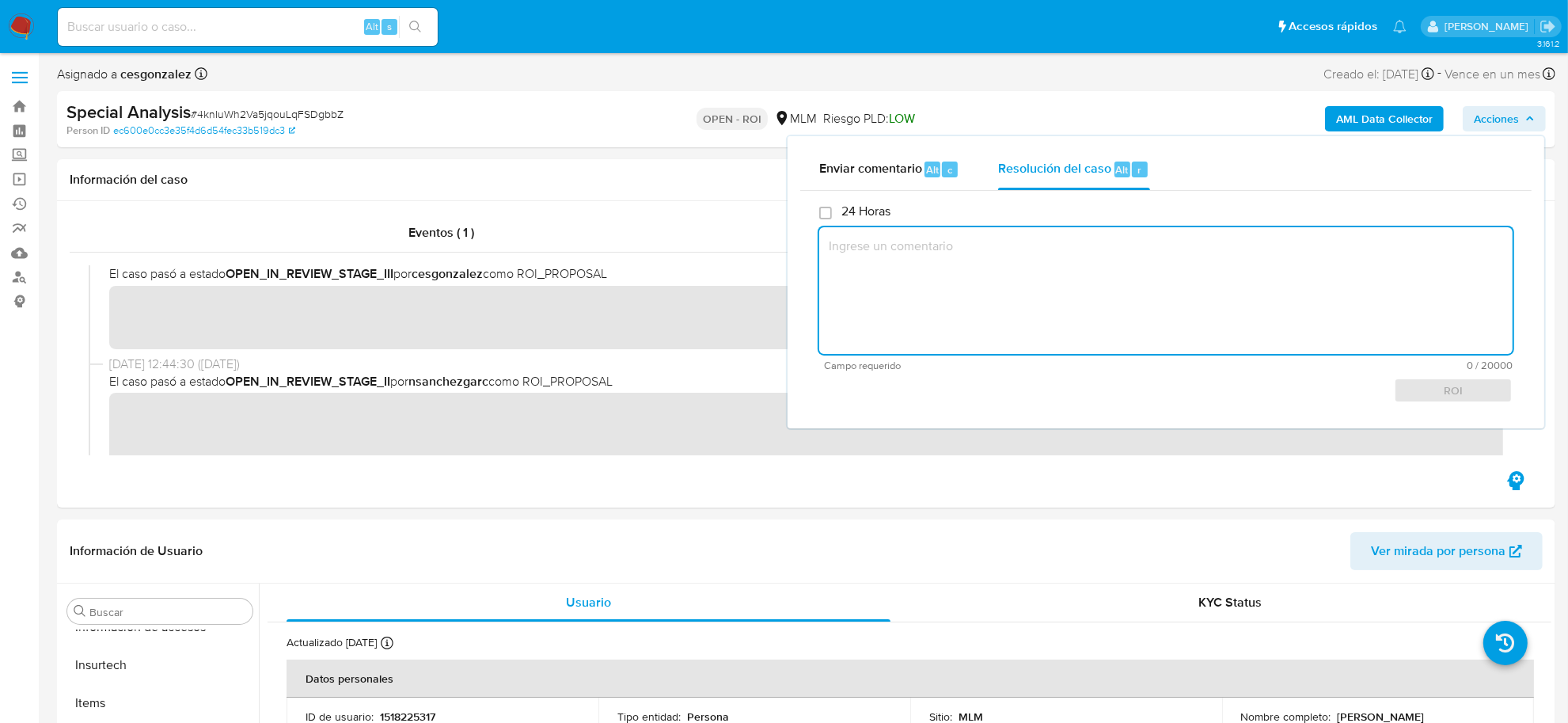
paste textarea "SE CONFIRMA INUSUALIDAD YA QUE EL CLIENTE DECLARA ACTIVIDAD COMO EMPLEADO, EN F…"
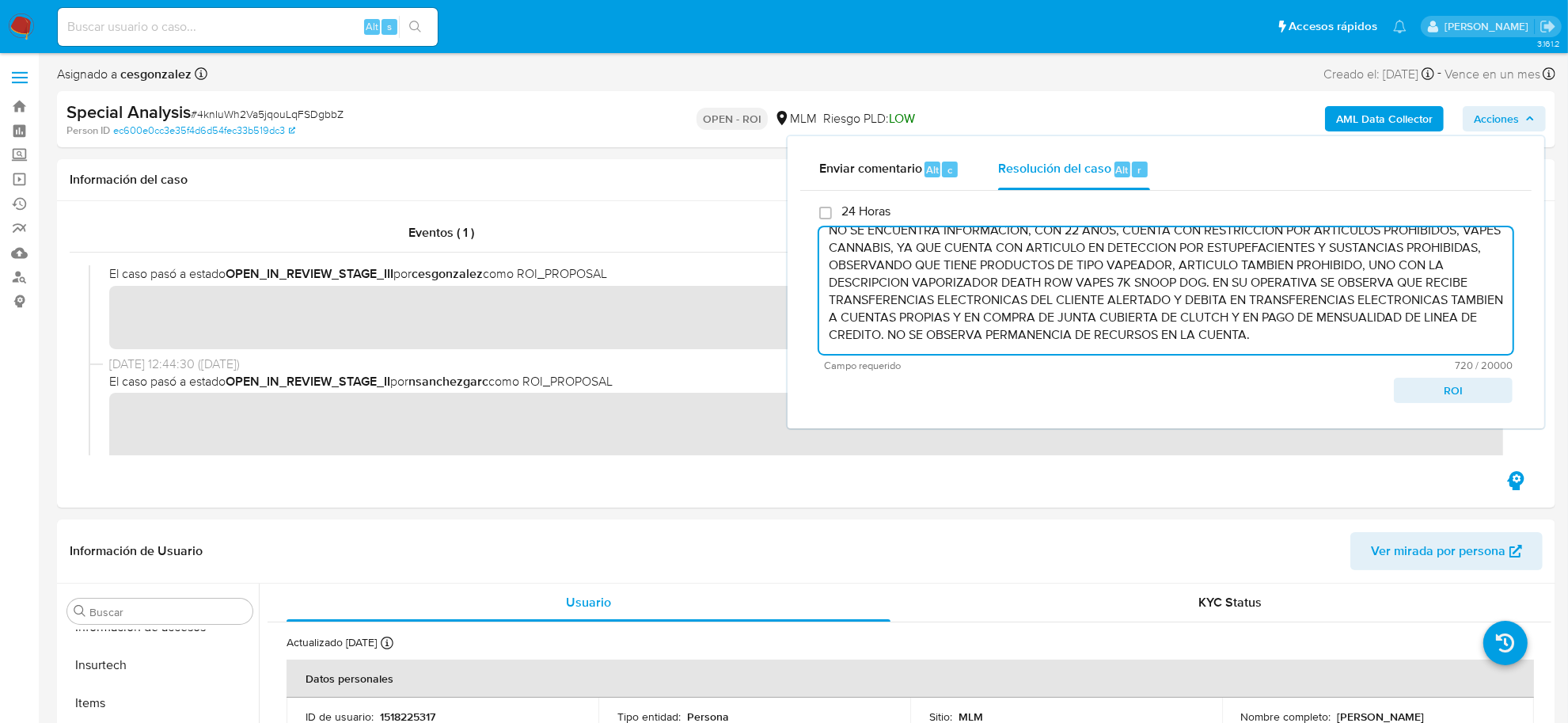
scroll to position [33, 0]
click at [1464, 396] on span "ROI" at bounding box center [1452, 390] width 97 height 23
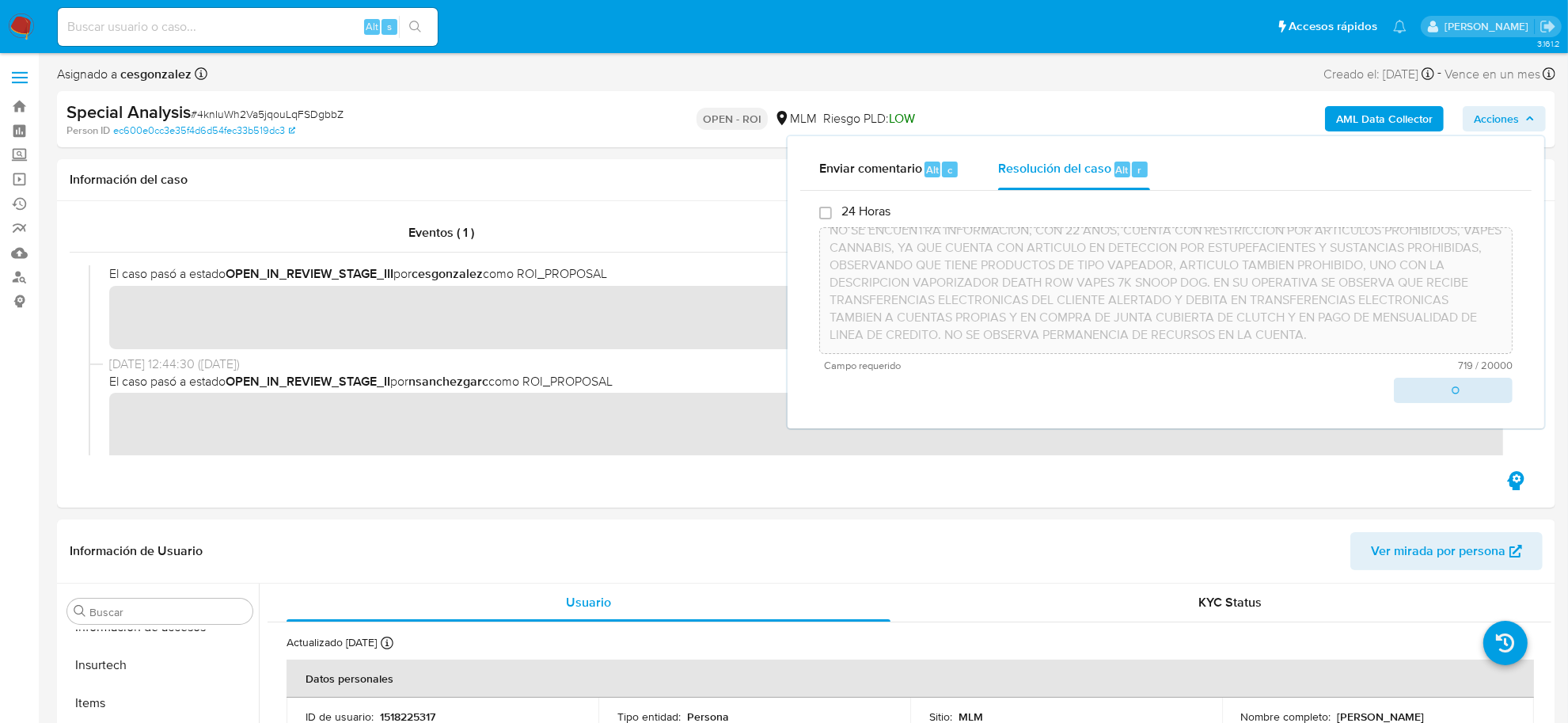
scroll to position [50, 0]
type textarea "SE CONFIRMA INUSUALIDAD YA QUE EL CLIENTE DECLARA ACTIVIDAD COMO EMPLEADO, EN F…"
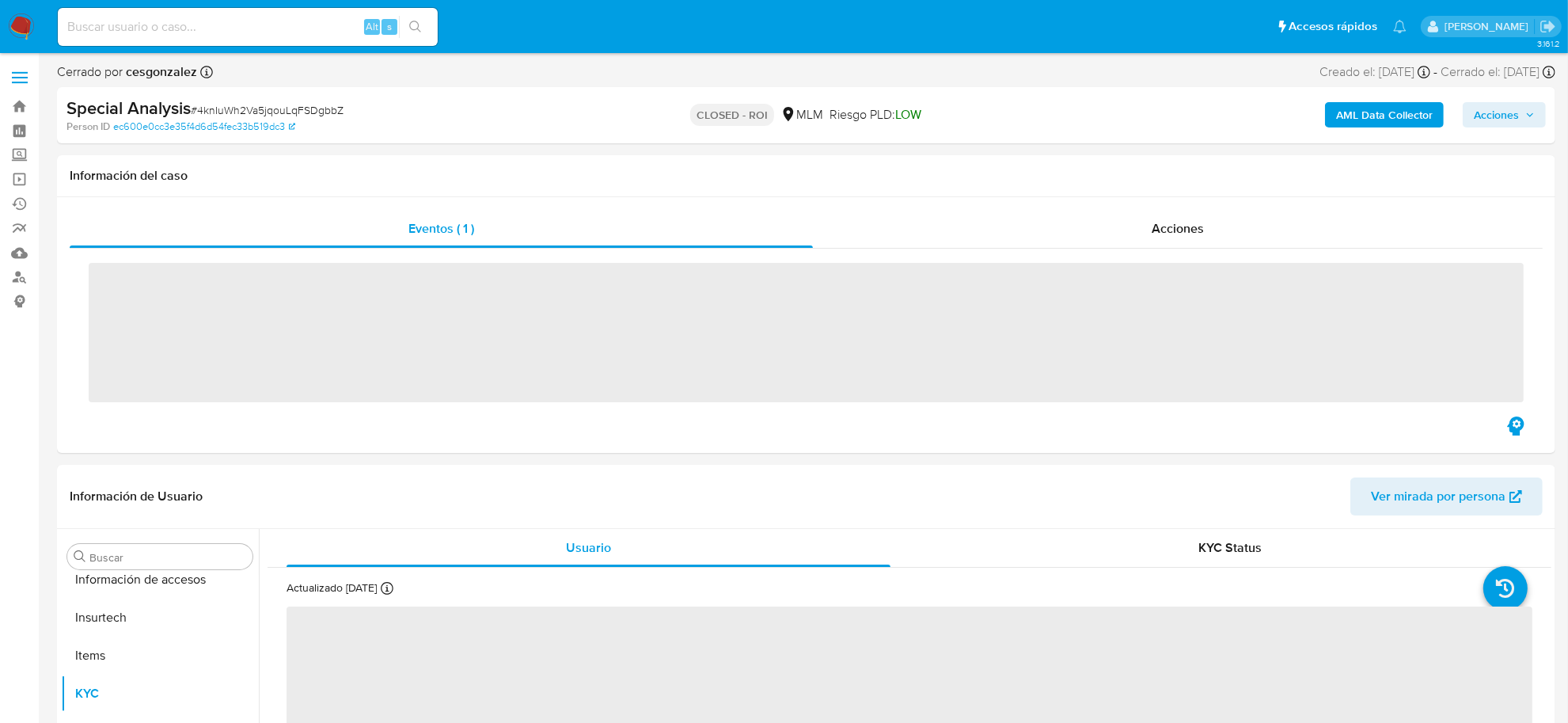
scroll to position [744, 0]
